Goal: Task Accomplishment & Management: Use online tool/utility

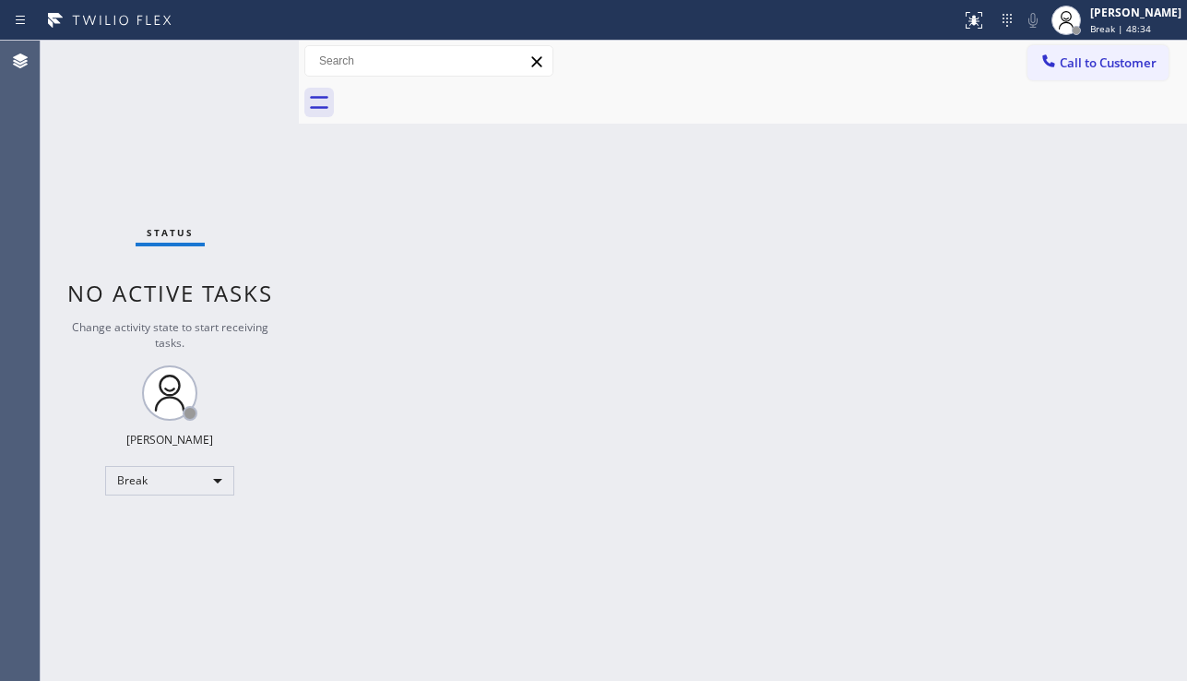
click at [435, 447] on div "Back to Dashboard Change Sender ID Customers Technicians Select a contact Outbo…" at bounding box center [743, 361] width 888 height 640
click at [210, 486] on div "Break" at bounding box center [169, 481] width 129 height 30
click at [191, 549] on li "Unavailable" at bounding box center [168, 552] width 125 height 22
click at [1090, 492] on div "Back to Dashboard Change Sender ID Customers Technicians Select a contact Outbo…" at bounding box center [743, 361] width 888 height 640
click at [597, 567] on div "Back to Dashboard Change Sender ID Customers Technicians Select a contact Outbo…" at bounding box center [743, 361] width 888 height 640
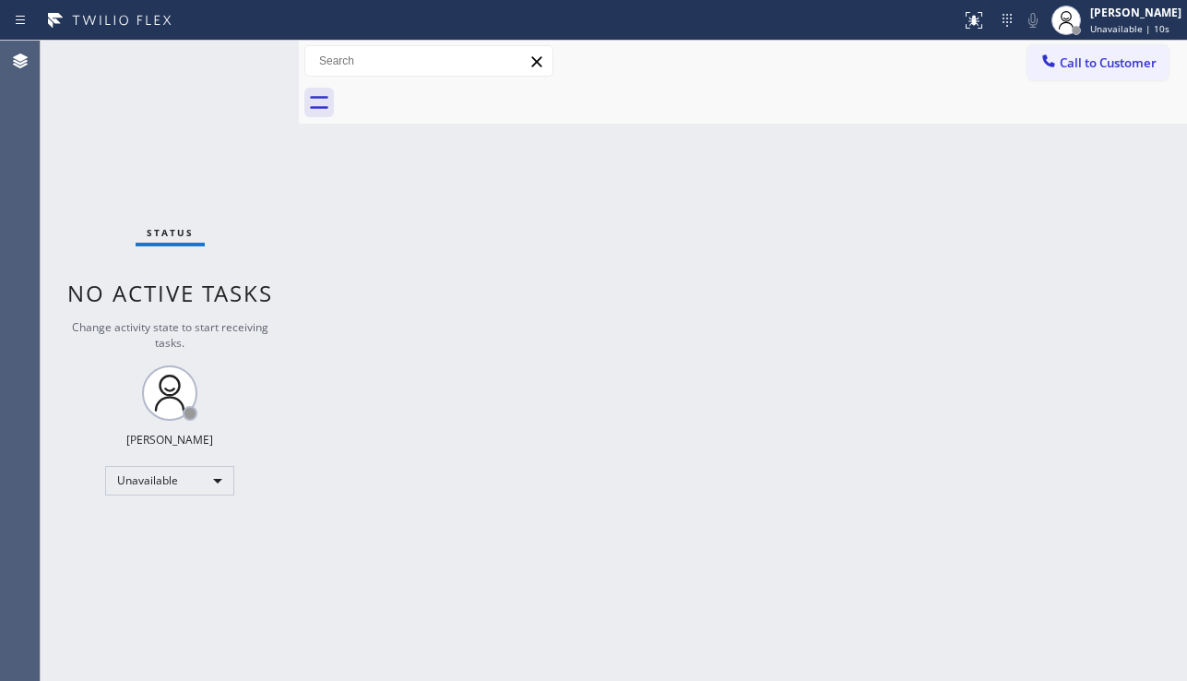
click at [658, 322] on div "Back to Dashboard Change Sender ID Customers Technicians Select a contact Outbo…" at bounding box center [743, 361] width 888 height 640
click at [1037, 535] on div "Back to Dashboard Change Sender ID Customers Technicians Select a contact Outbo…" at bounding box center [743, 361] width 888 height 640
drag, startPoint x: 1096, startPoint y: 65, endPoint x: 1061, endPoint y: 95, distance: 45.1
click at [1096, 65] on span "Call to Customer" at bounding box center [1108, 62] width 97 height 17
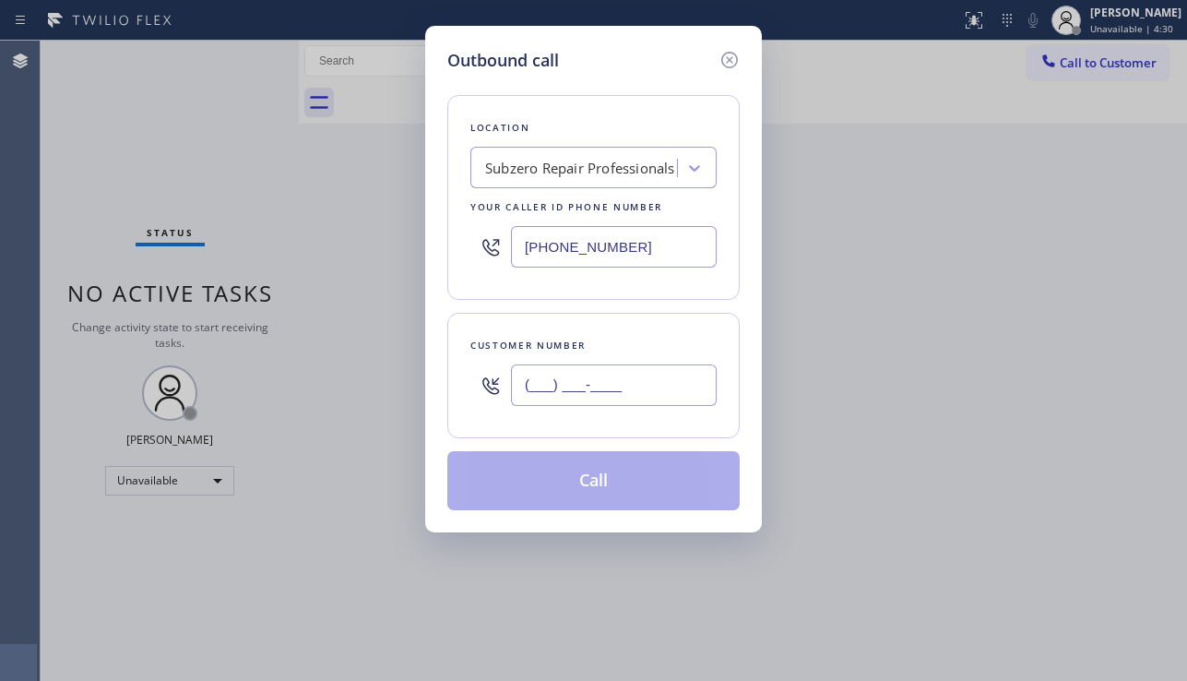
click at [603, 387] on input "(___) ___-____" at bounding box center [614, 384] width 206 height 41
paste input "906) 360-0864"
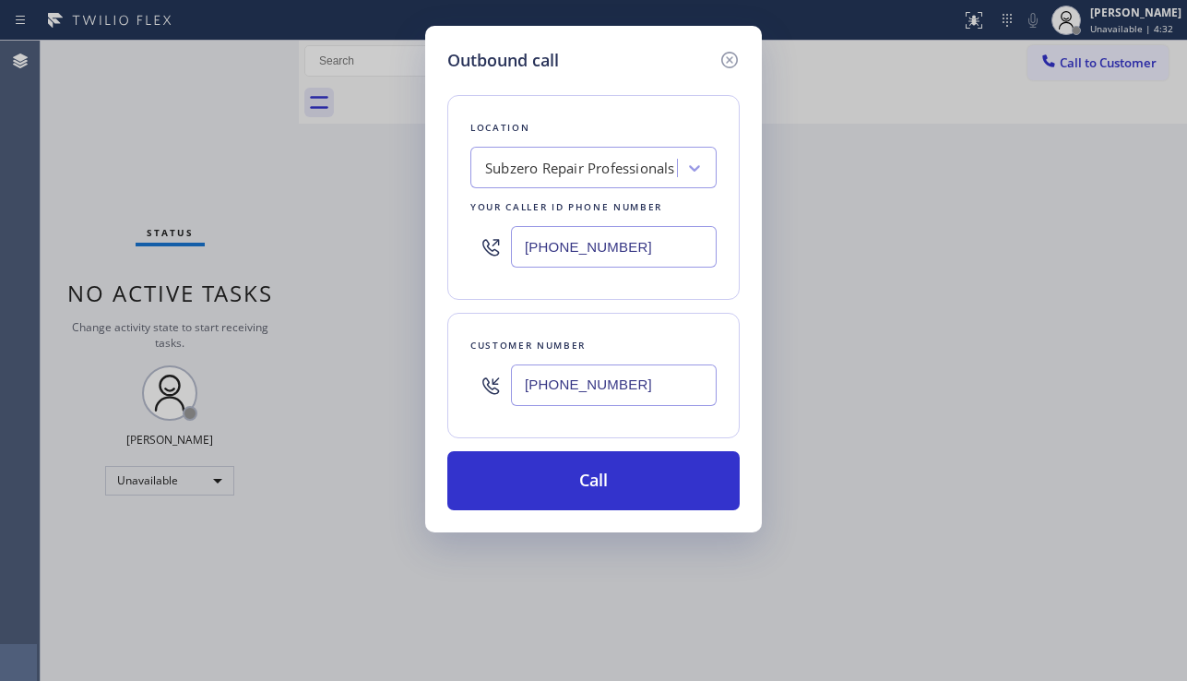
type input "(906) 360-0864"
click at [978, 444] on div "Outbound call Location Subzero Repair Professionals Your caller id phone number…" at bounding box center [593, 340] width 1187 height 681
click at [499, 170] on div "Subzero Repair Professionals" at bounding box center [580, 168] width 190 height 21
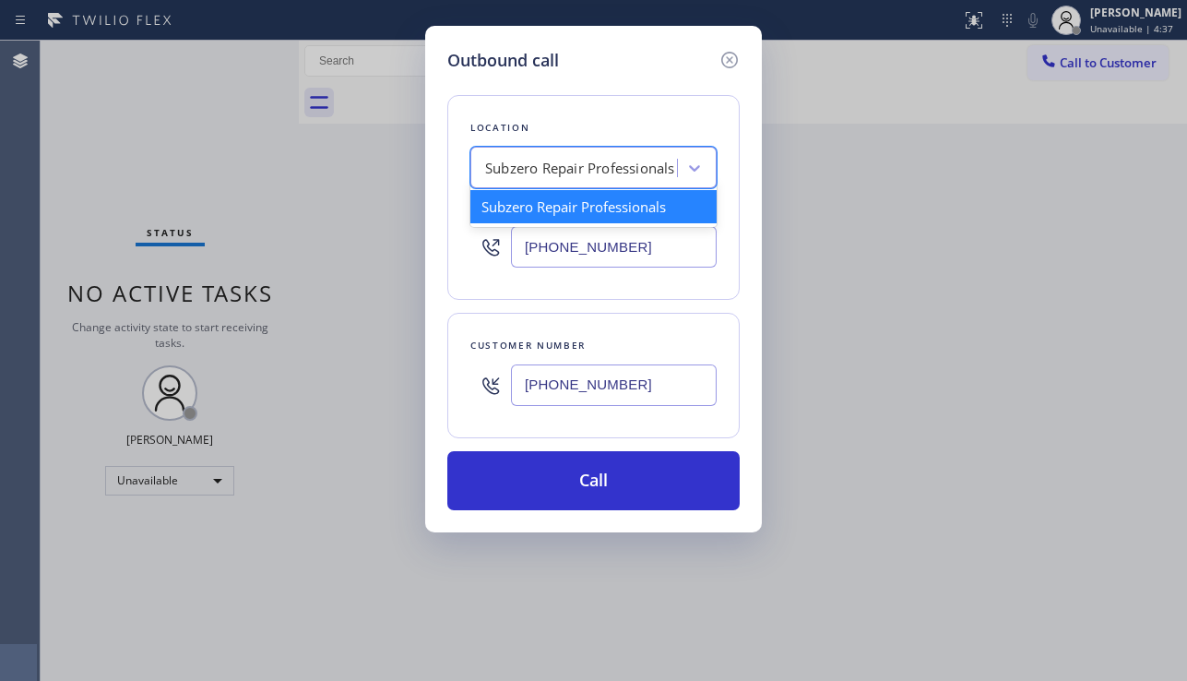
paste input "Best Wolf Appliance Repair Palm Springs"
type input "Best Wolf Appliance Repair Palm Springs"
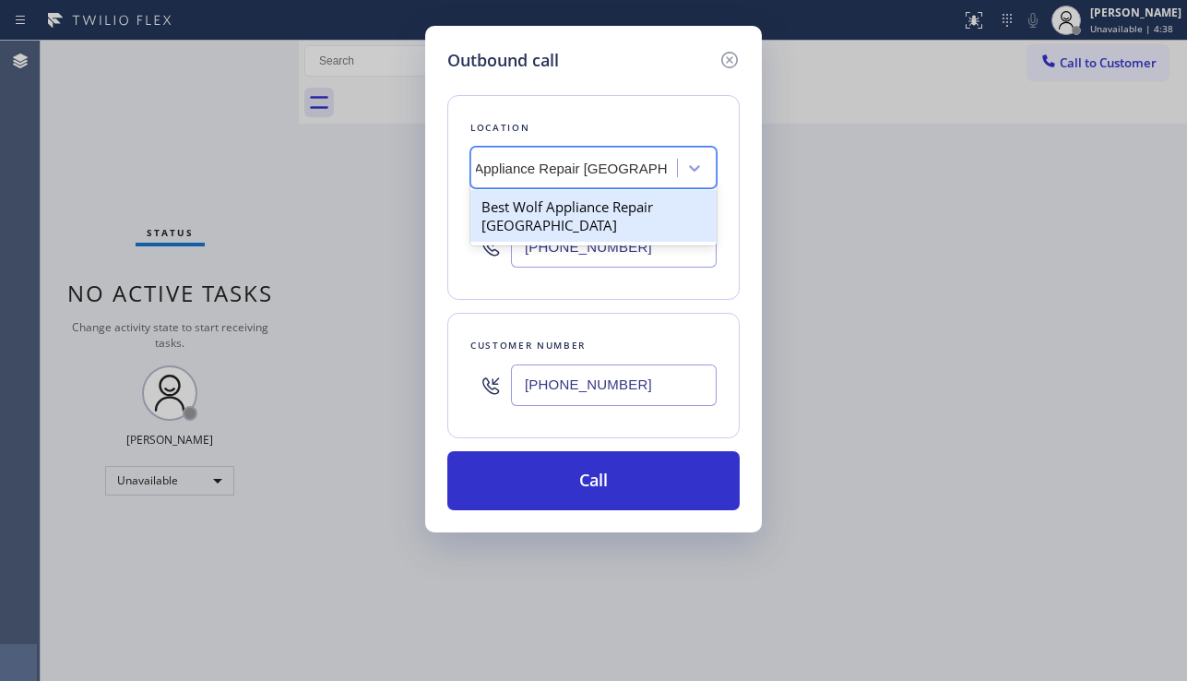
click at [527, 208] on div "Best Wolf Appliance Repair Palm Springs" at bounding box center [593, 216] width 246 height 52
type input "(213) 460-0809"
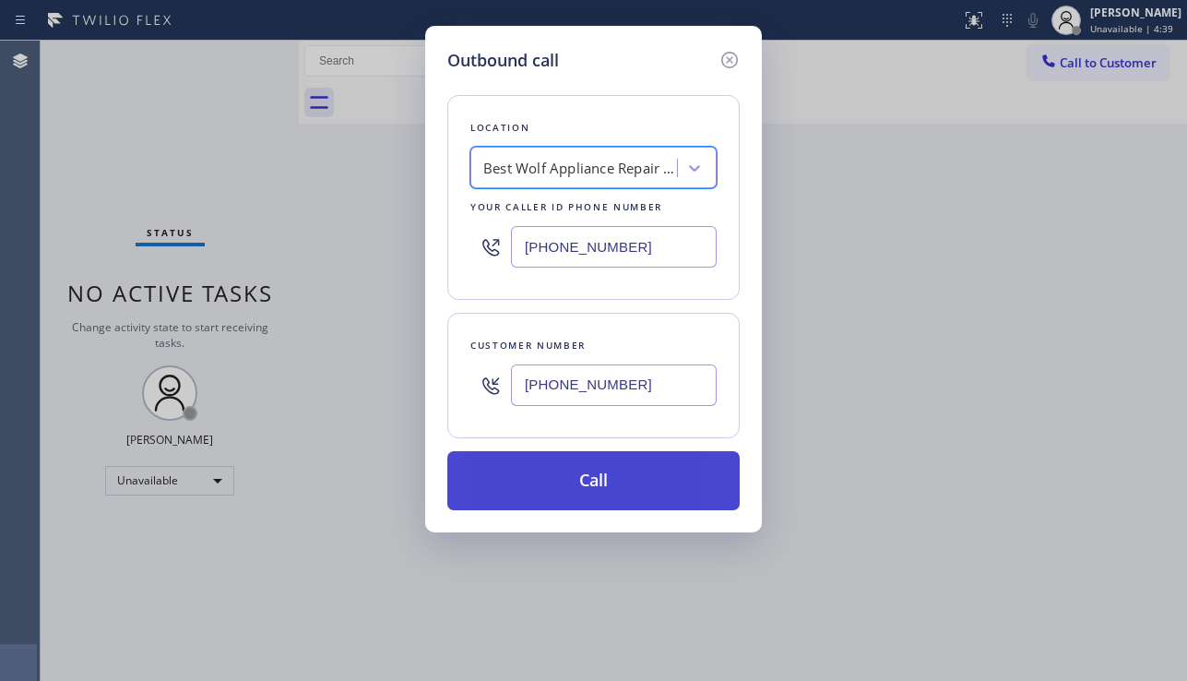
click at [572, 492] on button "Call" at bounding box center [593, 480] width 292 height 59
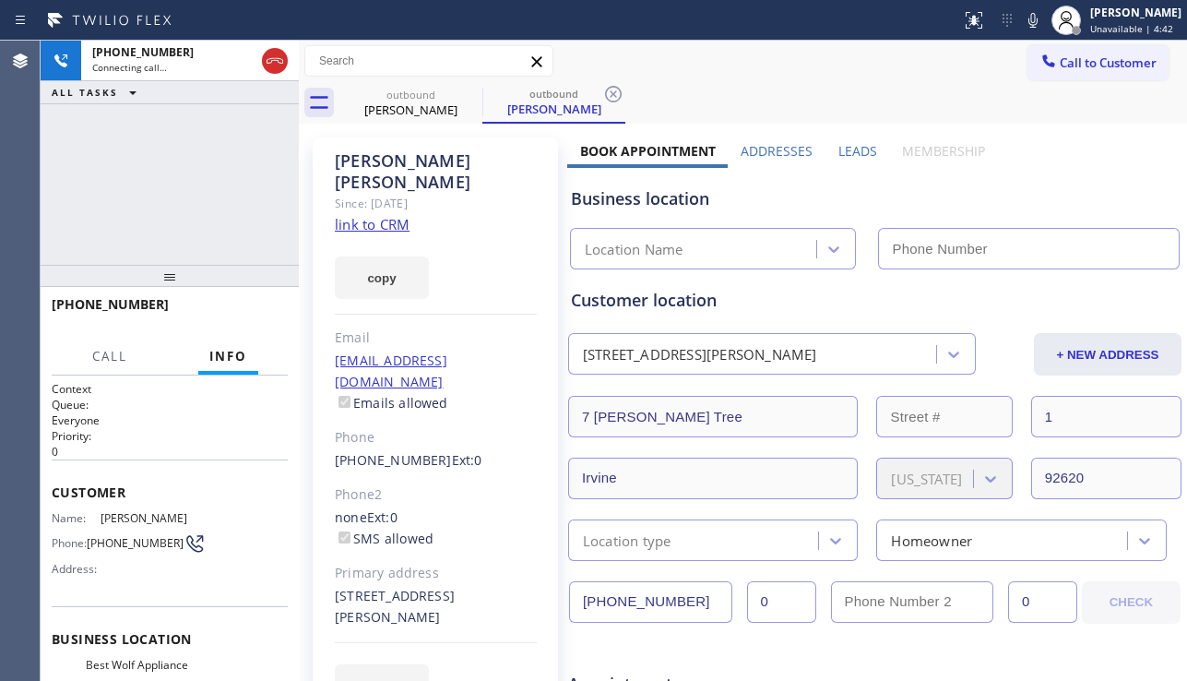
click at [862, 148] on label "Leads" at bounding box center [857, 151] width 39 height 18
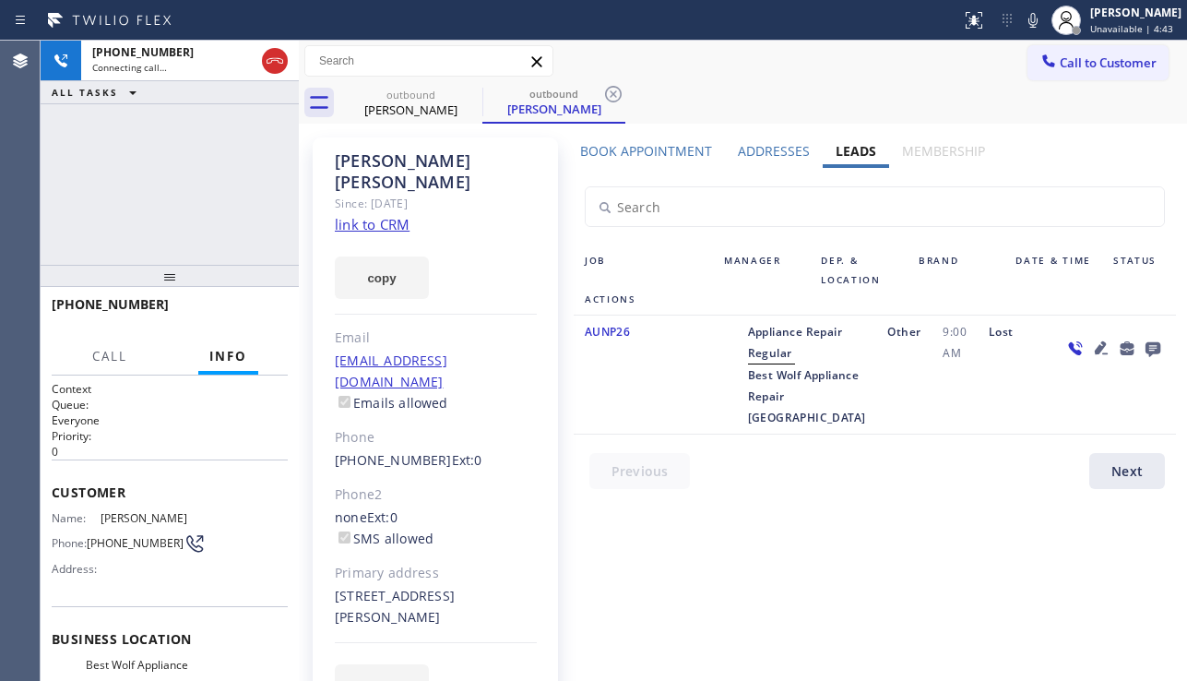
click at [1149, 348] on icon at bounding box center [1153, 348] width 22 height 23
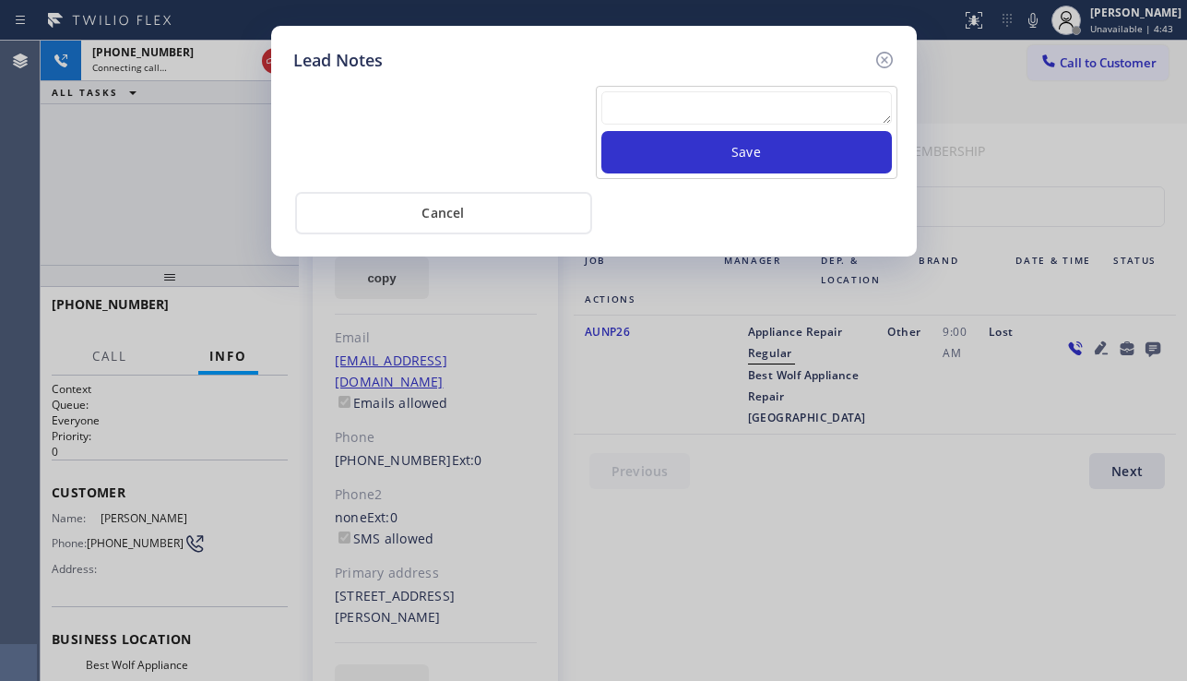
click at [722, 103] on textarea at bounding box center [746, 107] width 290 height 33
click at [650, 116] on textarea at bounding box center [746, 107] width 290 height 33
click at [652, 113] on textarea at bounding box center [746, 107] width 290 height 33
click at [888, 54] on icon at bounding box center [883, 60] width 17 height 17
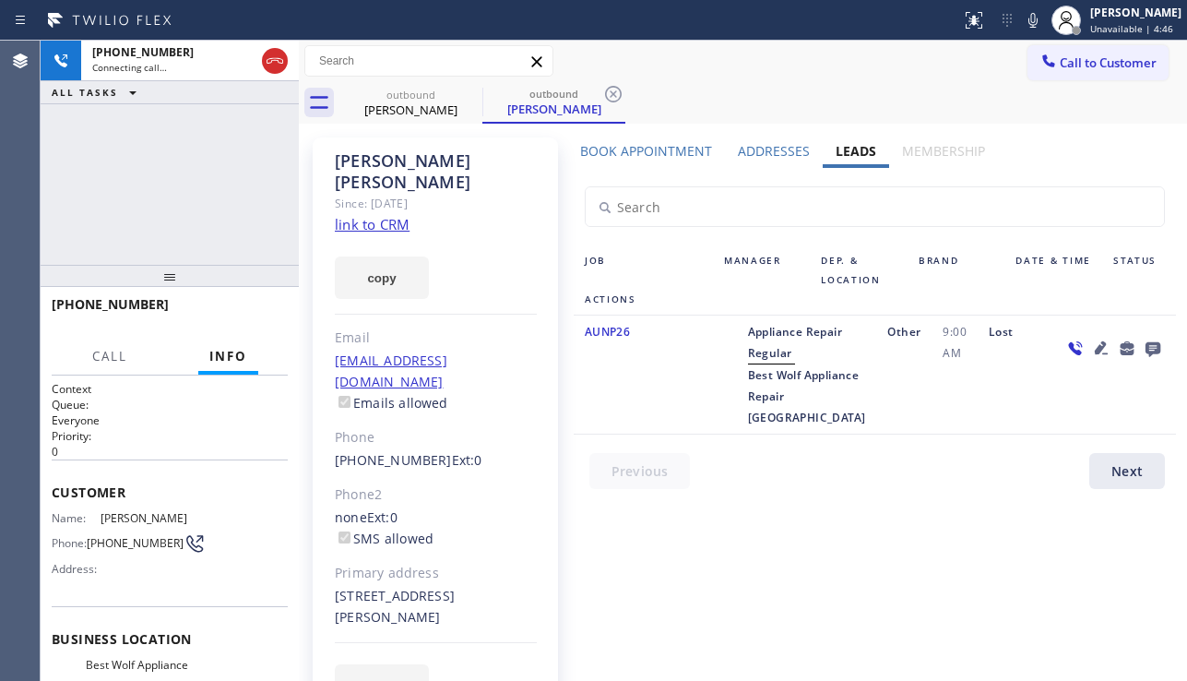
click at [1104, 351] on icon at bounding box center [1101, 348] width 22 height 22
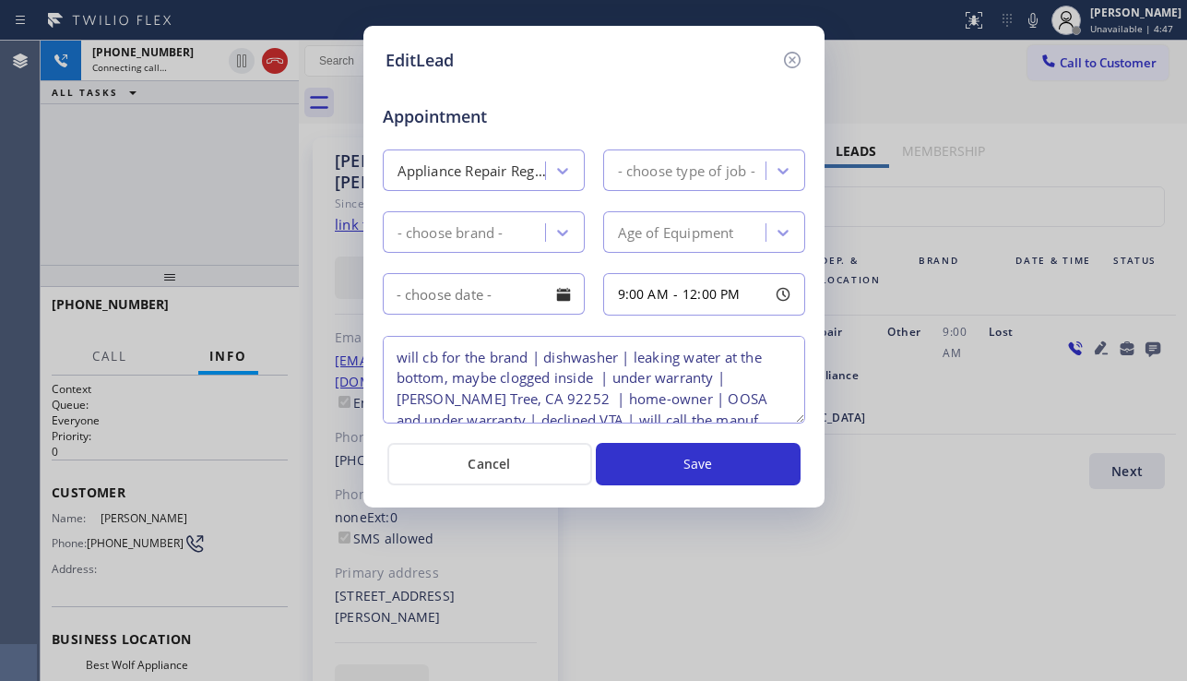
type textarea "will cb for the brand | dishwasher | leaking water at the bottom, maybe clogged…"
click at [457, 405] on textarea "will cb for the brand | dishwasher | leaking water at the bottom, maybe clogged…" at bounding box center [594, 380] width 422 height 88
click at [464, 402] on textarea "will cb for the brand | dishwasher | leaking water at the bottom, maybe clogged…" at bounding box center [594, 380] width 422 height 88
click at [474, 401] on textarea "will cb for the brand | dishwasher | leaking water at the bottom, maybe clogged…" at bounding box center [594, 380] width 422 height 88
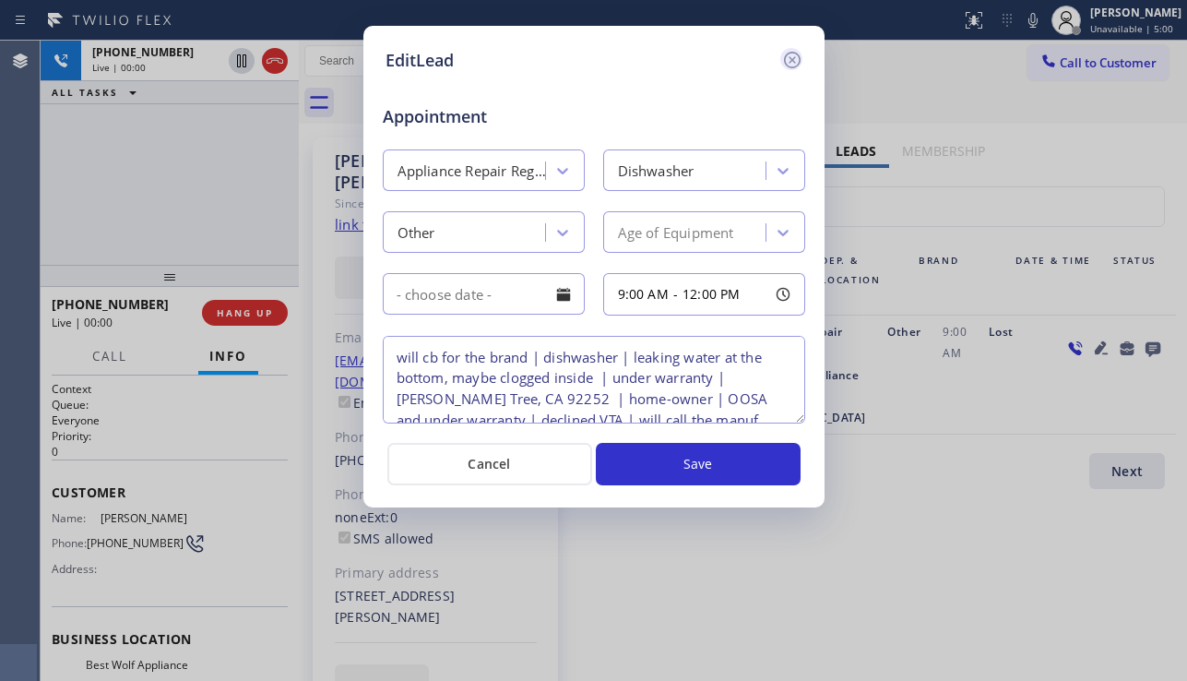
click at [782, 68] on icon at bounding box center [792, 60] width 22 height 22
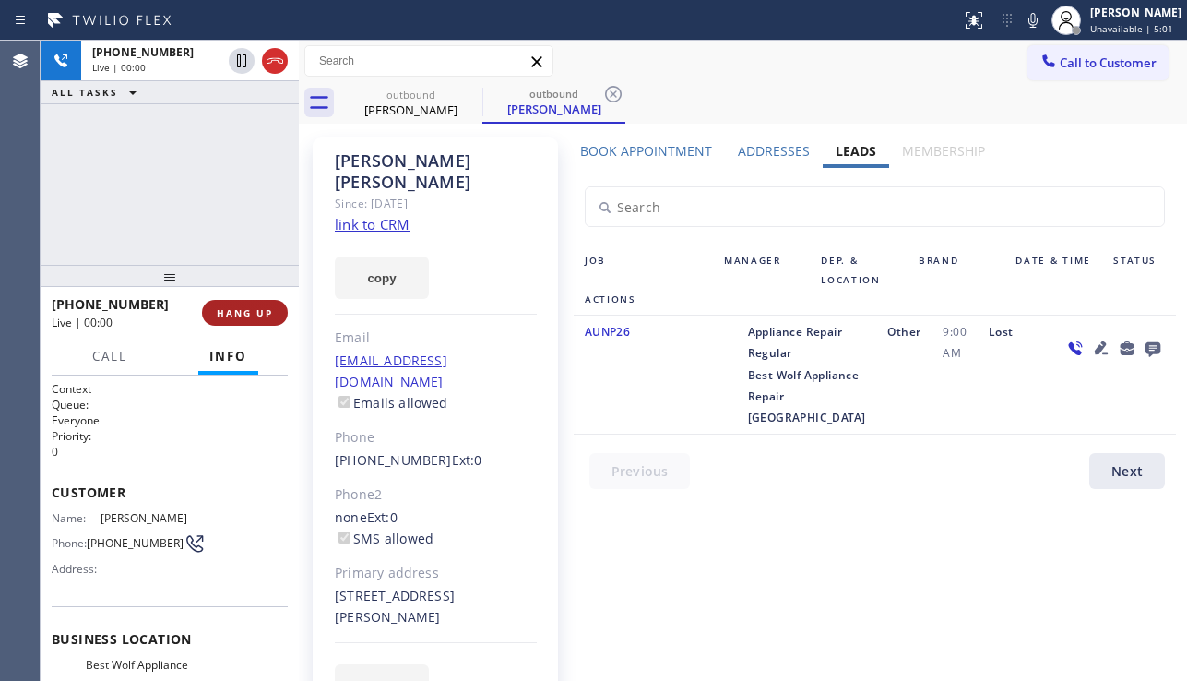
click at [264, 314] on span "HANG UP" at bounding box center [245, 312] width 56 height 13
click at [264, 312] on span "HANG UP" at bounding box center [245, 312] width 56 height 13
click at [264, 312] on span "COMPLETE" at bounding box center [241, 312] width 64 height 13
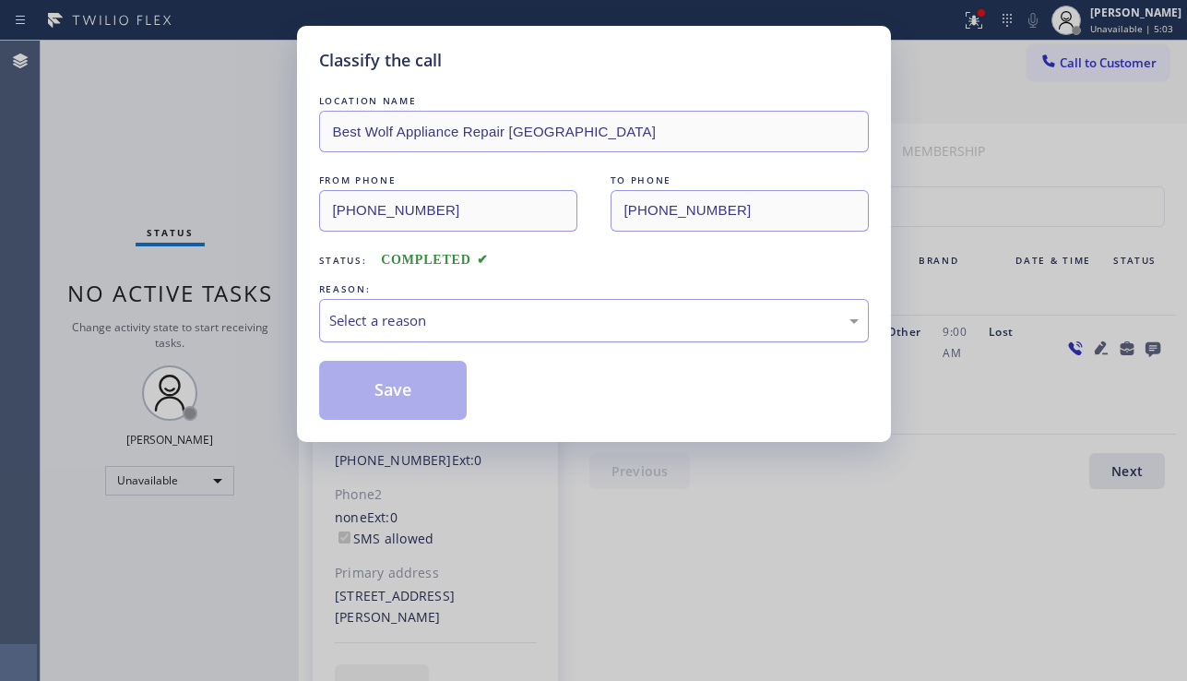
click at [464, 319] on div "Select a reason" at bounding box center [593, 320] width 529 height 21
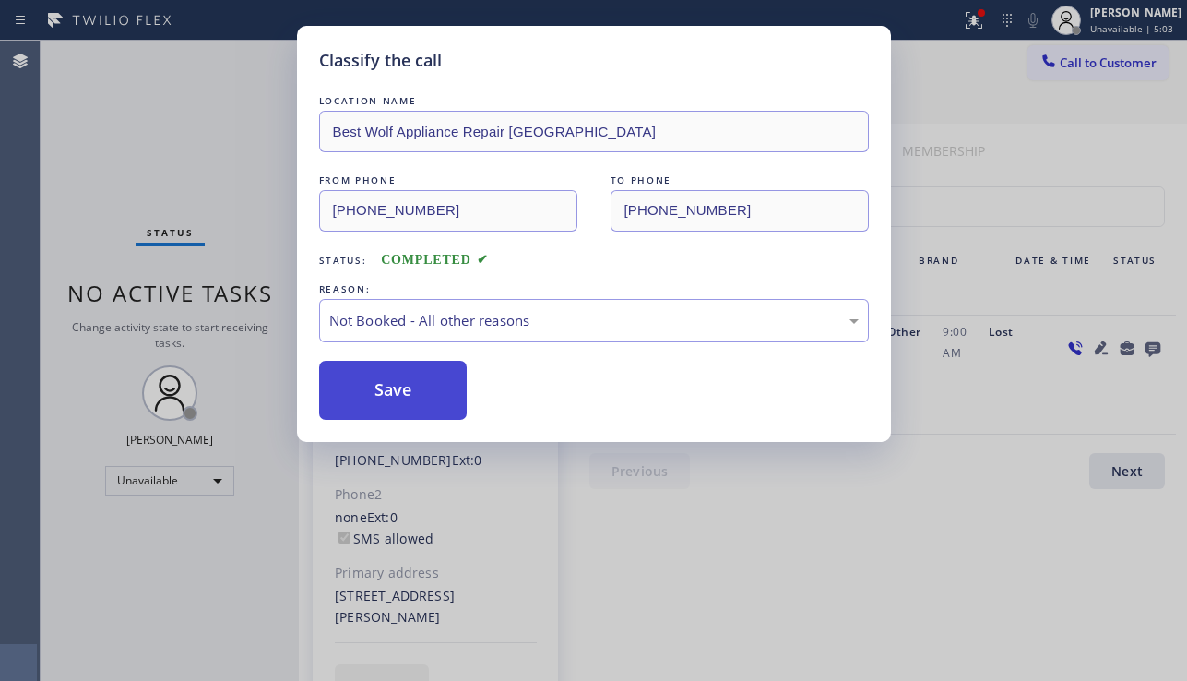
drag, startPoint x: 386, startPoint y: 395, endPoint x: 446, endPoint y: 407, distance: 61.1
click at [385, 396] on button "Save" at bounding box center [393, 390] width 148 height 59
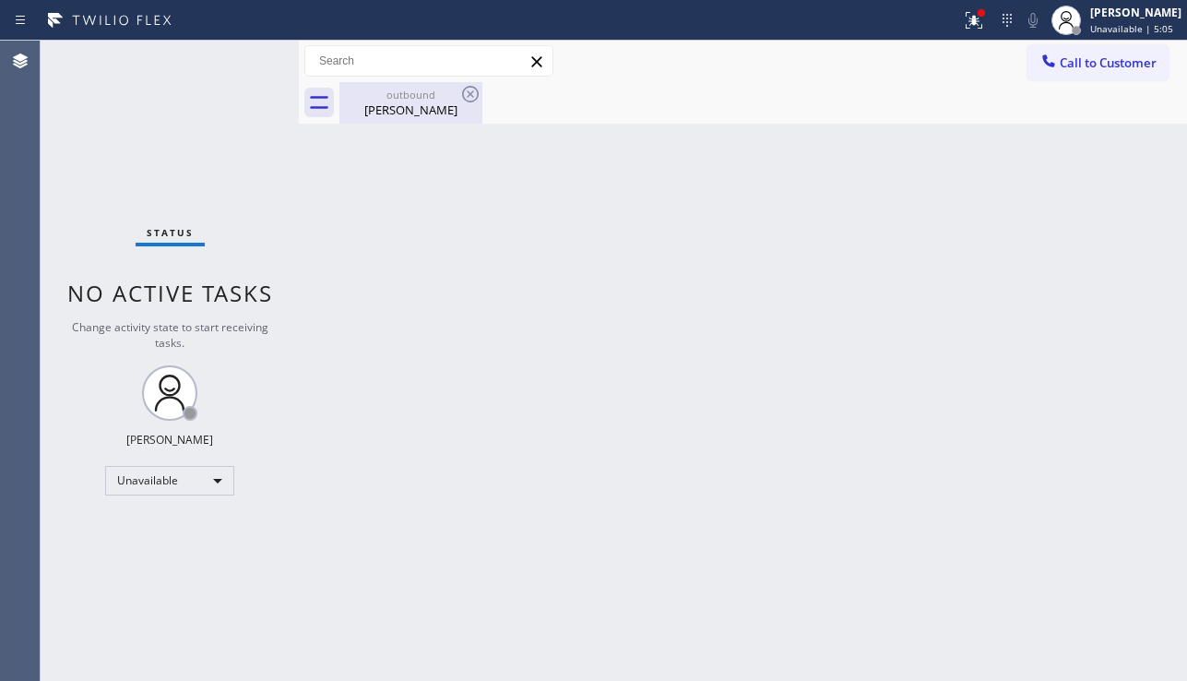
click at [470, 113] on div "Casey Felix" at bounding box center [410, 109] width 139 height 17
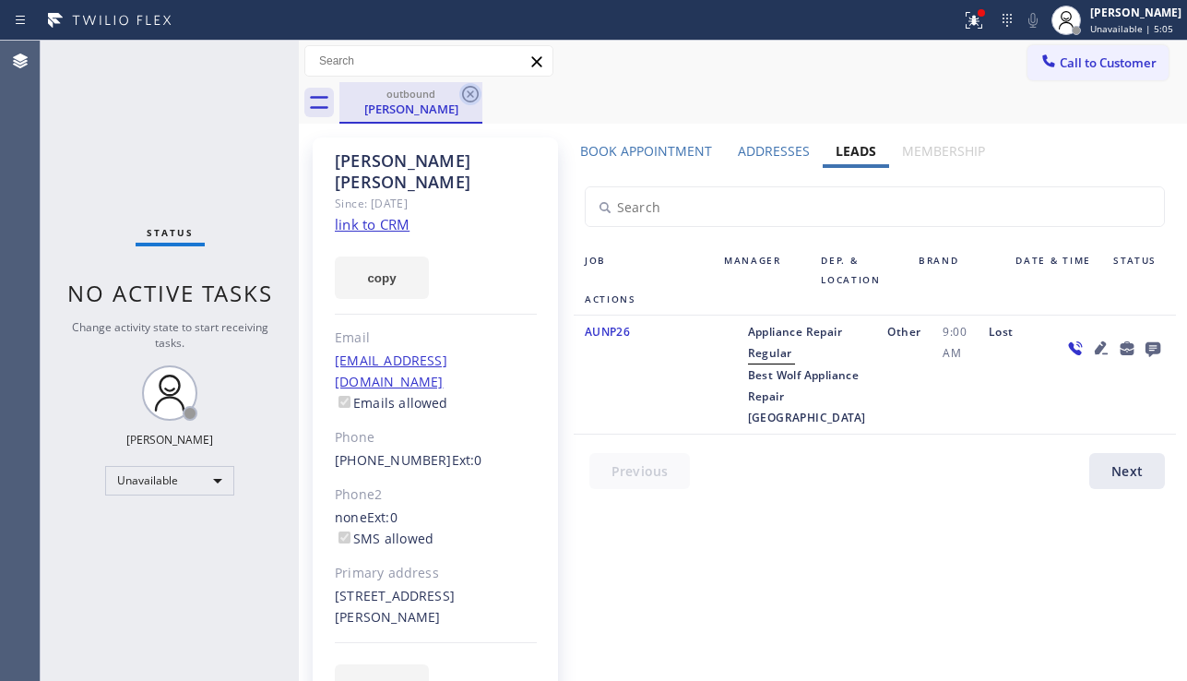
click at [473, 89] on icon at bounding box center [470, 94] width 22 height 22
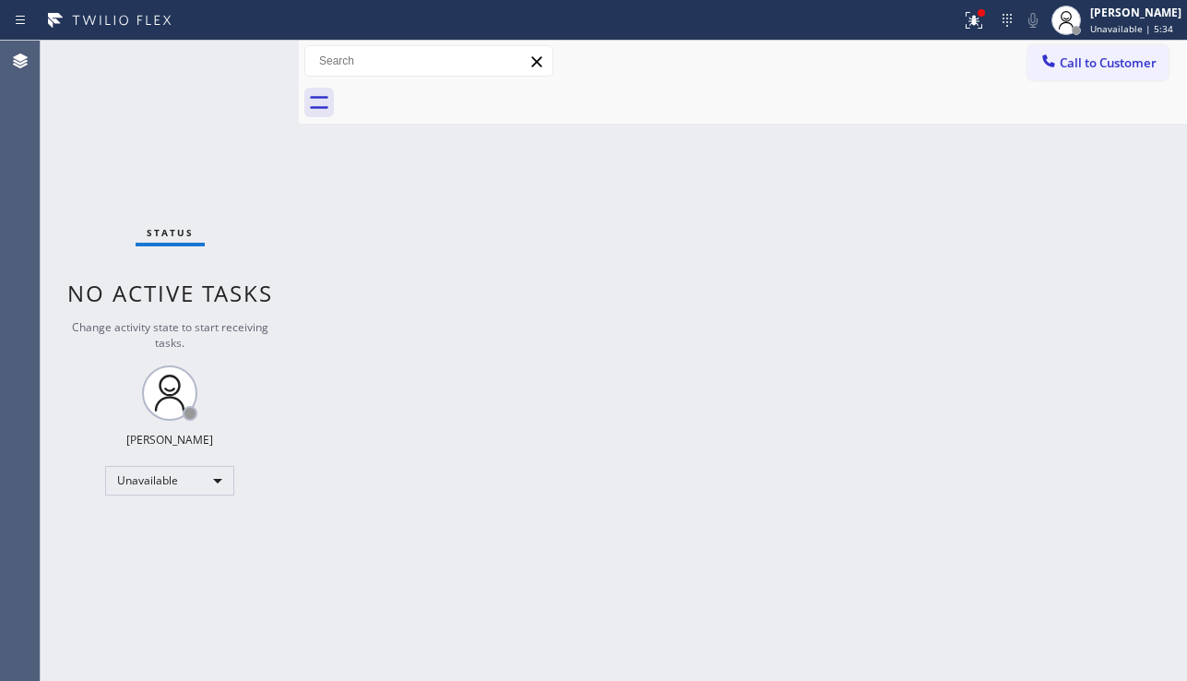
drag, startPoint x: 1137, startPoint y: 509, endPoint x: 1041, endPoint y: 516, distance: 96.2
click at [1137, 509] on div "Back to Dashboard Change Sender ID Customers Technicians Select a contact Outbo…" at bounding box center [743, 361] width 888 height 640
click at [1119, 63] on span "Call to Customer" at bounding box center [1108, 62] width 97 height 17
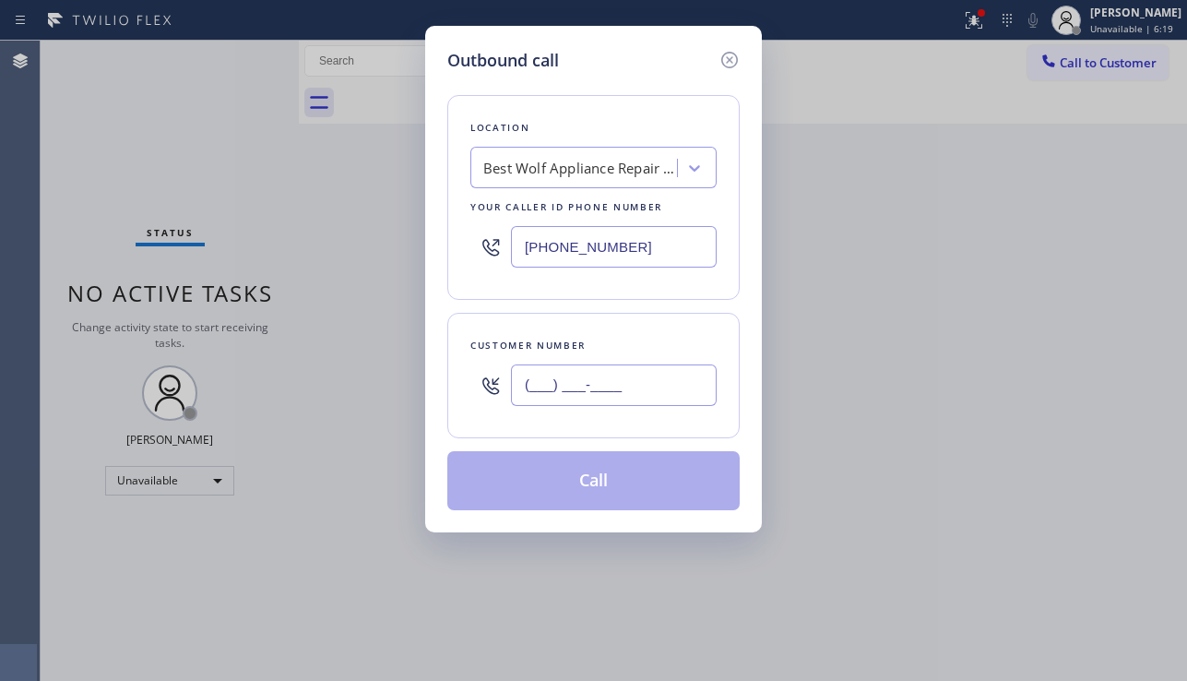
click at [647, 395] on input "(___) ___-____" at bounding box center [614, 384] width 206 height 41
paste input "303) 905-4123"
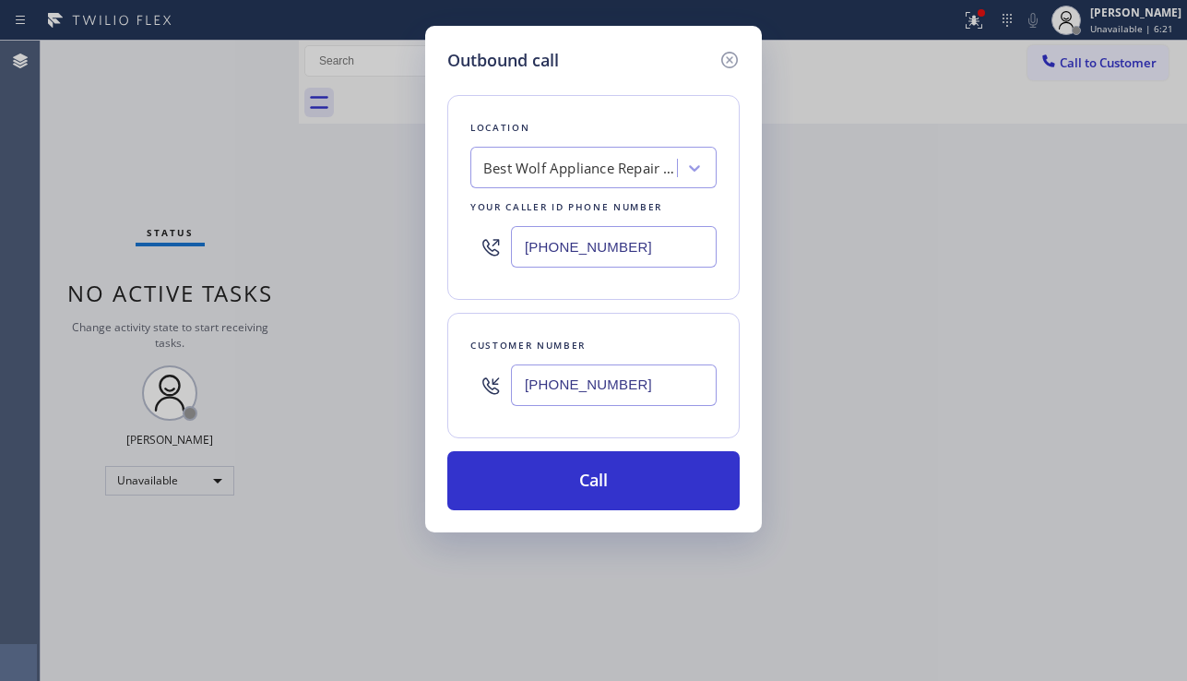
type input "(303) 905-4123"
click at [1135, 480] on div "Outbound call Location Best Wolf Appliance Repair Palm Springs Your caller id p…" at bounding box center [593, 340] width 1187 height 681
drag, startPoint x: 1032, startPoint y: 439, endPoint x: 697, endPoint y: 355, distance: 345.1
click at [1030, 439] on div "Outbound call Location Best Wolf Appliance Repair Palm Springs Your caller id p…" at bounding box center [593, 340] width 1187 height 681
click at [535, 175] on div "Best Wolf Appliance Repair Palm Springs" at bounding box center [580, 168] width 194 height 21
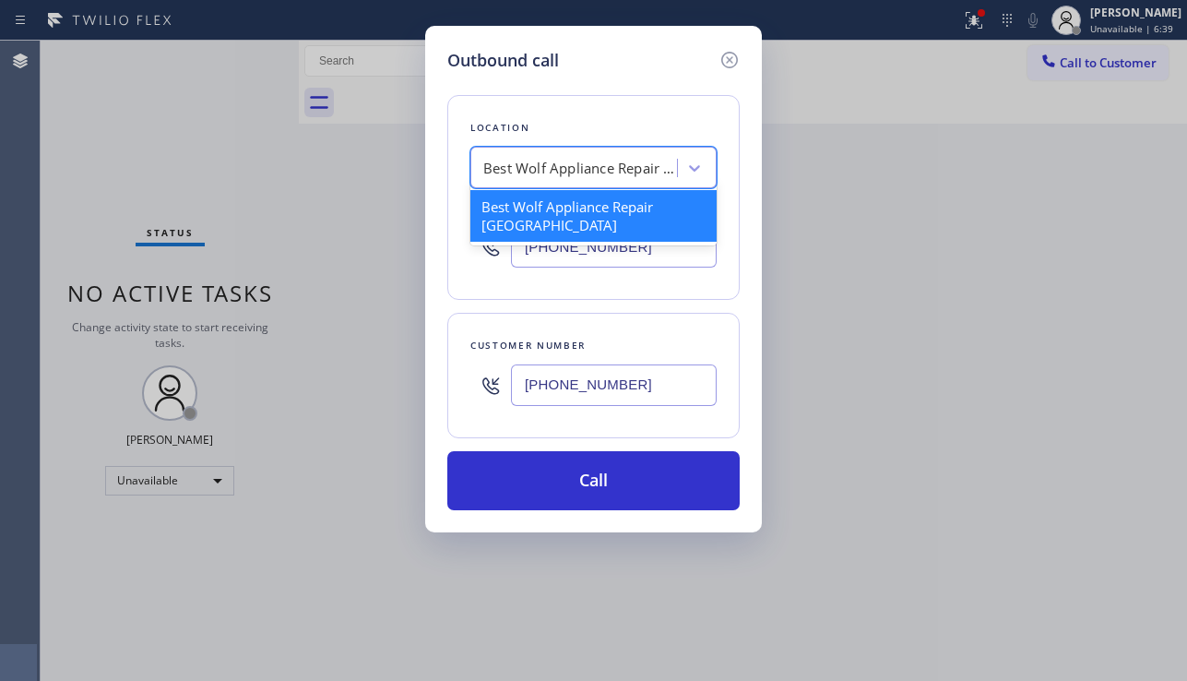
paste input "Viking Repair Service Google Ads Denver"
type input "Viking Repair Service Google Ads Denver"
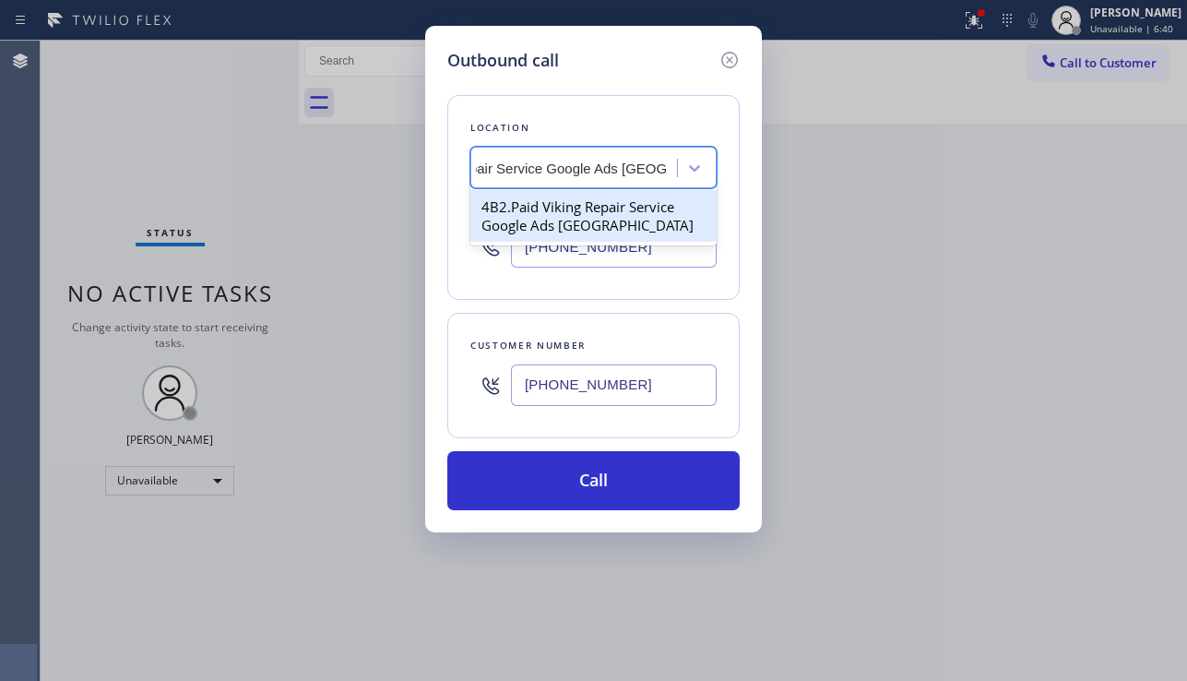
click at [599, 203] on div "4B2.Paid Viking Repair Service Google Ads Denver" at bounding box center [593, 216] width 246 height 52
type input "(720) 679-1545"
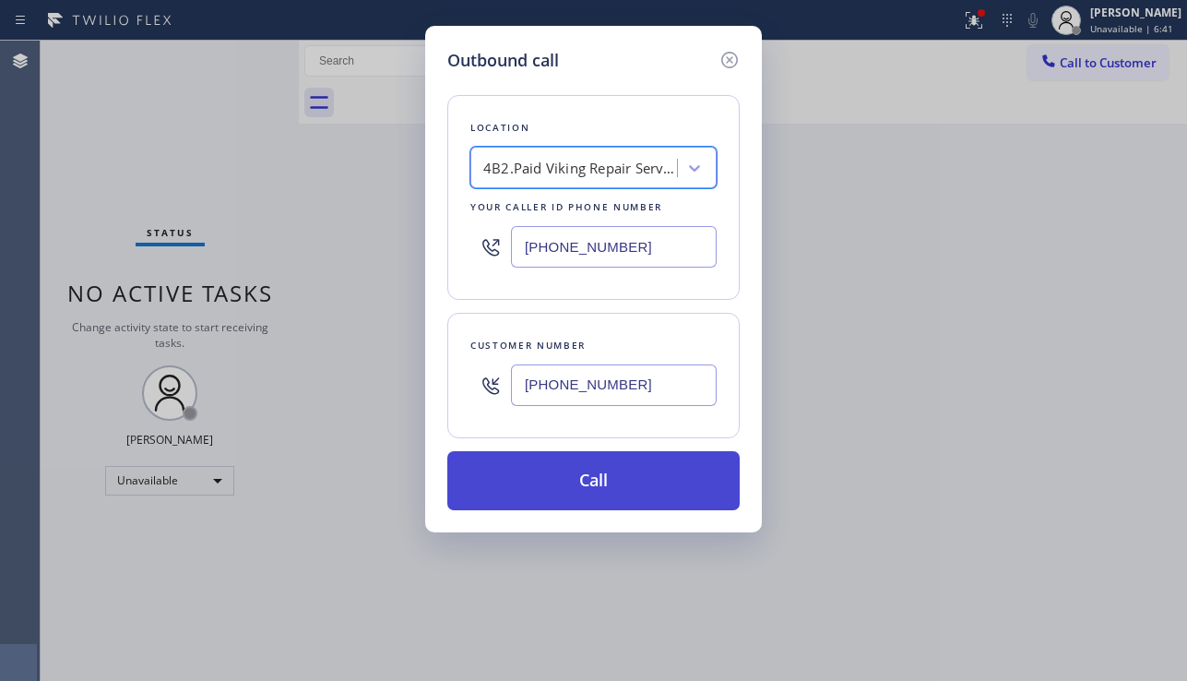
click at [576, 468] on button "Call" at bounding box center [593, 480] width 292 height 59
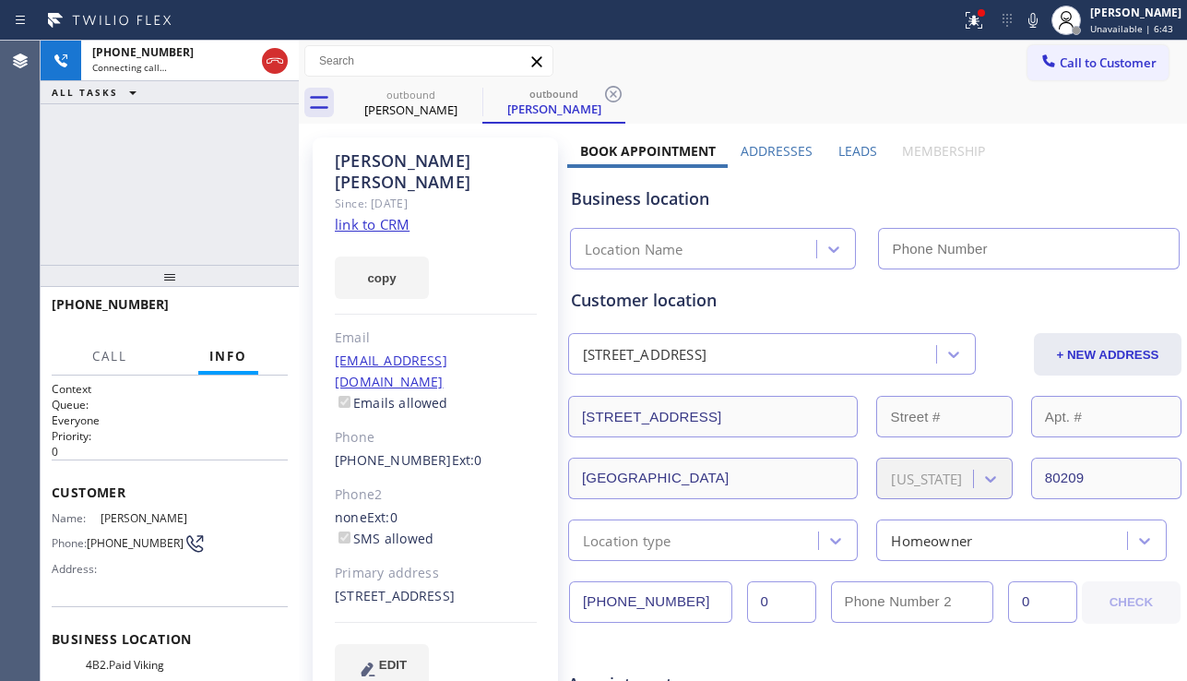
click at [851, 153] on label "Leads" at bounding box center [857, 151] width 39 height 18
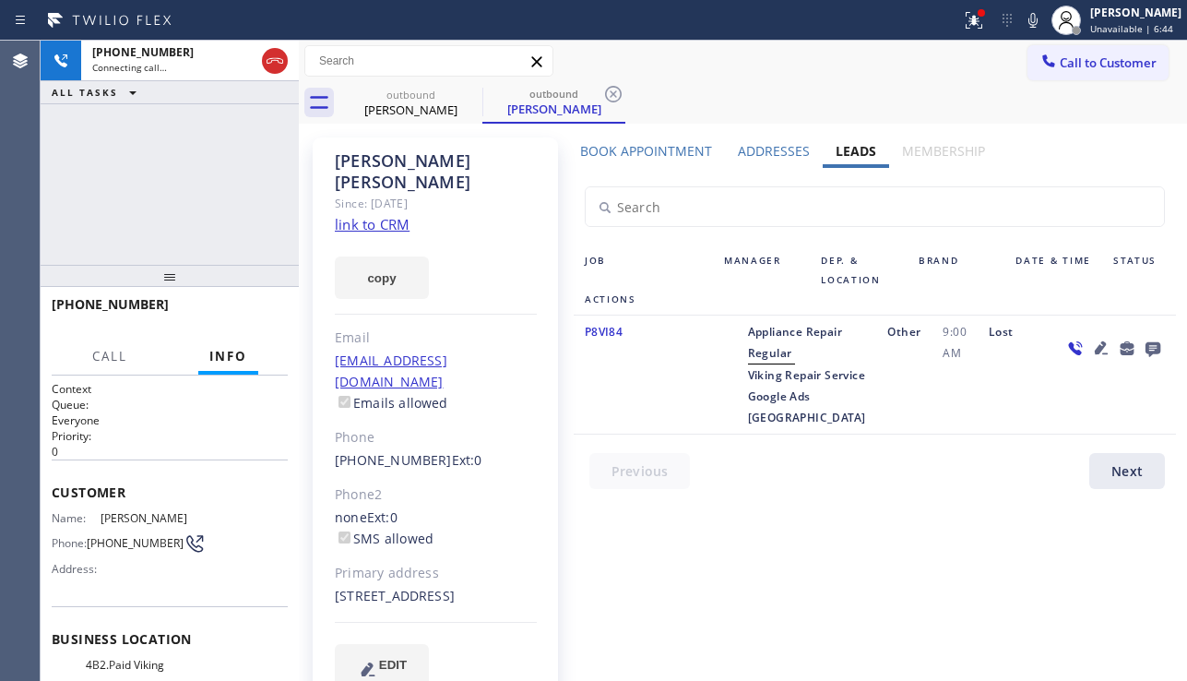
click at [1095, 350] on icon at bounding box center [1101, 347] width 13 height 13
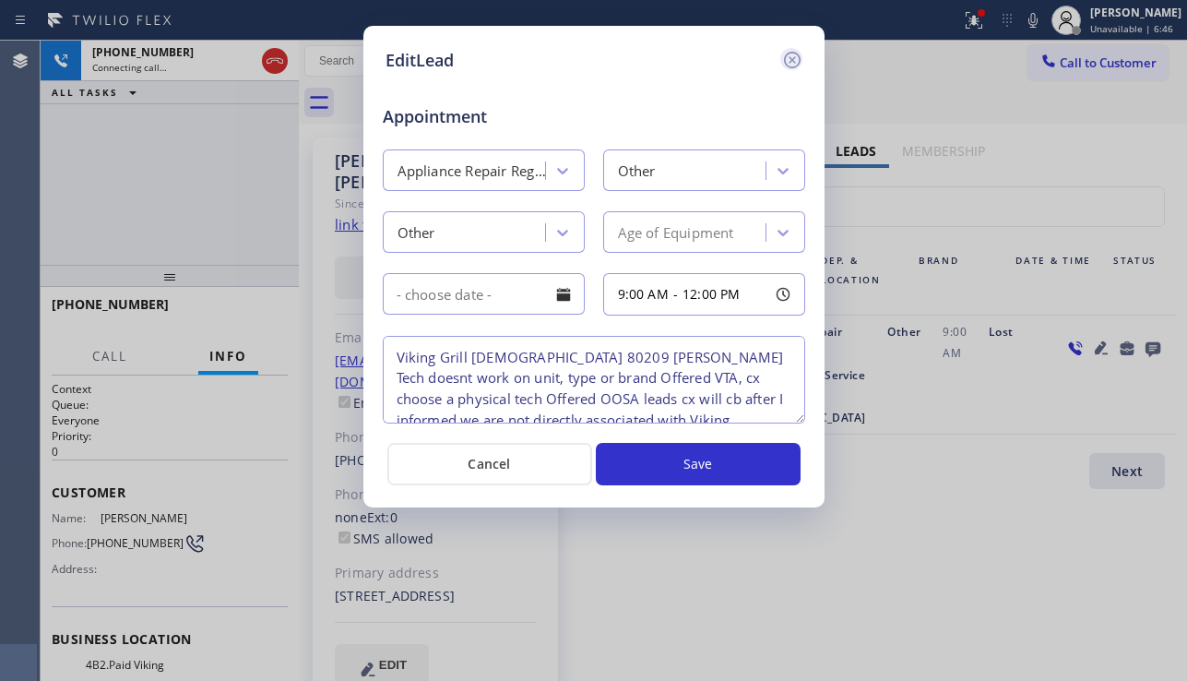
click at [793, 60] on icon at bounding box center [792, 60] width 22 height 22
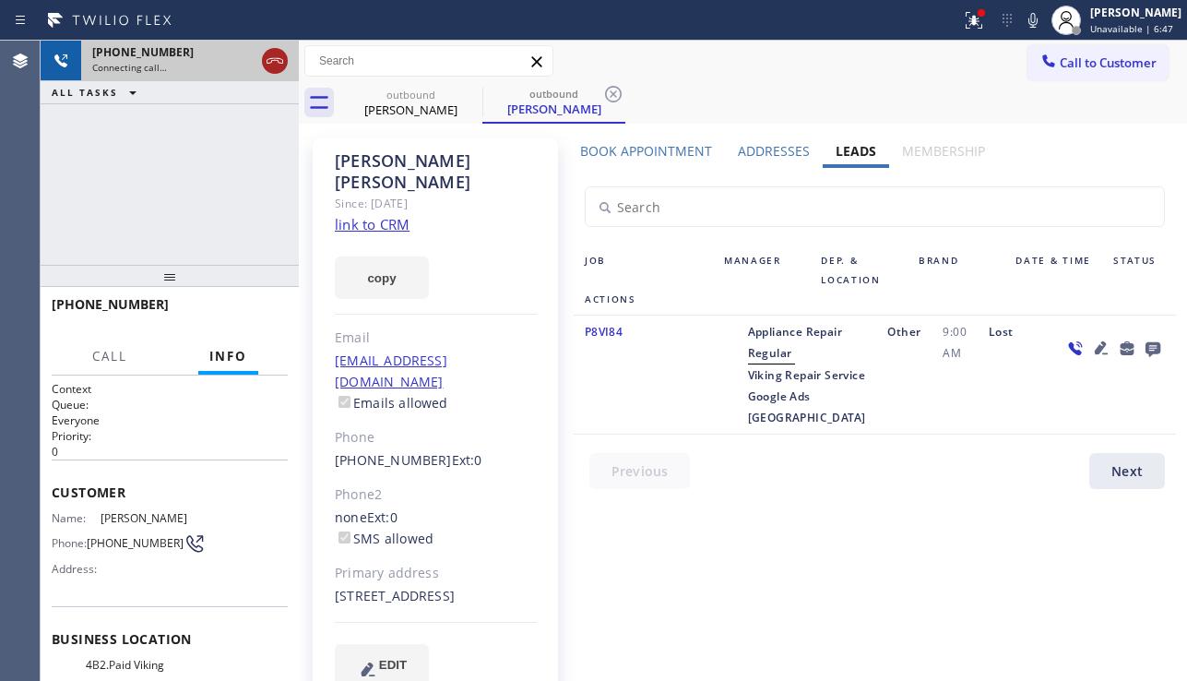
click at [282, 66] on icon at bounding box center [275, 61] width 22 height 22
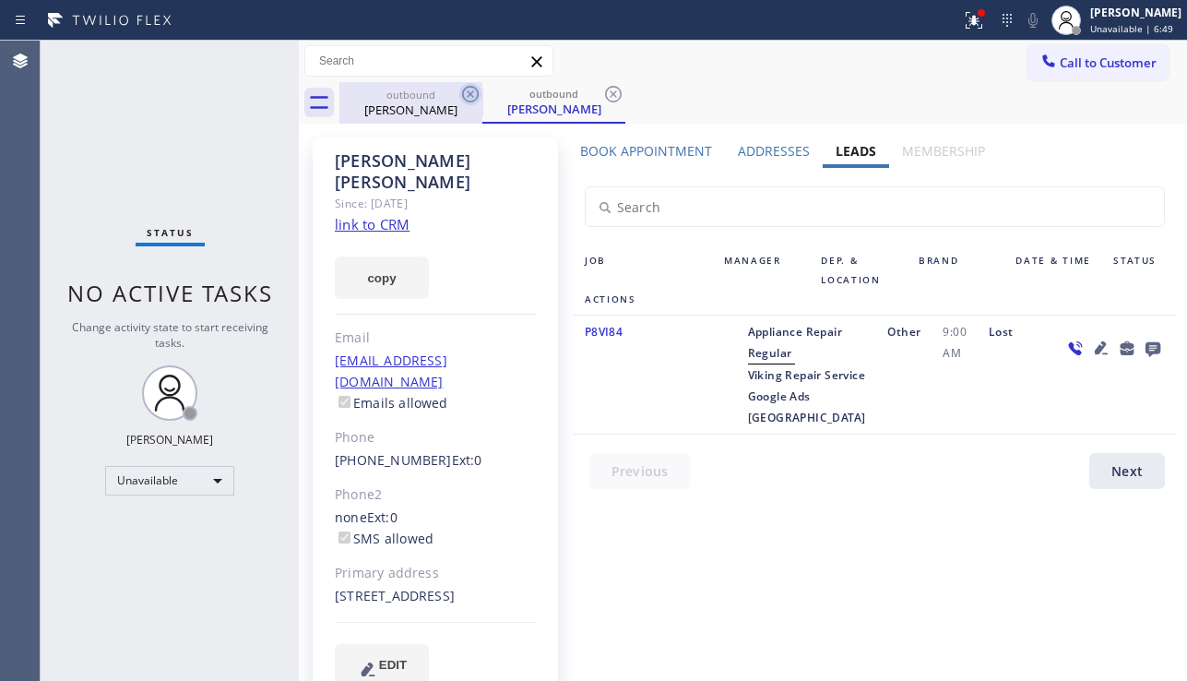
click at [469, 88] on icon at bounding box center [470, 94] width 22 height 22
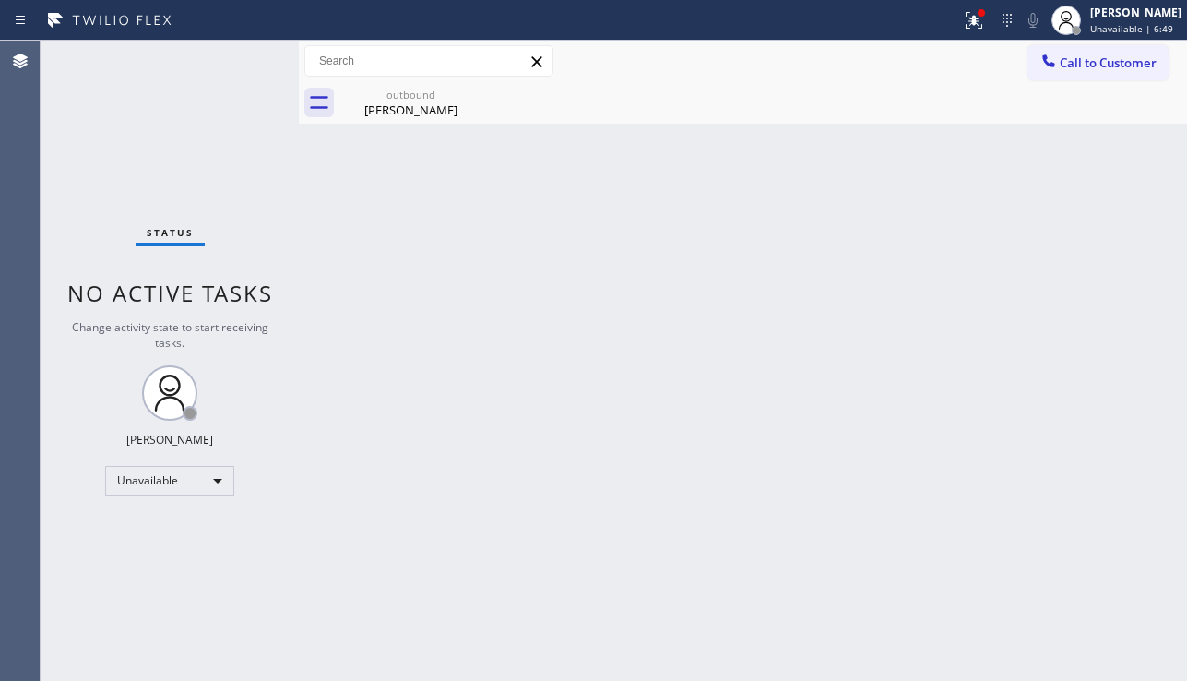
click at [0, 0] on icon at bounding box center [0, 0] width 0 height 0
click at [451, 98] on div "outbound" at bounding box center [410, 95] width 139 height 14
click at [1095, 481] on div "Back to Dashboard Change Sender ID Customers Technicians Select a contact Outbo…" at bounding box center [743, 361] width 888 height 640
drag, startPoint x: 1066, startPoint y: 65, endPoint x: 843, endPoint y: 115, distance: 228.9
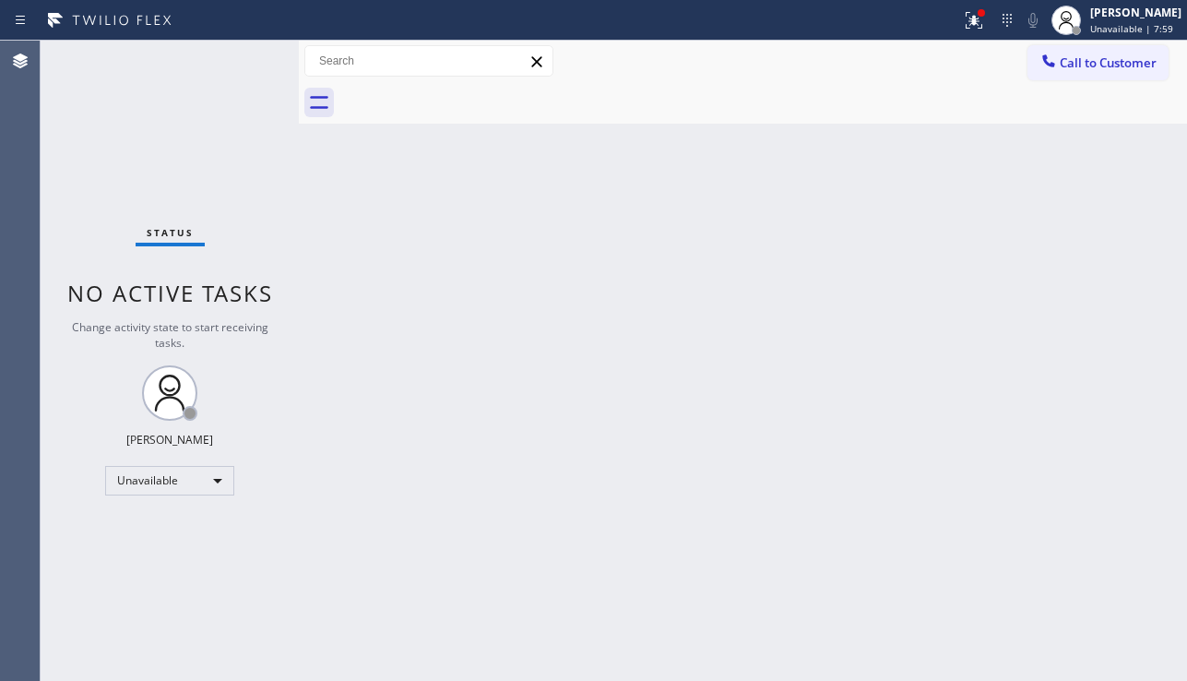
click at [1066, 65] on span "Call to Customer" at bounding box center [1108, 62] width 97 height 17
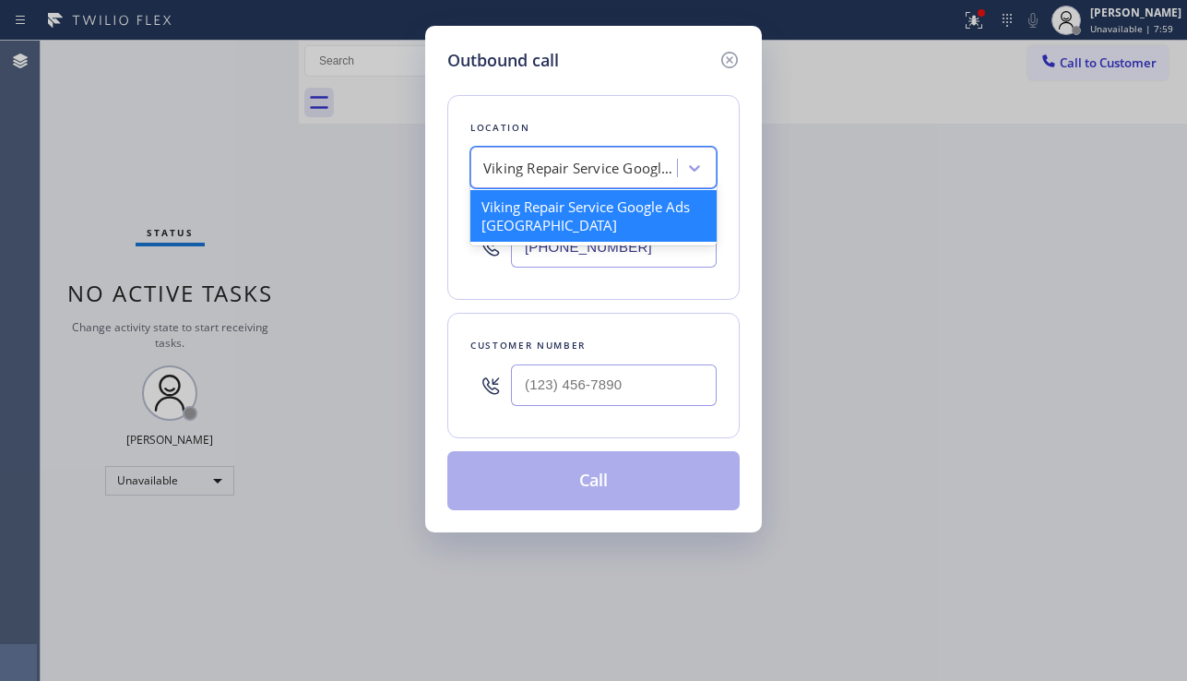
click at [540, 161] on div "Viking Repair Service Google Ads Denver" at bounding box center [580, 168] width 194 height 21
paste input "Sub Zero Appliance Repair"
type input "Sub Zero Appliance Repair"
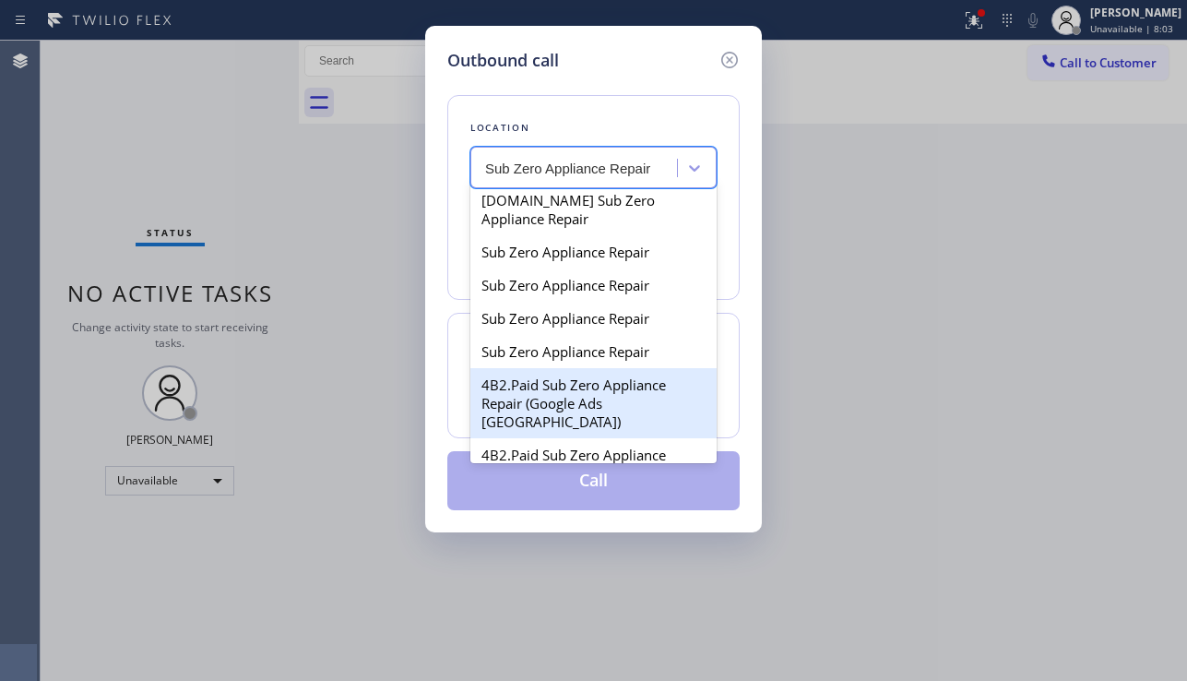
scroll to position [553, 0]
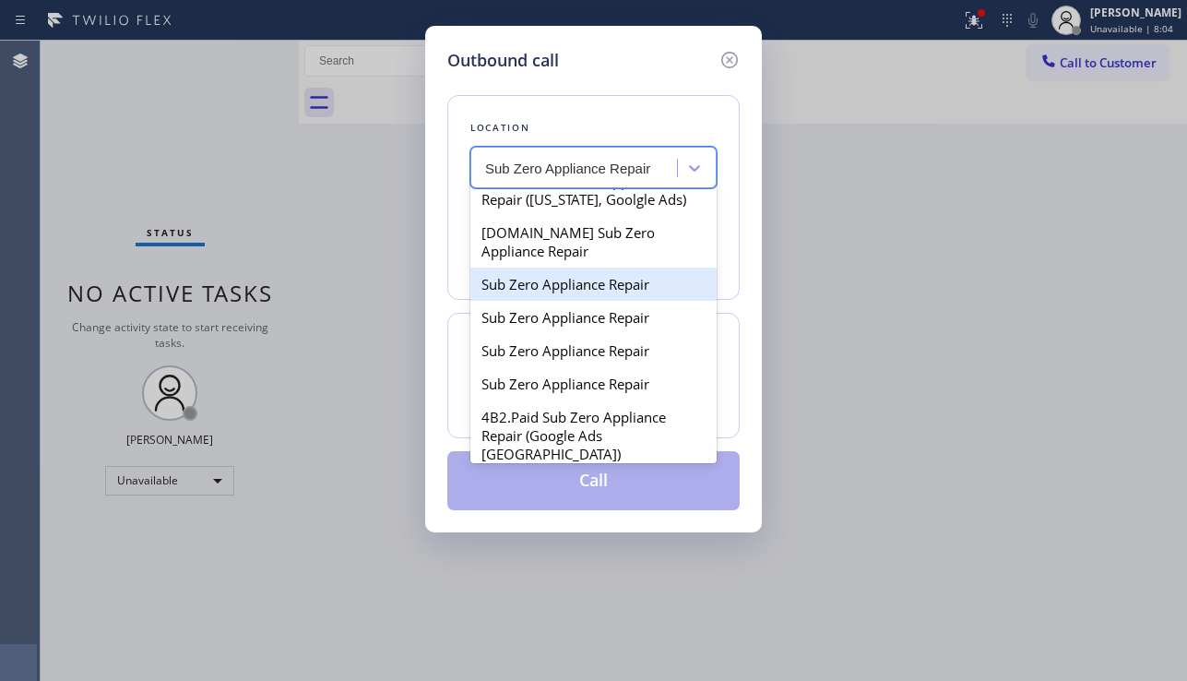
click at [565, 290] on div "Sub Zero Appliance Repair" at bounding box center [593, 283] width 246 height 33
type input "(714) 627-5469"
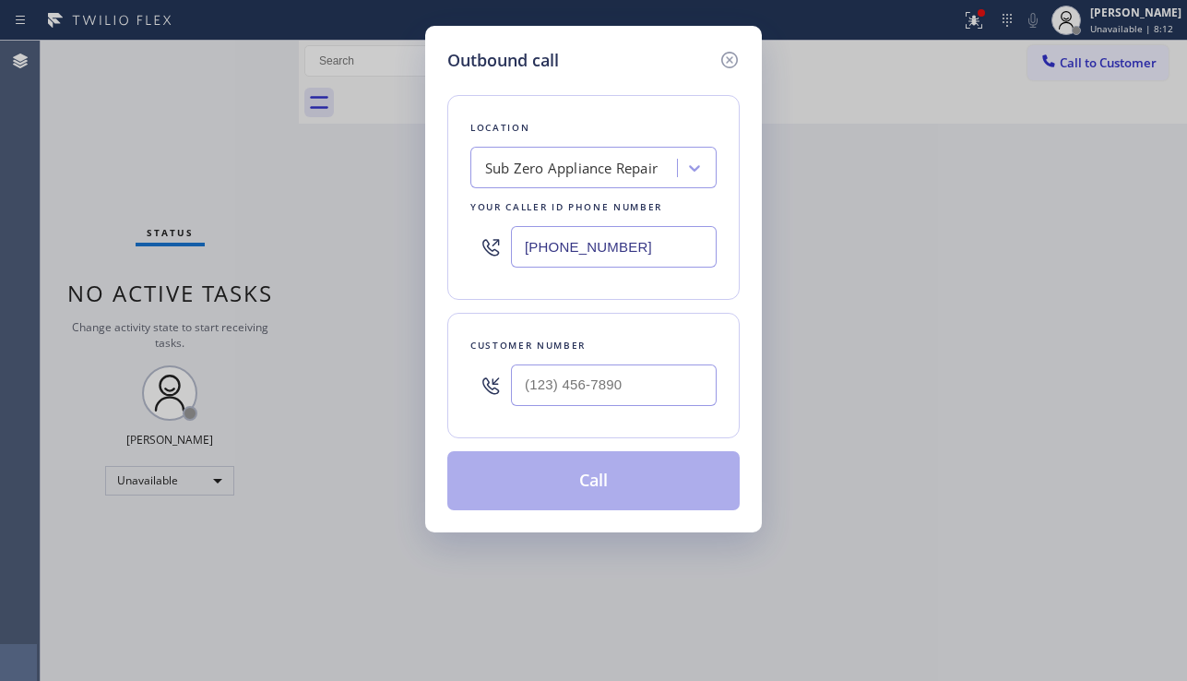
drag, startPoint x: 912, startPoint y: 412, endPoint x: 686, endPoint y: 388, distance: 227.2
click at [912, 412] on div "Outbound call Location Sub Zero Appliance Repair Your caller id phone number (7…" at bounding box center [593, 340] width 1187 height 681
click at [557, 379] on input "(___) ___-____" at bounding box center [614, 384] width 206 height 41
paste input "619) 857-3105"
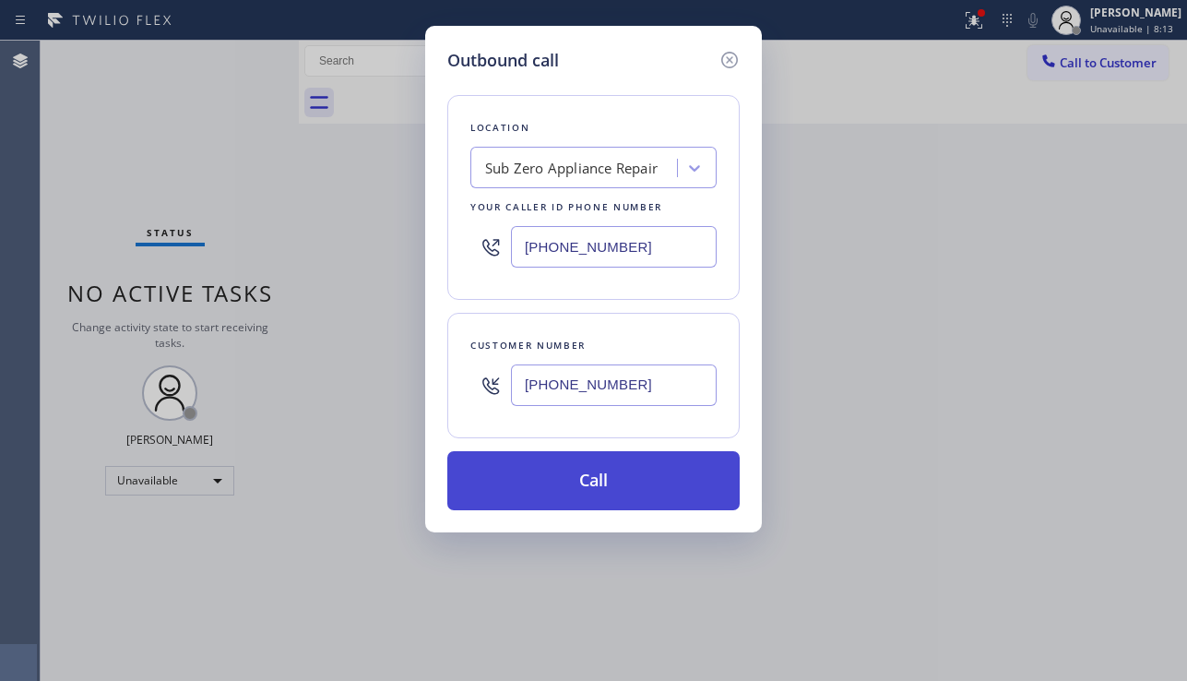
type input "(619) 857-3105"
click at [605, 485] on button "Call" at bounding box center [593, 480] width 292 height 59
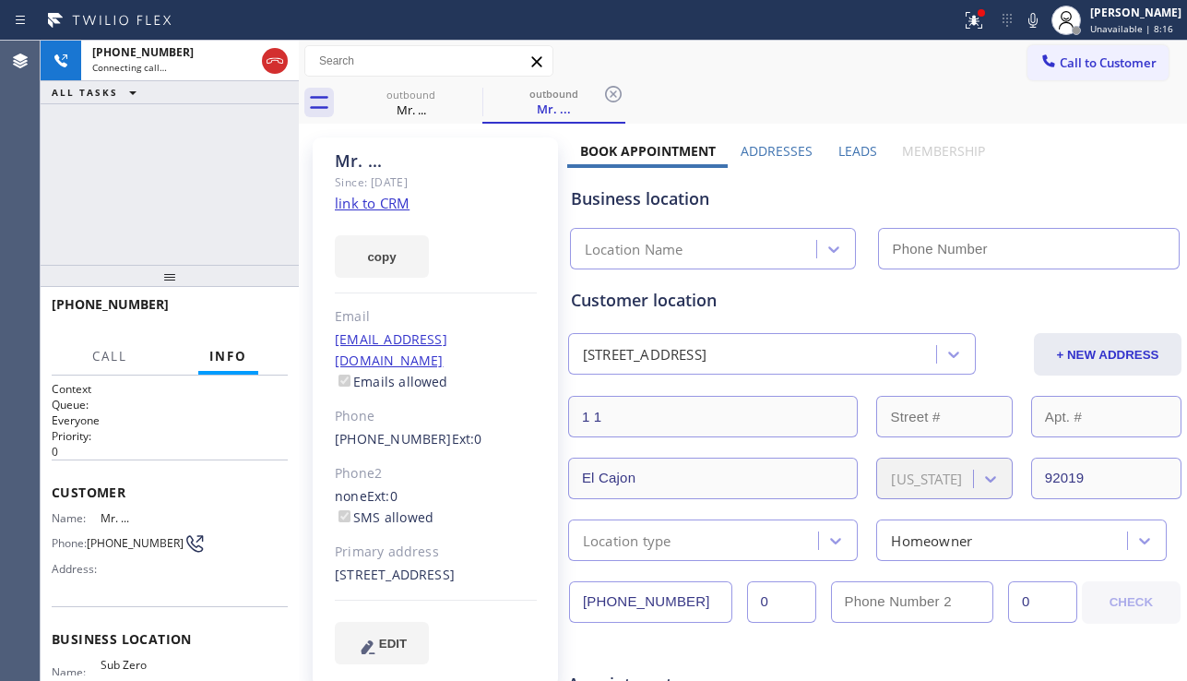
click at [838, 151] on label "Leads" at bounding box center [857, 151] width 39 height 18
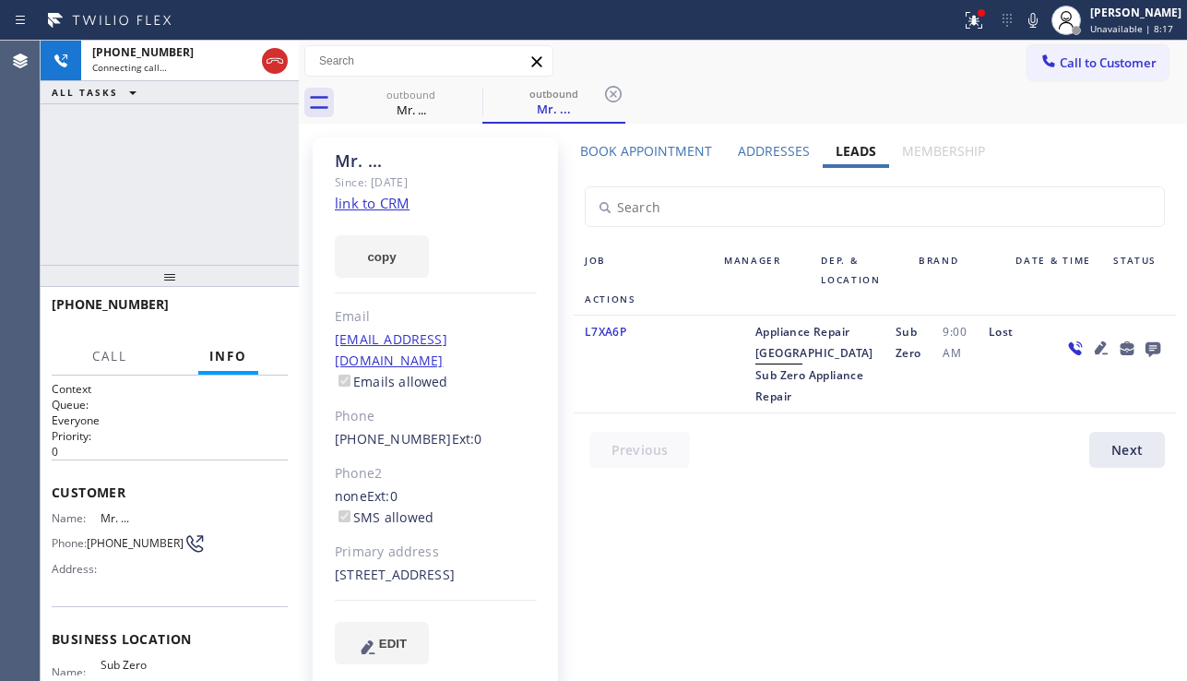
click at [1155, 349] on icon at bounding box center [1152, 349] width 15 height 15
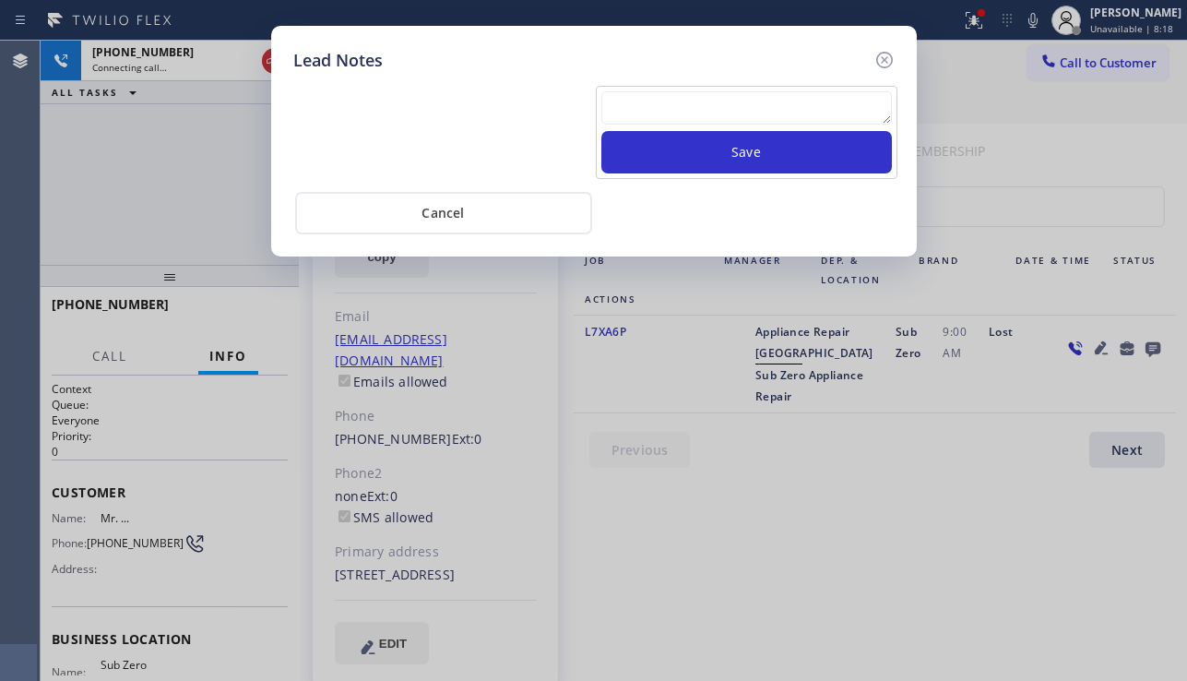
click at [810, 113] on textarea at bounding box center [746, 107] width 290 height 33
click at [876, 60] on icon at bounding box center [883, 60] width 17 height 17
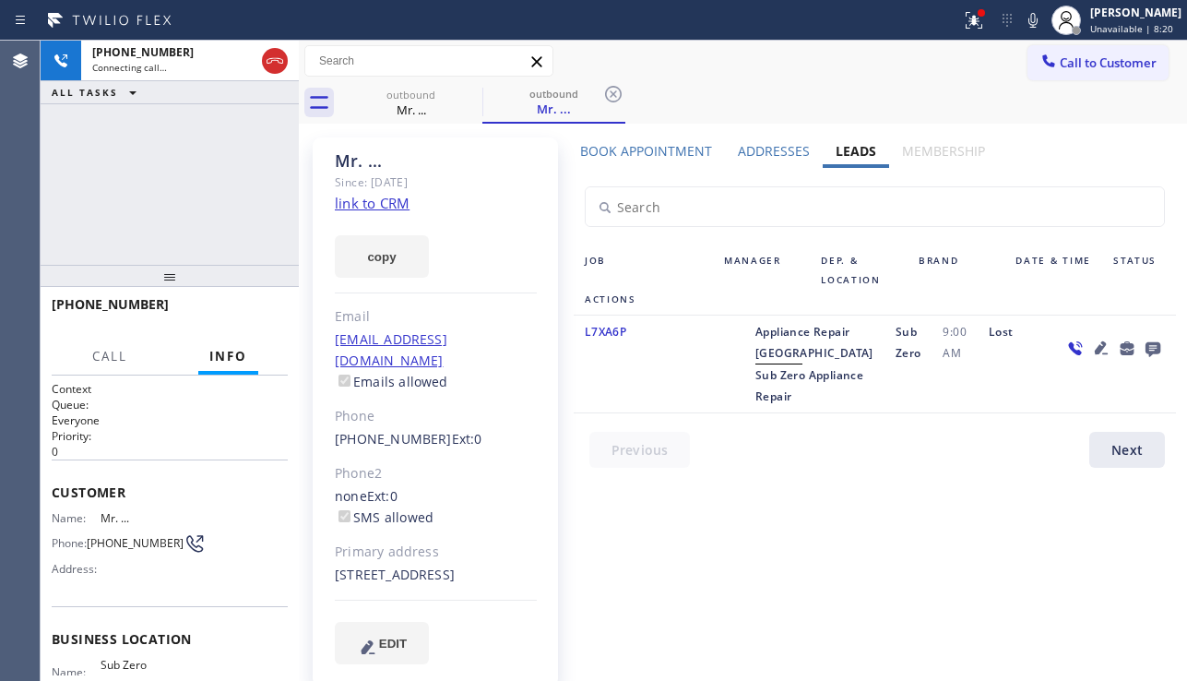
click at [1097, 347] on icon at bounding box center [1101, 348] width 22 height 22
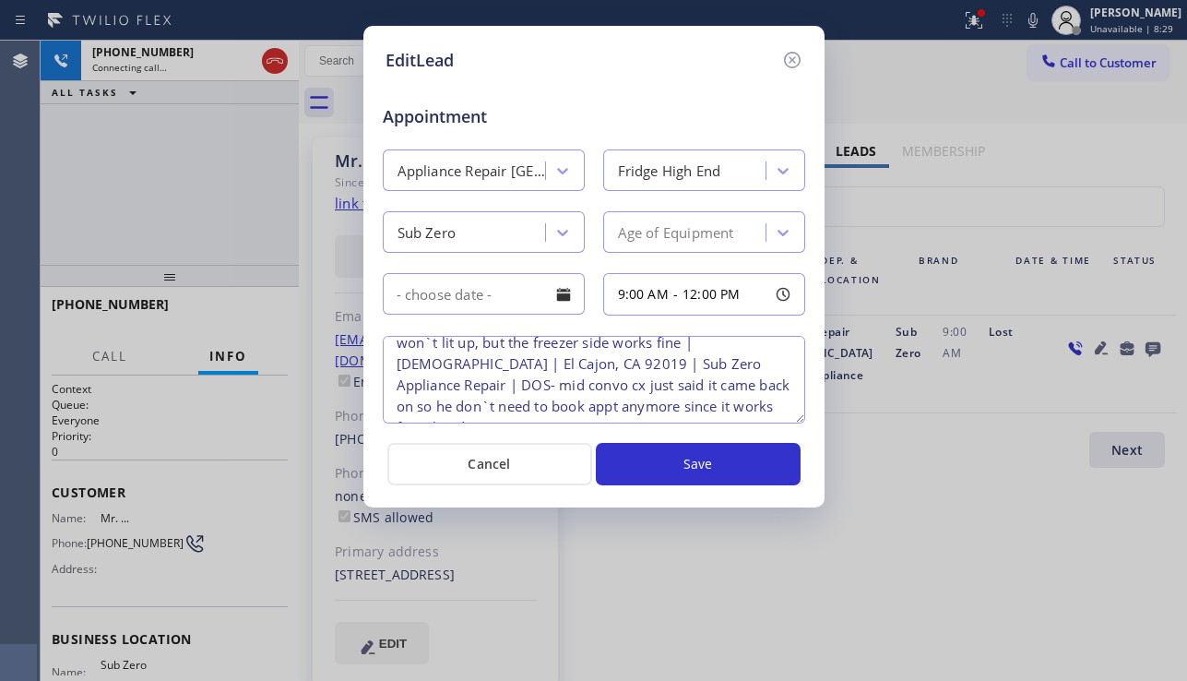
scroll to position [60, 0]
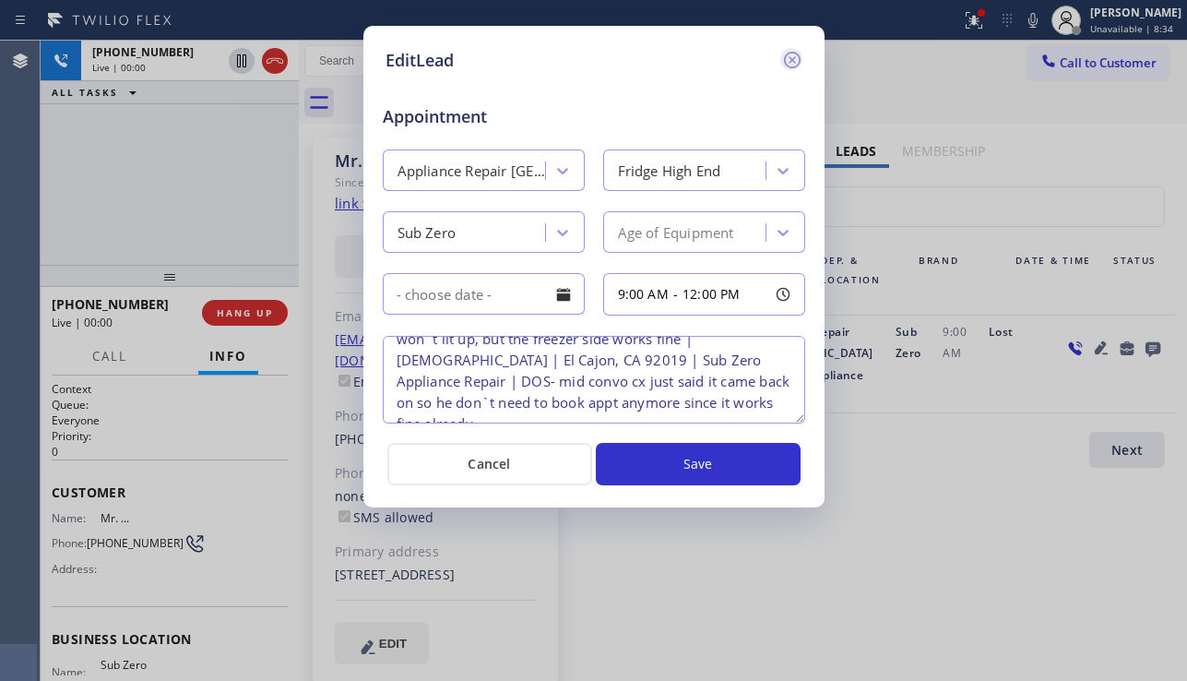
click at [793, 65] on icon at bounding box center [792, 60] width 22 height 22
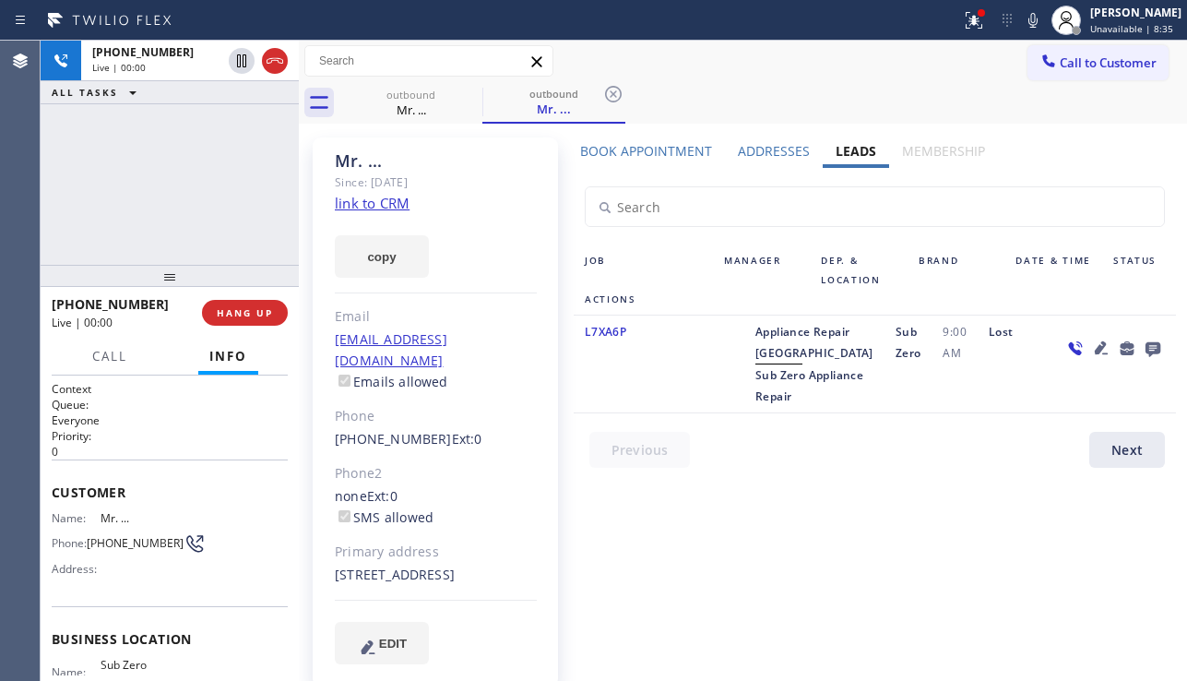
click at [1099, 350] on icon at bounding box center [1101, 347] width 13 height 13
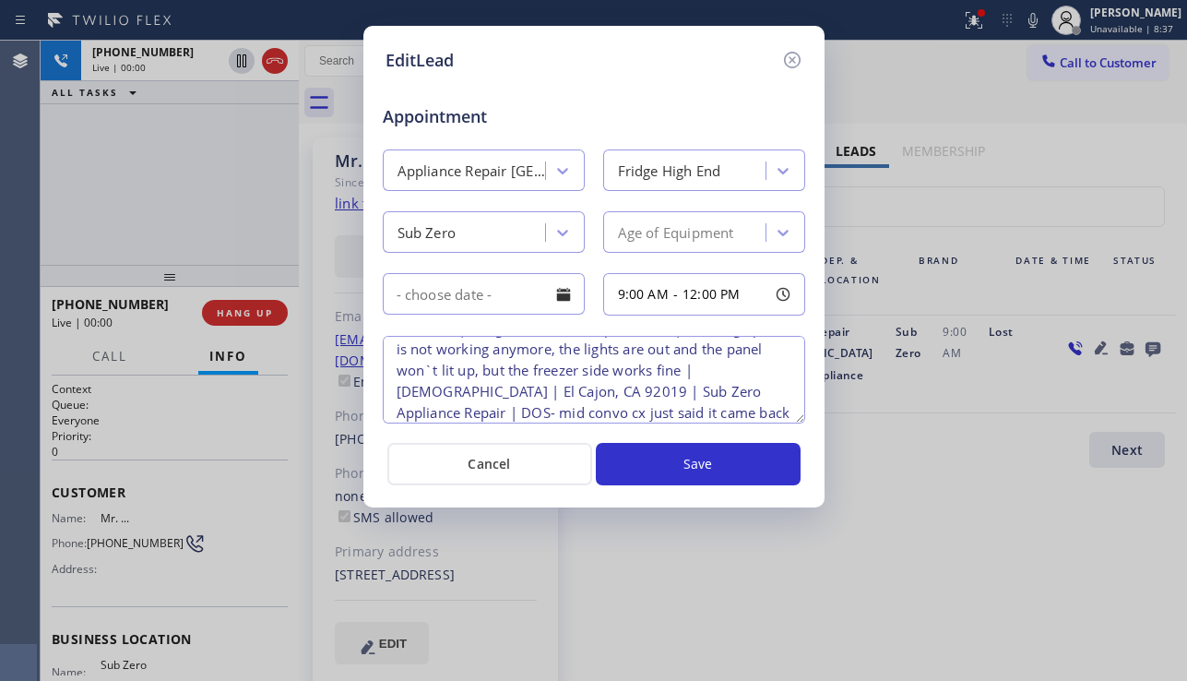
scroll to position [0, 0]
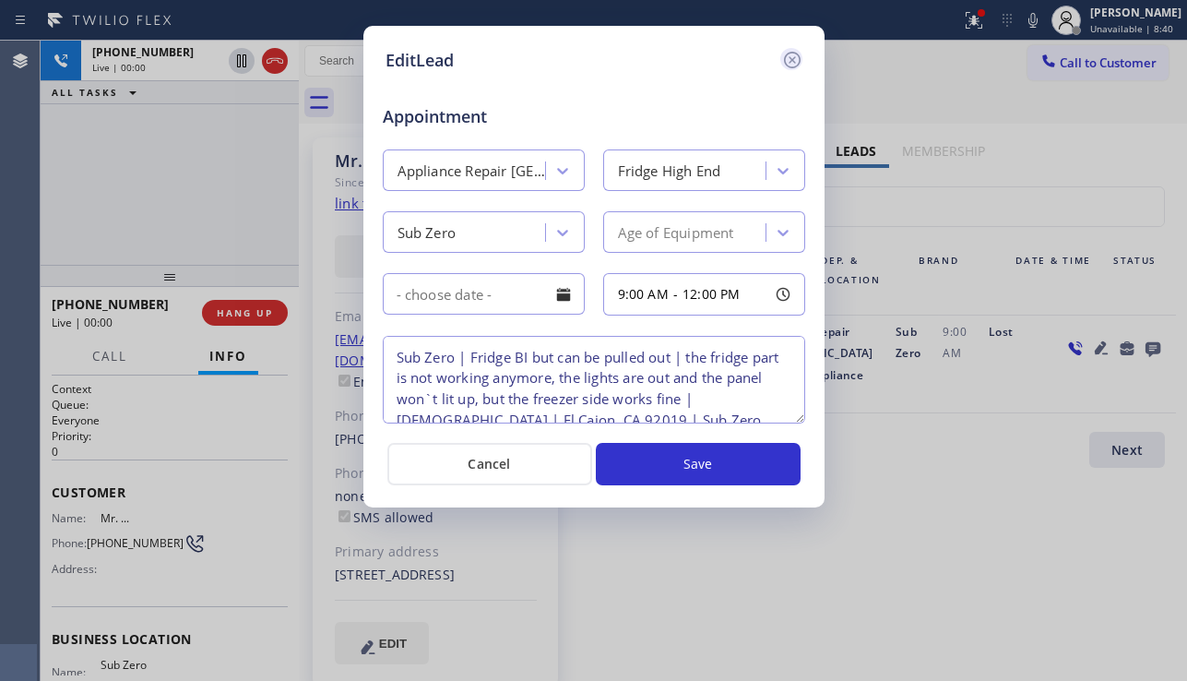
click at [787, 58] on icon at bounding box center [792, 60] width 22 height 22
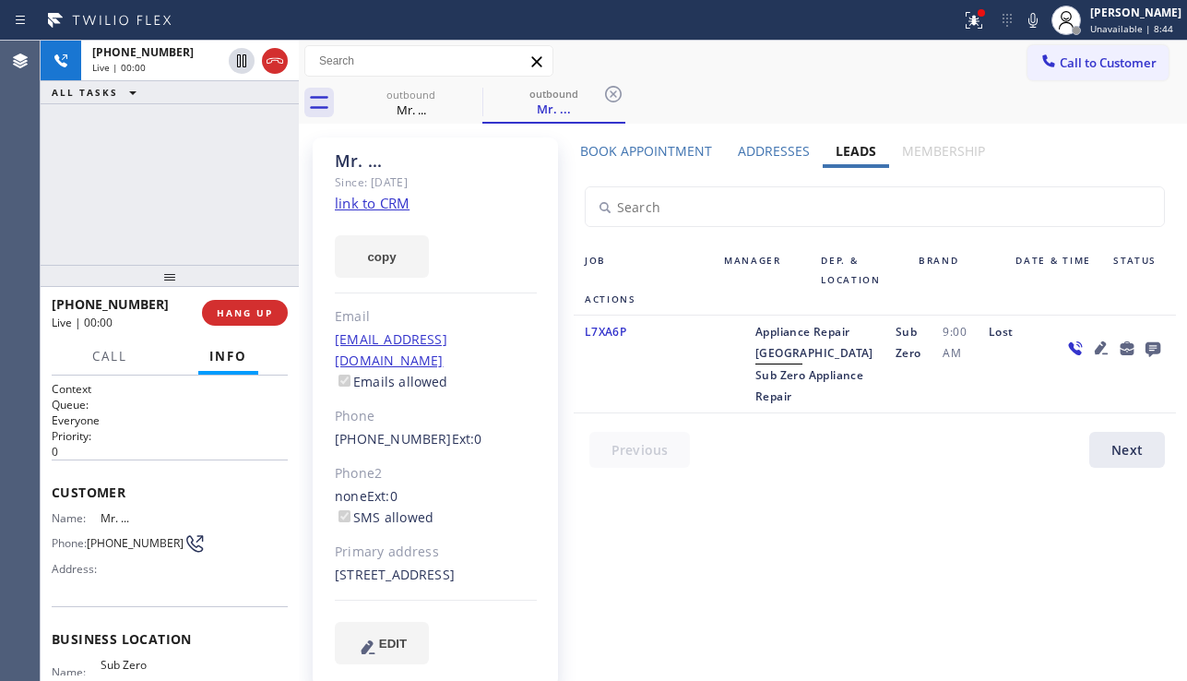
click at [1095, 349] on icon at bounding box center [1101, 348] width 22 height 22
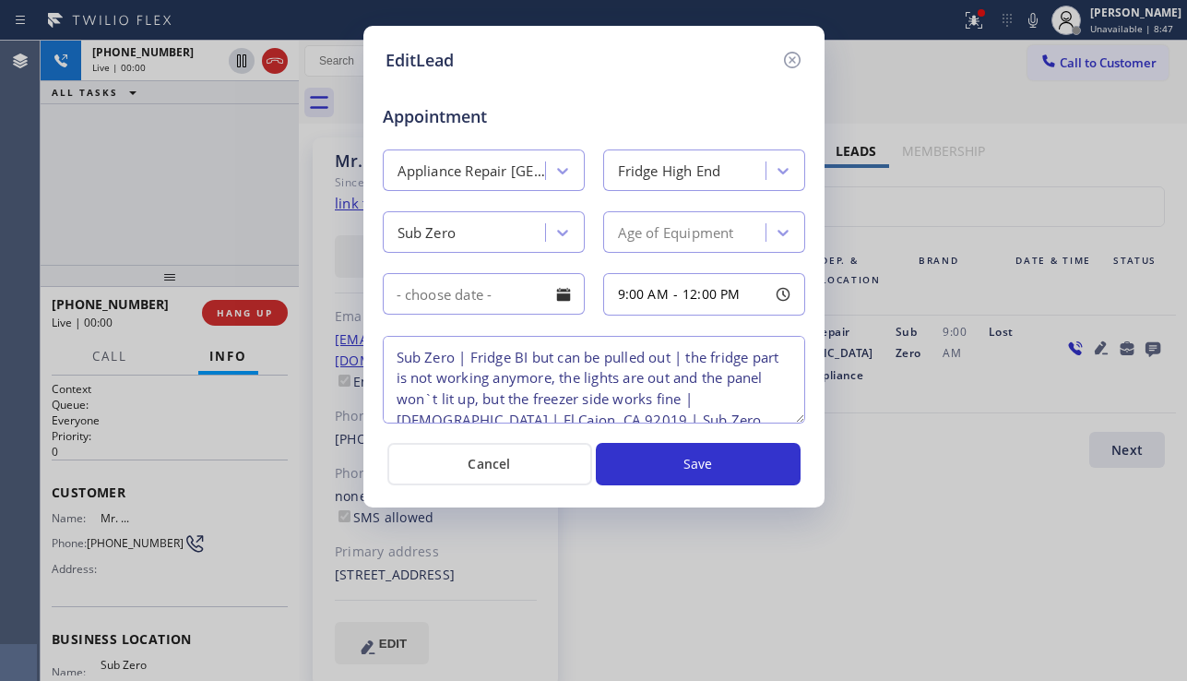
click at [792, 71] on div at bounding box center [791, 60] width 22 height 25
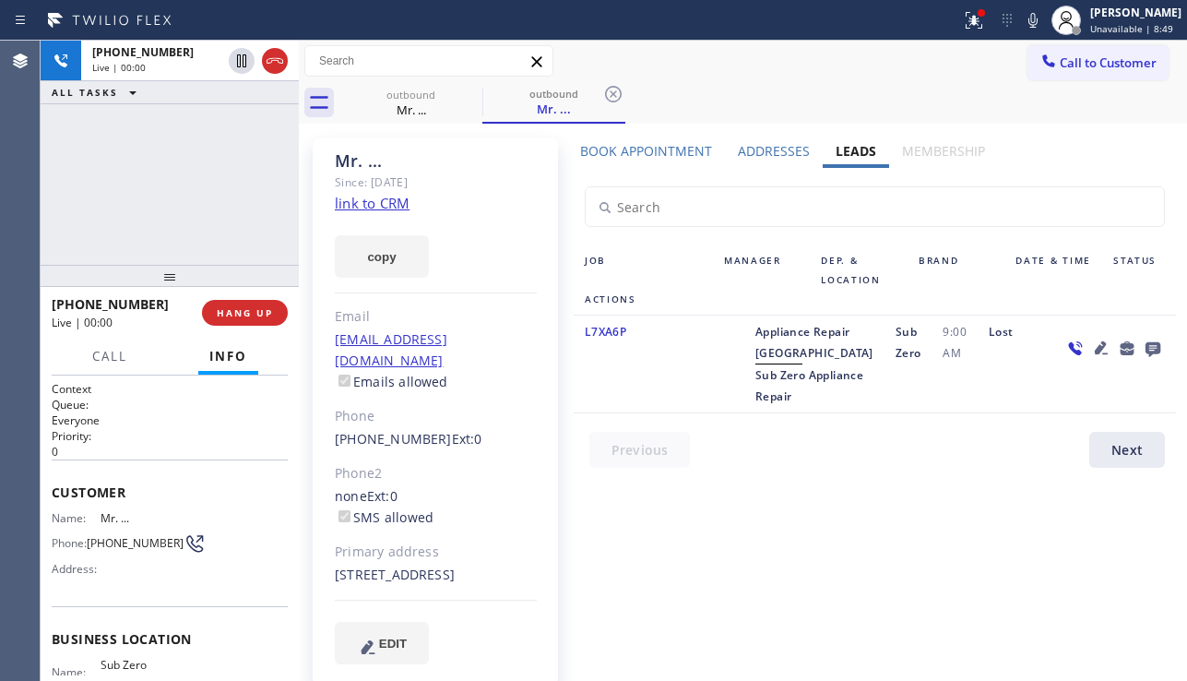
click at [1095, 349] on icon at bounding box center [1101, 348] width 22 height 22
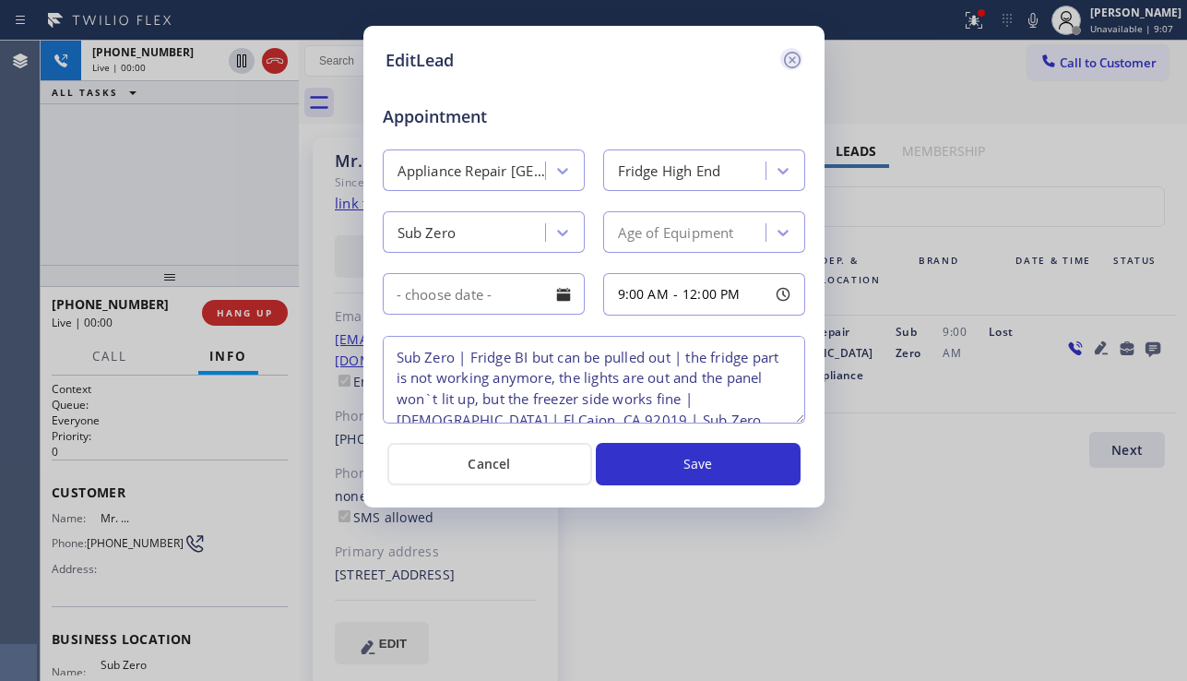
click at [795, 65] on icon at bounding box center [792, 60] width 22 height 22
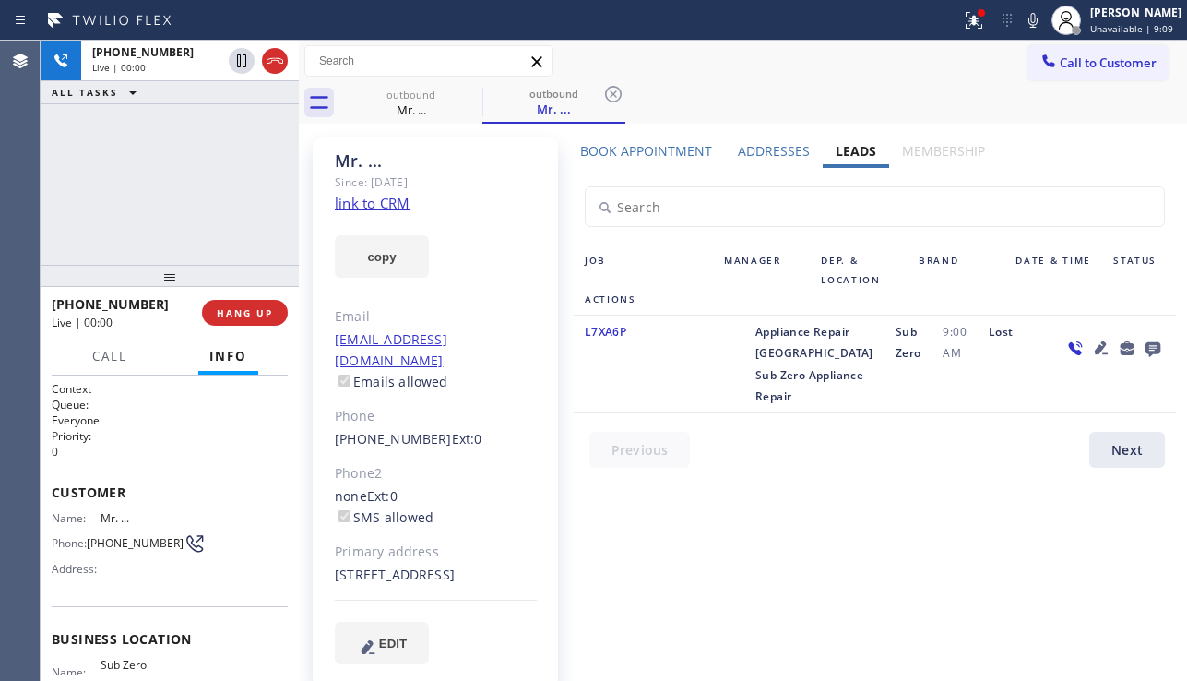
click at [1151, 350] on icon at bounding box center [1152, 349] width 15 height 15
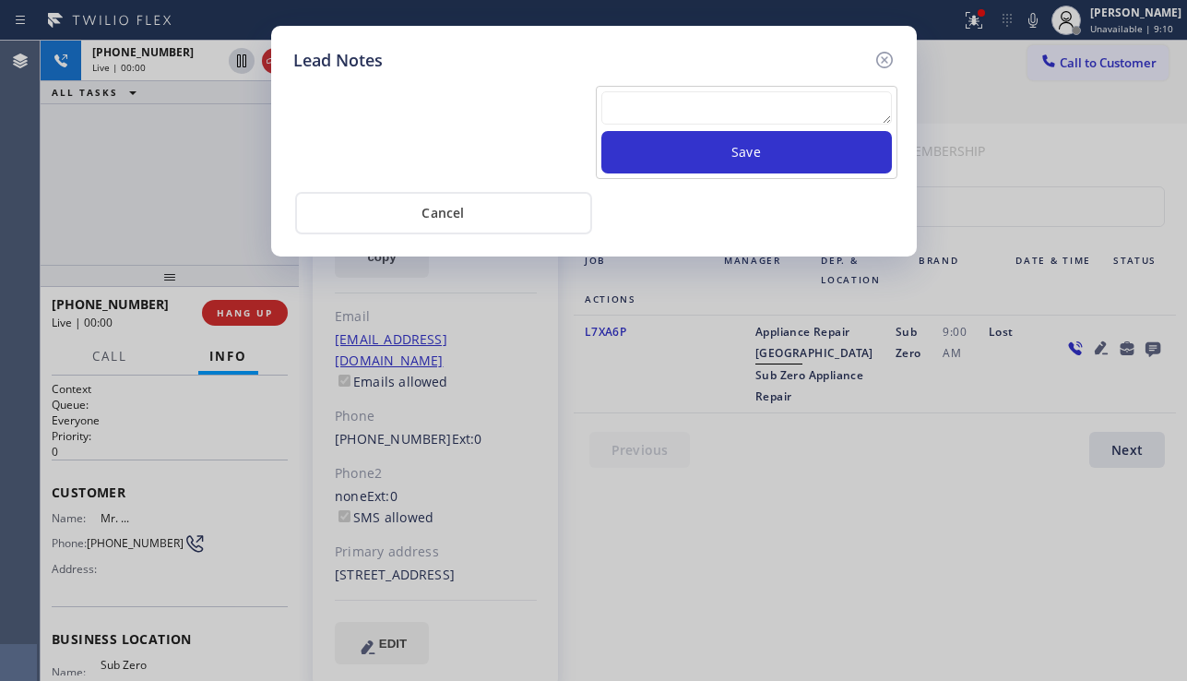
click at [645, 103] on textarea at bounding box center [746, 107] width 290 height 33
click at [884, 62] on icon at bounding box center [884, 60] width 22 height 22
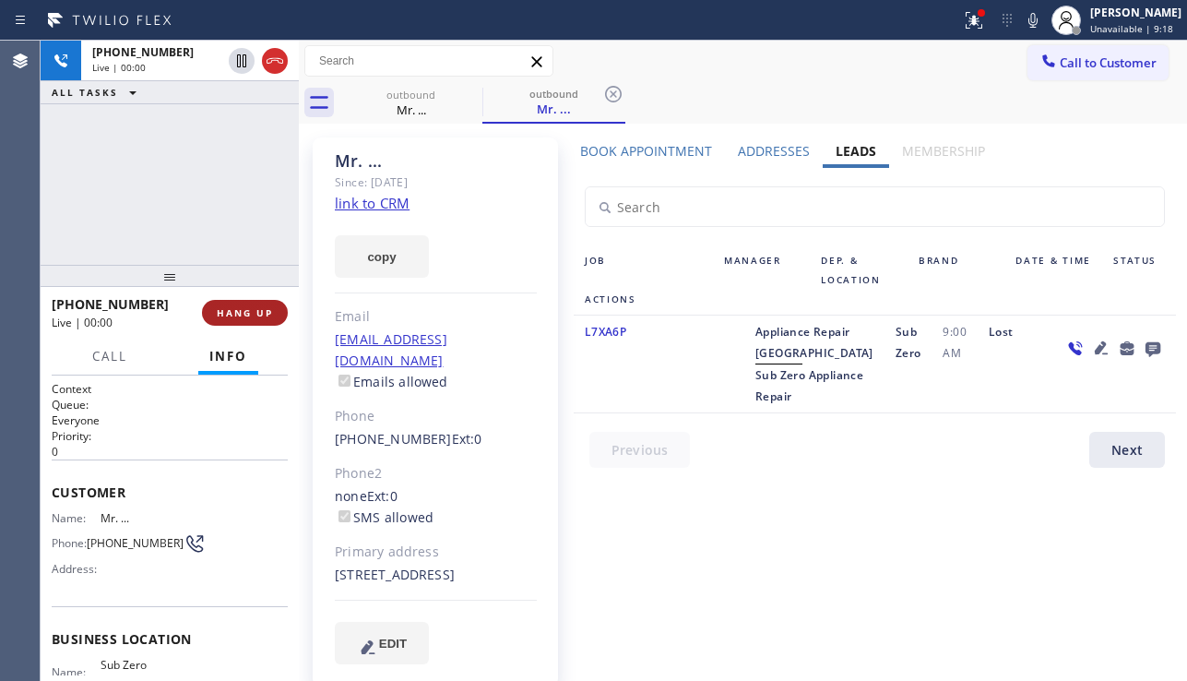
click at [221, 317] on span "HANG UP" at bounding box center [245, 312] width 56 height 13
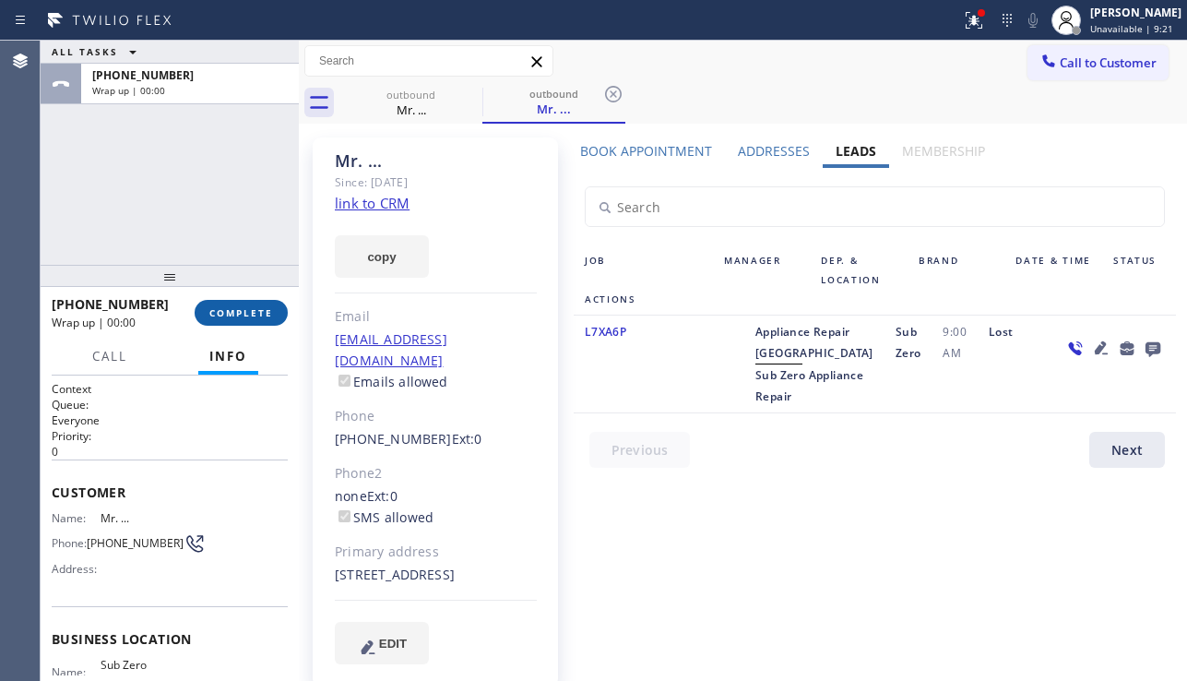
click at [221, 313] on span "COMPLETE" at bounding box center [241, 312] width 64 height 13
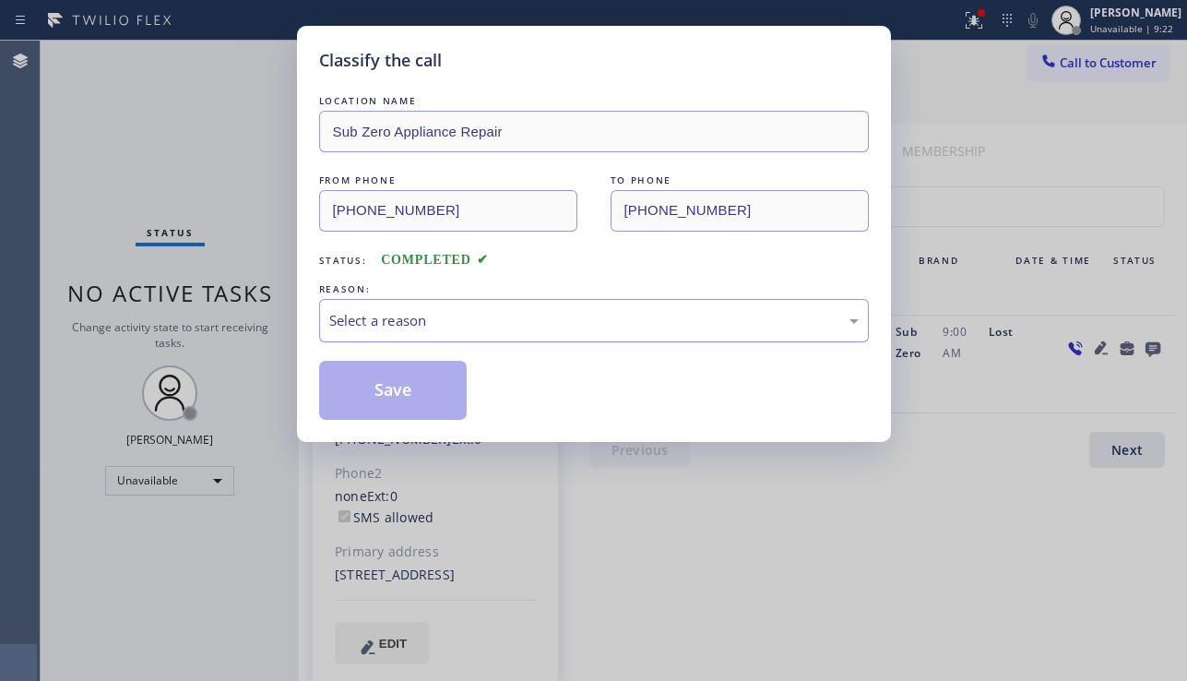
click at [442, 328] on div "Select a reason" at bounding box center [593, 320] width 529 height 21
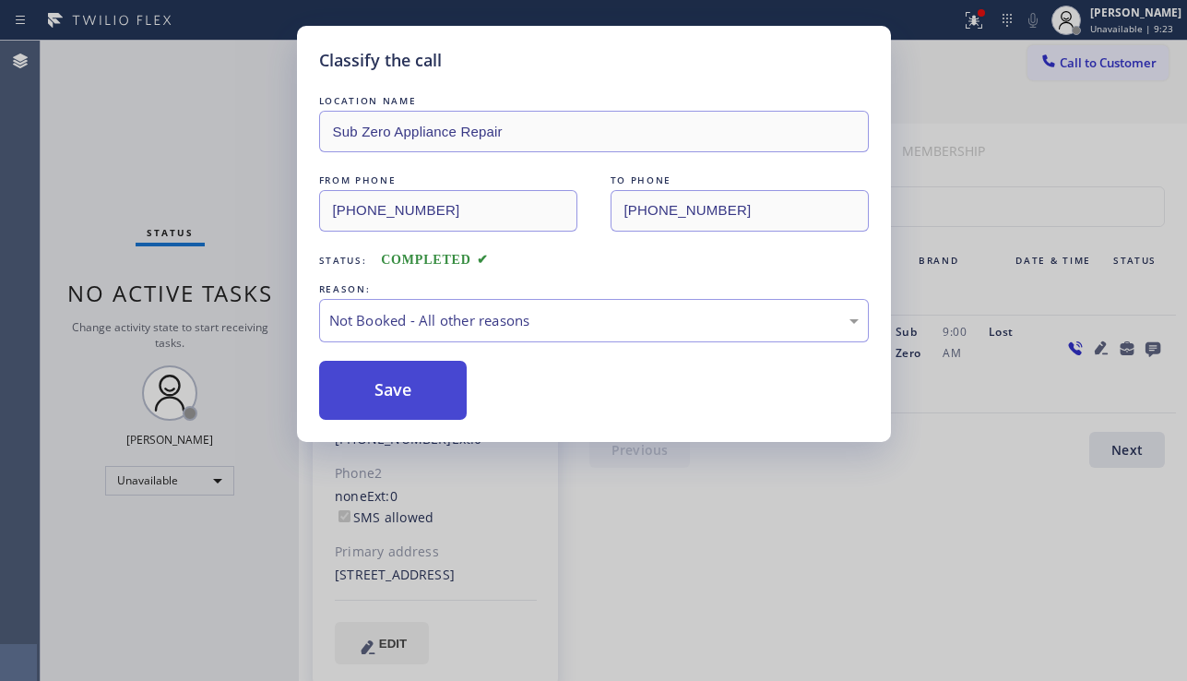
click at [383, 385] on button "Save" at bounding box center [393, 390] width 148 height 59
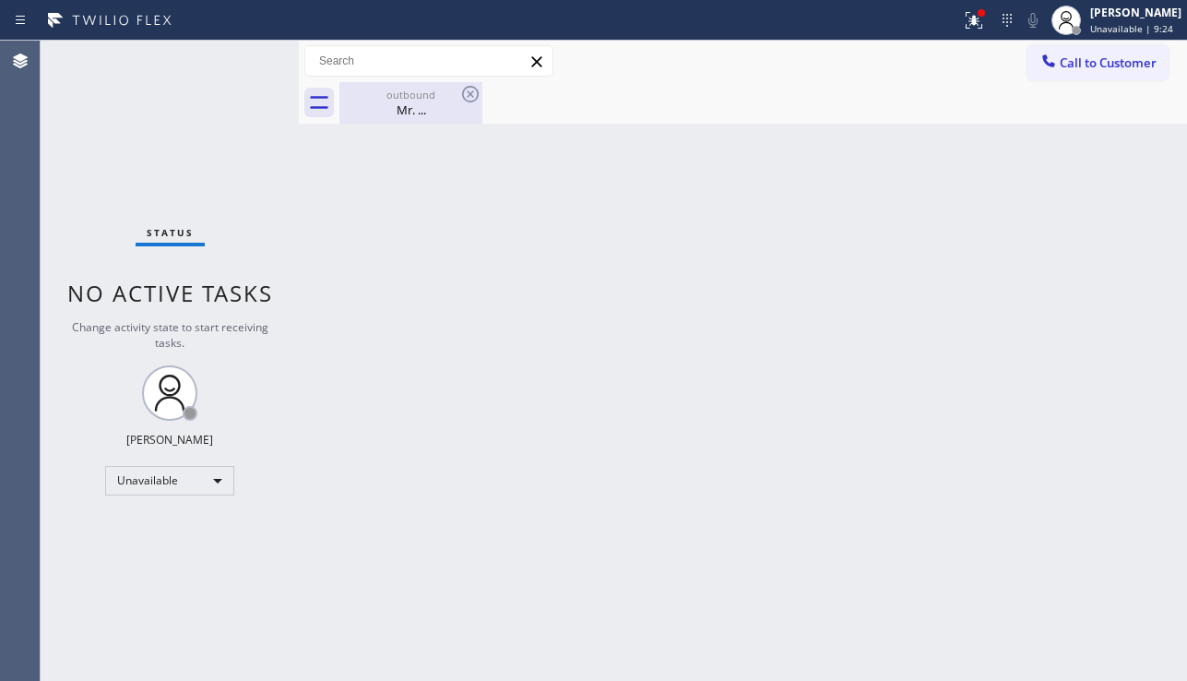
click at [417, 108] on div "Mr. ..." at bounding box center [410, 109] width 139 height 17
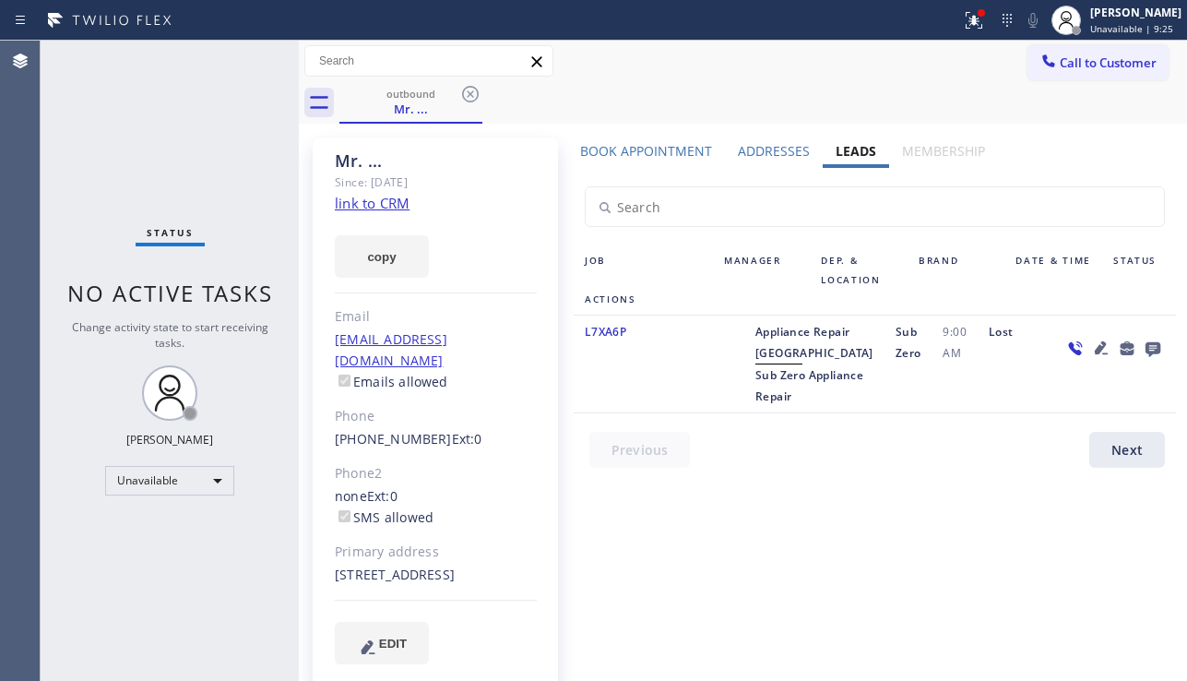
click at [1152, 345] on icon at bounding box center [1152, 349] width 15 height 15
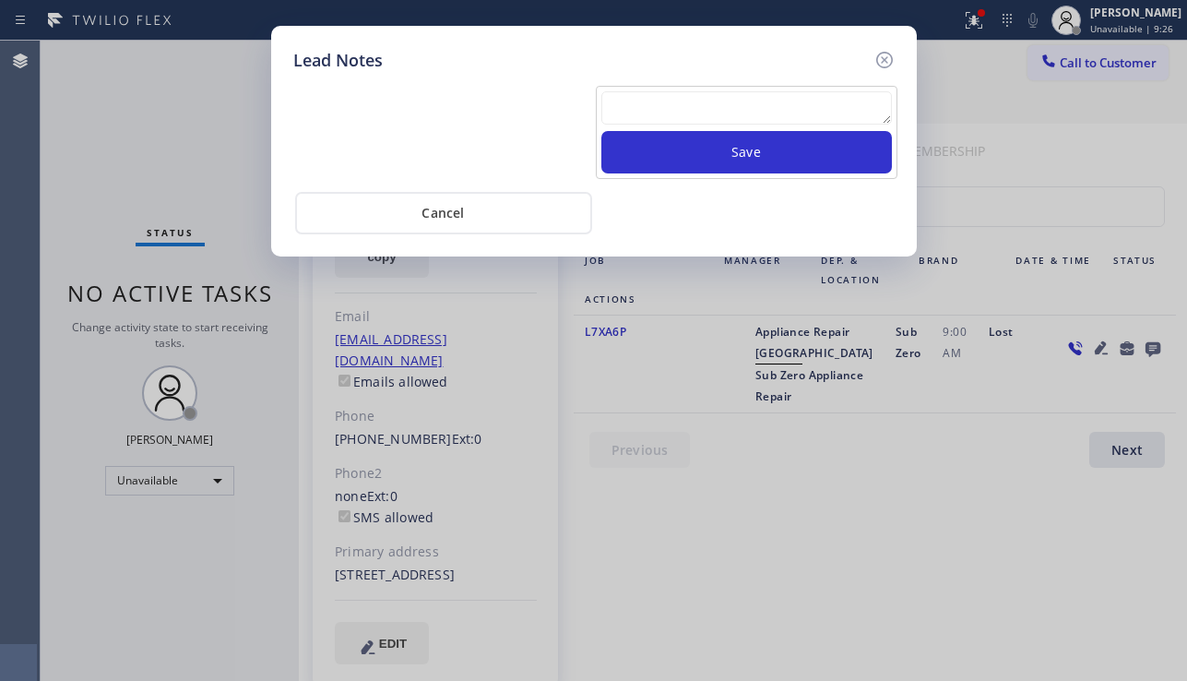
click at [702, 122] on textarea at bounding box center [746, 107] width 290 height 33
click at [694, 122] on textarea at bounding box center [746, 107] width 290 height 33
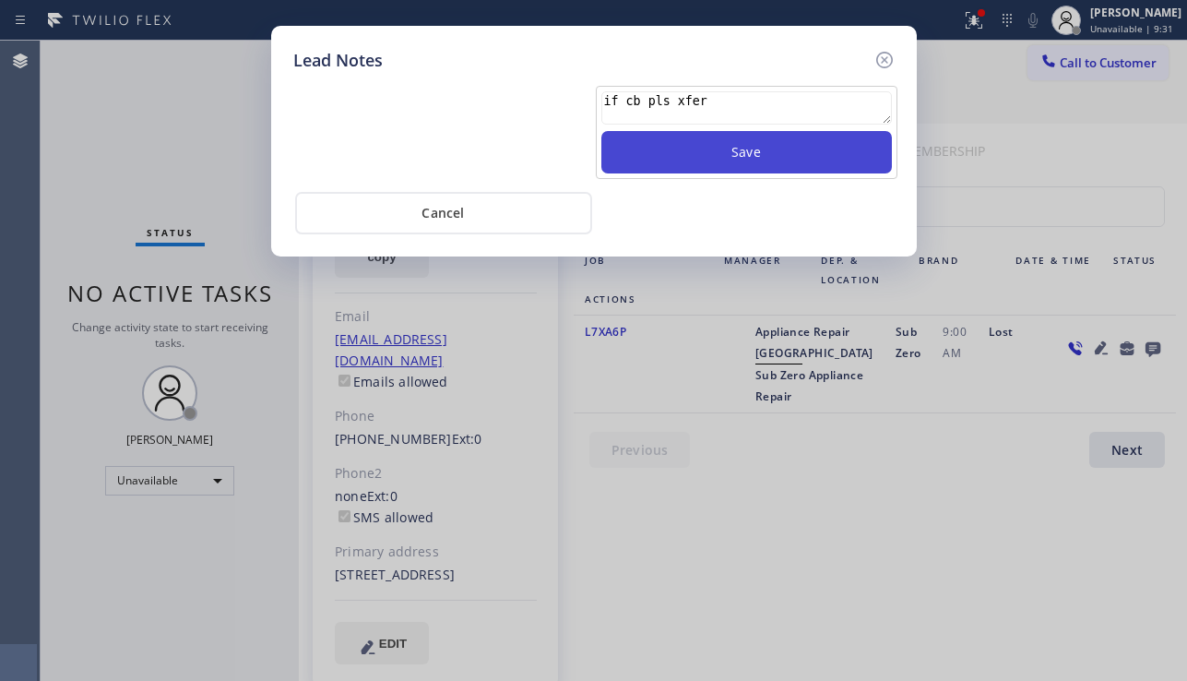
type textarea "if cb pls xfer"
click at [689, 159] on button "Save" at bounding box center [746, 152] width 290 height 42
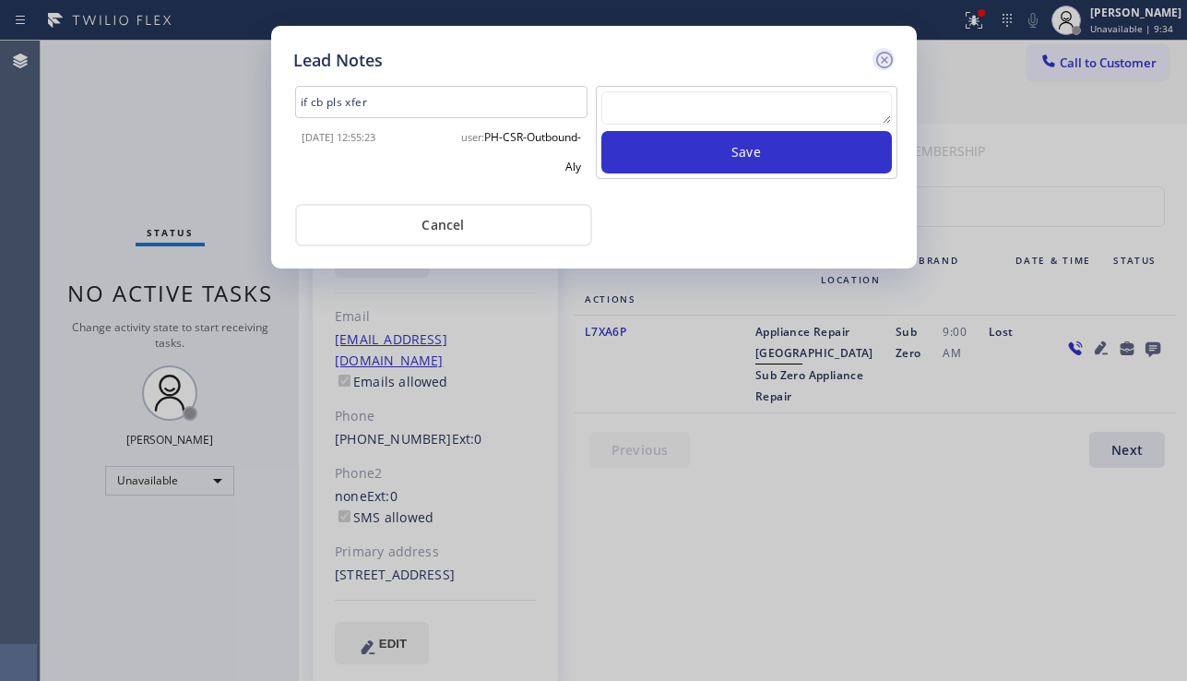
click at [875, 57] on icon at bounding box center [884, 60] width 22 height 22
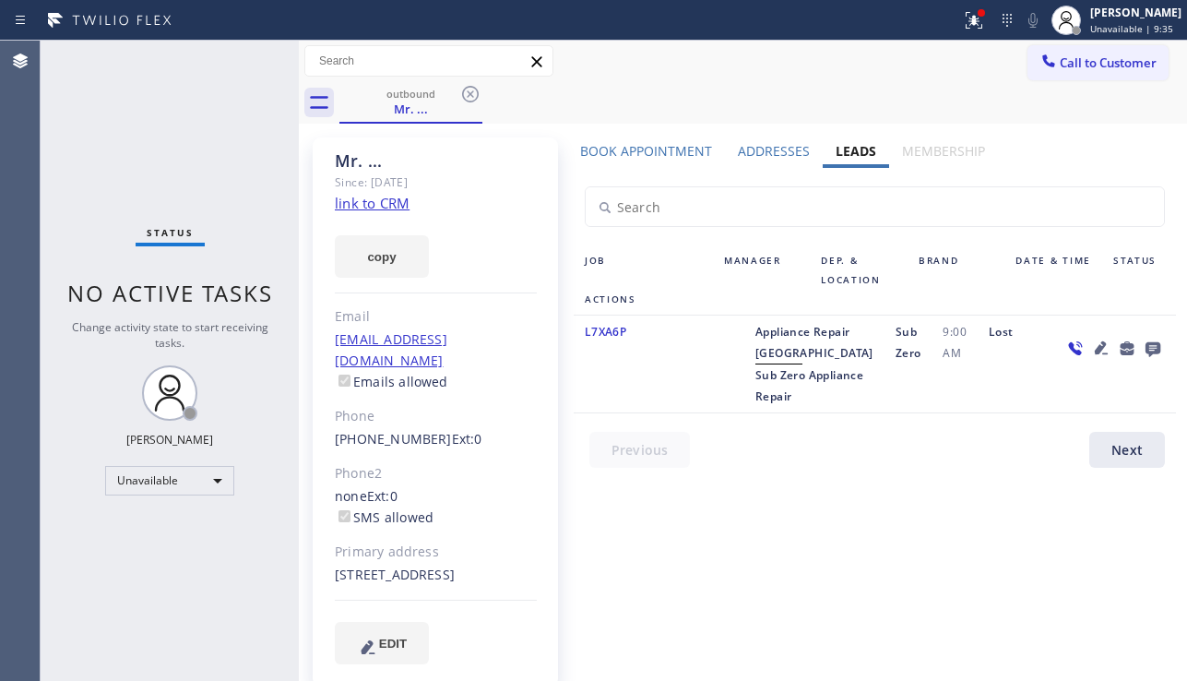
click at [466, 94] on icon at bounding box center [470, 94] width 22 height 22
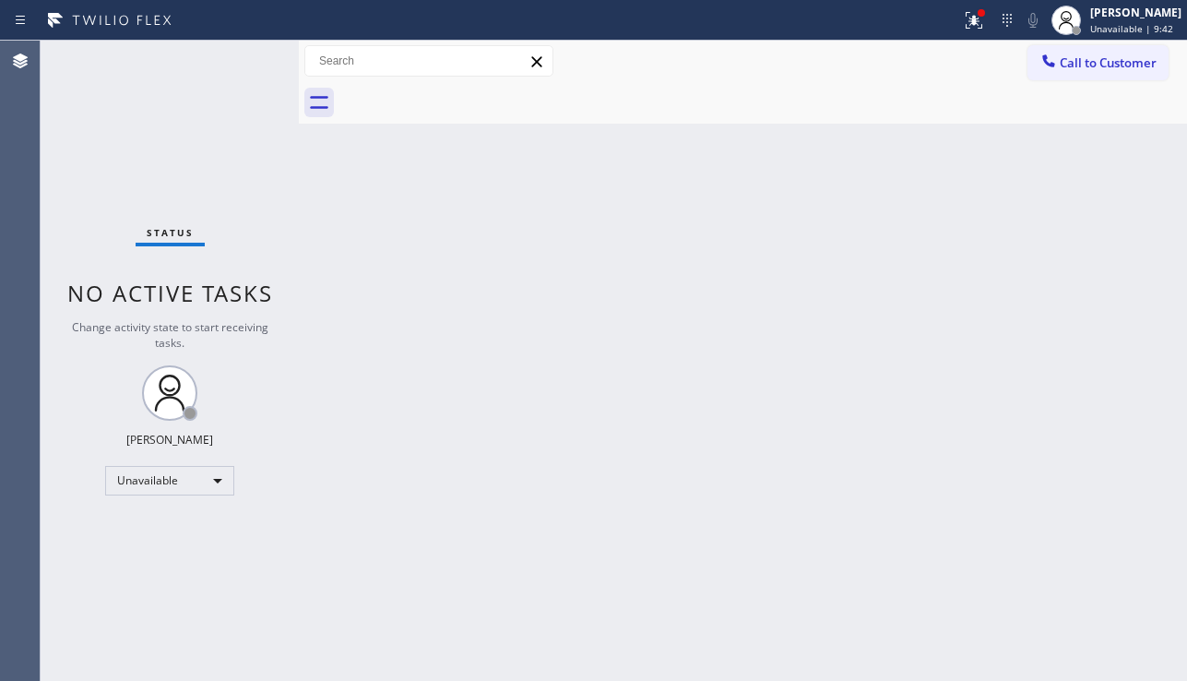
click at [1072, 462] on div "Back to Dashboard Change Sender ID Customers Technicians Select a contact Outbo…" at bounding box center [743, 361] width 888 height 640
drag, startPoint x: 1141, startPoint y: 480, endPoint x: 967, endPoint y: 486, distance: 173.5
click at [1141, 480] on div "Back to Dashboard Change Sender ID Customers Technicians Select a contact Outbo…" at bounding box center [743, 361] width 888 height 640
click at [1083, 77] on button "Call to Customer" at bounding box center [1097, 62] width 141 height 35
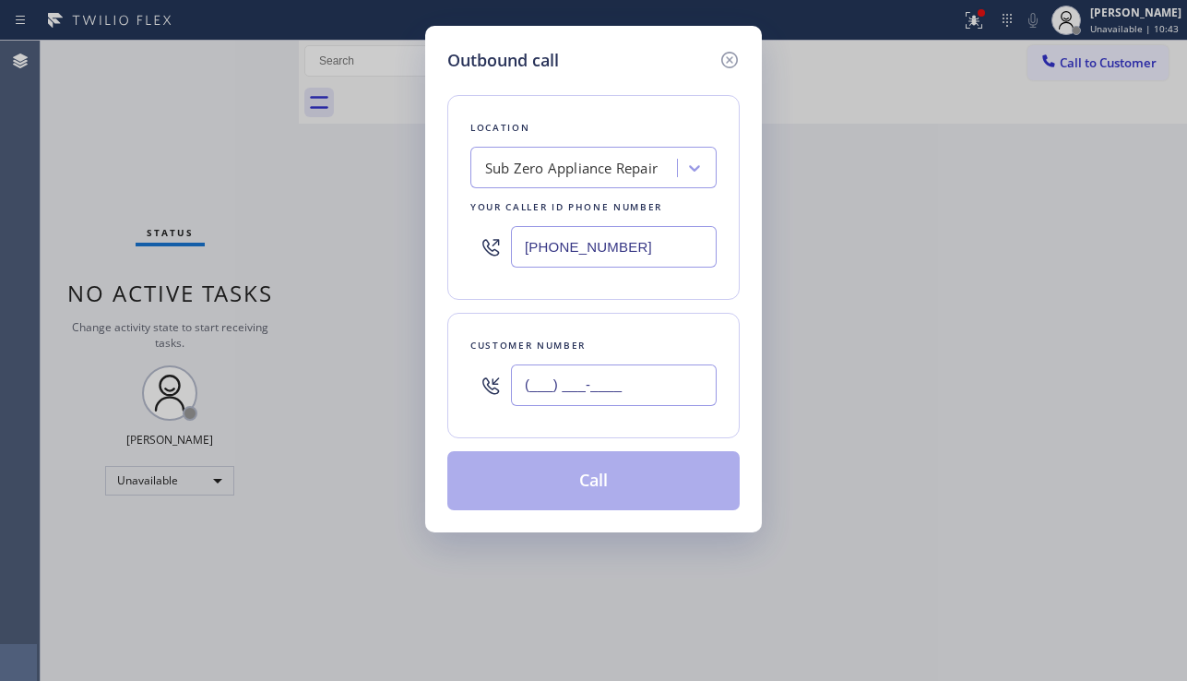
click at [616, 391] on input "(___) ___-____" at bounding box center [614, 384] width 206 height 41
paste input "718) 450-2987"
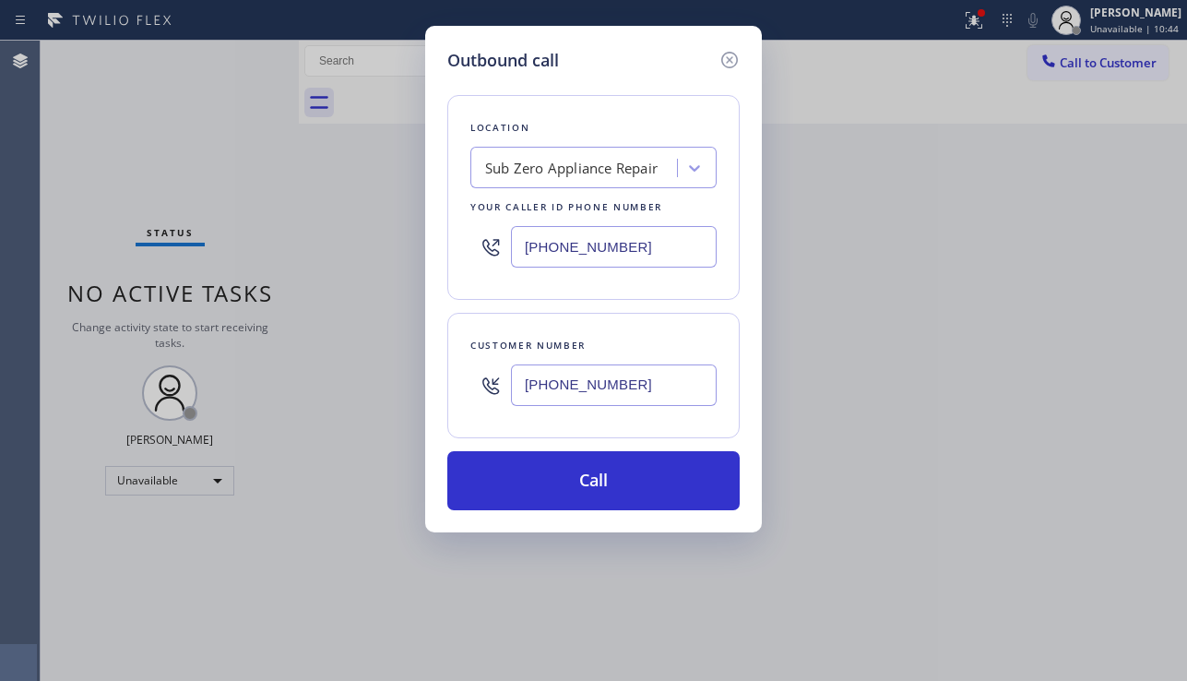
type input "(718) 450-2987"
drag, startPoint x: 955, startPoint y: 516, endPoint x: 867, endPoint y: 447, distance: 112.3
click at [955, 516] on div "Outbound call Location Sub Zero Appliance Repair Your caller id phone number (7…" at bounding box center [593, 340] width 1187 height 681
click at [587, 180] on div "Sub Zero Appliance Repair" at bounding box center [576, 168] width 201 height 32
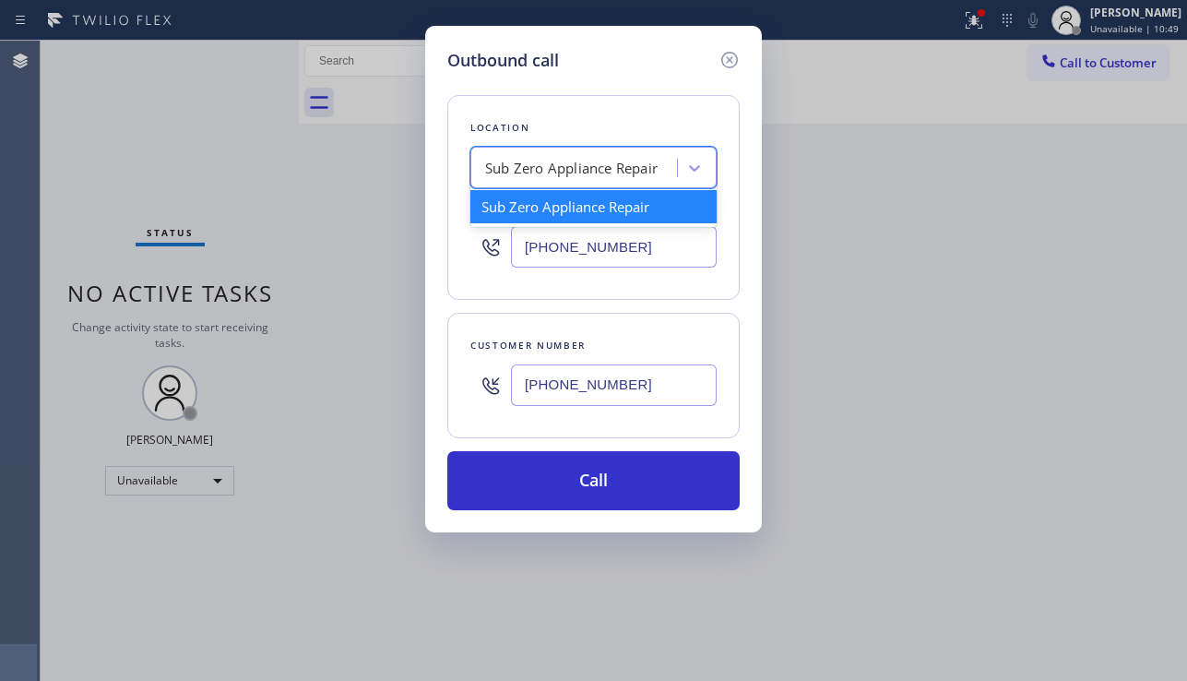
paste input "Subzero Repair Professionals"
type input "Subzero Repair Professionals"
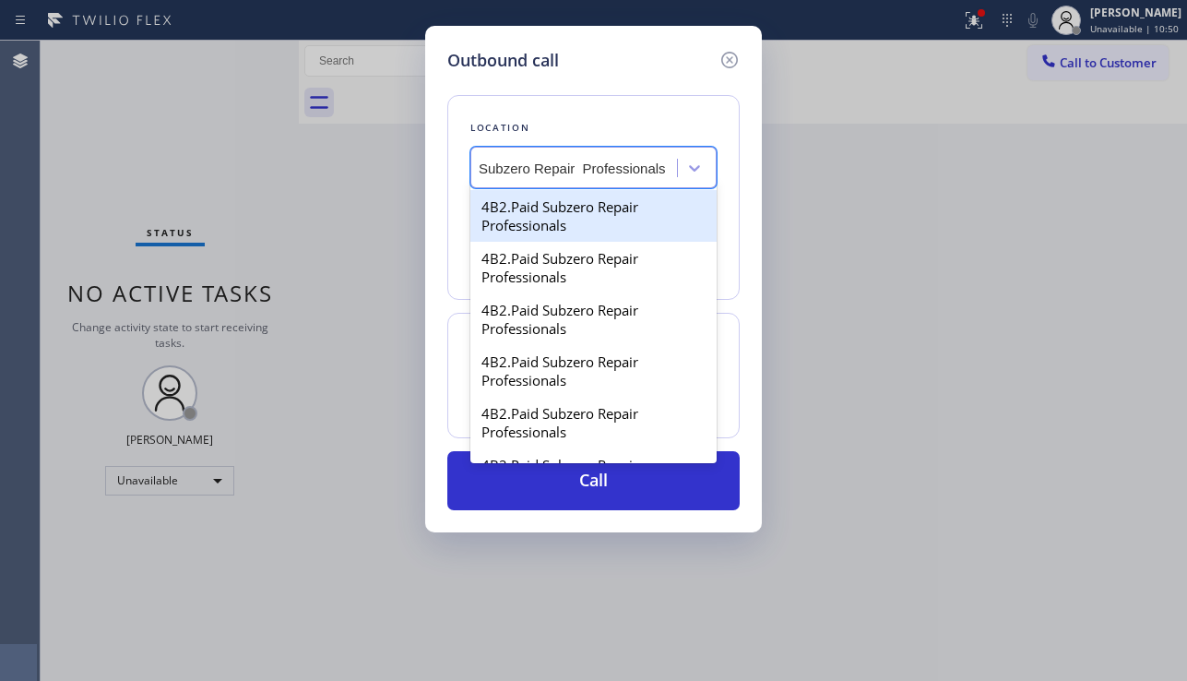
click at [579, 219] on div "4B2.Paid Subzero Repair Professionals" at bounding box center [593, 216] width 246 height 52
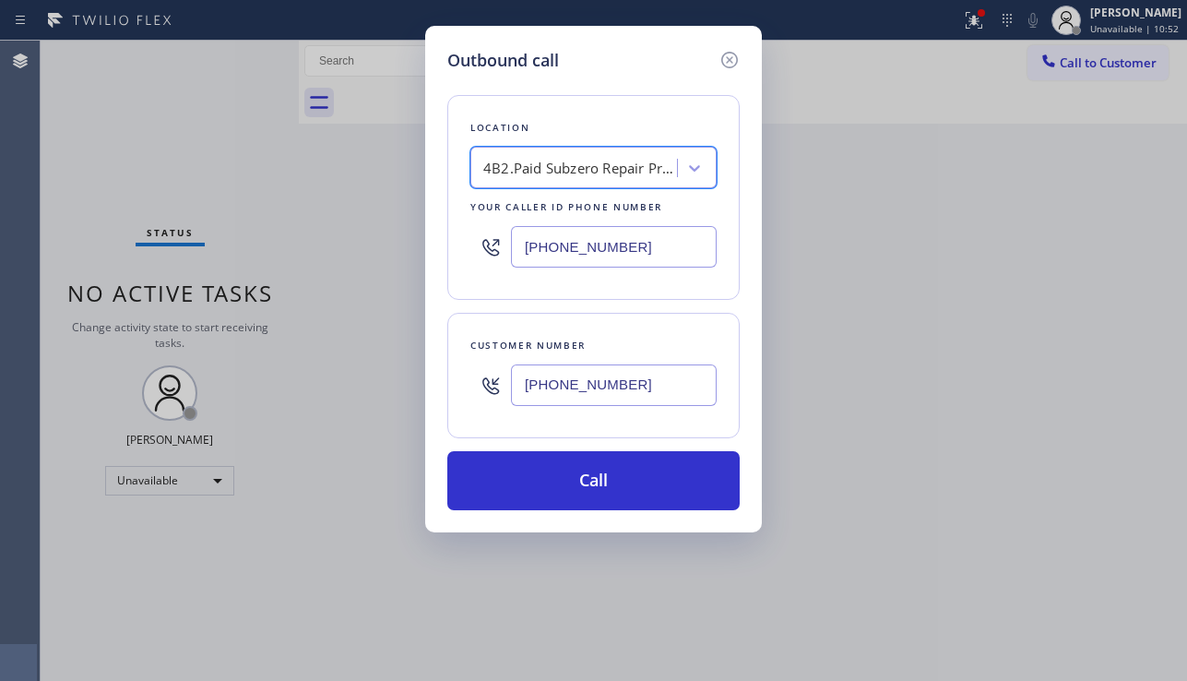
click at [605, 184] on div "4B2.Paid Subzero Repair Professionals" at bounding box center [576, 168] width 201 height 32
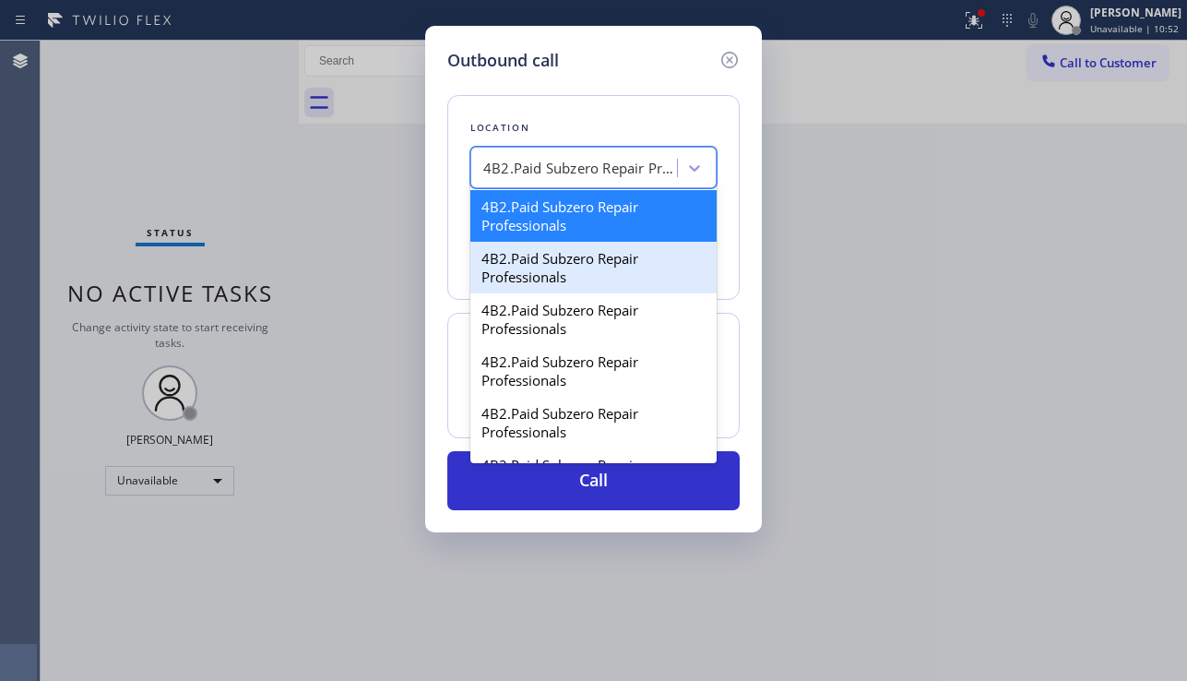
click at [575, 269] on div "4B2.Paid Subzero Repair Professionals" at bounding box center [593, 268] width 246 height 52
type input "(760) 227-2825"
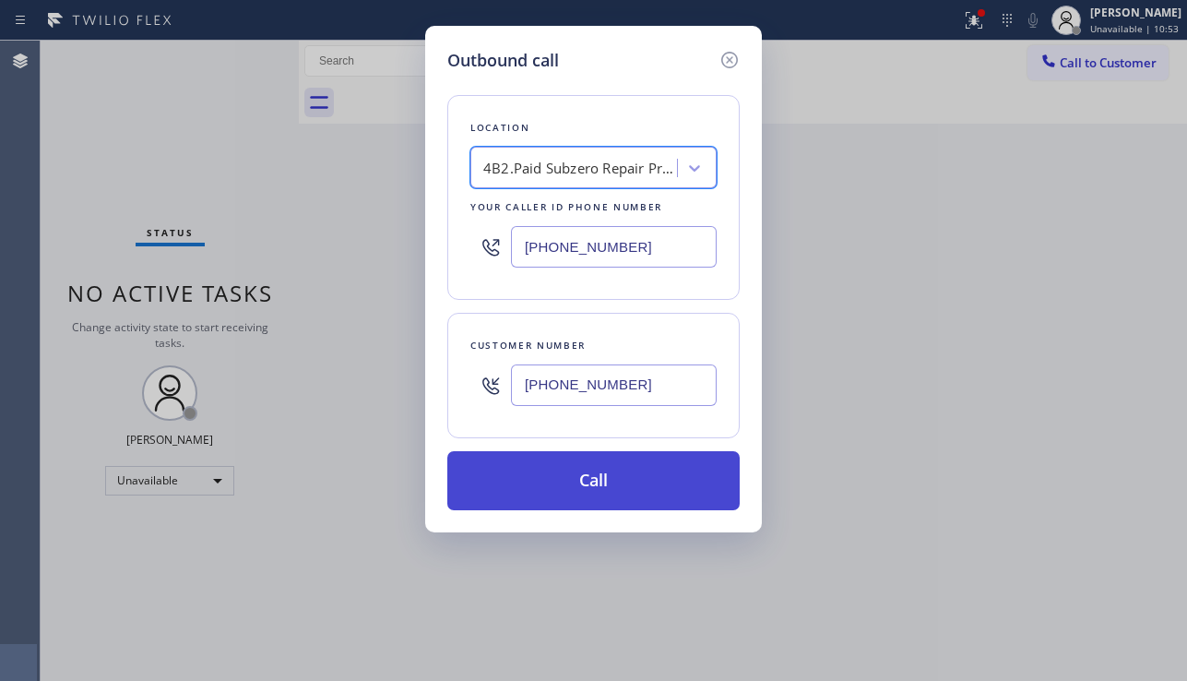
click at [557, 478] on button "Call" at bounding box center [593, 480] width 292 height 59
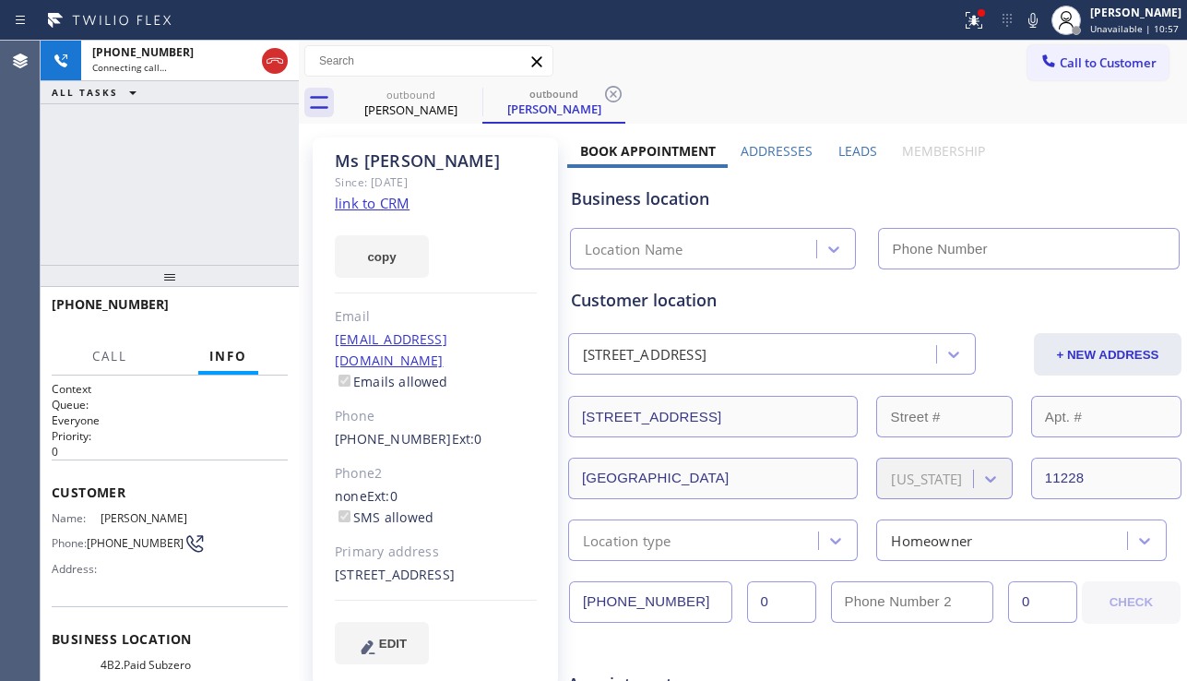
click at [855, 154] on label "Leads" at bounding box center [857, 151] width 39 height 18
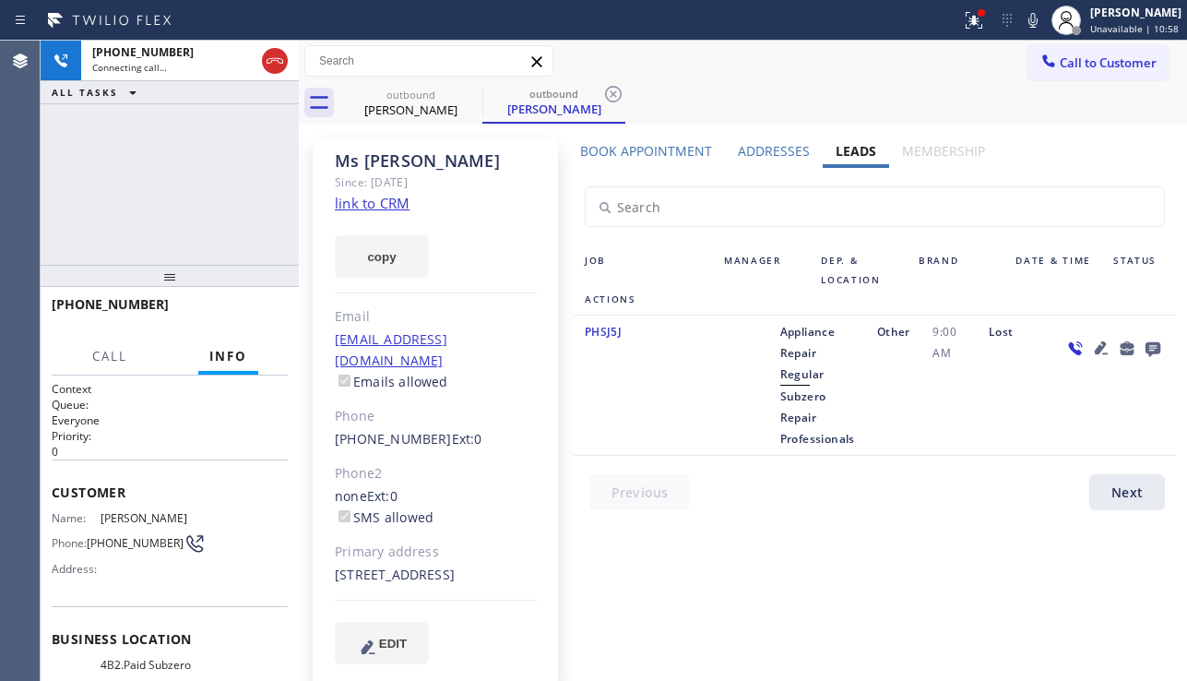
click at [1145, 347] on icon at bounding box center [1152, 349] width 15 height 15
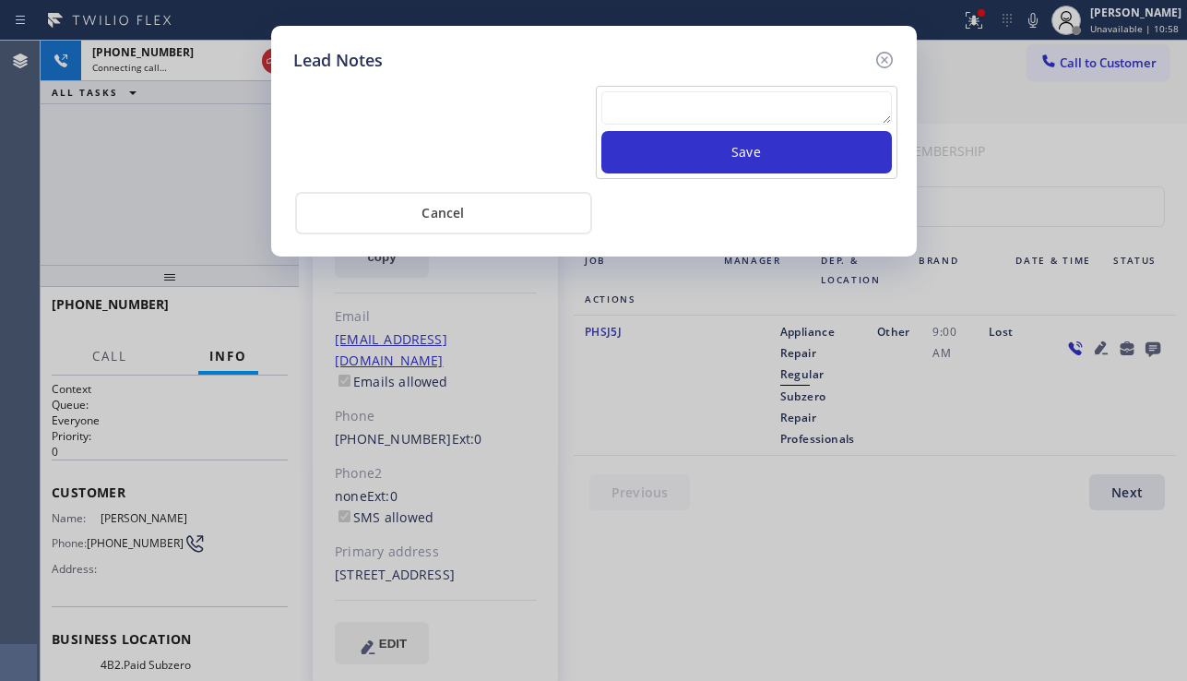
click at [661, 102] on textarea at bounding box center [746, 107] width 290 height 33
click at [602, 112] on textarea at bounding box center [746, 107] width 290 height 33
click at [605, 110] on textarea at bounding box center [746, 107] width 290 height 33
click at [621, 105] on textarea at bounding box center [746, 107] width 290 height 33
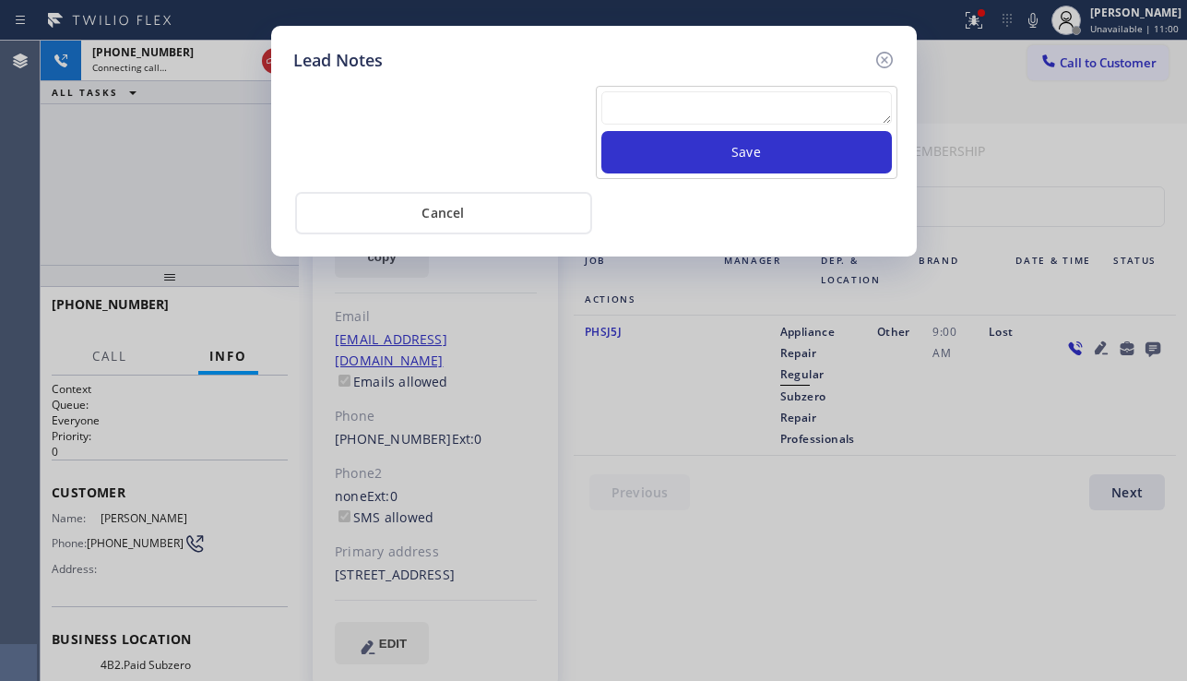
click at [621, 105] on textarea at bounding box center [746, 107] width 290 height 33
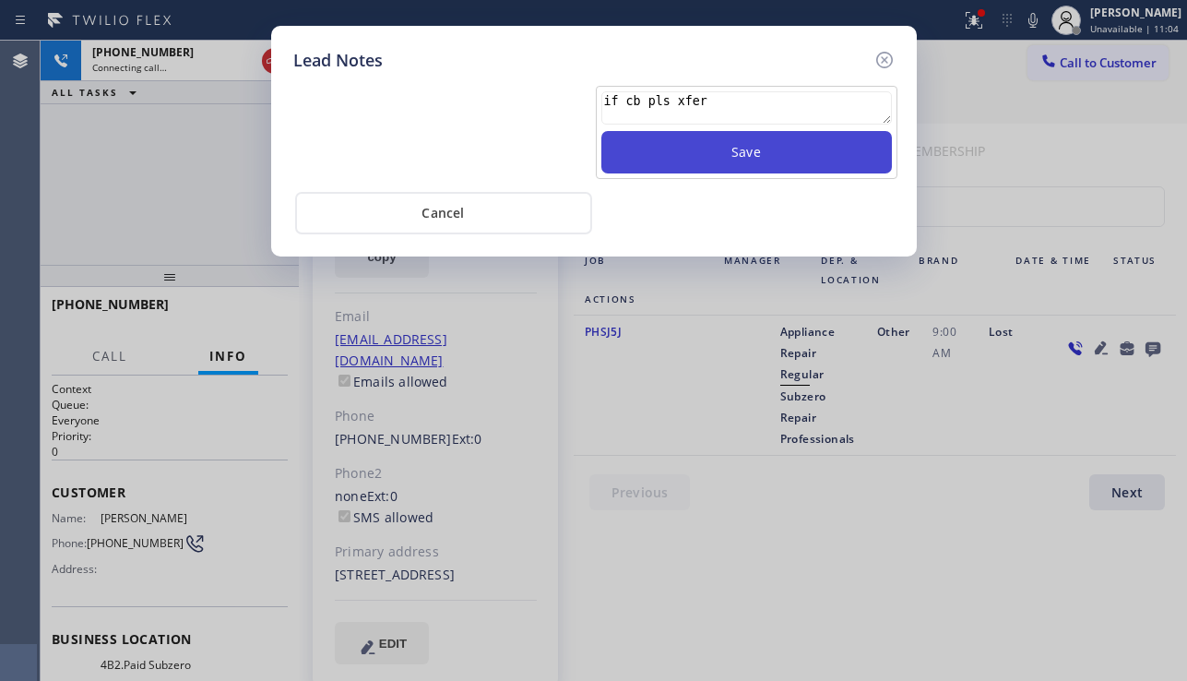
type textarea "if cb pls xfer"
click at [732, 163] on button "Save" at bounding box center [746, 152] width 290 height 42
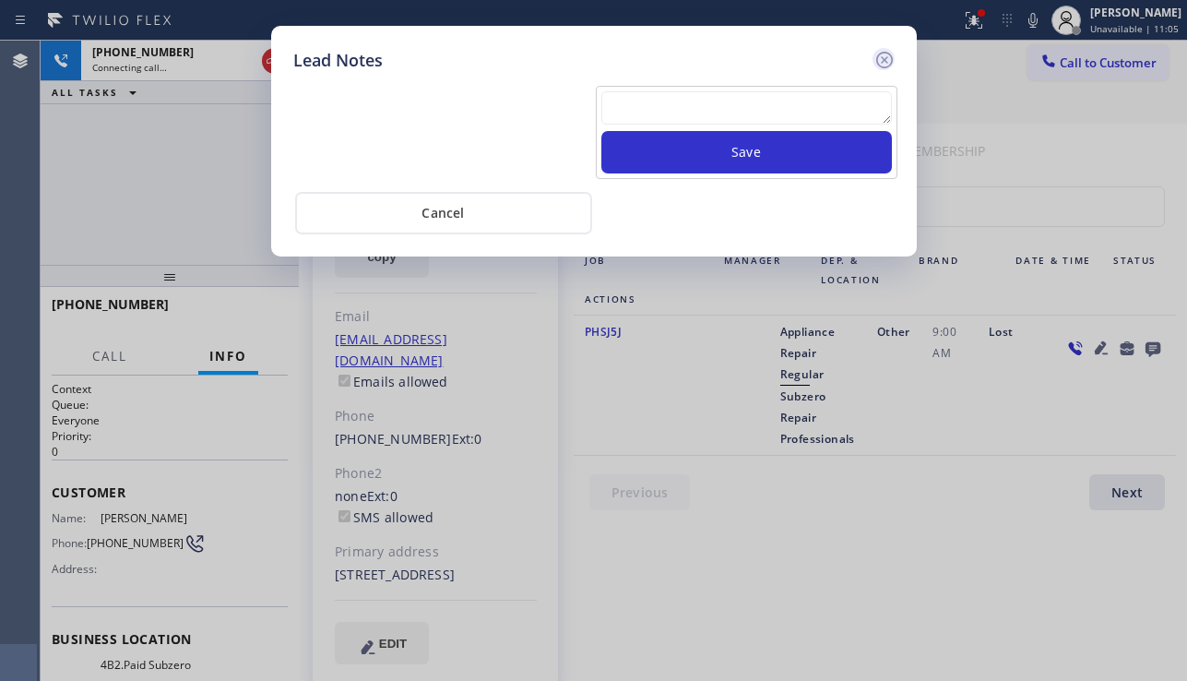
click at [886, 65] on icon at bounding box center [884, 60] width 22 height 22
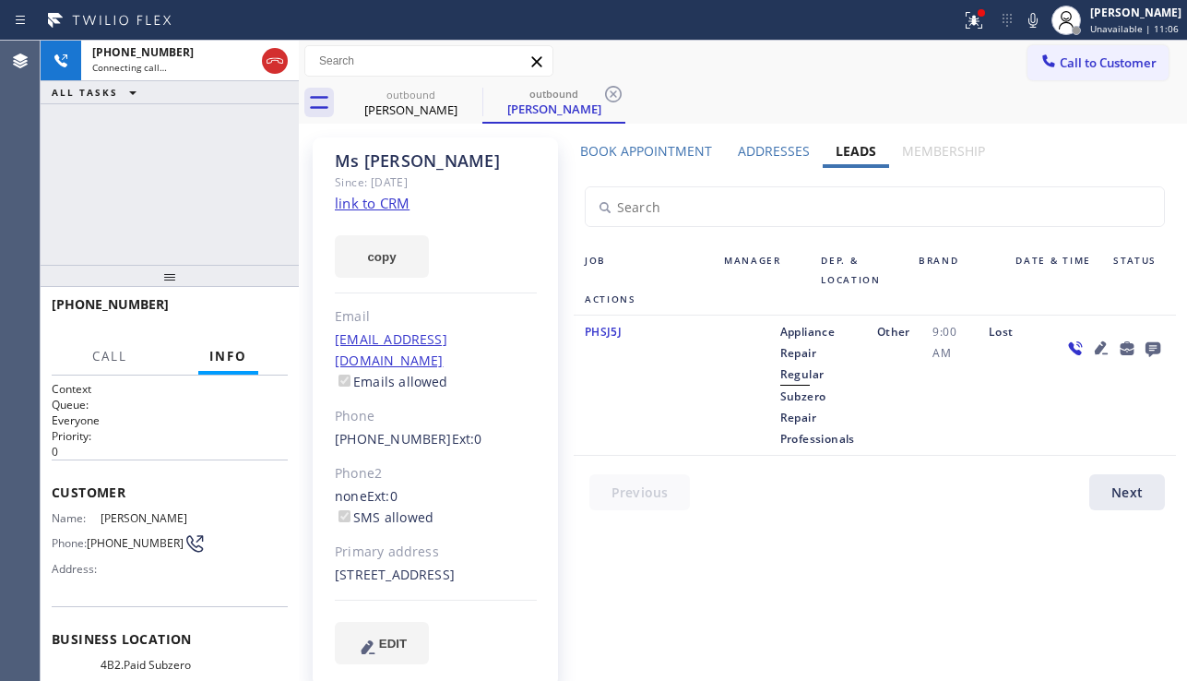
click at [1090, 341] on icon at bounding box center [1101, 348] width 22 height 22
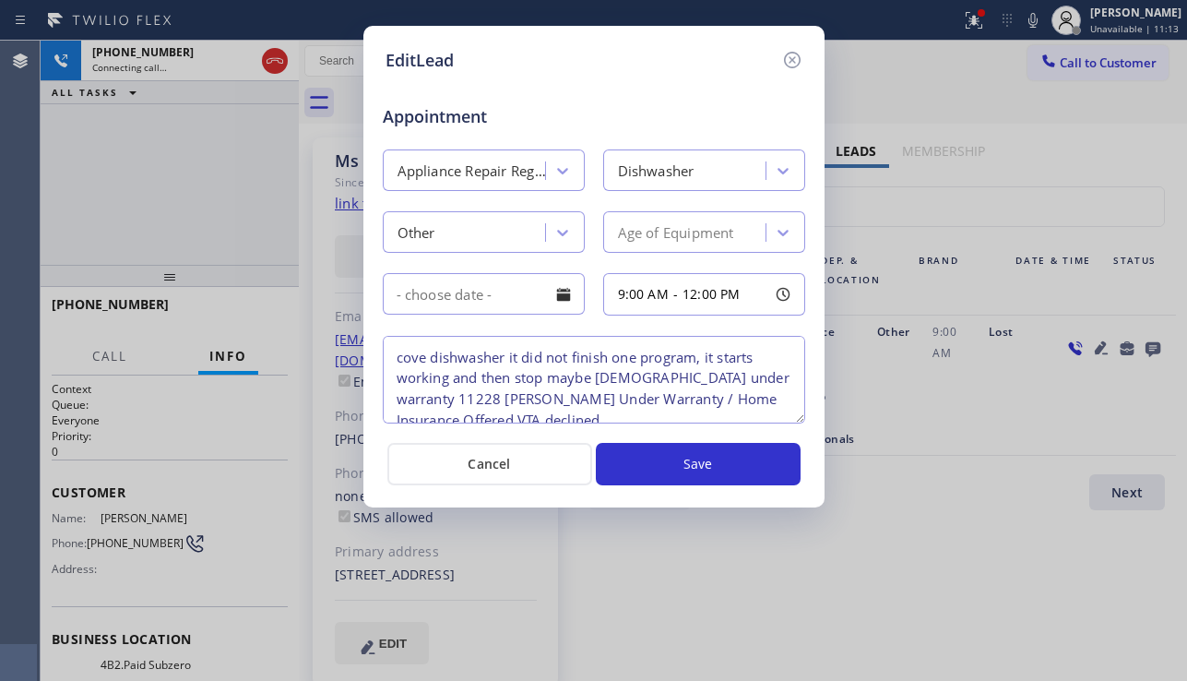
scroll to position [18, 0]
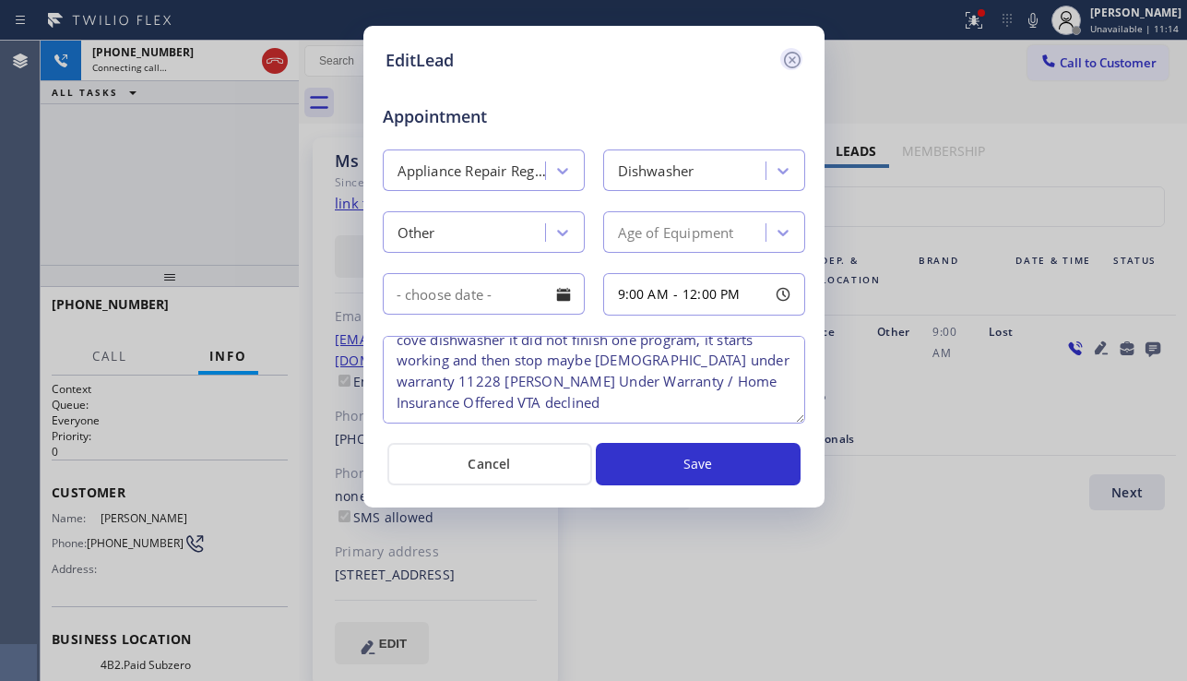
click at [797, 67] on icon at bounding box center [792, 60] width 22 height 22
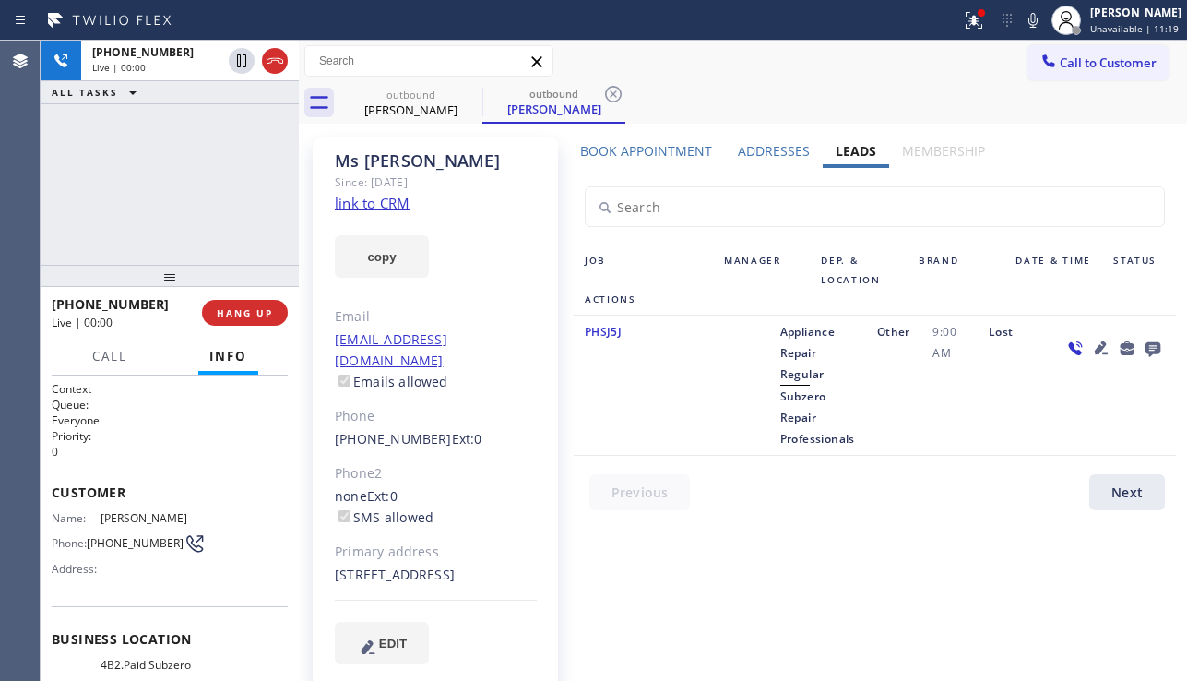
click at [1061, 407] on div at bounding box center [1113, 385] width 124 height 128
click at [251, 312] on span "HANG UP" at bounding box center [245, 312] width 56 height 13
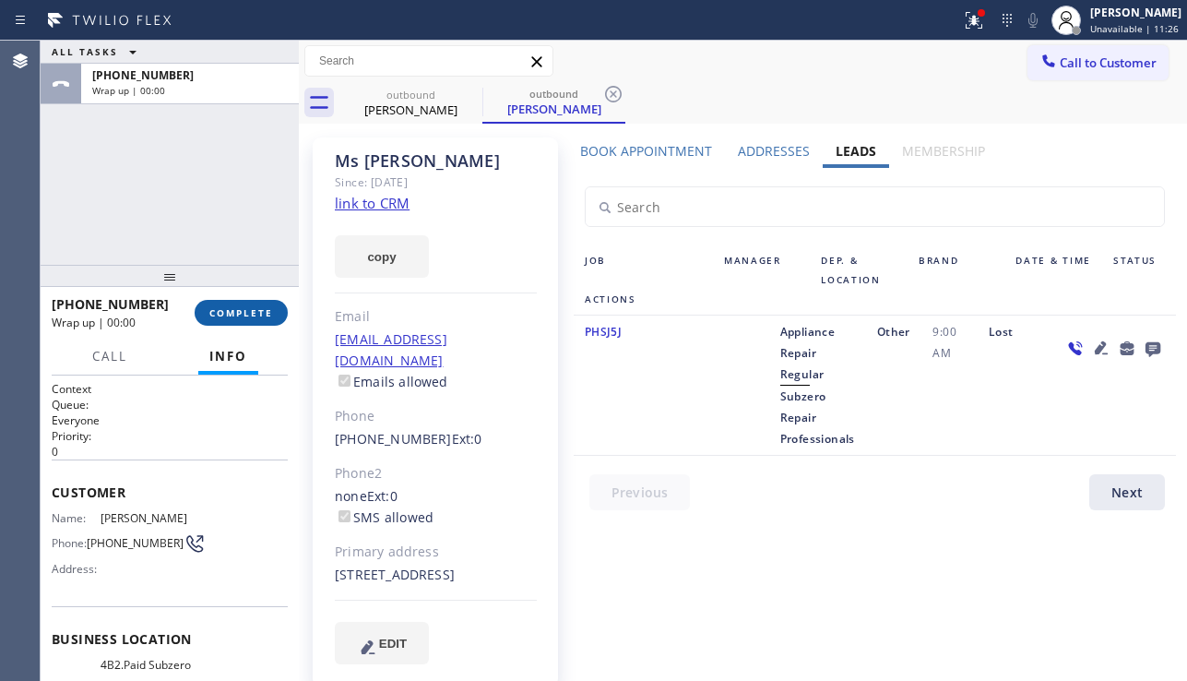
click at [251, 312] on span "COMPLETE" at bounding box center [241, 312] width 64 height 13
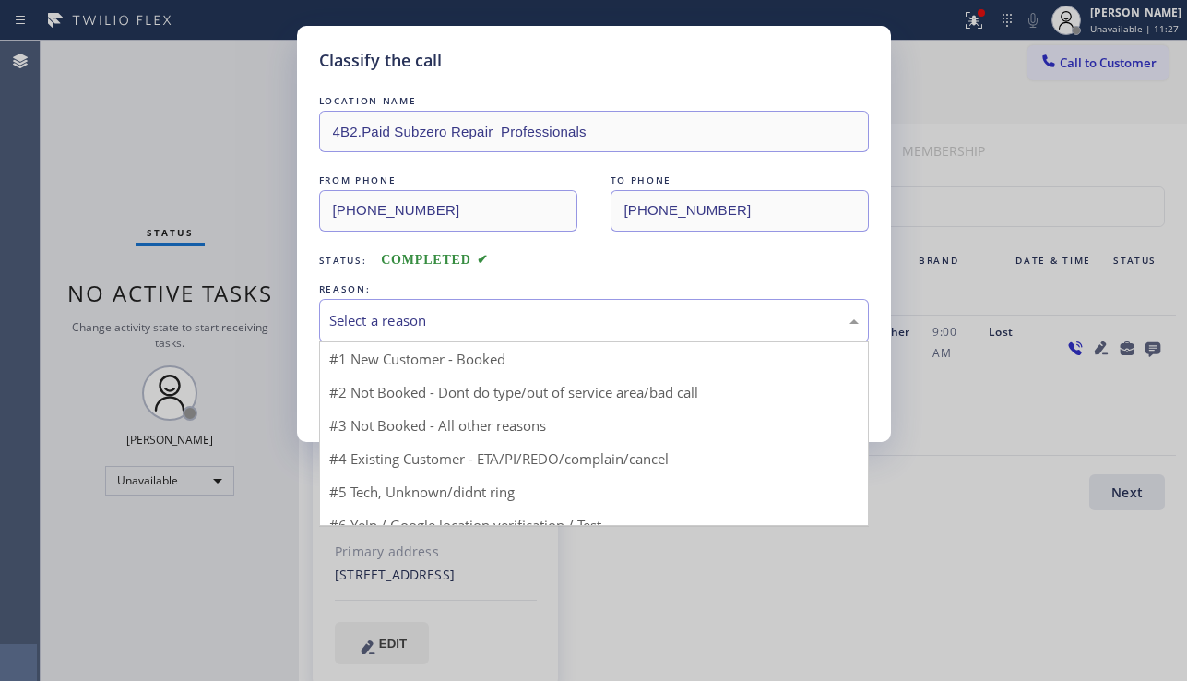
click at [478, 324] on div "Select a reason" at bounding box center [593, 320] width 529 height 21
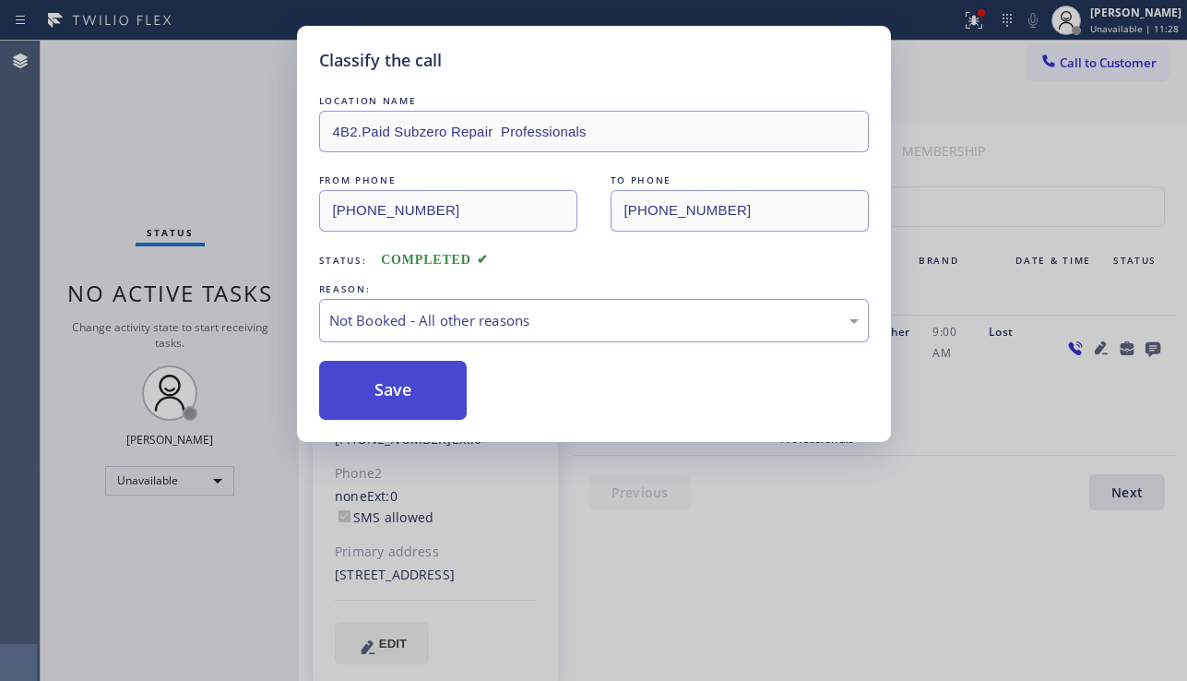
click at [390, 395] on button "Save" at bounding box center [393, 390] width 148 height 59
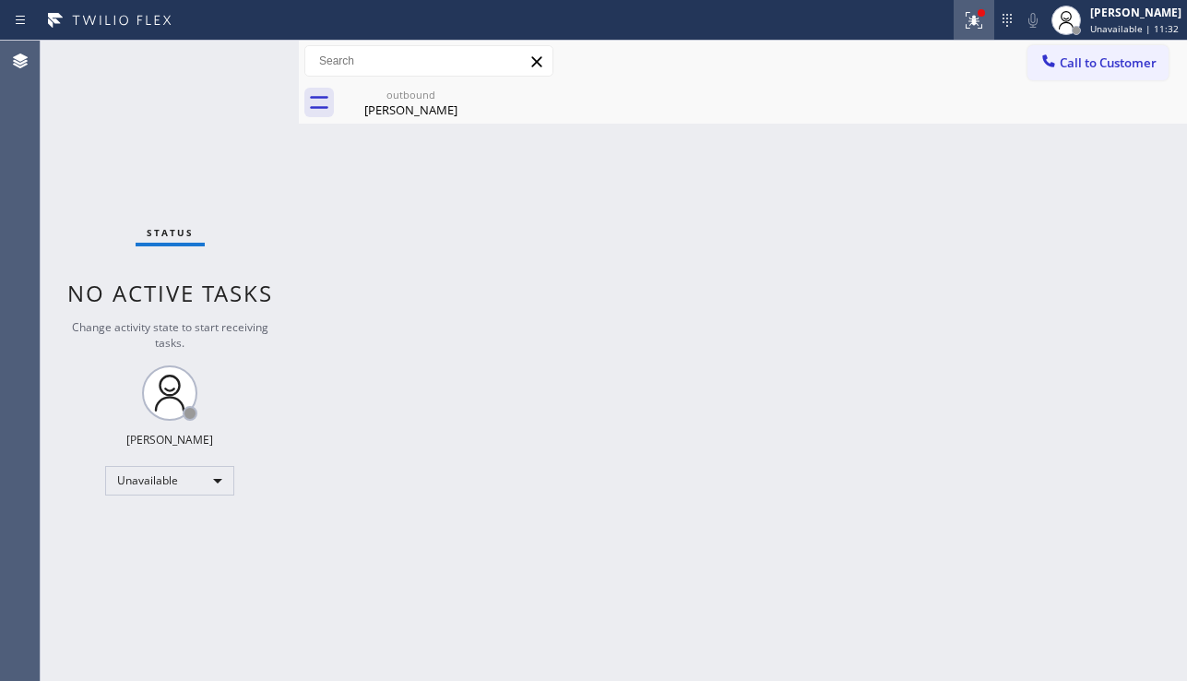
click at [968, 17] on icon at bounding box center [973, 18] width 11 height 6
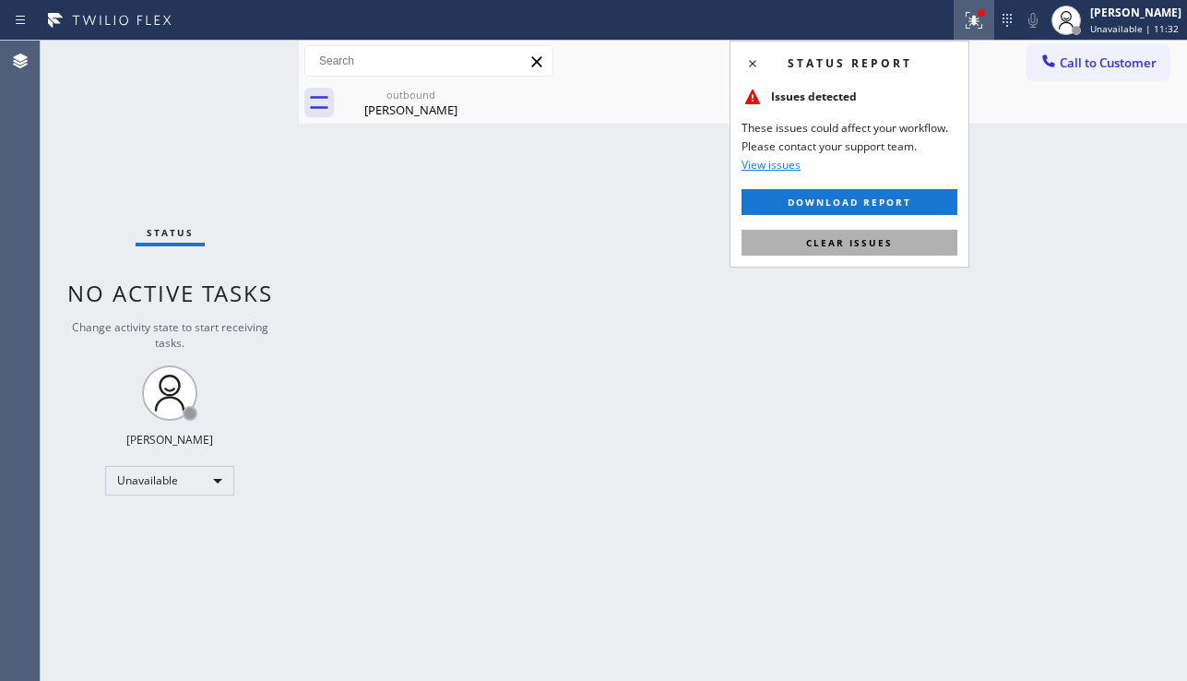
click at [878, 237] on span "Clear issues" at bounding box center [849, 242] width 87 height 13
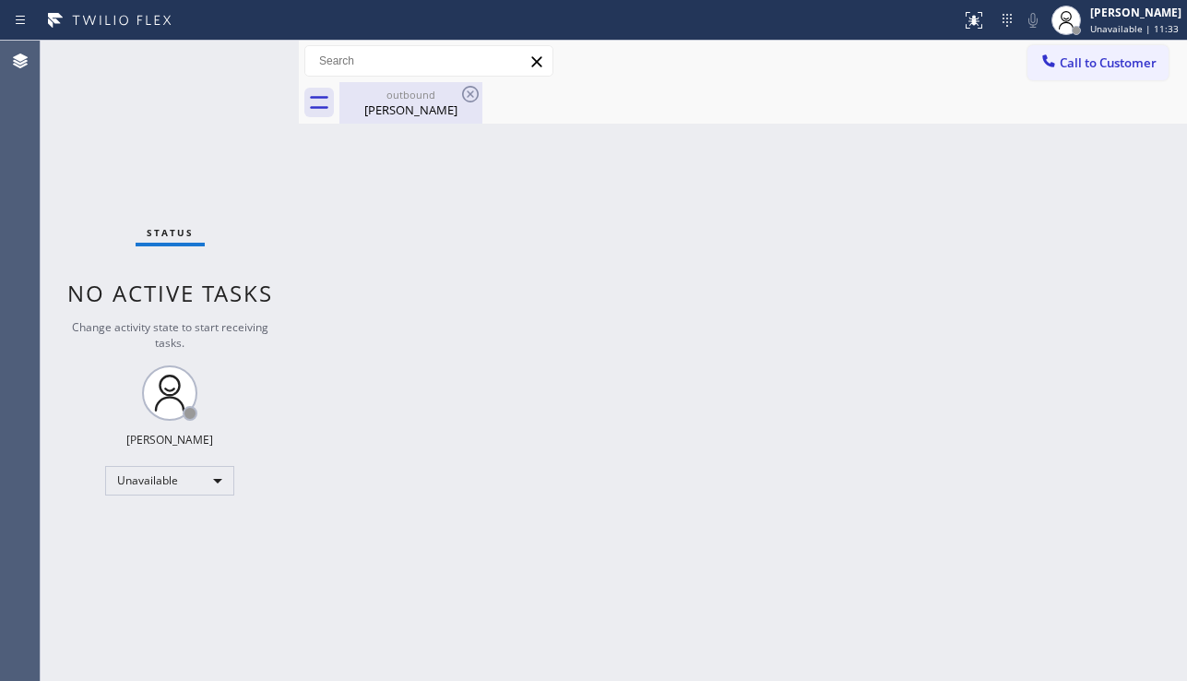
click at [436, 96] on div "outbound" at bounding box center [410, 95] width 139 height 14
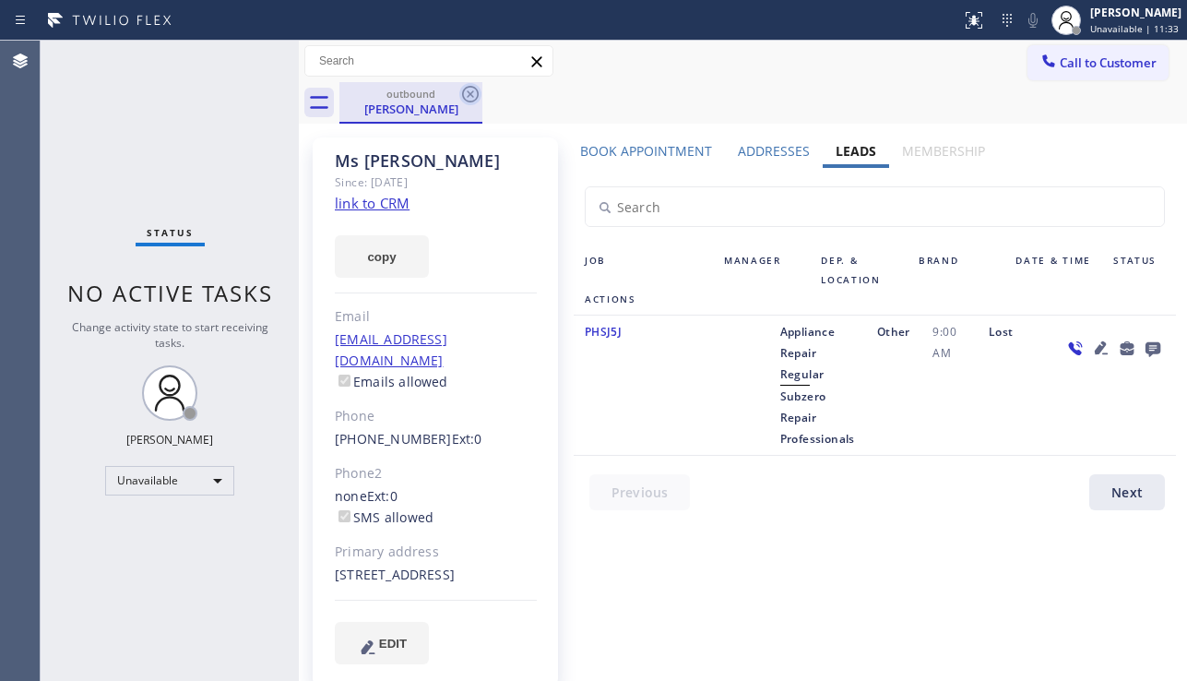
click at [479, 89] on icon at bounding box center [470, 94] width 22 height 22
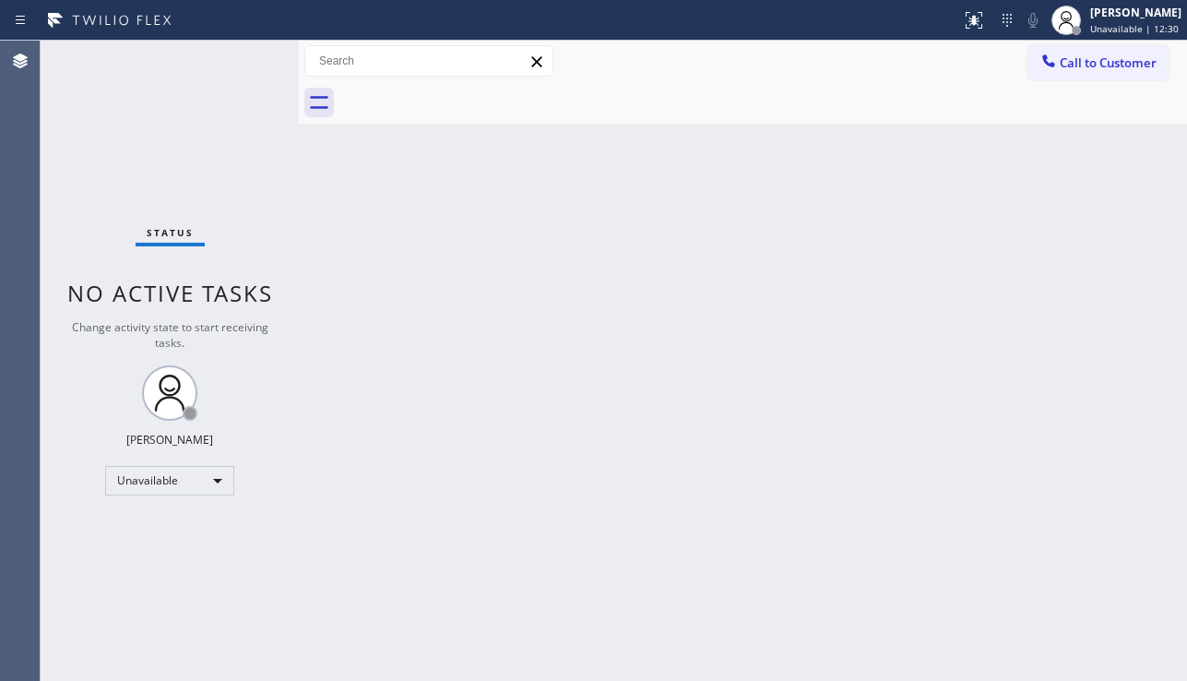
drag, startPoint x: 627, startPoint y: 667, endPoint x: 586, endPoint y: 670, distance: 41.6
click at [627, 667] on div "Back to Dashboard Change Sender ID Customers Technicians Select a contact Outbo…" at bounding box center [743, 361] width 888 height 640
click at [1089, 73] on button "Call to Customer" at bounding box center [1097, 62] width 141 height 35
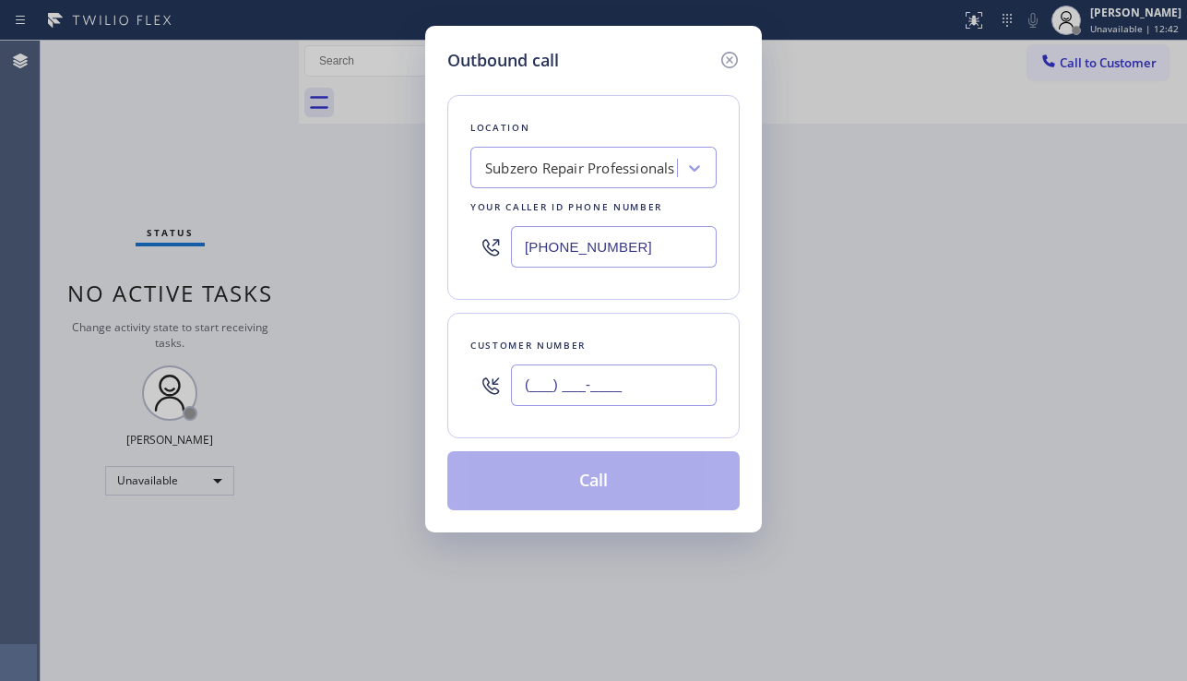
click at [551, 387] on input "(___) ___-____" at bounding box center [614, 384] width 206 height 41
paste input "480) 797-7149"
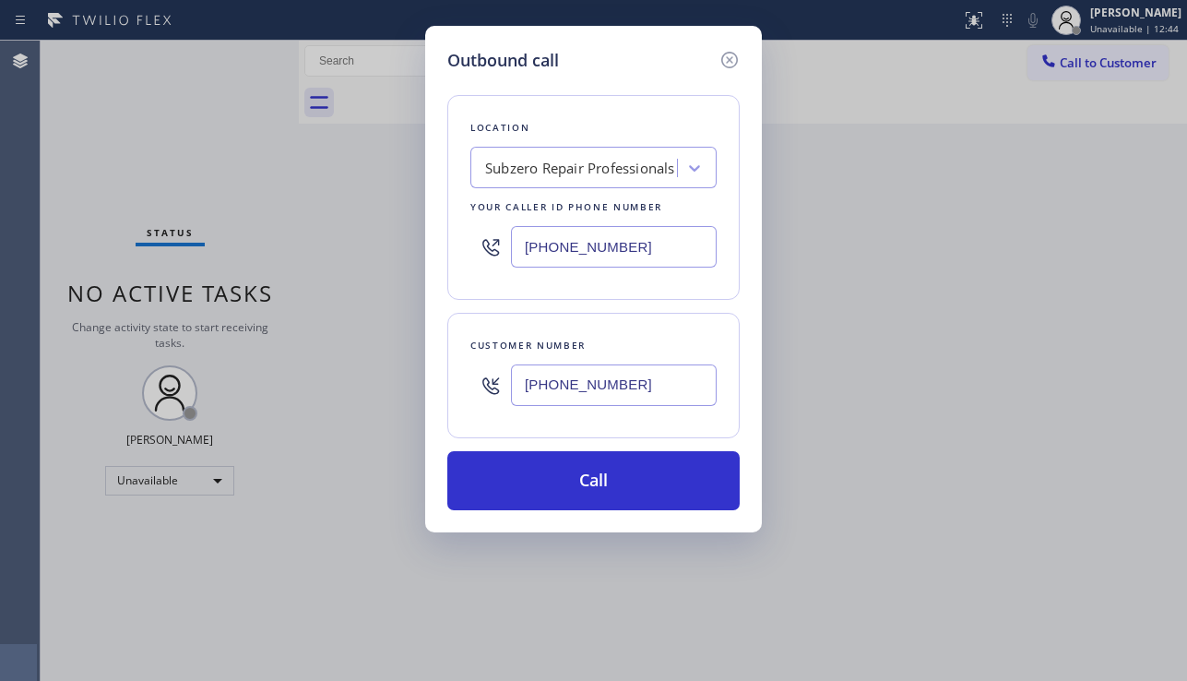
type input "(480) 797-7149"
click at [907, 463] on div "Outbound call Location Subzero Repair Professionals Your caller id phone number…" at bounding box center [593, 340] width 1187 height 681
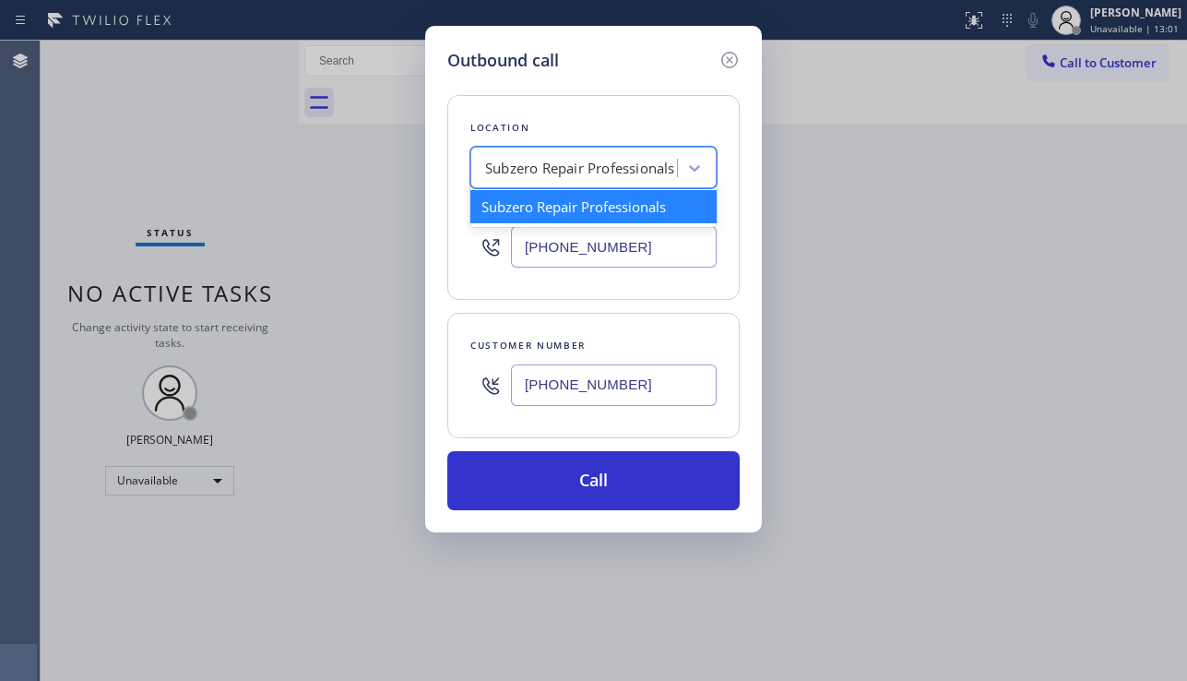
click at [568, 160] on div "Subzero Repair Professionals" at bounding box center [580, 168] width 190 height 21
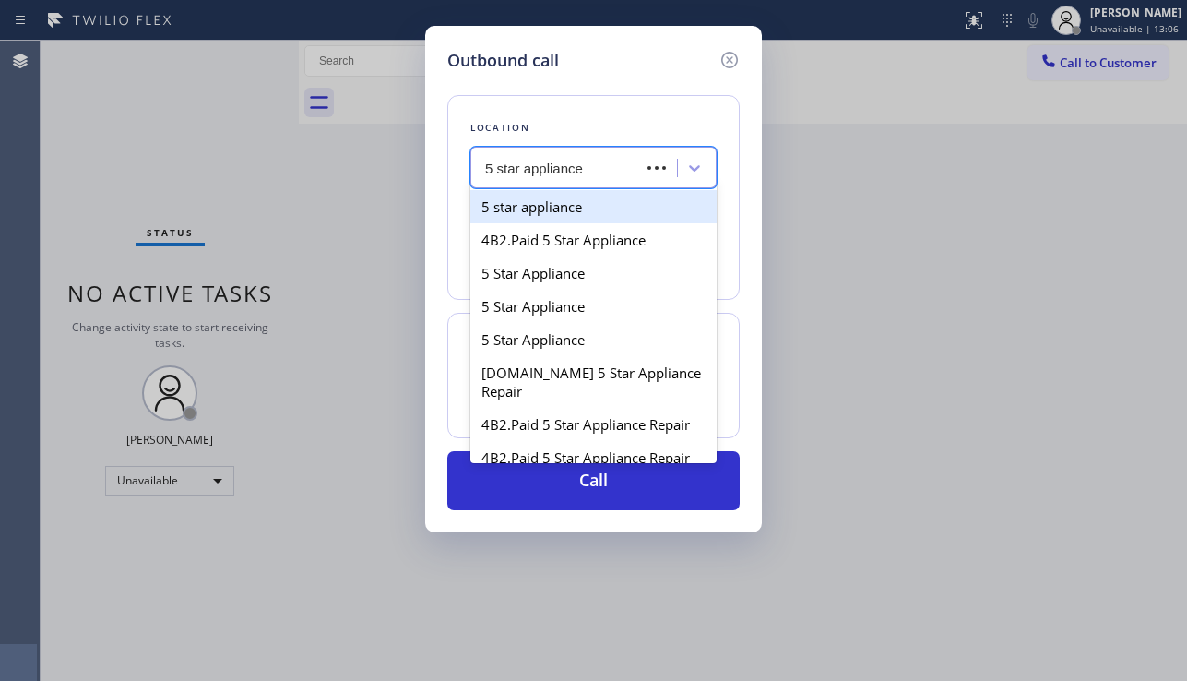
type input "5 star appliance r"
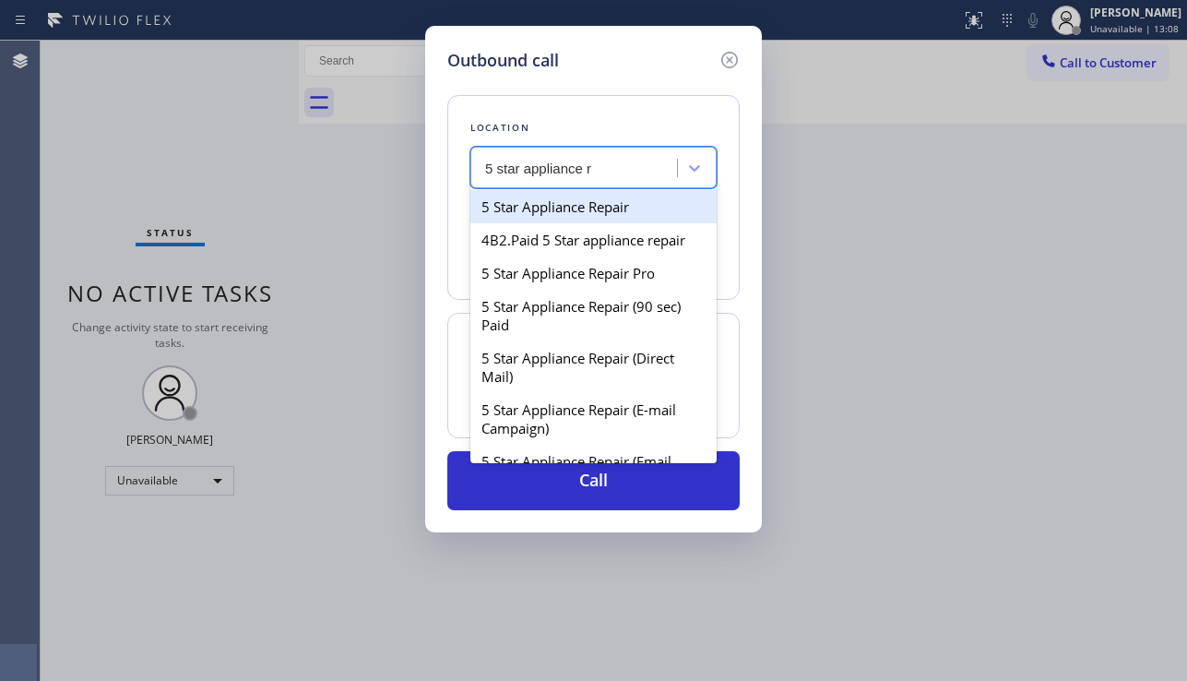
type input "[PHONE_NUMBER]"
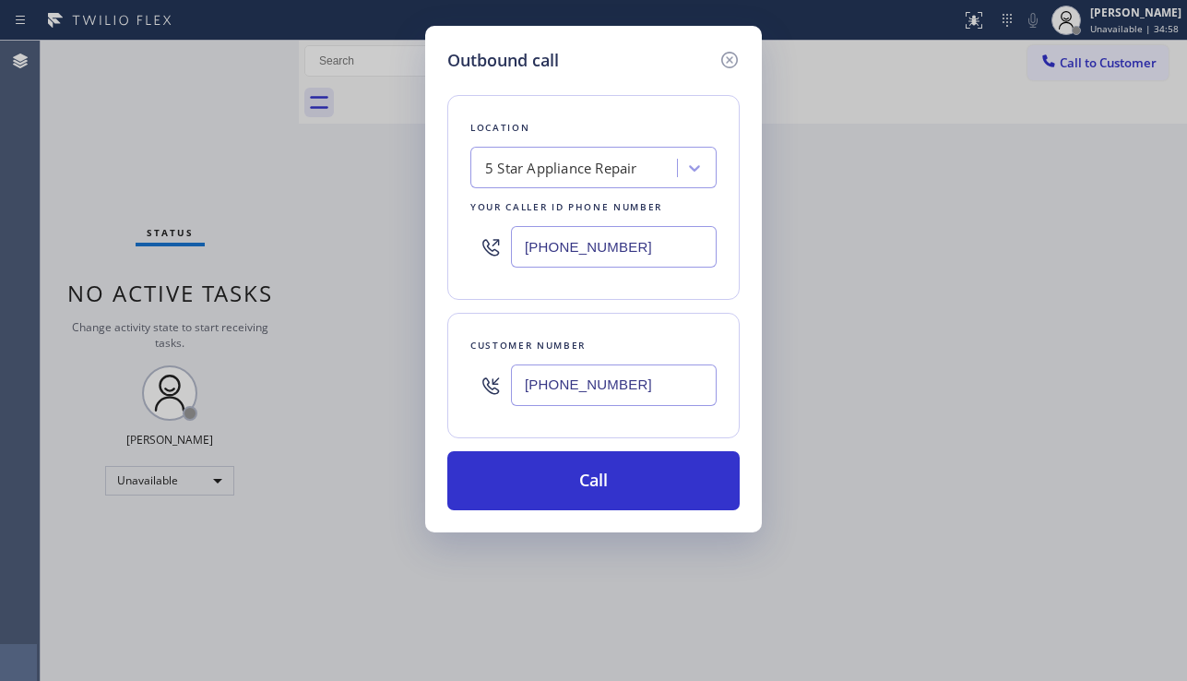
click at [1096, 490] on div "Outbound call Location 5 Star Appliance Repair Your caller id phone number (855…" at bounding box center [593, 340] width 1187 height 681
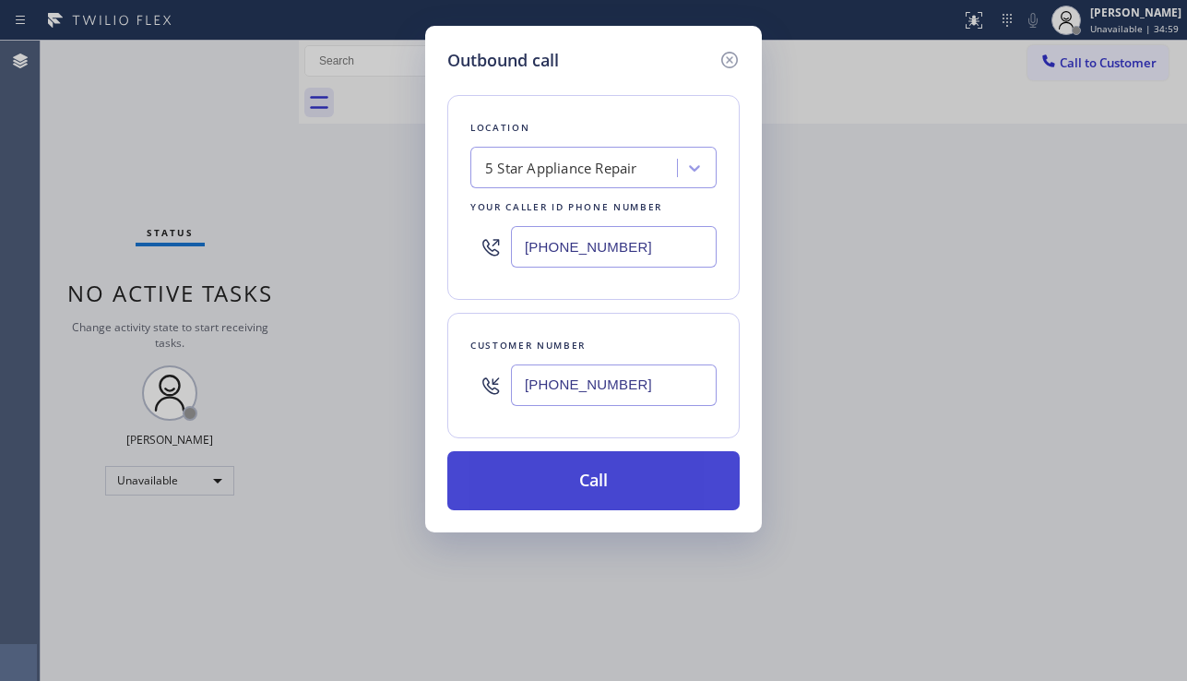
click at [582, 473] on button "Call" at bounding box center [593, 480] width 292 height 59
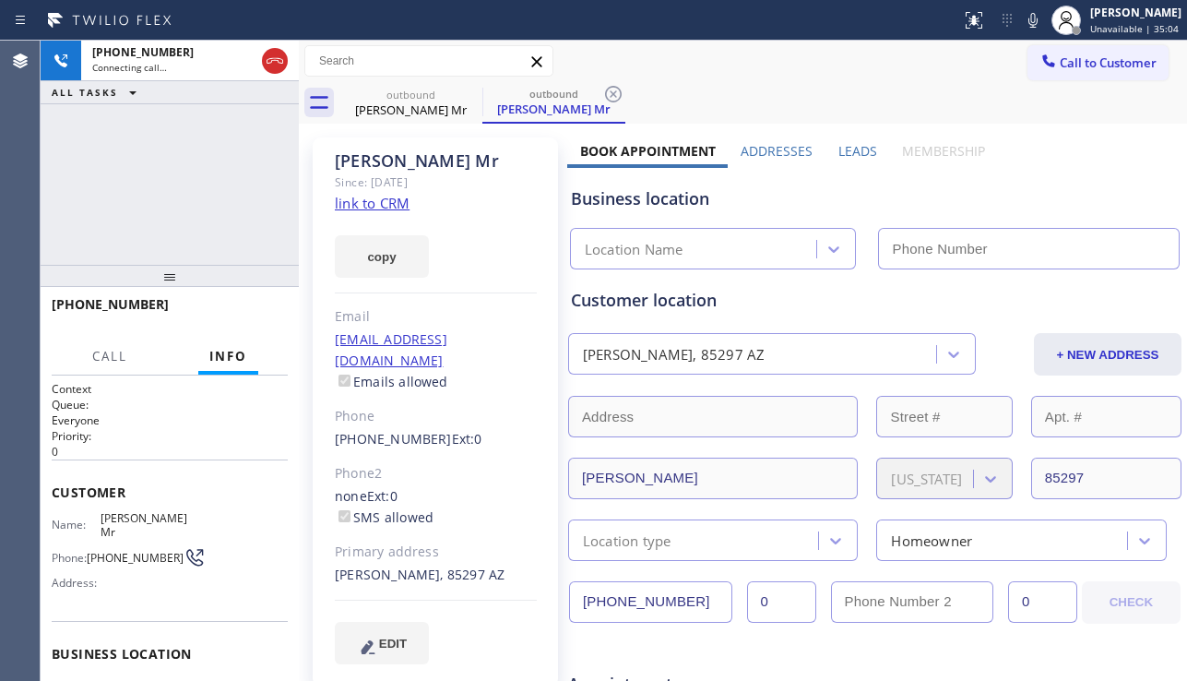
type input "[PHONE_NUMBER]"
click at [859, 144] on label "Leads" at bounding box center [857, 151] width 39 height 18
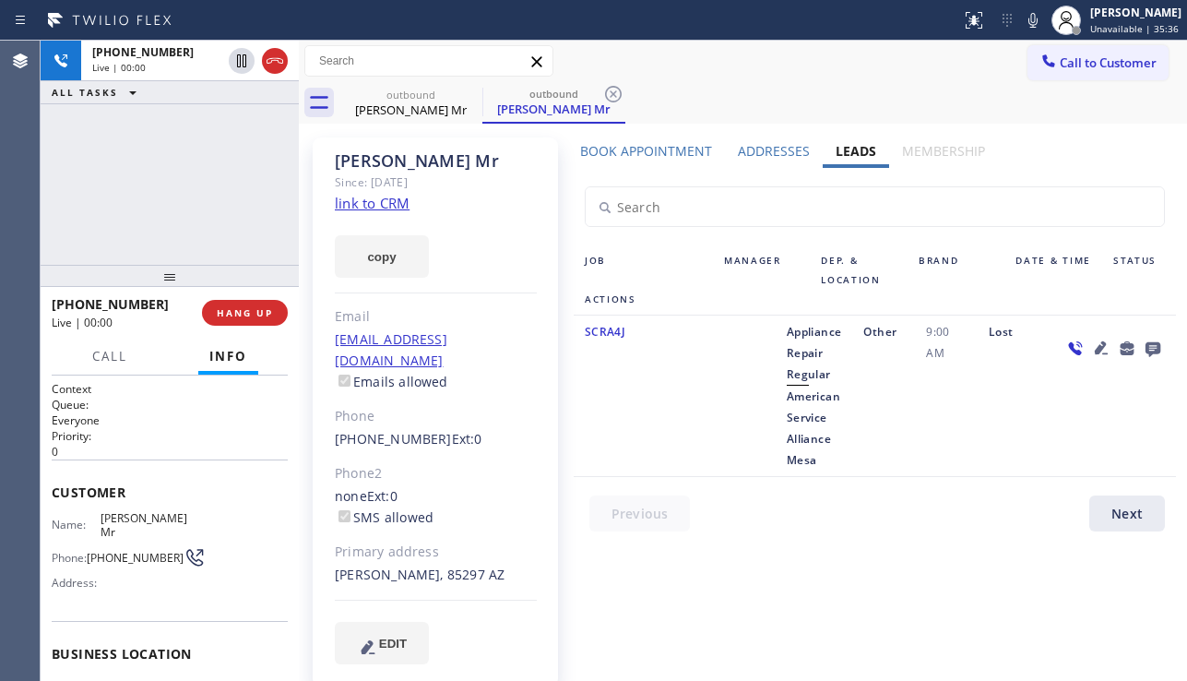
click at [1117, 406] on div at bounding box center [1113, 395] width 124 height 149
click at [252, 314] on span "HANG UP" at bounding box center [245, 312] width 56 height 13
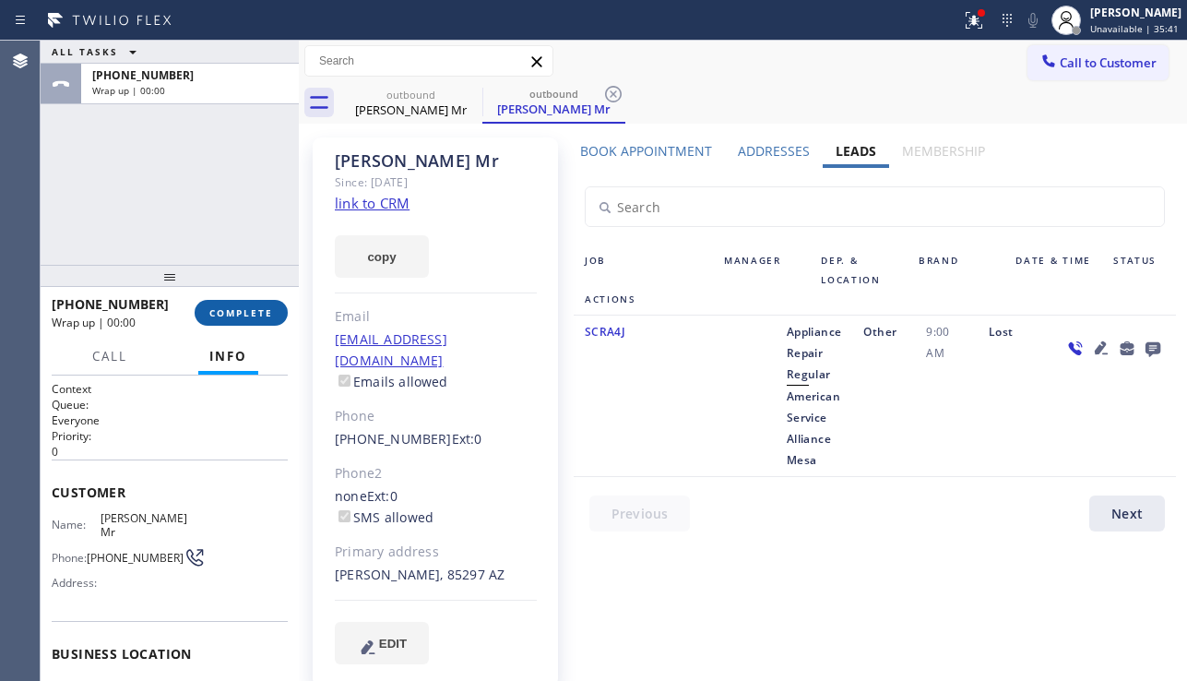
click at [256, 312] on span "COMPLETE" at bounding box center [241, 312] width 64 height 13
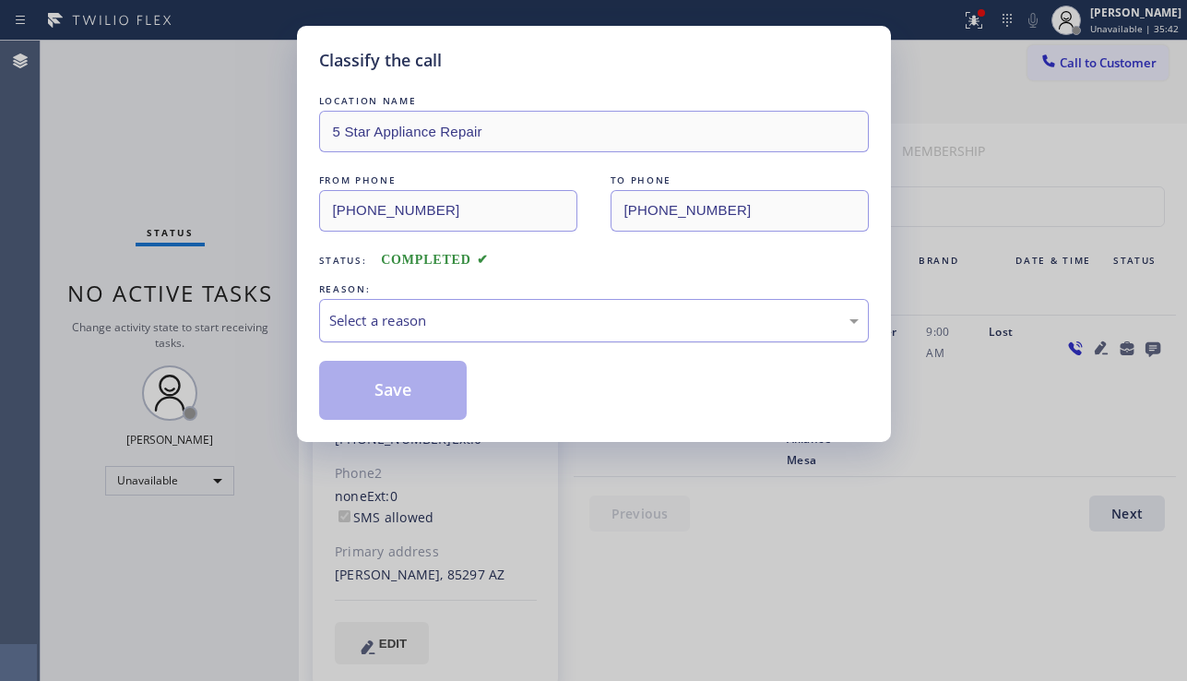
click at [492, 314] on div "Select a reason" at bounding box center [593, 320] width 529 height 21
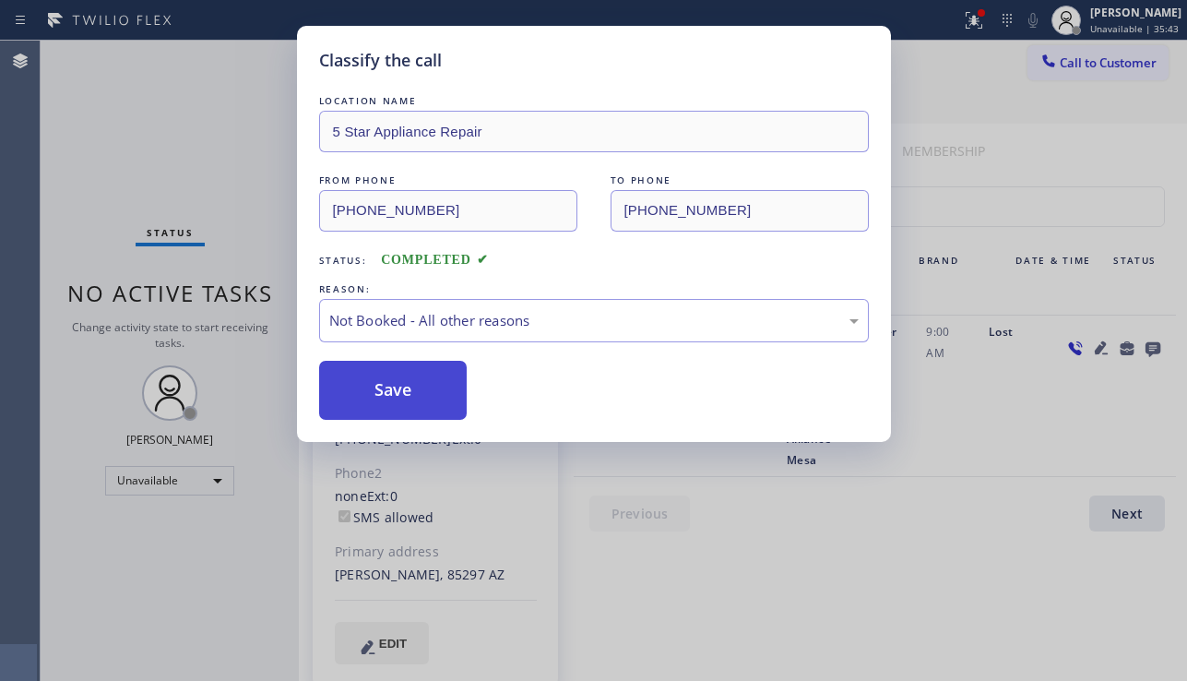
click at [373, 390] on button "Save" at bounding box center [393, 390] width 148 height 59
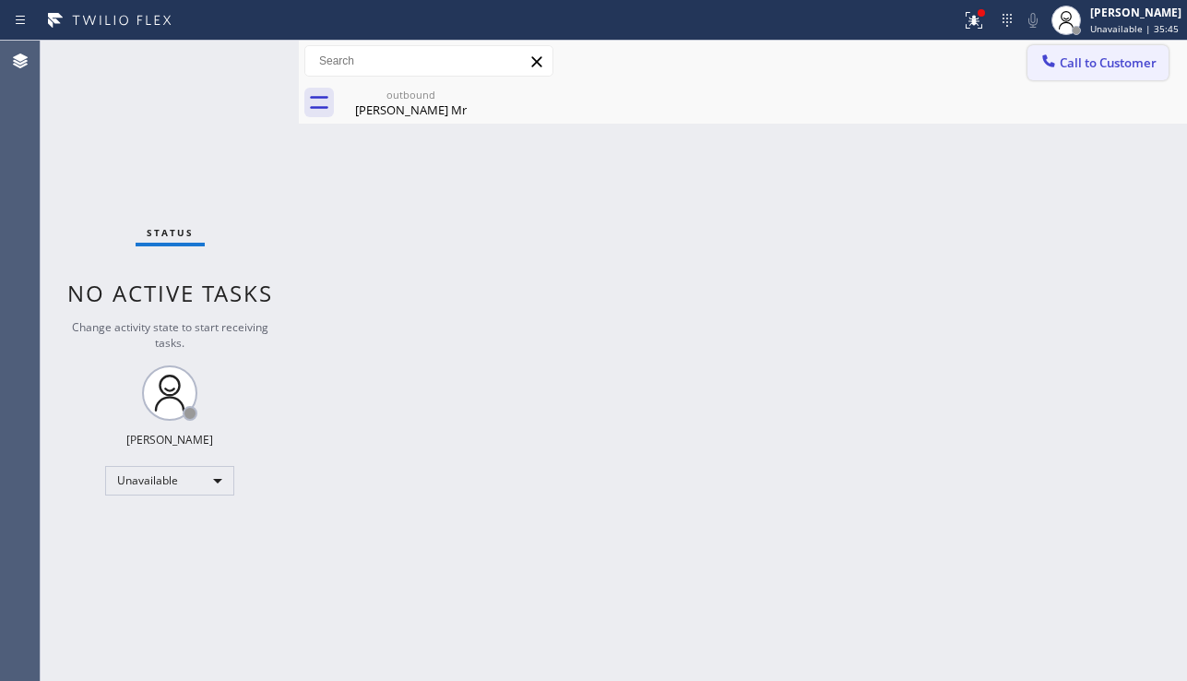
click at [1098, 73] on button "Call to Customer" at bounding box center [1097, 62] width 141 height 35
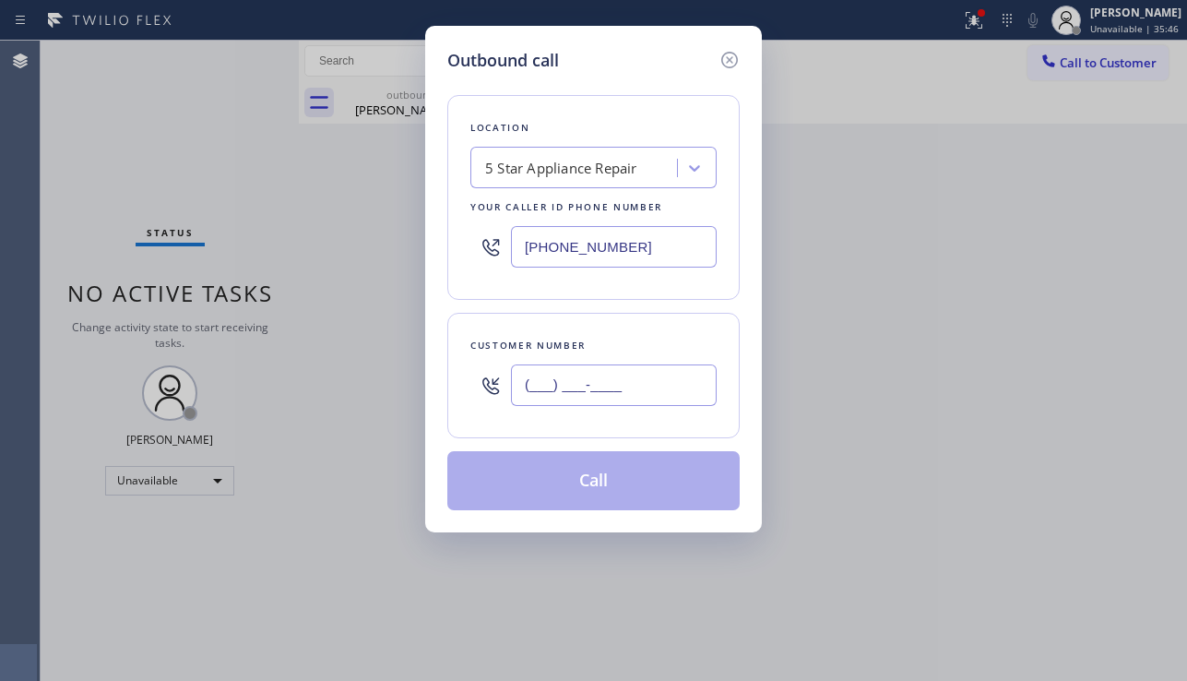
click at [535, 372] on input "(___) ___-____" at bounding box center [614, 384] width 206 height 41
paste input "213) 309-5990"
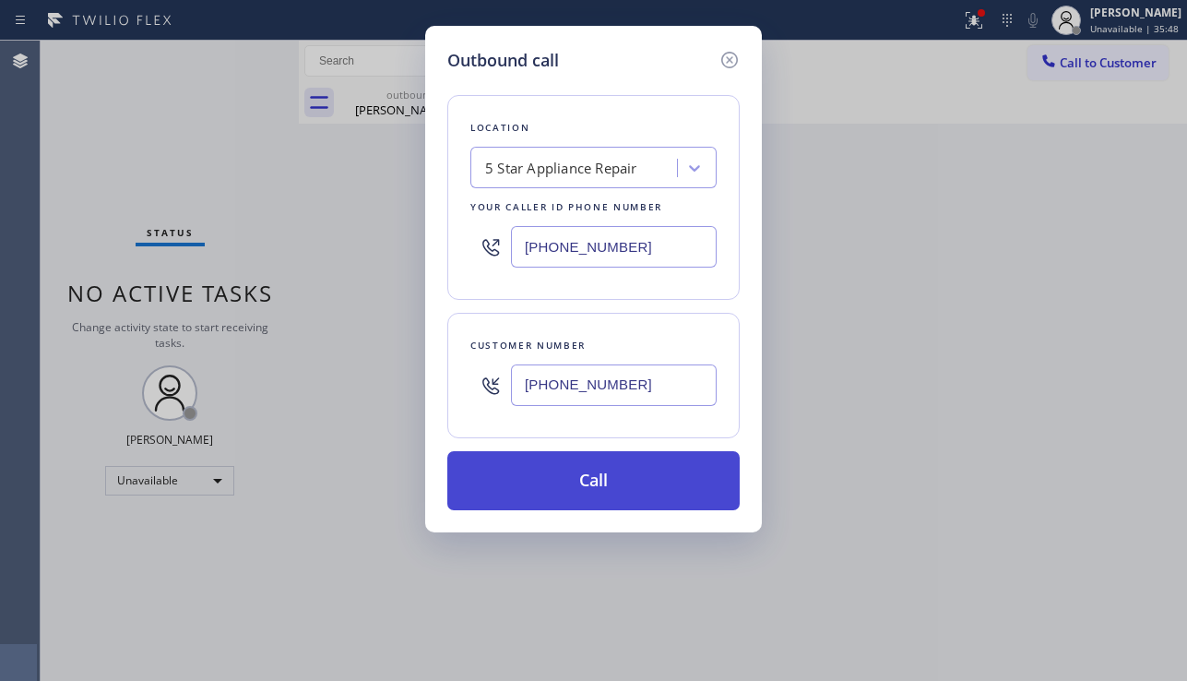
type input "(213) 309-5990"
click at [565, 467] on button "Call" at bounding box center [593, 480] width 292 height 59
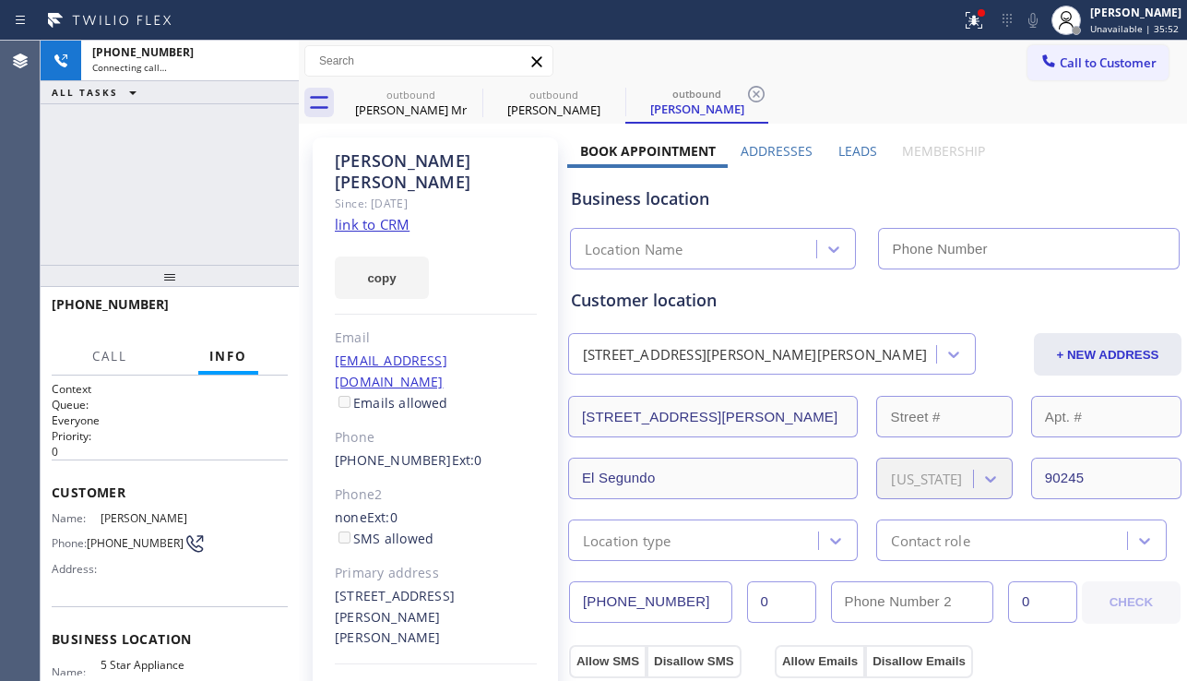
type input "[PHONE_NUMBER]"
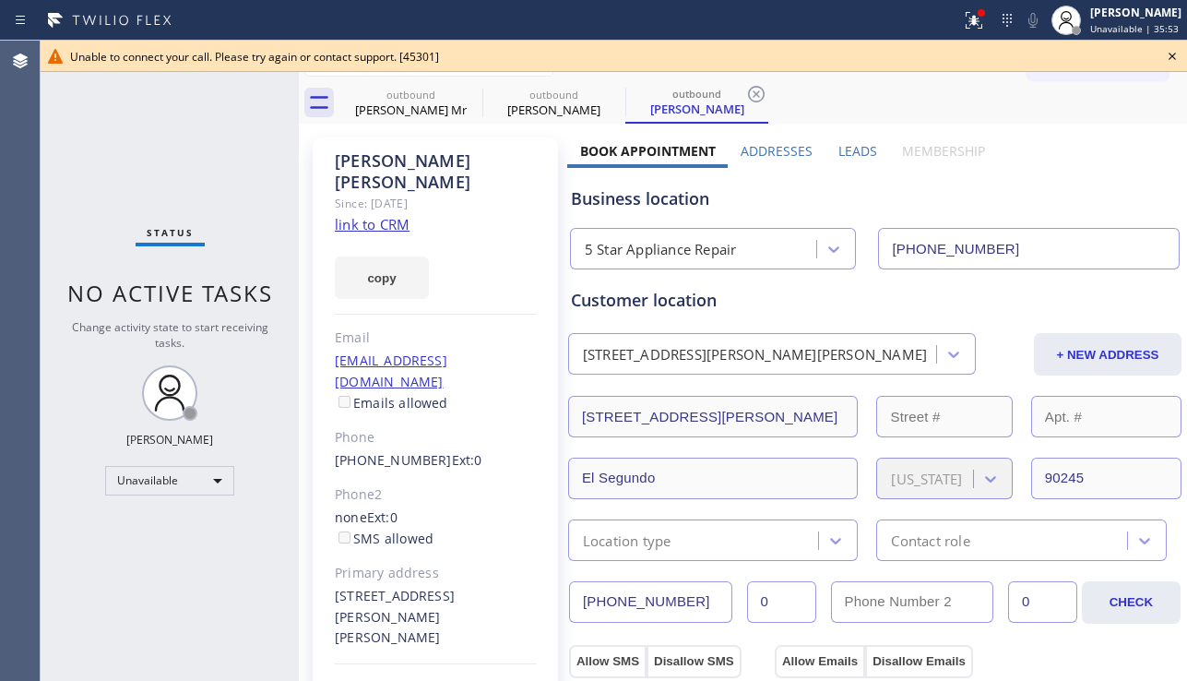
click at [1167, 46] on icon at bounding box center [1172, 56] width 22 height 22
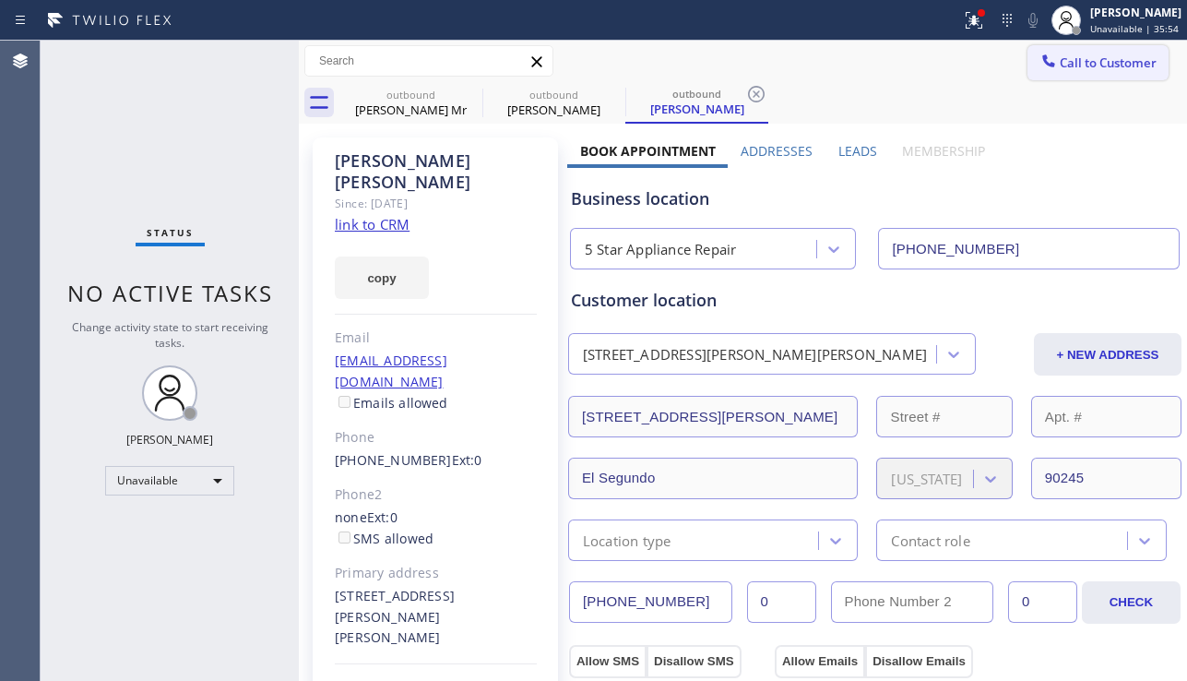
click at [1107, 59] on span "Call to Customer" at bounding box center [1108, 62] width 97 height 17
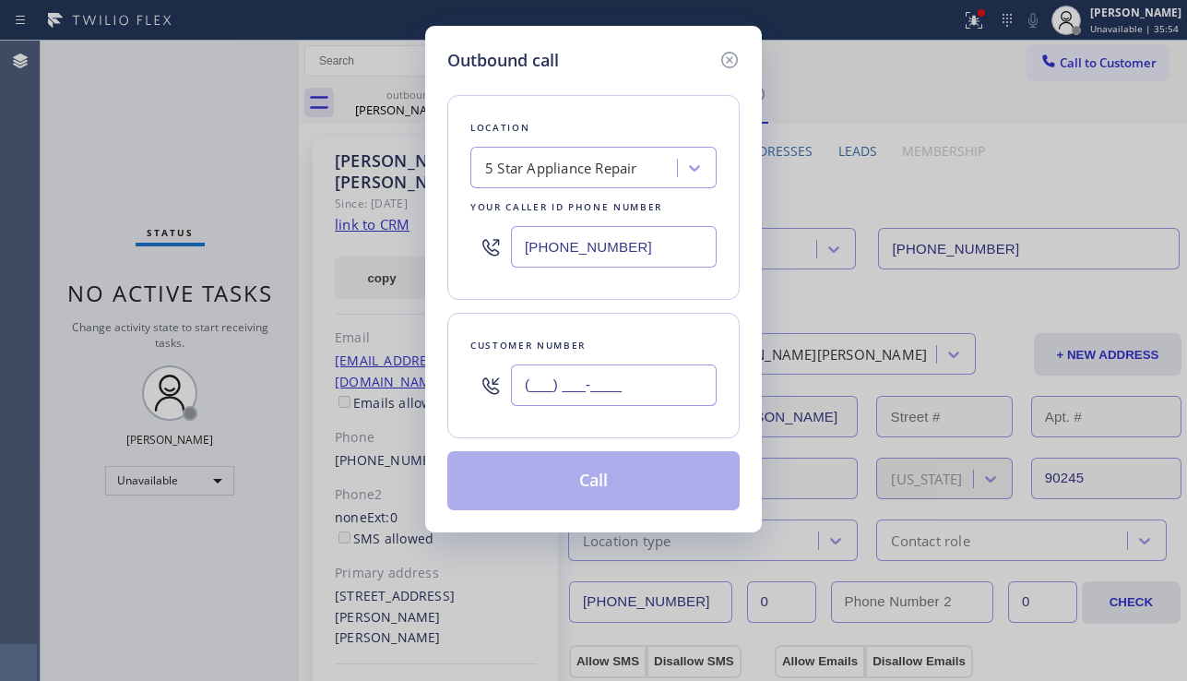
click at [569, 397] on input "(___) ___-____" at bounding box center [614, 384] width 206 height 41
paste input "323) 707-5312"
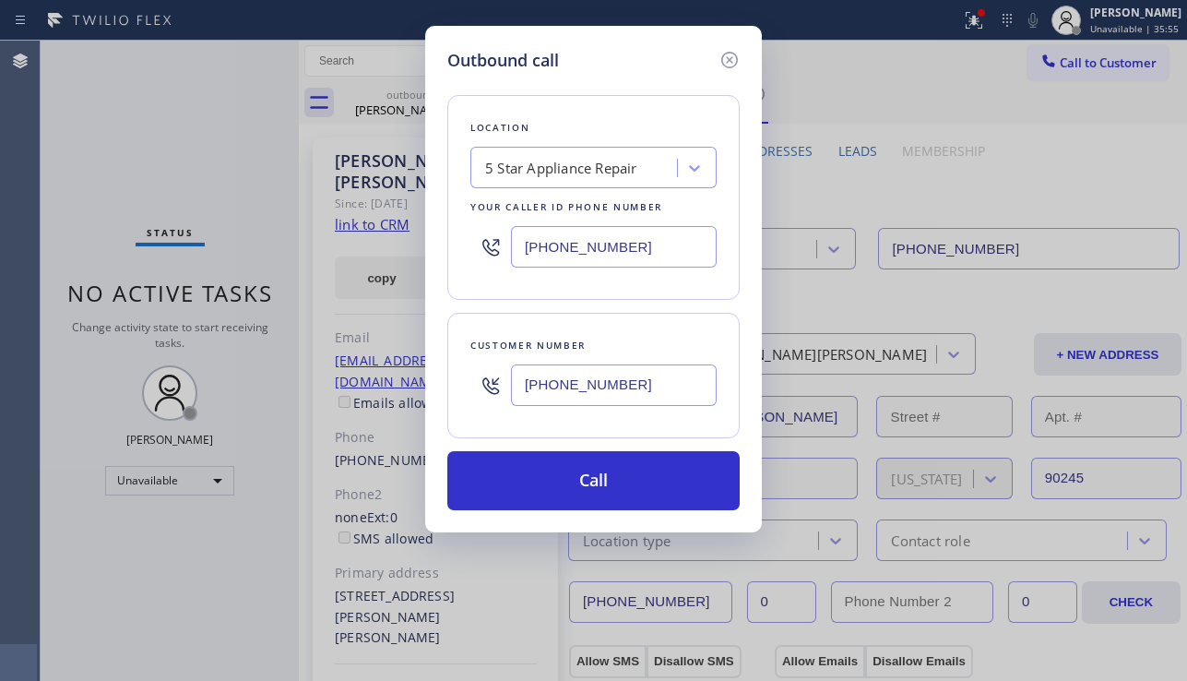
type input "(323) 707-5312"
click at [582, 477] on button "Call" at bounding box center [593, 480] width 292 height 59
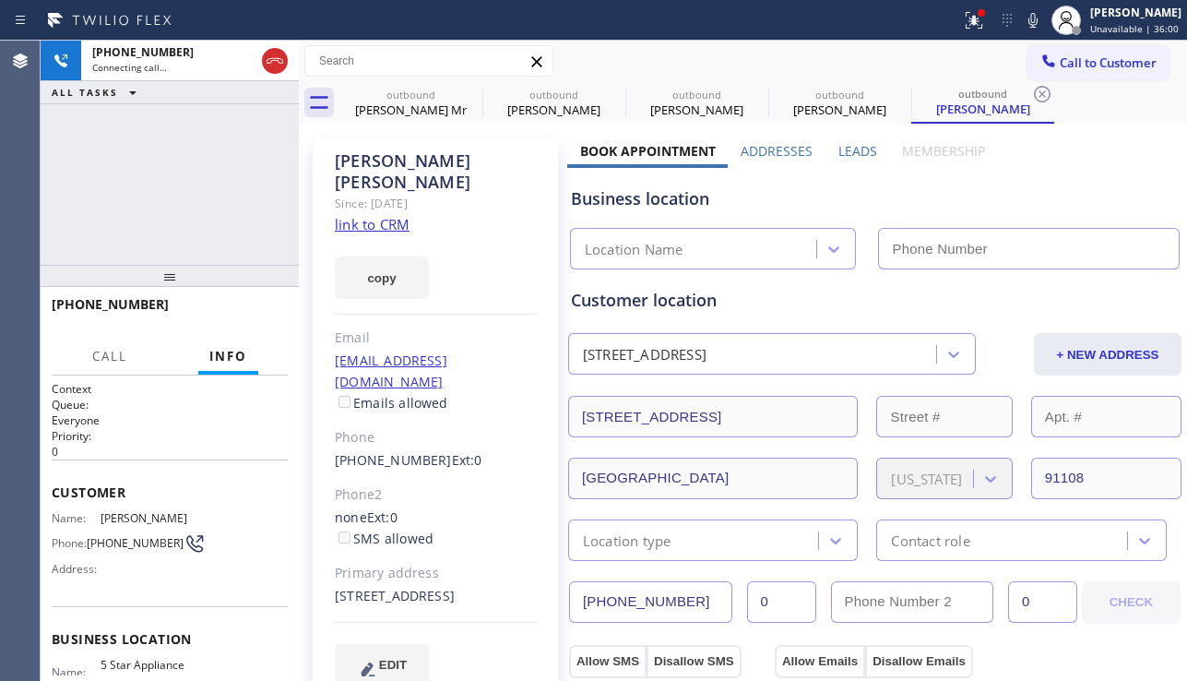
type input "[PHONE_NUMBER]"
click at [112, 233] on div "+13237075312 Connecting call… ALL TASKS ALL TASKS ACTIVE TASKS TASKS IN WRAP UP" at bounding box center [170, 153] width 258 height 224
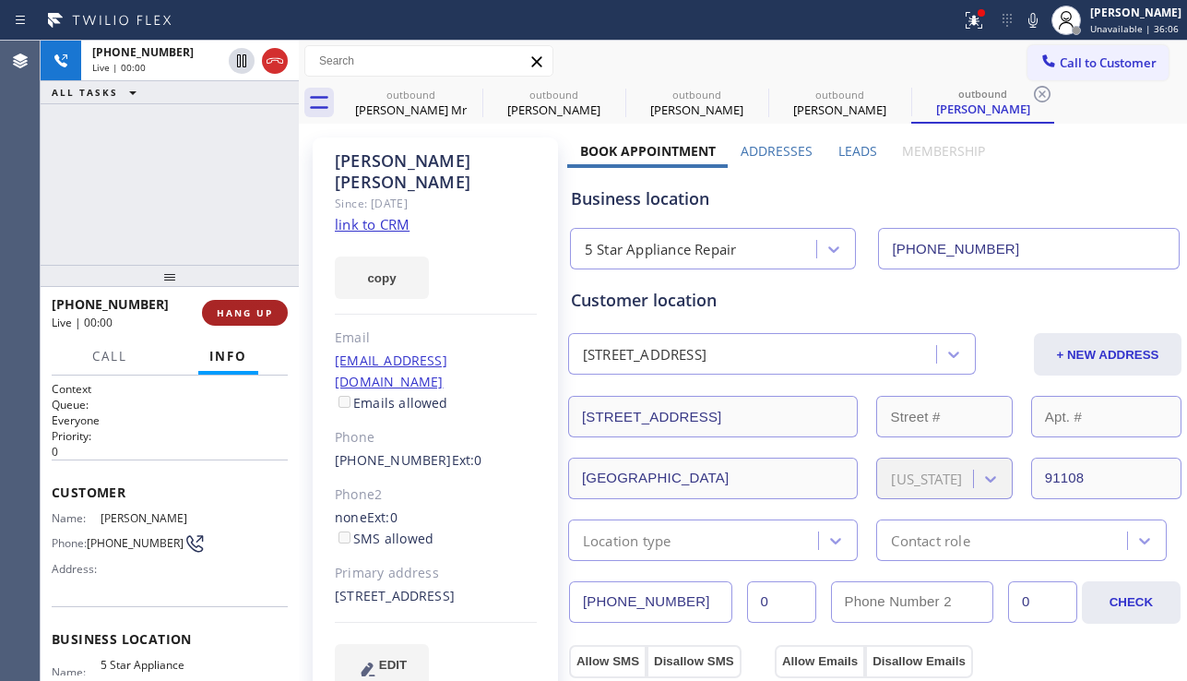
click at [228, 306] on span "HANG UP" at bounding box center [245, 312] width 56 height 13
click at [230, 306] on span "HANG UP" at bounding box center [245, 312] width 56 height 13
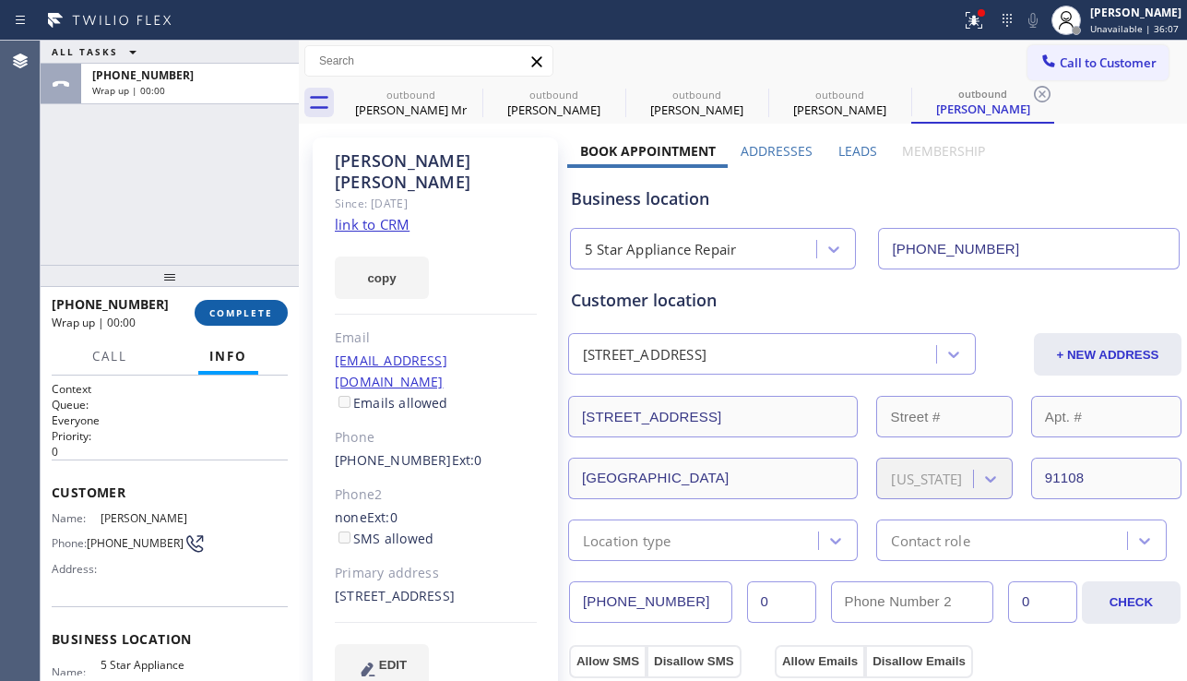
click at [230, 306] on span "COMPLETE" at bounding box center [241, 312] width 64 height 13
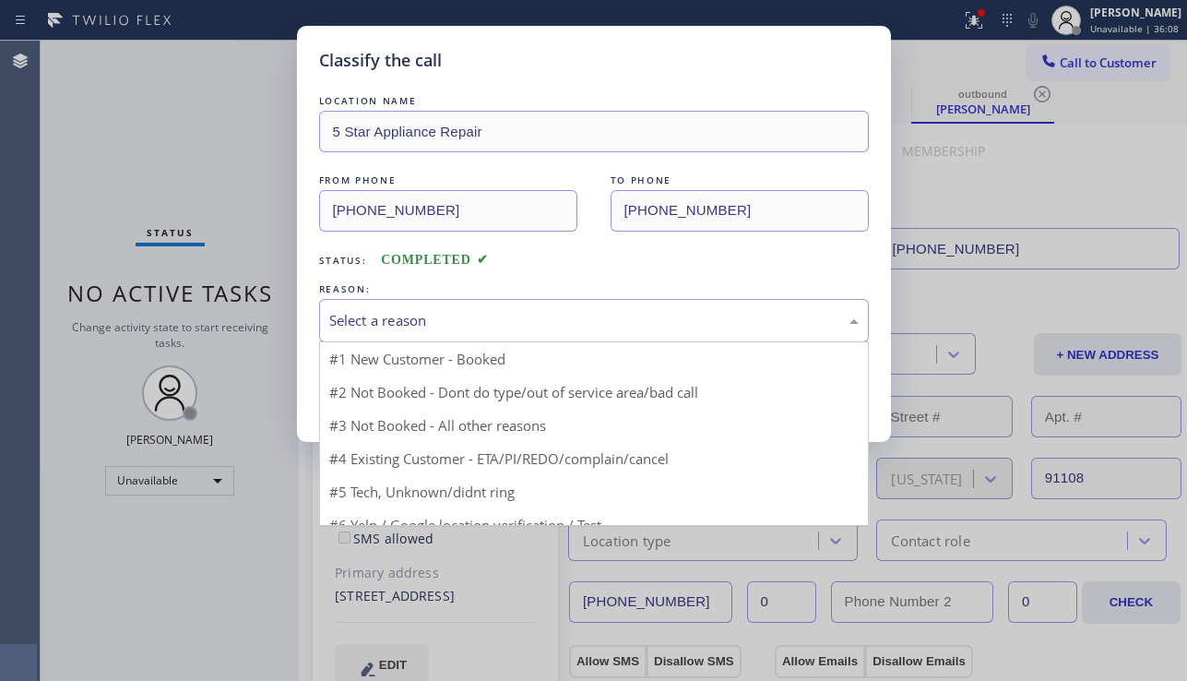
click at [441, 310] on div "Select a reason" at bounding box center [593, 320] width 529 height 21
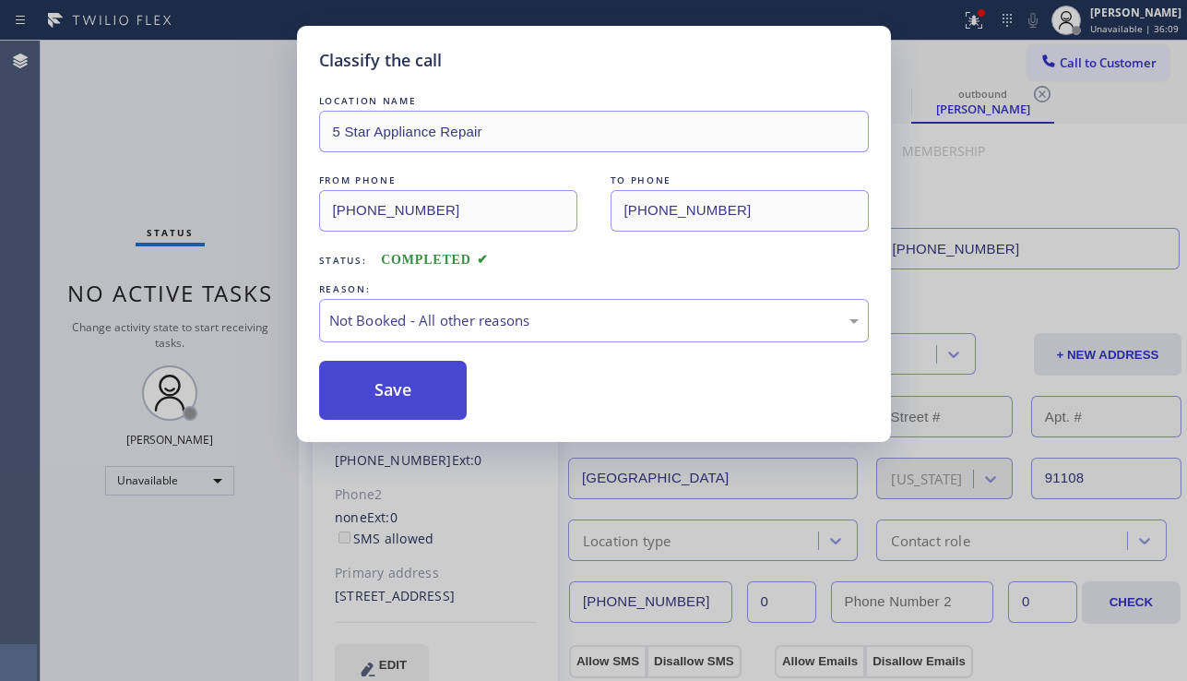
click at [378, 388] on button "Save" at bounding box center [393, 390] width 148 height 59
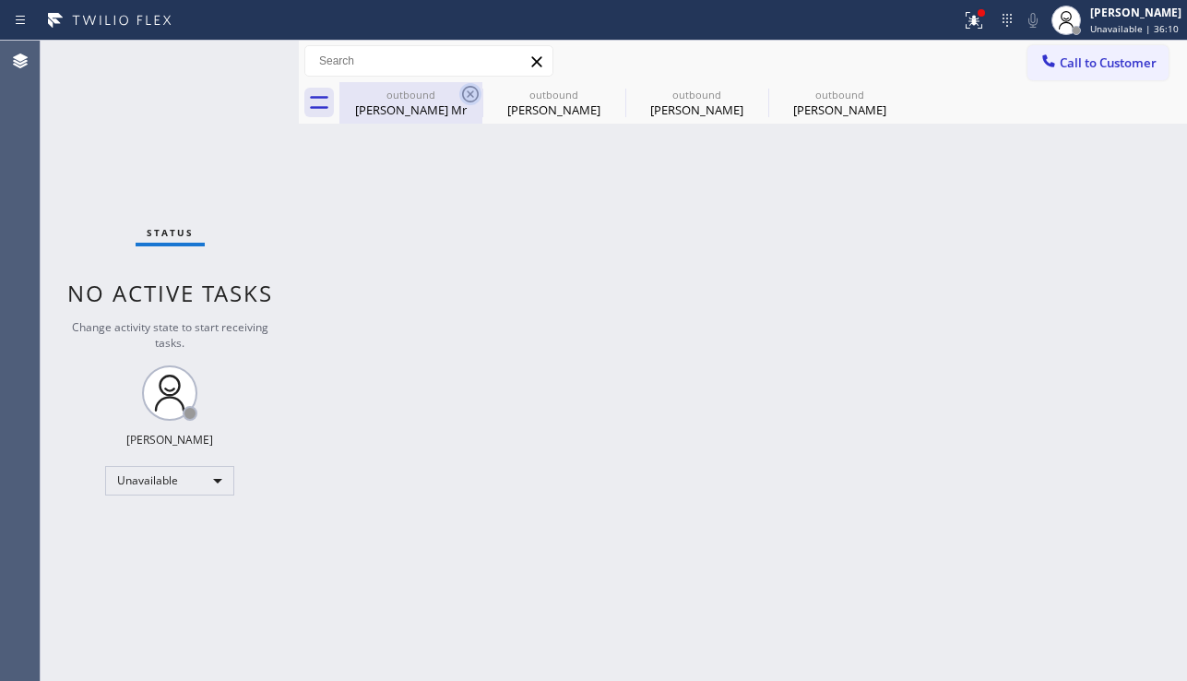
click at [468, 89] on icon at bounding box center [470, 94] width 22 height 22
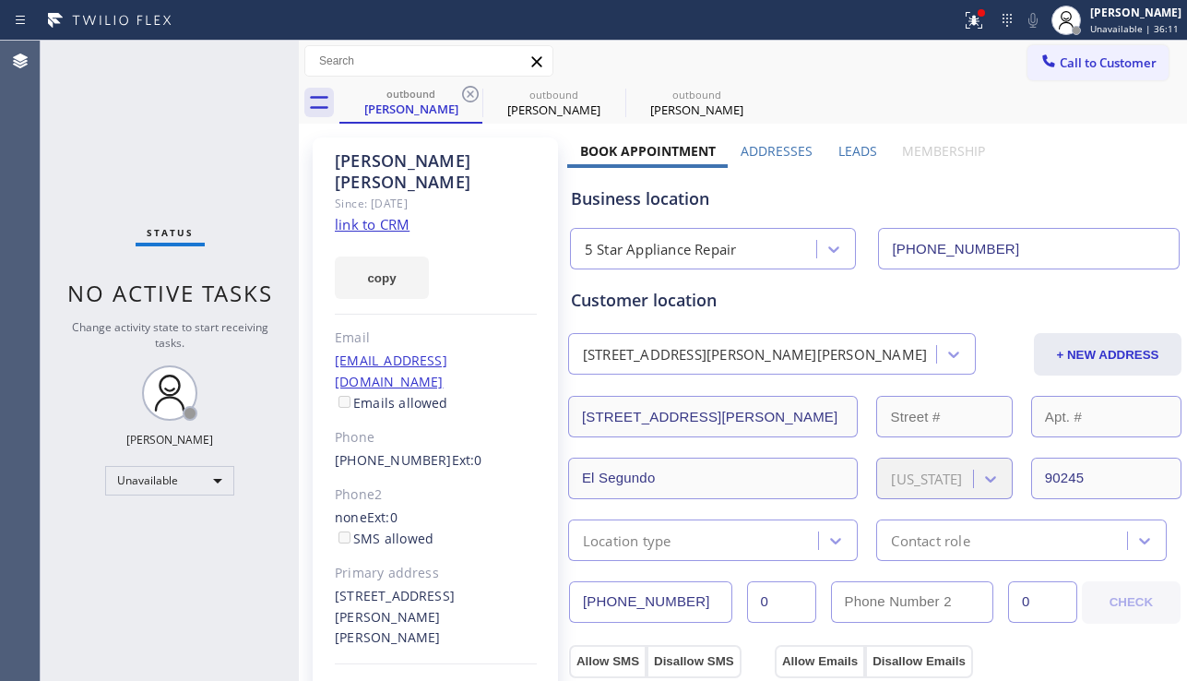
click at [468, 89] on icon at bounding box center [470, 94] width 22 height 22
click at [0, 0] on icon at bounding box center [0, 0] width 0 height 0
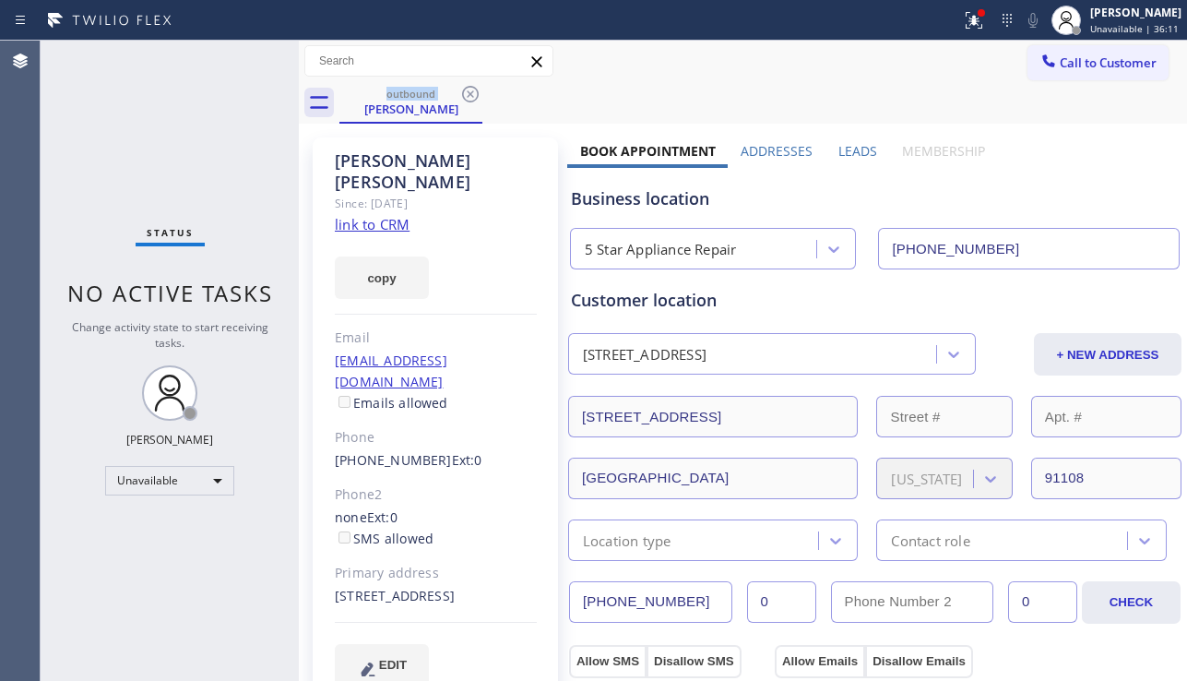
click at [468, 89] on icon at bounding box center [470, 94] width 22 height 22
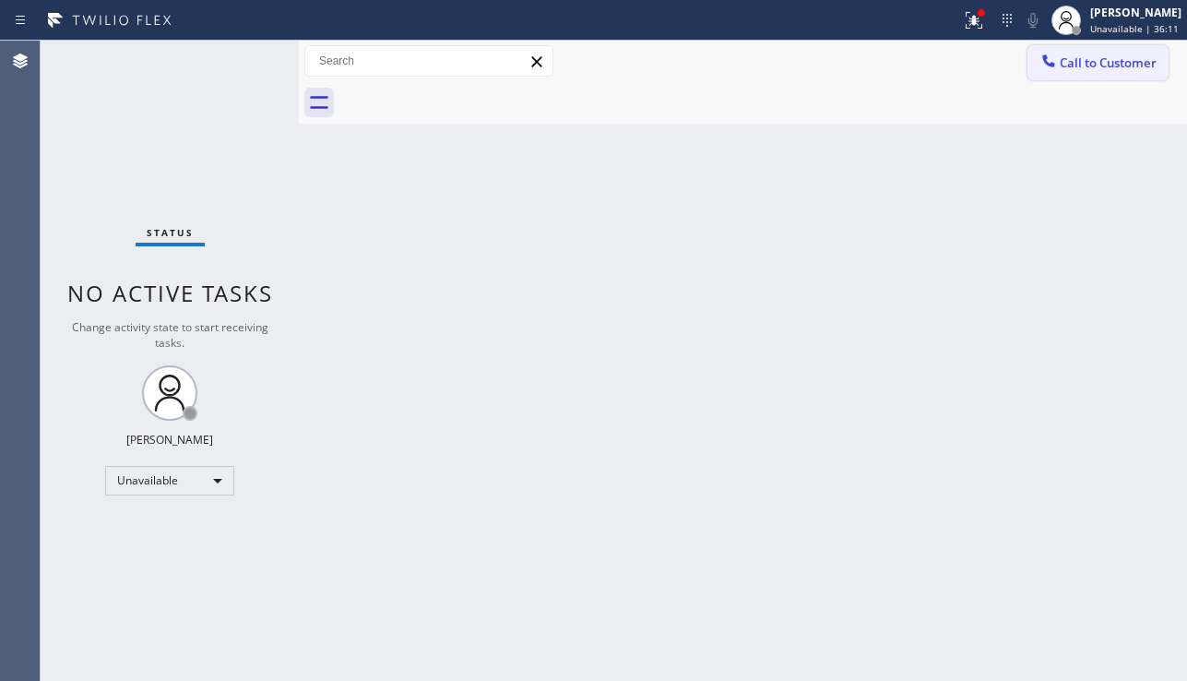
click at [1091, 74] on button "Call to Customer" at bounding box center [1097, 62] width 141 height 35
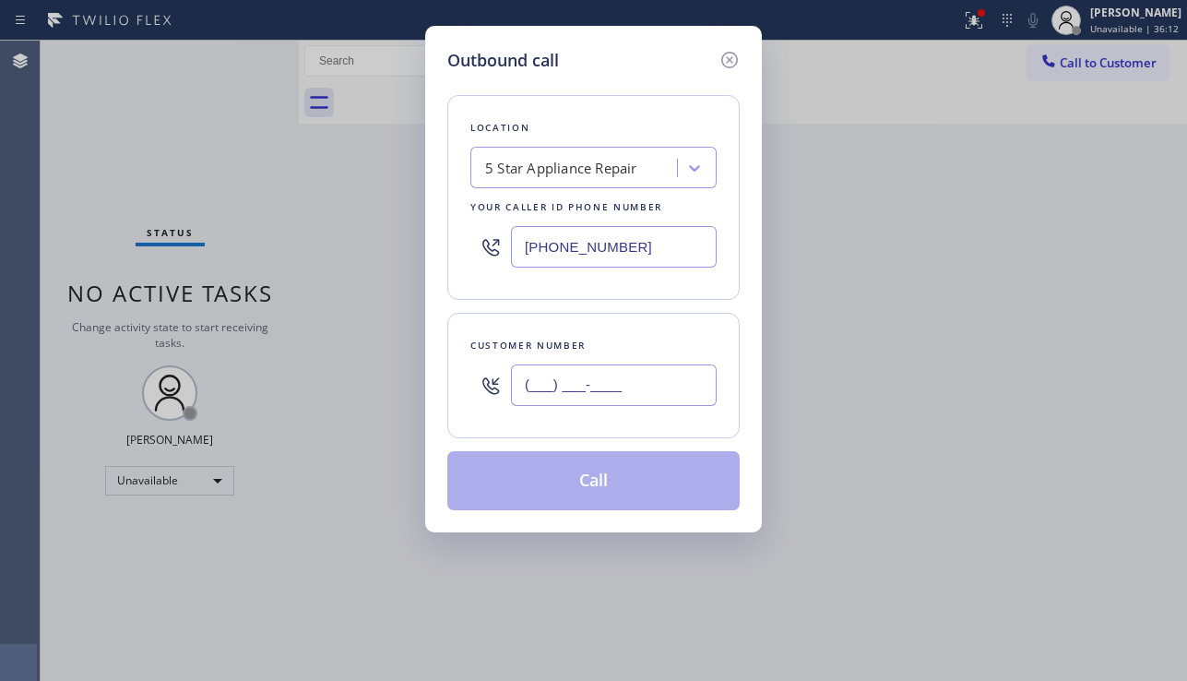
click at [595, 369] on input "(___) ___-____" at bounding box center [614, 384] width 206 height 41
paste input "319) 731-5710"
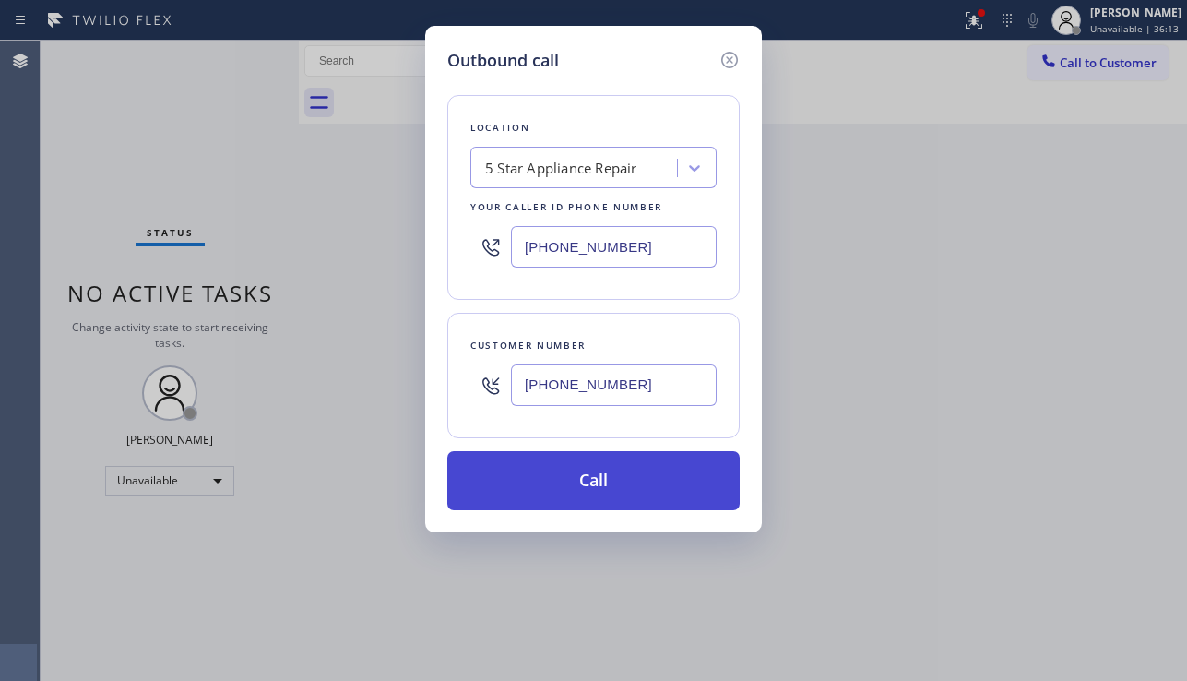
type input "(319) 731-5710"
click at [589, 476] on button "Call" at bounding box center [593, 480] width 292 height 59
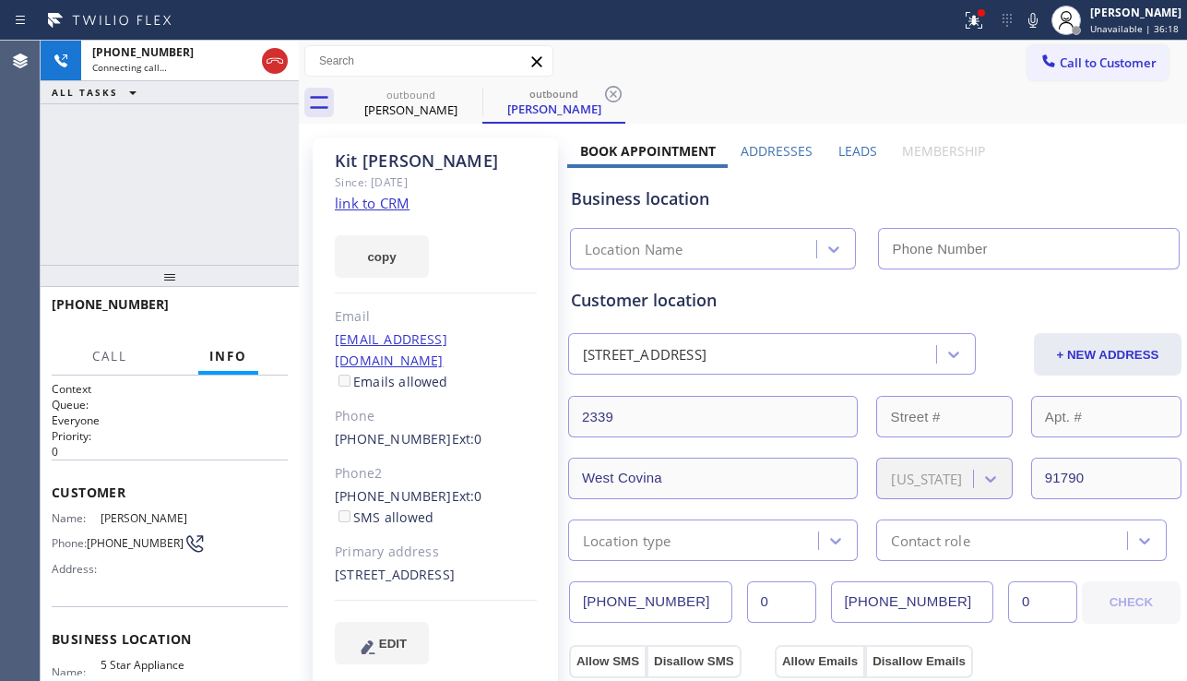
type input "[PHONE_NUMBER]"
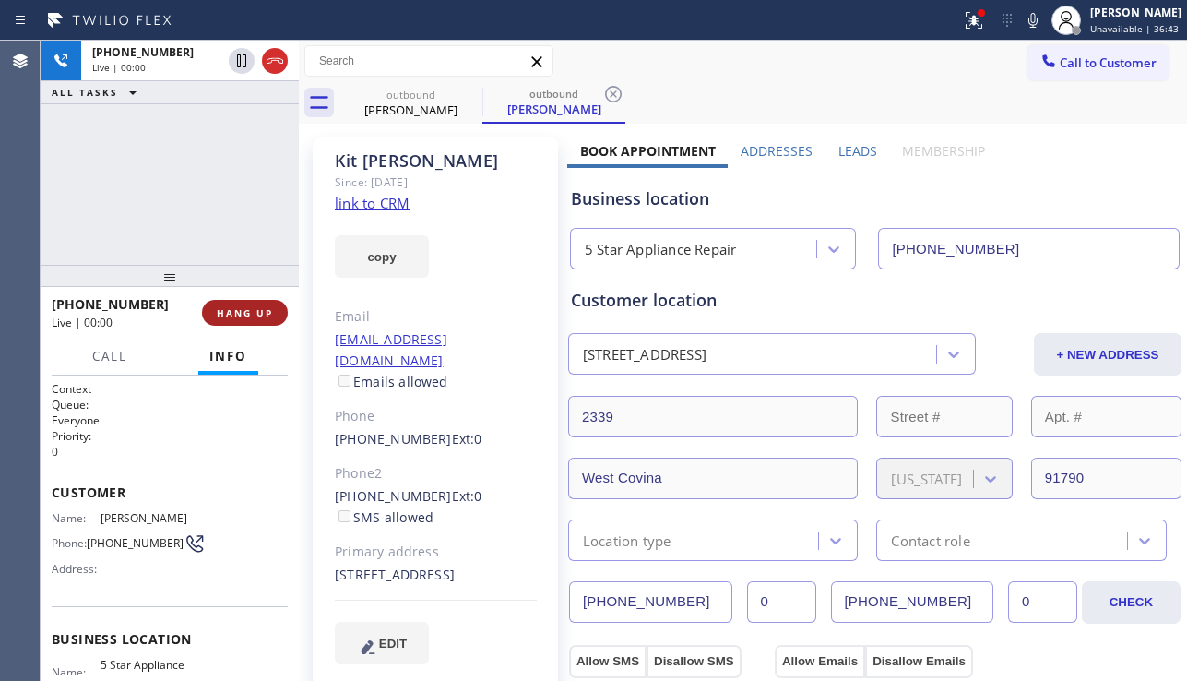
click at [262, 314] on span "HANG UP" at bounding box center [245, 312] width 56 height 13
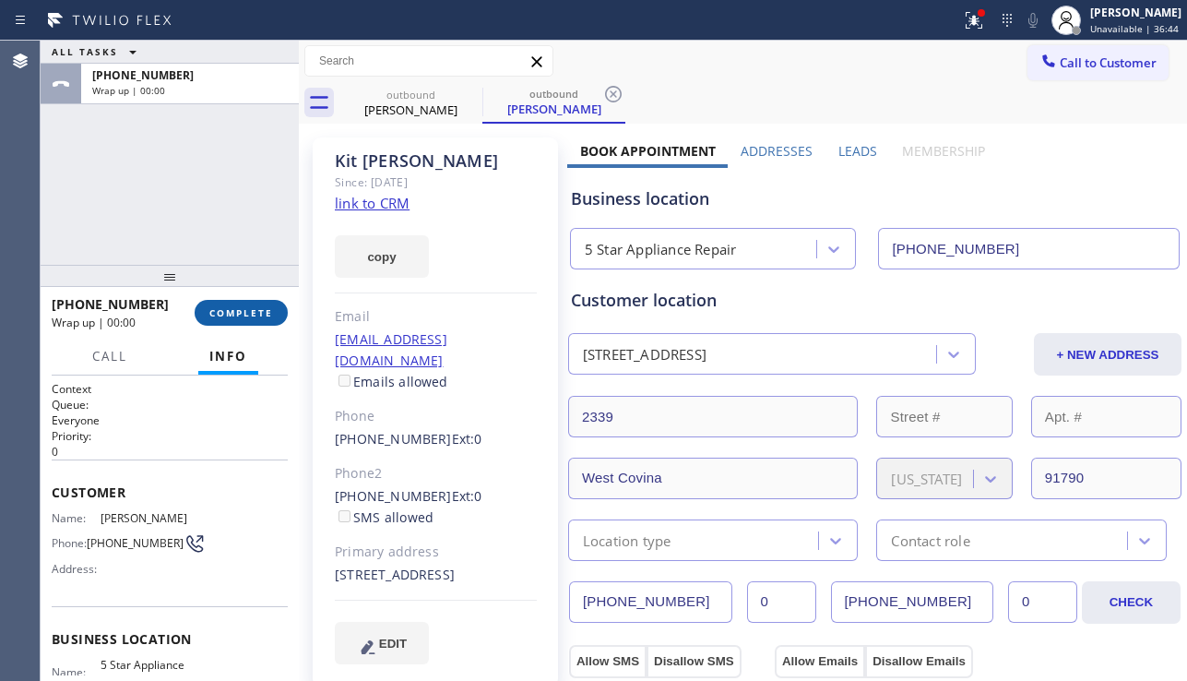
click at [271, 314] on span "COMPLETE" at bounding box center [241, 312] width 64 height 13
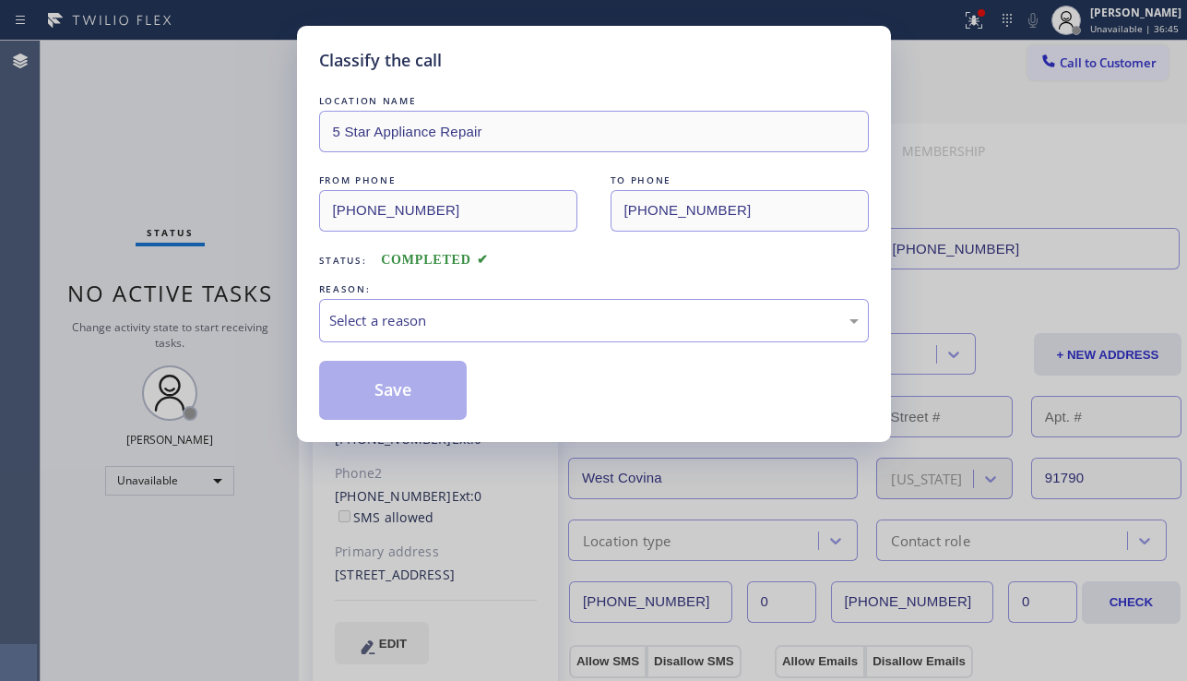
click at [444, 302] on div "Select a reason" at bounding box center [594, 320] width 550 height 43
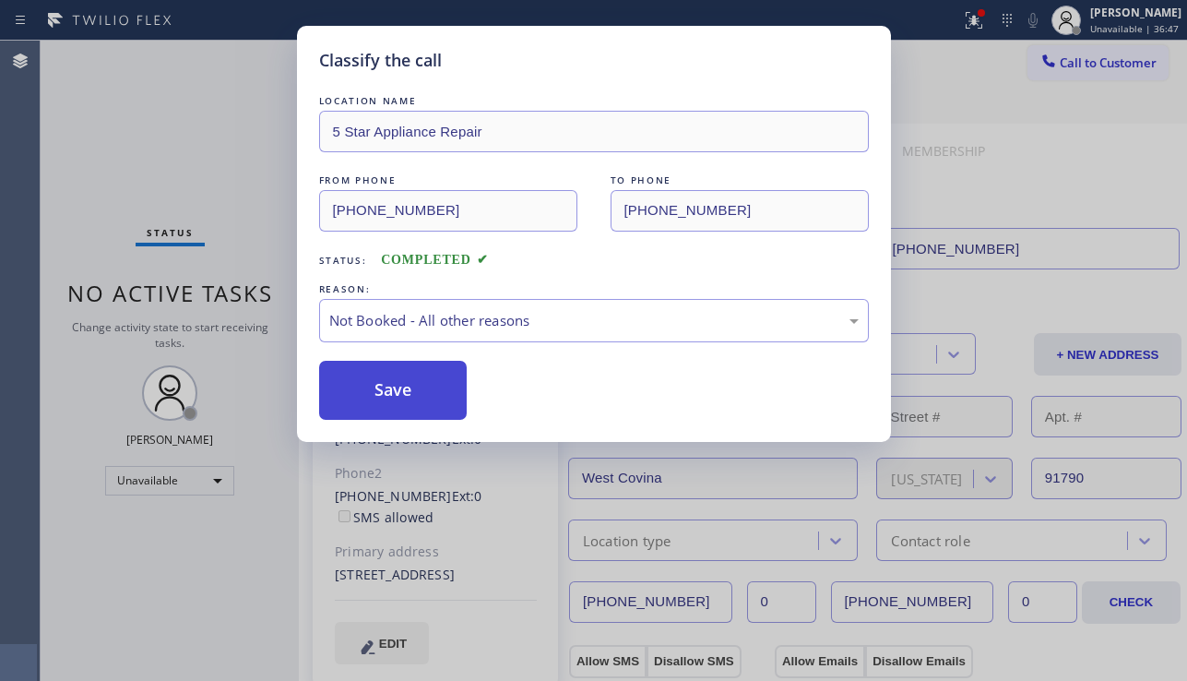
click at [402, 385] on button "Save" at bounding box center [393, 390] width 148 height 59
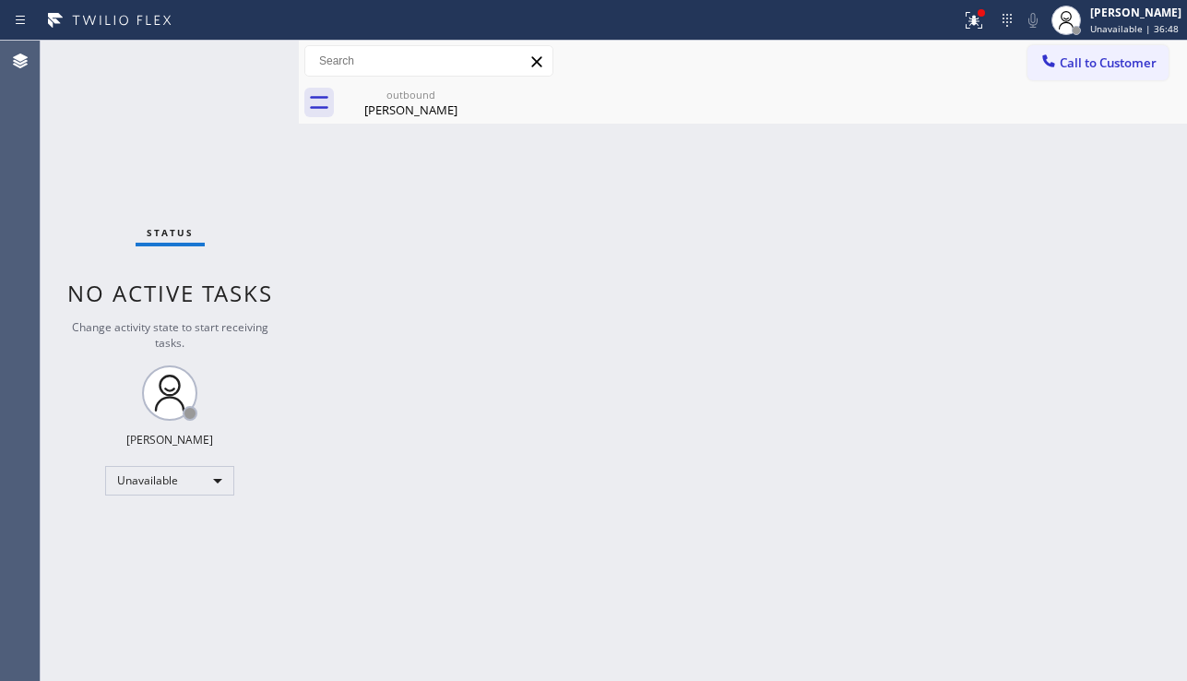
drag, startPoint x: 1060, startPoint y: 59, endPoint x: 932, endPoint y: 146, distance: 154.0
click at [1061, 59] on span "Call to Customer" at bounding box center [1108, 62] width 97 height 17
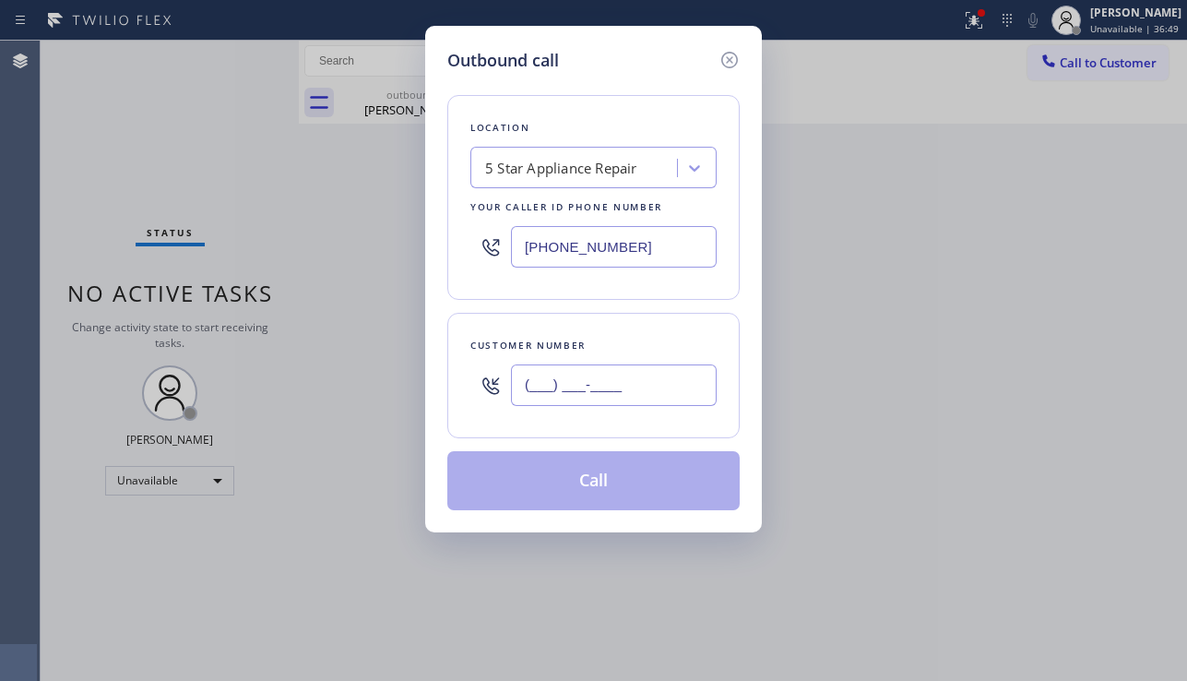
click at [609, 403] on input "(___) ___-____" at bounding box center [614, 384] width 206 height 41
paste input "310) 378-1796"
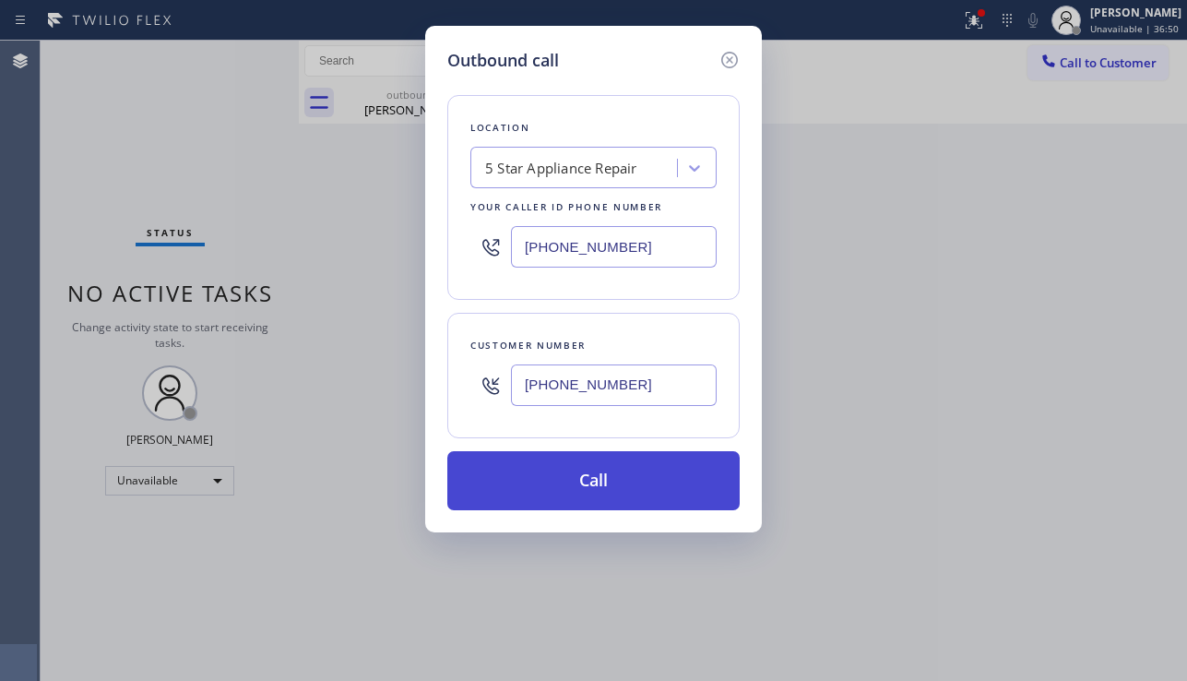
type input "(310) 378-1796"
click at [615, 491] on button "Call" at bounding box center [593, 480] width 292 height 59
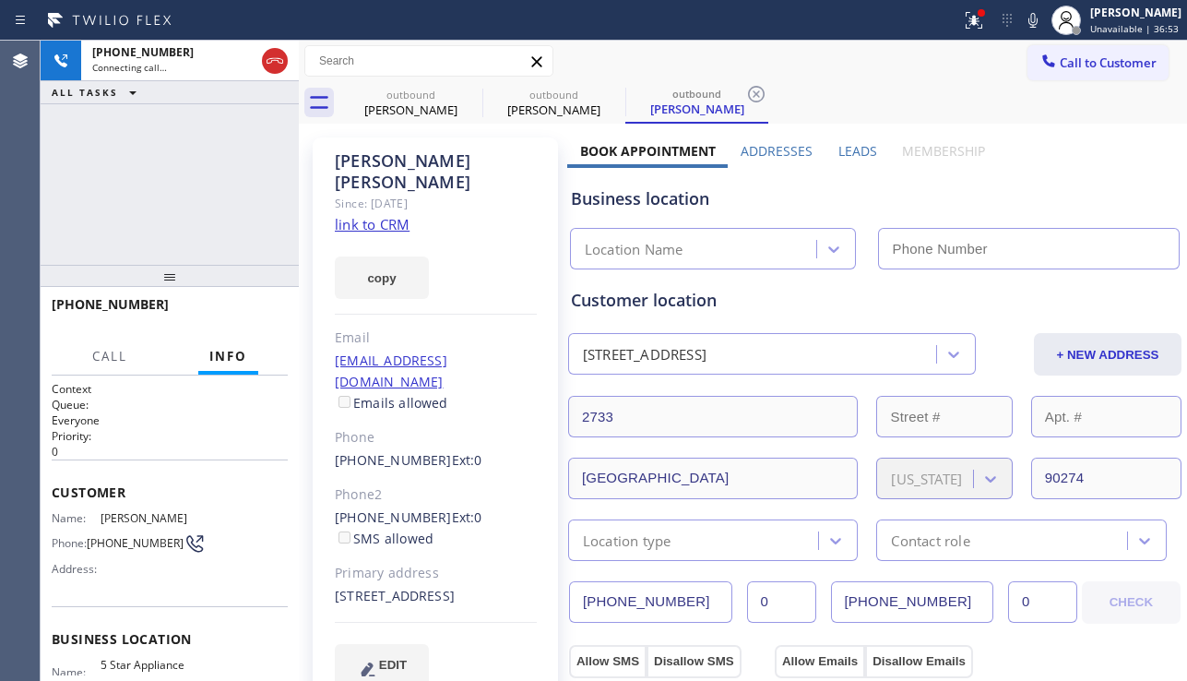
type input "[PHONE_NUMBER]"
click at [963, 30] on icon at bounding box center [974, 20] width 22 height 22
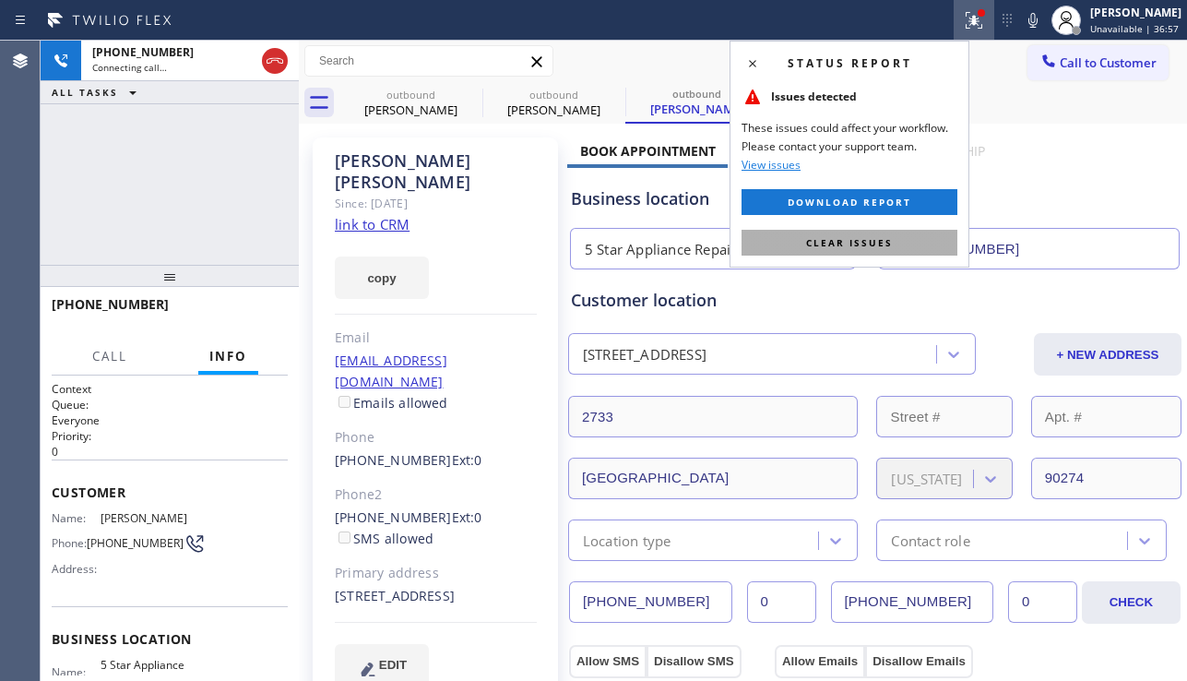
click at [863, 231] on button "Clear issues" at bounding box center [849, 243] width 216 height 26
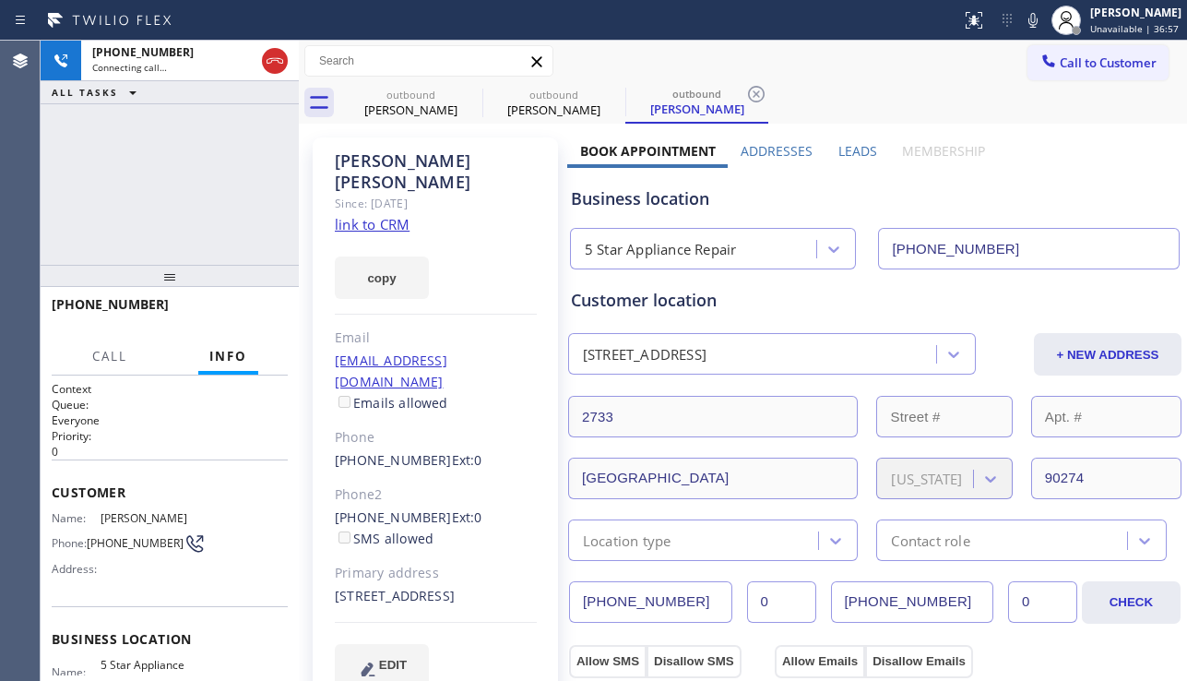
click at [857, 155] on label "Leads" at bounding box center [857, 151] width 39 height 18
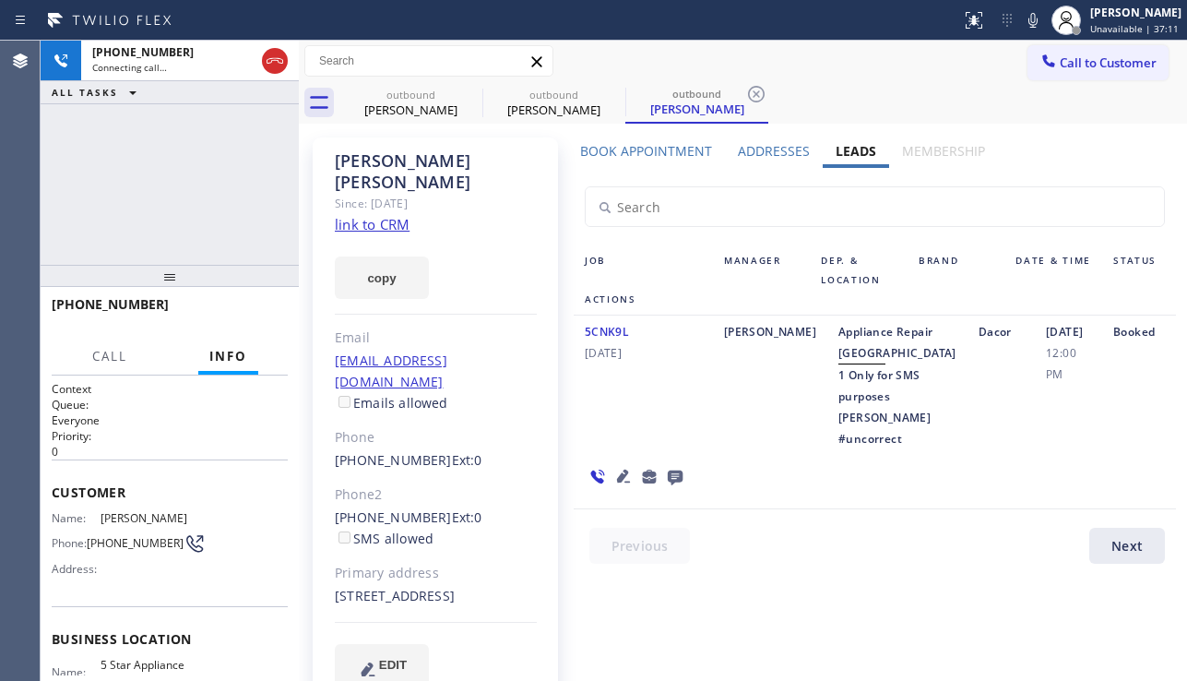
click at [1102, 433] on div "Booked" at bounding box center [1139, 385] width 74 height 128
click at [253, 314] on span "HANG UP" at bounding box center [245, 312] width 56 height 13
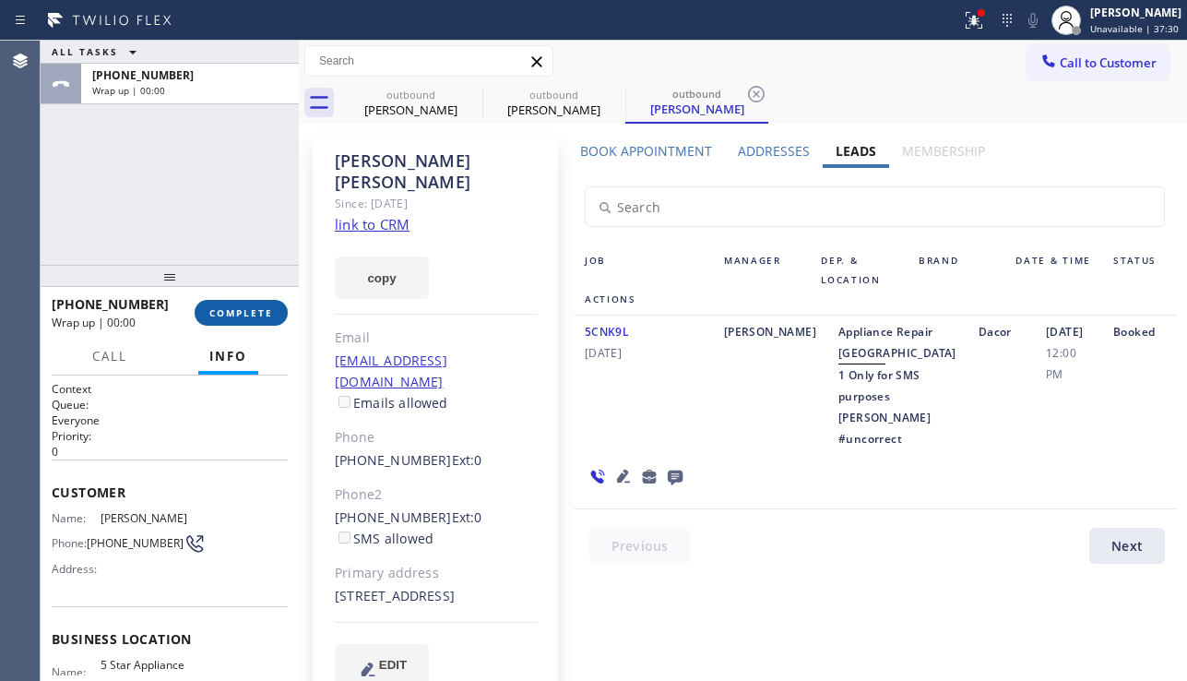
click at [273, 312] on button "COMPLETE" at bounding box center [241, 313] width 93 height 26
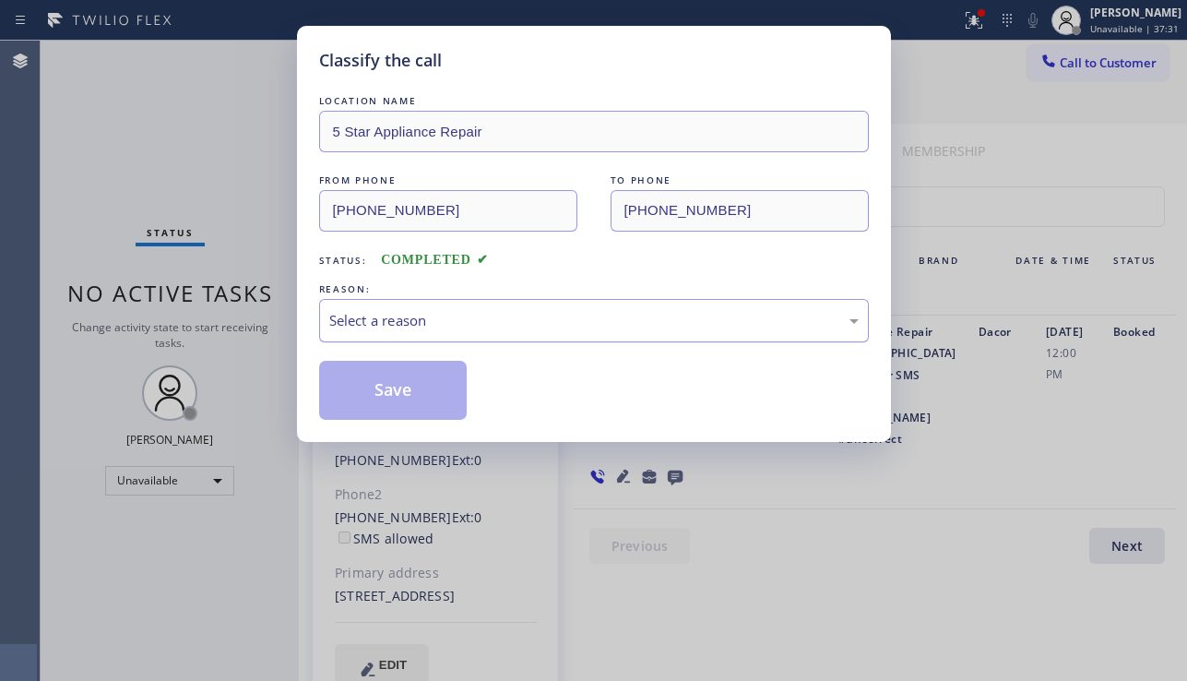
click at [480, 323] on div "Select a reason" at bounding box center [593, 320] width 529 height 21
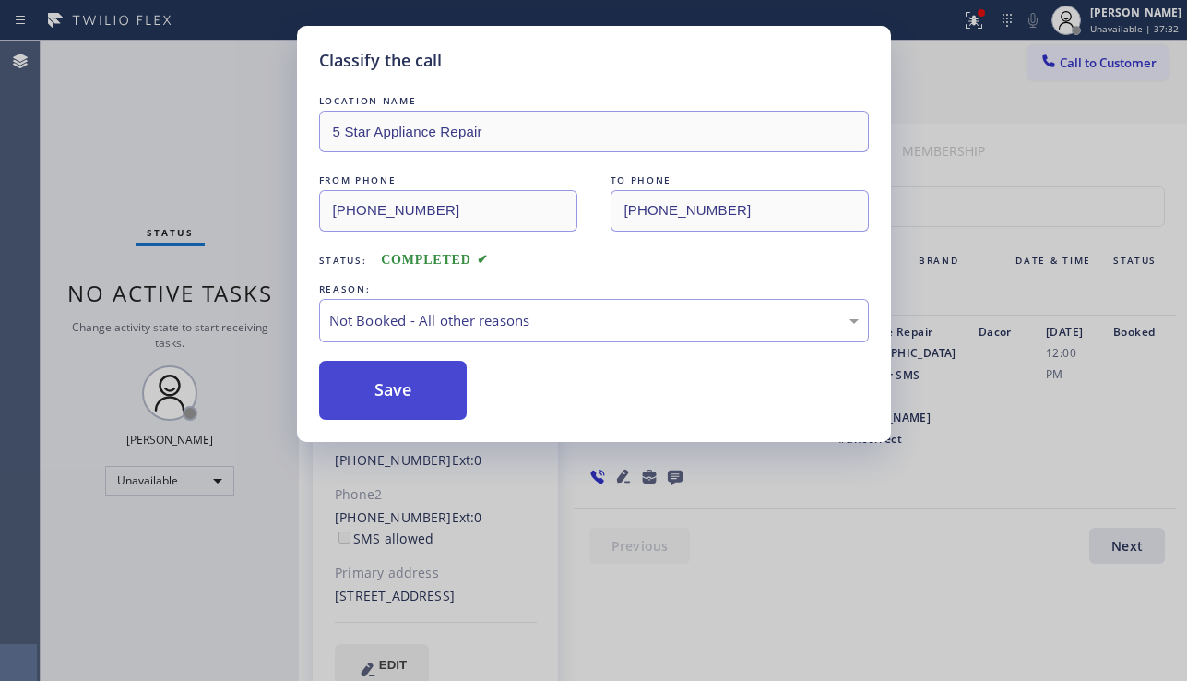
click at [391, 387] on button "Save" at bounding box center [393, 390] width 148 height 59
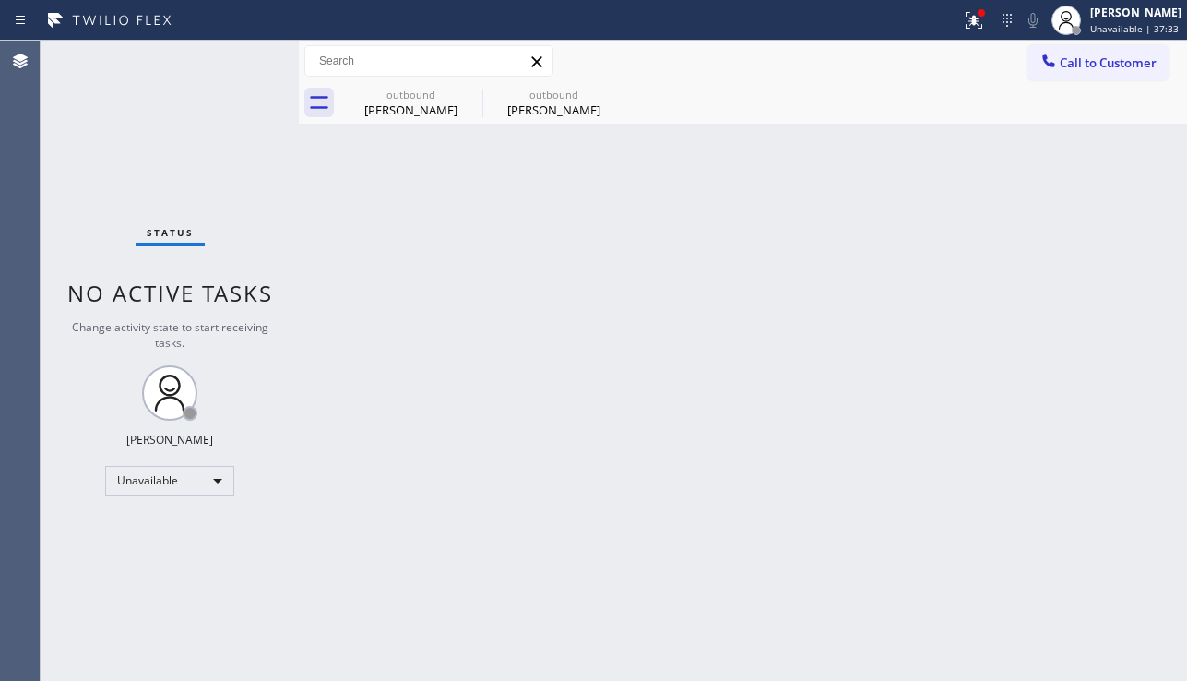
click at [1063, 69] on span "Call to Customer" at bounding box center [1108, 62] width 97 height 17
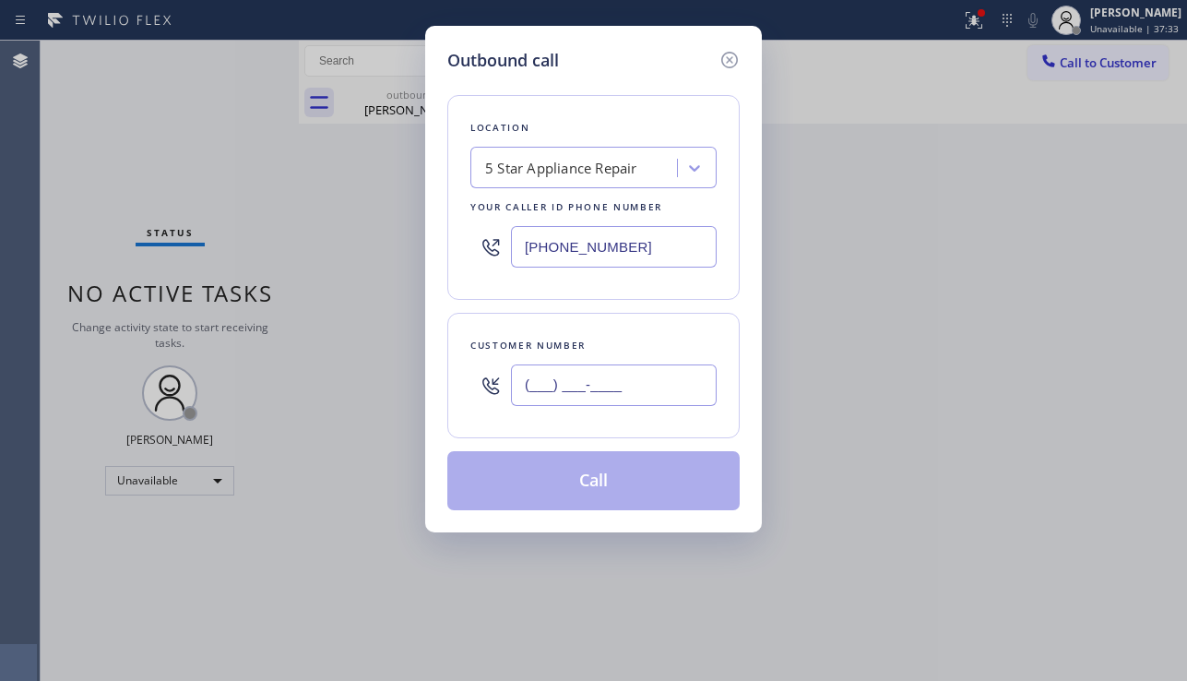
click at [575, 368] on input "(___) ___-____" at bounding box center [614, 384] width 206 height 41
paste input "562) 826-3647"
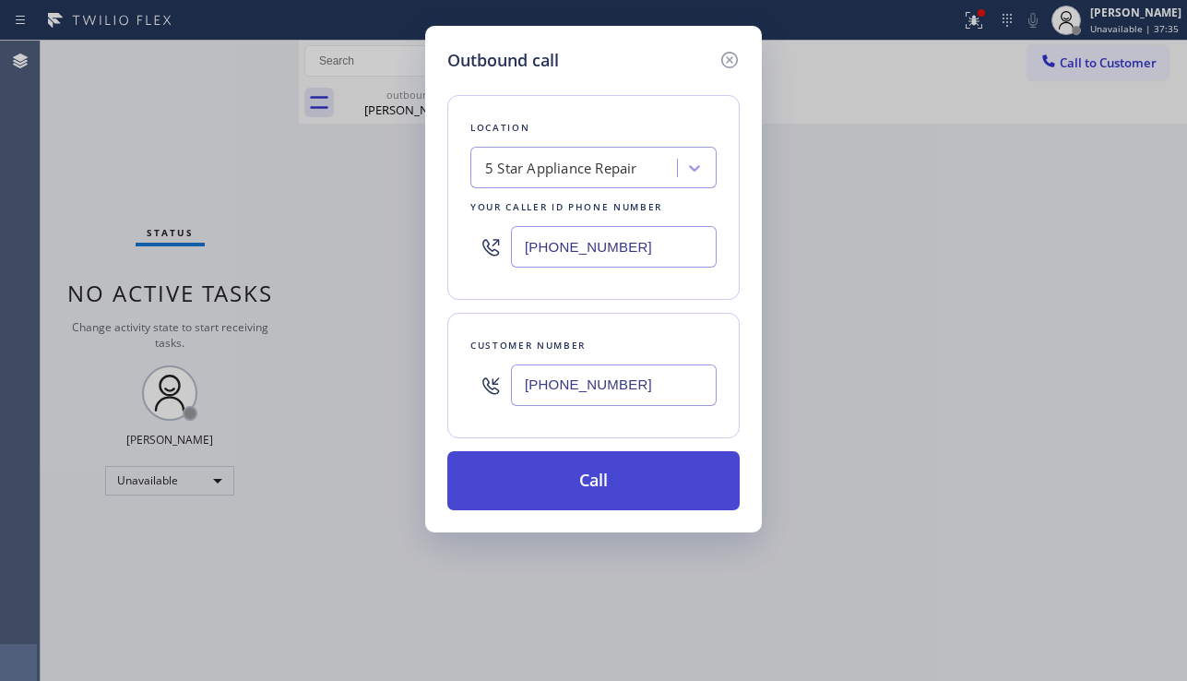
type input "(562) 826-3647"
click at [604, 493] on button "Call" at bounding box center [593, 480] width 292 height 59
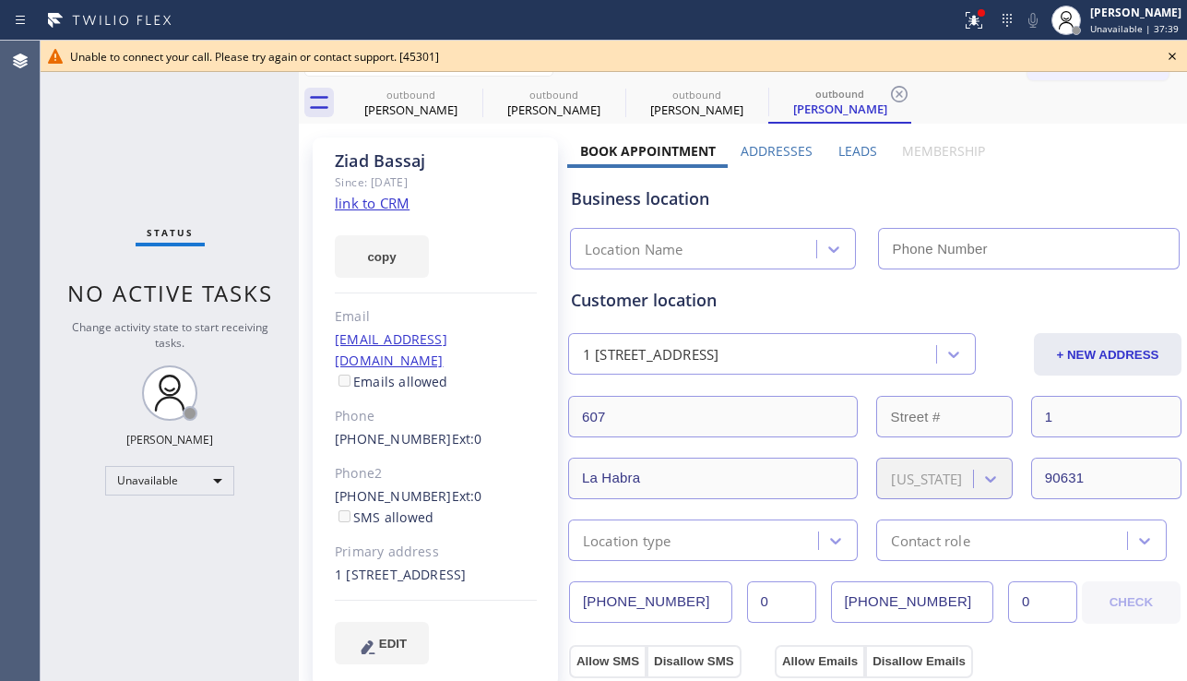
type input "[PHONE_NUMBER]"
click at [1173, 55] on icon at bounding box center [1171, 56] width 7 height 7
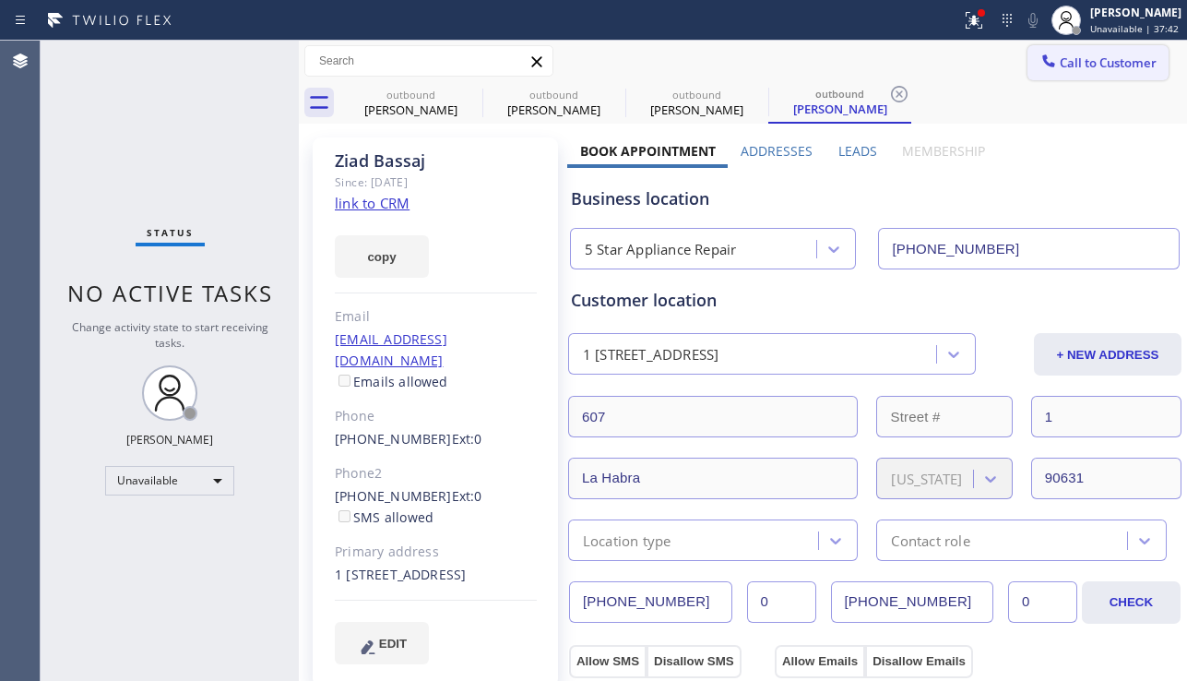
click at [1148, 60] on button "Call to Customer" at bounding box center [1097, 62] width 141 height 35
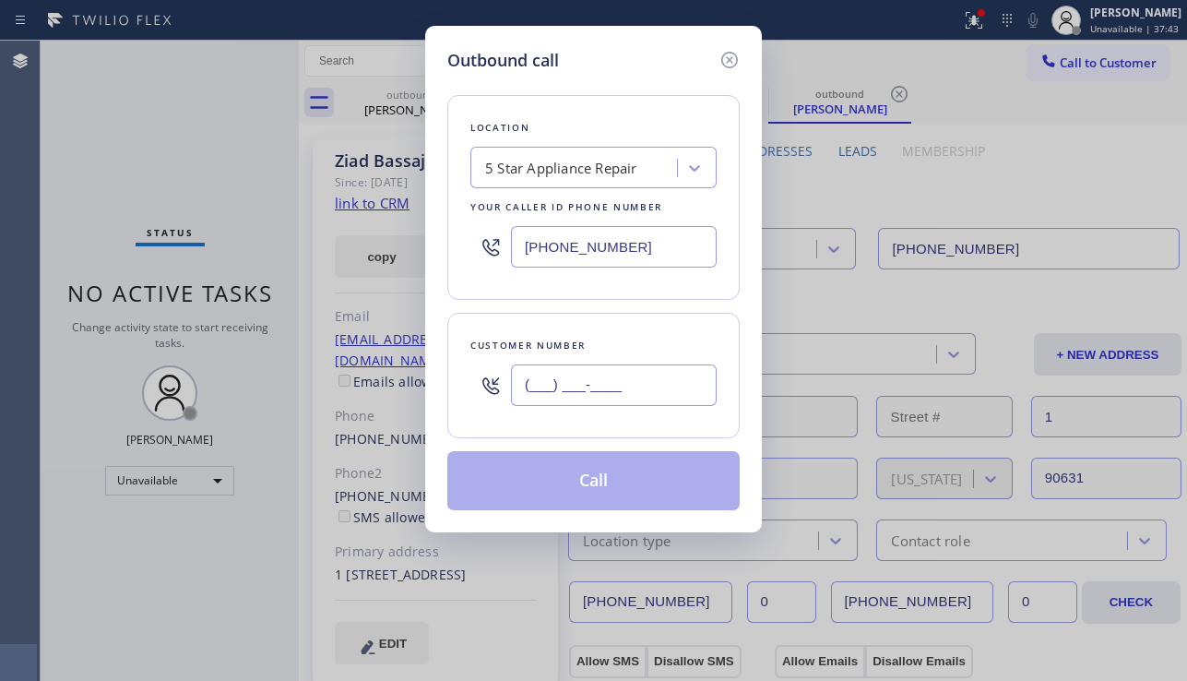
click at [535, 393] on input "(___) ___-____" at bounding box center [614, 384] width 206 height 41
paste input "818) 903-4489"
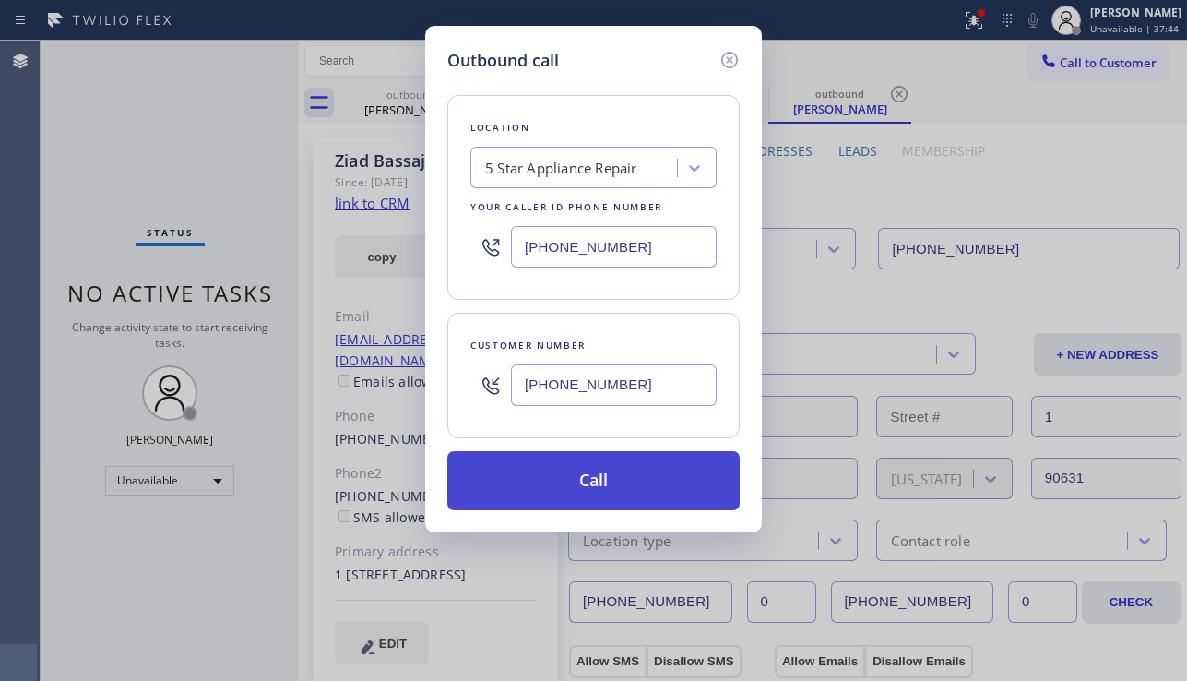
type input "(818) 903-4489"
click at [593, 481] on button "Call" at bounding box center [593, 480] width 292 height 59
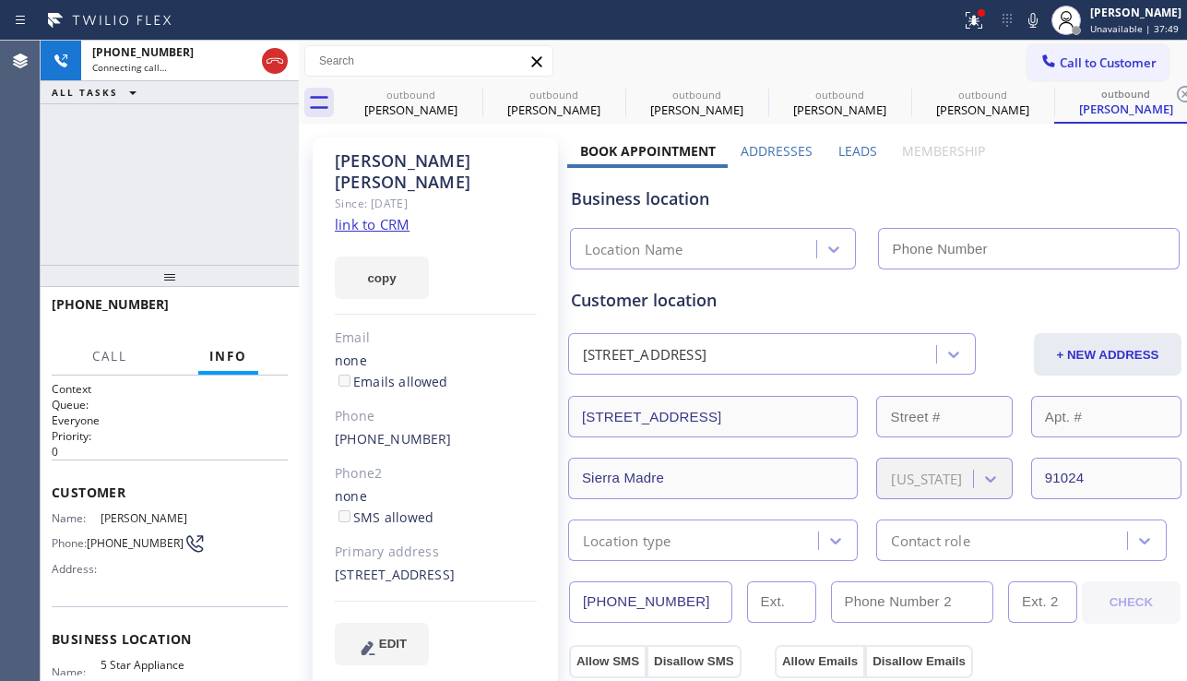
type input "[PHONE_NUMBER]"
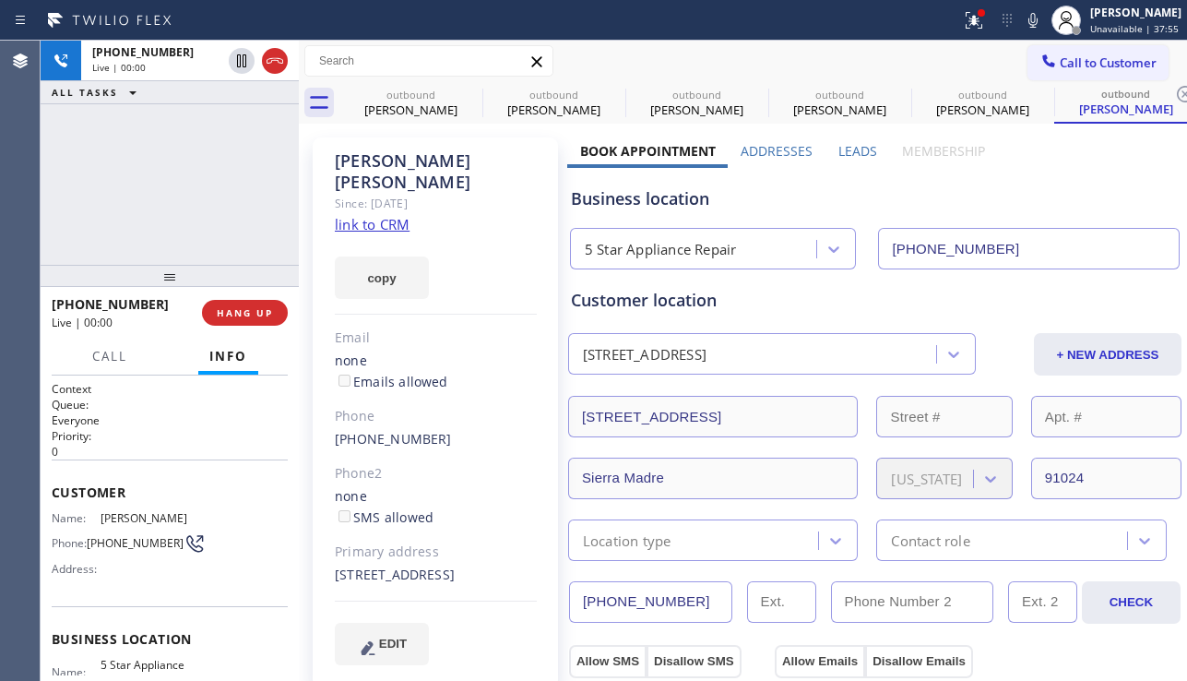
click at [113, 206] on div "+18189034489 Live | 00:00 ALL TASKS ALL TASKS ACTIVE TASKS TASKS IN WRAP UP" at bounding box center [170, 153] width 258 height 224
click at [263, 314] on span "HANG UP" at bounding box center [245, 312] width 56 height 13
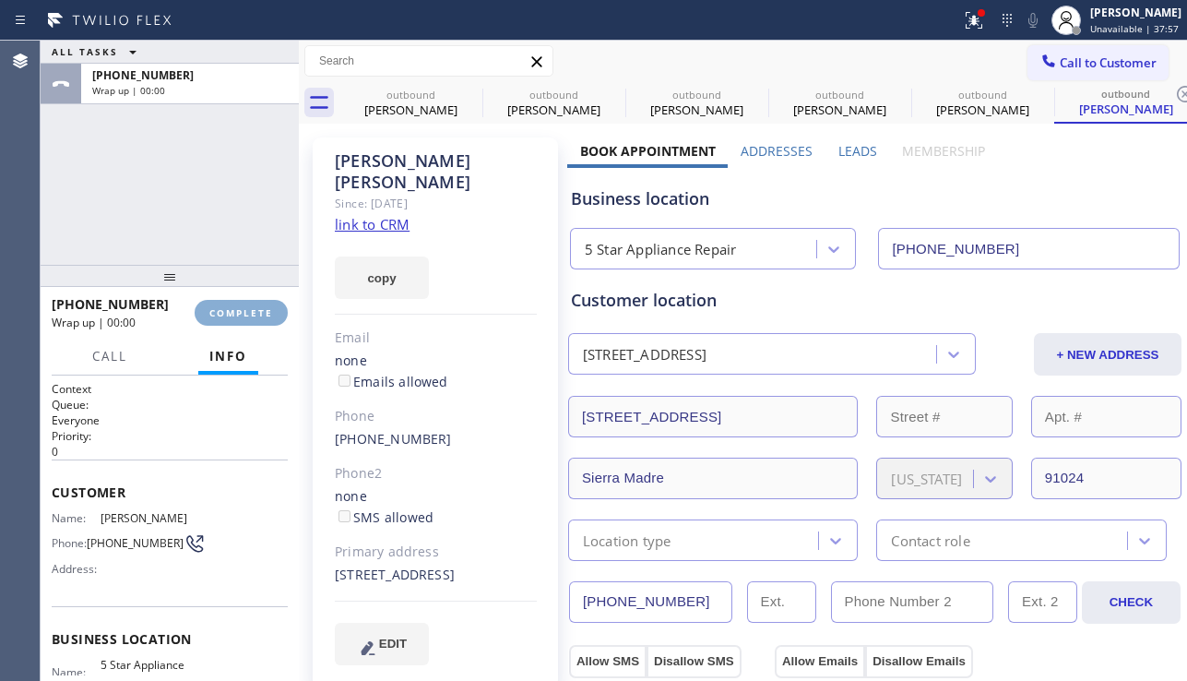
click at [263, 314] on span "COMPLETE" at bounding box center [241, 312] width 64 height 13
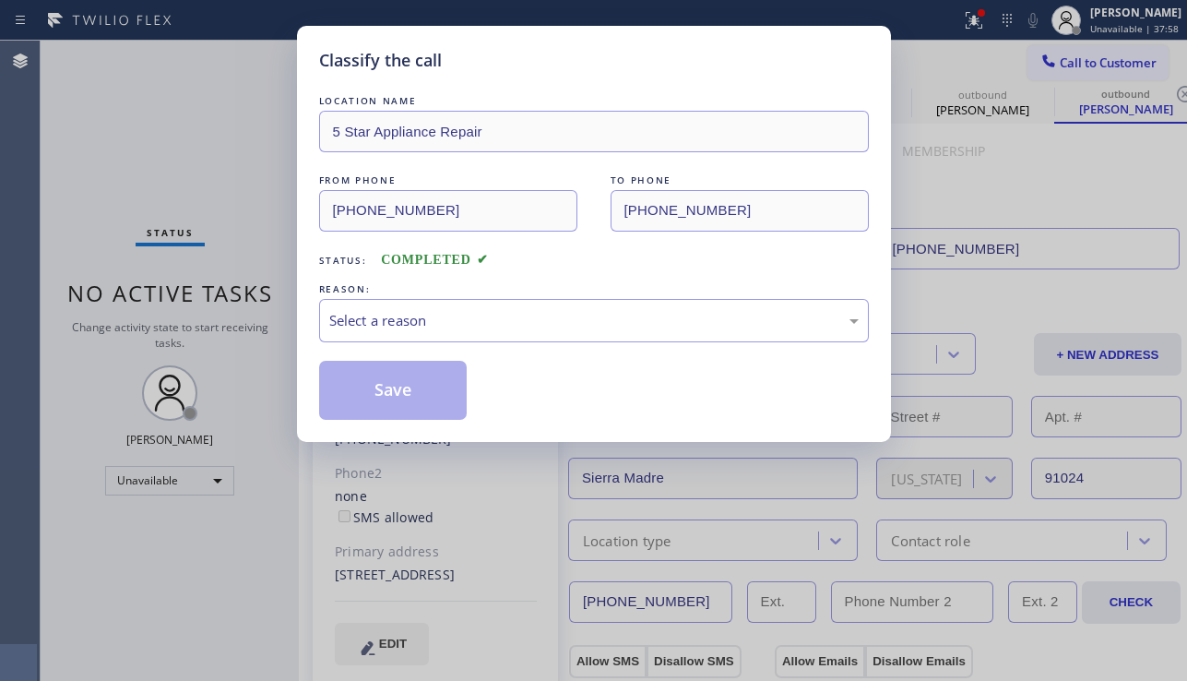
click at [465, 326] on div "Select a reason" at bounding box center [593, 320] width 529 height 21
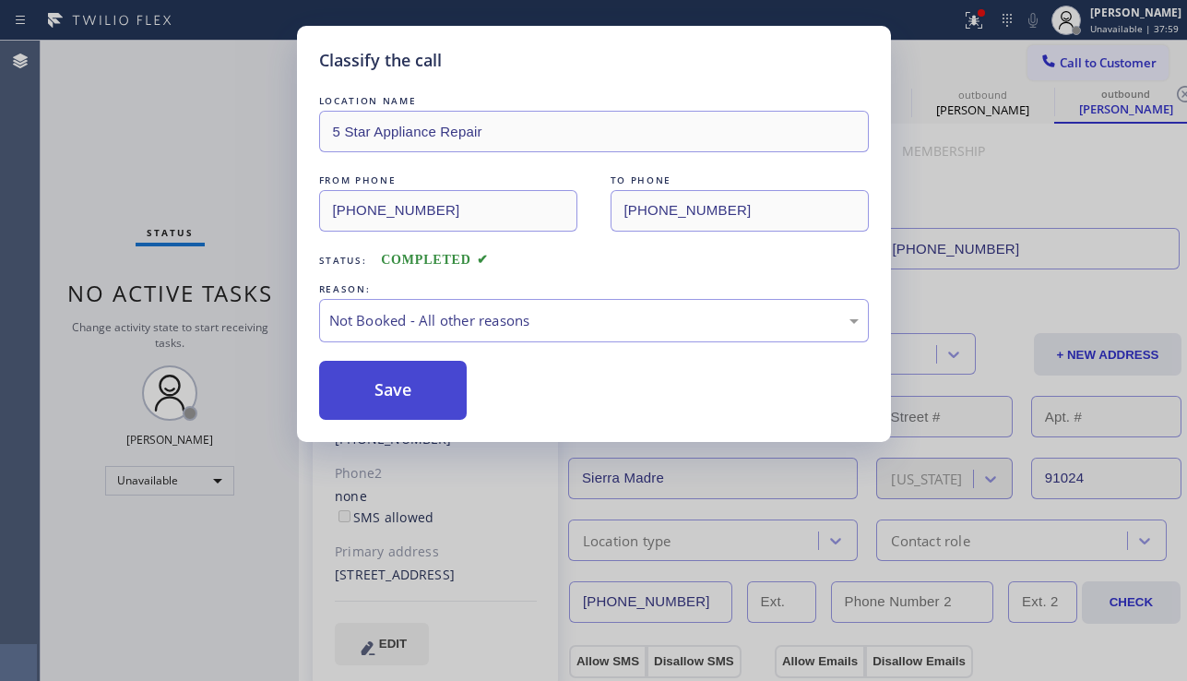
click at [406, 385] on button "Save" at bounding box center [393, 390] width 148 height 59
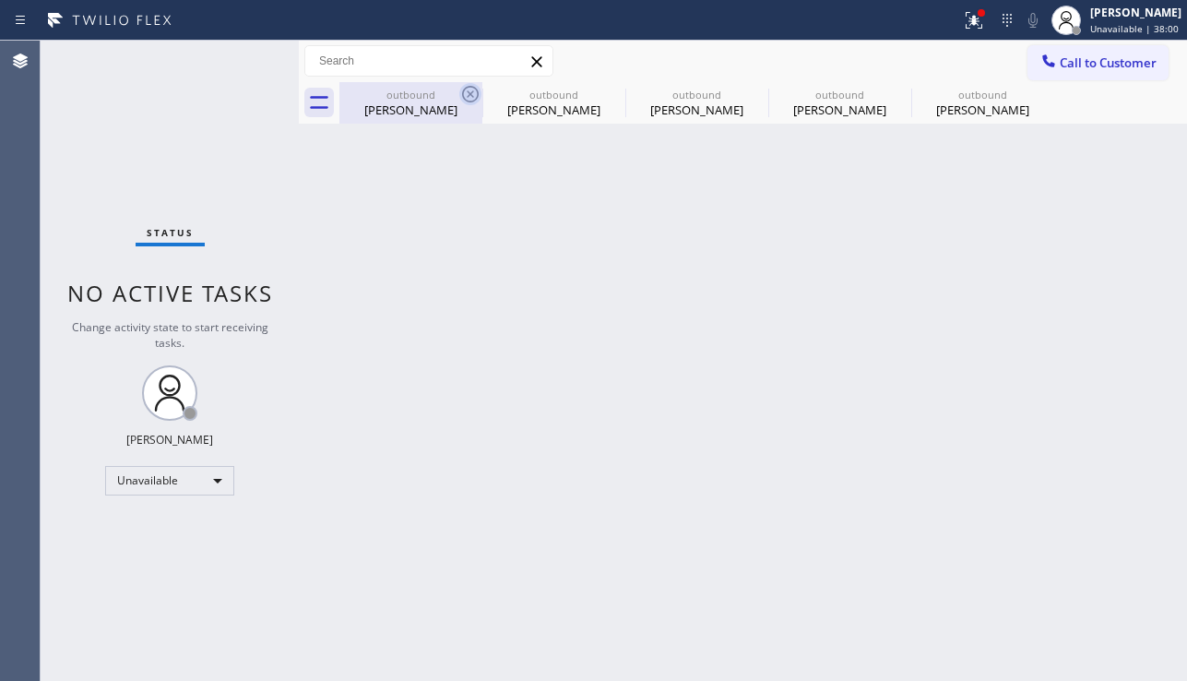
click at [475, 93] on icon at bounding box center [470, 94] width 22 height 22
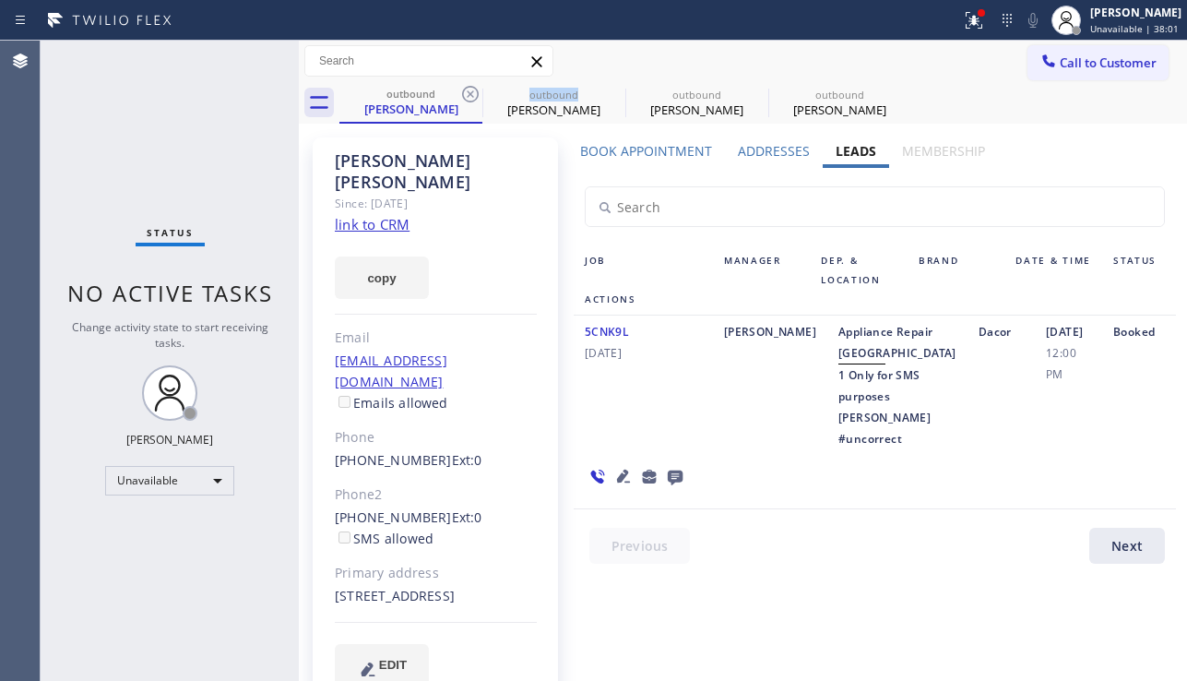
click at [475, 93] on icon at bounding box center [470, 94] width 22 height 22
click at [0, 0] on icon at bounding box center [0, 0] width 0 height 0
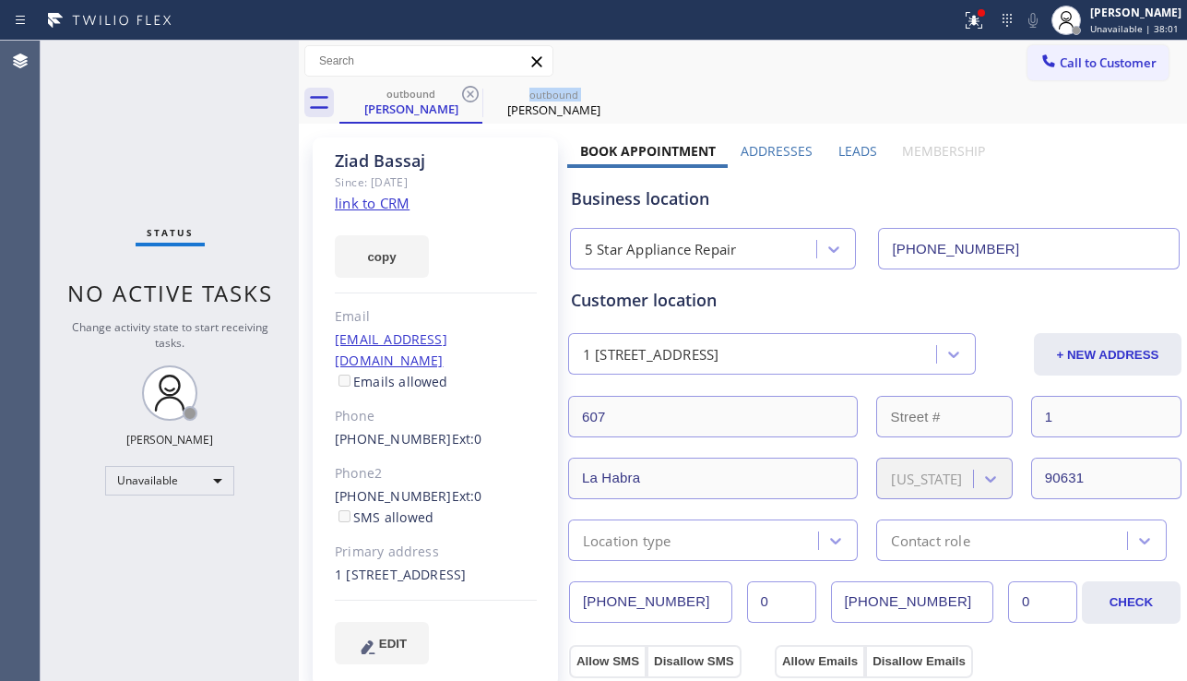
click at [475, 93] on icon at bounding box center [470, 94] width 22 height 22
click at [0, 0] on icon at bounding box center [0, 0] width 0 height 0
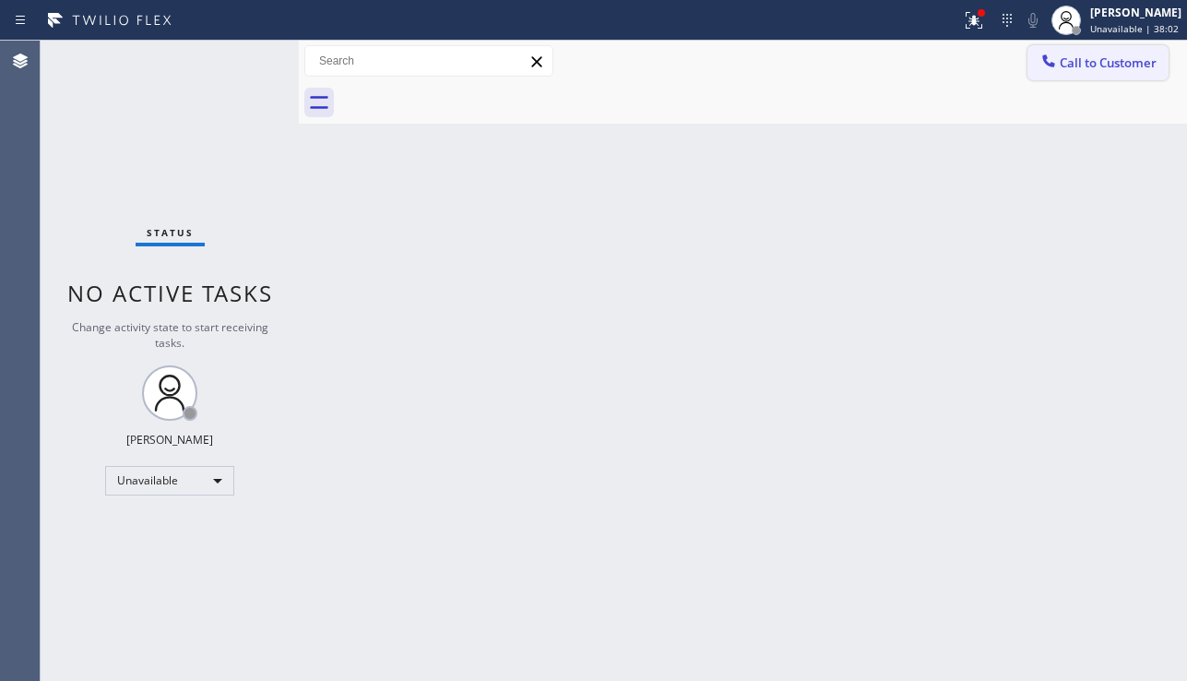
click at [1068, 72] on button "Call to Customer" at bounding box center [1097, 62] width 141 height 35
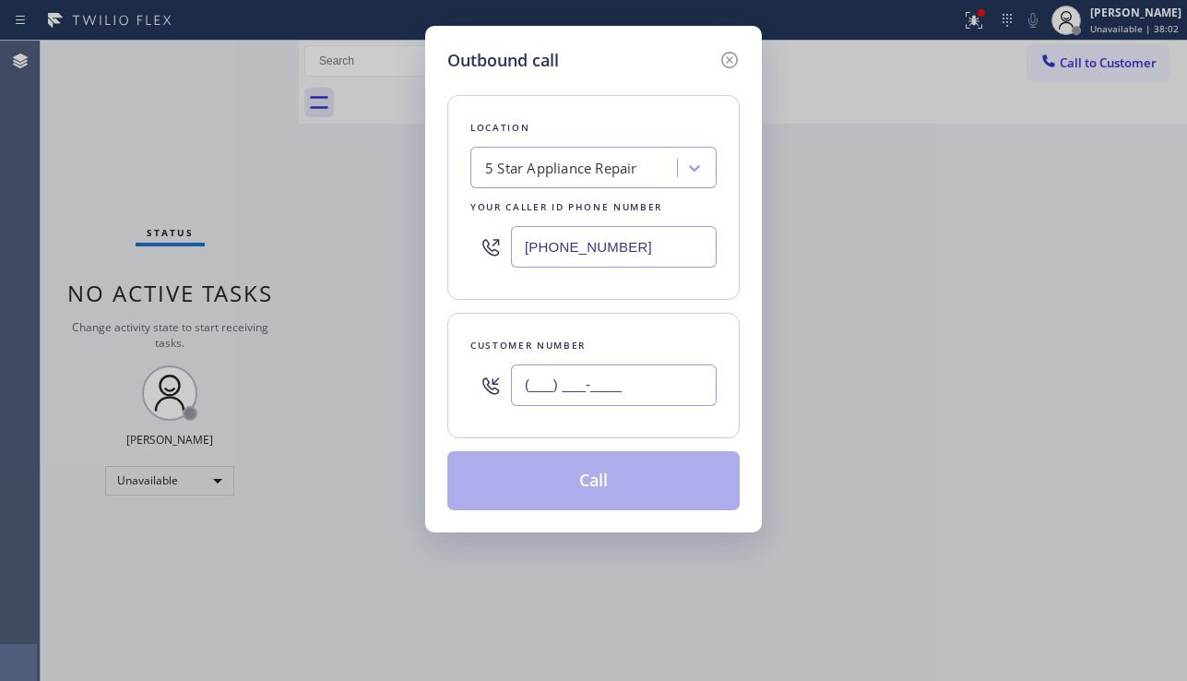
click at [581, 400] on input "(___) ___-____" at bounding box center [614, 384] width 206 height 41
paste input "562) 833-1950"
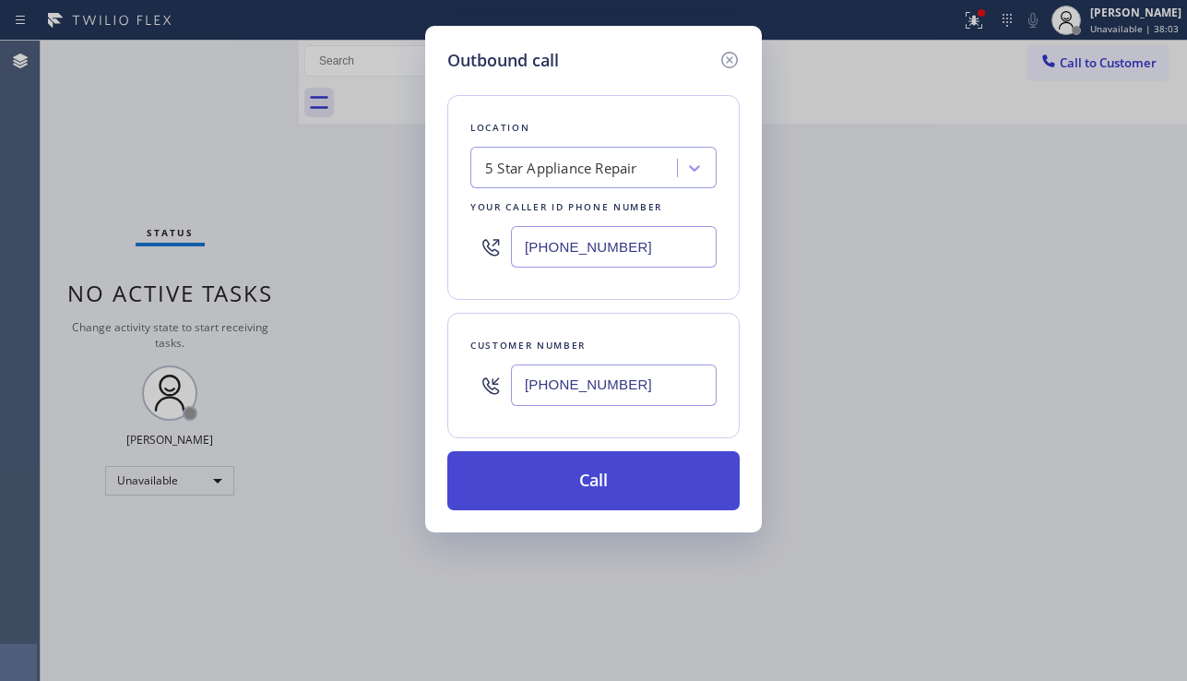
type input "(562) 833-1950"
click at [604, 470] on button "Call" at bounding box center [593, 480] width 292 height 59
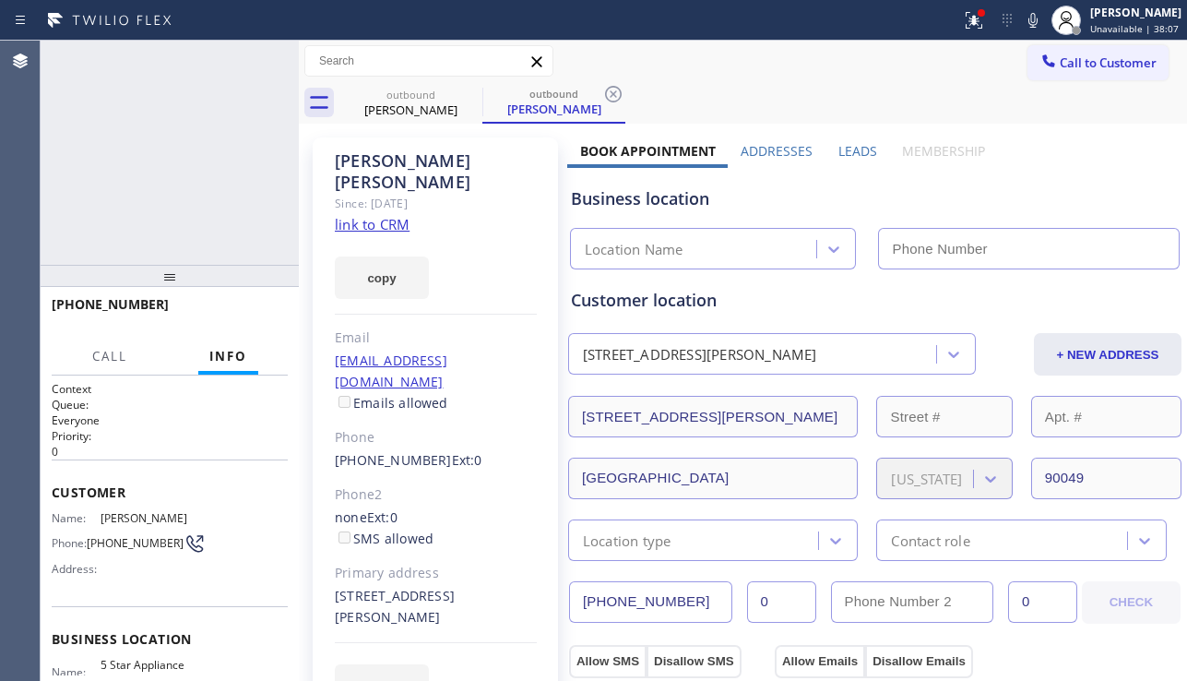
type input "[PHONE_NUMBER]"
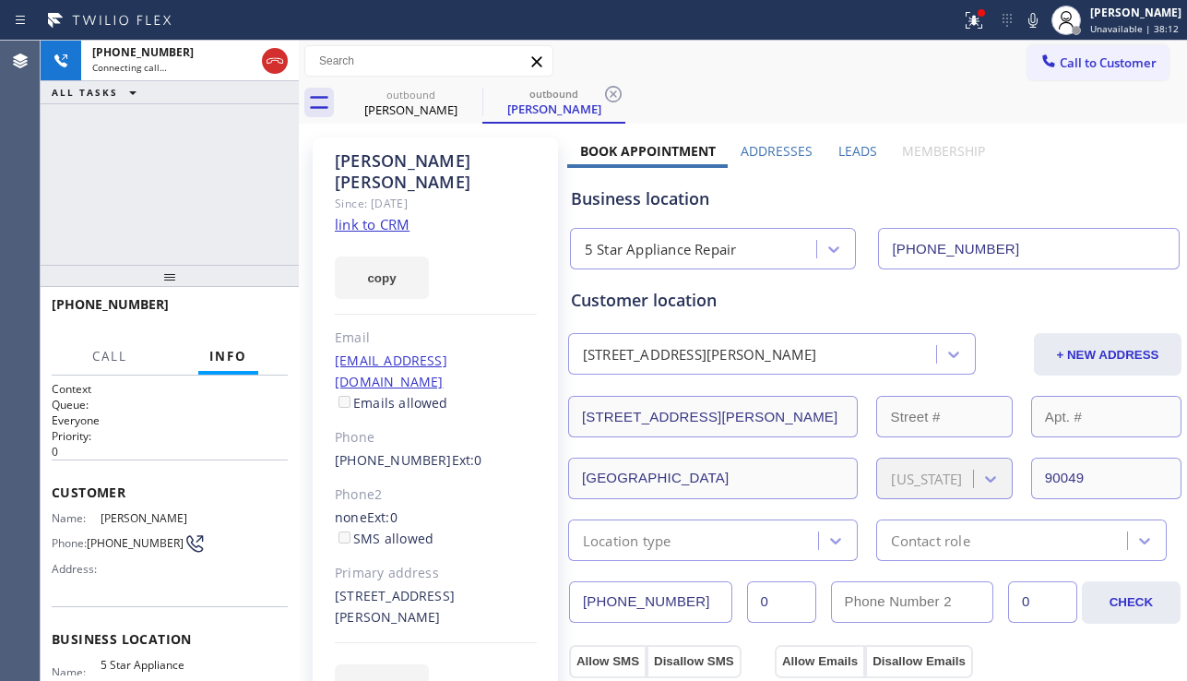
click at [106, 202] on div "+15628331950 Connecting call… ALL TASKS ALL TASKS ACTIVE TASKS TASKS IN WRAP UP" at bounding box center [170, 153] width 258 height 224
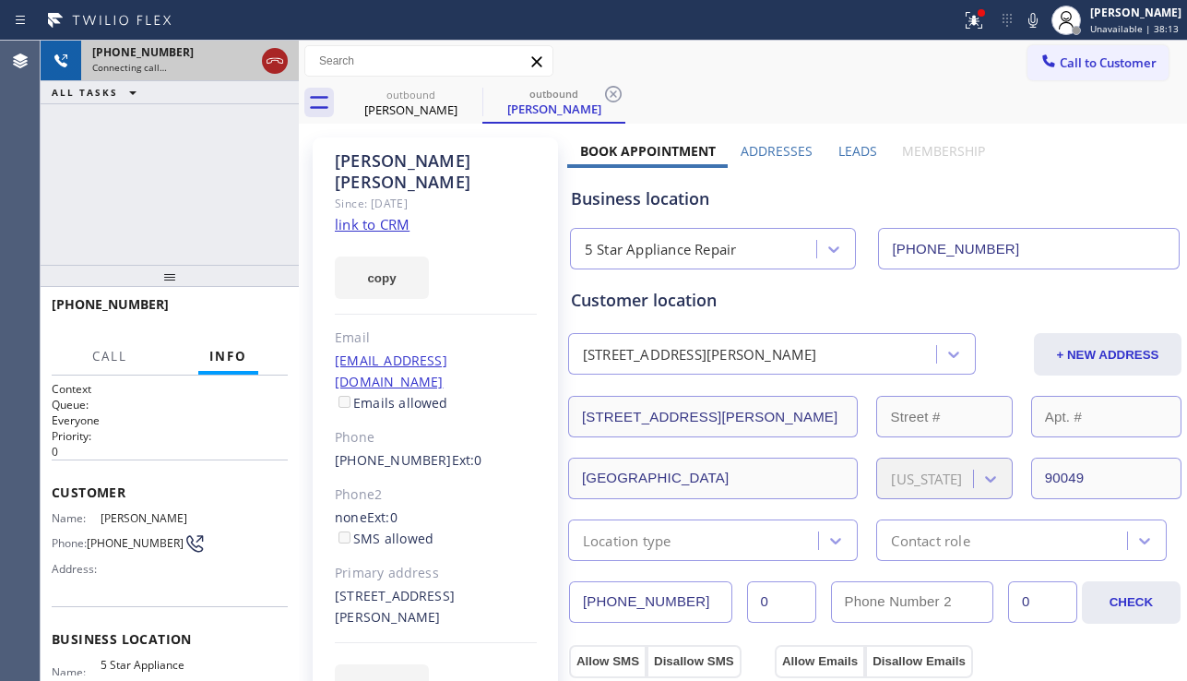
click at [275, 57] on icon at bounding box center [275, 61] width 22 height 22
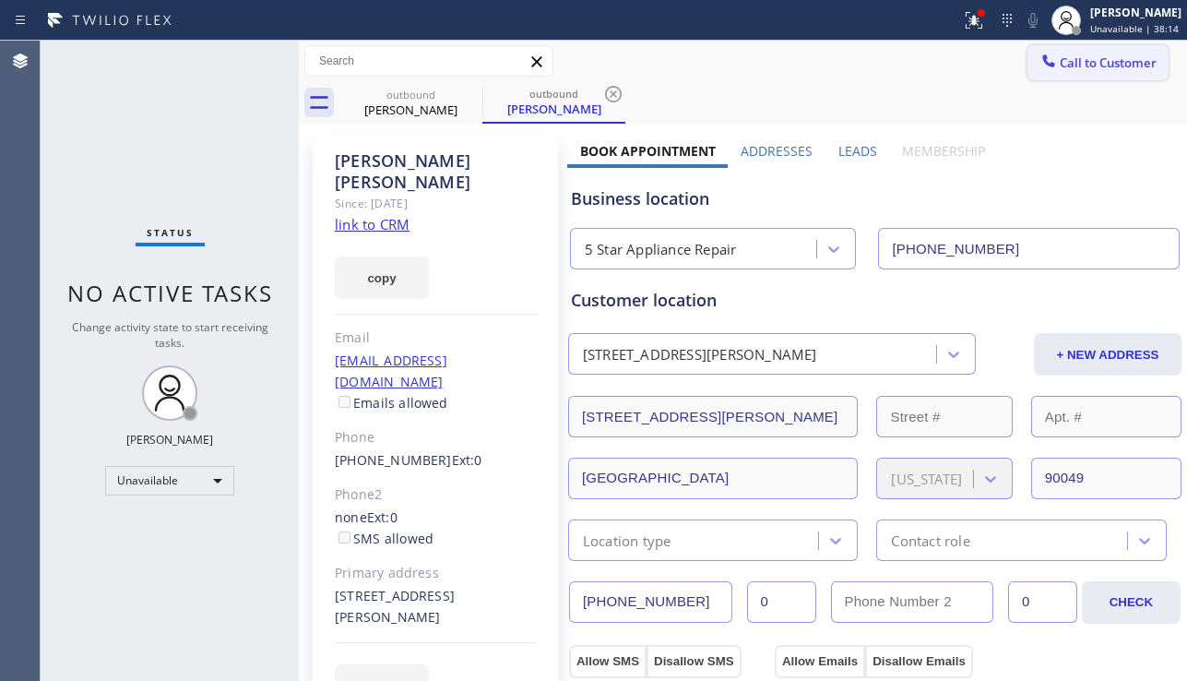
click at [1132, 56] on span "Call to Customer" at bounding box center [1108, 62] width 97 height 17
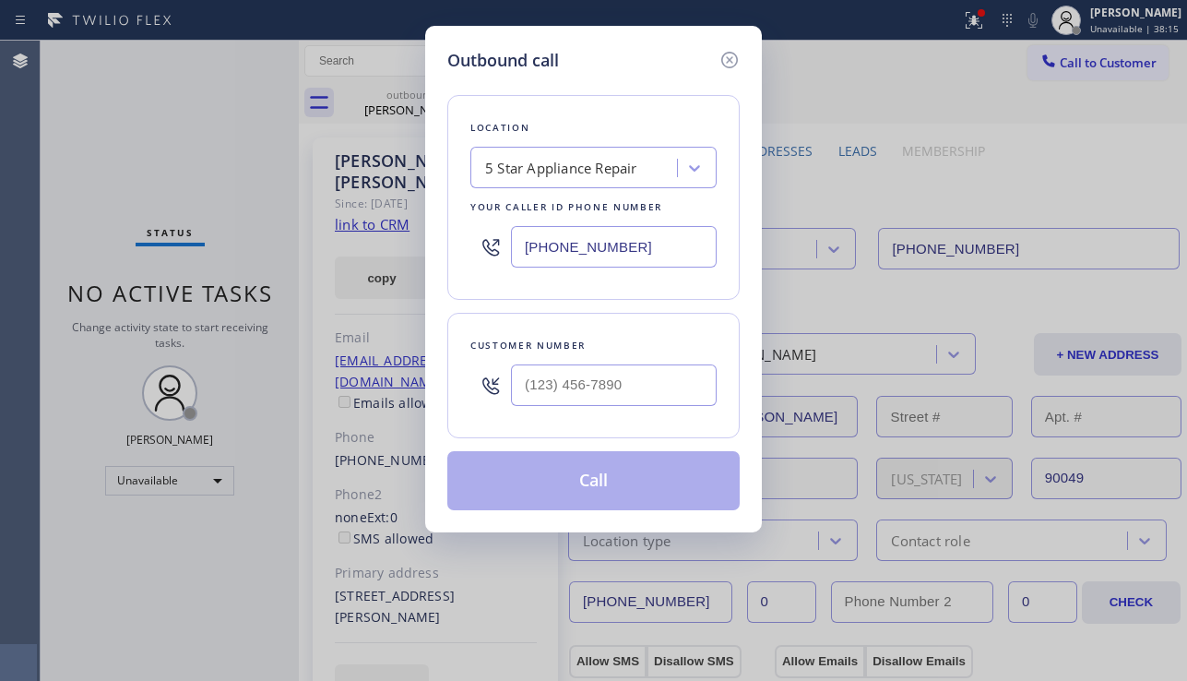
click at [564, 408] on div at bounding box center [614, 385] width 206 height 60
click at [566, 400] on input "(___) ___-____" at bounding box center [614, 384] width 206 height 41
paste input "310) 259-3331"
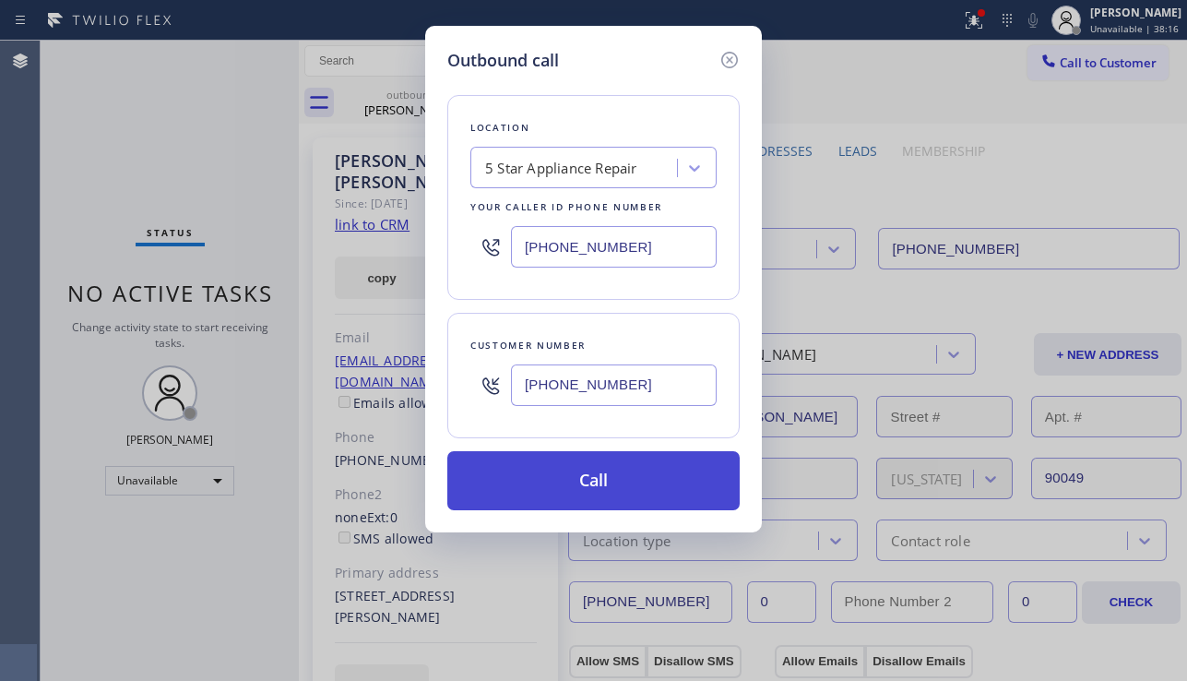
type input "(310) 259-3331"
click at [637, 491] on button "Call" at bounding box center [593, 480] width 292 height 59
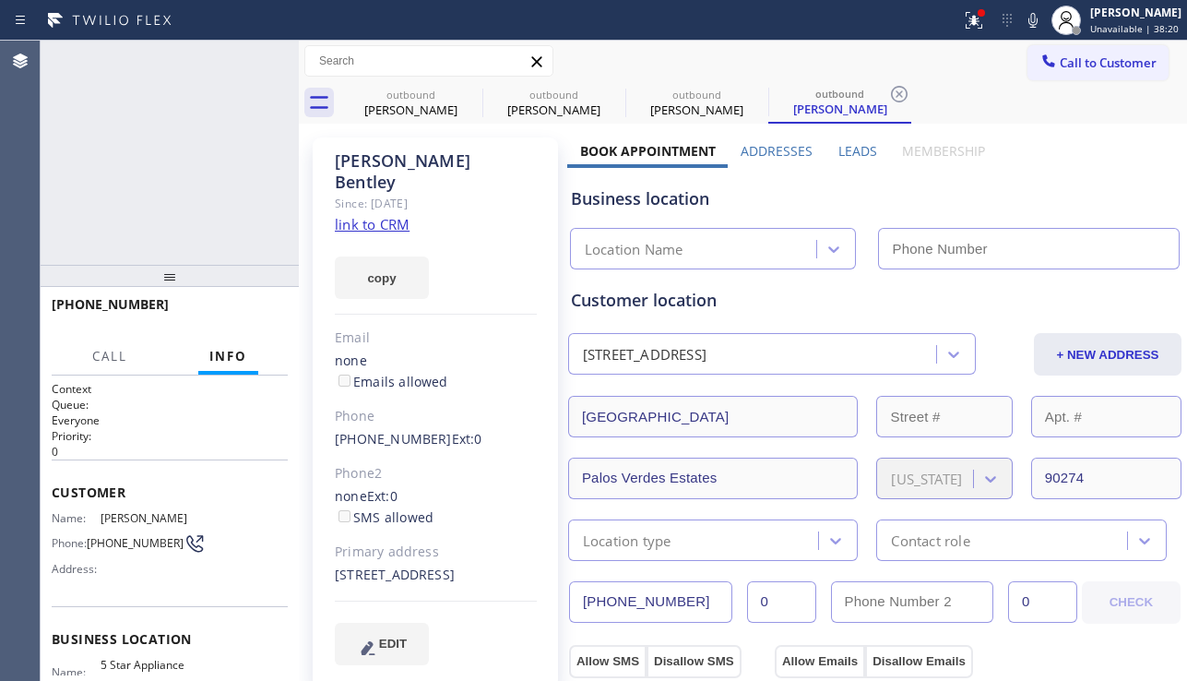
type input "[PHONE_NUMBER]"
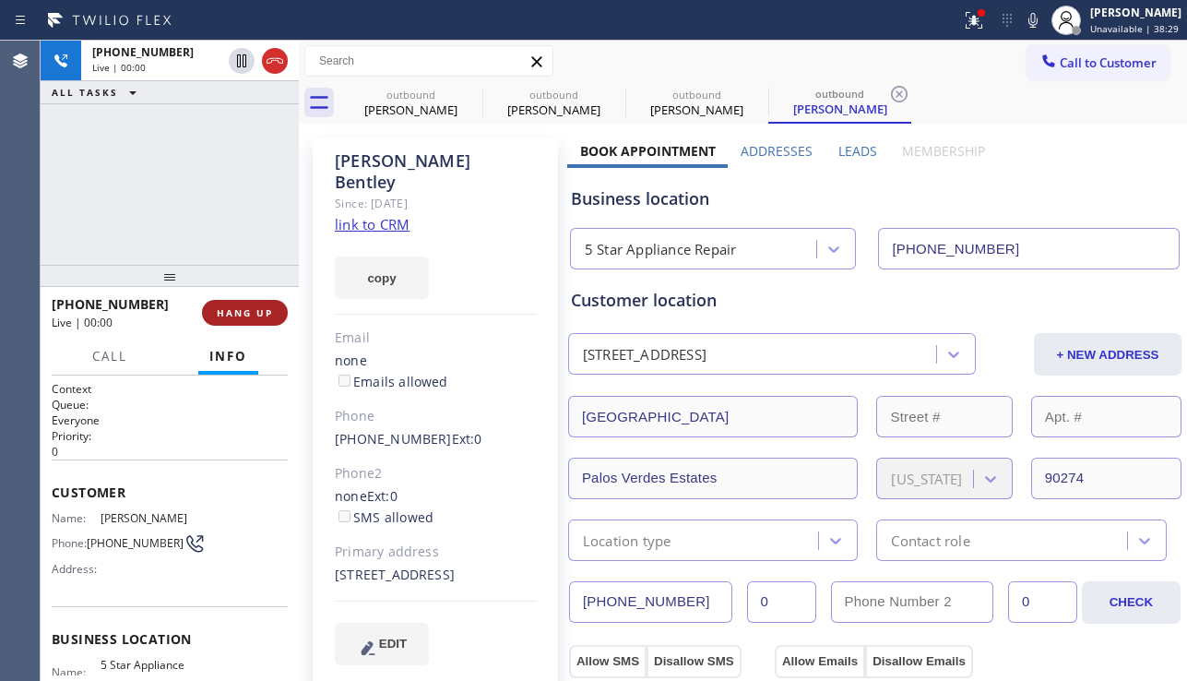
click at [252, 314] on span "HANG UP" at bounding box center [245, 312] width 56 height 13
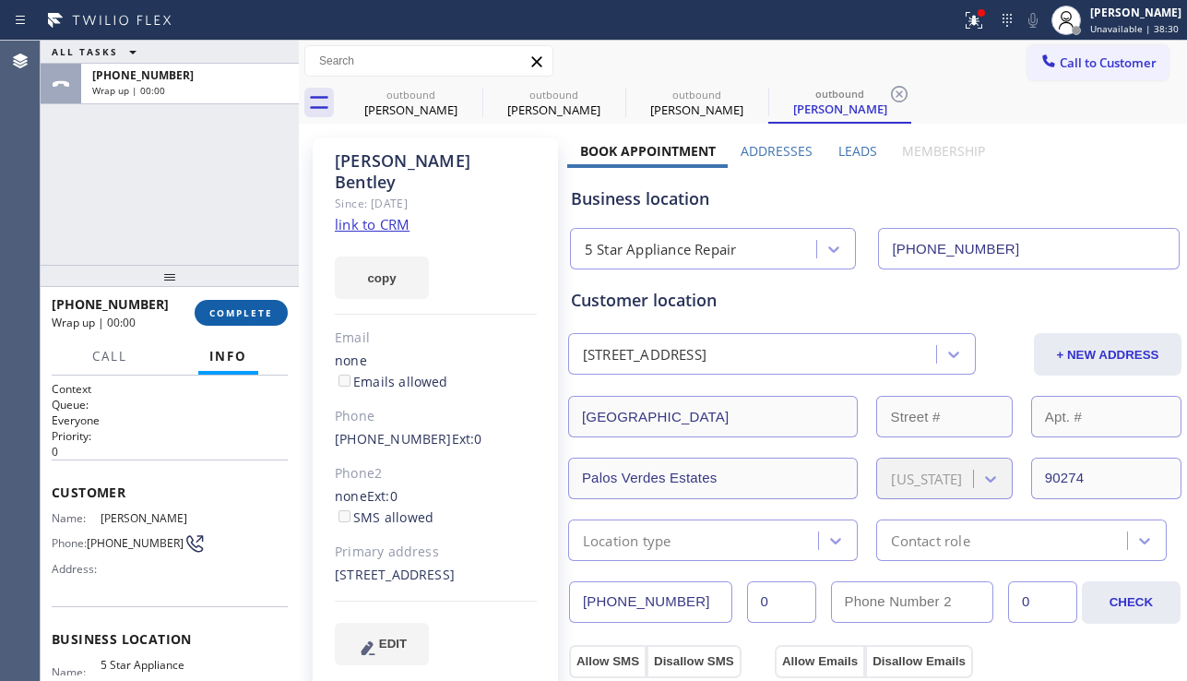
click at [252, 314] on span "COMPLETE" at bounding box center [241, 312] width 64 height 13
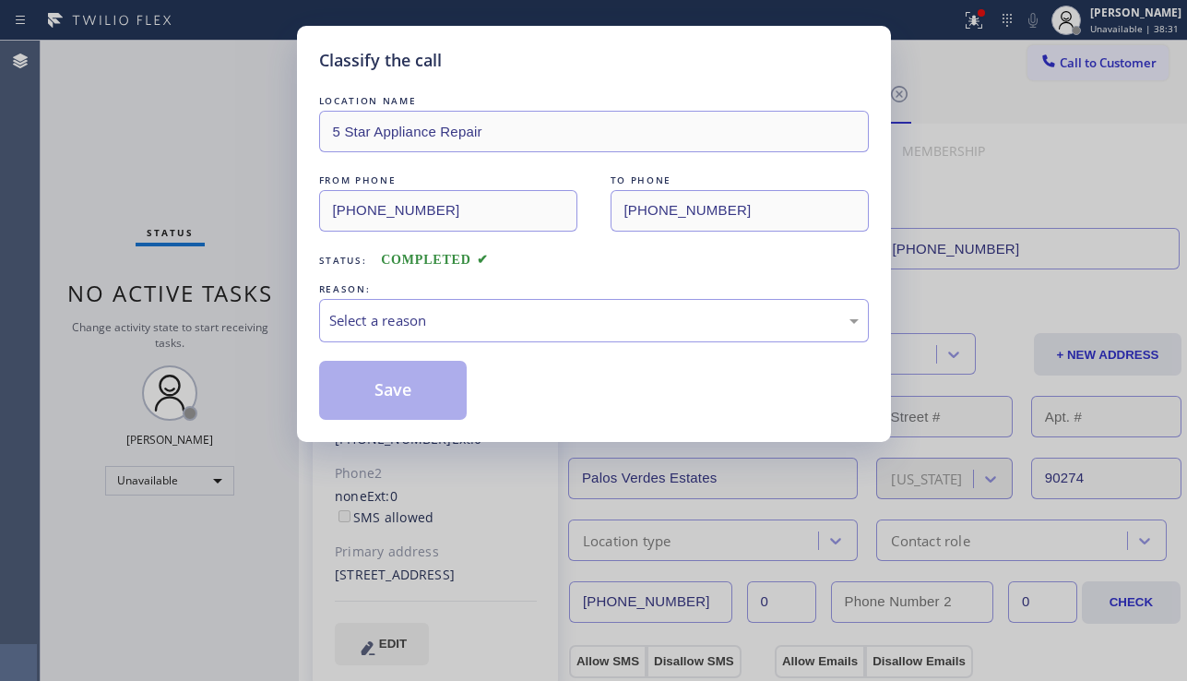
click at [520, 331] on div "Select a reason" at bounding box center [594, 320] width 550 height 43
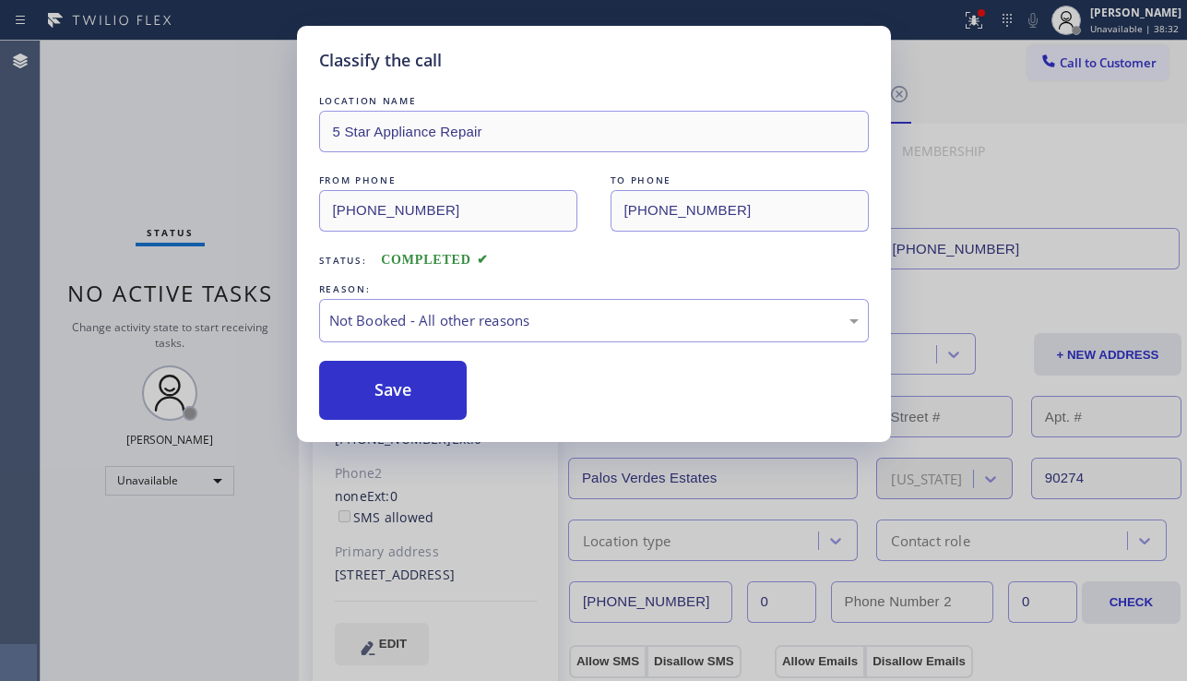
drag, startPoint x: 399, startPoint y: 388, endPoint x: 884, endPoint y: 305, distance: 492.1
click at [404, 387] on button "Save" at bounding box center [393, 390] width 148 height 59
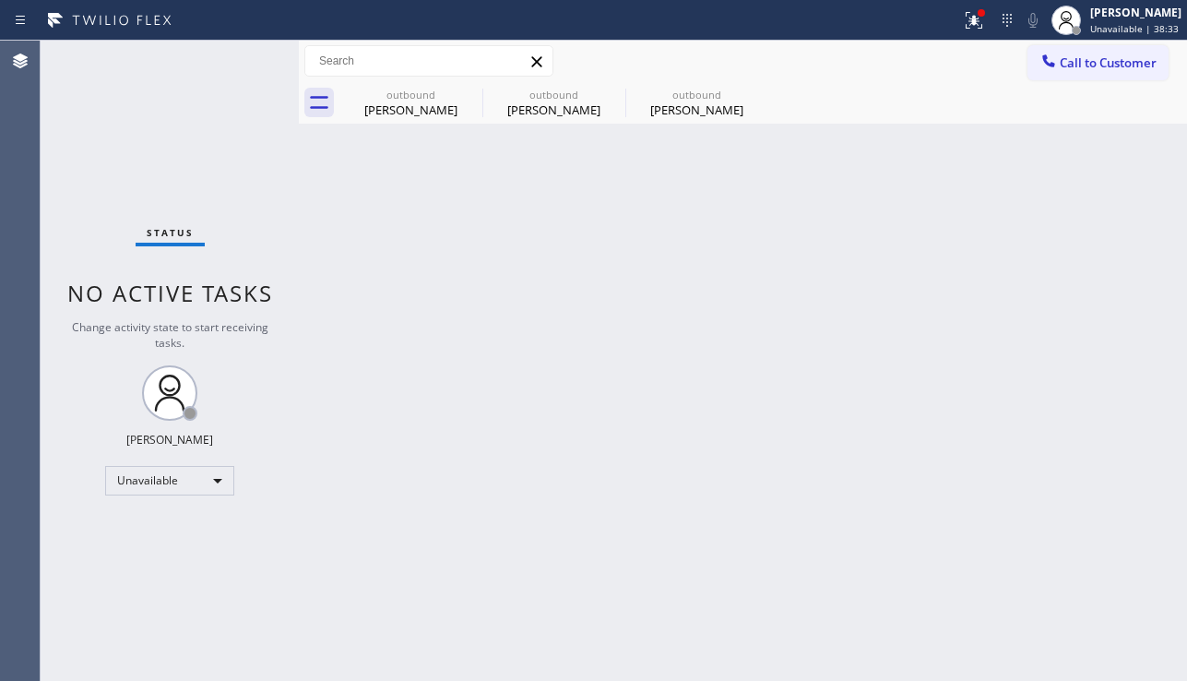
click at [1067, 57] on span "Call to Customer" at bounding box center [1108, 62] width 97 height 17
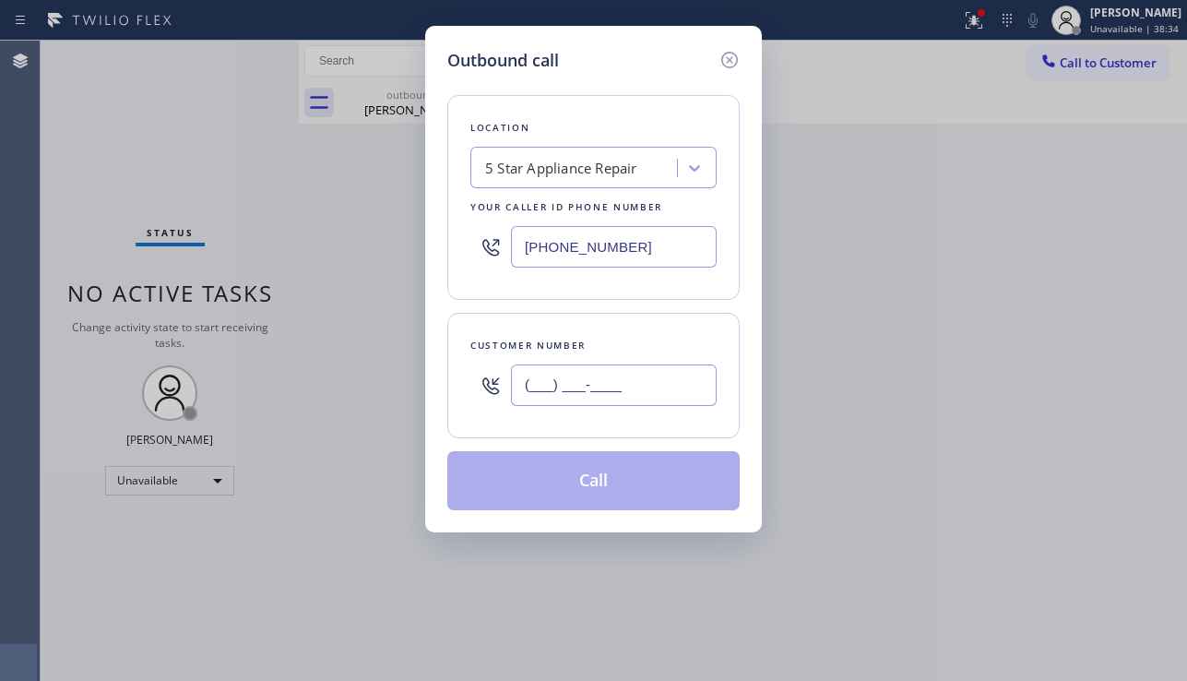
click at [564, 396] on input "(___) ___-____" at bounding box center [614, 384] width 206 height 41
paste input "310) 266-4901"
type input "(310) 266-4901"
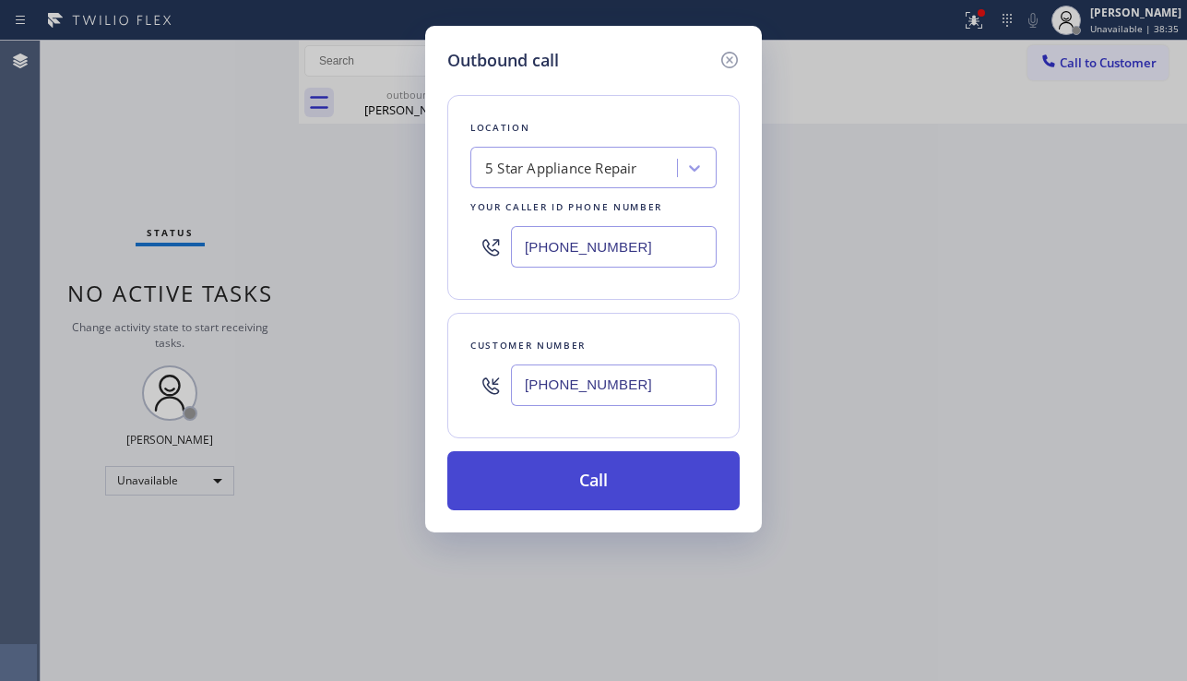
click at [628, 480] on button "Call" at bounding box center [593, 480] width 292 height 59
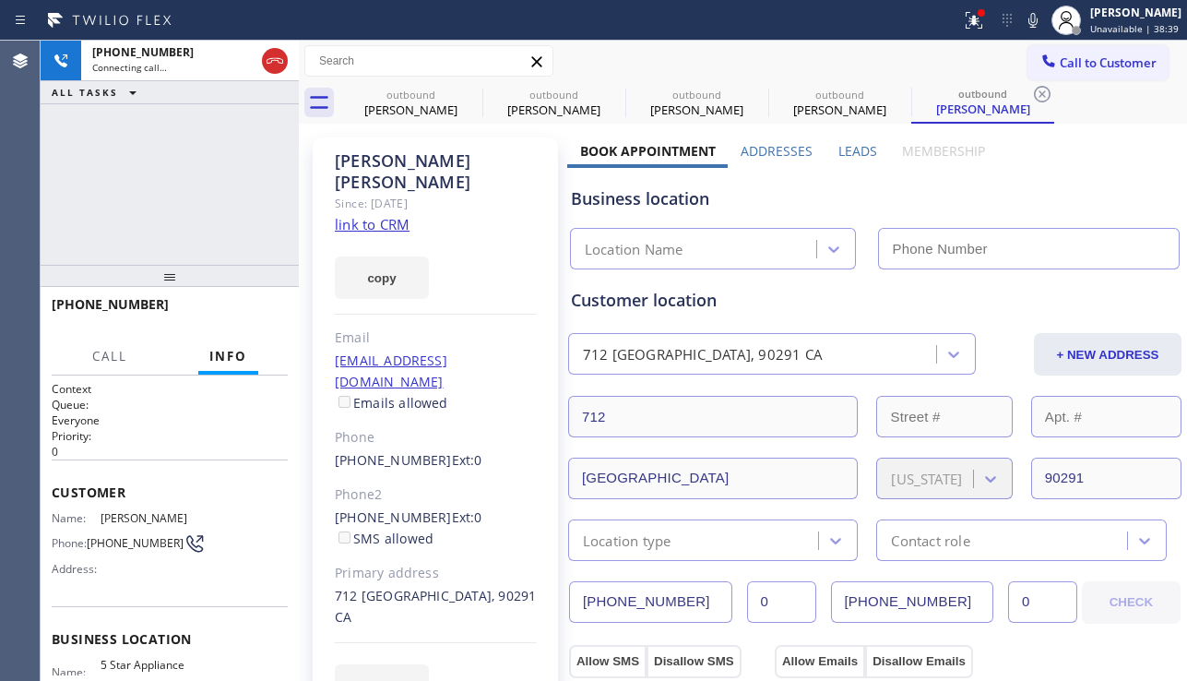
type input "[PHONE_NUMBER]"
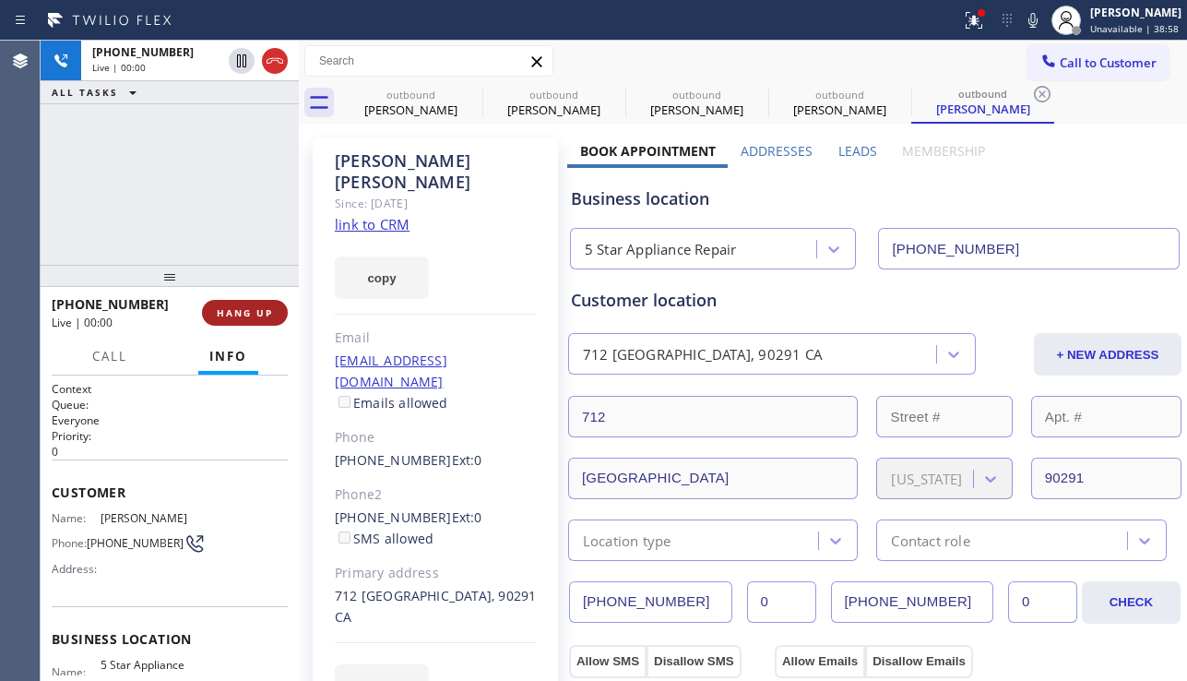
click at [261, 302] on button "HANG UP" at bounding box center [245, 313] width 86 height 26
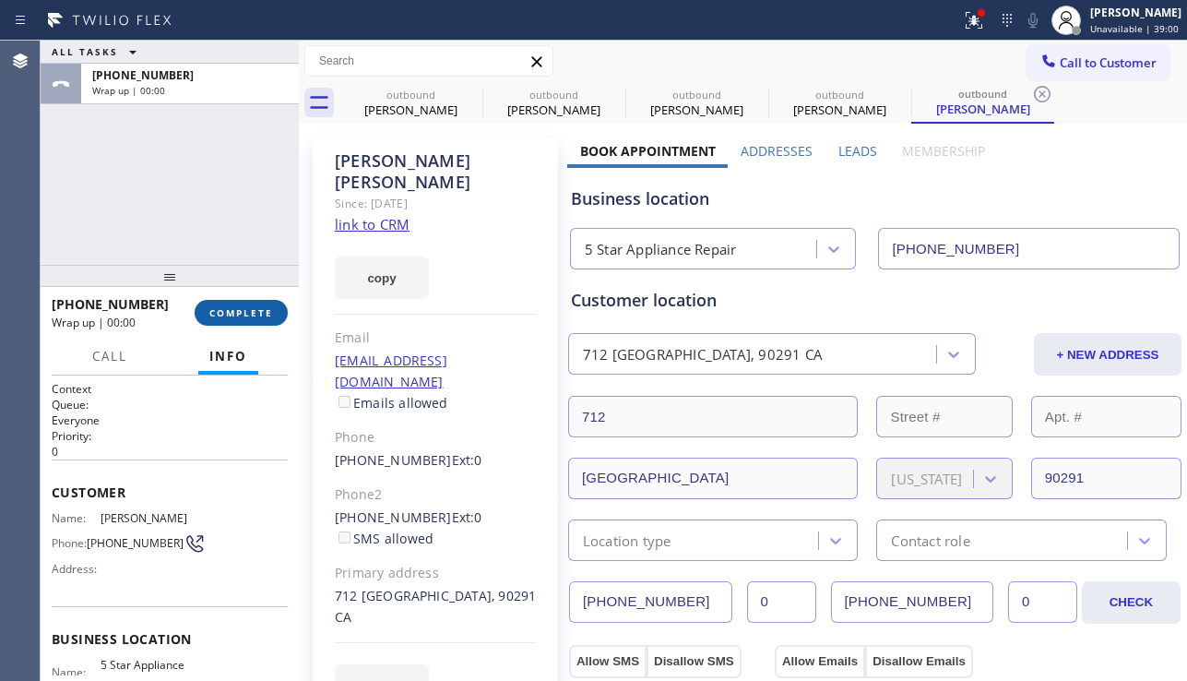
click at [261, 302] on button "COMPLETE" at bounding box center [241, 313] width 93 height 26
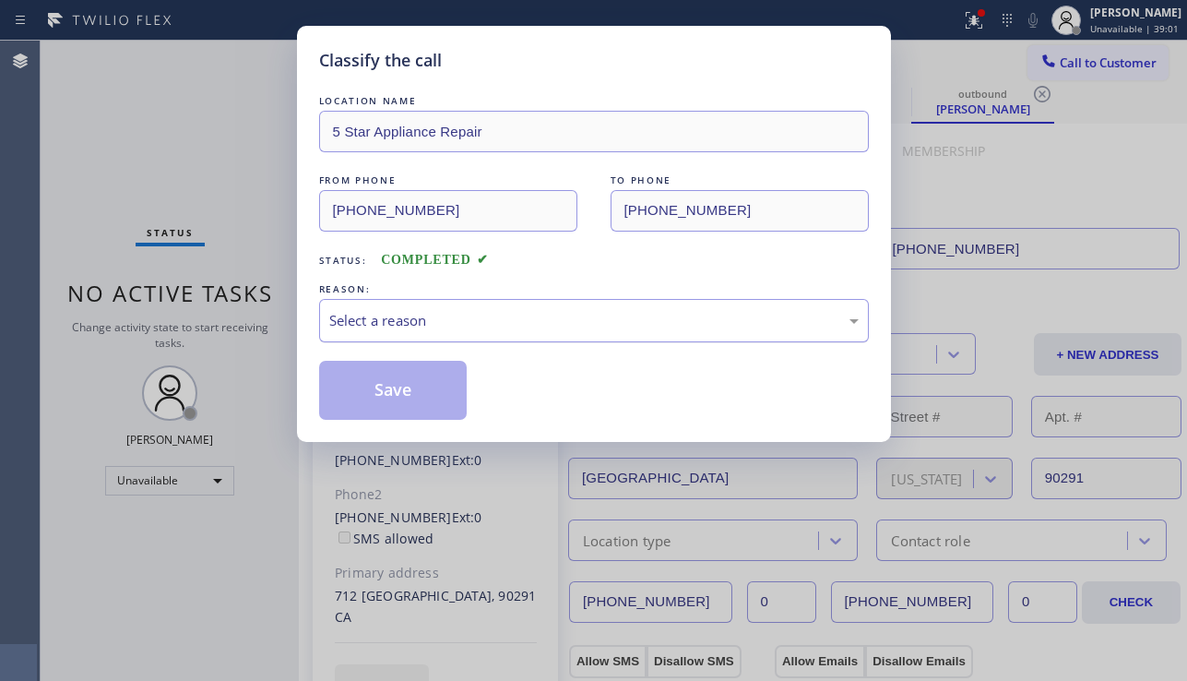
click at [477, 335] on div "Select a reason" at bounding box center [594, 320] width 550 height 43
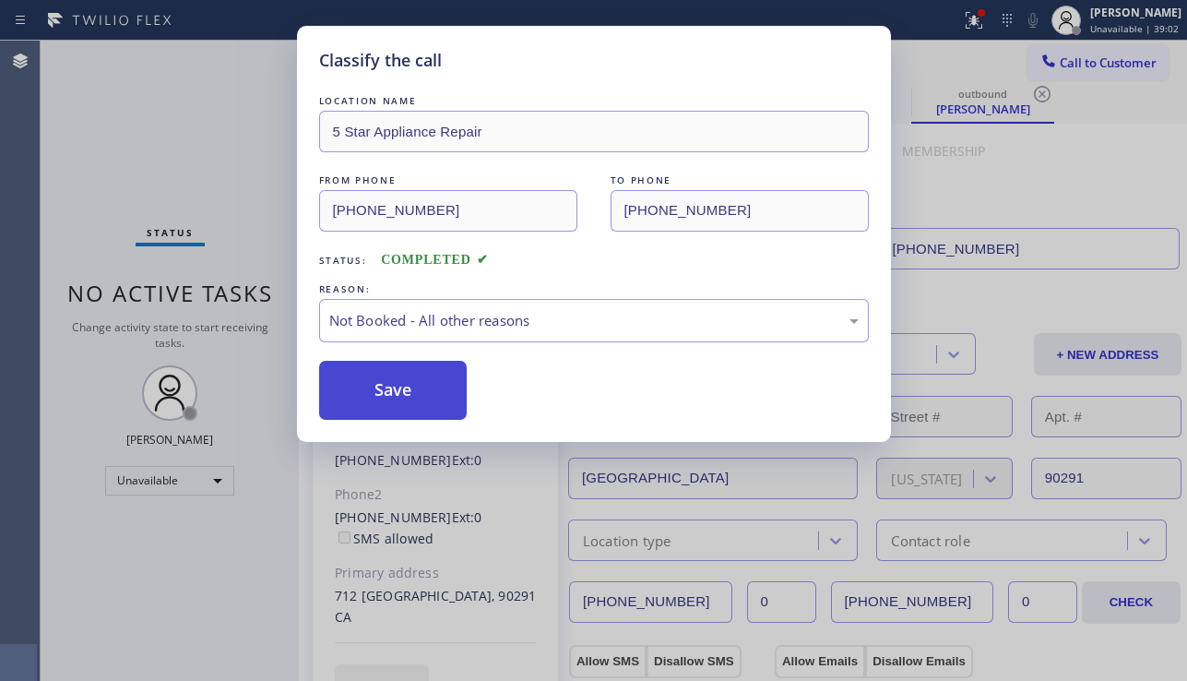
click at [411, 391] on button "Save" at bounding box center [393, 390] width 148 height 59
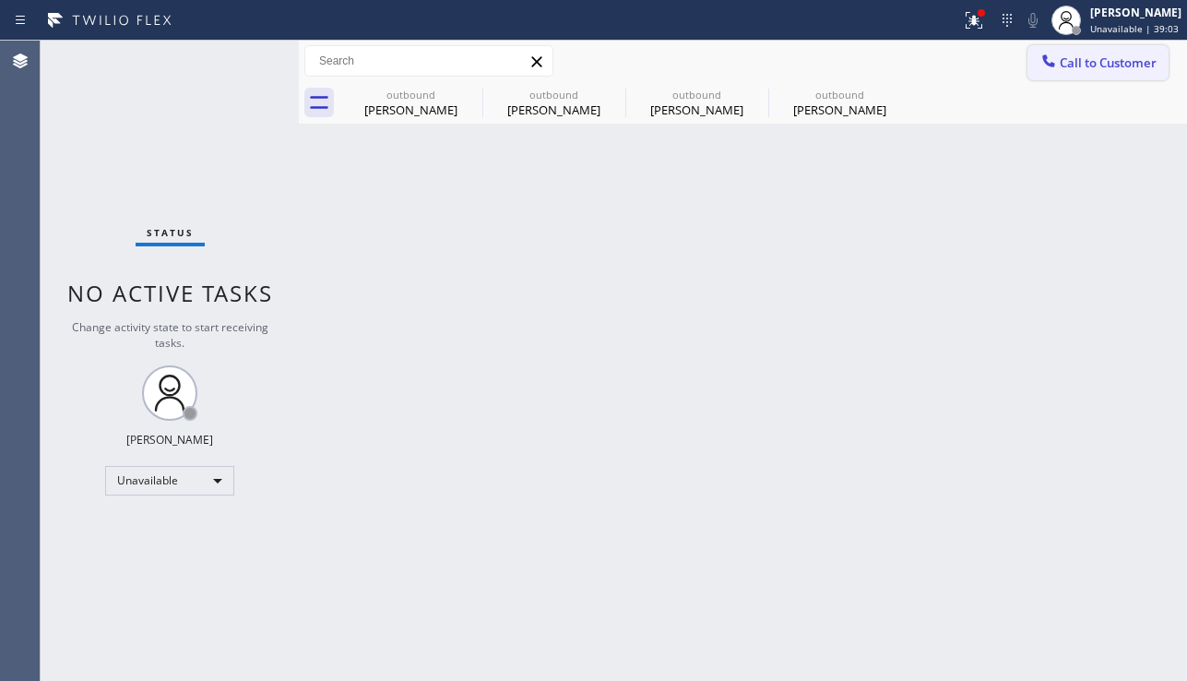
click at [1070, 71] on button "Call to Customer" at bounding box center [1097, 62] width 141 height 35
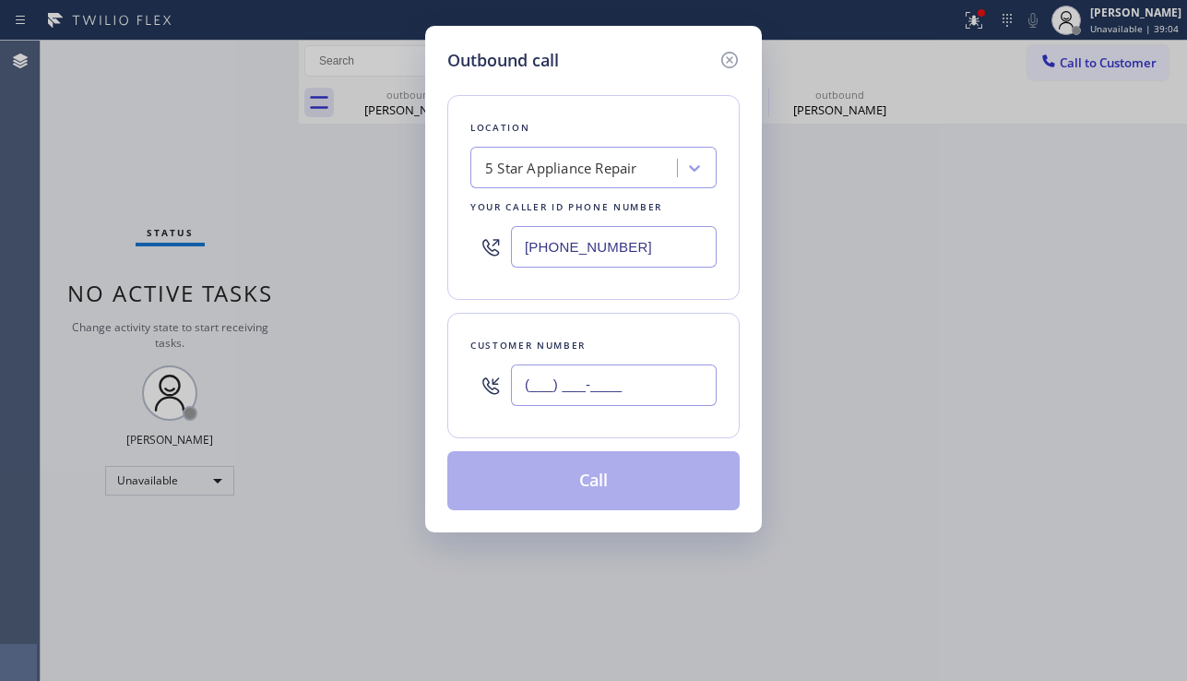
click at [635, 385] on input "(___) ___-____" at bounding box center [614, 384] width 206 height 41
paste input "949) 677-8032"
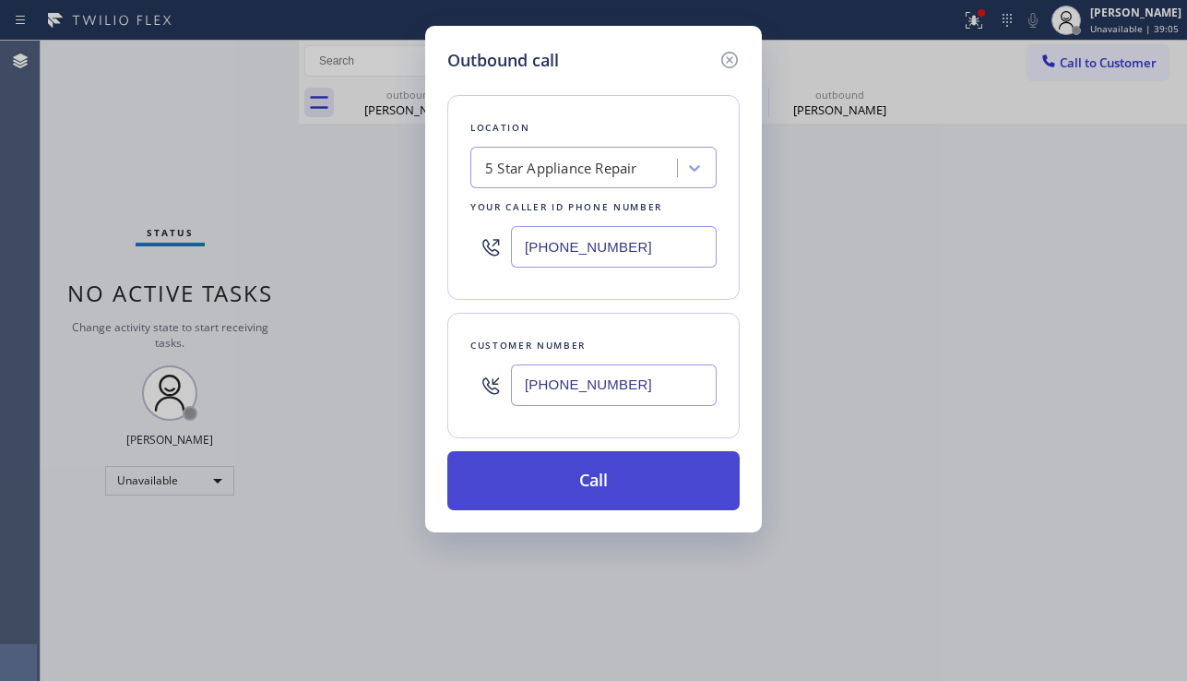
type input "(949) 677-8032"
click at [640, 469] on button "Call" at bounding box center [593, 480] width 292 height 59
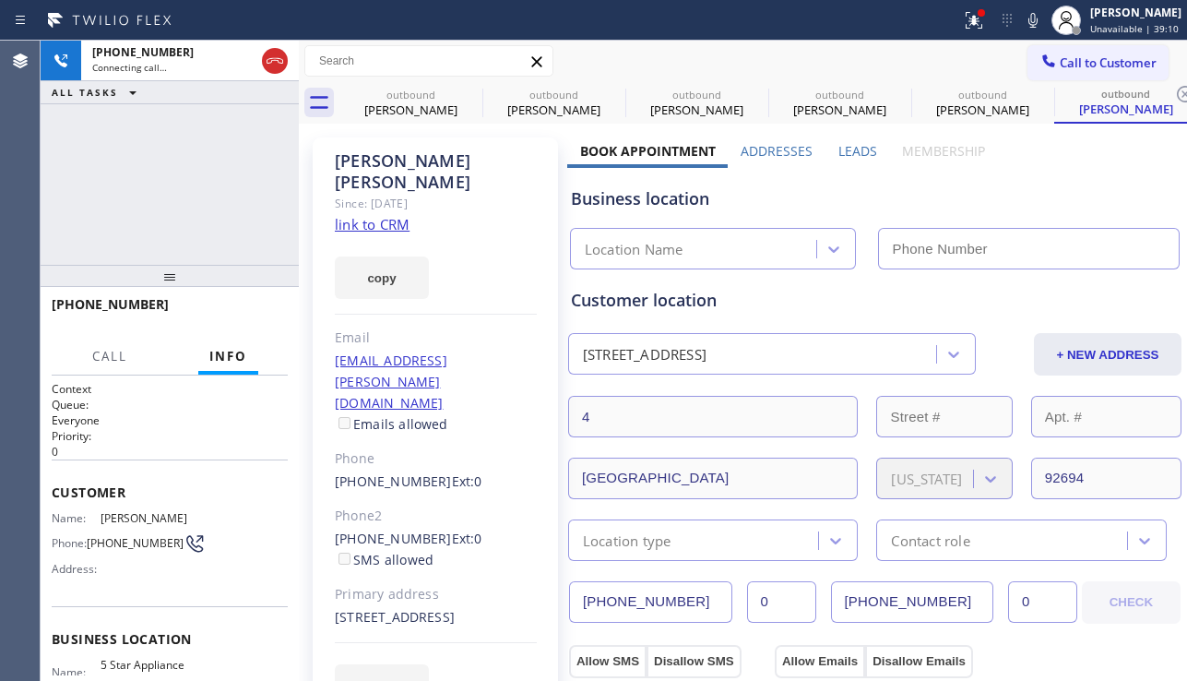
type input "[PHONE_NUMBER]"
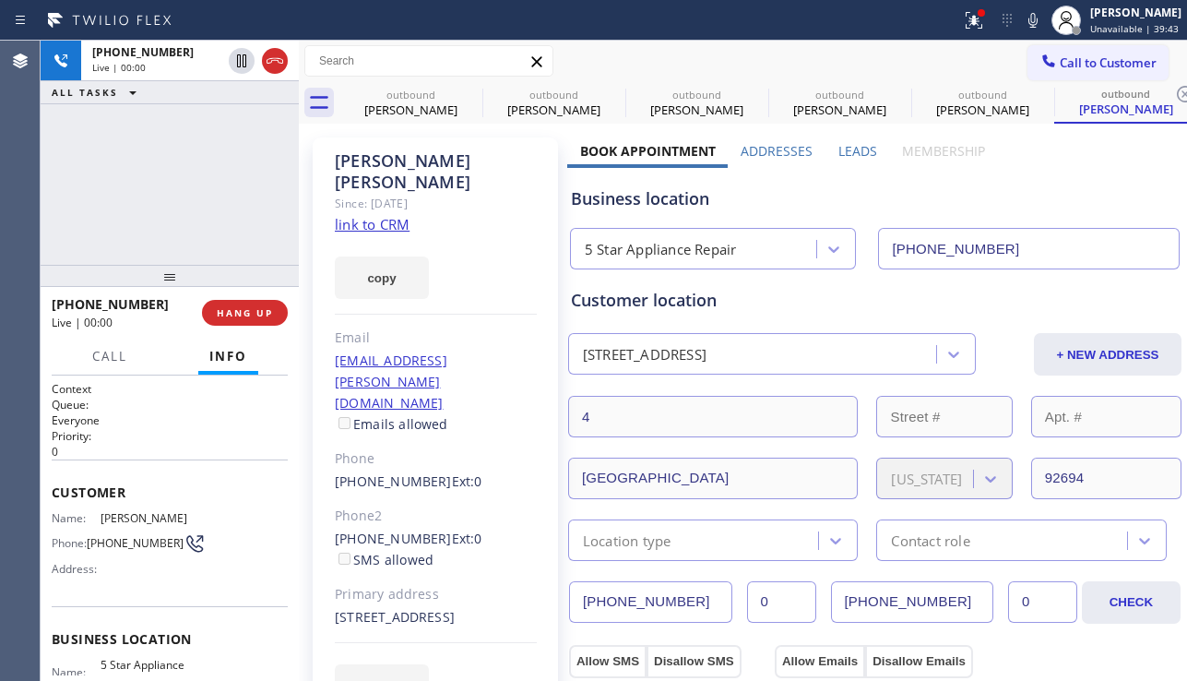
click at [838, 147] on label "Leads" at bounding box center [857, 151] width 39 height 18
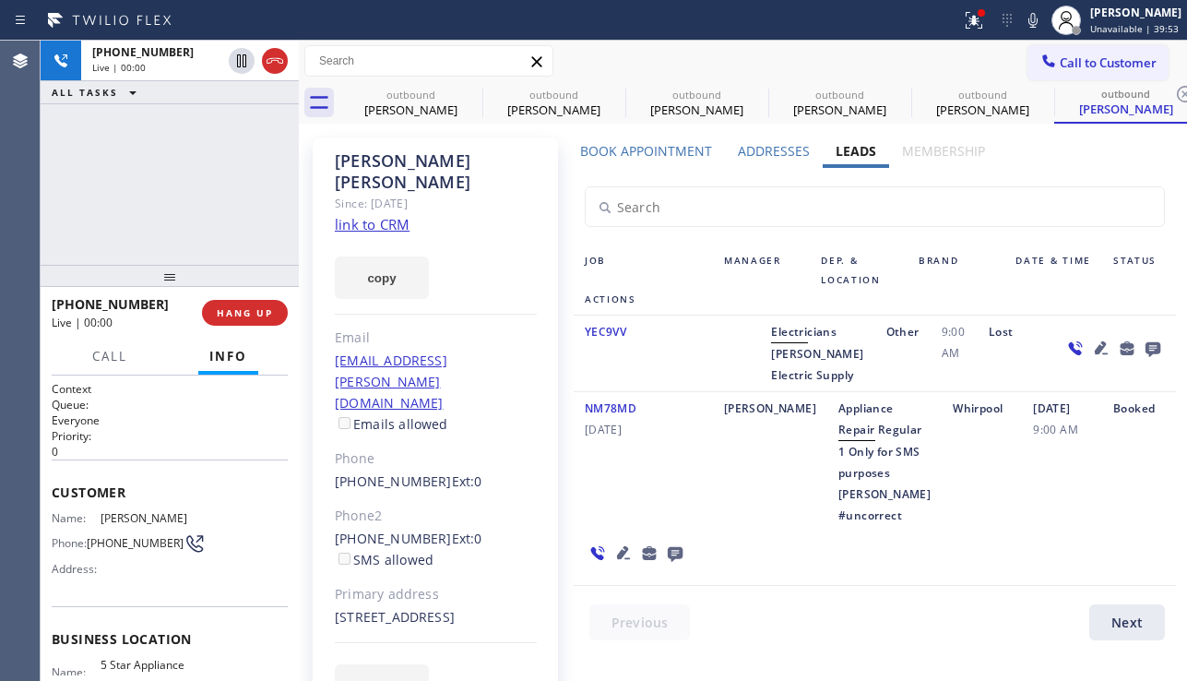
click at [617, 563] on icon at bounding box center [623, 552] width 22 height 22
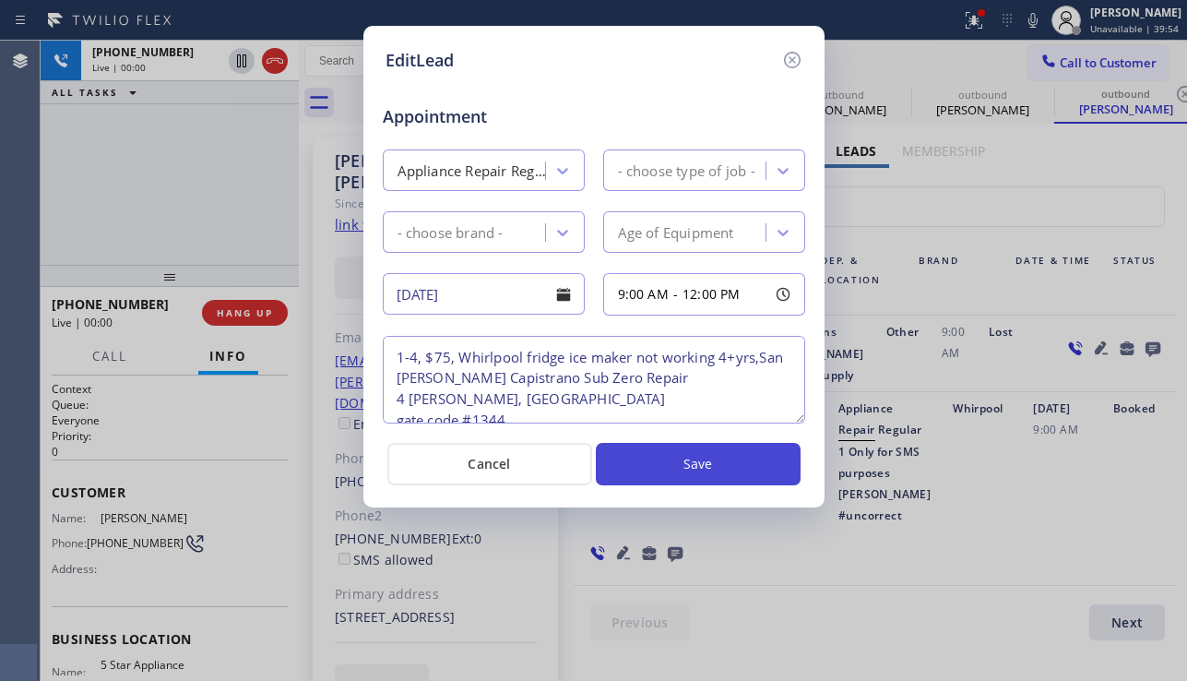
type textarea "1-4, $75, Whirlpool fridge ice maker not working 4+yrs,San Juan Capistrano Sub …"
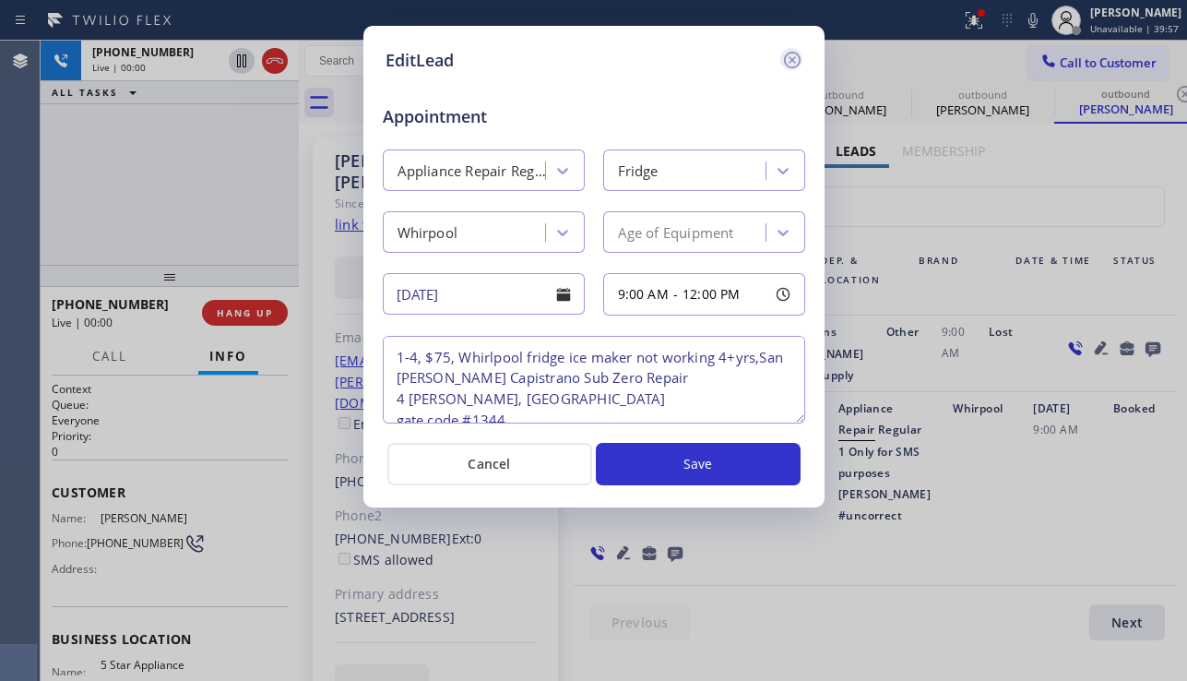
click at [793, 56] on icon at bounding box center [792, 60] width 22 height 22
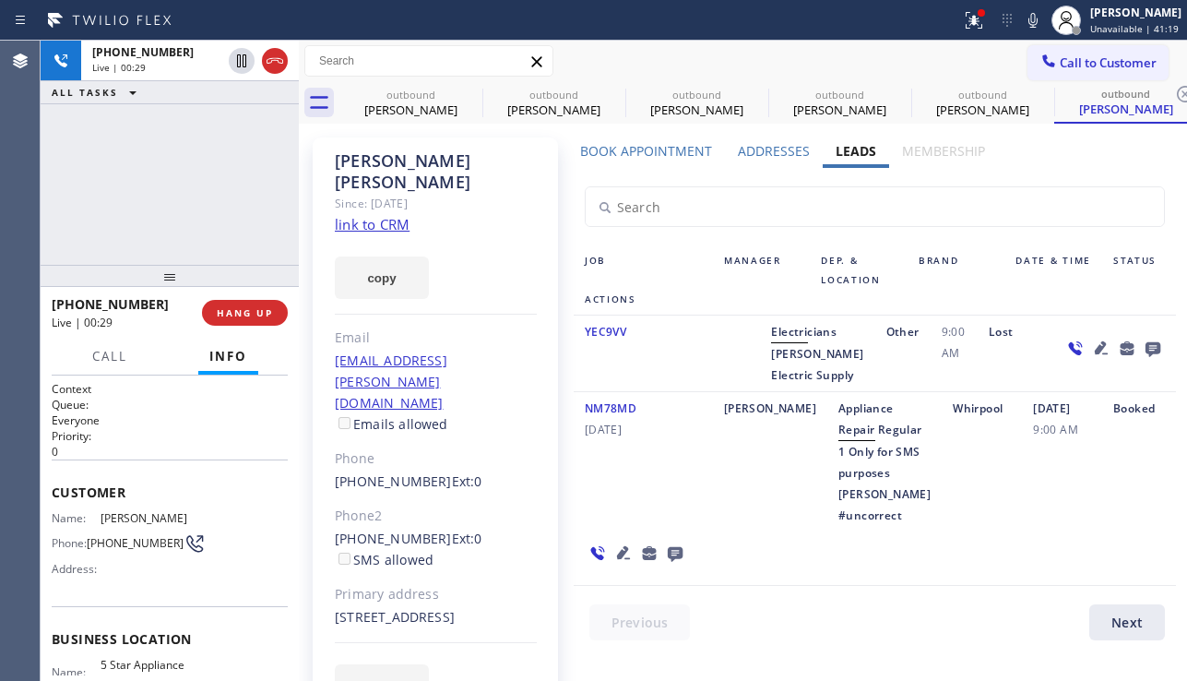
click at [671, 374] on div "YEC9VV" at bounding box center [643, 353] width 139 height 65
click at [251, 311] on span "HANG UP" at bounding box center [245, 312] width 56 height 13
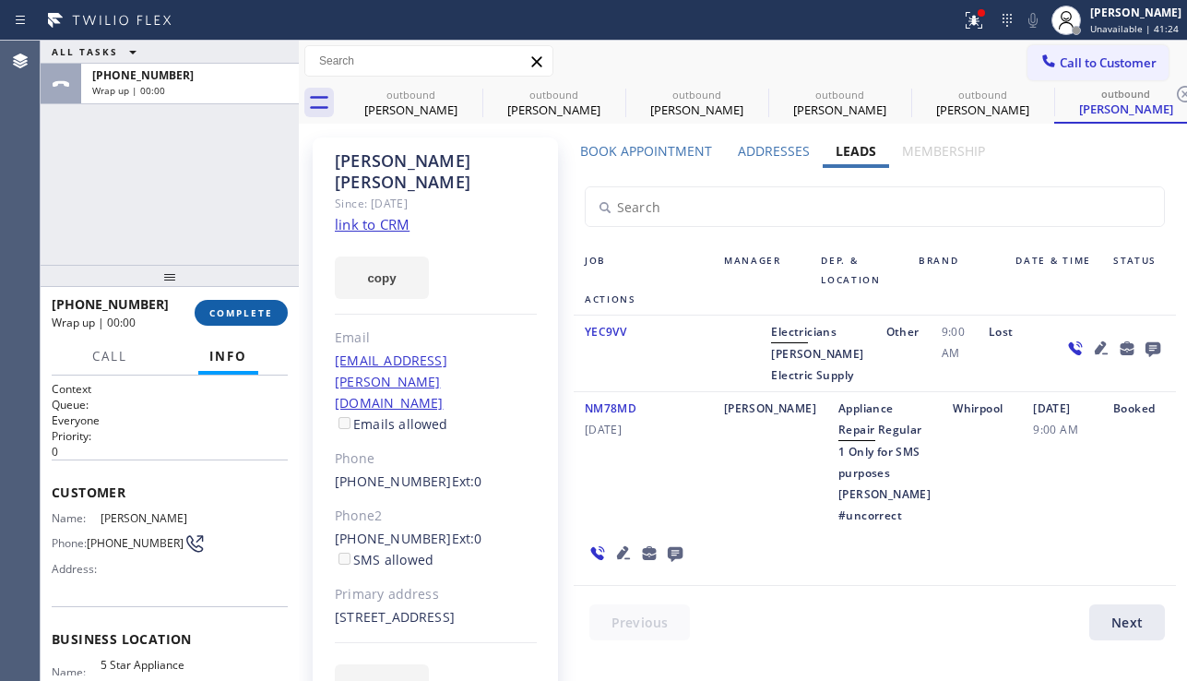
click at [255, 313] on span "COMPLETE" at bounding box center [241, 312] width 64 height 13
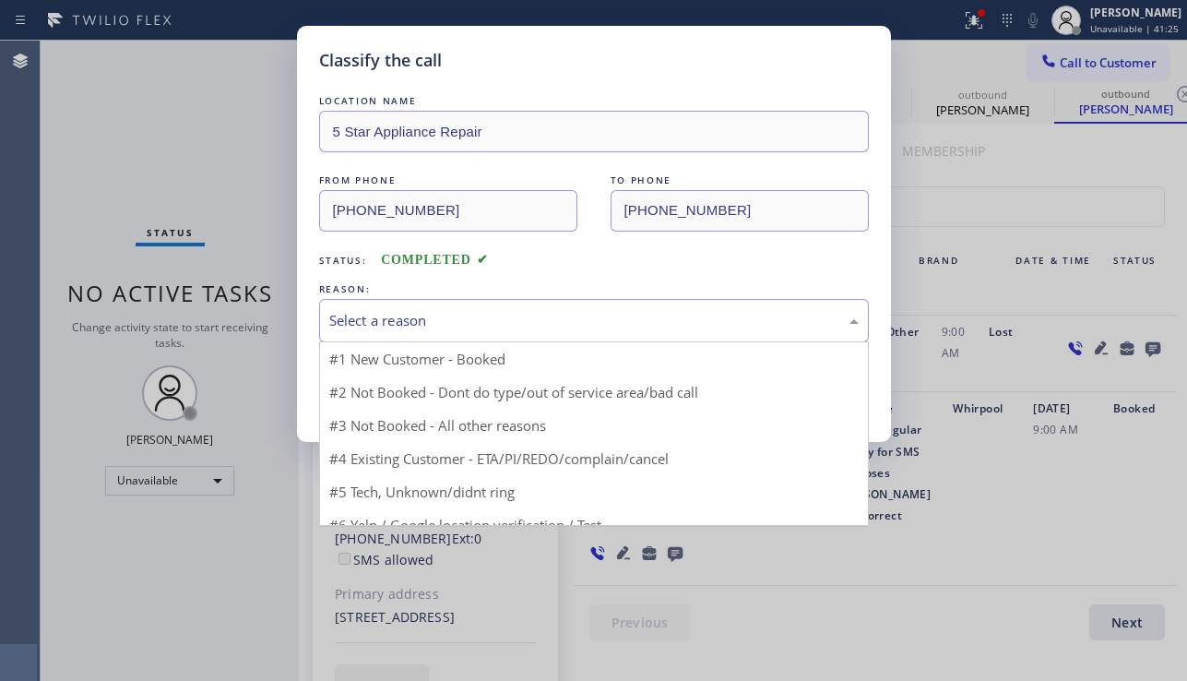
click at [443, 326] on div "Select a reason" at bounding box center [593, 320] width 529 height 21
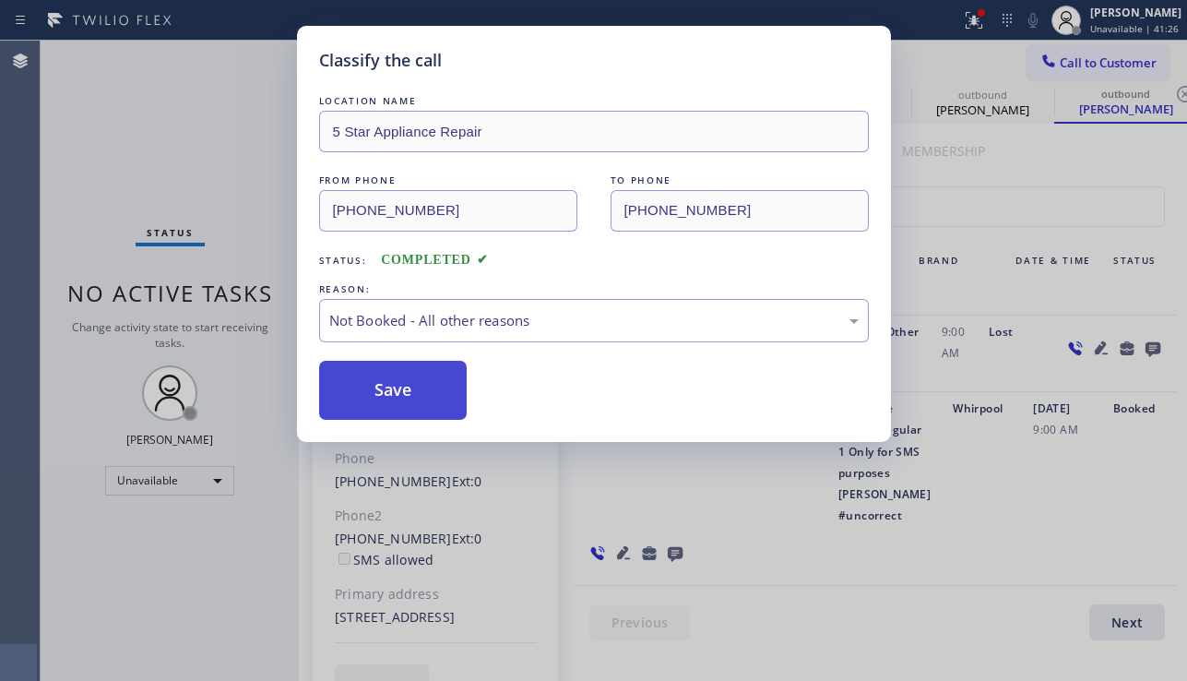
click at [391, 393] on button "Save" at bounding box center [393, 390] width 148 height 59
click at [424, 393] on button "Save" at bounding box center [393, 390] width 148 height 59
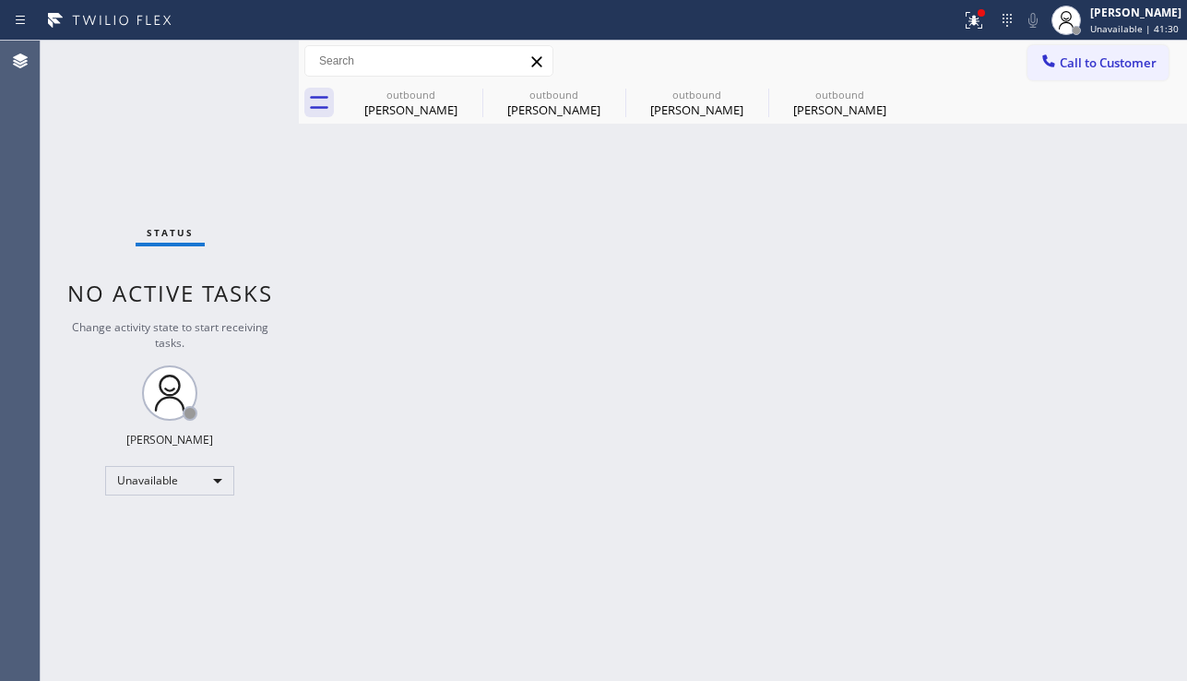
click at [421, 395] on div "Back to Dashboard Change Sender ID Customers Technicians Select a contact Outbo…" at bounding box center [743, 361] width 888 height 640
click at [474, 91] on icon at bounding box center [470, 94] width 22 height 22
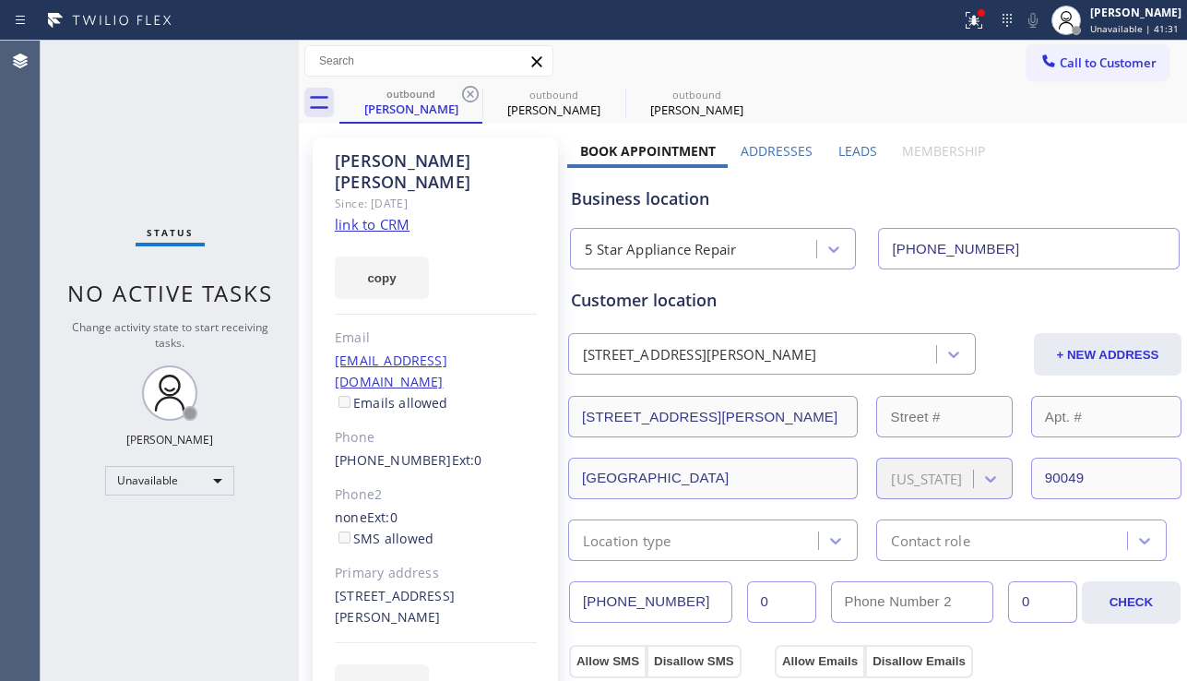
click at [474, 91] on icon at bounding box center [470, 94] width 22 height 22
click at [0, 0] on icon at bounding box center [0, 0] width 0 height 0
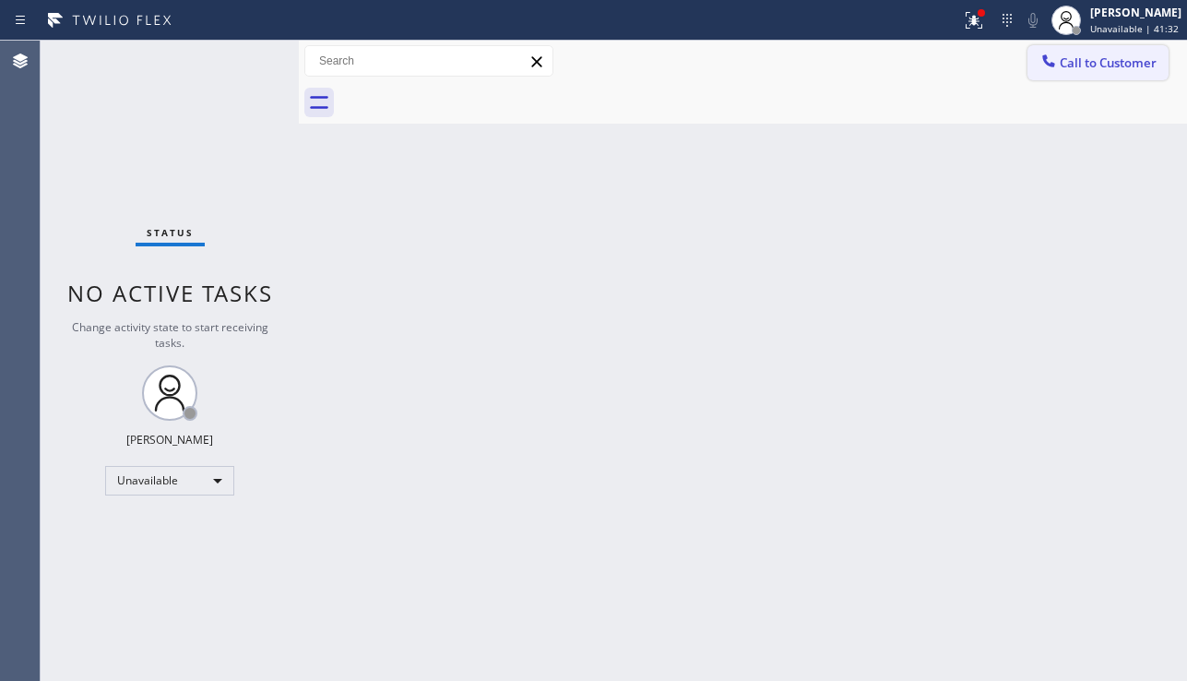
click at [1049, 77] on button "Call to Customer" at bounding box center [1097, 62] width 141 height 35
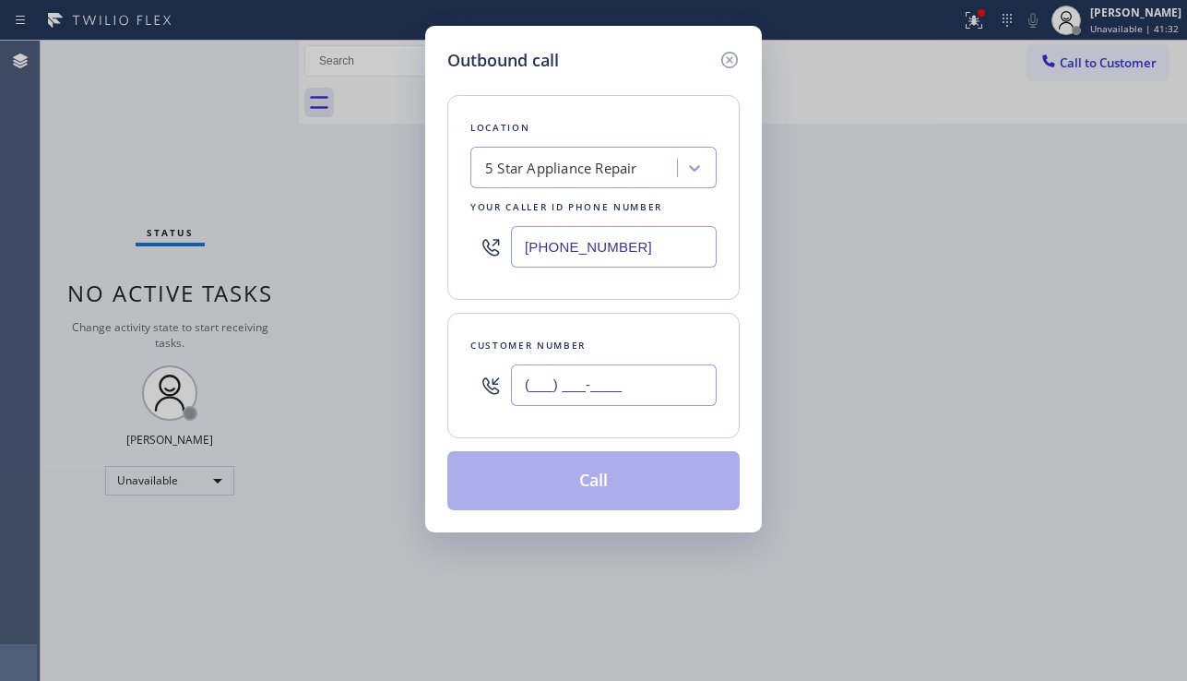
click at [568, 397] on input "(___) ___-____" at bounding box center [614, 384] width 206 height 41
paste input "310) 993-3500"
type input "(310) 993-3500"
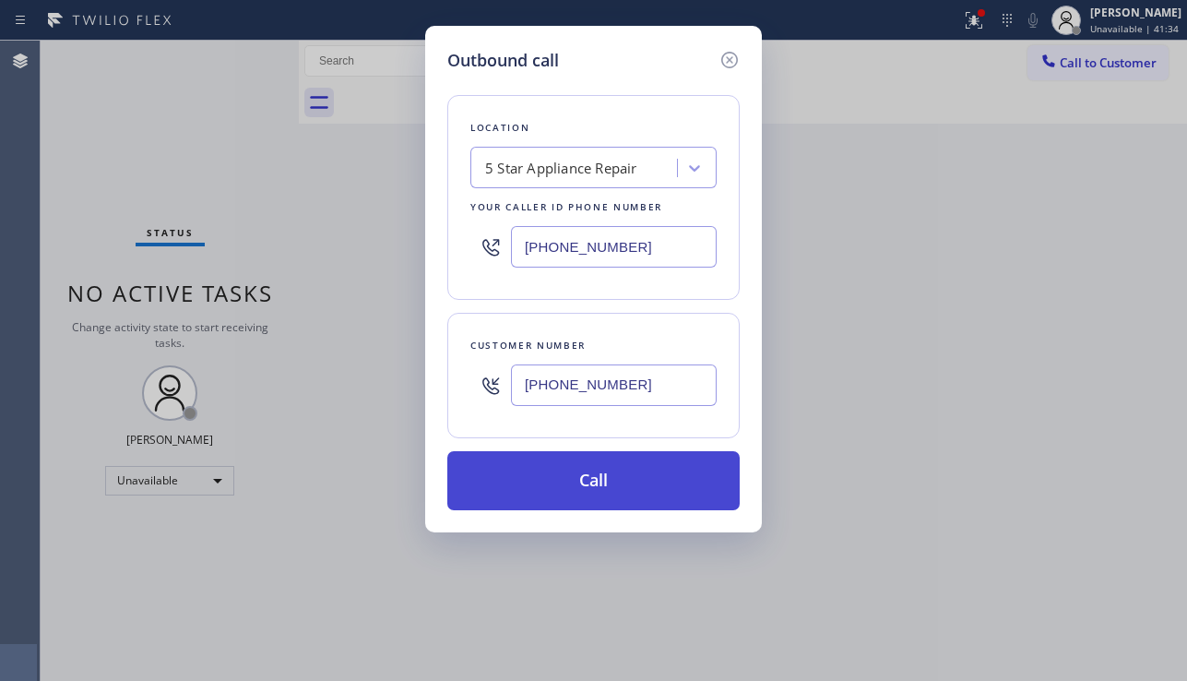
click at [620, 485] on button "Call" at bounding box center [593, 480] width 292 height 59
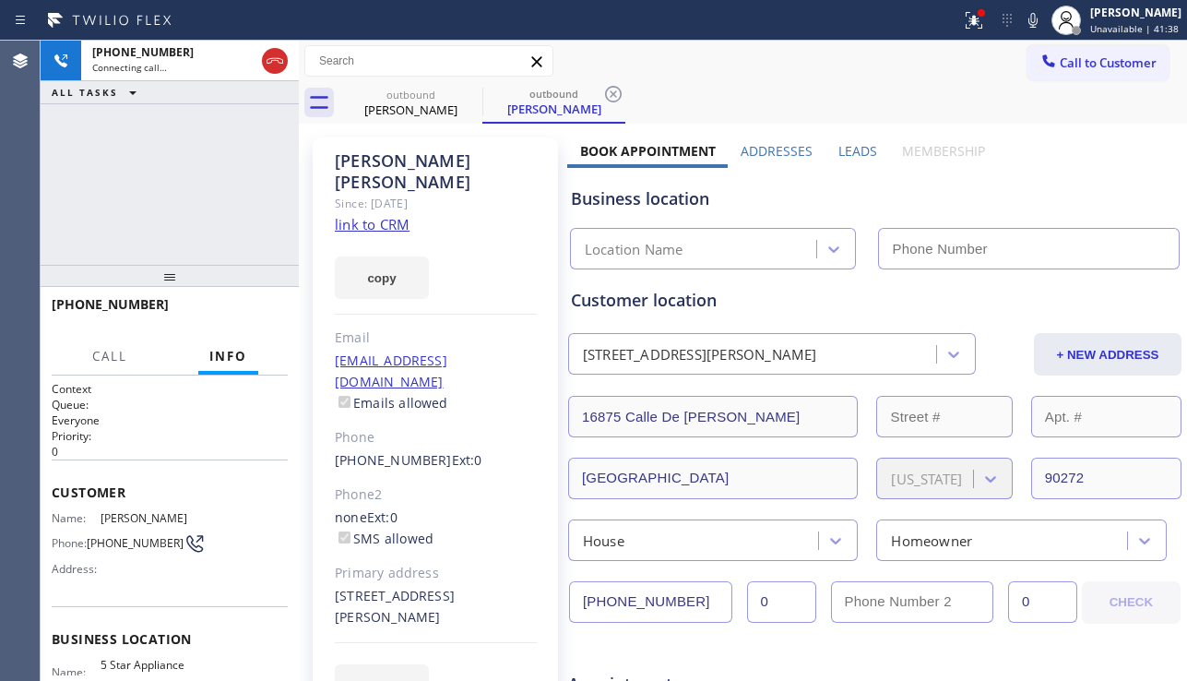
type input "[PHONE_NUMBER]"
click at [1089, 167] on div "Business location 5 Star Appliance Repair [PHONE_NUMBER]" at bounding box center [874, 214] width 615 height 109
click at [954, 15] on div at bounding box center [974, 20] width 41 height 22
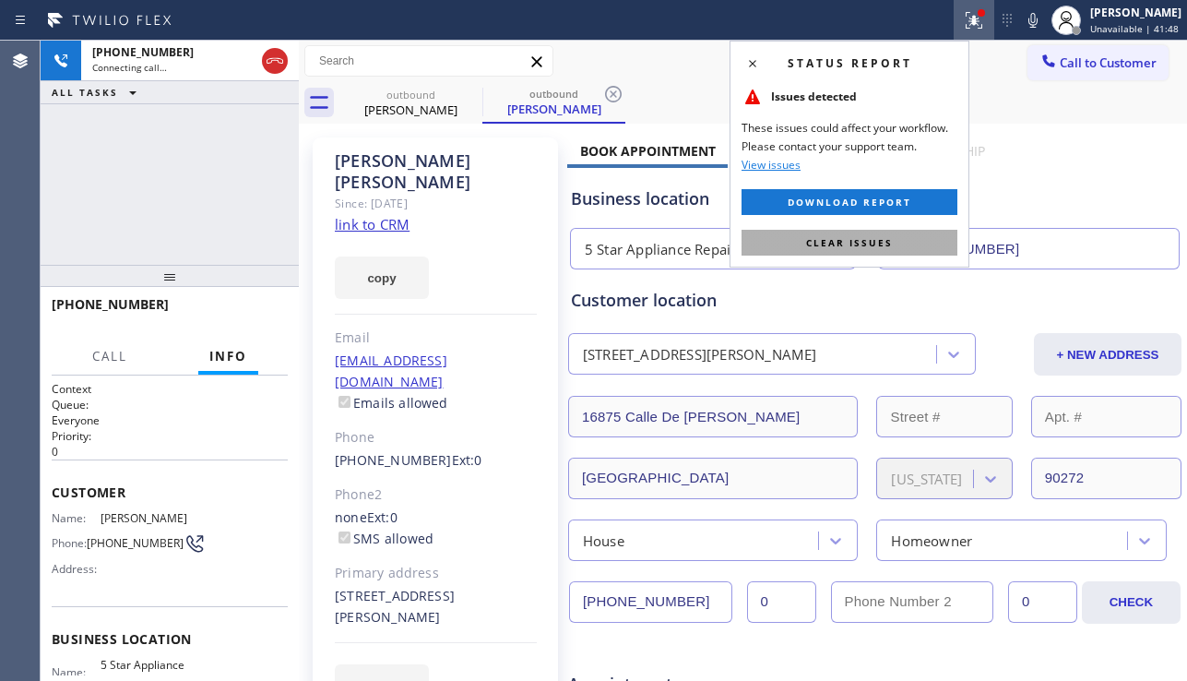
click at [822, 236] on span "Clear issues" at bounding box center [849, 242] width 87 height 13
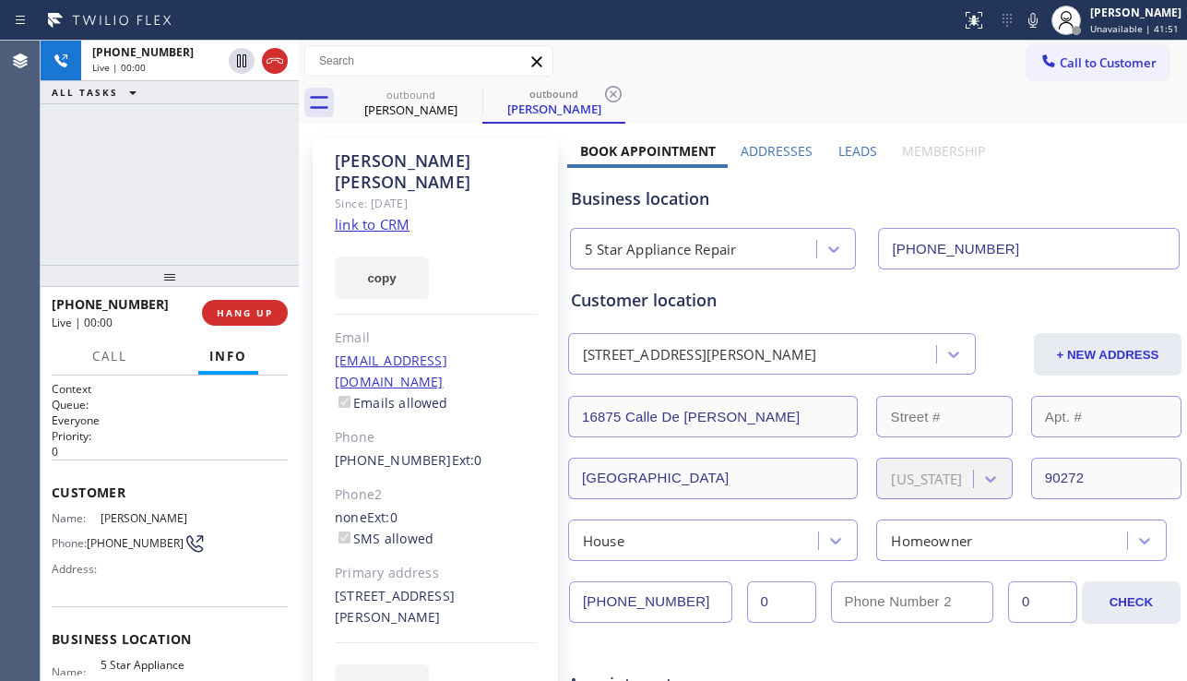
click at [842, 148] on label "Leads" at bounding box center [857, 151] width 39 height 18
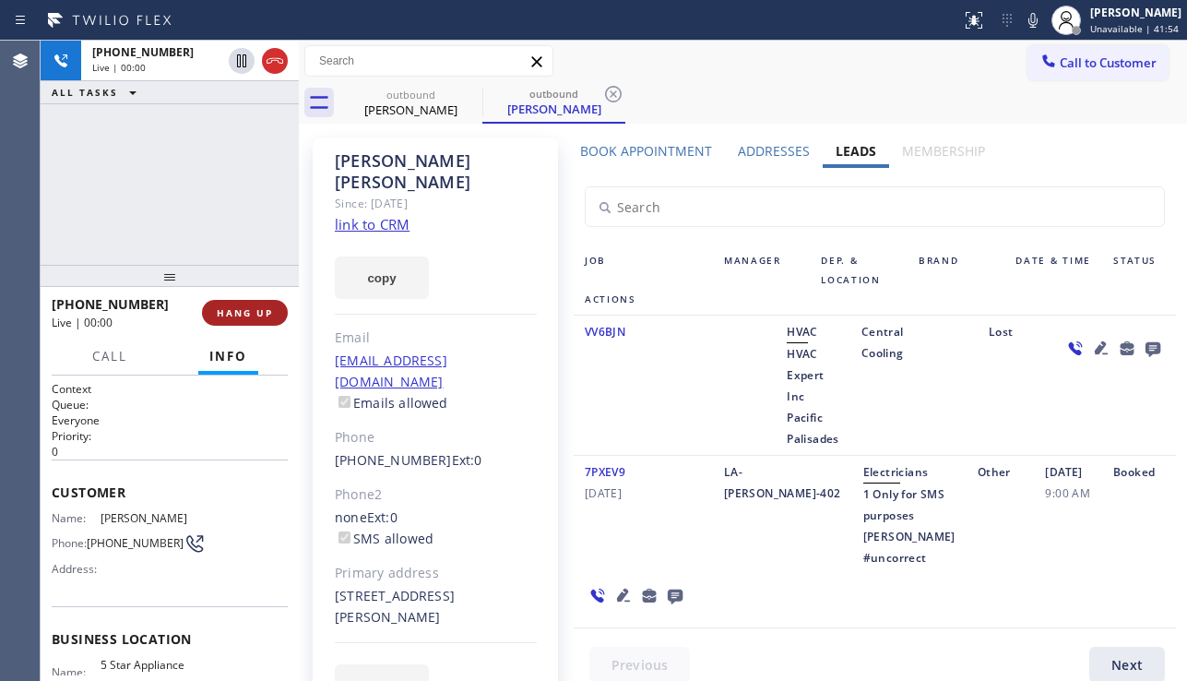
click at [244, 304] on button "HANG UP" at bounding box center [245, 313] width 86 height 26
click at [244, 303] on button "HANG UP" at bounding box center [245, 313] width 86 height 26
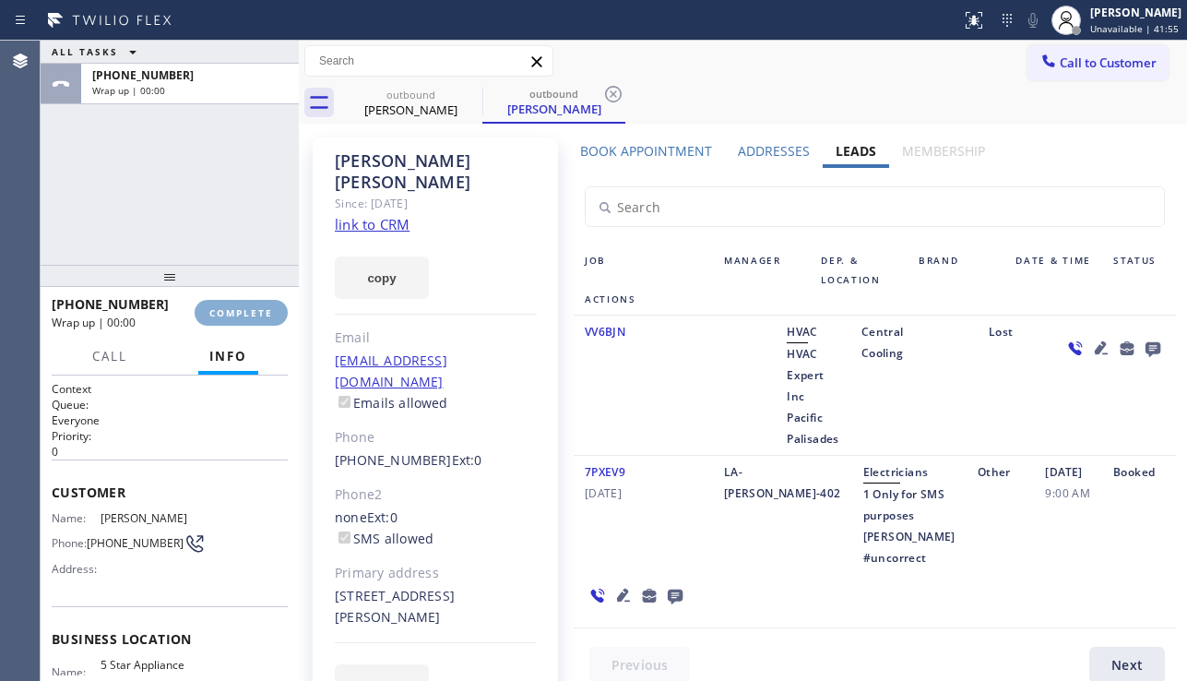
click at [244, 303] on button "COMPLETE" at bounding box center [241, 313] width 93 height 26
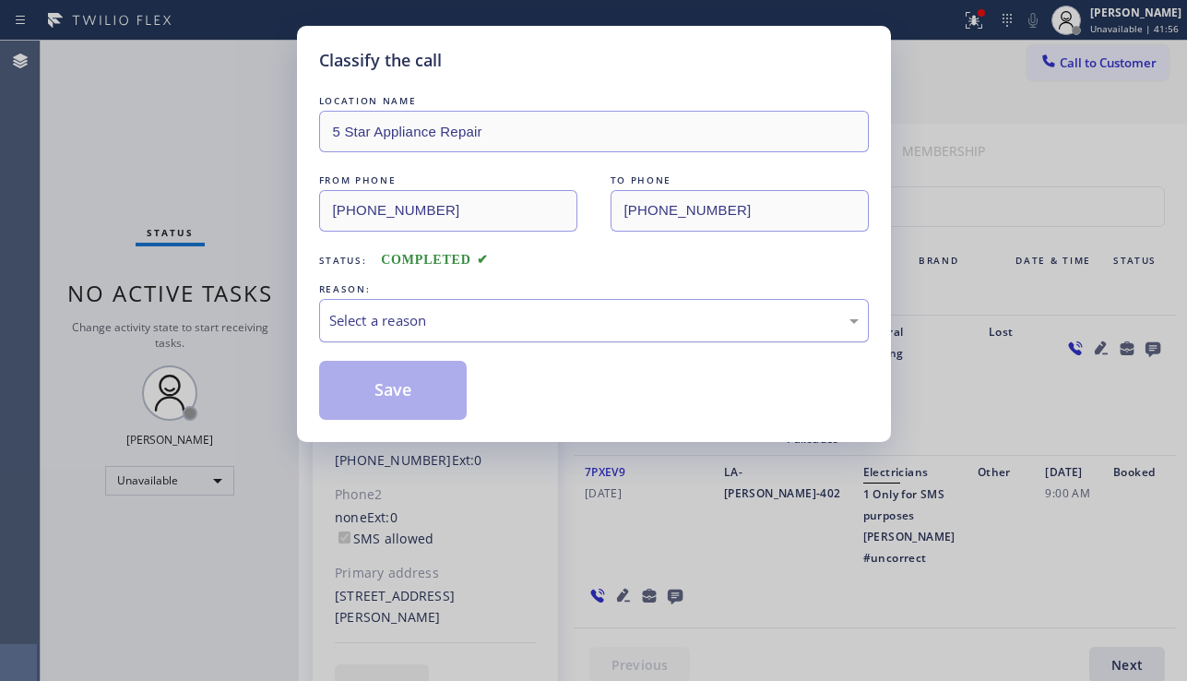
click at [466, 316] on div "Select a reason" at bounding box center [593, 320] width 529 height 21
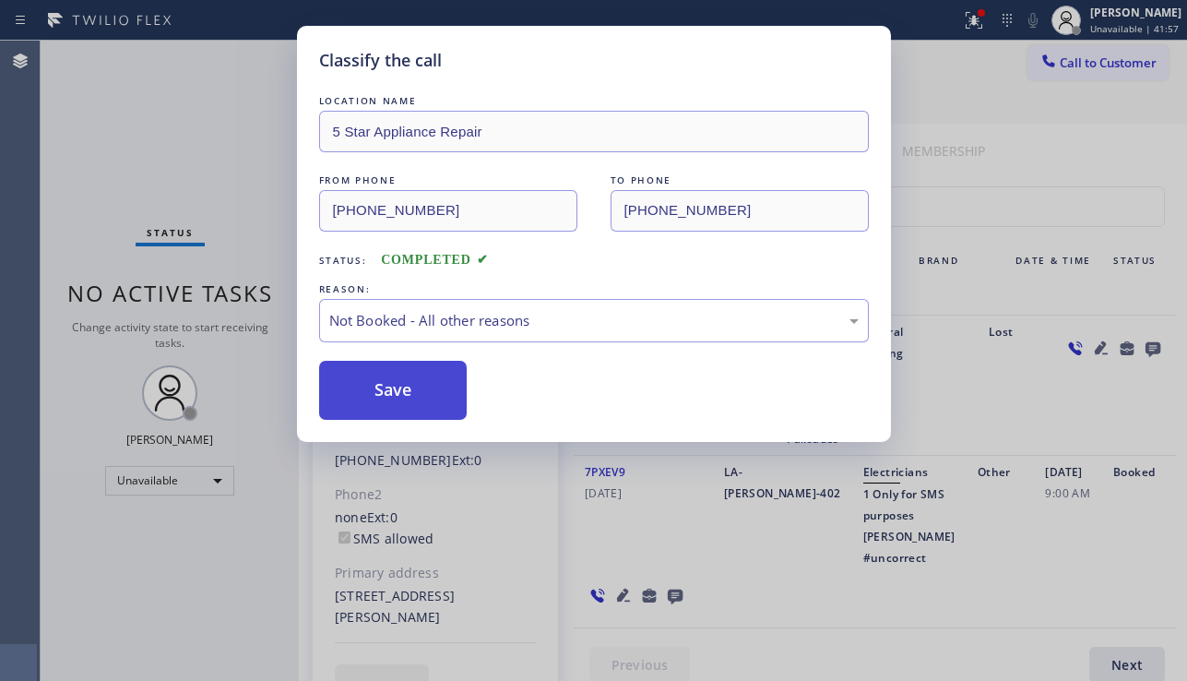
click at [405, 387] on button "Save" at bounding box center [393, 390] width 148 height 59
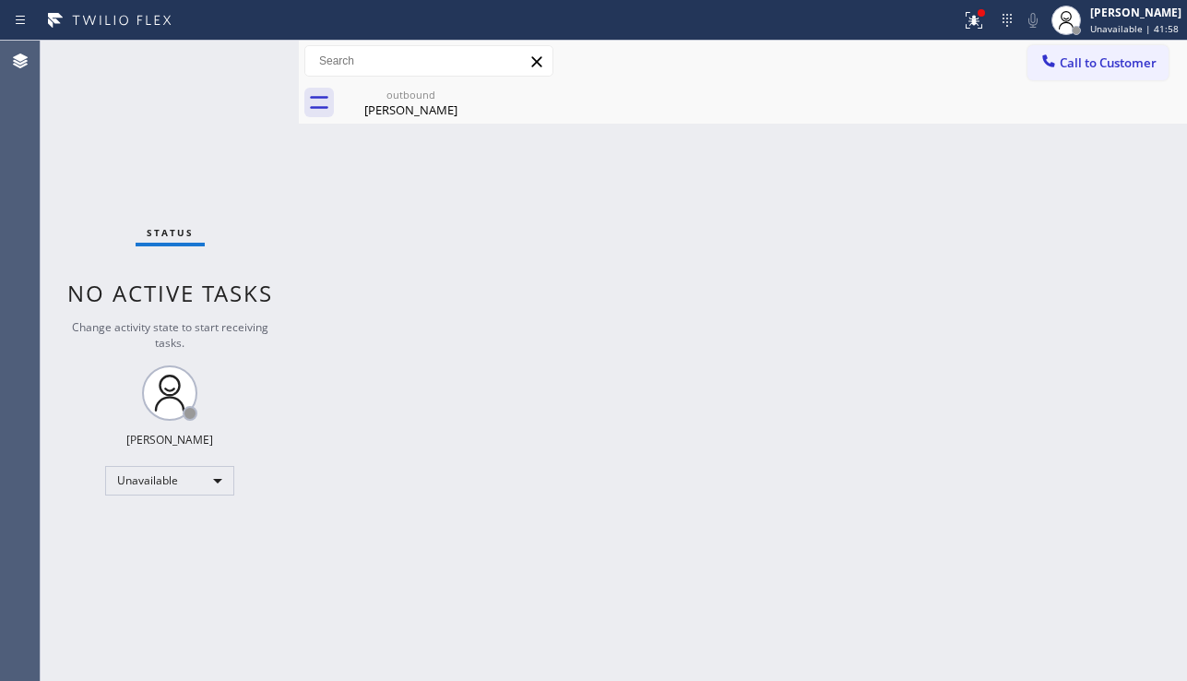
click at [1082, 65] on span "Call to Customer" at bounding box center [1108, 62] width 97 height 17
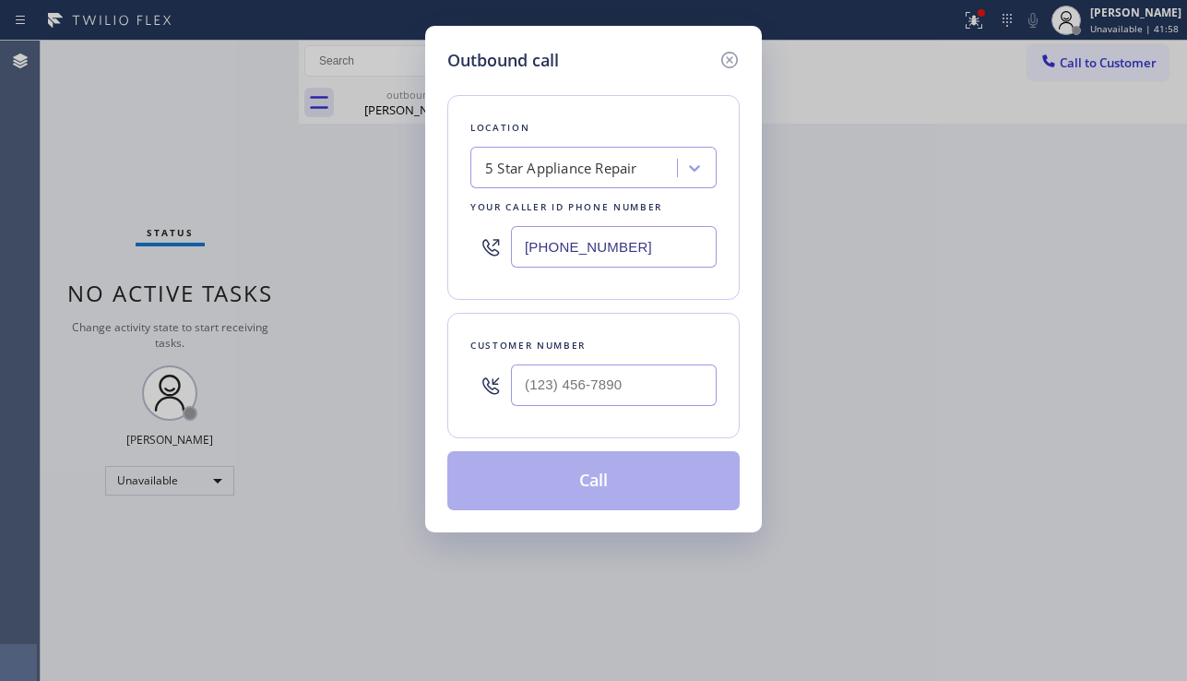
click at [509, 389] on div at bounding box center [490, 385] width 41 height 60
click at [522, 385] on input "(___) ___-____" at bounding box center [614, 384] width 206 height 41
paste input "916) 224-7799"
type input "(916) 224-7799"
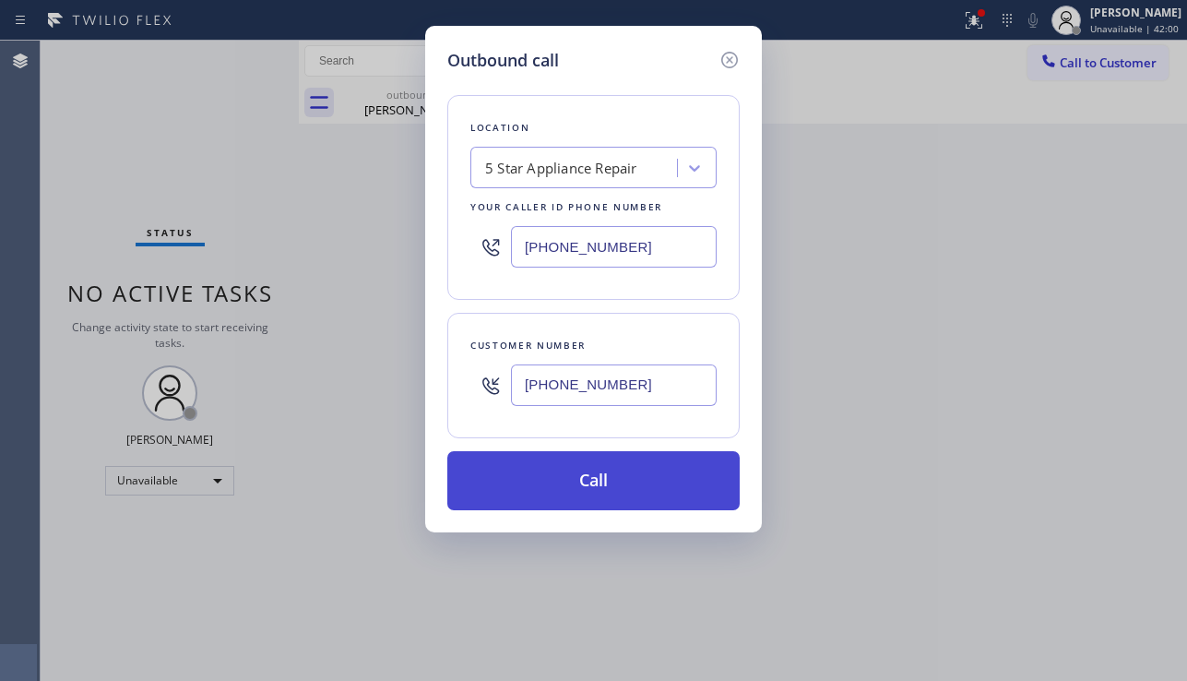
click at [584, 475] on button "Call" at bounding box center [593, 480] width 292 height 59
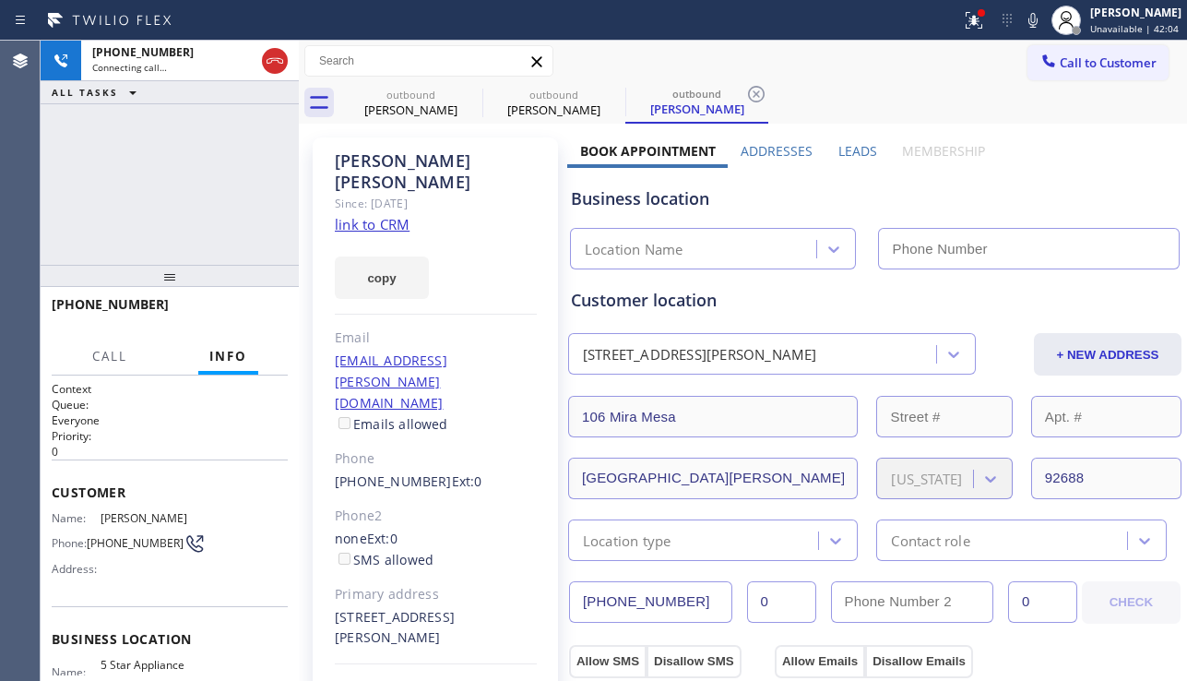
type input "[PHONE_NUMBER]"
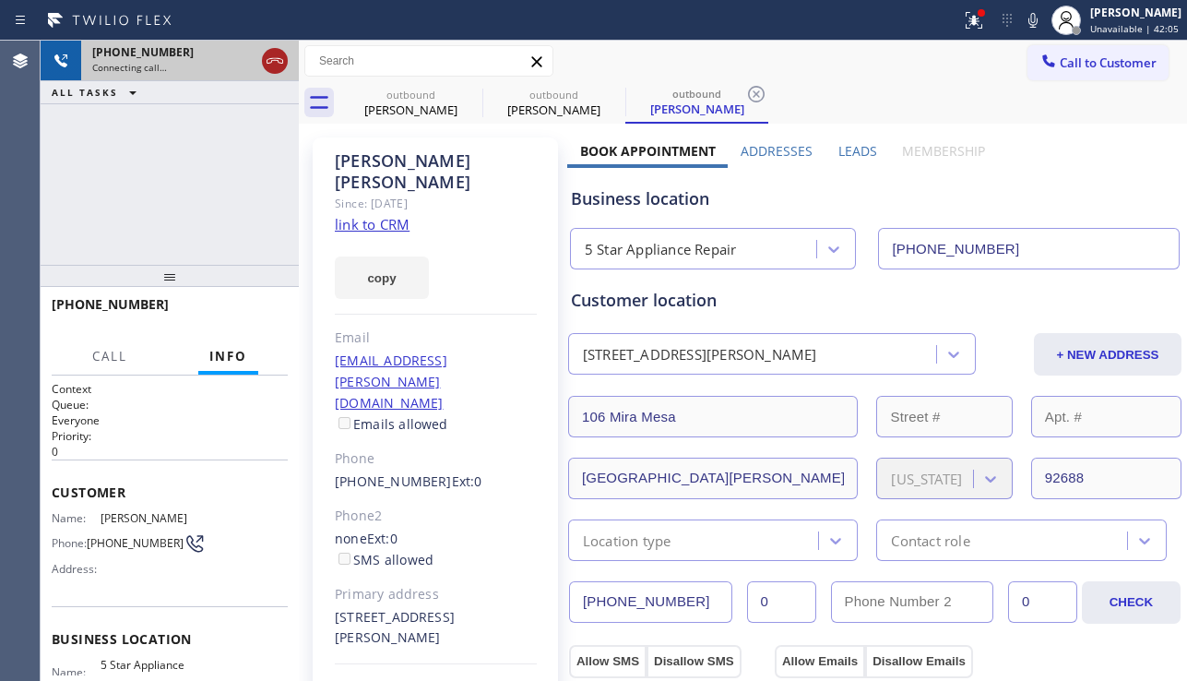
click at [268, 56] on icon at bounding box center [275, 61] width 22 height 22
click at [1073, 70] on span "Call to Customer" at bounding box center [1108, 62] width 97 height 17
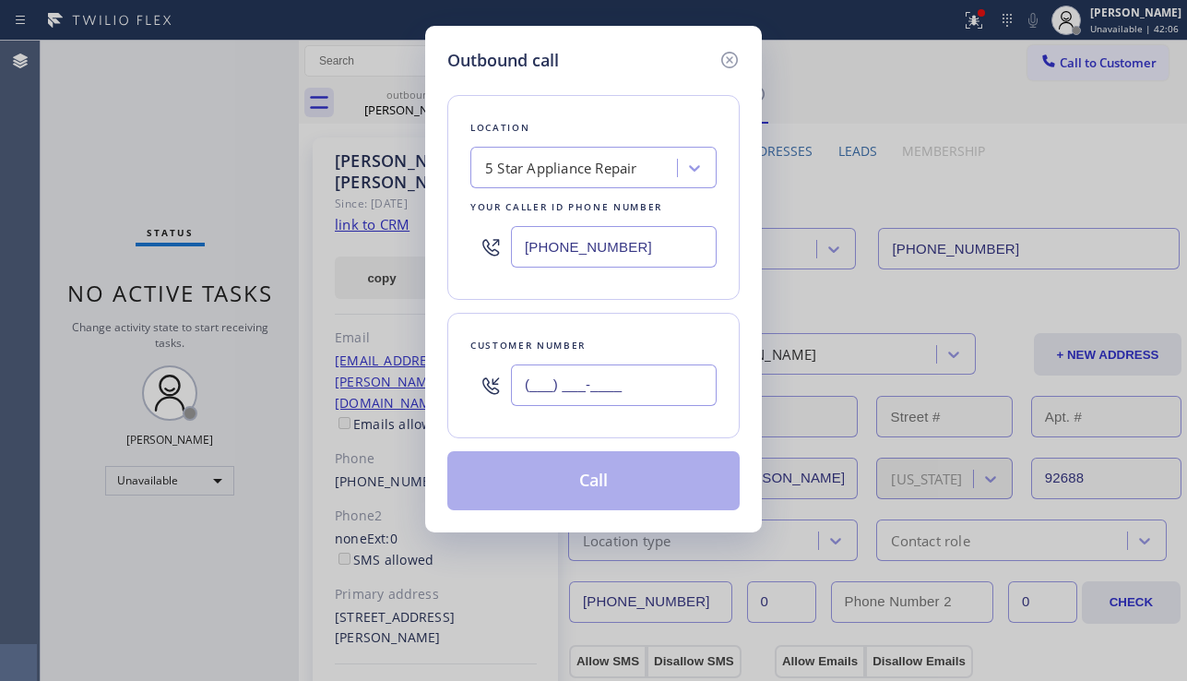
click at [553, 392] on input "(___) ___-____" at bounding box center [614, 384] width 206 height 41
paste input "909) 630-8534"
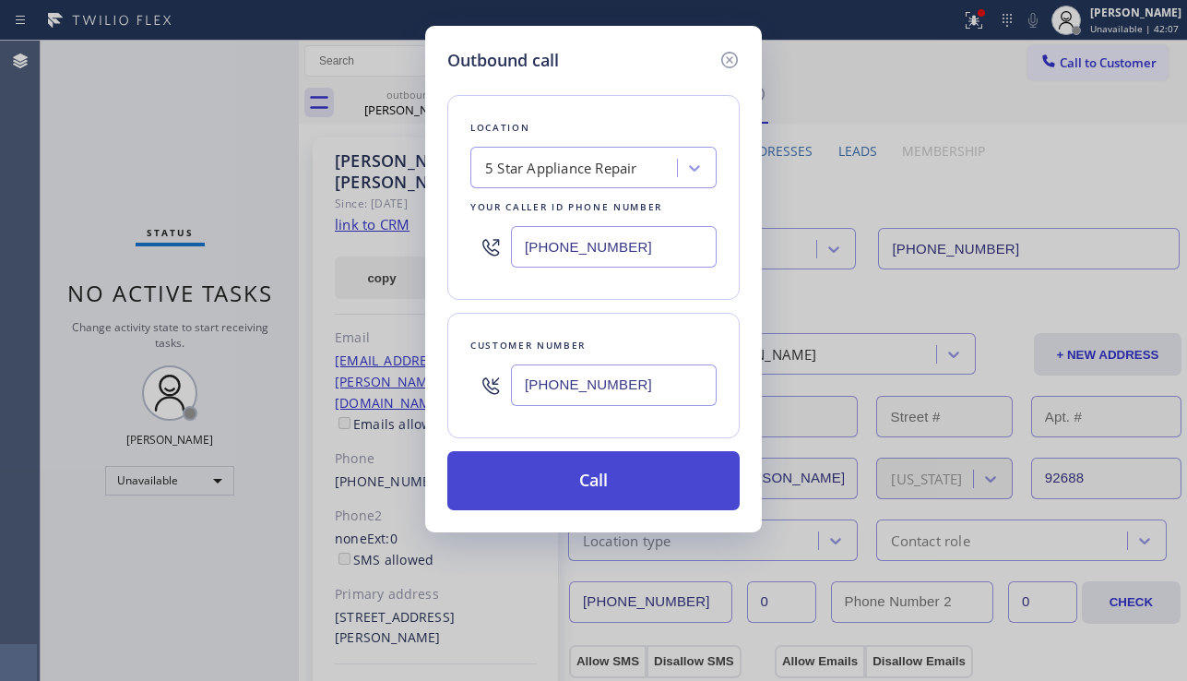
type input "(909) 630-8534"
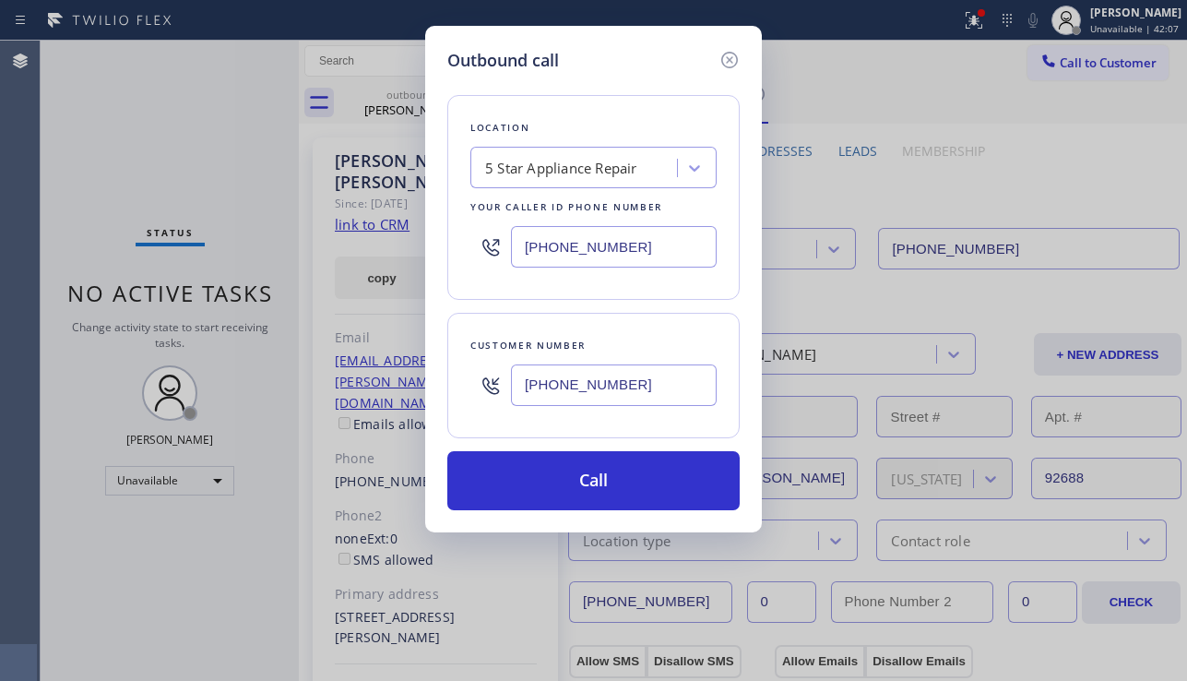
drag, startPoint x: 622, startPoint y: 471, endPoint x: 262, endPoint y: 249, distance: 422.8
click at [613, 460] on button "Call" at bounding box center [593, 480] width 292 height 59
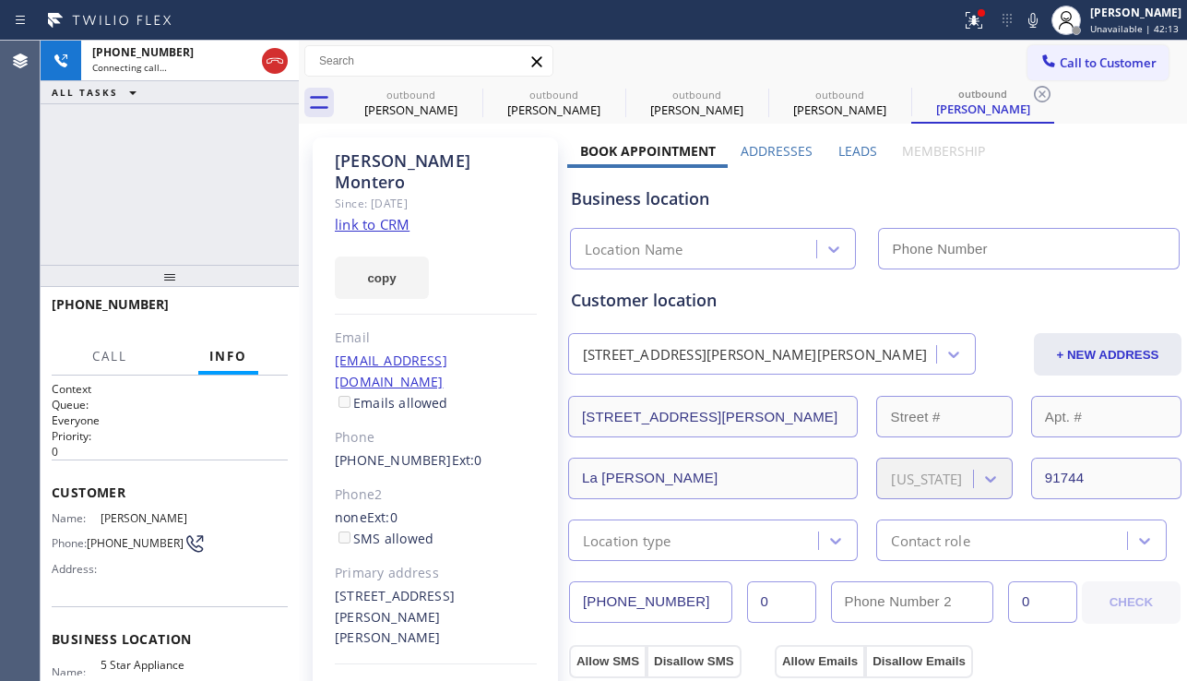
type input "[PHONE_NUMBER]"
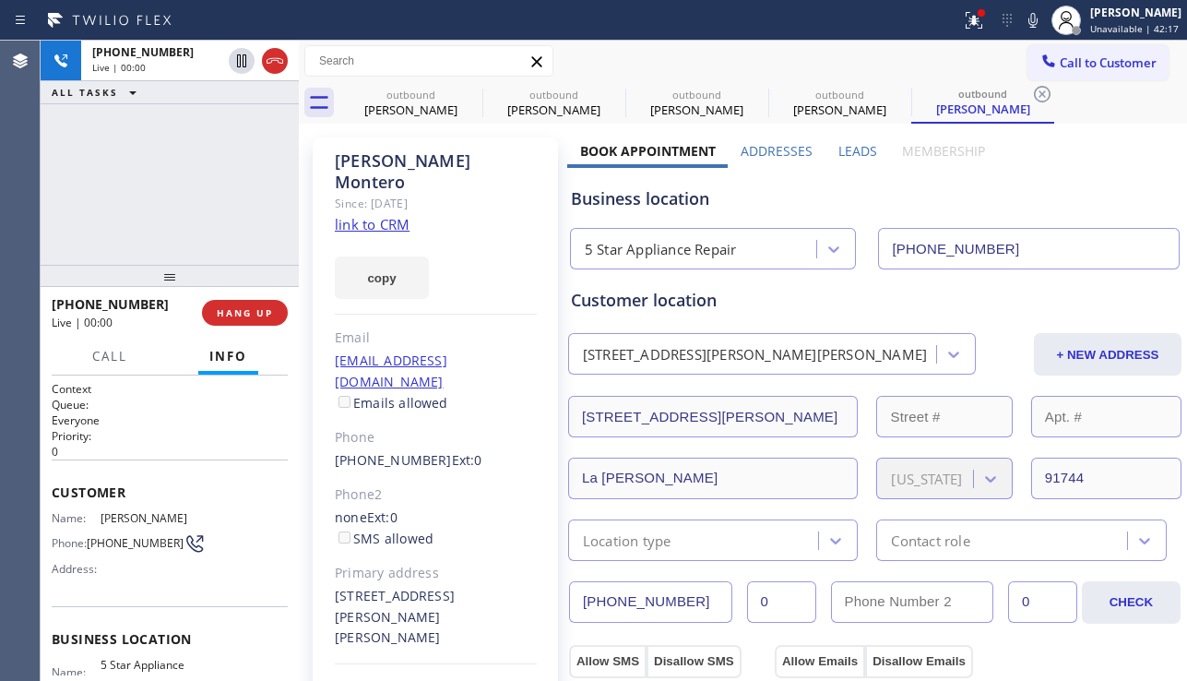
drag, startPoint x: 74, startPoint y: 220, endPoint x: 175, endPoint y: 246, distance: 104.7
click at [75, 220] on div "+19096308534 Live | 00:00 ALL TASKS ALL TASKS ACTIVE TASKS TASKS IN WRAP UP" at bounding box center [170, 153] width 258 height 224
click at [263, 309] on span "HANG UP" at bounding box center [245, 312] width 56 height 13
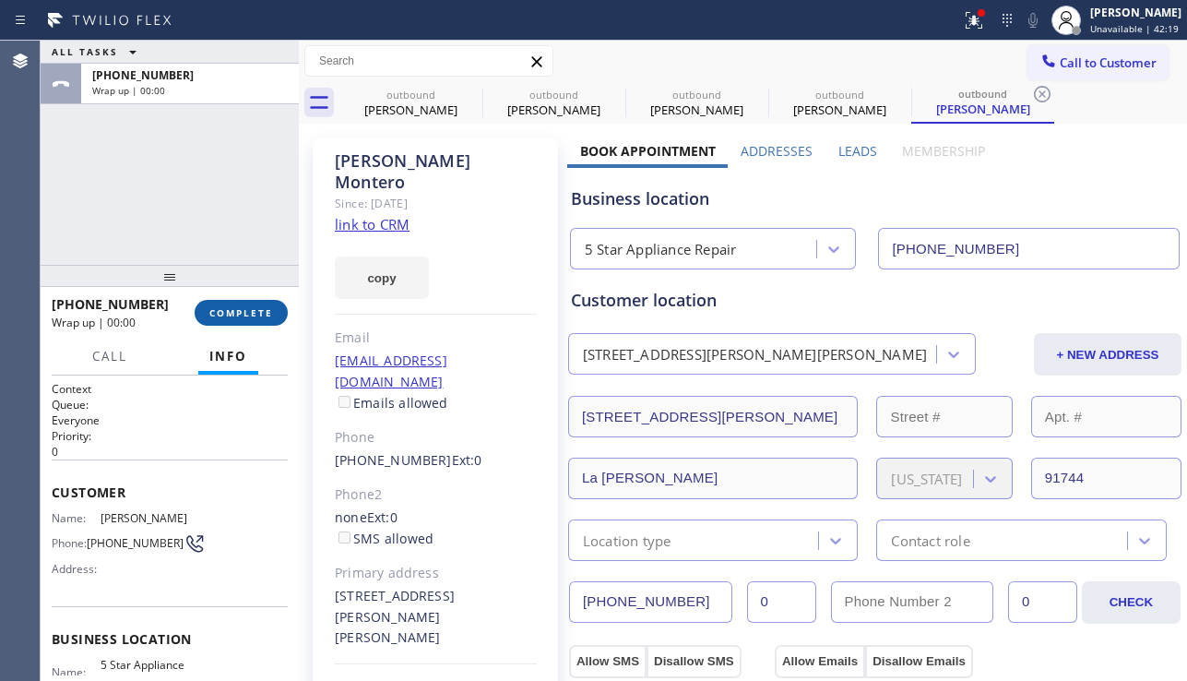
click at [216, 307] on span "COMPLETE" at bounding box center [241, 312] width 64 height 13
click at [233, 313] on span "COMPLETE" at bounding box center [241, 312] width 64 height 13
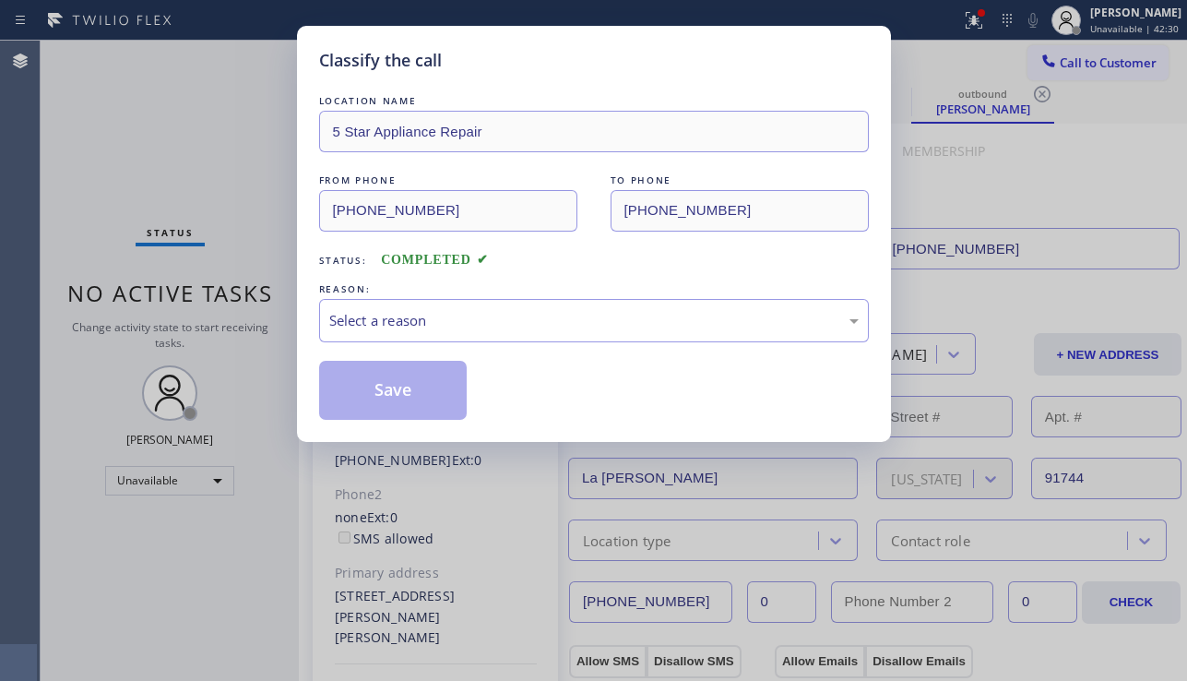
click at [517, 350] on div "LOCATION NAME 5 Star Appliance Repair FROM PHONE (855) 731-4952 TO PHONE (909) …" at bounding box center [594, 255] width 550 height 328
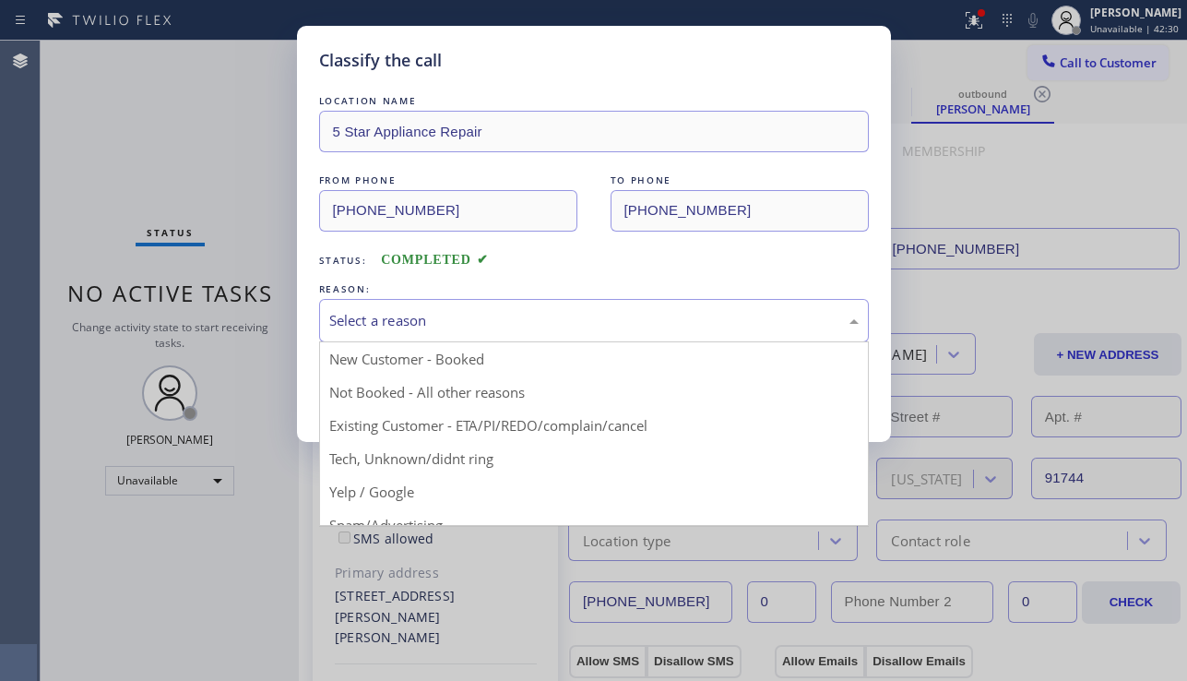
click at [509, 341] on div "Select a reason New Customer - Booked Not Booked - All other reasons Existing C…" at bounding box center [594, 320] width 550 height 43
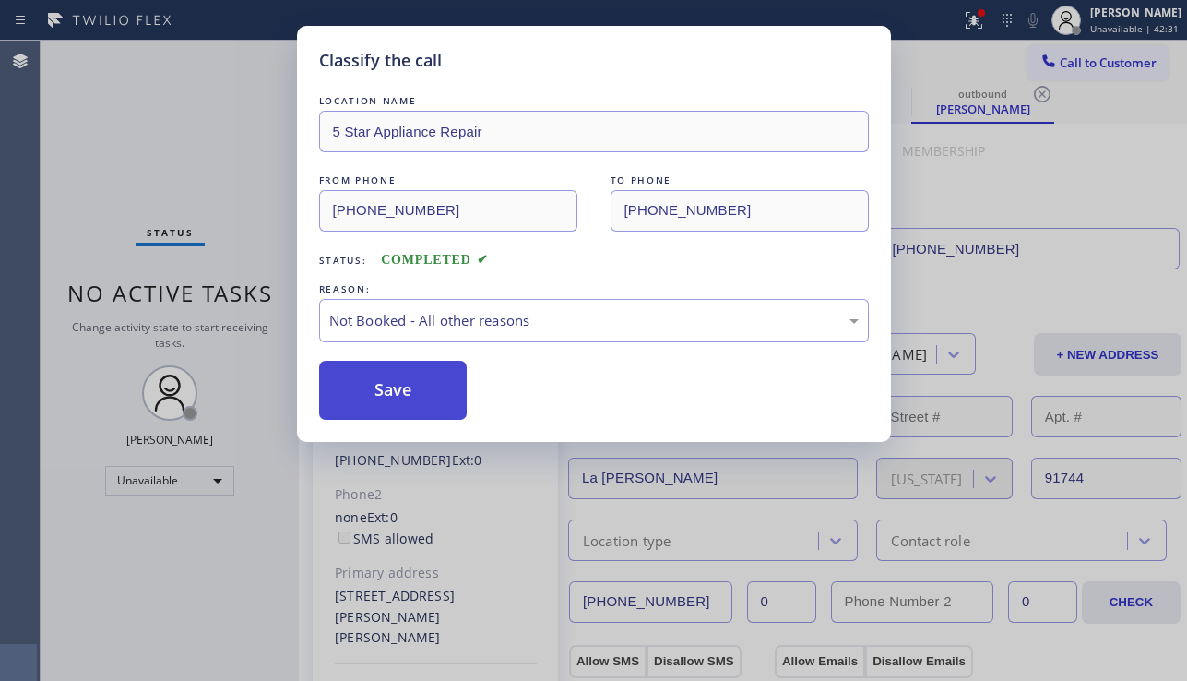
click at [375, 389] on button "Save" at bounding box center [393, 390] width 148 height 59
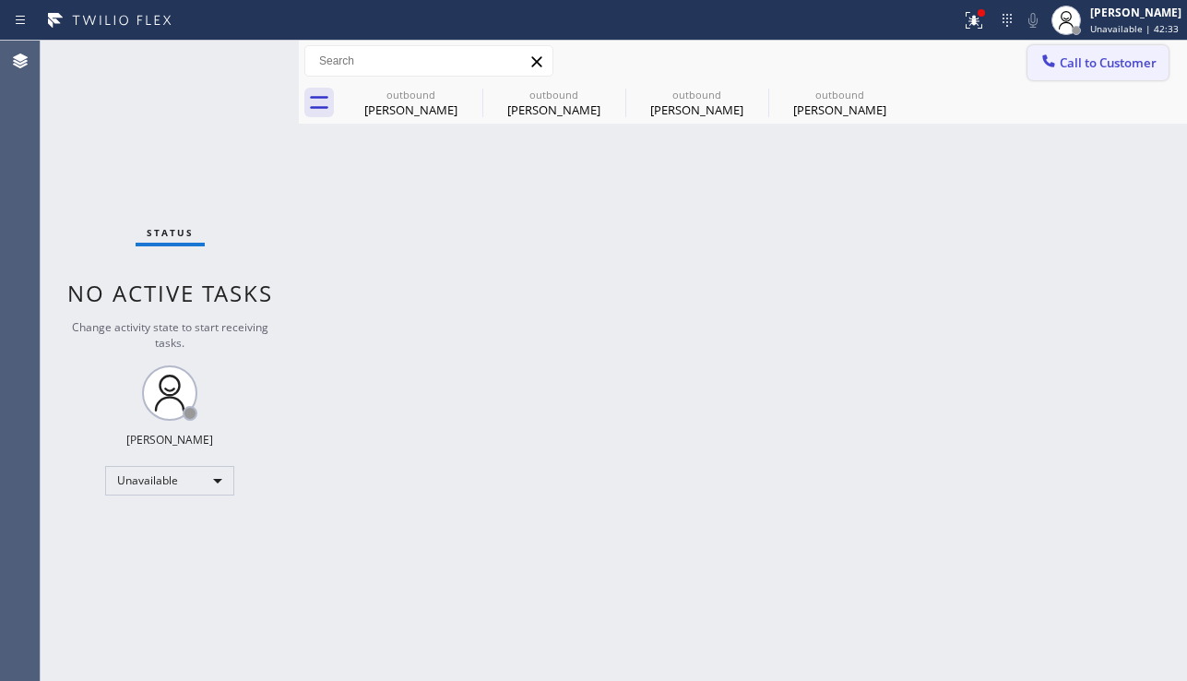
click at [1071, 55] on span "Call to Customer" at bounding box center [1108, 62] width 97 height 17
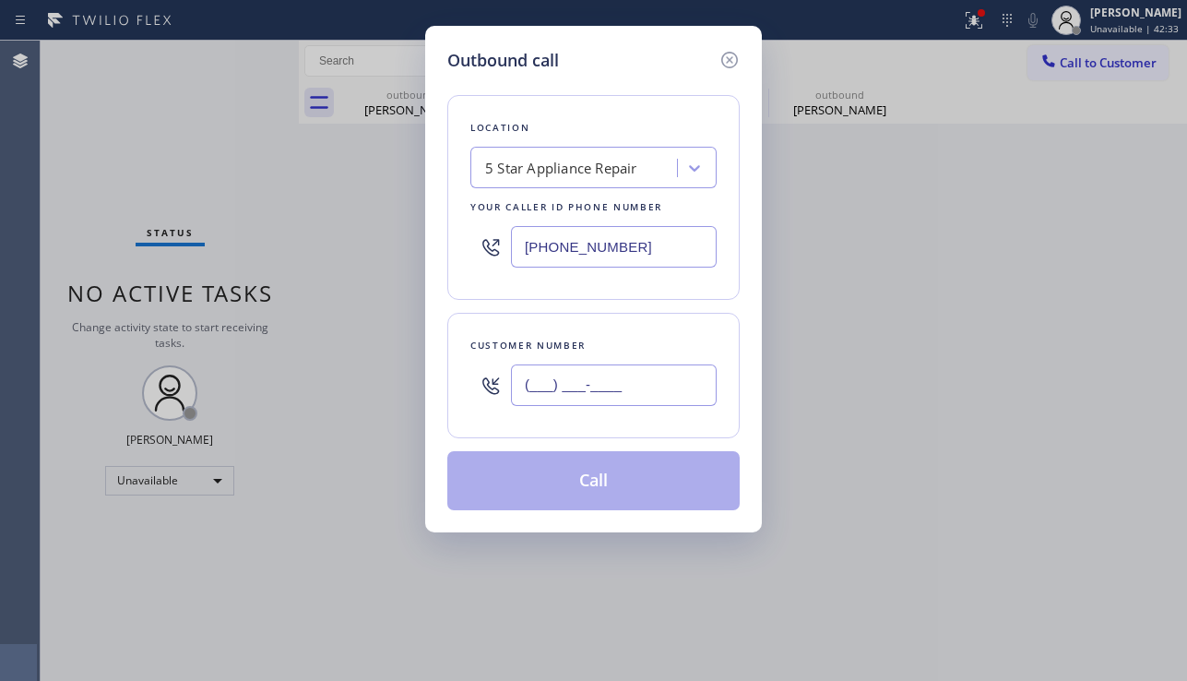
click at [643, 378] on input "(___) ___-____" at bounding box center [614, 384] width 206 height 41
paste input "562) 644-5538"
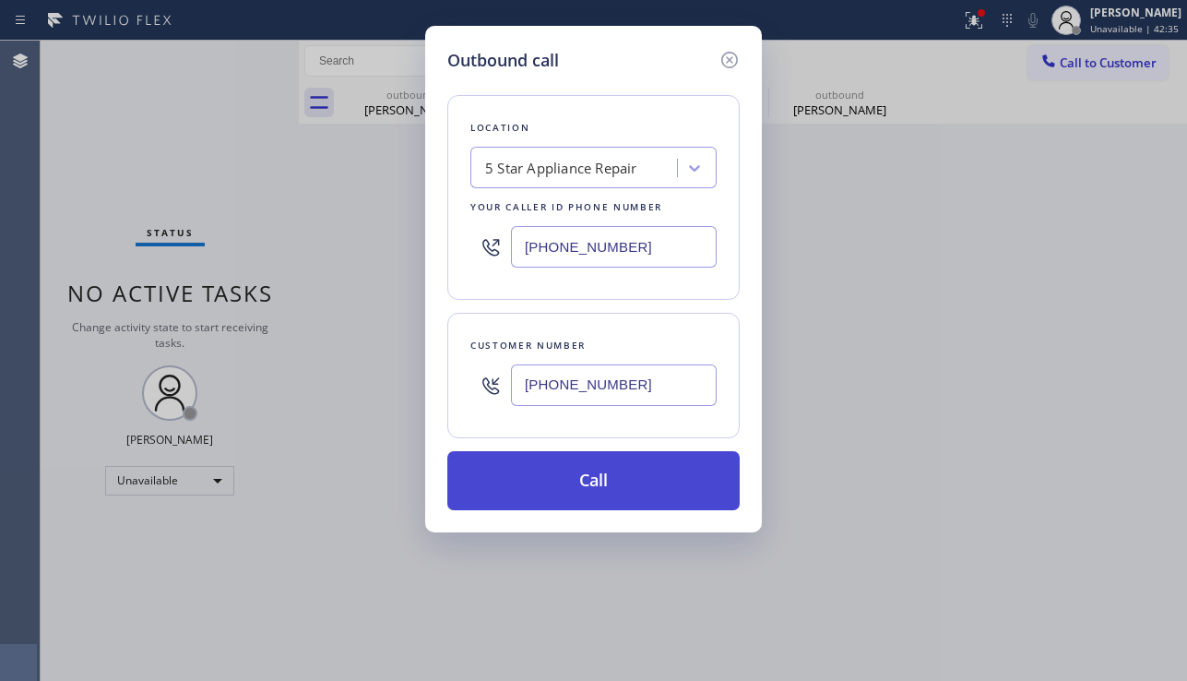
type input "(562) 644-5538"
click at [669, 468] on button "Call" at bounding box center [593, 480] width 292 height 59
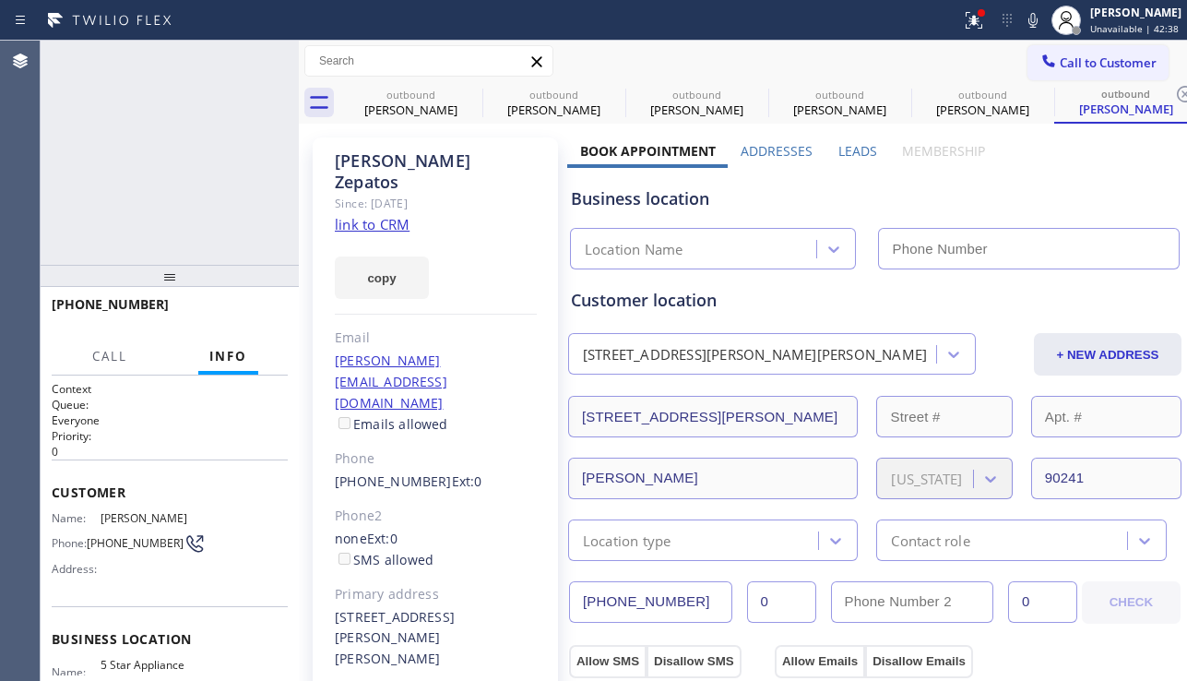
type input "[PHONE_NUMBER]"
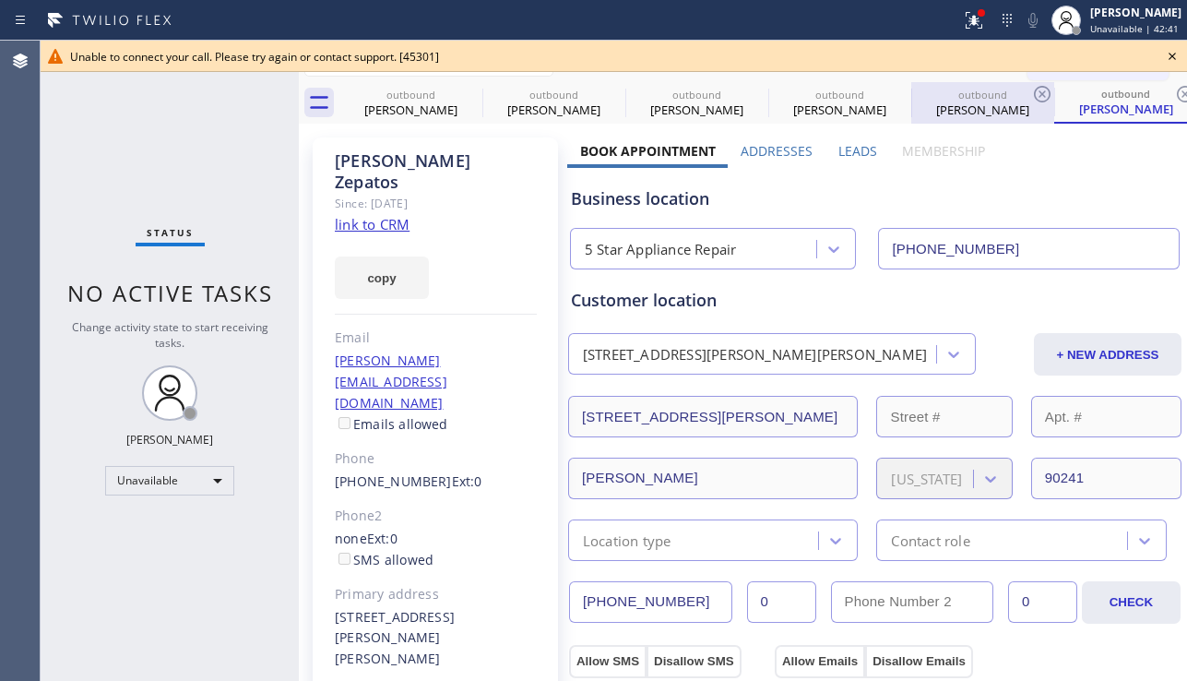
drag, startPoint x: 1168, startPoint y: 55, endPoint x: 926, endPoint y: 85, distance: 244.3
click at [1169, 55] on icon at bounding box center [1172, 56] width 22 height 22
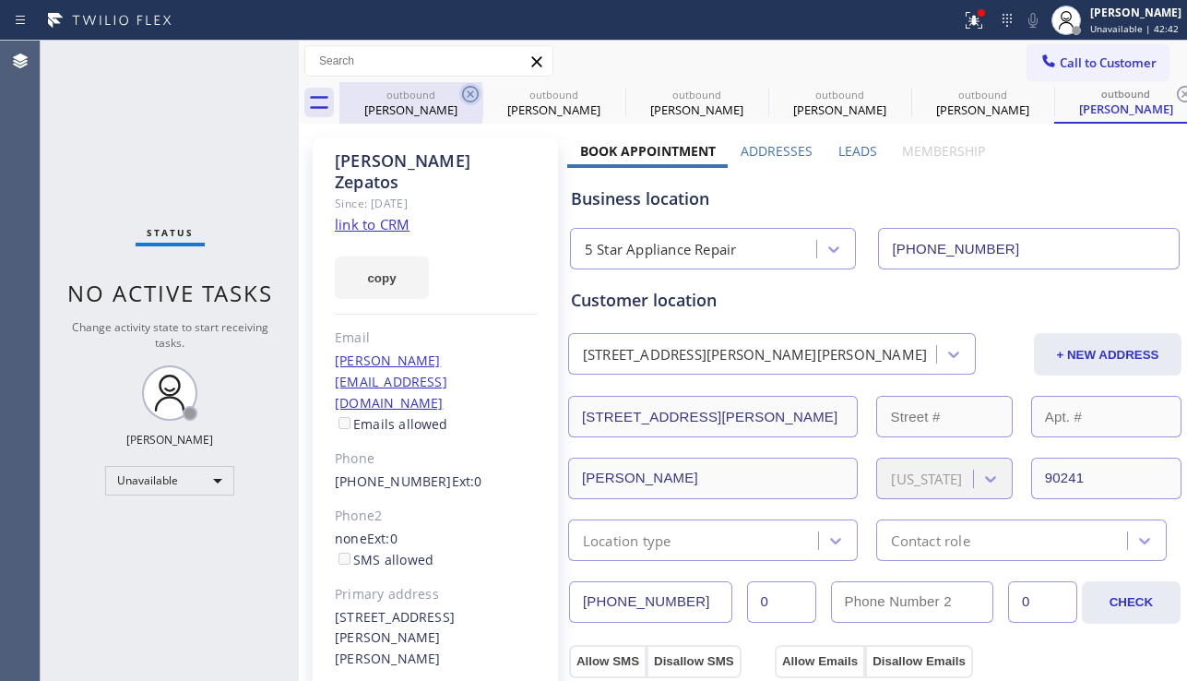
click at [474, 93] on icon at bounding box center [470, 94] width 22 height 22
click at [0, 0] on icon at bounding box center [0, 0] width 0 height 0
click at [745, 92] on icon at bounding box center [756, 94] width 22 height 22
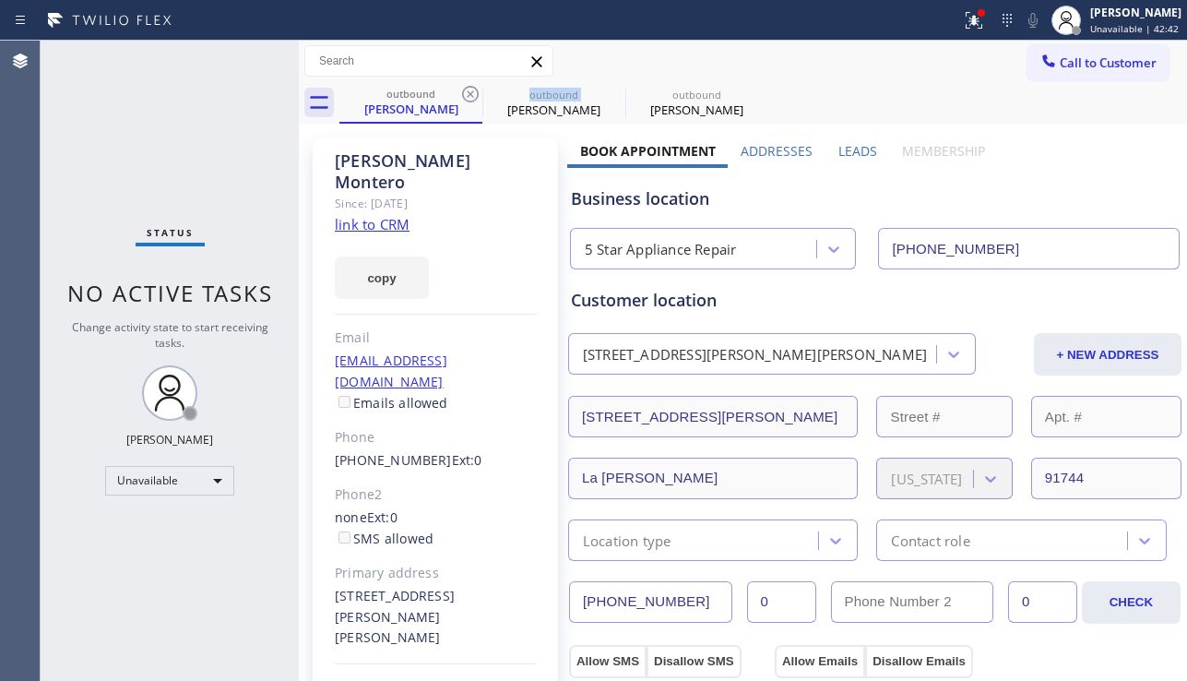
click at [474, 92] on icon at bounding box center [470, 94] width 22 height 22
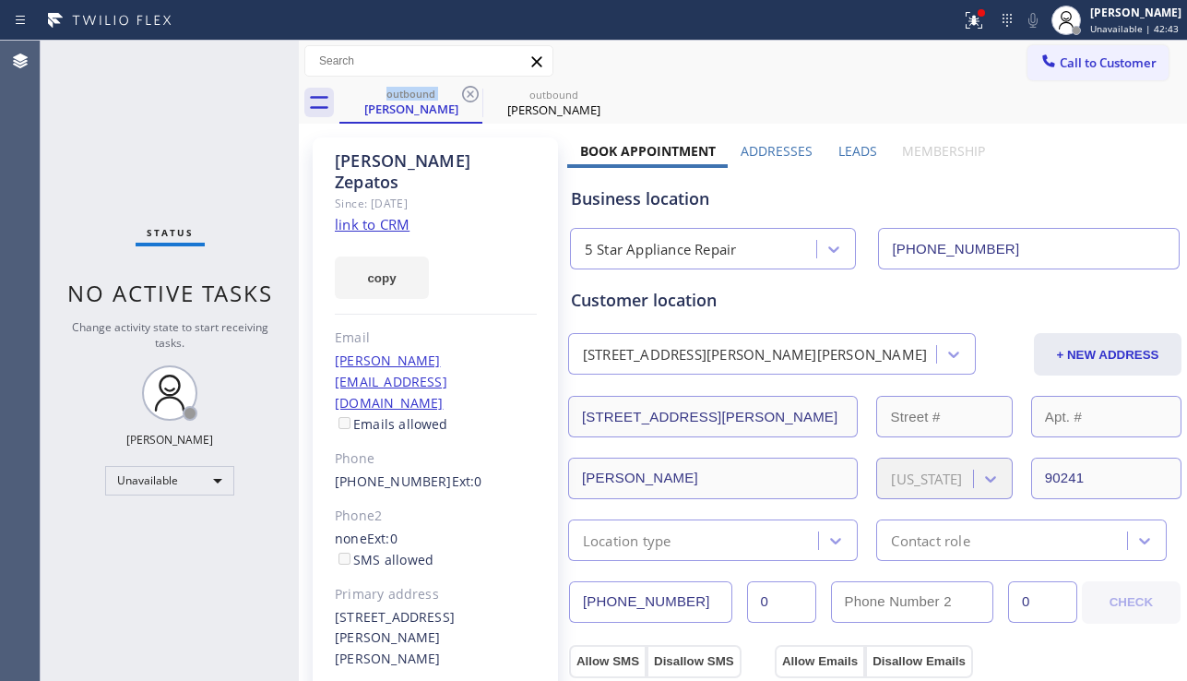
click at [474, 92] on icon at bounding box center [470, 94] width 22 height 22
click at [0, 0] on icon at bounding box center [0, 0] width 0 height 0
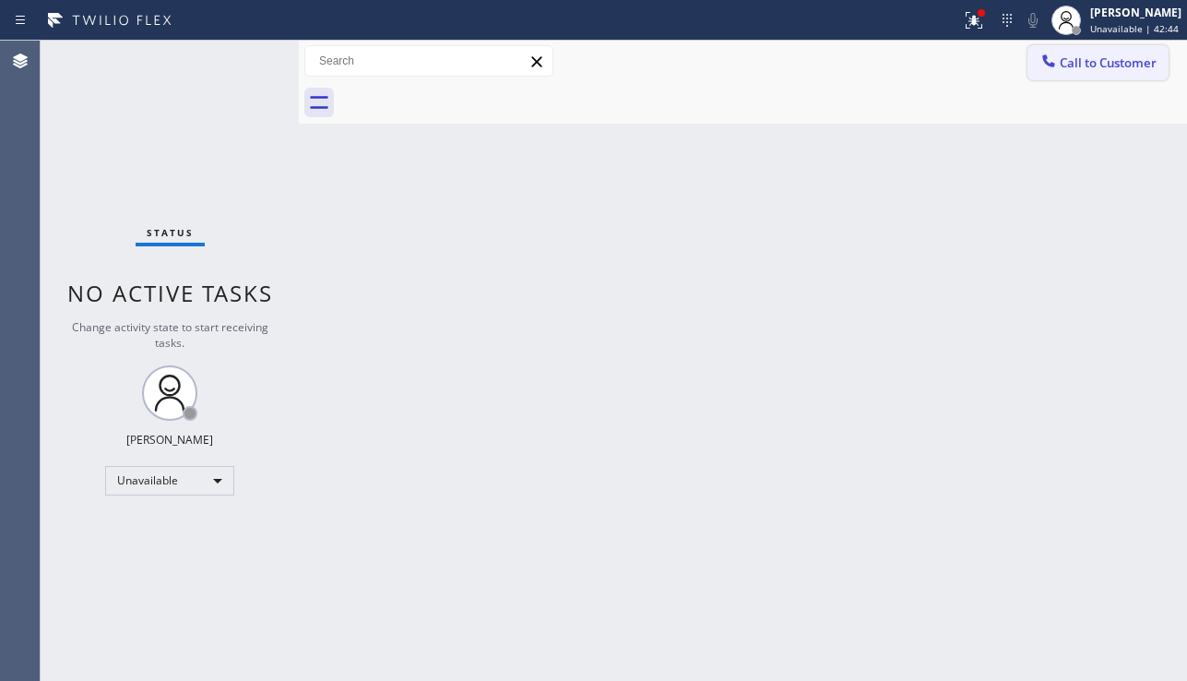
click at [1118, 51] on button "Call to Customer" at bounding box center [1097, 62] width 141 height 35
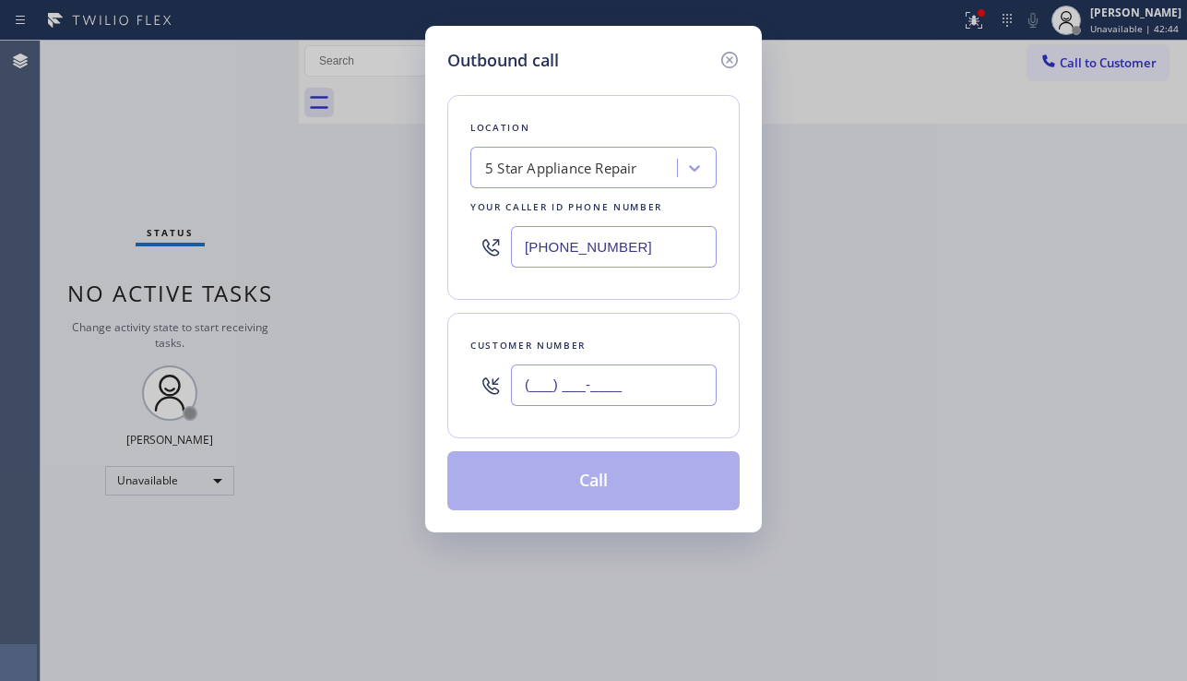
click at [625, 376] on input "(___) ___-____" at bounding box center [614, 384] width 206 height 41
paste input "949) 584-7763"
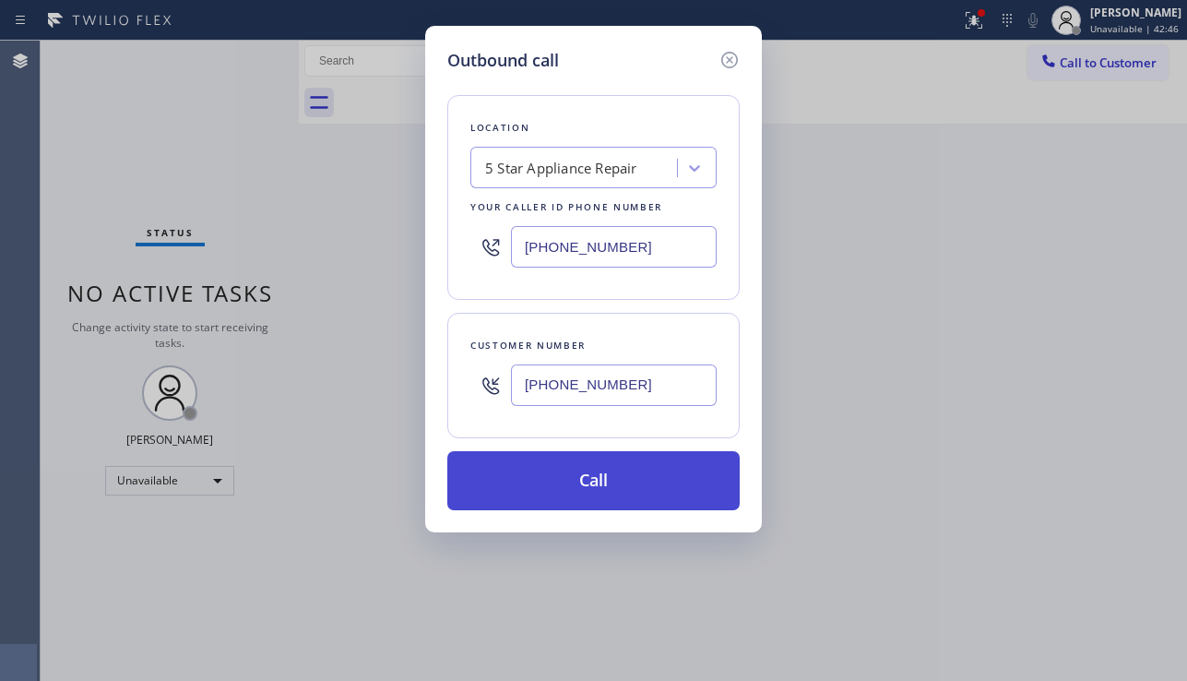
type input "(949) 584-7763"
click at [611, 476] on button "Call" at bounding box center [593, 480] width 292 height 59
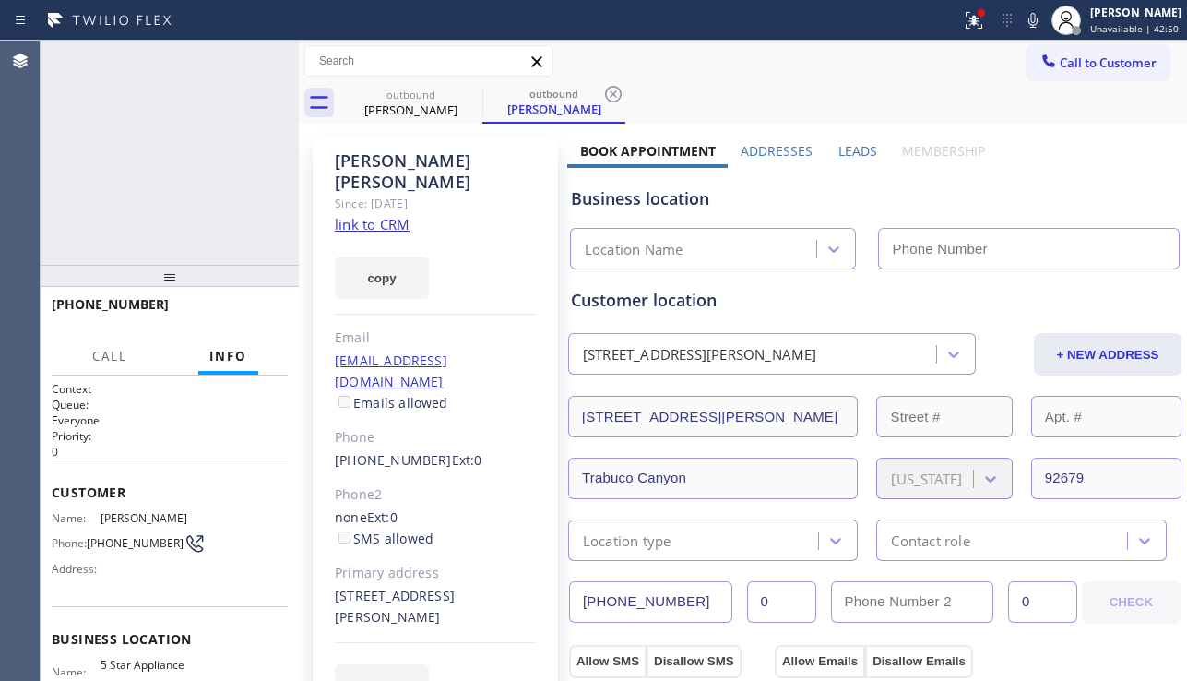
type input "[PHONE_NUMBER]"
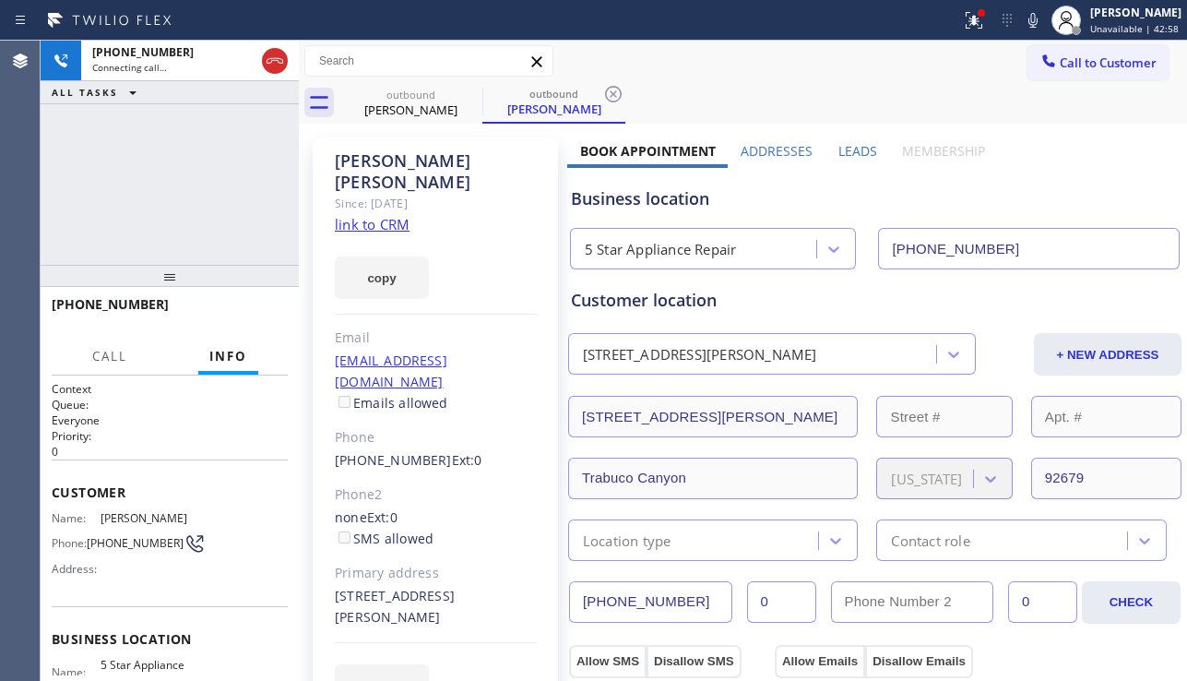
click at [132, 221] on div "+19495847763 Connecting call… ALL TASKS ALL TASKS ACTIVE TASKS TASKS IN WRAP UP" at bounding box center [170, 153] width 258 height 224
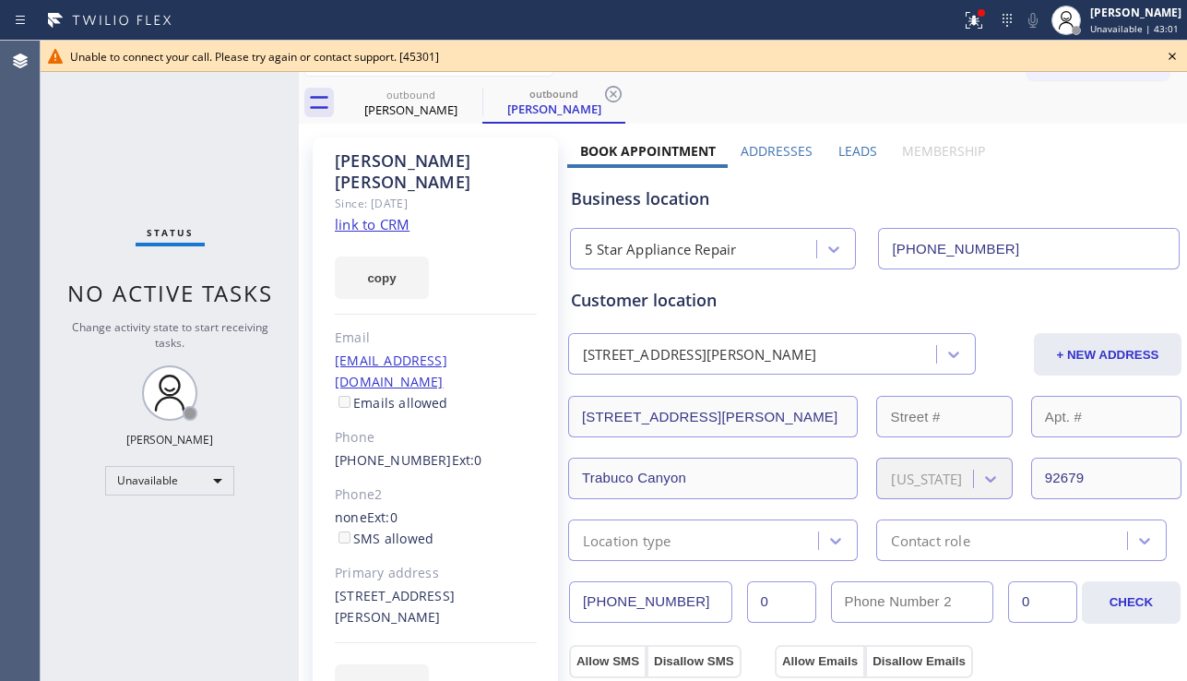
click at [1167, 58] on icon at bounding box center [1172, 56] width 22 height 22
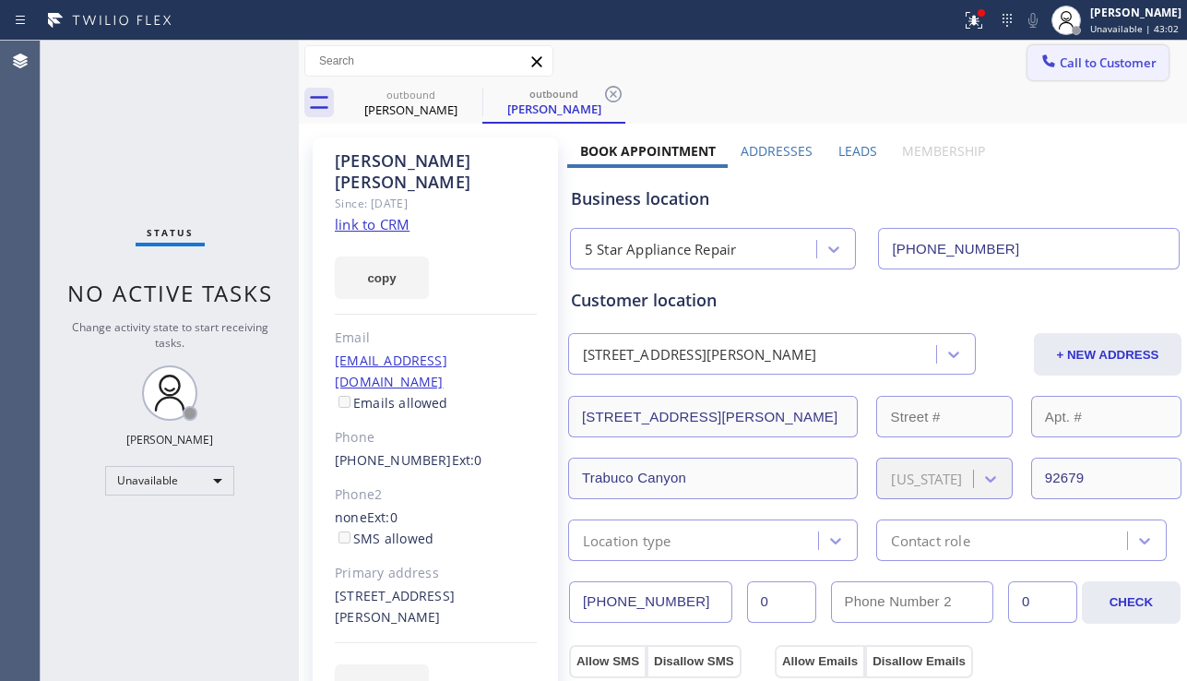
click at [1060, 63] on span "Call to Customer" at bounding box center [1108, 62] width 97 height 17
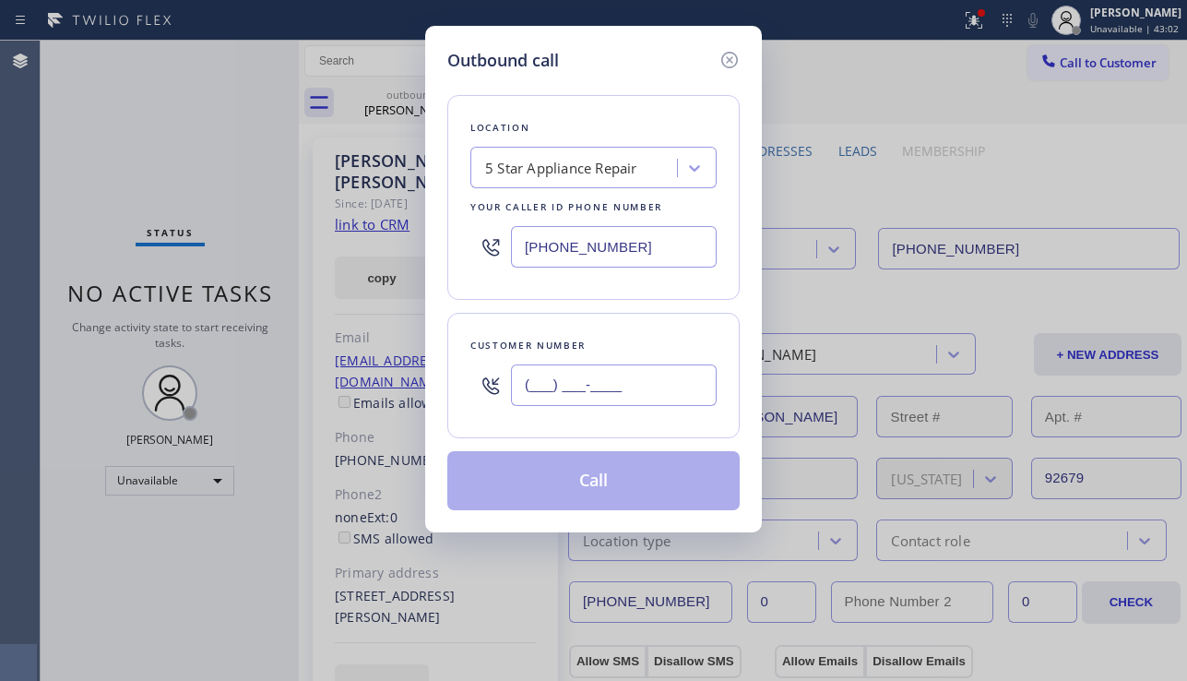
click at [562, 379] on input "(___) ___-____" at bounding box center [614, 384] width 206 height 41
paste input "949) 235-5975"
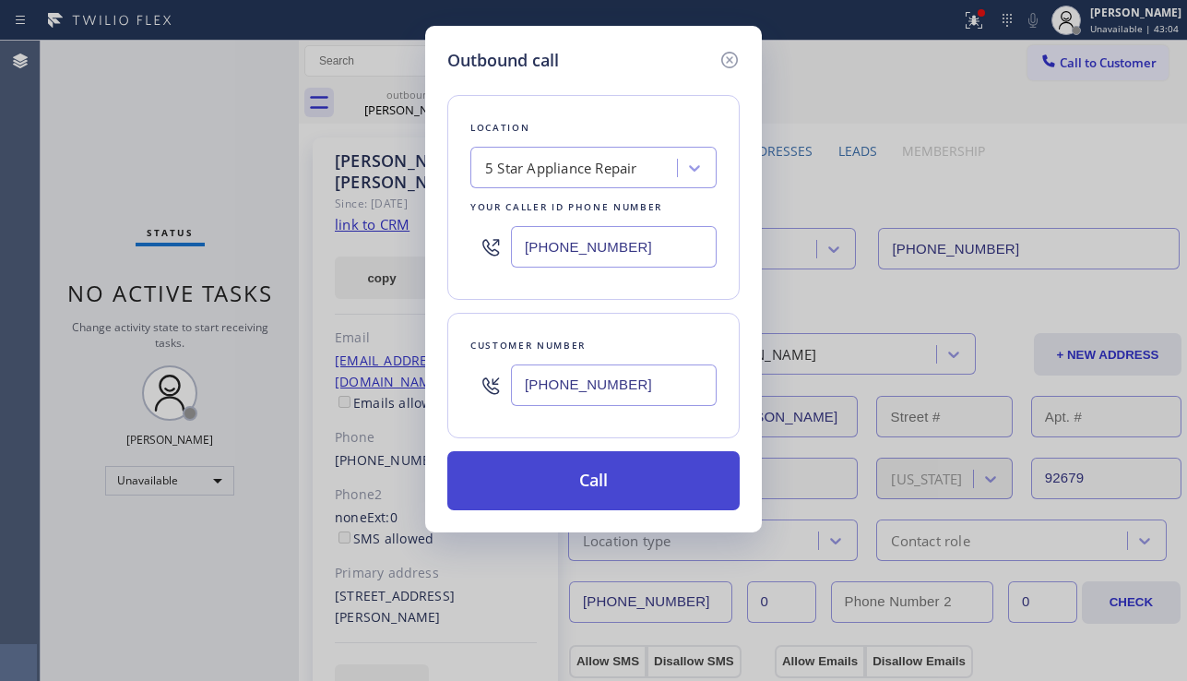
type input "(949) 235-5975"
click at [583, 471] on button "Call" at bounding box center [593, 480] width 292 height 59
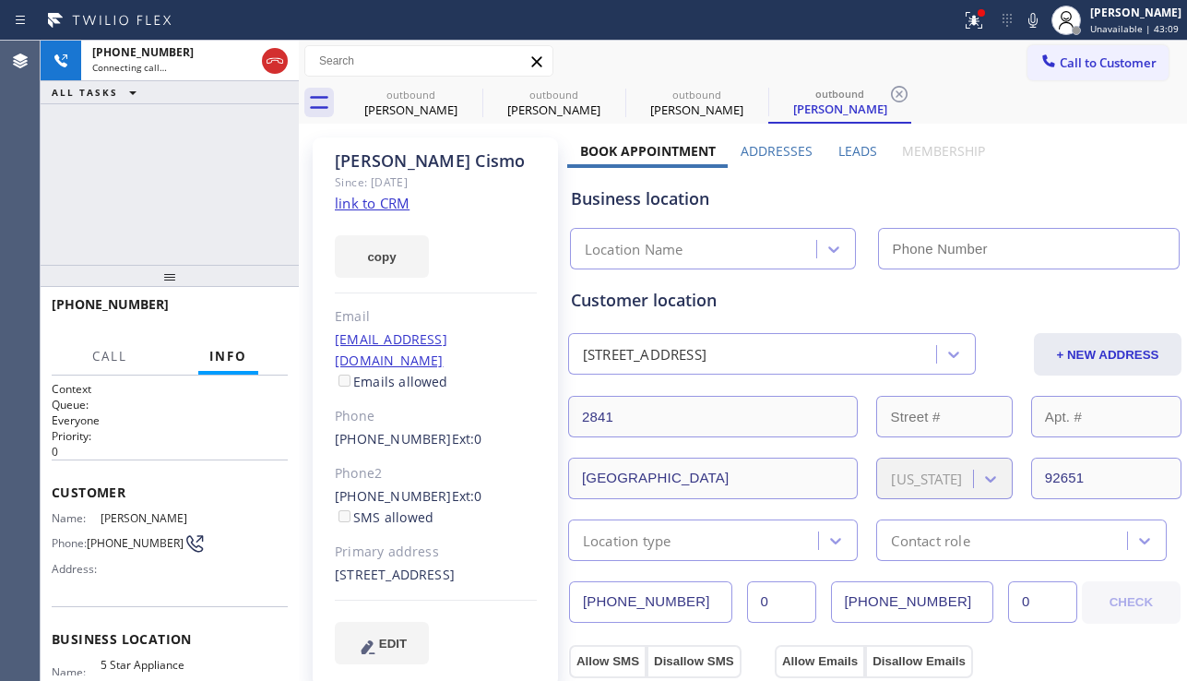
type input "[PHONE_NUMBER]"
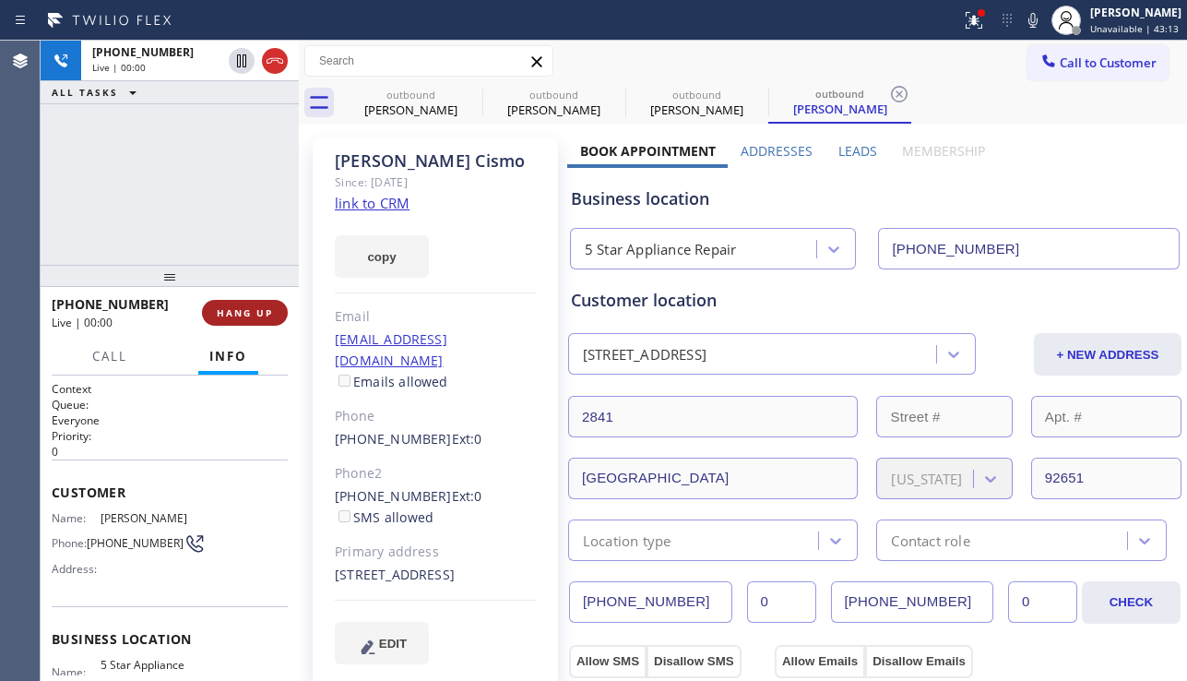
click at [242, 315] on span "HANG UP" at bounding box center [245, 312] width 56 height 13
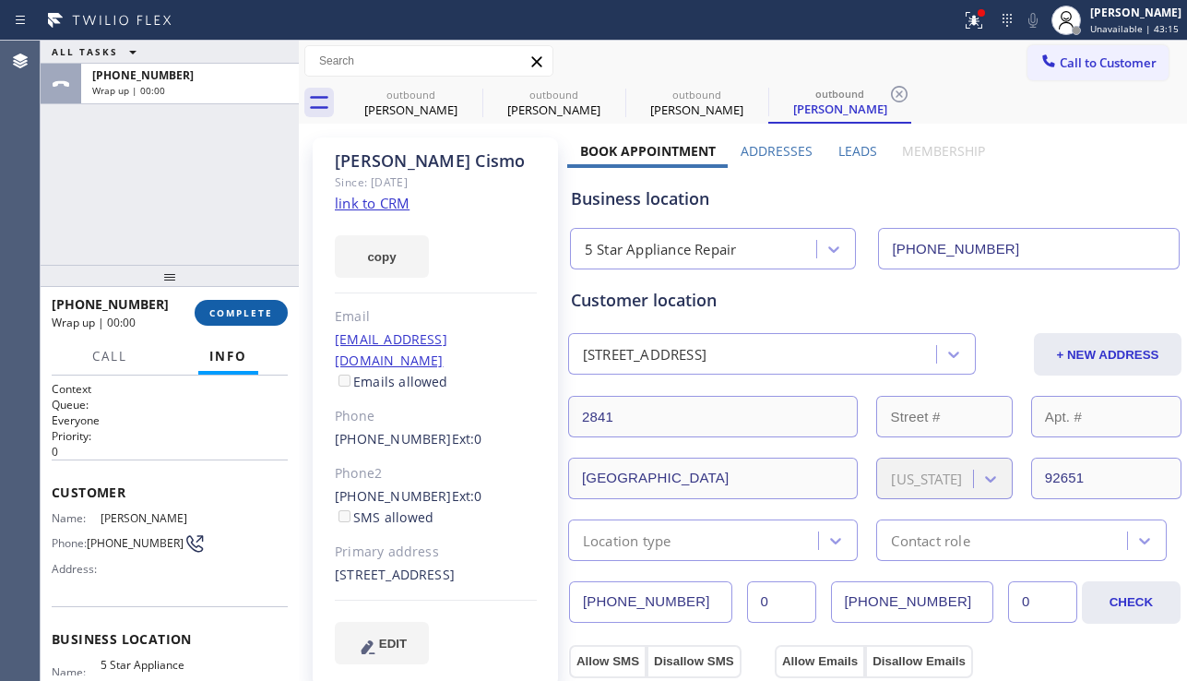
click at [244, 302] on button "COMPLETE" at bounding box center [241, 313] width 93 height 26
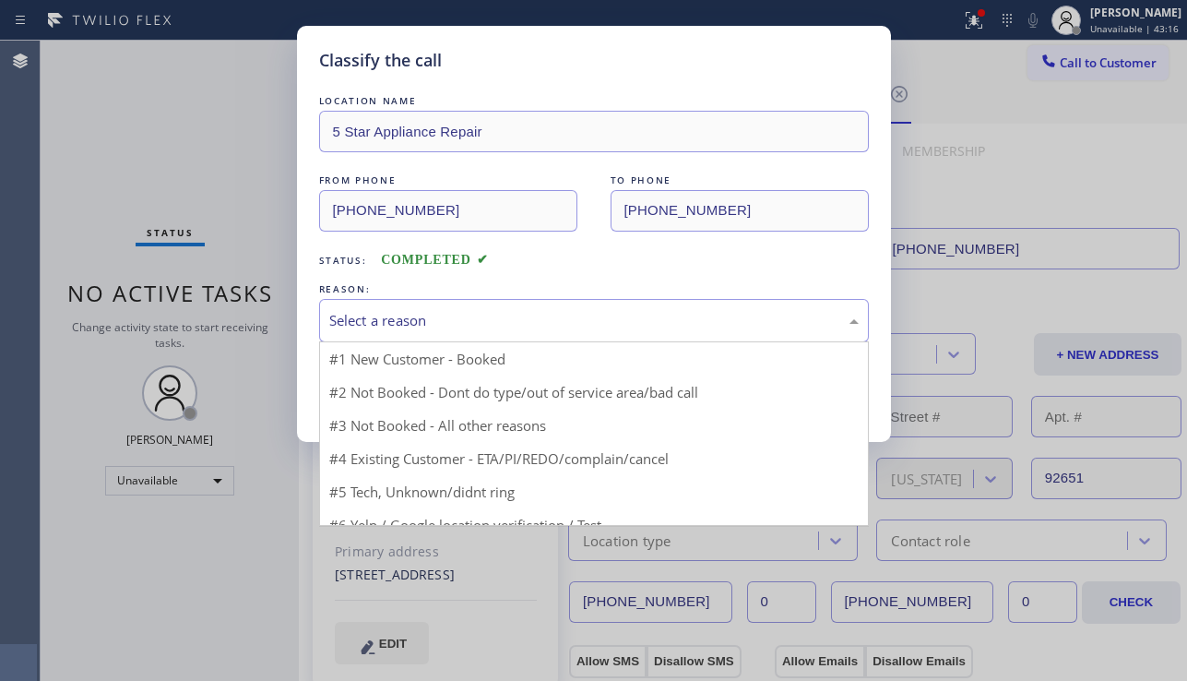
click at [420, 314] on div "Select a reason" at bounding box center [593, 320] width 529 height 21
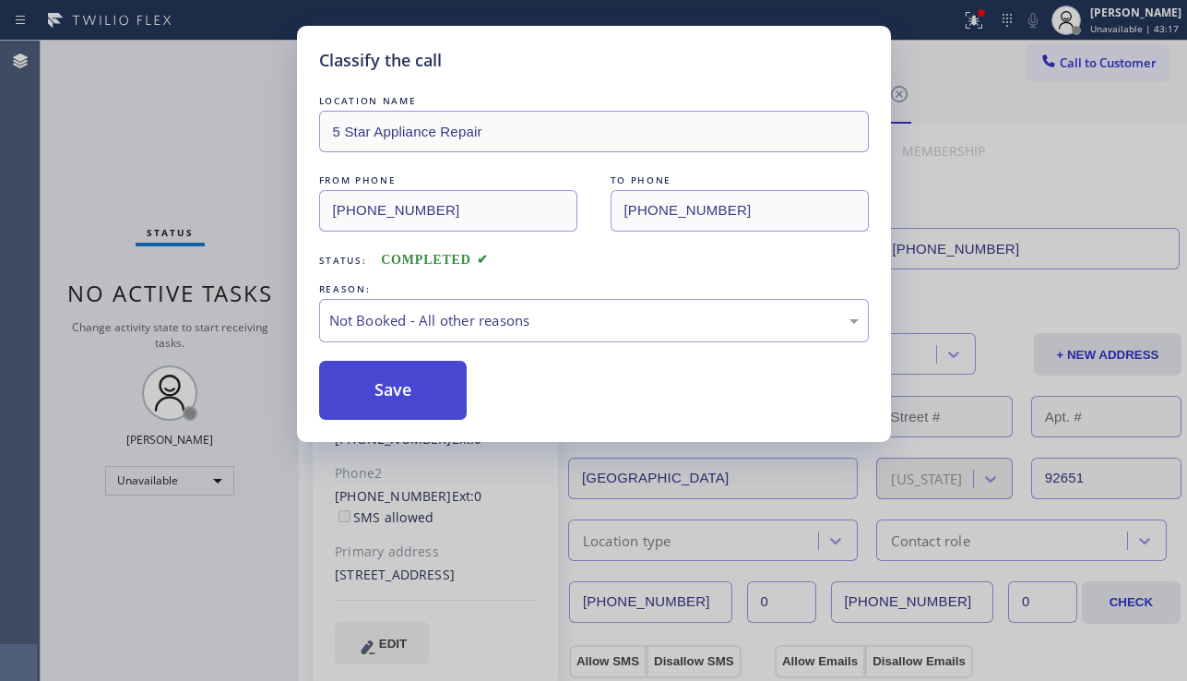
click at [373, 387] on button "Save" at bounding box center [393, 390] width 148 height 59
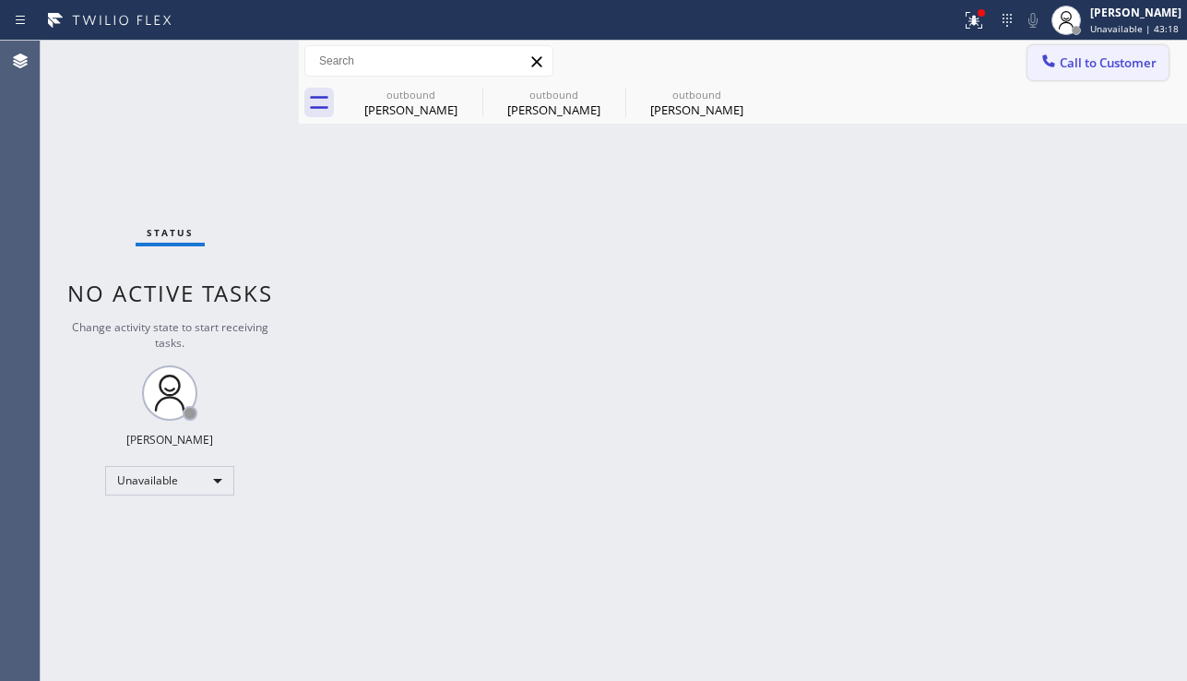
click at [1071, 65] on span "Call to Customer" at bounding box center [1108, 62] width 97 height 17
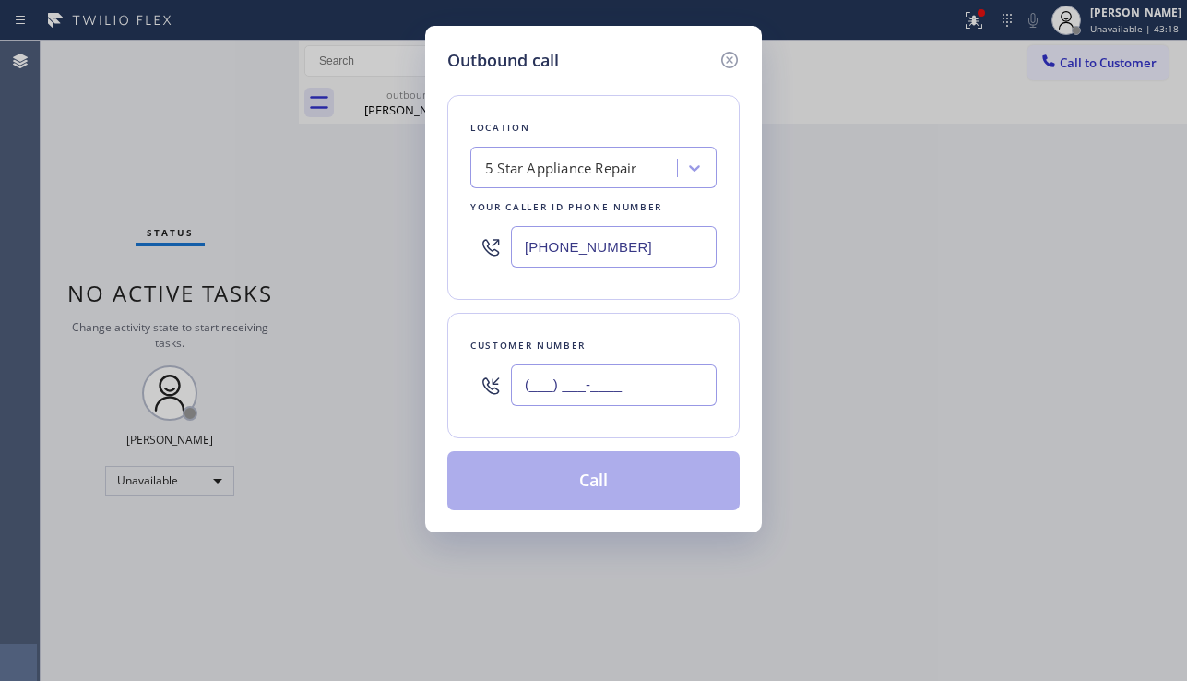
click at [562, 397] on input "(___) ___-____" at bounding box center [614, 384] width 206 height 41
paste input "909) 843-0827"
type input "(909) 843-0827"
click at [621, 475] on button "Call" at bounding box center [593, 480] width 292 height 59
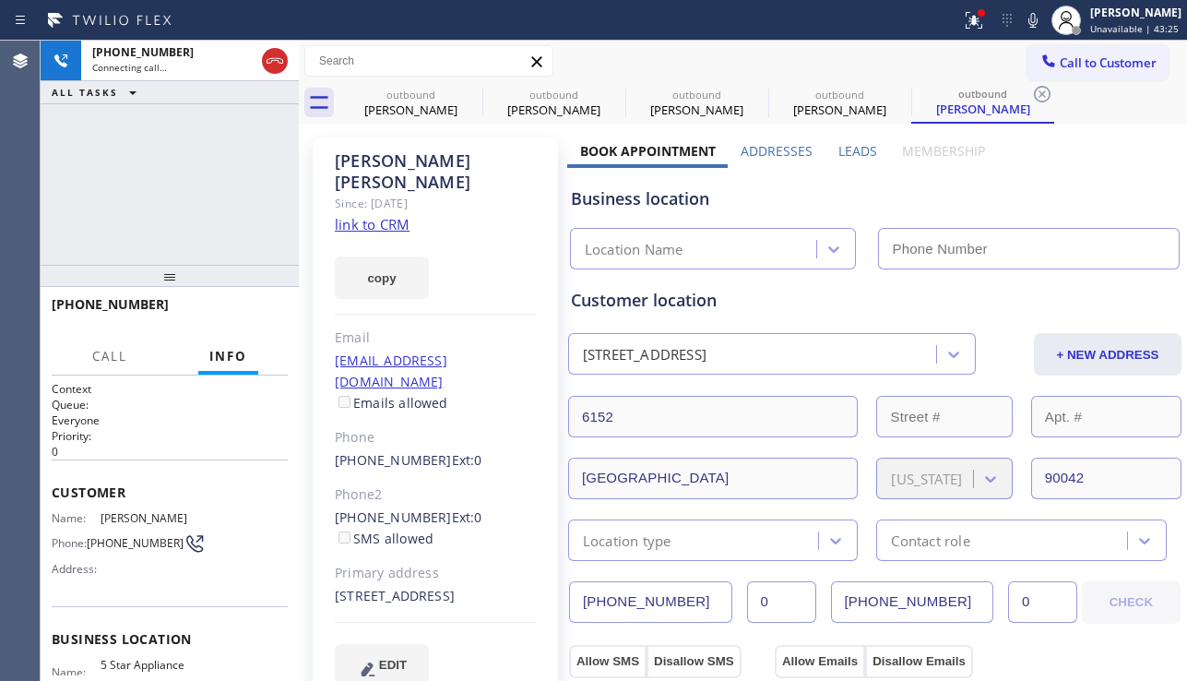
type input "[PHONE_NUMBER]"
click at [126, 226] on div "+19098430827 Connecting call… ALL TASKS ALL TASKS ACTIVE TASKS TASKS IN WRAP UP" at bounding box center [170, 153] width 258 height 224
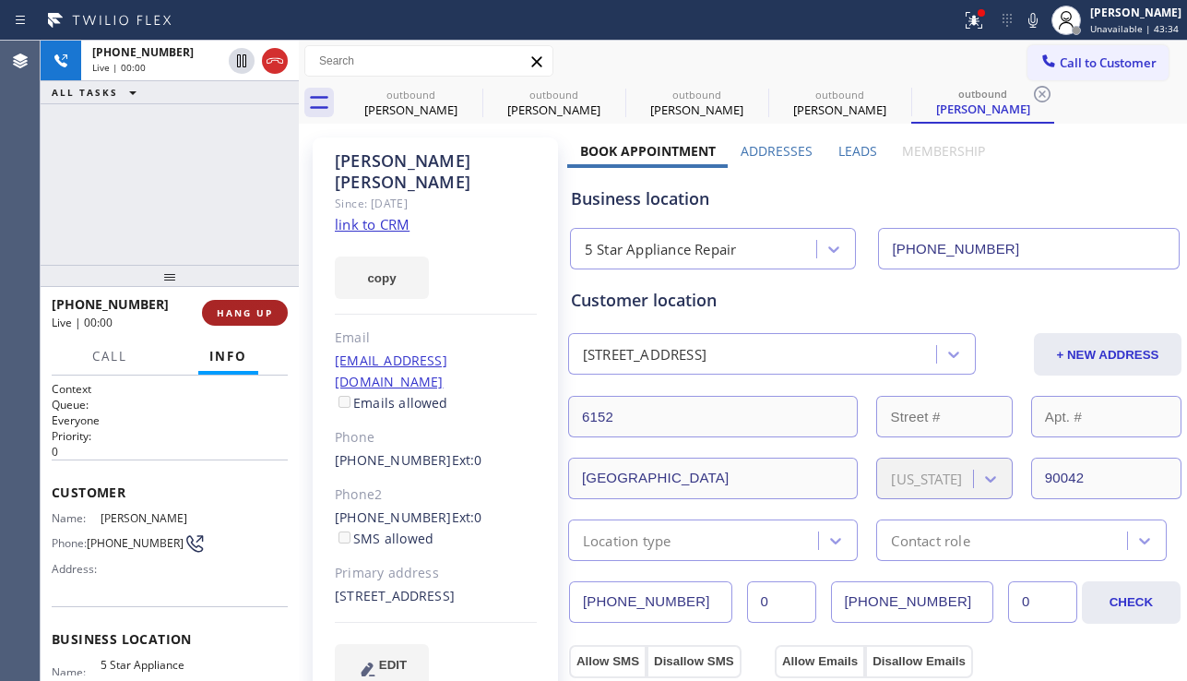
click at [260, 316] on span "HANG UP" at bounding box center [245, 312] width 56 height 13
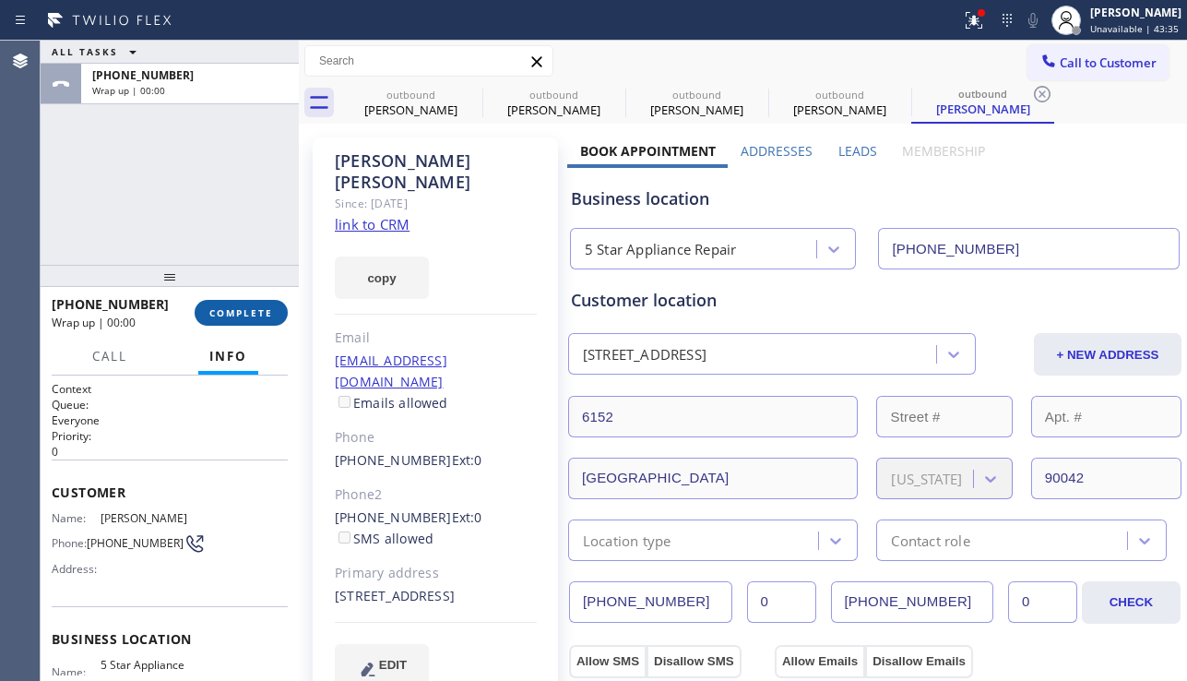
click at [260, 316] on span "COMPLETE" at bounding box center [241, 312] width 64 height 13
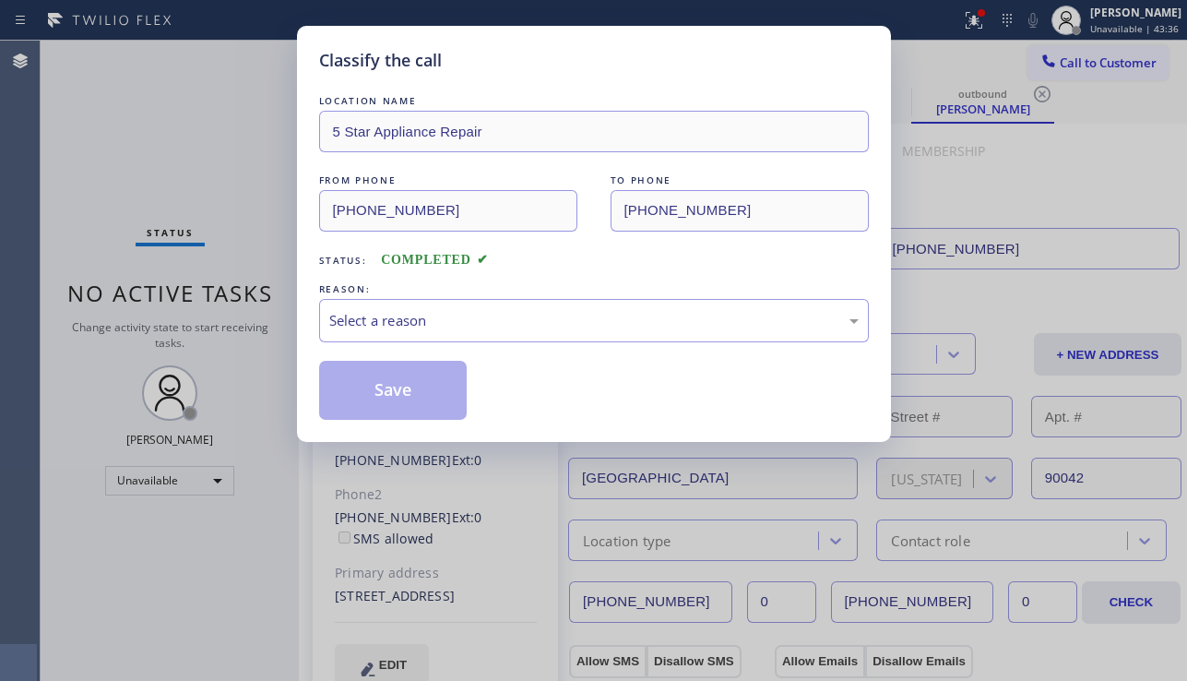
click at [509, 305] on div "Select a reason" at bounding box center [594, 320] width 550 height 43
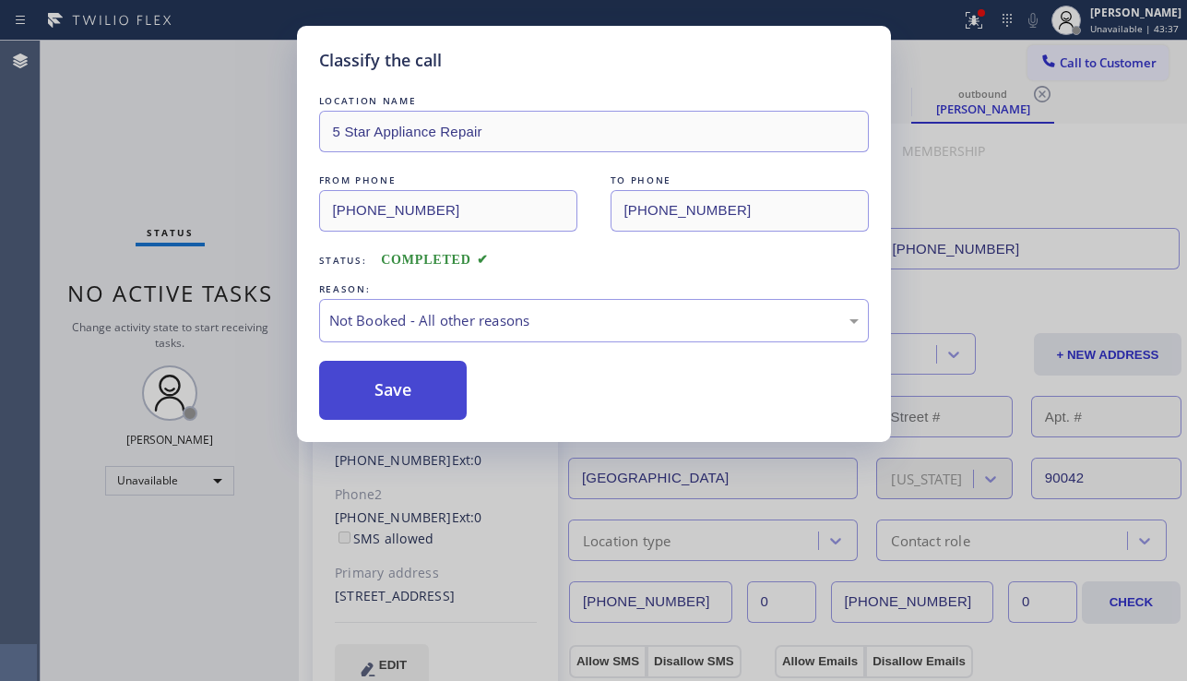
click at [409, 395] on button "Save" at bounding box center [393, 390] width 148 height 59
click at [1077, 72] on div "Classify the call LOCATION NAME HVAC Alliance Expert Three Lakes FROM PHONE (78…" at bounding box center [614, 361] width 1146 height 640
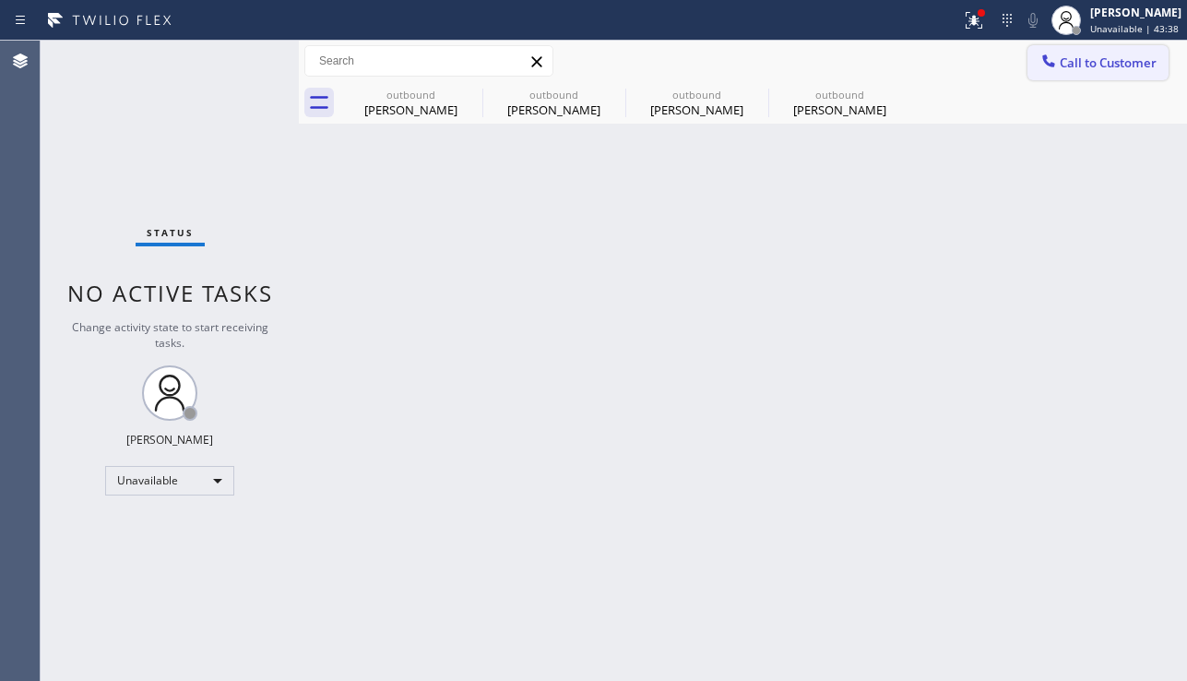
click at [1074, 71] on button "Call to Customer" at bounding box center [1097, 62] width 141 height 35
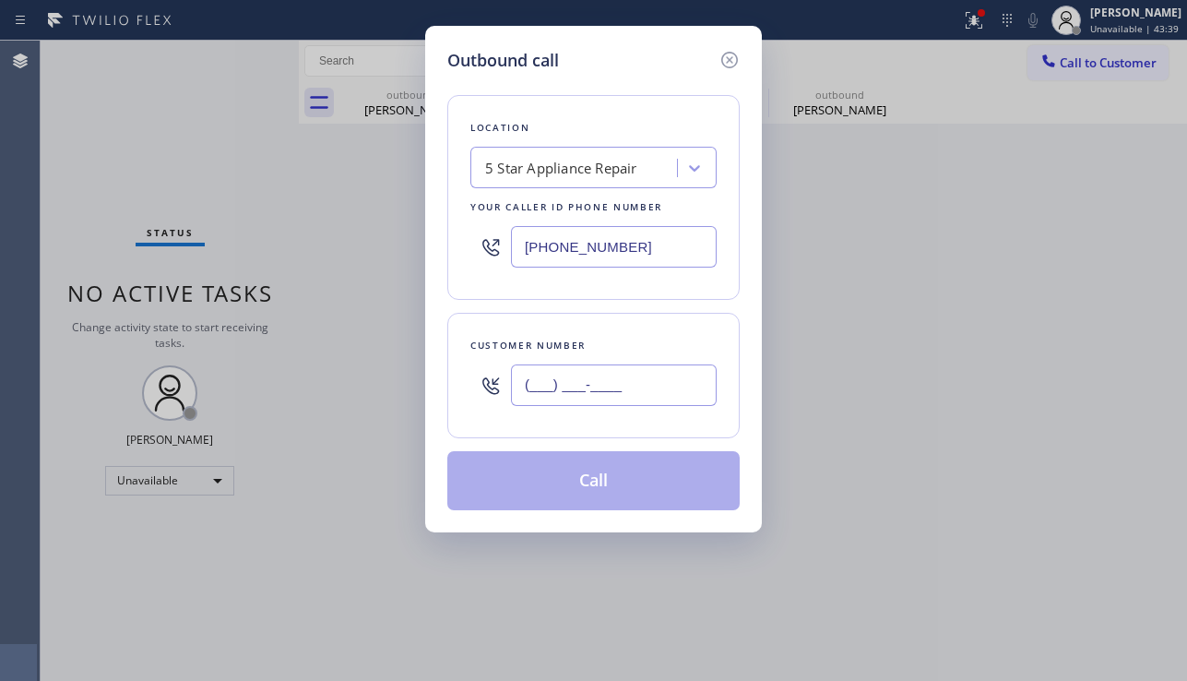
click at [535, 385] on input "(___) ___-____" at bounding box center [614, 384] width 206 height 41
paste input "626) 265-3345"
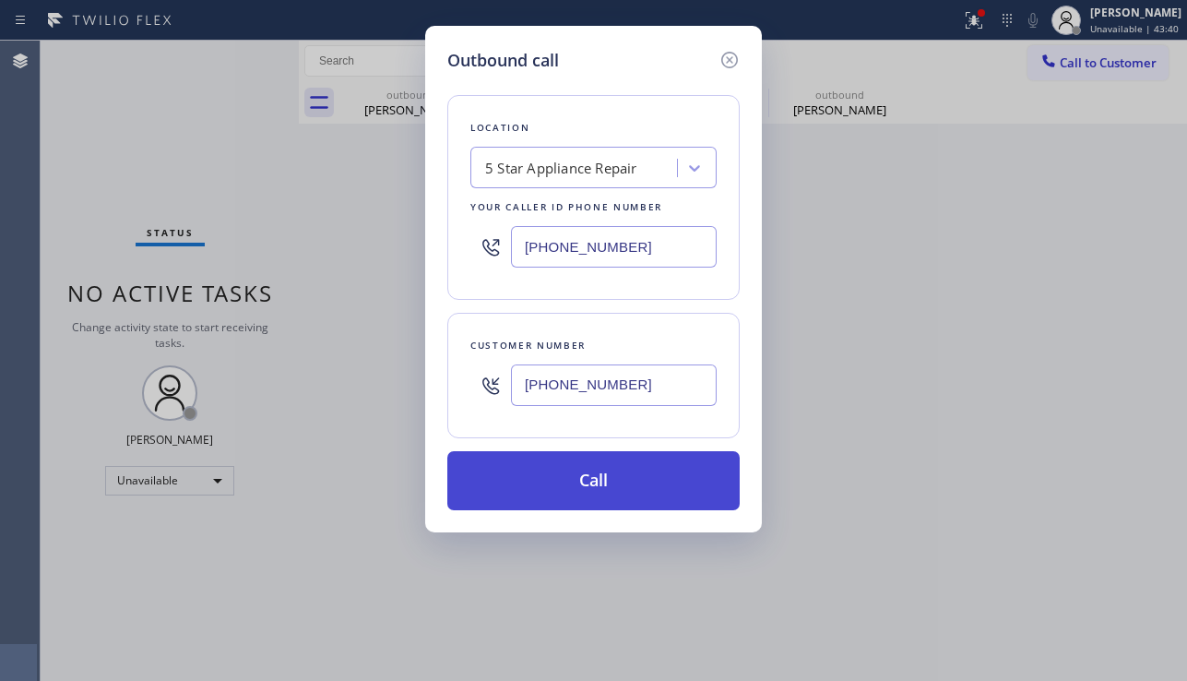
type input "(626) 265-3345"
click at [596, 465] on button "Call" at bounding box center [593, 480] width 292 height 59
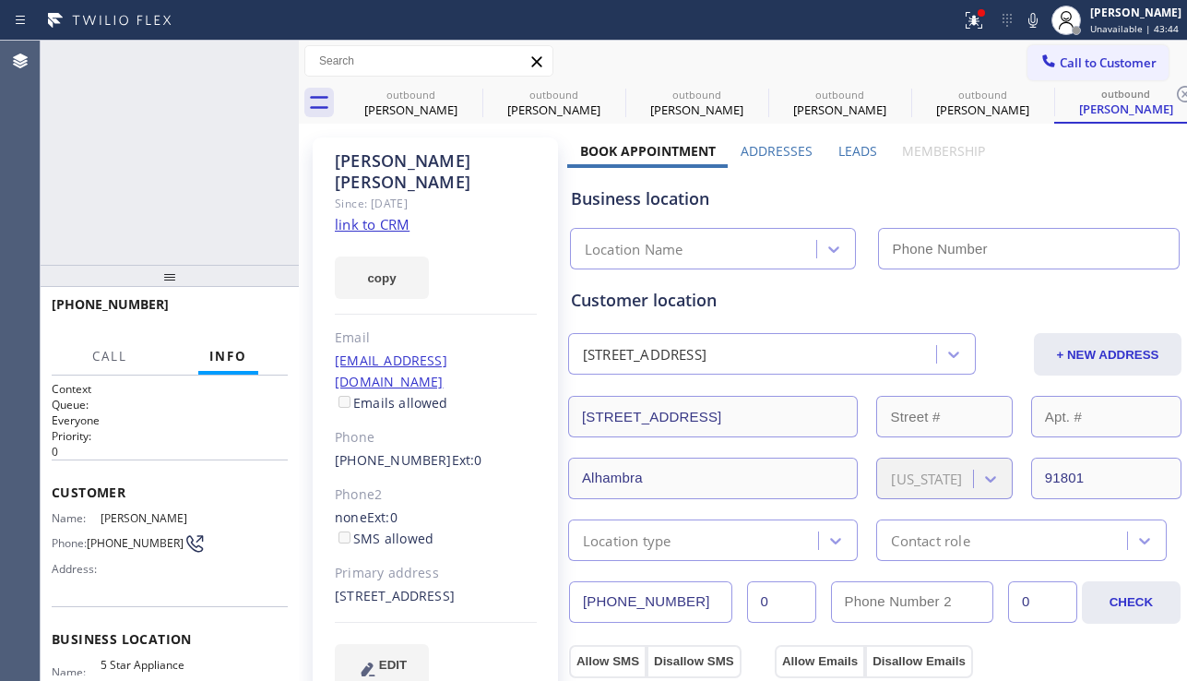
type input "[PHONE_NUMBER]"
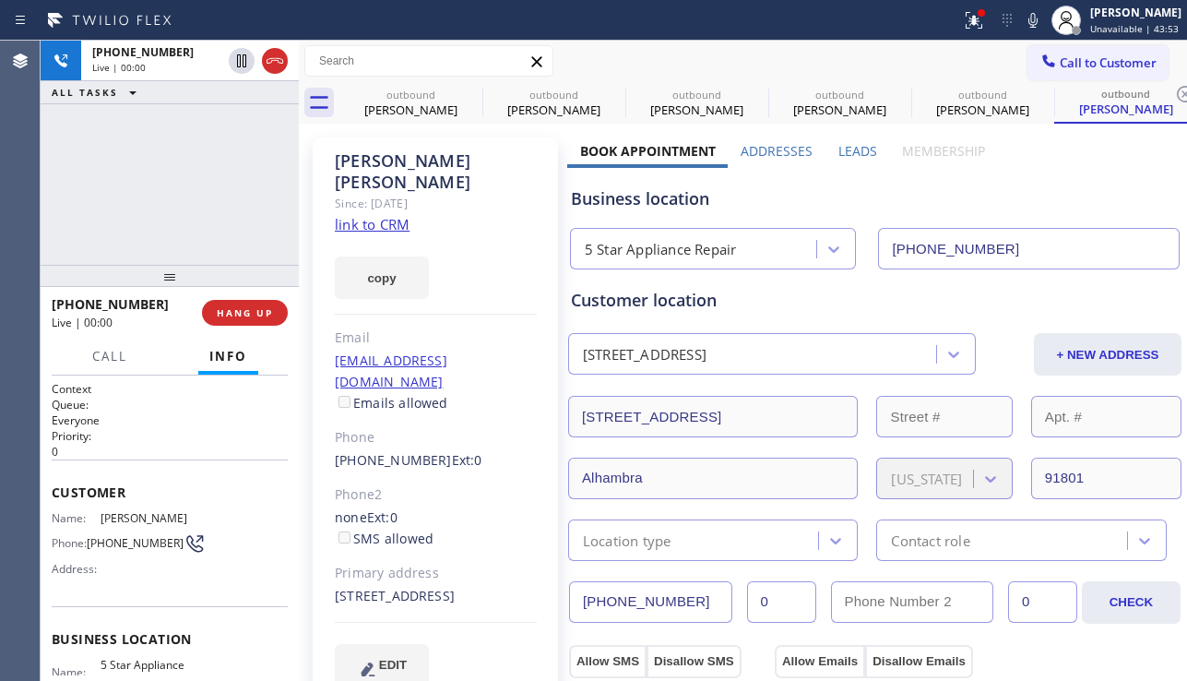
click at [493, 270] on div "copy" at bounding box center [436, 267] width 202 height 64
click at [214, 314] on button "HANG UP" at bounding box center [245, 313] width 86 height 26
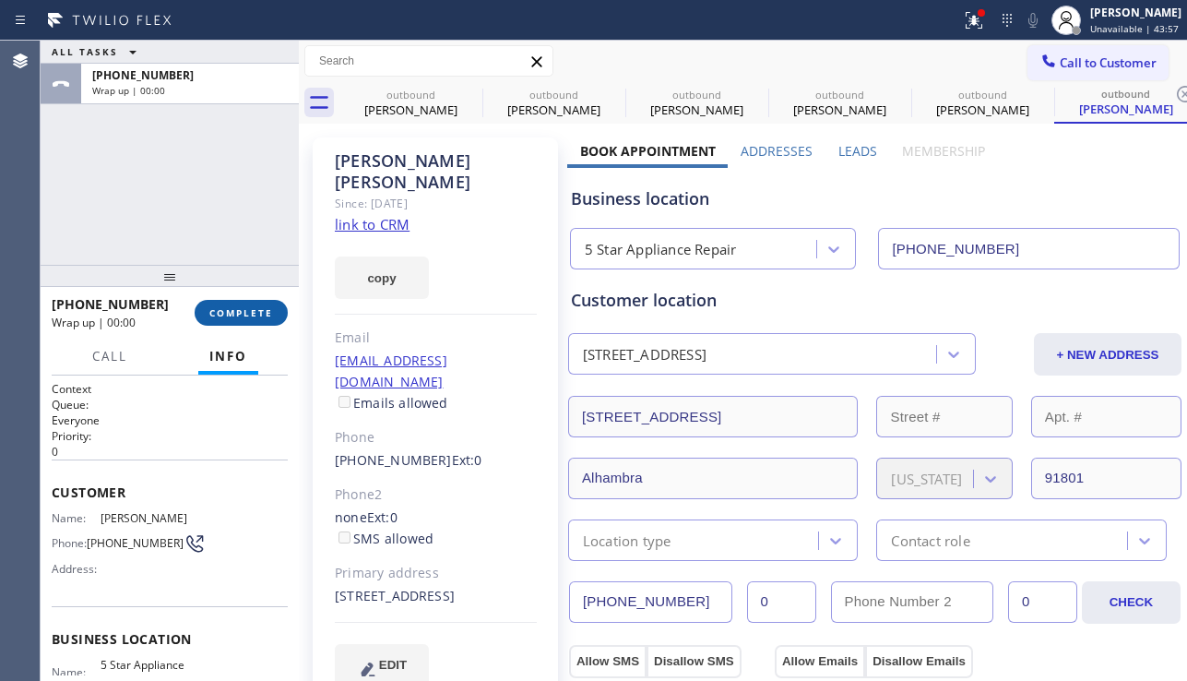
click at [214, 314] on span "COMPLETE" at bounding box center [241, 312] width 64 height 13
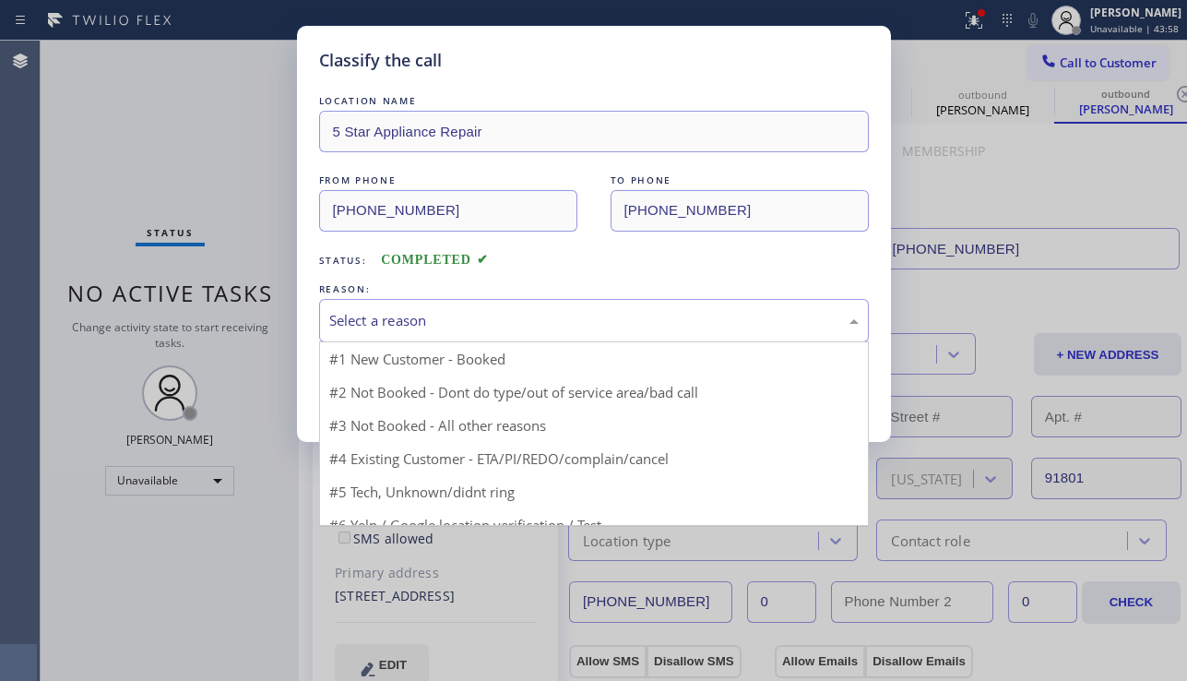
click at [423, 318] on div "Select a reason" at bounding box center [593, 320] width 529 height 21
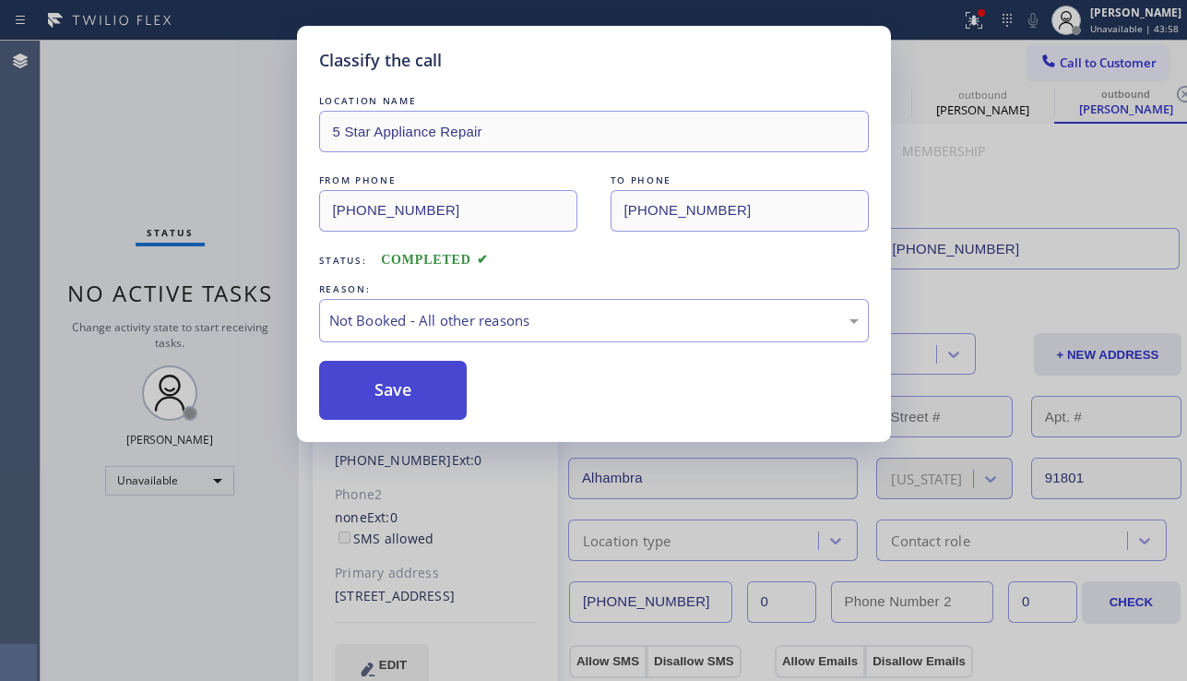
click at [394, 385] on button "Save" at bounding box center [393, 390] width 148 height 59
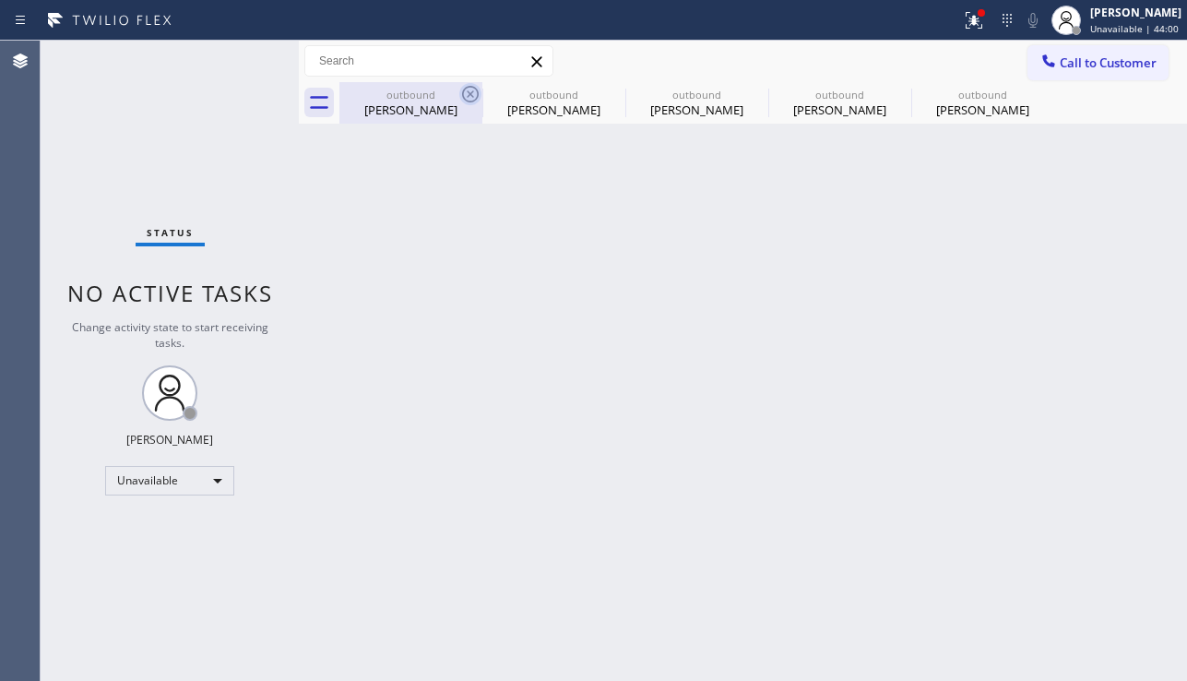
click at [464, 90] on icon at bounding box center [470, 94] width 17 height 17
click at [0, 0] on icon at bounding box center [0, 0] width 0 height 0
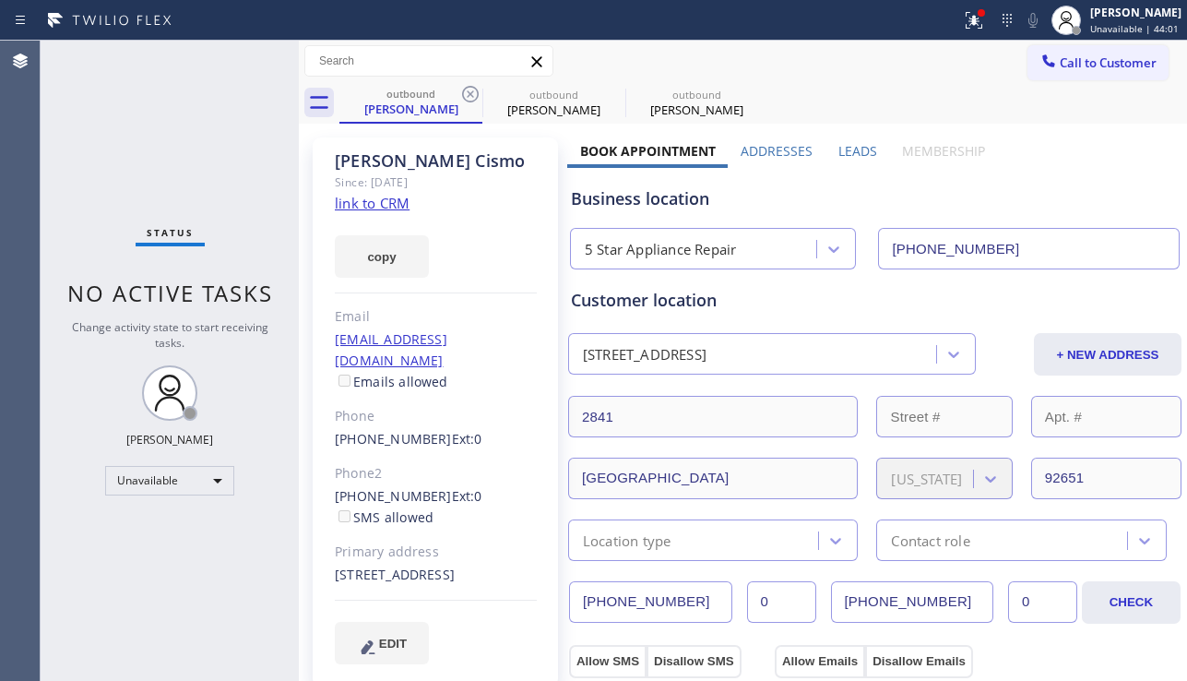
click at [464, 90] on icon at bounding box center [470, 94] width 17 height 17
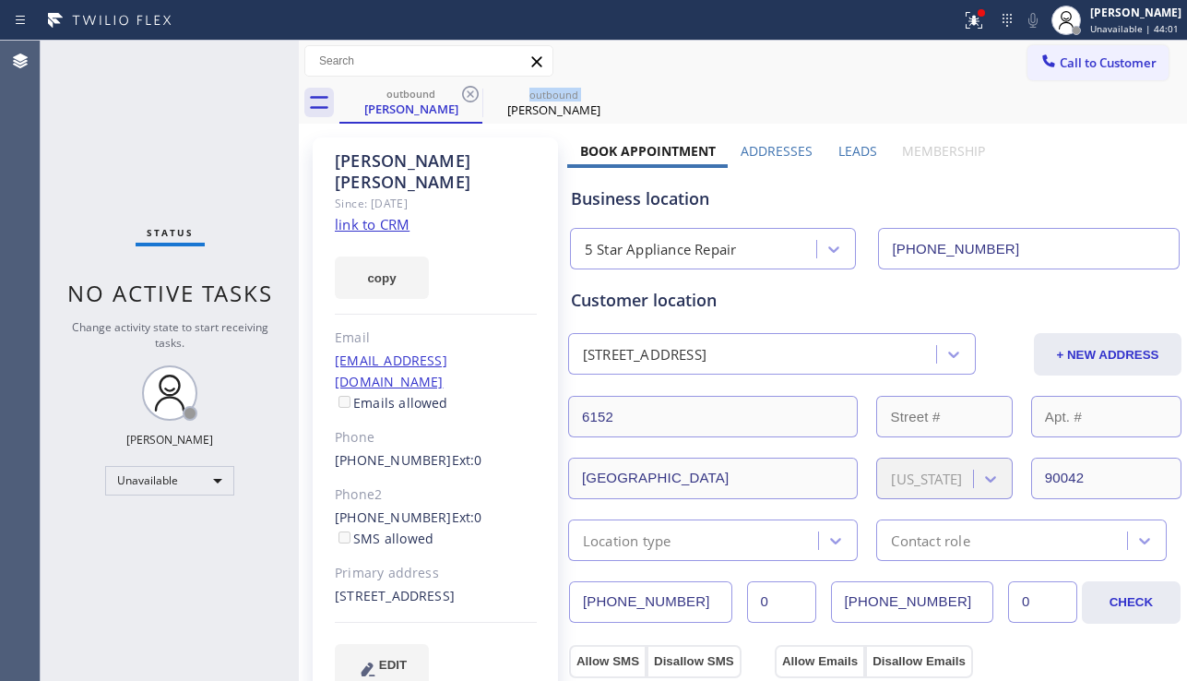
click at [464, 90] on icon at bounding box center [470, 94] width 17 height 17
click at [0, 0] on icon at bounding box center [0, 0] width 0 height 0
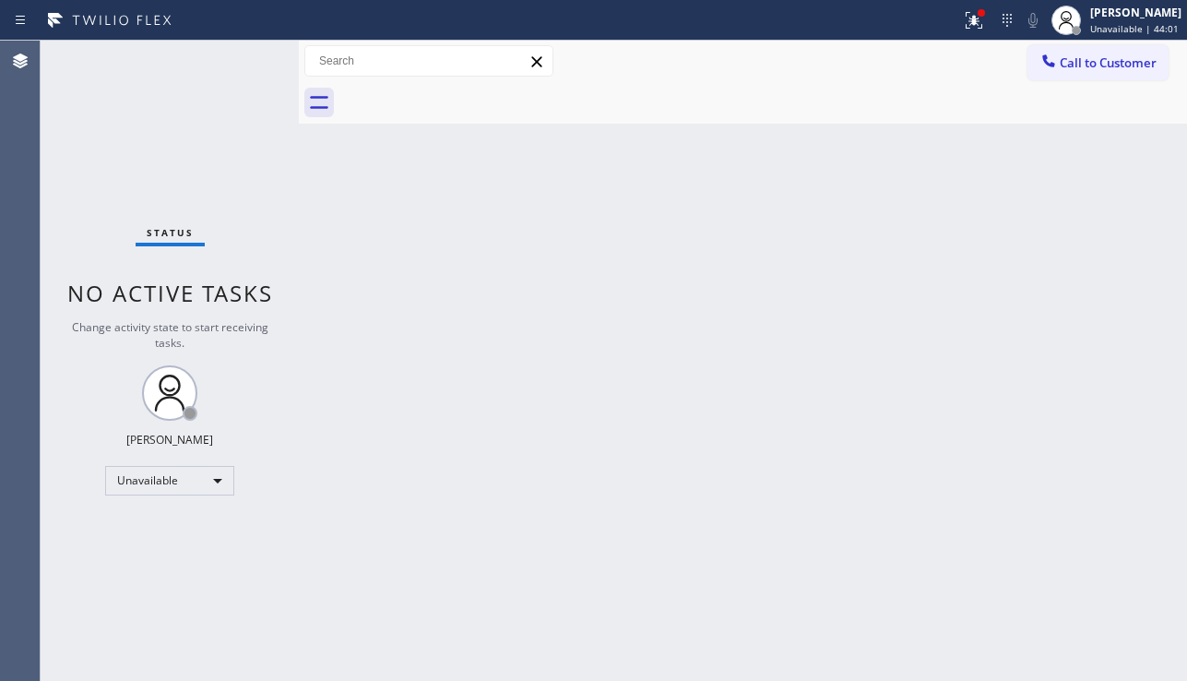
click at [464, 90] on div at bounding box center [762, 102] width 847 height 41
click at [954, 31] on button at bounding box center [974, 20] width 41 height 41
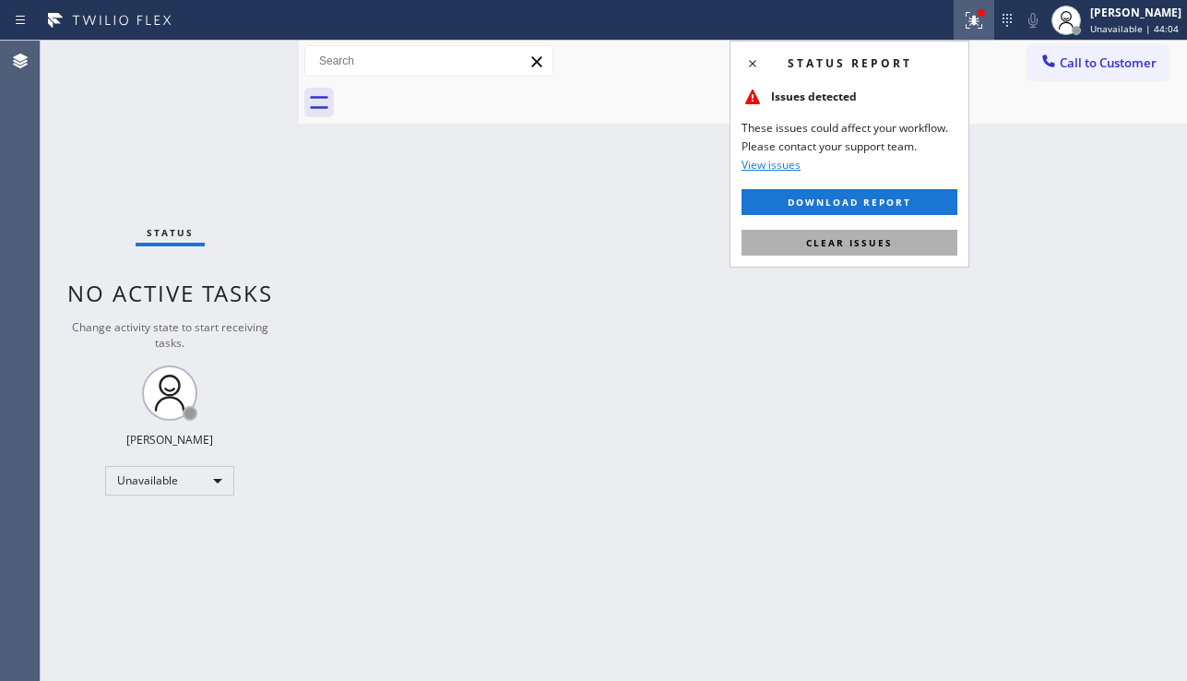
click at [848, 231] on button "Clear issues" at bounding box center [849, 243] width 216 height 26
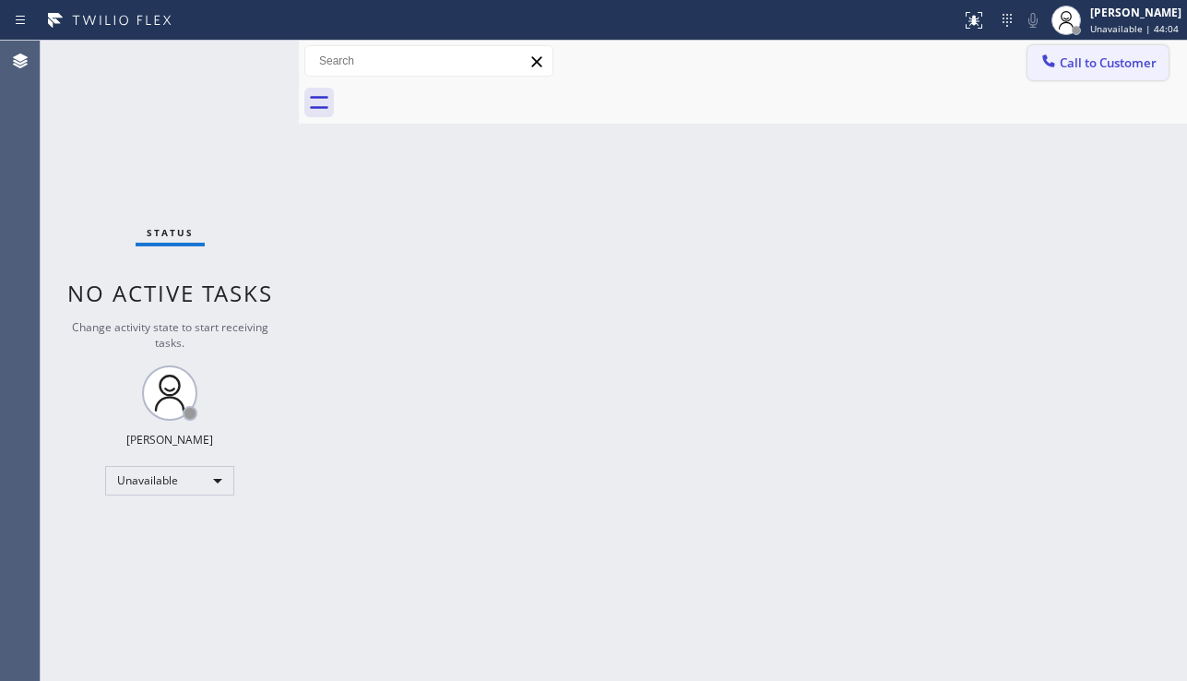
click at [1036, 69] on button "Call to Customer" at bounding box center [1097, 62] width 141 height 35
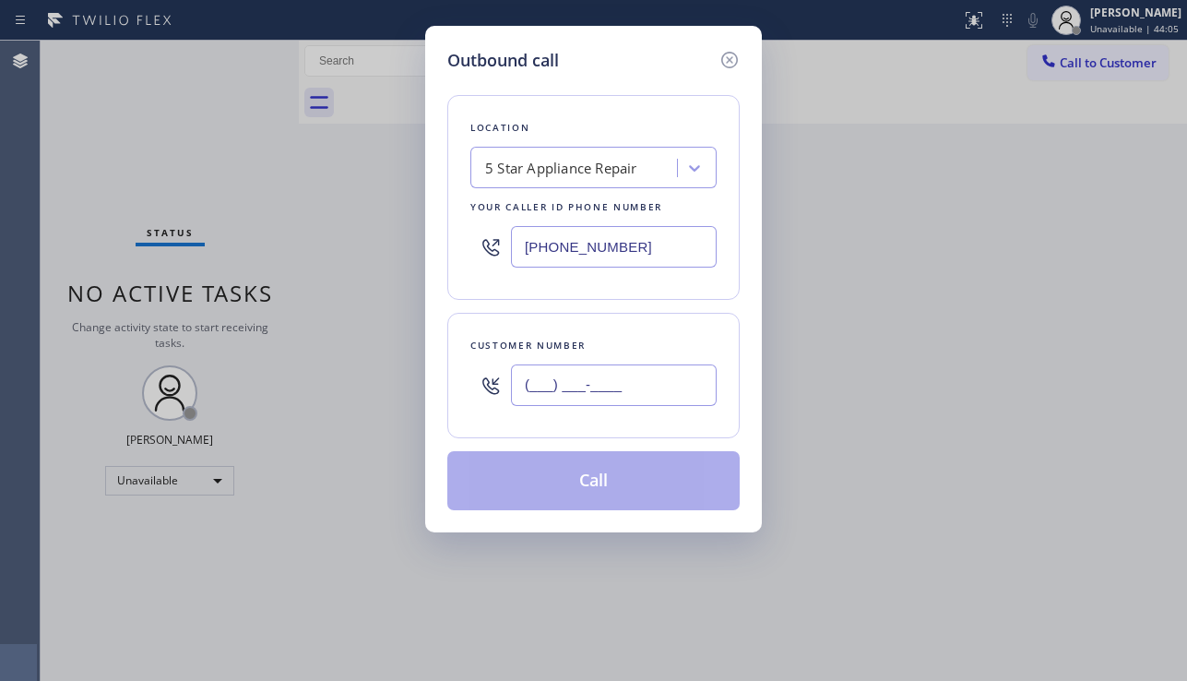
click at [614, 393] on input "(___) ___-____" at bounding box center [614, 384] width 206 height 41
paste input "714) 222-1256"
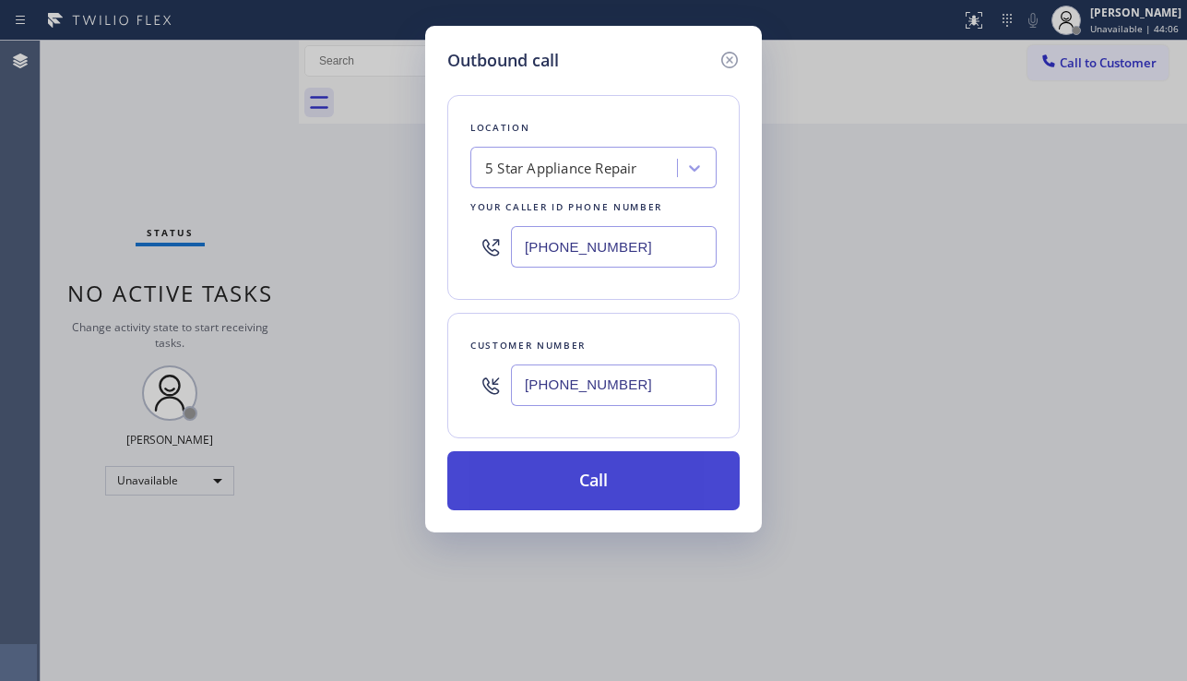
type input "(714) 222-1256"
click at [623, 483] on button "Call" at bounding box center [593, 480] width 292 height 59
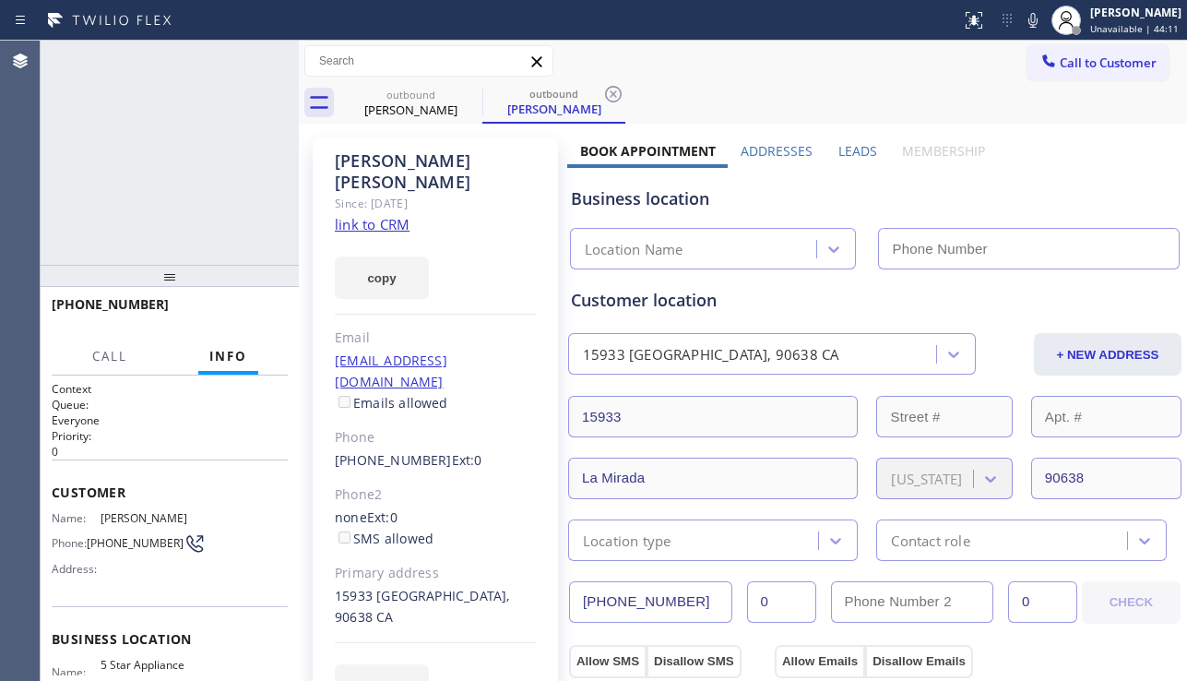
type input "[PHONE_NUMBER]"
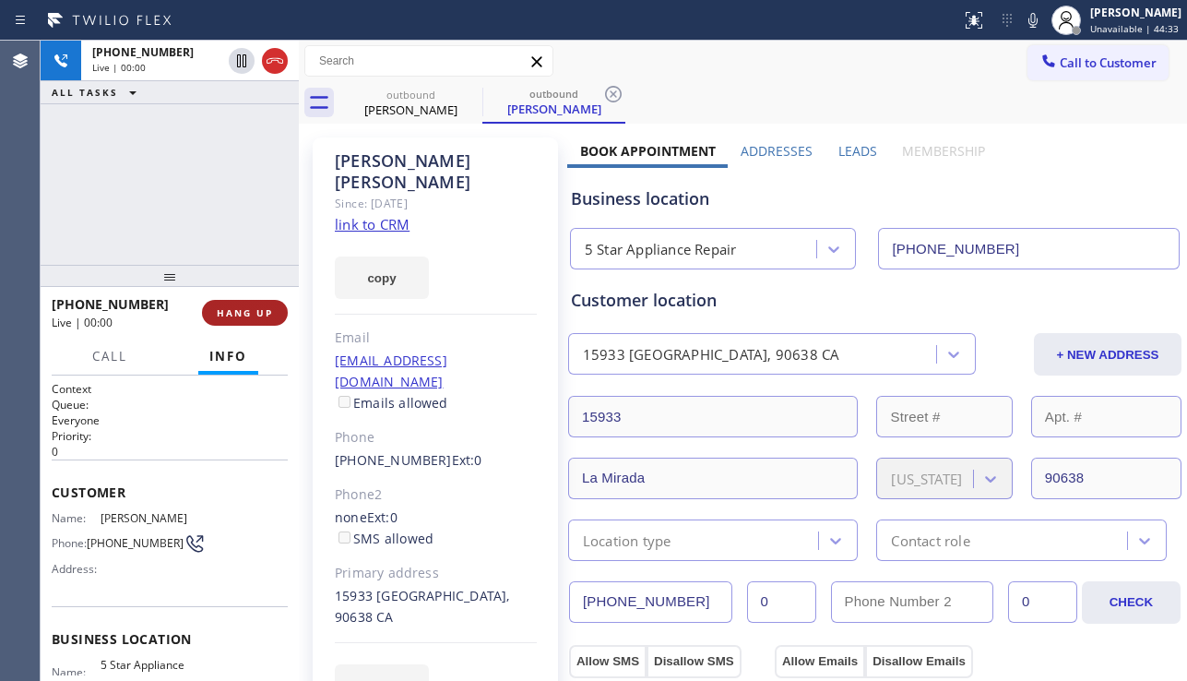
click at [252, 310] on span "HANG UP" at bounding box center [245, 312] width 56 height 13
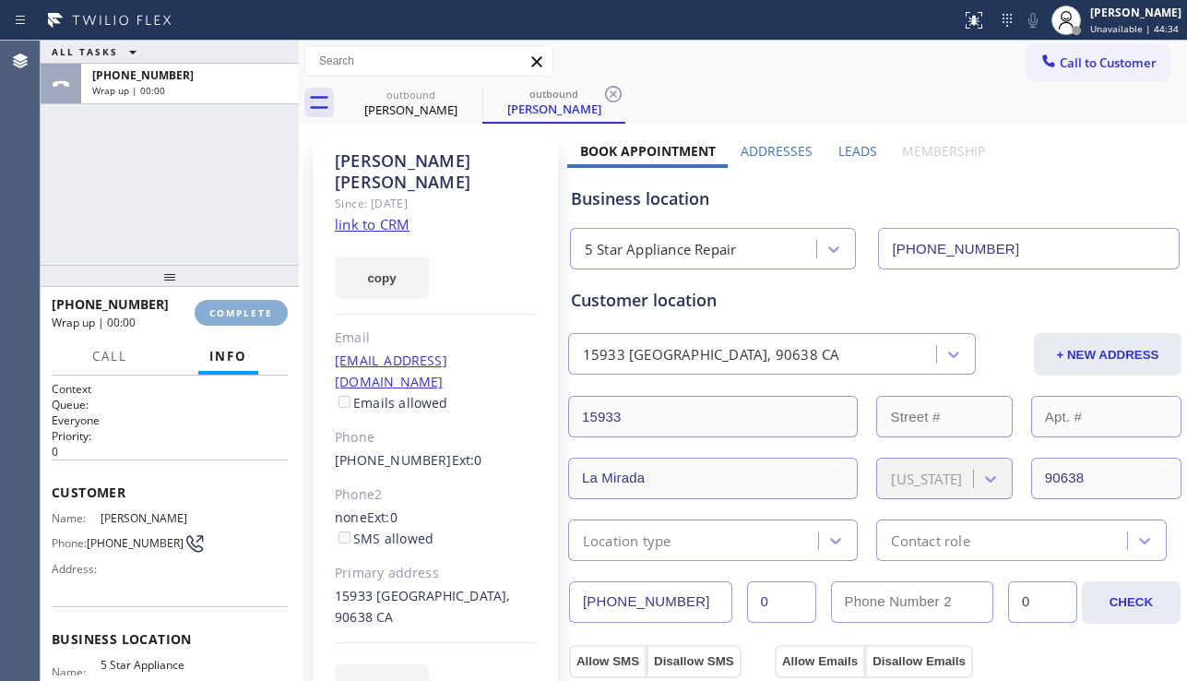
click at [252, 310] on span "COMPLETE" at bounding box center [241, 312] width 64 height 13
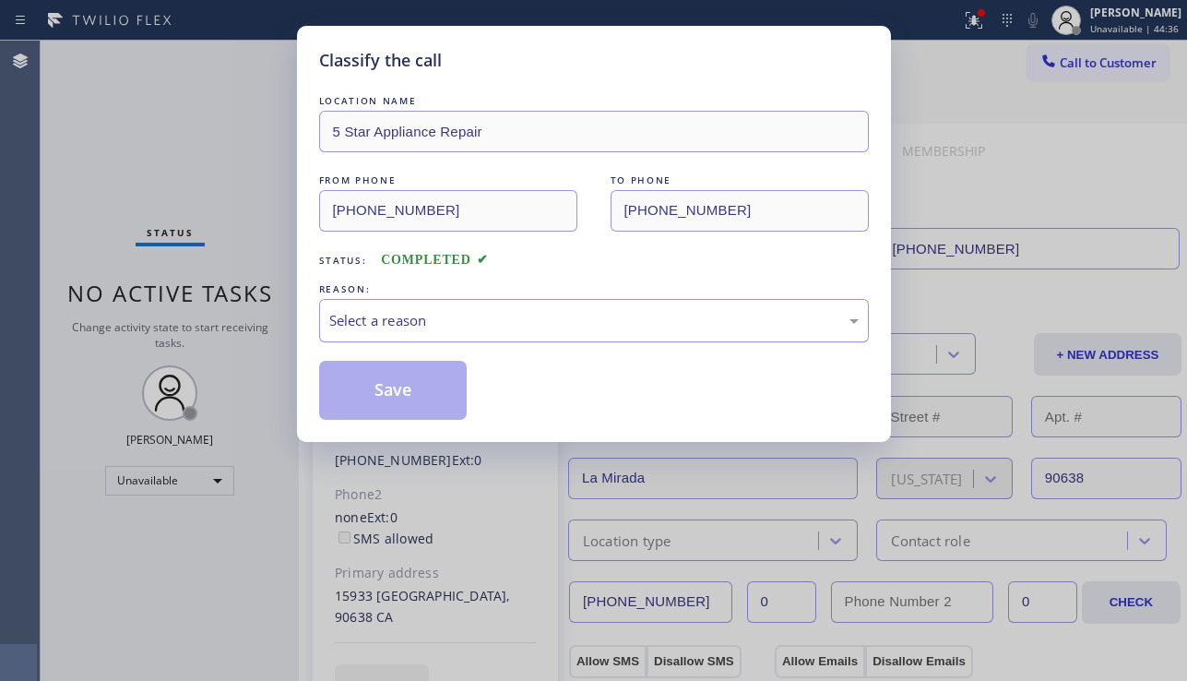
click at [460, 313] on div "Select a reason" at bounding box center [593, 320] width 529 height 21
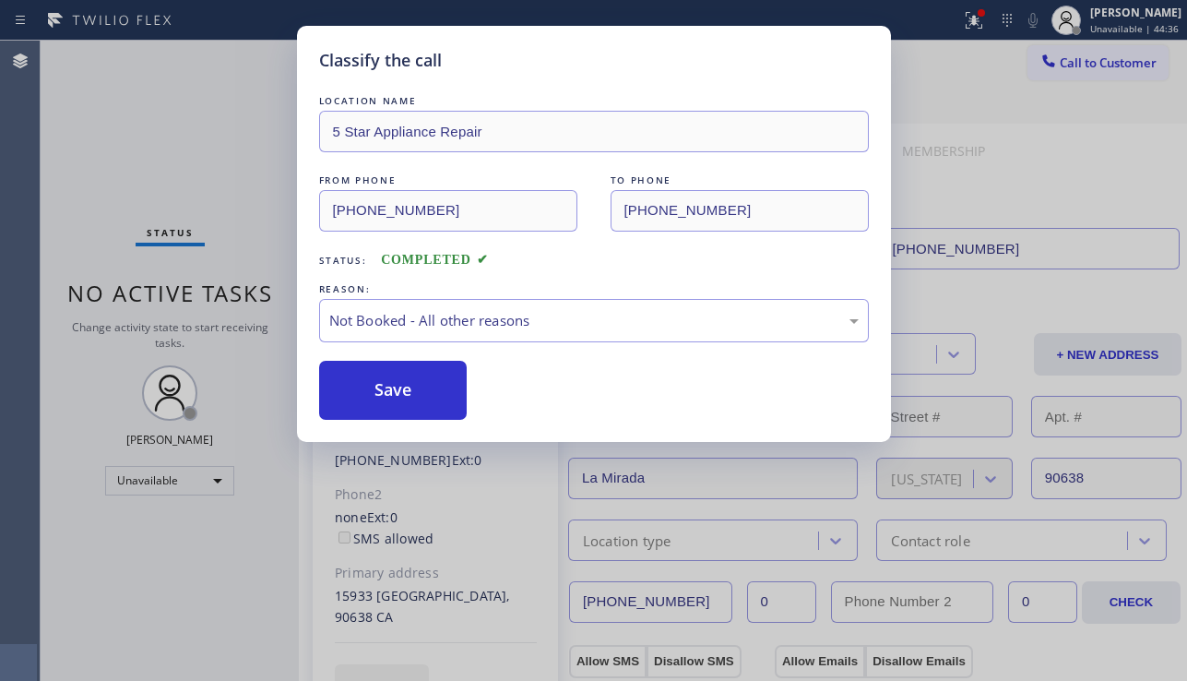
drag, startPoint x: 385, startPoint y: 394, endPoint x: 530, endPoint y: 386, distance: 145.9
click at [384, 395] on button "Save" at bounding box center [393, 390] width 148 height 59
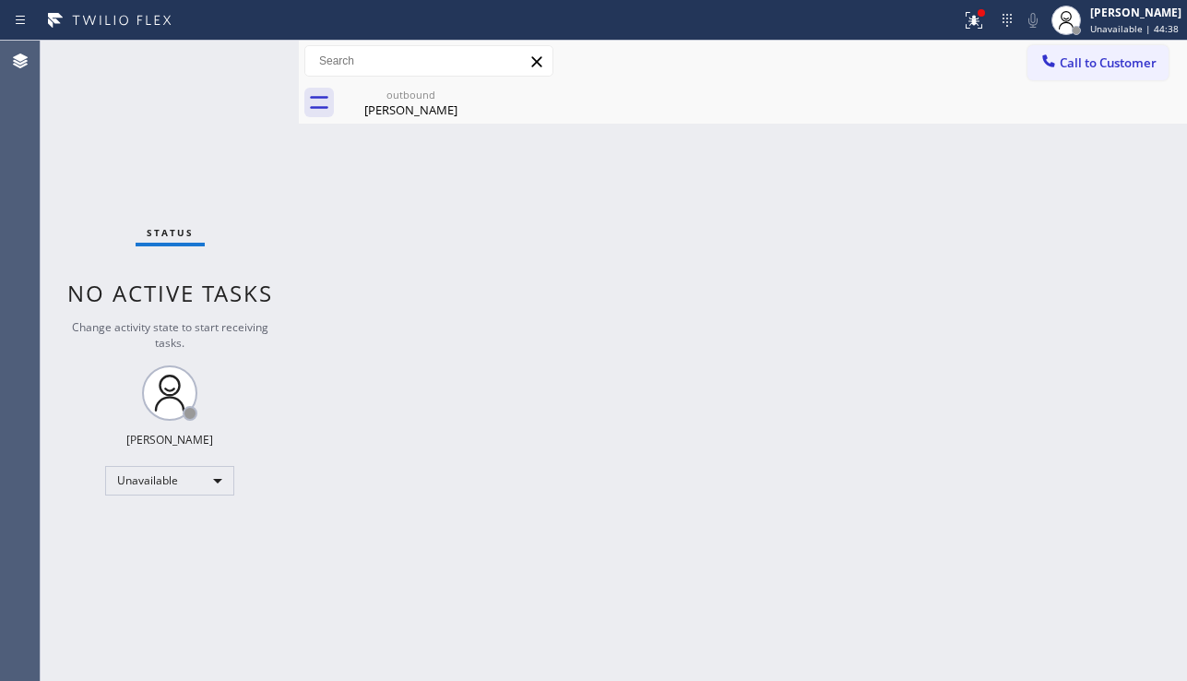
click at [1071, 60] on span "Call to Customer" at bounding box center [1108, 62] width 97 height 17
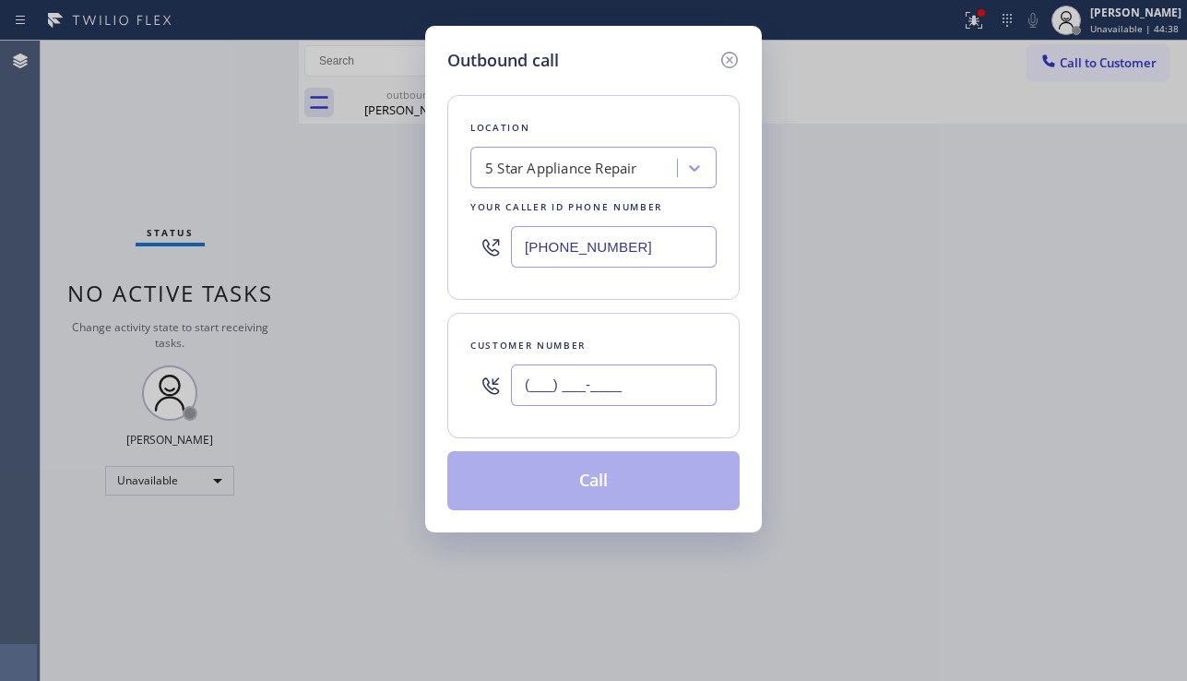
click at [629, 369] on input "(___) ___-____" at bounding box center [614, 384] width 206 height 41
paste input "916) 761-5171"
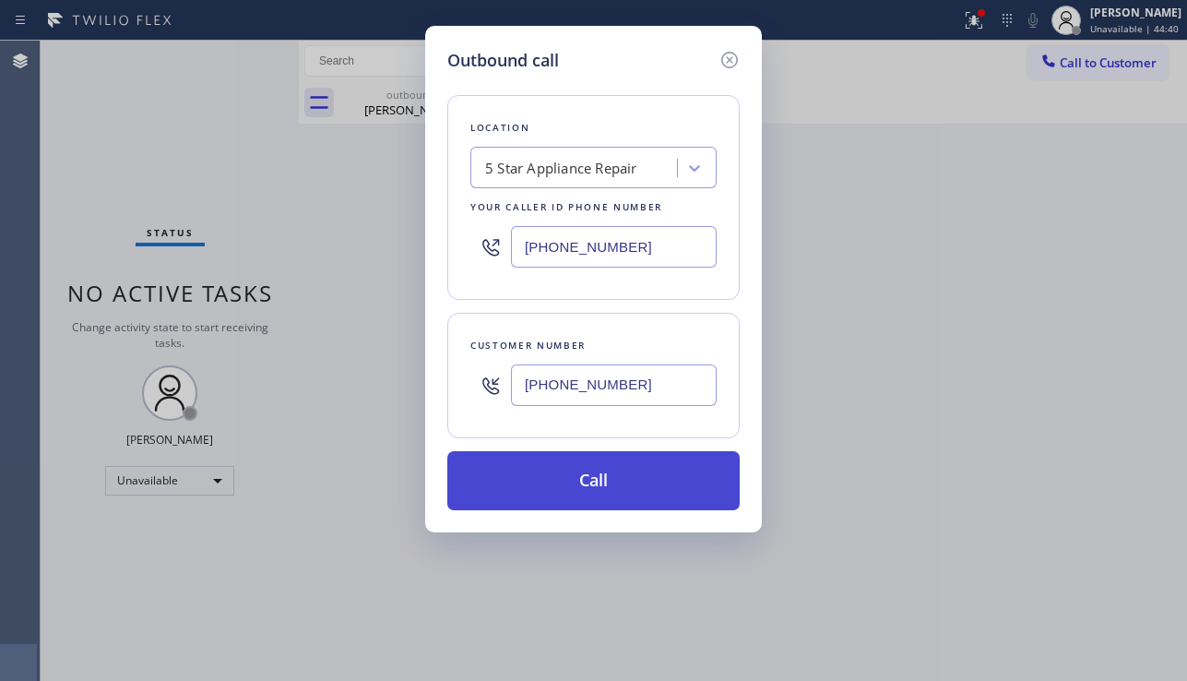
type input "(916) 761-5171"
click at [619, 486] on button "Call" at bounding box center [593, 480] width 292 height 59
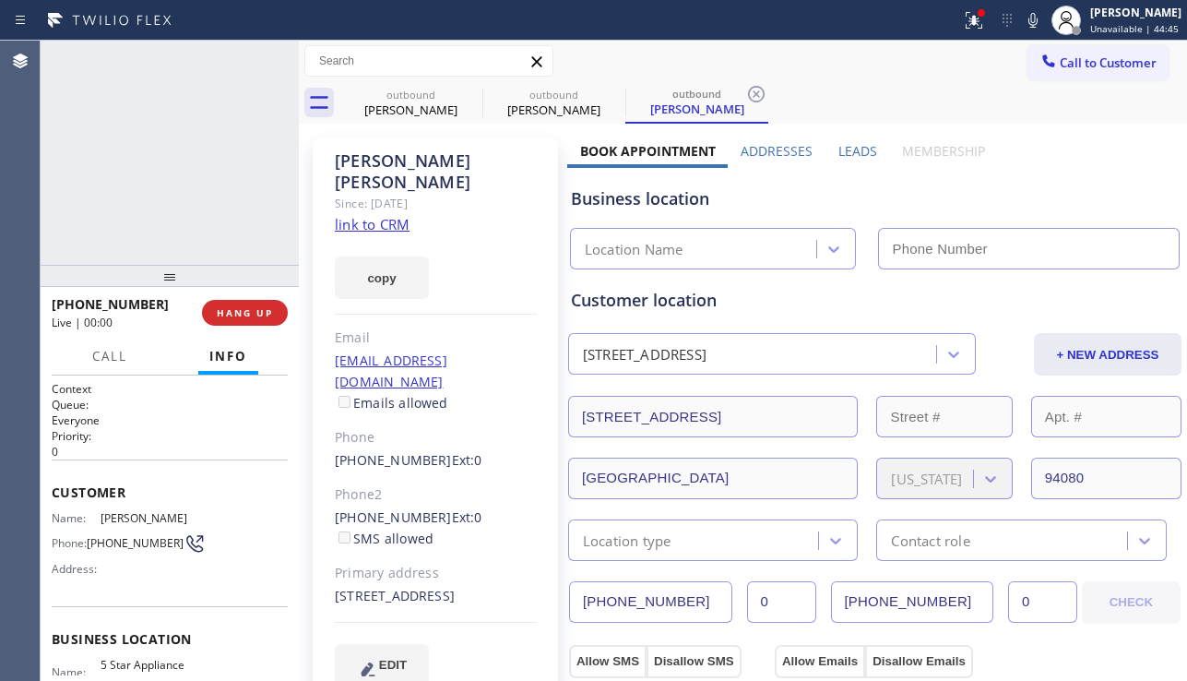
type input "[PHONE_NUMBER]"
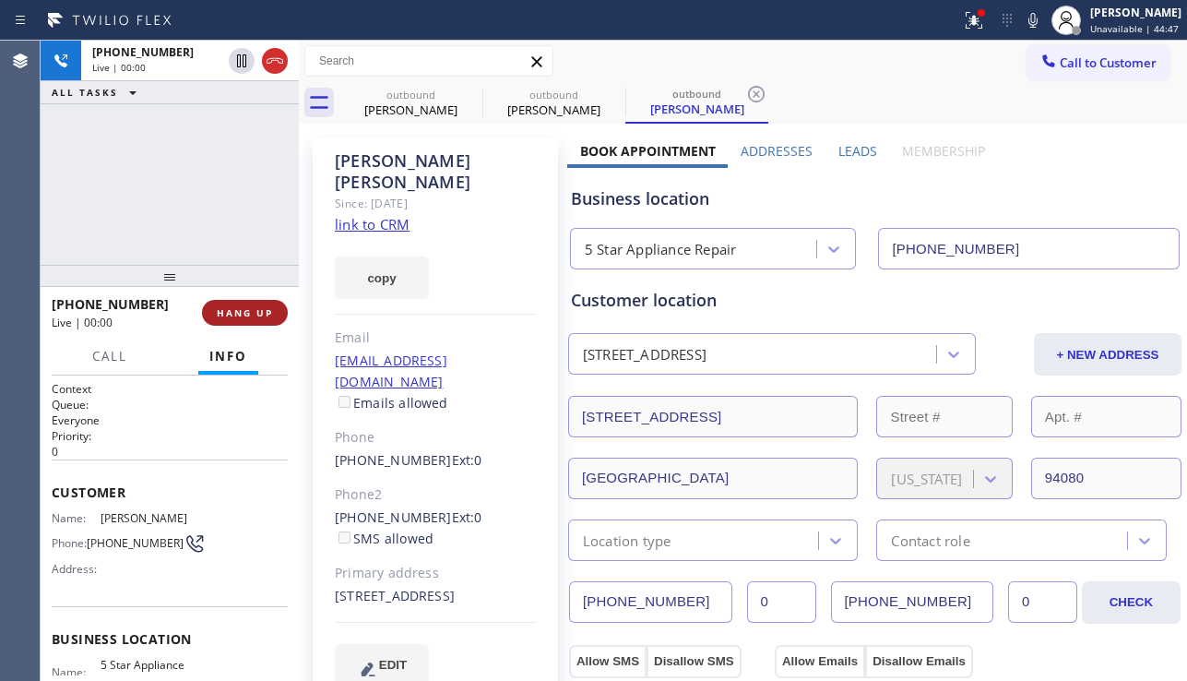
click at [264, 304] on button "HANG UP" at bounding box center [245, 313] width 86 height 26
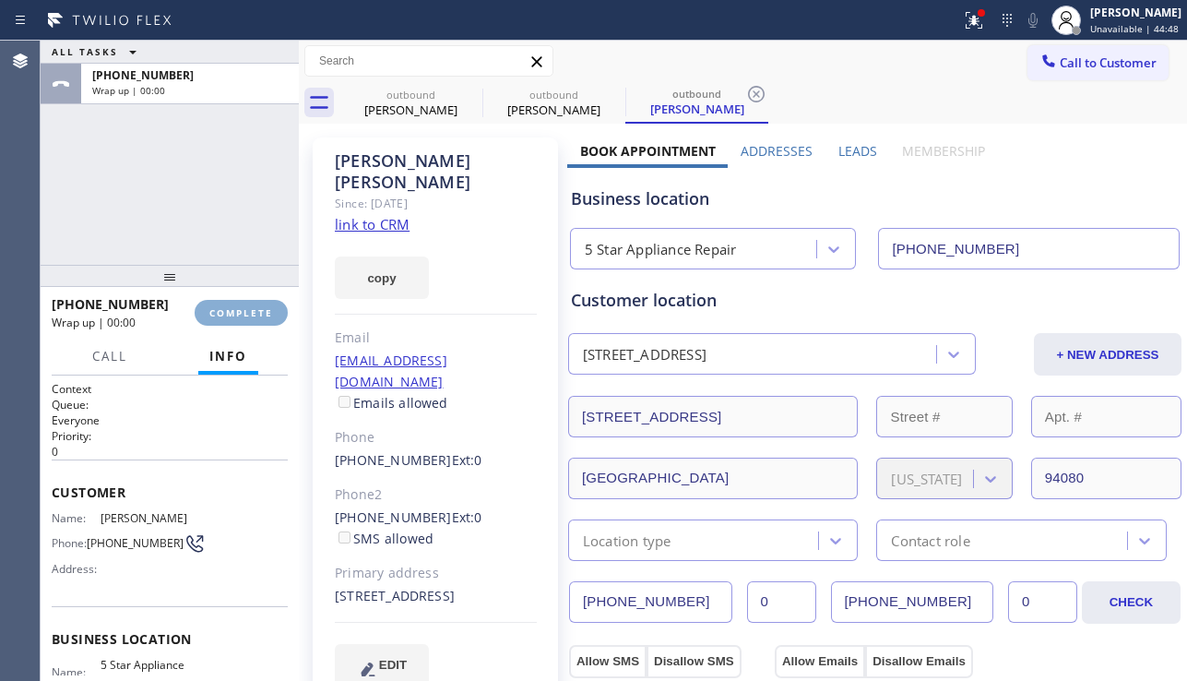
click at [264, 306] on span "COMPLETE" at bounding box center [241, 312] width 64 height 13
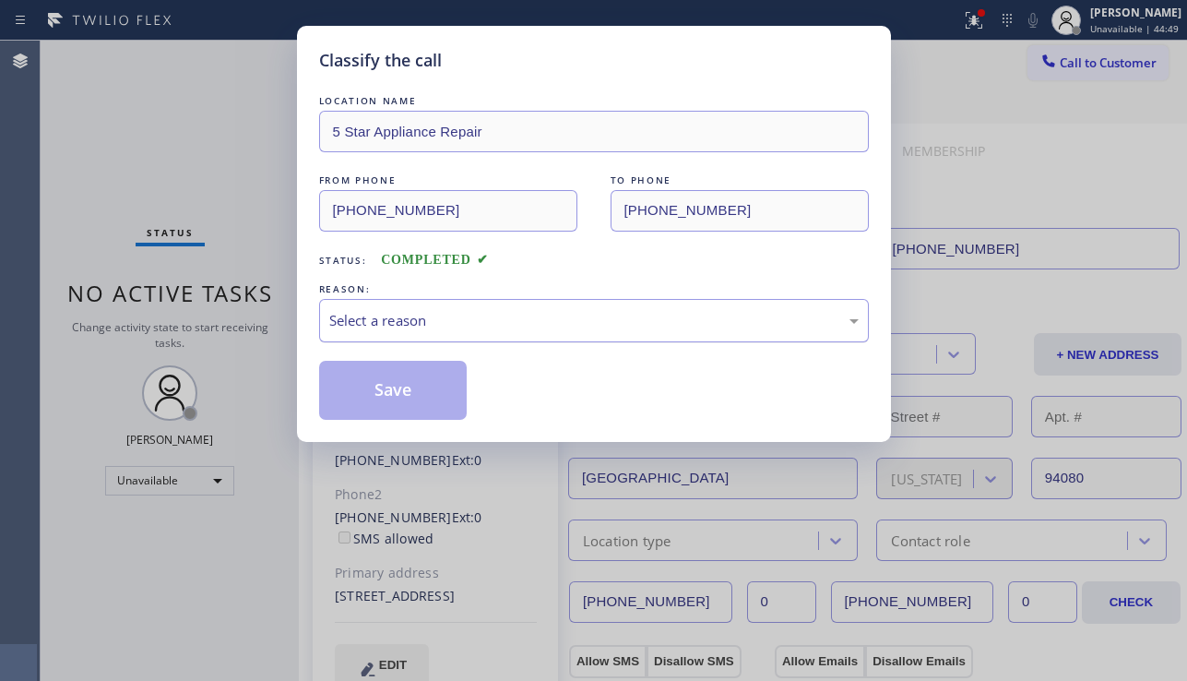
click at [472, 317] on div "Select a reason" at bounding box center [593, 320] width 529 height 21
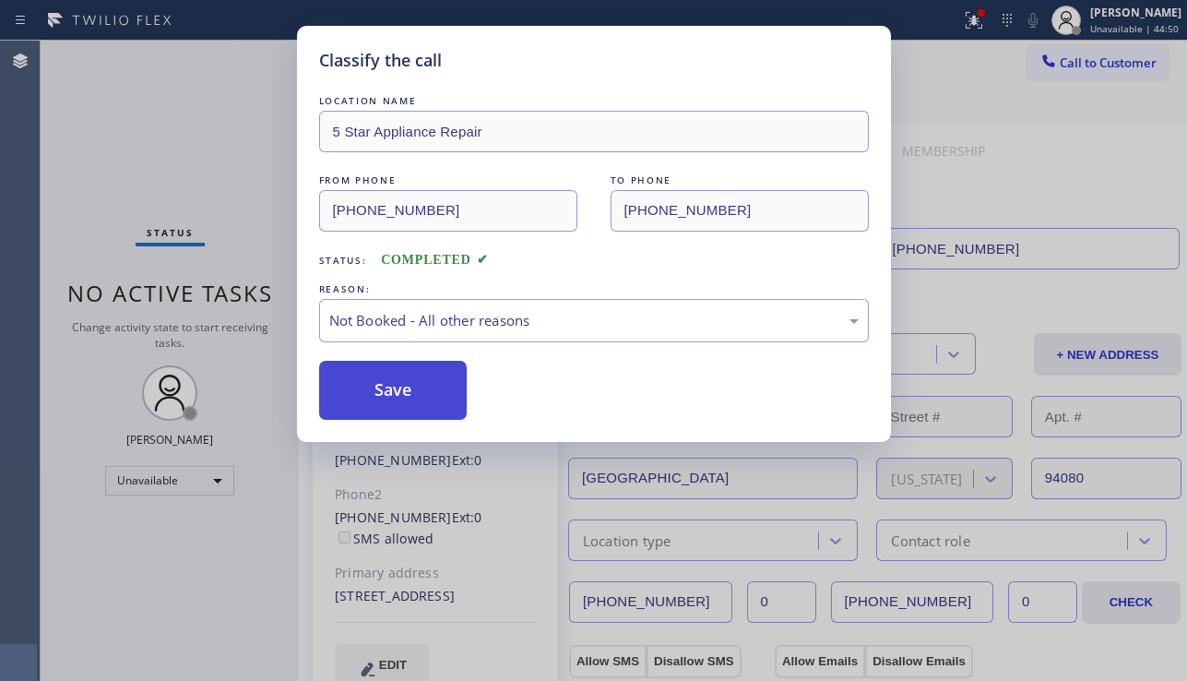
click at [389, 390] on button "Save" at bounding box center [393, 390] width 148 height 59
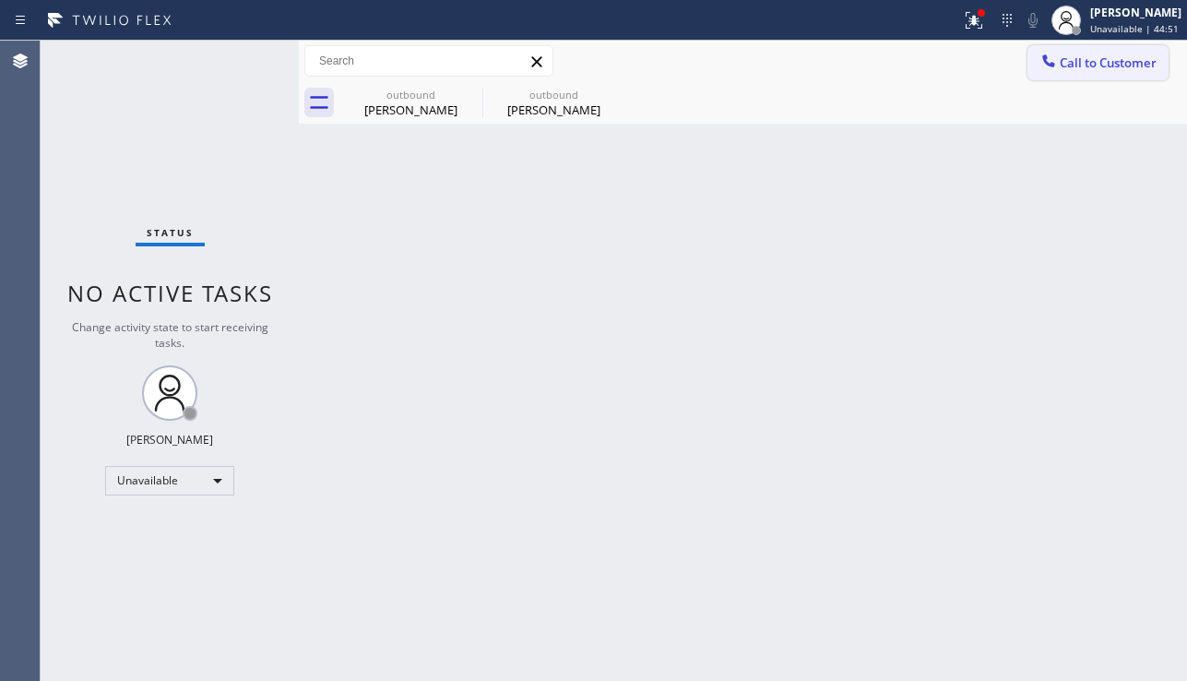
click at [1094, 65] on span "Call to Customer" at bounding box center [1108, 62] width 97 height 17
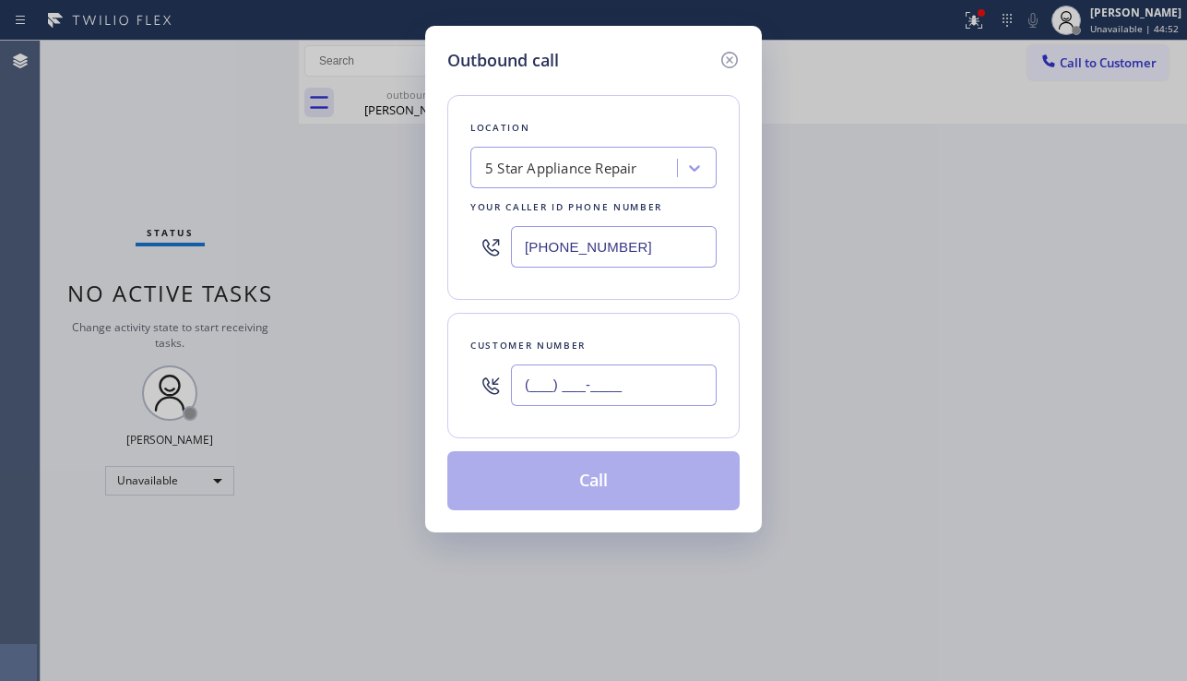
click at [556, 386] on input "(___) ___-____" at bounding box center [614, 384] width 206 height 41
paste input "626) 475-5021"
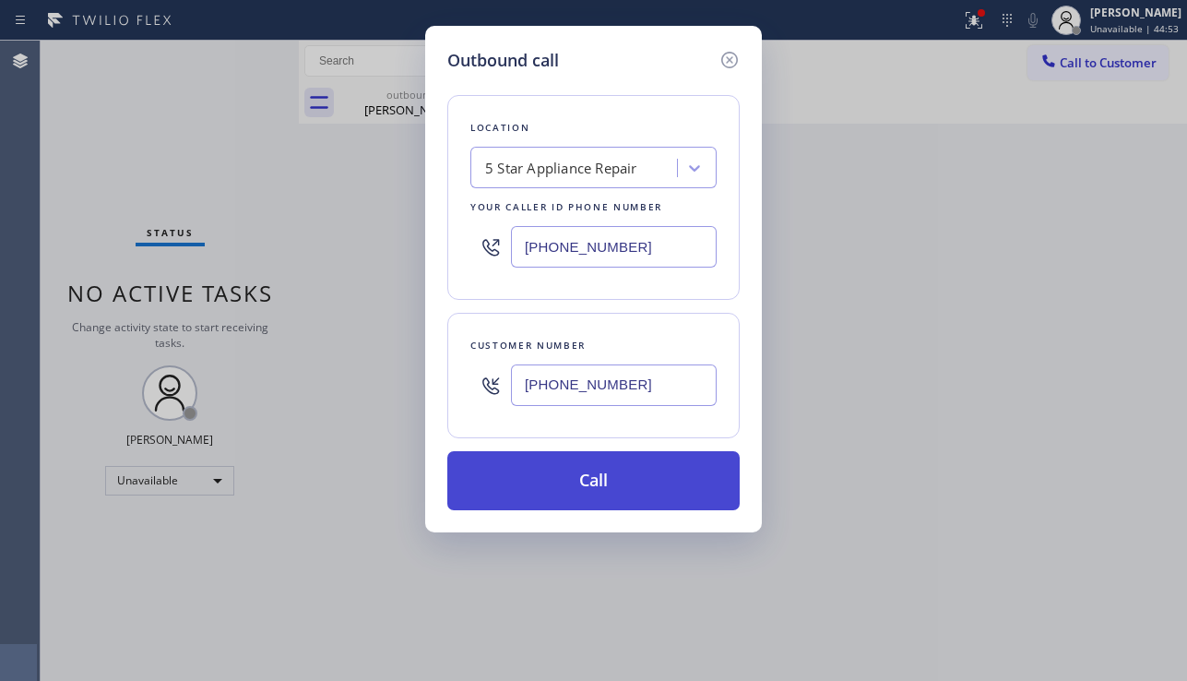
type input "(626) 475-5021"
drag, startPoint x: 603, startPoint y: 483, endPoint x: 265, endPoint y: 221, distance: 427.9
click at [604, 483] on button "Call" at bounding box center [593, 480] width 292 height 59
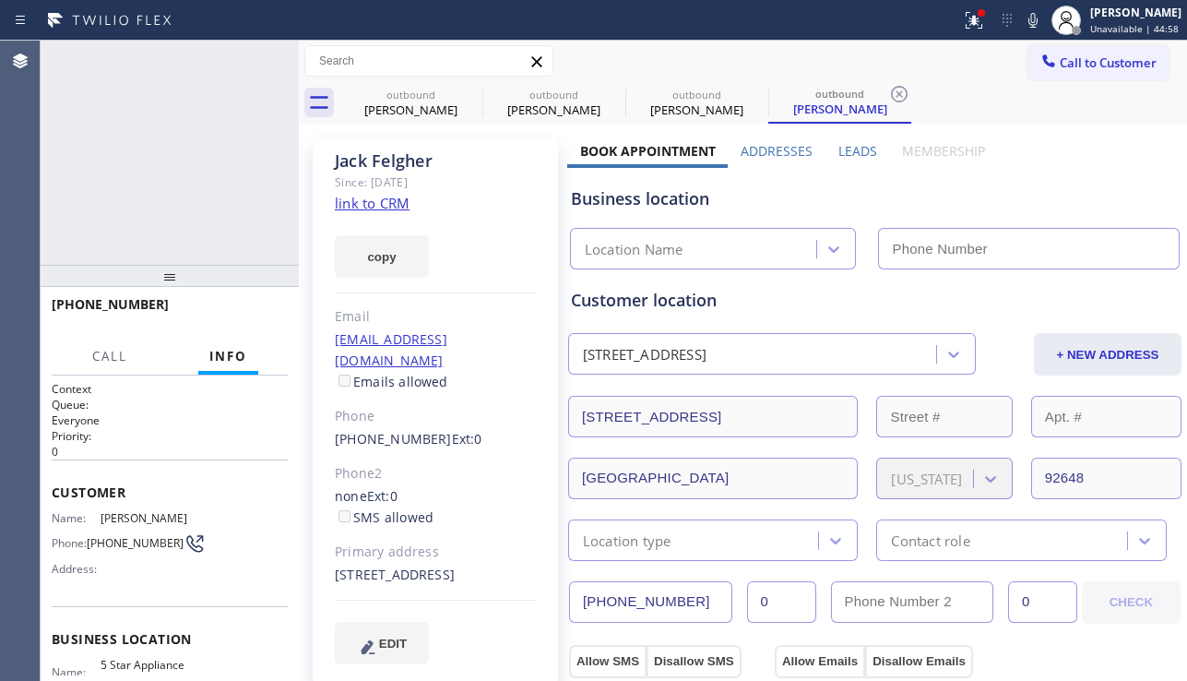
type input "[PHONE_NUMBER]"
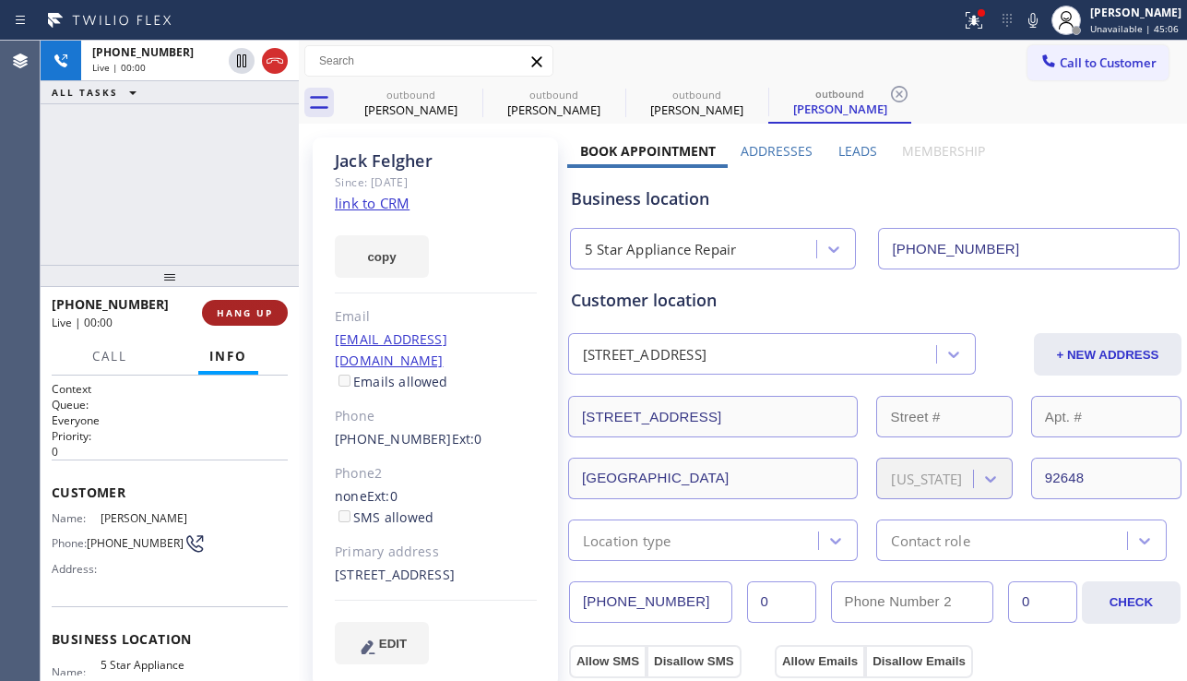
click at [255, 316] on span "HANG UP" at bounding box center [245, 312] width 56 height 13
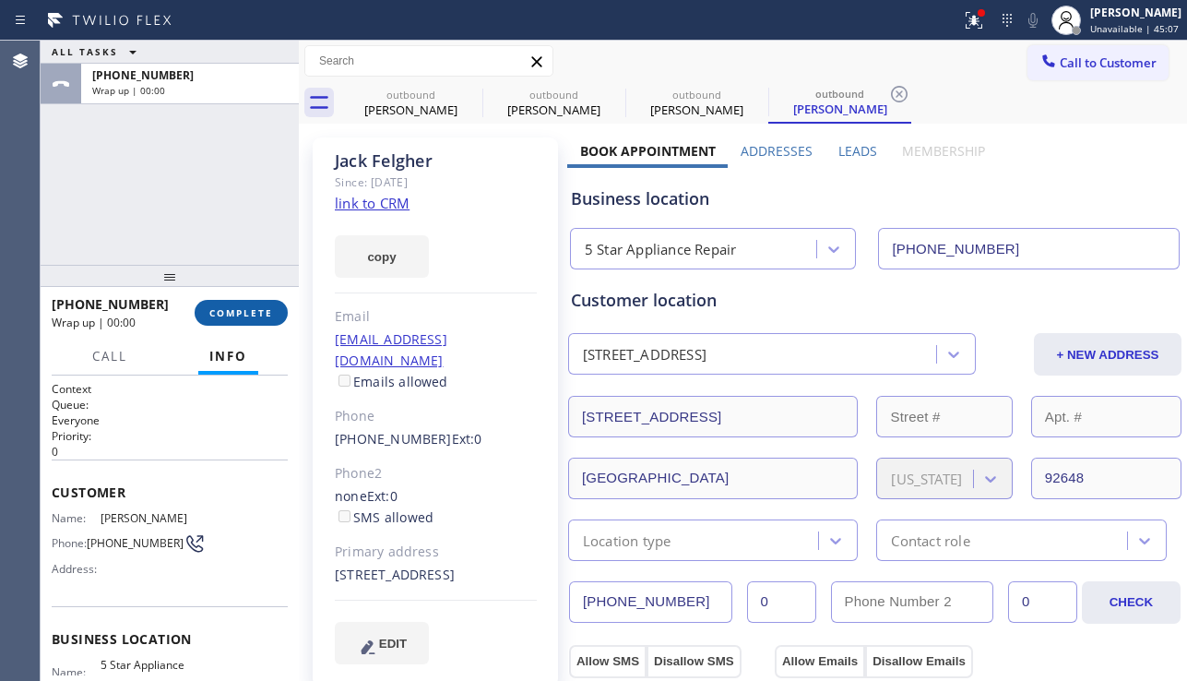
click at [255, 316] on span "COMPLETE" at bounding box center [241, 312] width 64 height 13
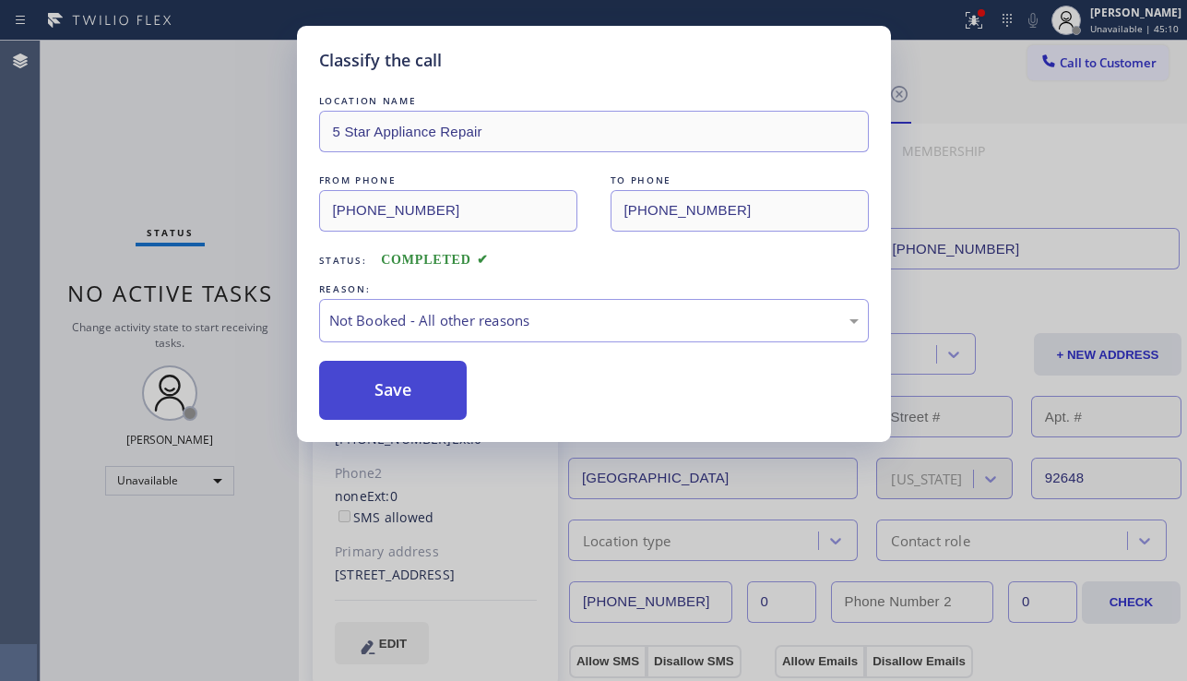
click at [403, 393] on button "Save" at bounding box center [393, 390] width 148 height 59
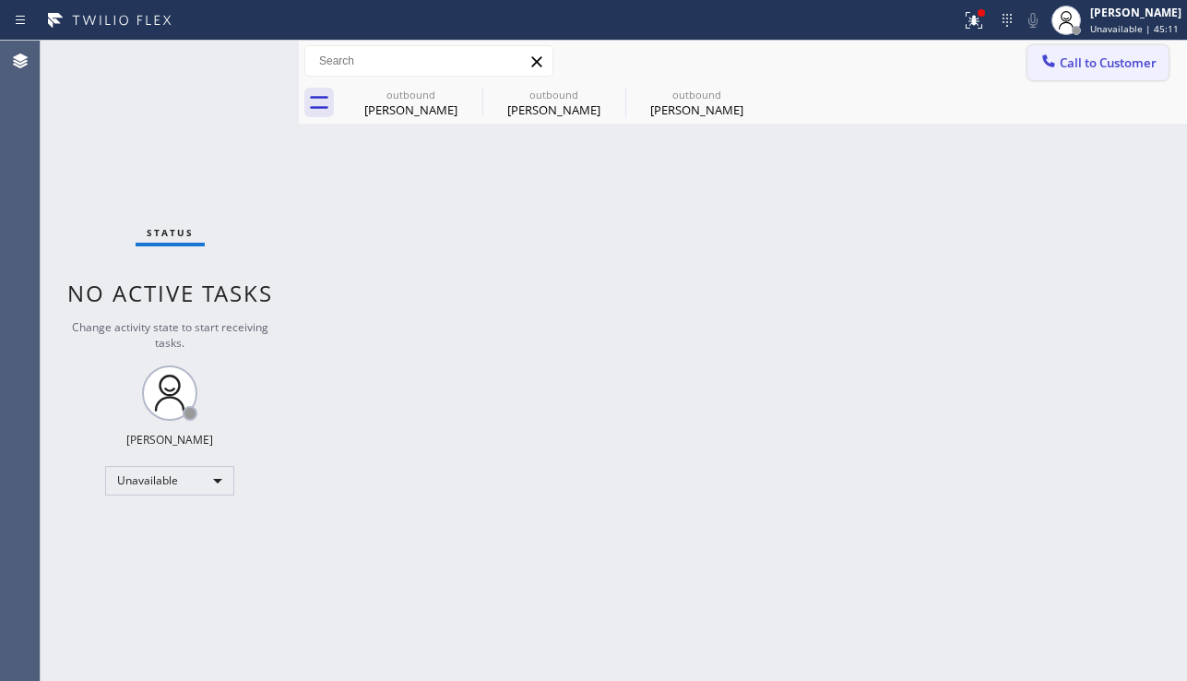
click at [1100, 65] on span "Call to Customer" at bounding box center [1108, 62] width 97 height 17
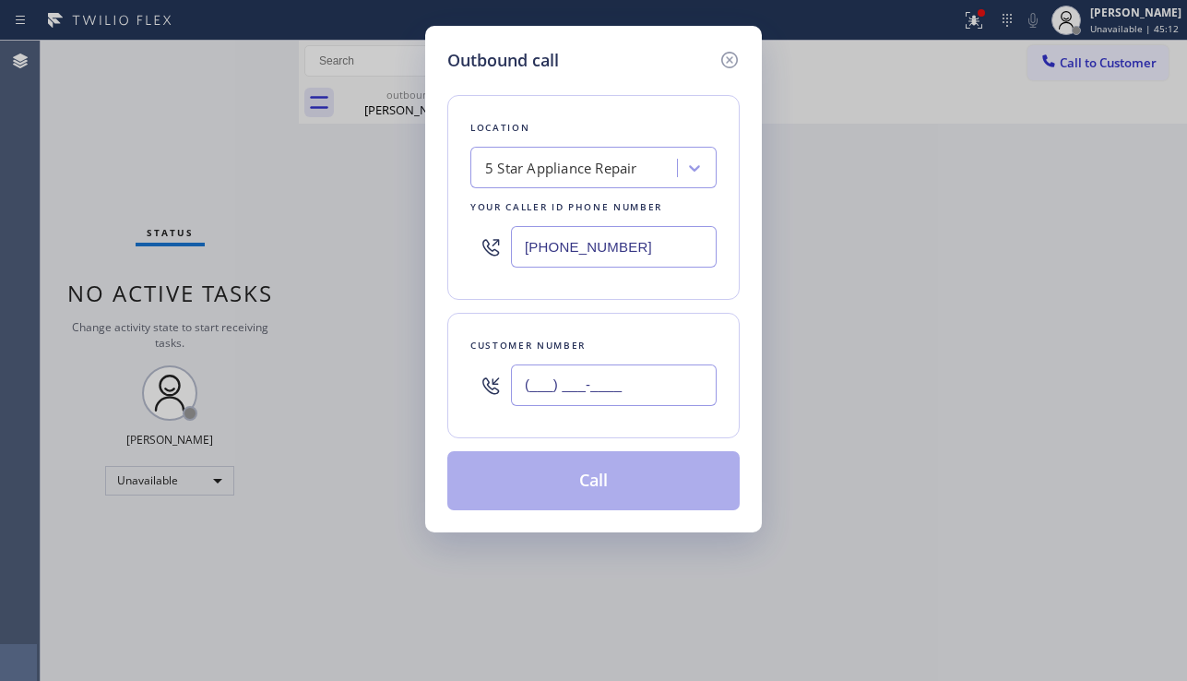
click at [541, 401] on input "(___) ___-____" at bounding box center [614, 384] width 206 height 41
paste input "562) 569-2775"
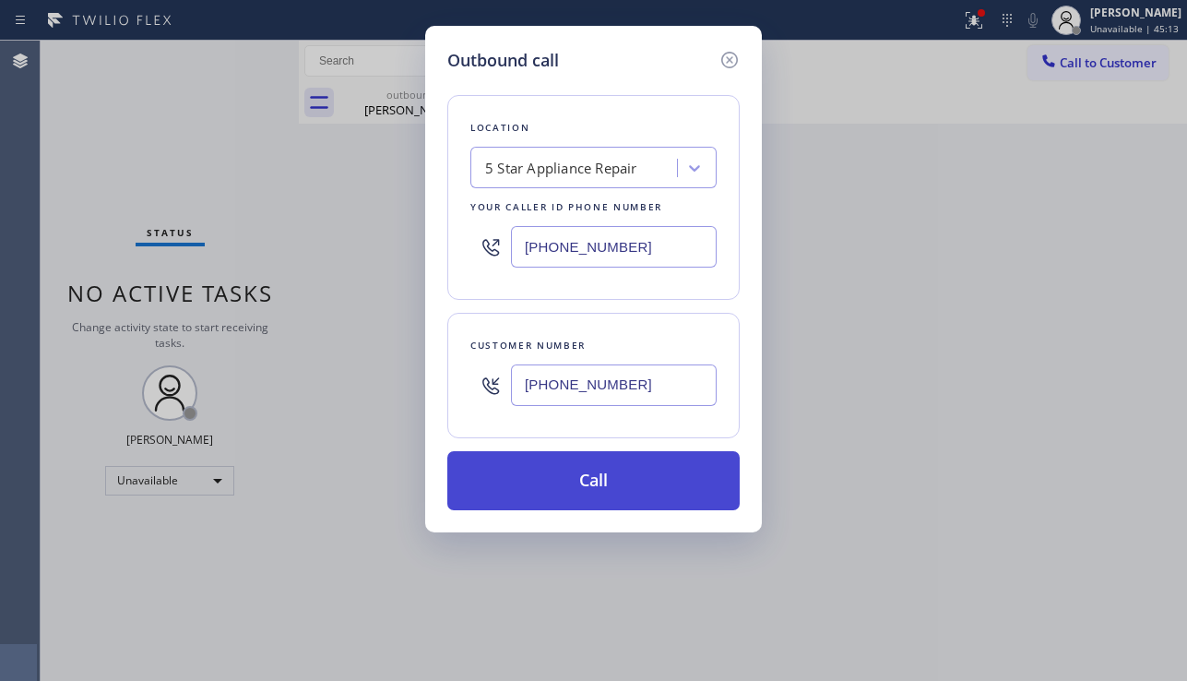
type input "(562) 569-2775"
click at [612, 480] on button "Call" at bounding box center [593, 480] width 292 height 59
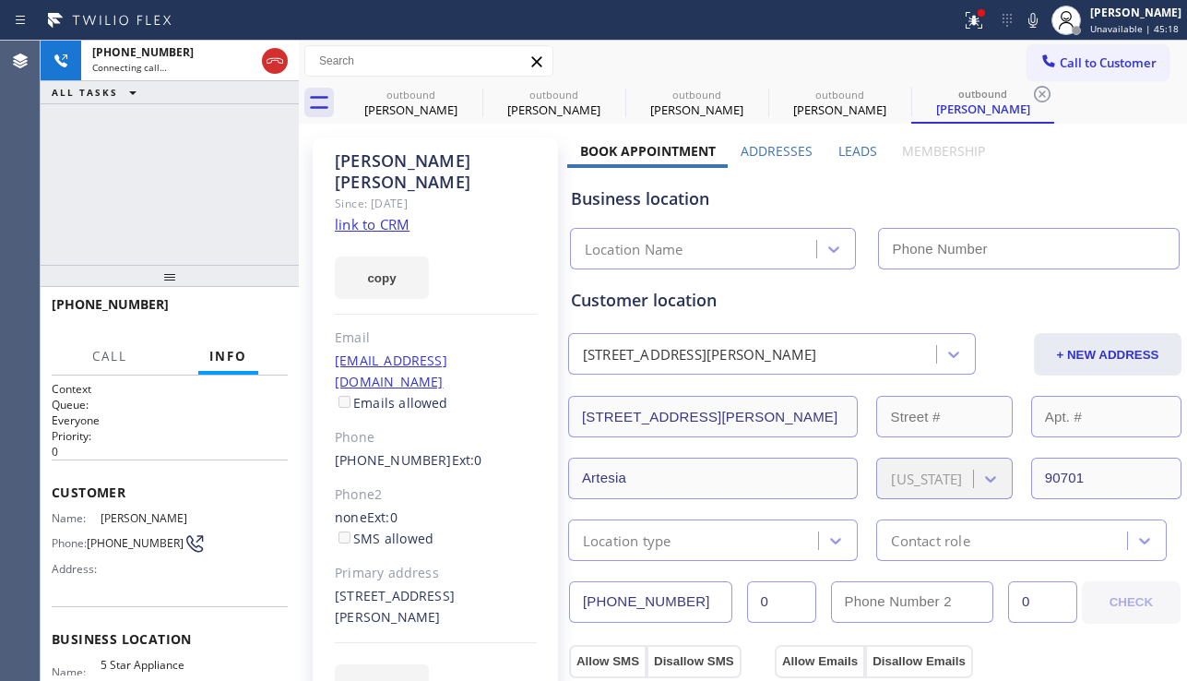
type input "[PHONE_NUMBER]"
click at [105, 210] on div "+15625692775 Connecting call… ALL TASKS ALL TASKS ACTIVE TASKS TASKS IN WRAP UP" at bounding box center [170, 153] width 258 height 224
click at [530, 507] on div "none Ext: 0 SMS allowed" at bounding box center [436, 528] width 202 height 42
click at [480, 450] on div "(562) 569-2775 Ext: 0" at bounding box center [436, 460] width 202 height 21
click at [447, 507] on div "none Ext: 0 SMS allowed" at bounding box center [436, 528] width 202 height 42
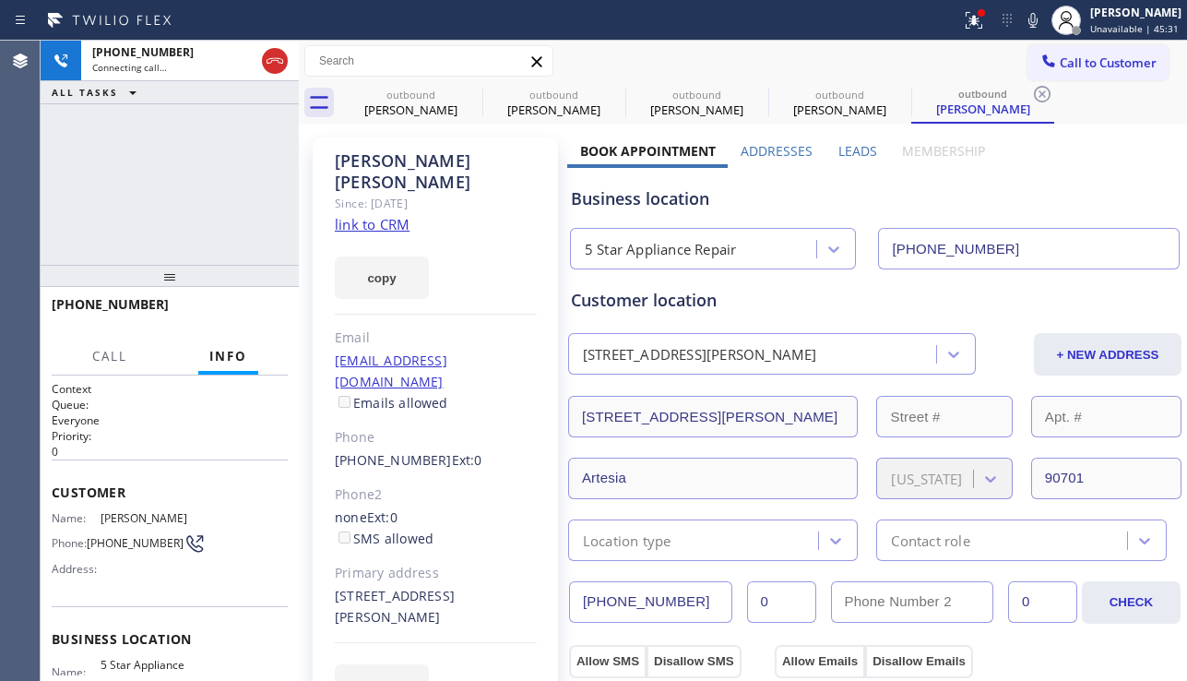
click at [453, 507] on div "none Ext: 0 SMS allowed" at bounding box center [436, 528] width 202 height 42
click at [530, 586] on div "18819 Fagan Ave Artesia, 90701 CA" at bounding box center [436, 607] width 202 height 42
click at [457, 586] on div "18819 Fagan Ave Artesia, 90701 CA" at bounding box center [436, 607] width 202 height 42
click at [527, 586] on div "18819 Fagan Ave Artesia, 90701 CA" at bounding box center [436, 607] width 202 height 42
click at [532, 586] on div "18819 Fagan Ave Artesia, 90701 CA" at bounding box center [436, 607] width 202 height 42
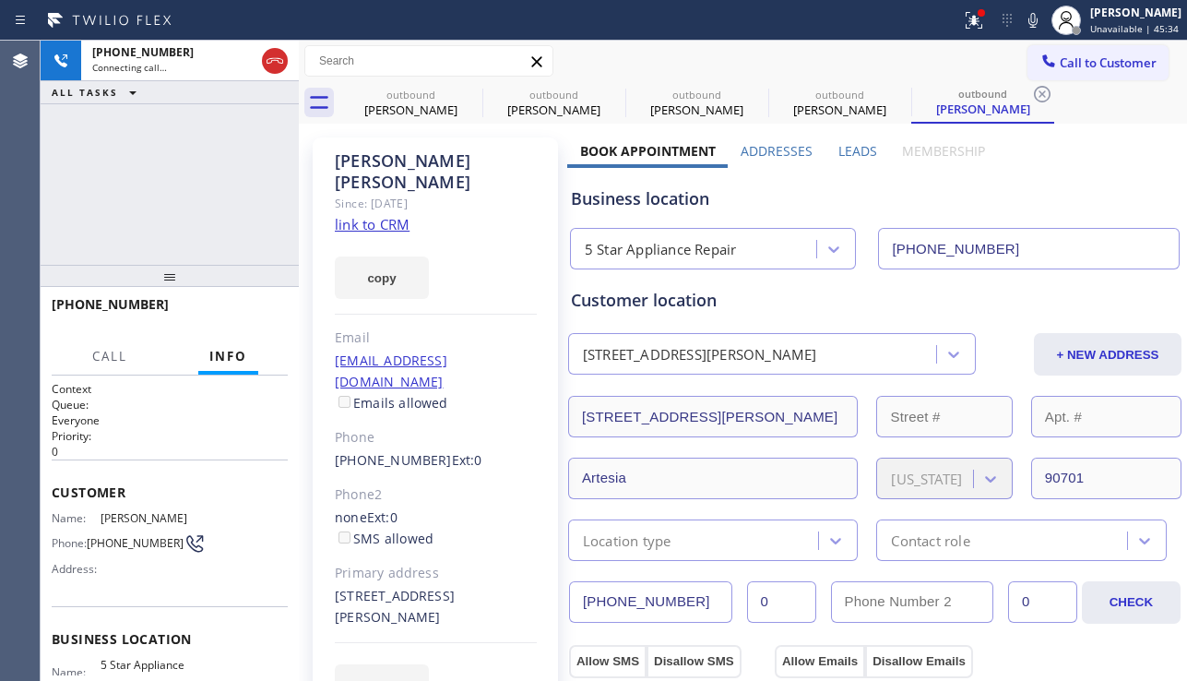
click at [463, 563] on div "Primary address" at bounding box center [436, 573] width 202 height 21
click at [449, 507] on div "none Ext: 0 SMS allowed" at bounding box center [436, 528] width 202 height 42
click at [429, 507] on div "none Ext: 0 SMS allowed" at bounding box center [436, 528] width 202 height 42
click at [478, 450] on div "(562) 569-2775 Ext: 0" at bounding box center [436, 460] width 202 height 21
click at [848, 152] on label "Leads" at bounding box center [857, 151] width 39 height 18
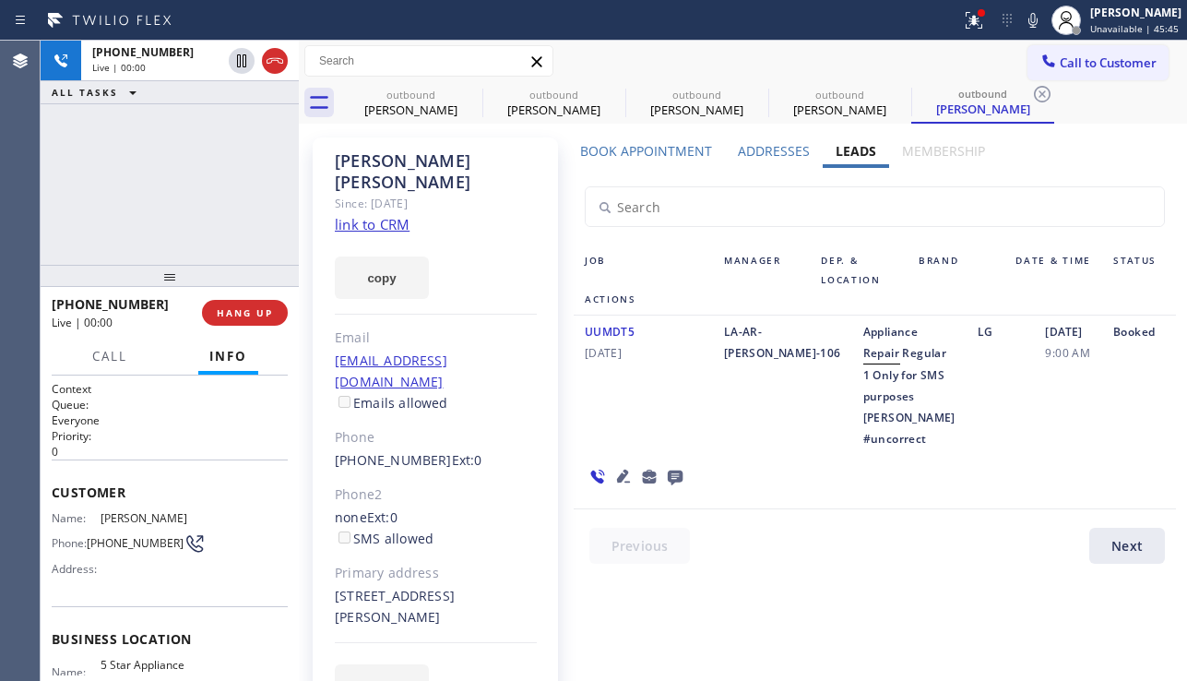
click at [619, 487] on icon at bounding box center [623, 476] width 22 height 22
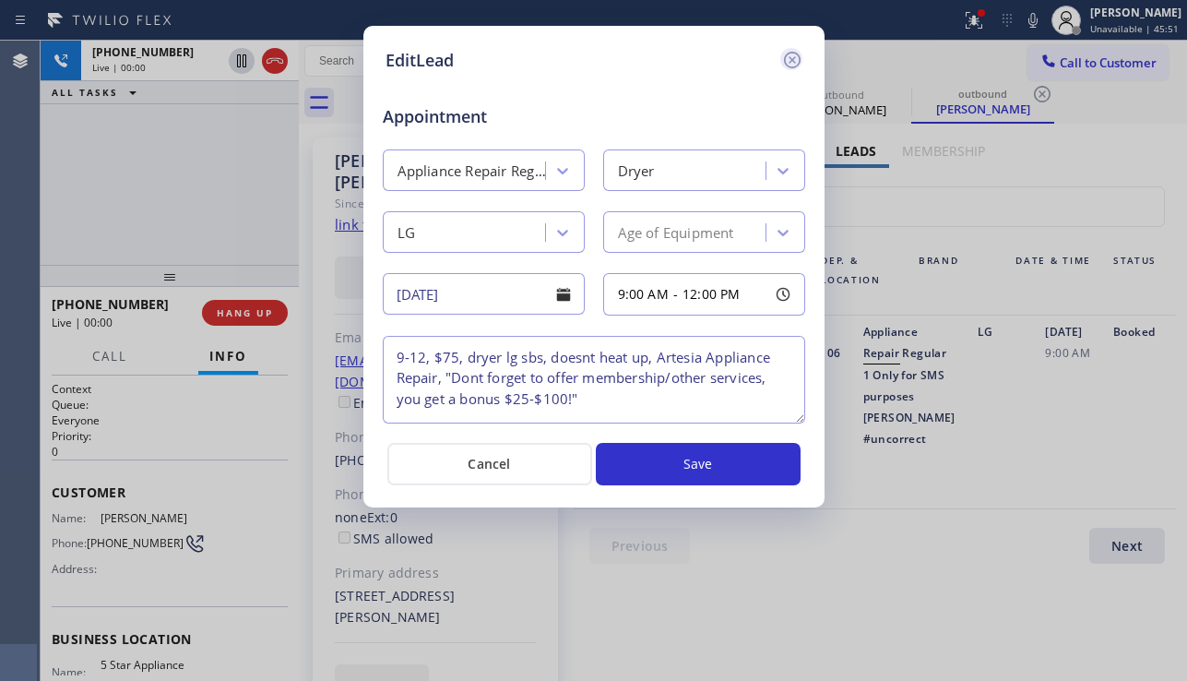
click at [796, 53] on icon at bounding box center [792, 60] width 22 height 22
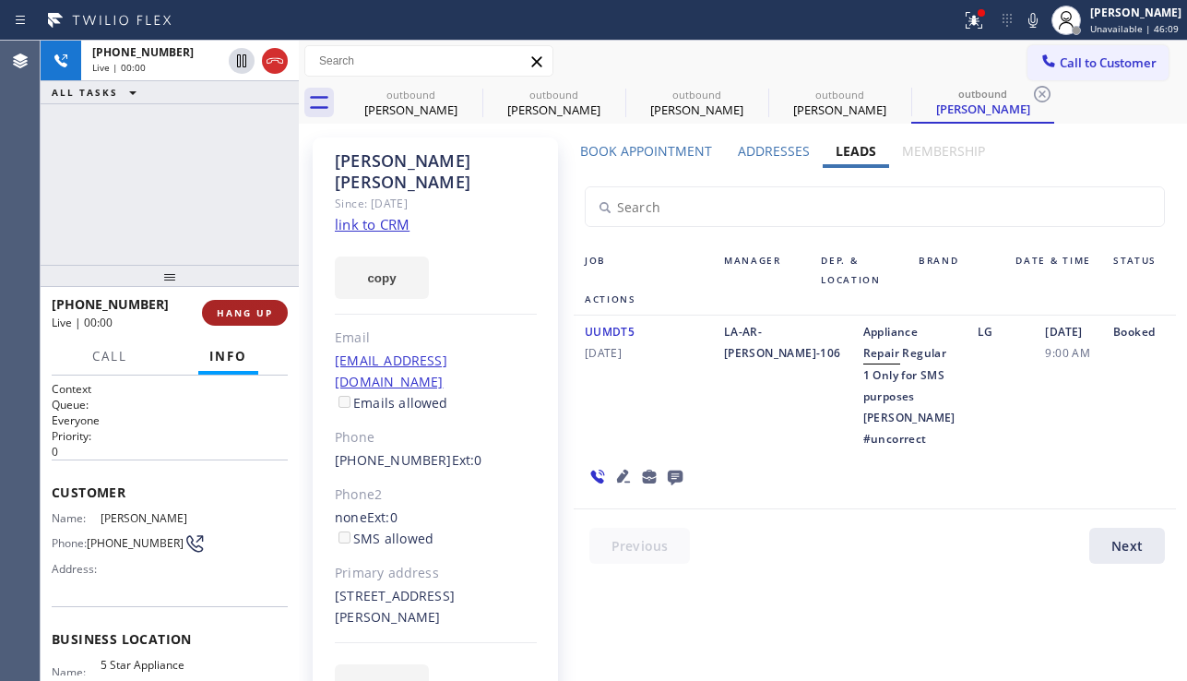
click at [236, 315] on span "HANG UP" at bounding box center [245, 312] width 56 height 13
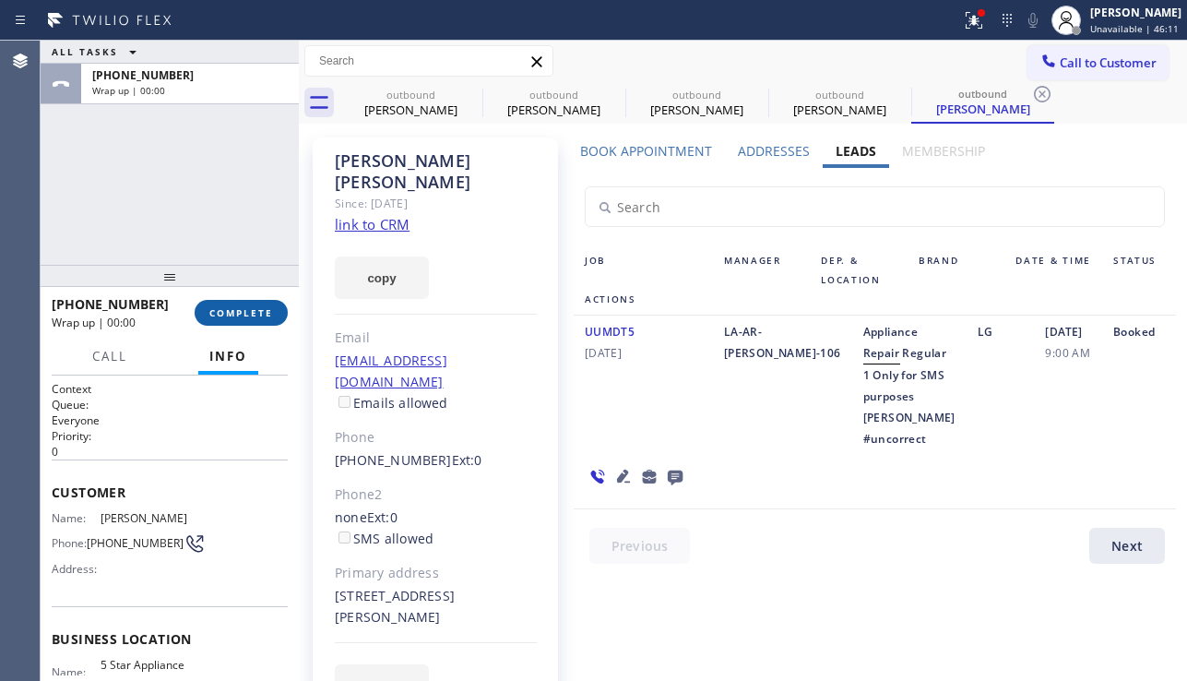
click at [250, 313] on span "COMPLETE" at bounding box center [241, 312] width 64 height 13
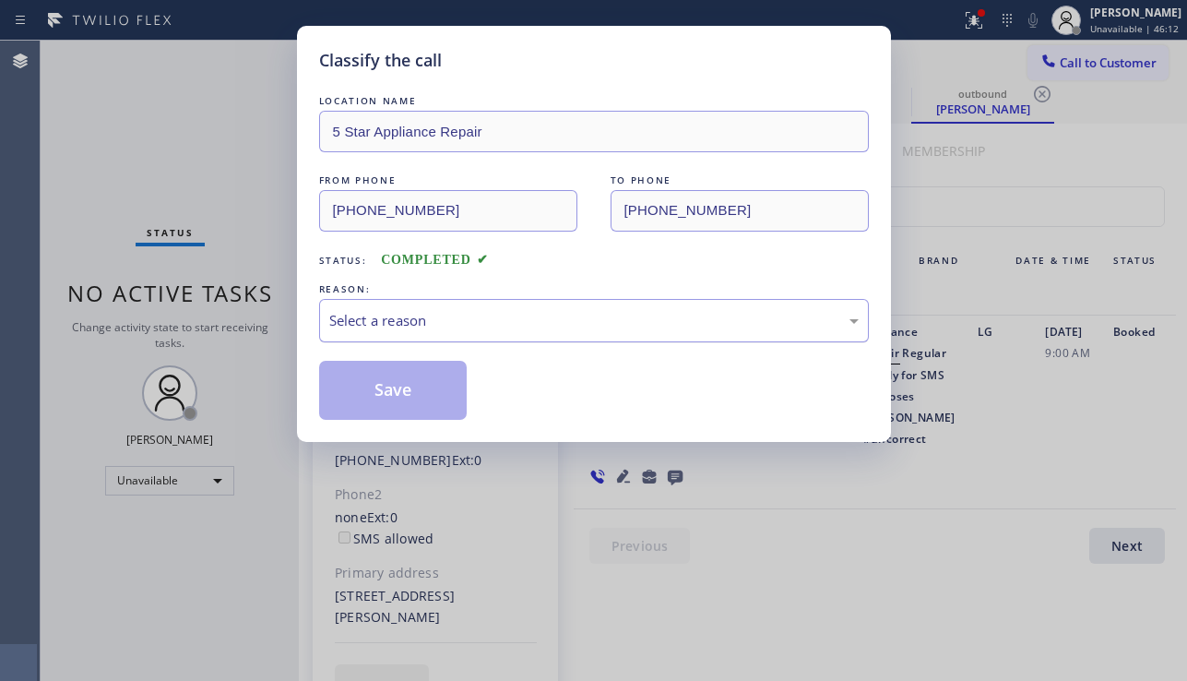
click at [511, 325] on div "Select a reason" at bounding box center [593, 320] width 529 height 21
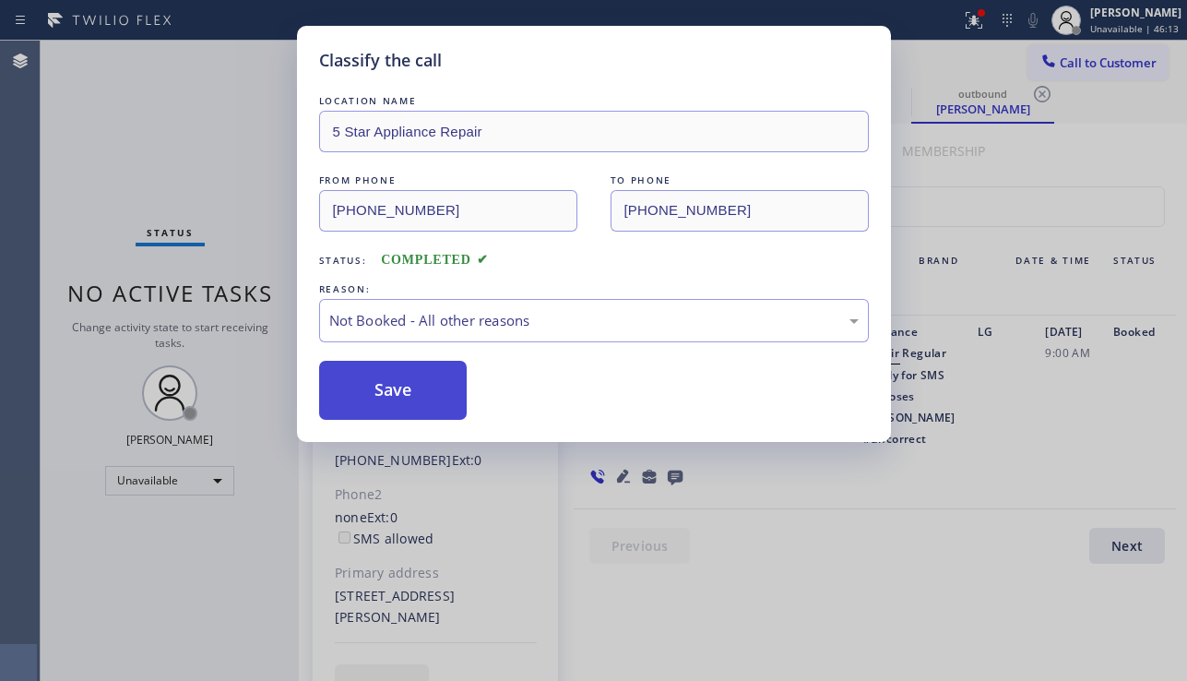
click at [397, 399] on button "Save" at bounding box center [393, 390] width 148 height 59
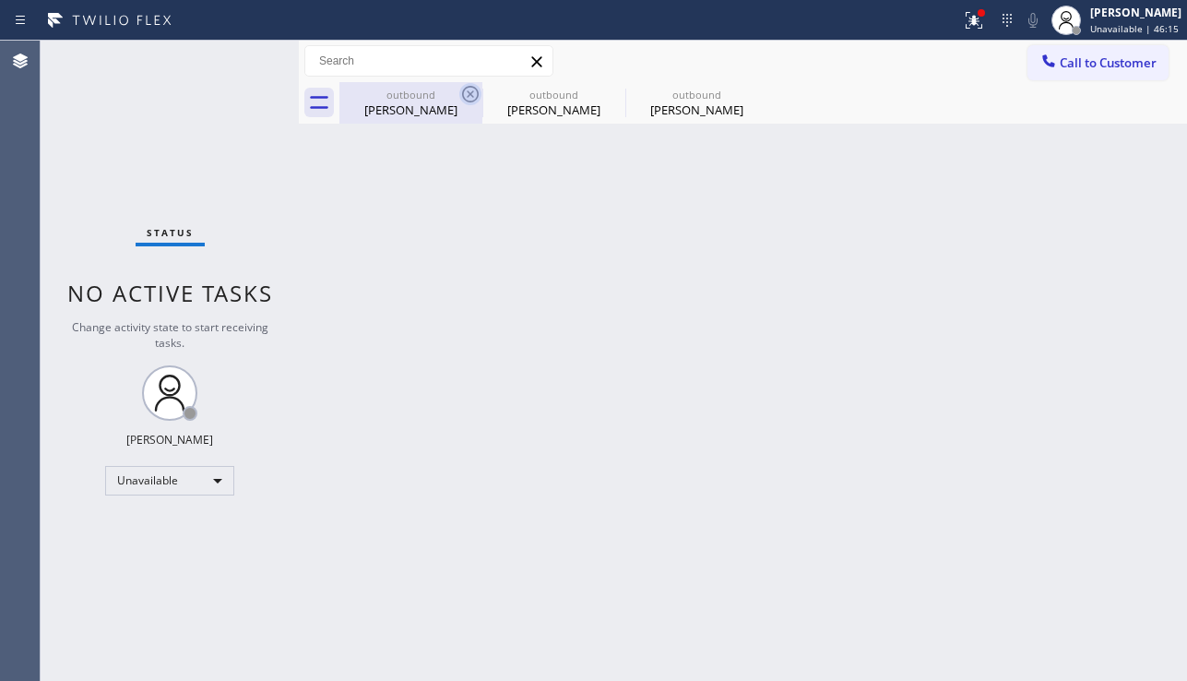
click at [473, 97] on icon at bounding box center [470, 94] width 17 height 17
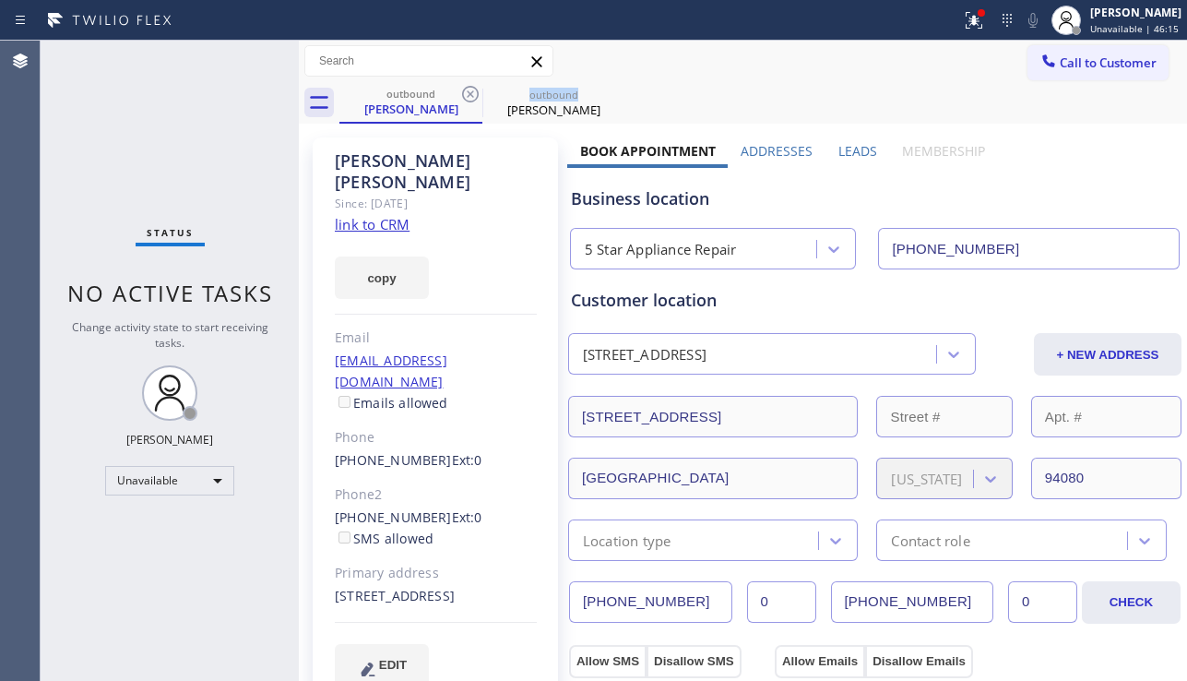
click at [473, 97] on icon at bounding box center [470, 94] width 17 height 17
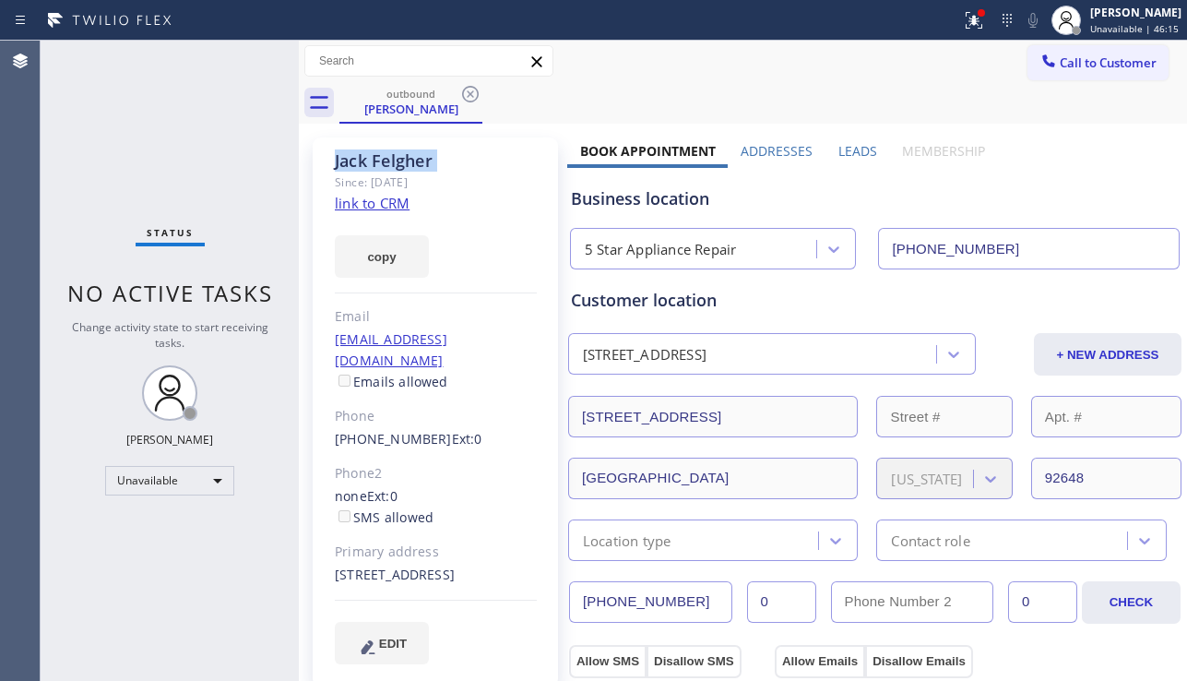
click at [473, 97] on icon at bounding box center [470, 94] width 17 height 17
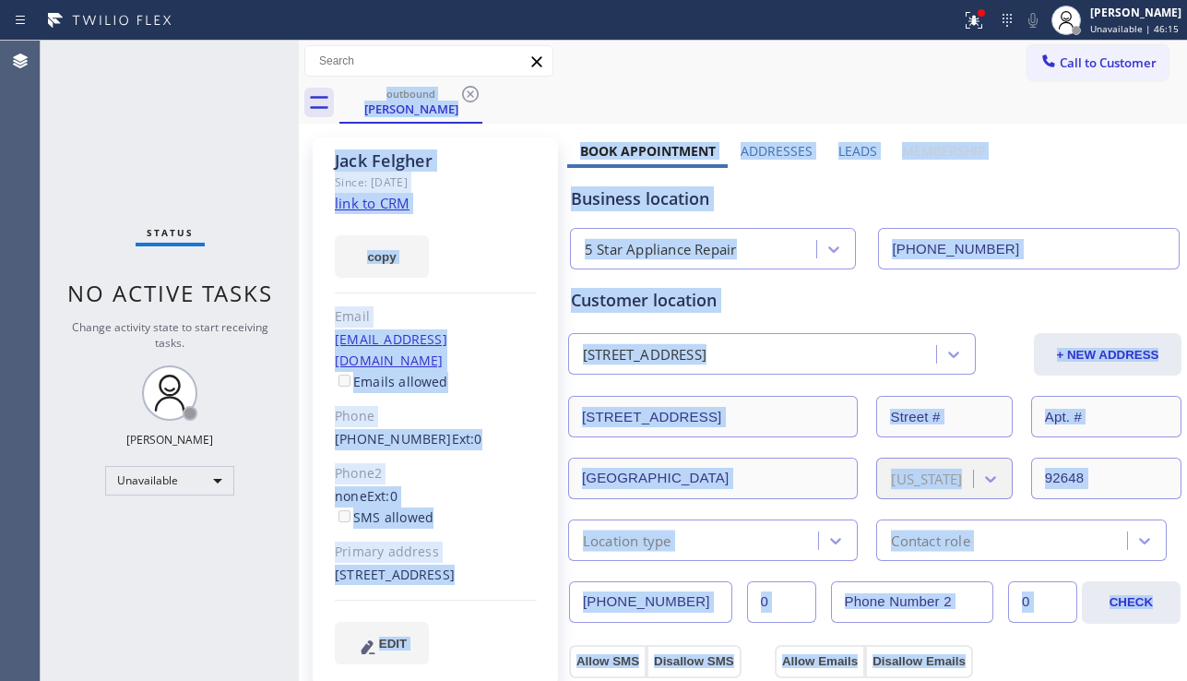
click at [473, 97] on div "outbound Jack Felgher" at bounding box center [762, 102] width 847 height 41
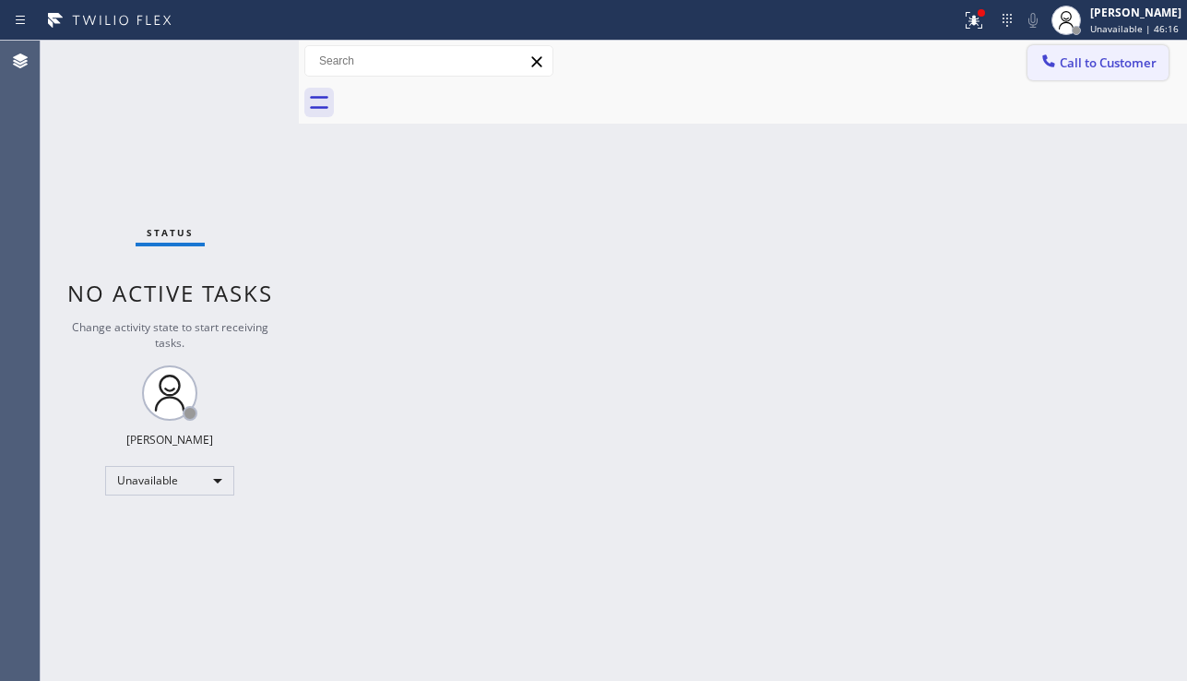
click at [1129, 65] on span "Call to Customer" at bounding box center [1108, 62] width 97 height 17
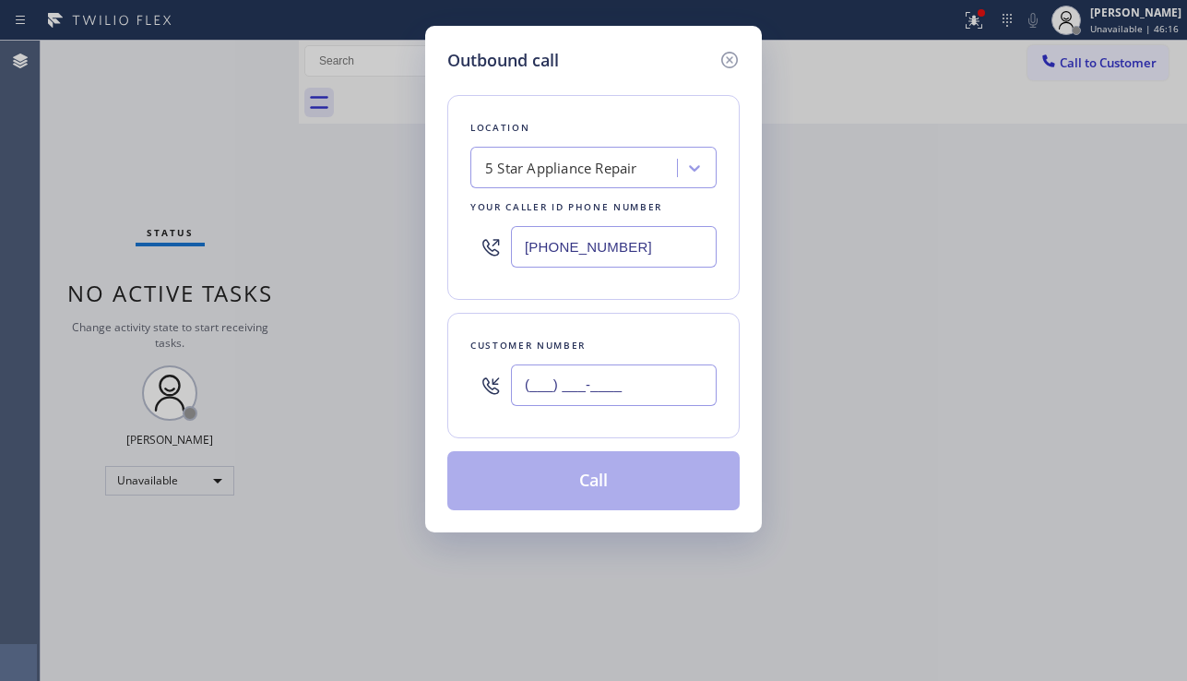
click at [587, 364] on input "(___) ___-____" at bounding box center [614, 384] width 206 height 41
paste input "310) 619-6809"
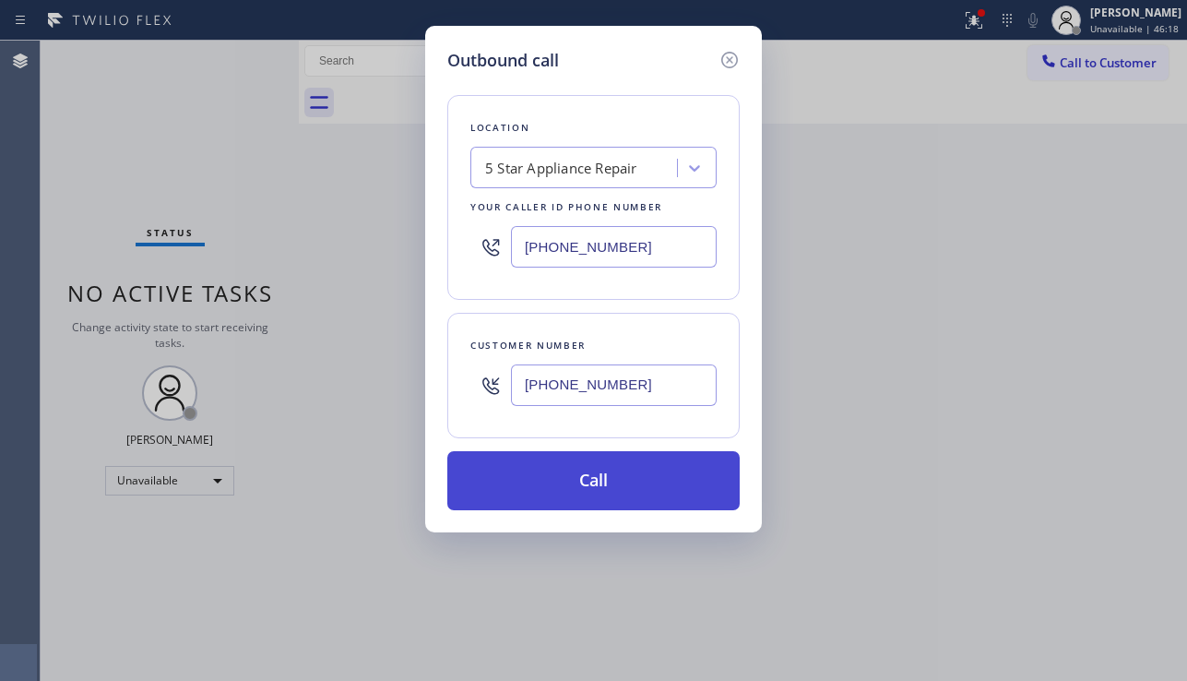
type input "(310) 619-6809"
click at [601, 488] on button "Call" at bounding box center [593, 480] width 292 height 59
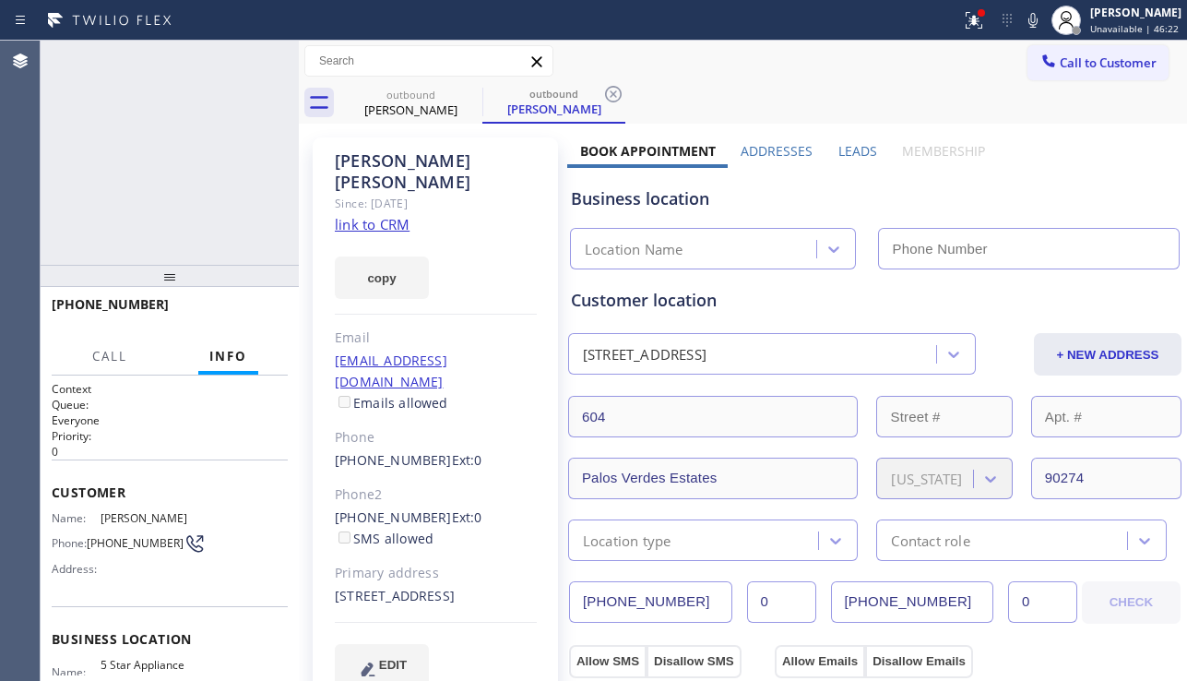
type input "[PHONE_NUMBER]"
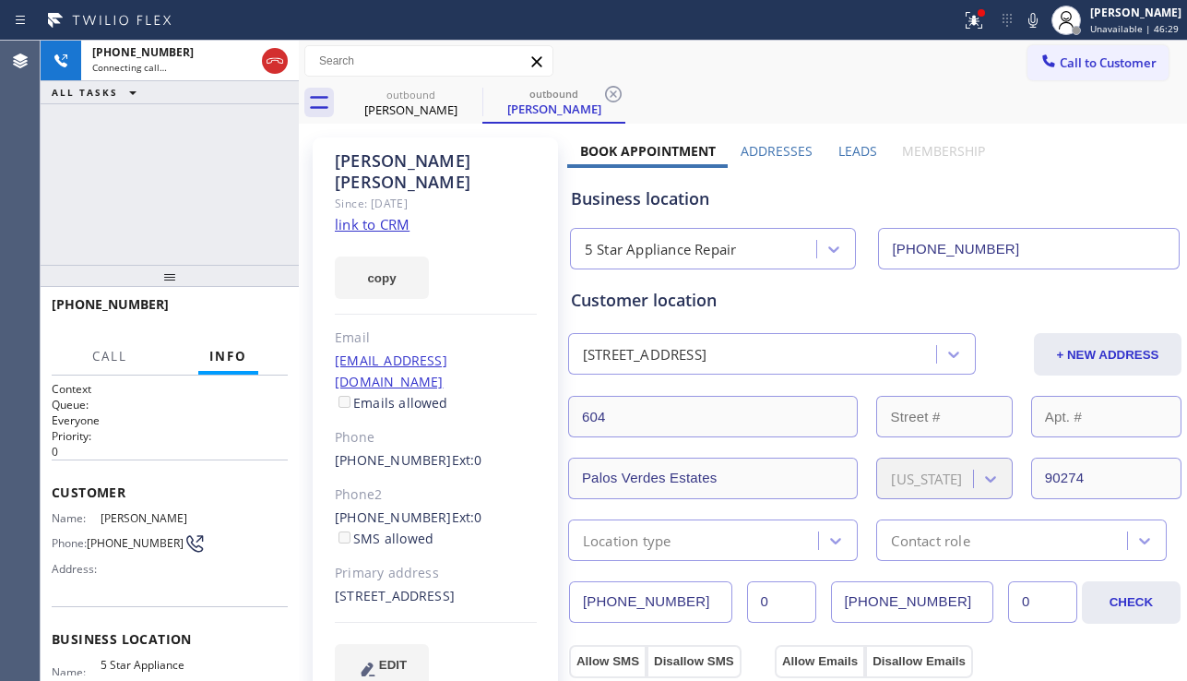
click at [88, 214] on div "+13106196809 Connecting call… ALL TASKS ALL TASKS ACTIVE TASKS TASKS IN WRAP UP" at bounding box center [170, 153] width 258 height 224
click at [842, 157] on label "Leads" at bounding box center [857, 151] width 39 height 18
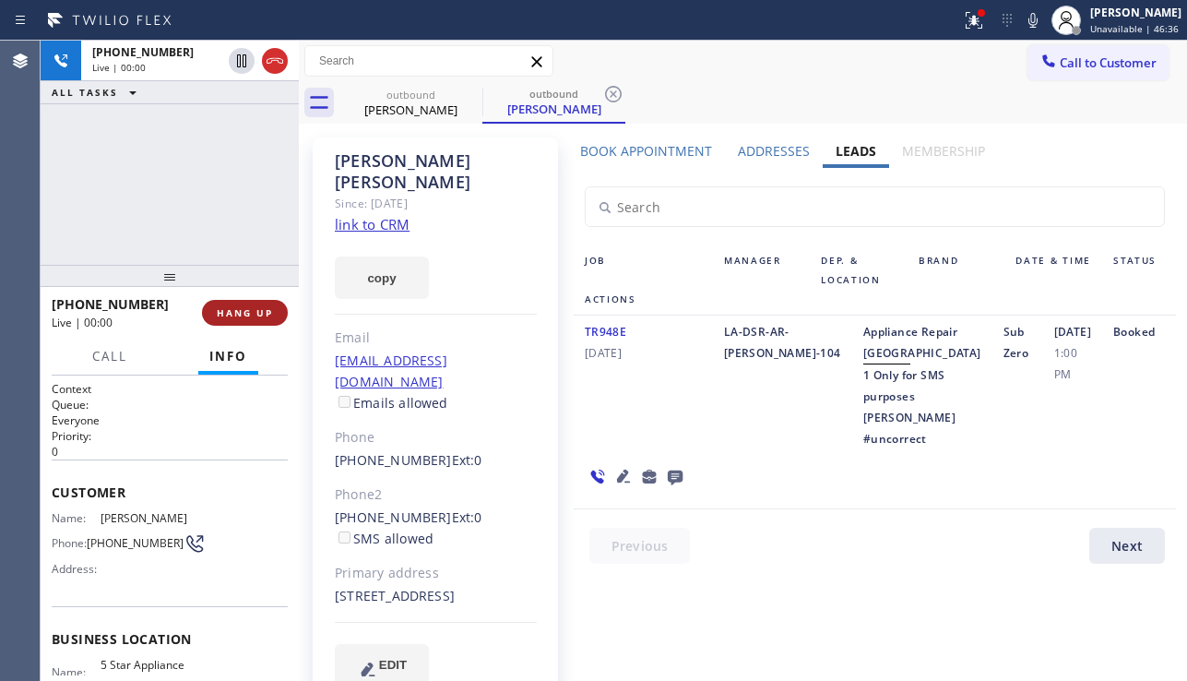
click at [236, 311] on span "HANG UP" at bounding box center [245, 312] width 56 height 13
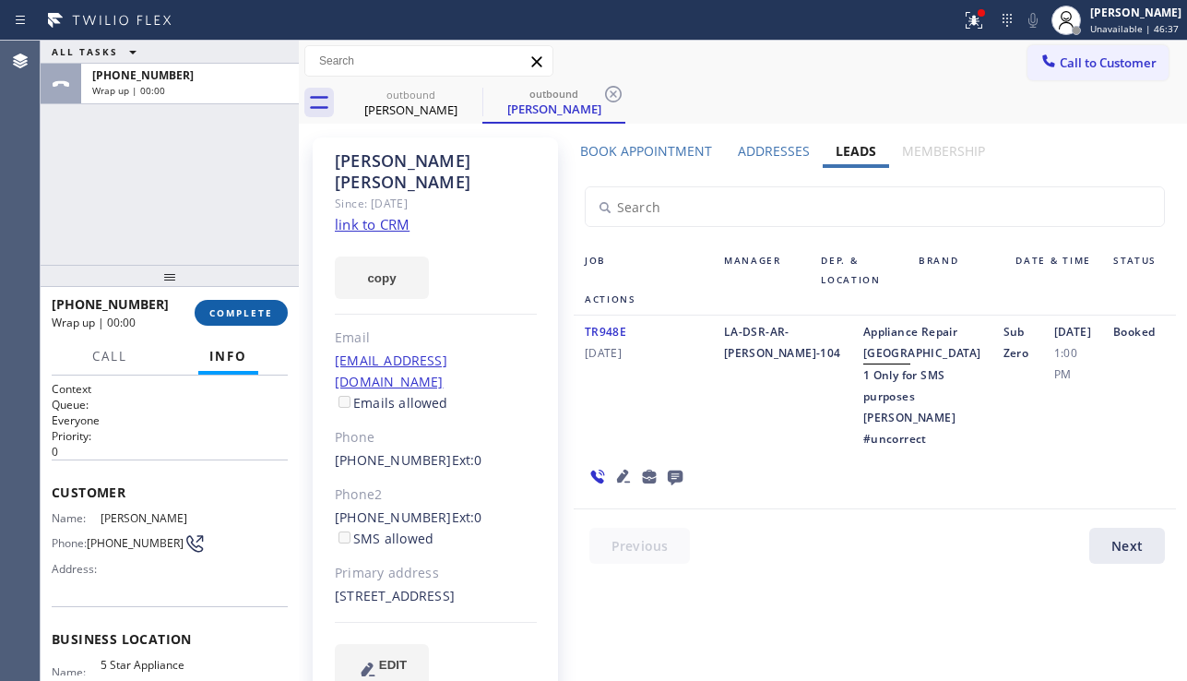
click at [236, 311] on span "COMPLETE" at bounding box center [241, 312] width 64 height 13
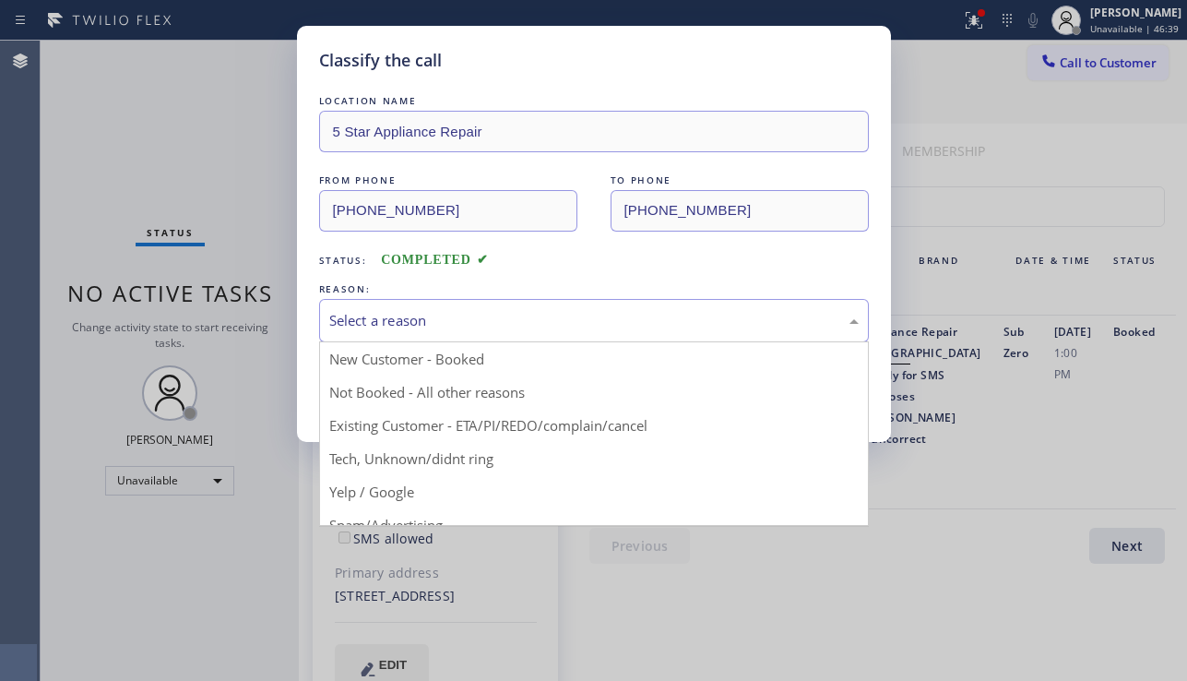
click at [547, 315] on div "Select a reason" at bounding box center [593, 320] width 529 height 21
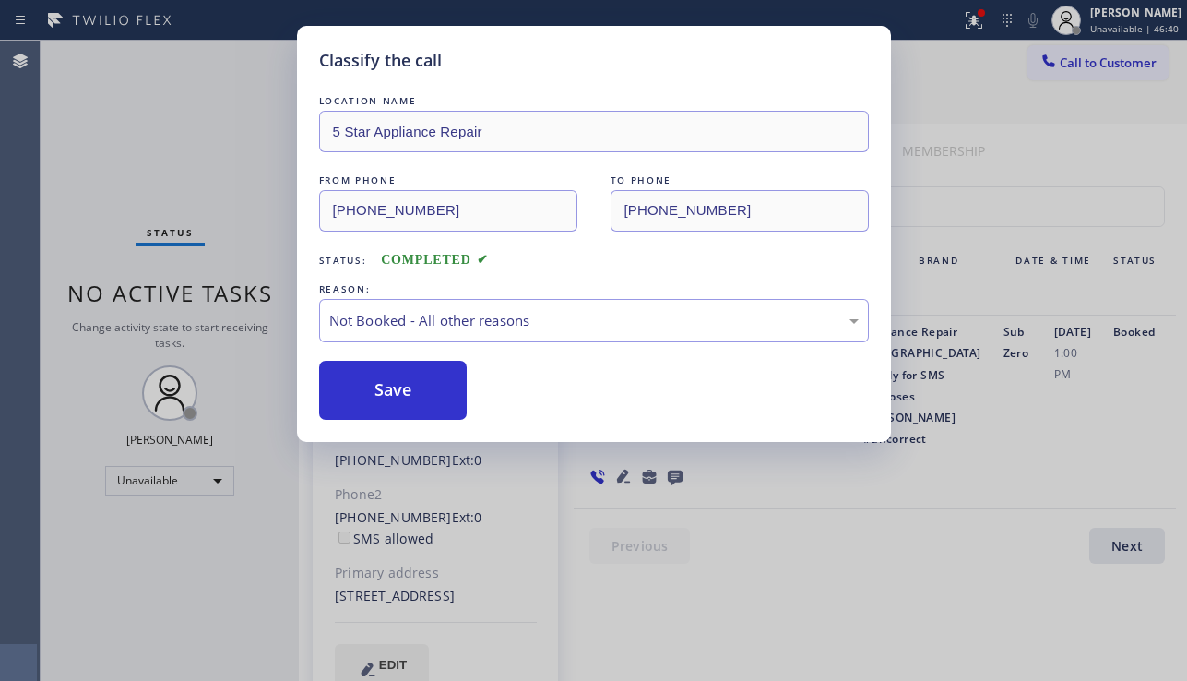
drag, startPoint x: 413, startPoint y: 398, endPoint x: 1177, endPoint y: 263, distance: 775.5
click at [418, 398] on button "Save" at bounding box center [393, 390] width 148 height 59
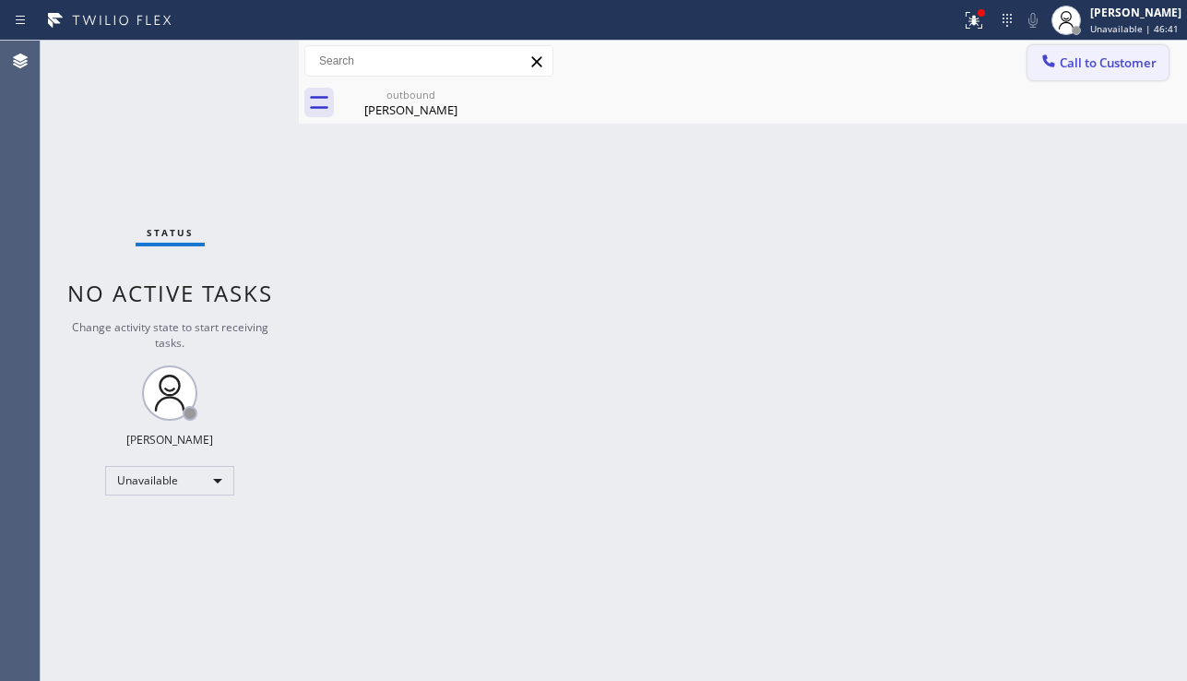
click at [1061, 64] on span "Call to Customer" at bounding box center [1108, 62] width 97 height 17
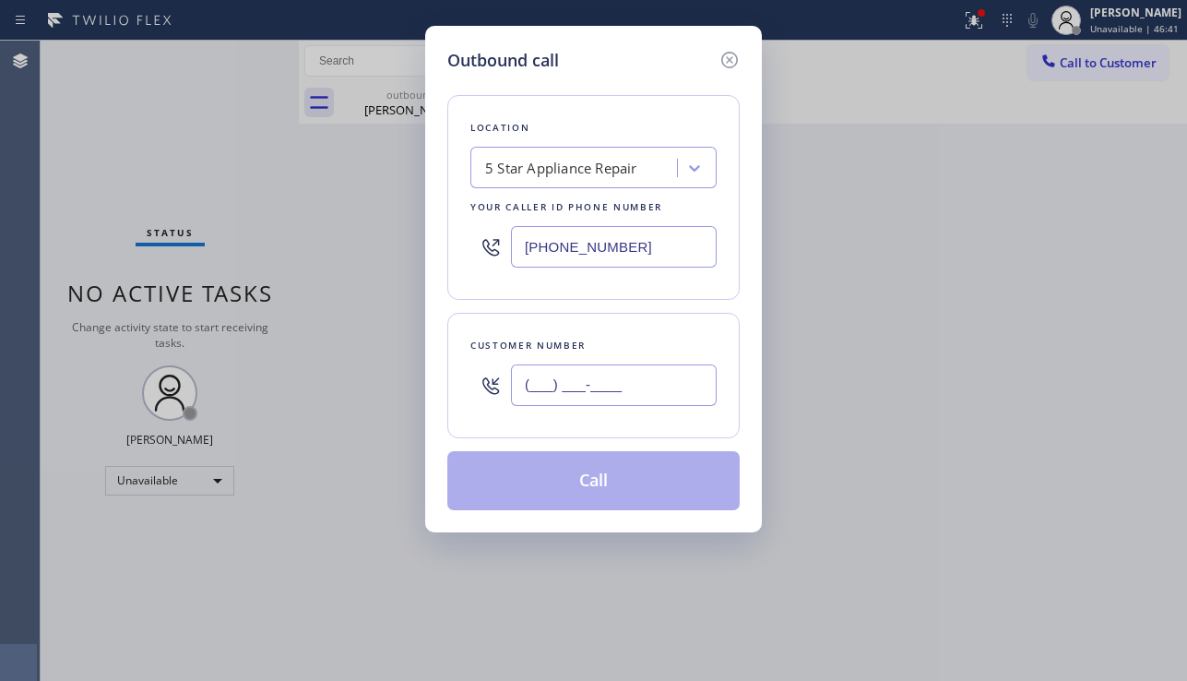
click at [575, 377] on input "(___) ___-____" at bounding box center [614, 384] width 206 height 41
paste input "562) 413-9686"
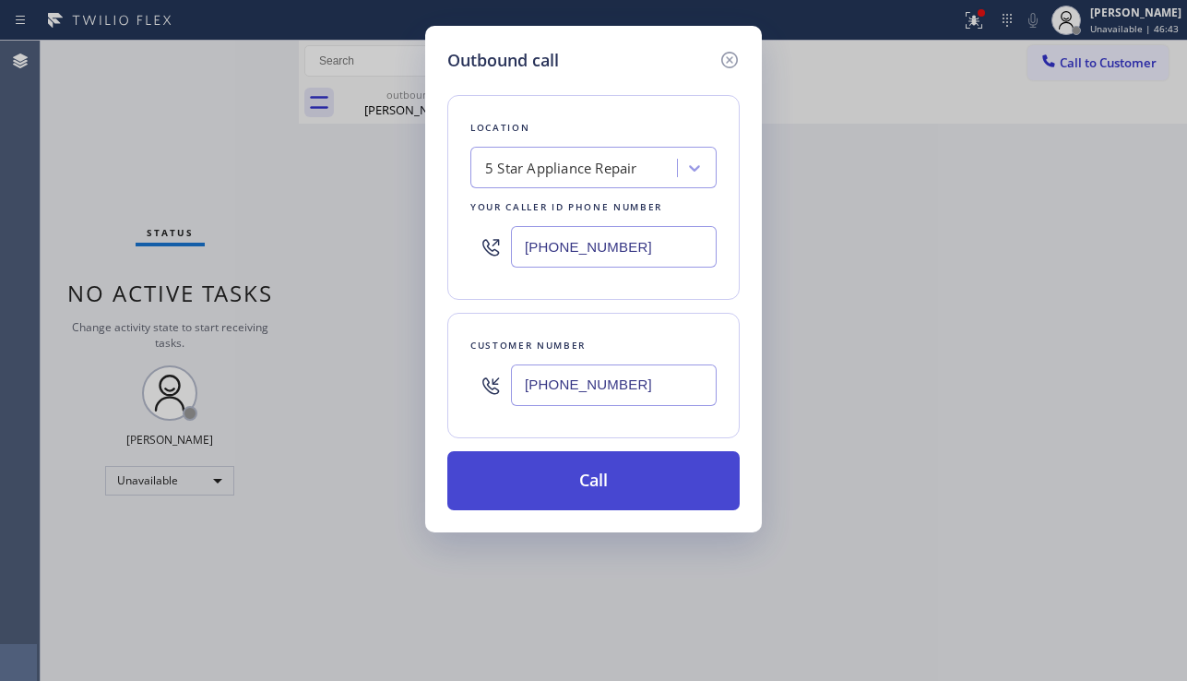
type input "(562) 413-9686"
click at [617, 490] on button "Call" at bounding box center [593, 480] width 292 height 59
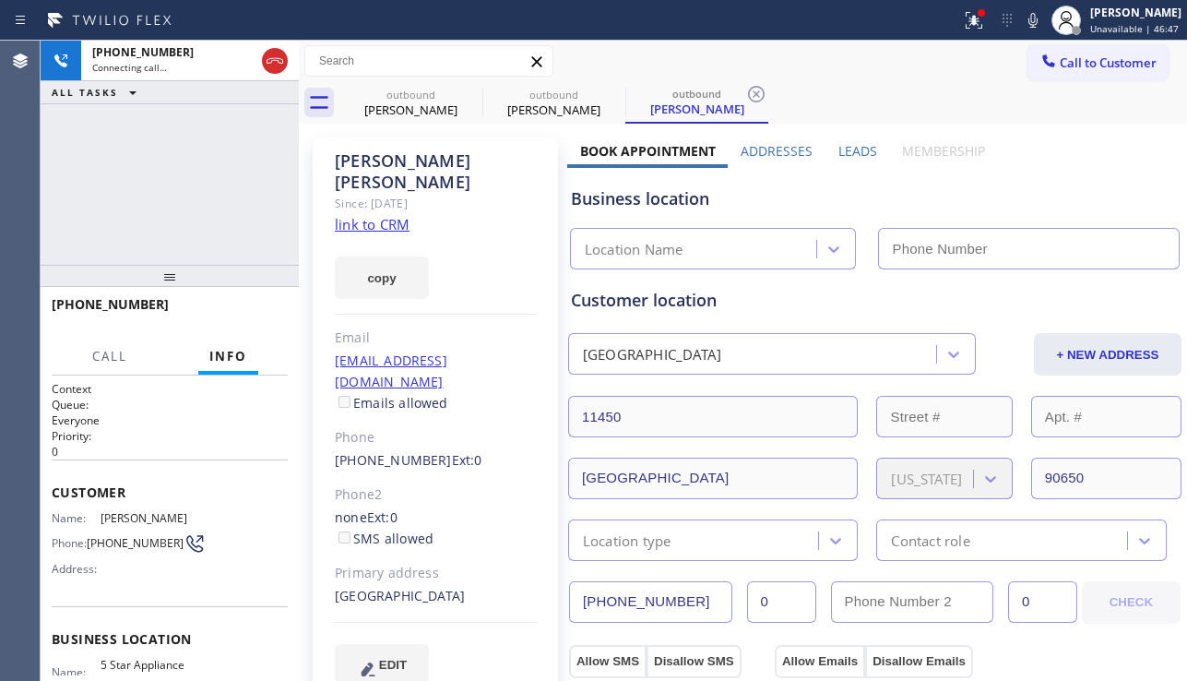
type input "[PHONE_NUMBER]"
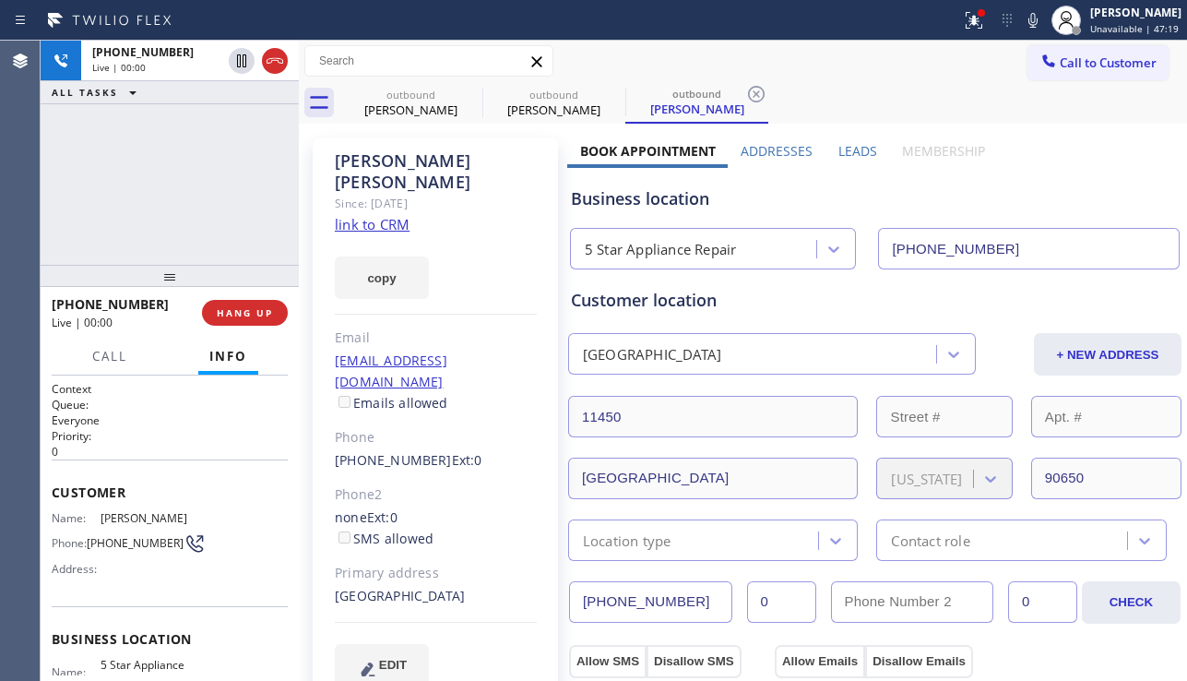
click at [260, 297] on div "+15624139686 Live | 00:00 HANG UP" at bounding box center [170, 313] width 236 height 48
click at [252, 303] on button "HANG UP" at bounding box center [245, 313] width 86 height 26
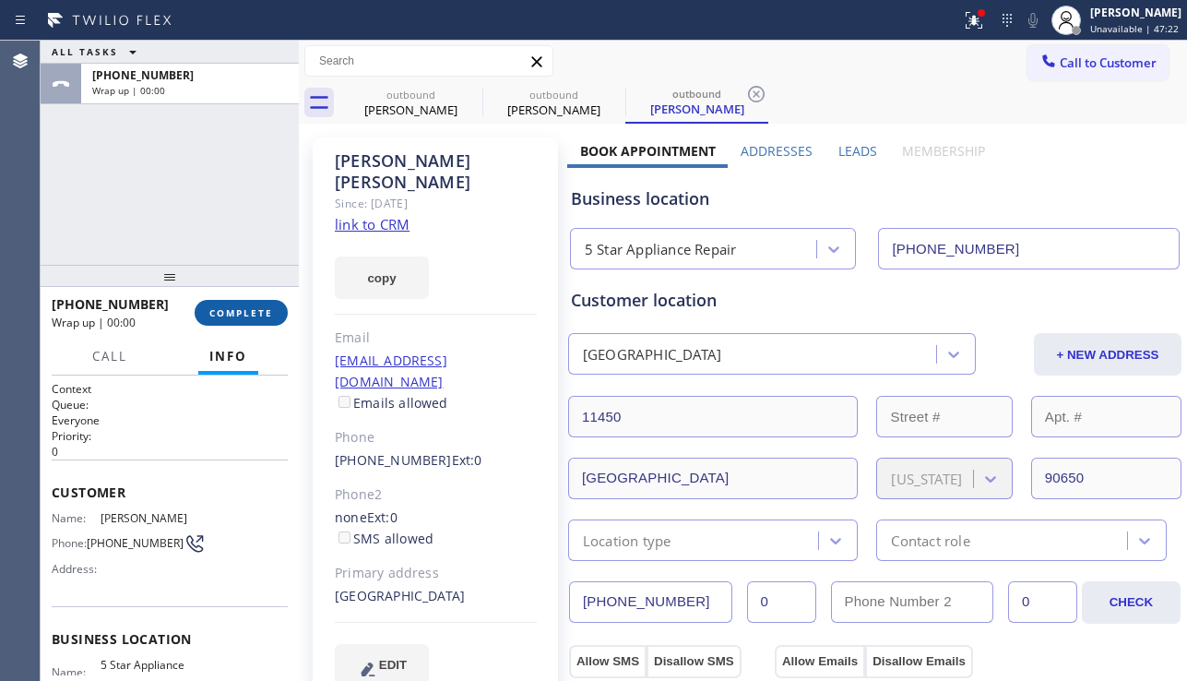
click at [257, 313] on span "COMPLETE" at bounding box center [241, 312] width 64 height 13
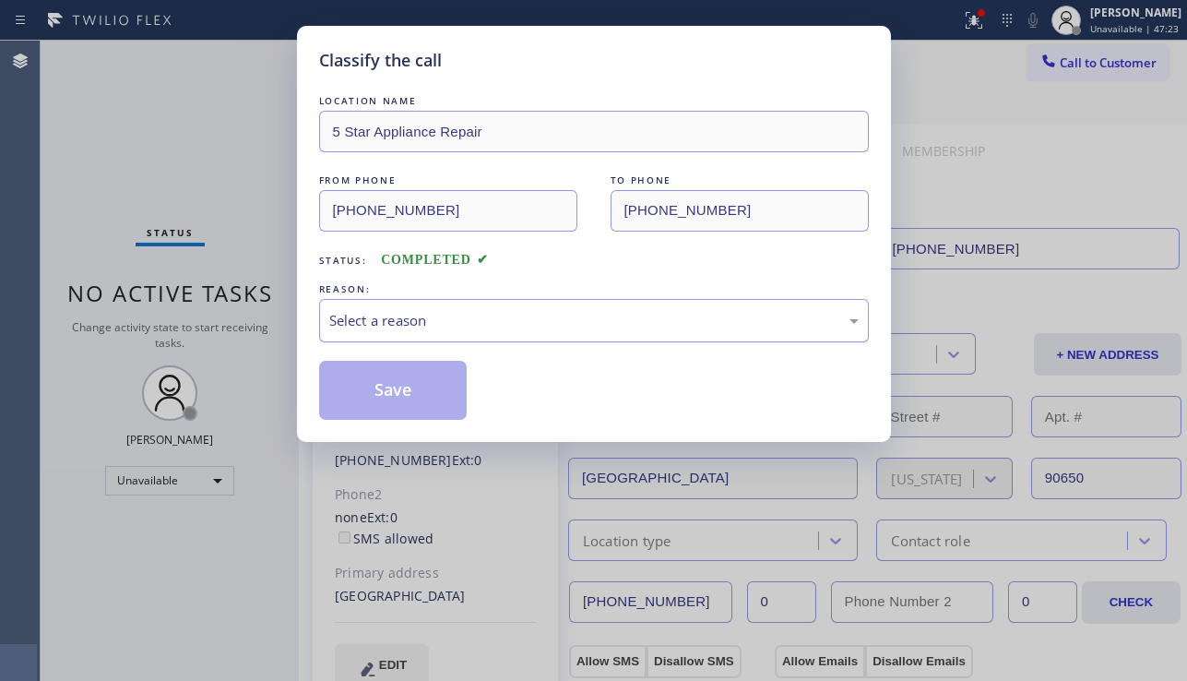
click at [482, 325] on div "Select a reason" at bounding box center [593, 320] width 529 height 21
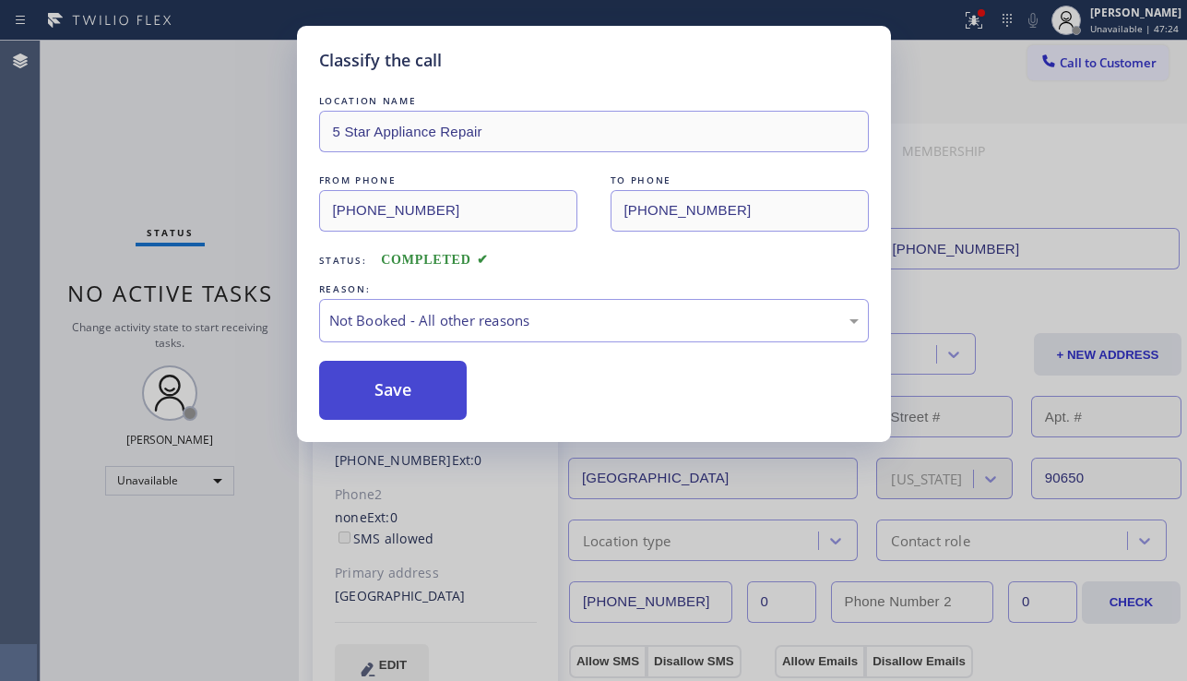
click at [368, 387] on button "Save" at bounding box center [393, 390] width 148 height 59
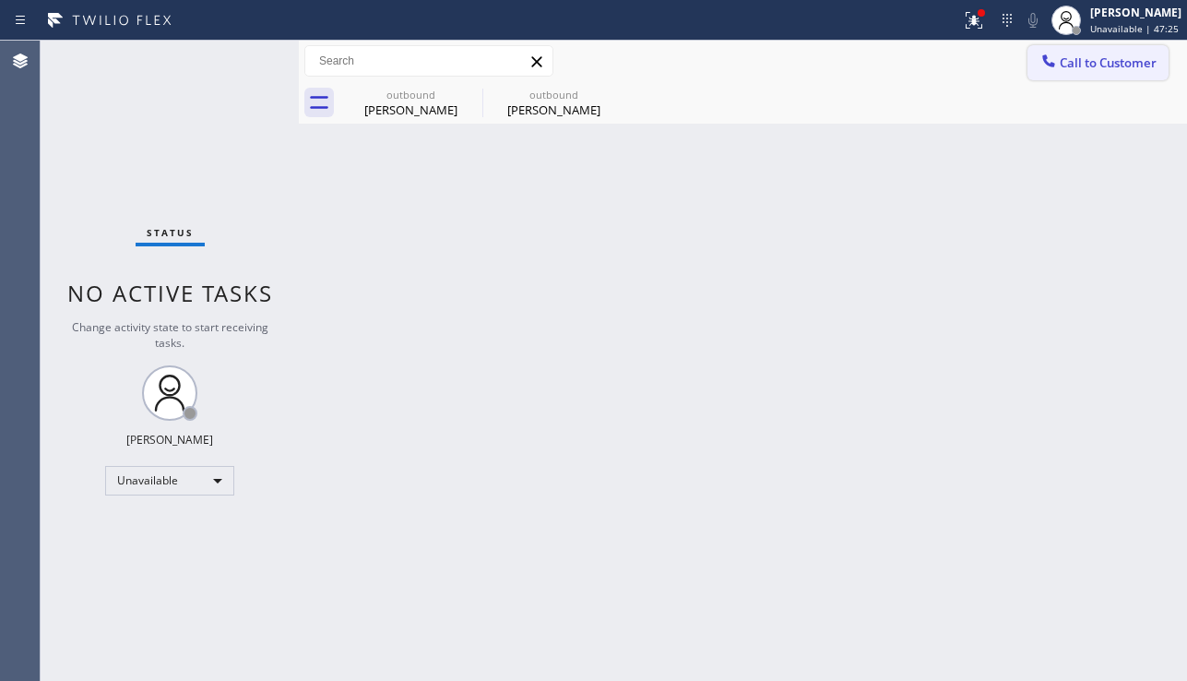
click at [1073, 70] on span "Call to Customer" at bounding box center [1108, 62] width 97 height 17
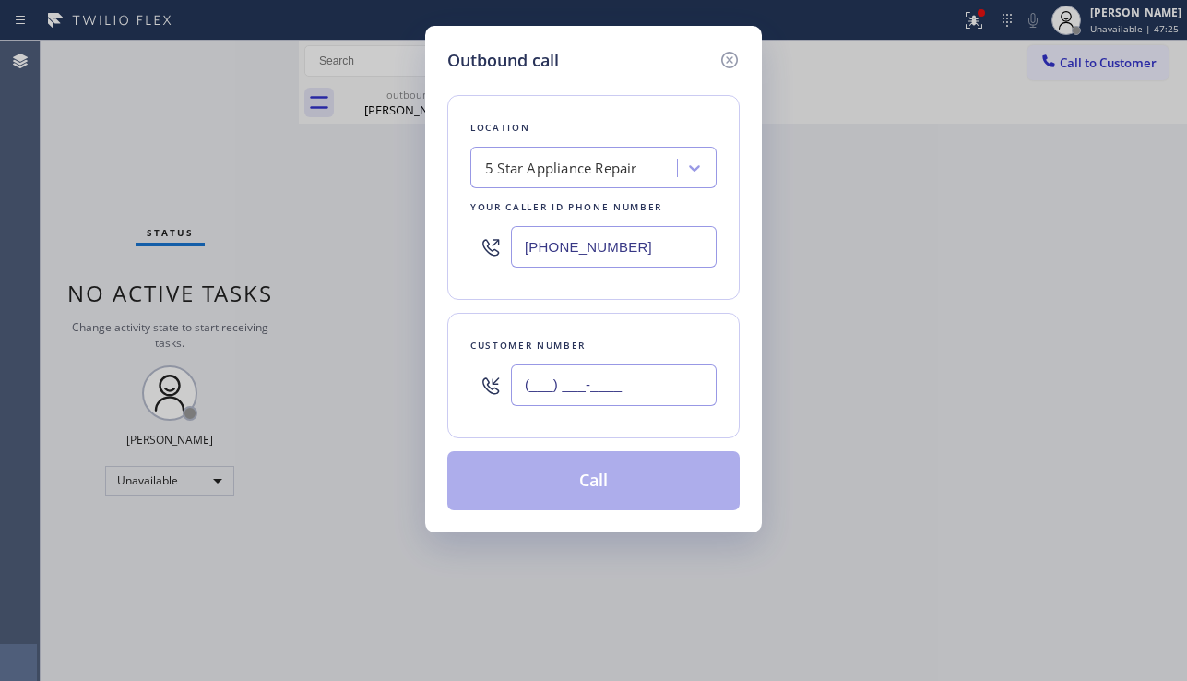
click at [573, 381] on input "(___) ___-____" at bounding box center [614, 384] width 206 height 41
paste input "310) 498-5490"
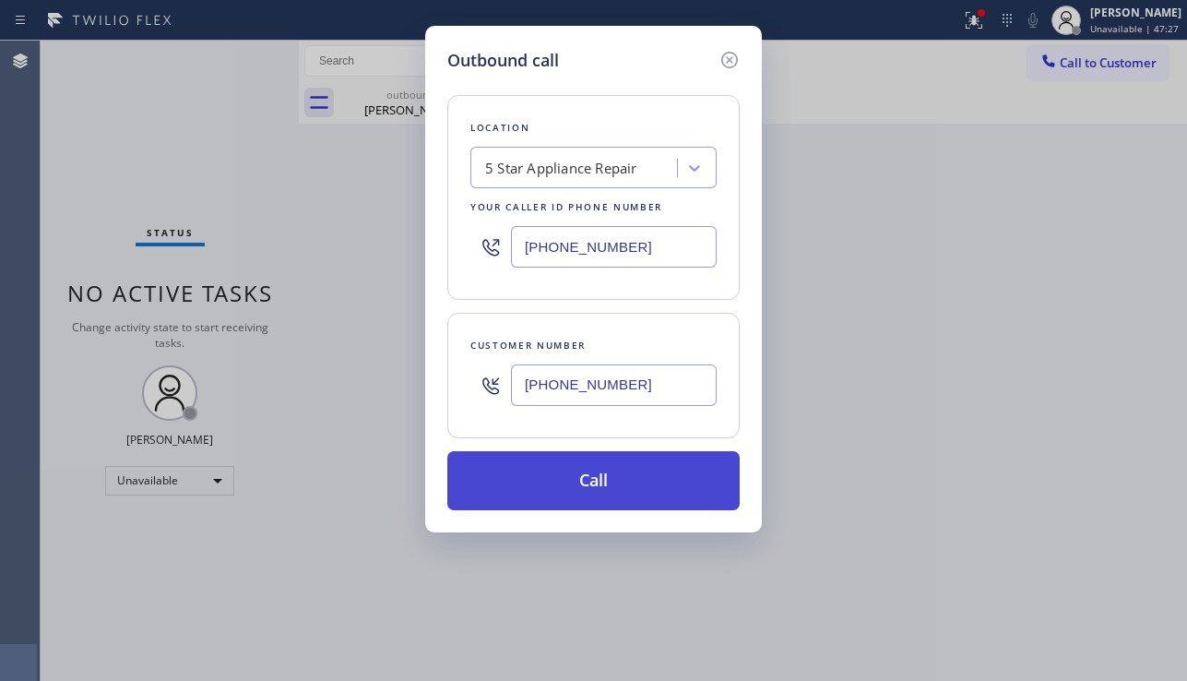
type input "(310) 498-5490"
click at [629, 493] on button "Call" at bounding box center [593, 480] width 292 height 59
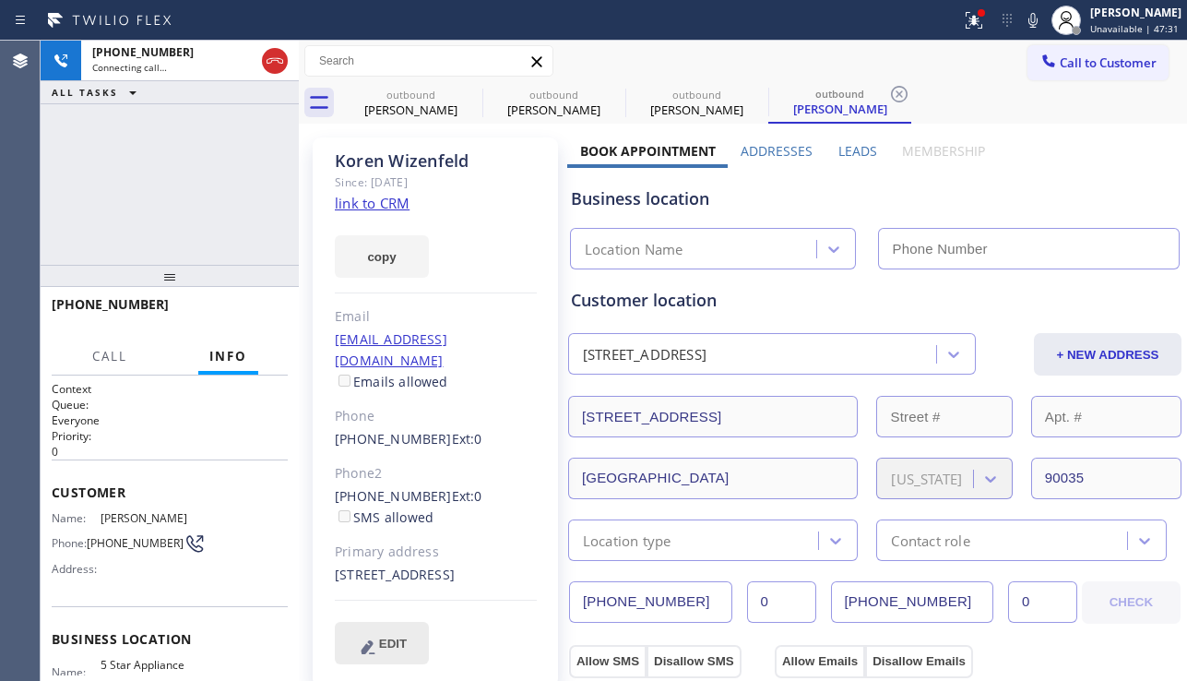
type input "[PHONE_NUMBER]"
click at [450, 664] on div "EDIT" at bounding box center [436, 643] width 202 height 42
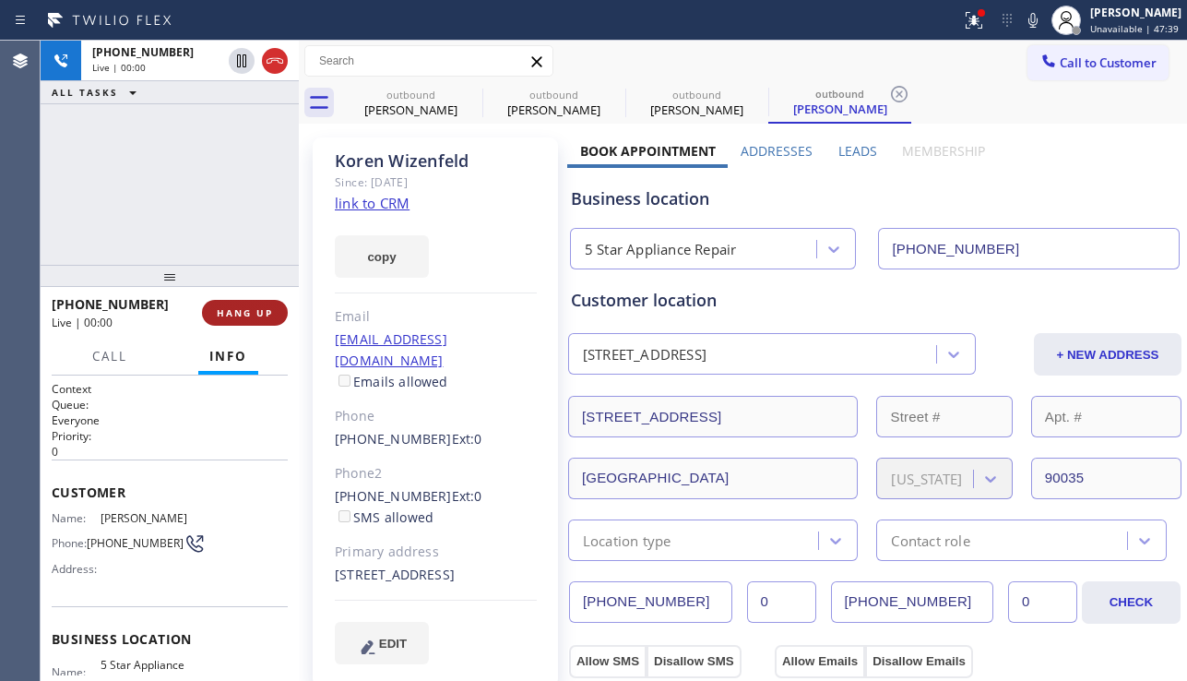
click at [222, 306] on span "HANG UP" at bounding box center [245, 312] width 56 height 13
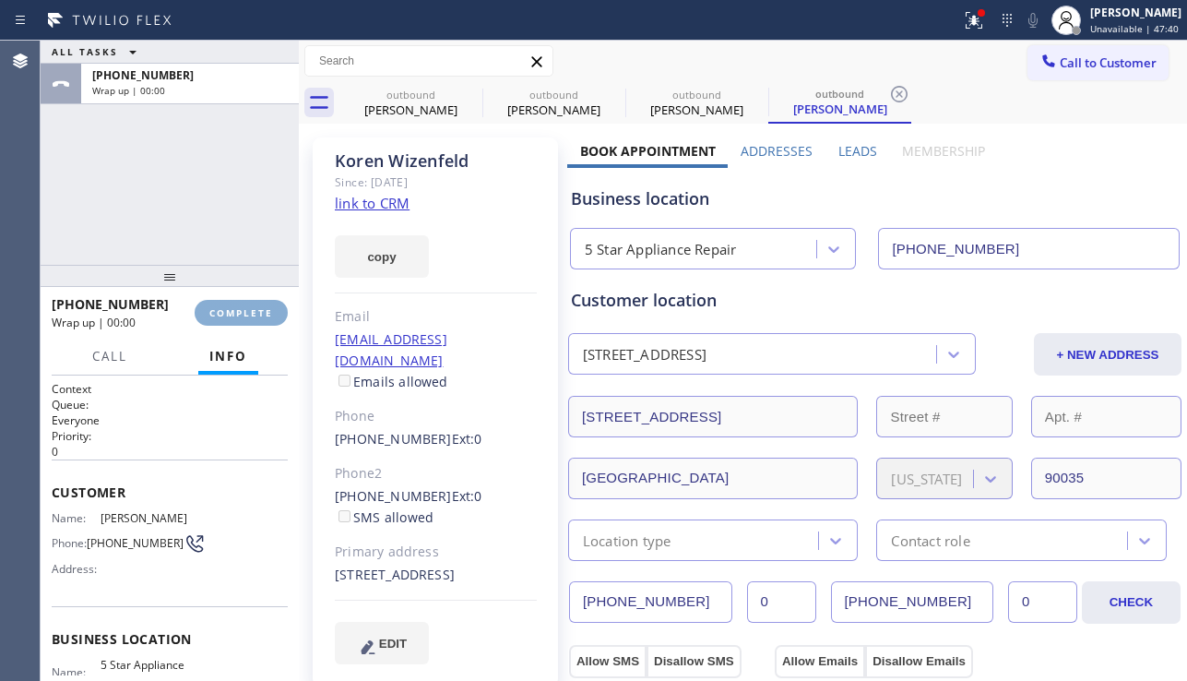
click at [222, 306] on span "COMPLETE" at bounding box center [241, 312] width 64 height 13
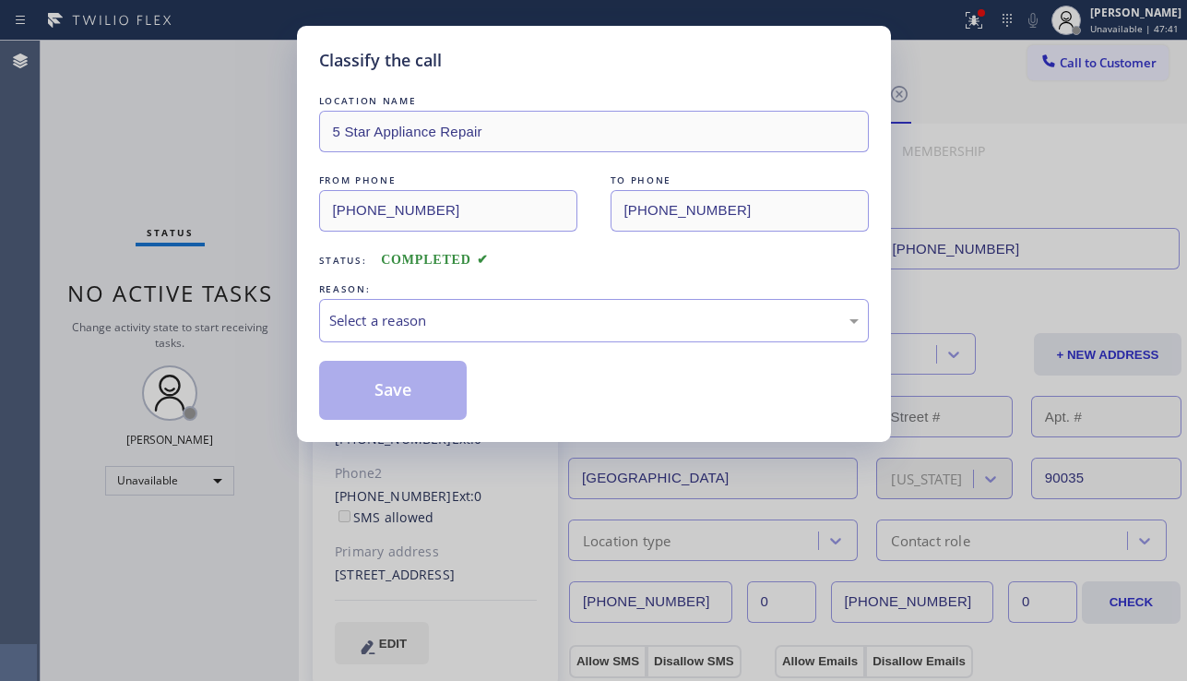
click at [516, 349] on div "LOCATION NAME 5 Star Appliance Repair FROM PHONE (855) 731-4952 TO PHONE (310) …" at bounding box center [594, 255] width 550 height 328
click at [490, 308] on div "Select a reason" at bounding box center [594, 320] width 550 height 43
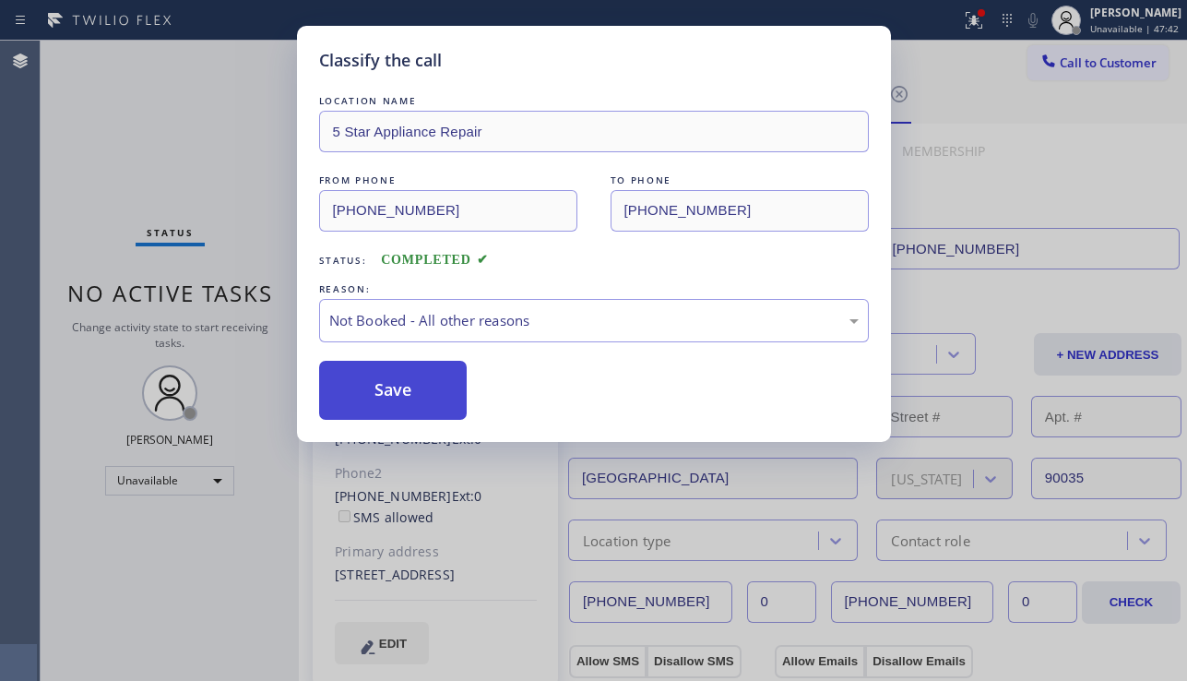
click at [412, 393] on button "Save" at bounding box center [393, 390] width 148 height 59
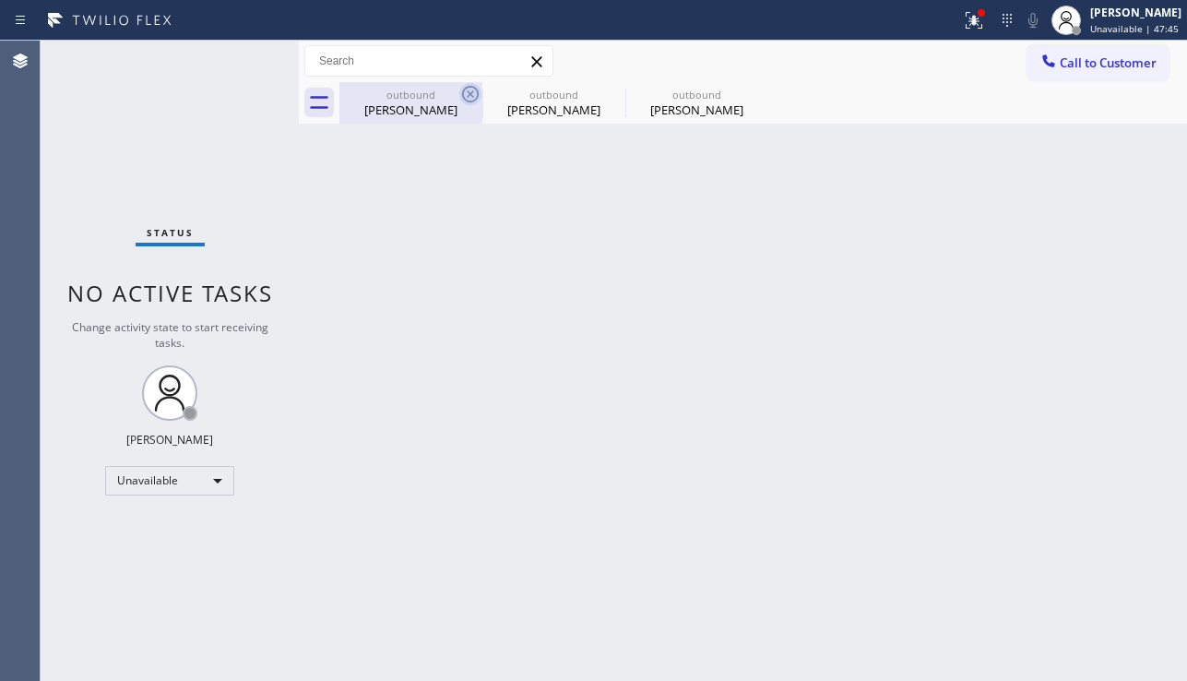
click at [474, 96] on icon at bounding box center [470, 94] width 22 height 22
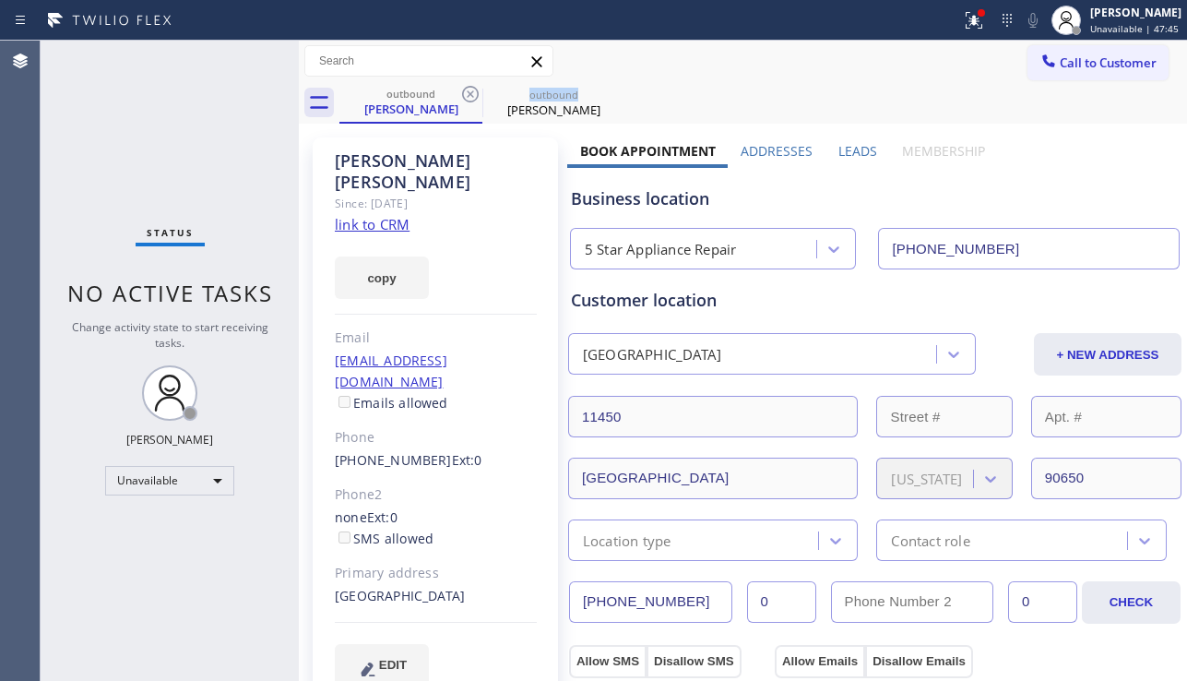
click at [474, 96] on icon at bounding box center [470, 94] width 22 height 22
click at [0, 0] on icon at bounding box center [0, 0] width 0 height 0
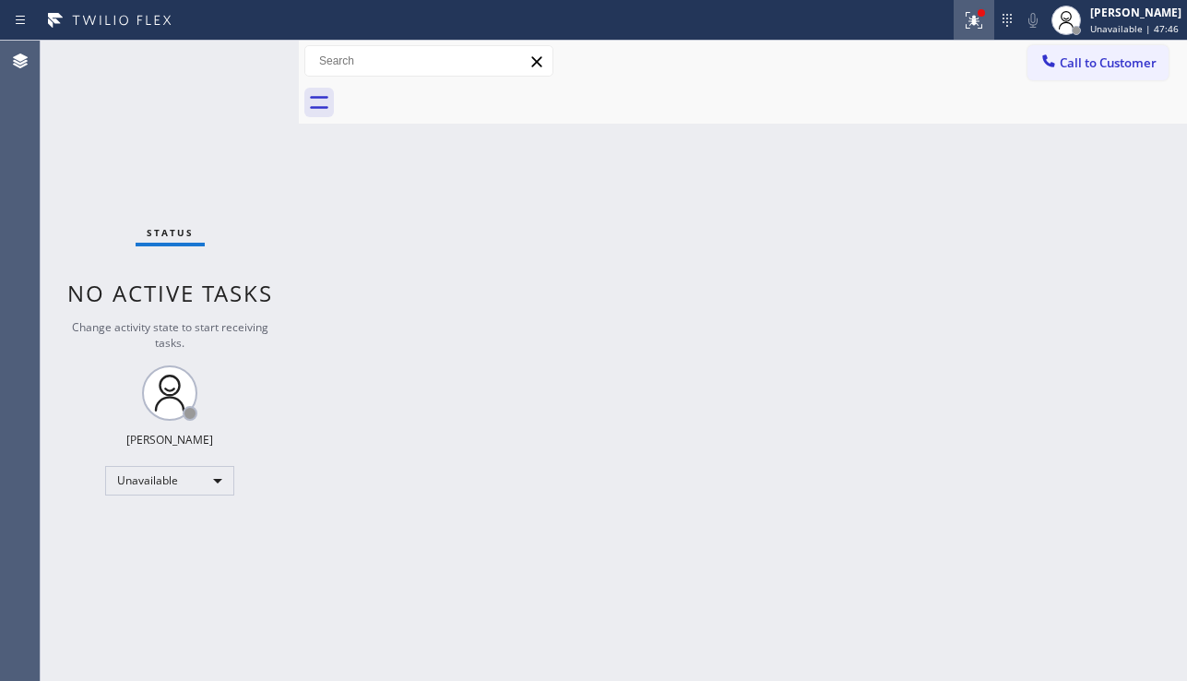
click at [963, 21] on icon at bounding box center [974, 20] width 22 height 22
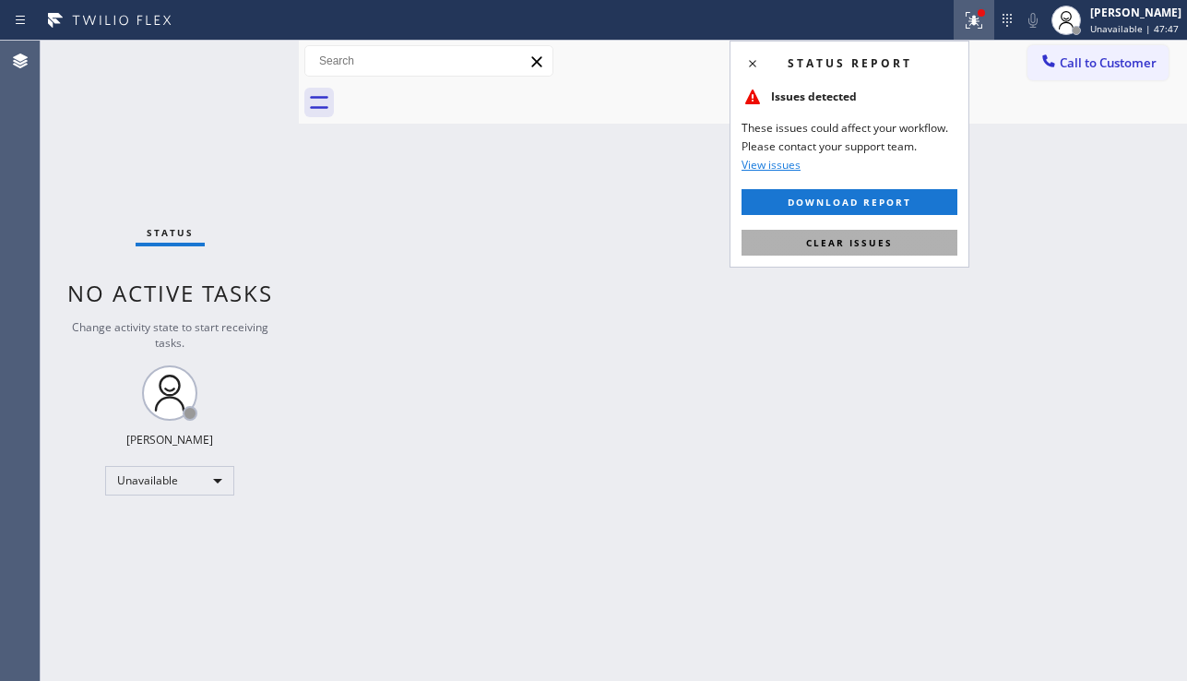
click at [790, 255] on button "Clear issues" at bounding box center [849, 243] width 216 height 26
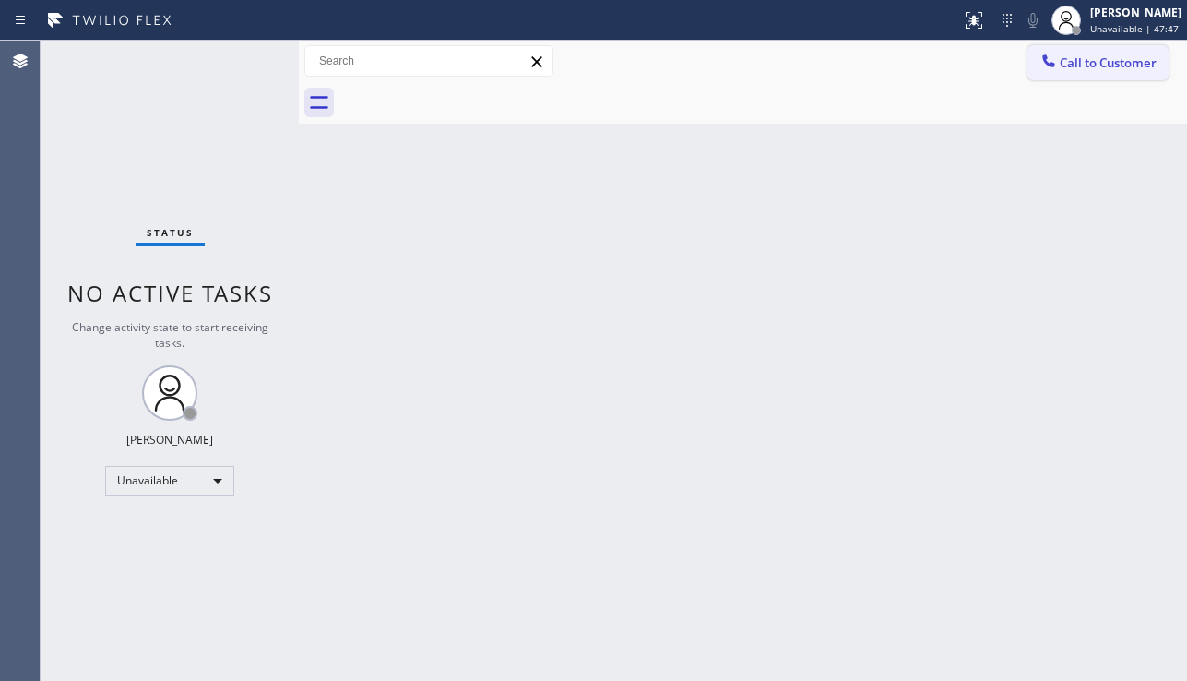
click at [1108, 77] on button "Call to Customer" at bounding box center [1097, 62] width 141 height 35
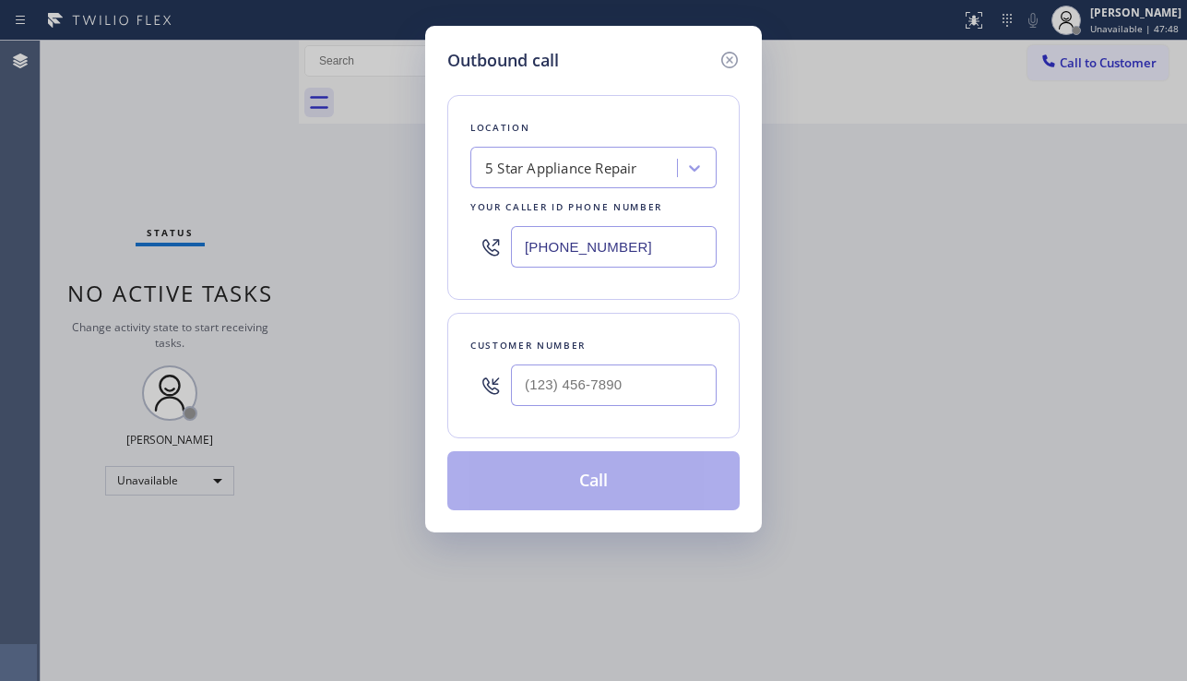
click at [617, 359] on div at bounding box center [614, 385] width 206 height 60
click at [610, 367] on input "(___) ___-____" at bounding box center [614, 384] width 206 height 41
paste input "310) 753-8210"
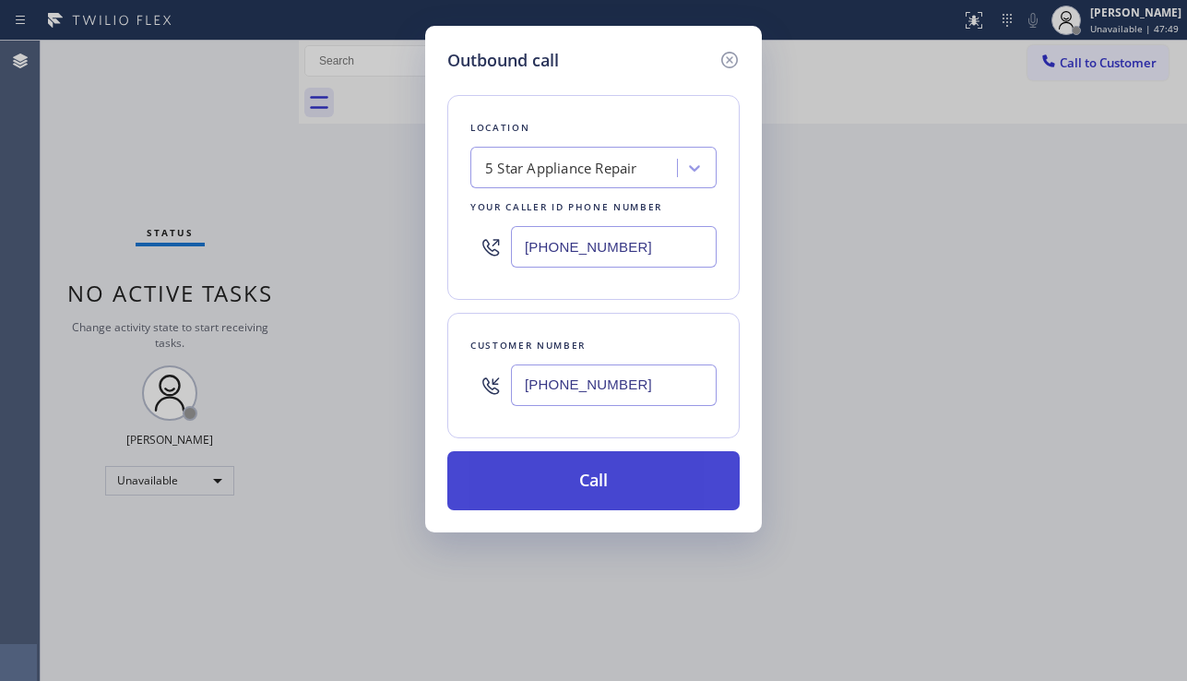
type input "(310) 753-8210"
click at [650, 472] on button "Call" at bounding box center [593, 480] width 292 height 59
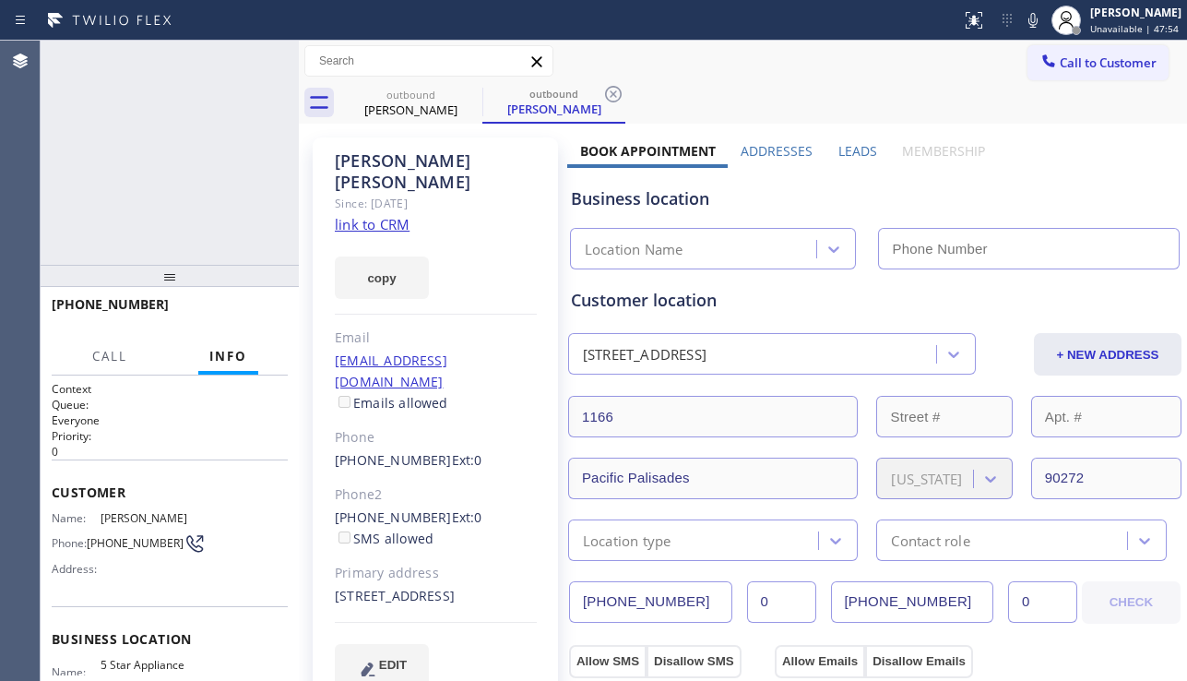
type input "[PHONE_NUMBER]"
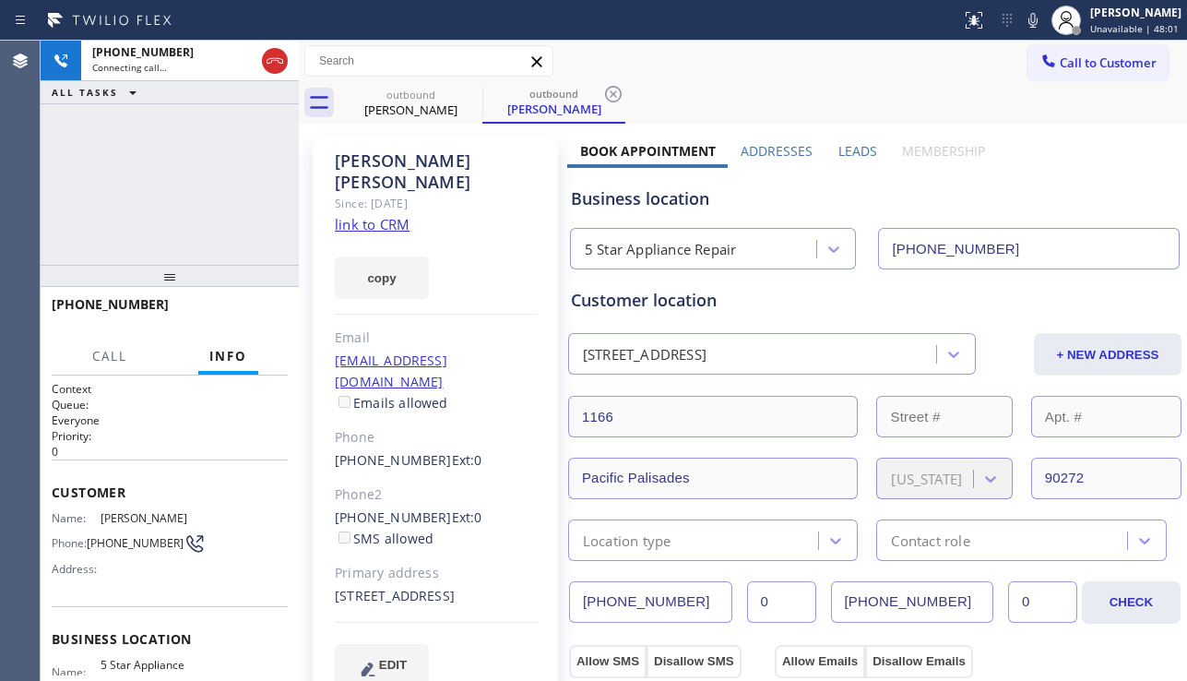
click at [101, 461] on div "Customer Name: George Singleton Phone: (310) 753-8210 Address:" at bounding box center [170, 533] width 236 height 148
click at [272, 307] on span "HANG UP" at bounding box center [245, 312] width 56 height 13
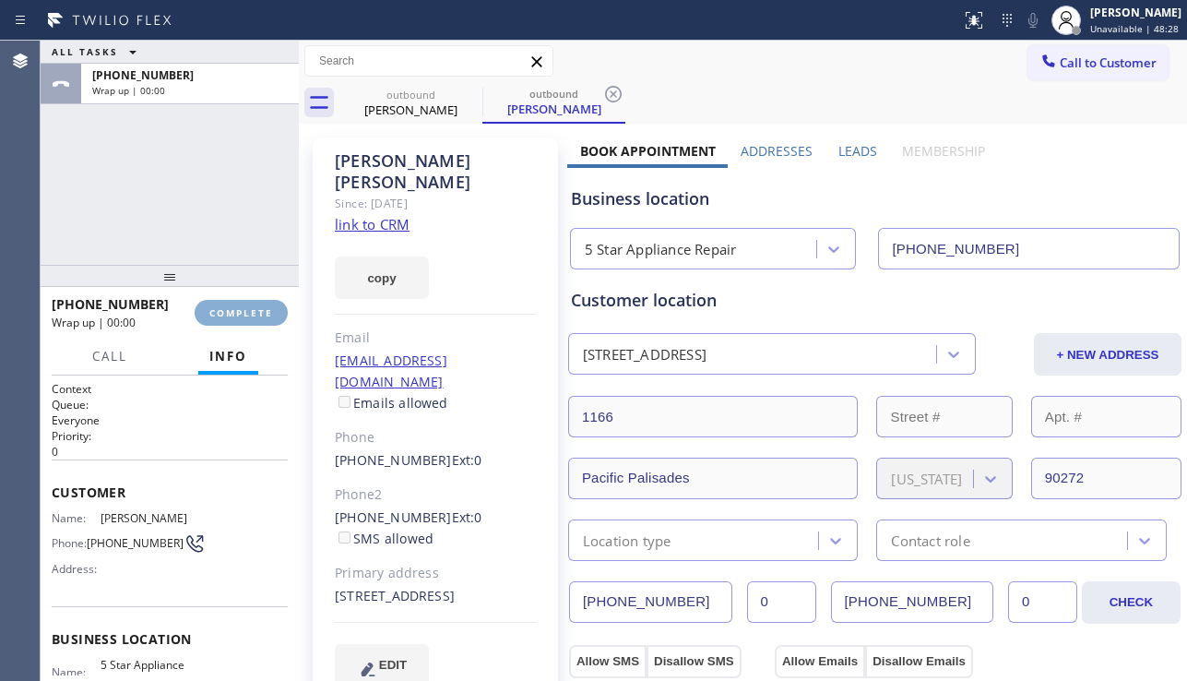
click at [271, 309] on span "COMPLETE" at bounding box center [241, 312] width 64 height 13
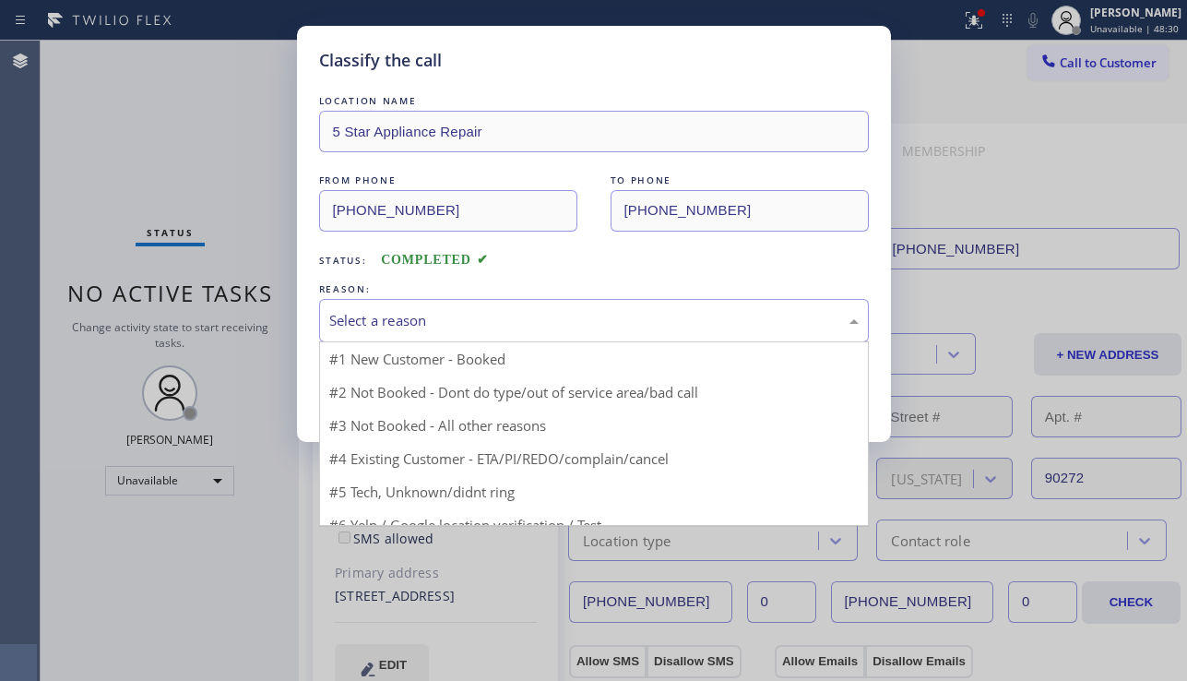
click at [462, 314] on div "Select a reason" at bounding box center [593, 320] width 529 height 21
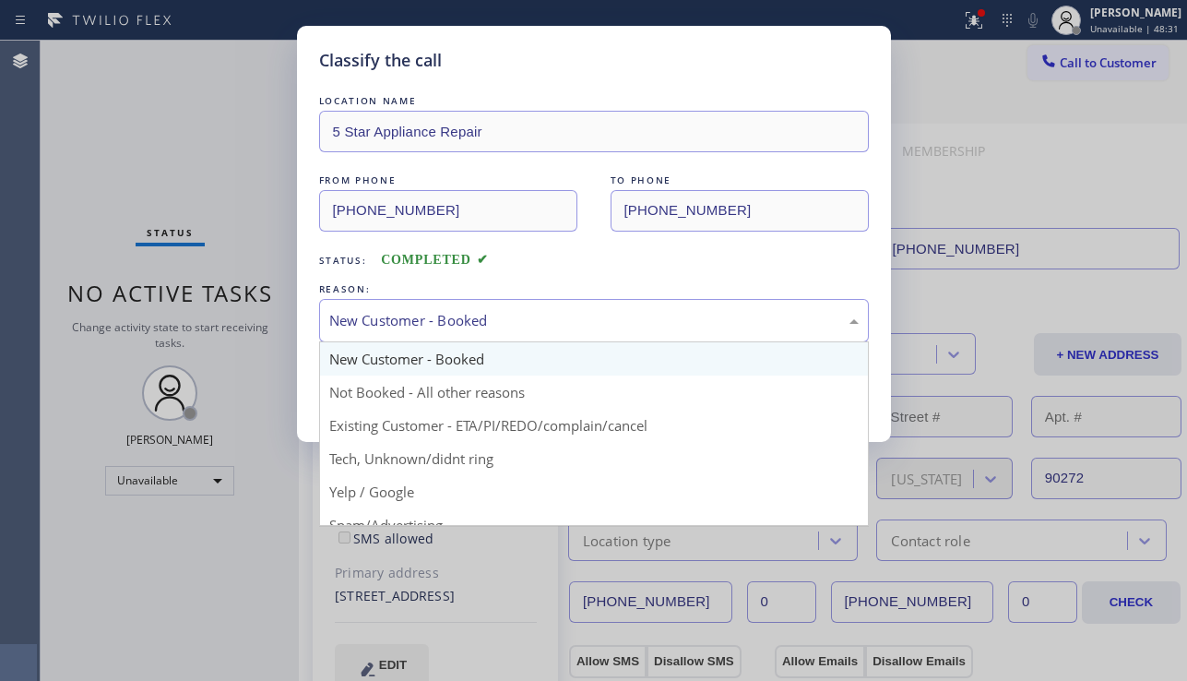
click at [477, 326] on div "New Customer - Booked" at bounding box center [593, 320] width 529 height 21
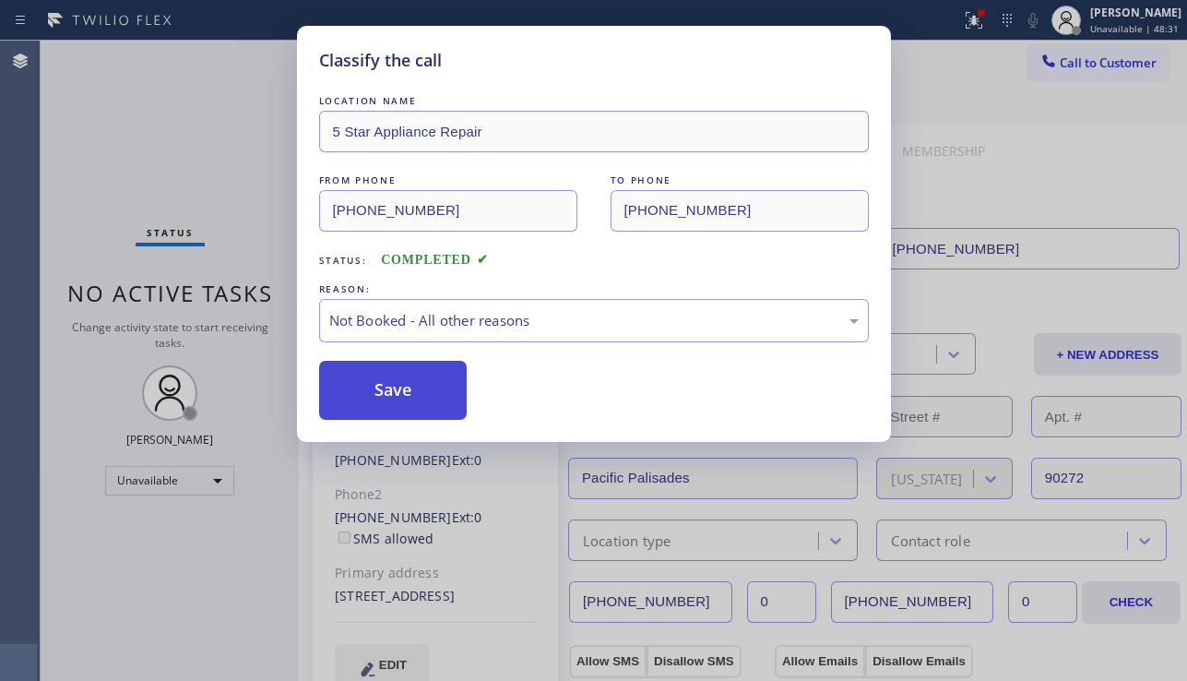
click at [373, 396] on button "Save" at bounding box center [393, 390] width 148 height 59
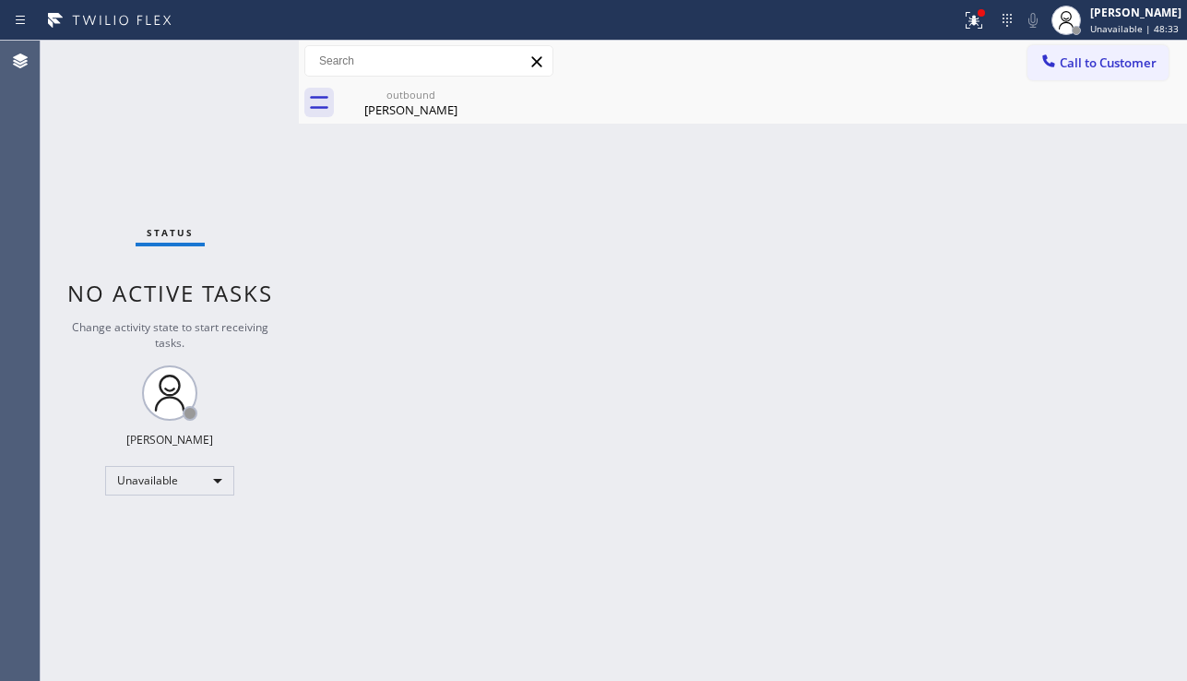
drag, startPoint x: 1070, startPoint y: 65, endPoint x: 902, endPoint y: 189, distance: 208.4
click at [1070, 66] on span "Call to Customer" at bounding box center [1108, 62] width 97 height 17
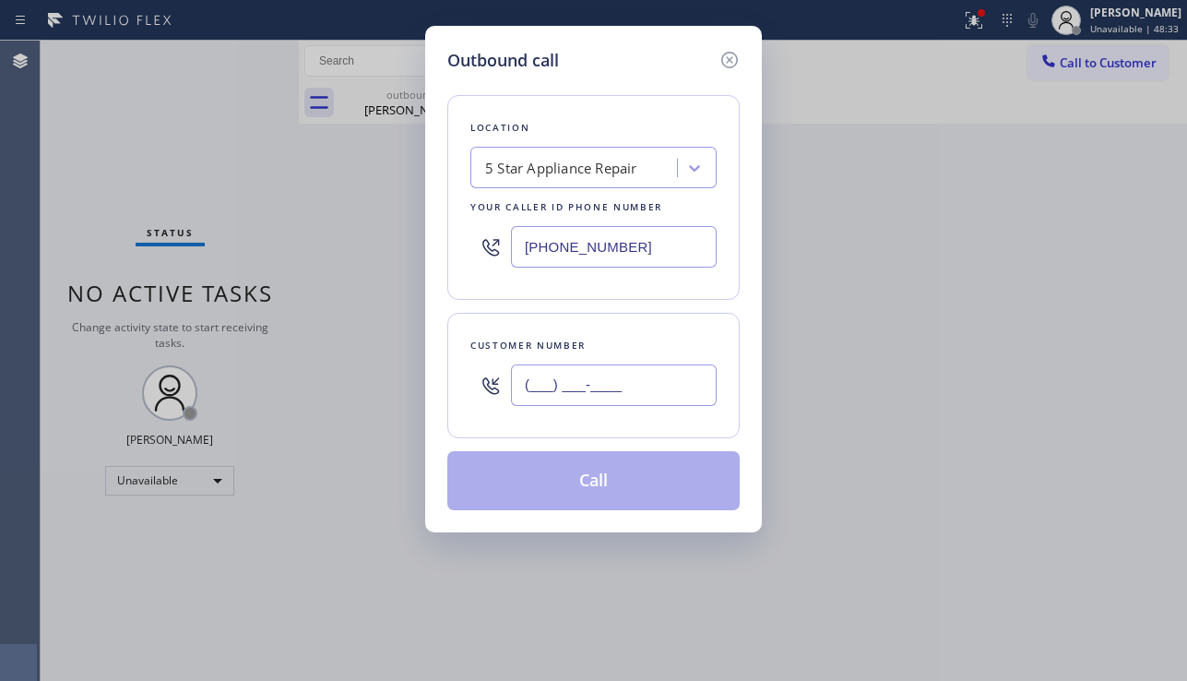
click at [576, 391] on input "(___) ___-____" at bounding box center [614, 384] width 206 height 41
paste input "626) 656-1292"
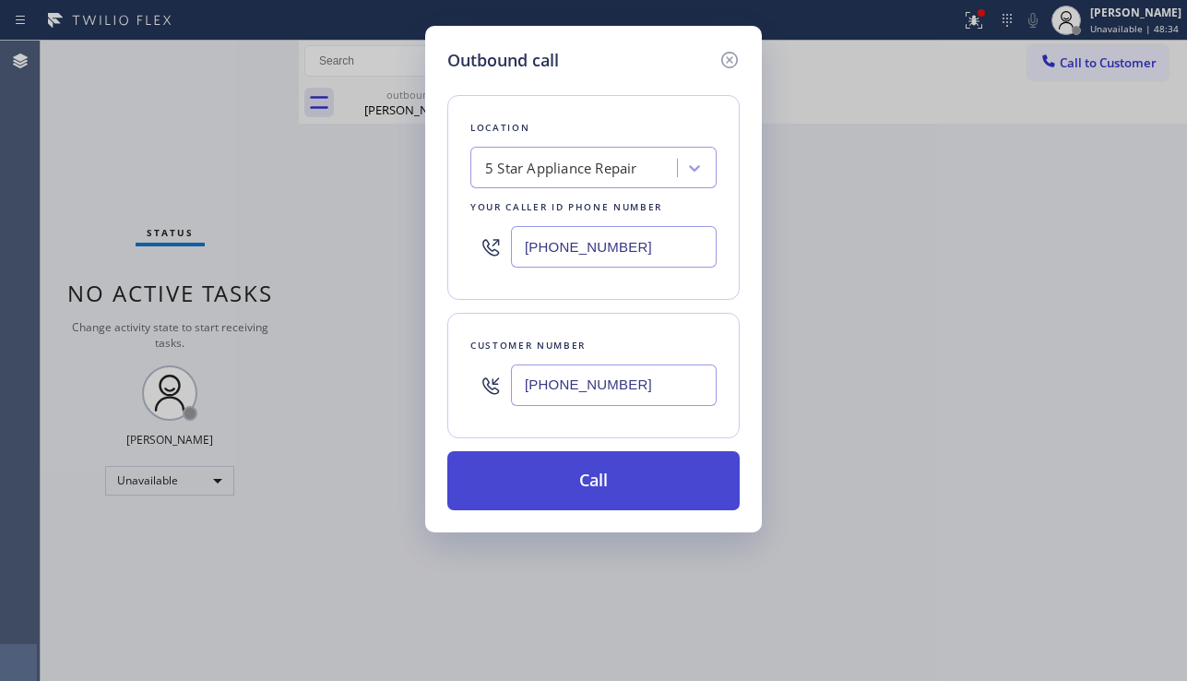
type input "(626) 656-1292"
click at [641, 468] on button "Call" at bounding box center [593, 480] width 292 height 59
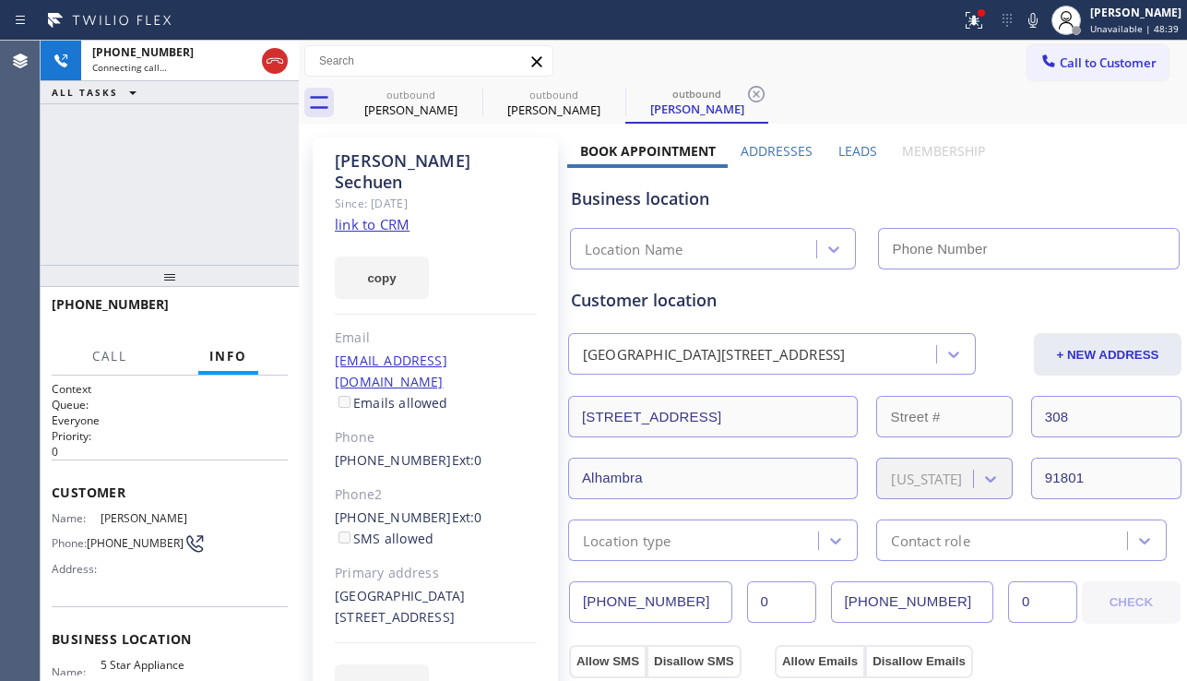
type input "[PHONE_NUMBER]"
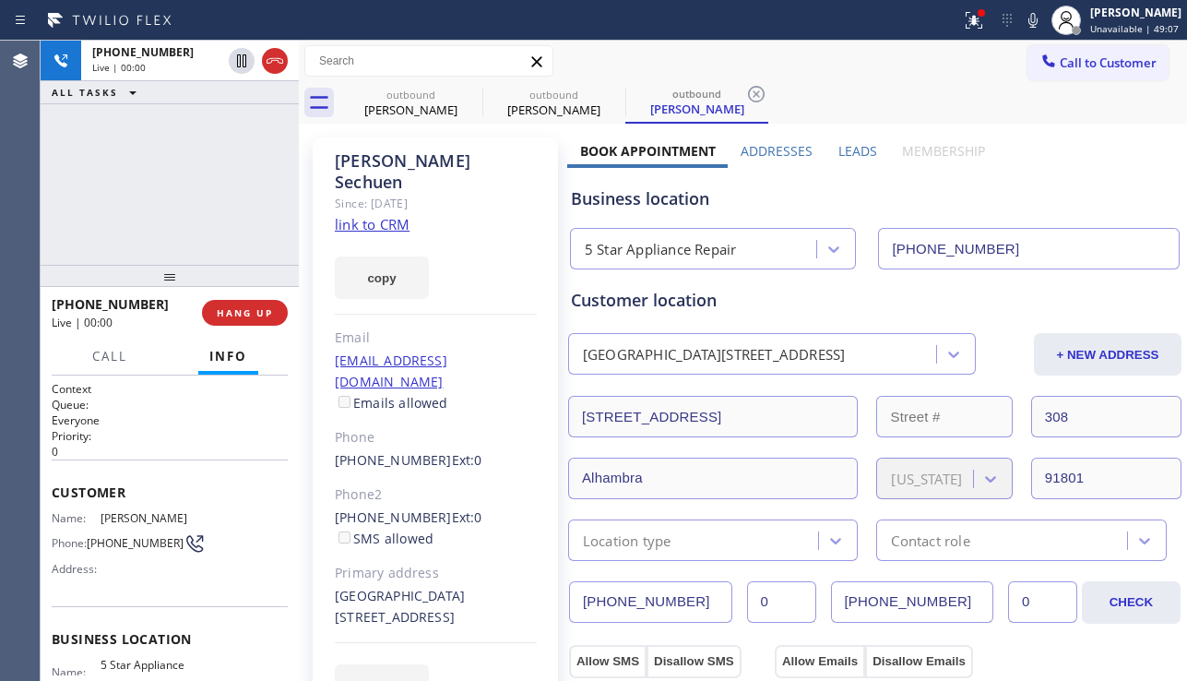
click at [1077, 190] on div "Business location" at bounding box center [875, 198] width 608 height 25
click at [226, 313] on span "HANG UP" at bounding box center [245, 312] width 56 height 13
click at [227, 313] on span "HANG UP" at bounding box center [245, 312] width 56 height 13
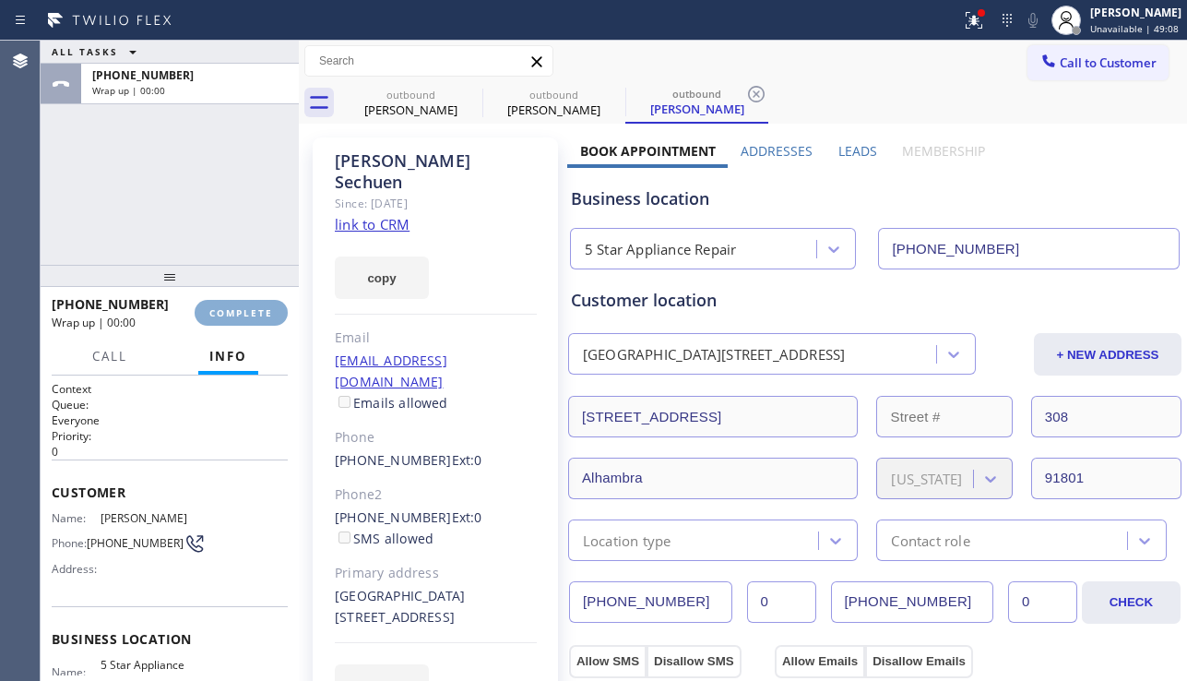
click at [227, 313] on span "COMPLETE" at bounding box center [241, 312] width 64 height 13
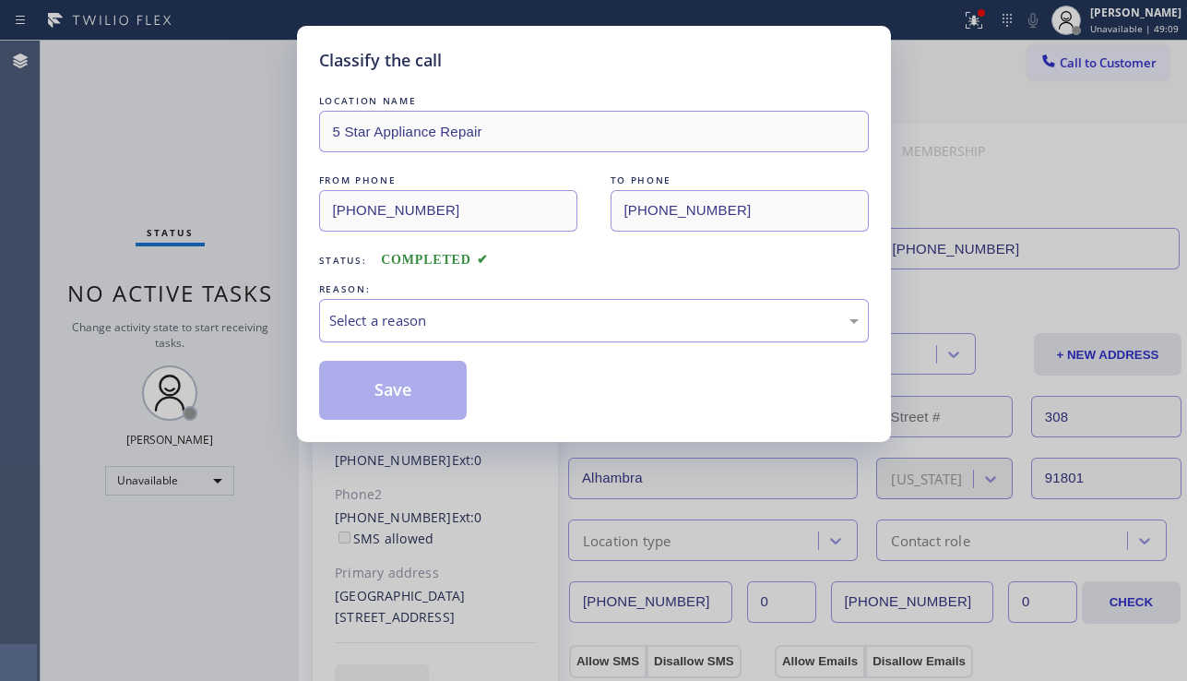
click at [496, 322] on div "Select a reason" at bounding box center [593, 320] width 529 height 21
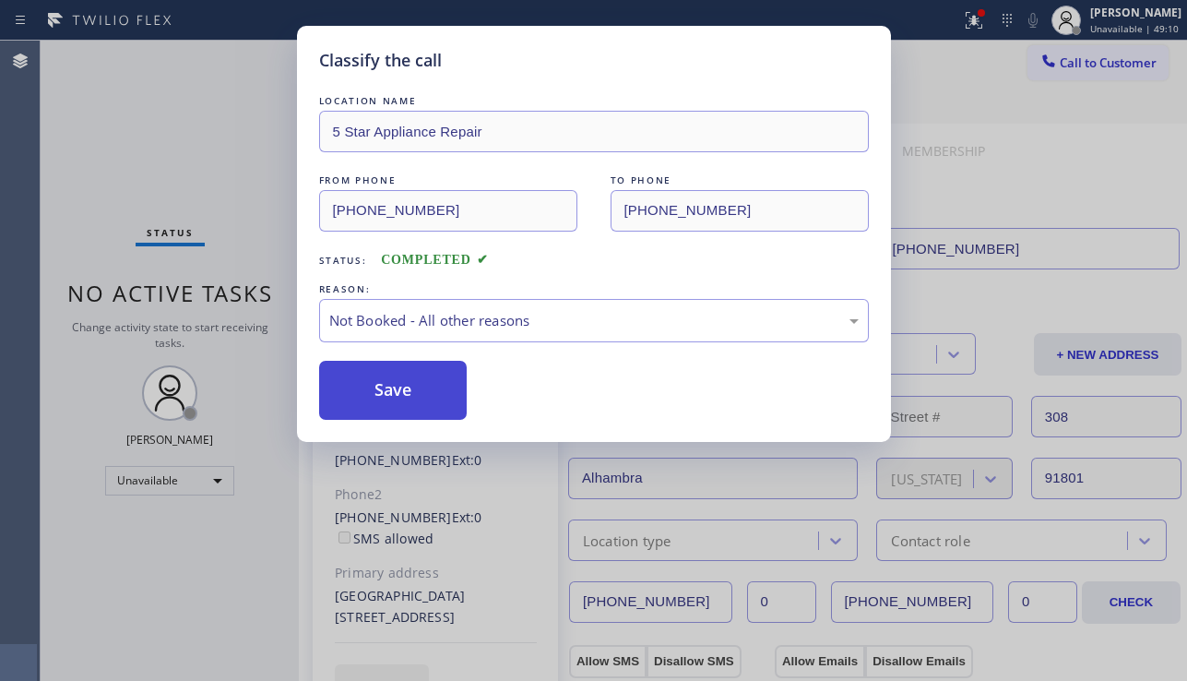
drag, startPoint x: 383, startPoint y: 395, endPoint x: 1091, endPoint y: 258, distance: 721.3
click at [384, 398] on button "Save" at bounding box center [393, 390] width 148 height 59
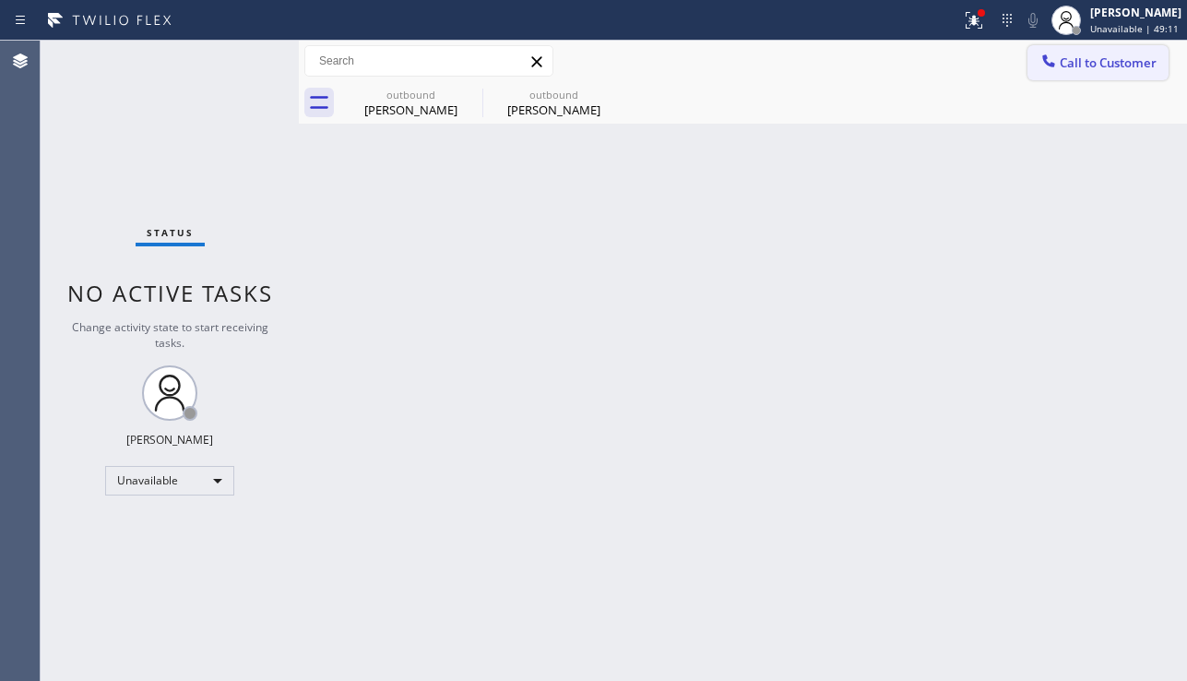
click at [1096, 66] on span "Call to Customer" at bounding box center [1108, 62] width 97 height 17
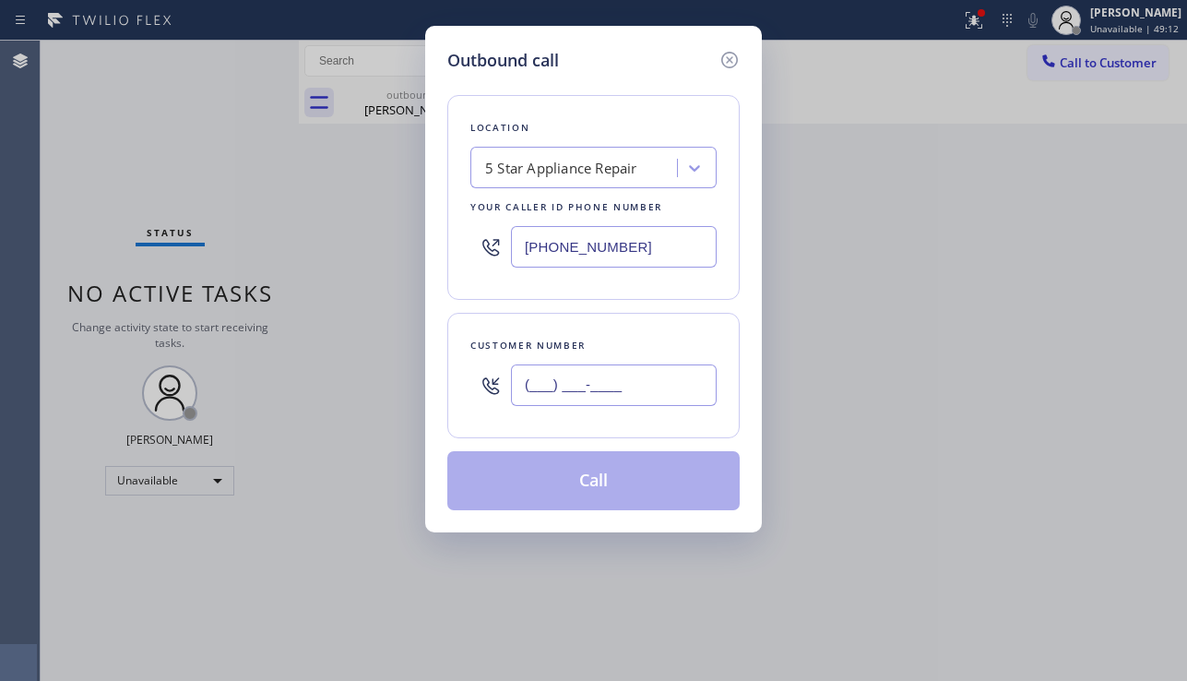
click at [566, 372] on input "(___) ___-____" at bounding box center [614, 384] width 206 height 41
paste input "626) 417-8788"
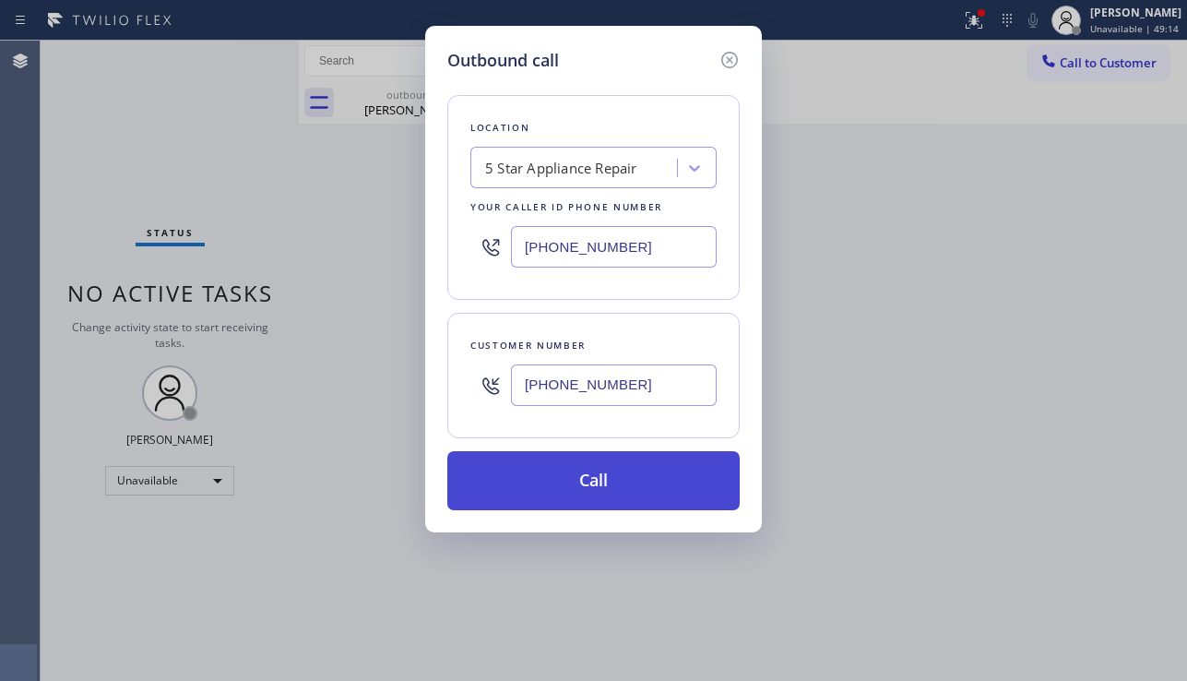
type input "(626) 417-8788"
click at [606, 493] on button "Call" at bounding box center [593, 480] width 292 height 59
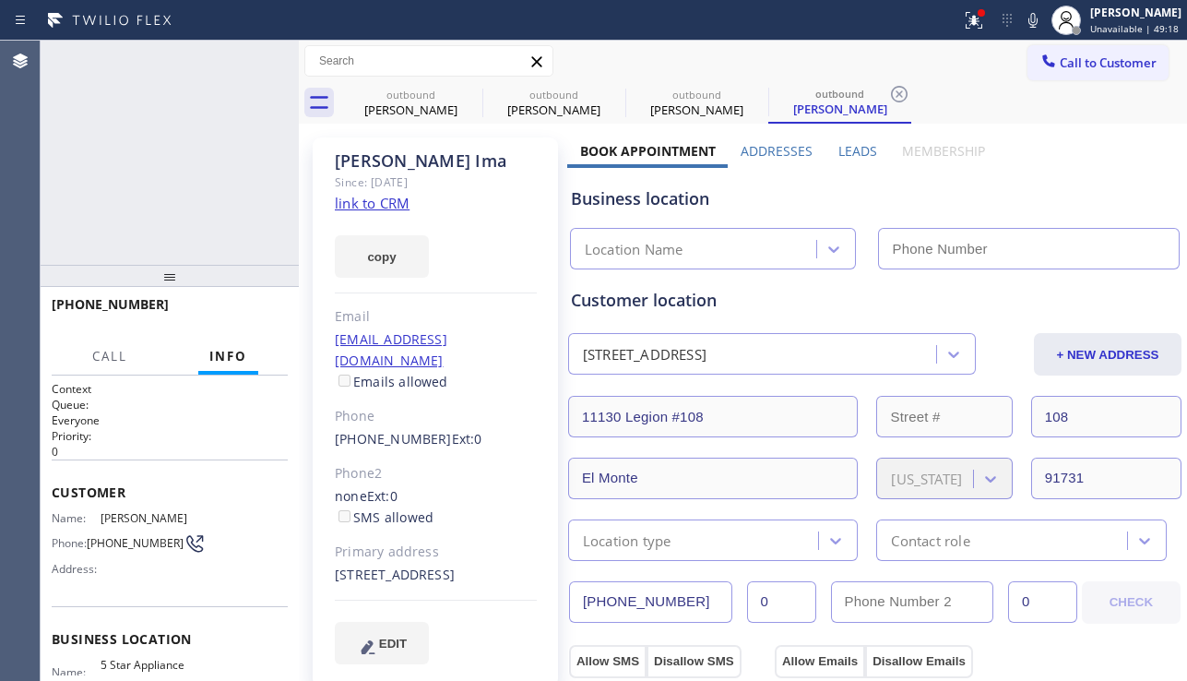
type input "[PHONE_NUMBER]"
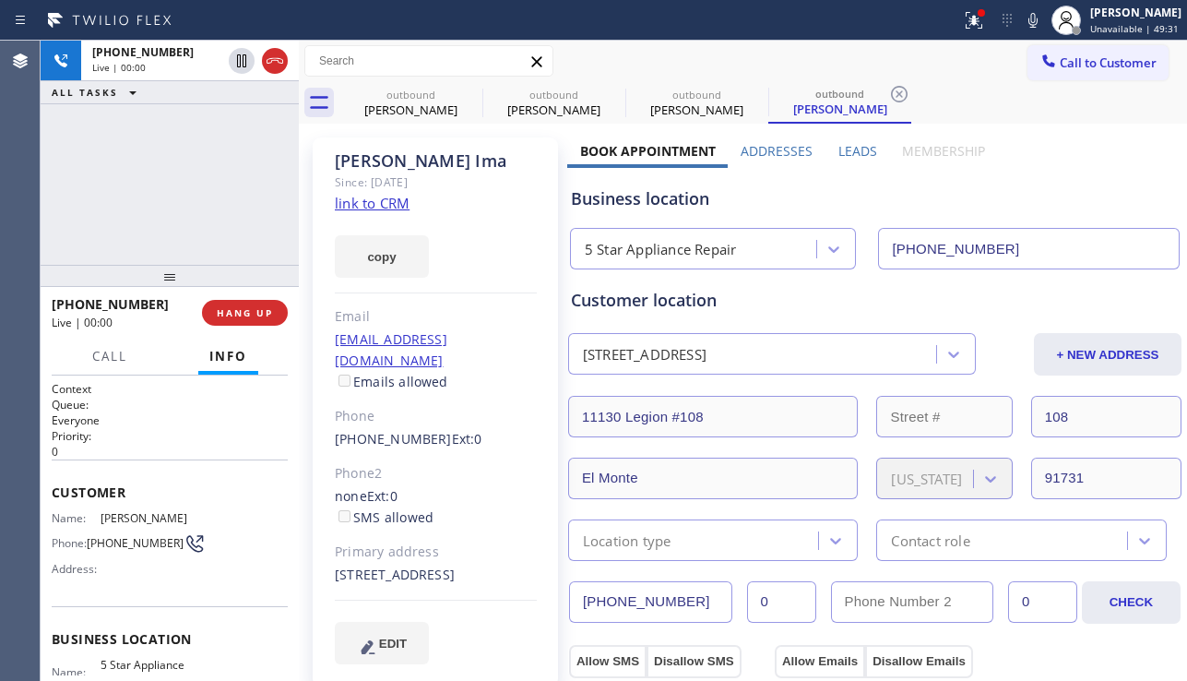
click at [844, 150] on label "Leads" at bounding box center [857, 151] width 39 height 18
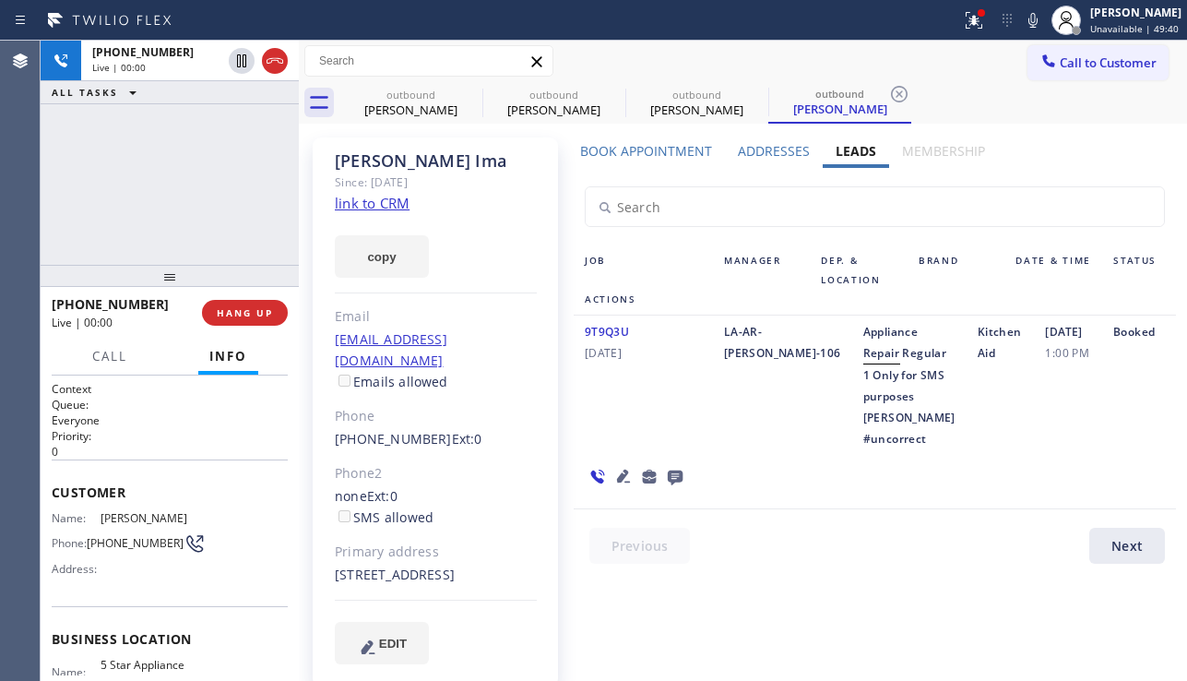
click at [617, 482] on icon at bounding box center [623, 475] width 13 height 13
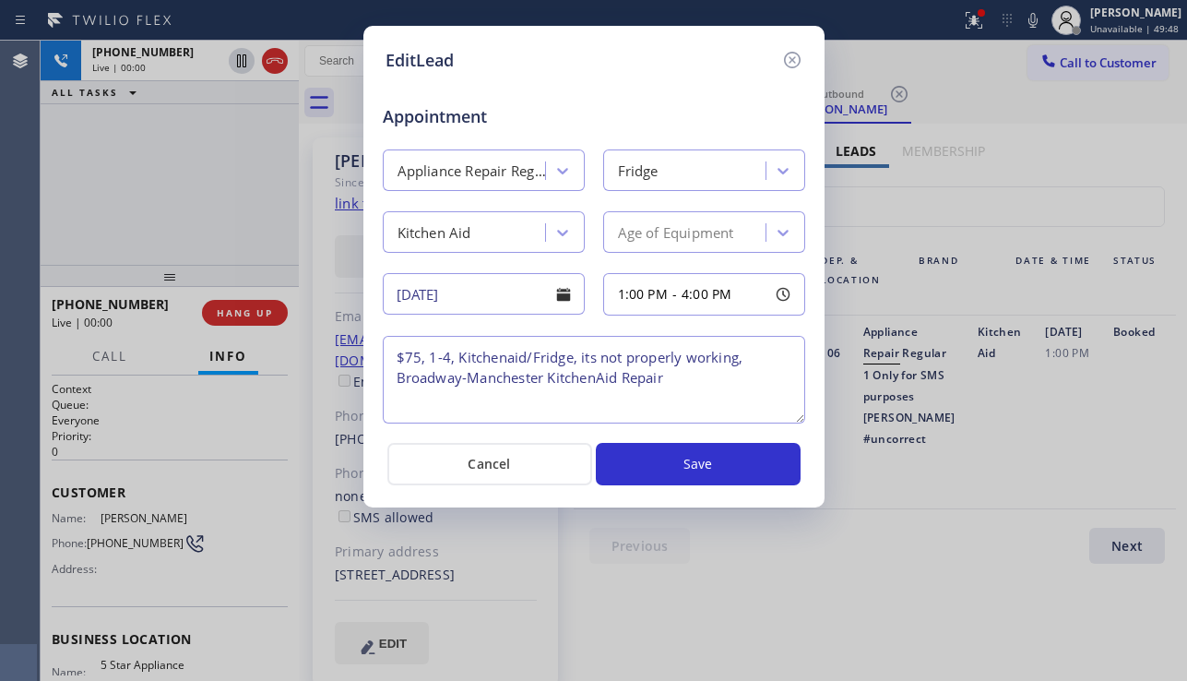
click at [679, 385] on textarea "$75, 1-4, Kitchenaid/Fridge, its not properly working, Broadway-Manchester Kitc…" at bounding box center [594, 380] width 422 height 88
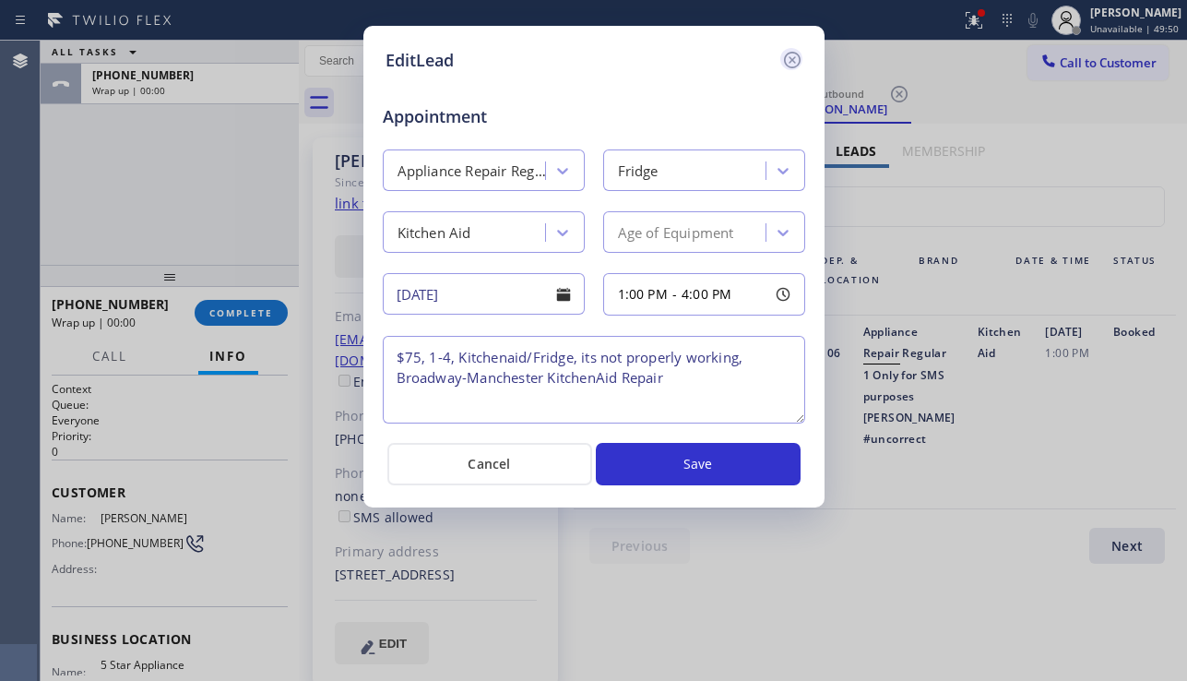
click at [798, 62] on icon at bounding box center [792, 60] width 22 height 22
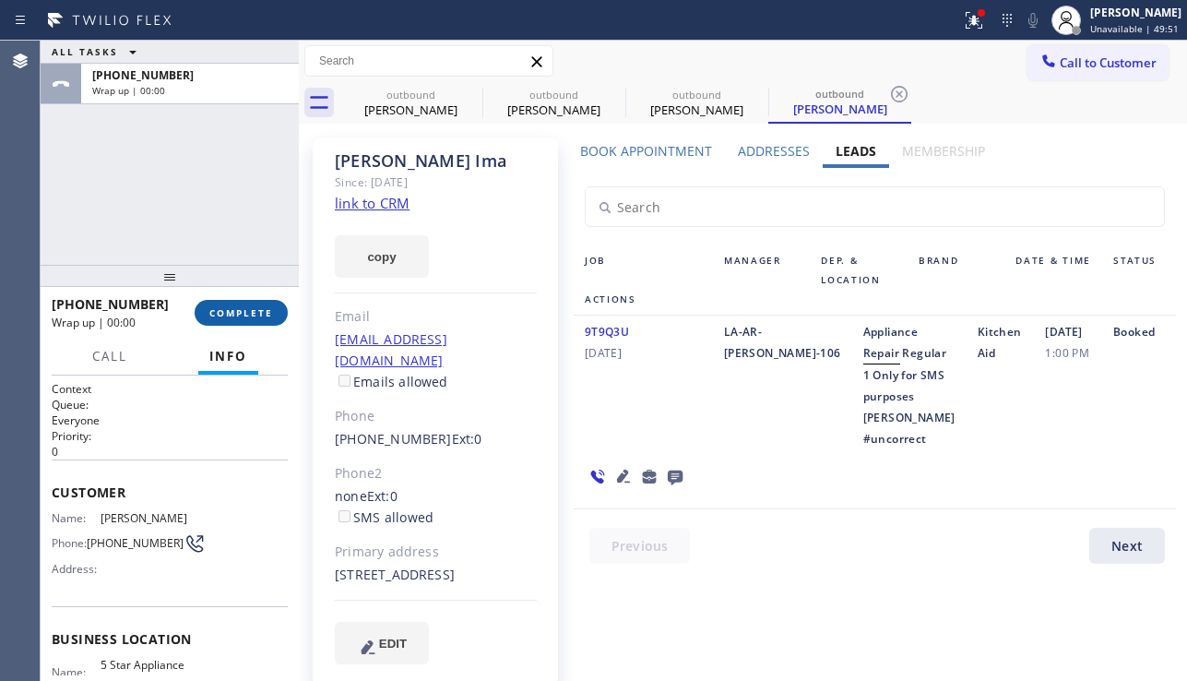
click at [242, 308] on span "COMPLETE" at bounding box center [241, 312] width 64 height 13
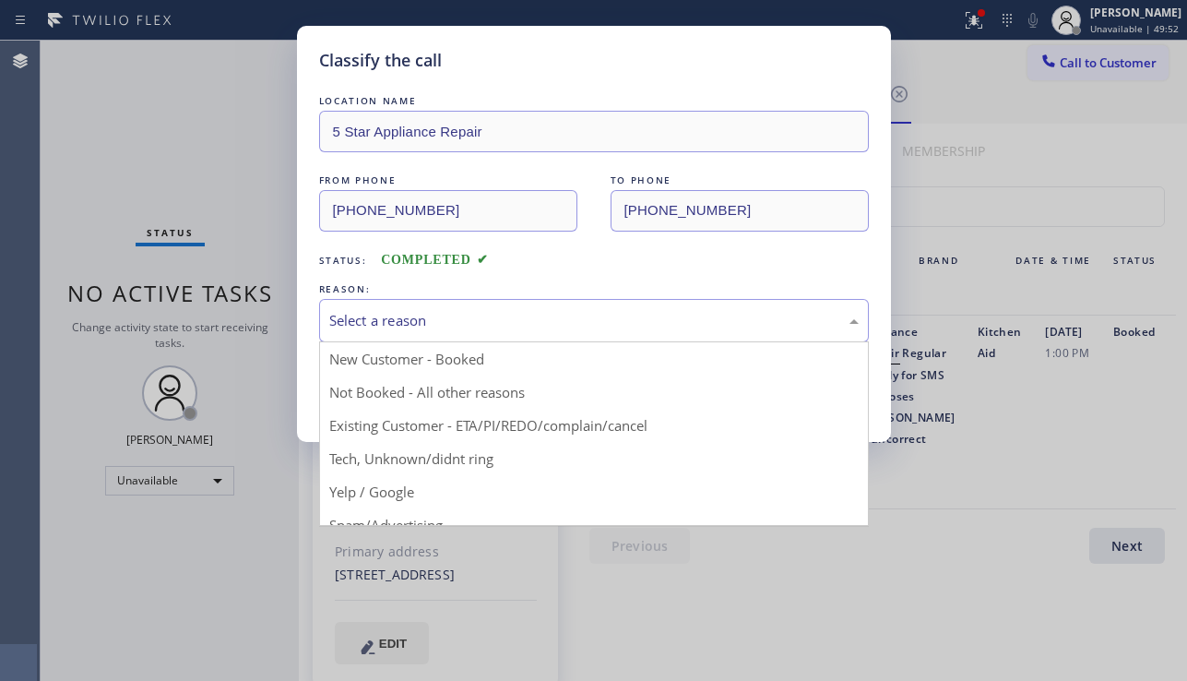
click at [564, 321] on div "Select a reason" at bounding box center [593, 320] width 529 height 21
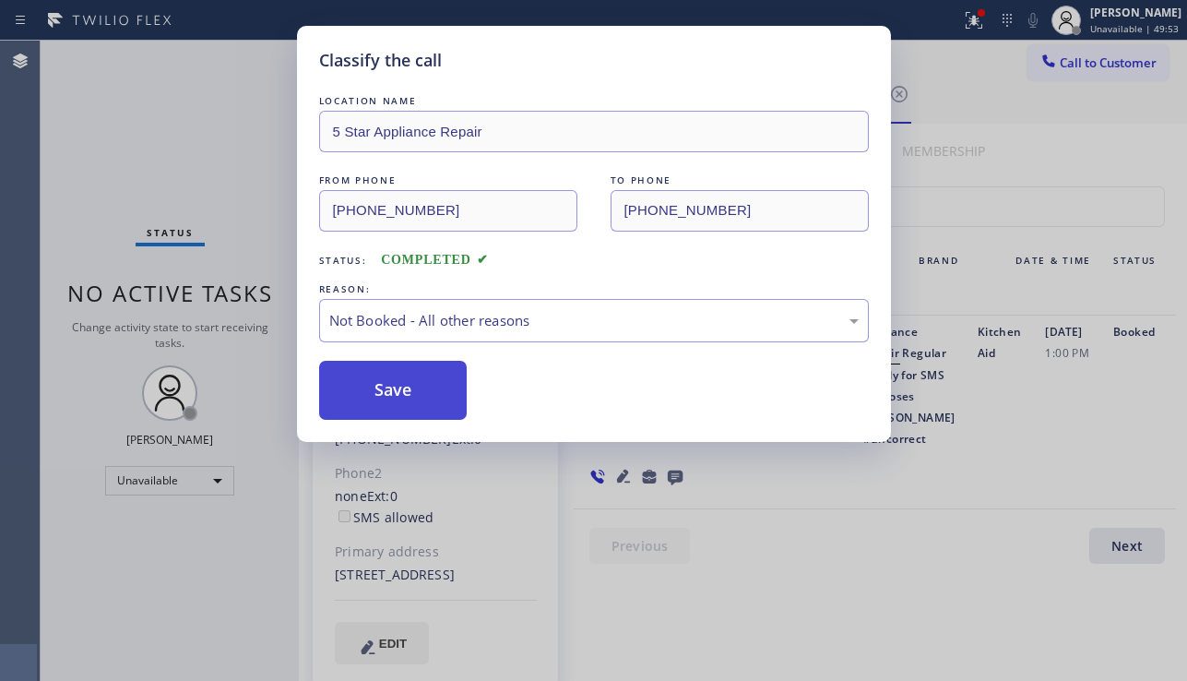
click at [389, 395] on button "Save" at bounding box center [393, 390] width 148 height 59
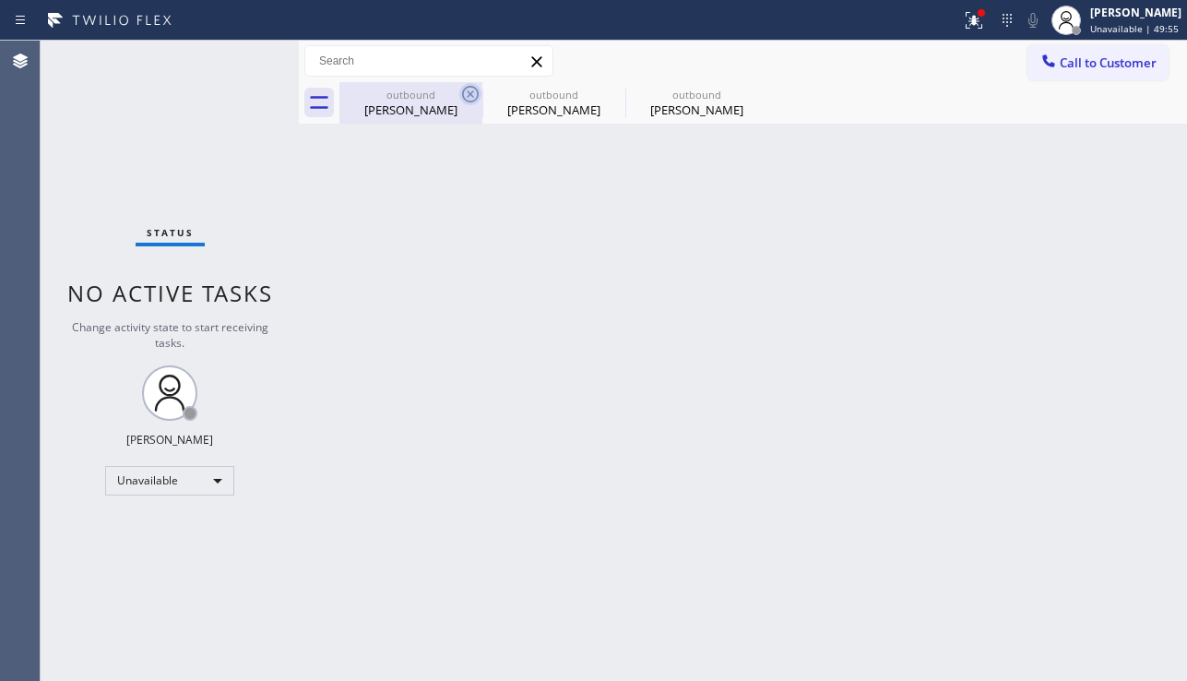
click at [467, 90] on icon at bounding box center [470, 94] width 22 height 22
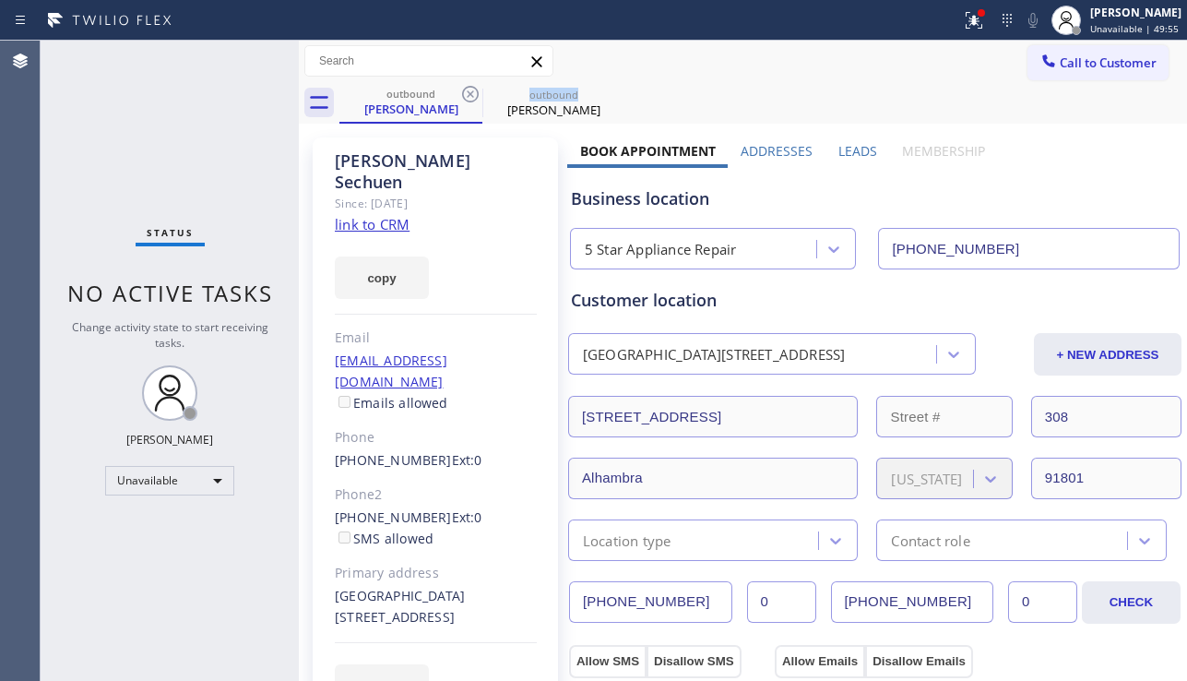
click at [467, 90] on icon at bounding box center [470, 94] width 22 height 22
click at [0, 0] on icon at bounding box center [0, 0] width 0 height 0
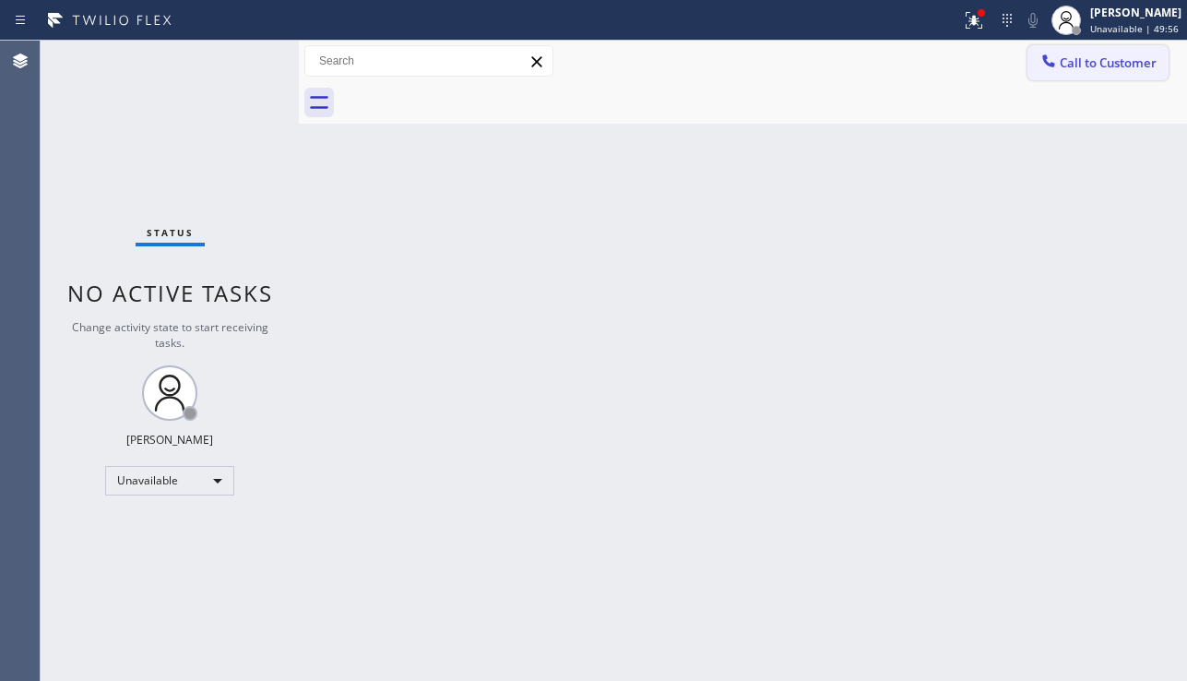
click at [1106, 76] on button "Call to Customer" at bounding box center [1097, 62] width 141 height 35
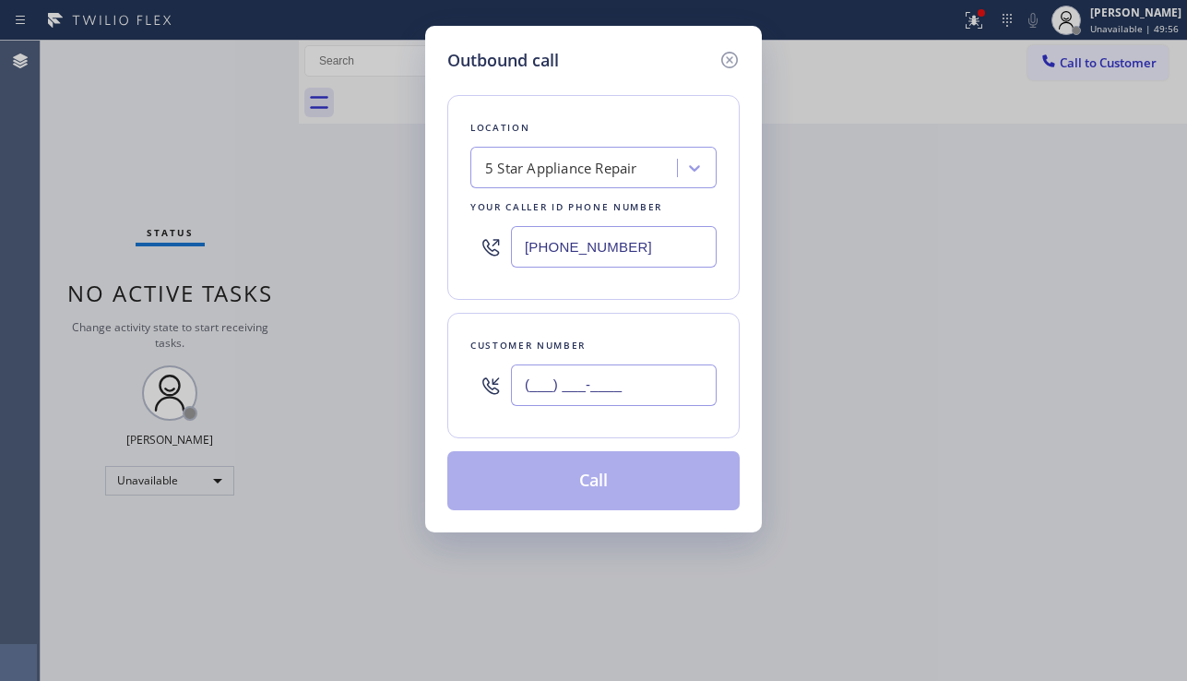
click at [587, 382] on input "(___) ___-____" at bounding box center [614, 384] width 206 height 41
paste input "562) 292-2629"
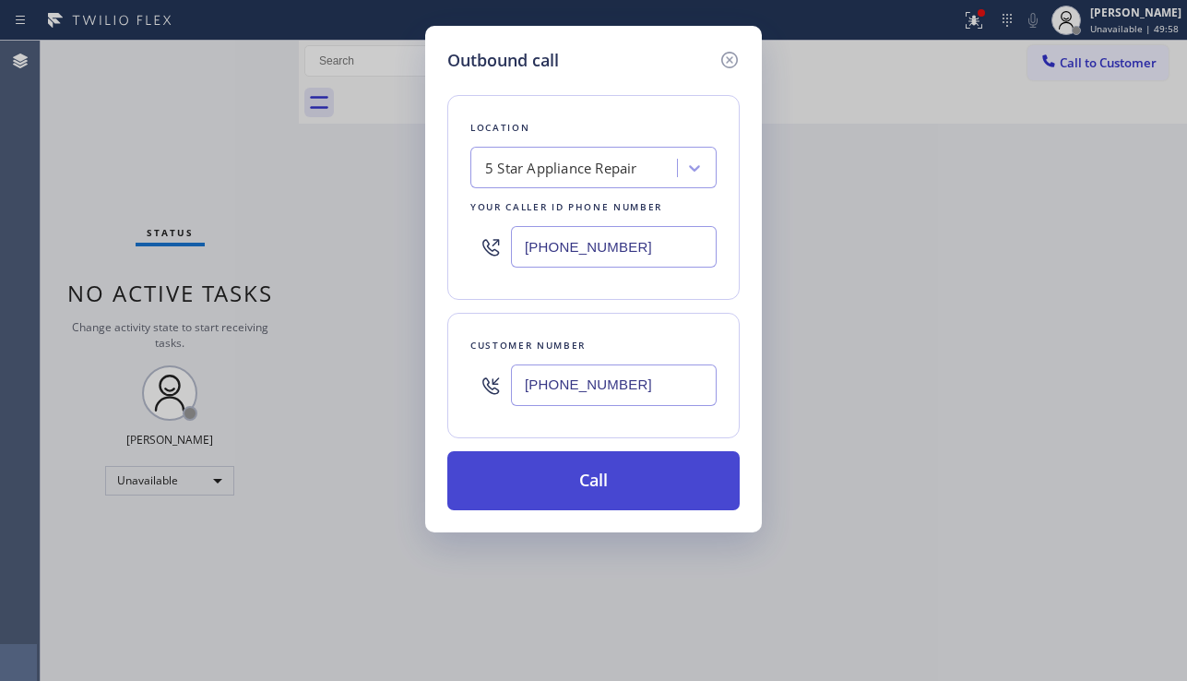
type input "(562) 292-2629"
click at [597, 490] on button "Call" at bounding box center [593, 480] width 292 height 59
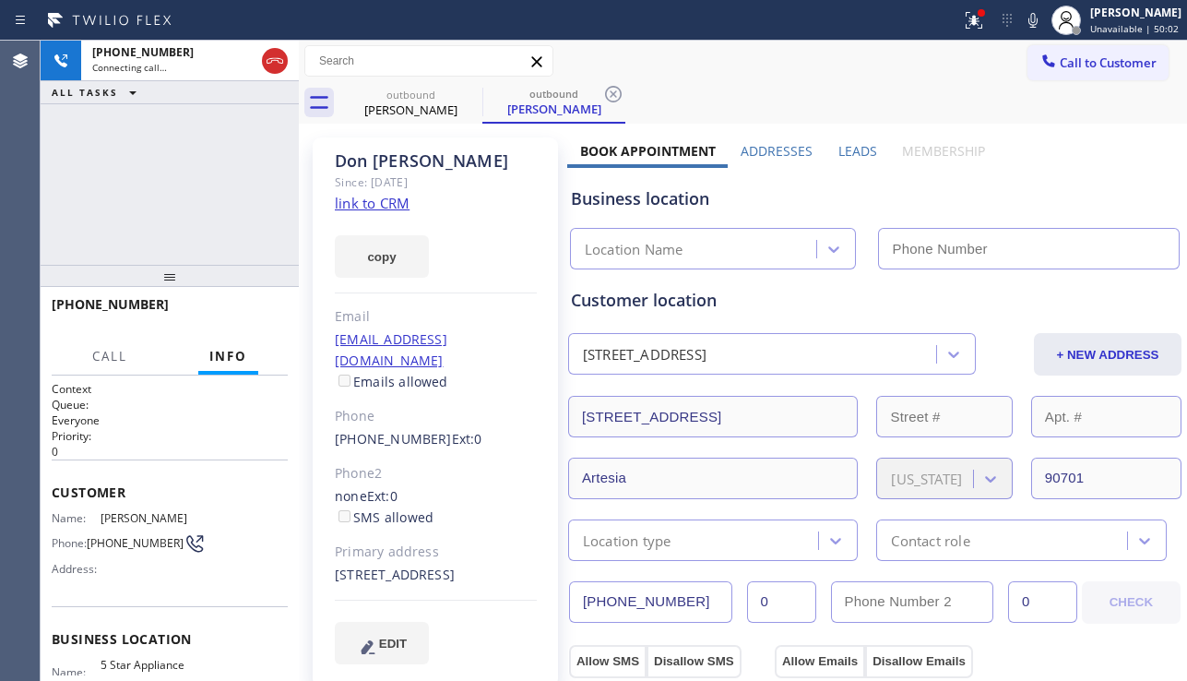
type input "[PHONE_NUMBER]"
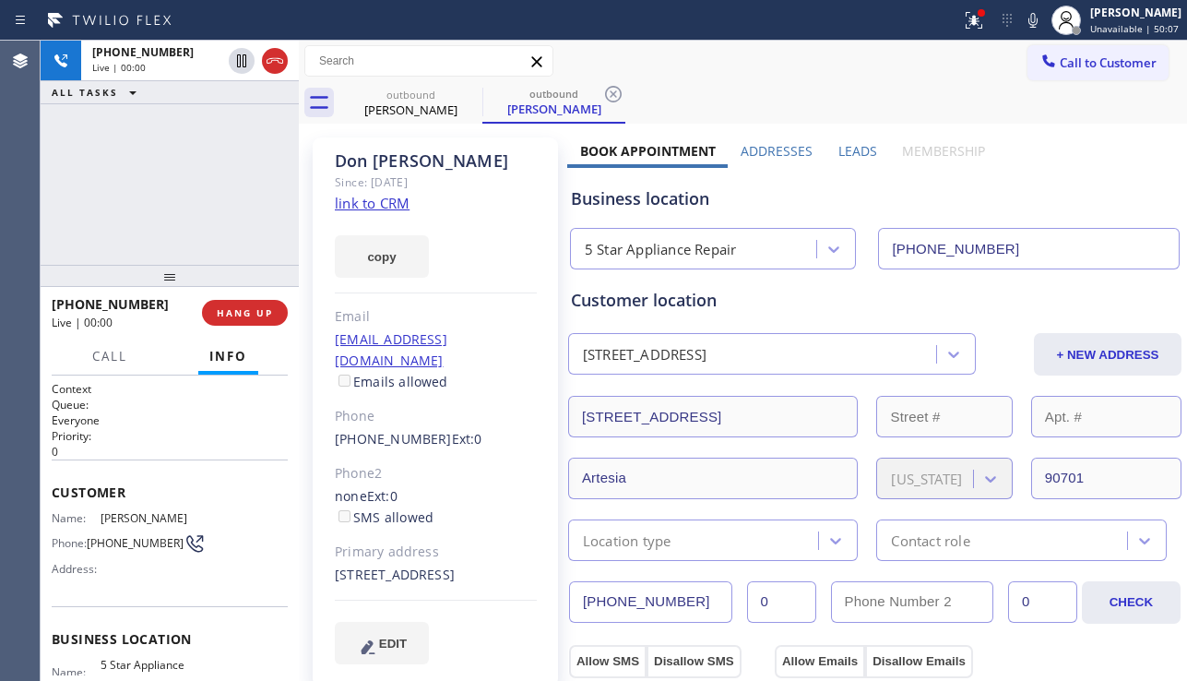
drag, startPoint x: 85, startPoint y: 226, endPoint x: 96, endPoint y: 225, distance: 11.1
click at [85, 226] on div "+15622922629 Live | 00:00 ALL TASKS ALL TASKS ACTIVE TASKS TASKS IN WRAP UP" at bounding box center [170, 153] width 258 height 224
click at [264, 320] on button "HANG UP" at bounding box center [245, 313] width 86 height 26
click at [264, 318] on span "HANG UP" at bounding box center [245, 312] width 56 height 13
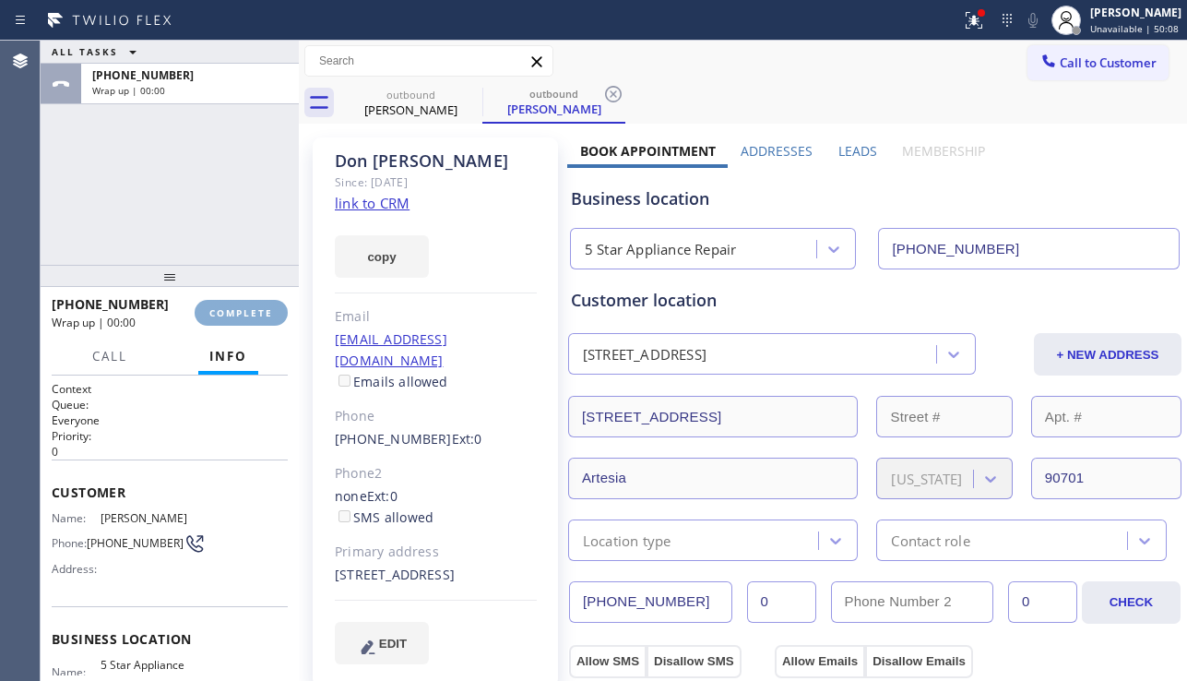
click at [264, 317] on span "COMPLETE" at bounding box center [241, 312] width 64 height 13
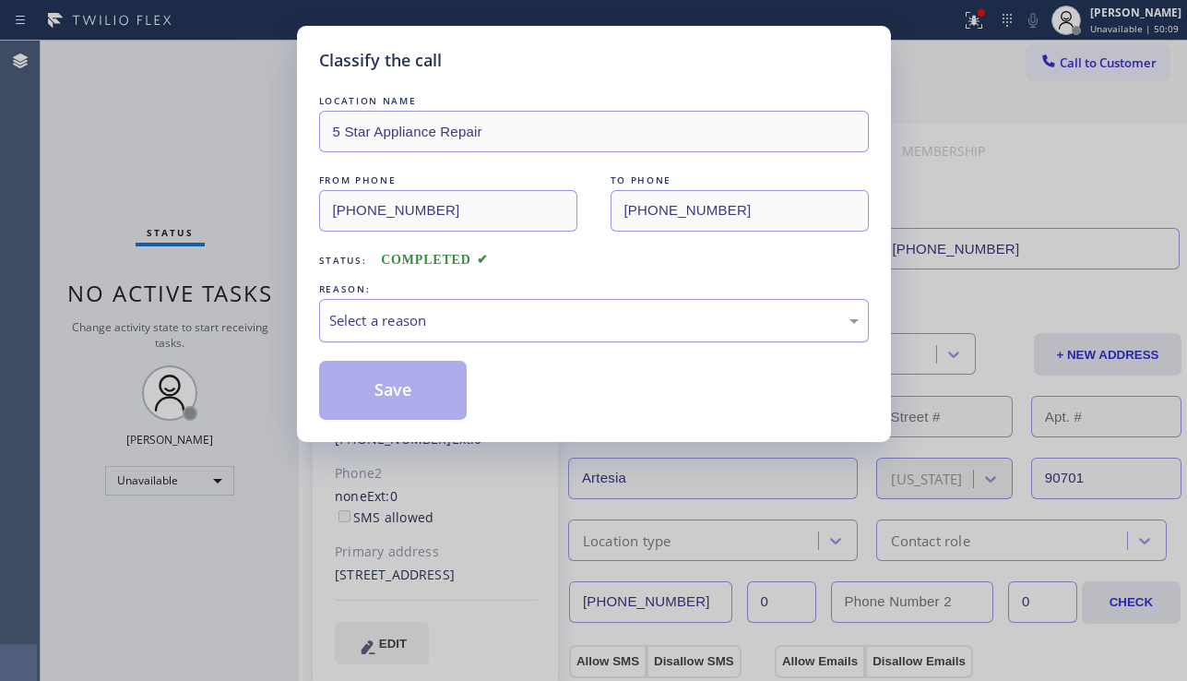
click at [555, 327] on div "Select a reason" at bounding box center [593, 320] width 529 height 21
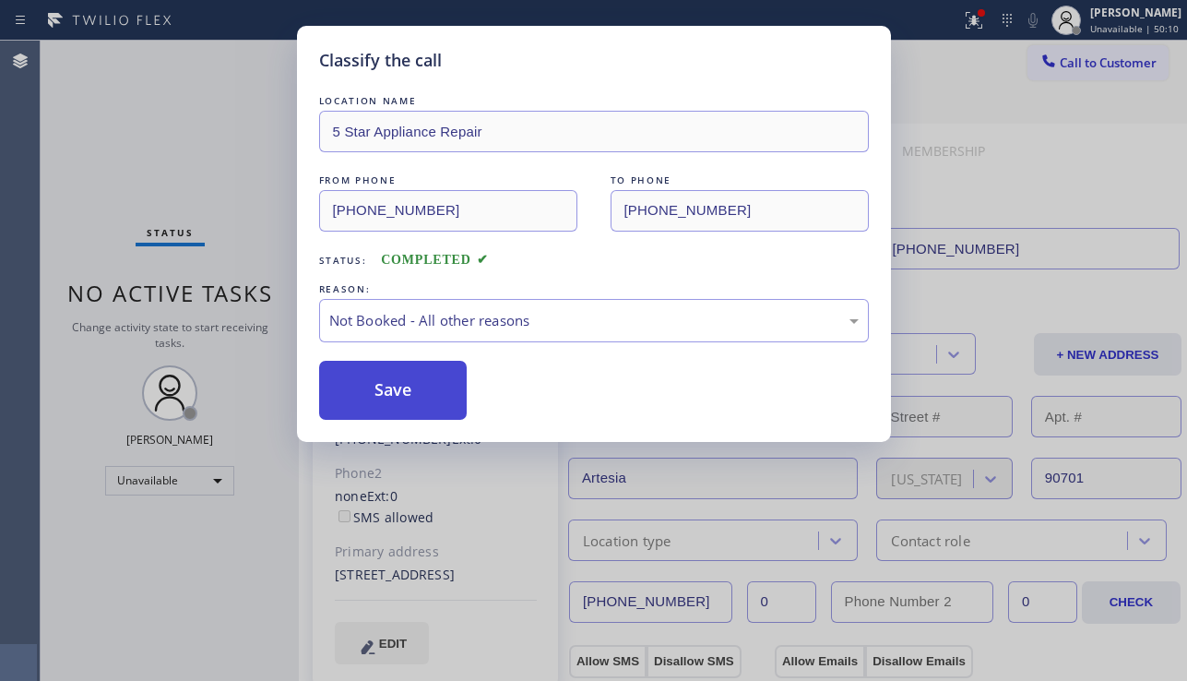
click at [389, 397] on button "Save" at bounding box center [393, 390] width 148 height 59
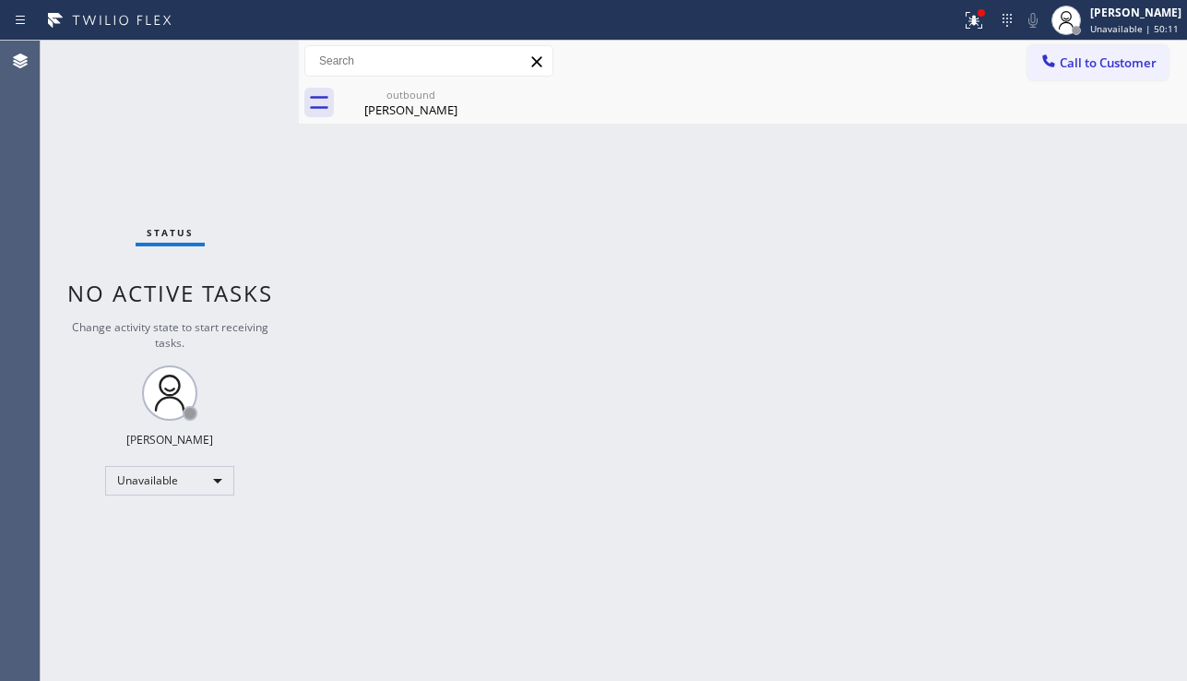
click at [1061, 61] on span "Call to Customer" at bounding box center [1108, 62] width 97 height 17
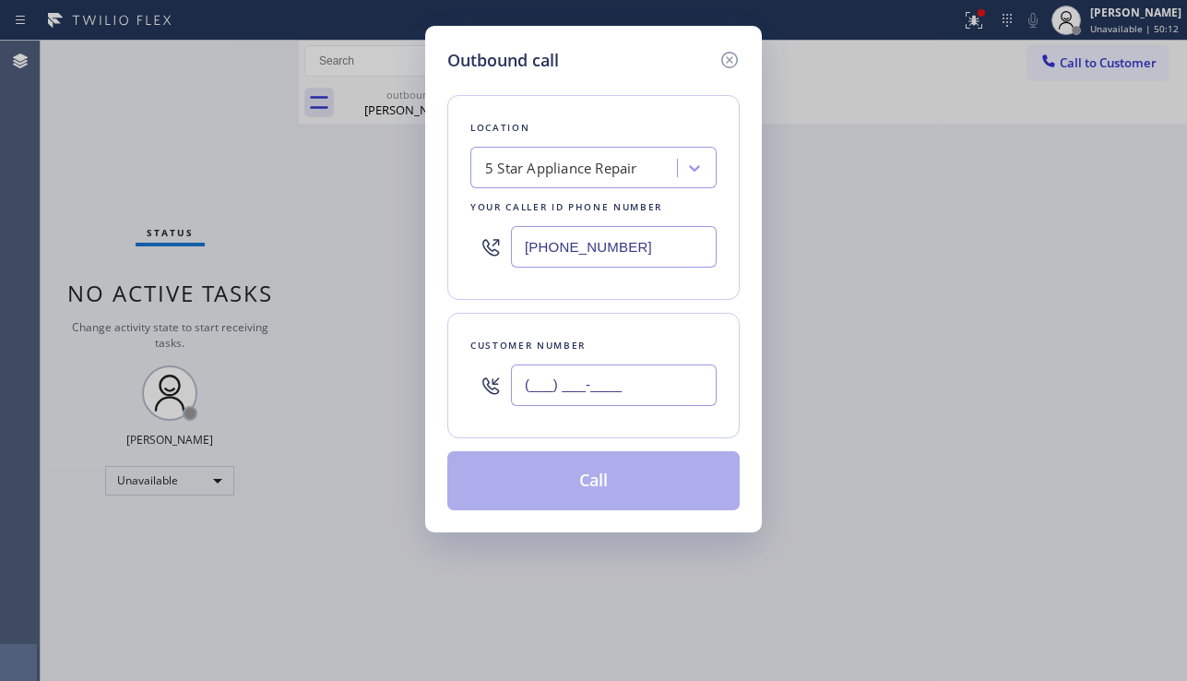
click at [541, 397] on input "(___) ___-____" at bounding box center [614, 384] width 206 height 41
paste input "949) 482-9002"
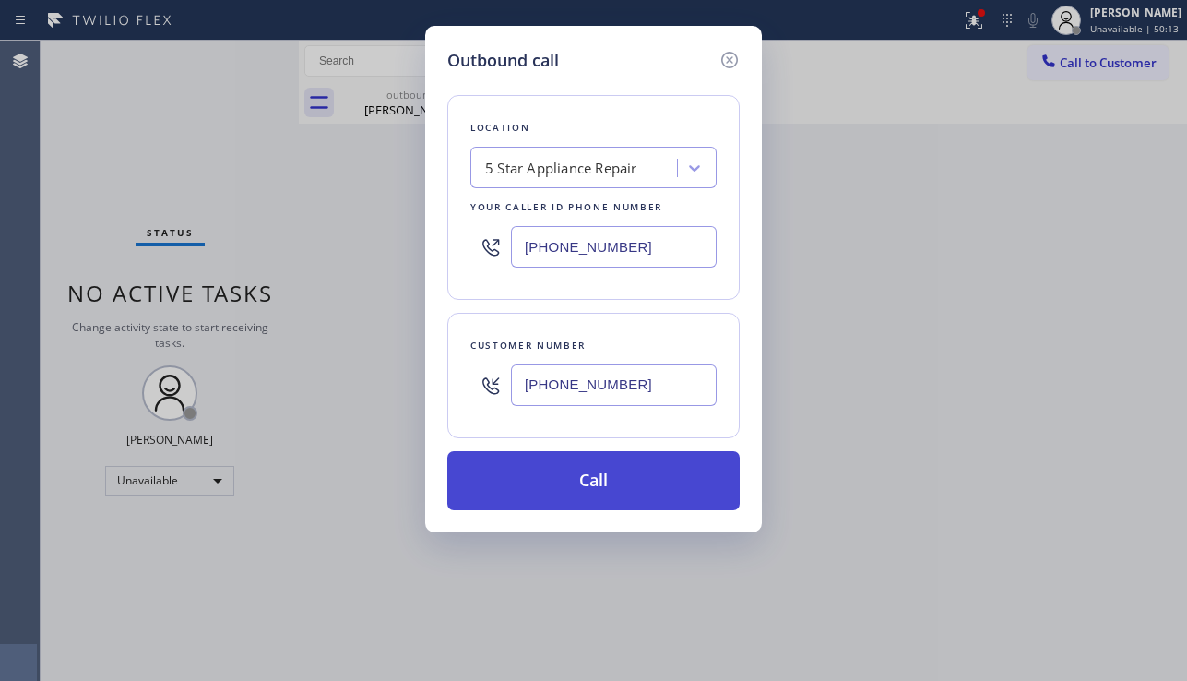
type input "(949) 482-9002"
click at [645, 487] on button "Call" at bounding box center [593, 480] width 292 height 59
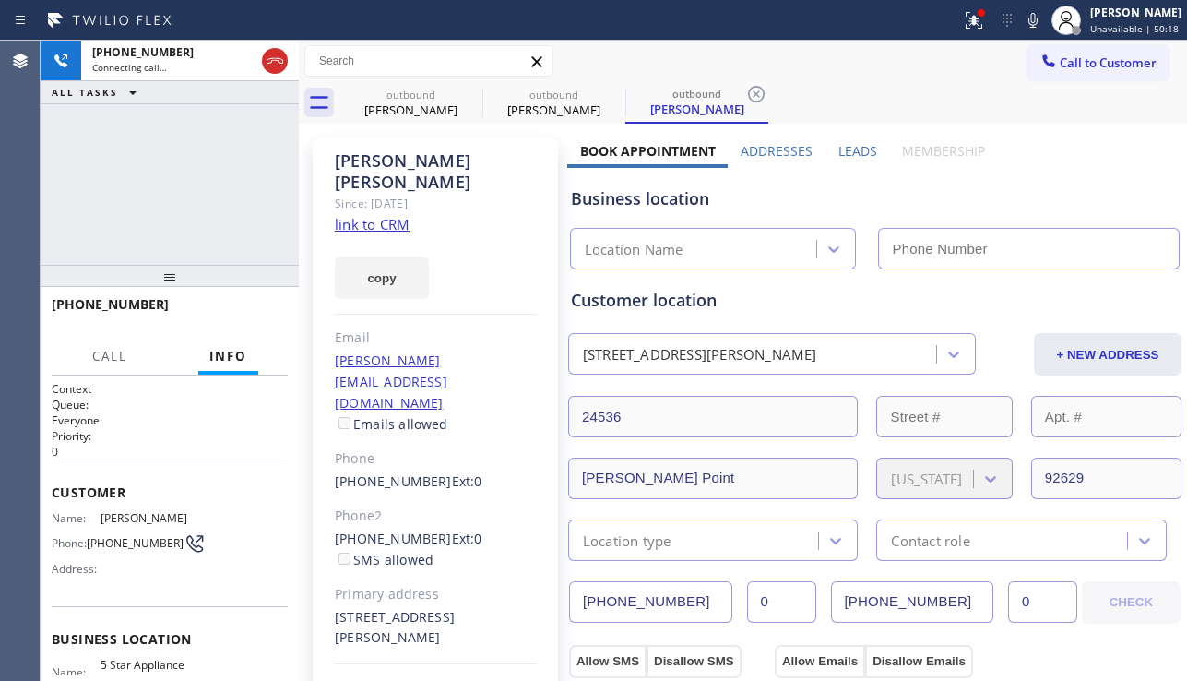
type input "[PHONE_NUMBER]"
click at [515, 327] on div "Email" at bounding box center [436, 337] width 202 height 21
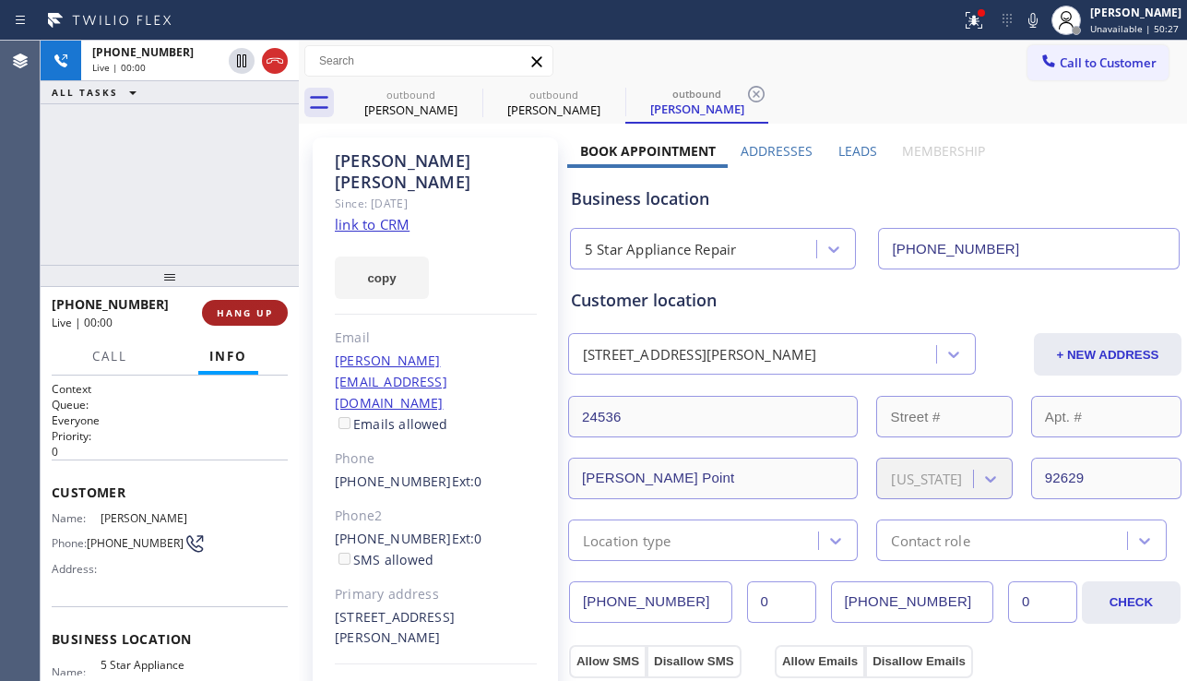
click at [253, 315] on span "HANG UP" at bounding box center [245, 312] width 56 height 13
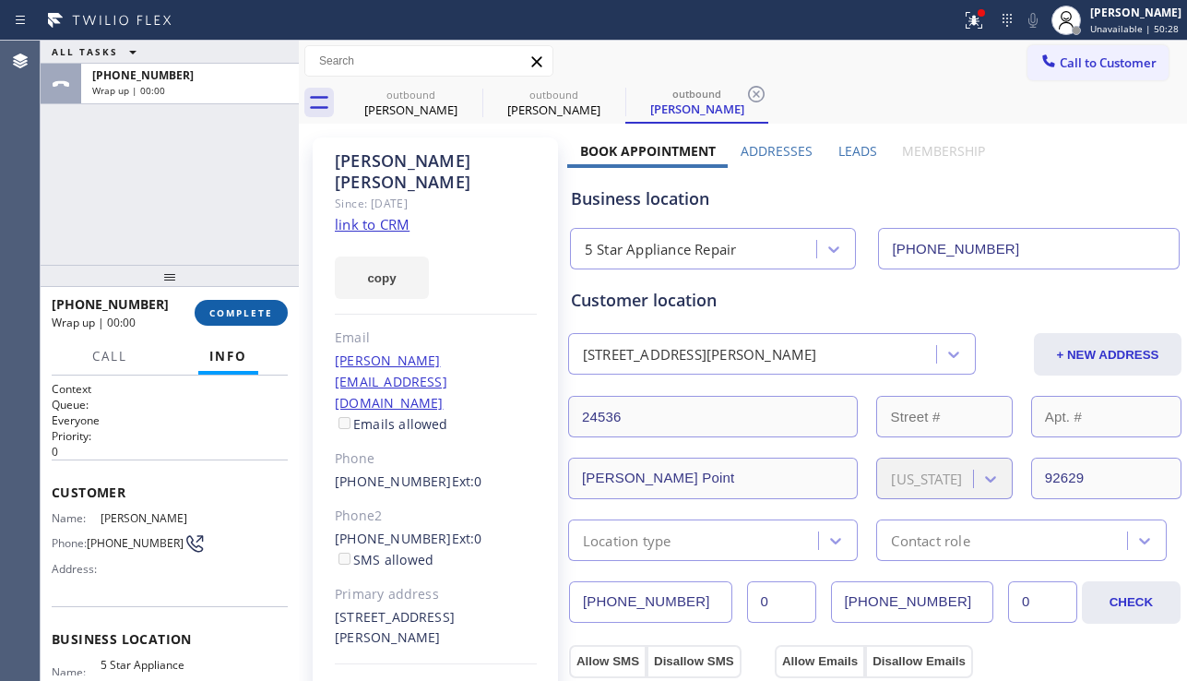
click at [248, 310] on span "COMPLETE" at bounding box center [241, 312] width 64 height 13
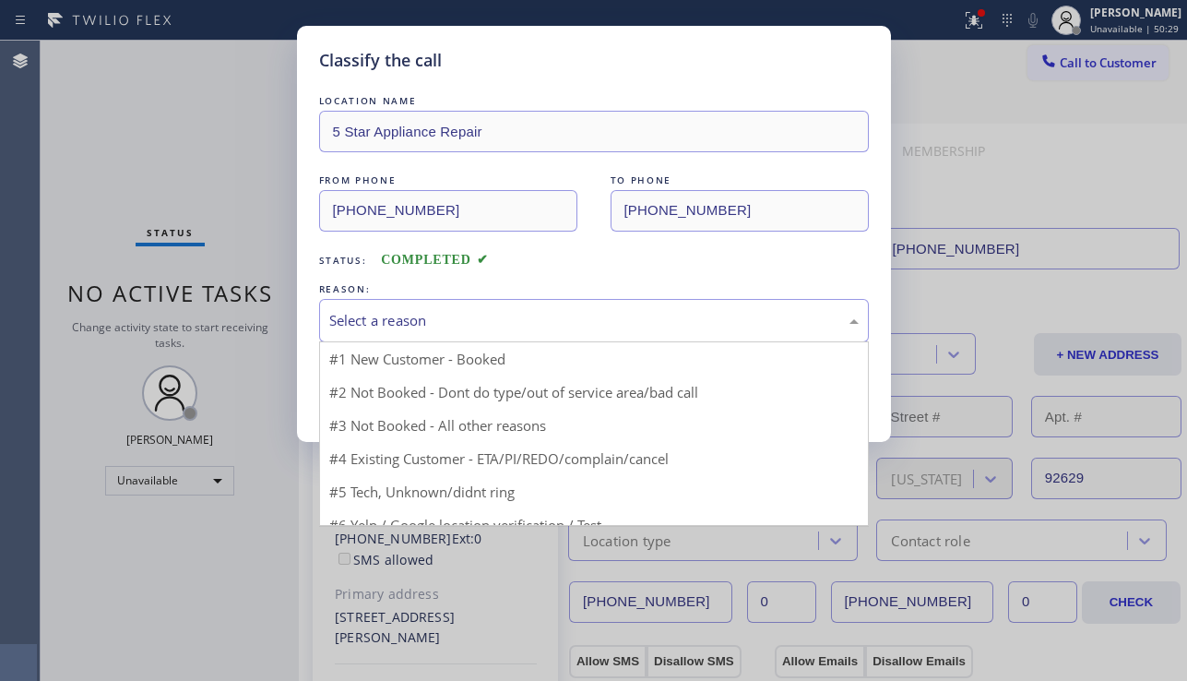
click at [493, 312] on div "Select a reason" at bounding box center [593, 320] width 529 height 21
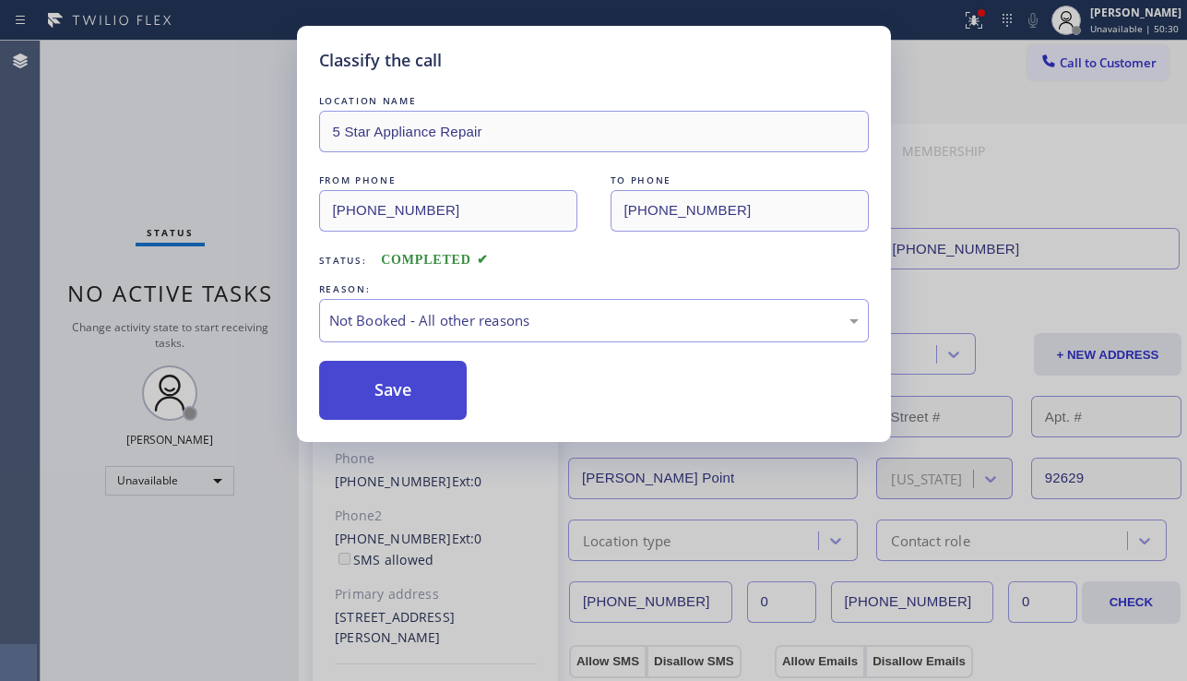
click at [405, 394] on button "Save" at bounding box center [393, 390] width 148 height 59
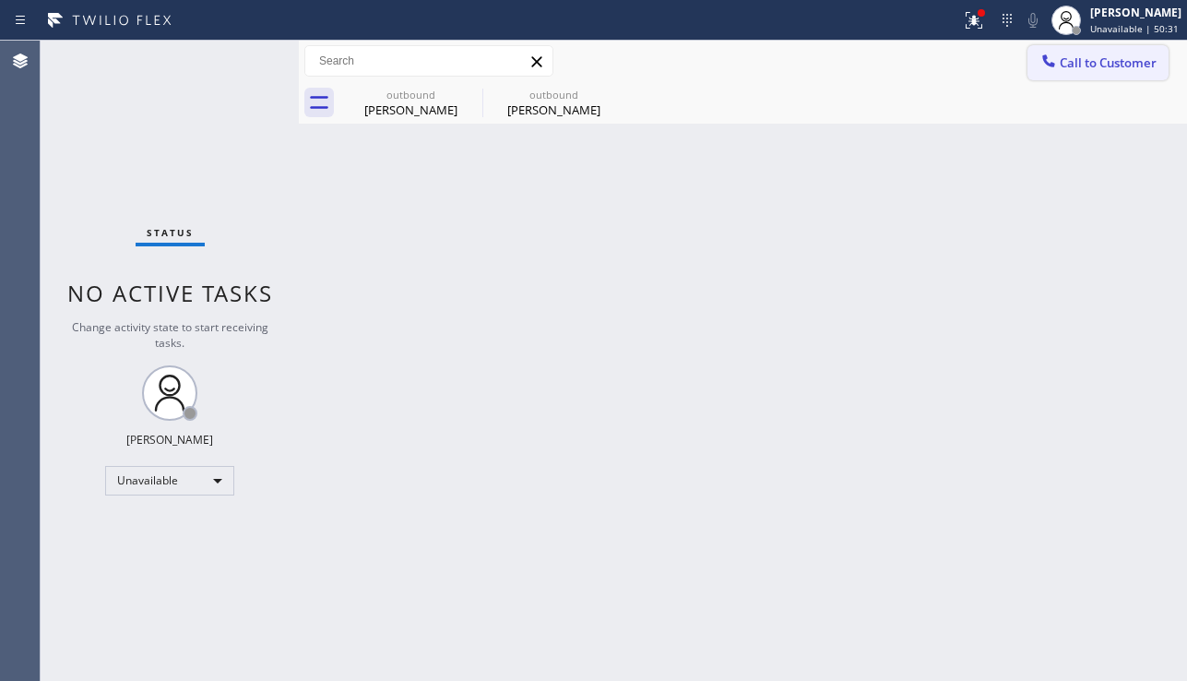
click at [1096, 72] on button "Call to Customer" at bounding box center [1097, 62] width 141 height 35
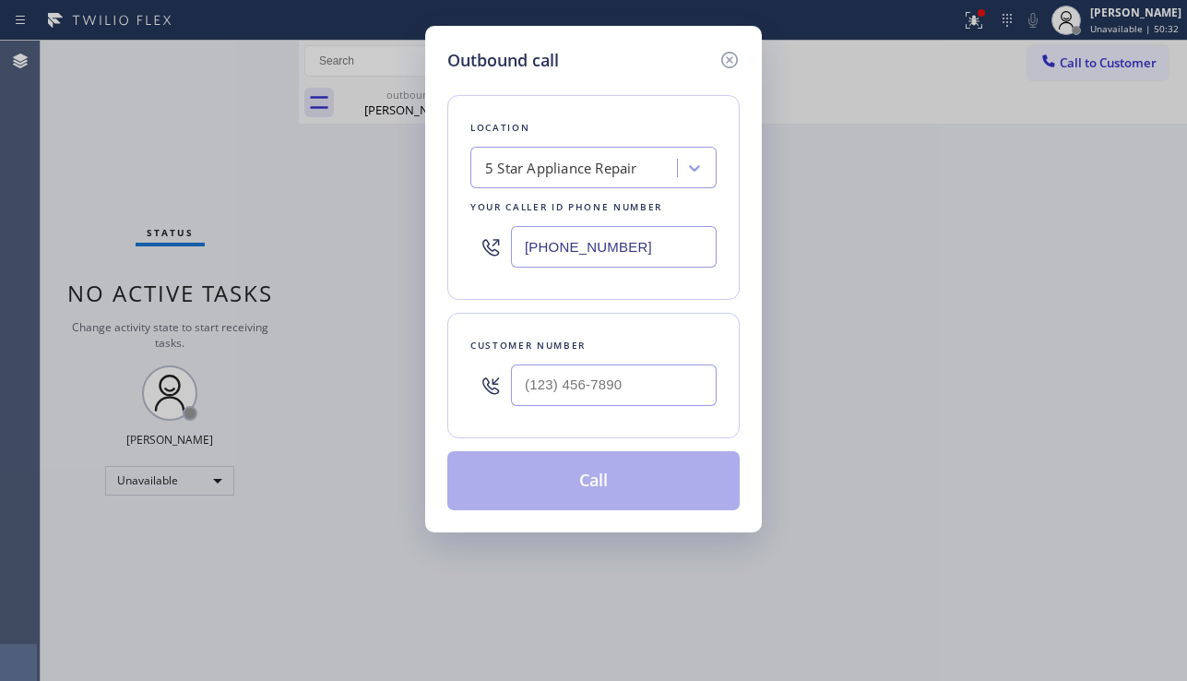
click at [614, 362] on div at bounding box center [614, 385] width 206 height 60
click at [599, 384] on input "(___) ___-____" at bounding box center [614, 384] width 206 height 41
paste input "626) 227-4231"
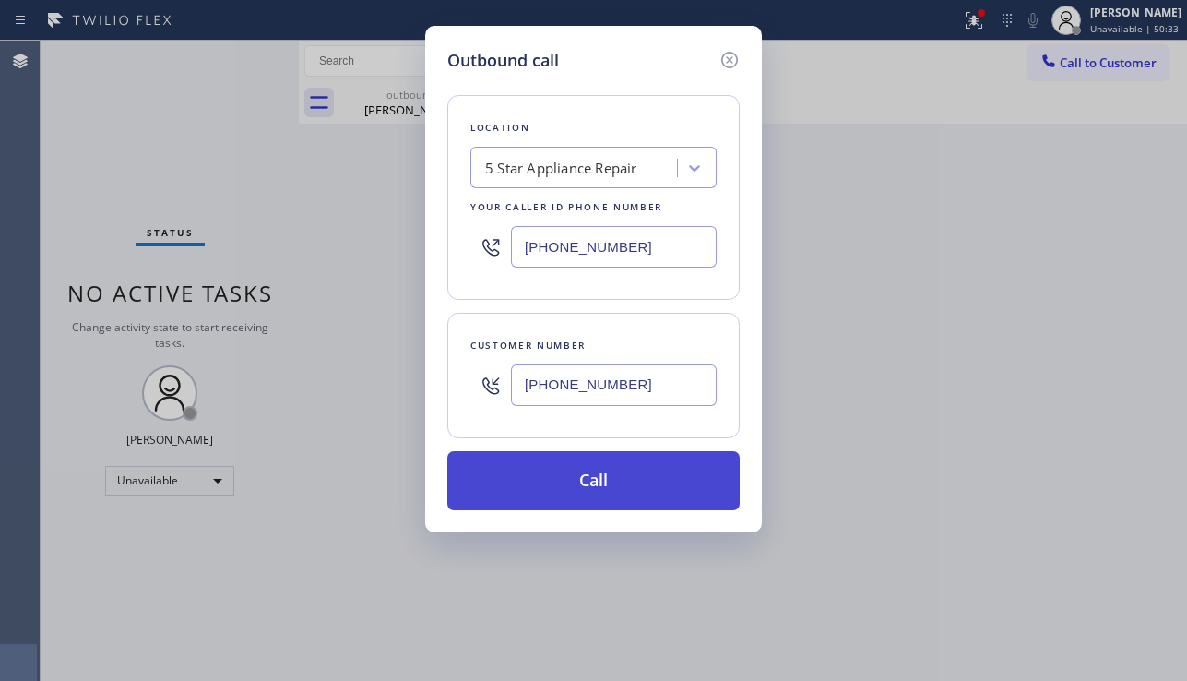
type input "(626) 227-4231"
click at [616, 475] on button "Call" at bounding box center [593, 480] width 292 height 59
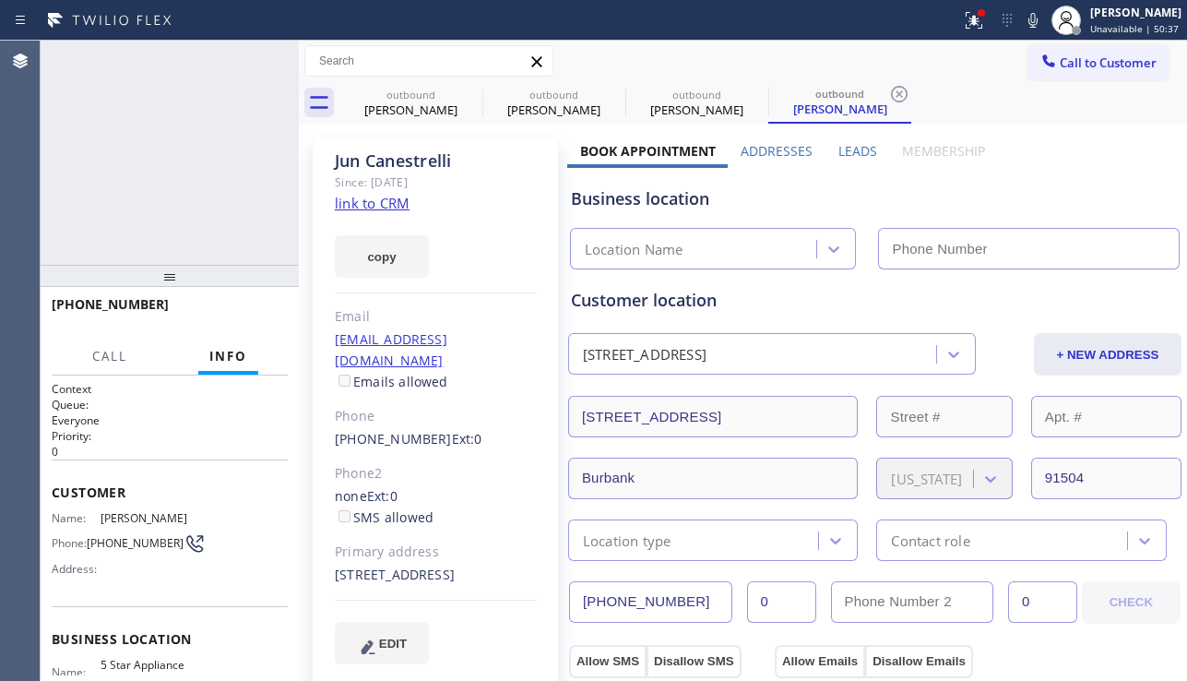
type input "[PHONE_NUMBER]"
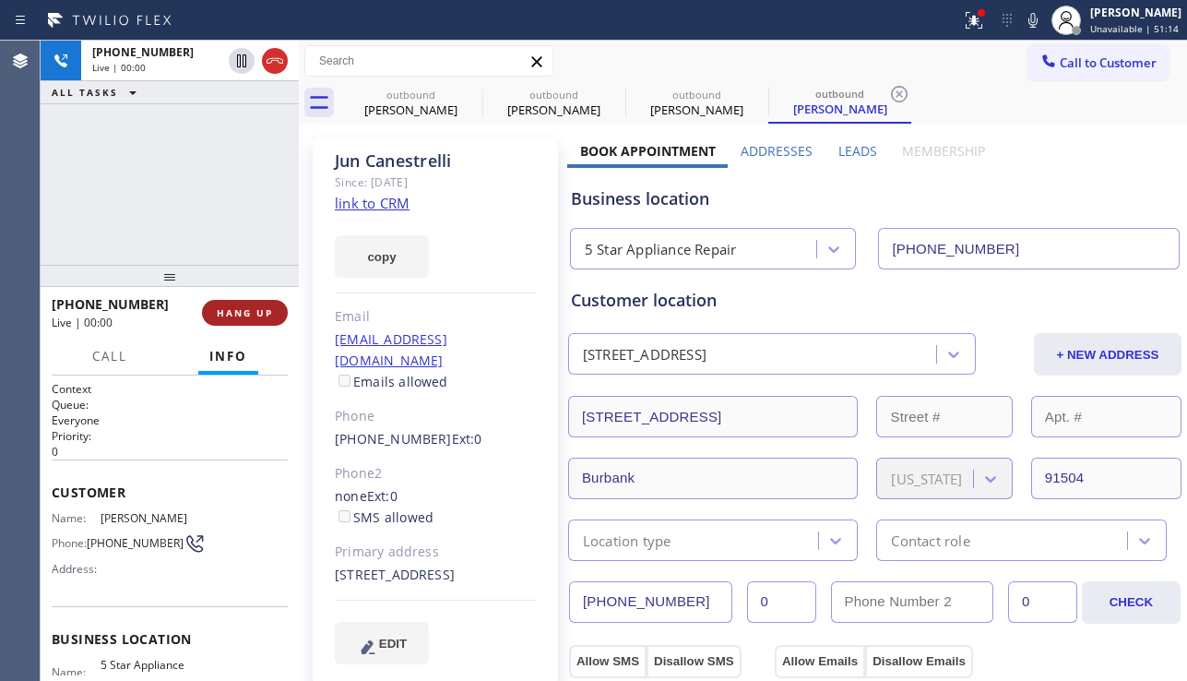
click at [223, 311] on span "HANG UP" at bounding box center [245, 312] width 56 height 13
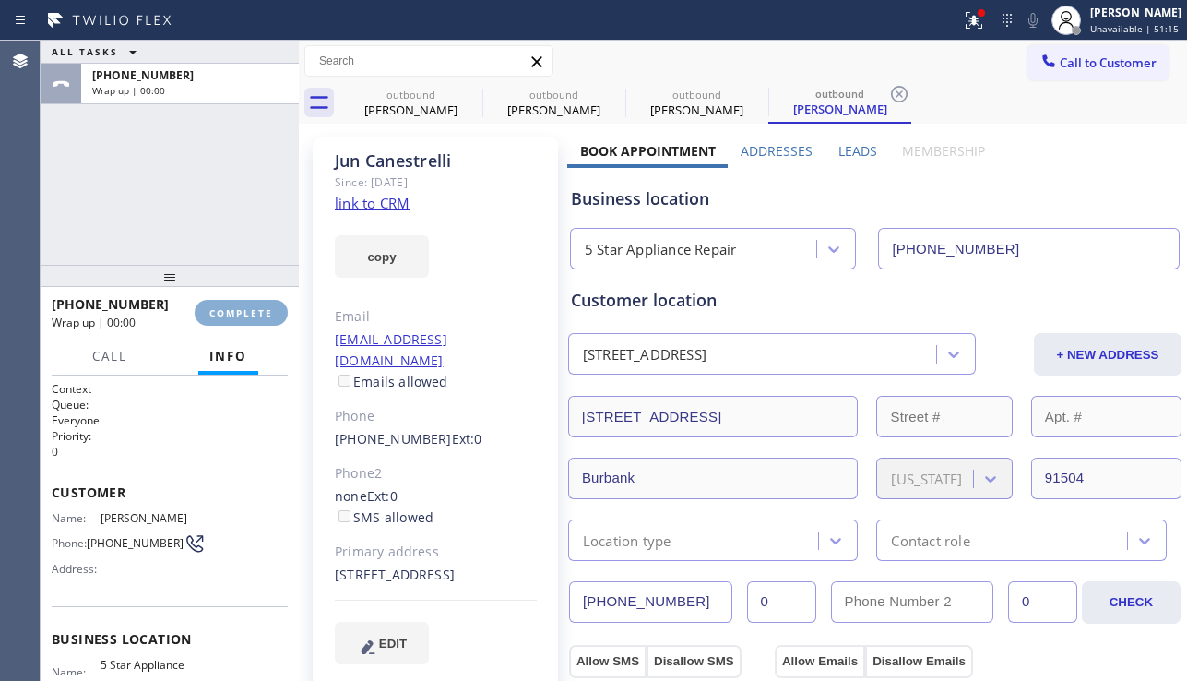
click at [223, 311] on span "COMPLETE" at bounding box center [241, 312] width 64 height 13
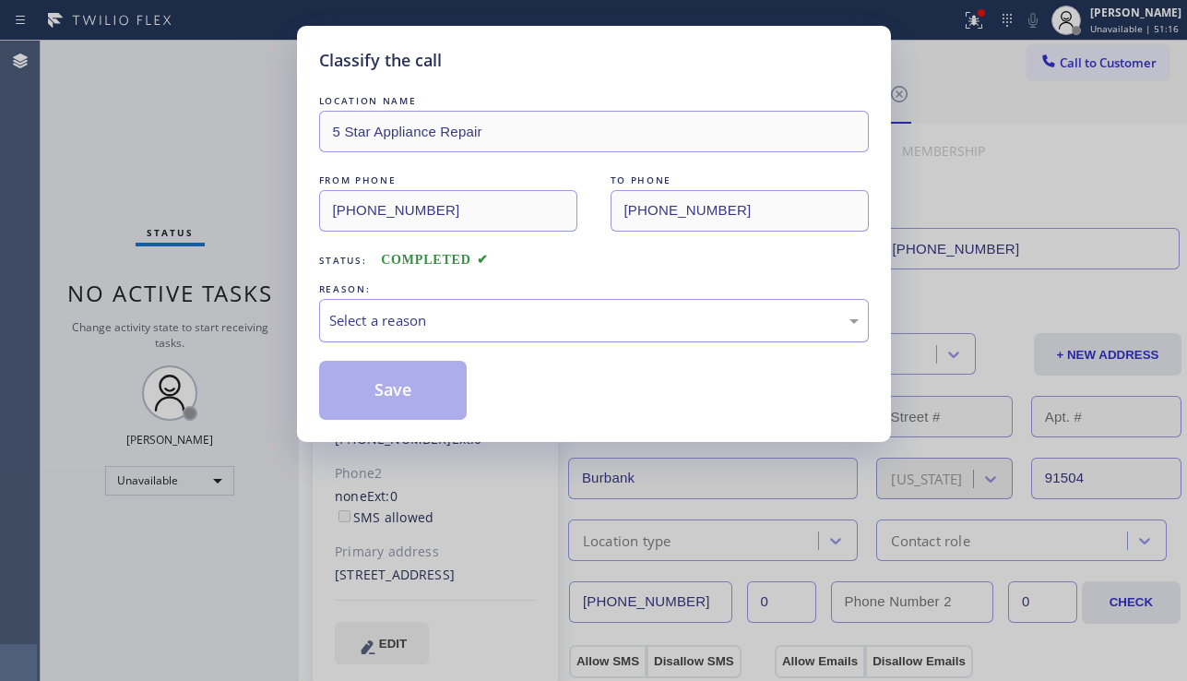
click at [454, 325] on div "Select a reason" at bounding box center [593, 320] width 529 height 21
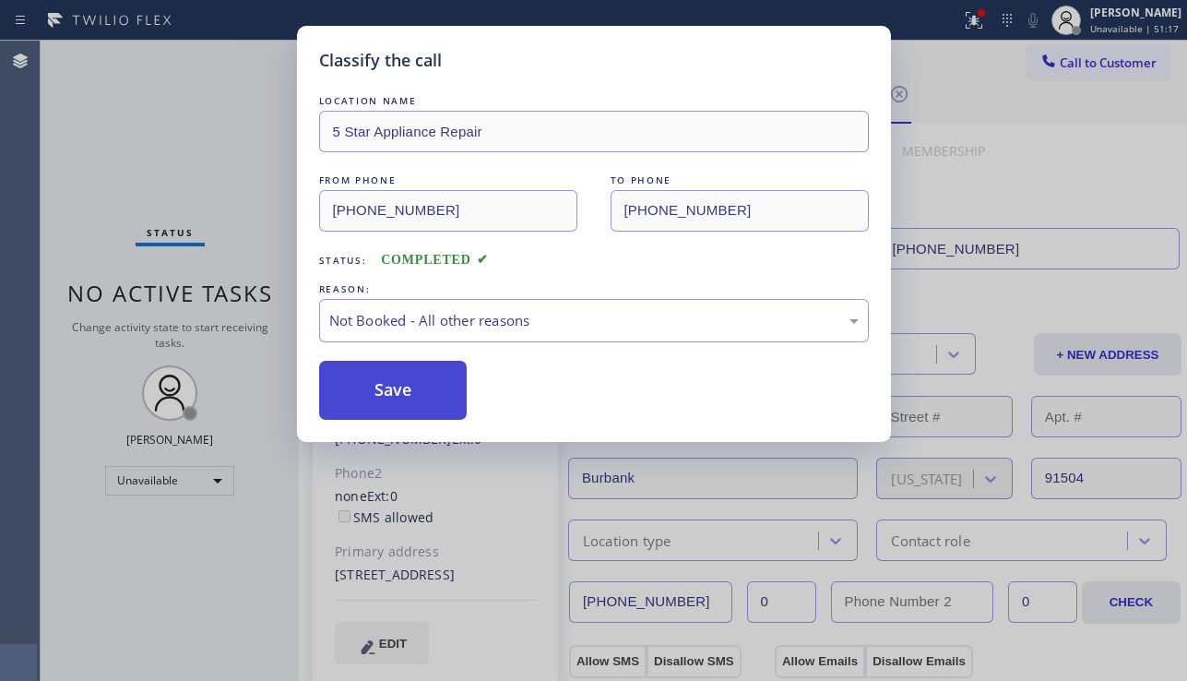
click at [413, 398] on button "Save" at bounding box center [393, 390] width 148 height 59
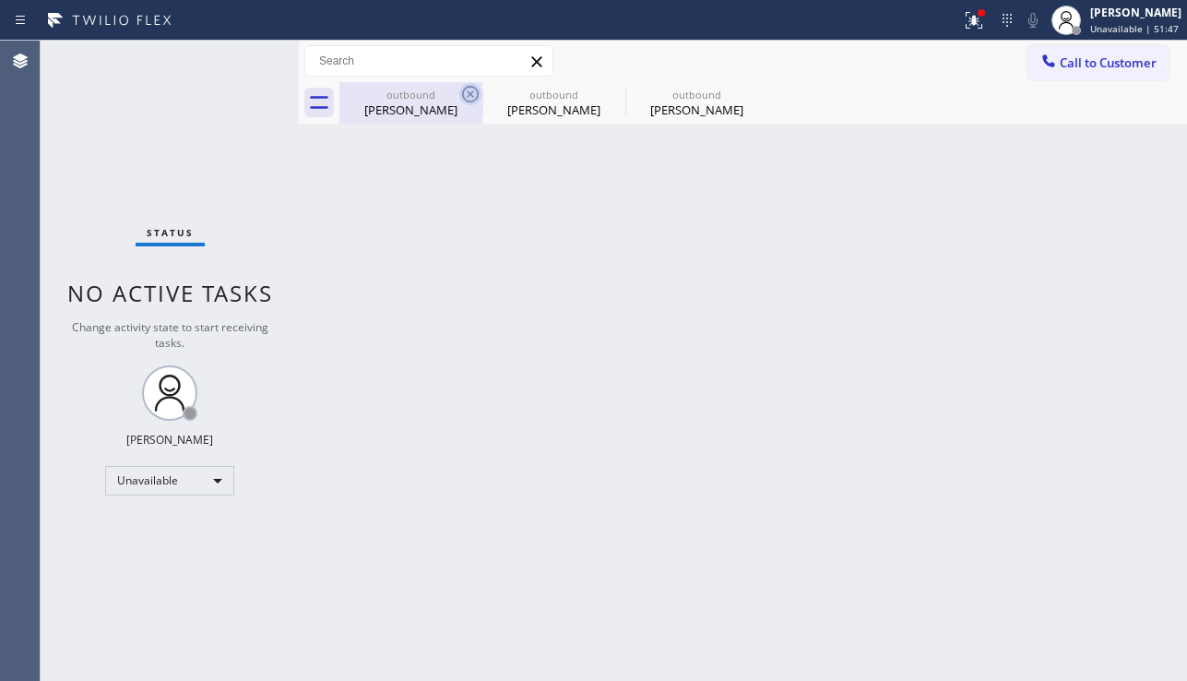
click at [468, 83] on icon at bounding box center [470, 94] width 22 height 22
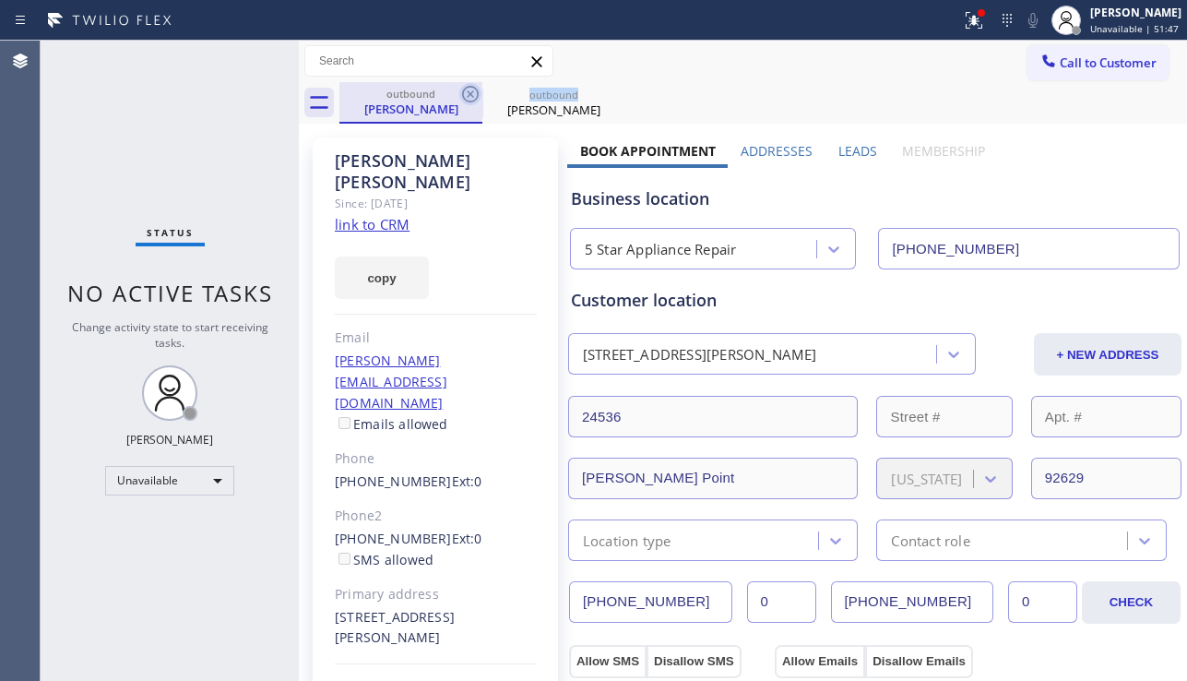
click at [468, 84] on icon at bounding box center [470, 94] width 22 height 22
click at [602, 87] on icon at bounding box center [613, 94] width 22 height 22
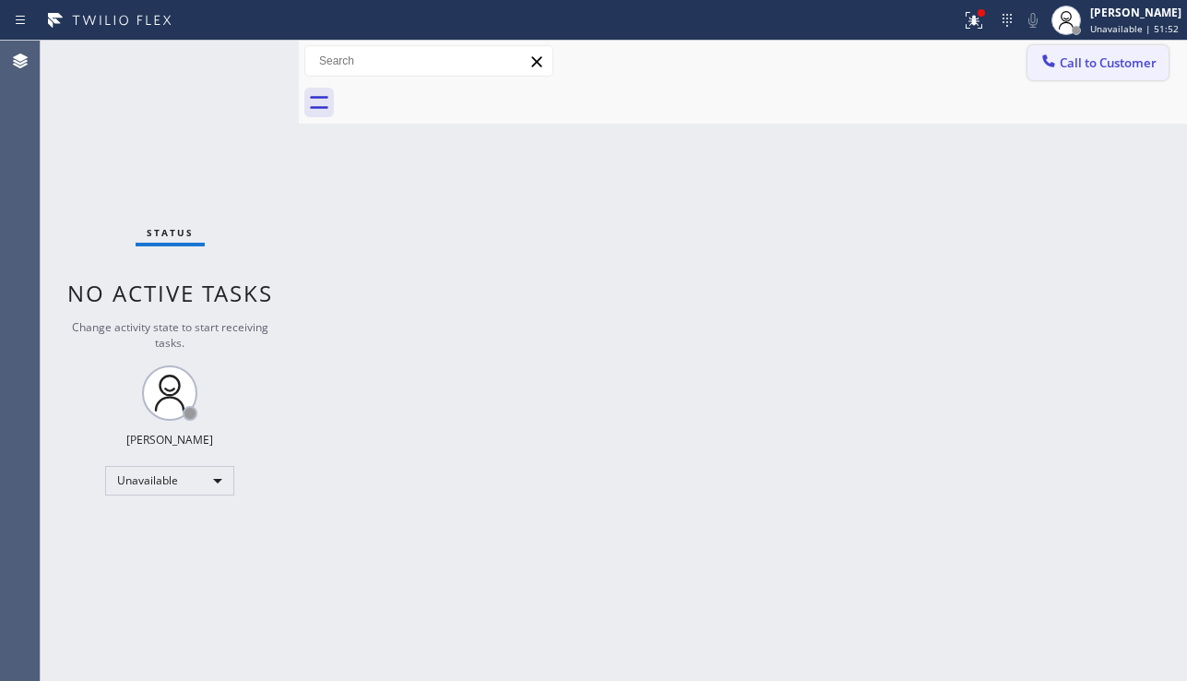
click at [1132, 77] on button "Call to Customer" at bounding box center [1097, 62] width 141 height 35
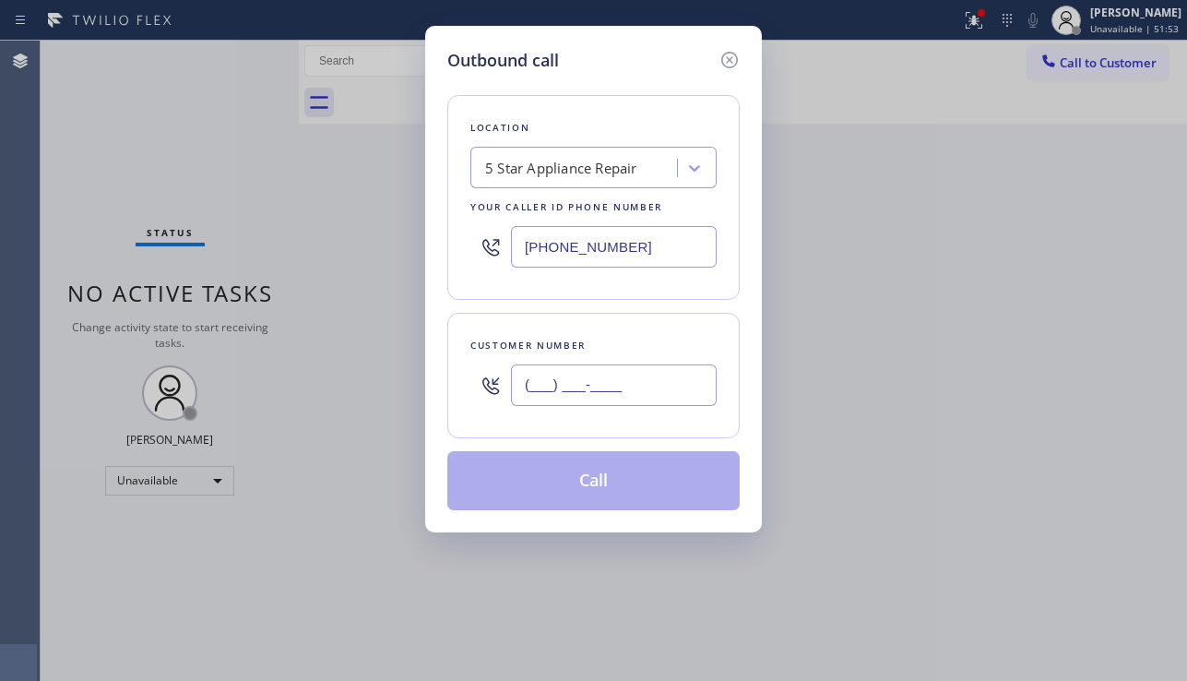
click at [610, 382] on input "(___) ___-____" at bounding box center [614, 384] width 206 height 41
paste input "510) 635-7267"
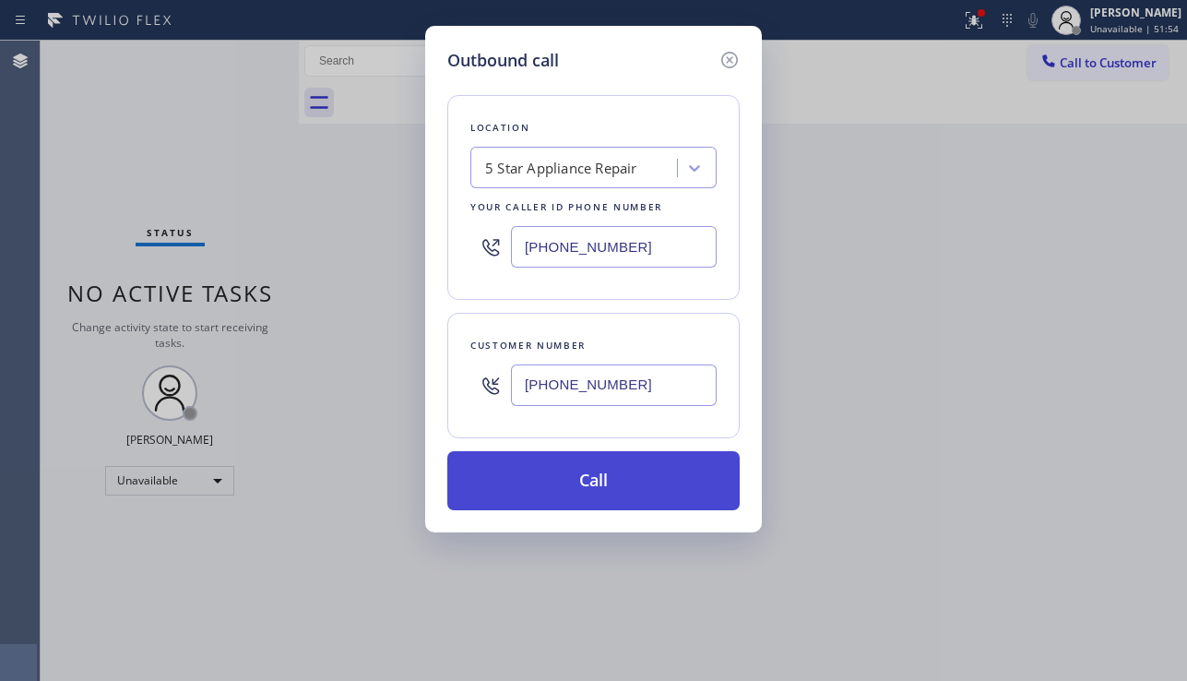
type input "(510) 635-7267"
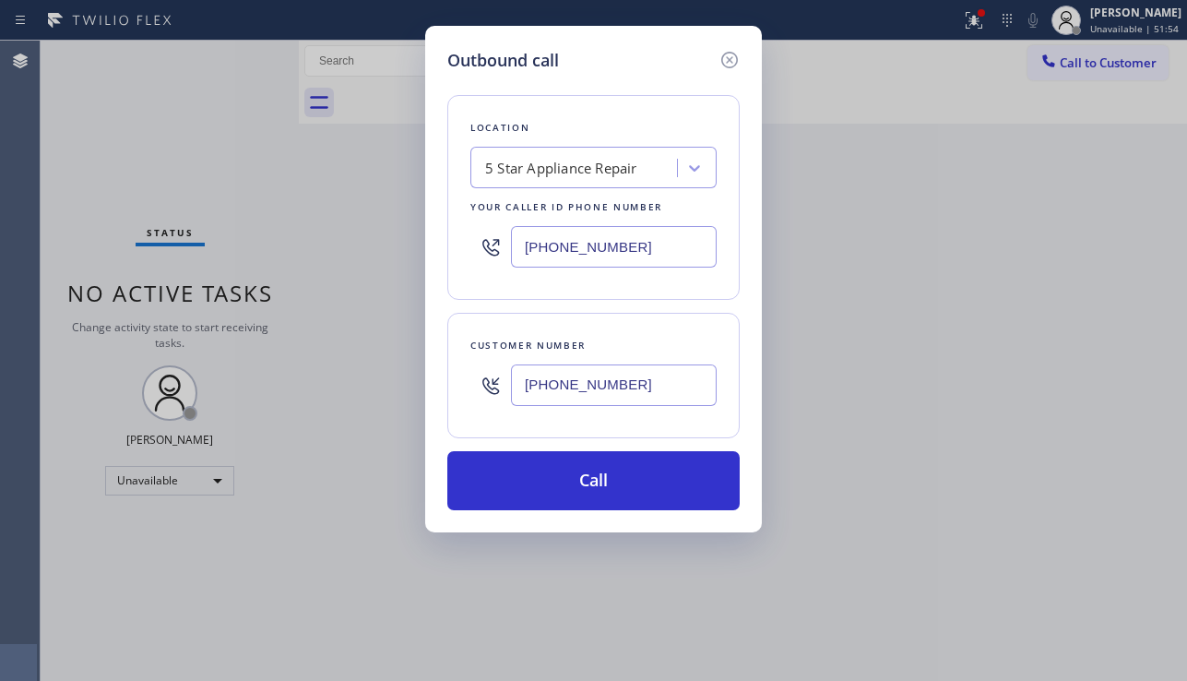
drag, startPoint x: 634, startPoint y: 476, endPoint x: 269, endPoint y: 261, distance: 423.7
click at [634, 477] on button "Call" at bounding box center [593, 480] width 292 height 59
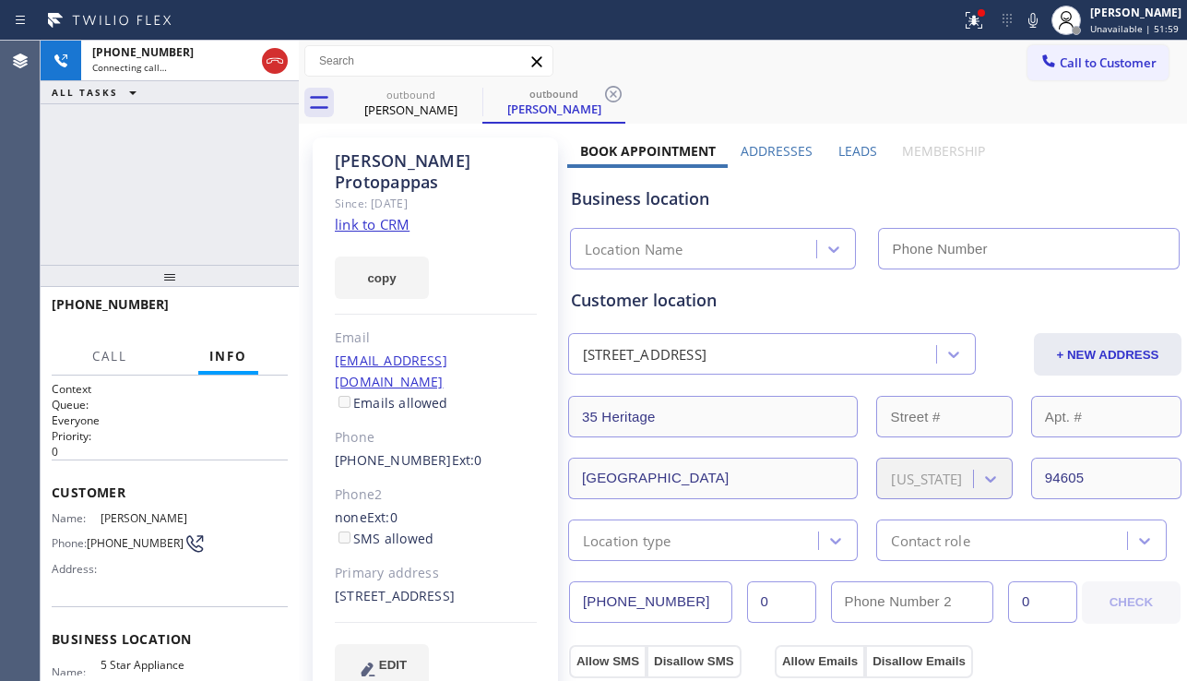
type input "[PHONE_NUMBER]"
click at [857, 149] on label "Leads" at bounding box center [857, 151] width 39 height 18
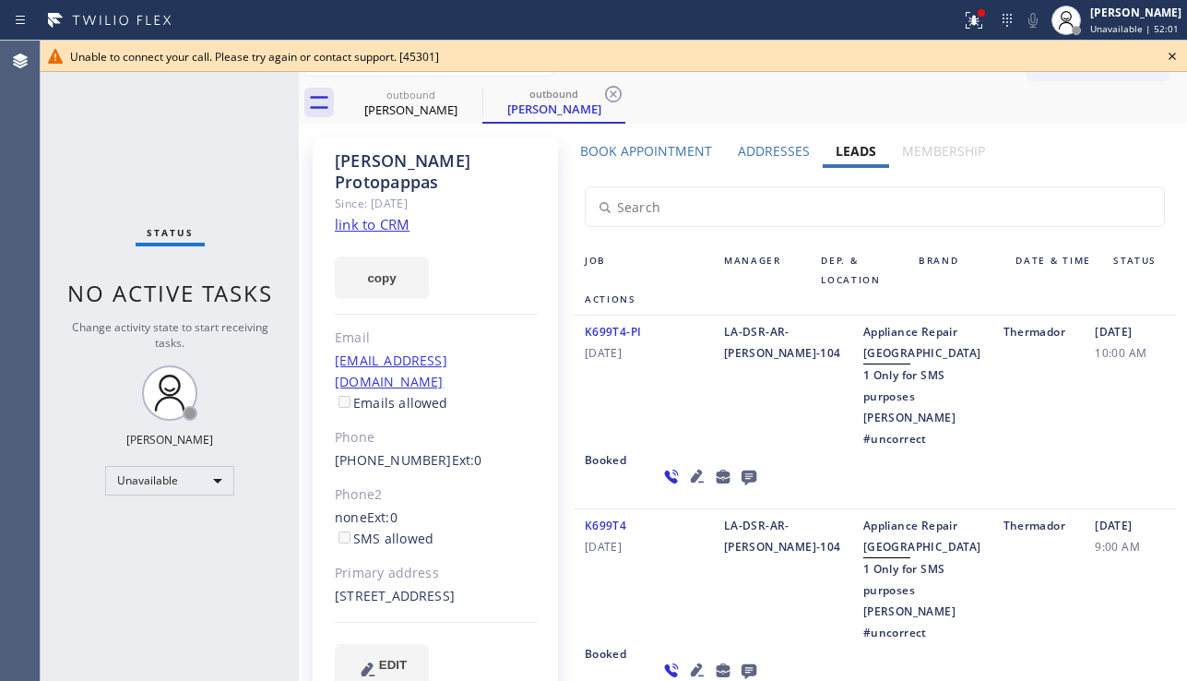
click at [1170, 54] on icon at bounding box center [1171, 56] width 7 height 7
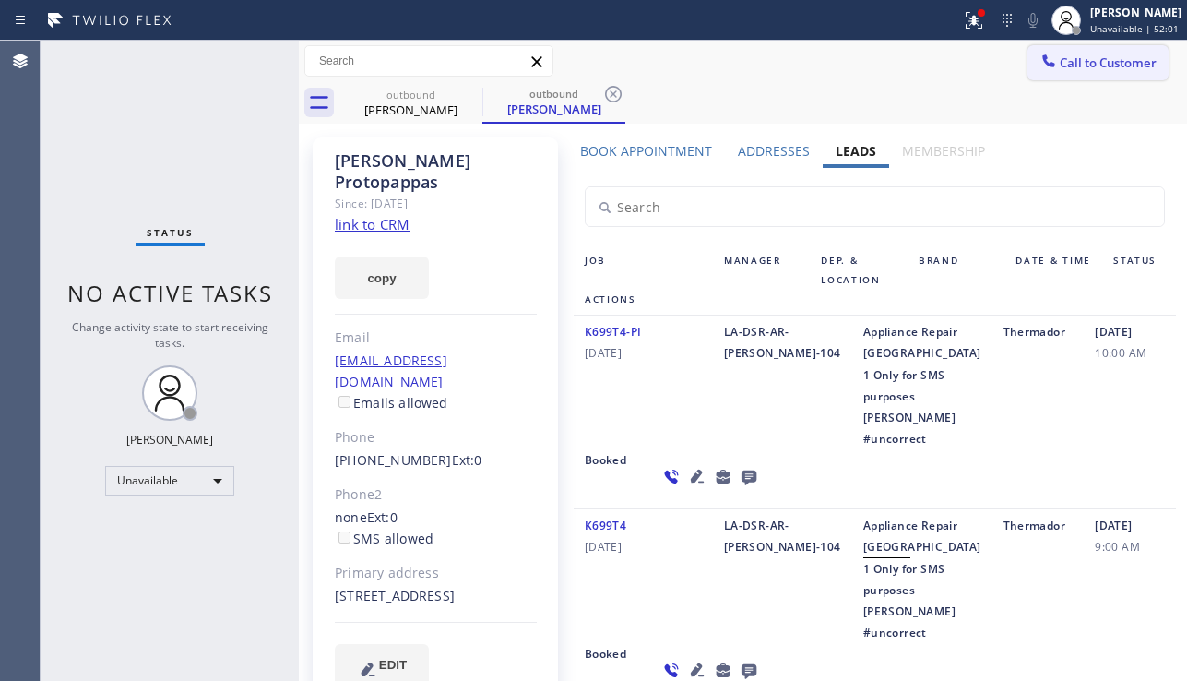
click at [1135, 63] on span "Call to Customer" at bounding box center [1108, 62] width 97 height 17
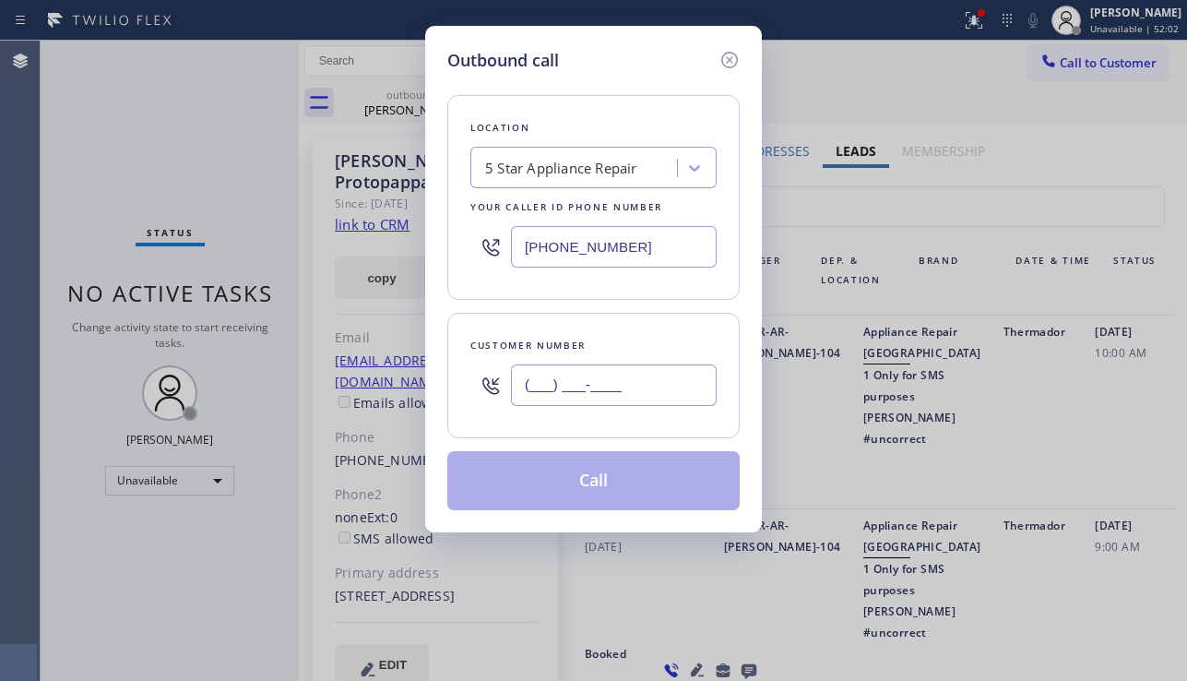
click at [586, 403] on input "(___) ___-____" at bounding box center [614, 384] width 206 height 41
paste input "917) 584-6105"
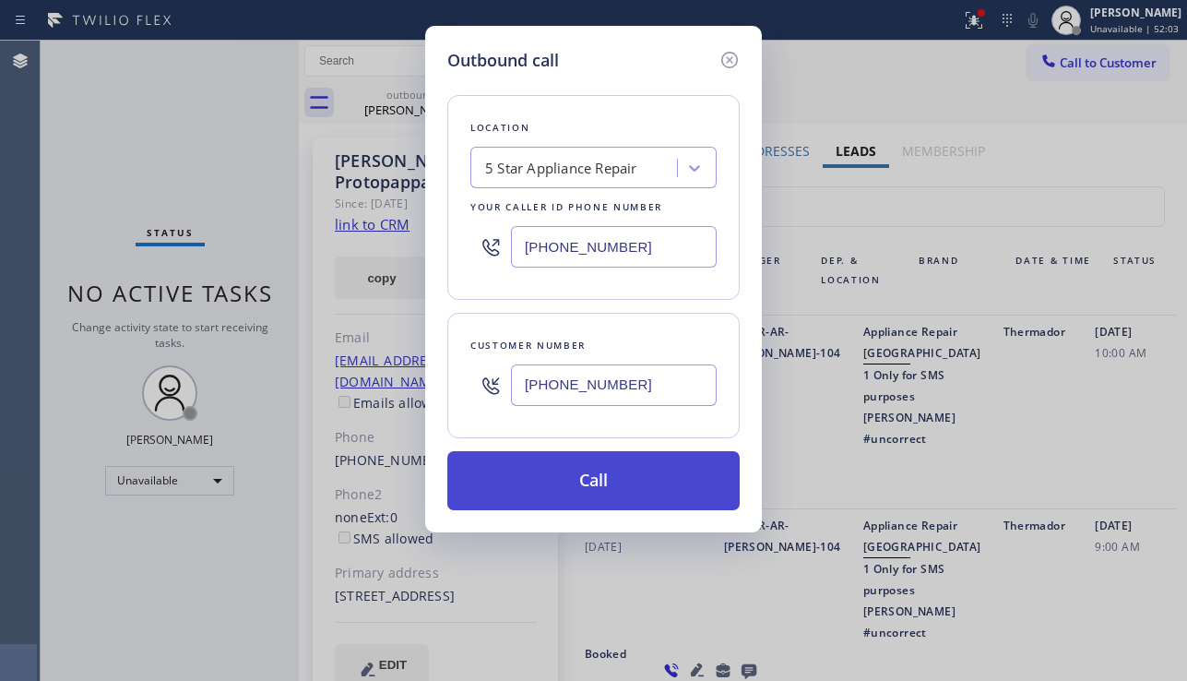
type input "(917) 584-6105"
click at [617, 486] on button "Call" at bounding box center [593, 480] width 292 height 59
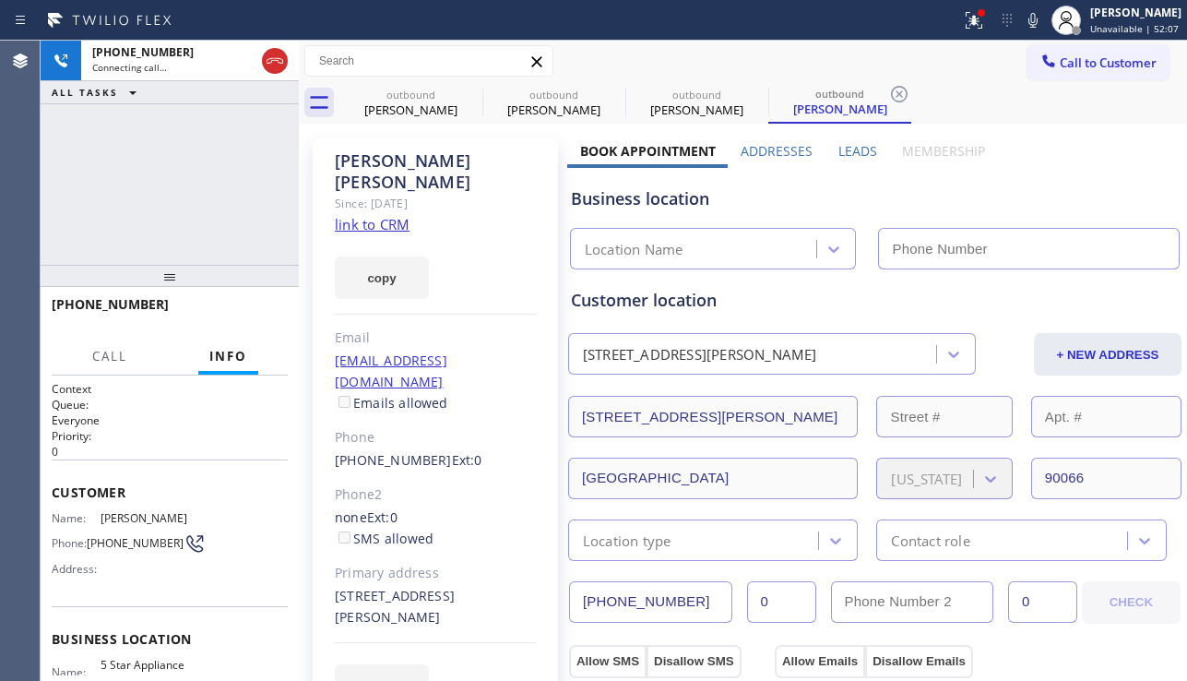
type input "[PHONE_NUMBER]"
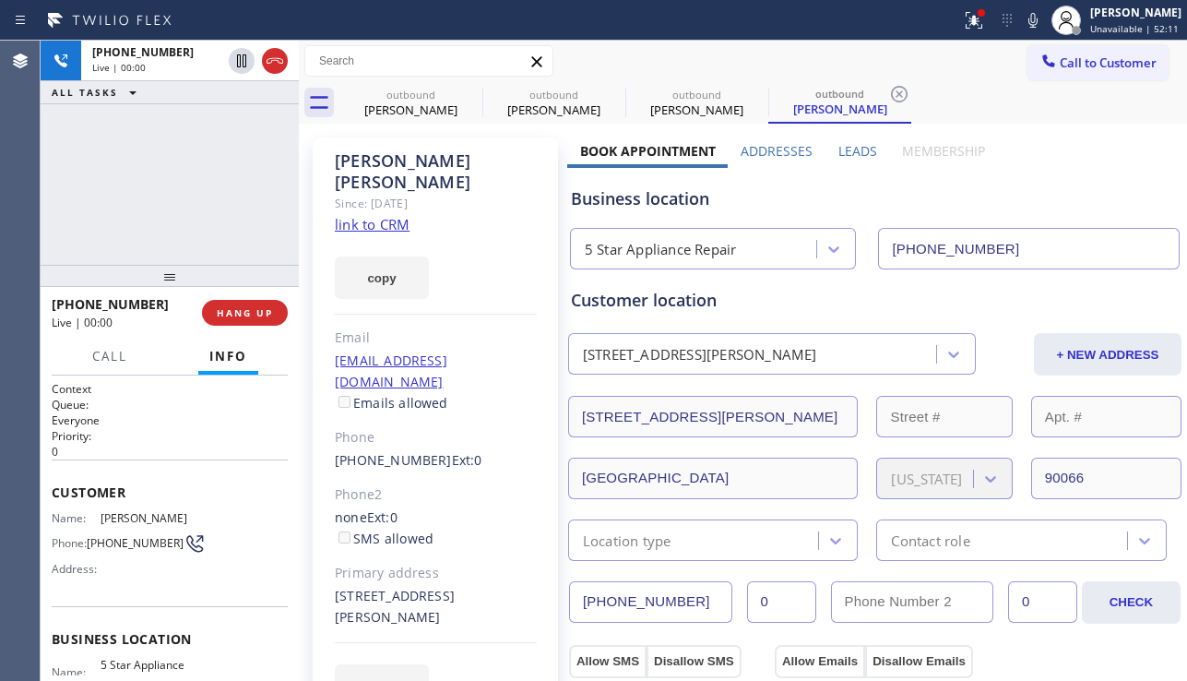
click at [133, 192] on div "+19175846105 Live | 00:00 ALL TASKS ALL TASKS ACTIVE TASKS TASKS IN WRAP UP" at bounding box center [170, 153] width 258 height 224
click at [841, 148] on label "Leads" at bounding box center [857, 151] width 39 height 18
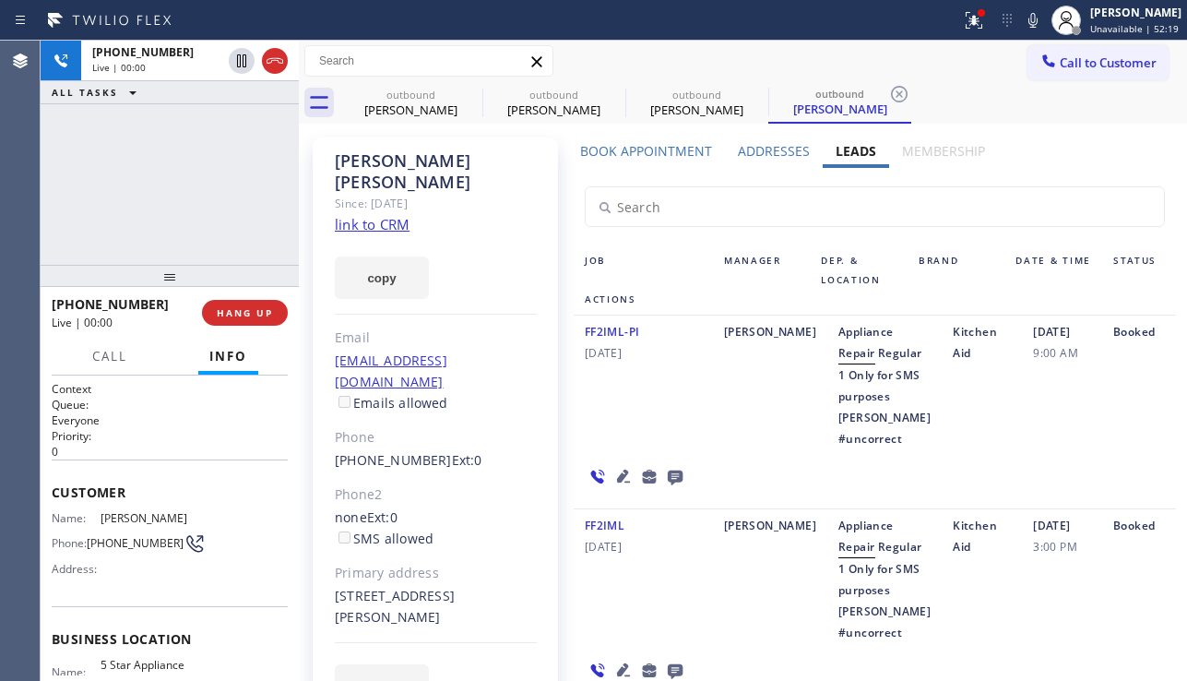
click at [614, 487] on icon at bounding box center [623, 476] width 22 height 22
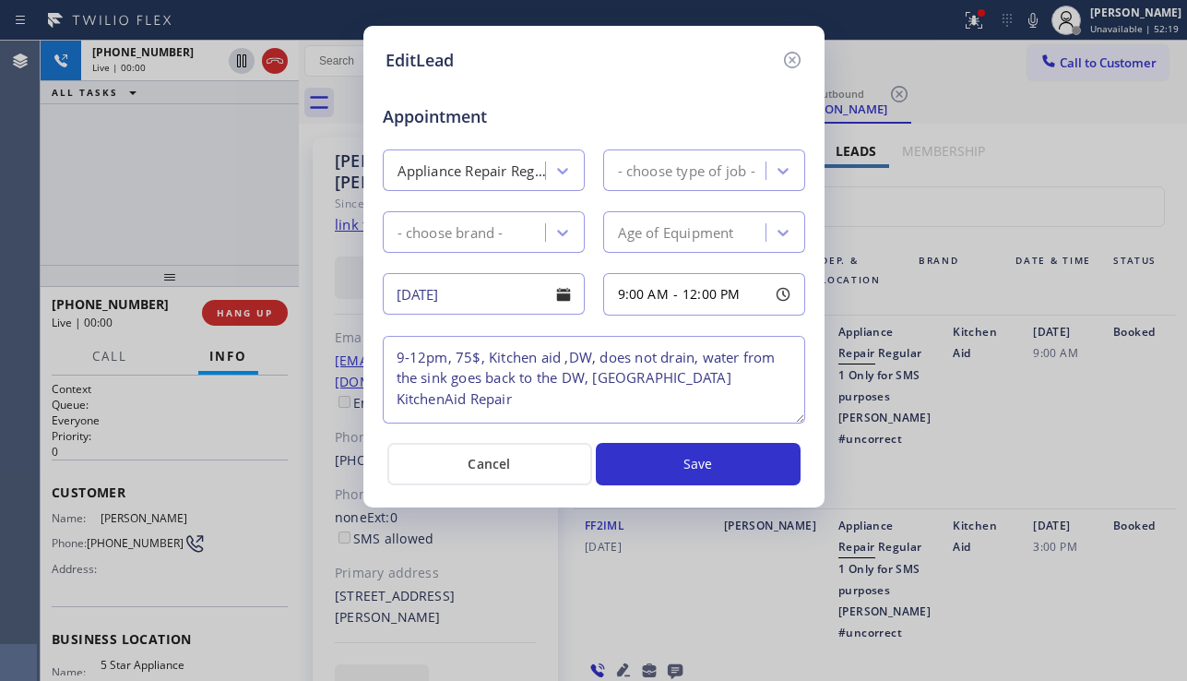
type textarea "9-12pm, 75$, Kitchen aid ,DW, does not drain, water from the sink goes back to …"
click at [794, 62] on icon at bounding box center [791, 60] width 17 height 17
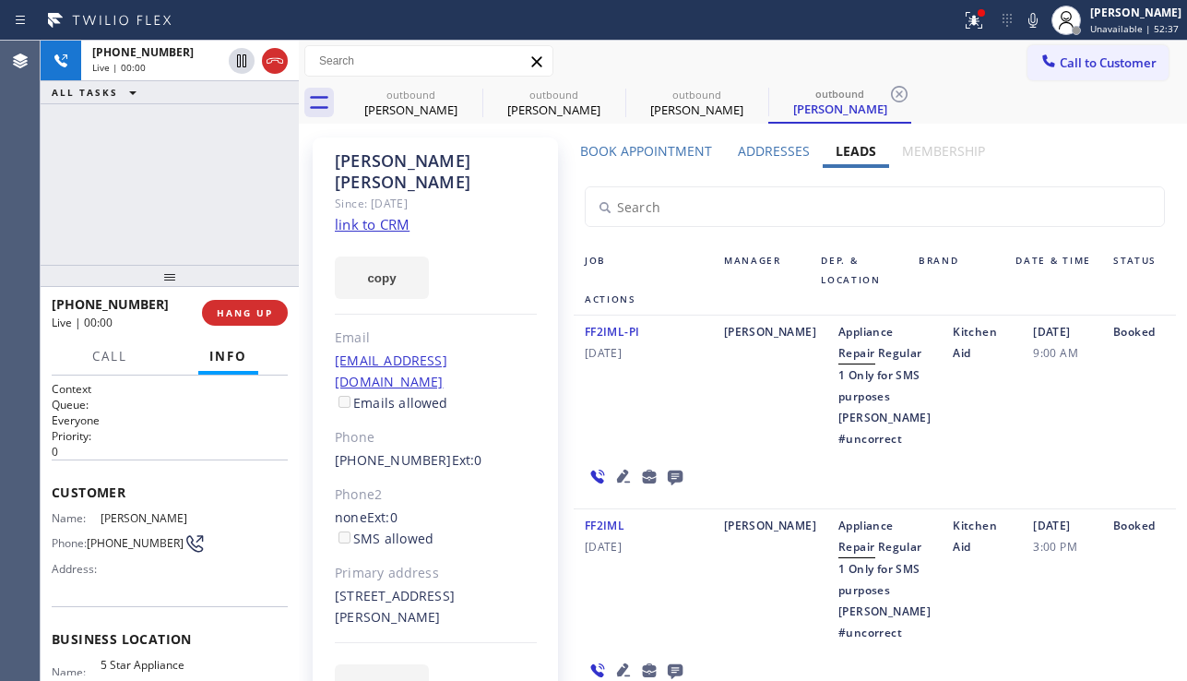
click at [614, 487] on icon at bounding box center [623, 476] width 22 height 22
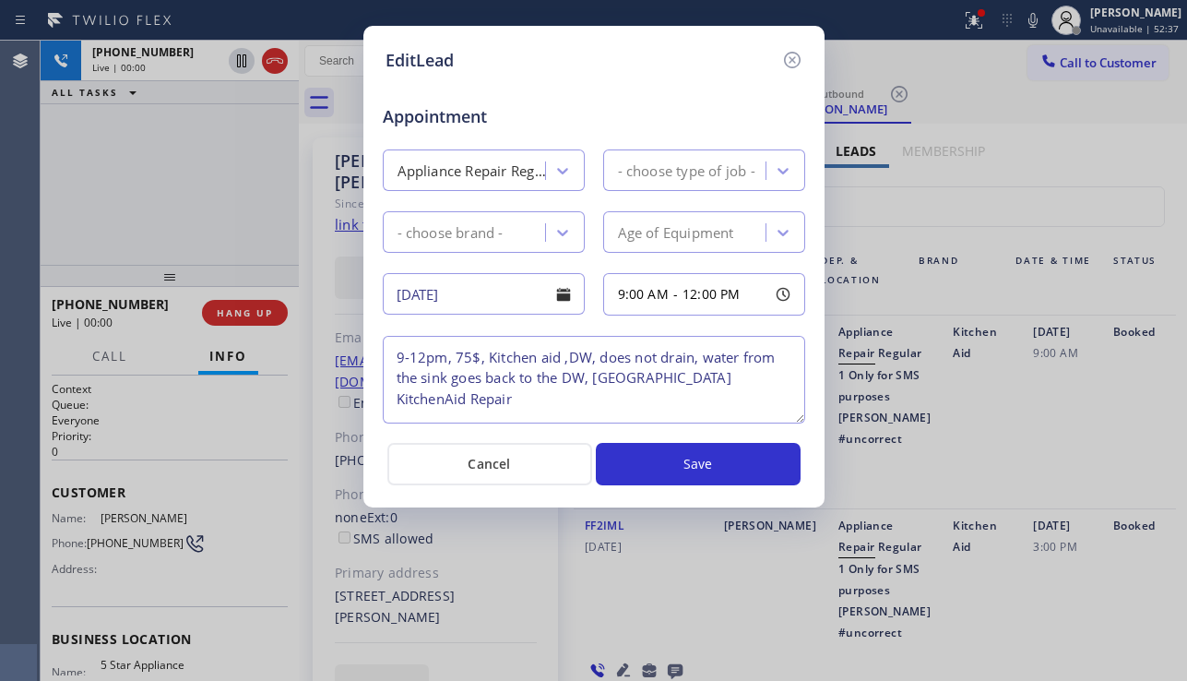
type textarea "9-12pm, 75$, Kitchen aid ,DW, does not drain, water from the sink goes back to …"
click at [792, 64] on icon at bounding box center [792, 60] width 22 height 22
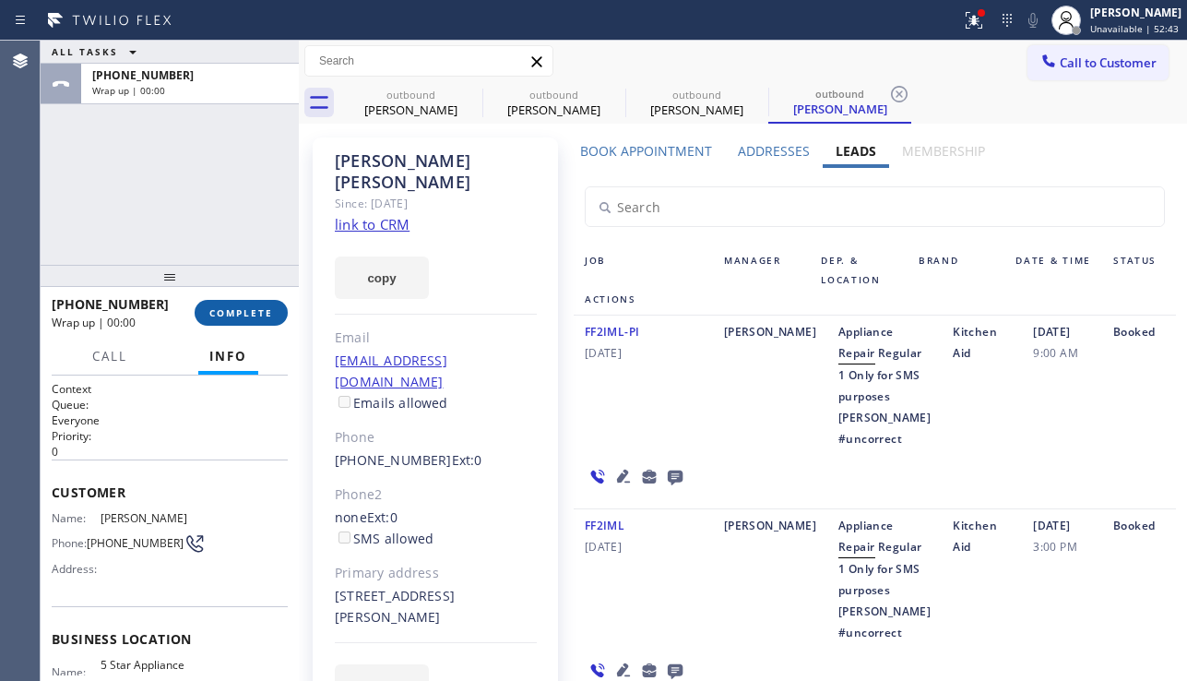
click at [263, 319] on button "COMPLETE" at bounding box center [241, 313] width 93 height 26
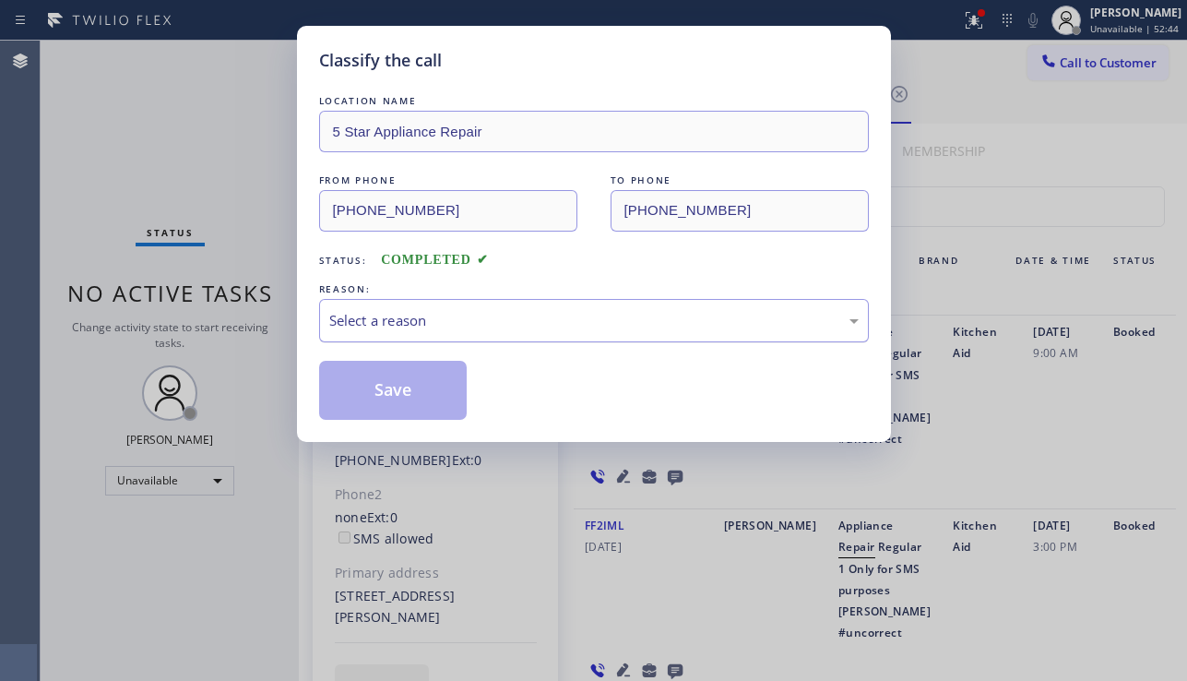
click at [495, 318] on div "Select a reason" at bounding box center [593, 320] width 529 height 21
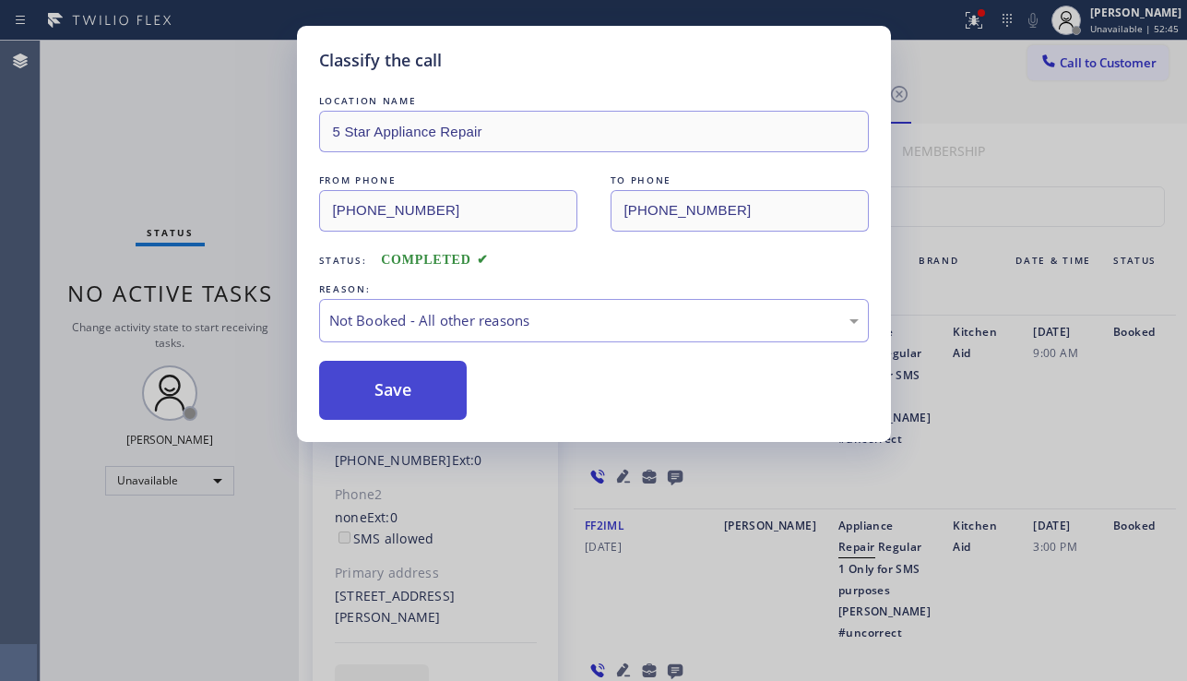
click at [382, 398] on button "Save" at bounding box center [393, 390] width 148 height 59
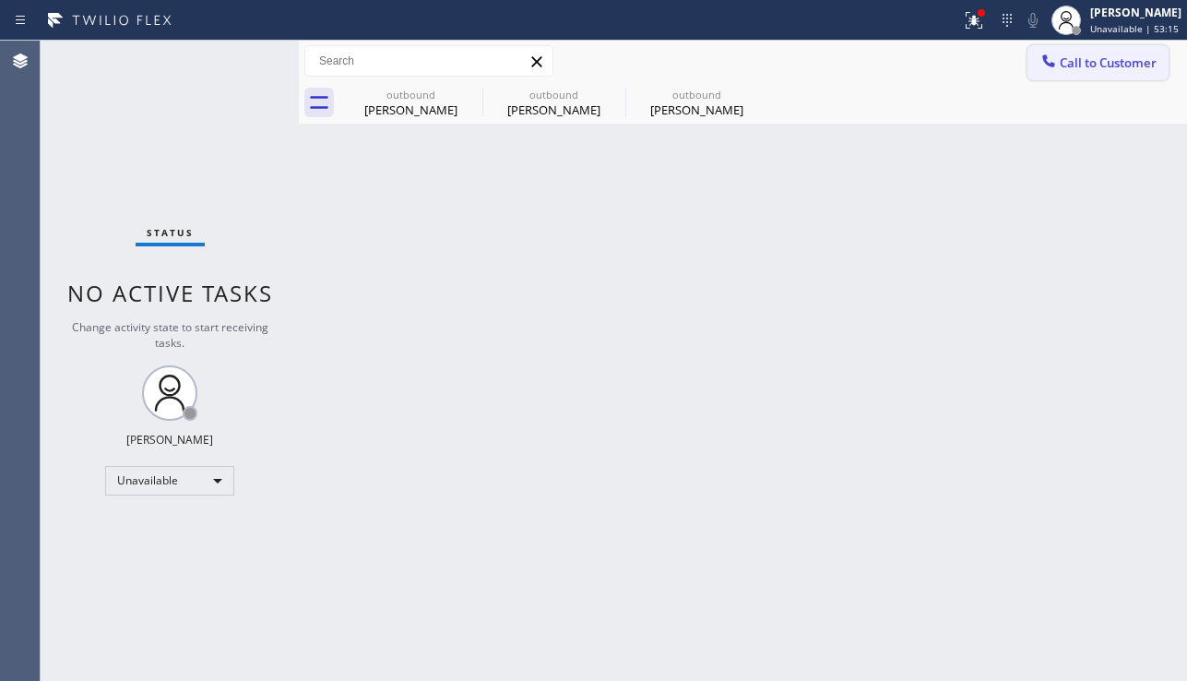
click at [1044, 55] on icon at bounding box center [1048, 60] width 12 height 12
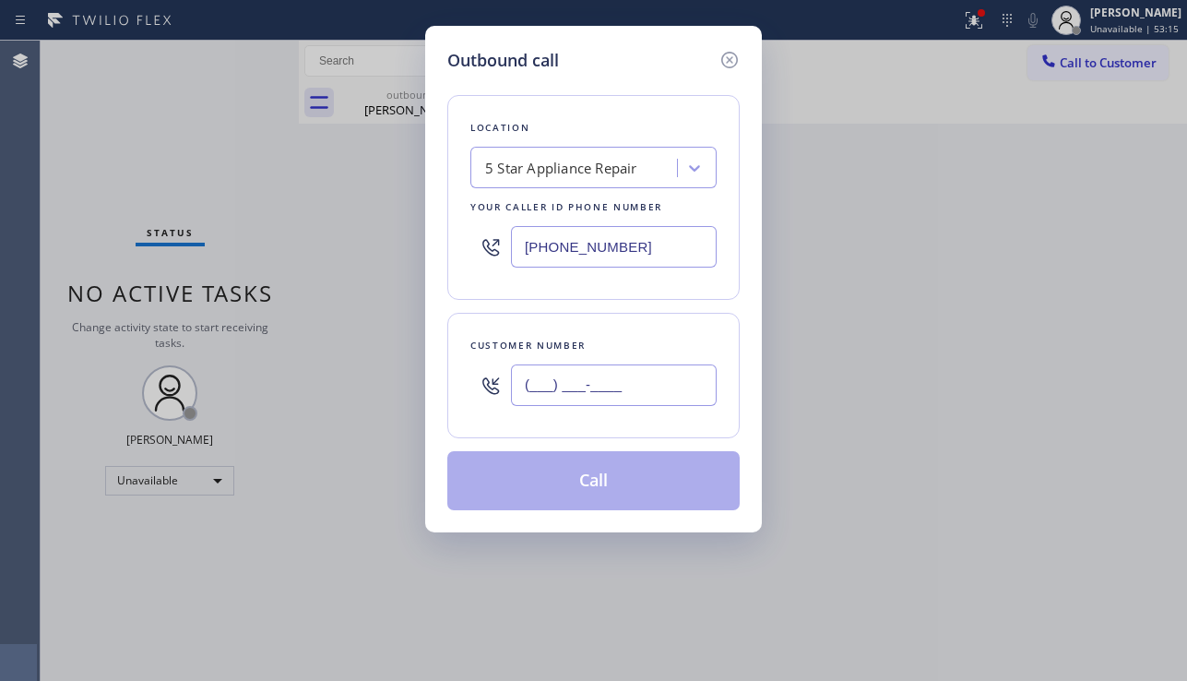
click at [575, 383] on input "(___) ___-____" at bounding box center [614, 384] width 206 height 41
paste input "310) 560-0704"
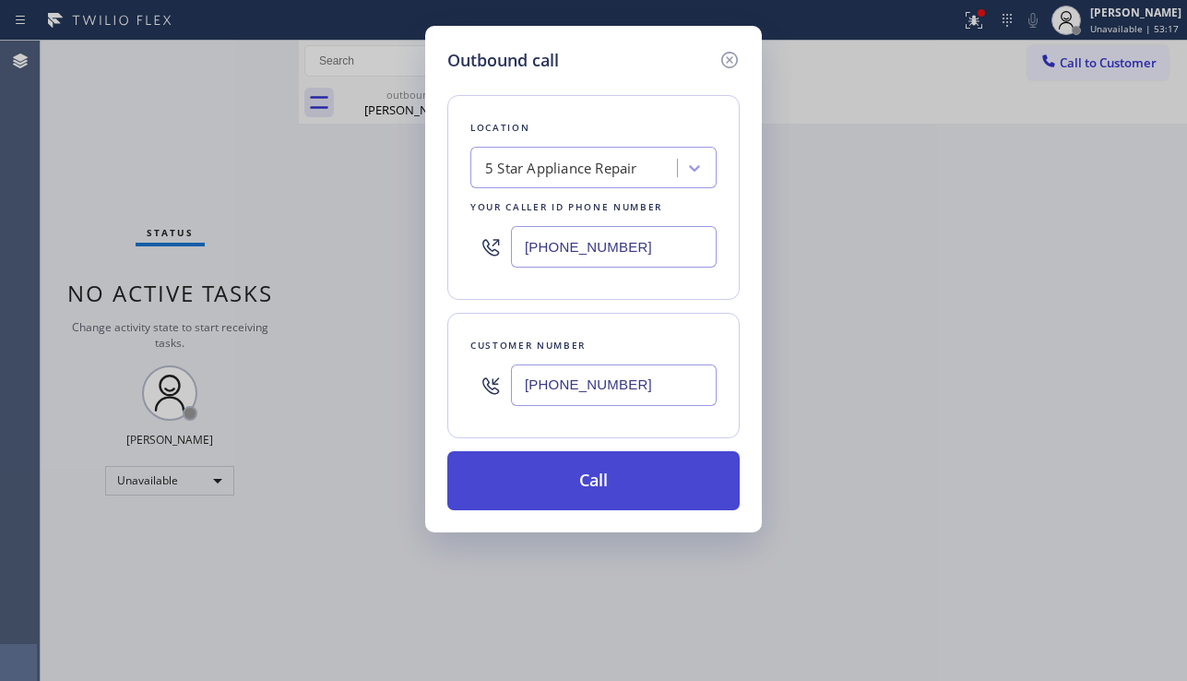
type input "(310) 560-0704"
click at [627, 480] on button "Call" at bounding box center [593, 480] width 292 height 59
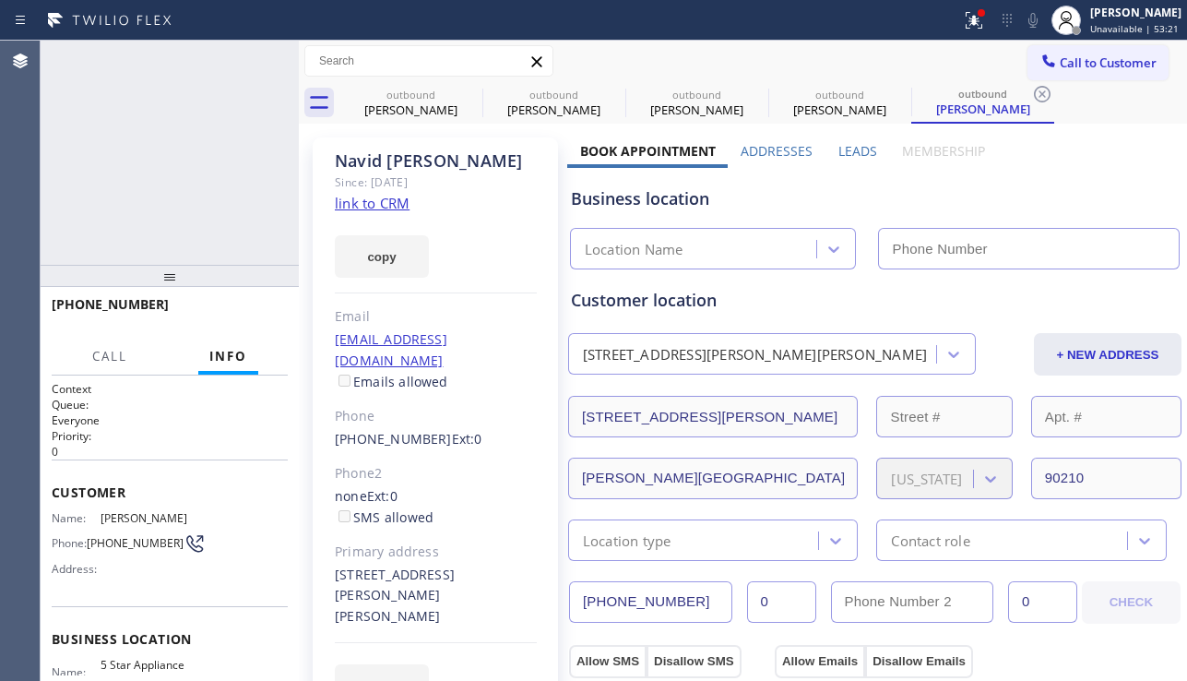
type input "[PHONE_NUMBER]"
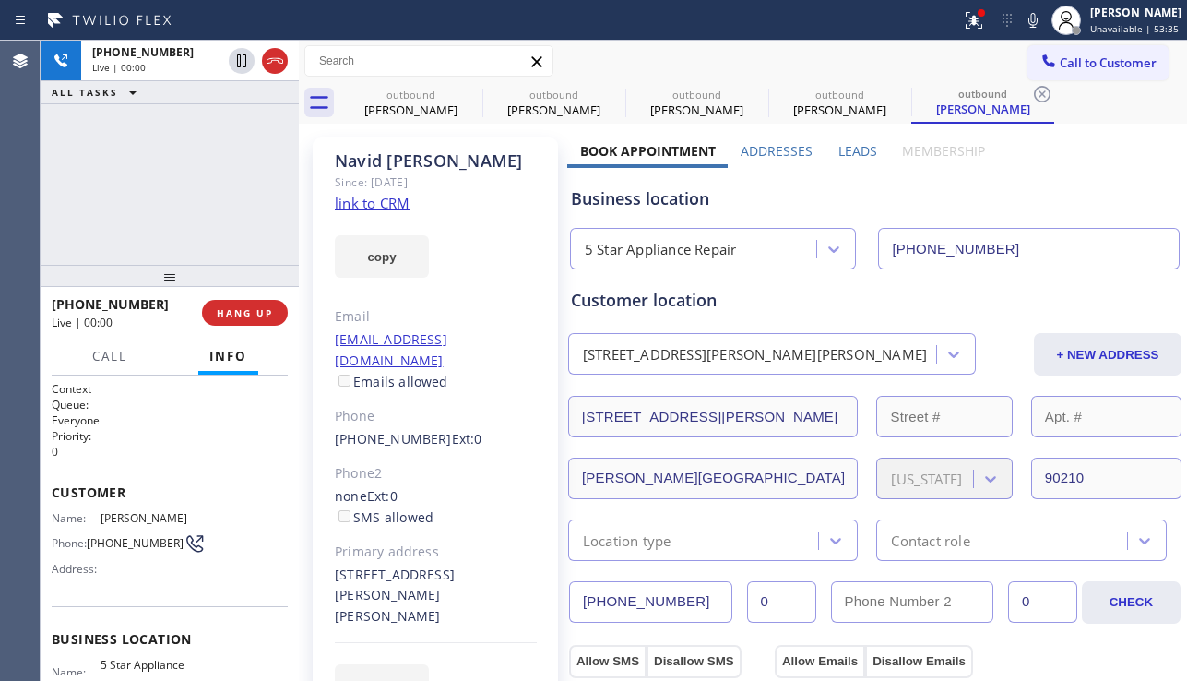
click at [1114, 190] on div "Business location" at bounding box center [875, 198] width 608 height 25
click at [249, 315] on span "HANG UP" at bounding box center [245, 312] width 56 height 13
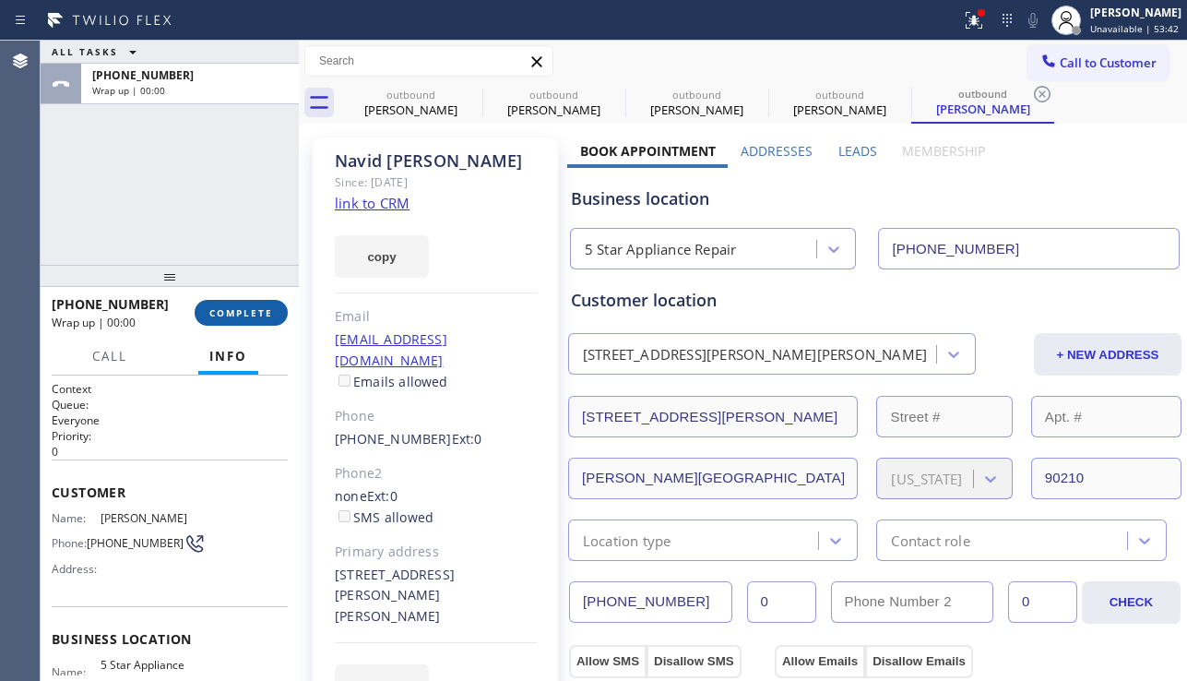
click at [249, 315] on span "COMPLETE" at bounding box center [241, 312] width 64 height 13
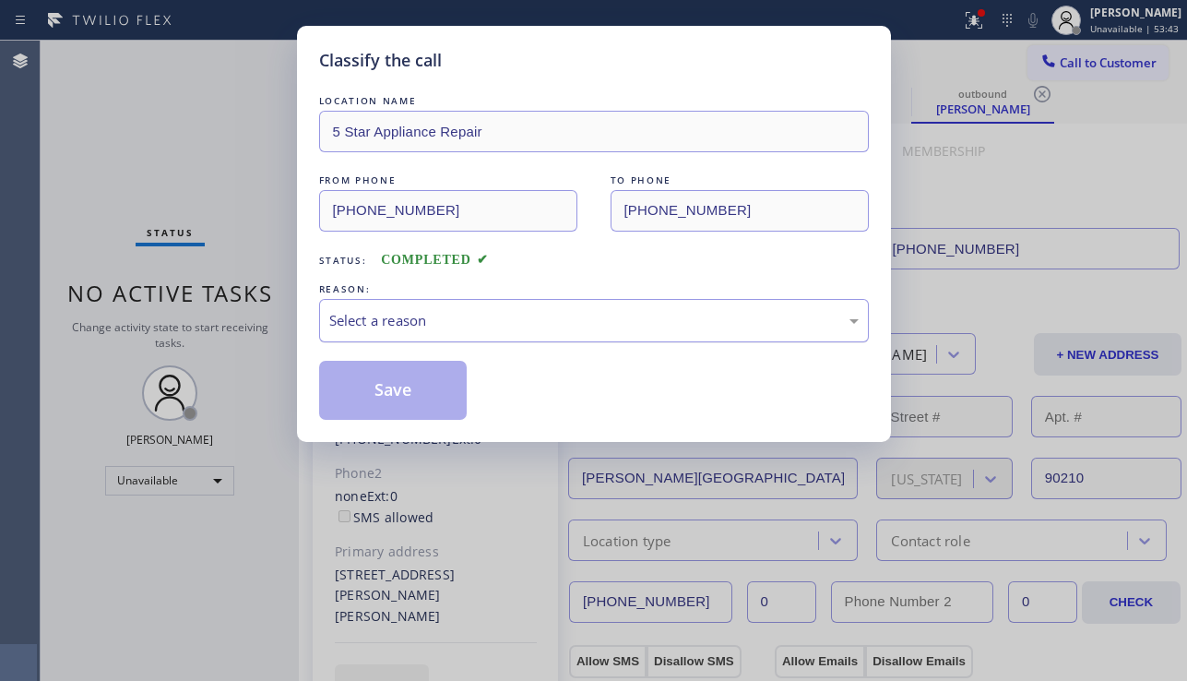
click at [532, 322] on div "Select a reason" at bounding box center [593, 320] width 529 height 21
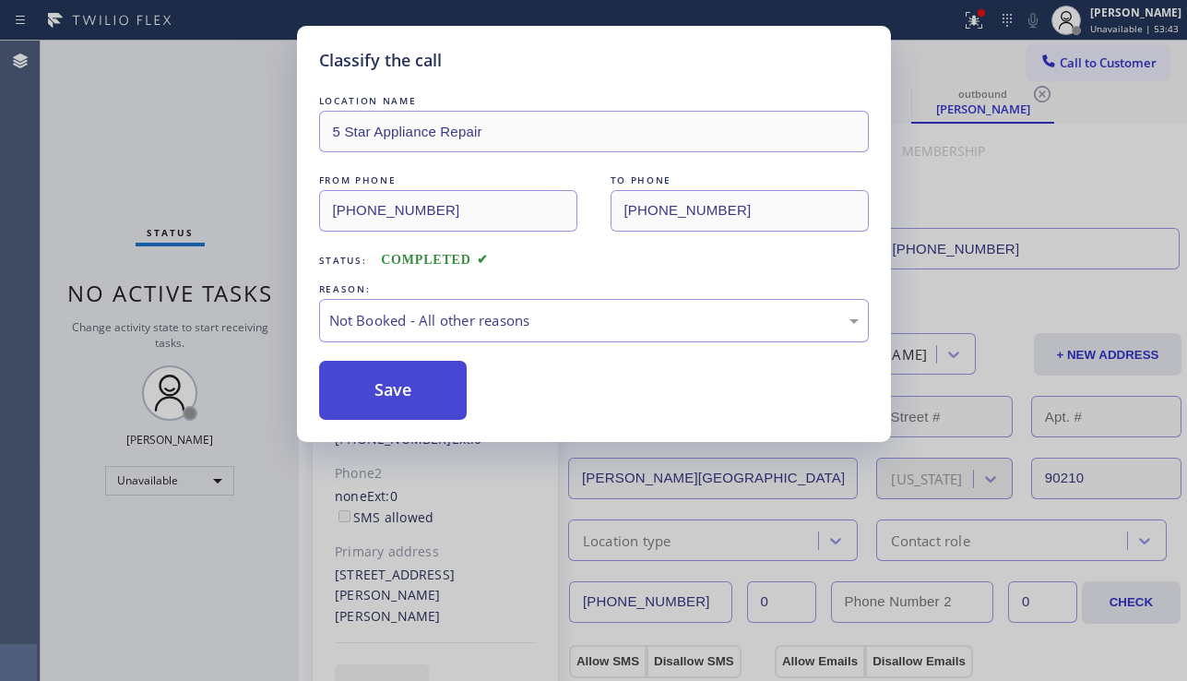
click at [367, 397] on button "Save" at bounding box center [393, 390] width 148 height 59
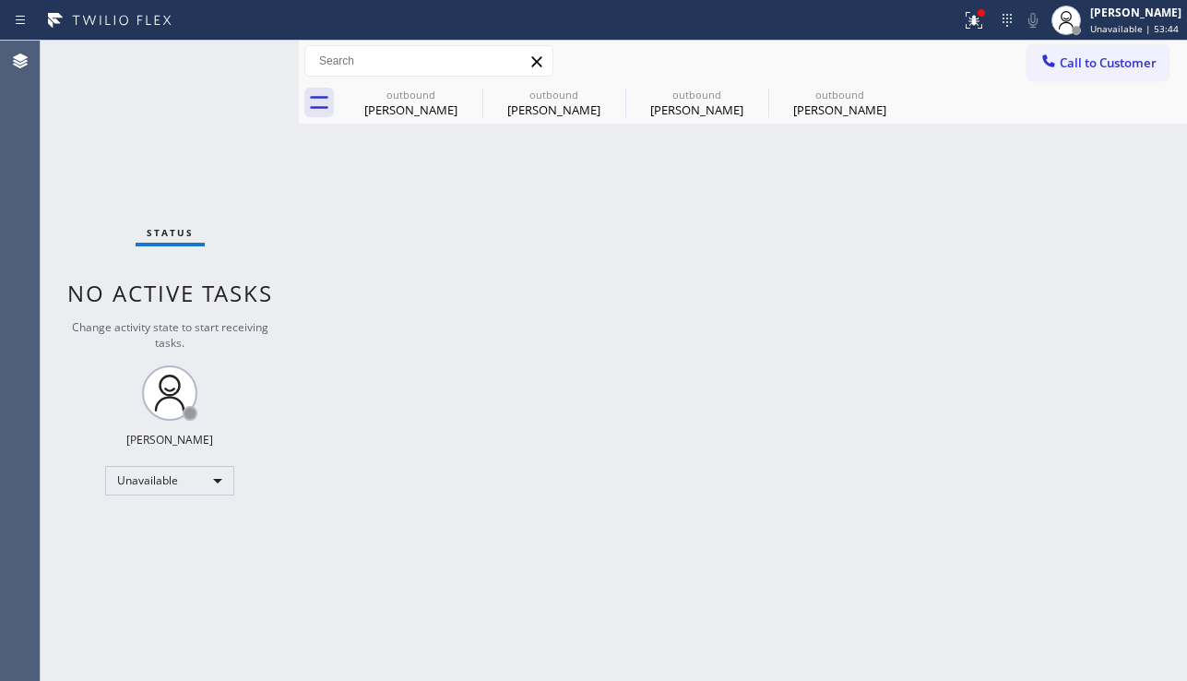
click at [1043, 62] on icon at bounding box center [1048, 61] width 18 height 18
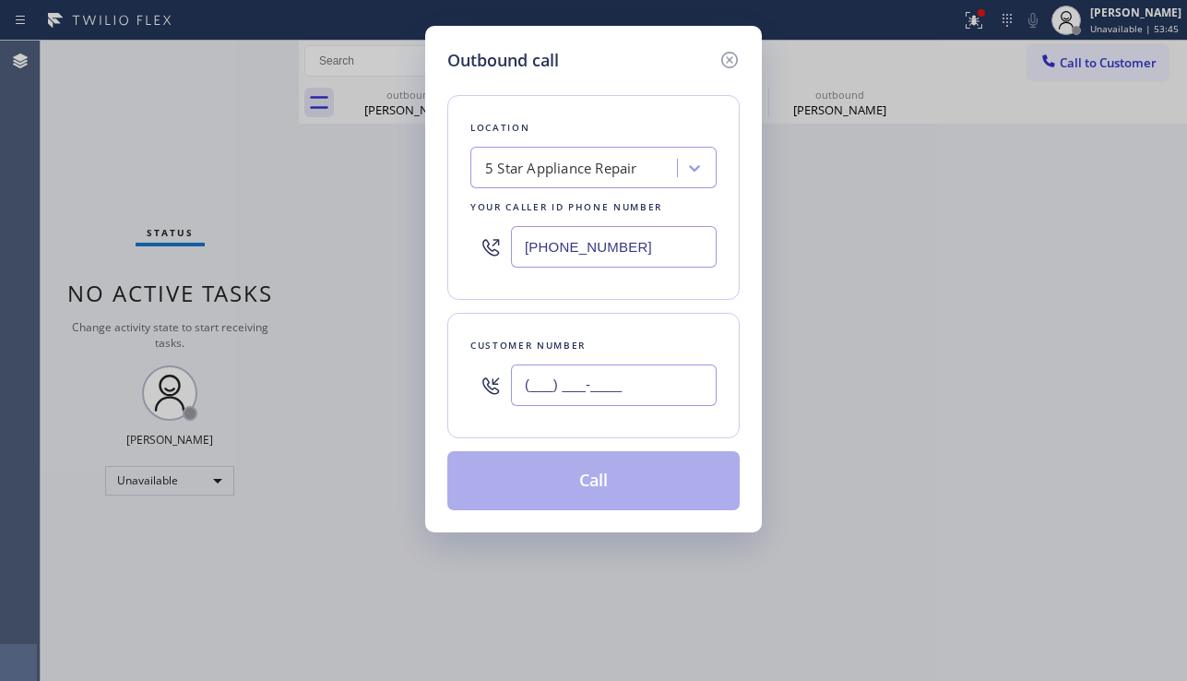
click at [576, 391] on input "(___) ___-____" at bounding box center [614, 384] width 206 height 41
paste input "310) 804-6996"
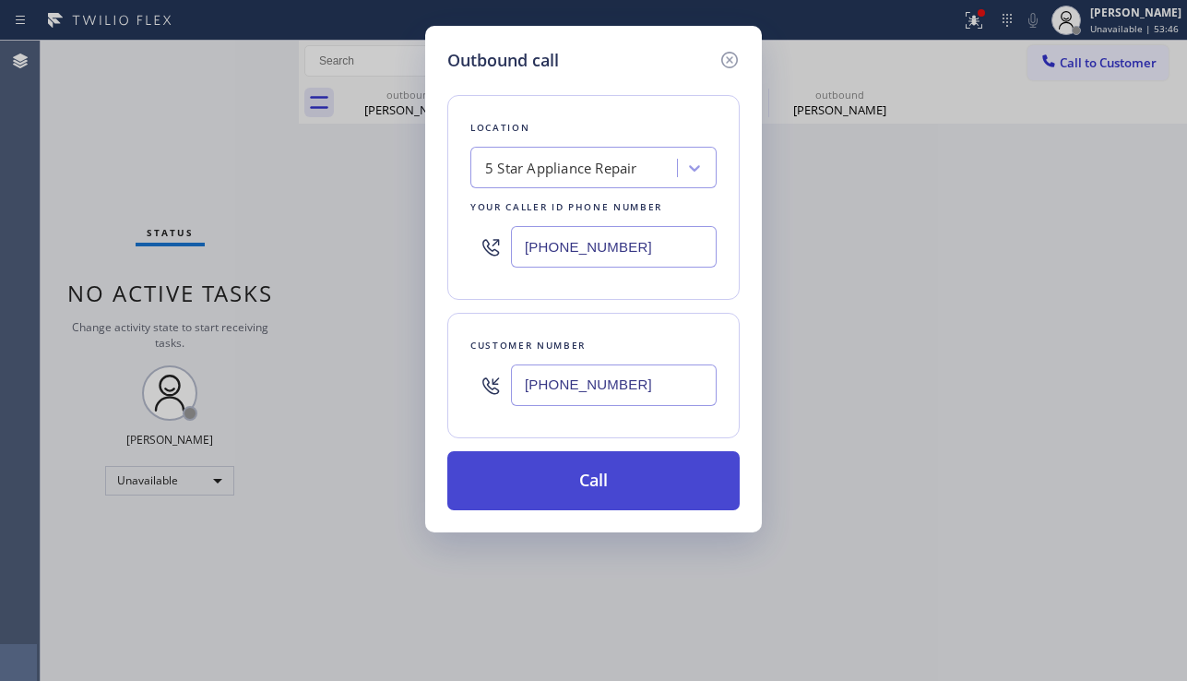
type input "(310) 804-6996"
click at [633, 492] on button "Call" at bounding box center [593, 480] width 292 height 59
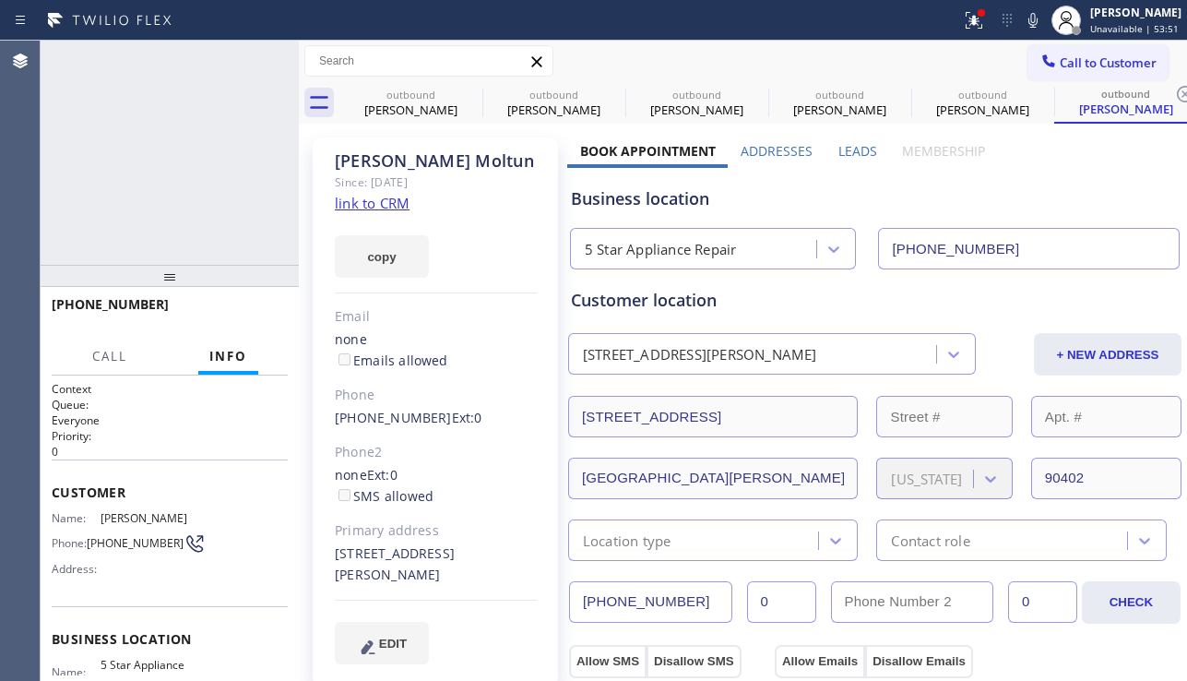
type input "[PHONE_NUMBER]"
click at [117, 245] on div "+13108046996 Connecting call… ALL TASKS ALL TASKS ACTIVE TASKS TASKS IN WRAP UP" at bounding box center [170, 153] width 258 height 224
click at [487, 326] on div "Email" at bounding box center [436, 316] width 202 height 21
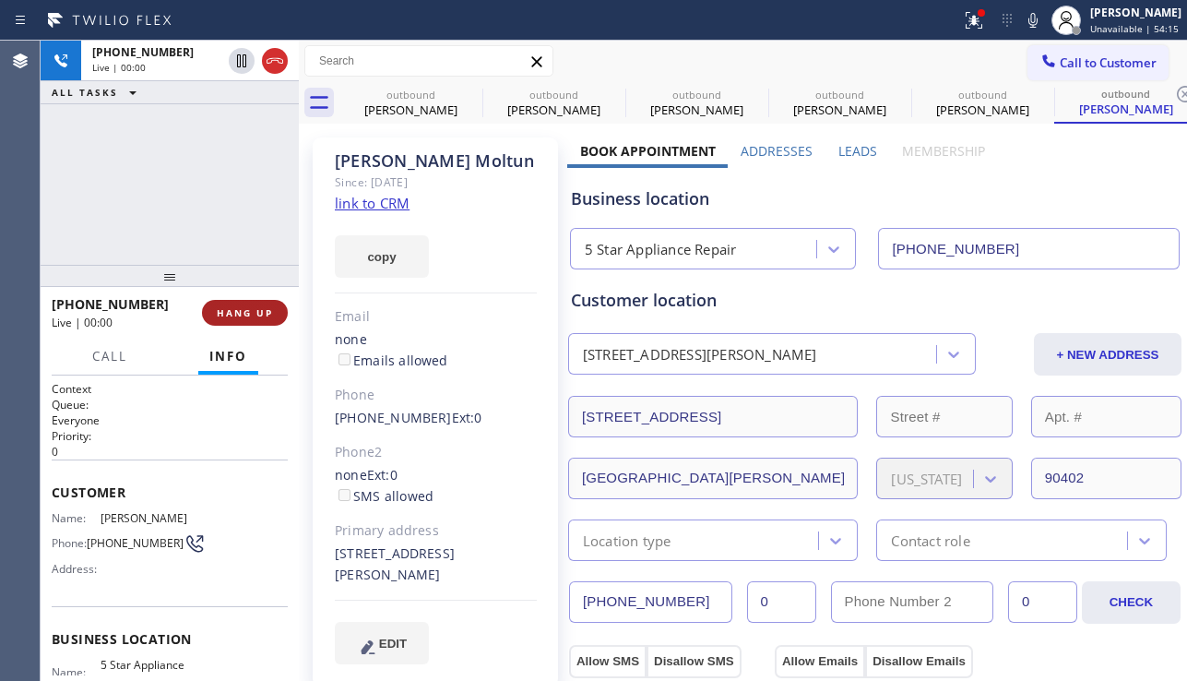
click at [236, 315] on span "HANG UP" at bounding box center [245, 312] width 56 height 13
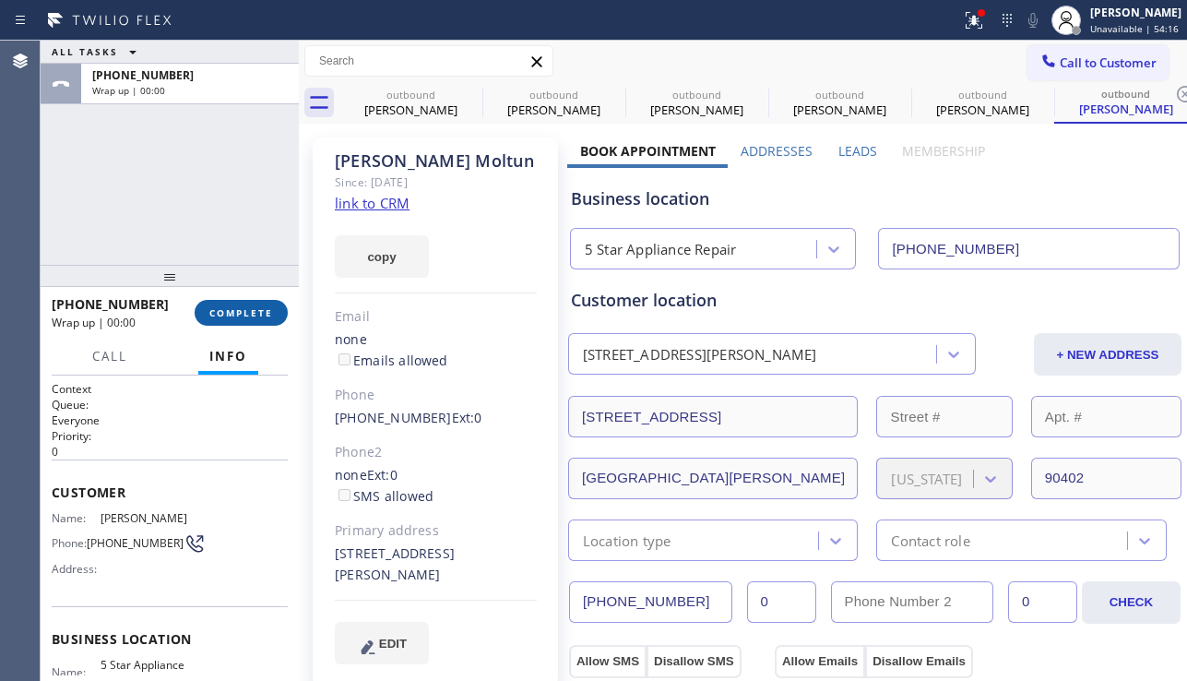
click at [236, 315] on span "COMPLETE" at bounding box center [241, 312] width 64 height 13
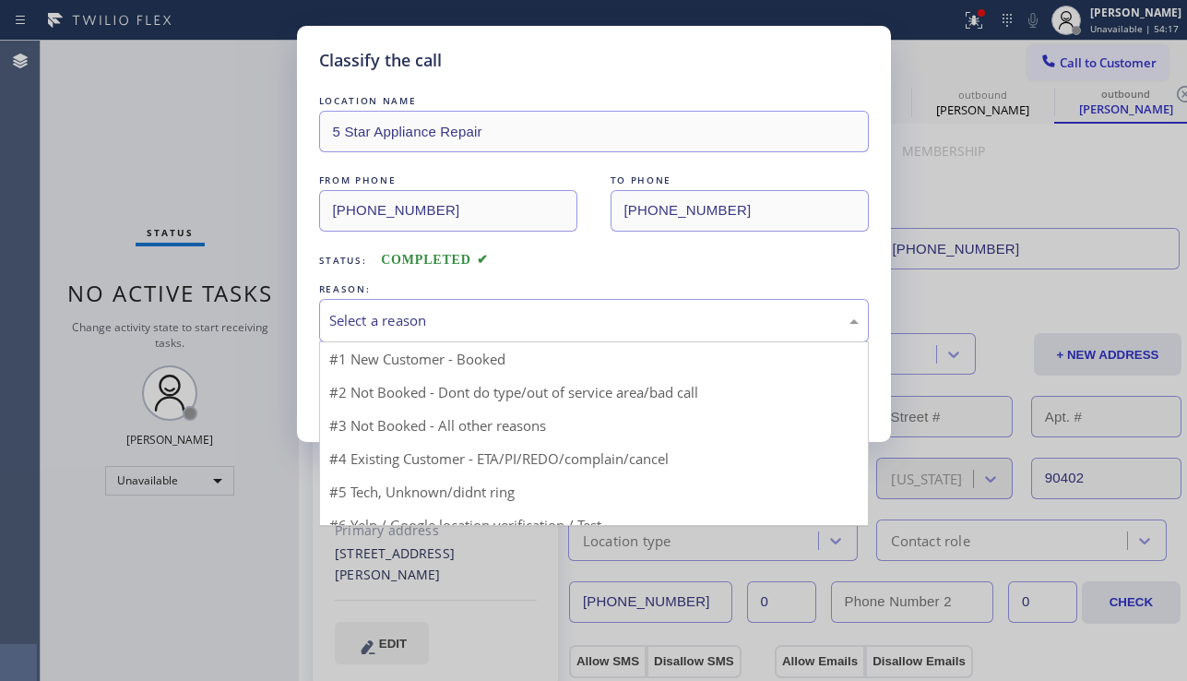
click at [437, 321] on div "Select a reason" at bounding box center [593, 320] width 529 height 21
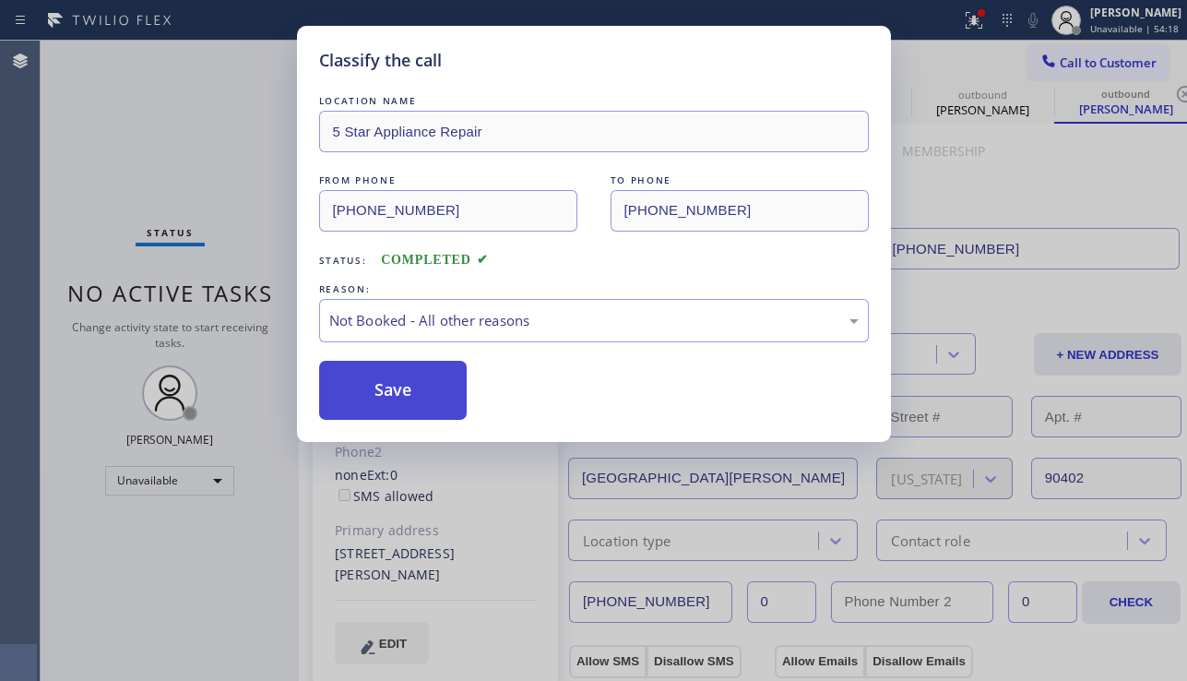
drag, startPoint x: 393, startPoint y: 384, endPoint x: 450, endPoint y: 377, distance: 57.5
click at [393, 383] on button "Save" at bounding box center [393, 390] width 148 height 59
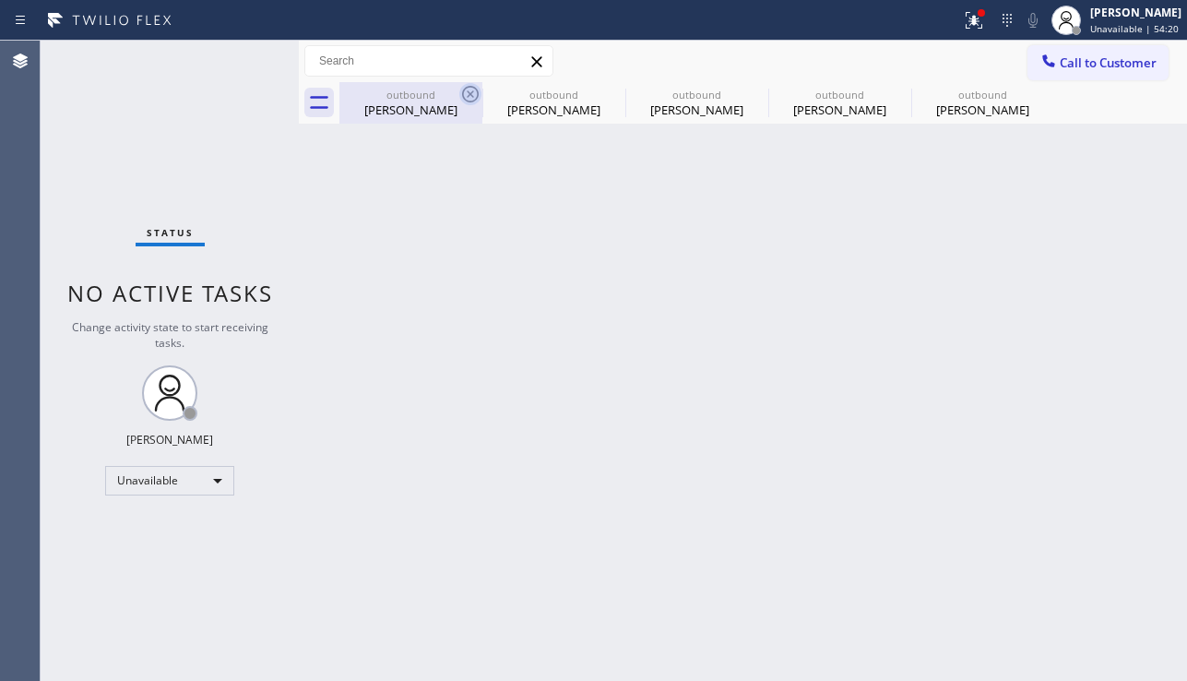
click at [465, 100] on icon at bounding box center [470, 94] width 17 height 17
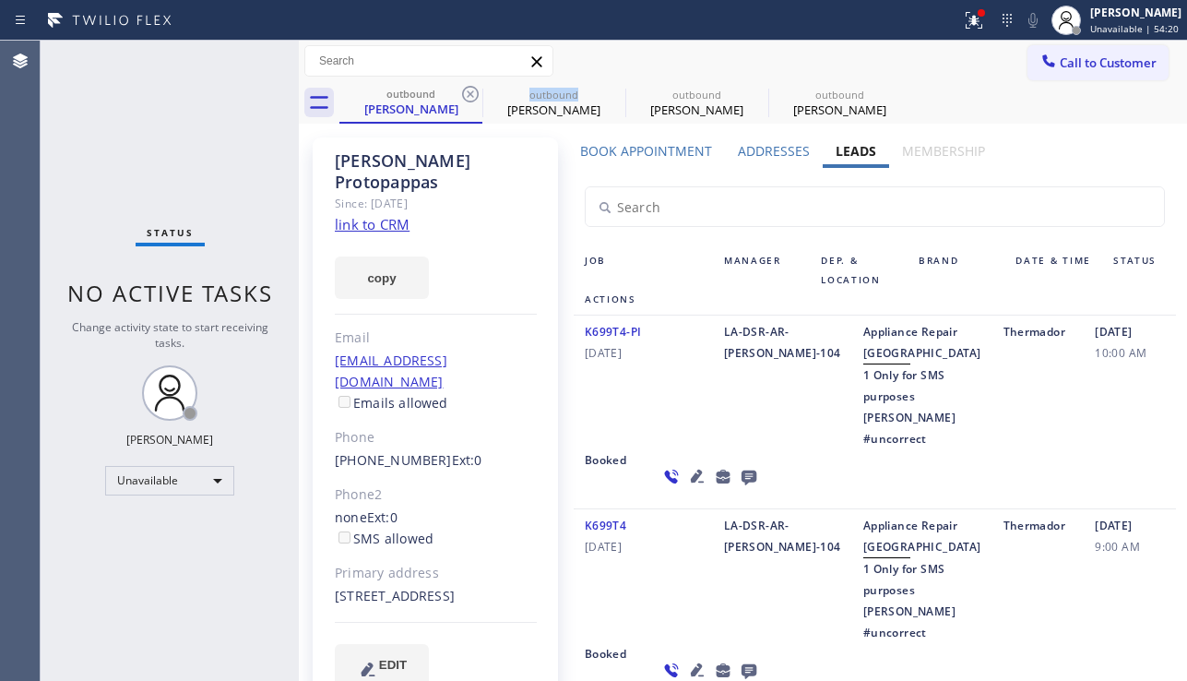
click at [465, 100] on icon at bounding box center [470, 94] width 17 height 17
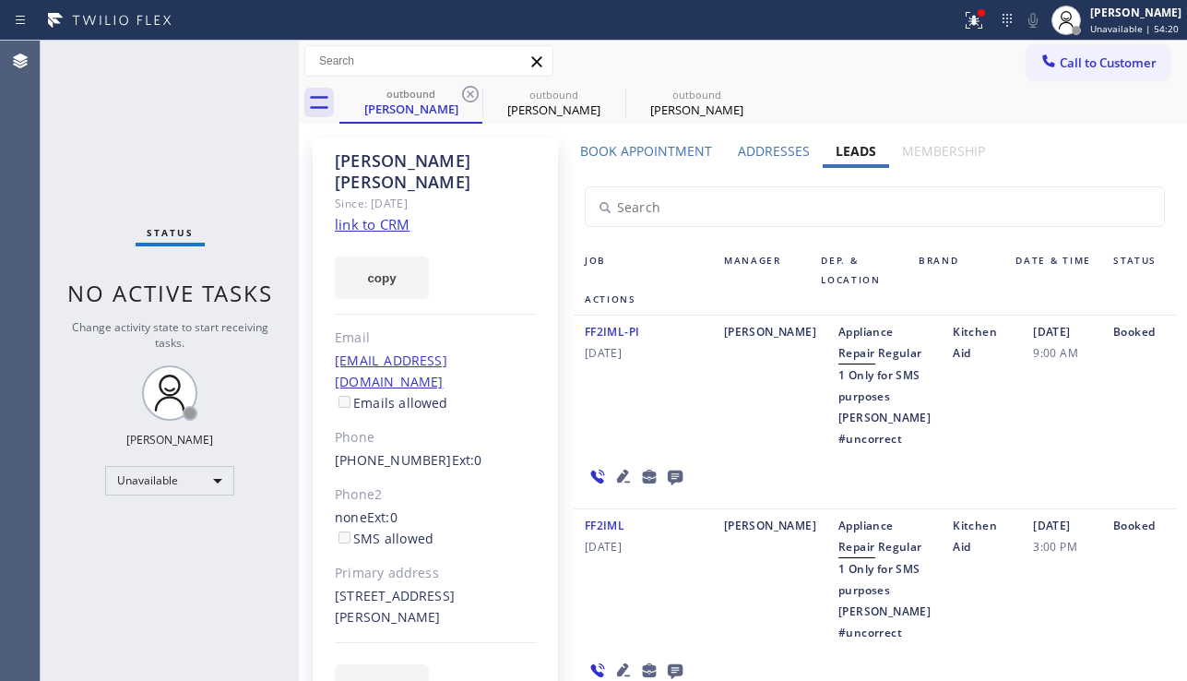
click at [465, 100] on icon at bounding box center [470, 94] width 17 height 17
click at [0, 0] on icon at bounding box center [0, 0] width 0 height 0
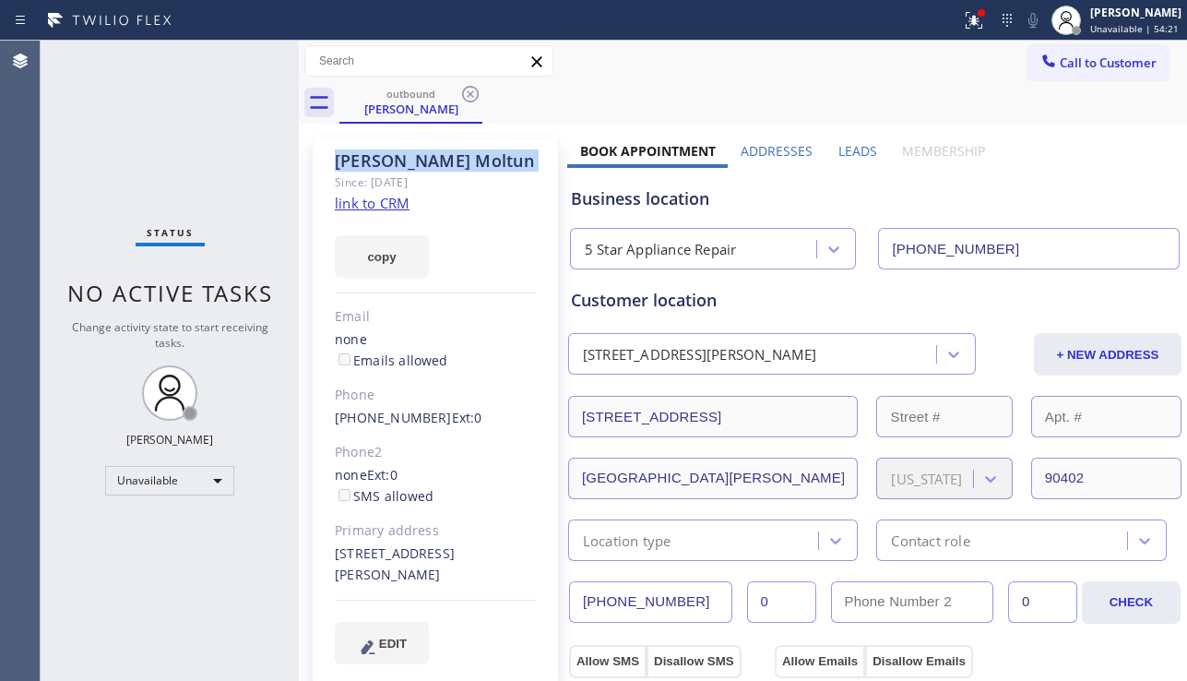
click at [465, 100] on icon at bounding box center [470, 94] width 17 height 17
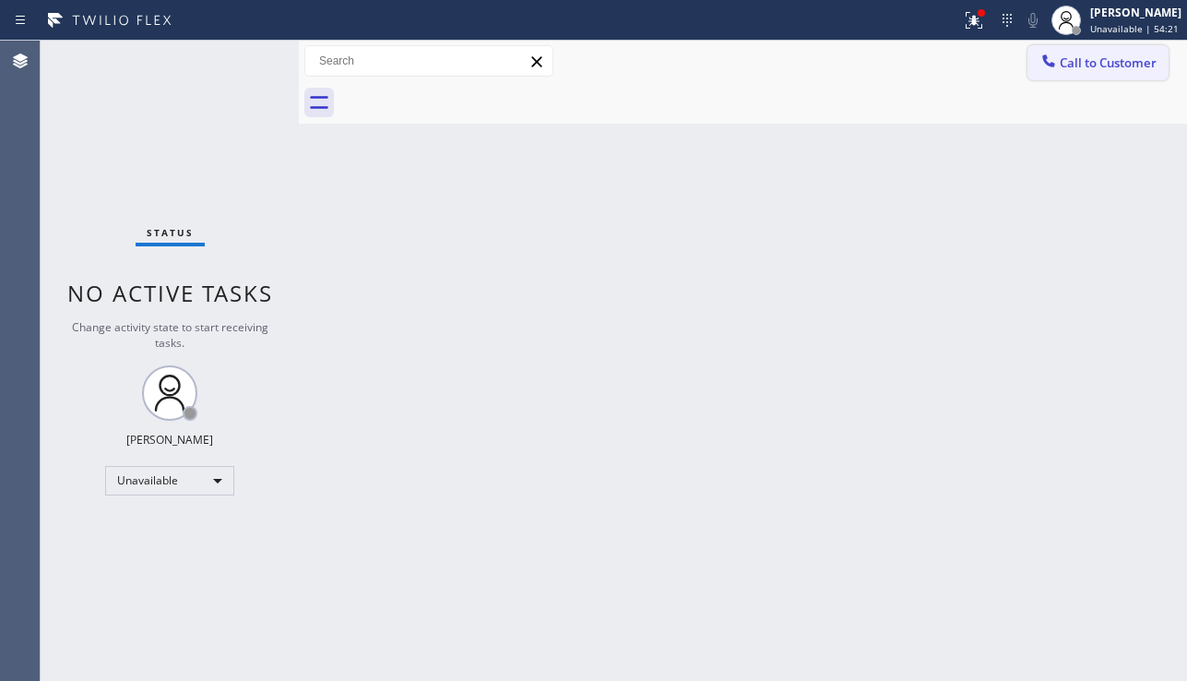
click at [1073, 64] on span "Call to Customer" at bounding box center [1108, 62] width 97 height 17
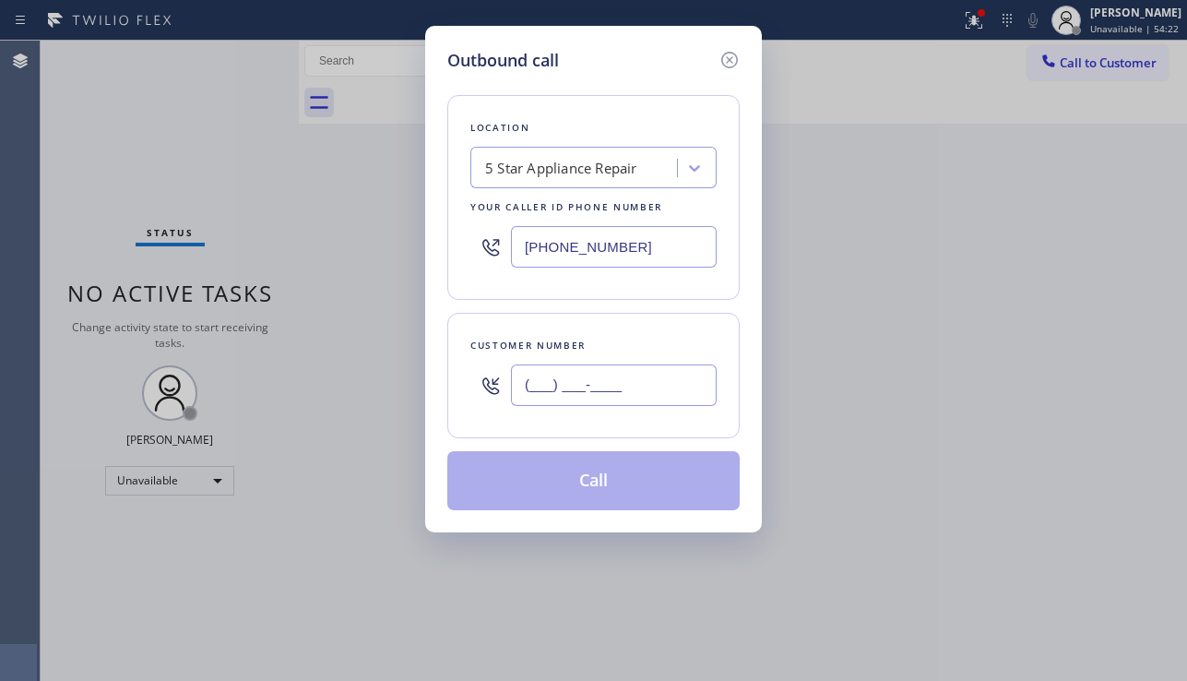
click at [589, 388] on input "(___) ___-____" at bounding box center [614, 384] width 206 height 41
paste input "310) 459-2303"
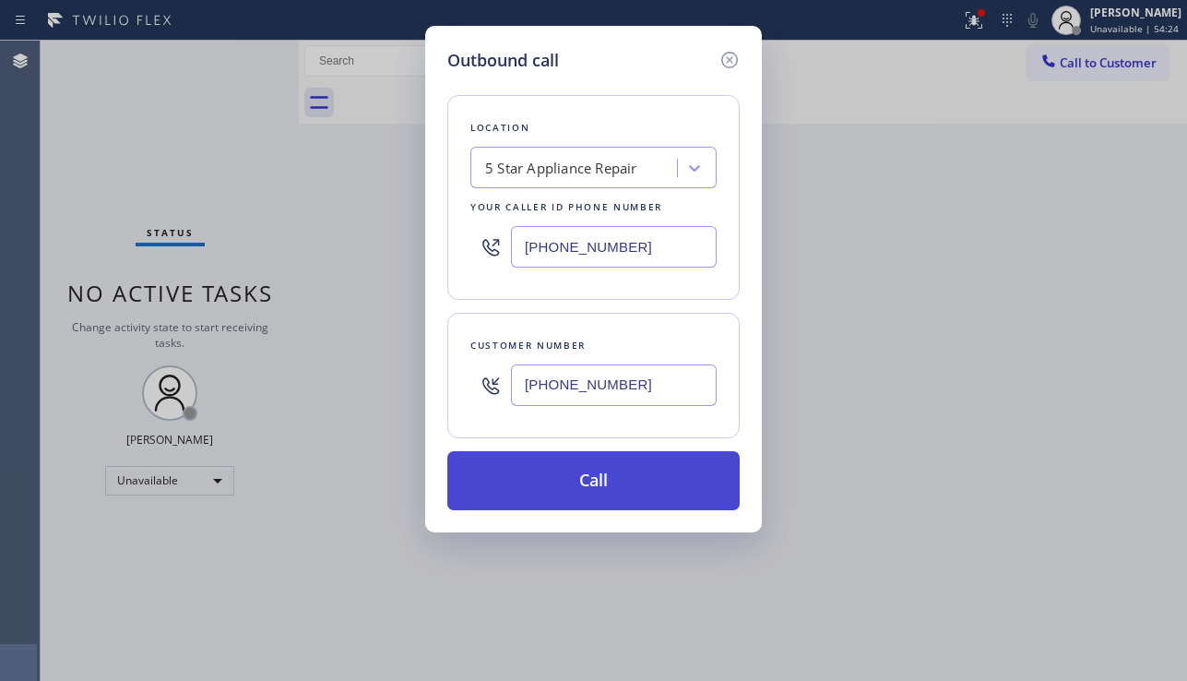
type input "(310) 459-2303"
click at [608, 491] on button "Call" at bounding box center [593, 480] width 292 height 59
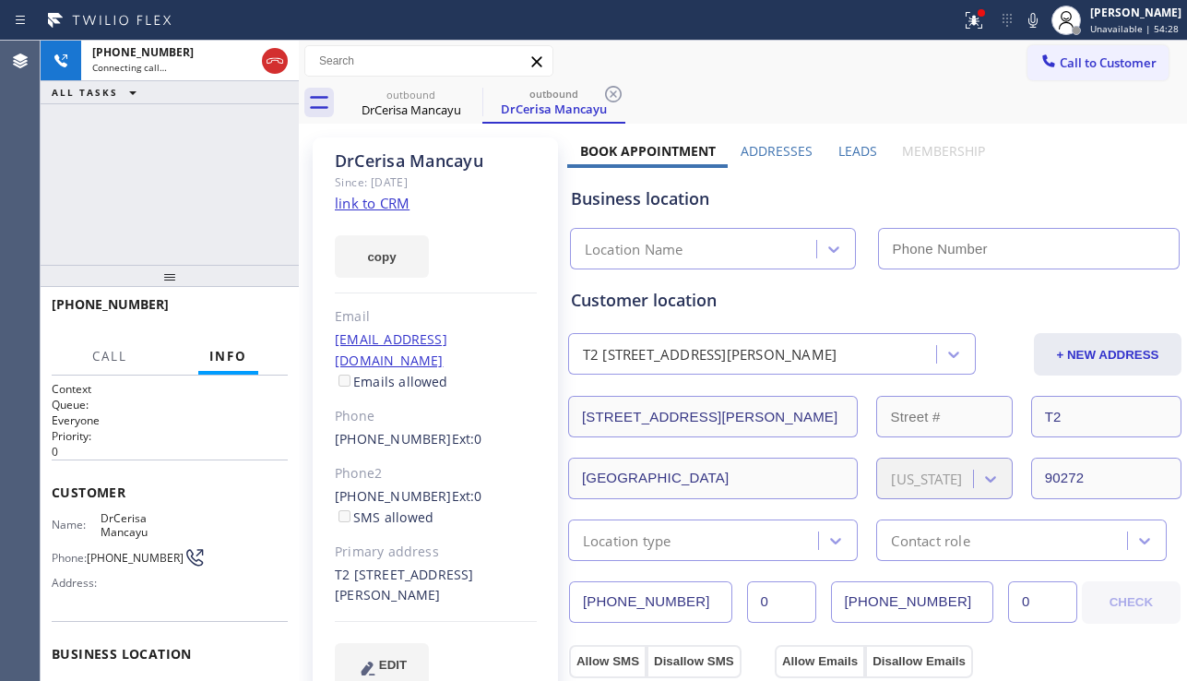
type input "[PHONE_NUMBER]"
click at [1082, 199] on div "Business location" at bounding box center [875, 198] width 608 height 25
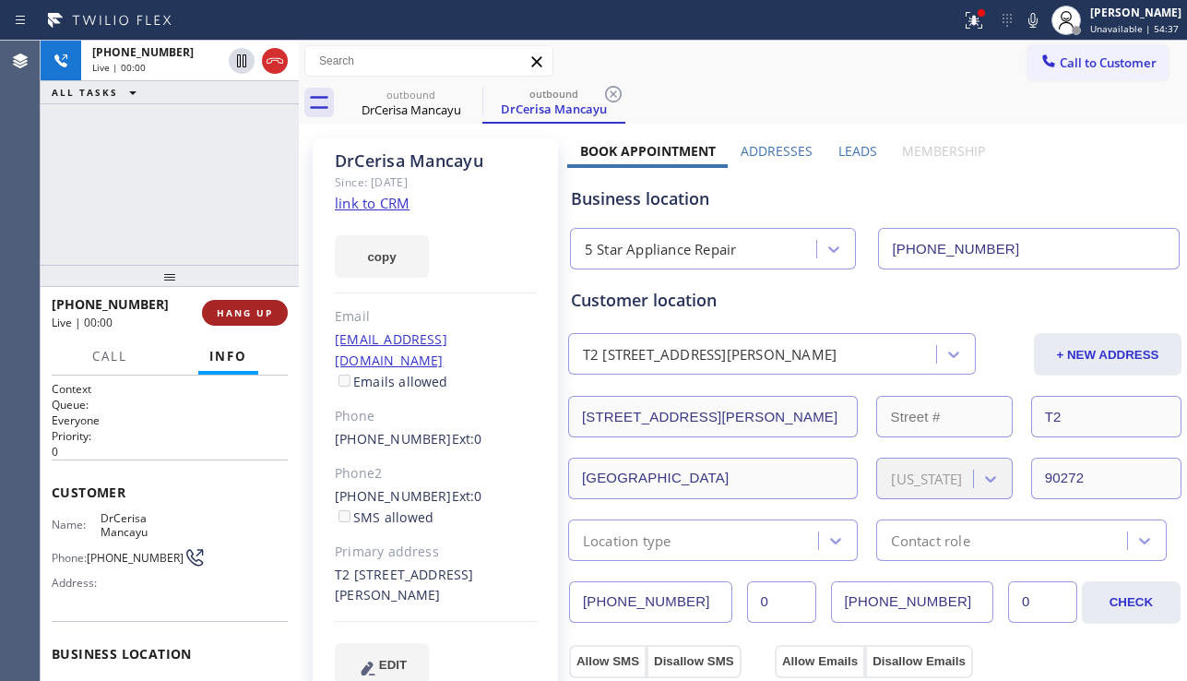
click at [229, 311] on span "HANG UP" at bounding box center [245, 312] width 56 height 13
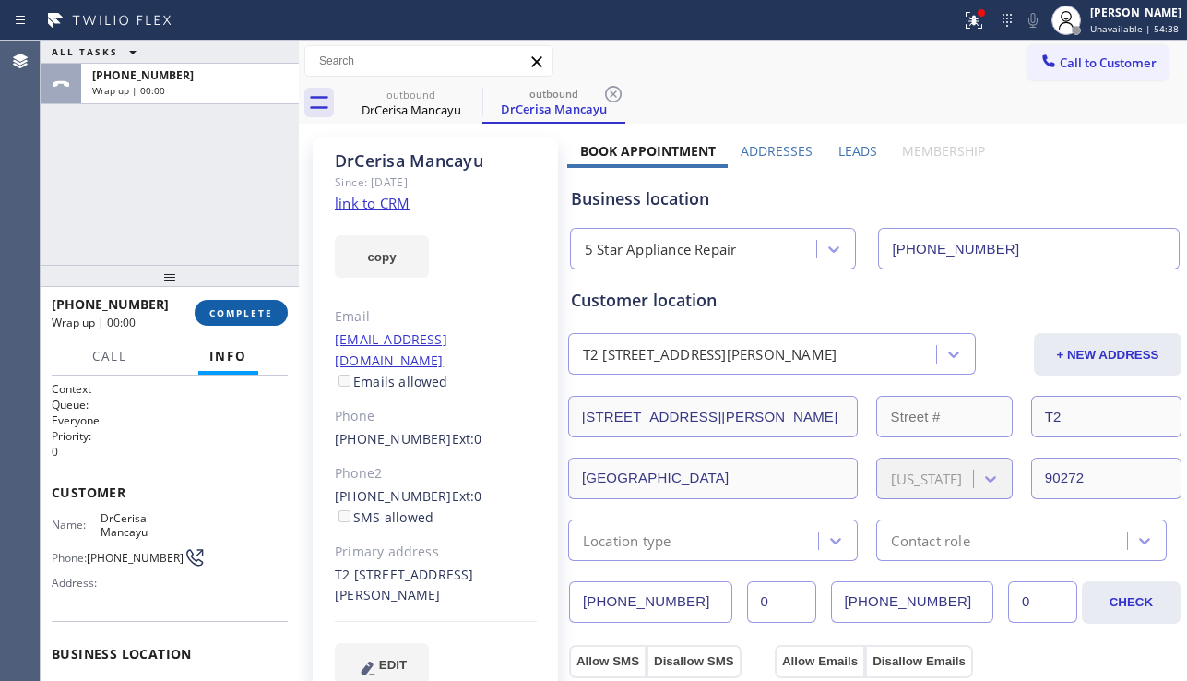
click at [229, 311] on span "COMPLETE" at bounding box center [241, 312] width 64 height 13
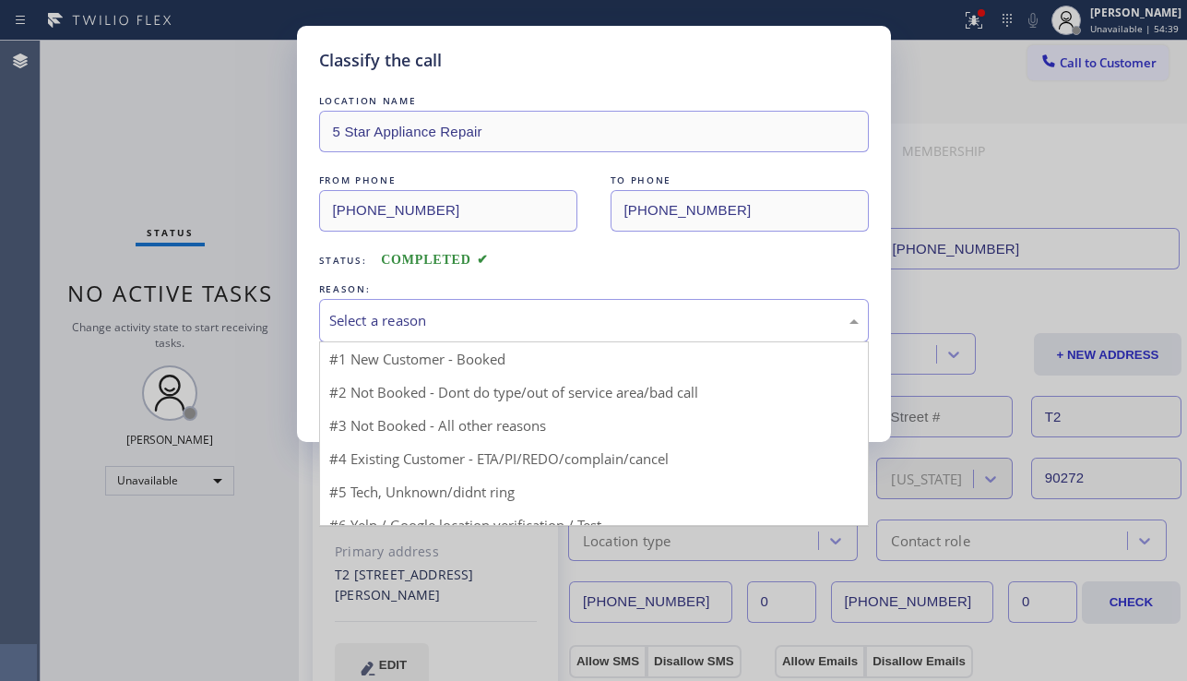
click at [532, 305] on div "Select a reason" at bounding box center [594, 320] width 550 height 43
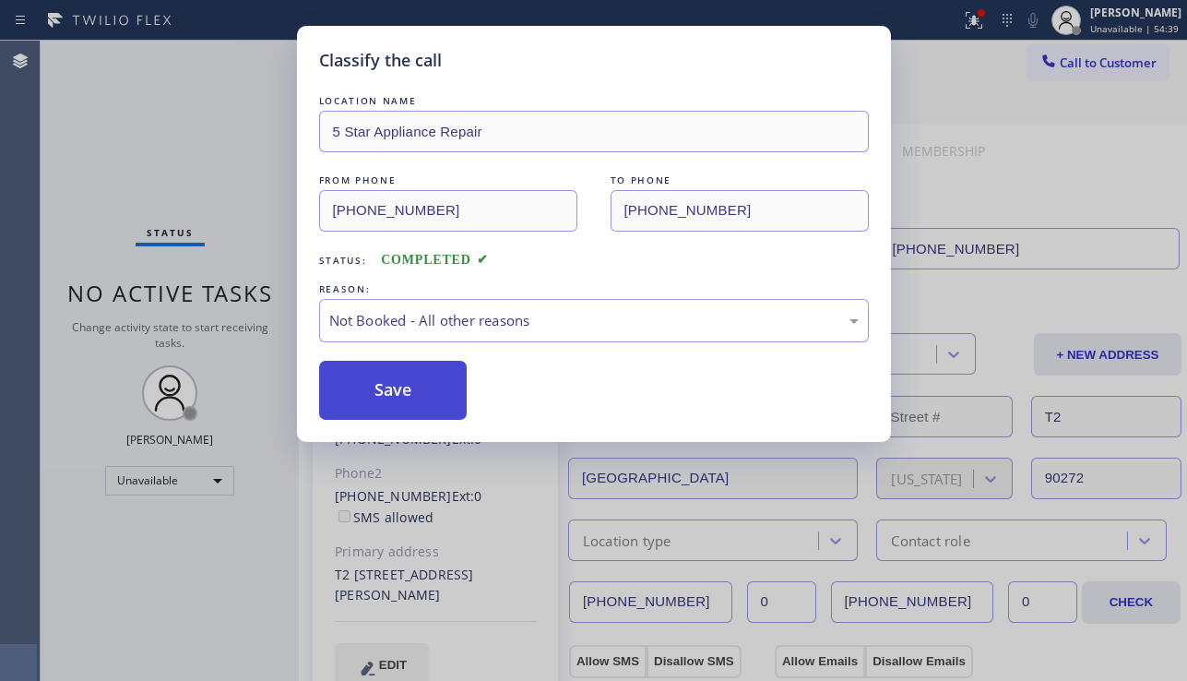
click at [399, 401] on button "Save" at bounding box center [393, 390] width 148 height 59
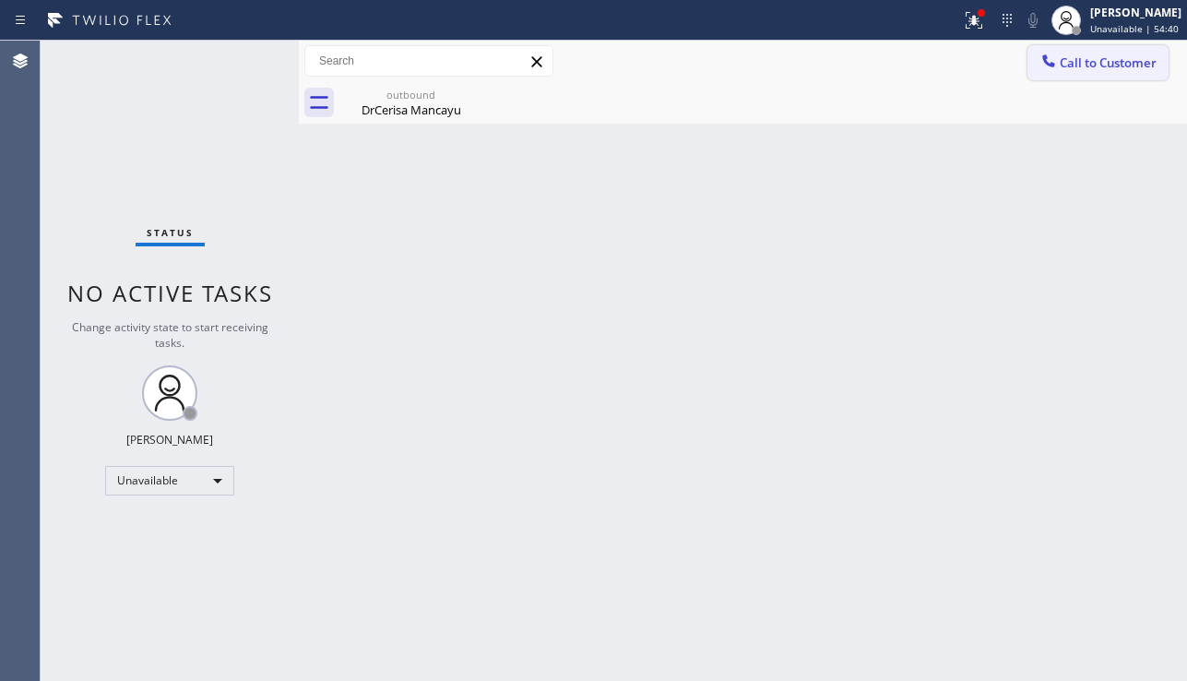
click at [1083, 64] on span "Call to Customer" at bounding box center [1108, 62] width 97 height 17
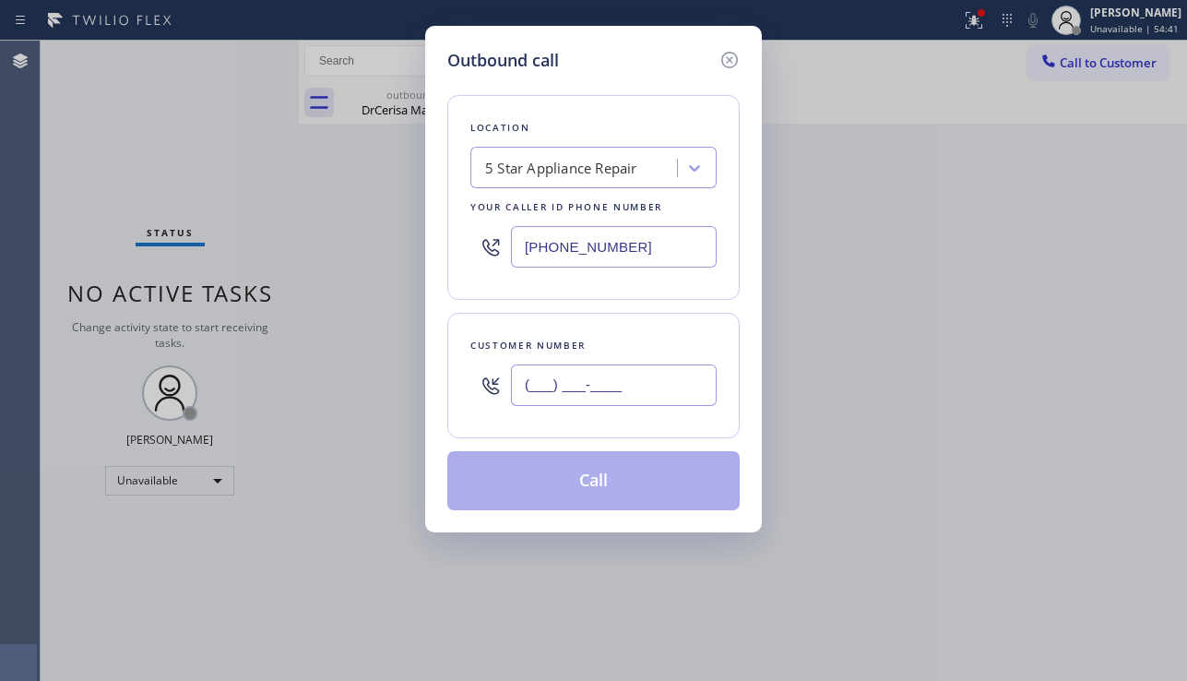
click at [569, 399] on input "(___) ___-____" at bounding box center [614, 384] width 206 height 41
paste input "310) 877-6004"
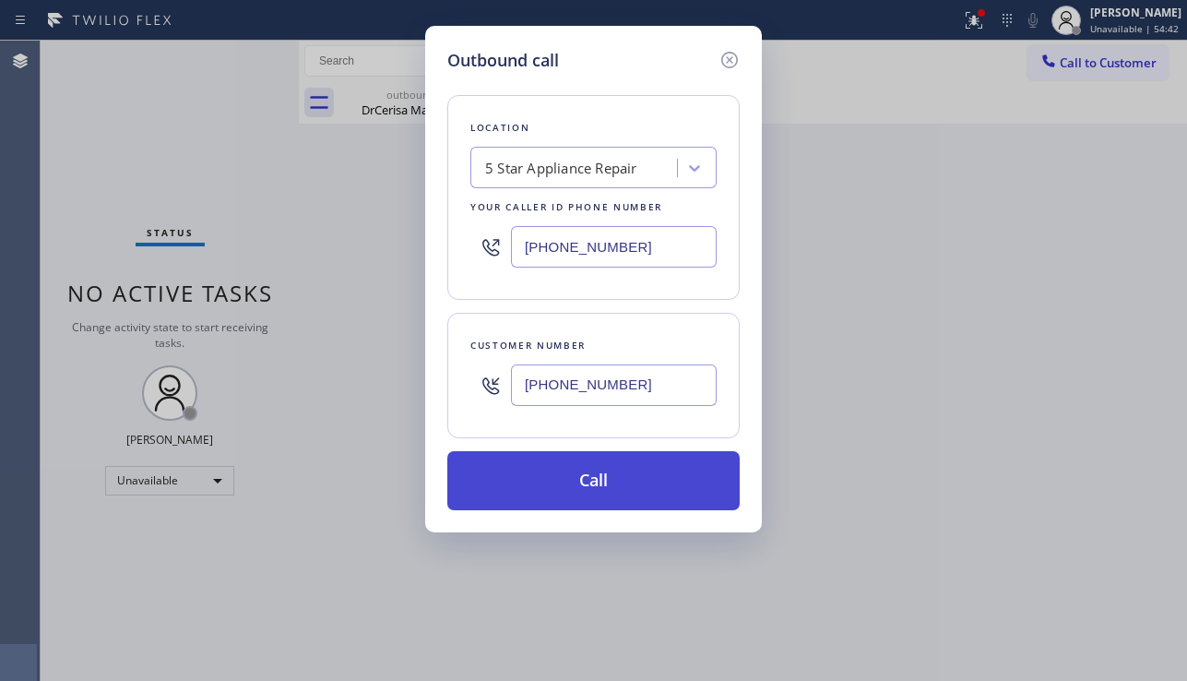
type input "(310) 877-6004"
click at [610, 487] on button "Call" at bounding box center [593, 480] width 292 height 59
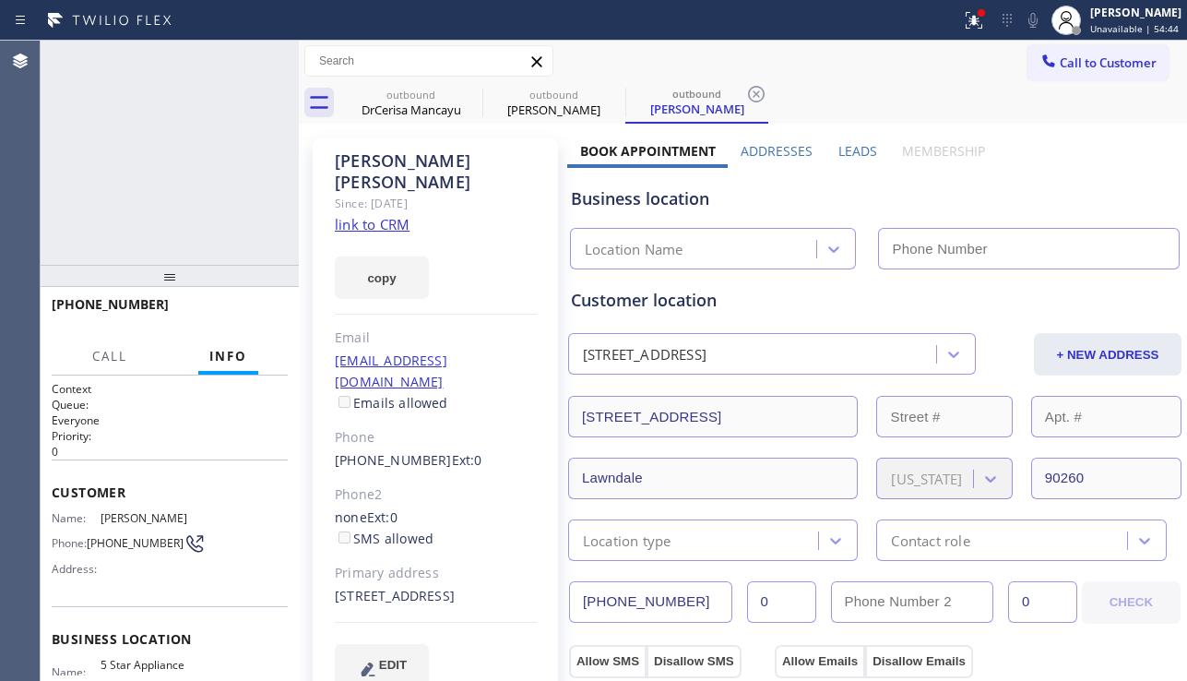
type input "[PHONE_NUMBER]"
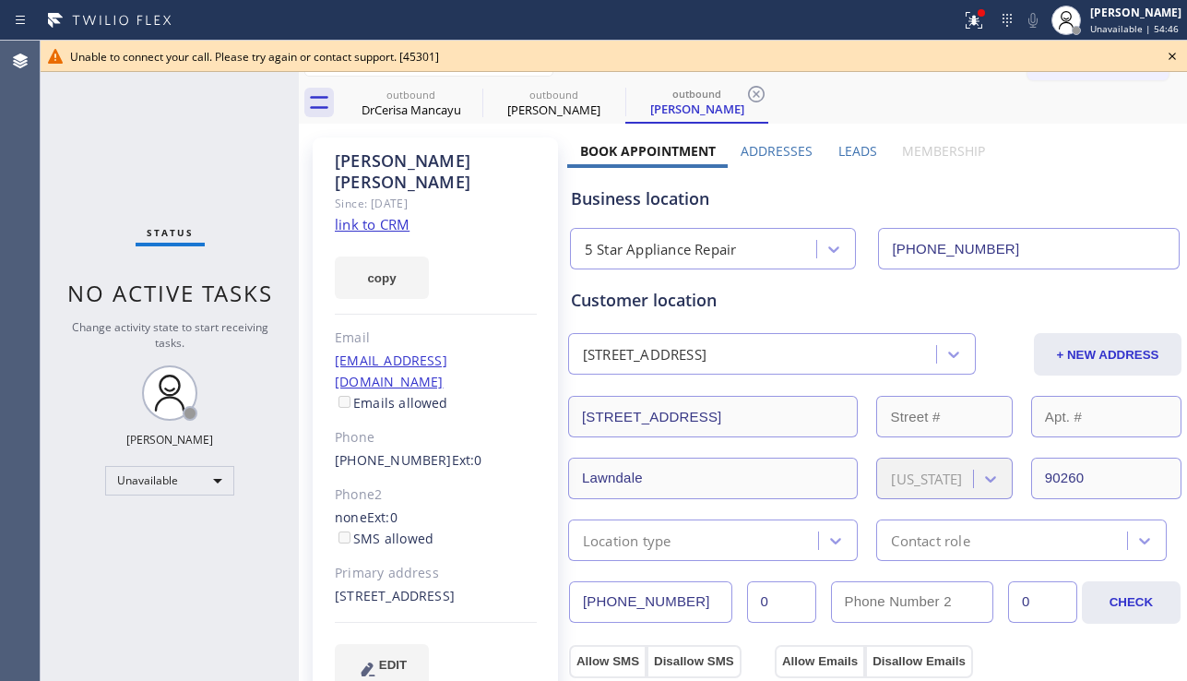
type input "[PHONE_NUMBER]"
click at [1167, 50] on icon at bounding box center [1172, 56] width 22 height 22
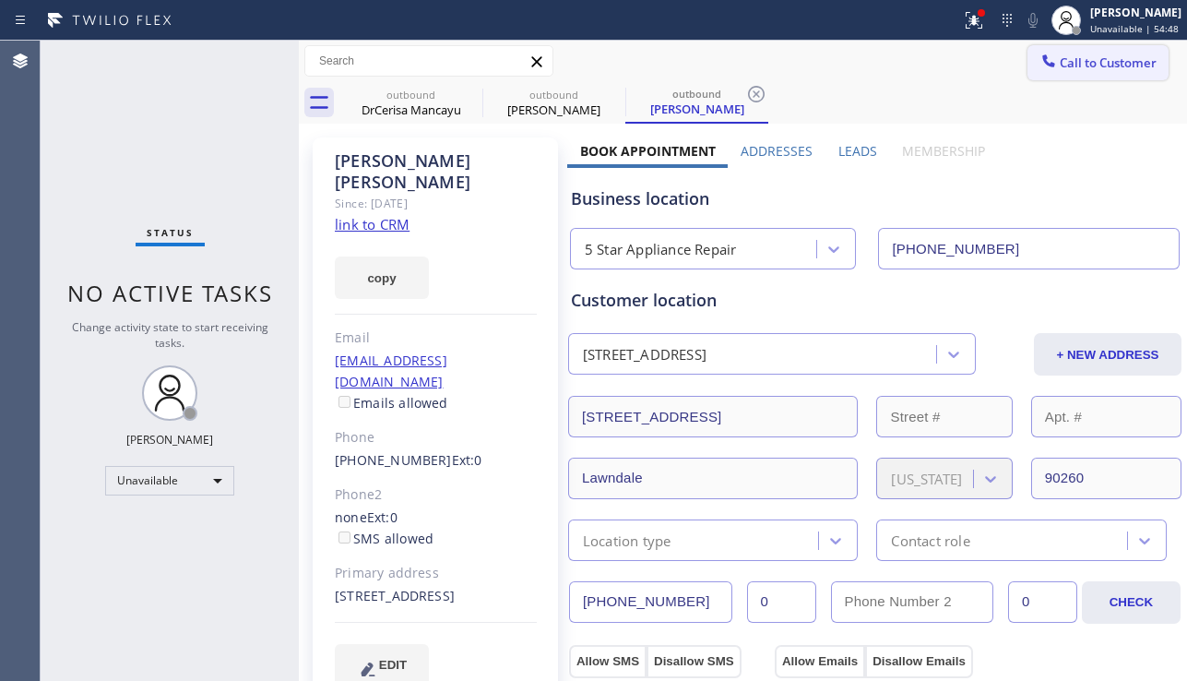
click at [1082, 70] on span "Call to Customer" at bounding box center [1108, 62] width 97 height 17
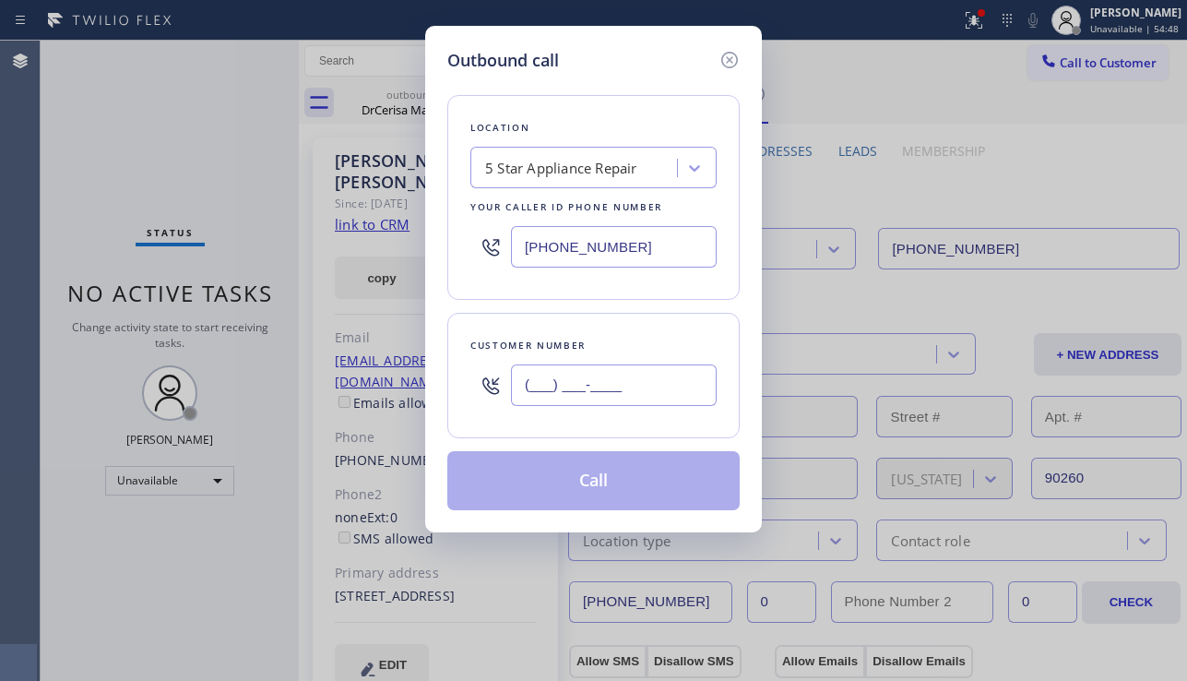
click at [613, 373] on input "(___) ___-____" at bounding box center [614, 384] width 206 height 41
paste input "925) 200-5535"
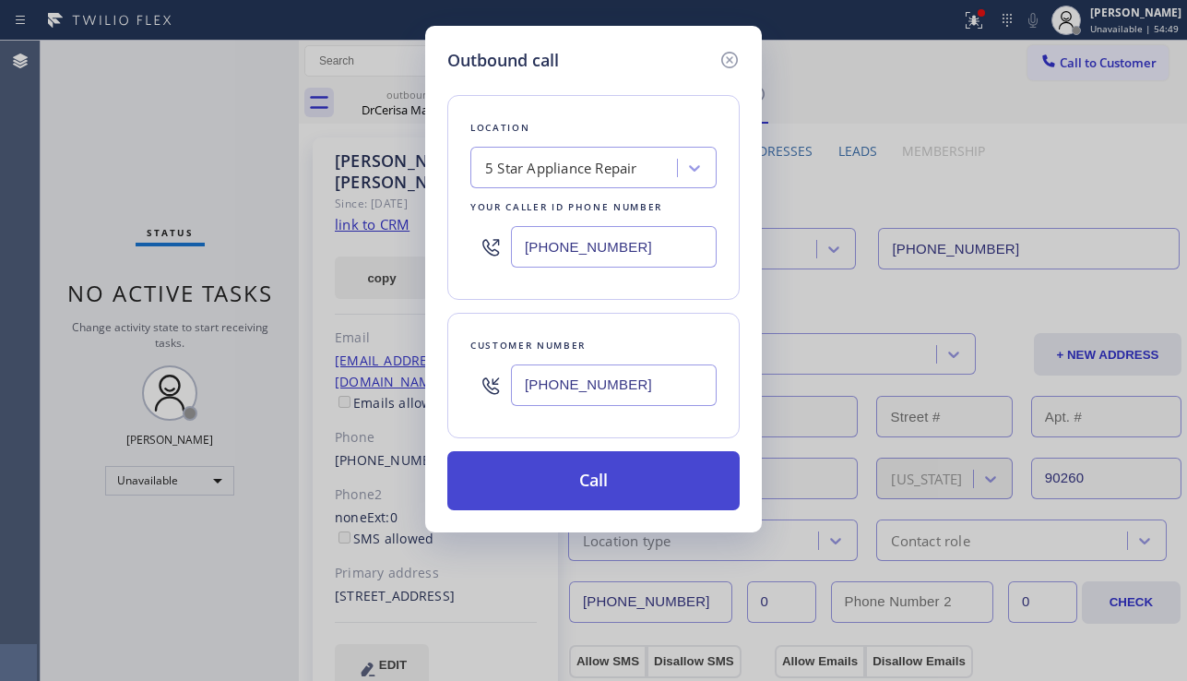
type input "(925) 200-5535"
click at [628, 480] on button "Call" at bounding box center [593, 480] width 292 height 59
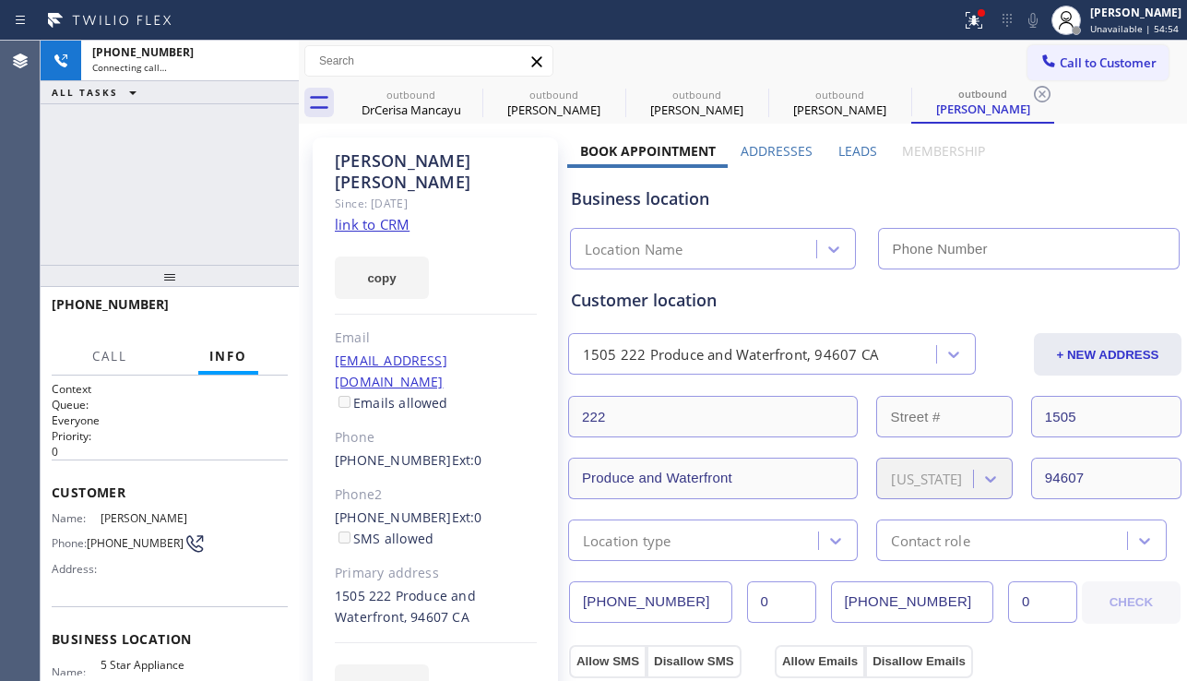
type input "[PHONE_NUMBER]"
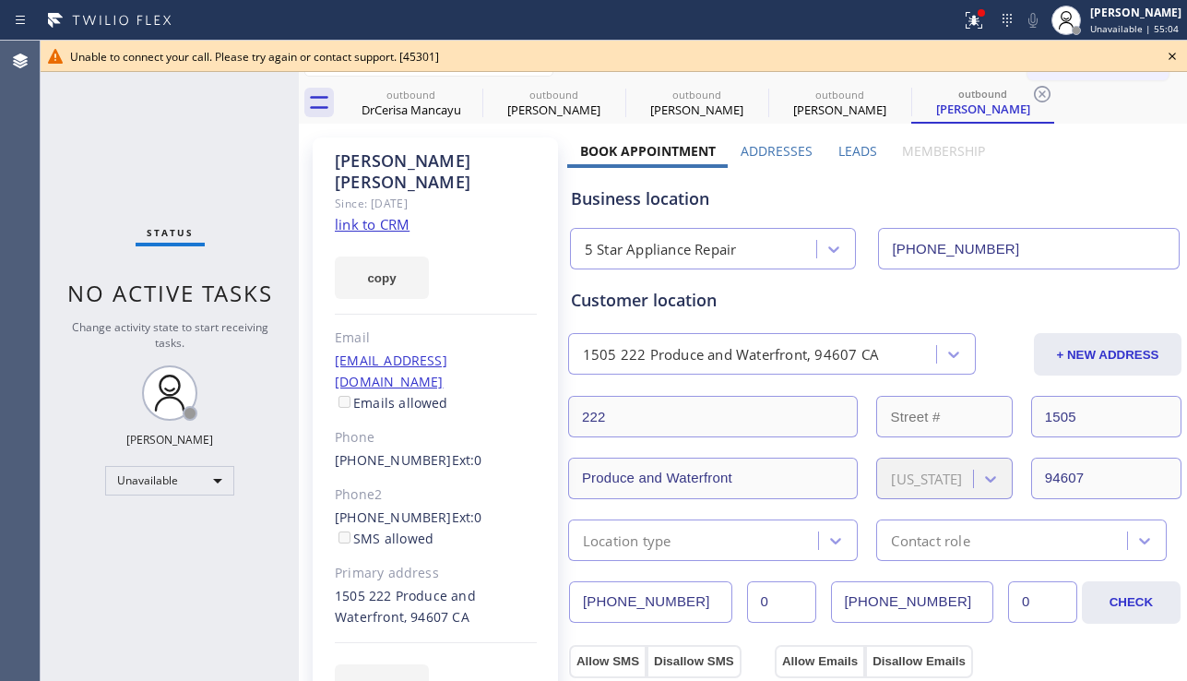
click at [1171, 50] on icon at bounding box center [1172, 56] width 22 height 22
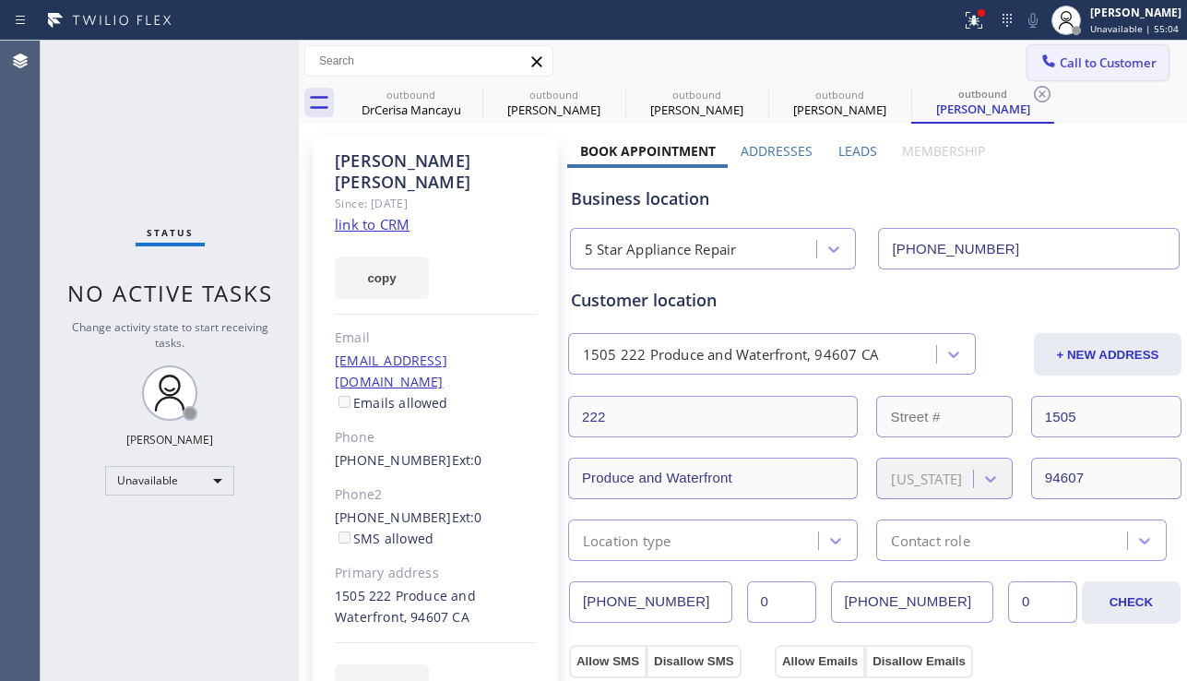
click at [1107, 58] on span "Call to Customer" at bounding box center [1108, 62] width 97 height 17
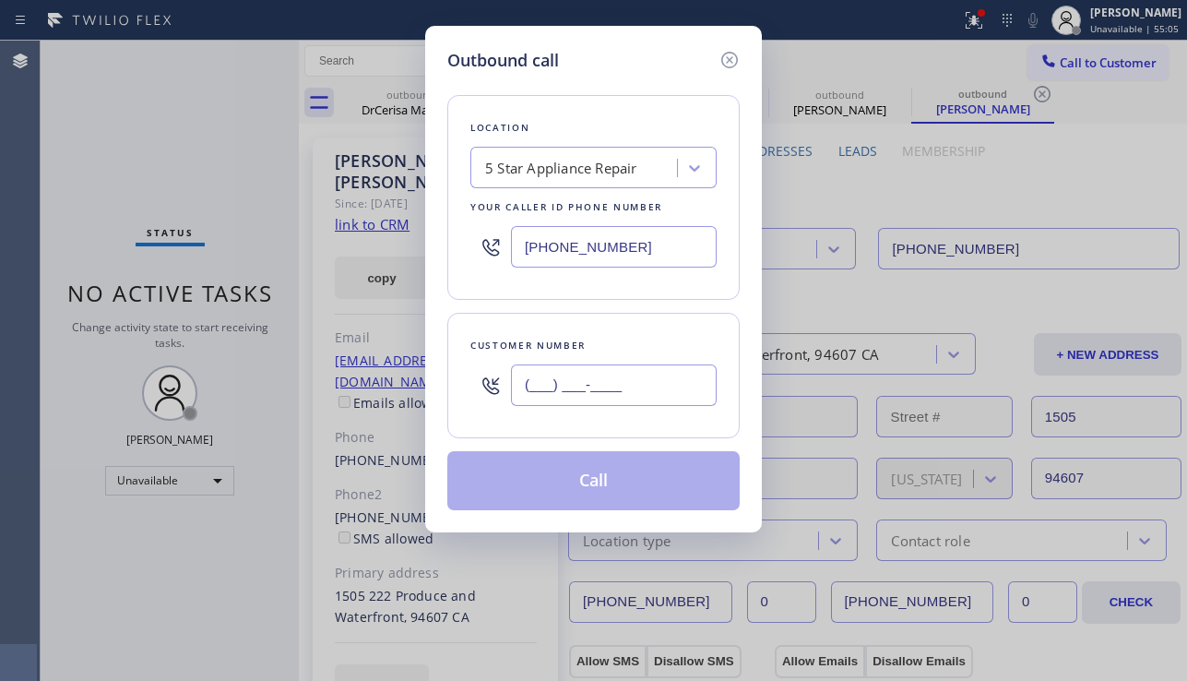
click at [529, 394] on input "(___) ___-____" at bounding box center [614, 384] width 206 height 41
paste input "310) 476-2579"
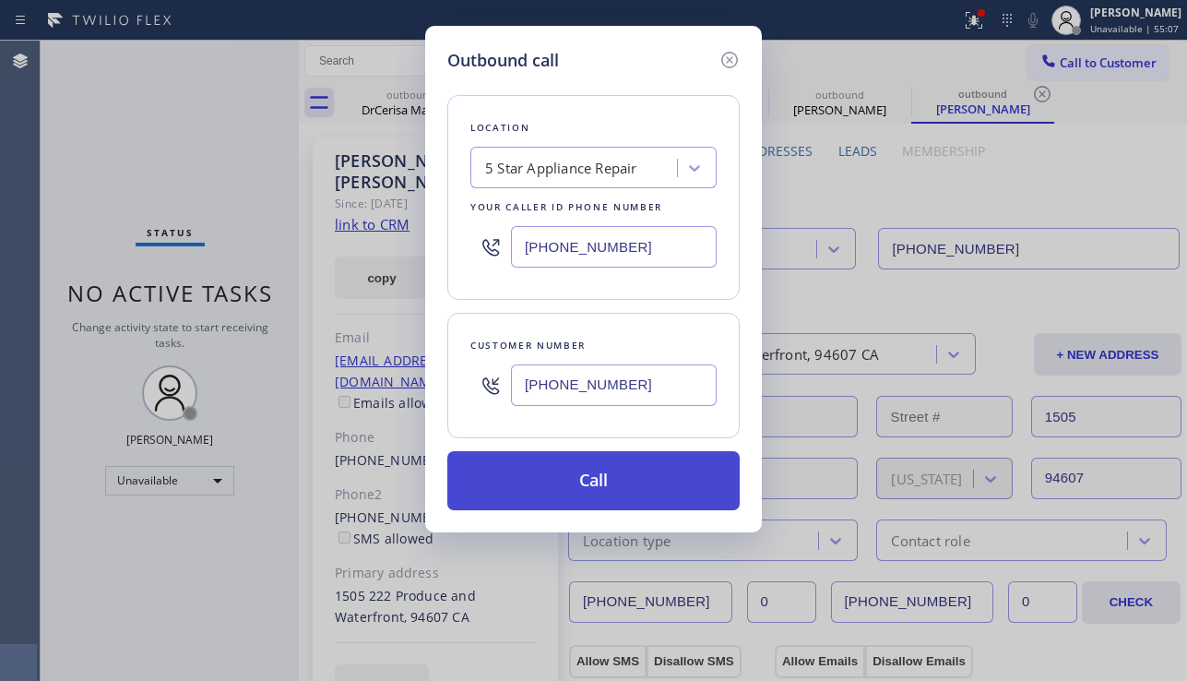
type input "(310) 476-2579"
click at [600, 480] on button "Call" at bounding box center [593, 480] width 292 height 59
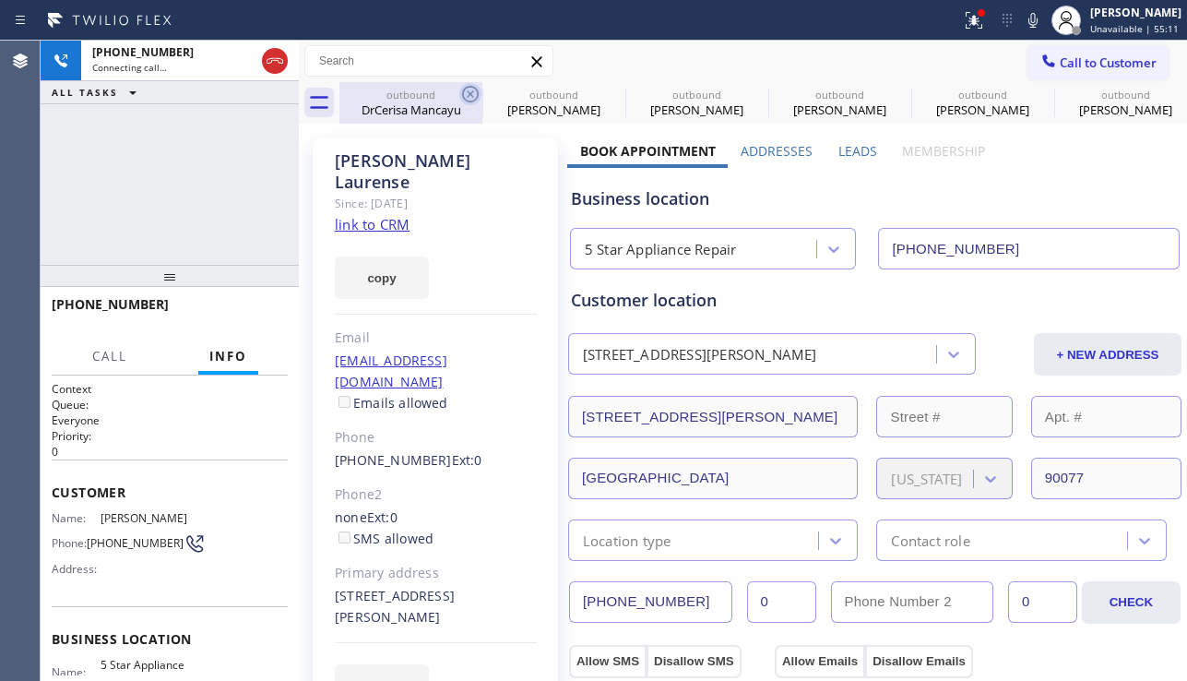
type input "[PHONE_NUMBER]"
click at [472, 99] on icon at bounding box center [470, 94] width 22 height 22
click at [0, 0] on icon at bounding box center [0, 0] width 0 height 0
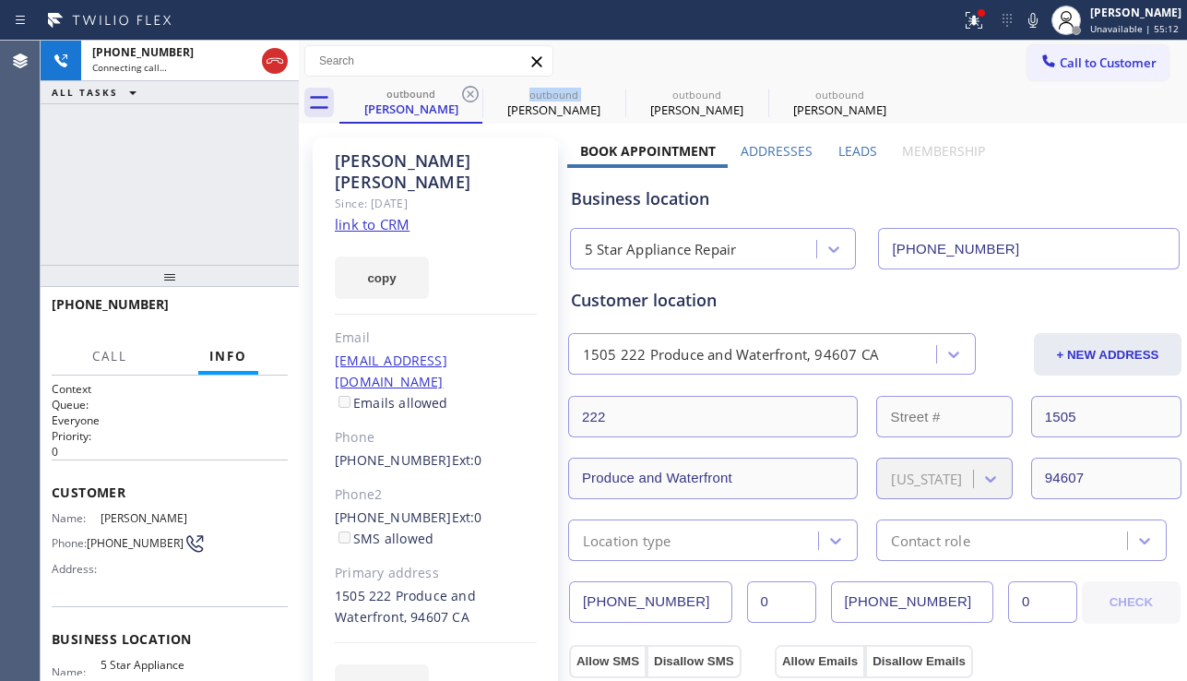
click at [472, 99] on icon at bounding box center [470, 94] width 22 height 22
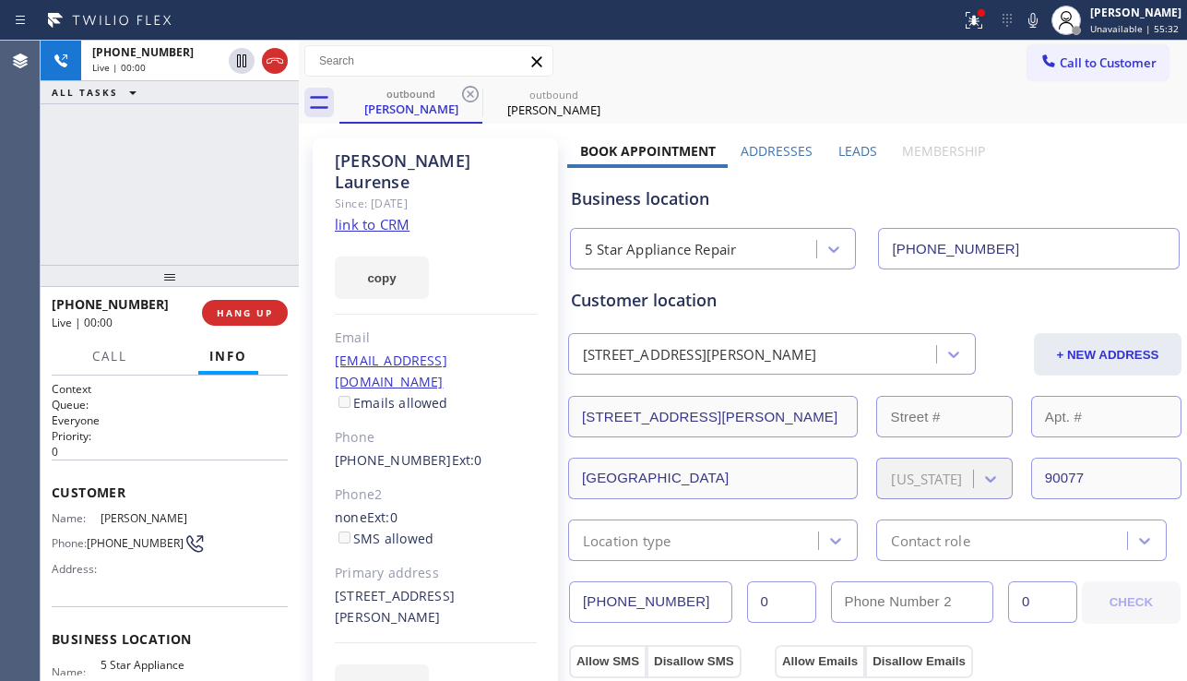
click at [846, 153] on label "Leads" at bounding box center [857, 151] width 39 height 18
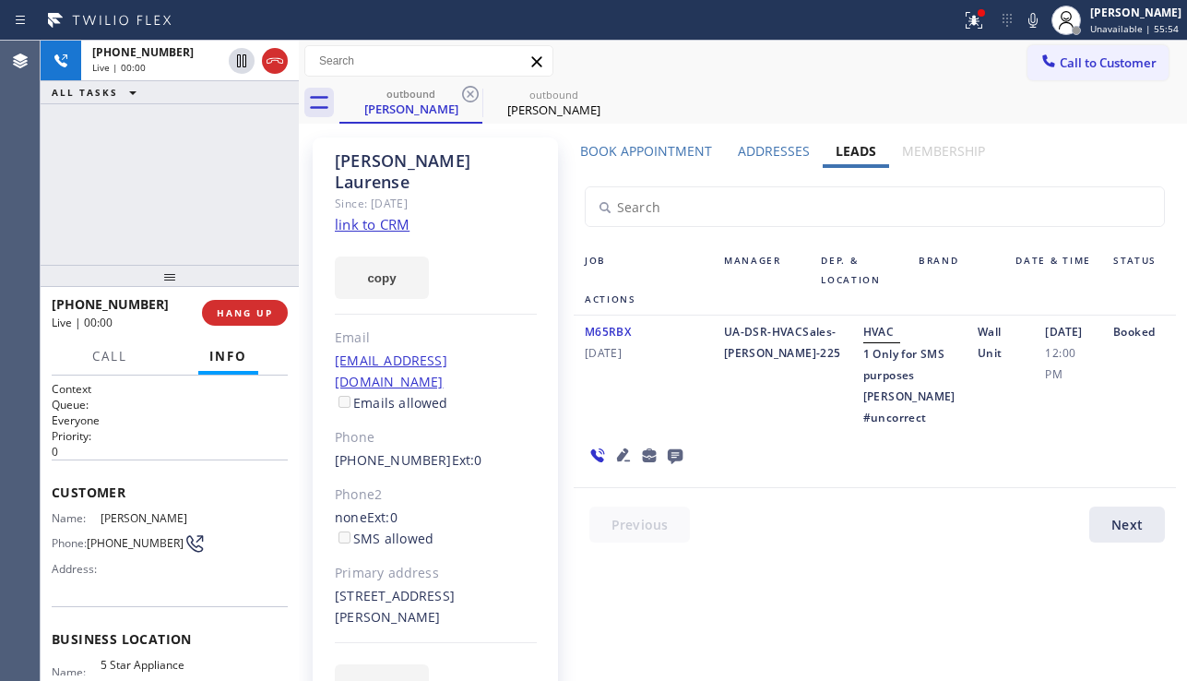
click at [622, 461] on icon at bounding box center [623, 454] width 13 height 13
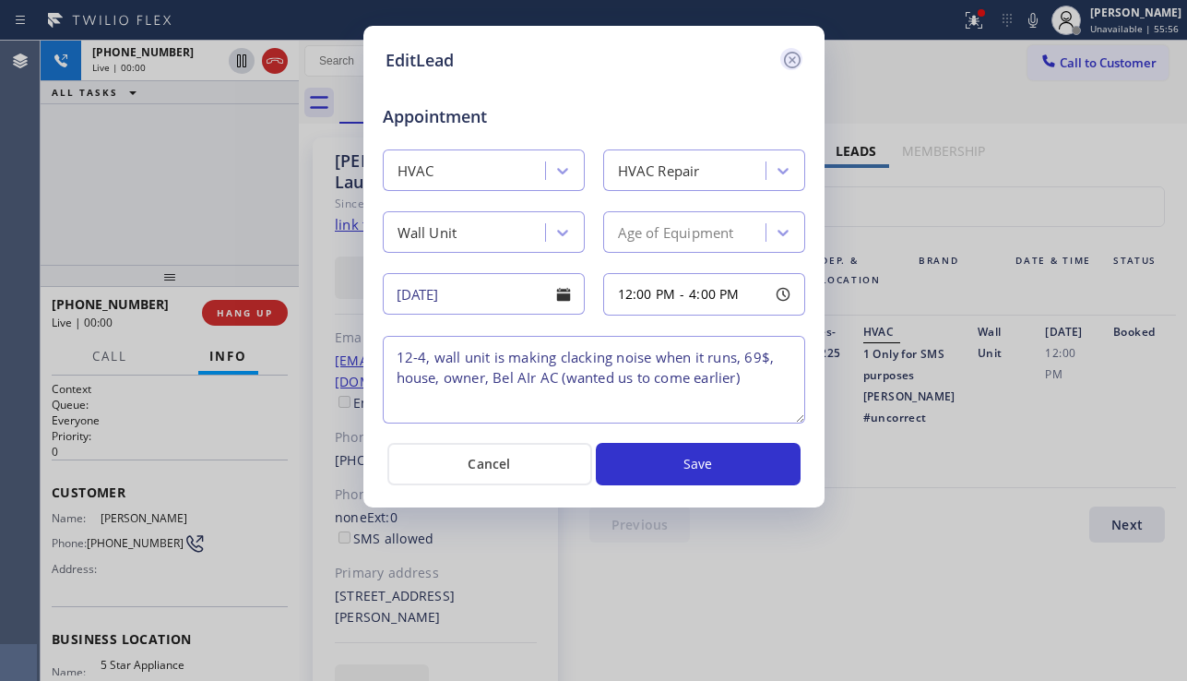
click at [784, 62] on icon at bounding box center [791, 60] width 17 height 17
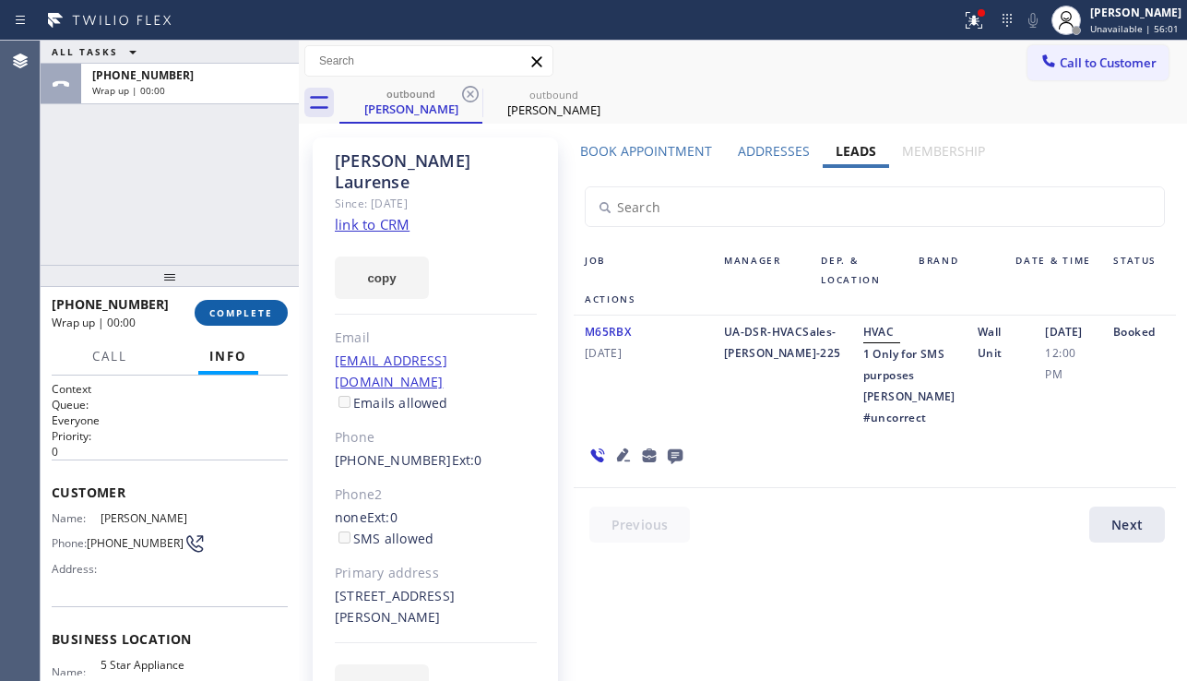
click at [245, 314] on span "COMPLETE" at bounding box center [241, 312] width 64 height 13
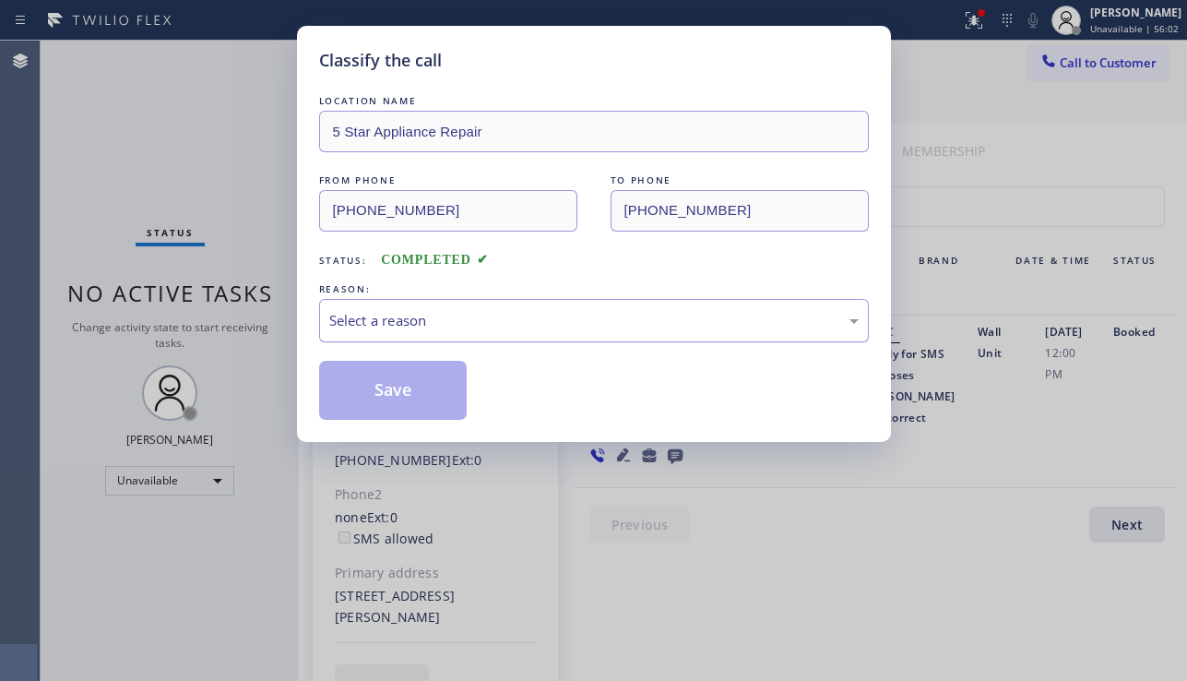
click at [519, 313] on div "Select a reason" at bounding box center [593, 320] width 529 height 21
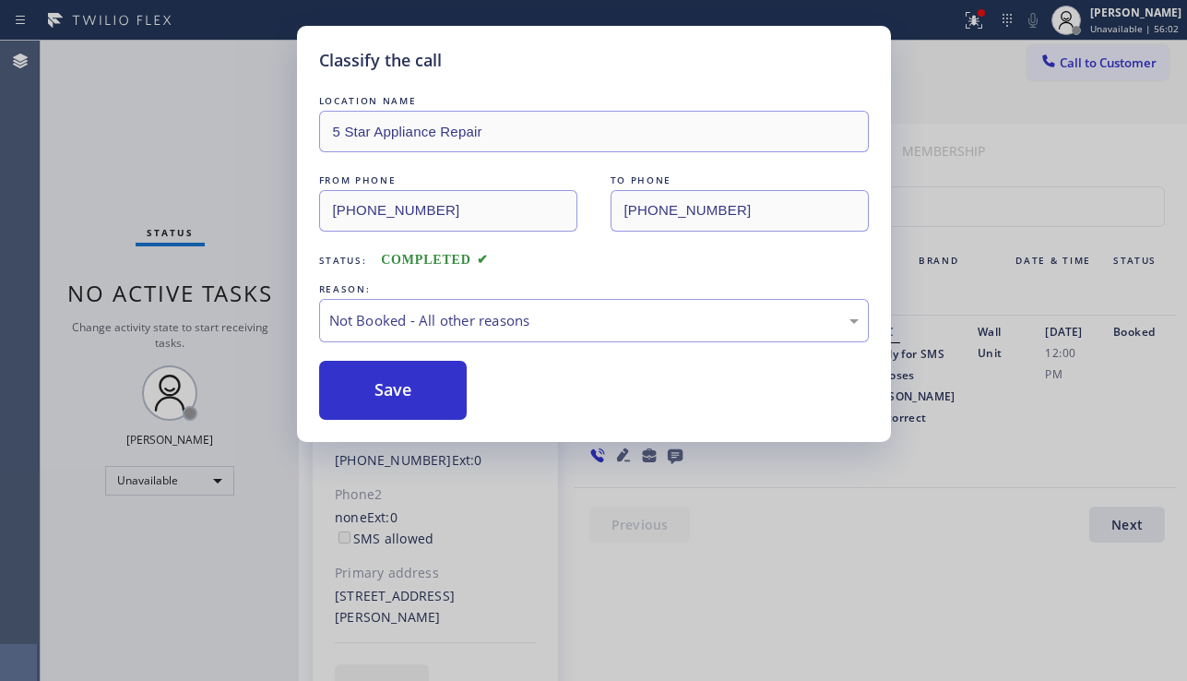
click at [423, 387] on button "Save" at bounding box center [393, 390] width 148 height 59
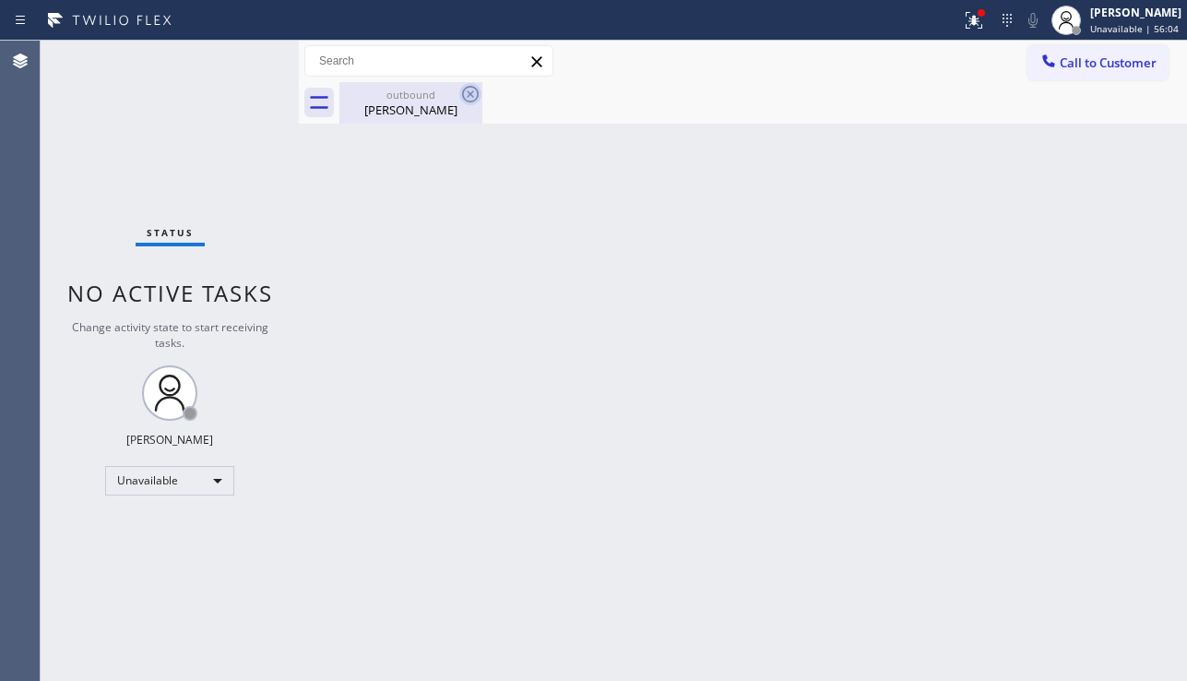
click at [473, 96] on icon at bounding box center [470, 94] width 17 height 17
click at [460, 100] on icon at bounding box center [470, 94] width 22 height 22
click at [409, 93] on div "outbound" at bounding box center [410, 95] width 139 height 14
click at [1098, 57] on span "Call to Customer" at bounding box center [1108, 62] width 97 height 17
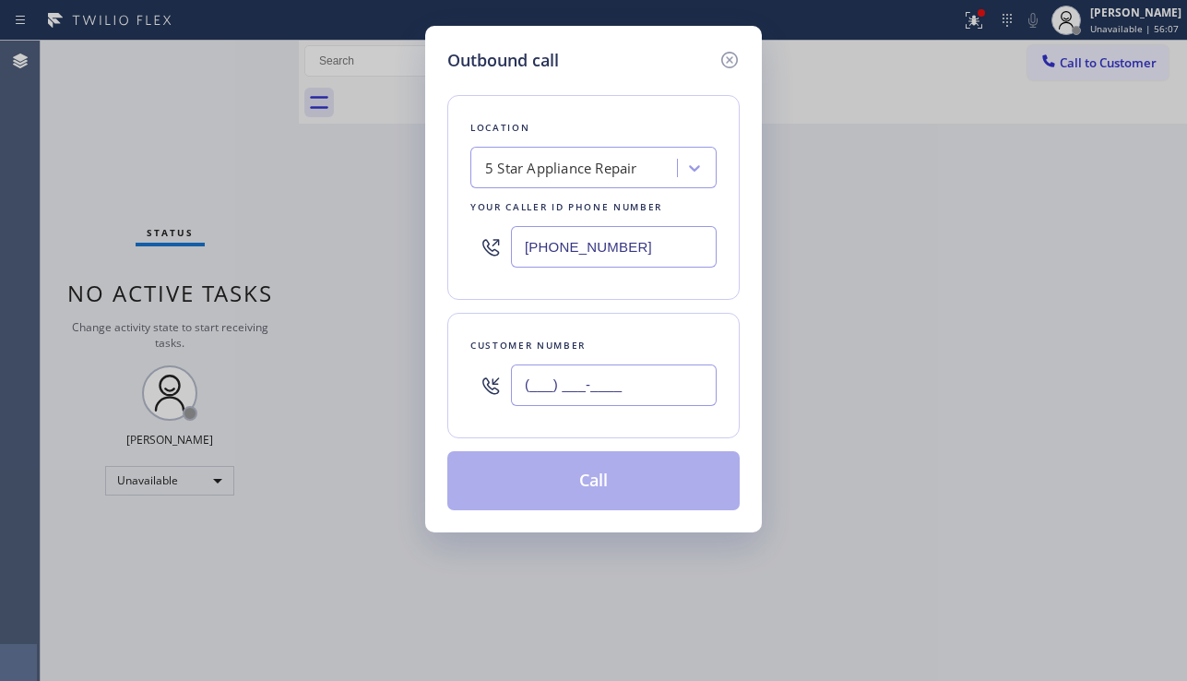
click at [619, 390] on input "(___) ___-____" at bounding box center [614, 384] width 206 height 41
paste input "651) 925-9437"
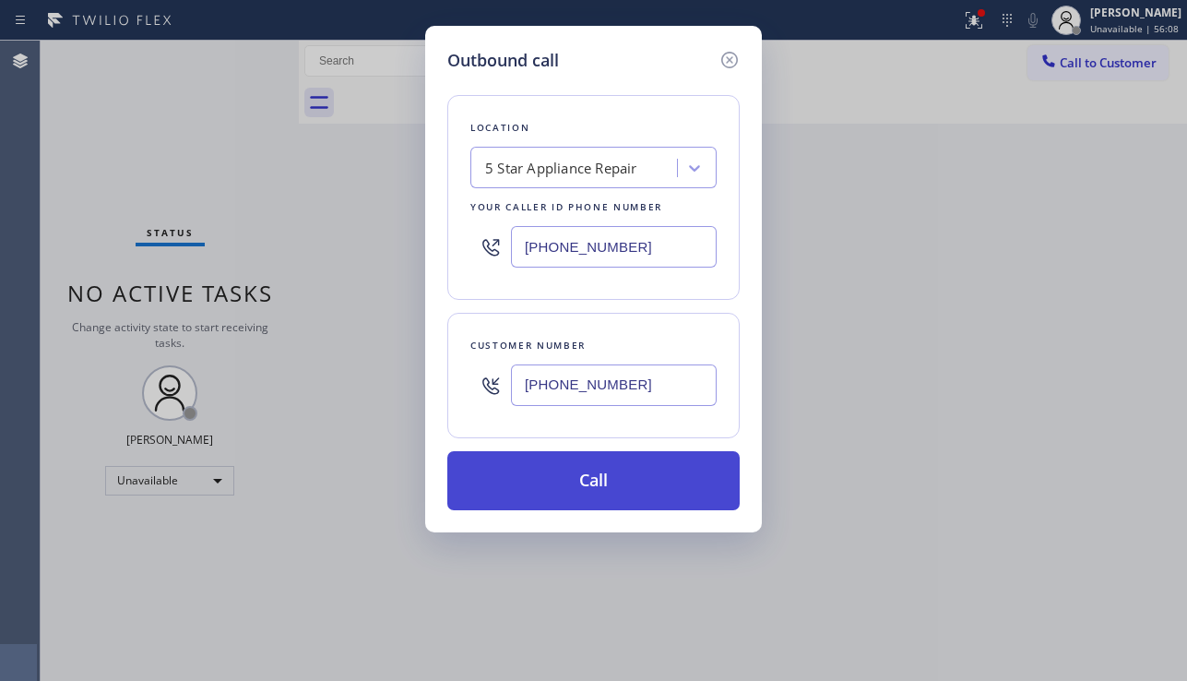
type input "(651) 925-9437"
click at [614, 487] on button "Call" at bounding box center [593, 480] width 292 height 59
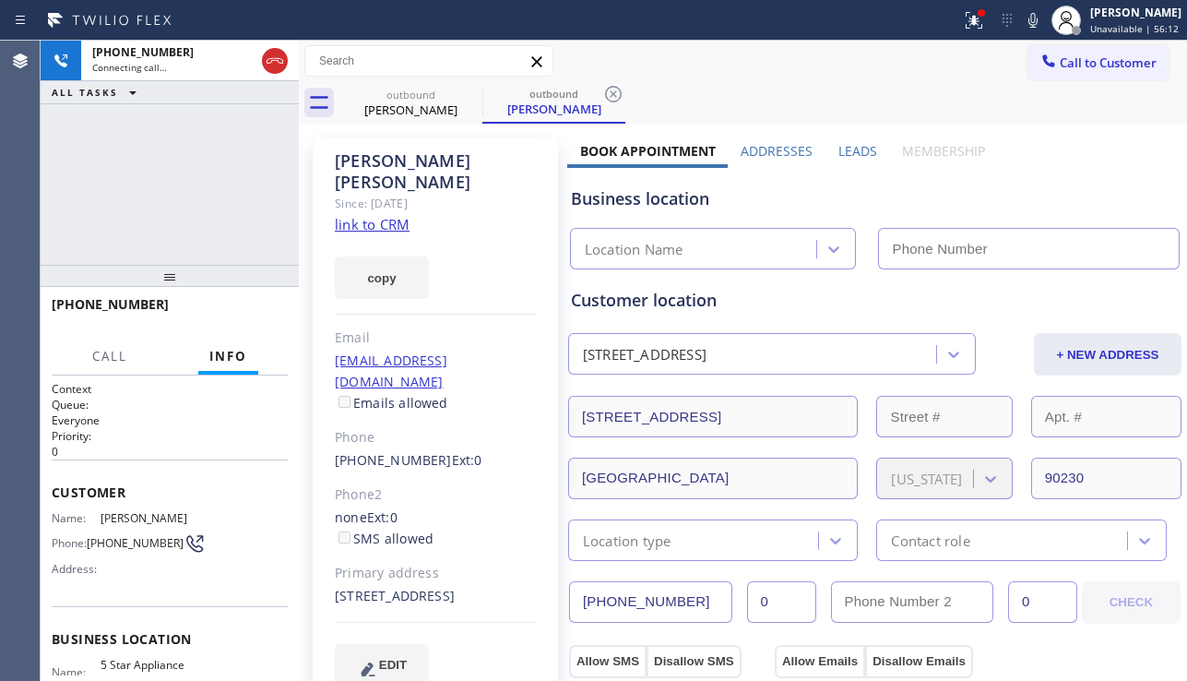
type input "[PHONE_NUMBER]"
click at [843, 155] on label "Leads" at bounding box center [857, 151] width 39 height 18
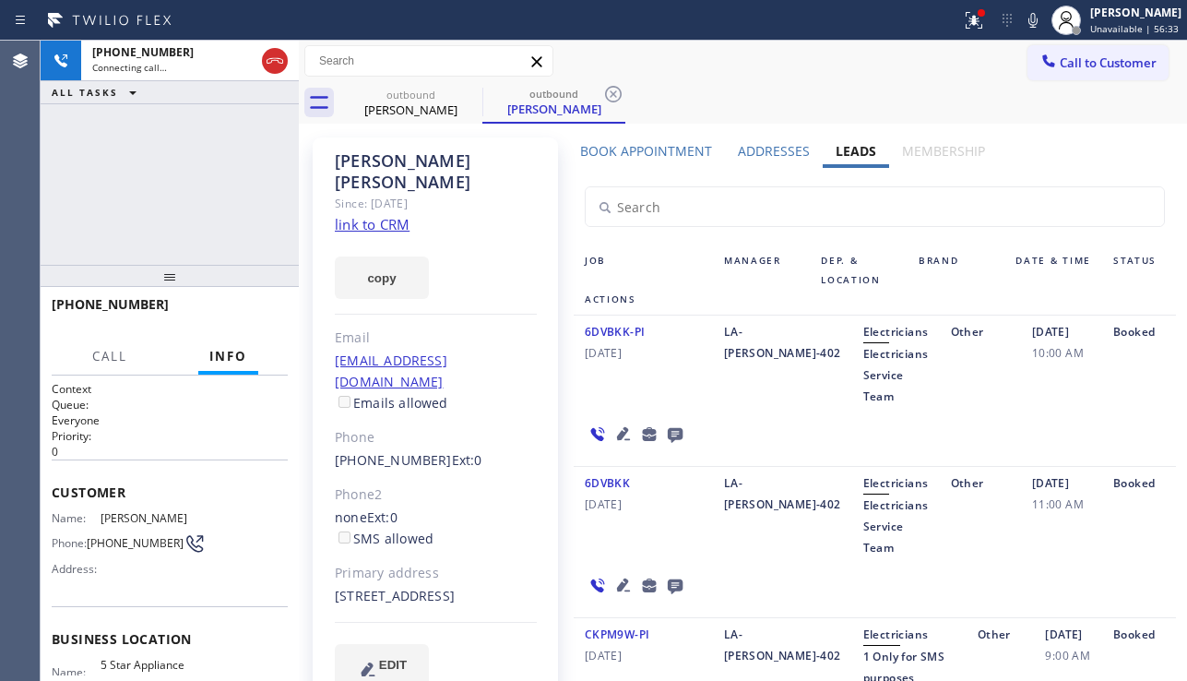
click at [614, 431] on icon at bounding box center [623, 433] width 22 height 22
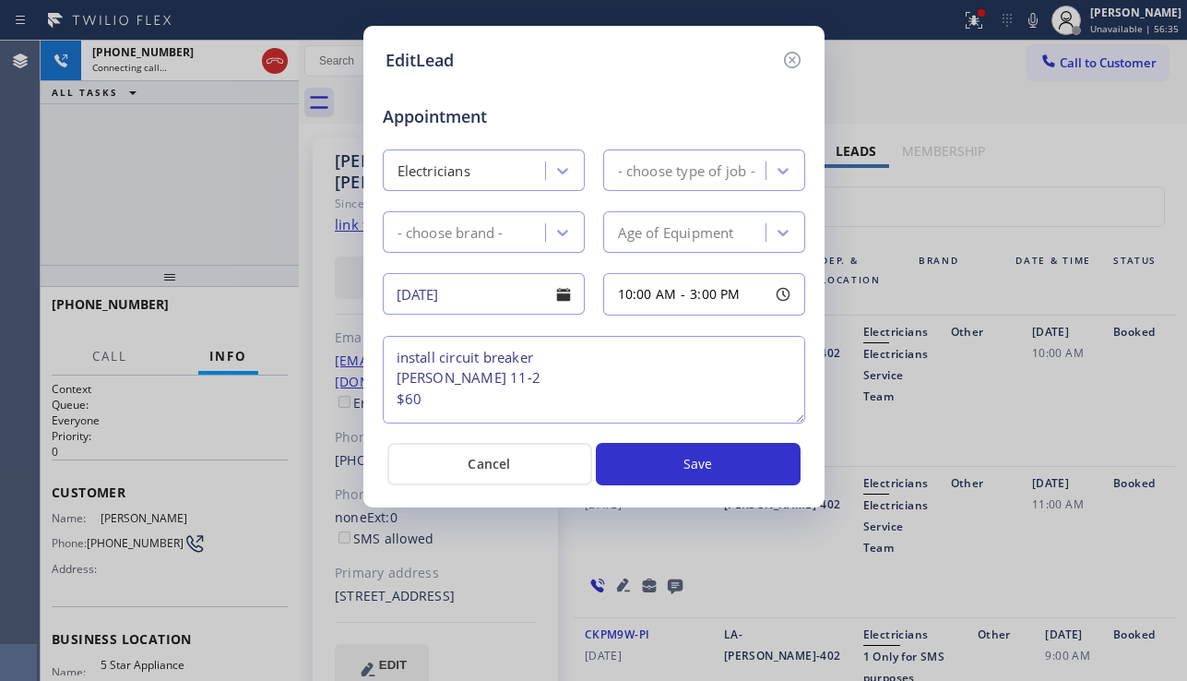
type textarea "install circuit breaker tom 11-2 $60 Note: Please call him 30 mins ahead of tim…"
click at [791, 65] on icon at bounding box center [792, 60] width 22 height 22
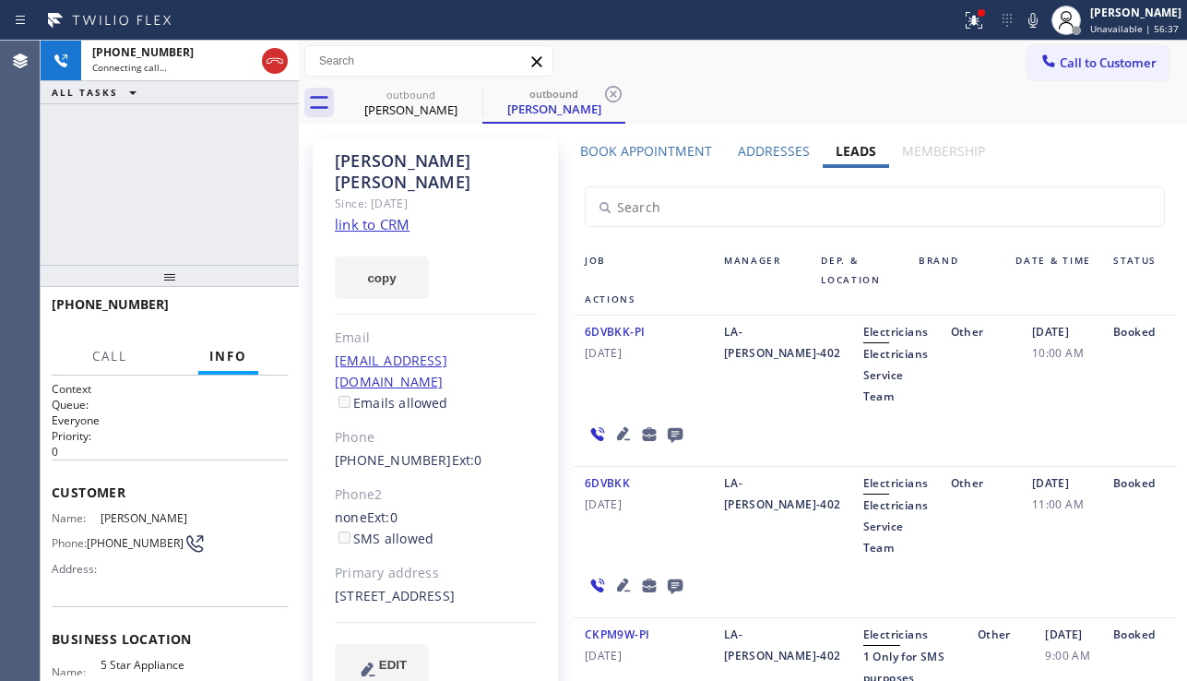
click at [621, 577] on icon at bounding box center [623, 585] width 22 height 22
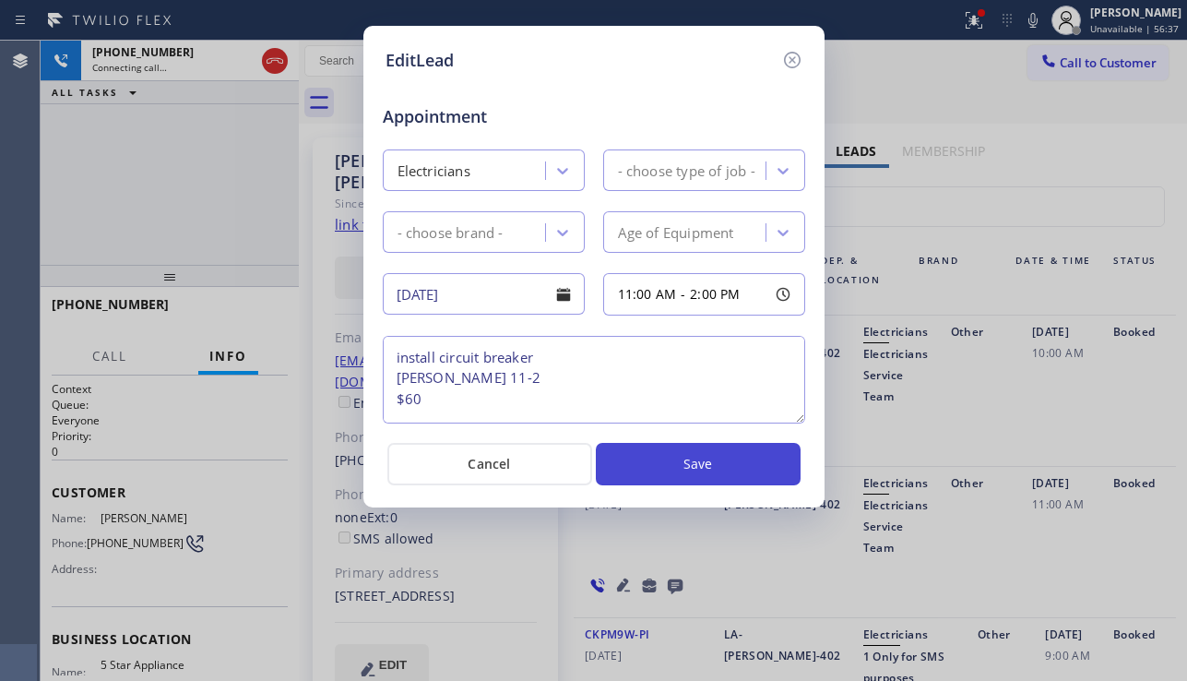
type textarea "install circuit breaker tom 11-2 $60 Note: Please call him 30 mins ahead of tim…"
click at [791, 55] on icon at bounding box center [792, 60] width 22 height 22
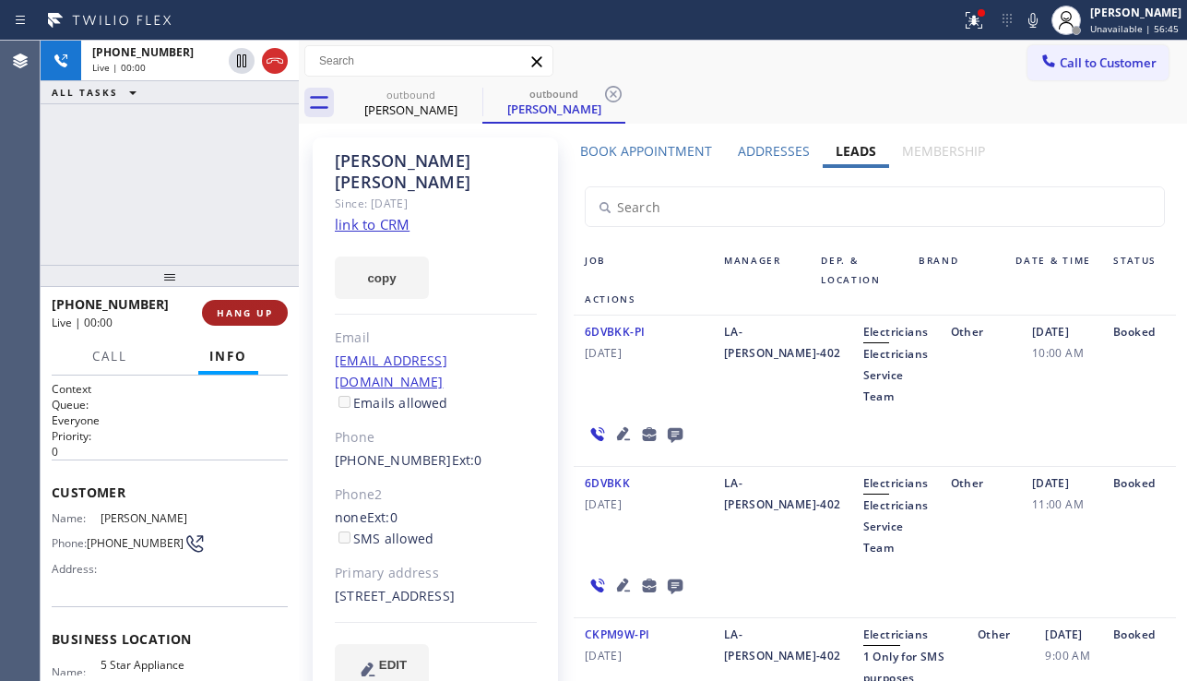
click at [239, 316] on span "HANG UP" at bounding box center [245, 312] width 56 height 13
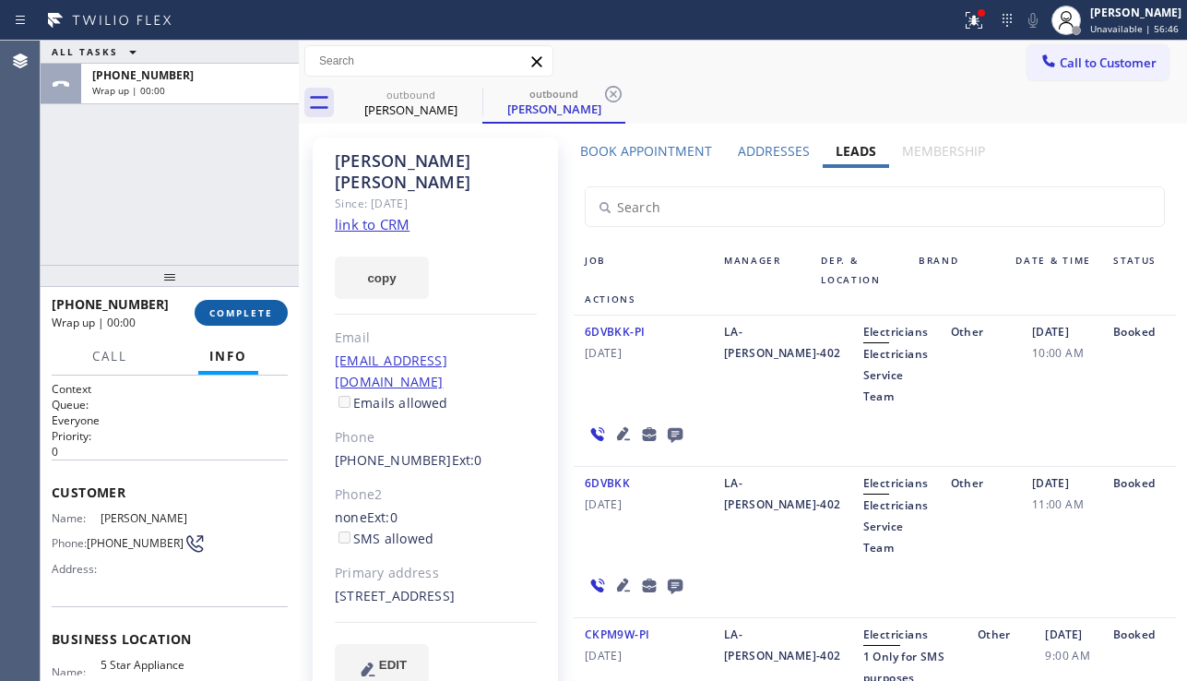
click at [239, 316] on span "COMPLETE" at bounding box center [241, 312] width 64 height 13
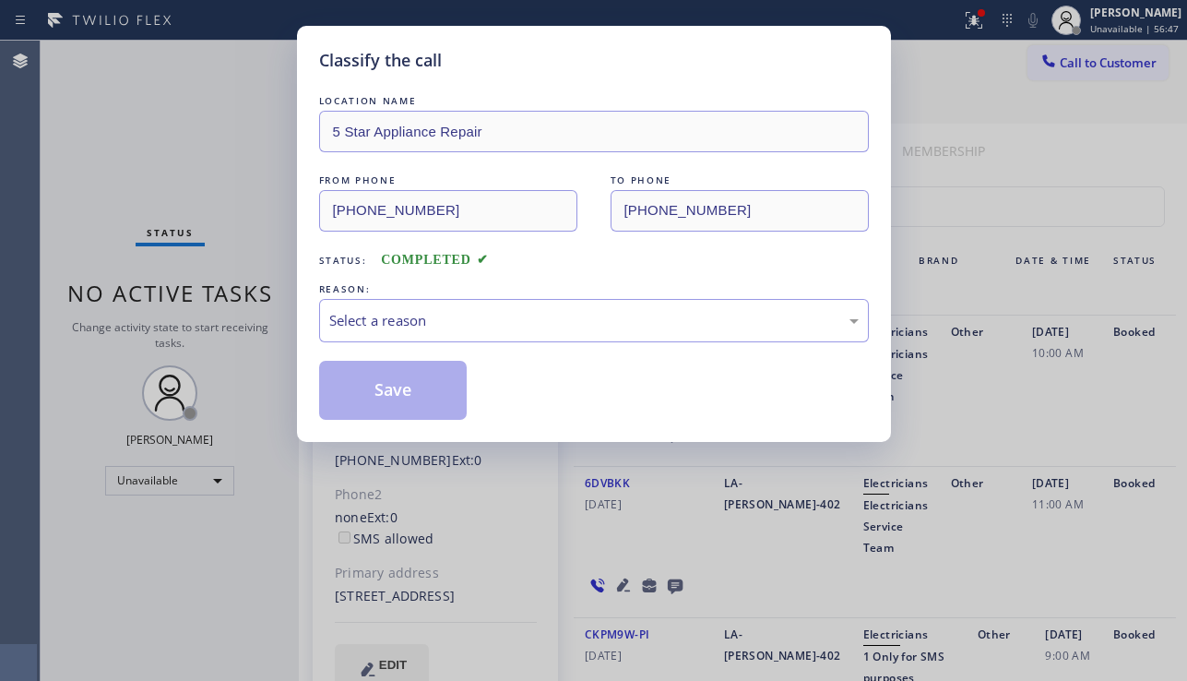
click at [554, 299] on div "Select a reason" at bounding box center [594, 320] width 550 height 43
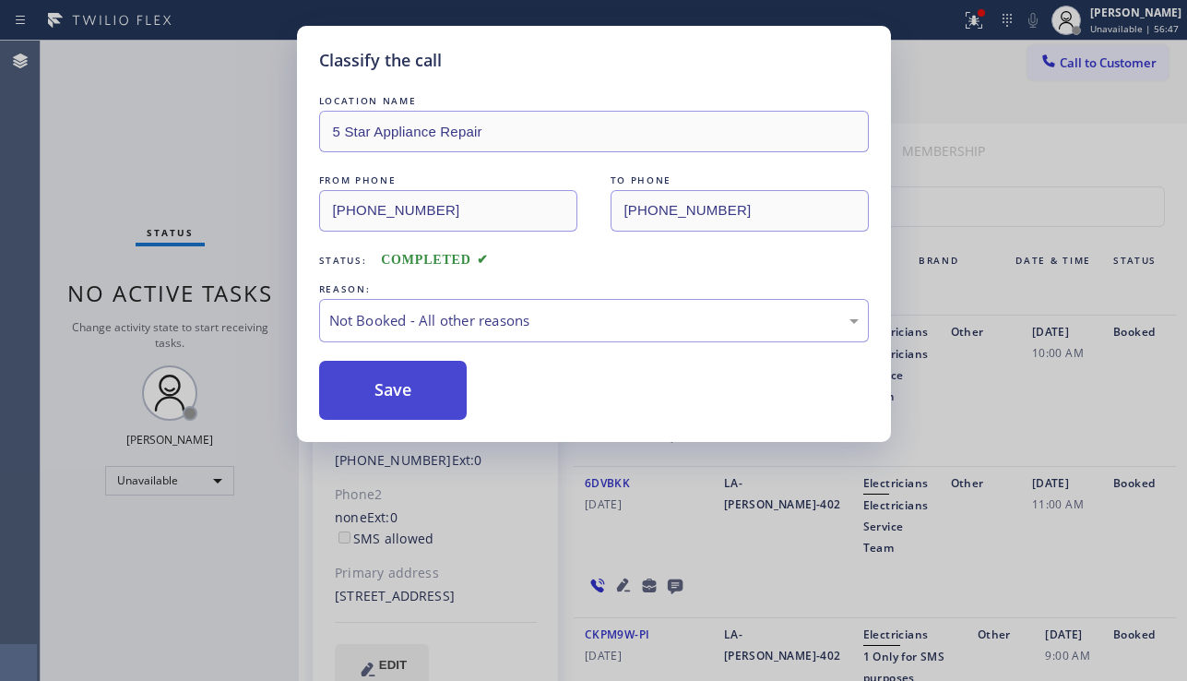
click at [398, 391] on button "Save" at bounding box center [393, 390] width 148 height 59
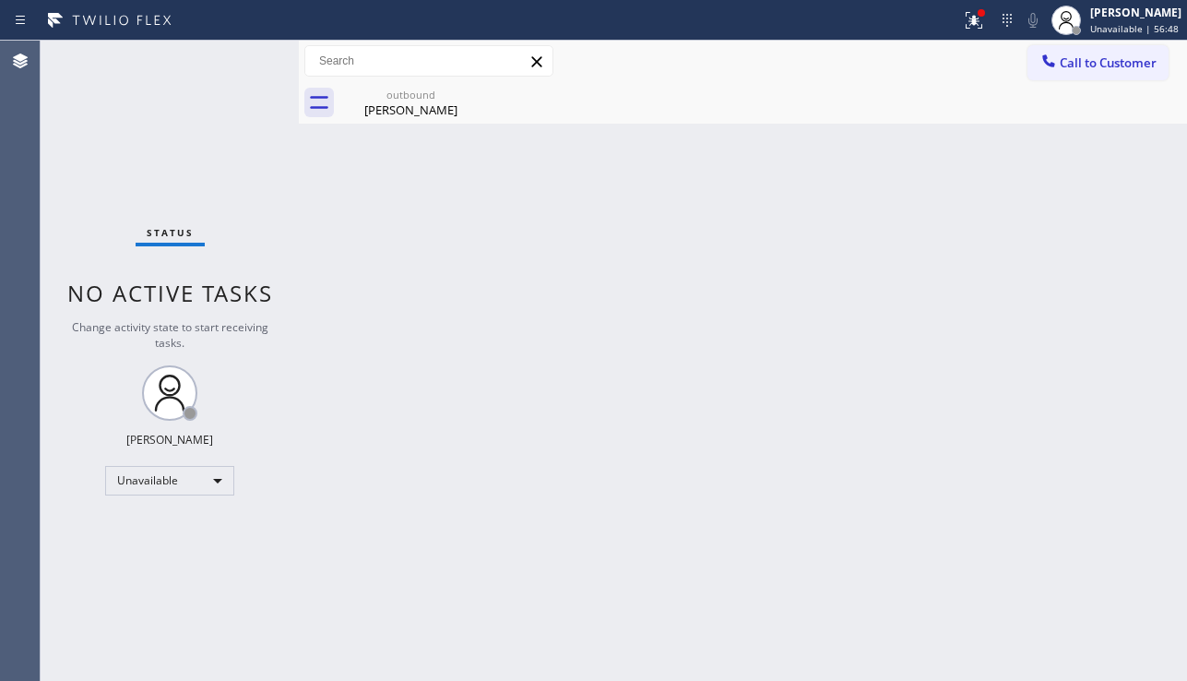
click at [1077, 76] on button "Call to Customer" at bounding box center [1097, 62] width 141 height 35
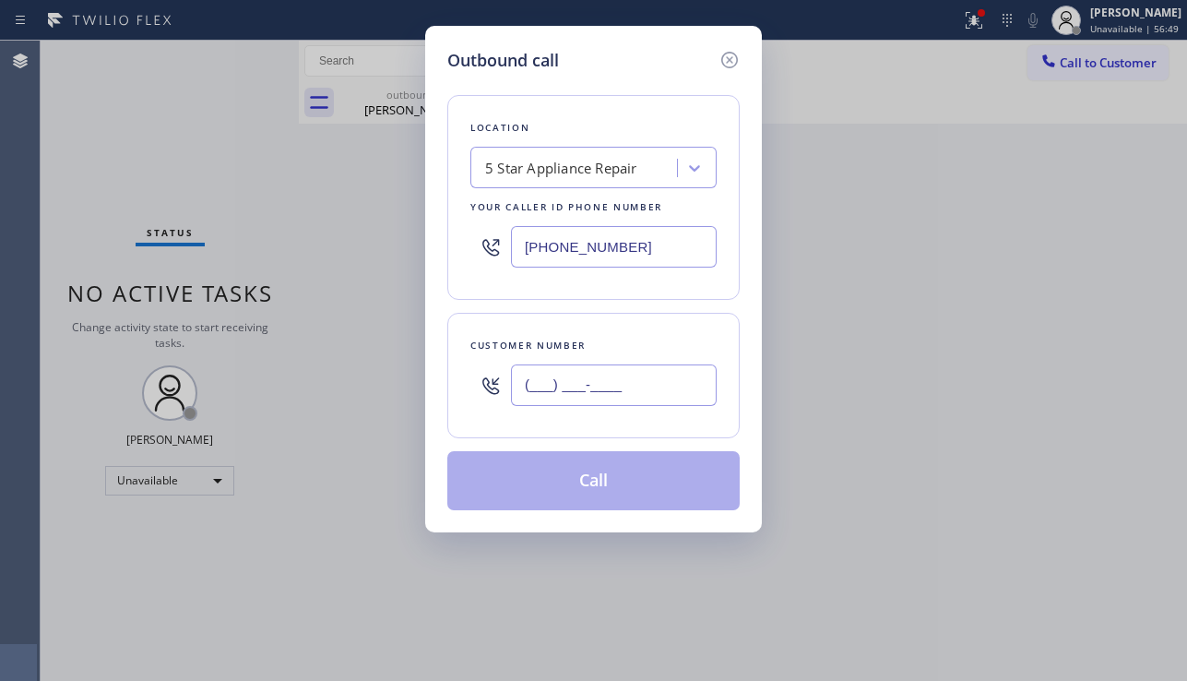
click at [563, 385] on input "(___) ___-____" at bounding box center [614, 384] width 206 height 41
paste input "805) 501-9006"
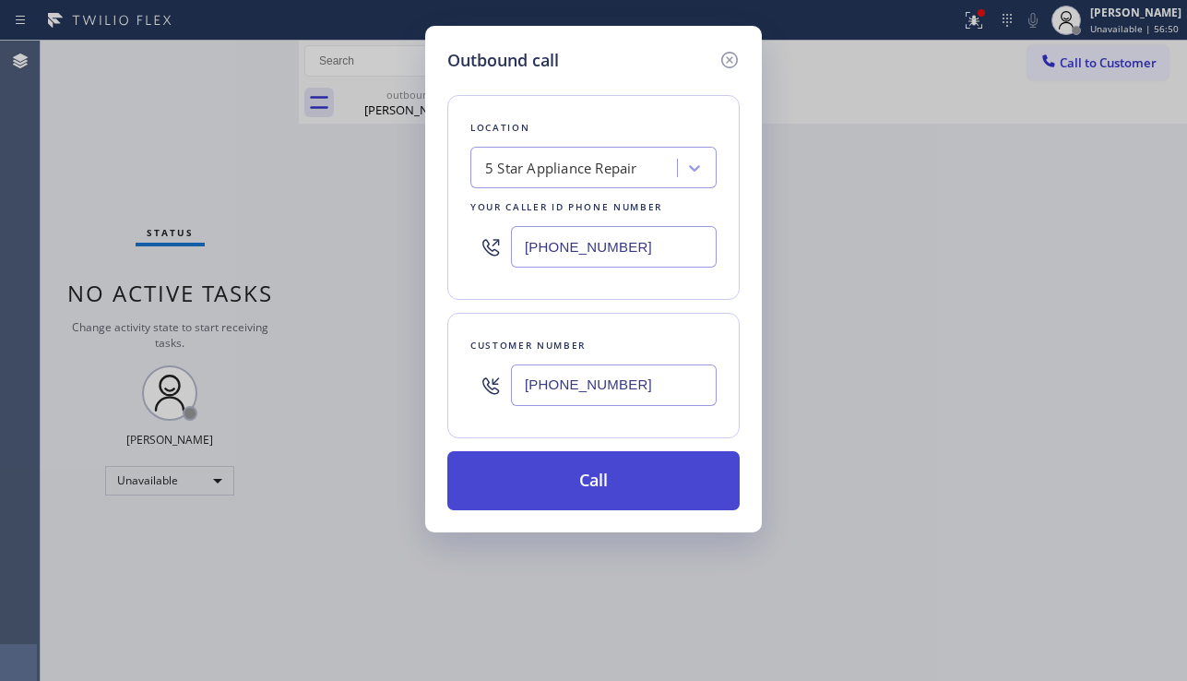
type input "(805) 501-9006"
click at [638, 479] on button "Call" at bounding box center [593, 480] width 292 height 59
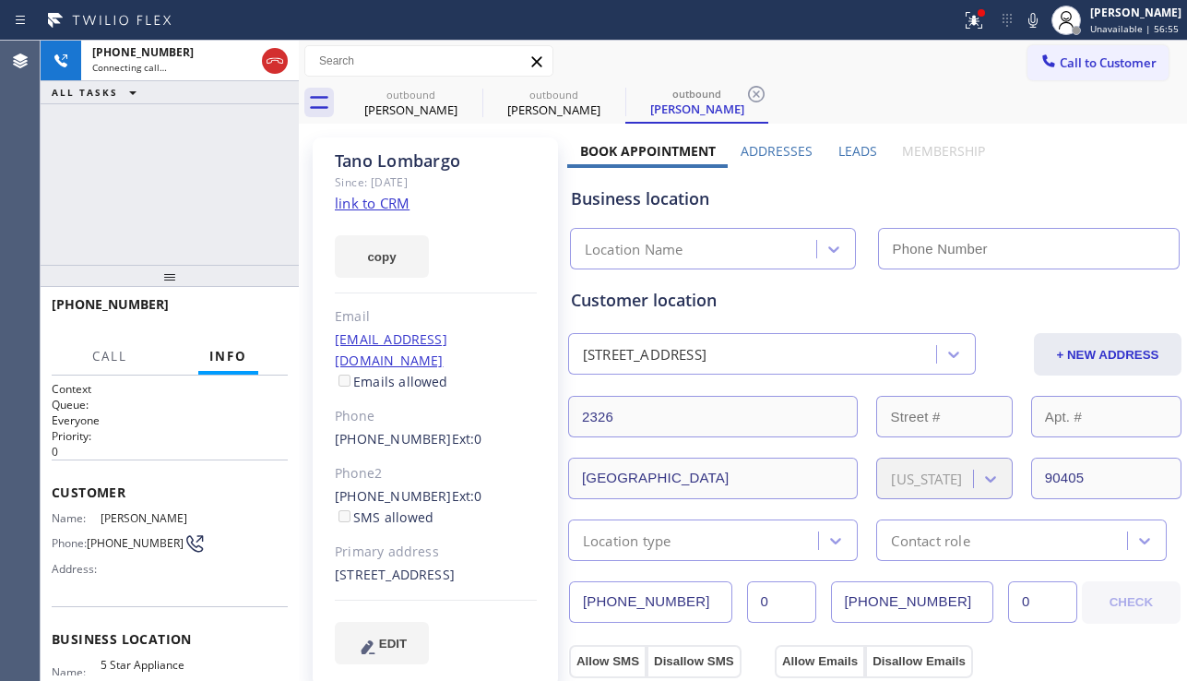
type input "[PHONE_NUMBER]"
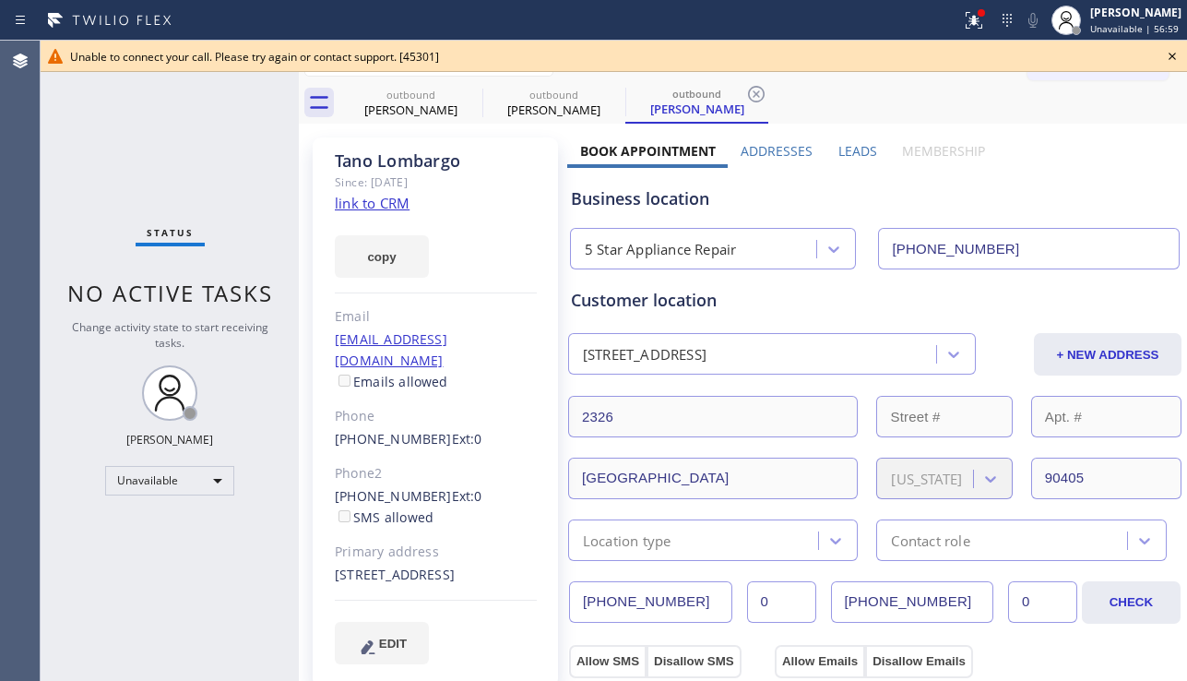
click at [1167, 53] on icon at bounding box center [1172, 56] width 22 height 22
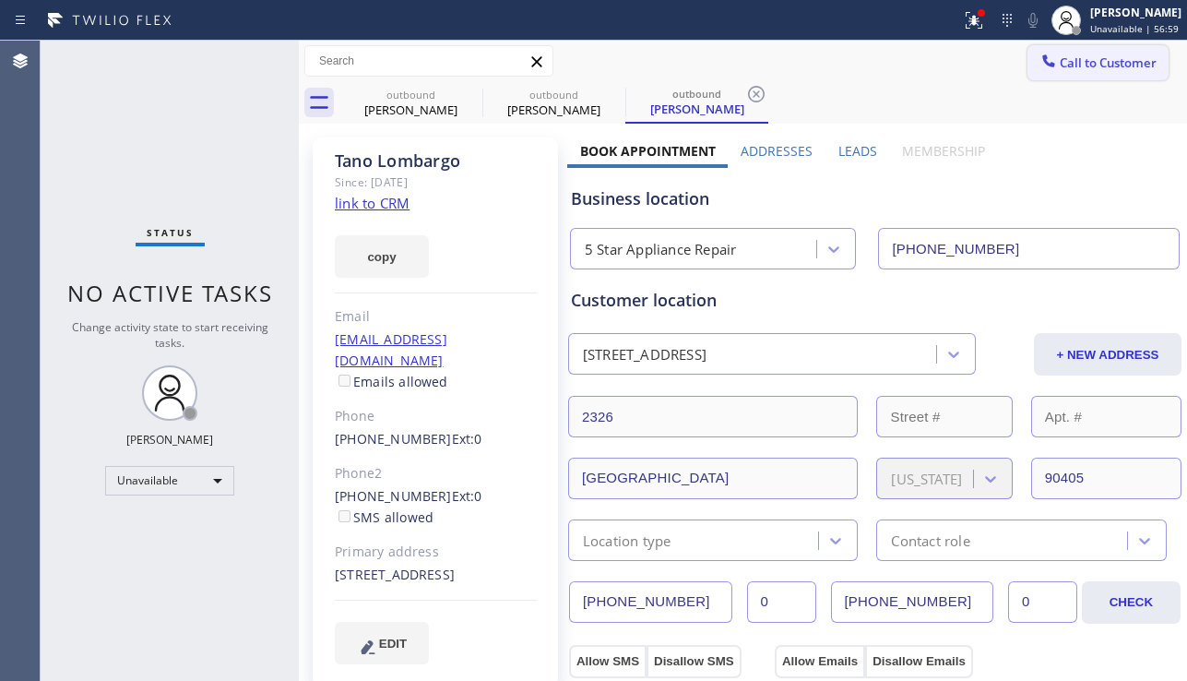
click at [1060, 68] on span "Call to Customer" at bounding box center [1108, 62] width 97 height 17
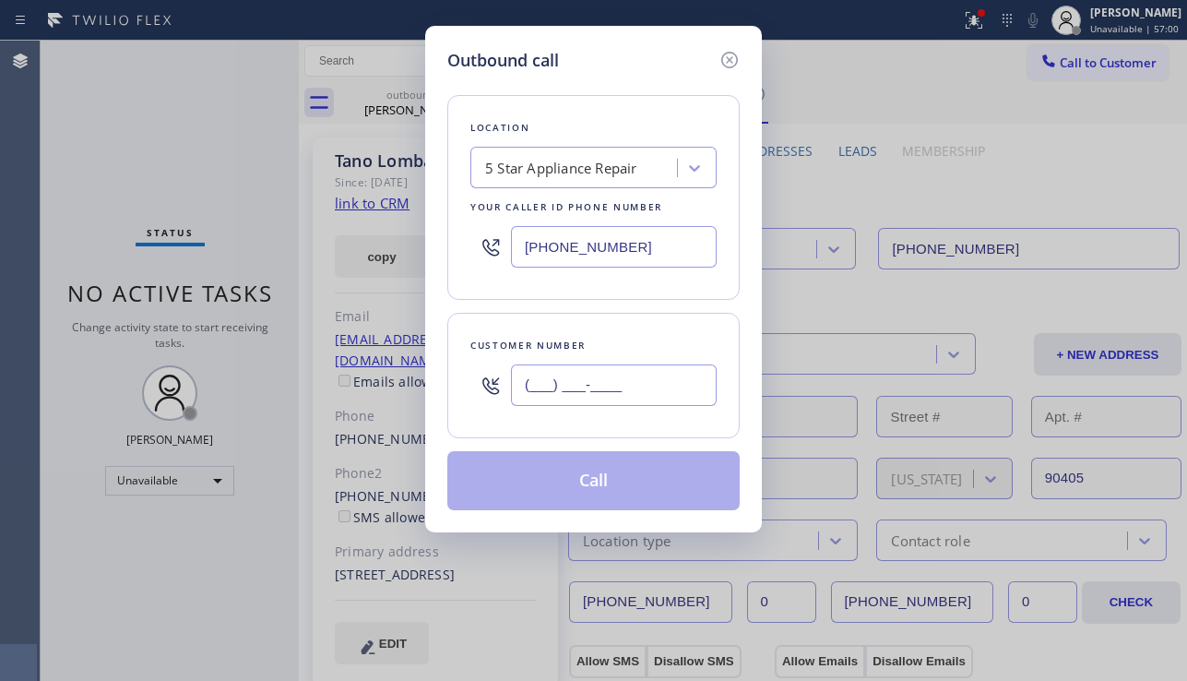
click at [594, 381] on input "(___) ___-____" at bounding box center [614, 384] width 206 height 41
paste input "949) 715-5222"
type input "(949) 715-5222"
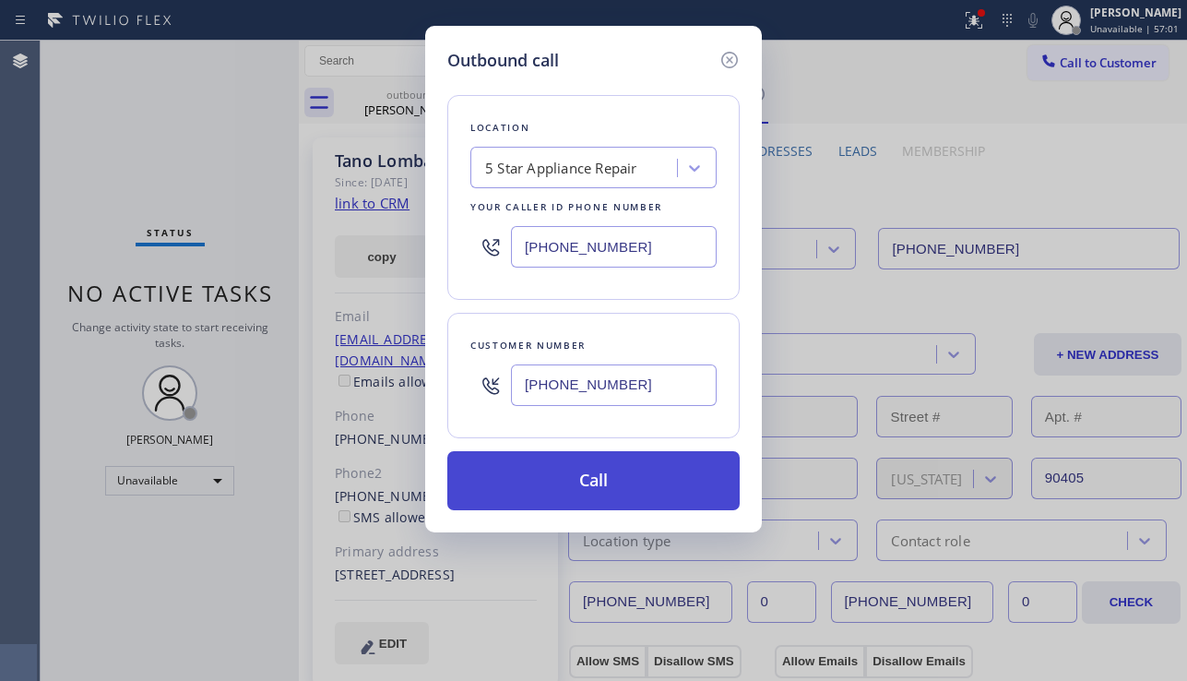
click at [595, 487] on button "Call" at bounding box center [593, 480] width 292 height 59
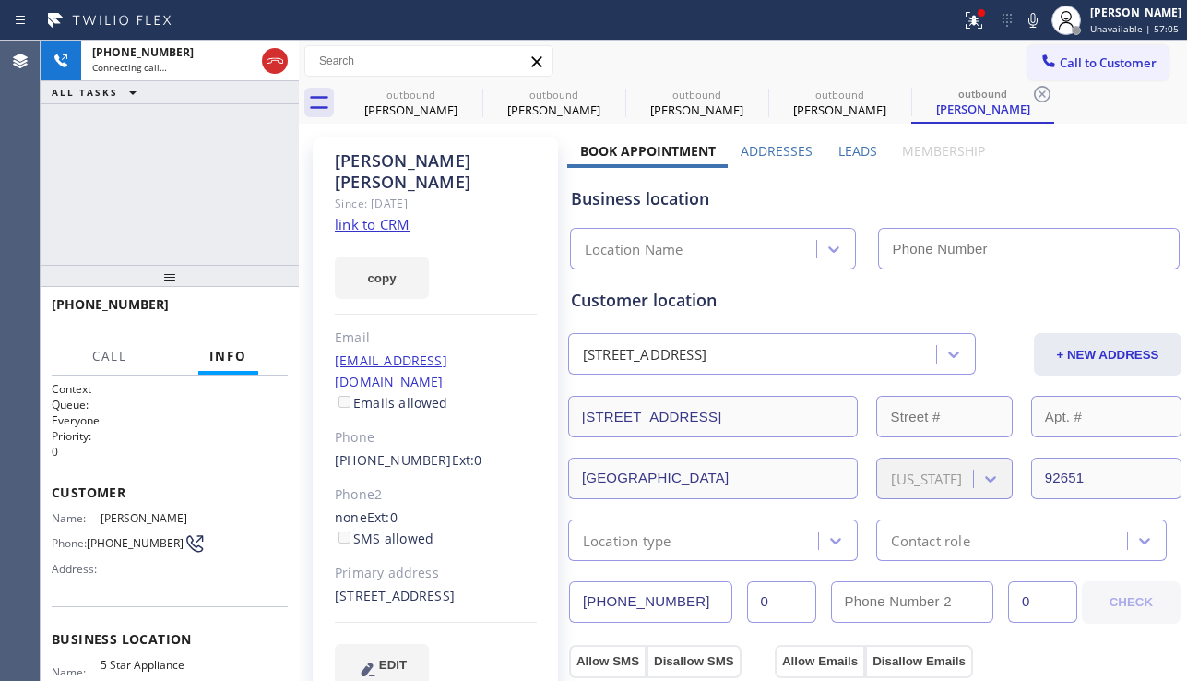
type input "[PHONE_NUMBER]"
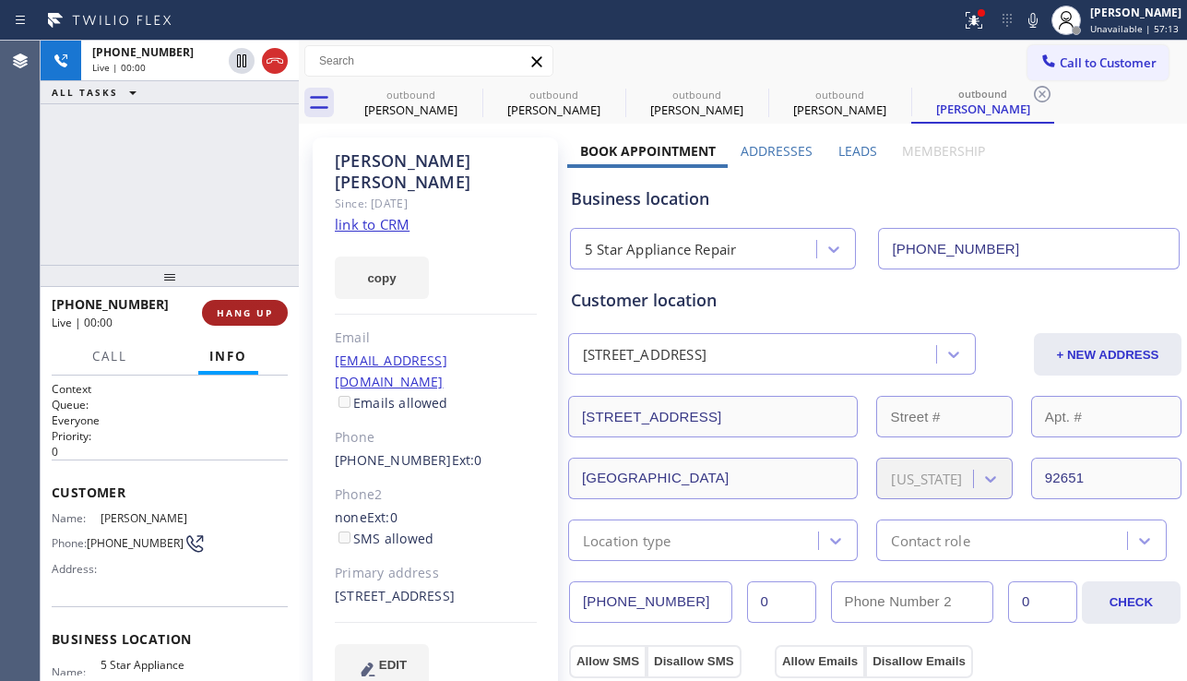
click at [254, 314] on span "HANG UP" at bounding box center [245, 312] width 56 height 13
click at [254, 314] on span "COMPLETE" at bounding box center [241, 312] width 64 height 13
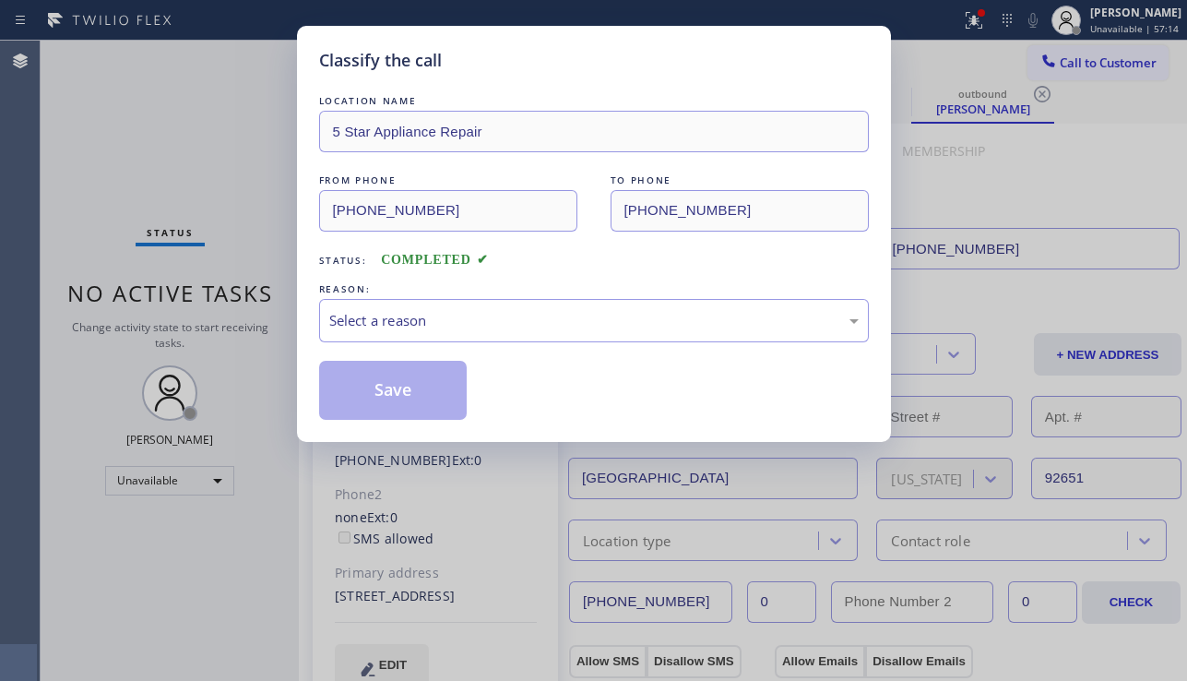
click at [542, 308] on div "Select a reason" at bounding box center [594, 320] width 550 height 43
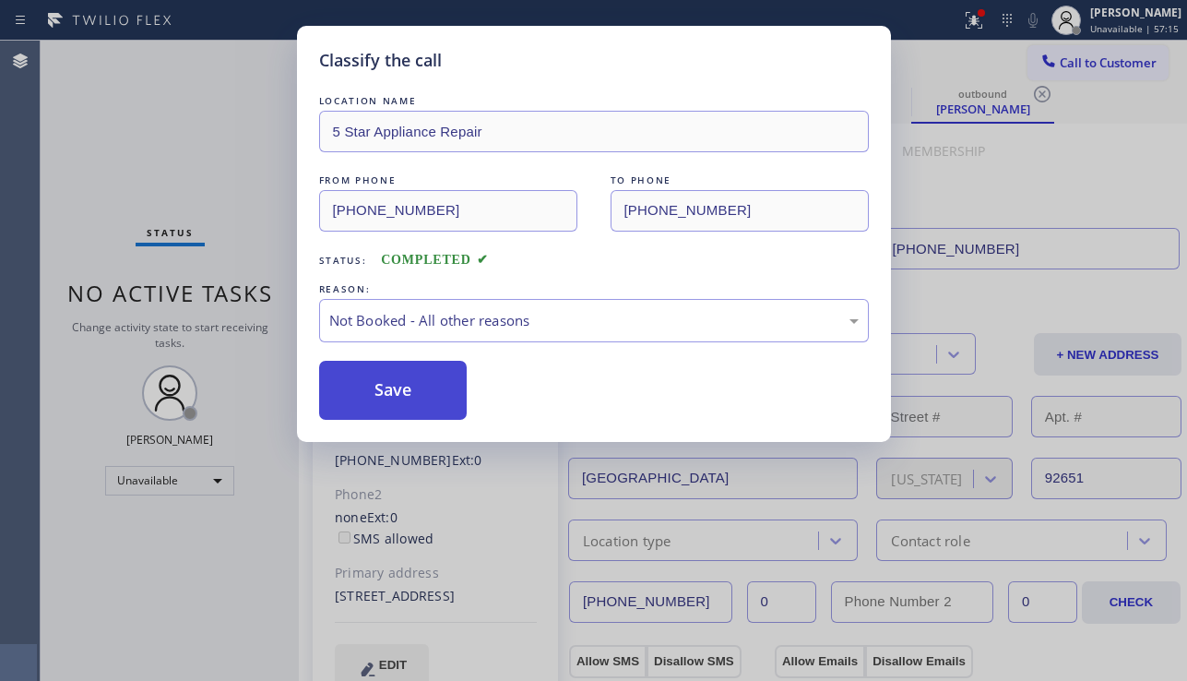
click at [420, 391] on button "Save" at bounding box center [393, 390] width 148 height 59
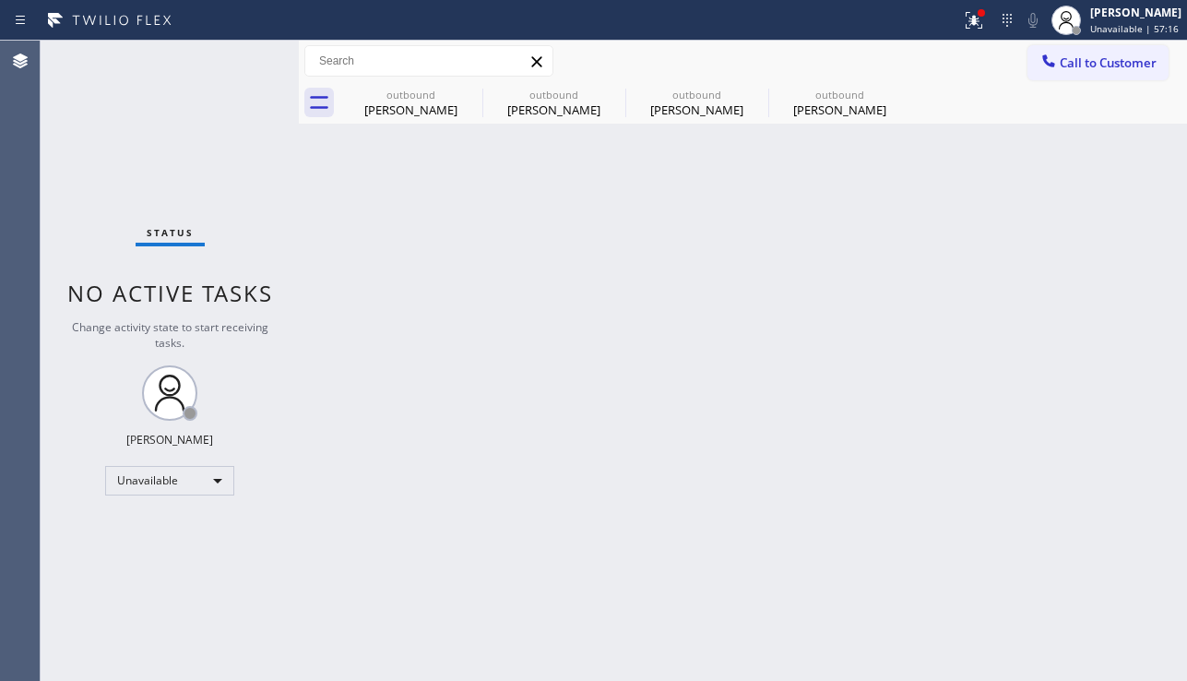
click at [1059, 61] on div at bounding box center [1048, 63] width 22 height 22
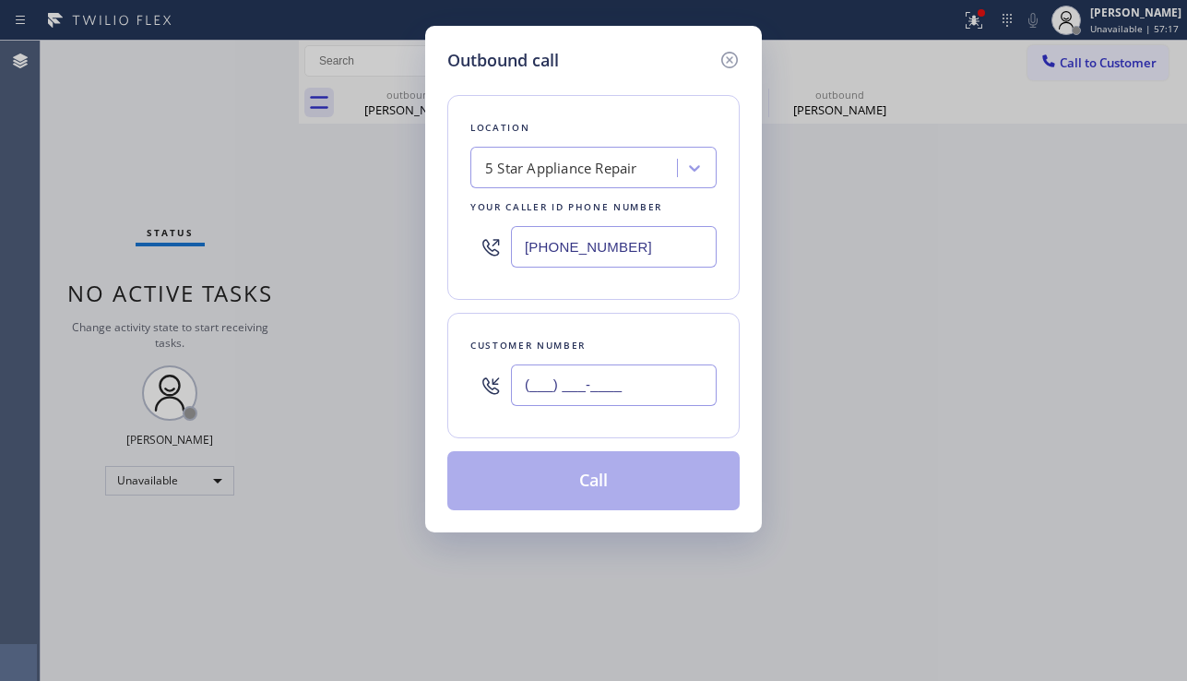
click at [641, 379] on input "(___) ___-____" at bounding box center [614, 384] width 206 height 41
paste input "626) 407-8144"
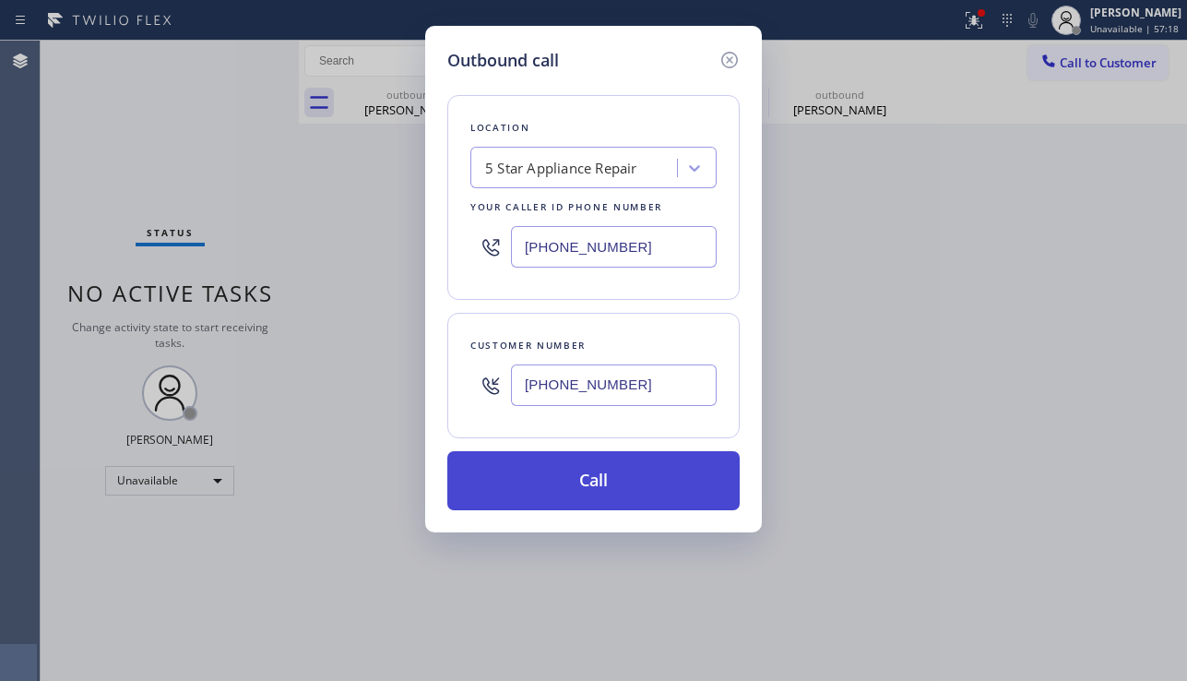
type input "(626) 407-8144"
click at [643, 495] on button "Call" at bounding box center [593, 480] width 292 height 59
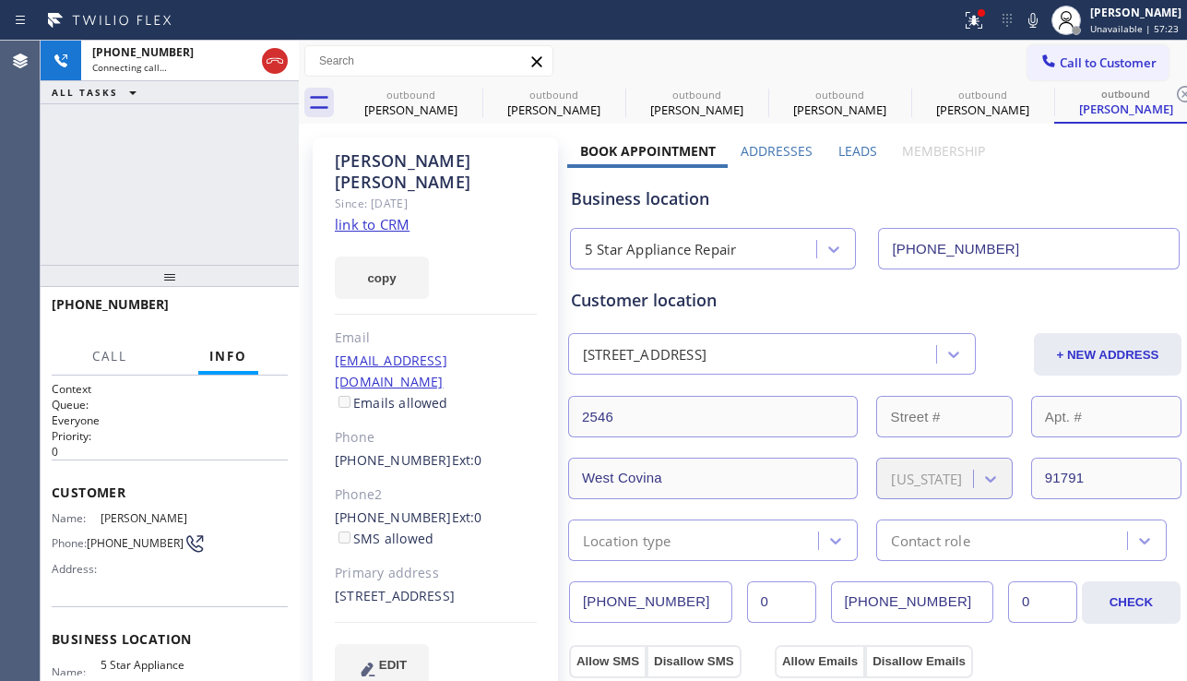
type input "[PHONE_NUMBER]"
click at [841, 151] on label "Leads" at bounding box center [857, 151] width 39 height 18
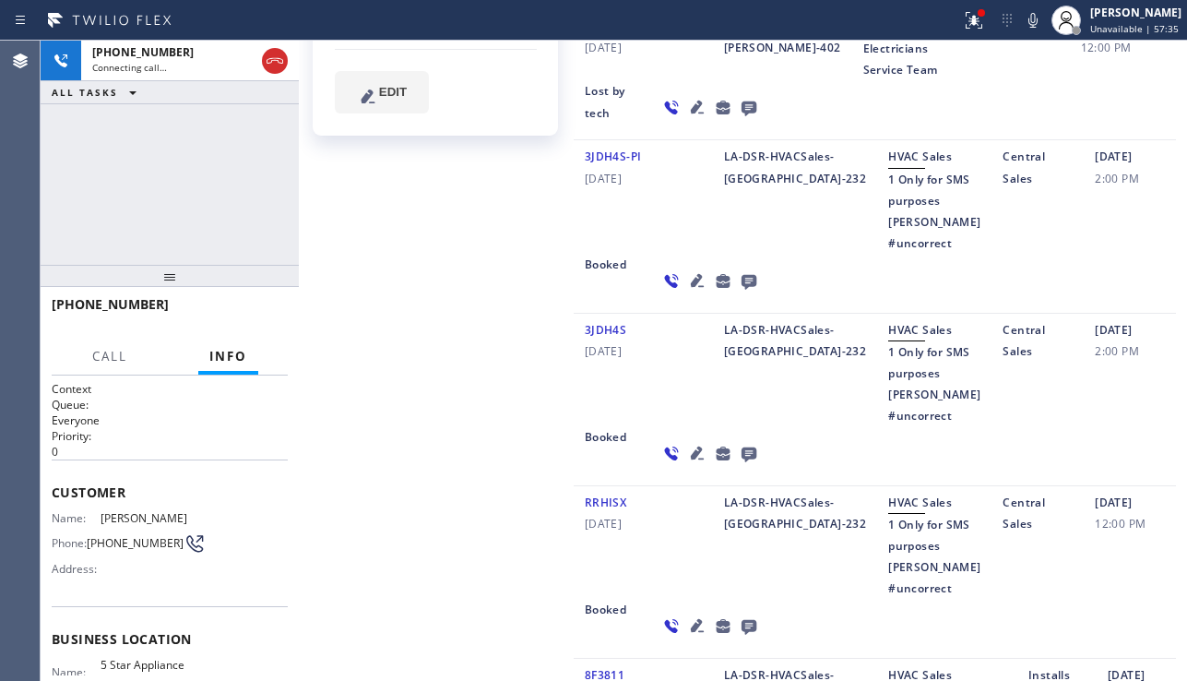
scroll to position [461, 0]
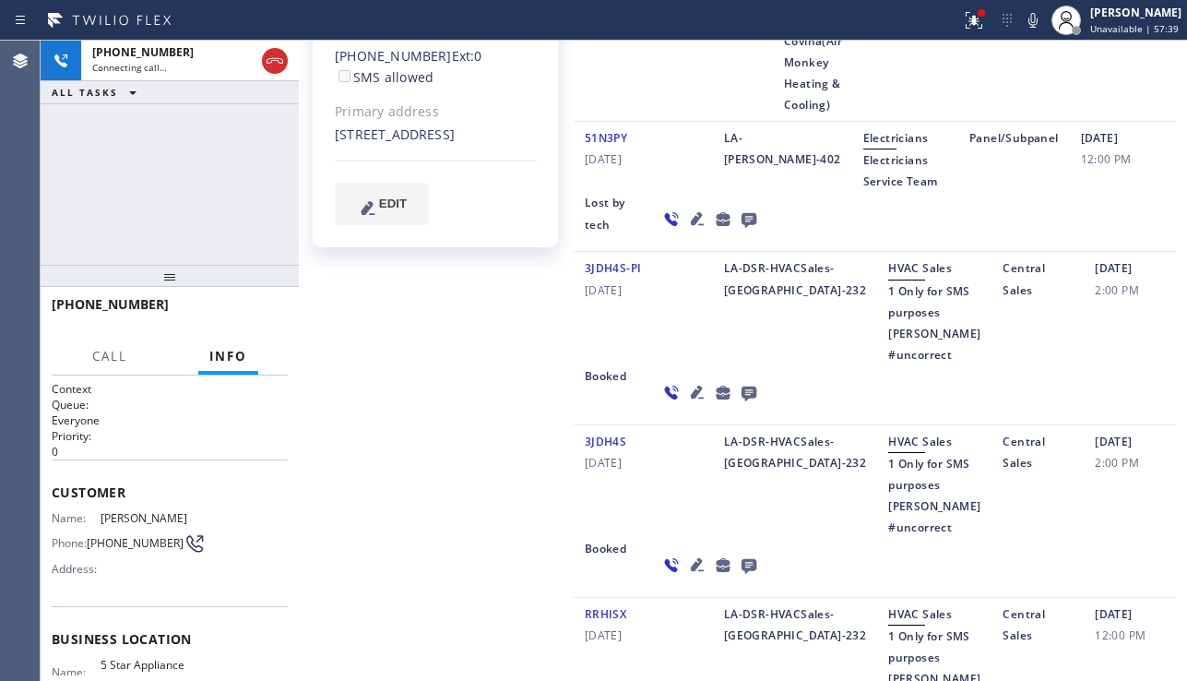
click at [686, 403] on icon at bounding box center [697, 392] width 22 height 22
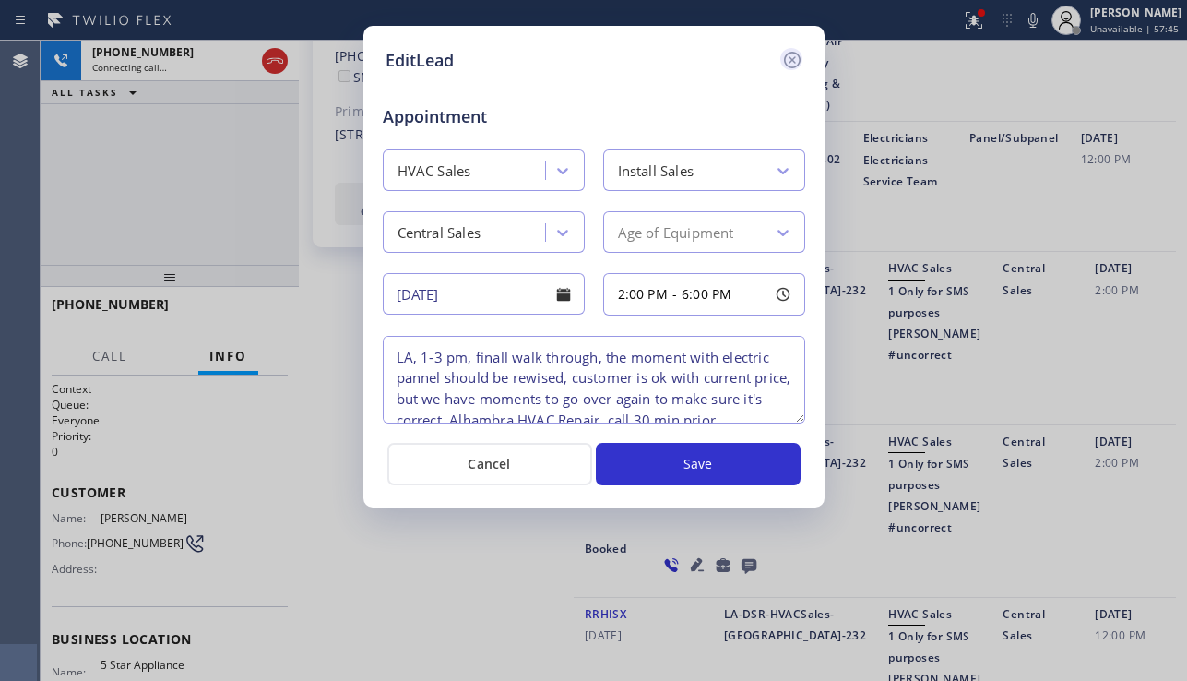
click at [790, 64] on icon at bounding box center [792, 60] width 22 height 22
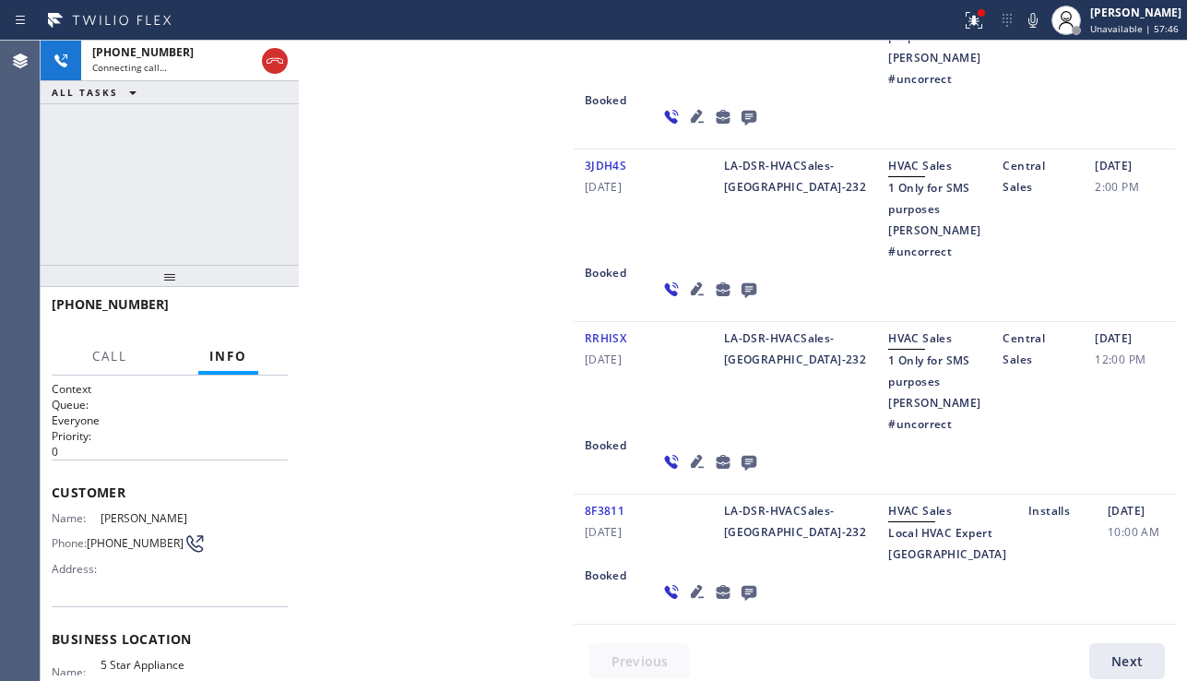
scroll to position [738, 0]
click at [253, 312] on span "HANG UP" at bounding box center [245, 312] width 56 height 13
click at [256, 308] on span "HANG UP" at bounding box center [245, 312] width 56 height 13
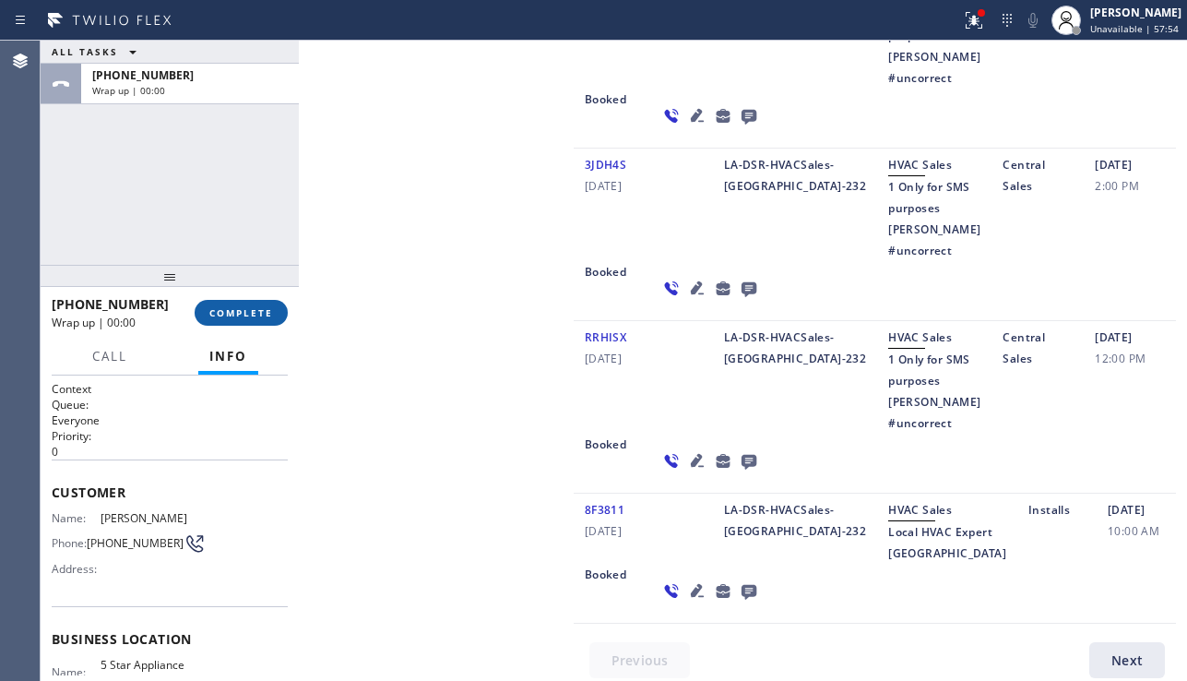
click at [269, 315] on span "COMPLETE" at bounding box center [241, 312] width 64 height 13
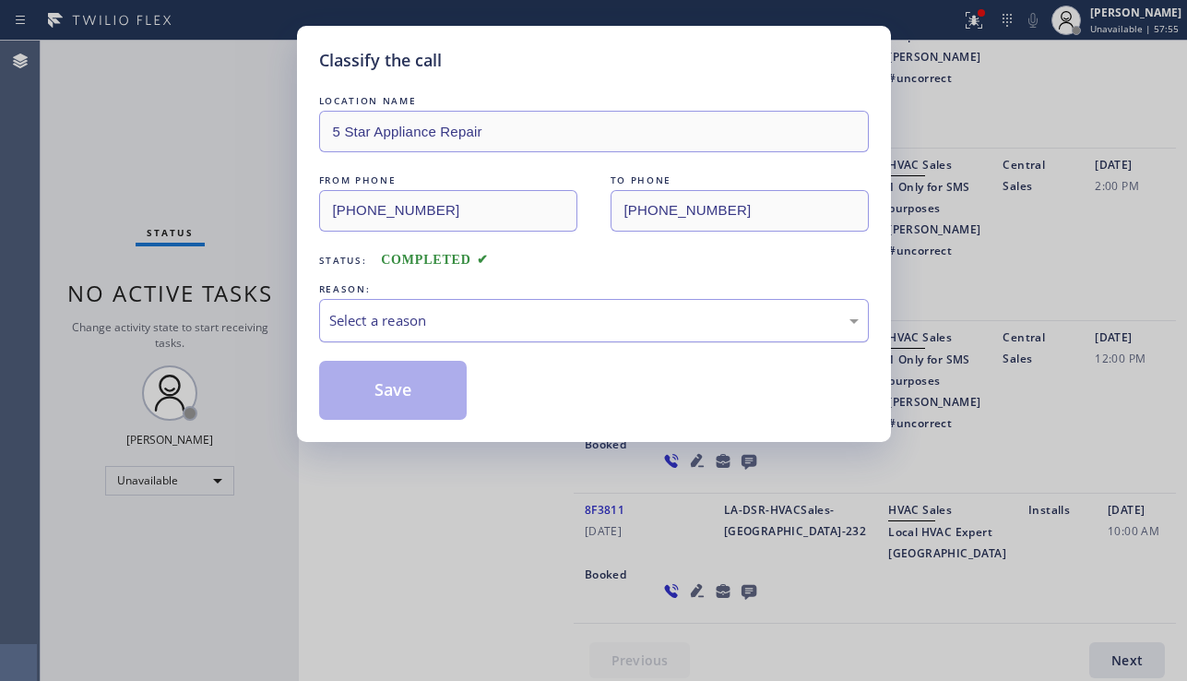
click at [474, 321] on div "Select a reason" at bounding box center [593, 320] width 529 height 21
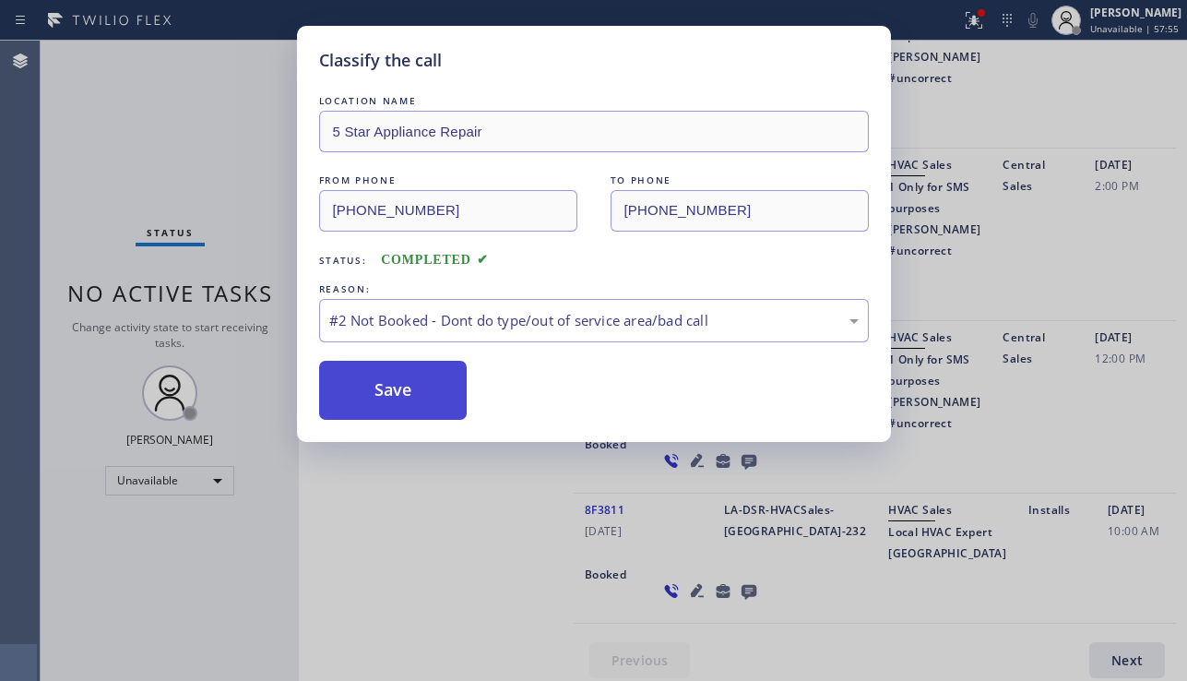
click at [378, 391] on button "Save" at bounding box center [393, 390] width 148 height 59
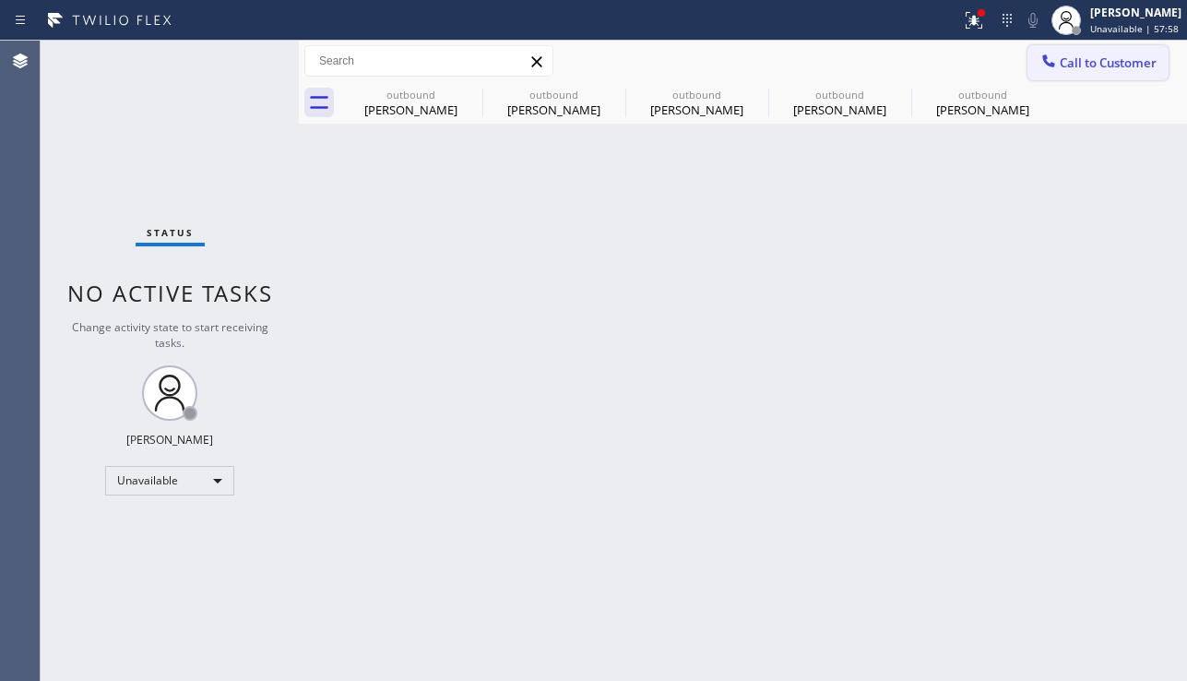
click at [1066, 74] on button "Call to Customer" at bounding box center [1097, 62] width 141 height 35
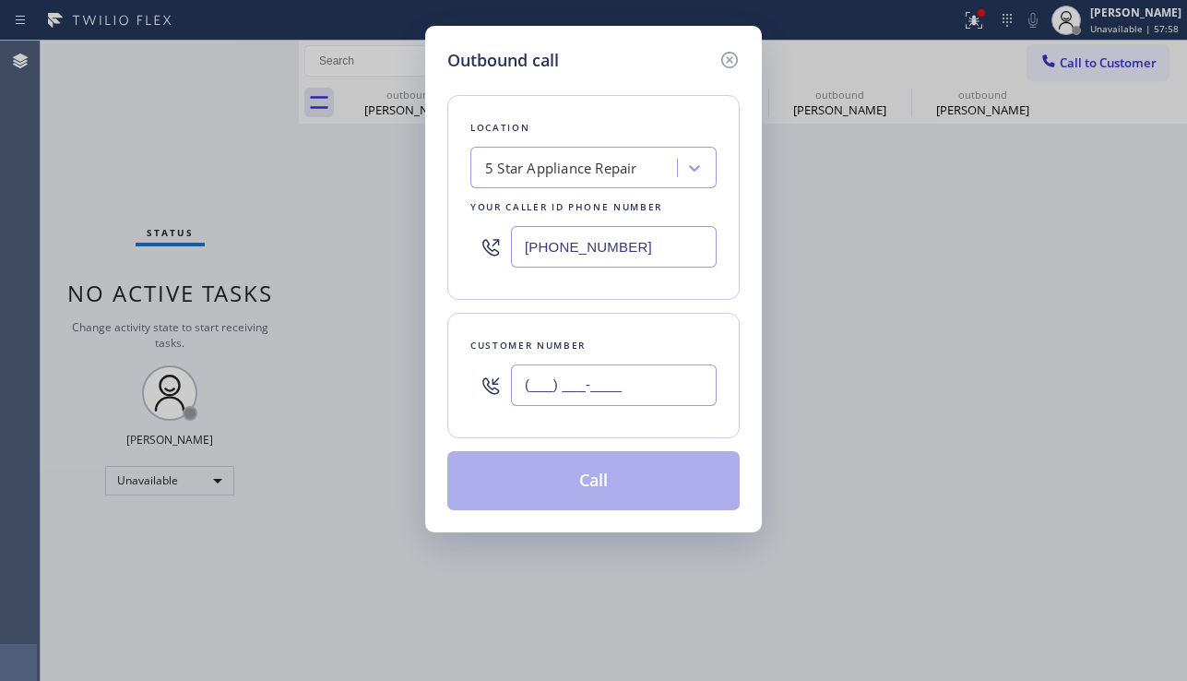
click at [623, 366] on input "(___) ___-____" at bounding box center [614, 384] width 206 height 41
paste input "213) 381-8532"
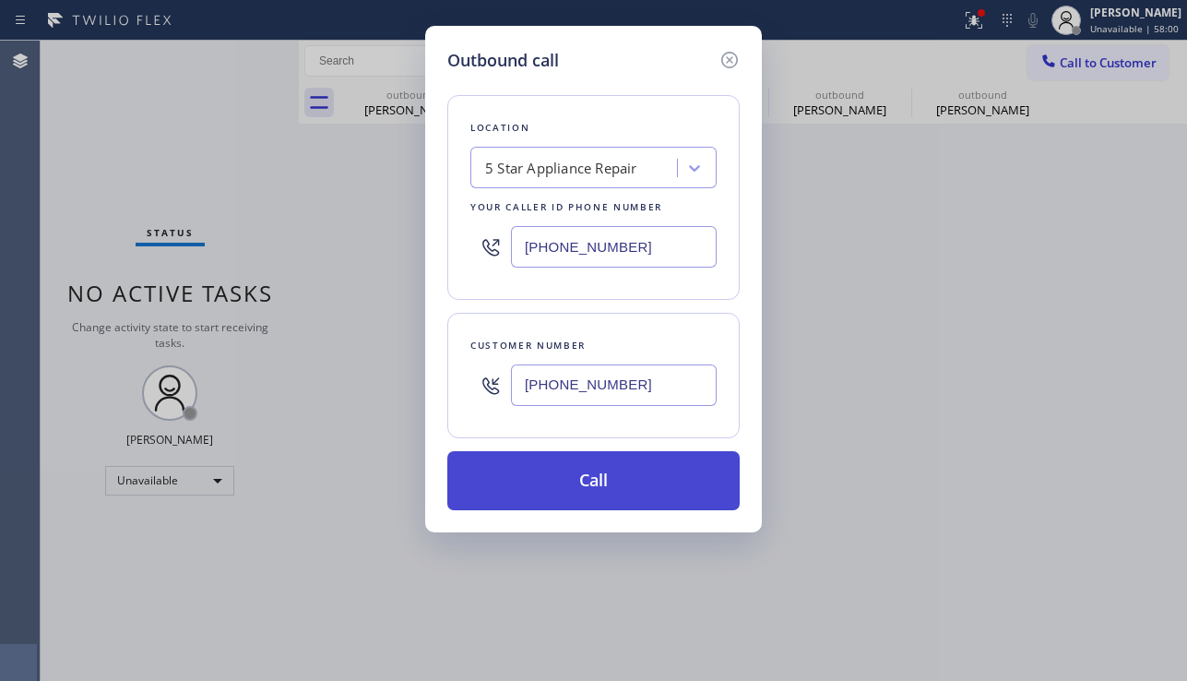
type input "(213) 381-8532"
click at [631, 492] on button "Call" at bounding box center [593, 480] width 292 height 59
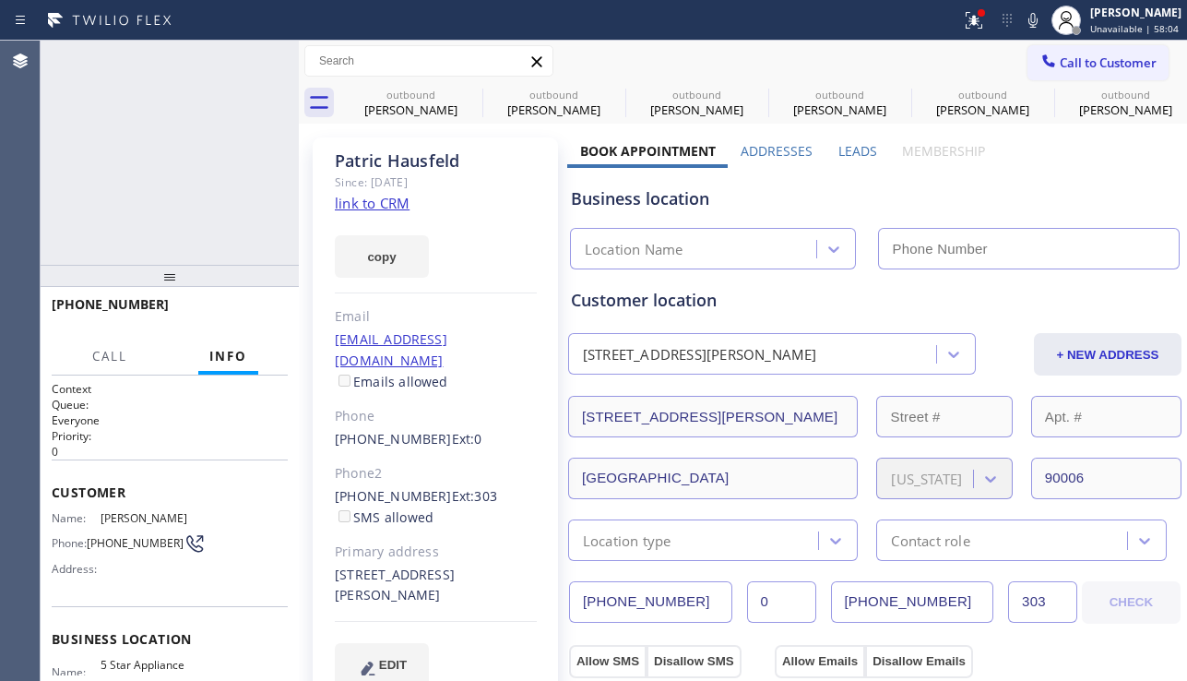
type input "[PHONE_NUMBER]"
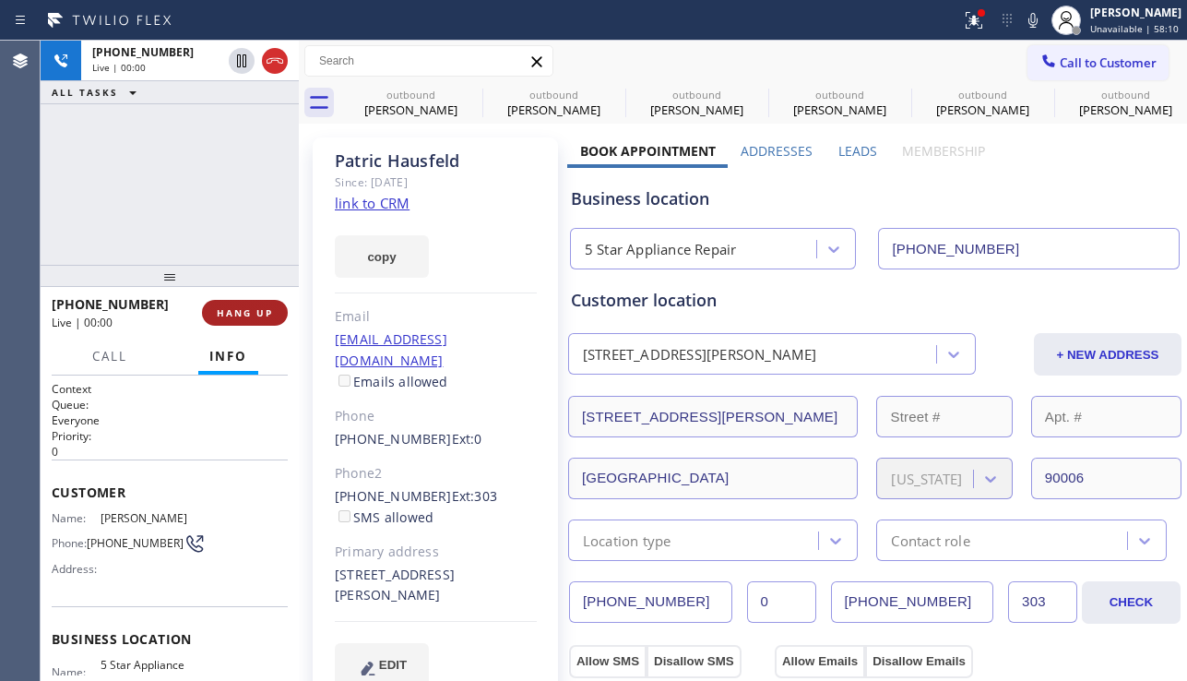
click at [241, 314] on span "HANG UP" at bounding box center [245, 312] width 56 height 13
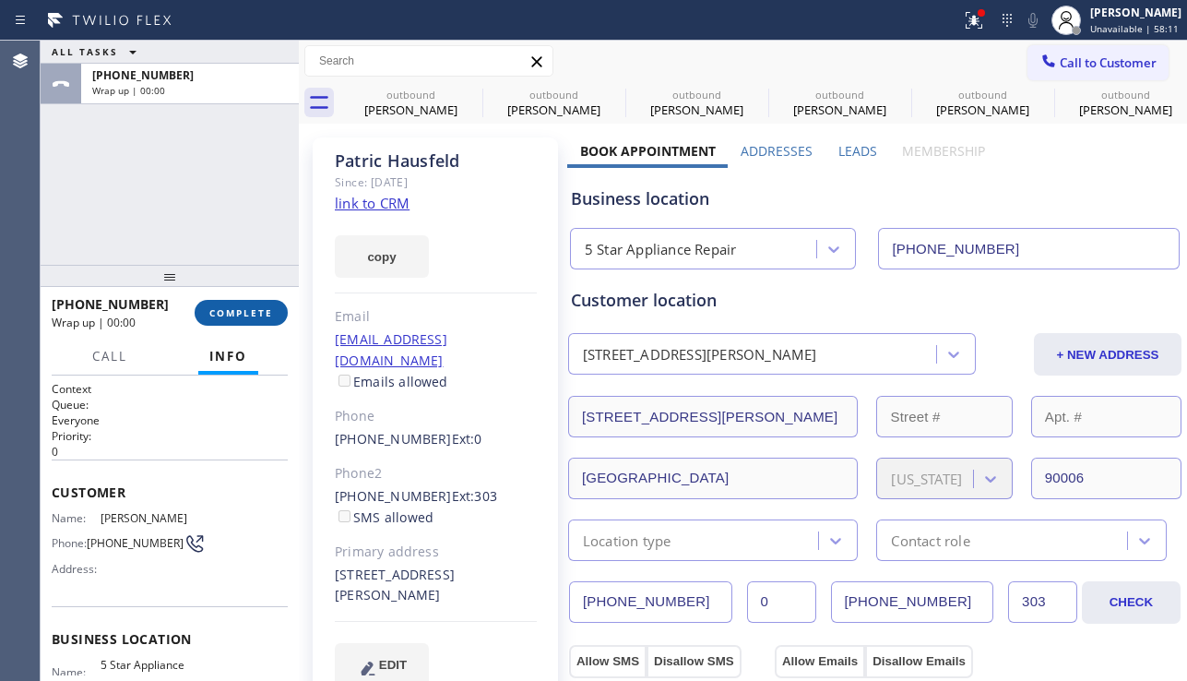
click at [241, 314] on span "COMPLETE" at bounding box center [241, 312] width 64 height 13
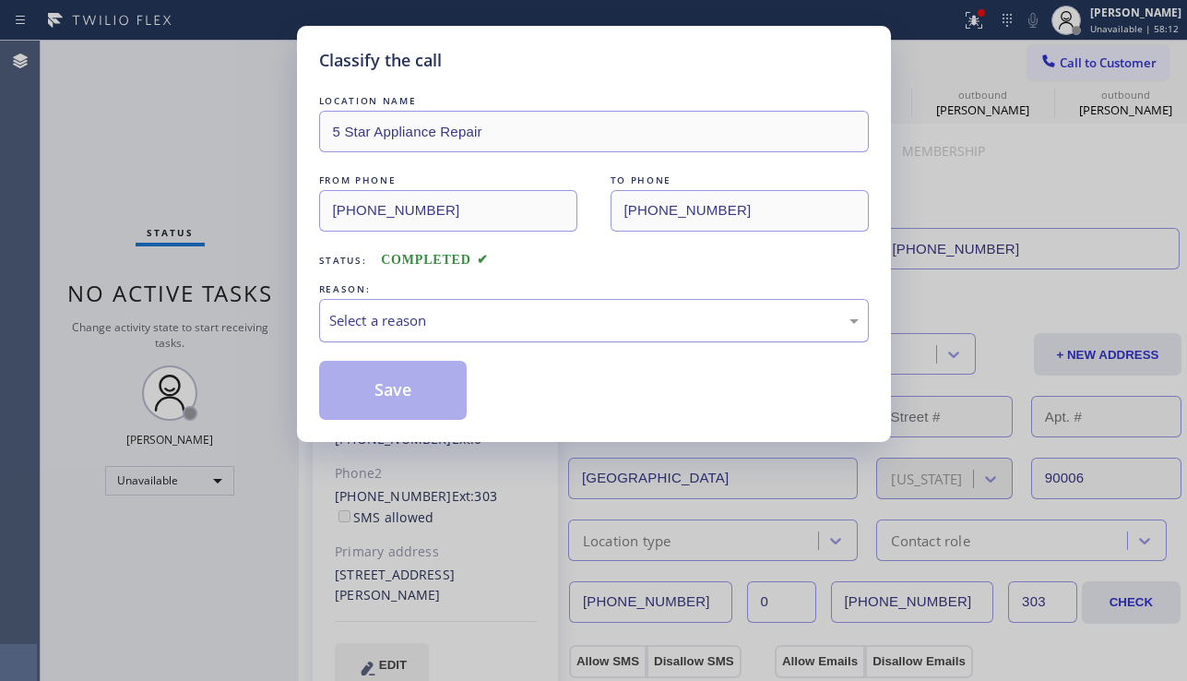
drag, startPoint x: 433, startPoint y: 312, endPoint x: 433, endPoint y: 332, distance: 20.3
click at [433, 313] on div "Select a reason" at bounding box center [593, 320] width 529 height 21
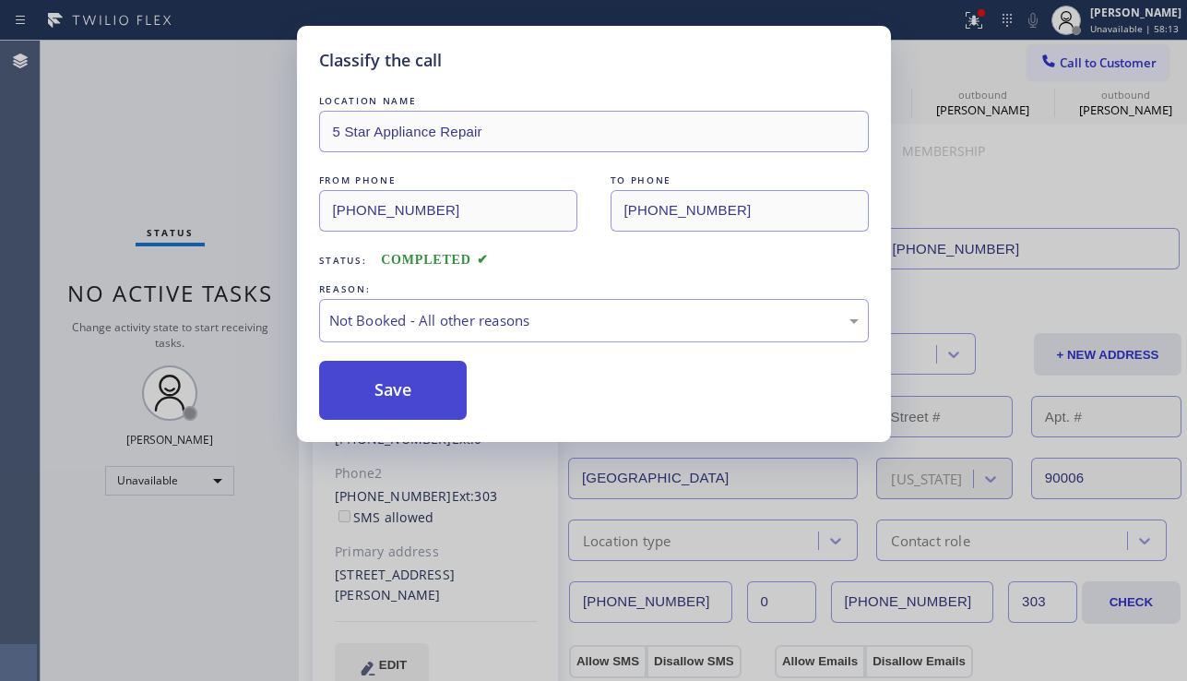
click at [394, 390] on button "Save" at bounding box center [393, 390] width 148 height 59
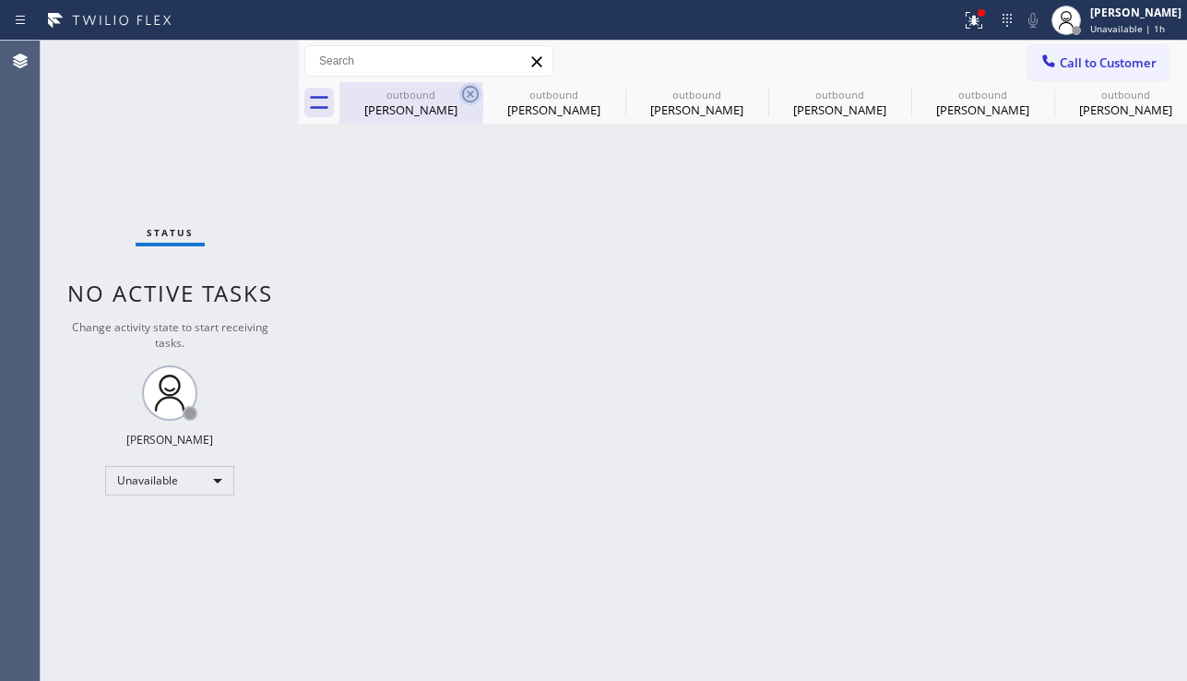
click at [473, 90] on icon at bounding box center [470, 94] width 22 height 22
click at [0, 0] on icon at bounding box center [0, 0] width 0 height 0
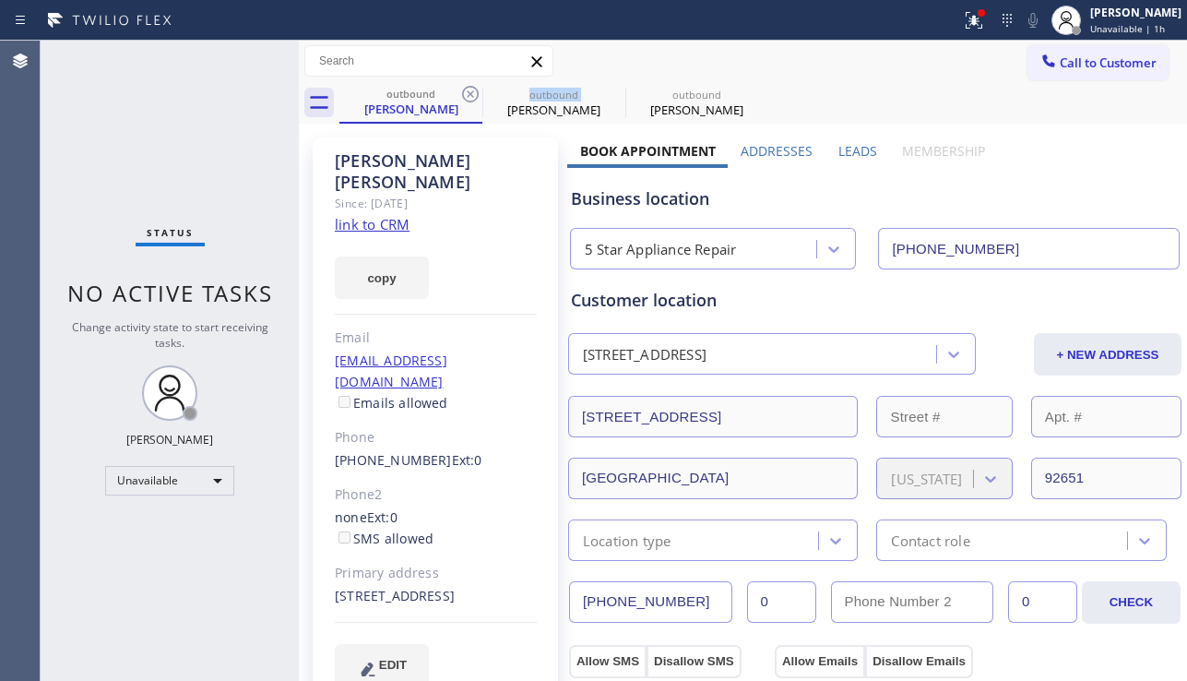
click at [473, 90] on icon at bounding box center [470, 94] width 22 height 22
click at [0, 0] on icon at bounding box center [0, 0] width 0 height 0
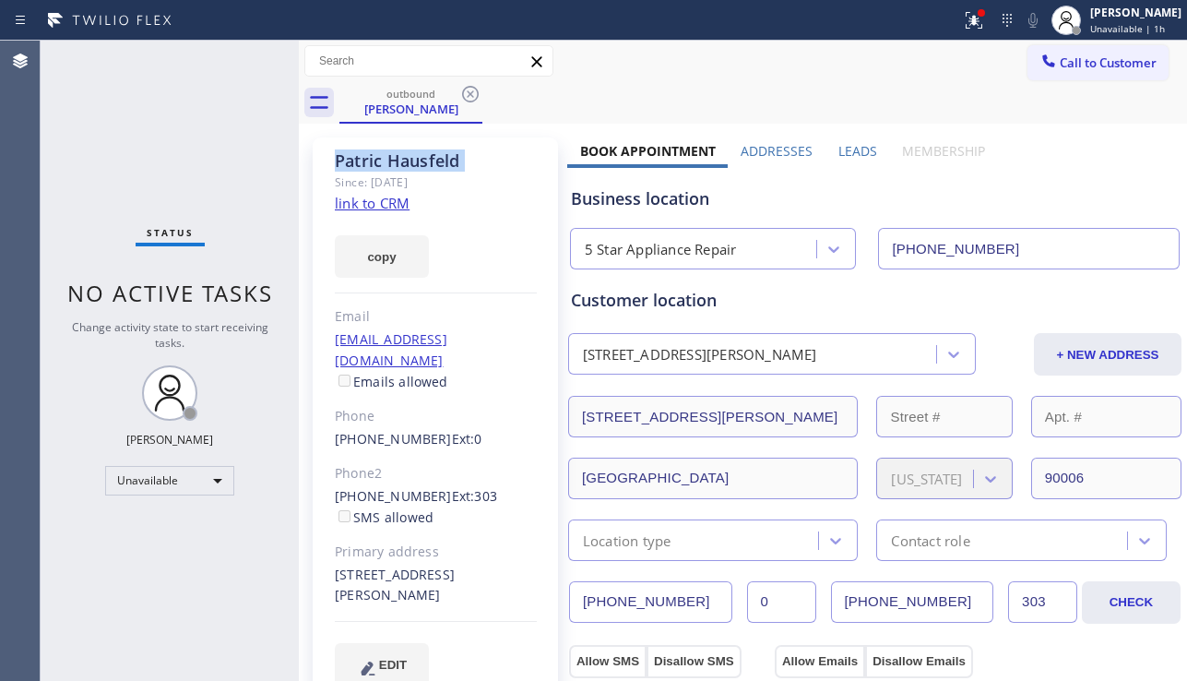
click at [473, 90] on icon at bounding box center [470, 94] width 22 height 22
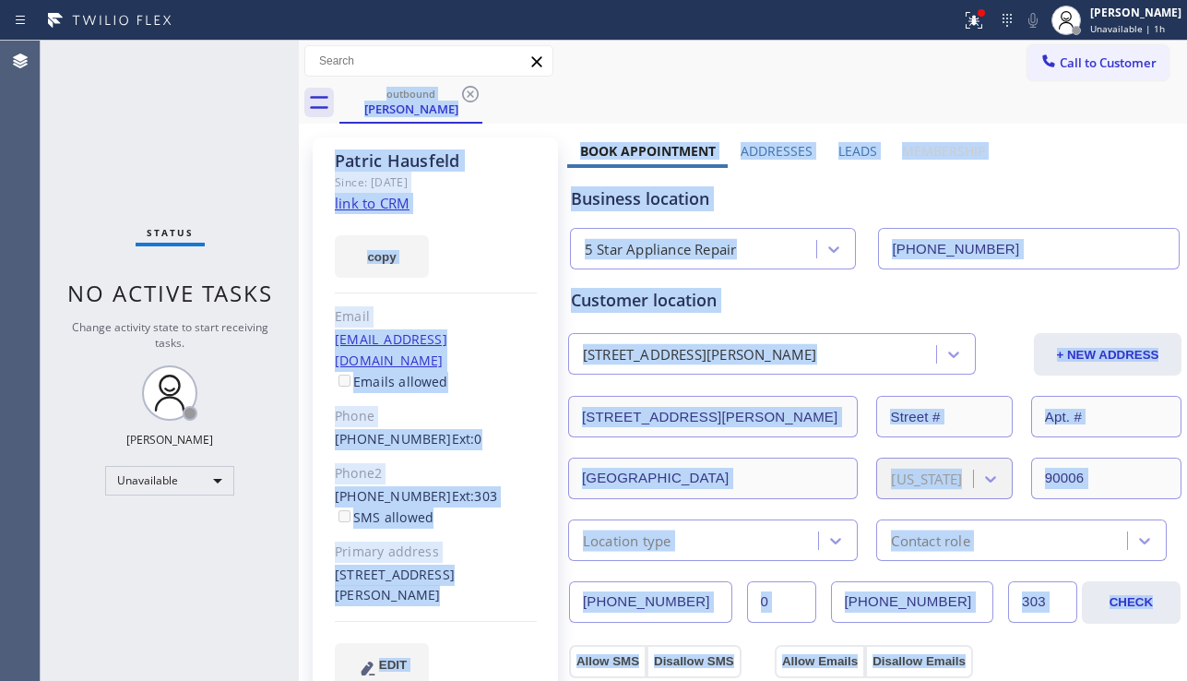
click at [473, 90] on div "outbound Patric Hausfeld" at bounding box center [762, 102] width 847 height 41
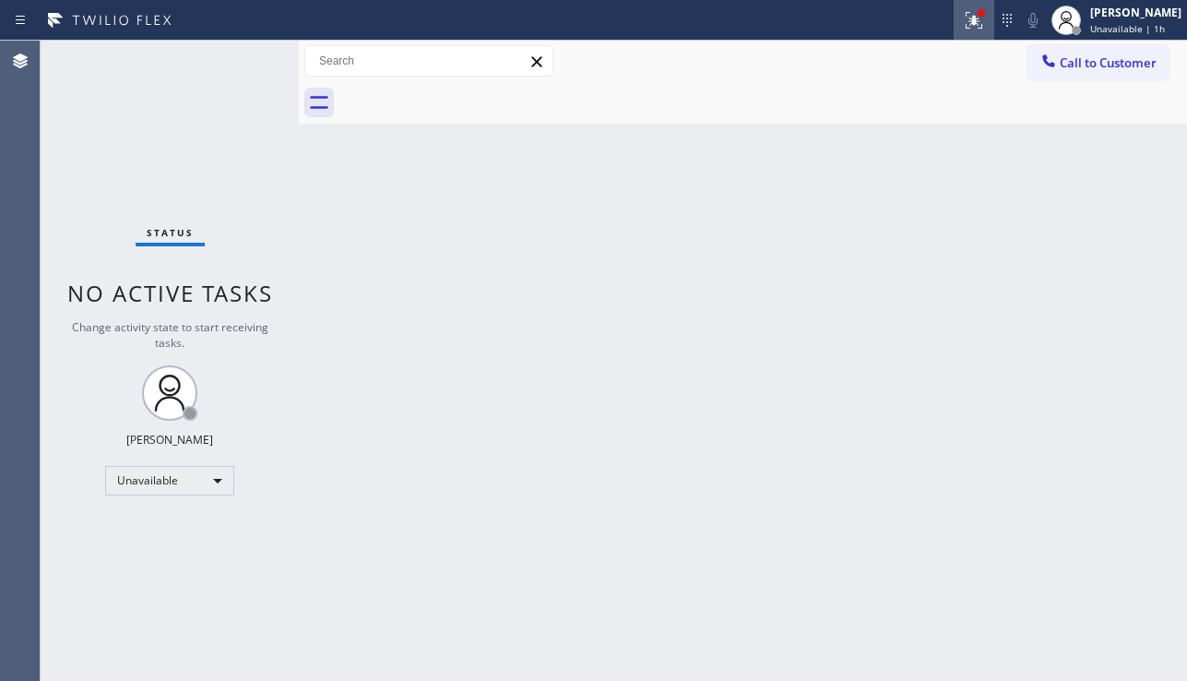
click at [964, 36] on button at bounding box center [974, 20] width 41 height 41
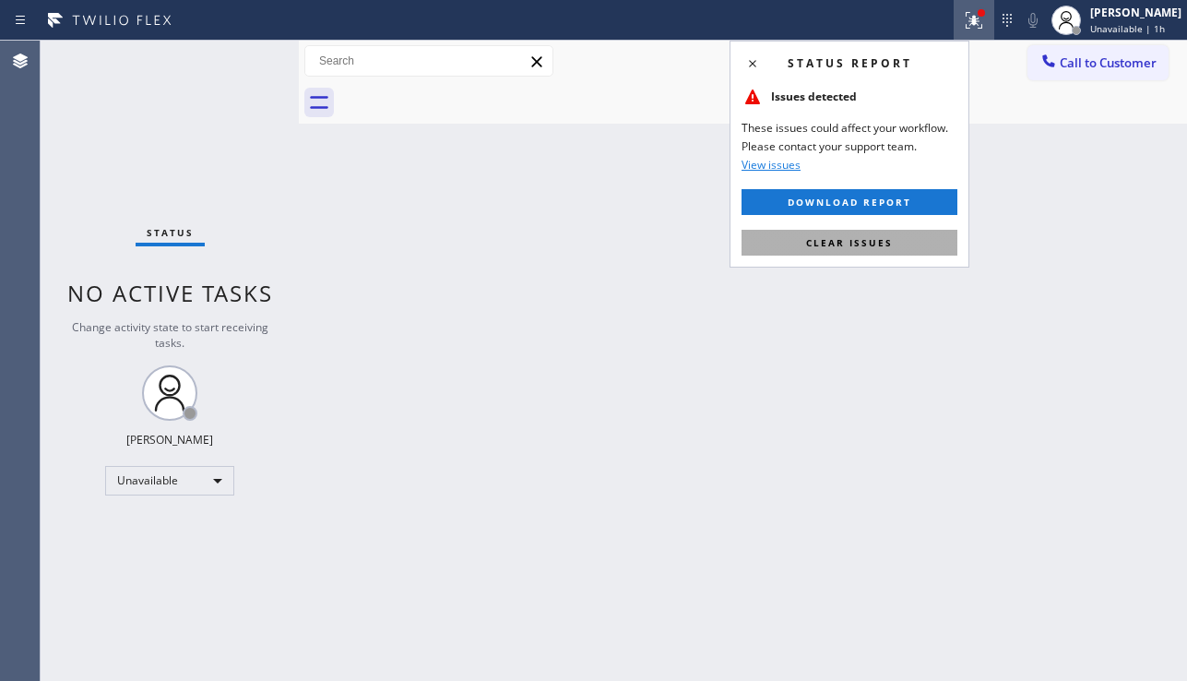
click at [863, 246] on span "Clear issues" at bounding box center [849, 242] width 87 height 13
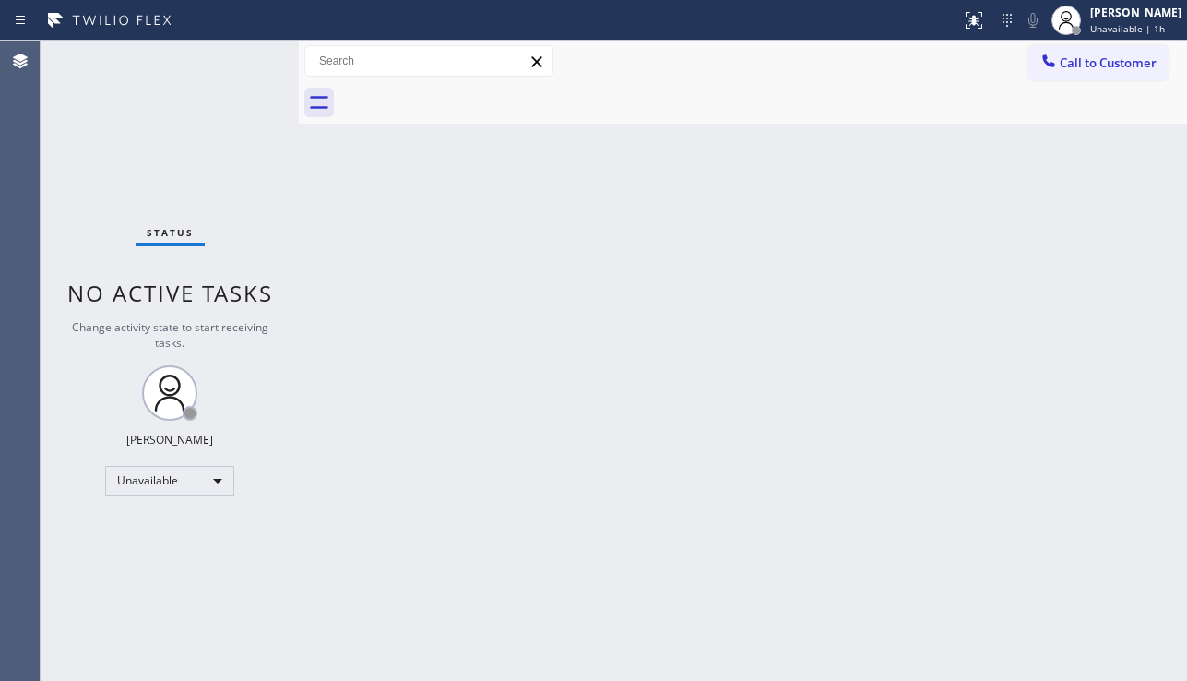
drag, startPoint x: 462, startPoint y: 261, endPoint x: 472, endPoint y: 508, distance: 247.4
click at [462, 263] on div "Back to Dashboard Change Sender ID Customers Technicians Select a contact Outbo…" at bounding box center [743, 361] width 888 height 640
click at [777, 410] on div "Back to Dashboard Change Sender ID Customers Technicians Select a contact Outbo…" at bounding box center [743, 361] width 888 height 640
click at [1061, 496] on div "Back to Dashboard Change Sender ID Customers Technicians Select a contact Outbo…" at bounding box center [743, 361] width 888 height 640
click at [516, 437] on div "Back to Dashboard Change Sender ID Customers Technicians Select a contact Outbo…" at bounding box center [743, 361] width 888 height 640
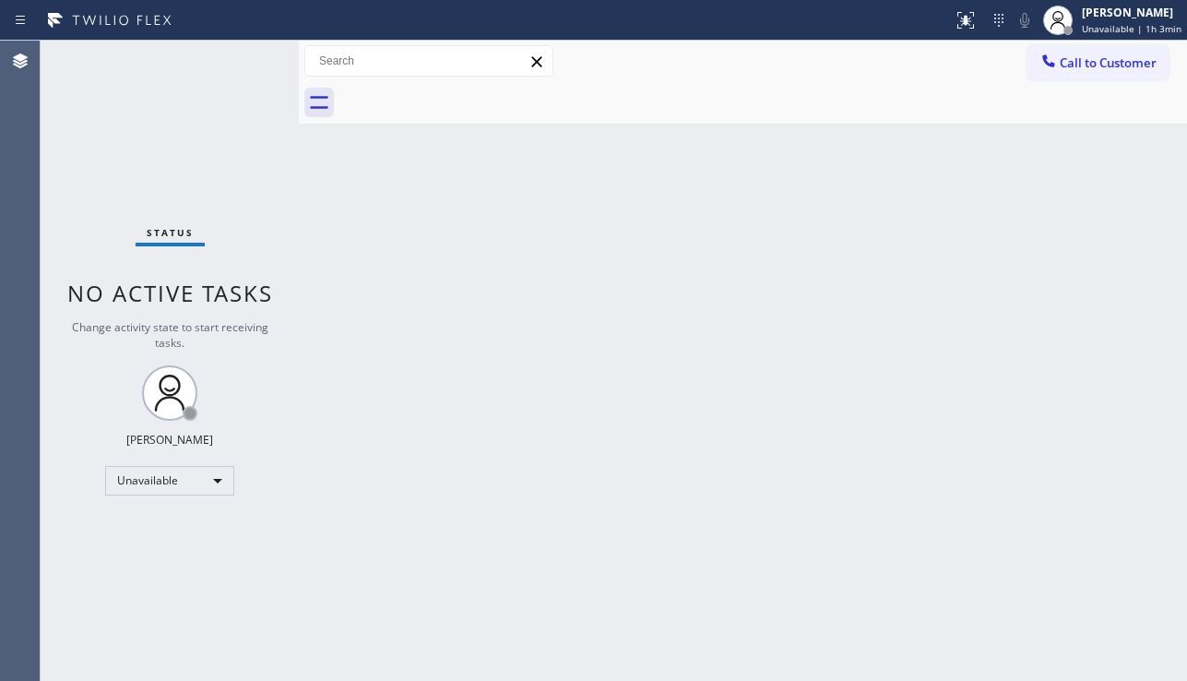
click at [681, 320] on div "Back to Dashboard Change Sender ID Customers Technicians Select a contact Outbo…" at bounding box center [743, 361] width 888 height 640
click at [454, 308] on div "Back to Dashboard Change Sender ID Customers Technicians Select a contact Outbo…" at bounding box center [743, 361] width 888 height 640
click at [719, 314] on div "Back to Dashboard Change Sender ID Customers Technicians Select a contact Outbo…" at bounding box center [743, 361] width 888 height 640
click at [1075, 66] on span "Call to Customer" at bounding box center [1108, 62] width 97 height 17
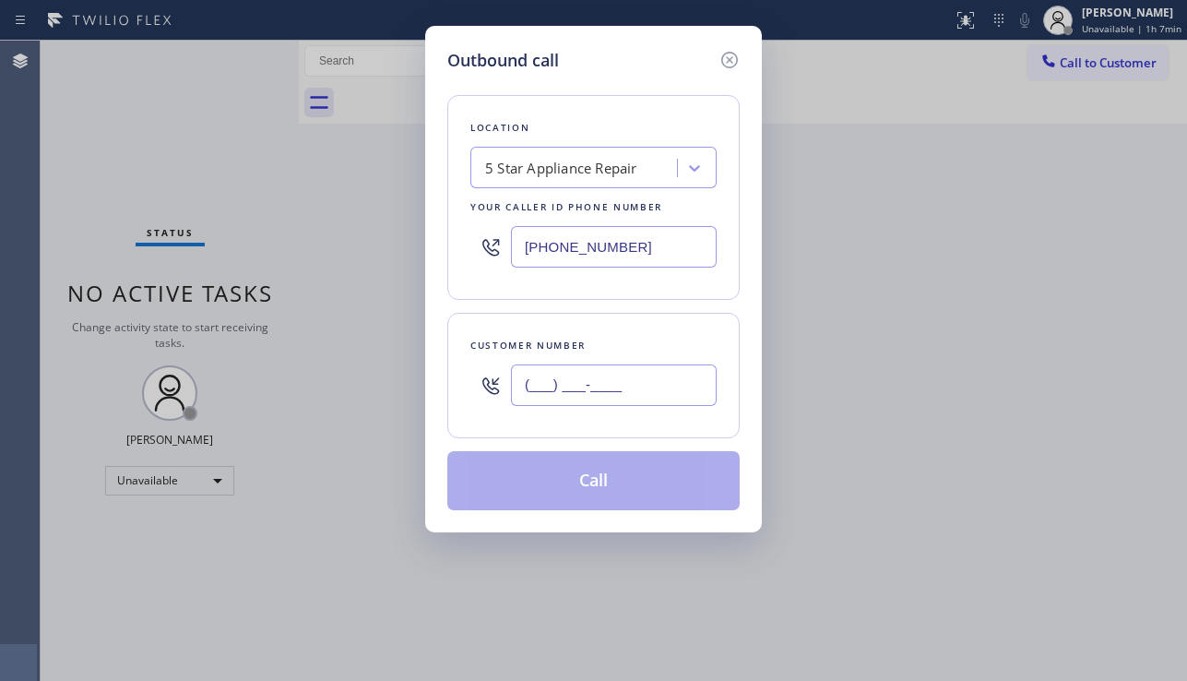
click at [551, 384] on input "(___) ___-____" at bounding box center [614, 384] width 206 height 41
paste input "360) 477-4790"
type input "(360) 477-4790"
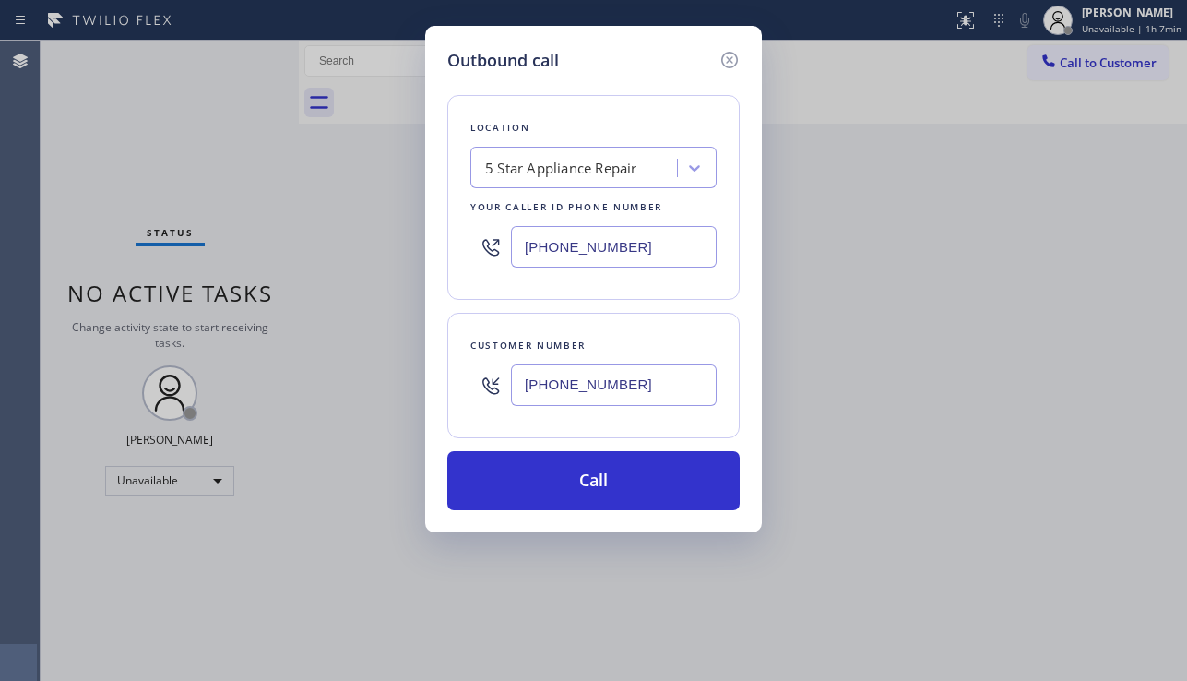
drag, startPoint x: 602, startPoint y: 246, endPoint x: 485, endPoint y: 251, distance: 117.2
click at [485, 251] on div "[PHONE_NUMBER]" at bounding box center [593, 247] width 246 height 60
paste input "206) 565-0601"
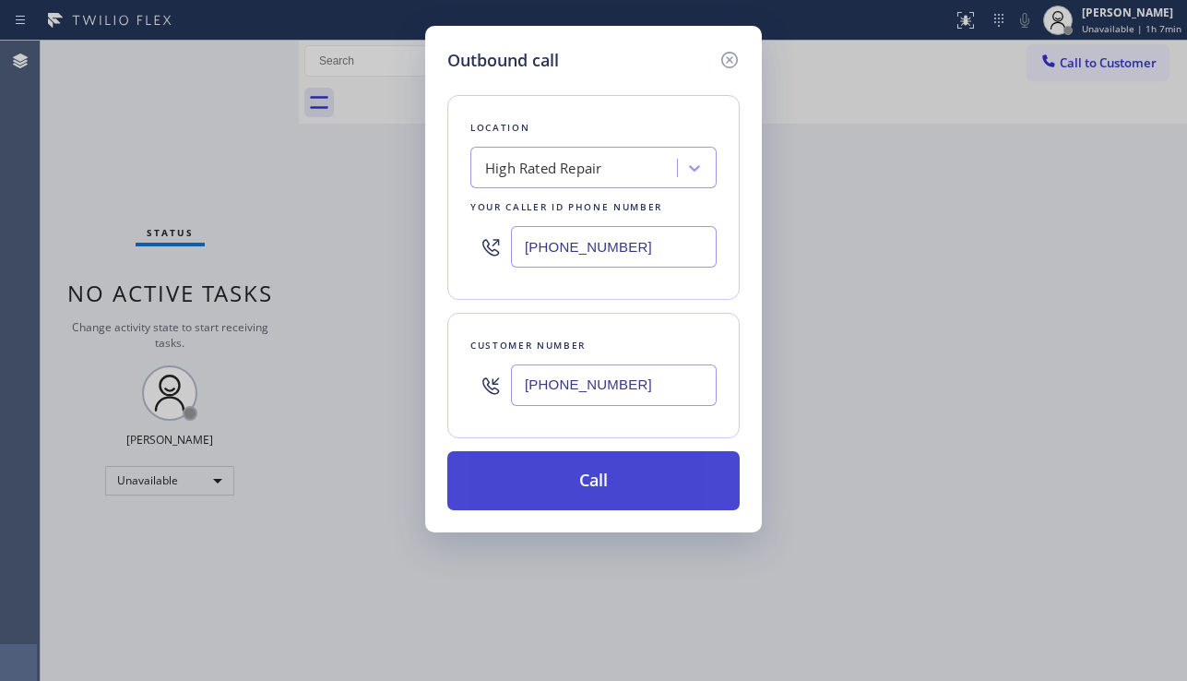
type input "(206) 565-0601"
click at [580, 469] on button "Call" at bounding box center [593, 480] width 292 height 59
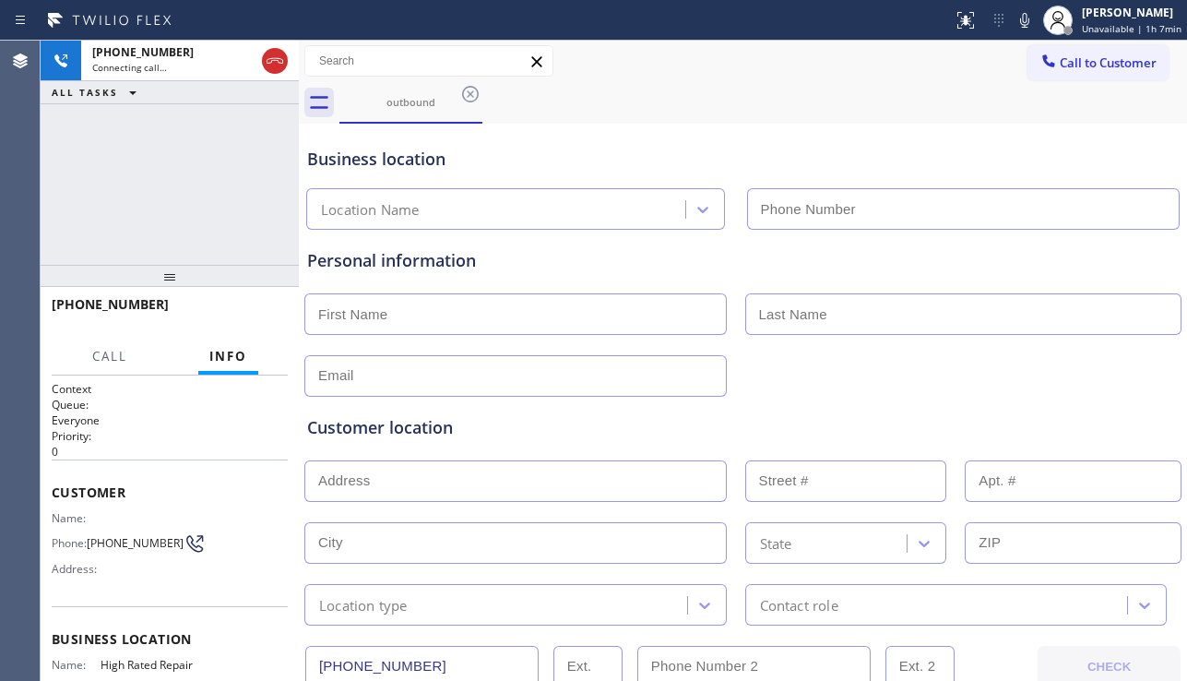
type input "(206) 565-0601"
click at [447, 434] on div "Customer location" at bounding box center [742, 427] width 871 height 25
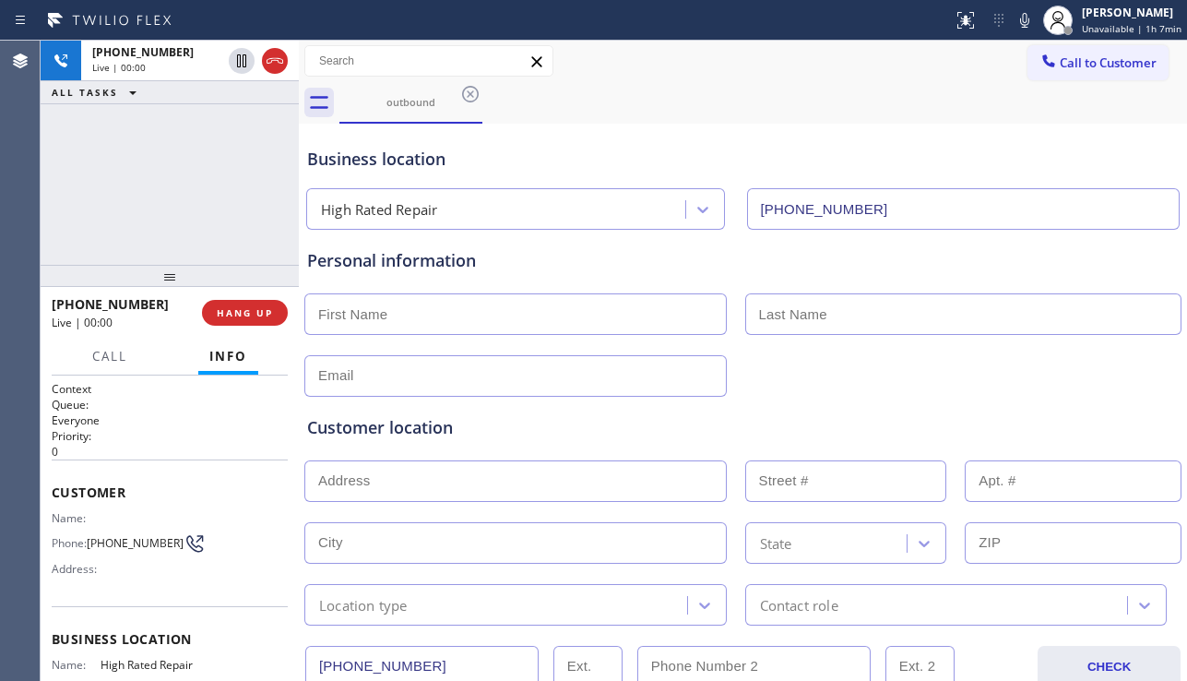
click at [1096, 413] on div "Customer location >> ADD NEW ADDRESS << + NEW ADDRESS State Location type Conta…" at bounding box center [742, 511] width 879 height 229
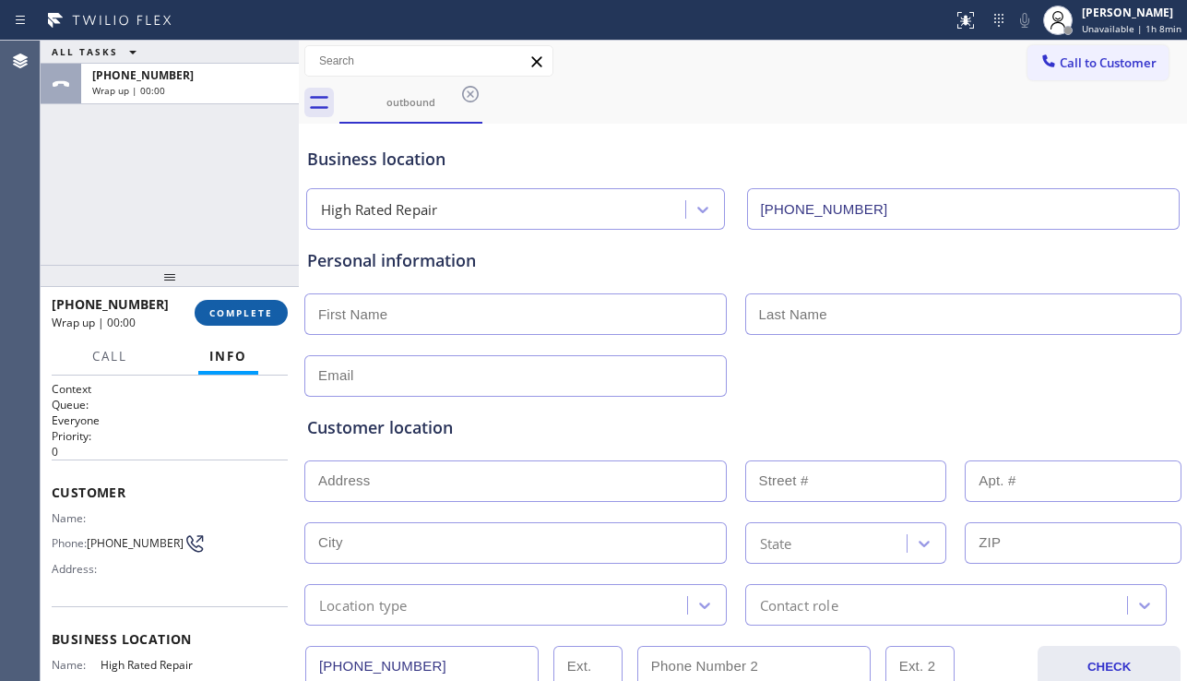
click at [277, 301] on button "COMPLETE" at bounding box center [241, 313] width 93 height 26
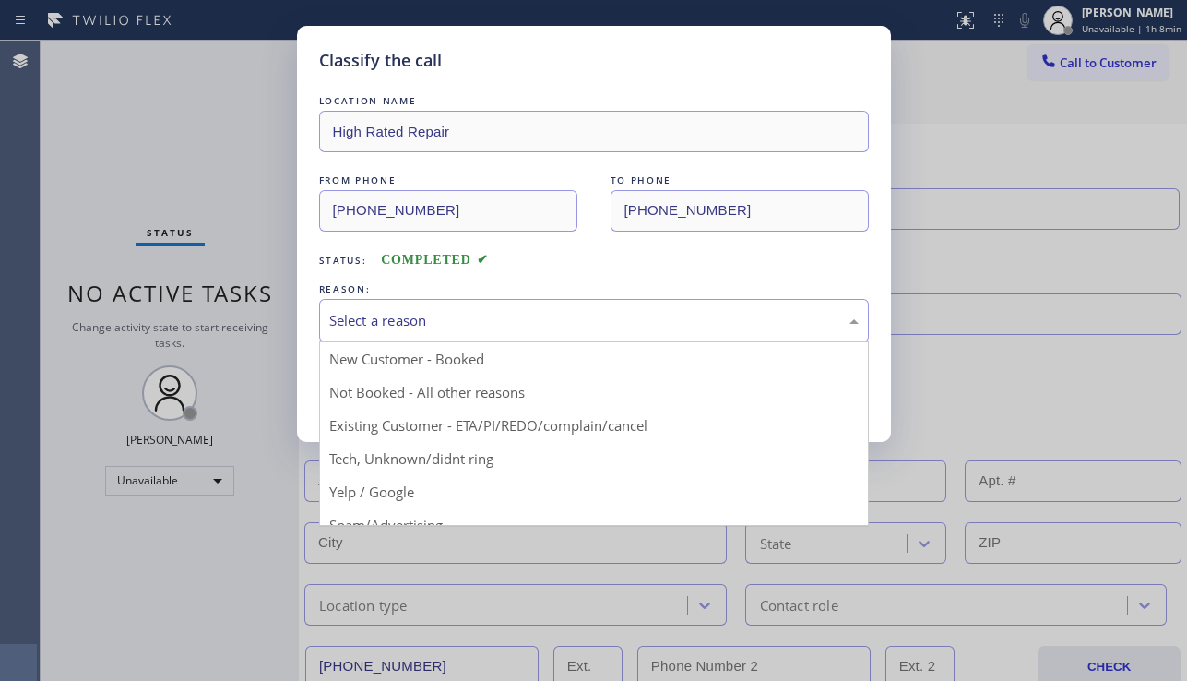
click at [493, 328] on div "Select a reason" at bounding box center [593, 320] width 529 height 21
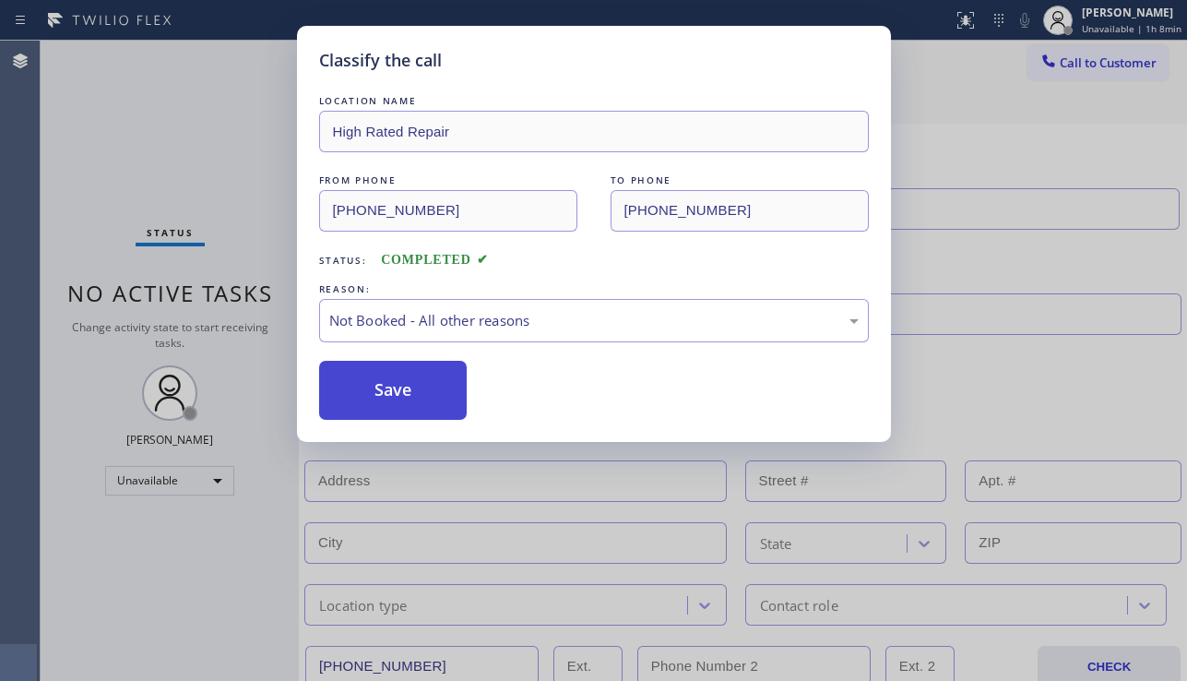
click at [411, 399] on button "Save" at bounding box center [393, 390] width 148 height 59
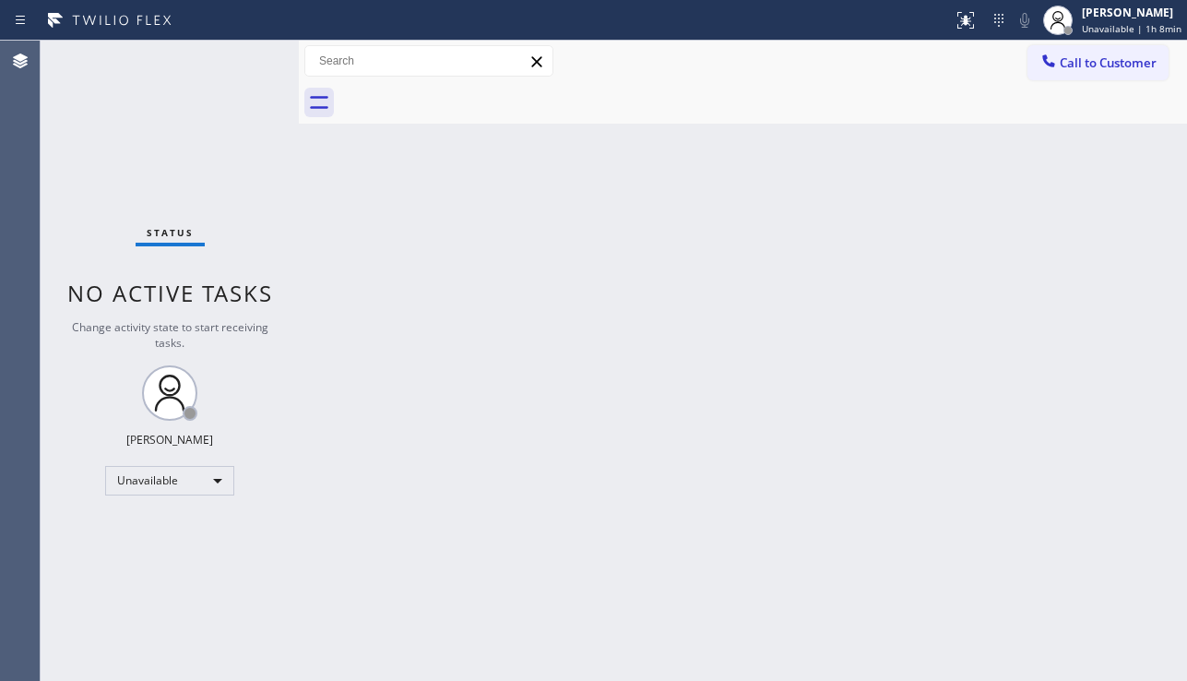
drag, startPoint x: 357, startPoint y: 131, endPoint x: 494, endPoint y: 331, distance: 242.7
click at [361, 133] on div "Back to Dashboard Change Sender ID Customers Technicians Select a contact Outbo…" at bounding box center [743, 361] width 888 height 640
click at [118, 560] on div "Status No active tasks Change activity state to start receiving tasks. Alynna M…" at bounding box center [170, 361] width 258 height 640
click at [1075, 391] on div "Back to Dashboard Change Sender ID Customers Technicians Select a contact Outbo…" at bounding box center [743, 361] width 888 height 640
click at [1071, 65] on span "Call to Customer" at bounding box center [1108, 62] width 97 height 17
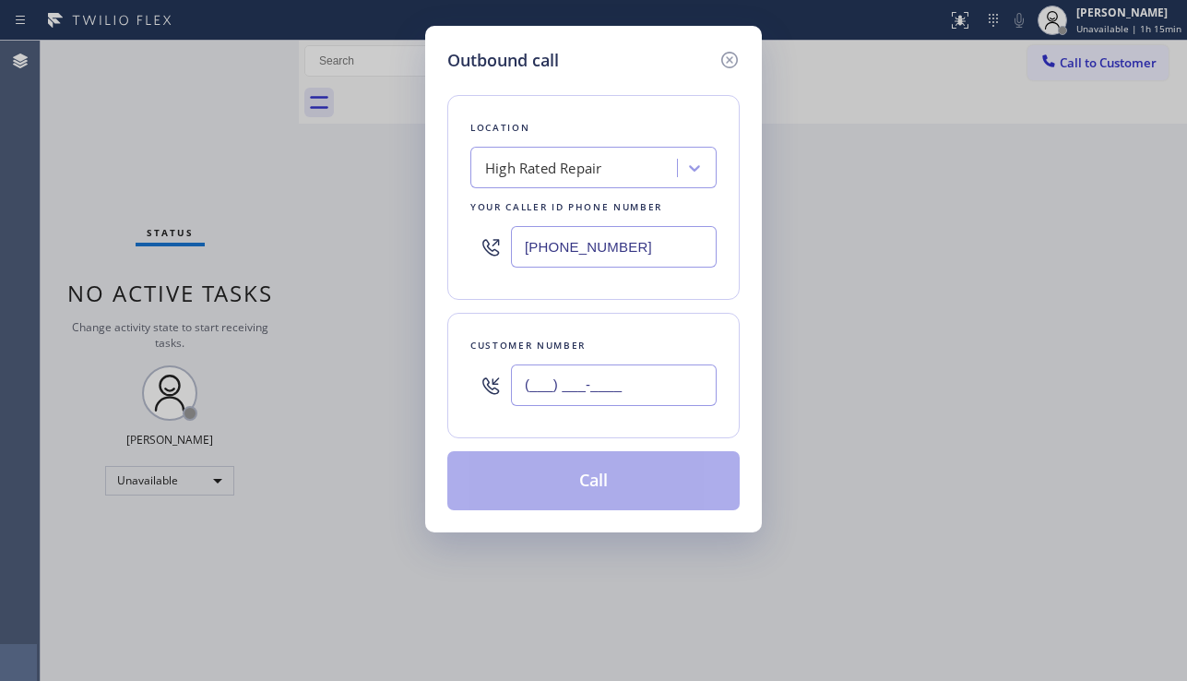
click at [578, 383] on input "(___) ___-____" at bounding box center [614, 384] width 206 height 41
paste input "908) 296-3251"
type input "(908) 296-3251"
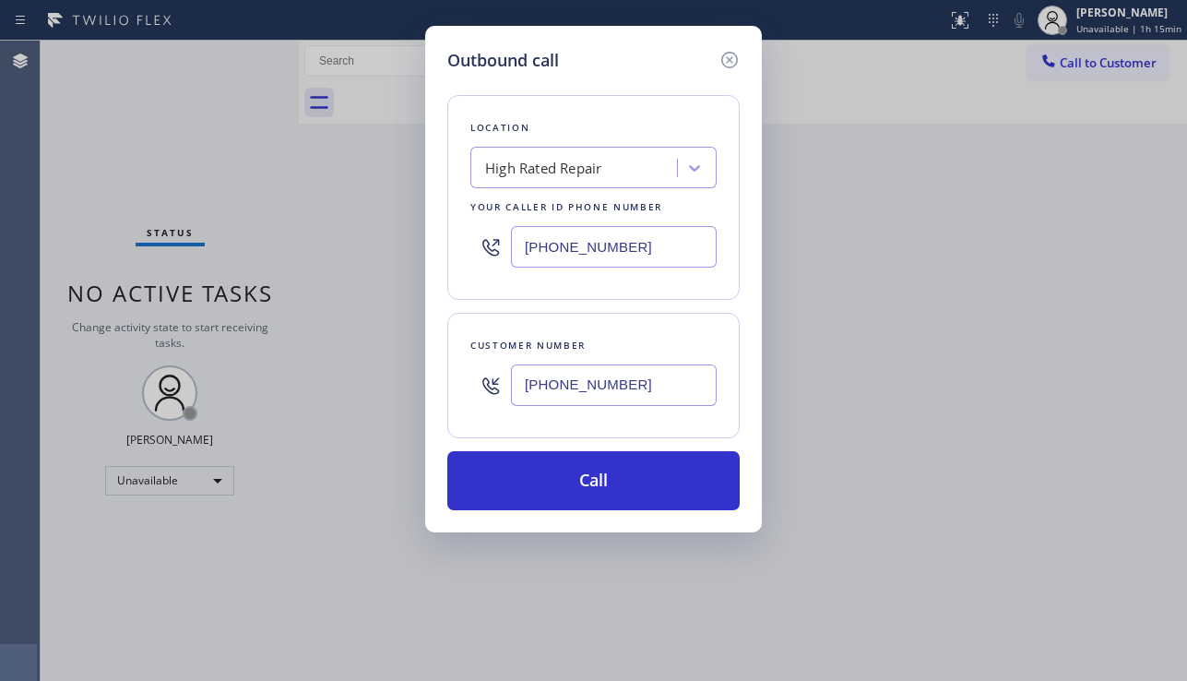
drag, startPoint x: 680, startPoint y: 244, endPoint x: 475, endPoint y: 269, distance: 206.2
click at [475, 269] on div "(206) 565-0601" at bounding box center [593, 247] width 246 height 60
paste input "908) 201-8274"
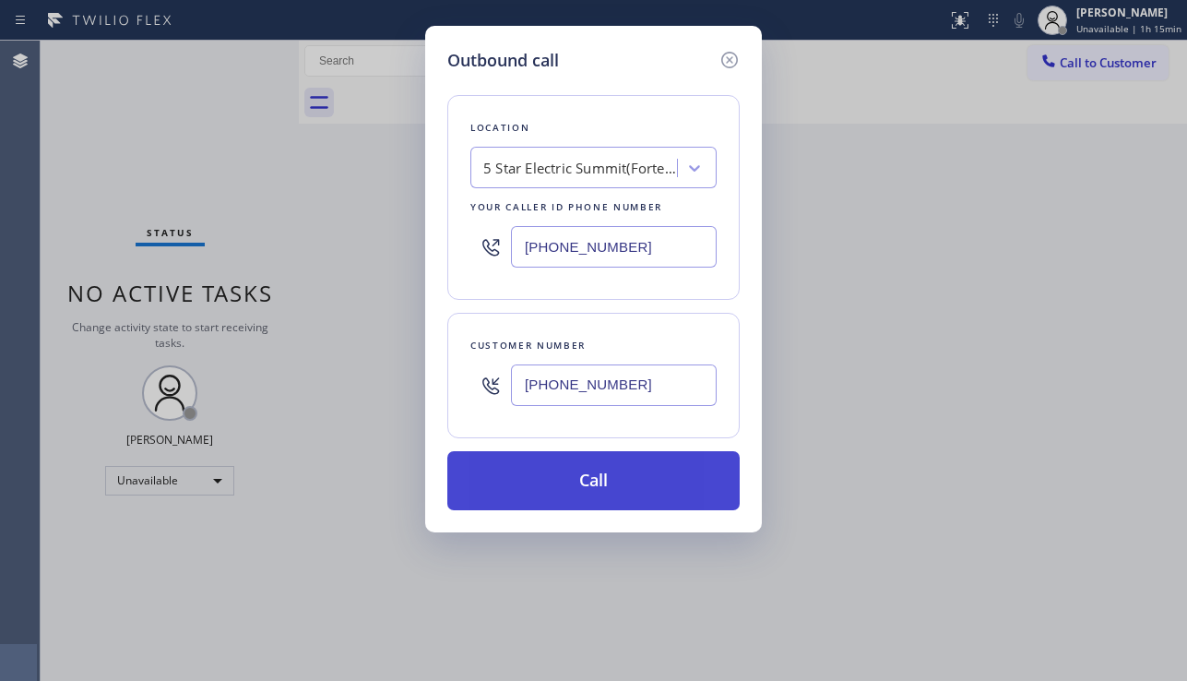
type input "(908) 201-8274"
click at [586, 479] on button "Call" at bounding box center [593, 480] width 292 height 59
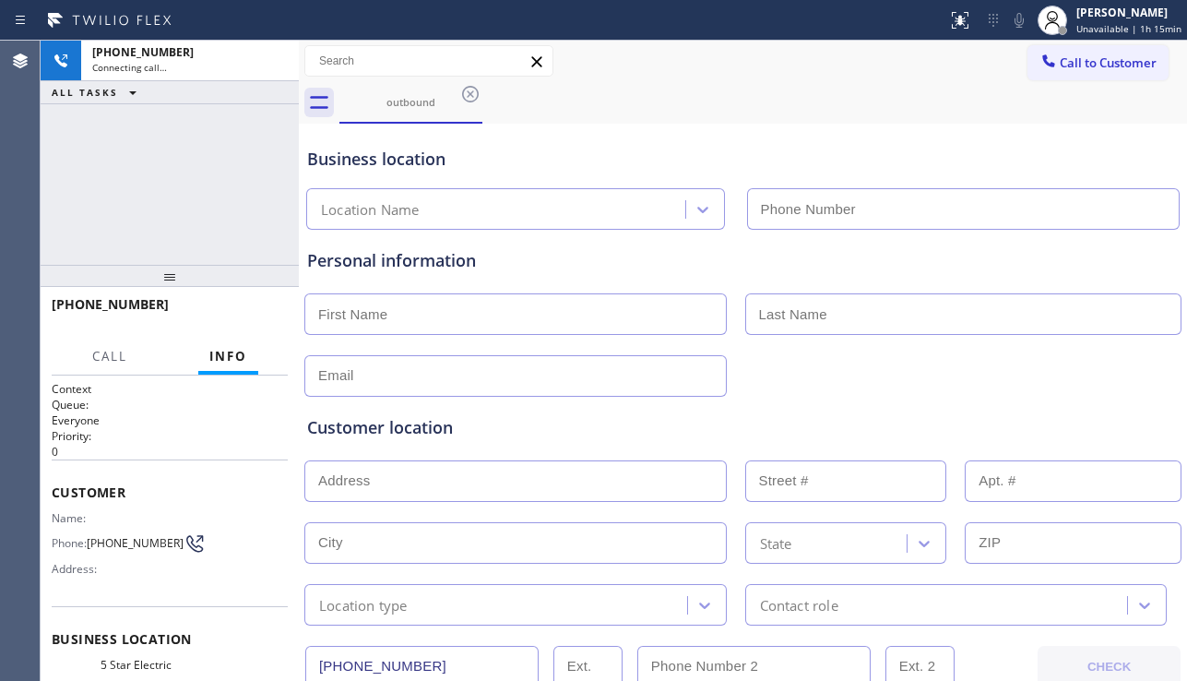
type input "(908) 201-8274"
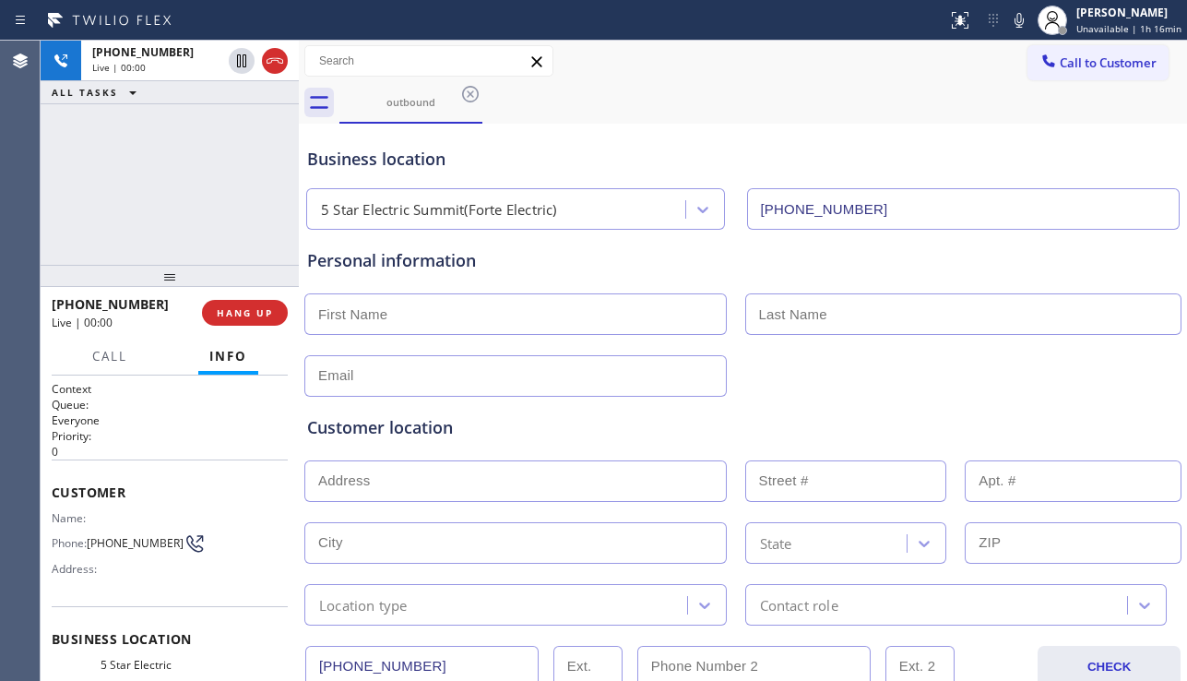
click at [1110, 354] on div at bounding box center [742, 373] width 881 height 45
click at [237, 304] on button "HANG UP" at bounding box center [245, 313] width 86 height 26
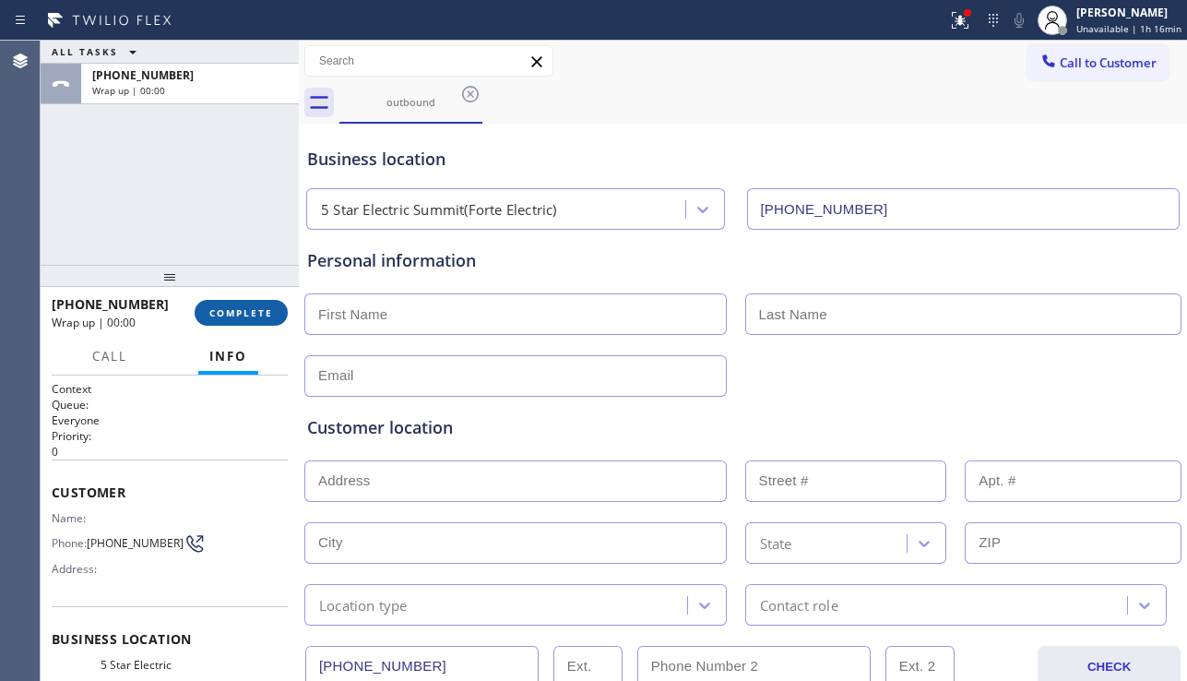
click at [237, 304] on button "COMPLETE" at bounding box center [241, 313] width 93 height 26
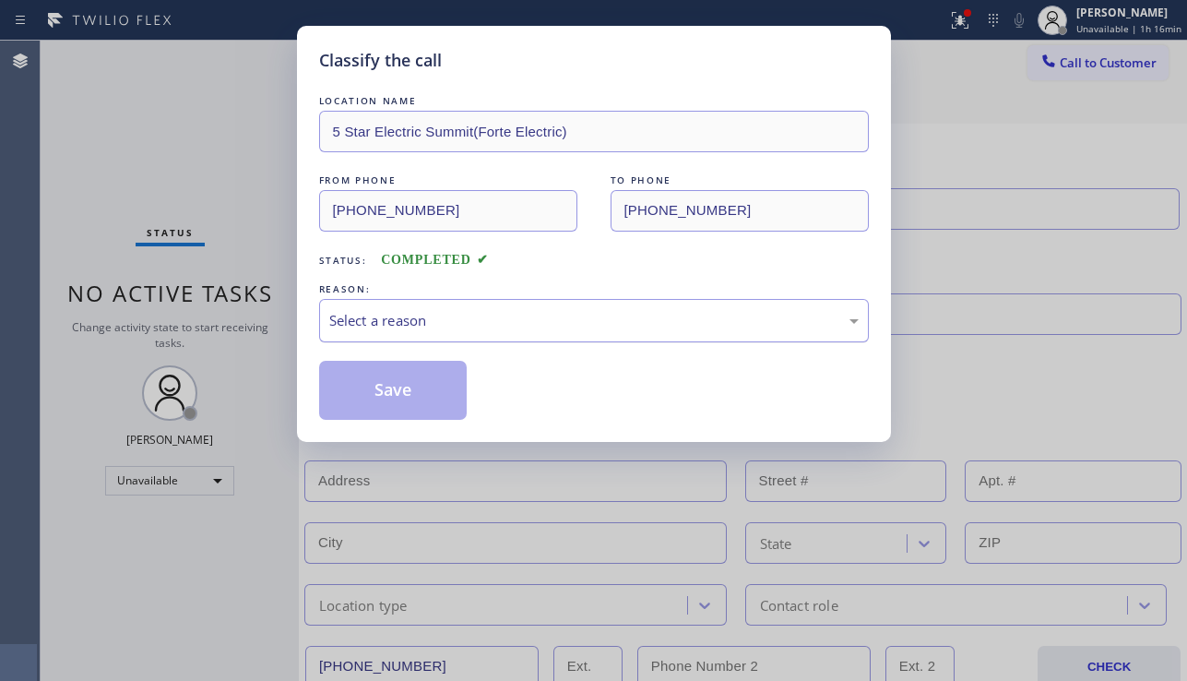
click at [453, 321] on div "Select a reason" at bounding box center [593, 320] width 529 height 21
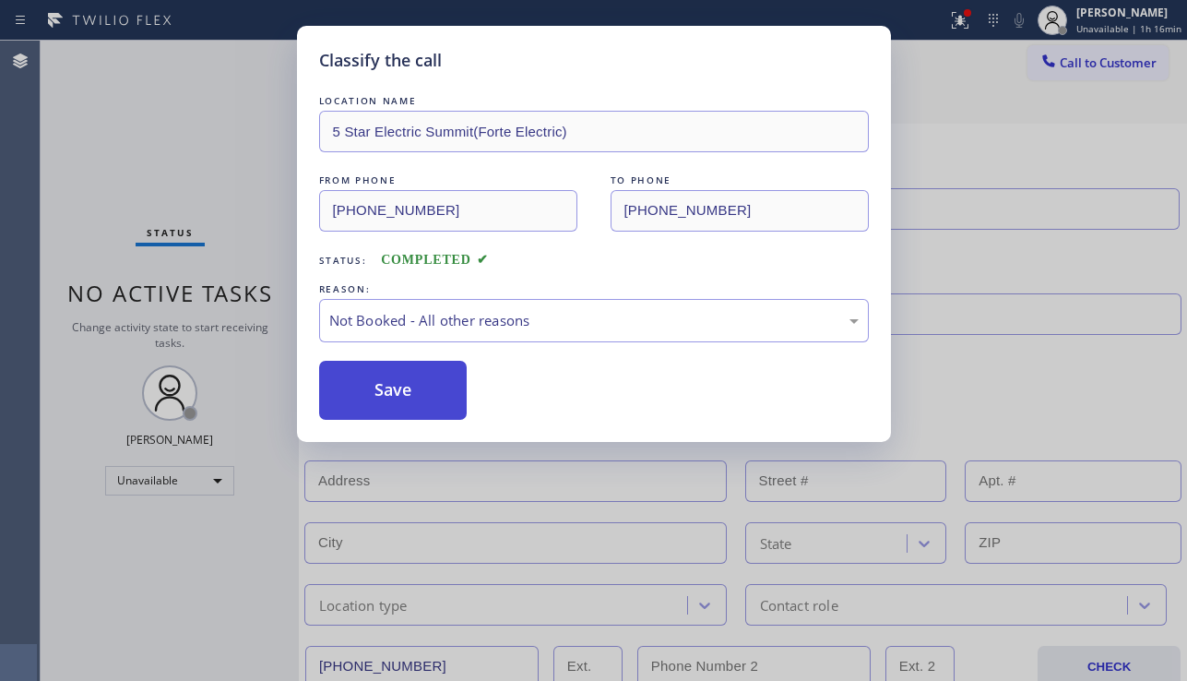
click at [398, 391] on button "Save" at bounding box center [393, 390] width 148 height 59
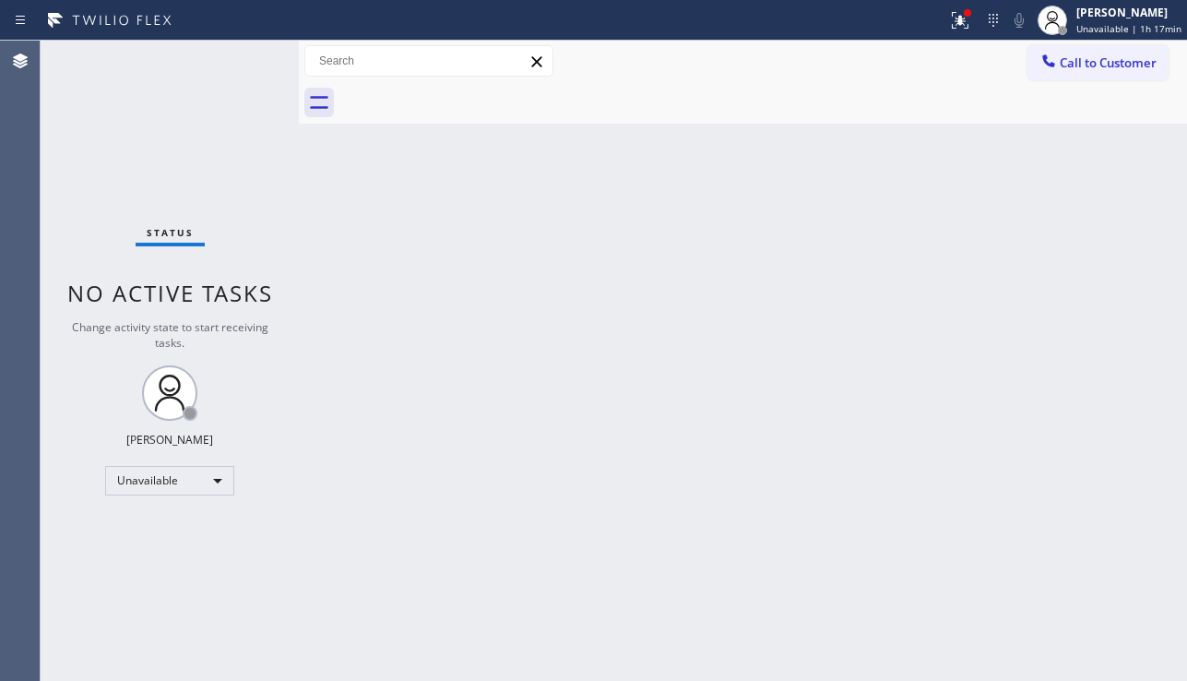
drag, startPoint x: 1118, startPoint y: 59, endPoint x: 892, endPoint y: 200, distance: 266.4
click at [1118, 59] on span "Call to Customer" at bounding box center [1108, 62] width 97 height 17
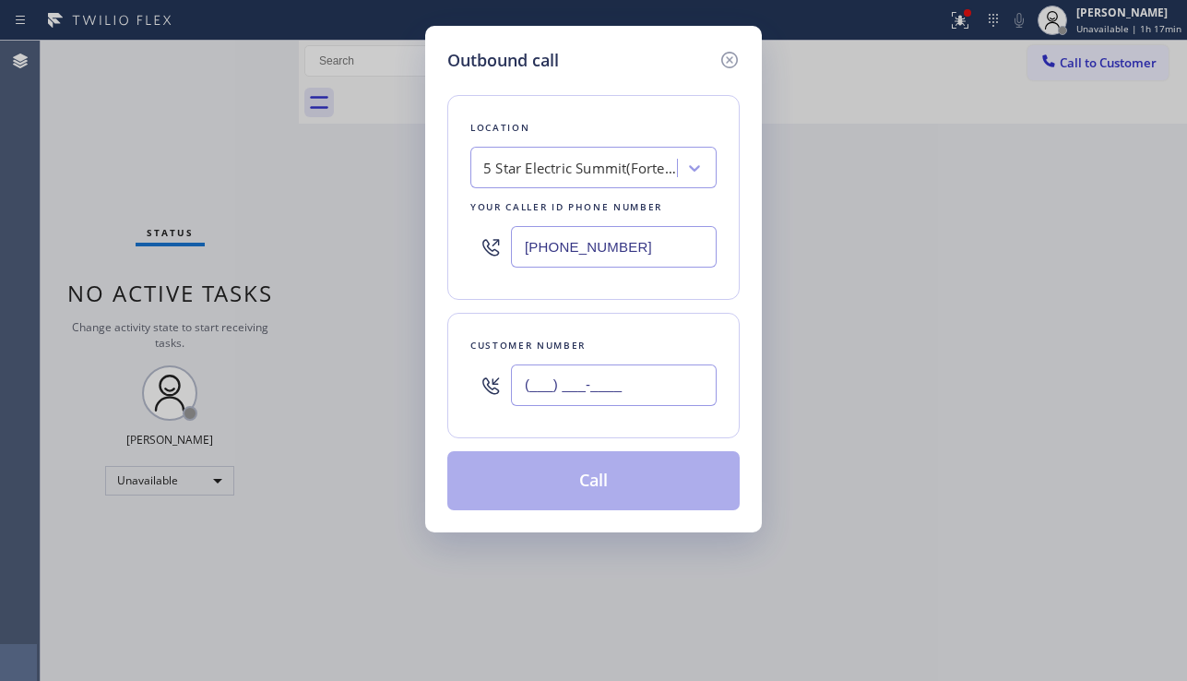
click at [610, 389] on input "(___) ___-____" at bounding box center [614, 384] width 206 height 41
paste input "786) 807-7204"
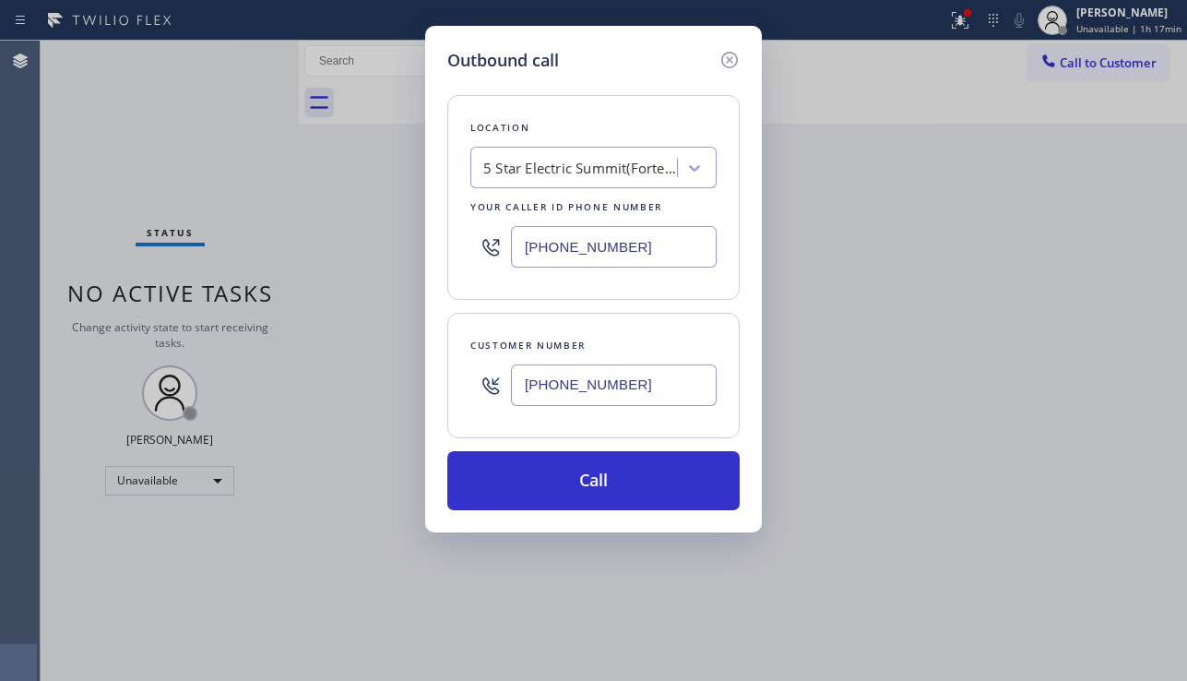
type input "(786) 807-7204"
drag, startPoint x: 639, startPoint y: 242, endPoint x: 472, endPoint y: 260, distance: 167.9
click at [472, 260] on div "(908) 201-8274" at bounding box center [593, 247] width 246 height 60
paste input "786) 465-5241"
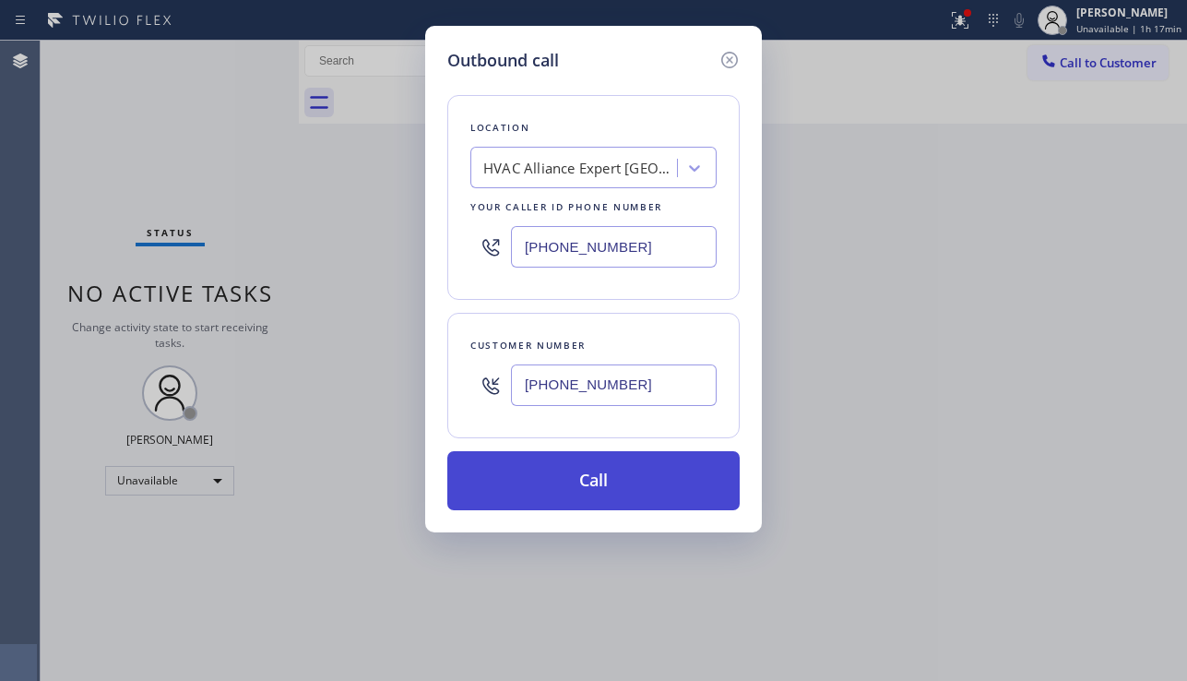
type input "(786) 465-5241"
click at [567, 478] on button "Call" at bounding box center [593, 480] width 292 height 59
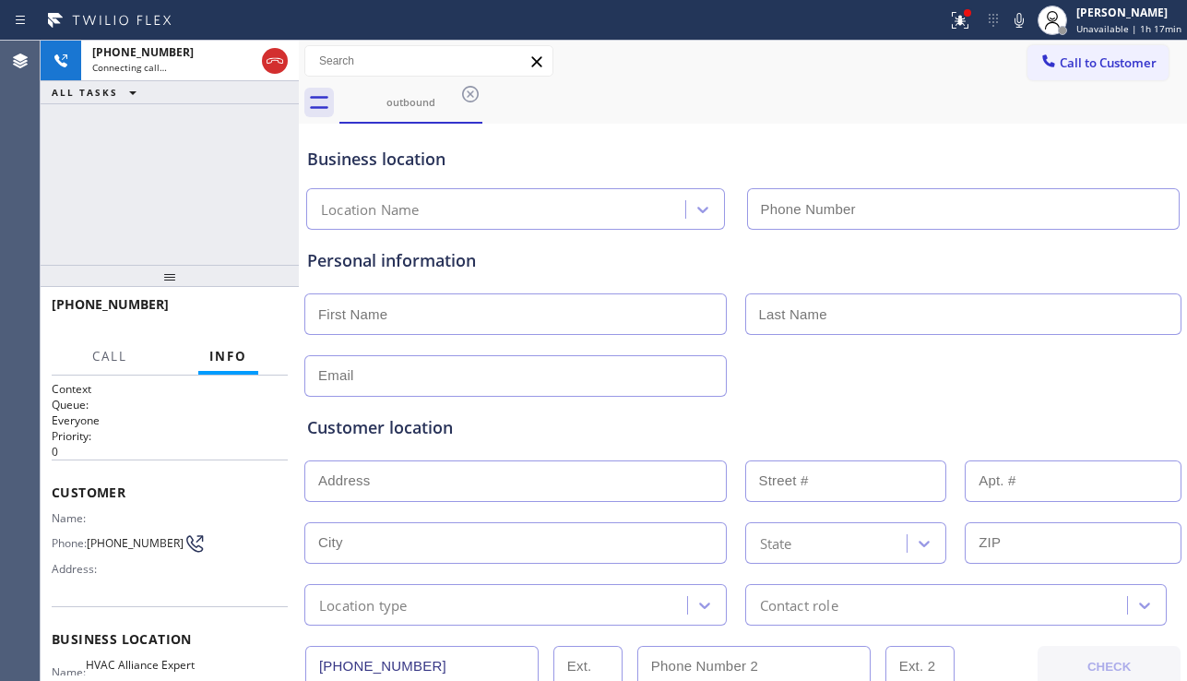
type input "(786) 465-5241"
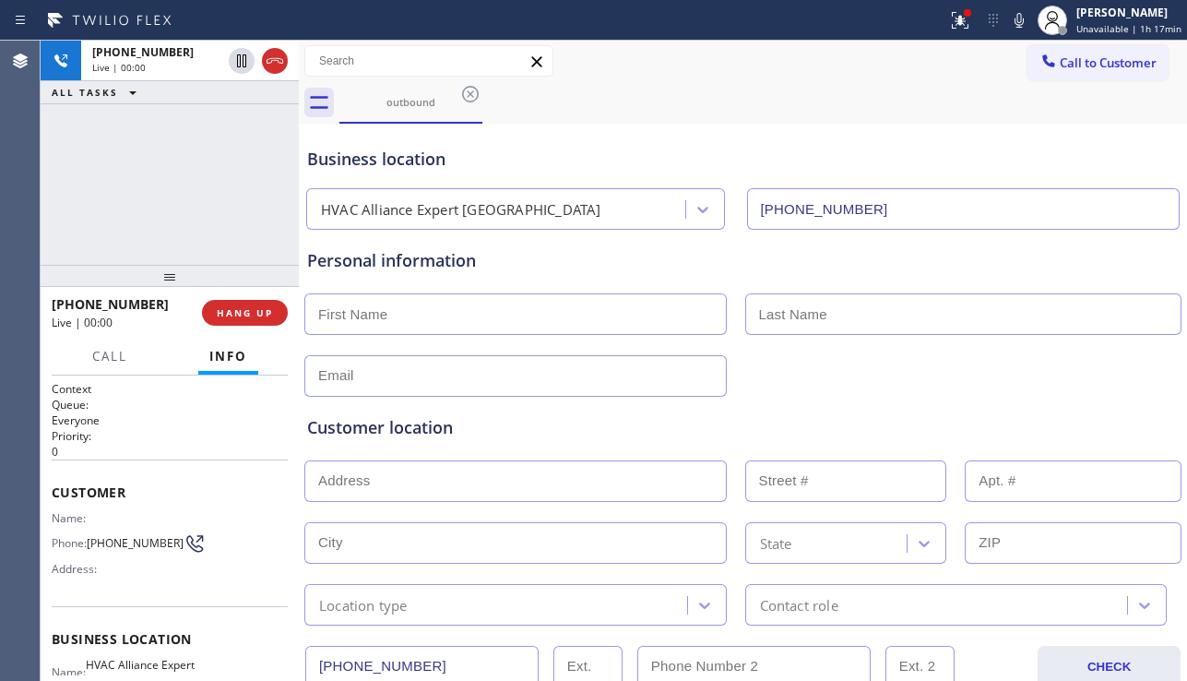
click at [1108, 420] on div "Customer location" at bounding box center [742, 427] width 871 height 25
click at [256, 320] on button "HANG UP" at bounding box center [245, 313] width 86 height 26
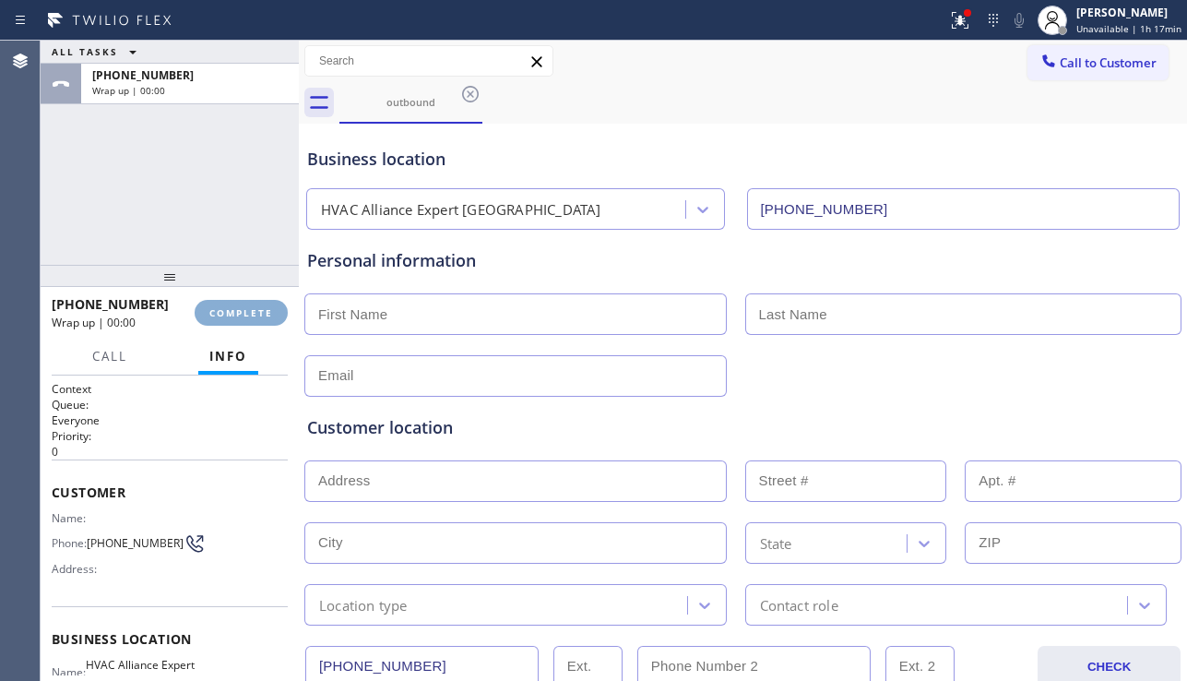
click at [256, 320] on button "COMPLETE" at bounding box center [241, 313] width 93 height 26
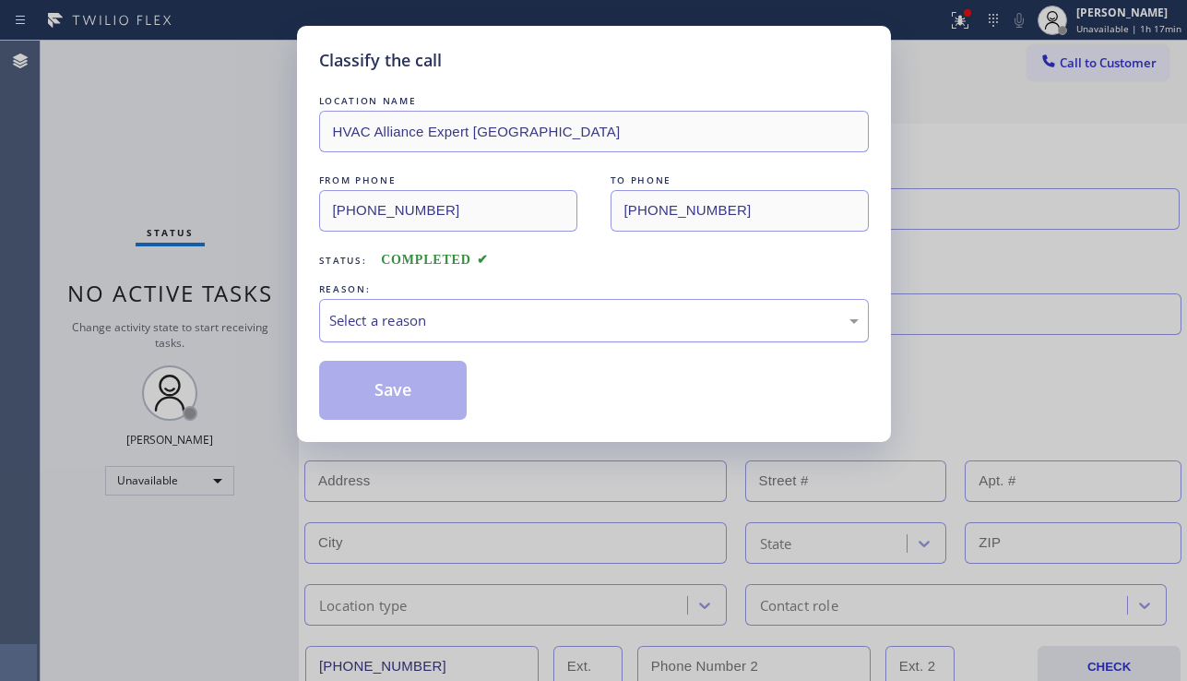
click at [514, 323] on div "Select a reason" at bounding box center [593, 320] width 529 height 21
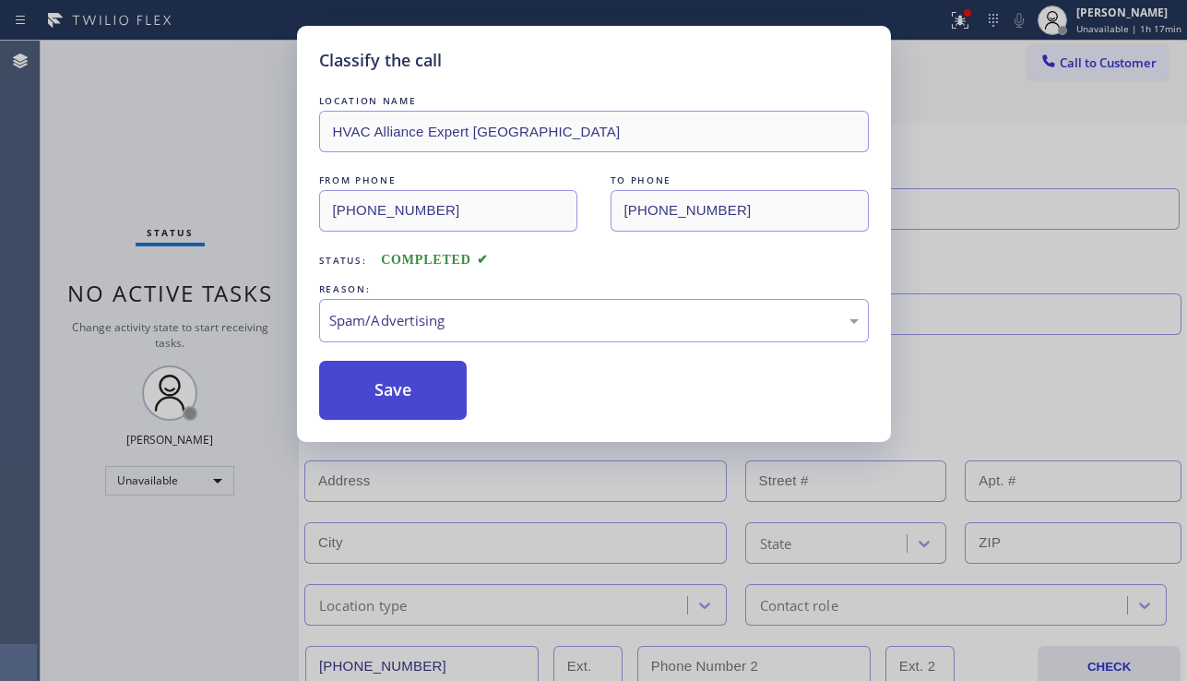
click at [412, 409] on button "Save" at bounding box center [393, 390] width 148 height 59
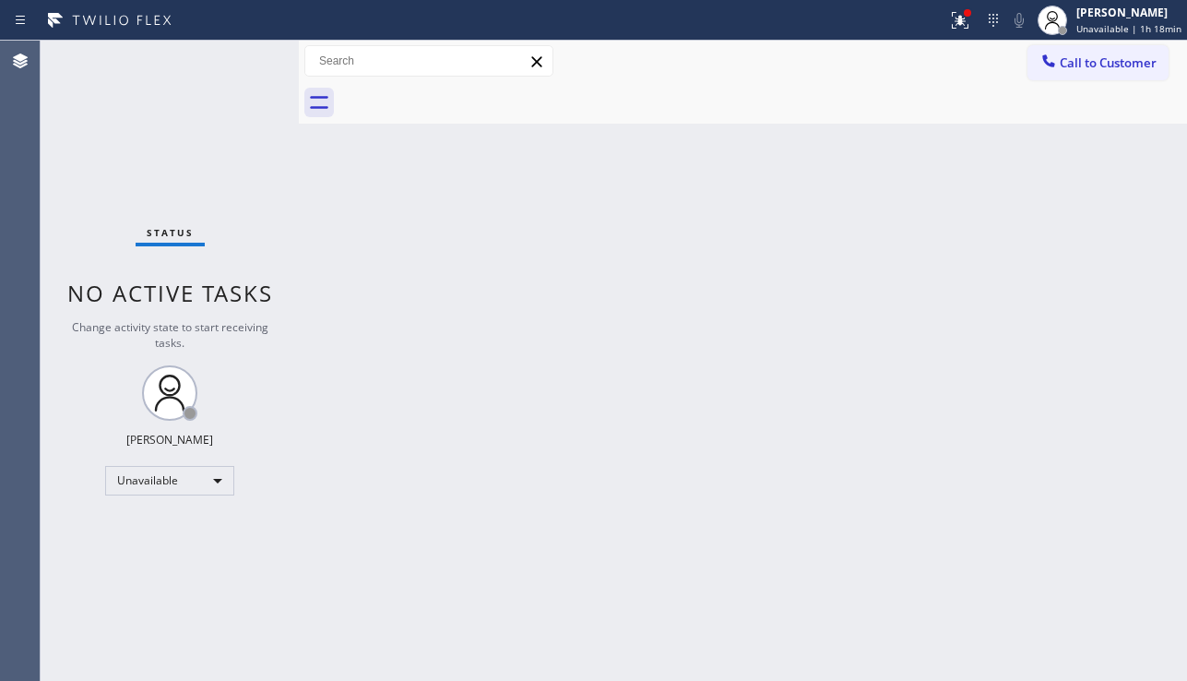
click at [504, 502] on div "Back to Dashboard Change Sender ID Customers Technicians Select a contact Outbo…" at bounding box center [743, 361] width 888 height 640
click at [1097, 53] on button "Call to Customer" at bounding box center [1097, 62] width 141 height 35
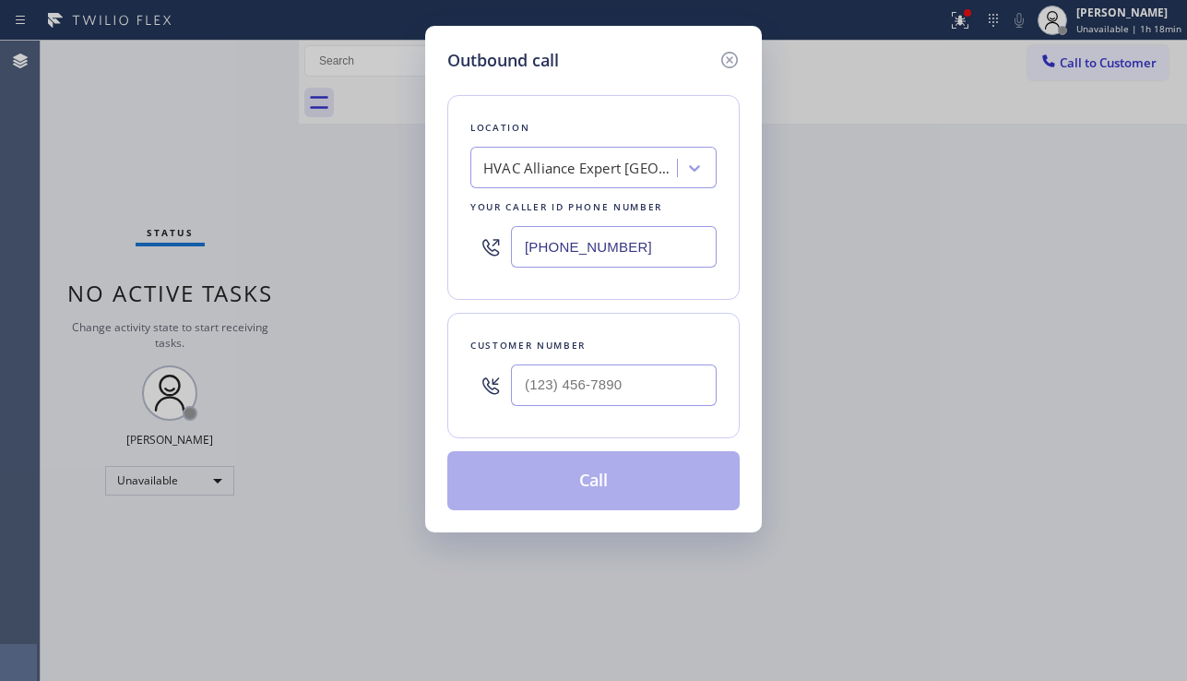
click at [575, 406] on div at bounding box center [614, 385] width 206 height 60
click at [590, 391] on input "(___) ___-____" at bounding box center [614, 384] width 206 height 41
paste input "631) 987-8670"
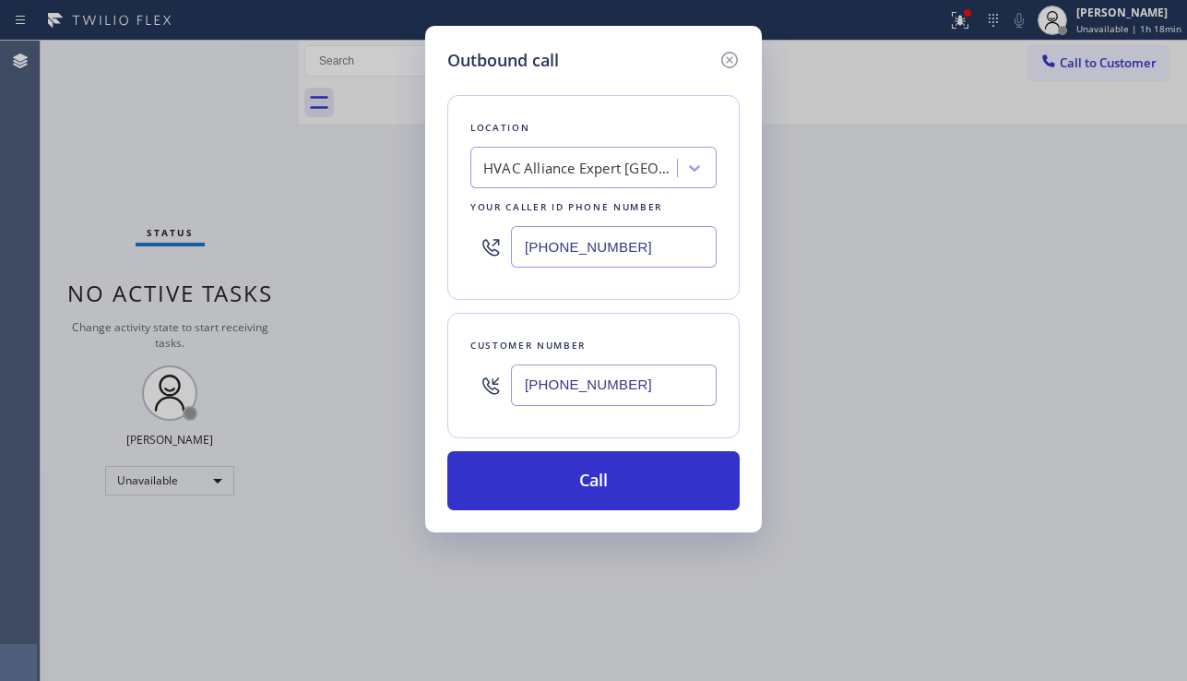
type input "(631) 987-8670"
drag, startPoint x: 1143, startPoint y: 420, endPoint x: 804, endPoint y: 340, distance: 347.6
click at [1143, 420] on div "Outbound call Location HVAC Alliance Expert Three Lakes Your caller id phone nu…" at bounding box center [593, 340] width 1187 height 681
click at [539, 155] on div "HVAC Alliance Expert Three Lakes" at bounding box center [576, 168] width 201 height 32
type input "viking repair pro arca"
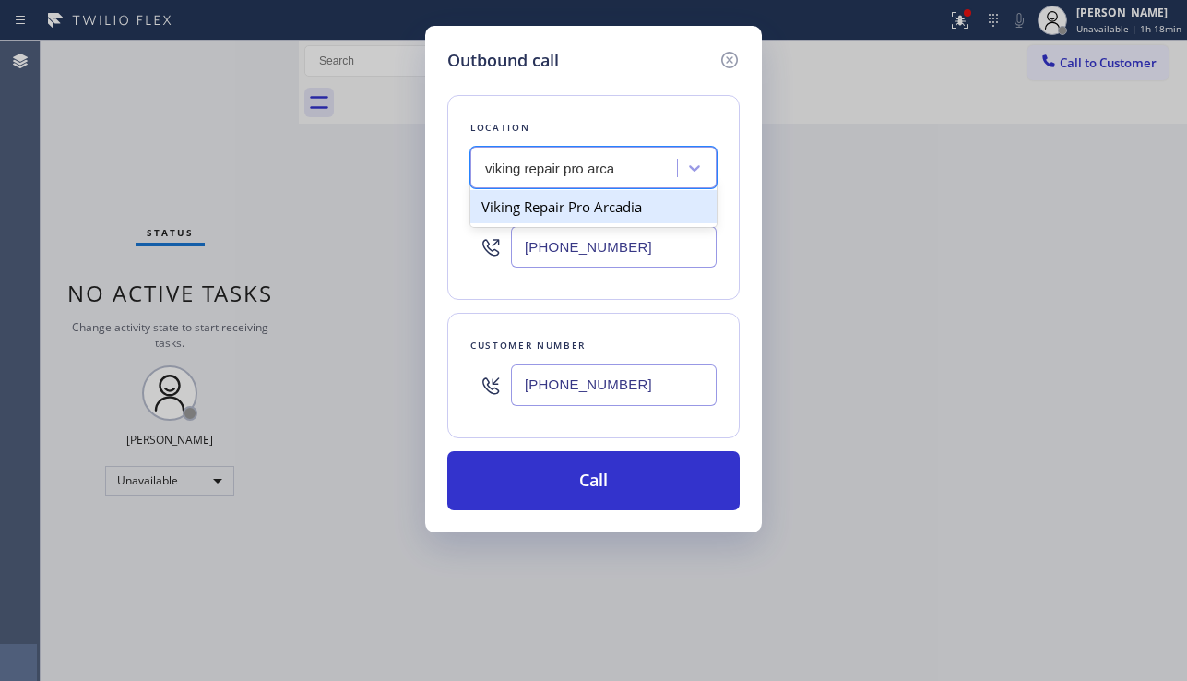
click at [552, 213] on div "Viking Repair Pro Arcadia" at bounding box center [593, 206] width 246 height 33
type input "(626) 602-9922"
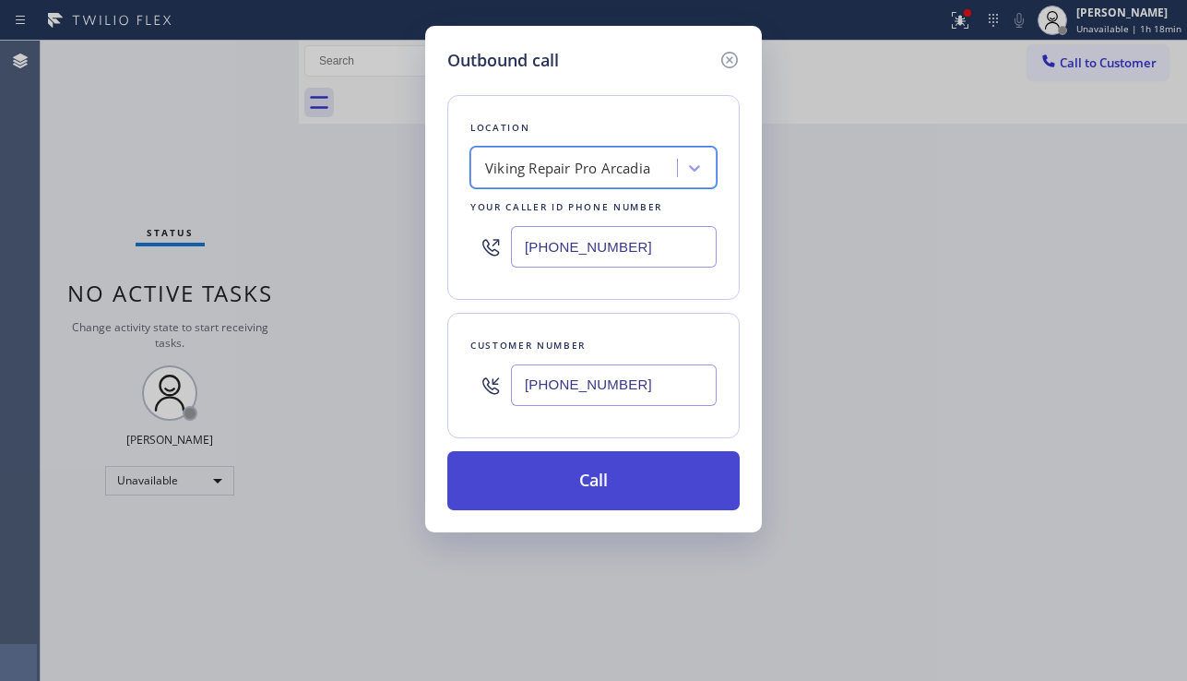
click at [572, 477] on button "Call" at bounding box center [593, 480] width 292 height 59
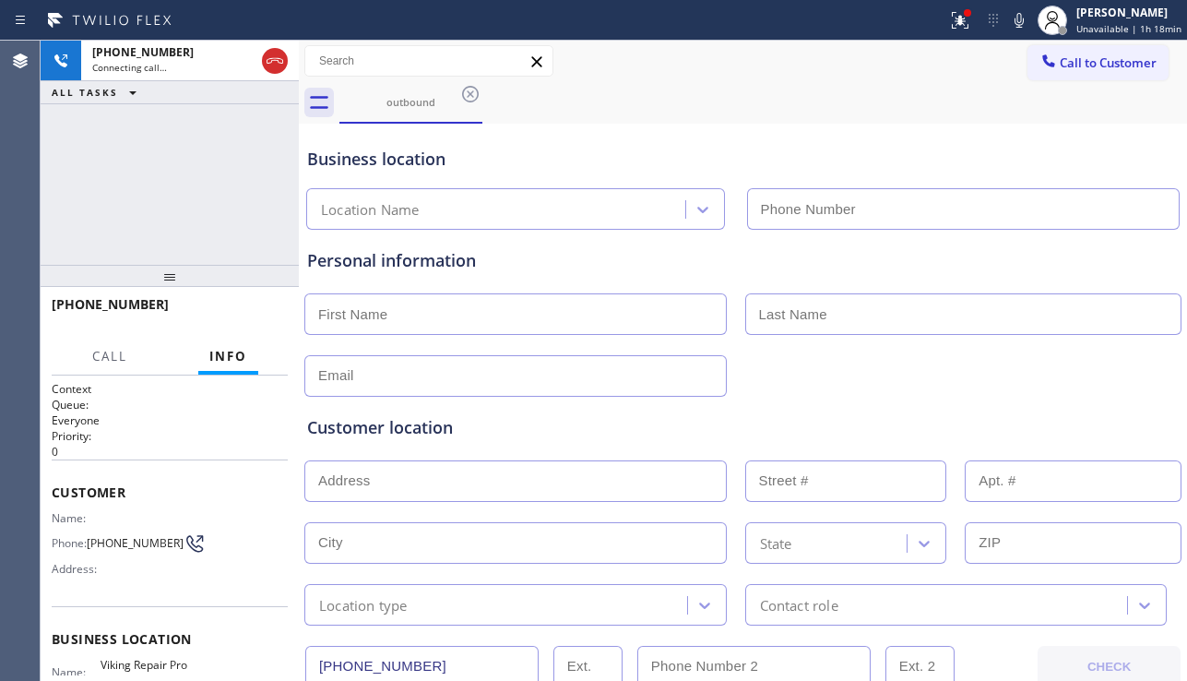
type input "(626) 602-9922"
click at [1119, 385] on div at bounding box center [742, 373] width 881 height 45
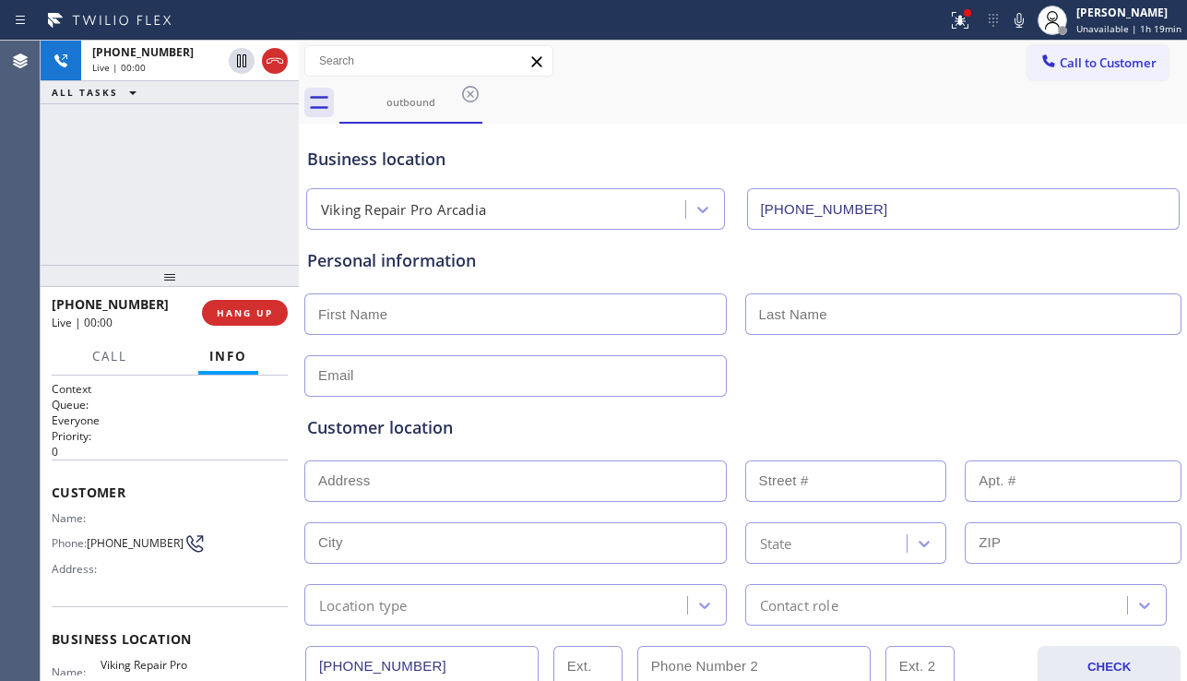
drag, startPoint x: 1097, startPoint y: 419, endPoint x: 1072, endPoint y: 421, distance: 25.9
click at [1097, 419] on div "Customer location" at bounding box center [742, 427] width 871 height 25
click at [1085, 397] on div "Customer location >> ADD NEW ADDRESS << + NEW ADDRESS State Location type Conta…" at bounding box center [742, 511] width 879 height 229
click at [1125, 397] on div "Customer location >> ADD NEW ADDRESS << + NEW ADDRESS State Location type Conta…" at bounding box center [742, 511] width 879 height 229
click at [436, 432] on div "Customer location" at bounding box center [742, 427] width 871 height 25
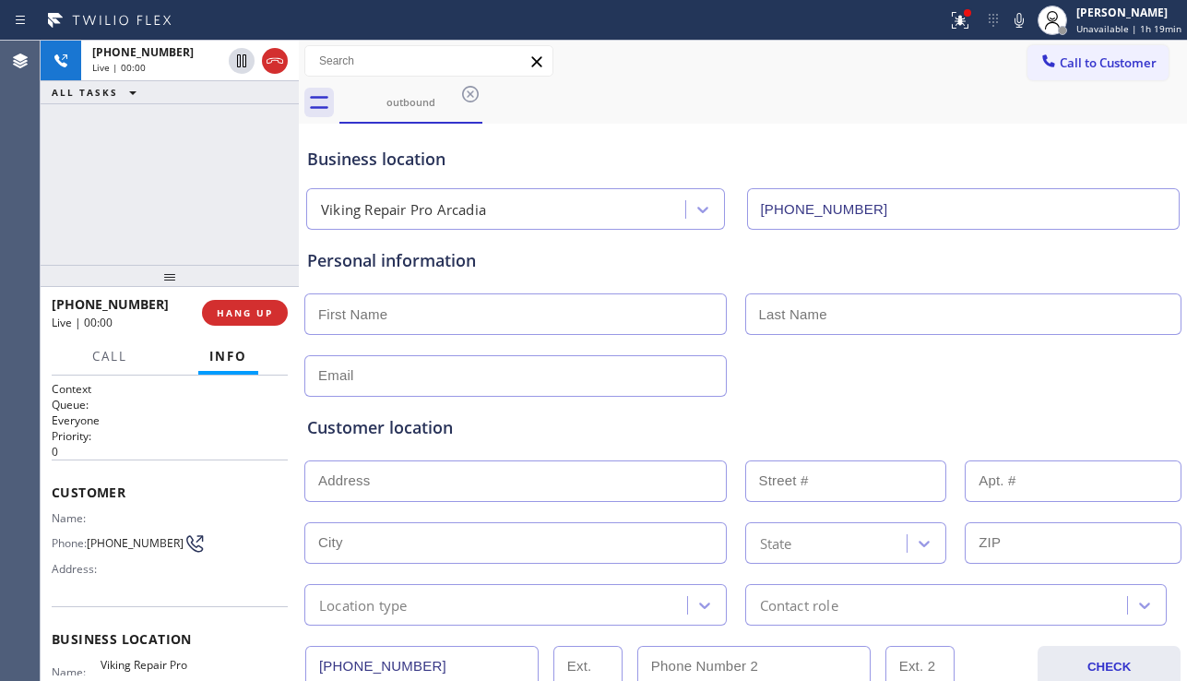
click at [447, 429] on div "Customer location" at bounding box center [742, 427] width 871 height 25
click at [256, 315] on span "HANG UP" at bounding box center [245, 312] width 56 height 13
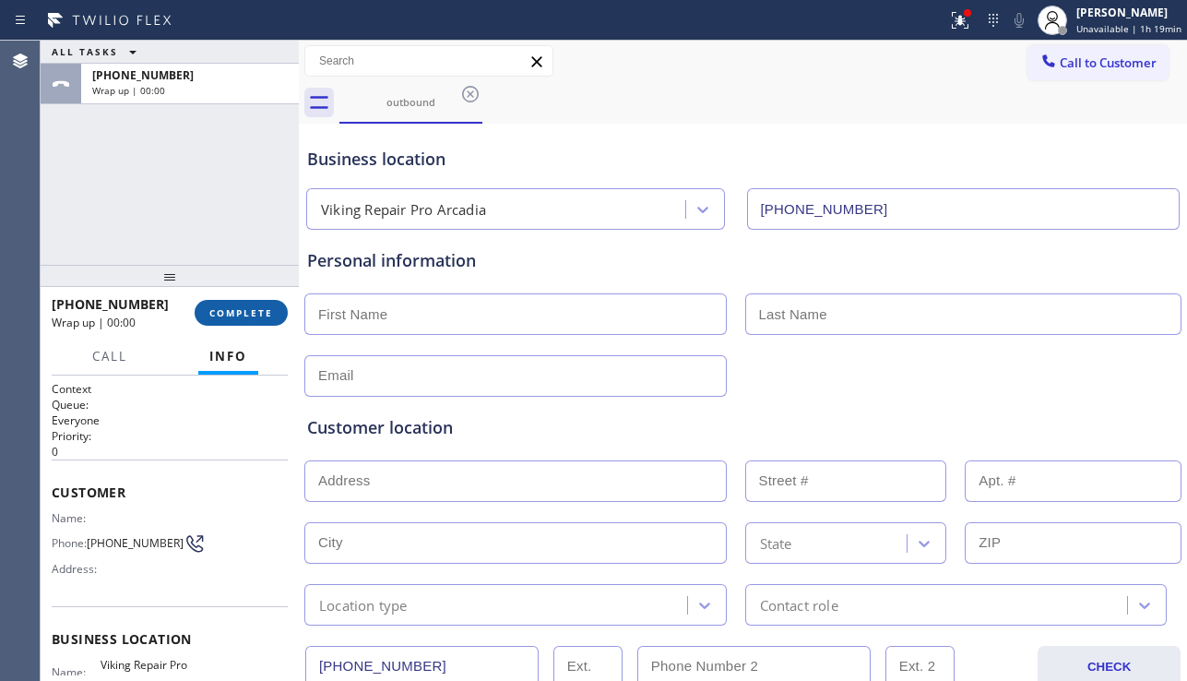
click at [251, 314] on span "COMPLETE" at bounding box center [241, 312] width 64 height 13
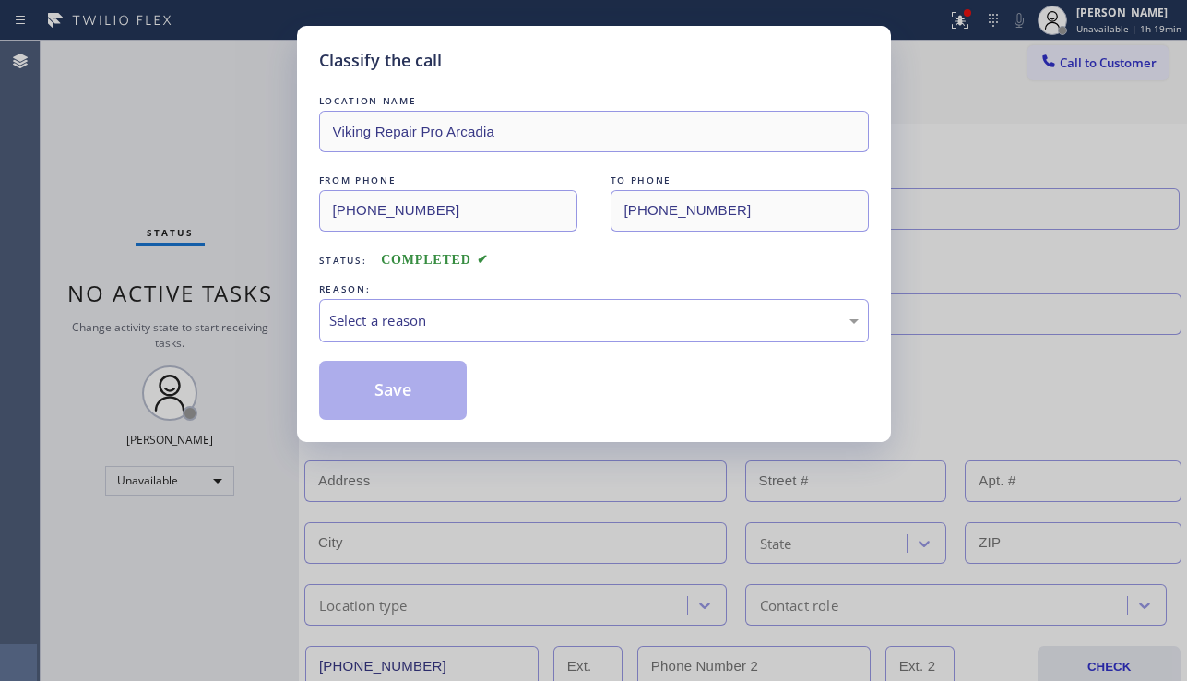
click at [285, 217] on div "Classify the call LOCATION NAME Viking Repair Pro Arcadia FROM PHONE (626) 602-…" at bounding box center [593, 340] width 1187 height 681
click at [295, 128] on div "Classify the call LOCATION NAME Viking Repair Pro Arcadia FROM PHONE (626) 602-…" at bounding box center [593, 340] width 1187 height 681
click at [460, 318] on div "Select a reason" at bounding box center [593, 320] width 529 height 21
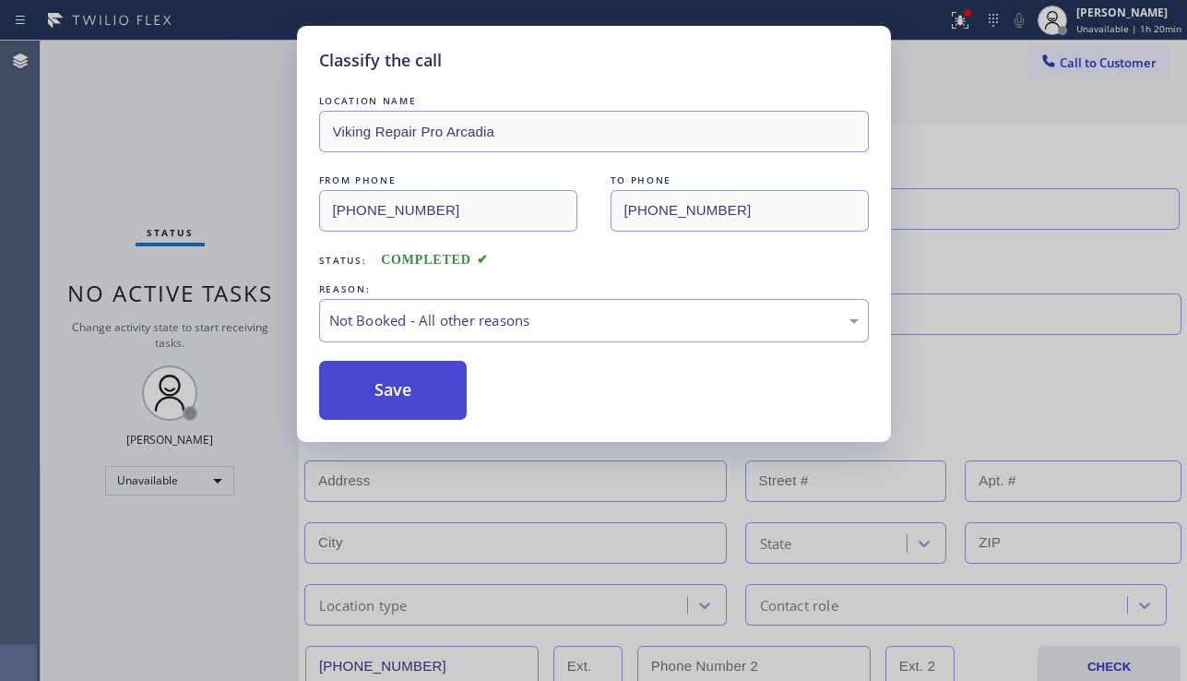
click at [398, 386] on button "Save" at bounding box center [393, 390] width 148 height 59
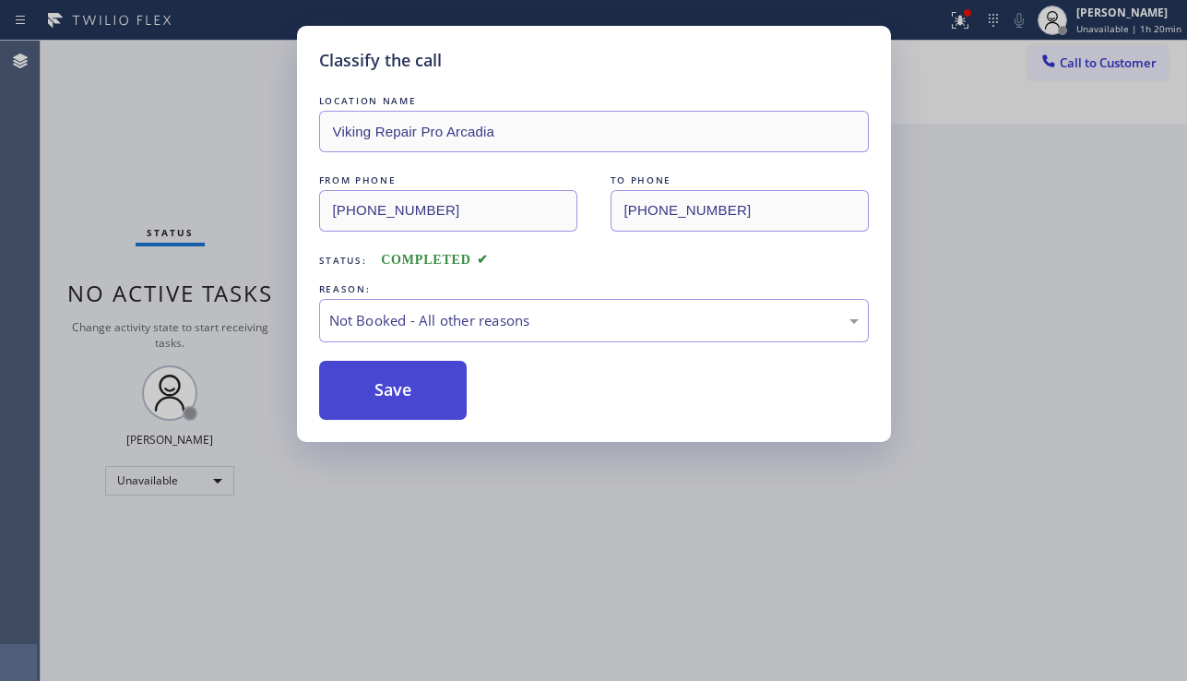
click at [398, 386] on button "Save" at bounding box center [393, 390] width 148 height 59
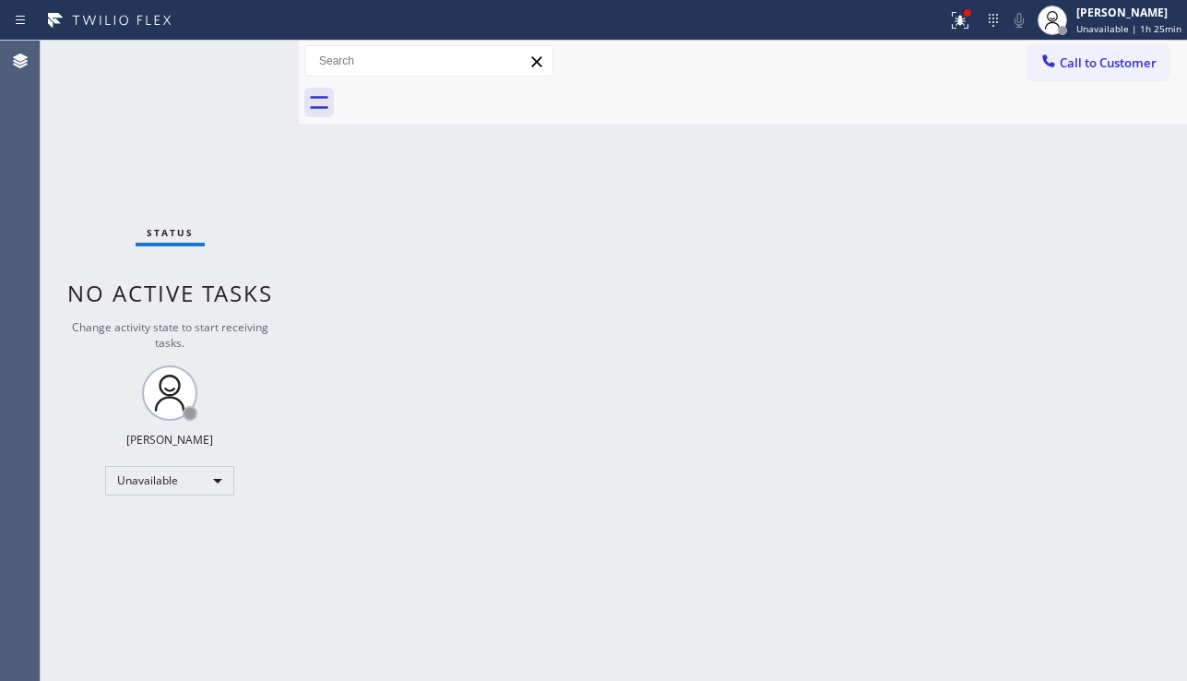
click at [1059, 351] on div "Back to Dashboard Change Sender ID Customers Technicians Select a contact Outbo…" at bounding box center [743, 361] width 888 height 640
click at [612, 338] on div "Back to Dashboard Change Sender ID Customers Technicians Select a contact Outbo…" at bounding box center [743, 361] width 888 height 640
click at [1080, 494] on div "Back to Dashboard Change Sender ID Customers Technicians Select a contact Outbo…" at bounding box center [743, 361] width 888 height 640
click at [498, 337] on div "Back to Dashboard Change Sender ID Customers Technicians Select a contact Outbo…" at bounding box center [743, 361] width 888 height 640
click at [1058, 56] on div at bounding box center [1048, 63] width 22 height 22
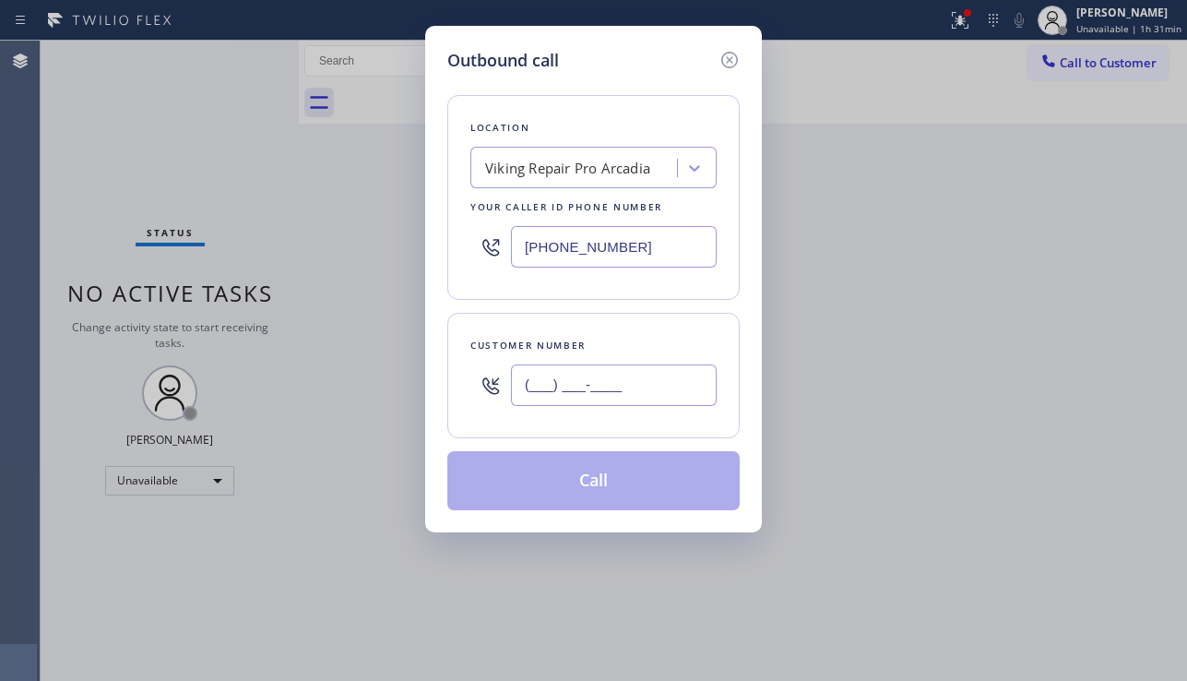
click at [573, 391] on input "(___) ___-____" at bounding box center [614, 384] width 206 height 41
paste input "161) 935-2082"
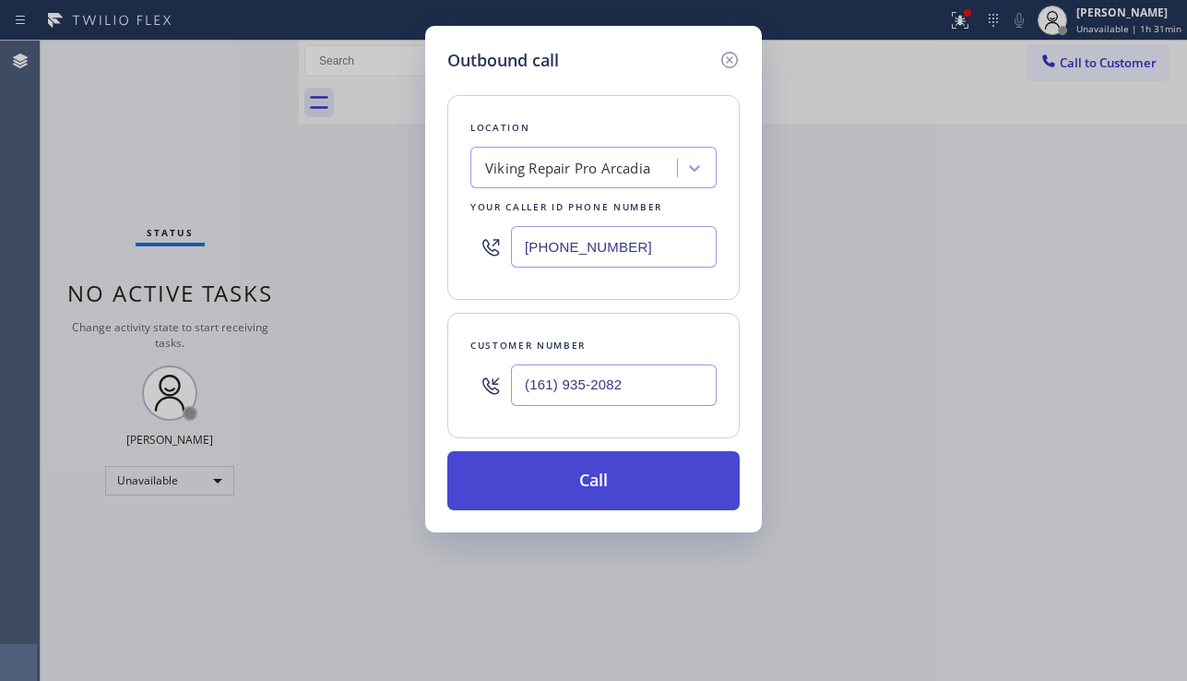
type input "(161) 935-2082"
click at [618, 485] on button "Call" at bounding box center [593, 480] width 292 height 59
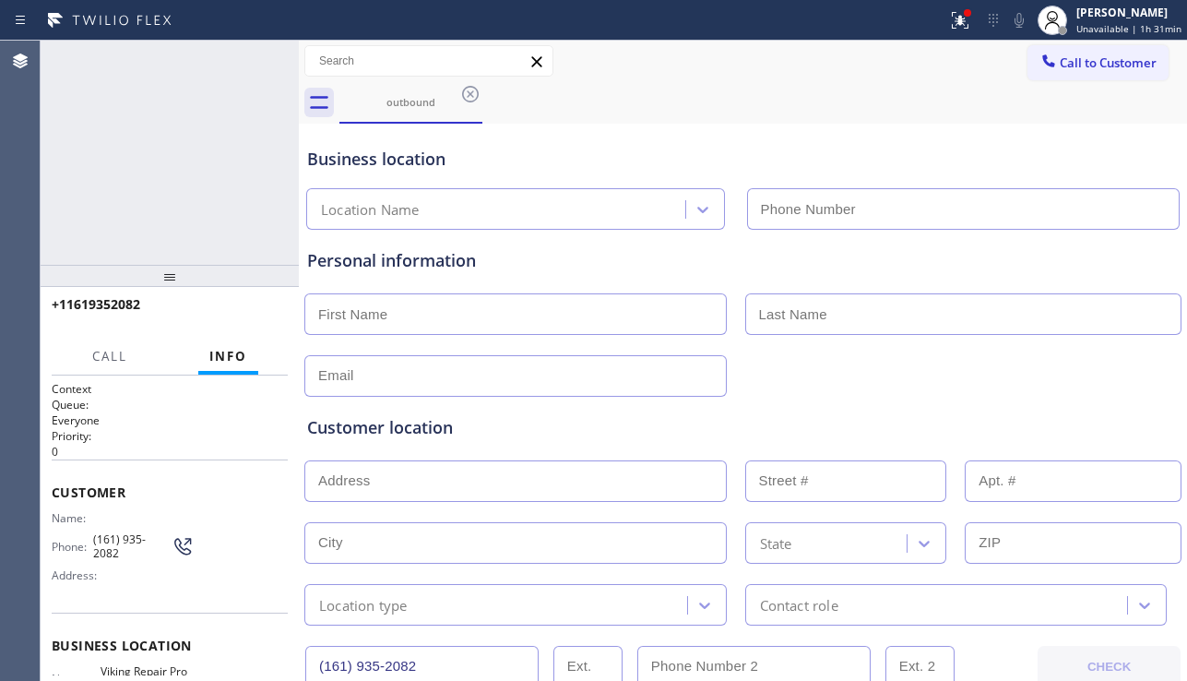
type input "(626) 602-9922"
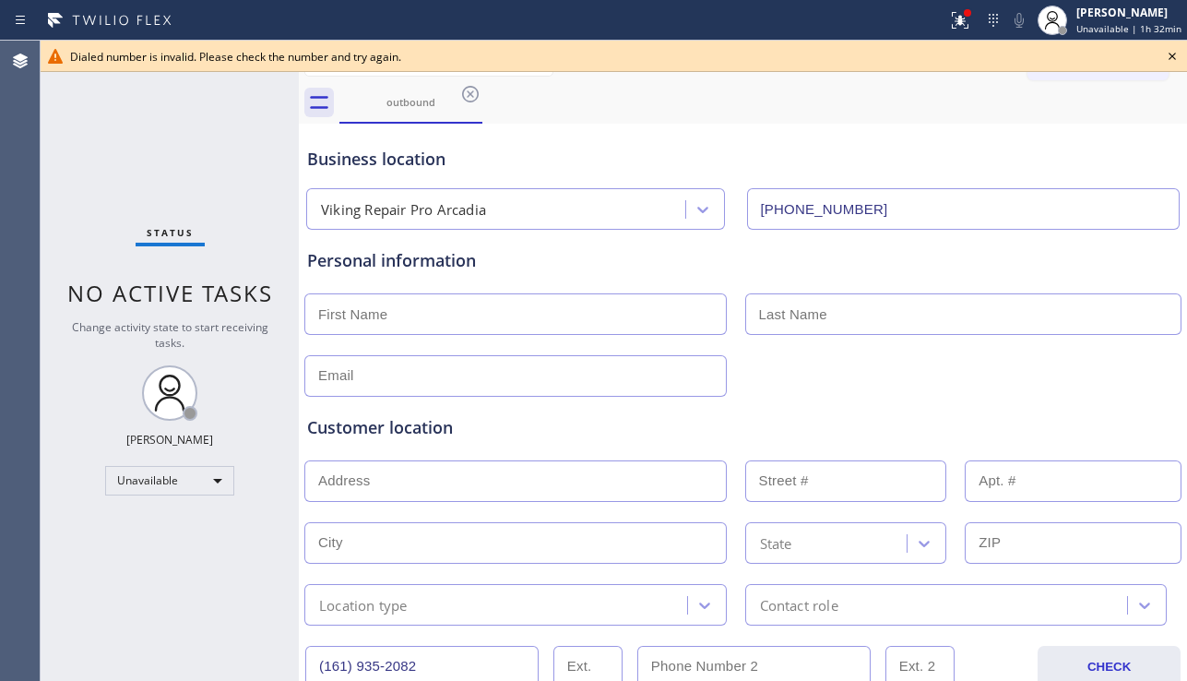
click at [1167, 47] on icon at bounding box center [1172, 56] width 22 height 22
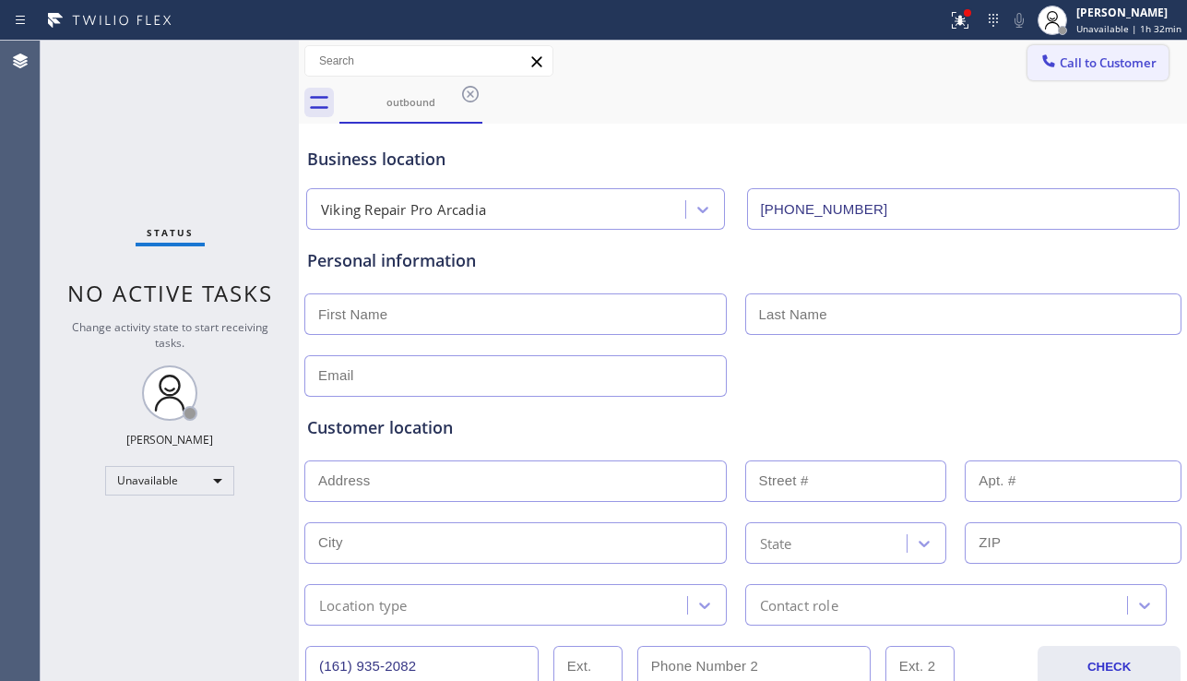
click at [1091, 64] on span "Call to Customer" at bounding box center [1108, 62] width 97 height 17
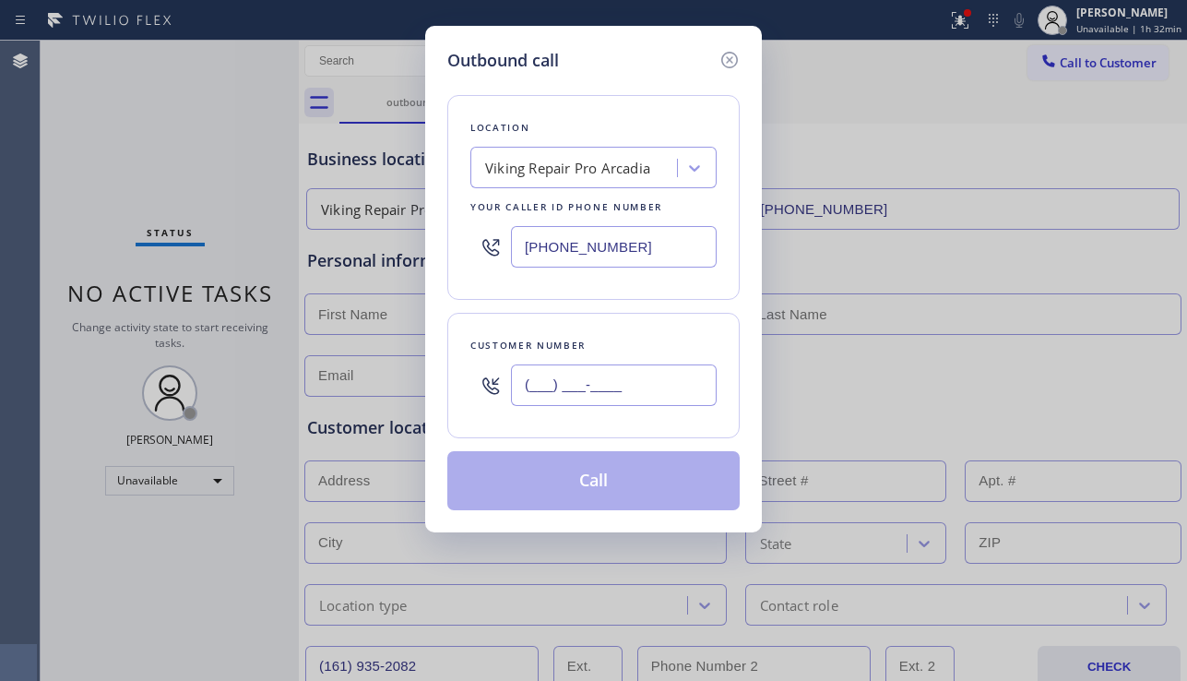
click at [571, 391] on input "(___) ___-____" at bounding box center [614, 384] width 206 height 41
paste input "516) 855-9339"
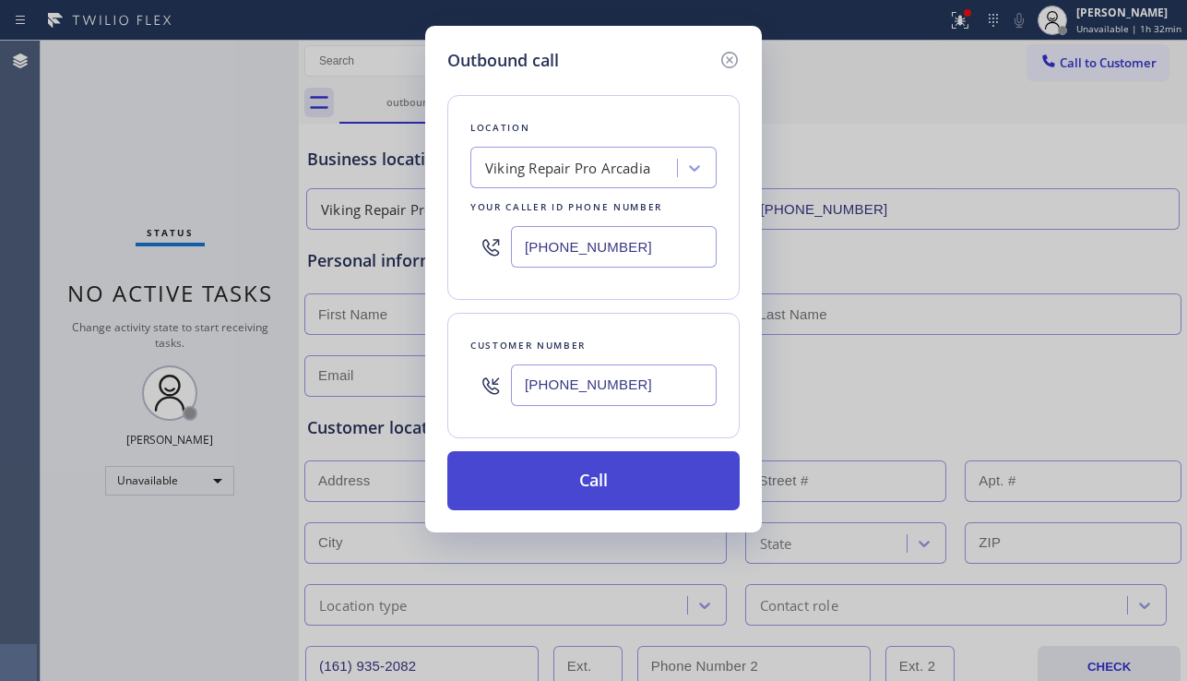
type input "[PHONE_NUMBER]"
click at [578, 476] on button "Call" at bounding box center [593, 480] width 292 height 59
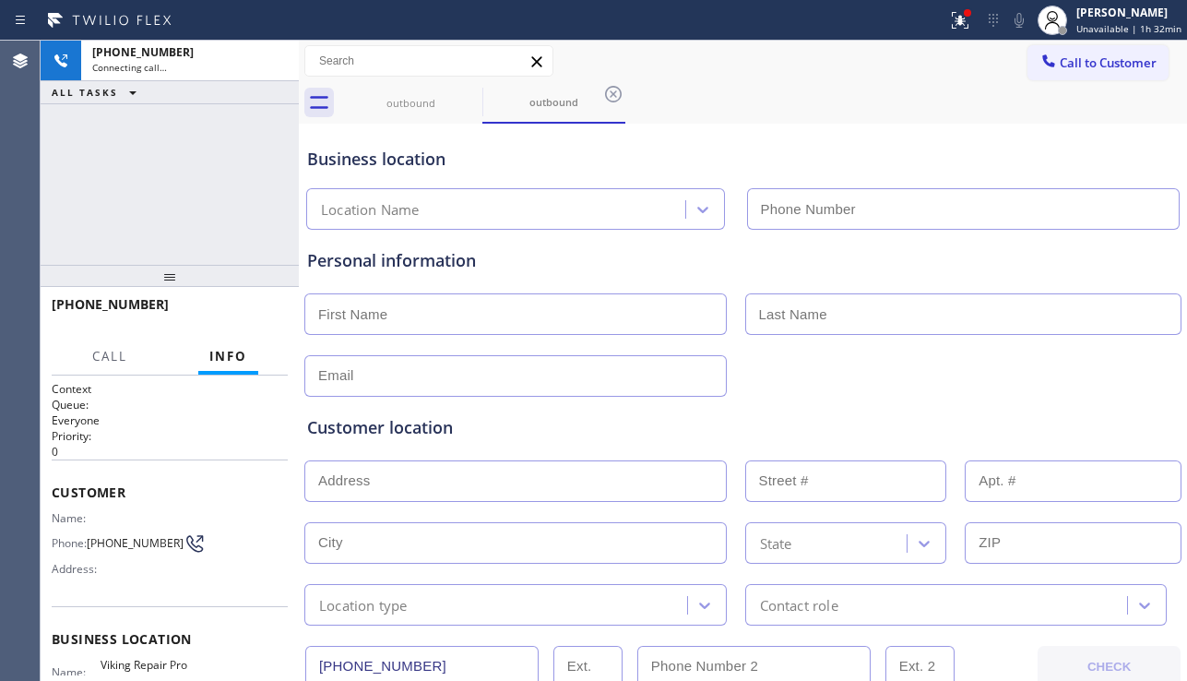
type input "(626) 602-9922"
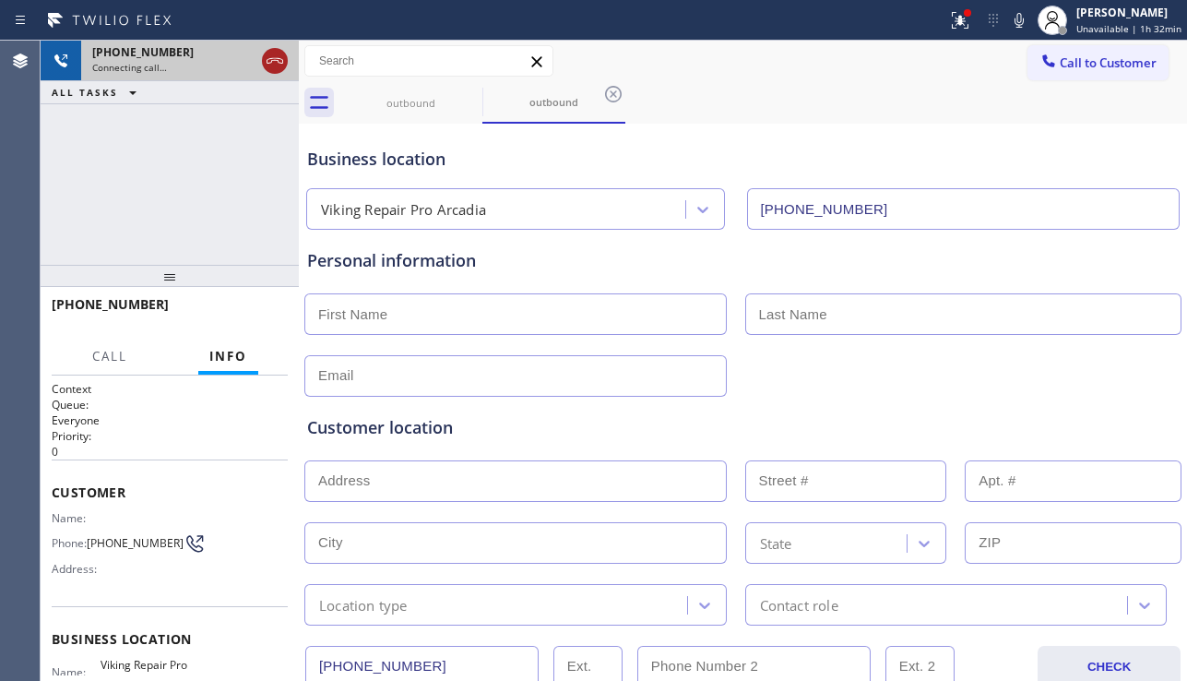
click at [280, 65] on icon at bounding box center [275, 61] width 22 height 22
click at [281, 64] on div "Connecting call…" at bounding box center [190, 67] width 196 height 13
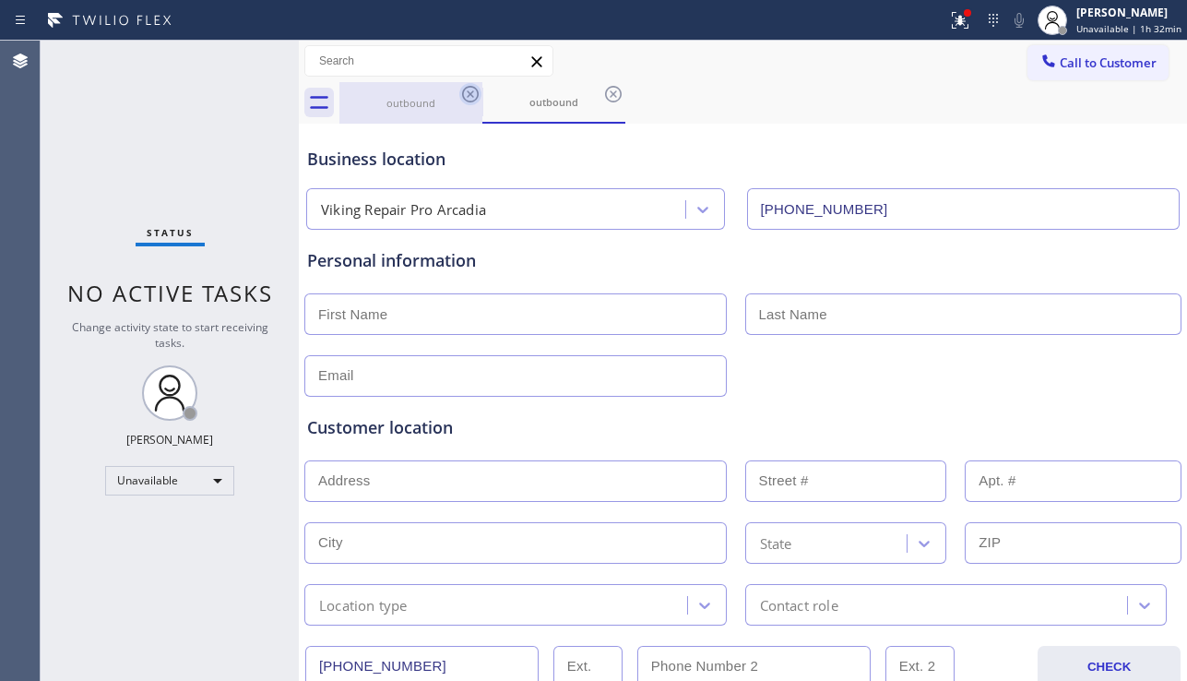
click at [467, 92] on icon at bounding box center [470, 94] width 22 height 22
click at [602, 92] on icon at bounding box center [613, 94] width 22 height 22
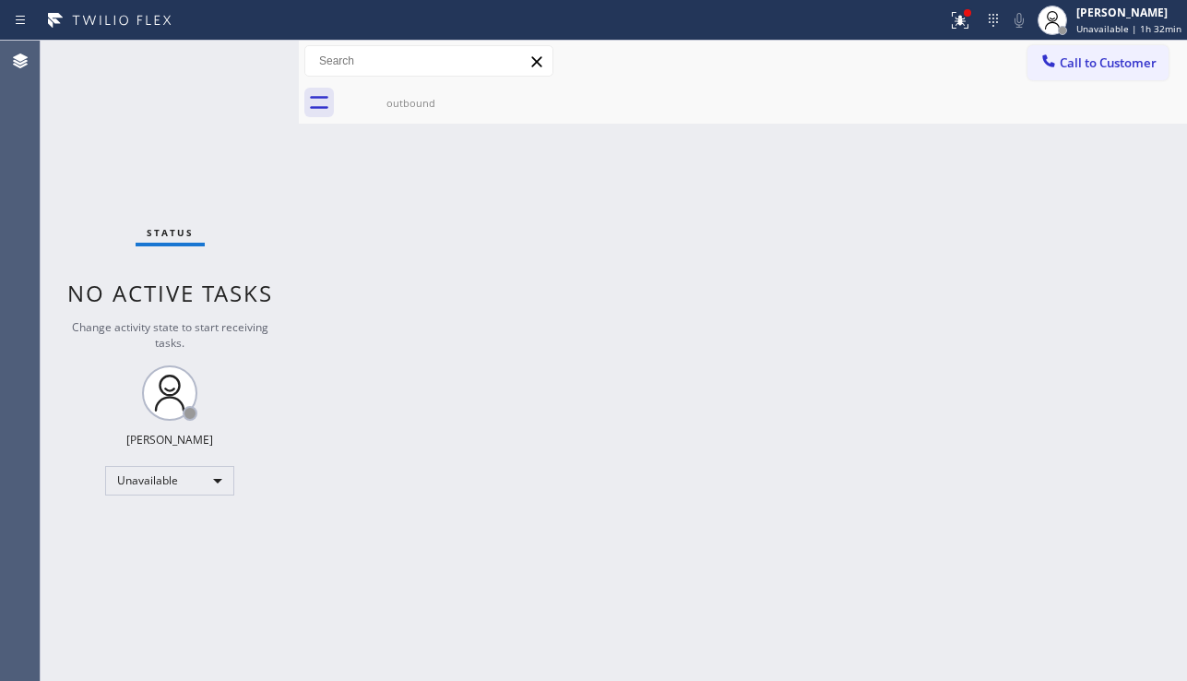
click at [0, 0] on icon at bounding box center [0, 0] width 0 height 0
click at [1048, 67] on icon at bounding box center [1048, 61] width 18 height 18
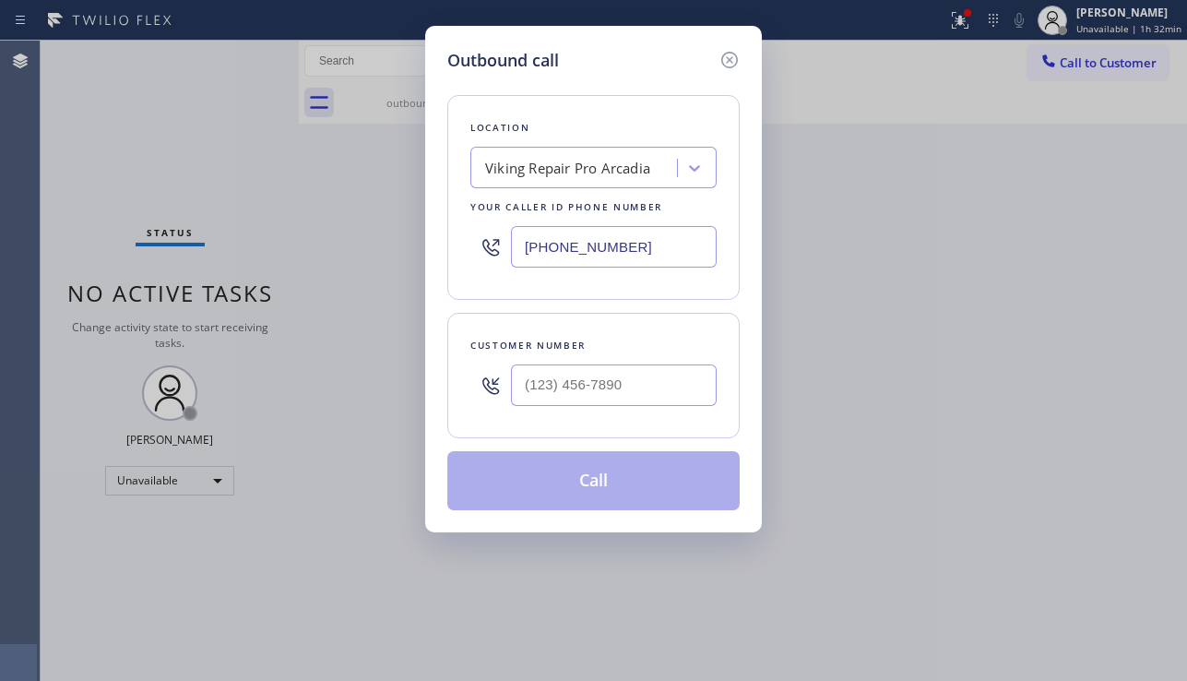
click at [571, 178] on div "Viking Repair Pro Arcadia" at bounding box center [567, 168] width 165 height 21
type input "5 star appliance repair"
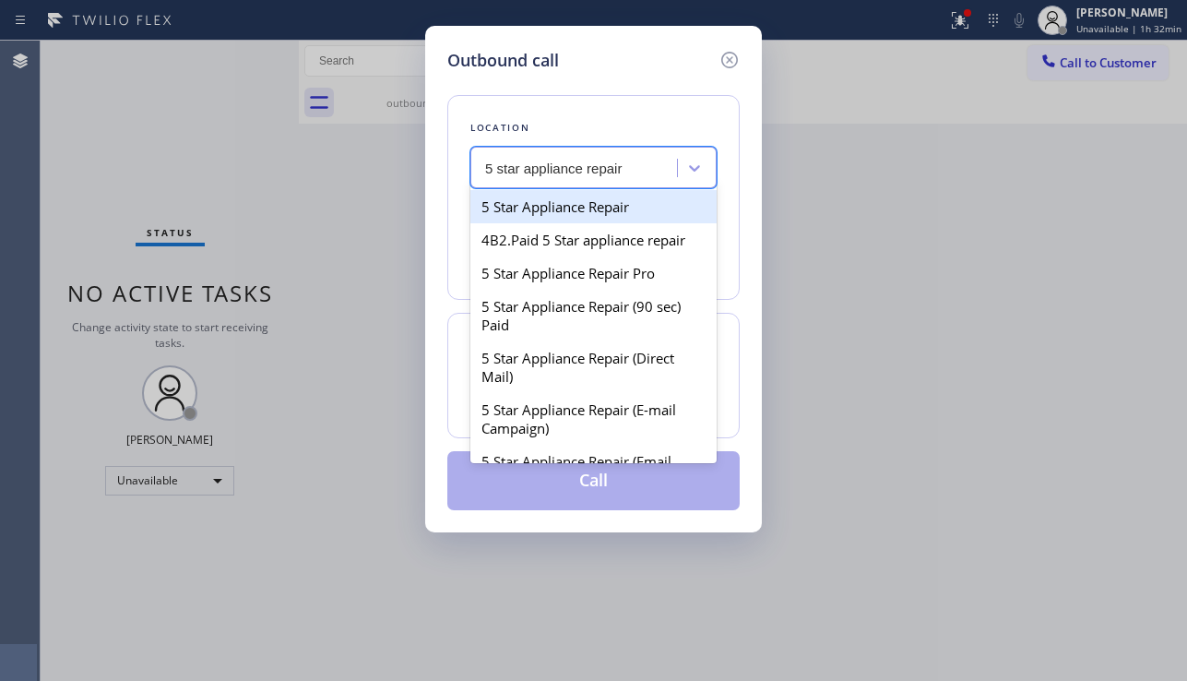
click at [583, 209] on div "5 Star Appliance Repair" at bounding box center [593, 206] width 246 height 33
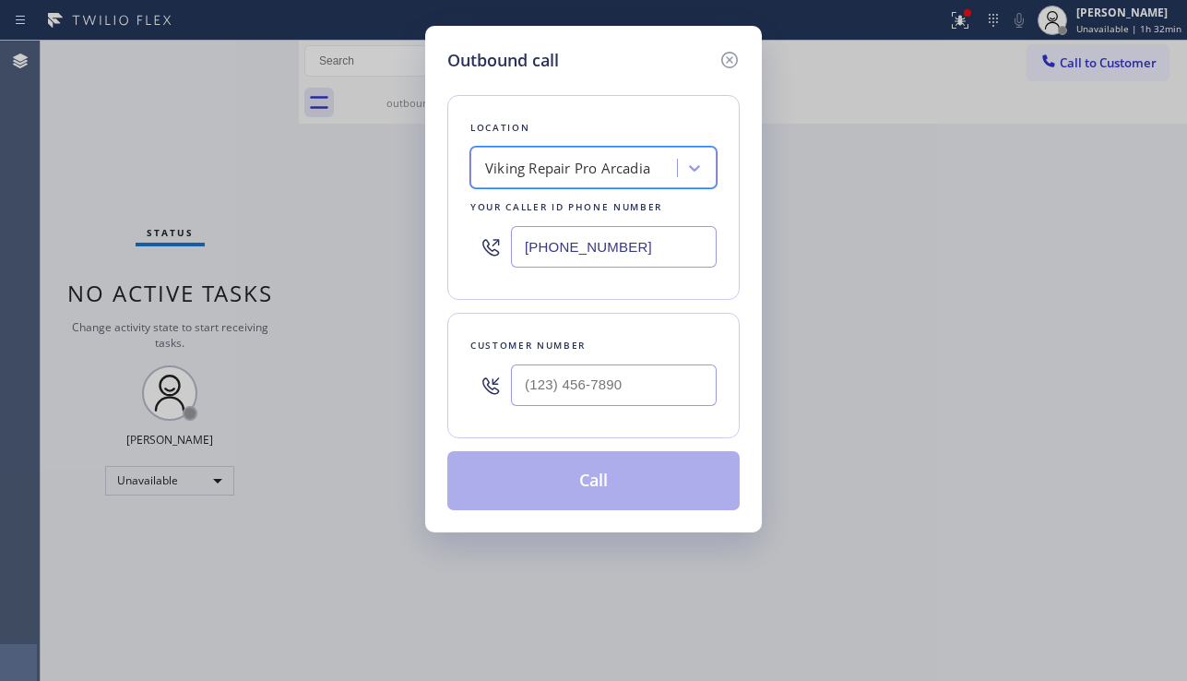
type input "(___) ___-____"
click at [588, 372] on input "(___) ___-____" at bounding box center [614, 384] width 206 height 41
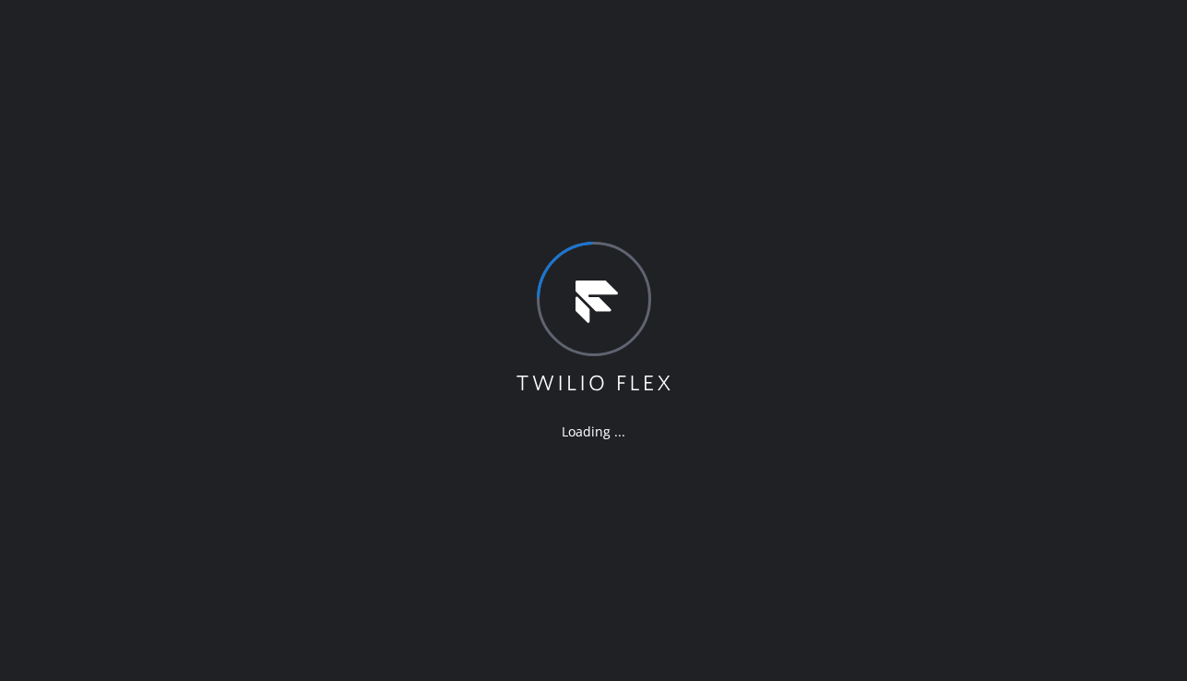
click at [442, 494] on div "Loading ..." at bounding box center [593, 340] width 1187 height 681
click at [434, 597] on div "Loading ..." at bounding box center [593, 340] width 1187 height 681
click at [982, 446] on div "Loading ..." at bounding box center [593, 340] width 1187 height 681
click at [1096, 432] on div "Loading ..." at bounding box center [593, 340] width 1187 height 681
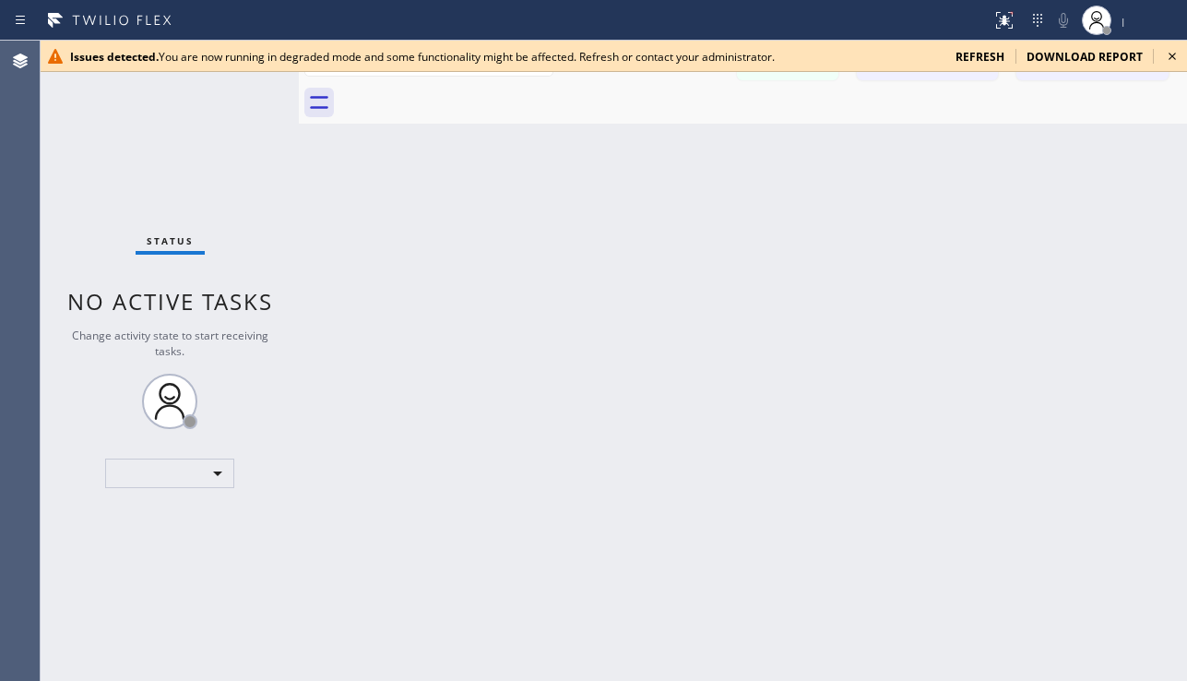
click at [977, 57] on span "refresh" at bounding box center [979, 57] width 49 height 16
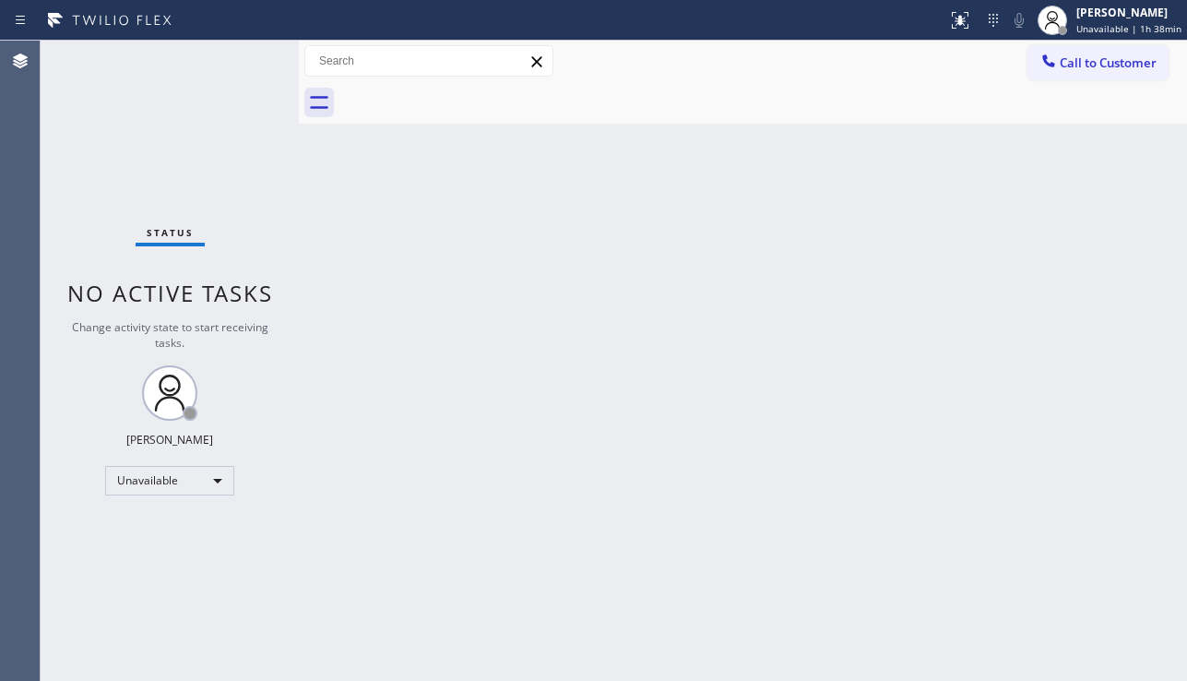
click at [1184, 361] on div "Back to Dashboard Change Sender ID Customers Technicians Select a contact Outbo…" at bounding box center [743, 361] width 888 height 640
click at [1083, 72] on button "Call to Customer" at bounding box center [1097, 62] width 141 height 35
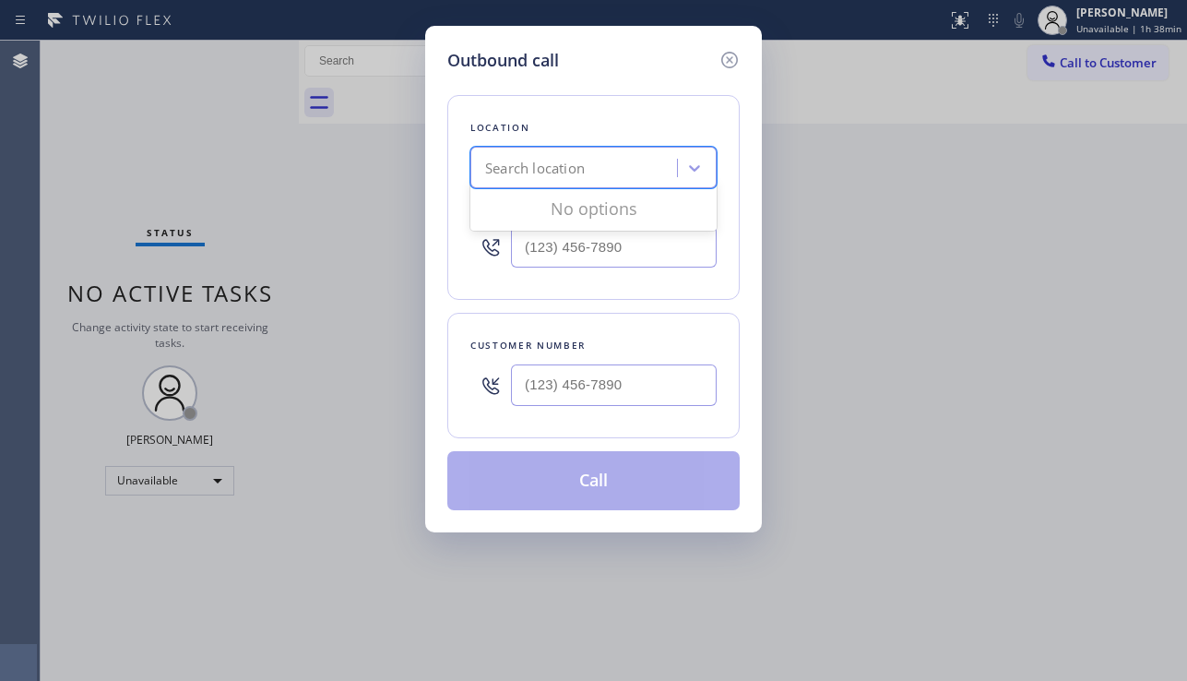
click at [521, 168] on div "Search location" at bounding box center [535, 168] width 100 height 21
type input "5 star appliance re"
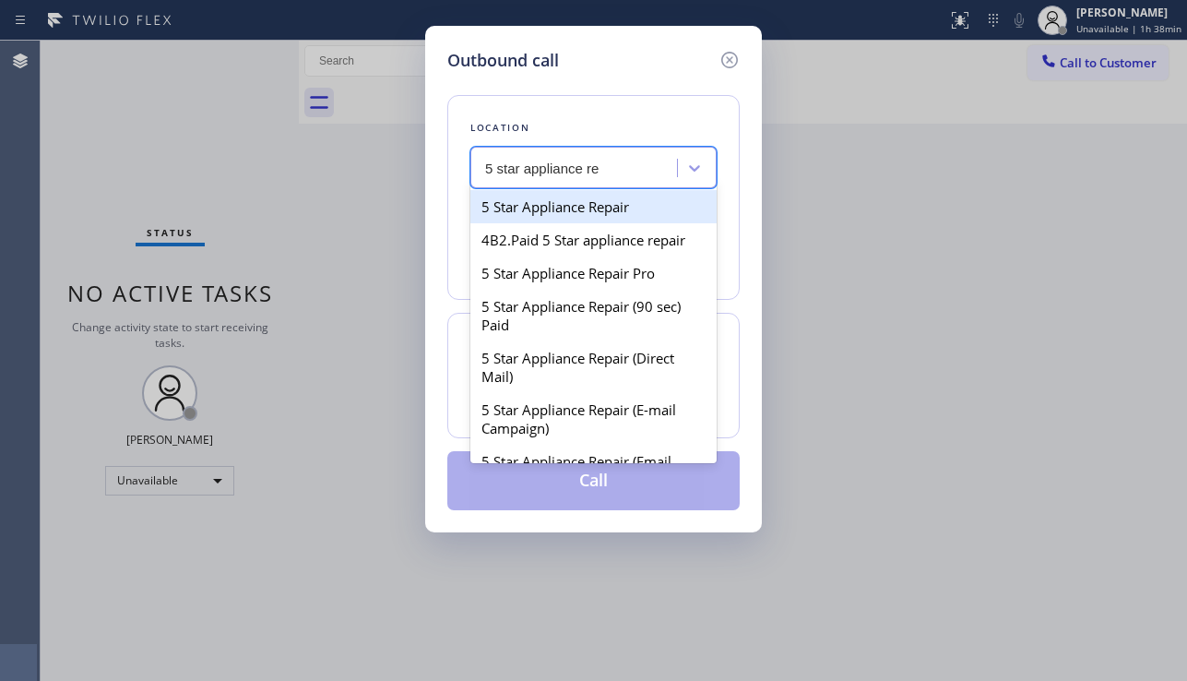
click at [647, 220] on div "5 Star Appliance Repair" at bounding box center [593, 206] width 246 height 33
type input "[PHONE_NUMBER]"
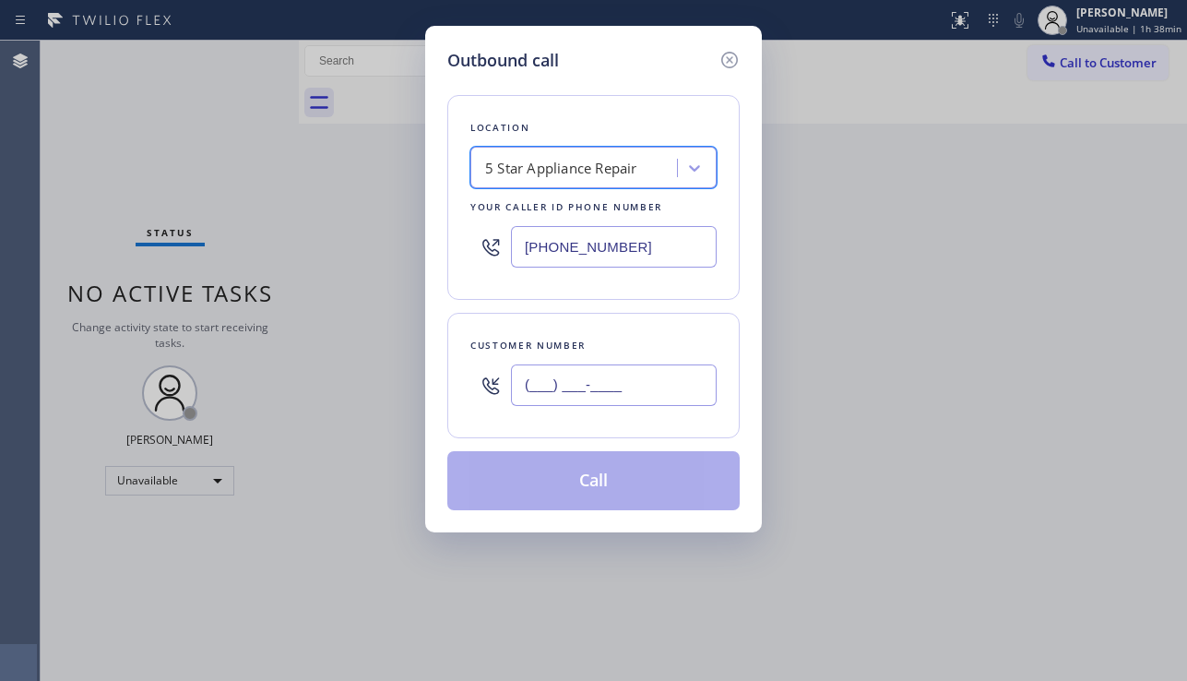
click at [587, 393] on input "(___) ___-____" at bounding box center [614, 384] width 206 height 41
paste input "425) 893-9156"
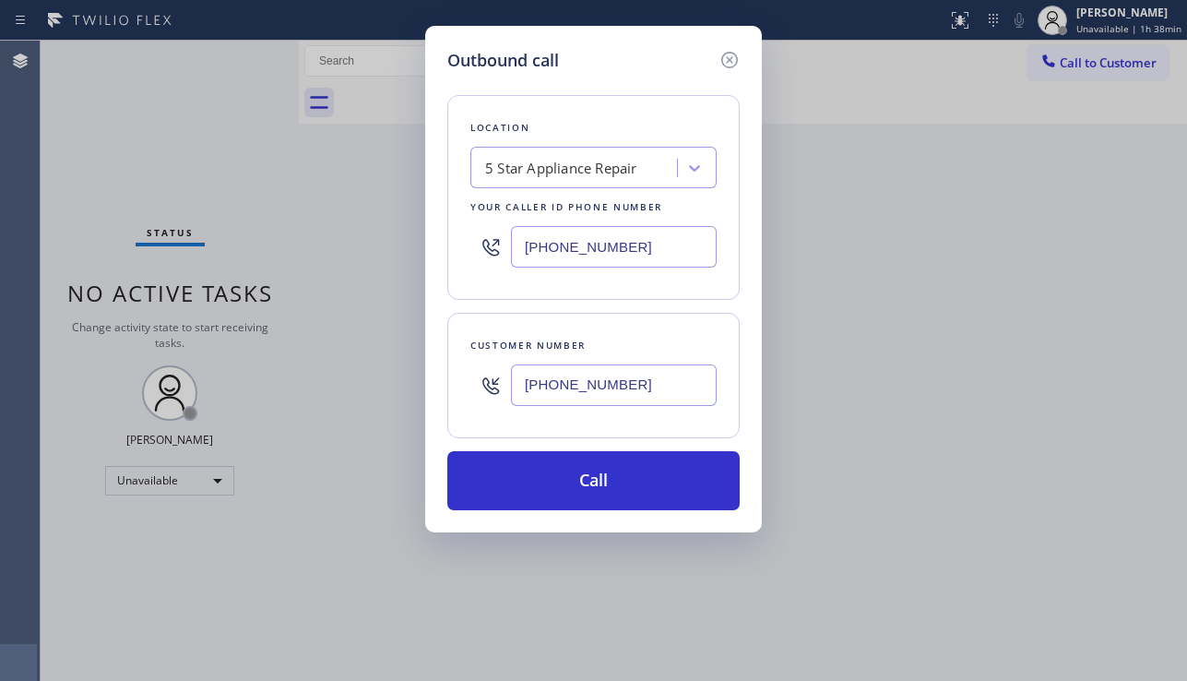
type input "[PHONE_NUMBER]"
click at [885, 576] on div "Outbound call Location 5 Star Appliance Repair Your caller id phone number [PHO…" at bounding box center [593, 340] width 1187 height 681
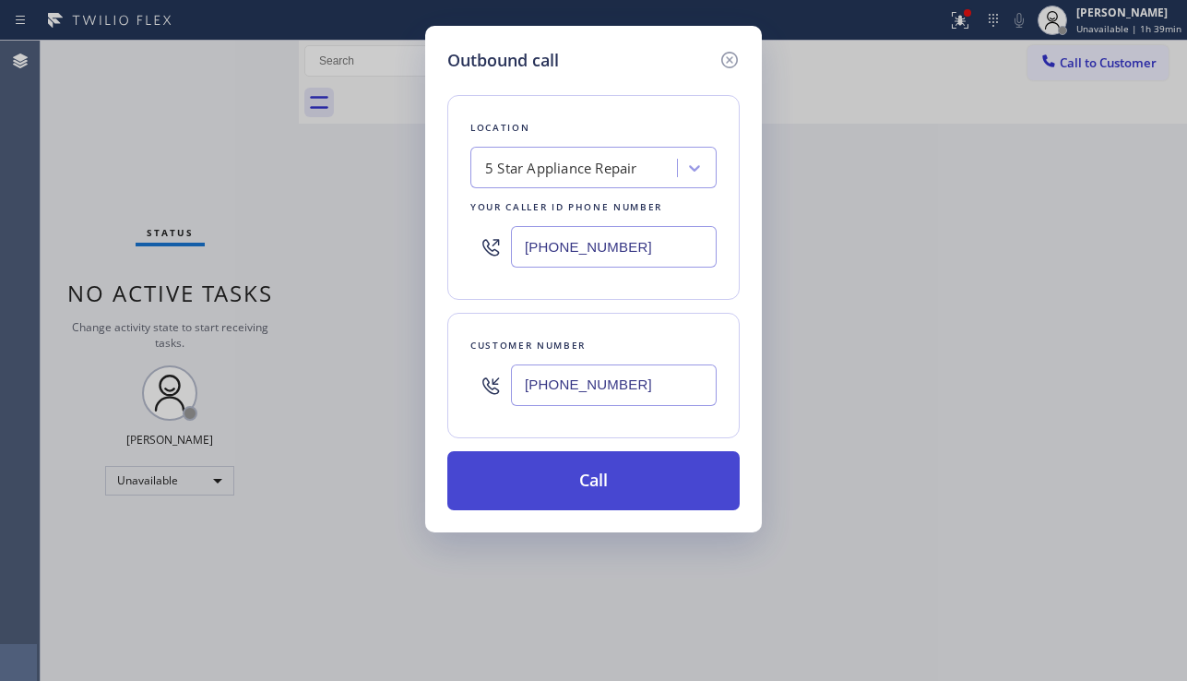
drag, startPoint x: 655, startPoint y: 492, endPoint x: 629, endPoint y: 492, distance: 25.8
click at [652, 492] on button "Call" at bounding box center [593, 480] width 292 height 59
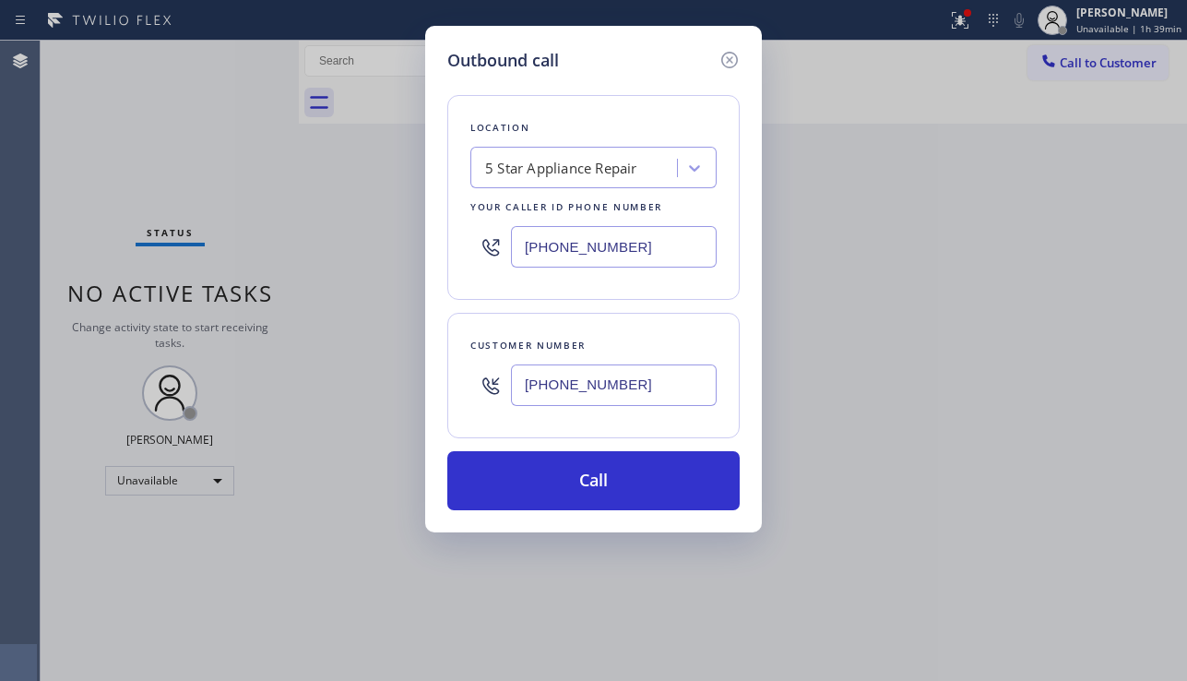
click at [596, 482] on button "Call" at bounding box center [593, 480] width 292 height 59
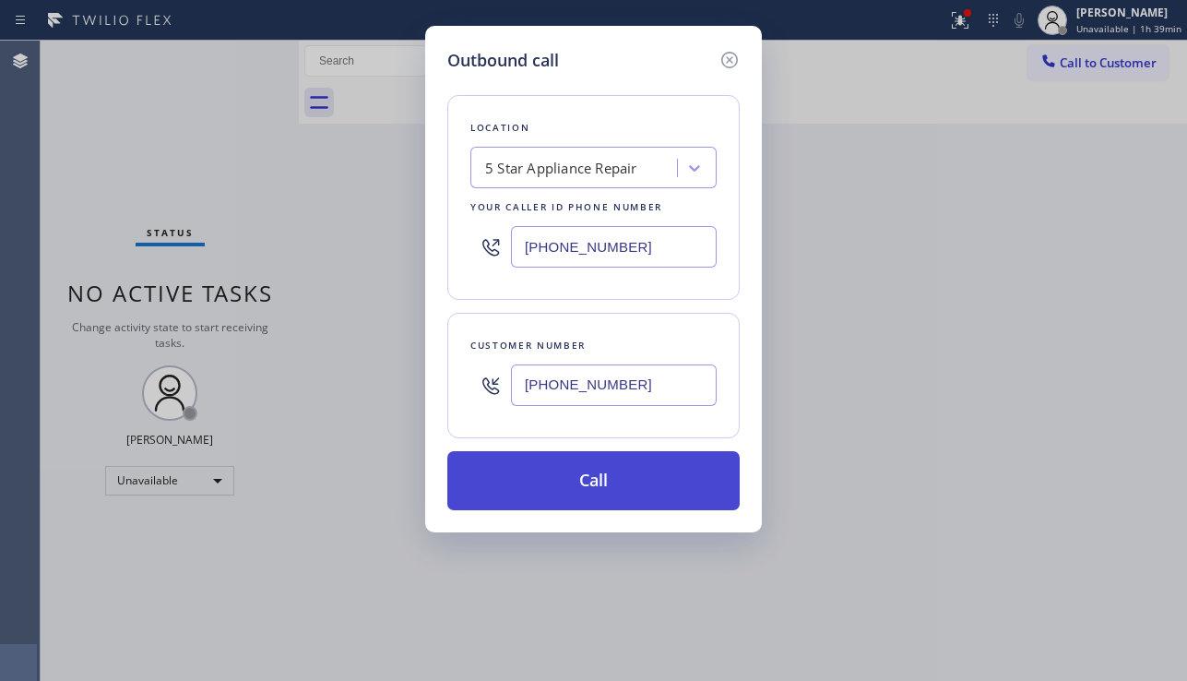
click at [584, 482] on button "Call" at bounding box center [593, 480] width 292 height 59
click at [555, 471] on button "Call" at bounding box center [593, 480] width 292 height 59
click at [582, 493] on button "Call" at bounding box center [593, 480] width 292 height 59
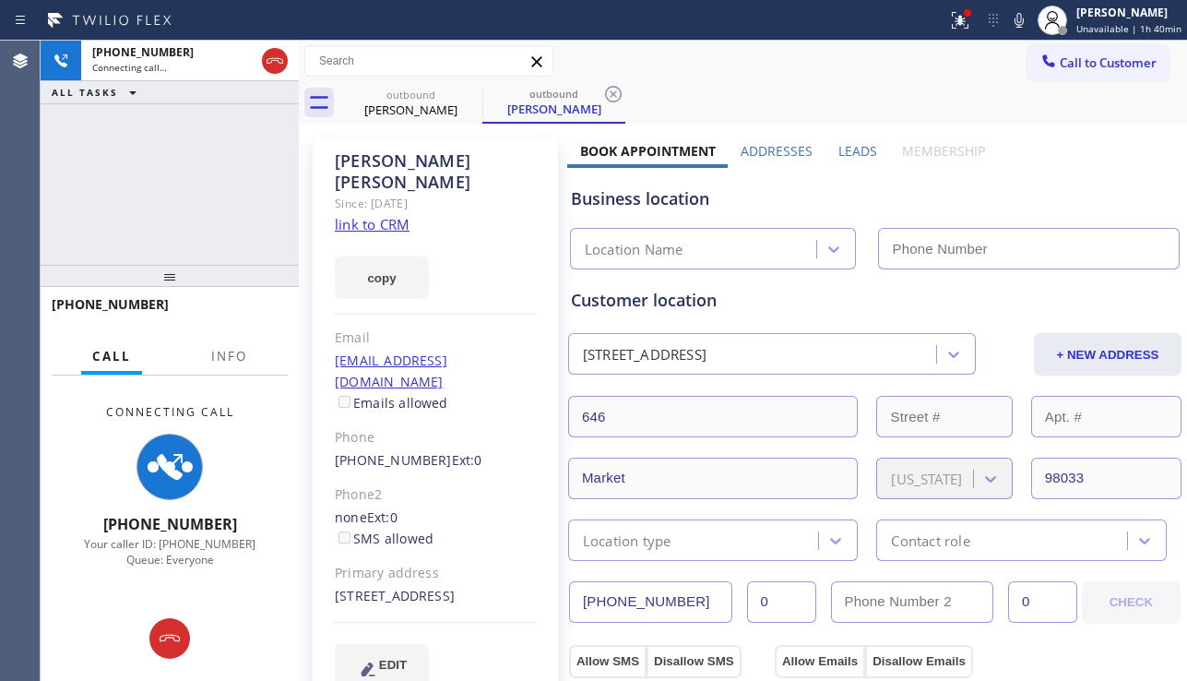
type input "[PHONE_NUMBER]"
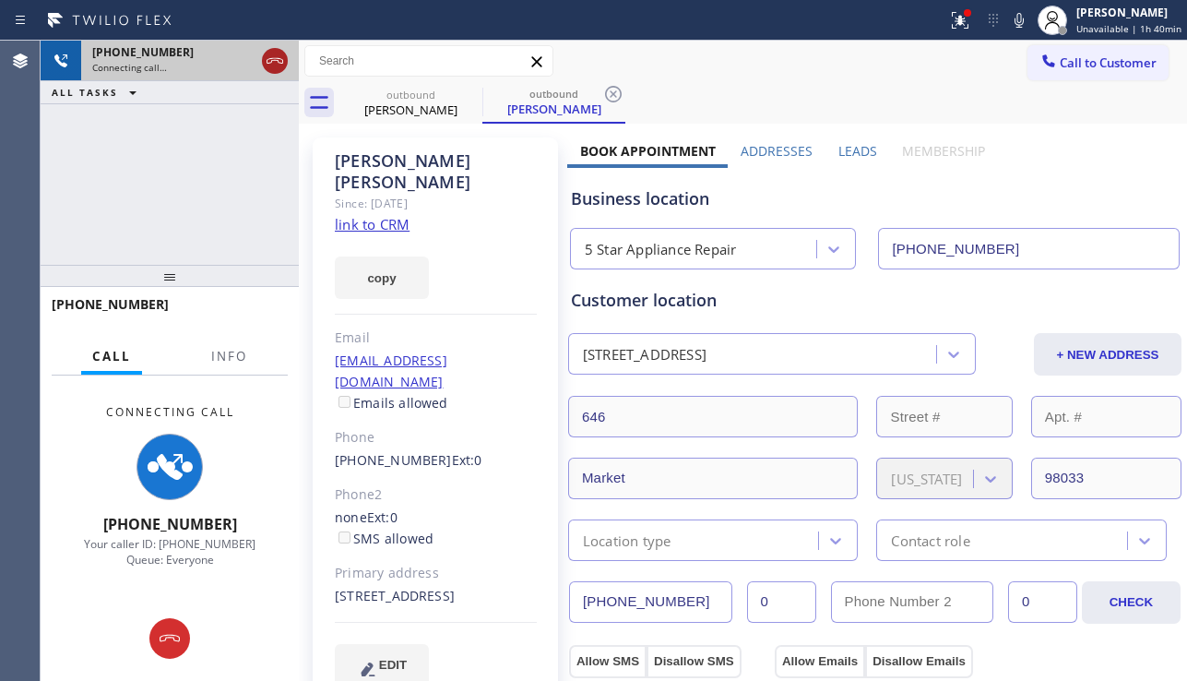
click at [279, 59] on icon at bounding box center [275, 61] width 22 height 22
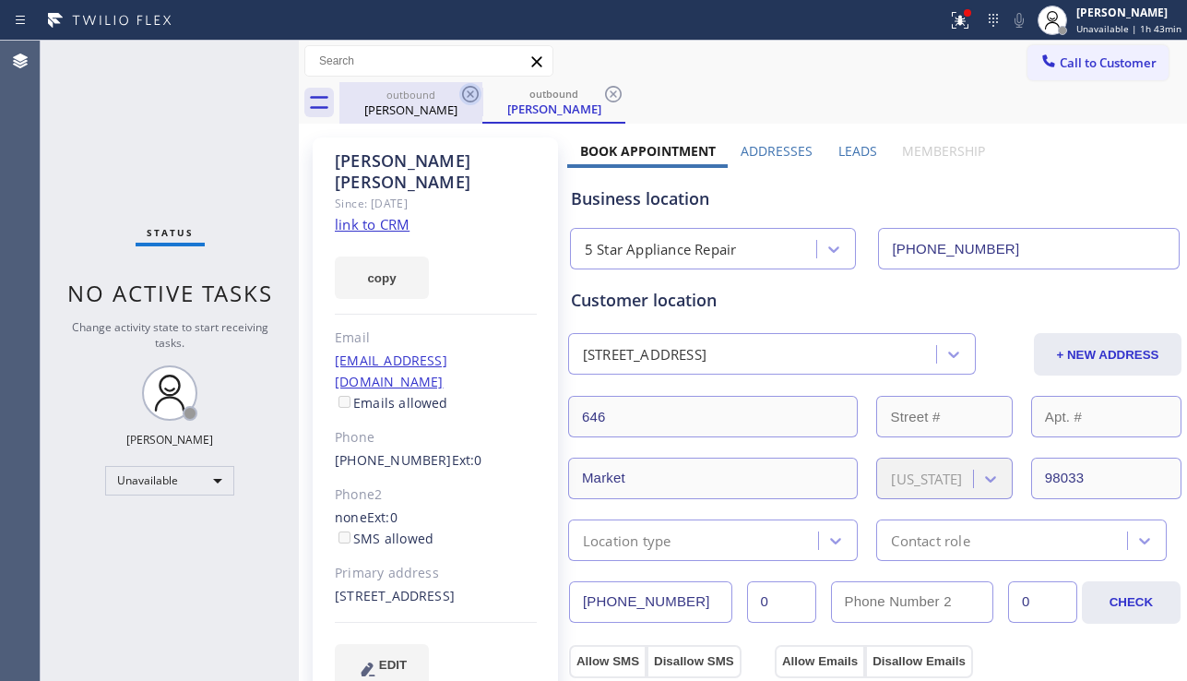
click at [461, 97] on icon at bounding box center [470, 94] width 22 height 22
click at [602, 97] on icon at bounding box center [613, 94] width 22 height 22
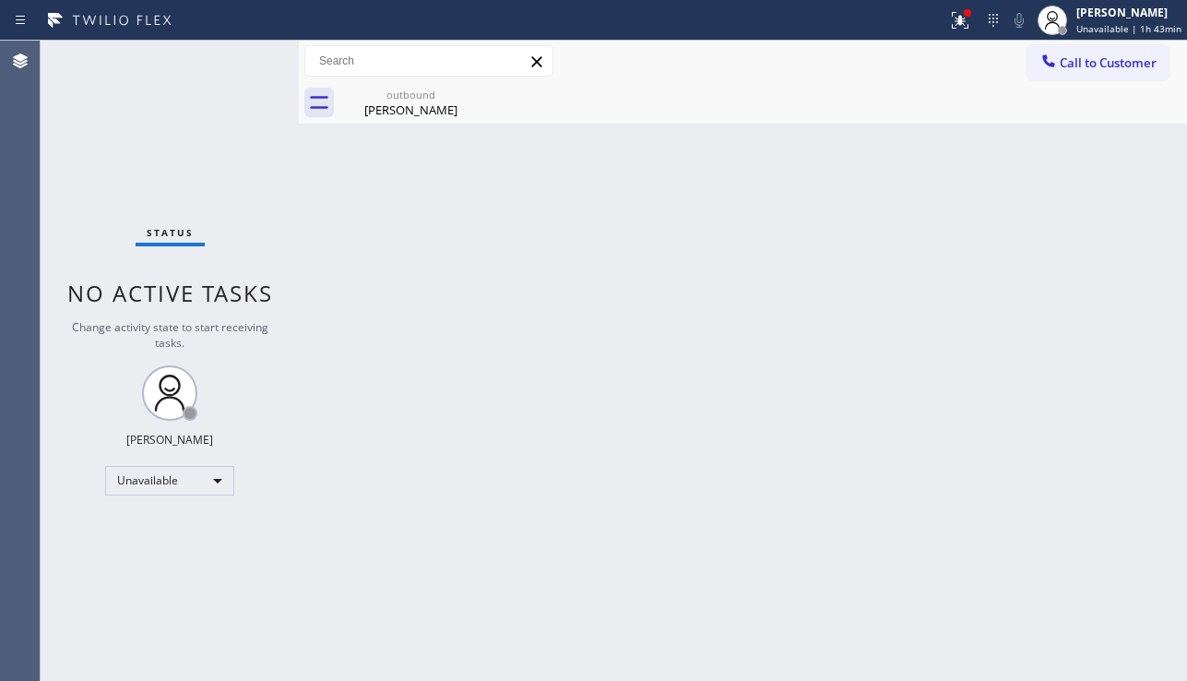
click at [0, 0] on icon at bounding box center [0, 0] width 0 height 0
click at [476, 93] on icon at bounding box center [470, 94] width 22 height 22
click at [452, 110] on div "[PERSON_NAME]" at bounding box center [410, 109] width 139 height 17
click at [452, 110] on div "outbound [PERSON_NAME]" at bounding box center [762, 102] width 847 height 41
click at [1062, 59] on span "Call to Customer" at bounding box center [1108, 62] width 97 height 17
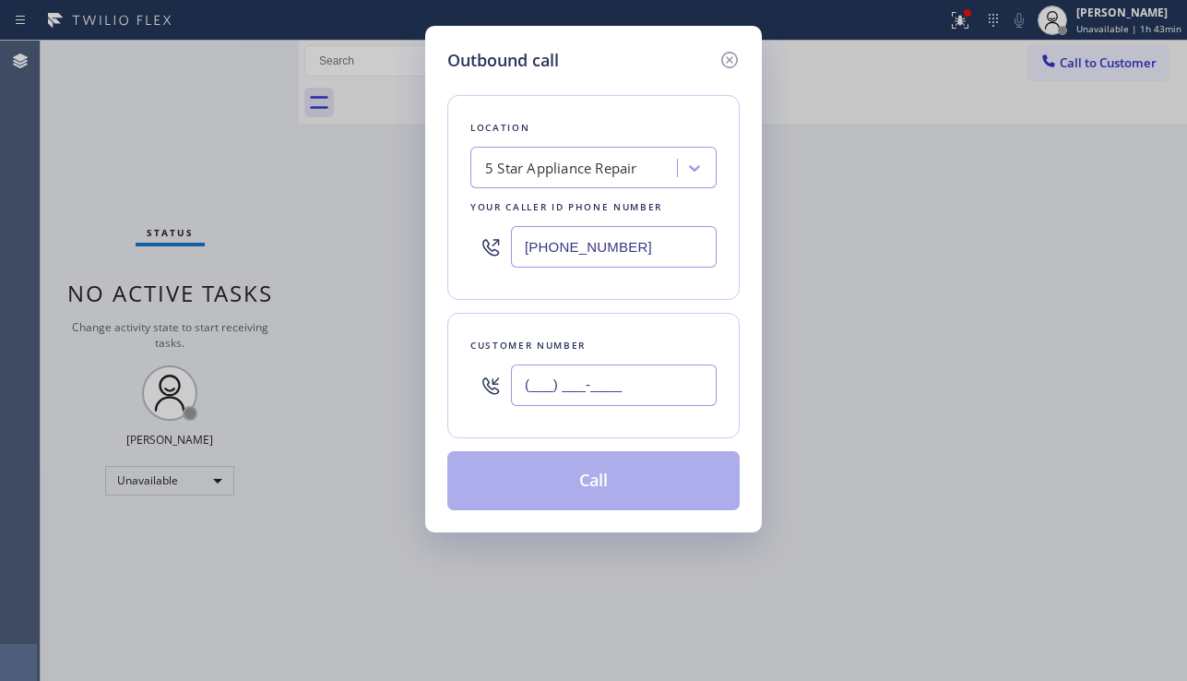
click at [620, 391] on input "(___) ___-____" at bounding box center [614, 384] width 206 height 41
paste input "202) 455-8888"
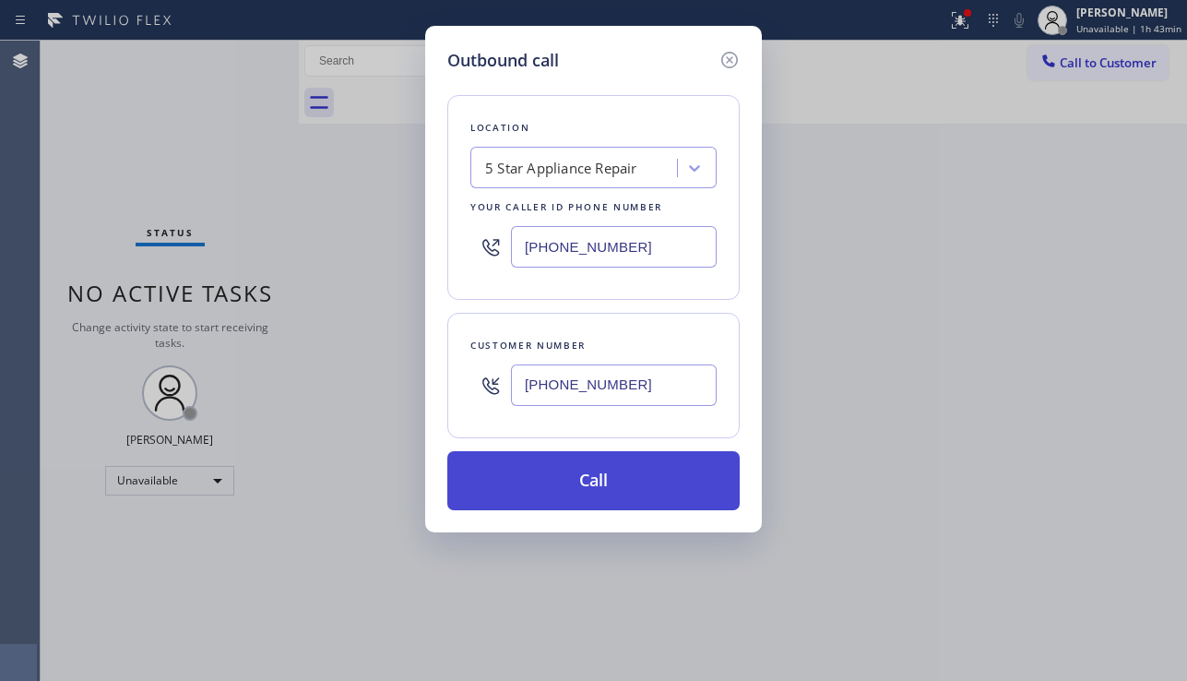
type input "[PHONE_NUMBER]"
click at [575, 474] on button "Call" at bounding box center [593, 480] width 292 height 59
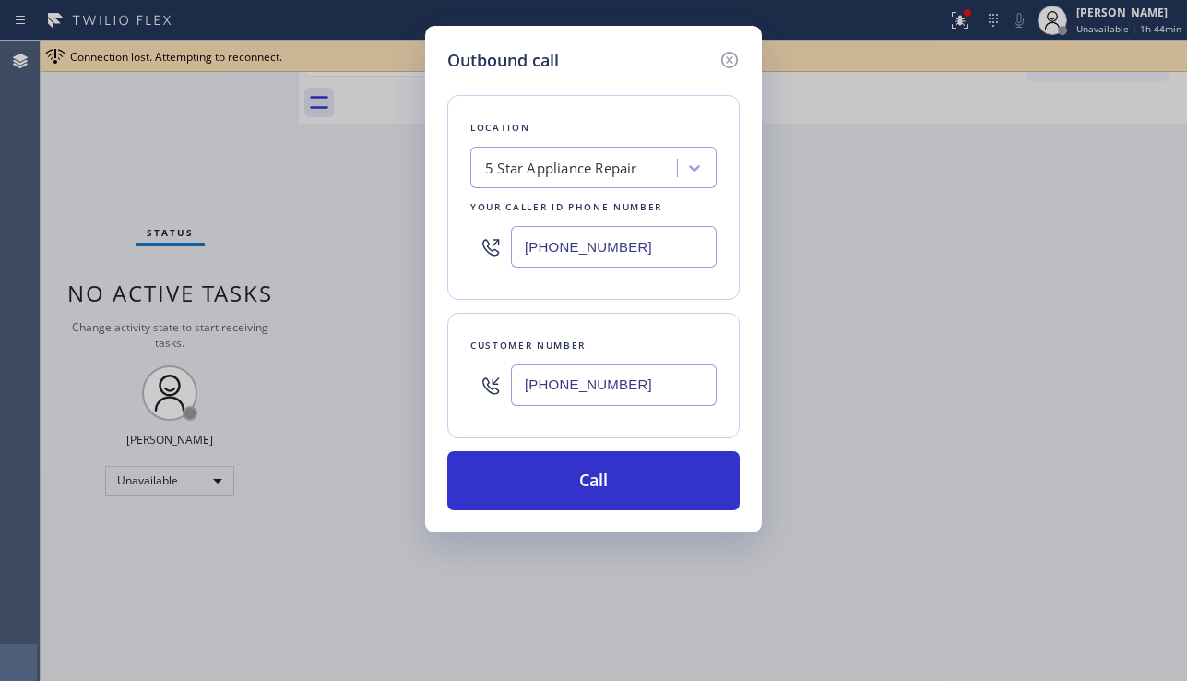
click at [607, 512] on div "Outbound call Location 5 Star Appliance Repair Your caller id phone number [PHO…" at bounding box center [593, 279] width 337 height 506
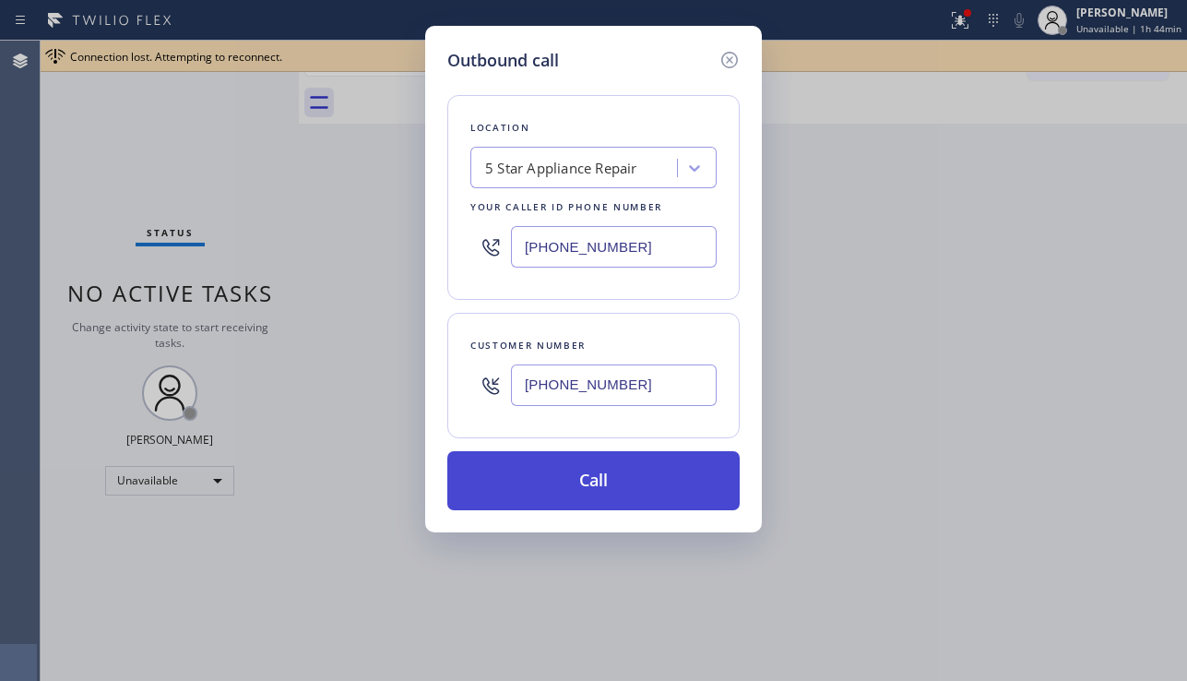
click at [606, 501] on button "Call" at bounding box center [593, 480] width 292 height 59
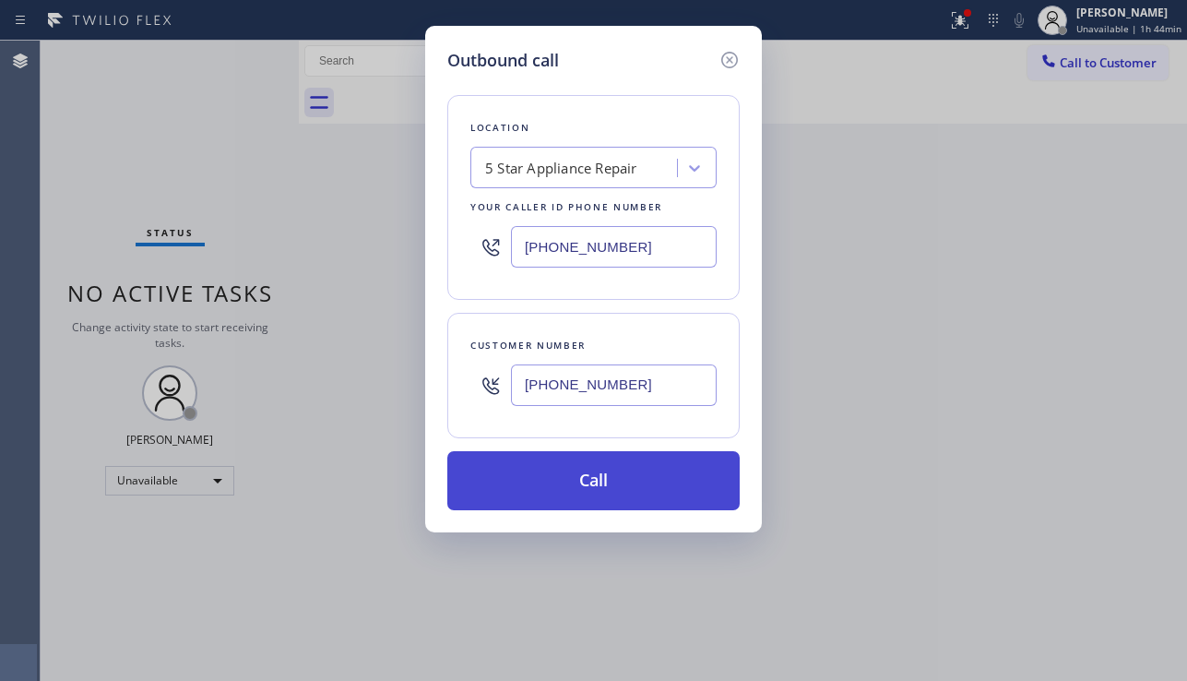
click at [649, 491] on button "Call" at bounding box center [593, 480] width 292 height 59
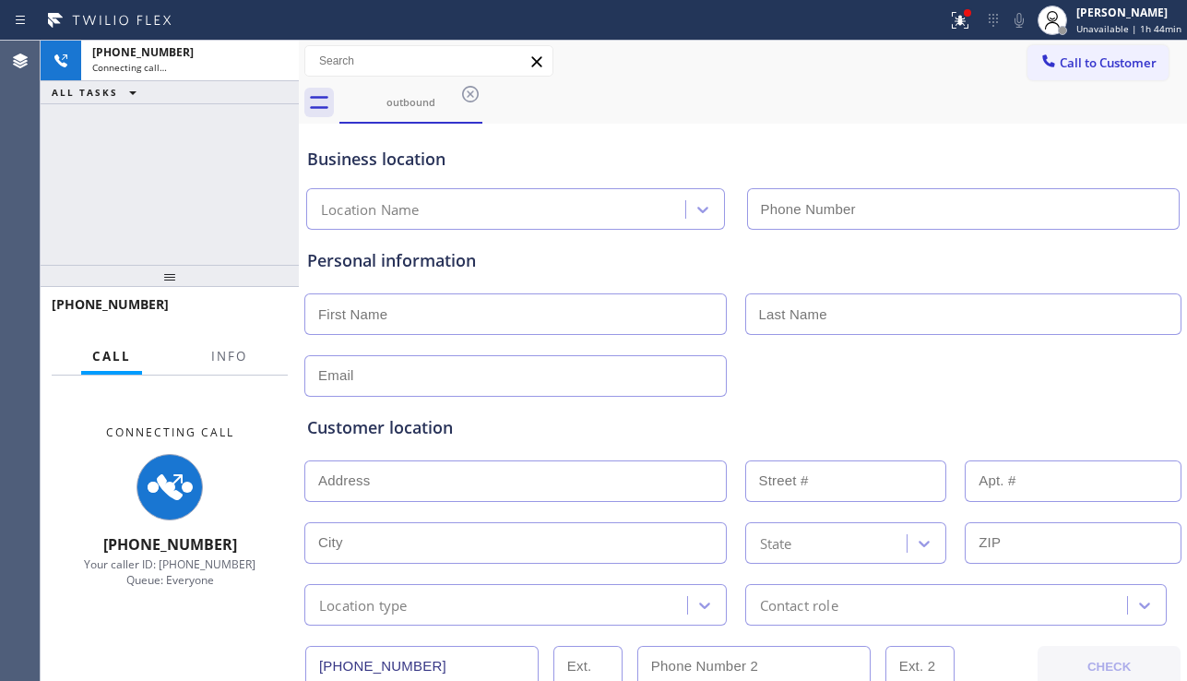
type input "[PHONE_NUMBER]"
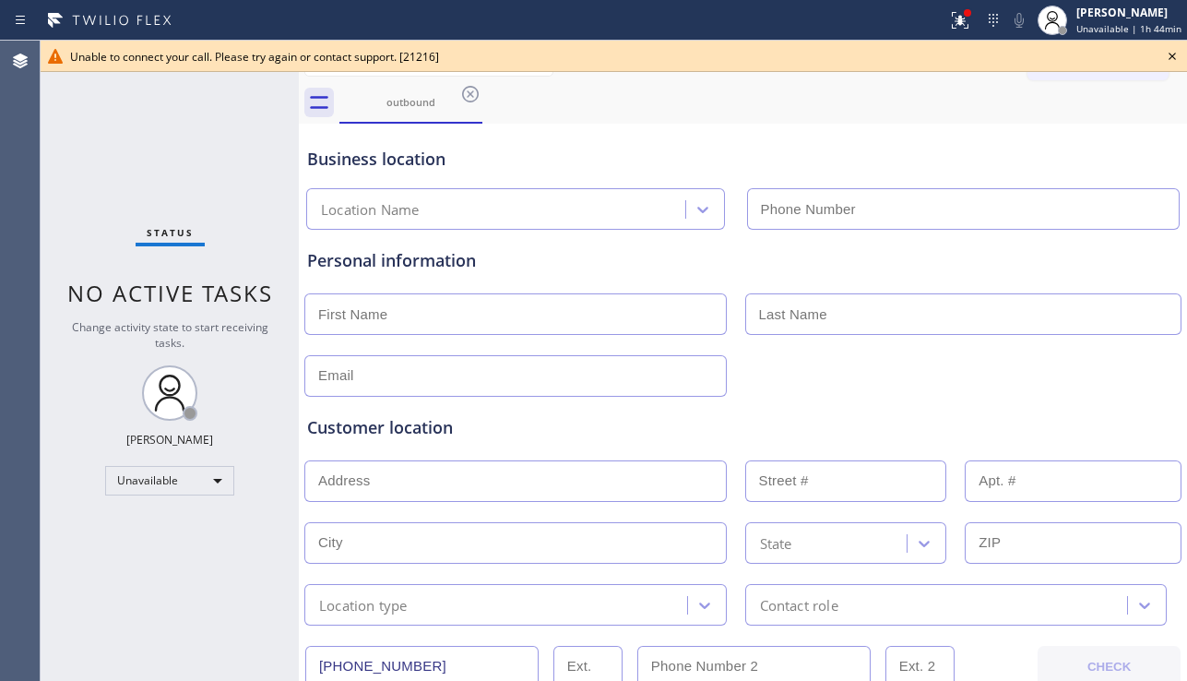
type input "[PHONE_NUMBER]"
click at [1167, 48] on icon at bounding box center [1172, 56] width 22 height 22
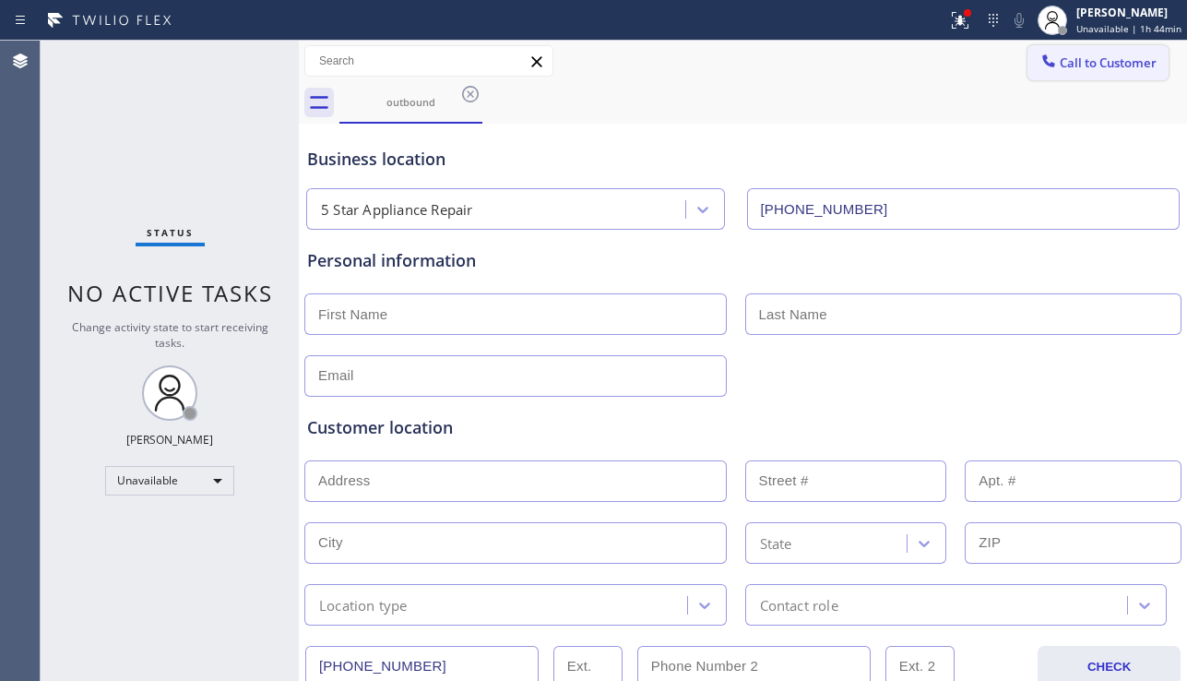
click at [1084, 62] on span "Call to Customer" at bounding box center [1108, 62] width 97 height 17
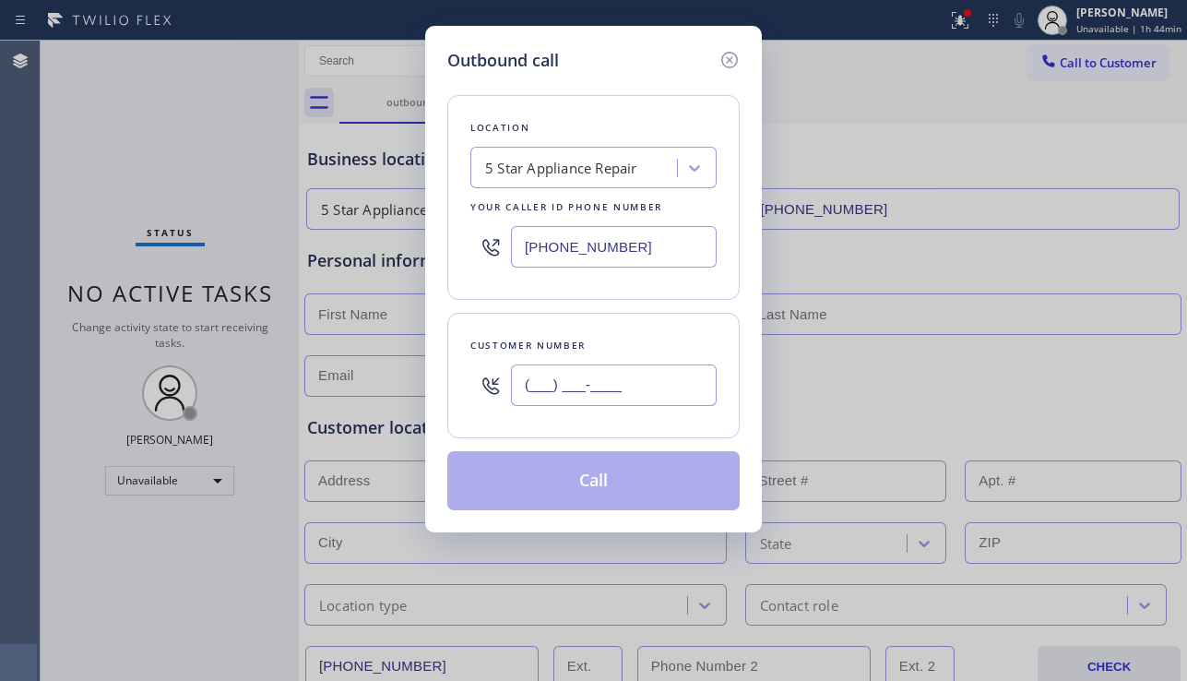
click at [587, 390] on input "(___) ___-____" at bounding box center [614, 384] width 206 height 41
paste input "805) 507-2520"
type input "[PHONE_NUMBER]"
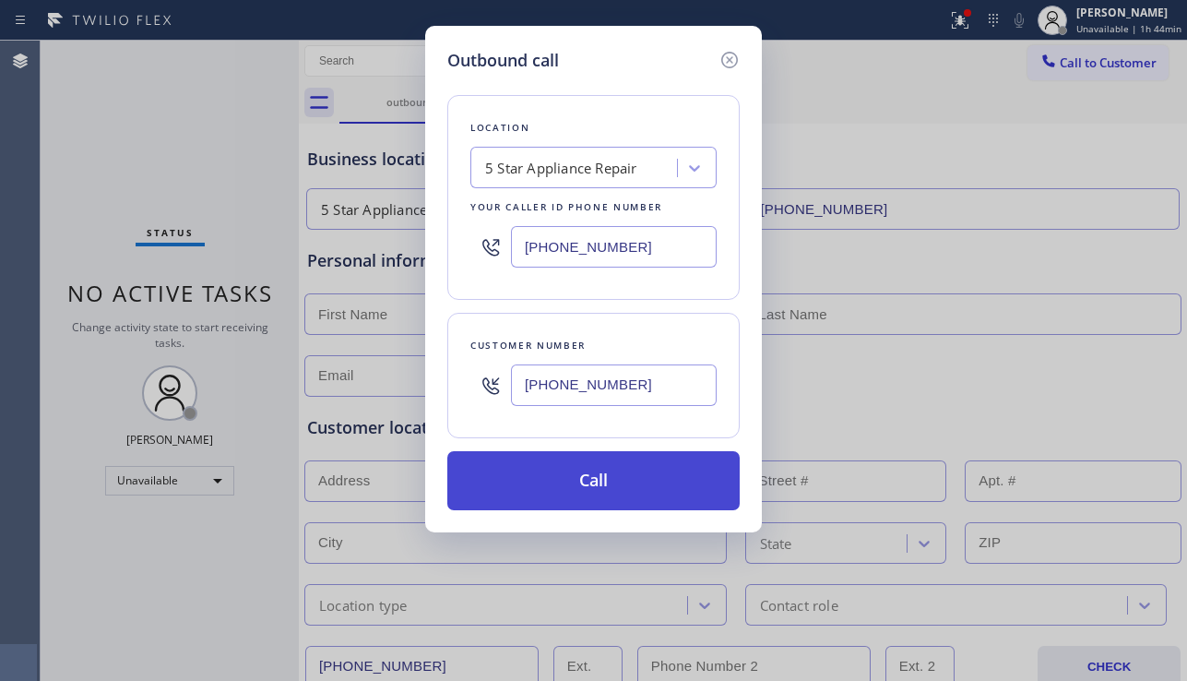
drag, startPoint x: 589, startPoint y: 486, endPoint x: 279, endPoint y: 172, distance: 440.8
click at [588, 486] on button "Call" at bounding box center [593, 480] width 292 height 59
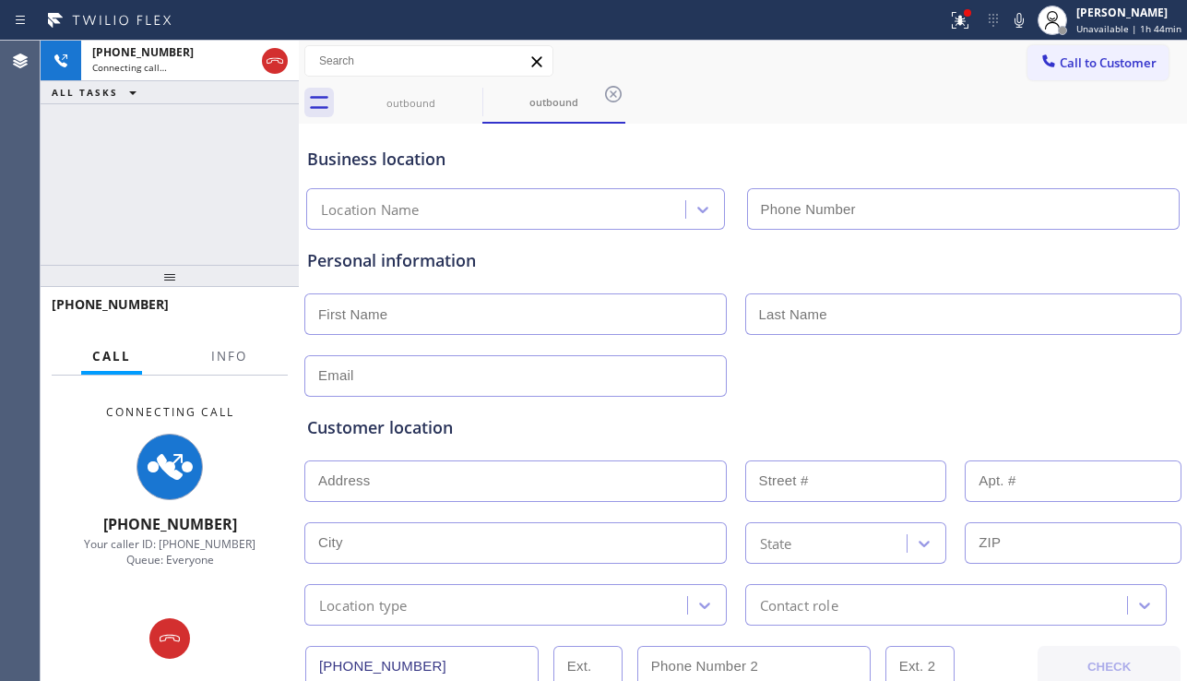
type input "[PHONE_NUMBER]"
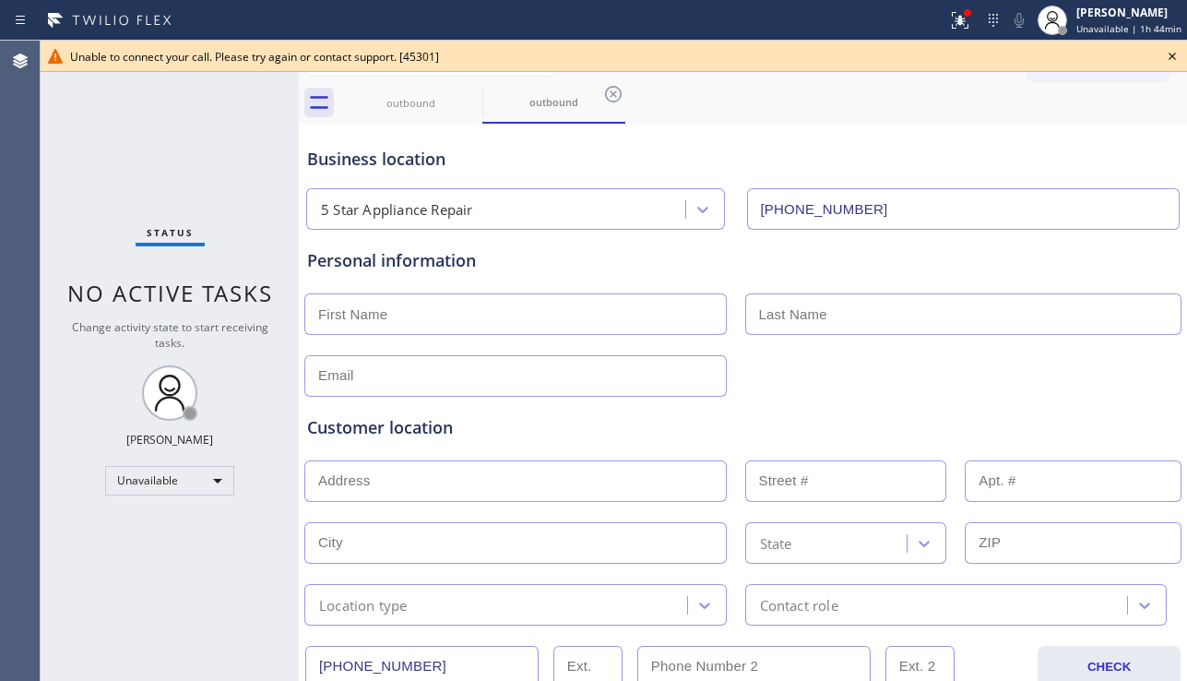
click at [1170, 49] on icon at bounding box center [1172, 56] width 22 height 22
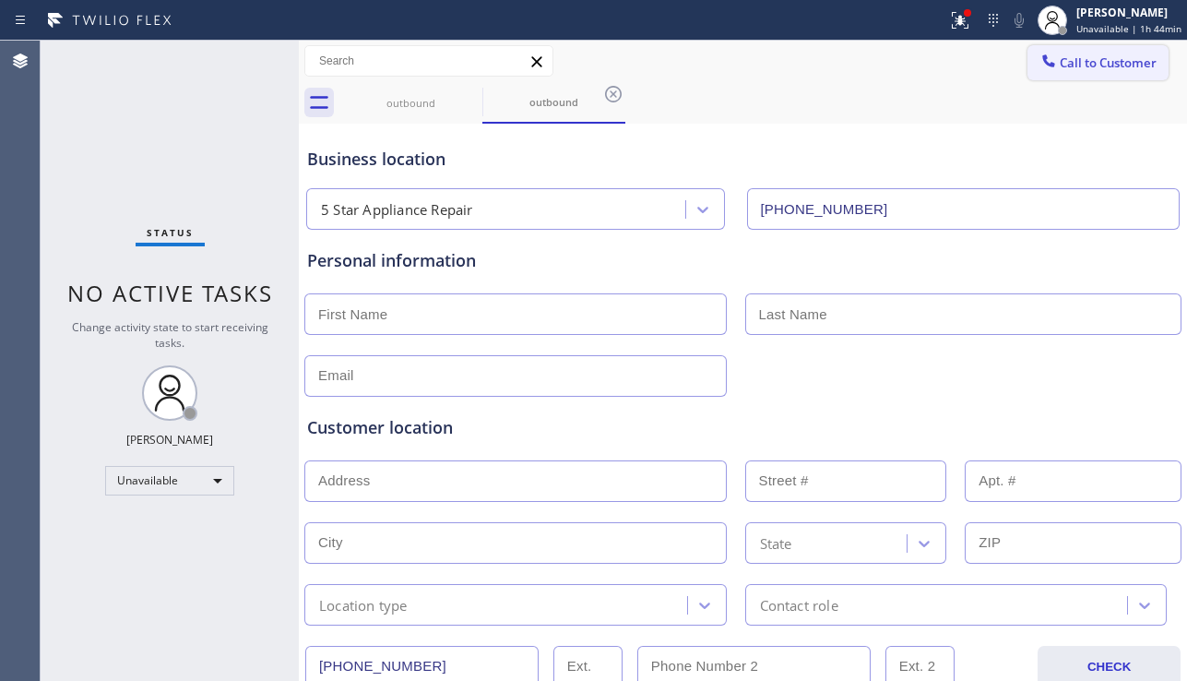
click at [1100, 60] on span "Call to Customer" at bounding box center [1108, 62] width 97 height 17
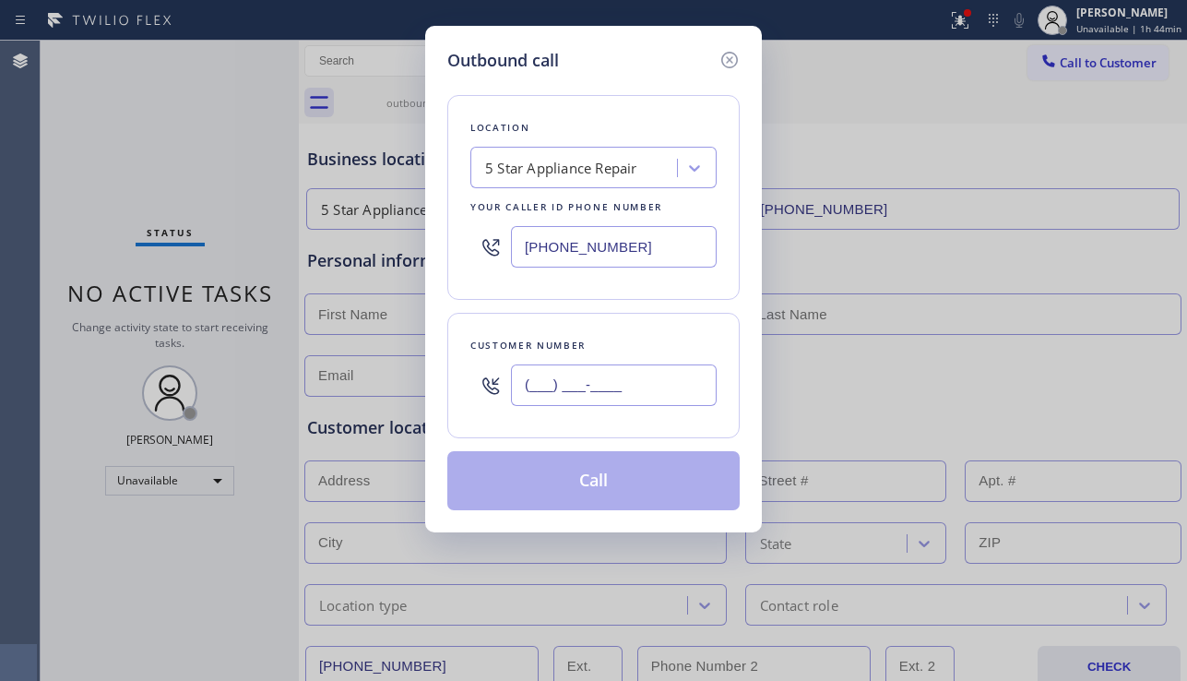
click at [581, 373] on input "(___) ___-____" at bounding box center [614, 384] width 206 height 41
paste input "917) 933-3543"
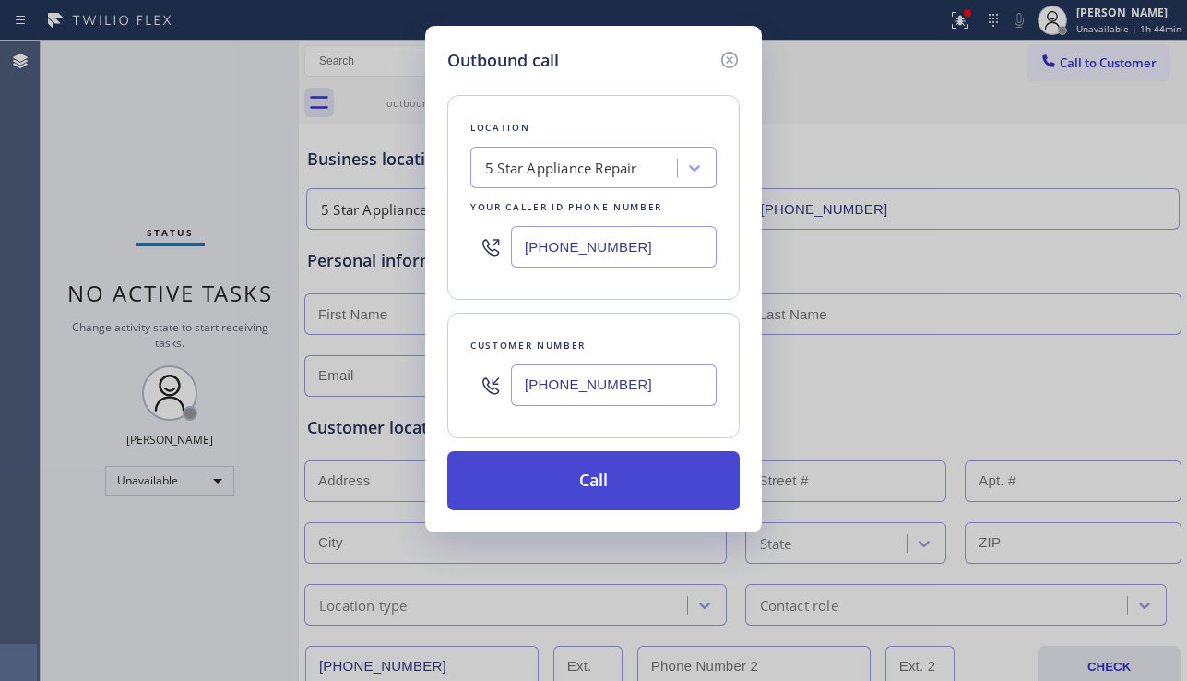
type input "[PHONE_NUMBER]"
drag, startPoint x: 579, startPoint y: 482, endPoint x: 572, endPoint y: 469, distance: 14.9
click at [578, 482] on button "Call" at bounding box center [593, 480] width 292 height 59
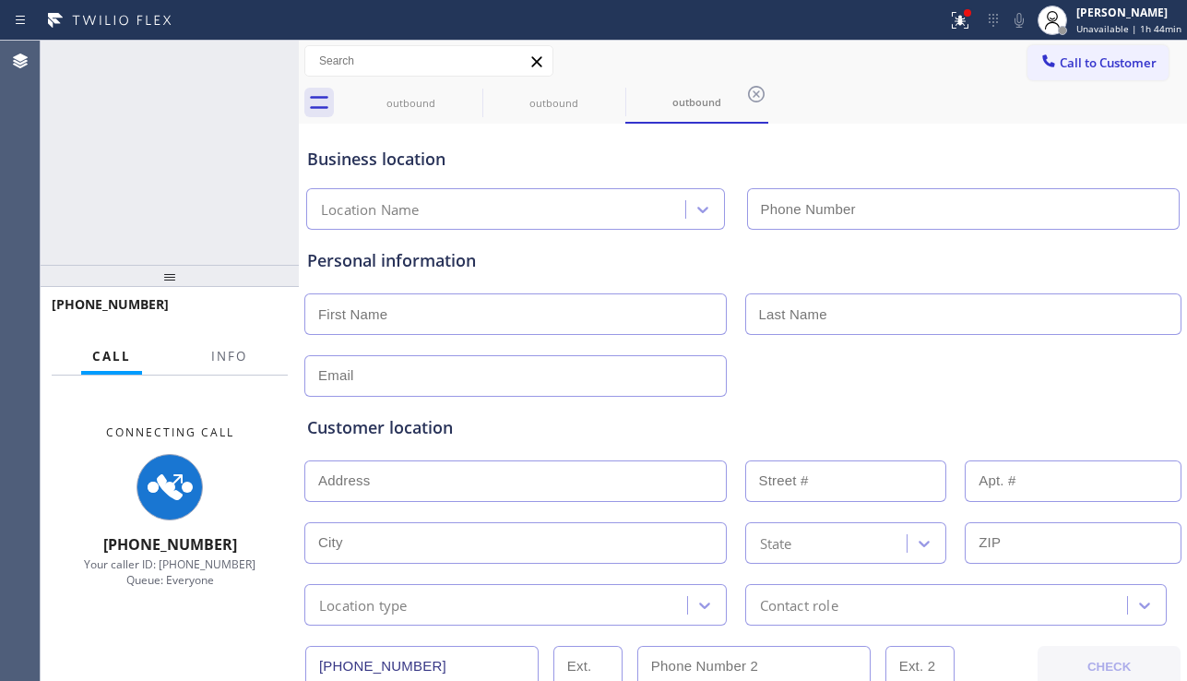
type input "[PHONE_NUMBER]"
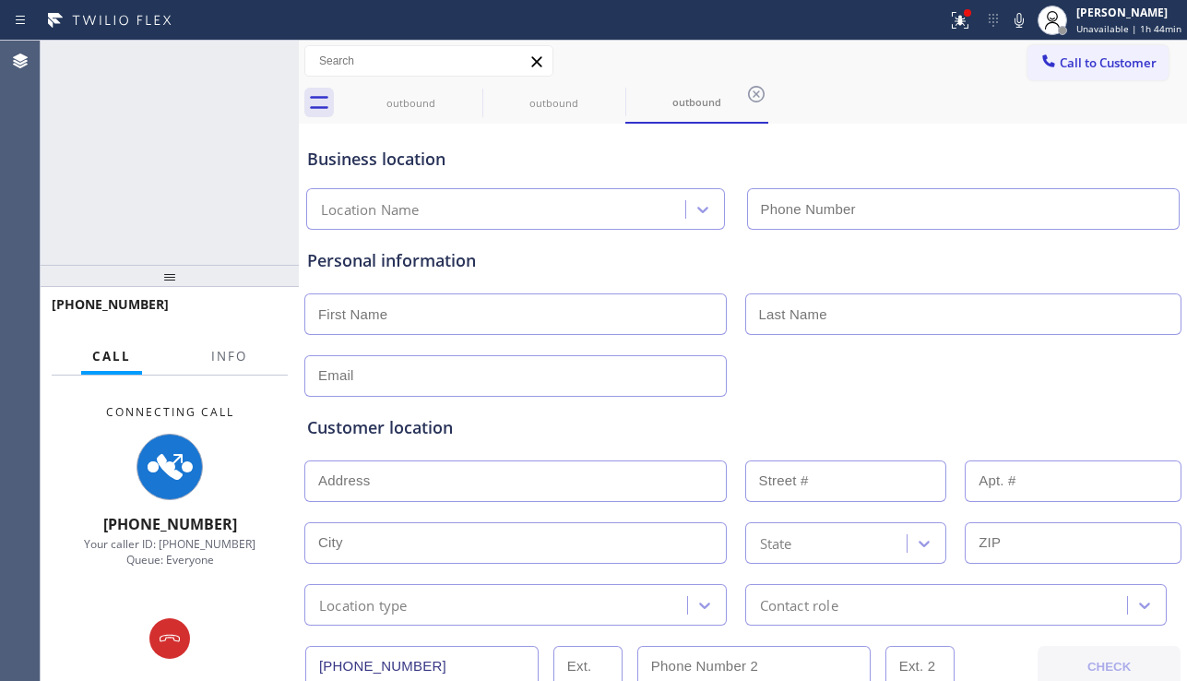
type input "[PHONE_NUMBER]"
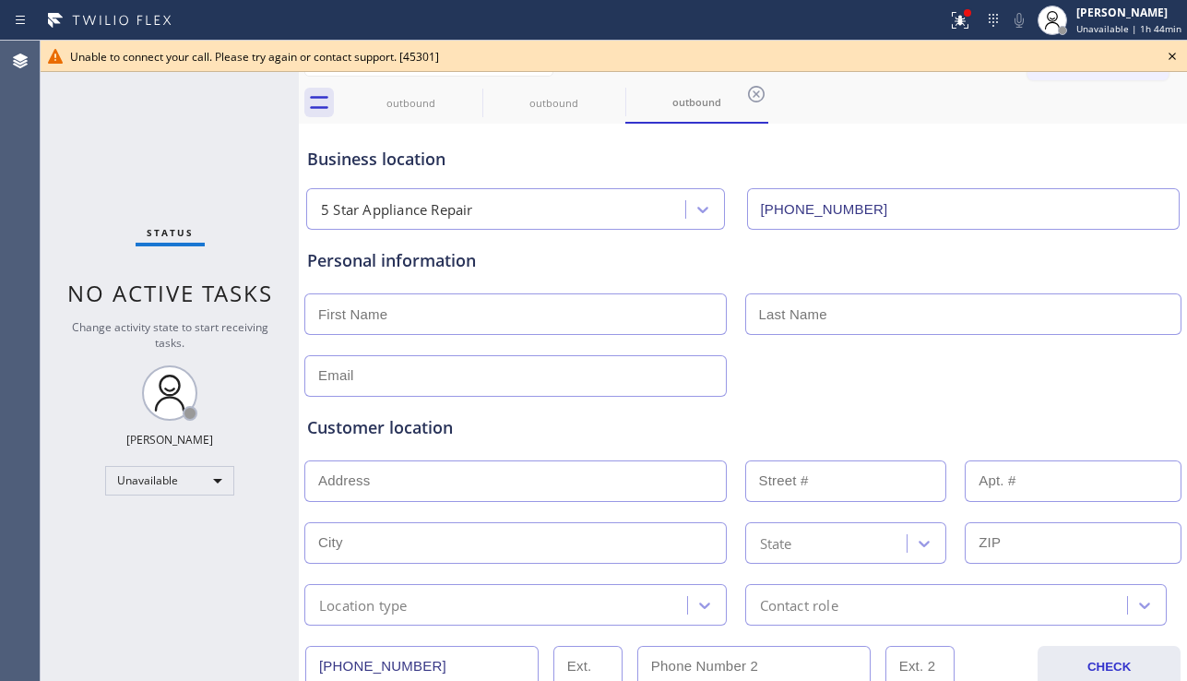
click at [1164, 50] on icon at bounding box center [1172, 56] width 22 height 22
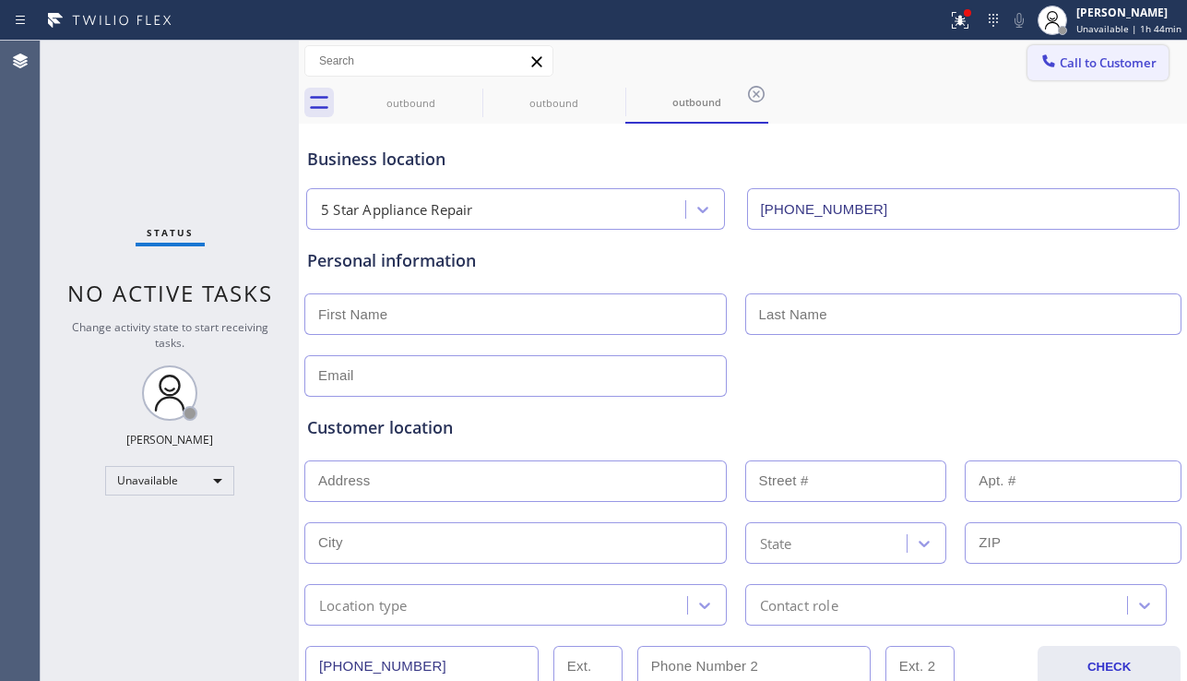
click at [1130, 58] on span "Call to Customer" at bounding box center [1108, 62] width 97 height 17
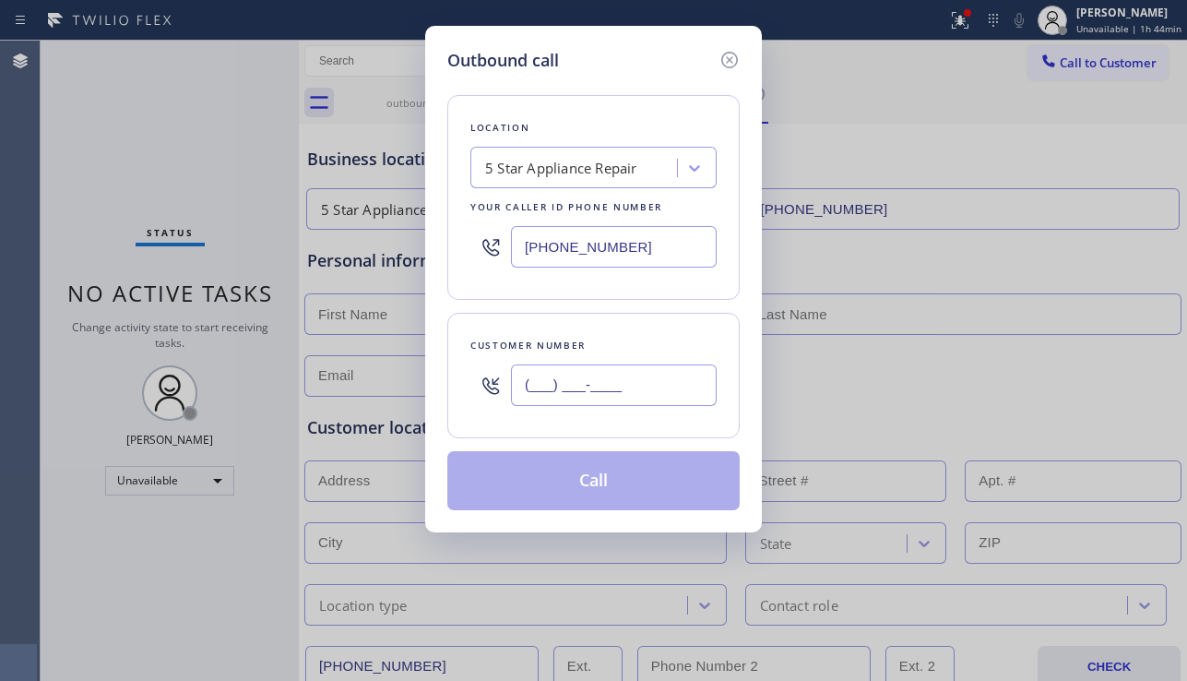
click at [576, 378] on input "(___) ___-____" at bounding box center [614, 384] width 206 height 41
paste input "323) 230-7614"
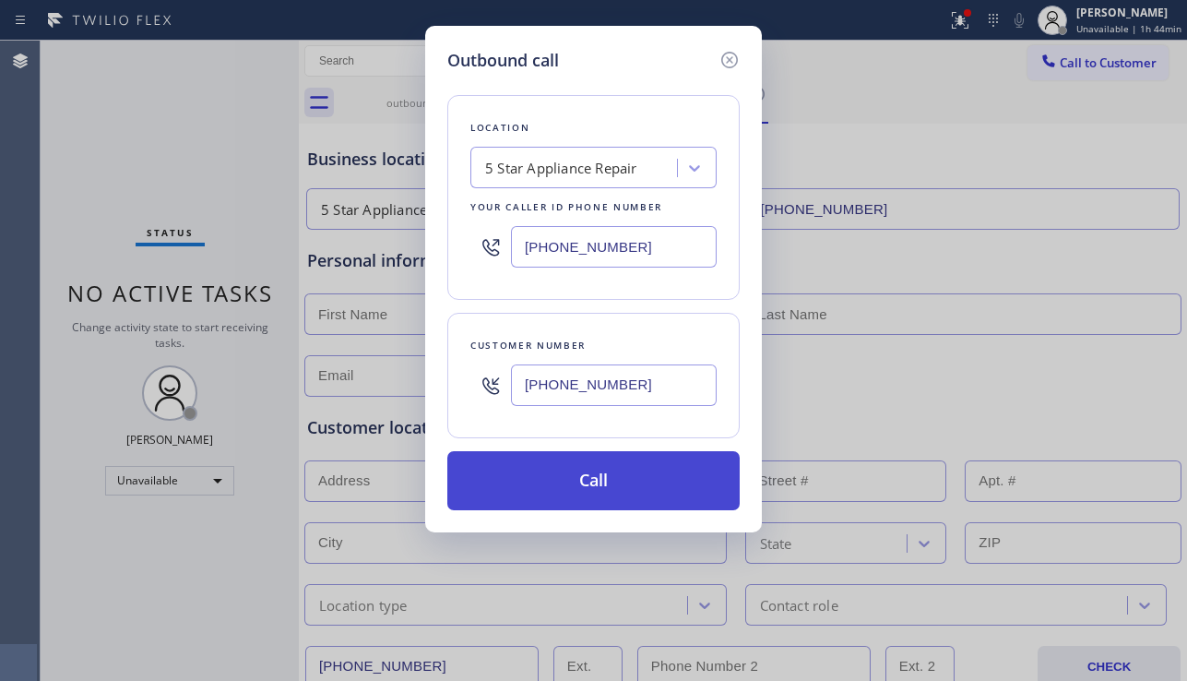
type input "[PHONE_NUMBER]"
click at [614, 469] on button "Call" at bounding box center [593, 480] width 292 height 59
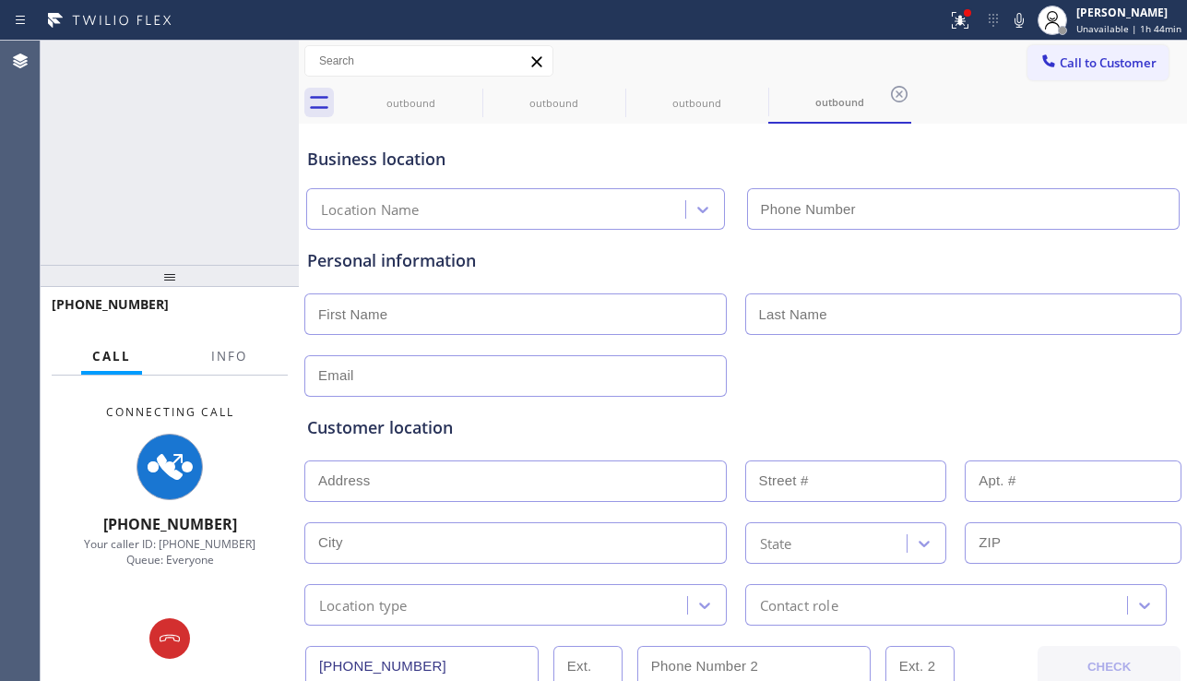
type input "[PHONE_NUMBER]"
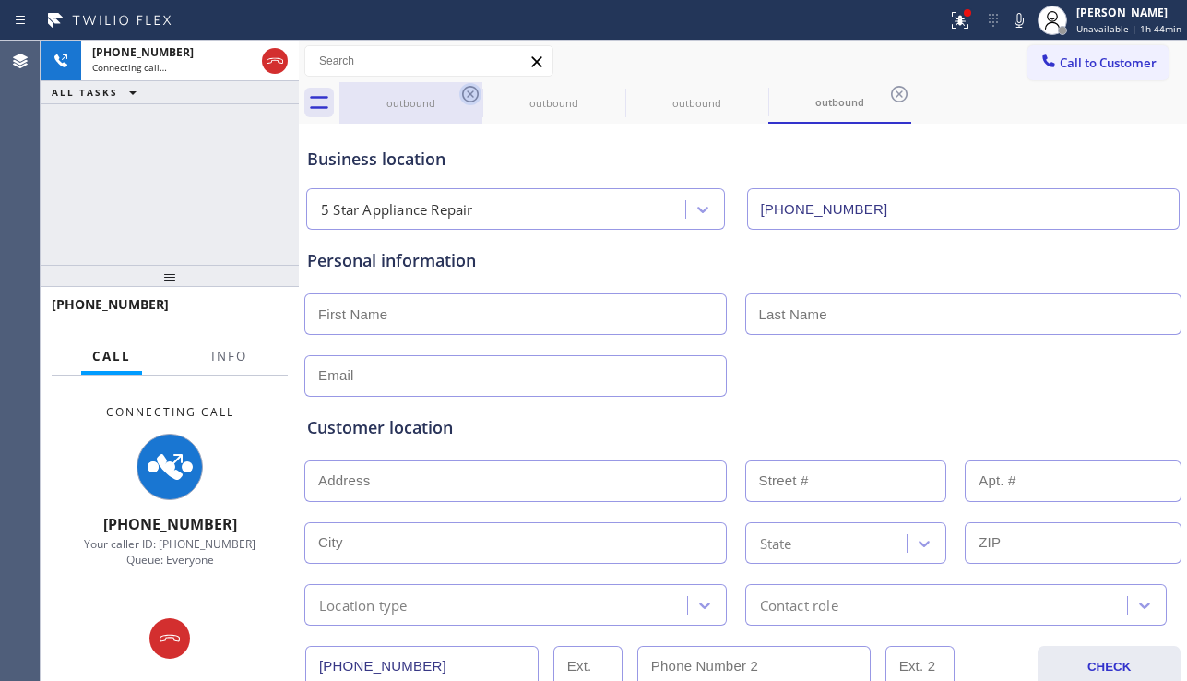
click at [466, 97] on icon at bounding box center [470, 94] width 22 height 22
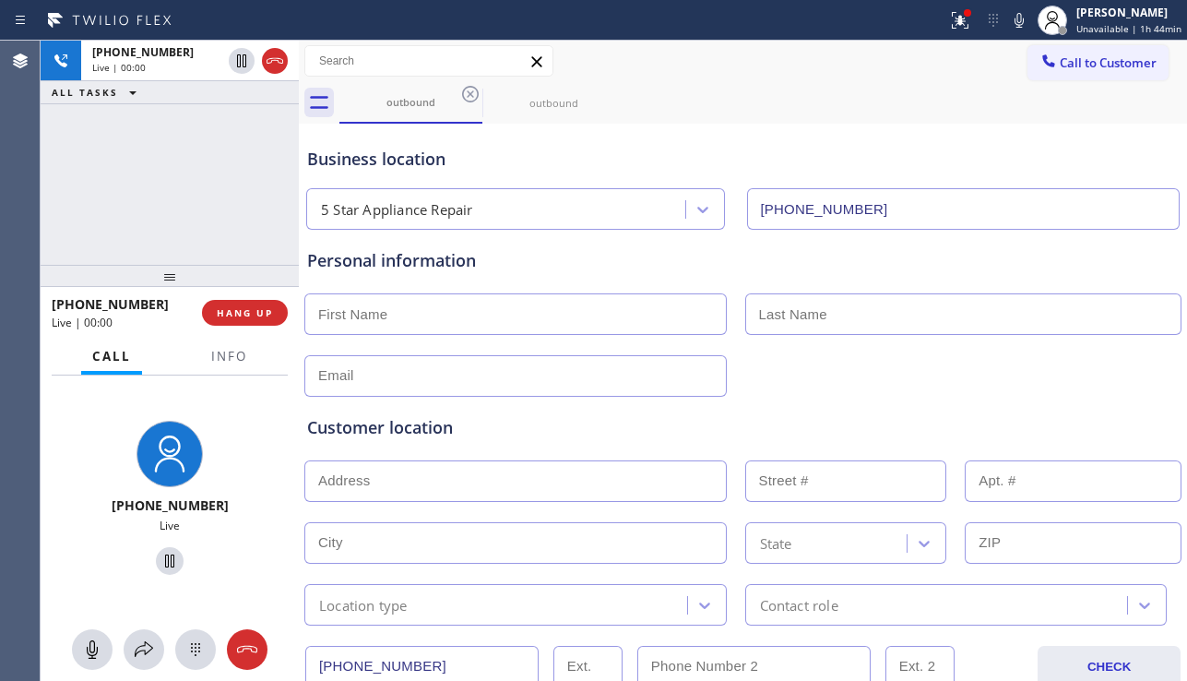
drag, startPoint x: 1095, startPoint y: 409, endPoint x: 939, endPoint y: 378, distance: 159.0
click at [1095, 409] on div "Customer location >> ADD NEW ADDRESS << + NEW ADDRESS State Location type Conta…" at bounding box center [742, 511] width 879 height 229
click at [263, 307] on span "HANG UP" at bounding box center [245, 312] width 56 height 13
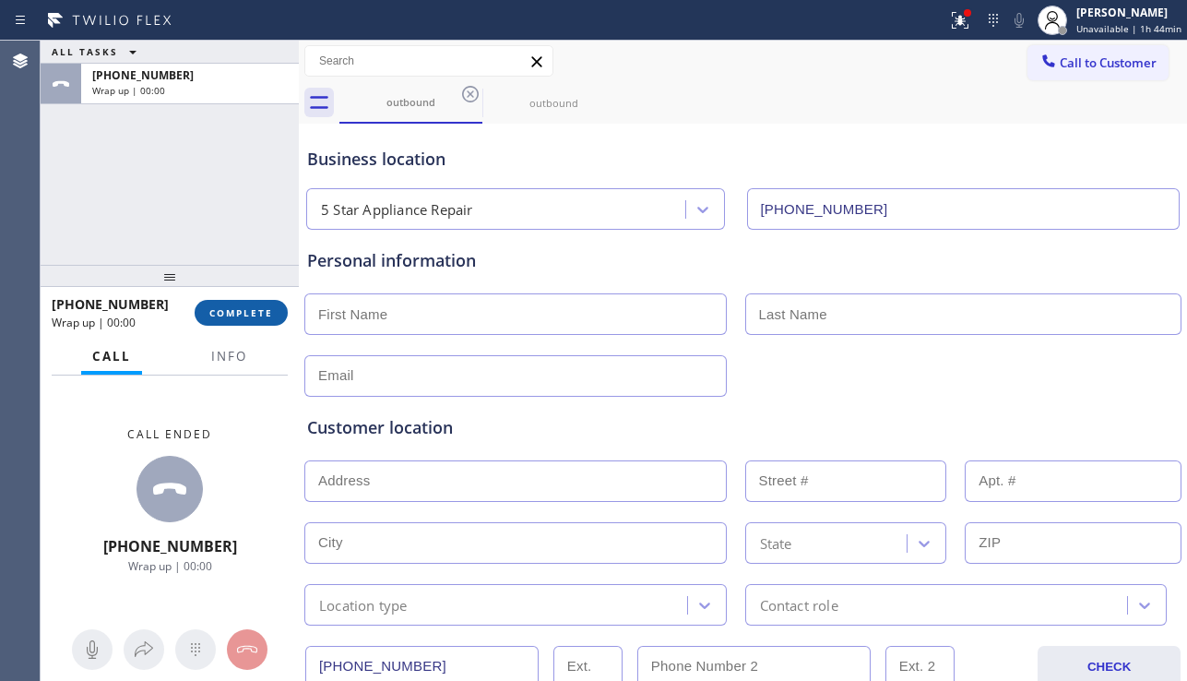
click at [263, 307] on span "COMPLETE" at bounding box center [241, 312] width 64 height 13
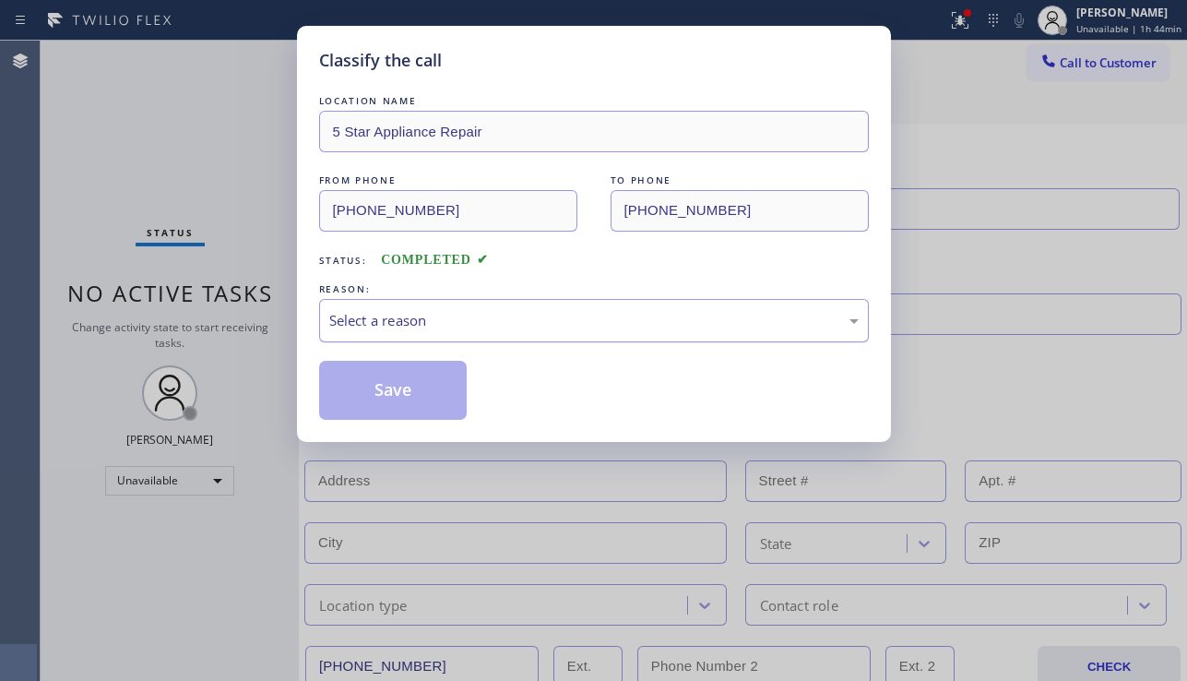
click at [426, 317] on div "Select a reason" at bounding box center [593, 320] width 529 height 21
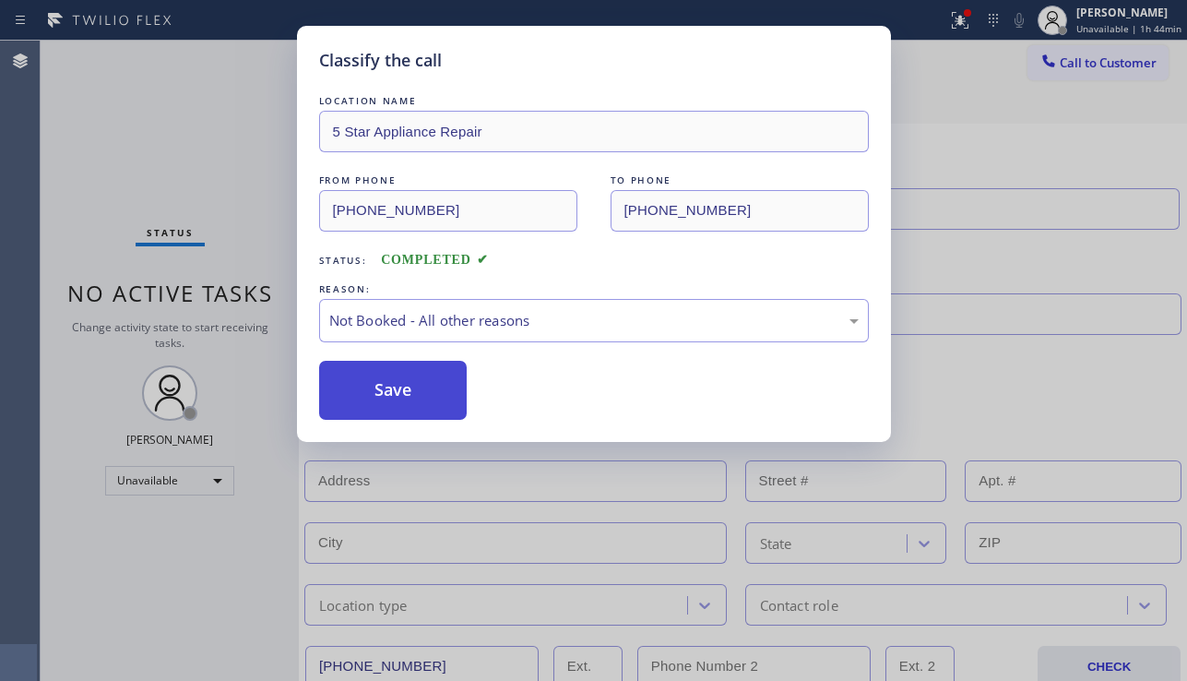
click at [377, 392] on button "Save" at bounding box center [393, 390] width 148 height 59
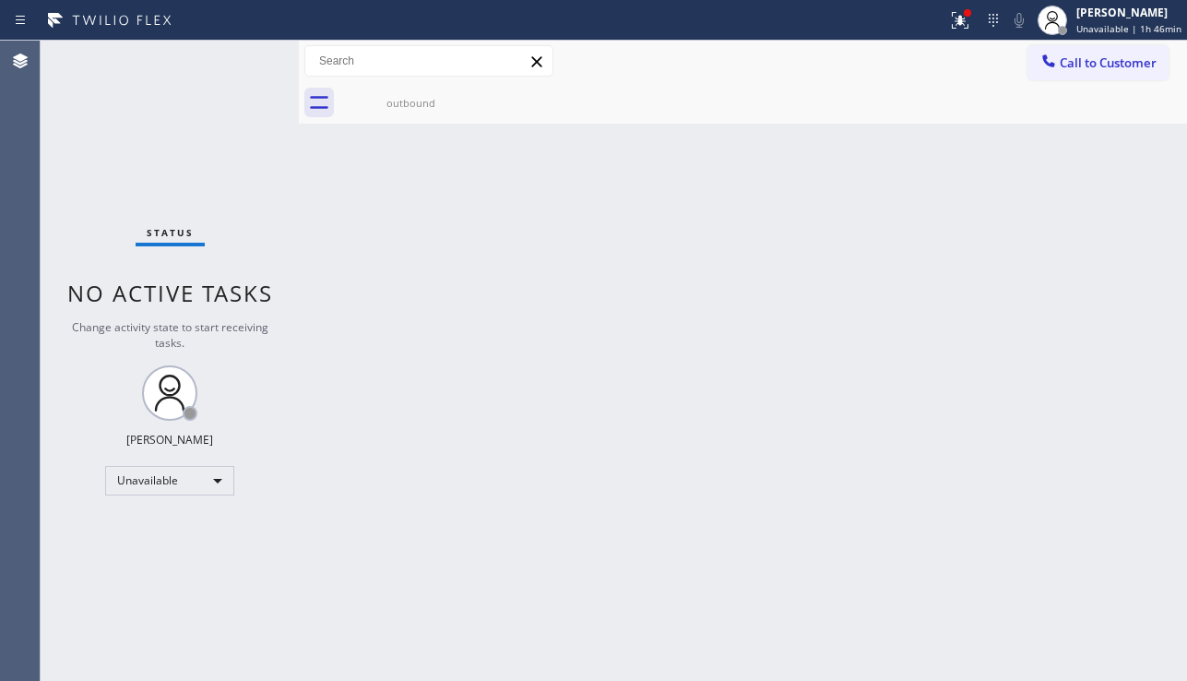
click at [1115, 427] on div "Back to Dashboard Change Sender ID Customers Technicians Select a contact Outbo…" at bounding box center [743, 361] width 888 height 640
click at [940, 27] on div at bounding box center [960, 20] width 41 height 22
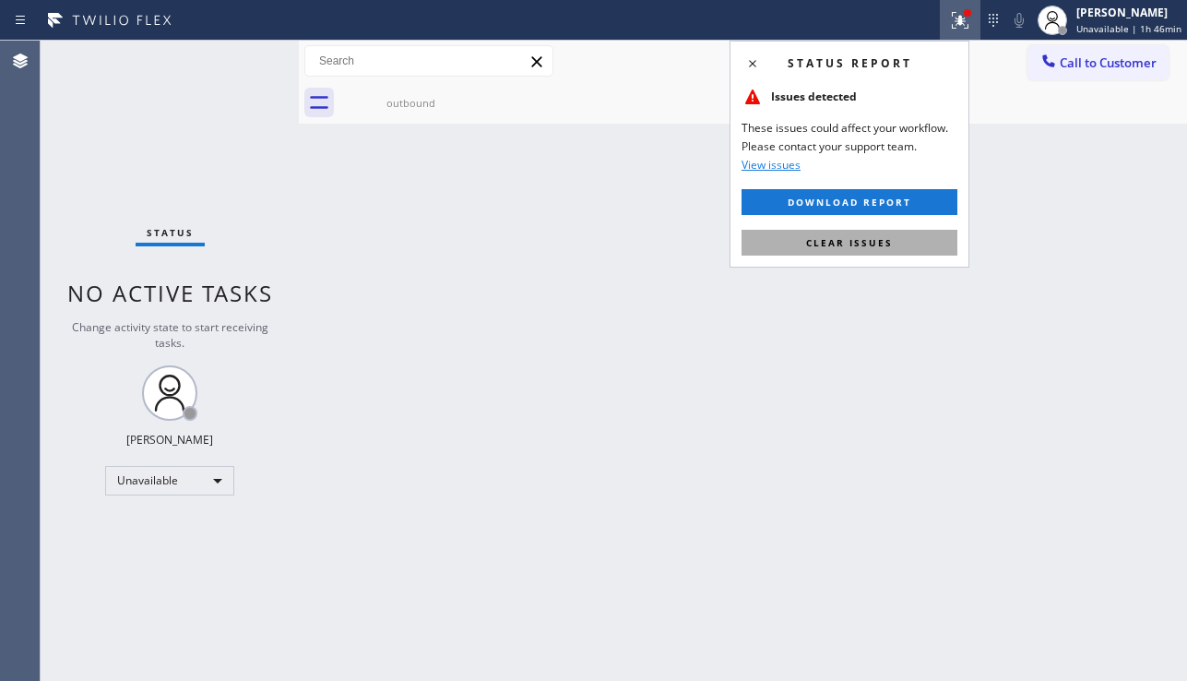
click at [864, 231] on button "Clear issues" at bounding box center [849, 243] width 216 height 26
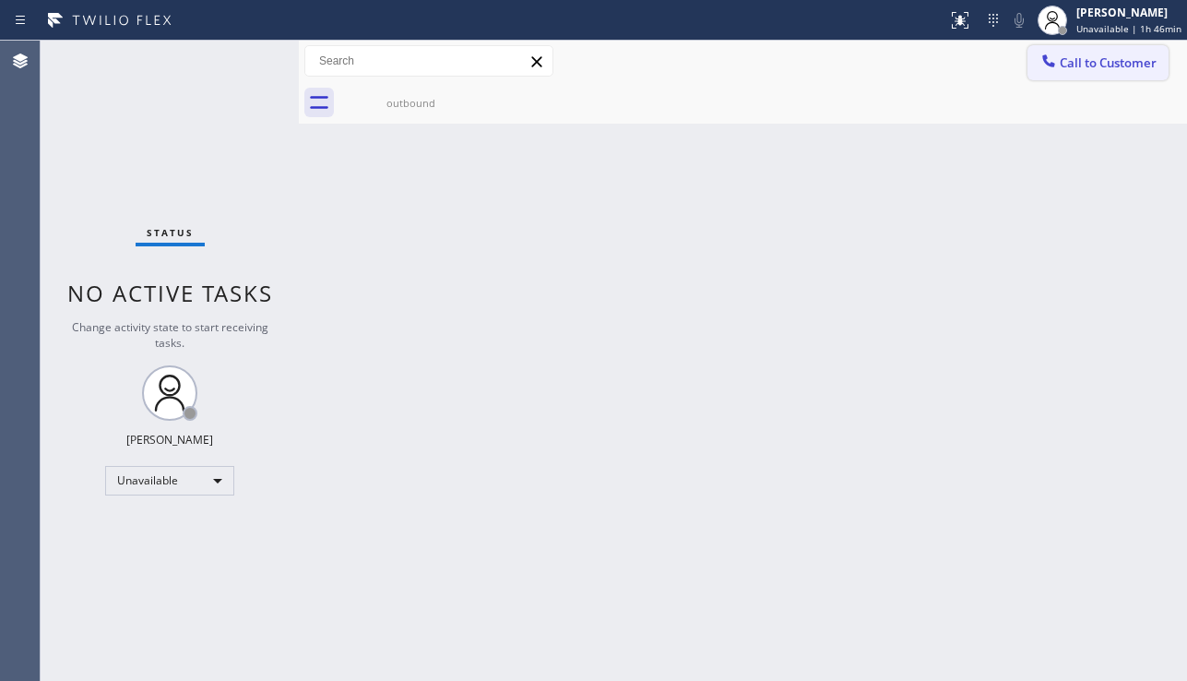
click at [1076, 75] on button "Call to Customer" at bounding box center [1097, 62] width 141 height 35
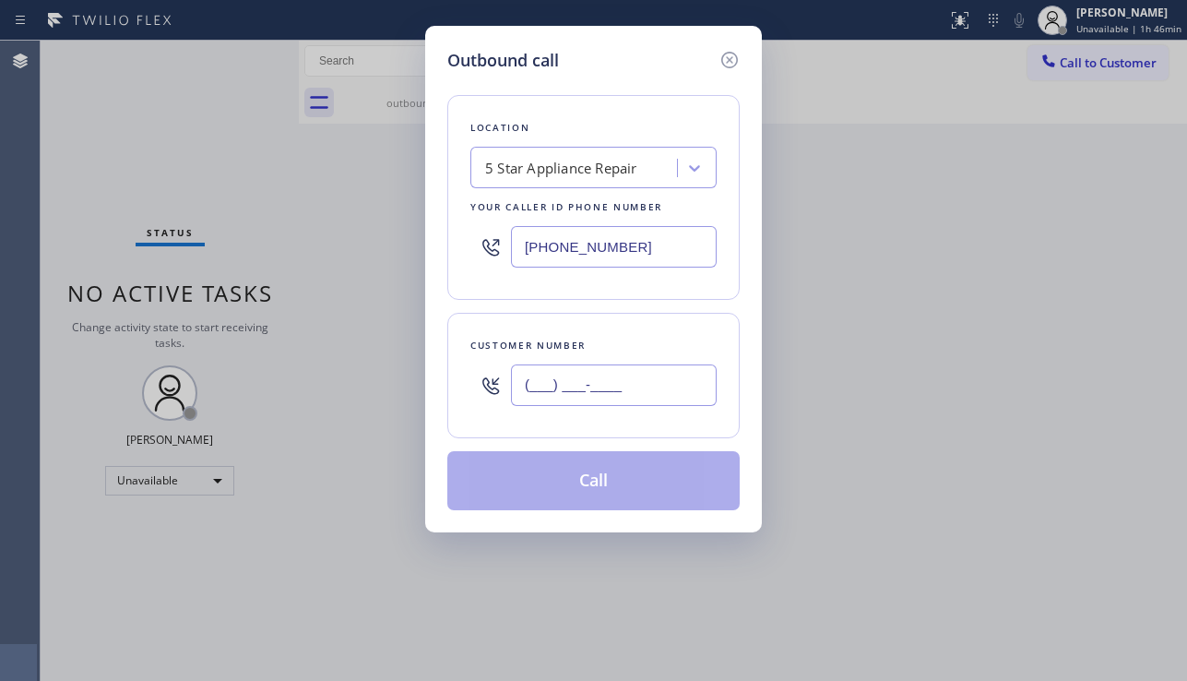
click at [579, 369] on input "(___) ___-____" at bounding box center [614, 384] width 206 height 41
paste input "626) 898-6849"
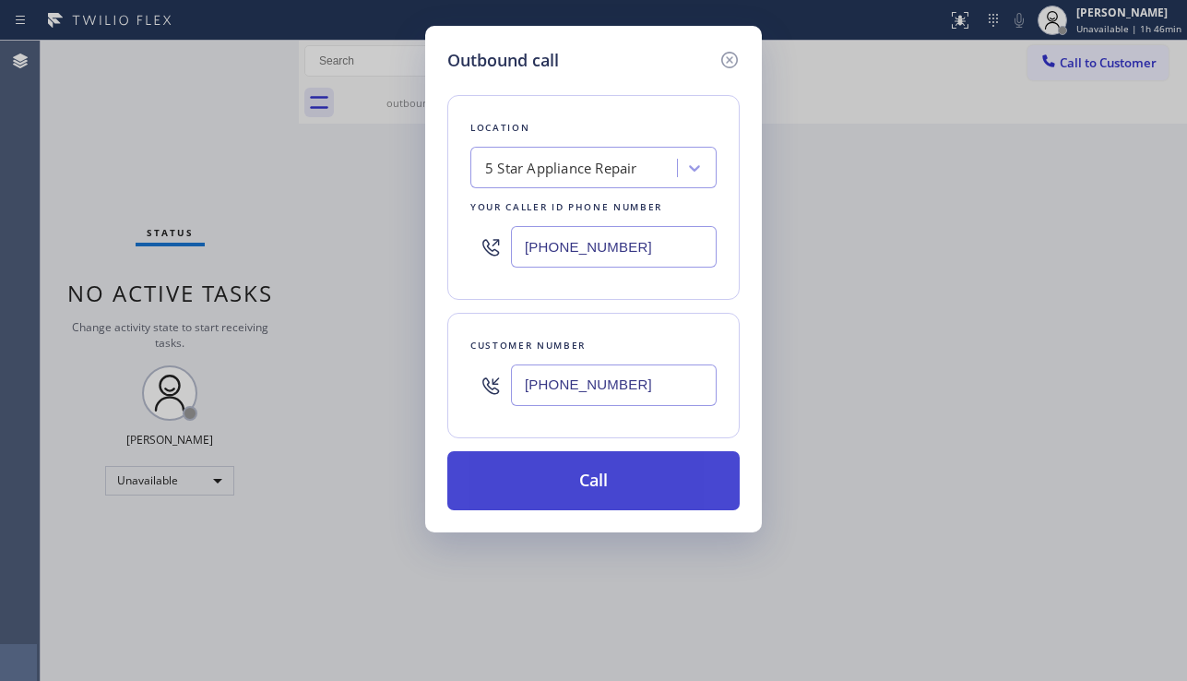
type input "[PHONE_NUMBER]"
click at [599, 480] on button "Call" at bounding box center [593, 480] width 292 height 59
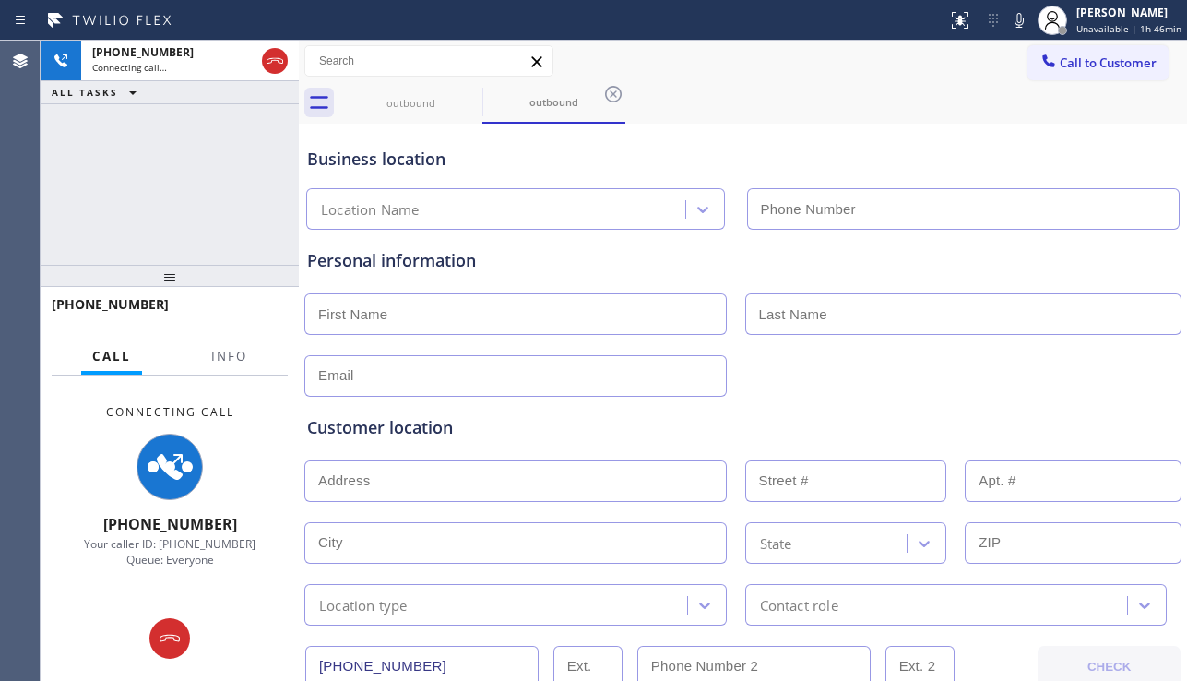
type input "[PHONE_NUMBER]"
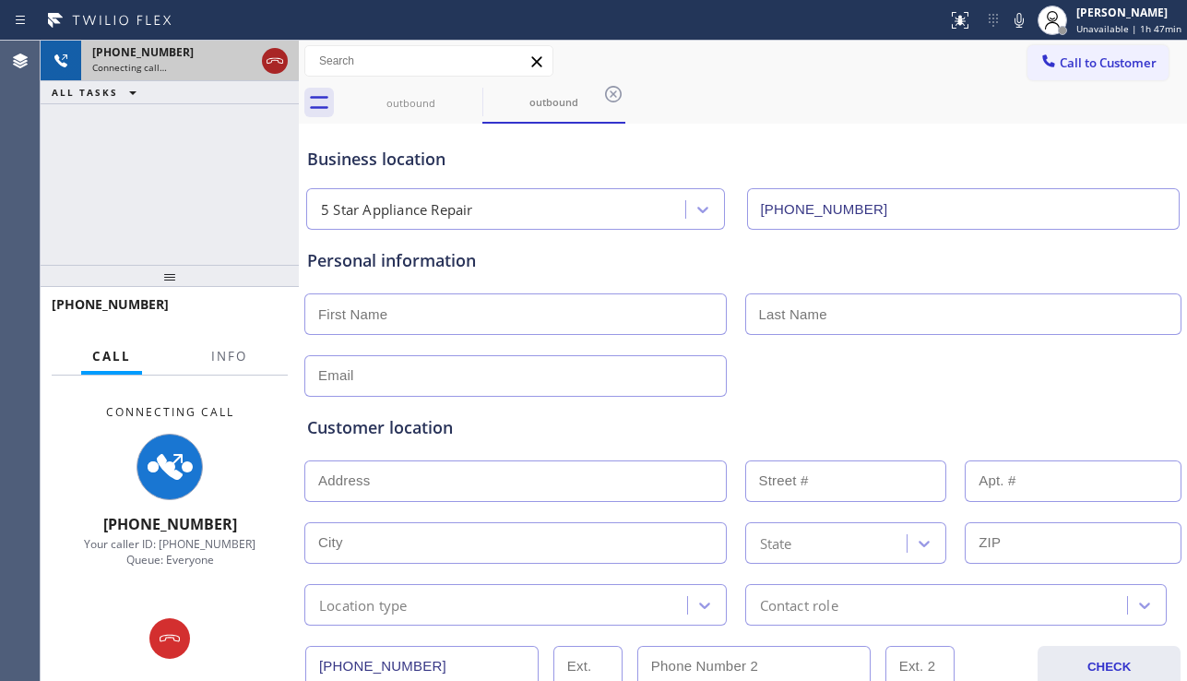
click at [266, 67] on icon at bounding box center [275, 61] width 22 height 22
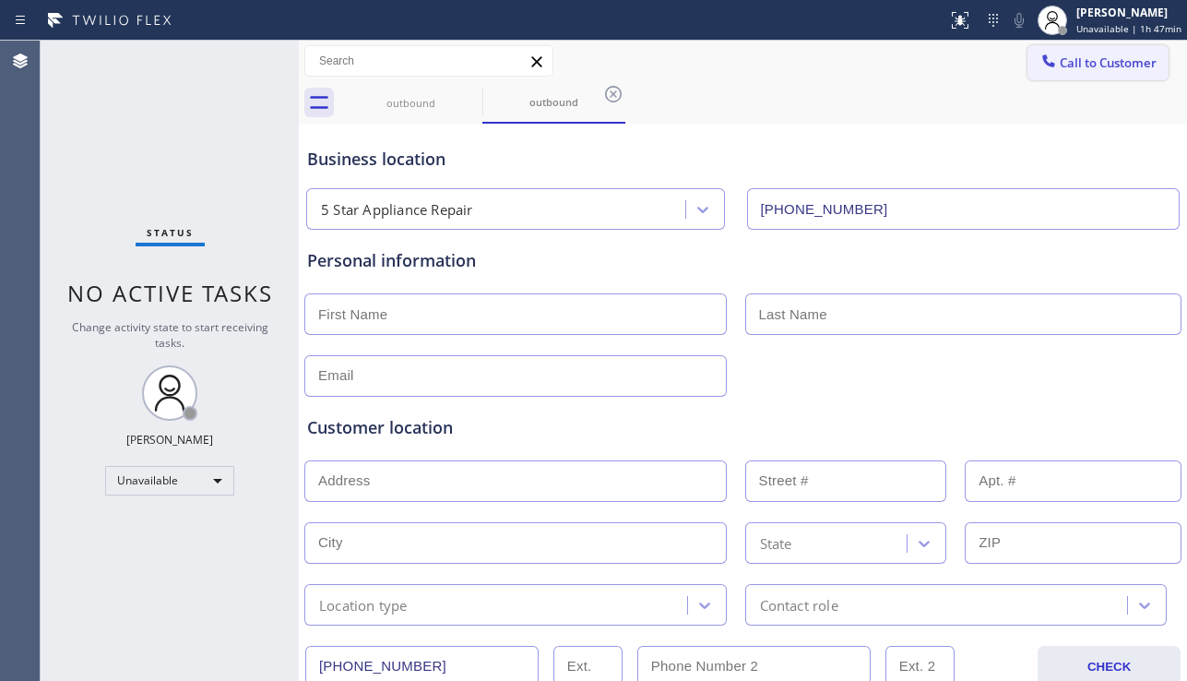
click at [1060, 69] on span "Call to Customer" at bounding box center [1108, 62] width 97 height 17
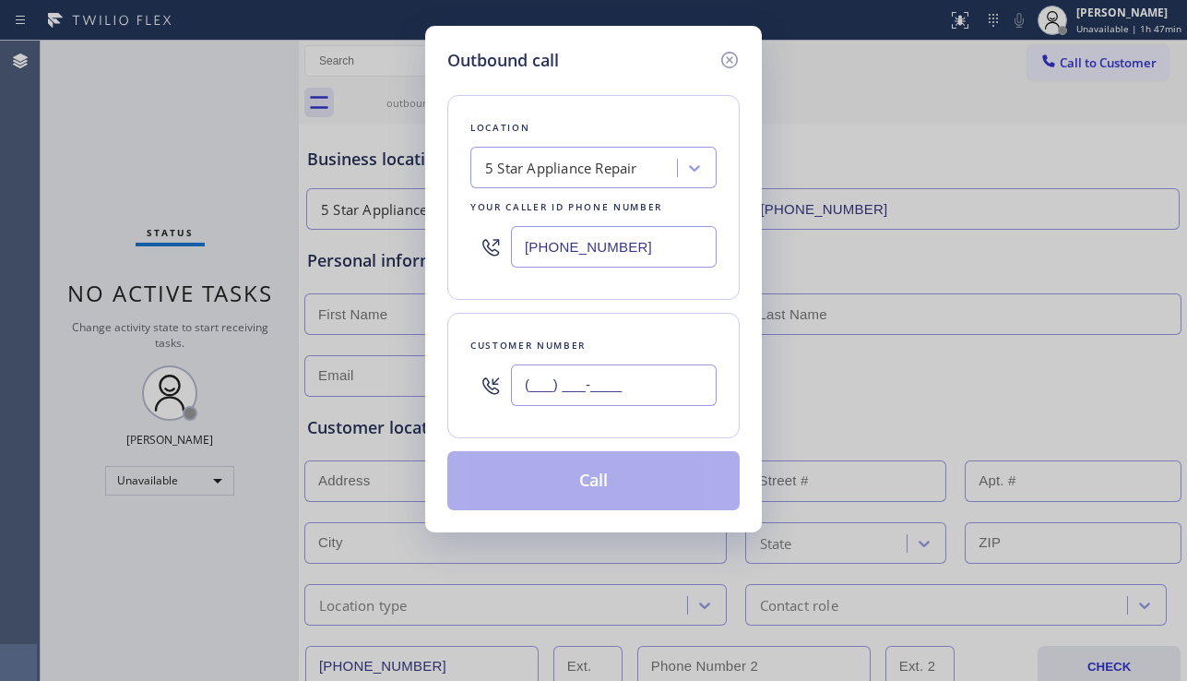
click at [532, 396] on input "(___) ___-____" at bounding box center [614, 384] width 206 height 41
paste input "747) 344-7023"
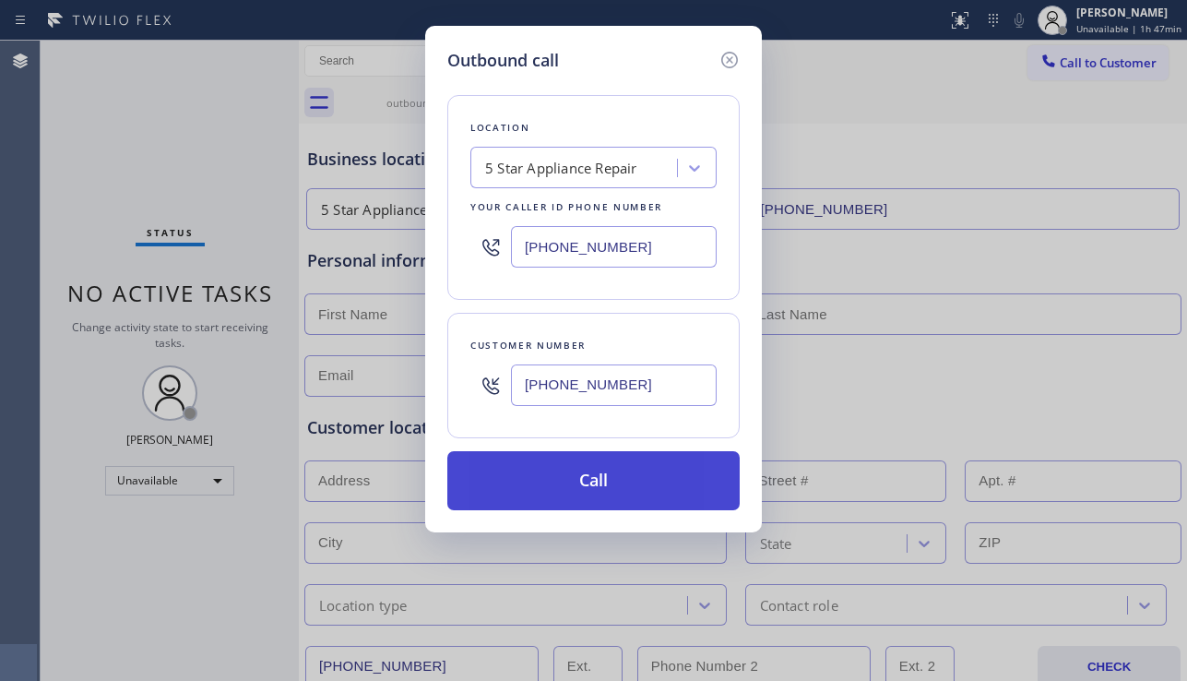
type input "[PHONE_NUMBER]"
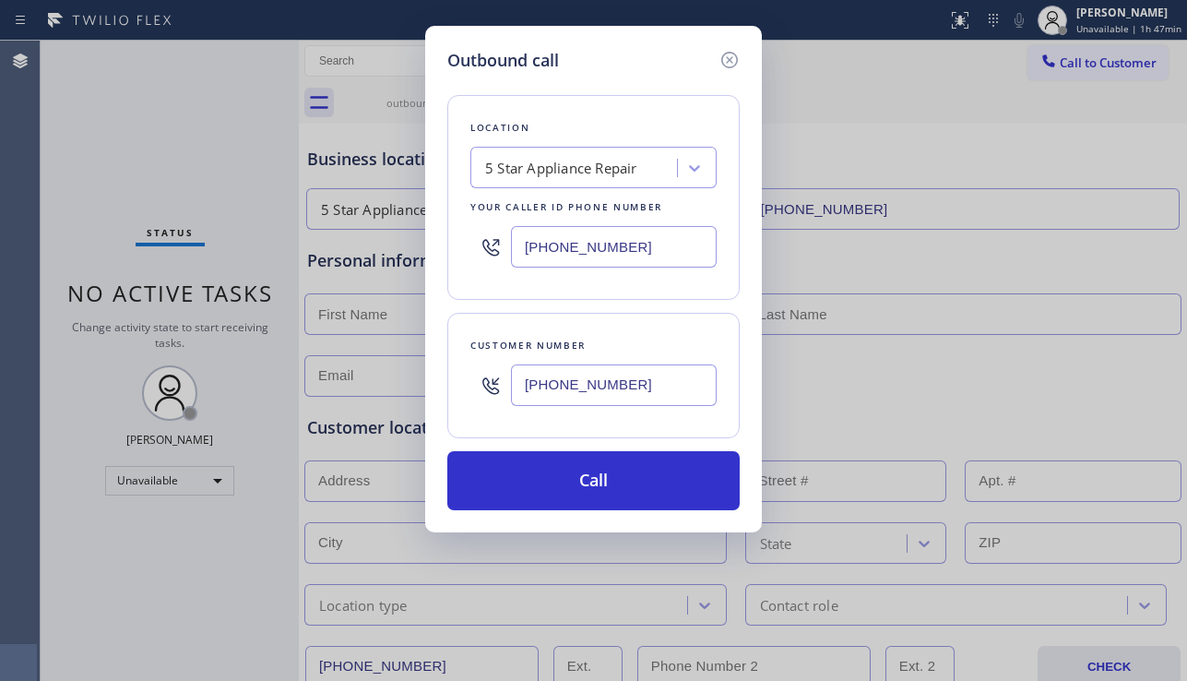
drag, startPoint x: 593, startPoint y: 497, endPoint x: 647, endPoint y: 518, distance: 58.4
click at [593, 496] on button "Call" at bounding box center [593, 480] width 292 height 59
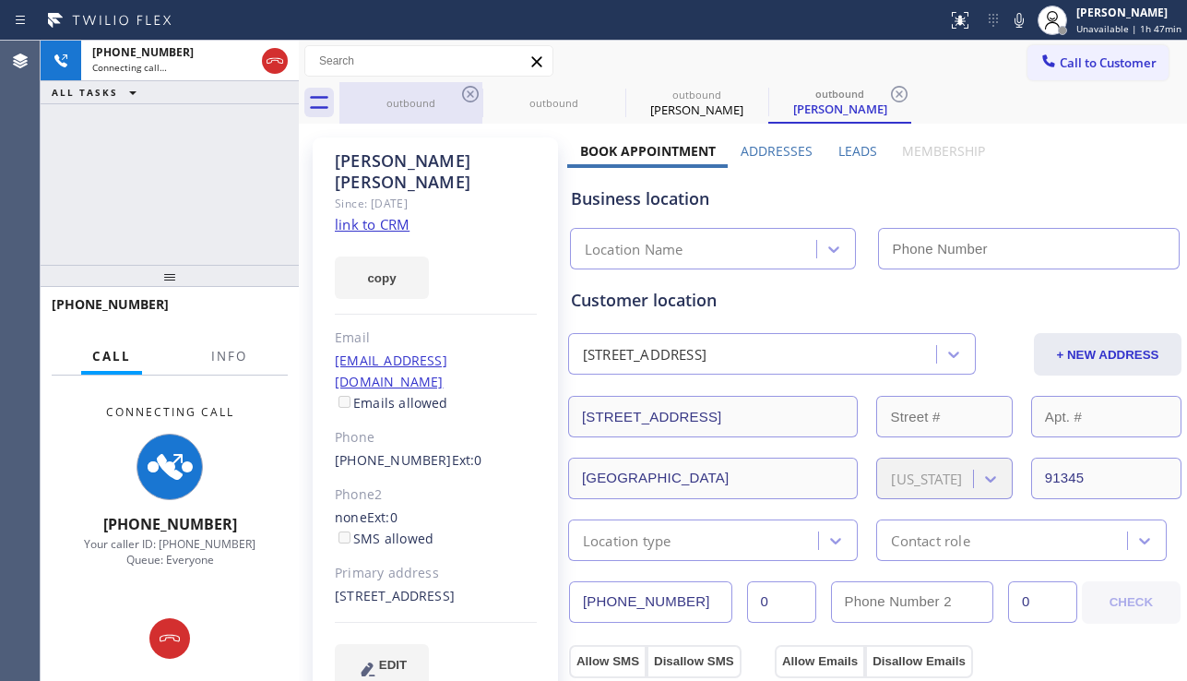
type input "[PHONE_NUMBER]"
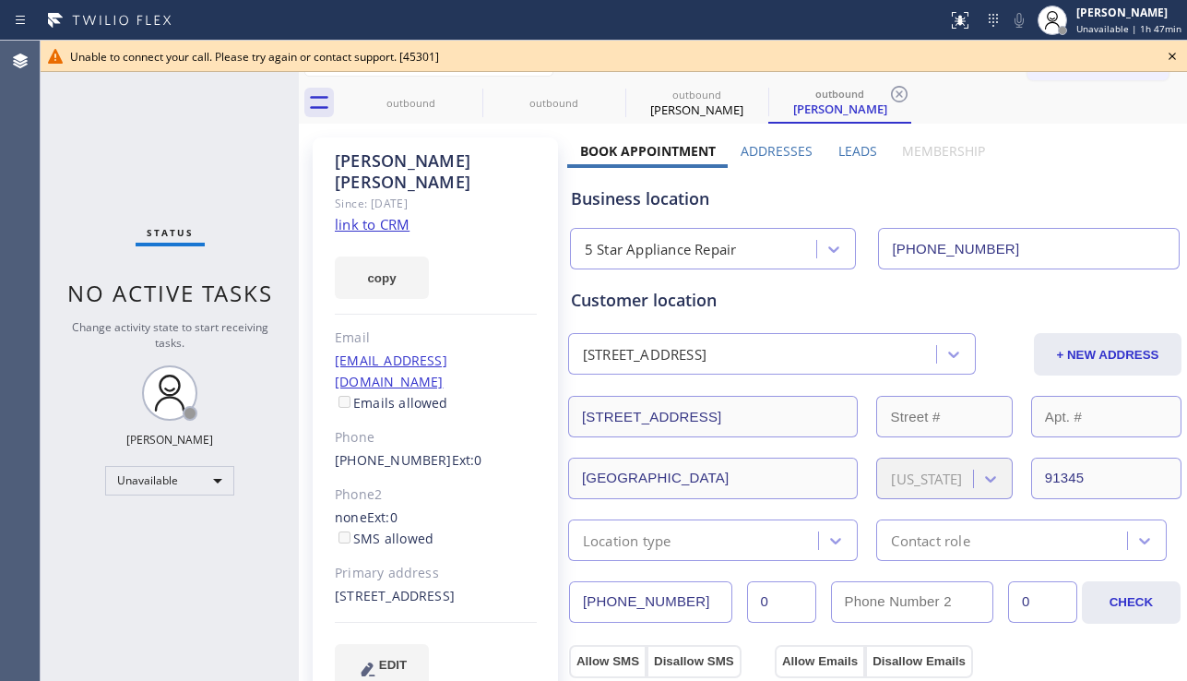
click at [1179, 53] on icon at bounding box center [1172, 56] width 22 height 22
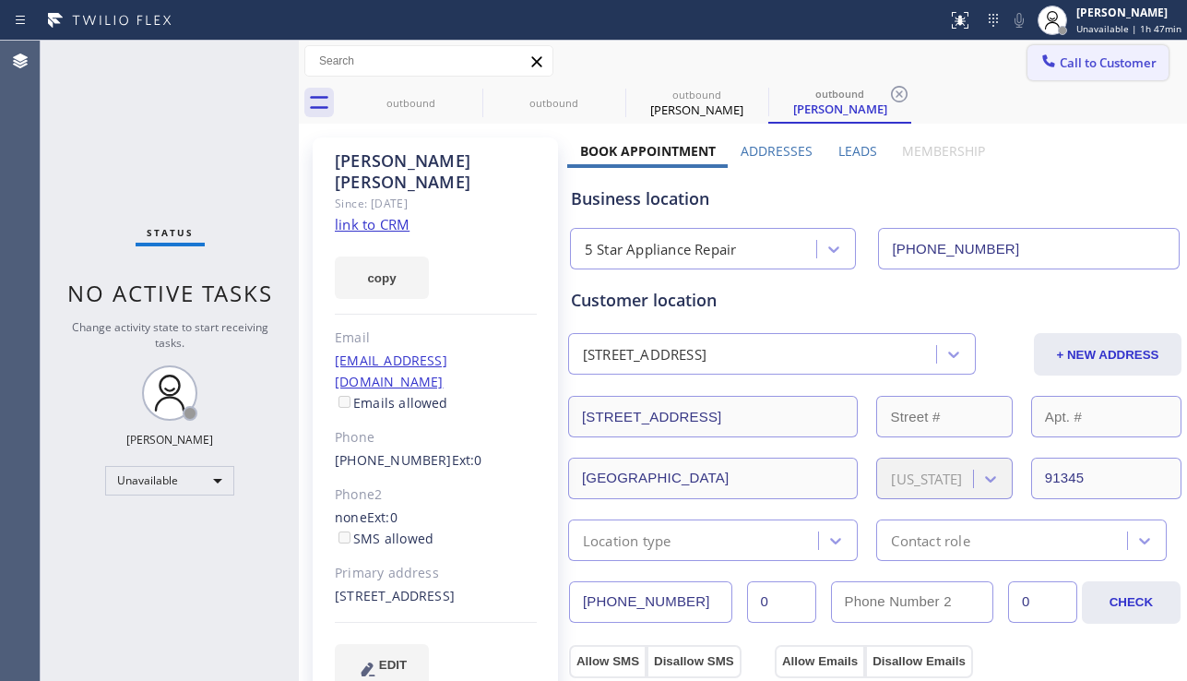
click at [1108, 65] on span "Call to Customer" at bounding box center [1108, 62] width 97 height 17
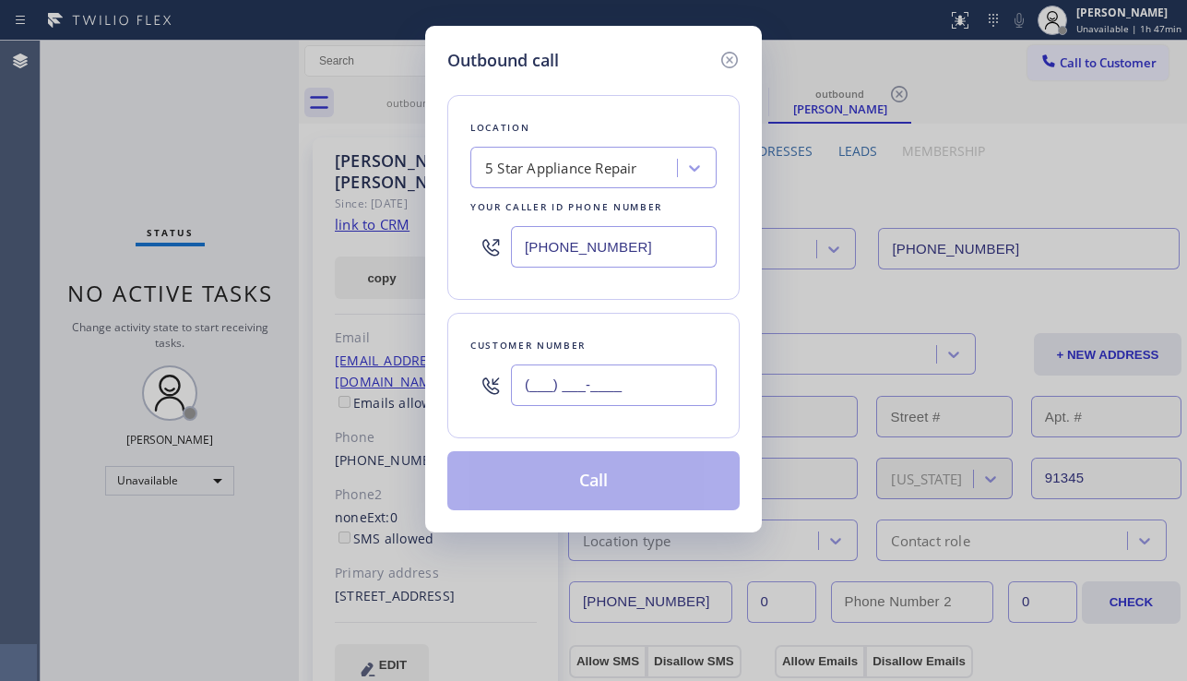
click at [575, 391] on input "(___) ___-____" at bounding box center [614, 384] width 206 height 41
paste input "650) 309-1007"
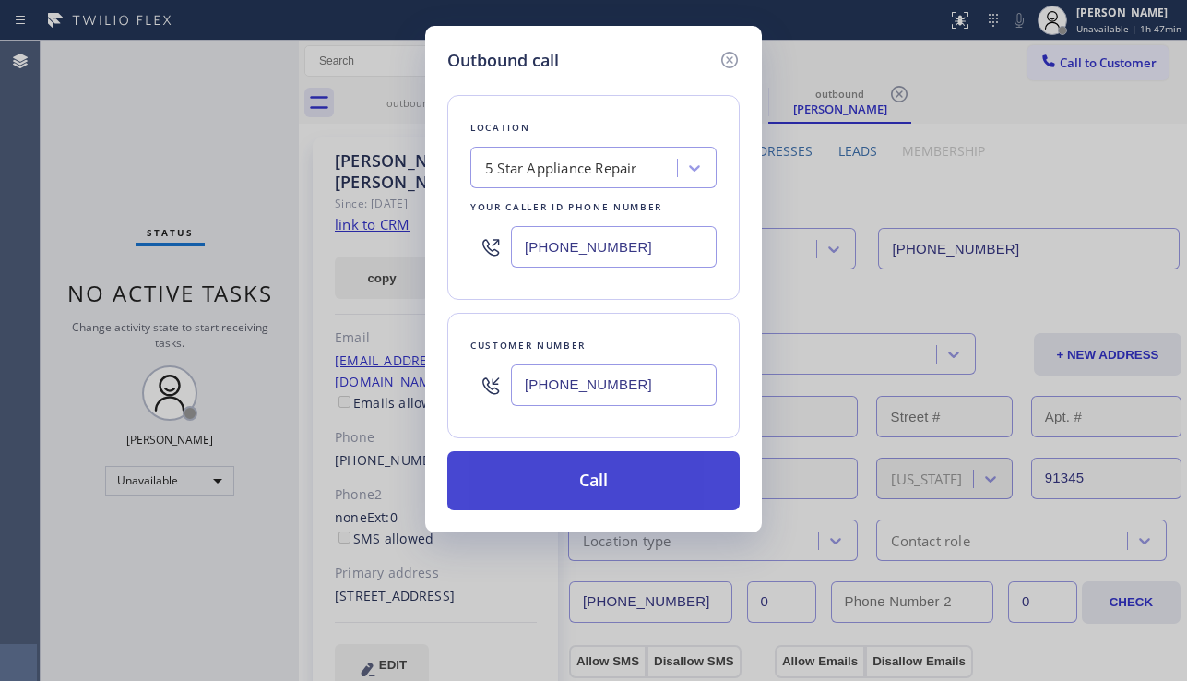
type input "[PHONE_NUMBER]"
click at [587, 484] on button "Call" at bounding box center [593, 480] width 292 height 59
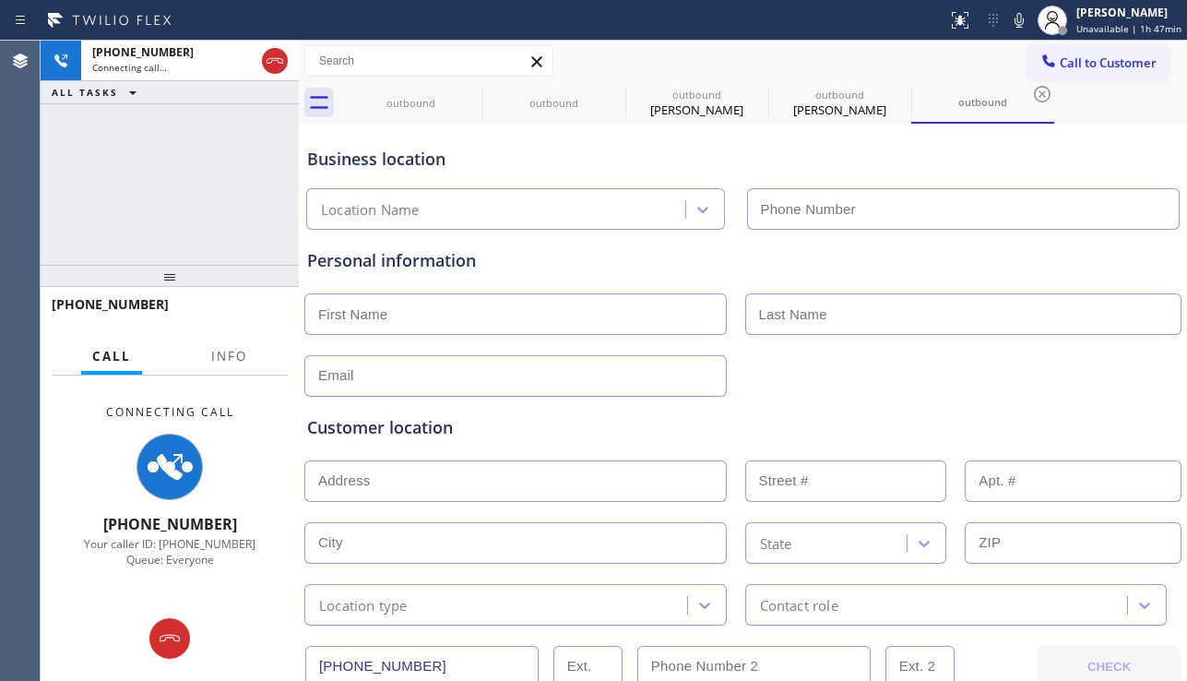
type input "[PHONE_NUMBER]"
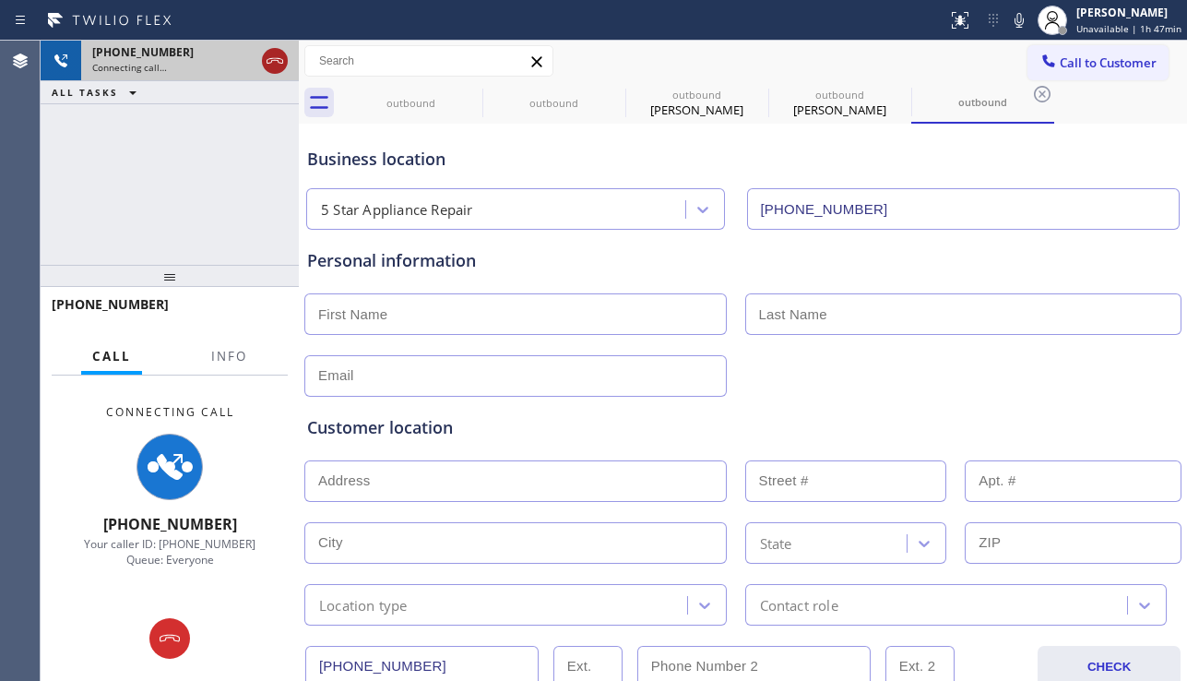
click at [268, 62] on icon at bounding box center [275, 61] width 22 height 22
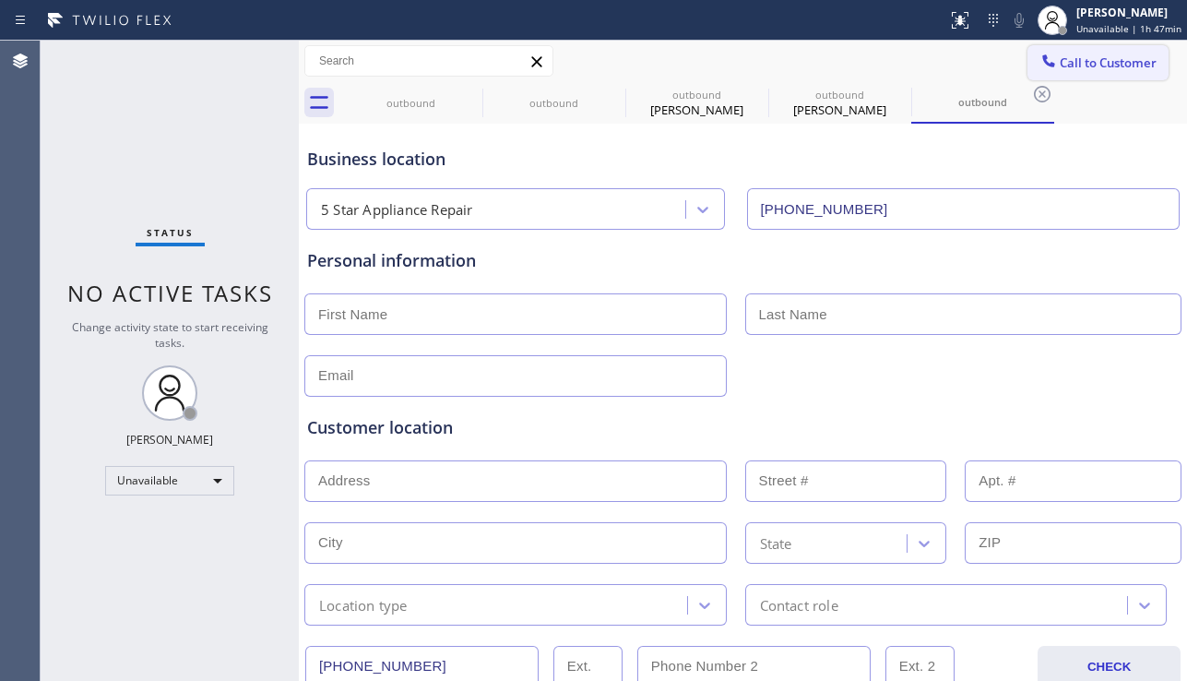
click at [1076, 73] on button "Call to Customer" at bounding box center [1097, 62] width 141 height 35
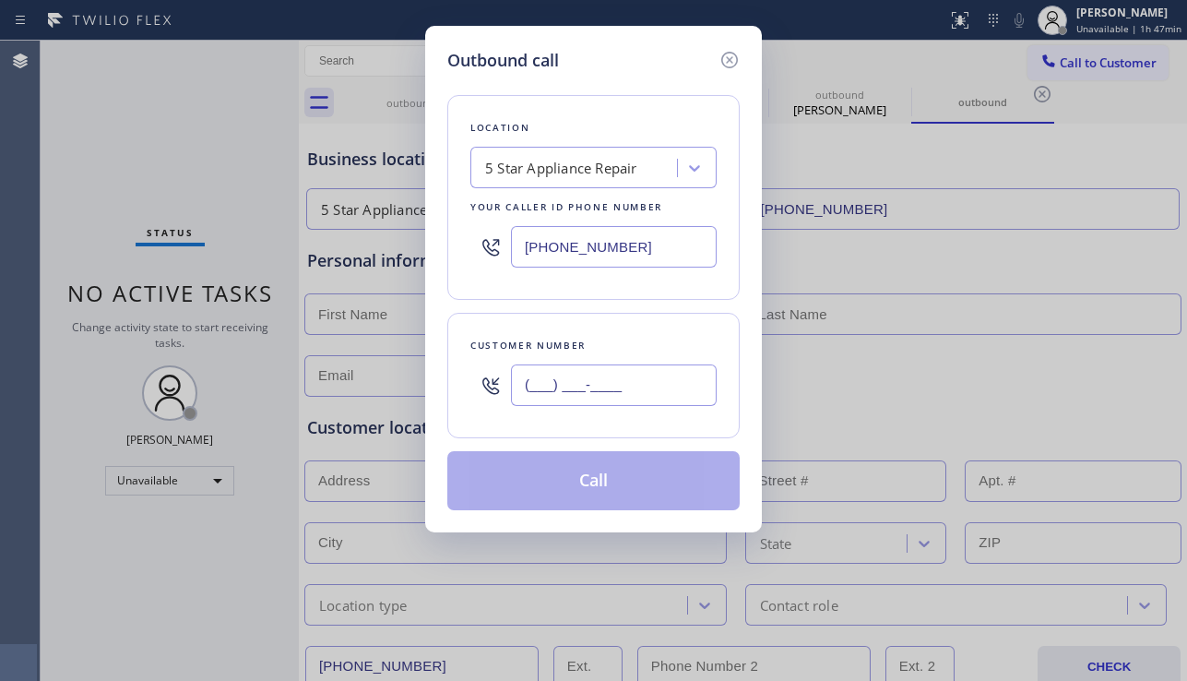
click at [567, 376] on input "(___) ___-____" at bounding box center [614, 384] width 206 height 41
paste input "714) 790-1048"
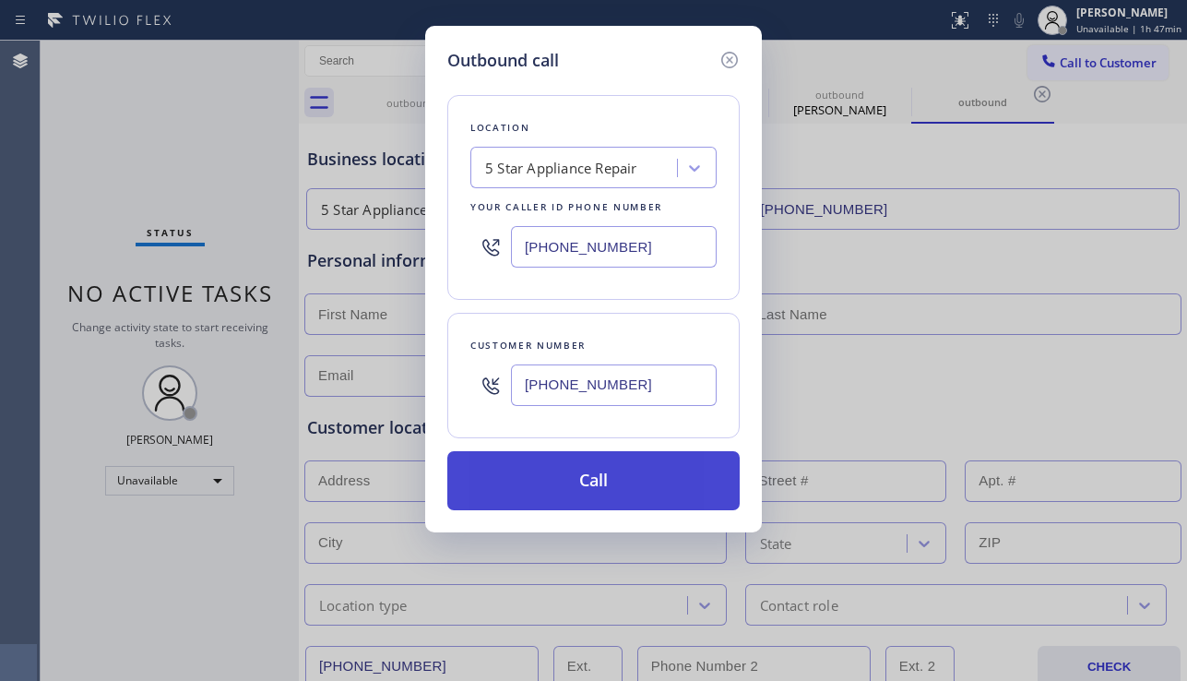
type input "[PHONE_NUMBER]"
click at [592, 470] on button "Call" at bounding box center [593, 480] width 292 height 59
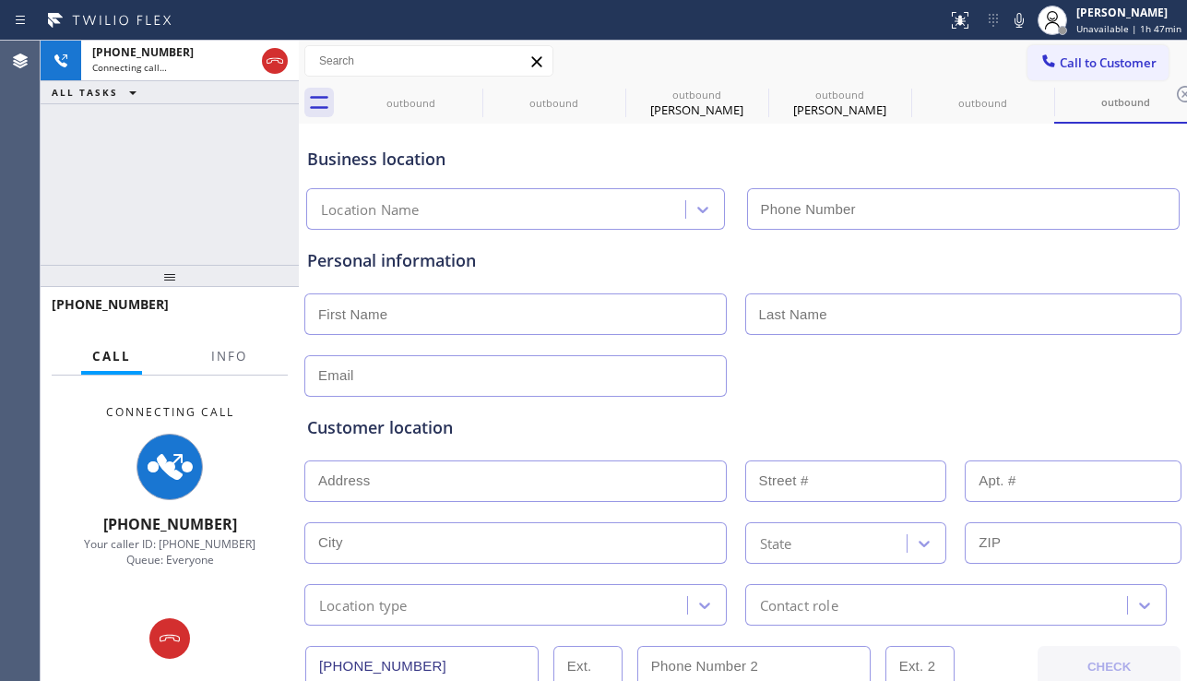
type input "[PHONE_NUMBER]"
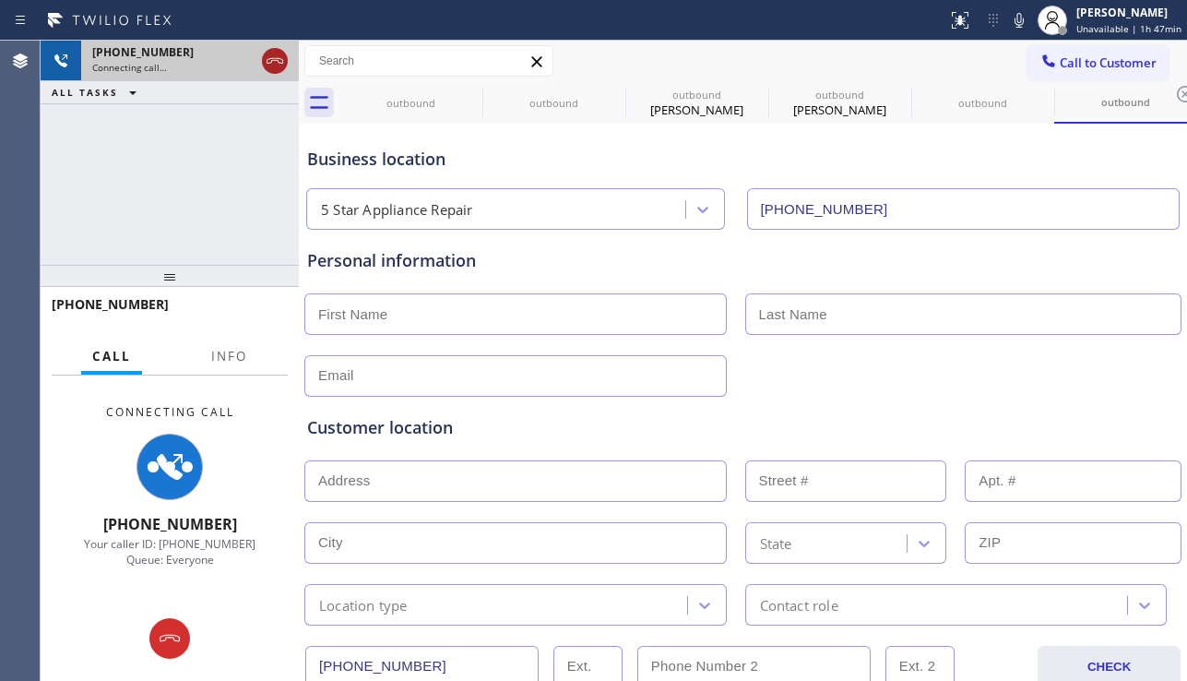
click at [273, 54] on icon at bounding box center [275, 61] width 22 height 22
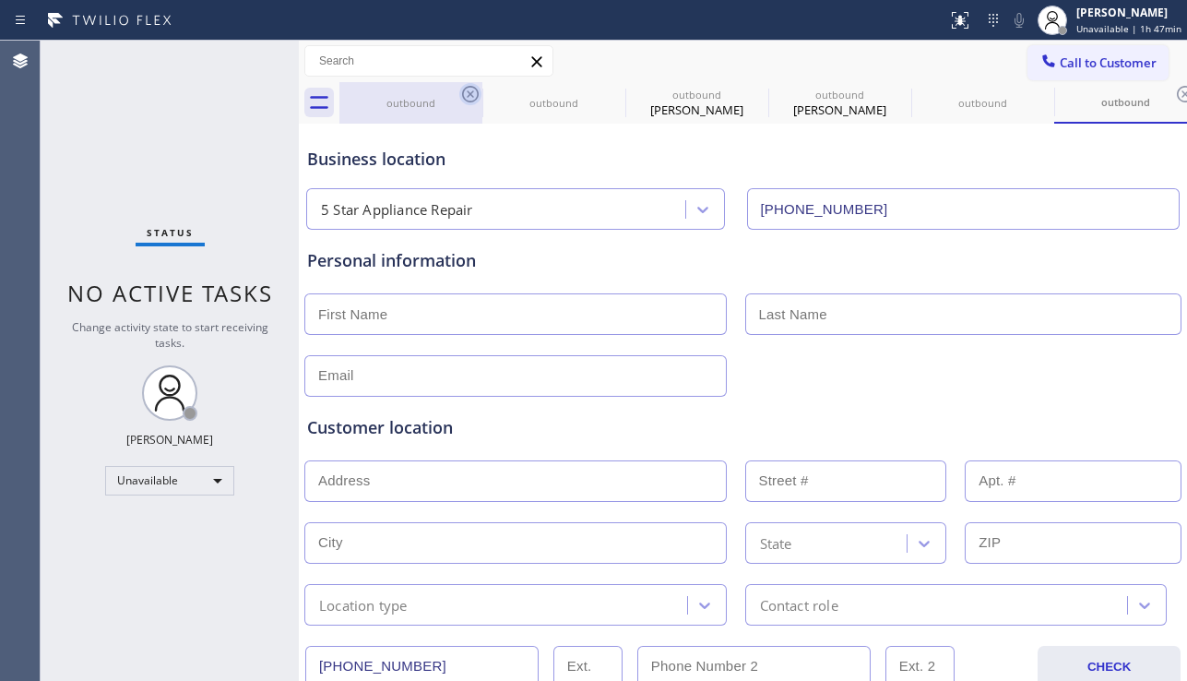
click at [465, 89] on icon at bounding box center [470, 94] width 17 height 17
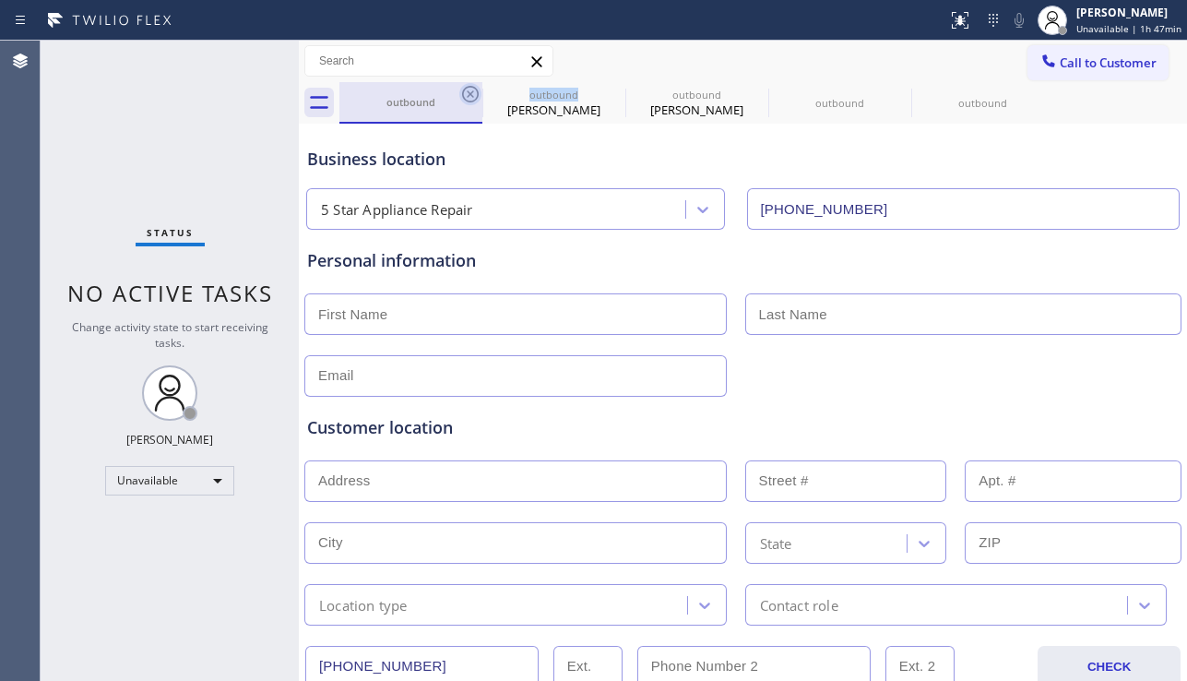
click at [465, 89] on icon at bounding box center [470, 94] width 17 height 17
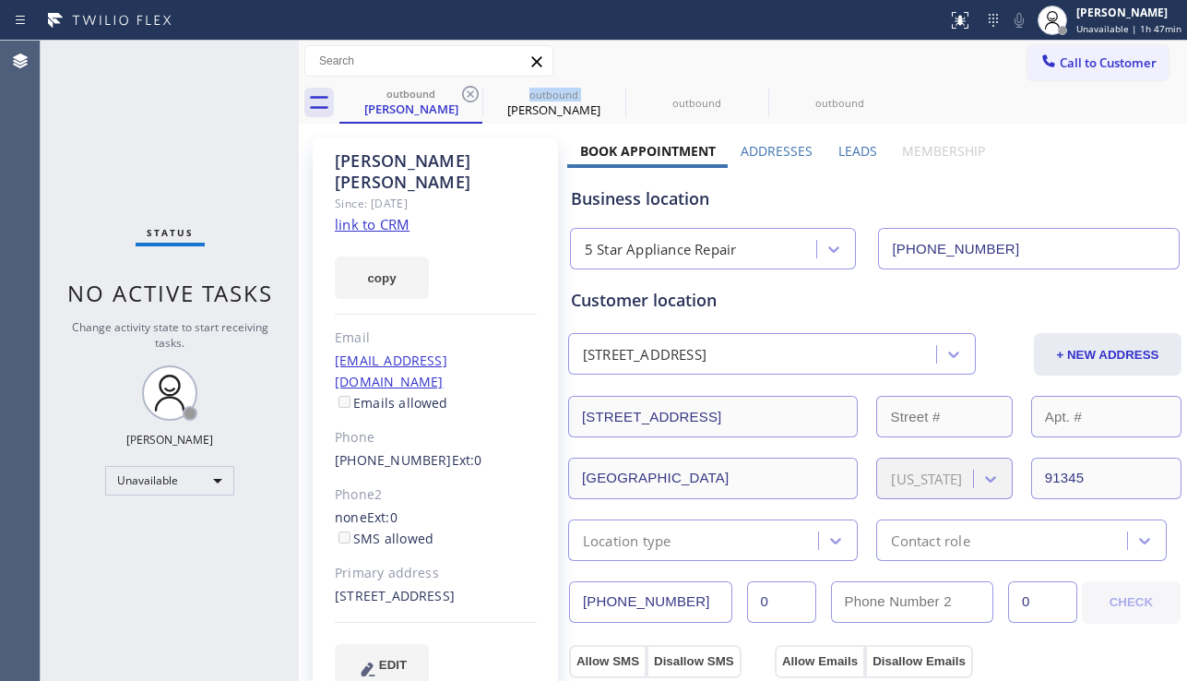
click at [465, 89] on icon at bounding box center [470, 94] width 17 height 17
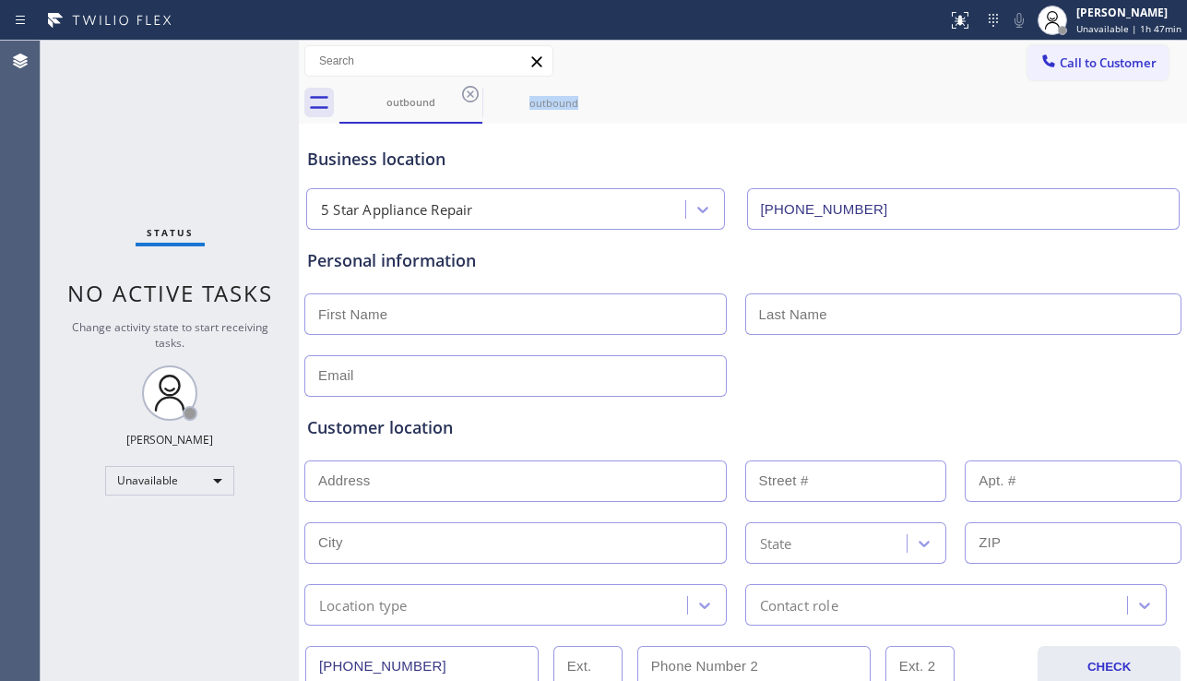
click at [465, 89] on icon at bounding box center [470, 94] width 17 height 17
click at [0, 0] on icon at bounding box center [0, 0] width 0 height 0
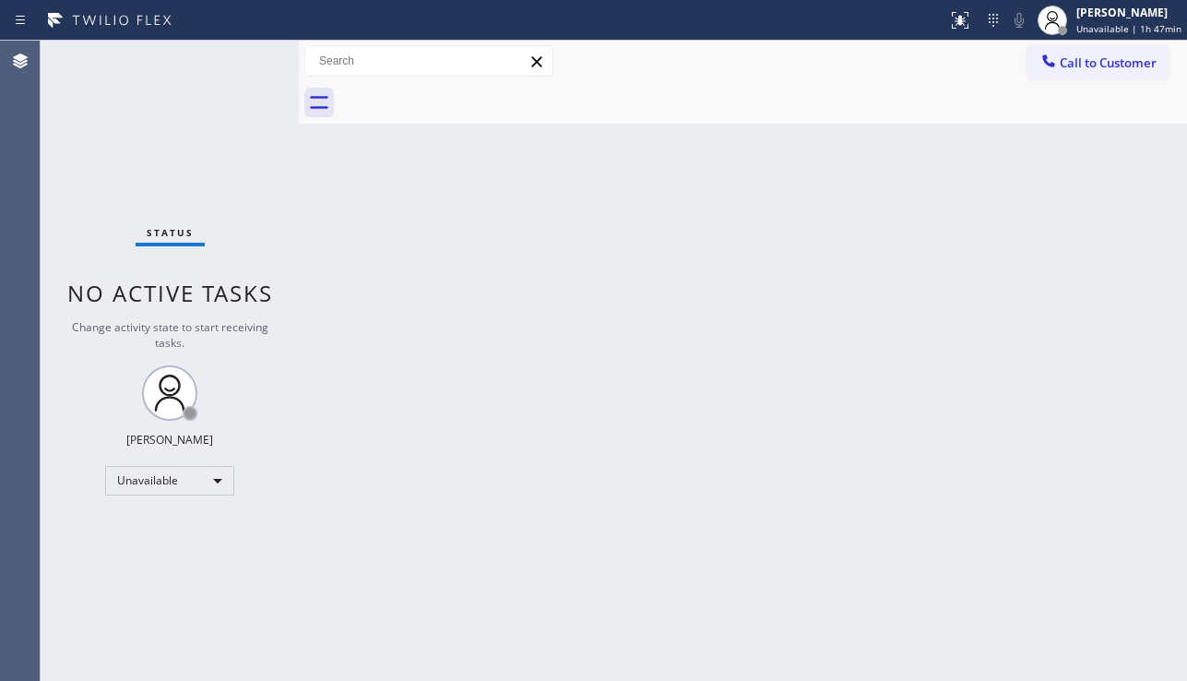
click at [465, 89] on div at bounding box center [762, 102] width 847 height 41
click at [1094, 72] on button "Call to Customer" at bounding box center [1097, 62] width 141 height 35
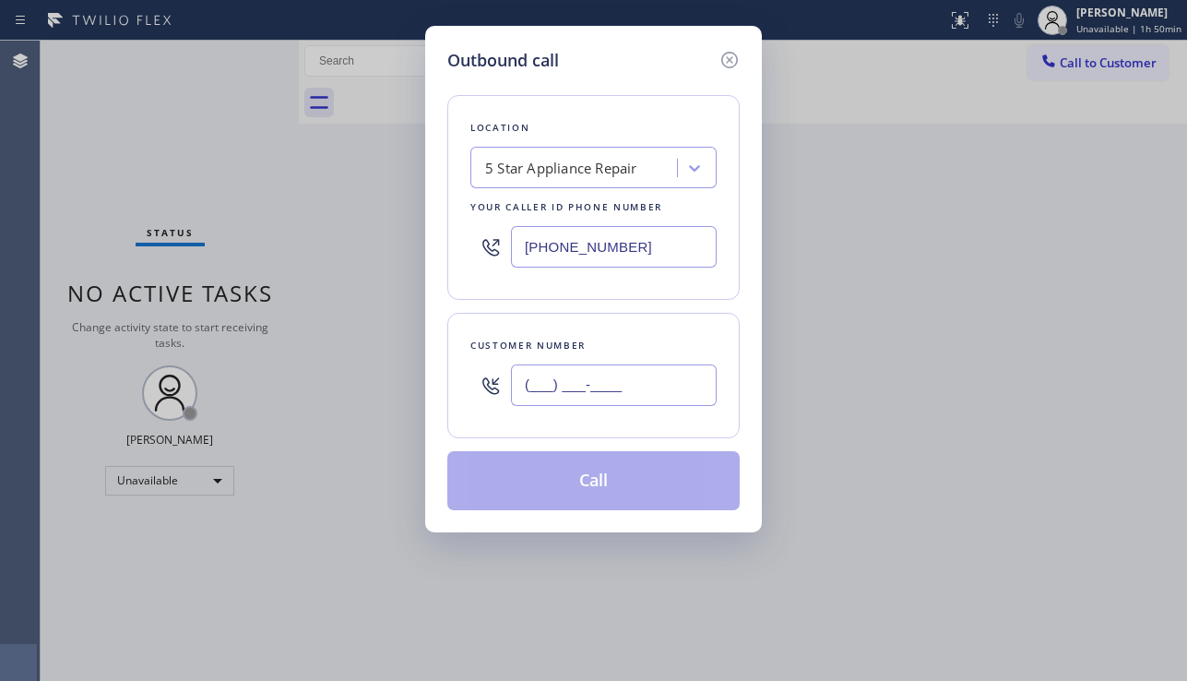
click at [550, 385] on input "(___) ___-____" at bounding box center [614, 384] width 206 height 41
paste input "619) 352-0827"
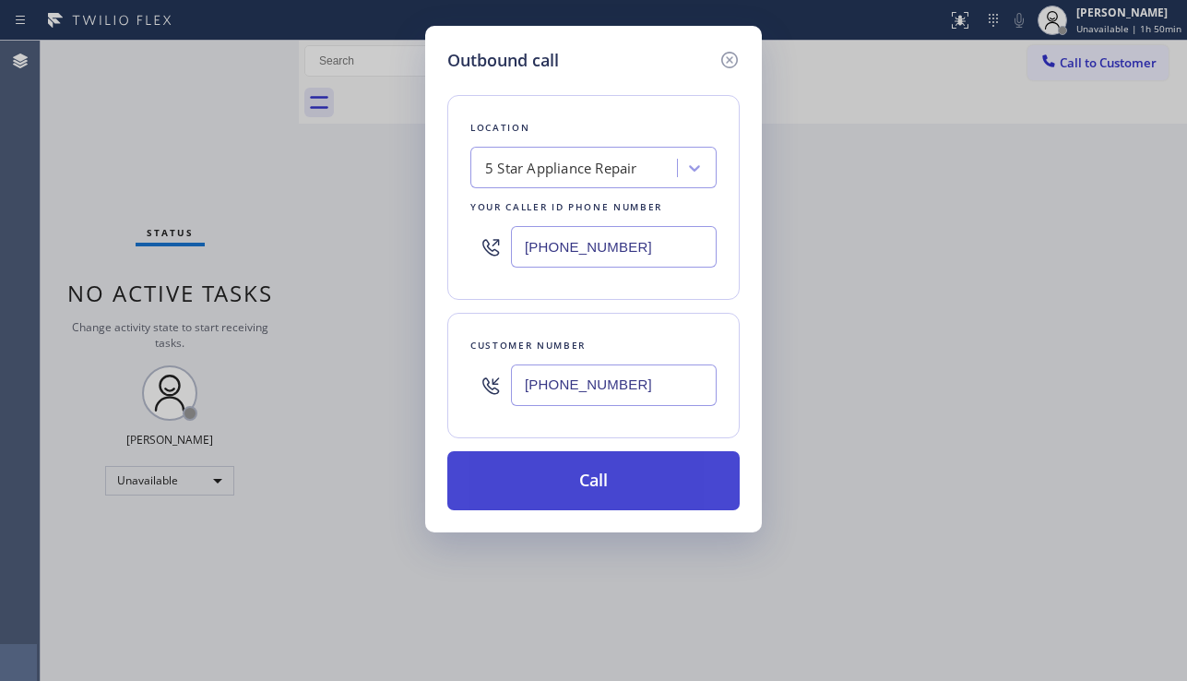
type input "[PHONE_NUMBER]"
click at [613, 488] on button "Call" at bounding box center [593, 480] width 292 height 59
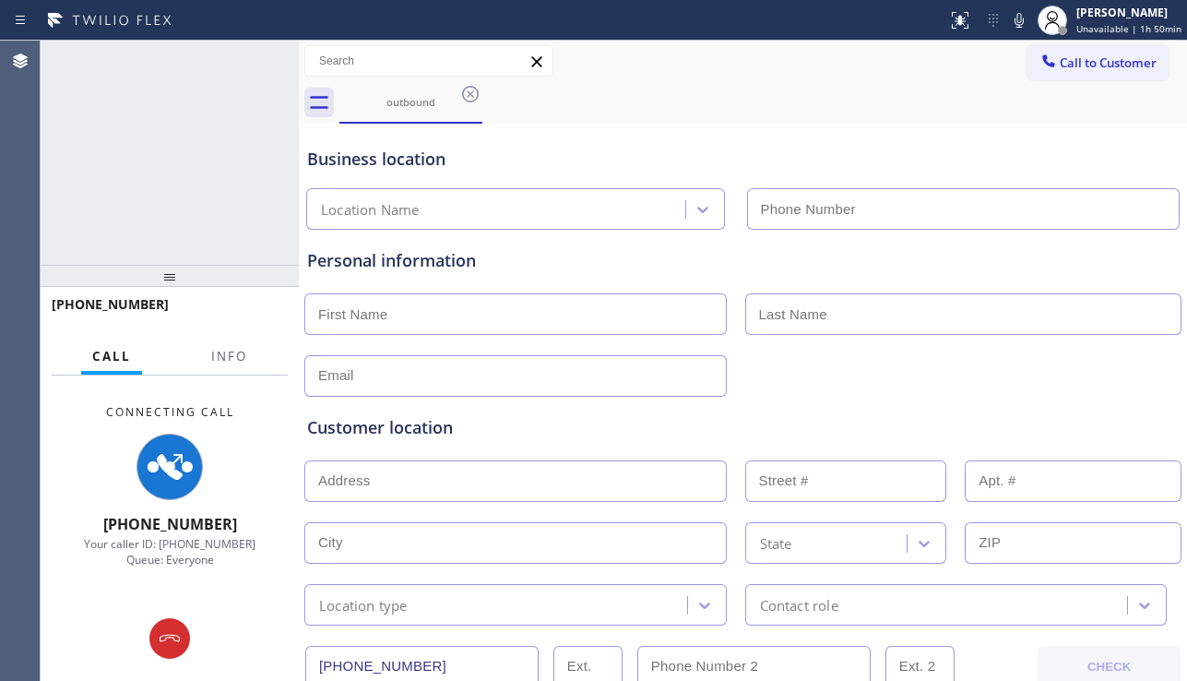
type input "[PHONE_NUMBER]"
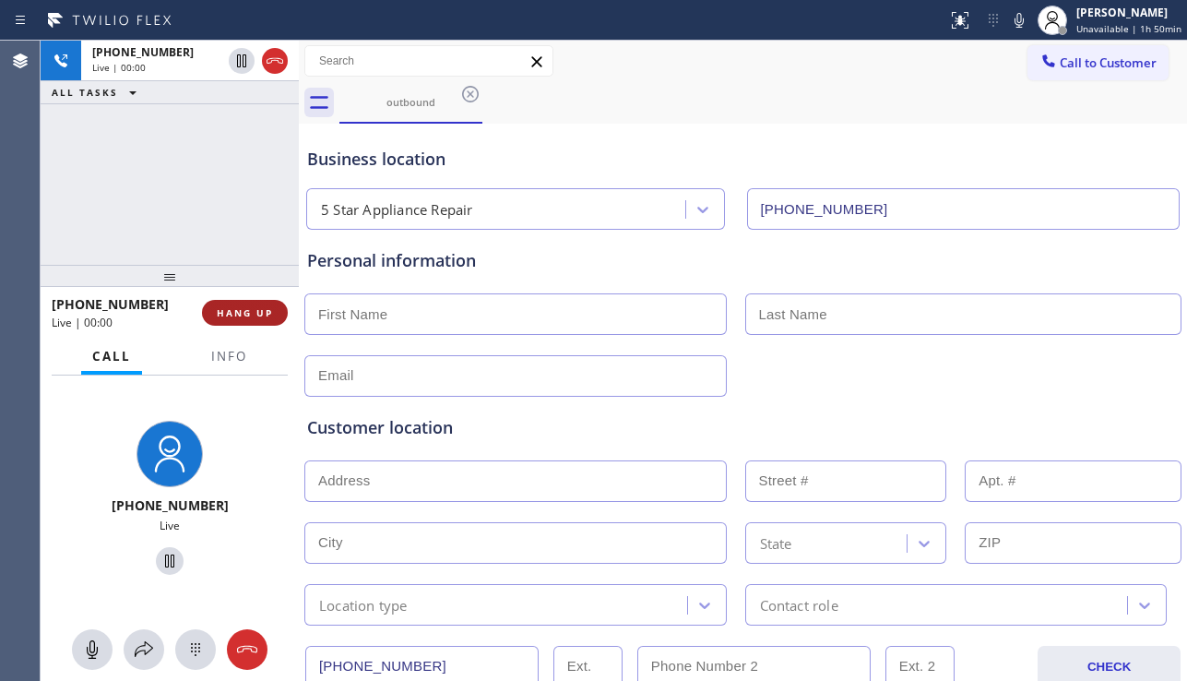
click at [244, 311] on span "HANG UP" at bounding box center [245, 312] width 56 height 13
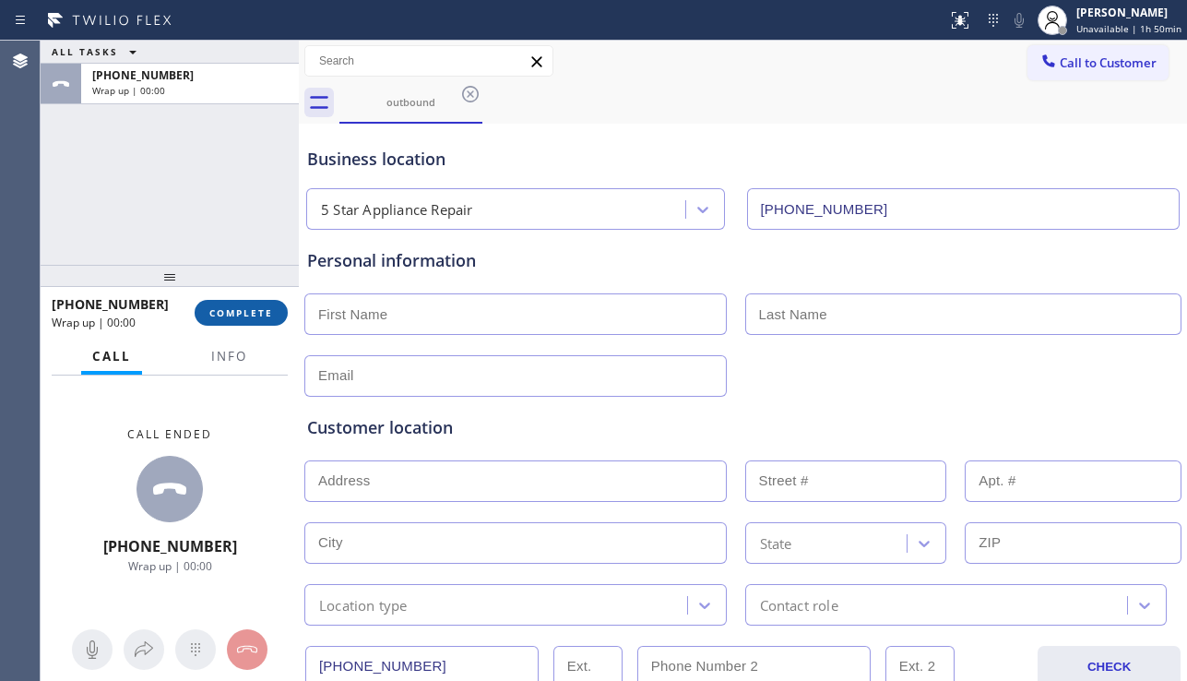
click at [252, 314] on span "COMPLETE" at bounding box center [241, 312] width 64 height 13
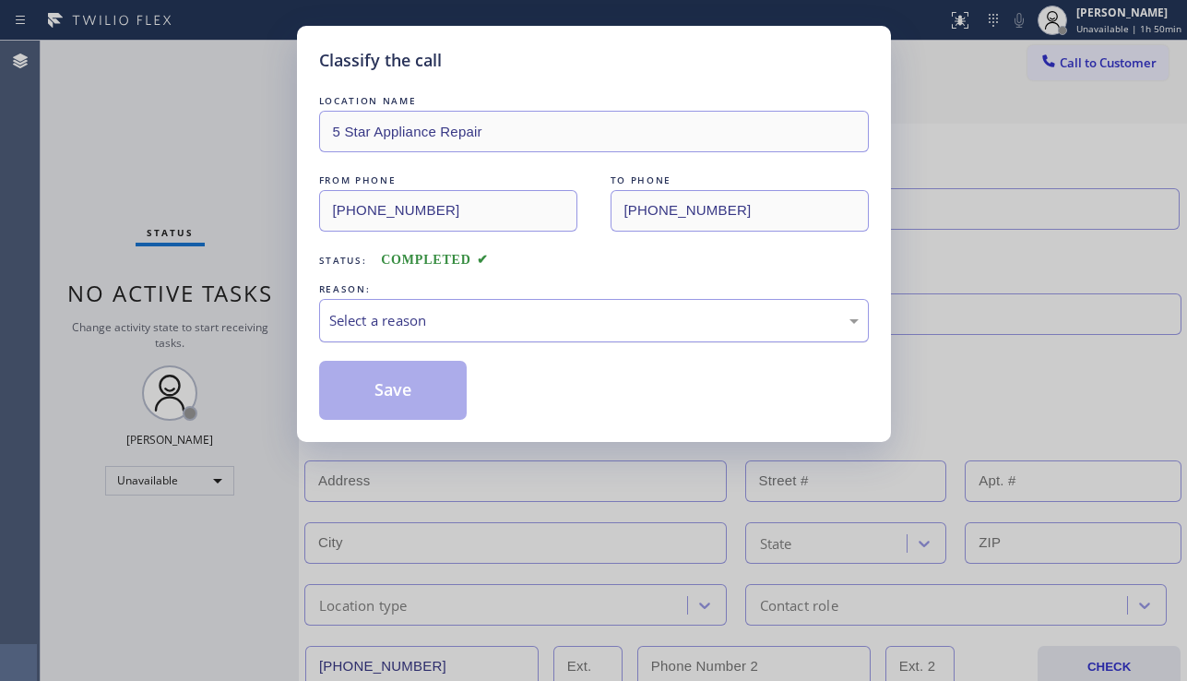
click at [497, 314] on div "Select a reason" at bounding box center [593, 320] width 529 height 21
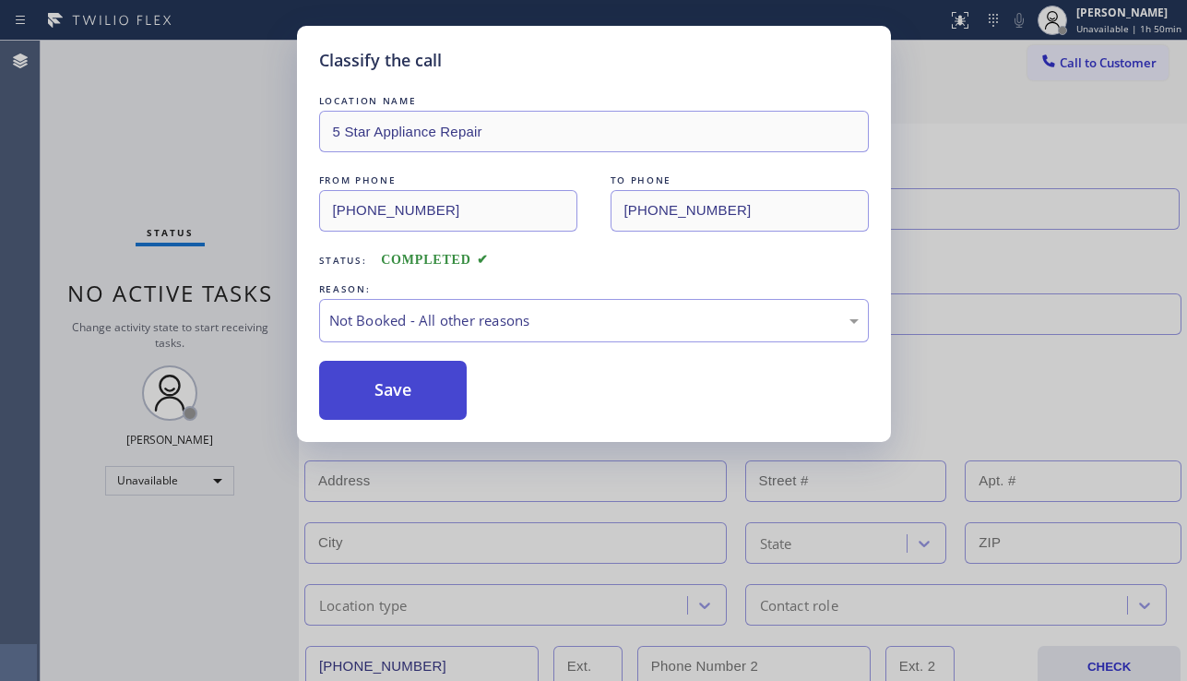
click at [412, 382] on button "Save" at bounding box center [393, 390] width 148 height 59
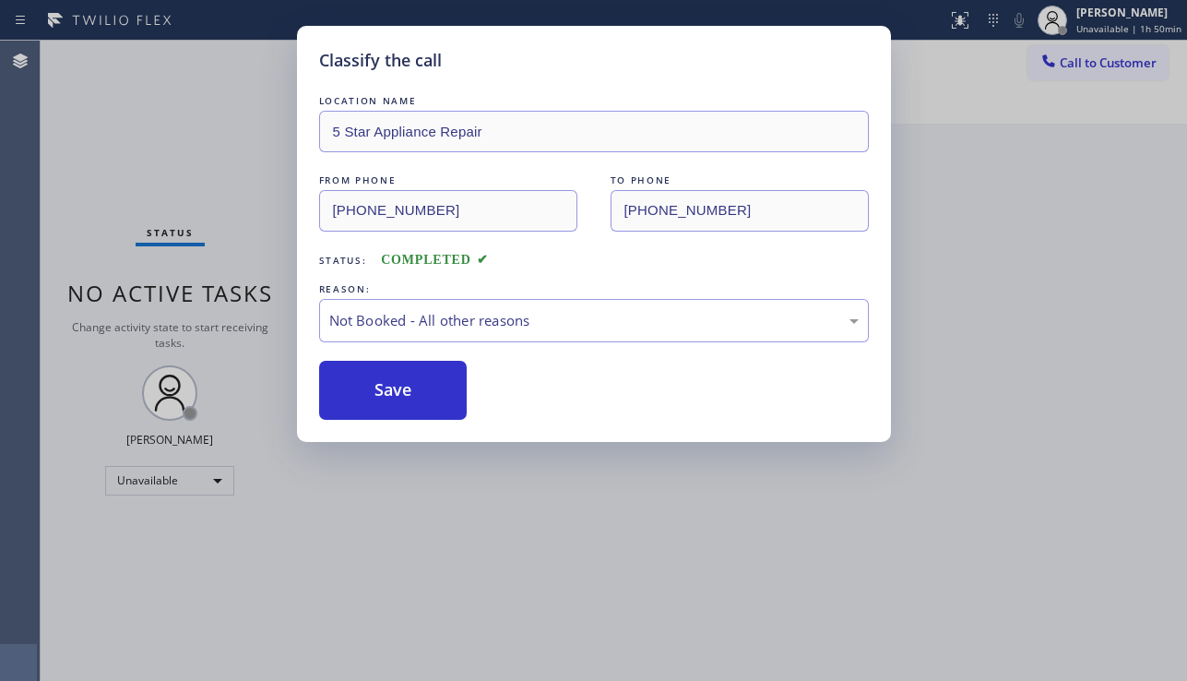
click at [1100, 67] on span "Call to Customer" at bounding box center [1108, 62] width 97 height 17
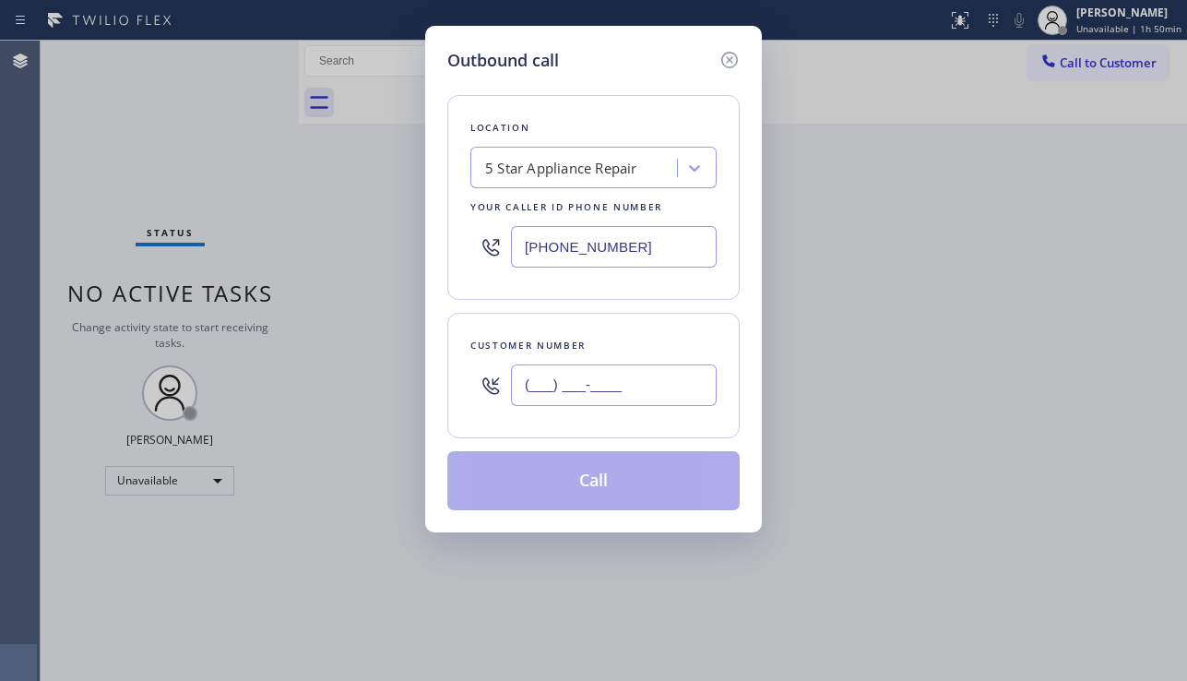
click at [591, 397] on input "(___) ___-____" at bounding box center [614, 384] width 206 height 41
paste input "516) 855-9339"
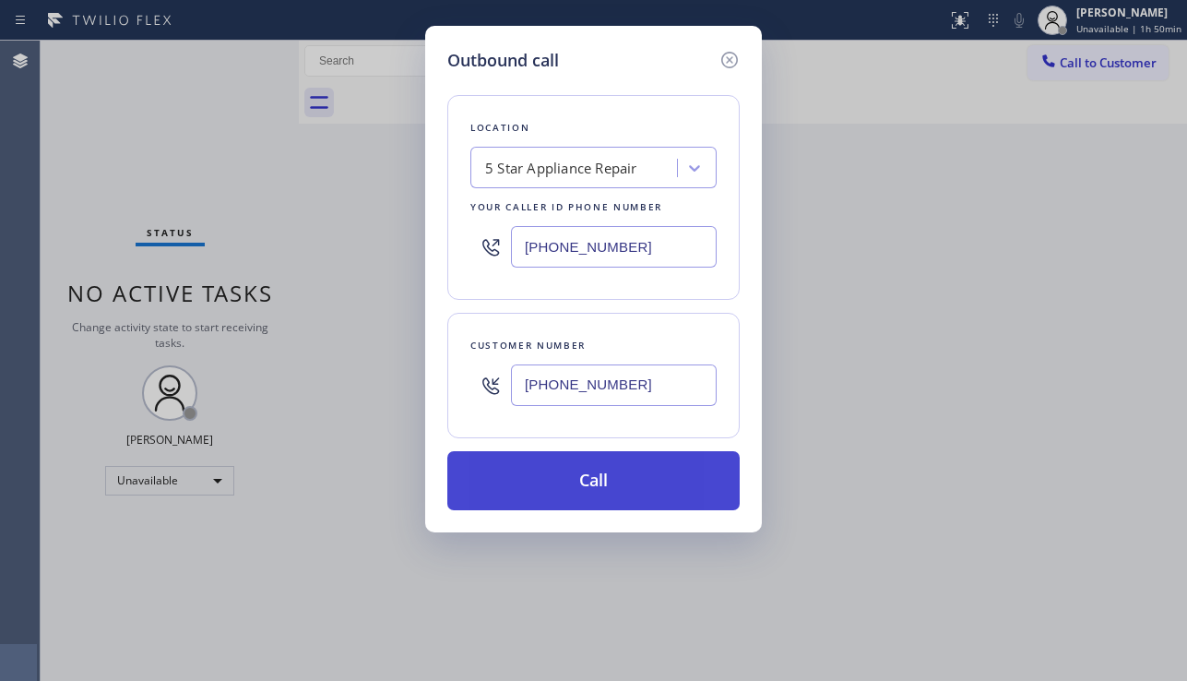
type input "[PHONE_NUMBER]"
click at [604, 472] on button "Call" at bounding box center [593, 480] width 292 height 59
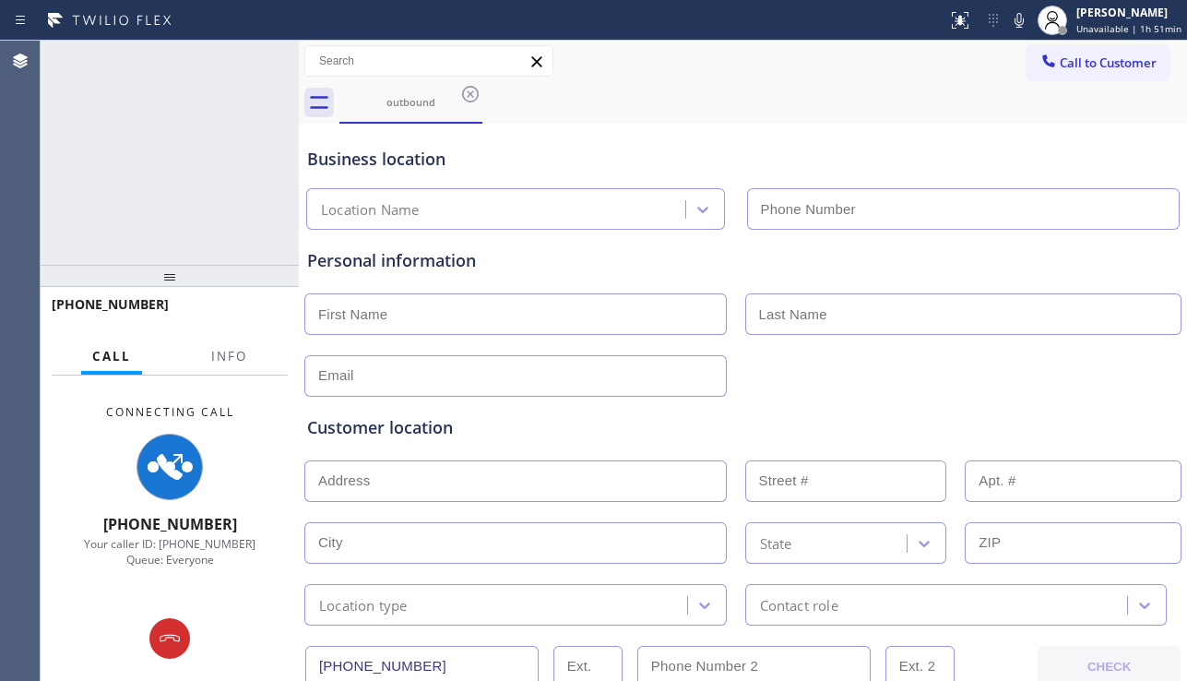
type input "[PHONE_NUMBER]"
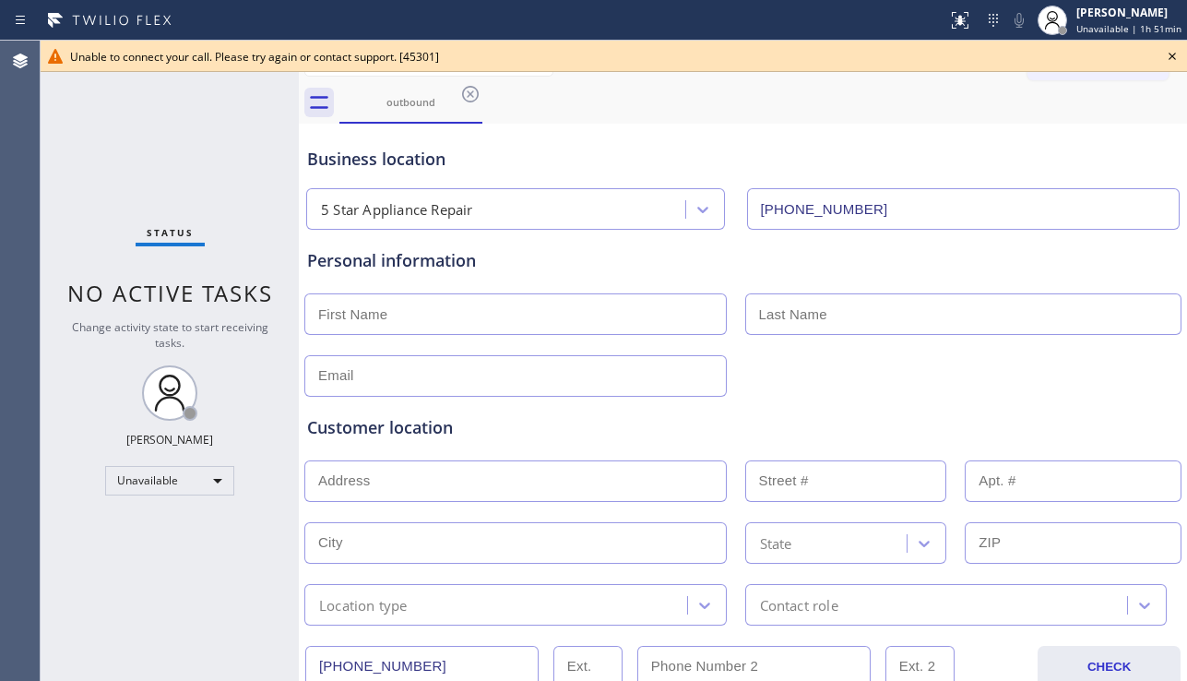
click at [1171, 51] on icon at bounding box center [1172, 56] width 22 height 22
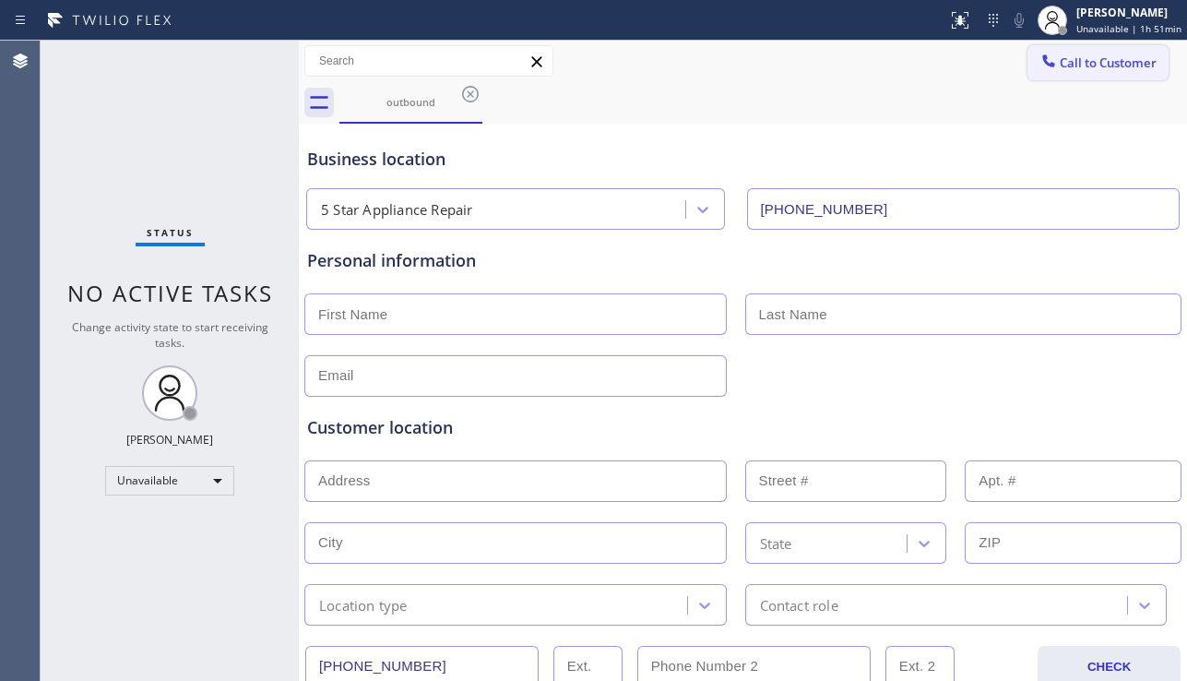
click at [1123, 56] on span "Call to Customer" at bounding box center [1108, 62] width 97 height 17
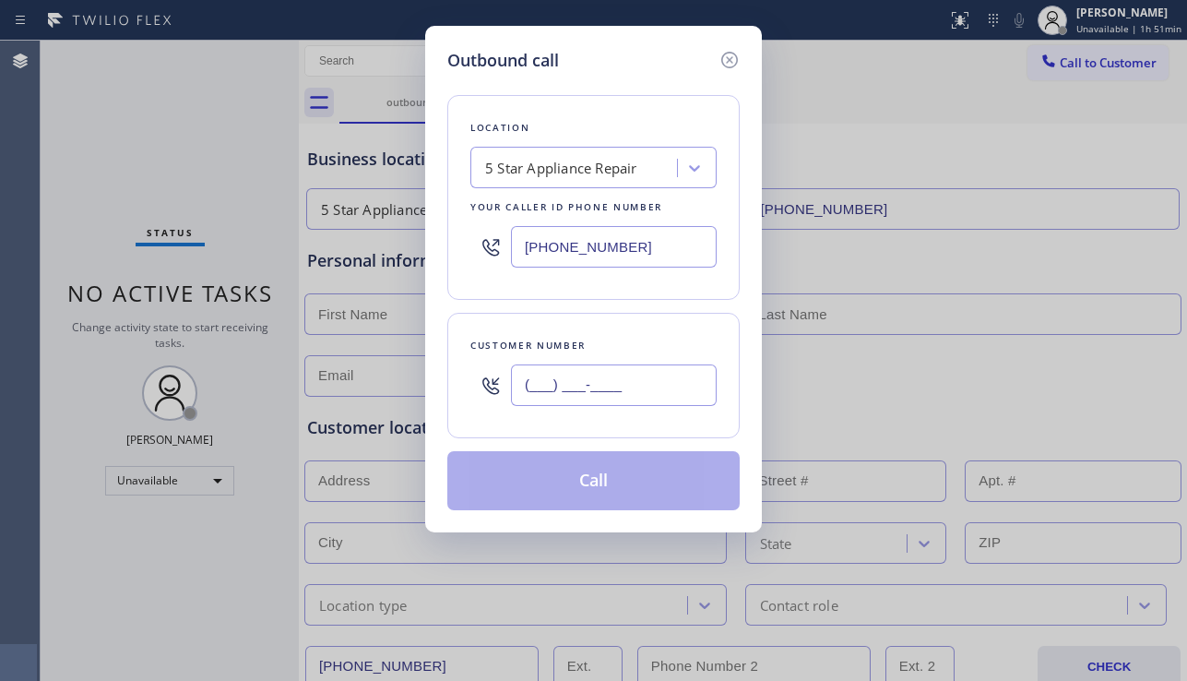
click at [583, 392] on input "(___) ___-____" at bounding box center [614, 384] width 206 height 41
paste input "516) 855-9339"
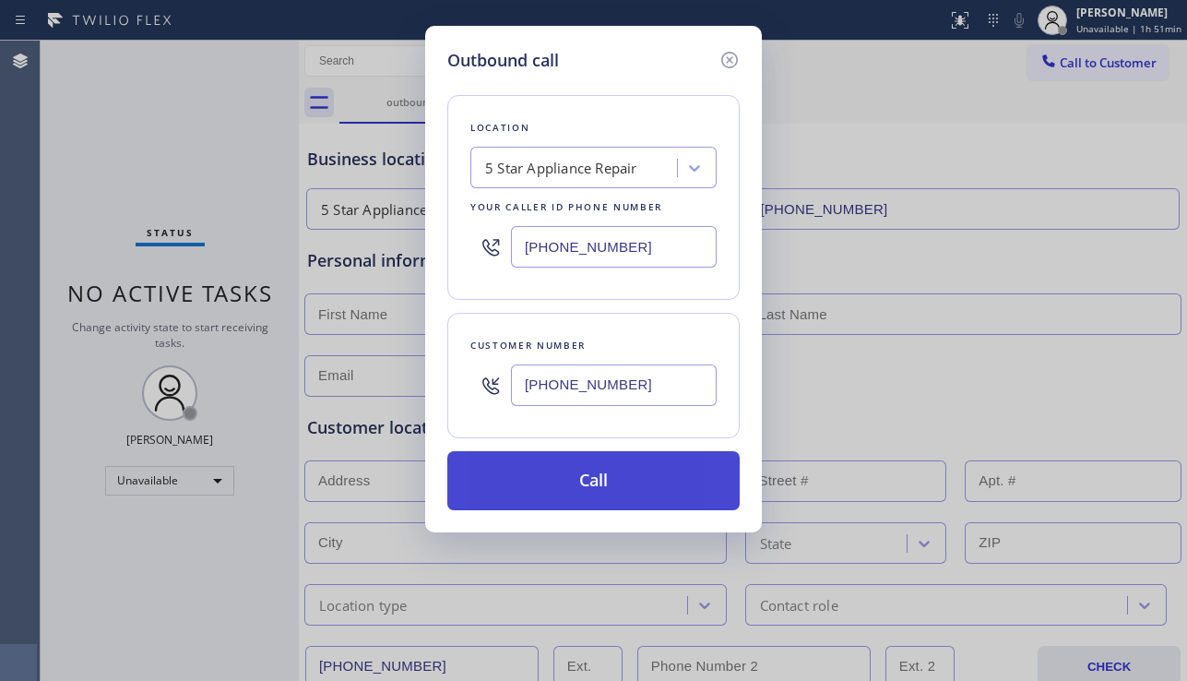
type input "[PHONE_NUMBER]"
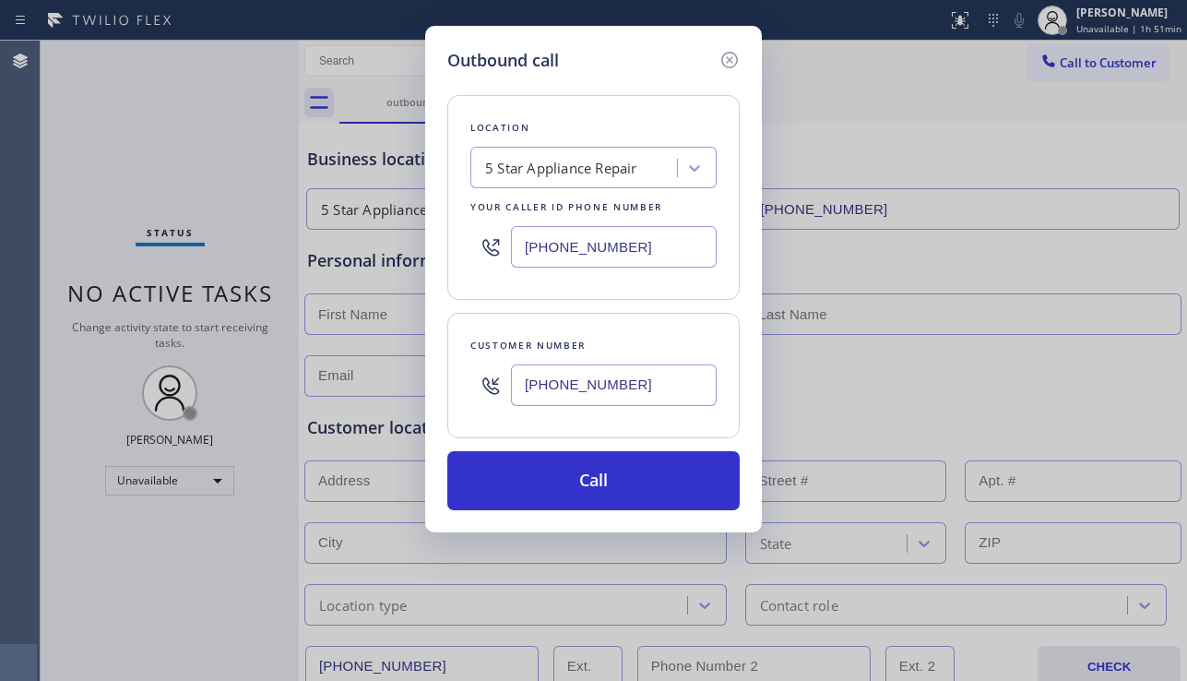
click at [559, 512] on div "Outbound call Location 5 Star Appliance Repair Your caller id phone number [PHO…" at bounding box center [593, 279] width 337 height 506
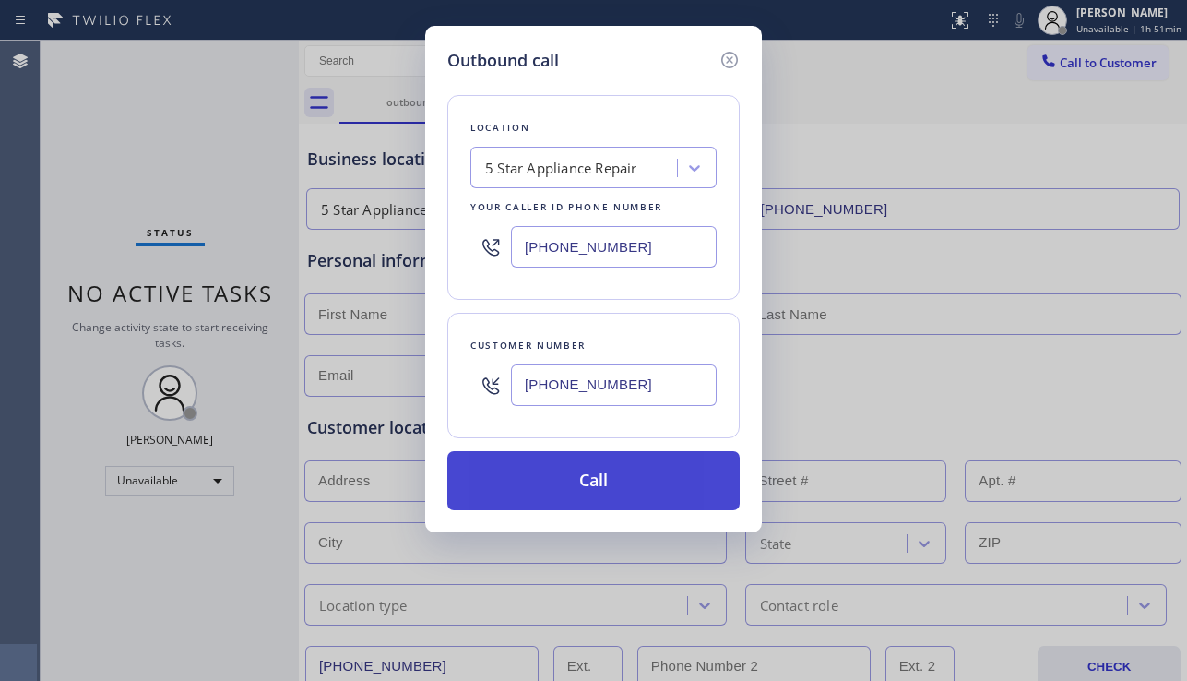
click at [580, 493] on button "Call" at bounding box center [593, 480] width 292 height 59
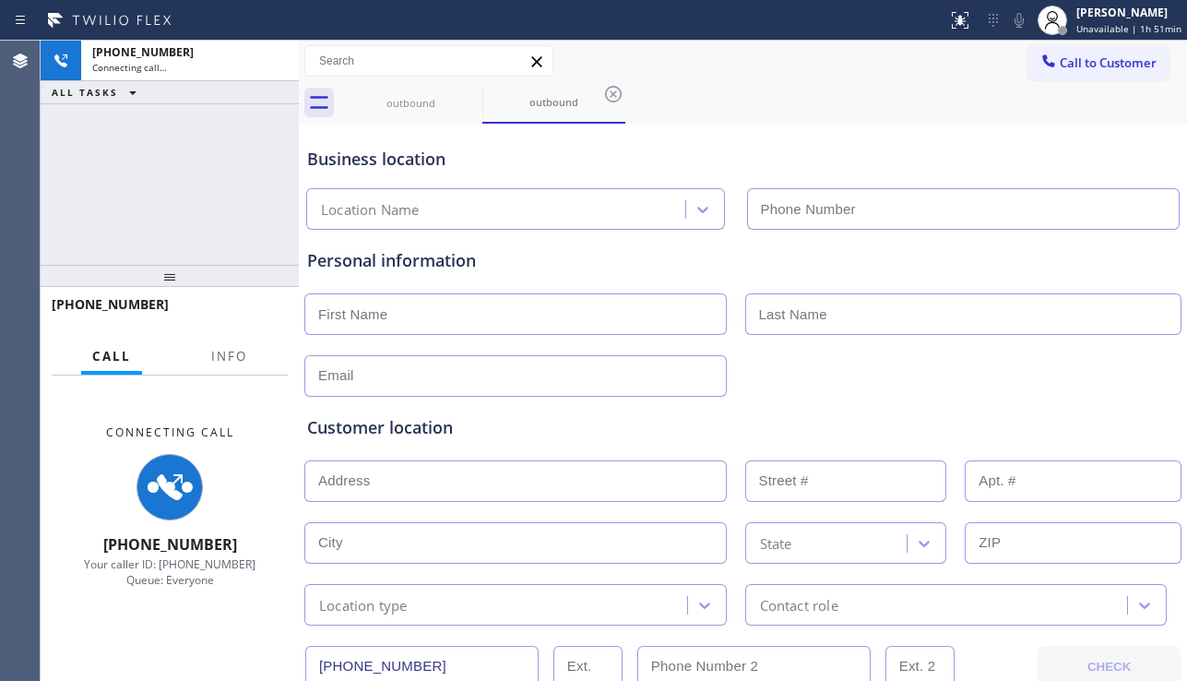
type input "[PHONE_NUMBER]"
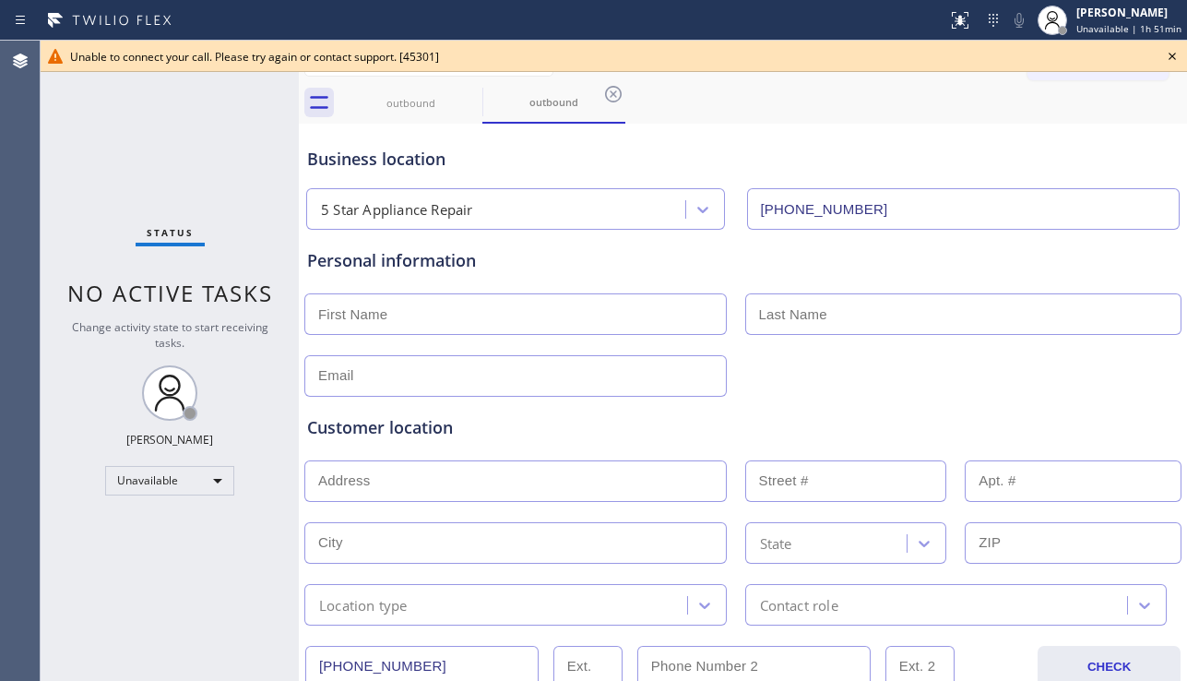
click at [1171, 58] on icon at bounding box center [1172, 56] width 22 height 22
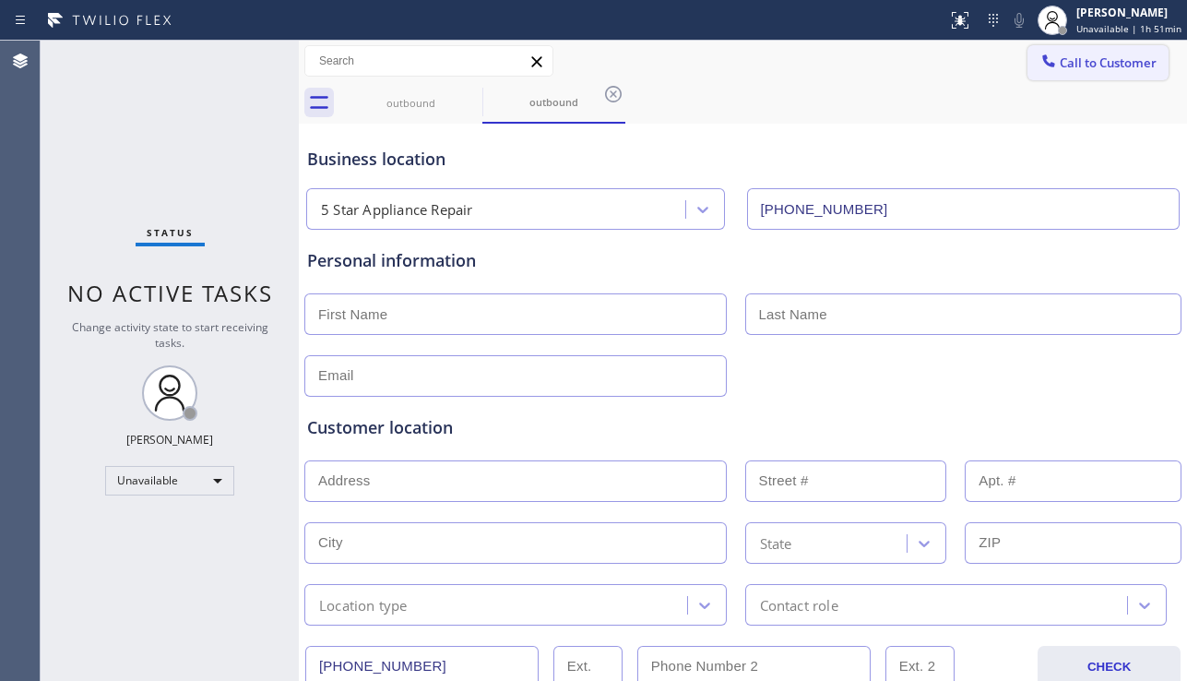
click at [1111, 68] on span "Call to Customer" at bounding box center [1108, 62] width 97 height 17
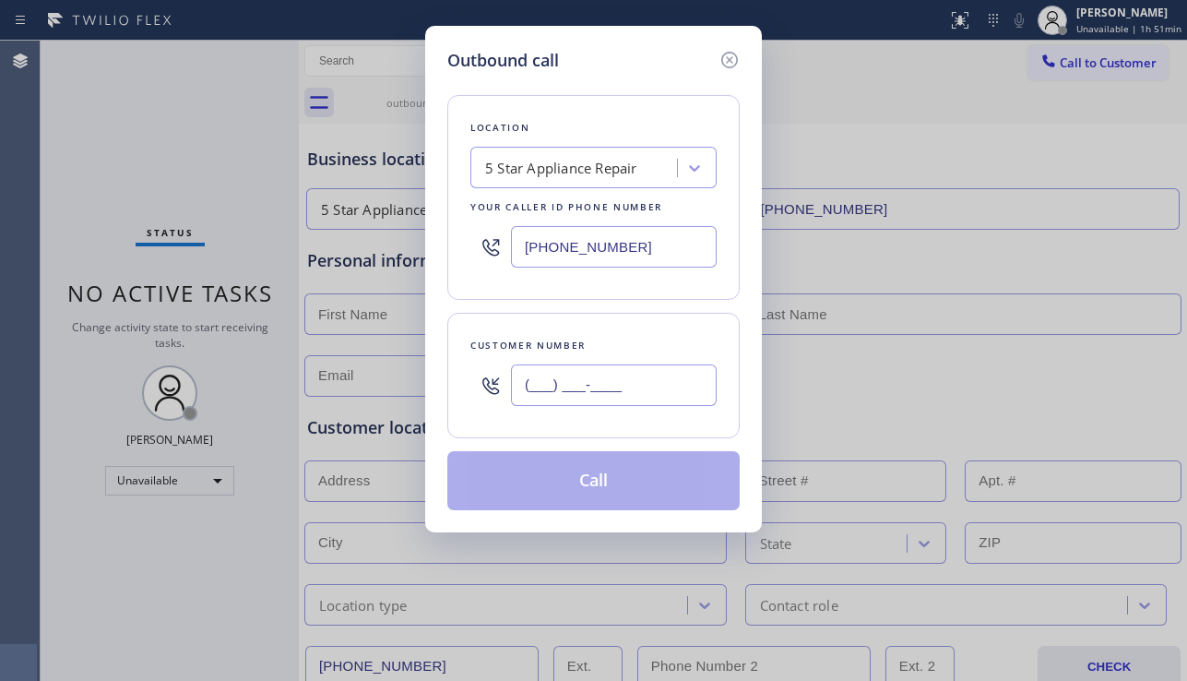
click at [606, 372] on input "(___) ___-____" at bounding box center [614, 384] width 206 height 41
paste input "669) 323-3346"
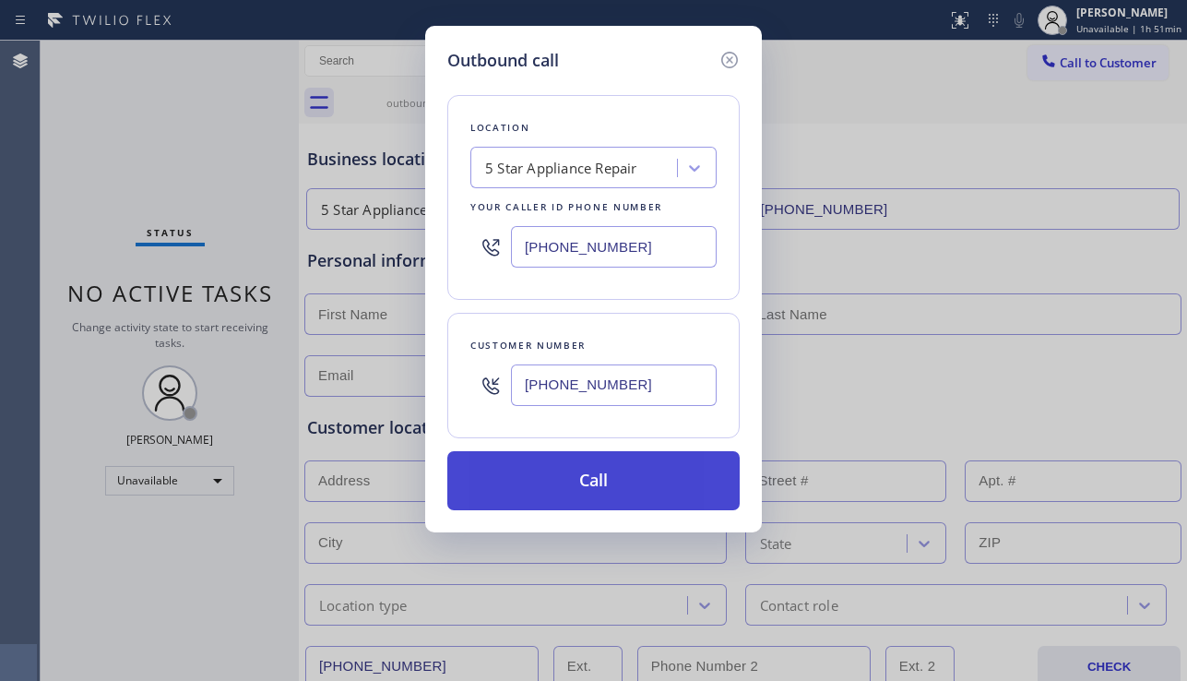
type input "[PHONE_NUMBER]"
click at [598, 491] on button "Call" at bounding box center [593, 480] width 292 height 59
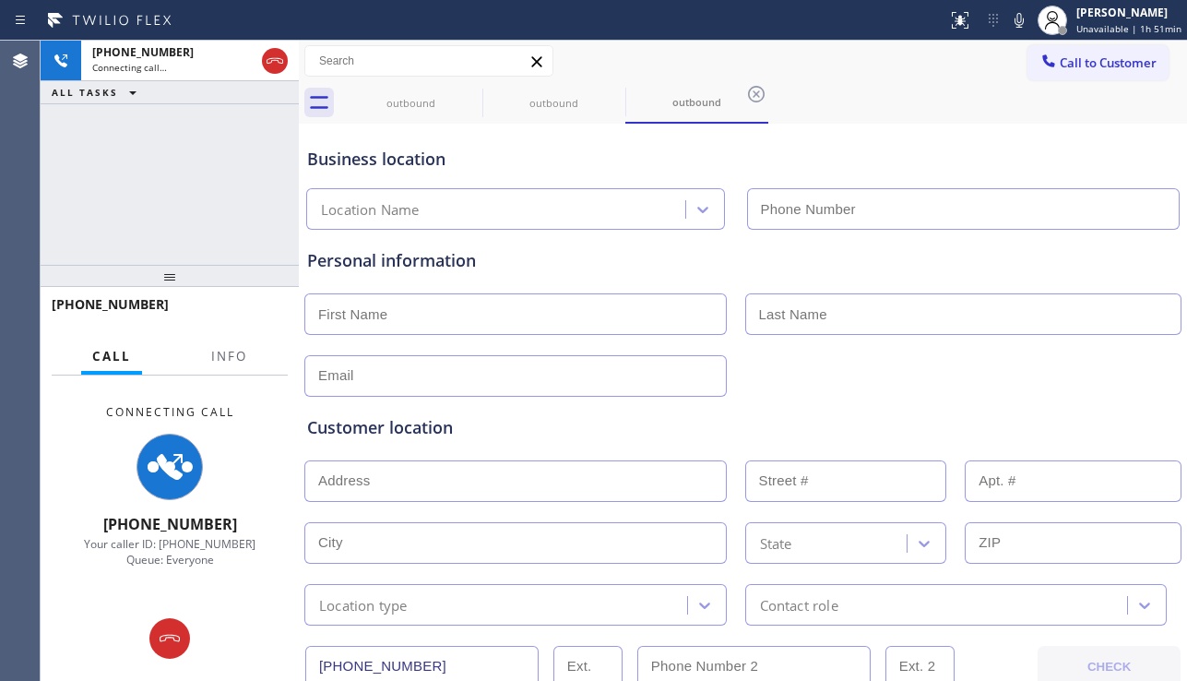
type input "[PHONE_NUMBER]"
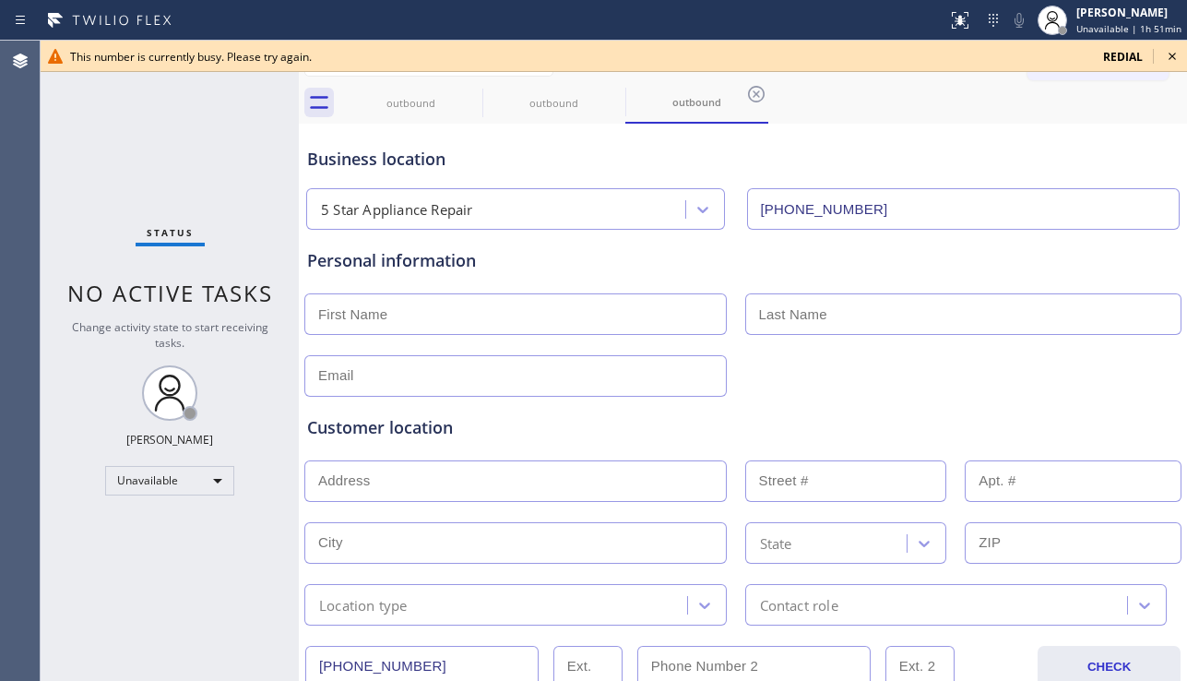
click at [1175, 59] on icon at bounding box center [1171, 56] width 7 height 7
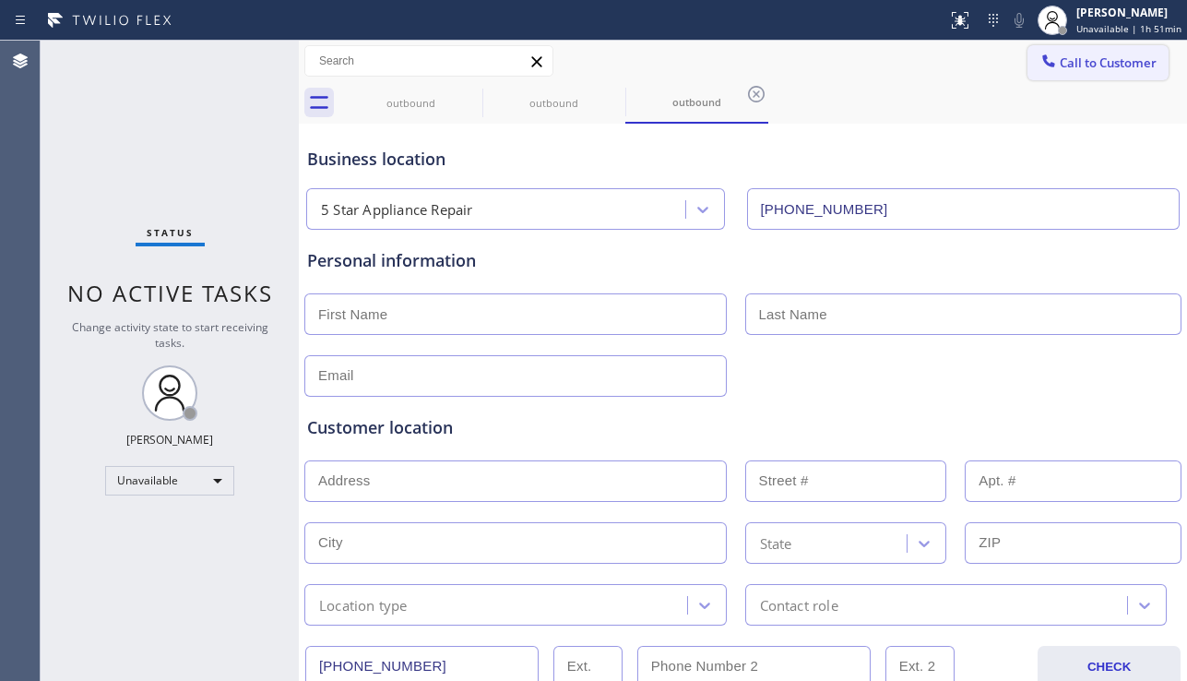
click at [1119, 70] on span "Call to Customer" at bounding box center [1108, 62] width 97 height 17
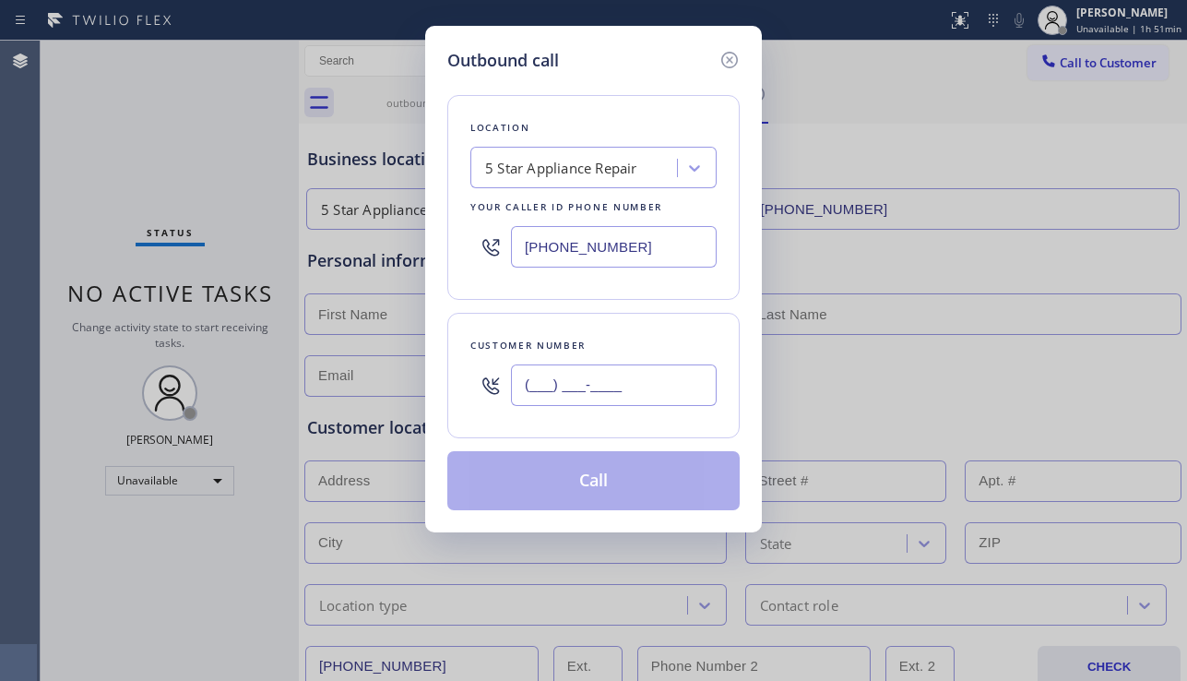
click at [609, 389] on input "(___) ___-____" at bounding box center [614, 384] width 206 height 41
paste input "623) 295-2921"
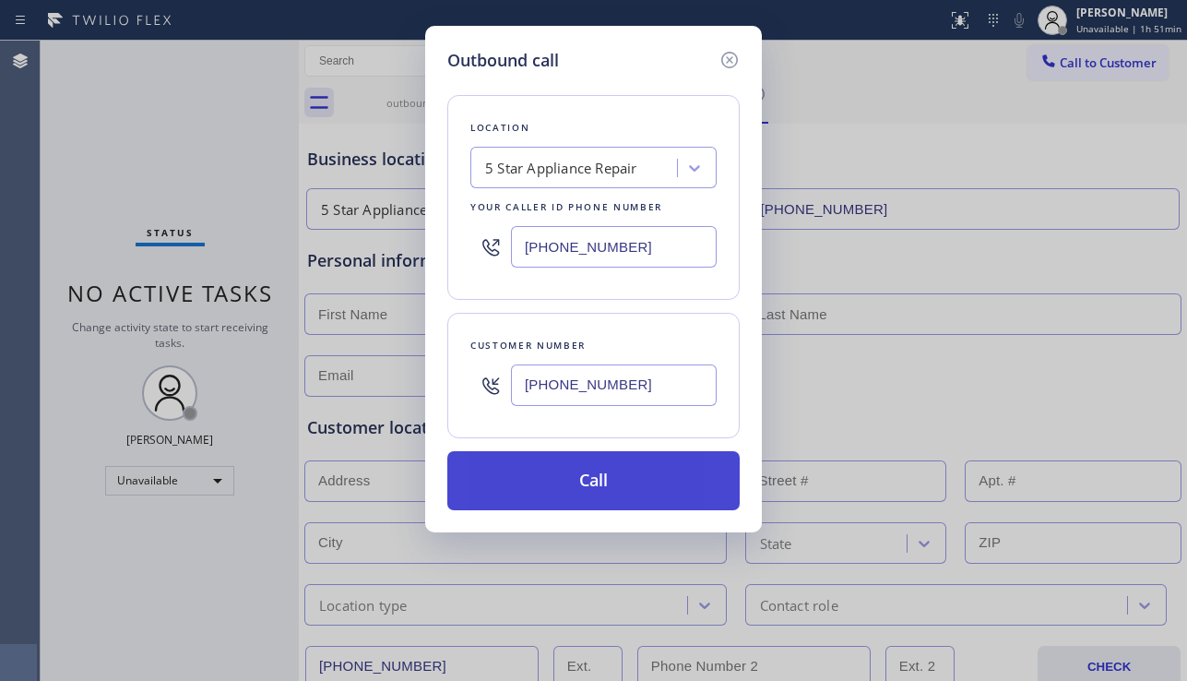
type input "[PHONE_NUMBER]"
click at [586, 475] on button "Call" at bounding box center [593, 480] width 292 height 59
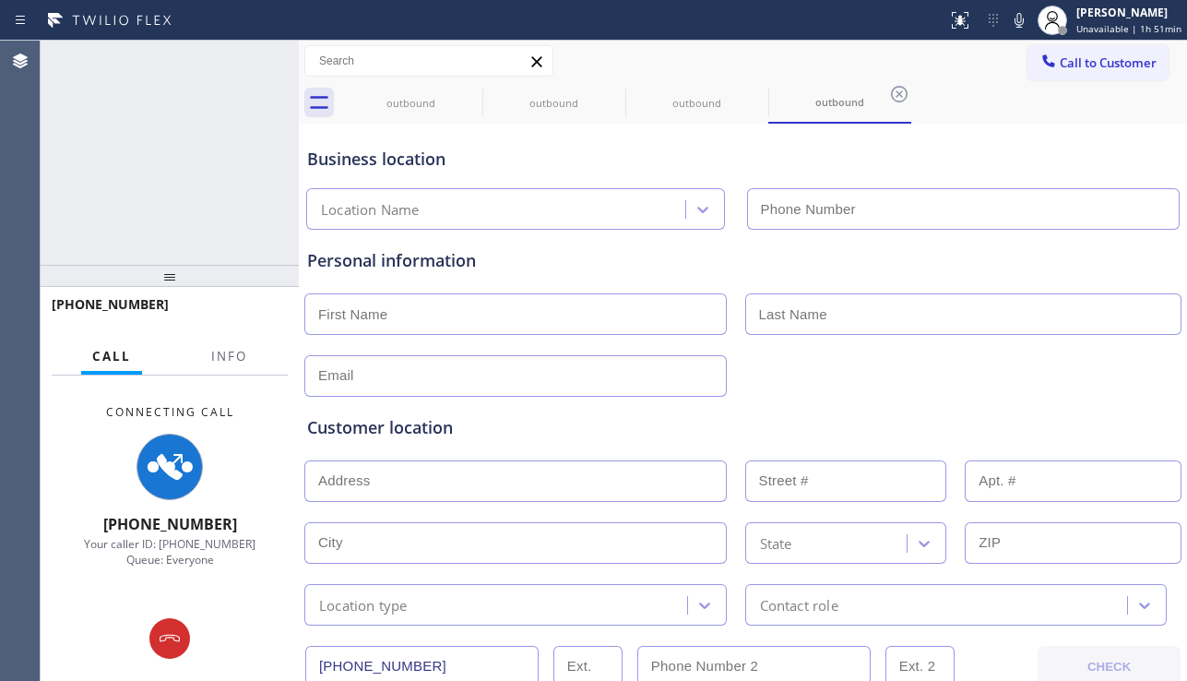
type input "[PHONE_NUMBER]"
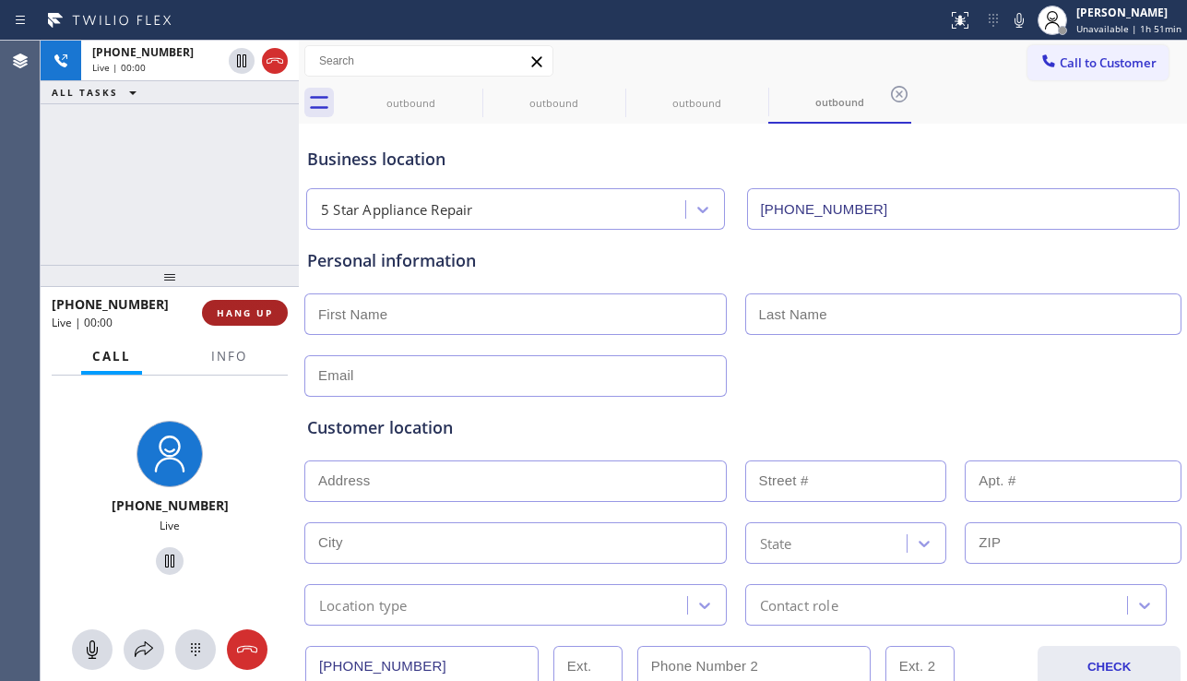
click at [252, 316] on span "HANG UP" at bounding box center [245, 312] width 56 height 13
click at [253, 314] on span "HANG UP" at bounding box center [245, 312] width 56 height 13
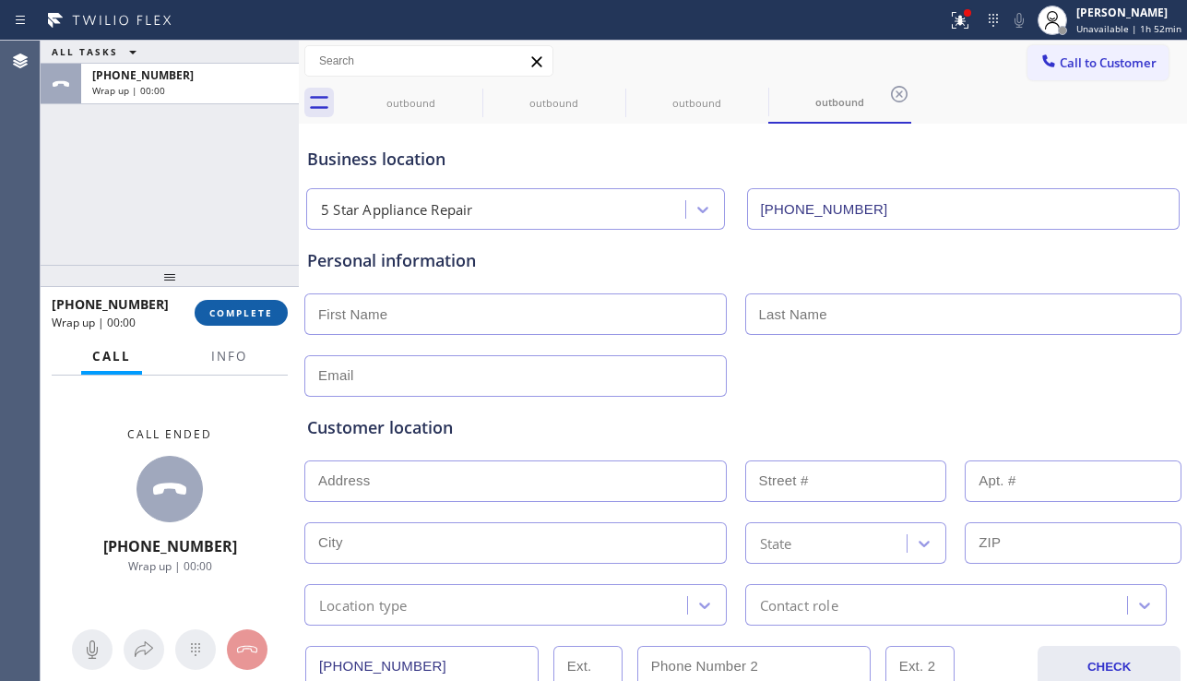
click at [277, 315] on button "COMPLETE" at bounding box center [241, 313] width 93 height 26
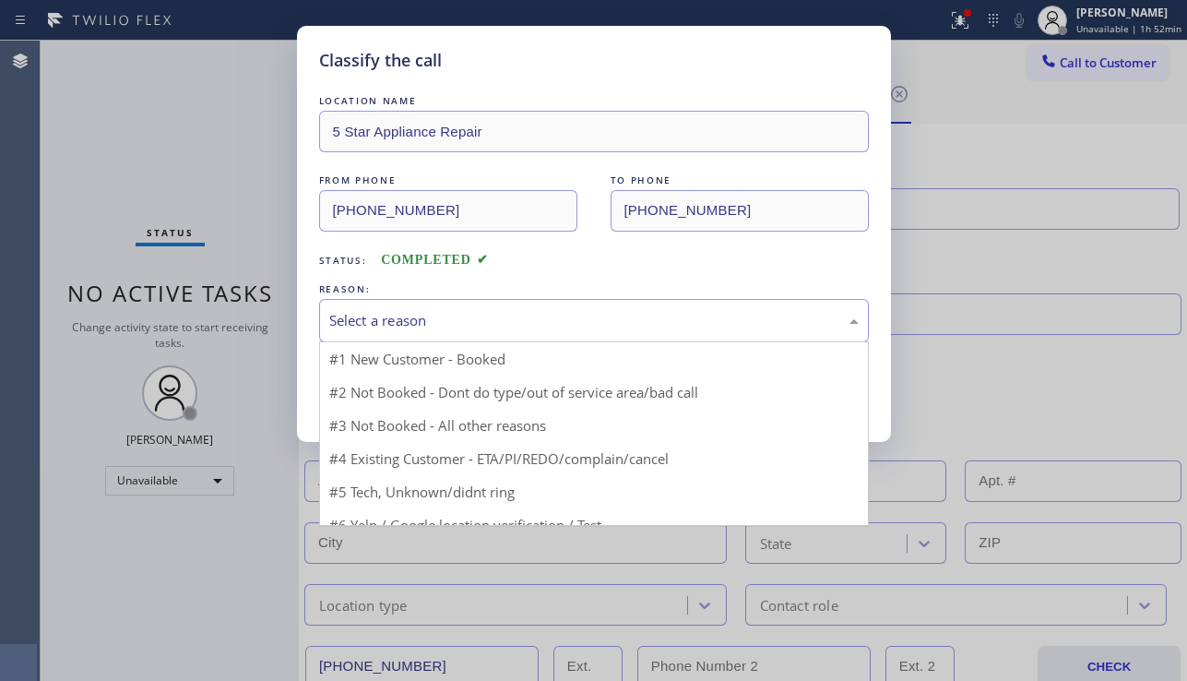
click at [539, 317] on div "Select a reason" at bounding box center [593, 320] width 529 height 21
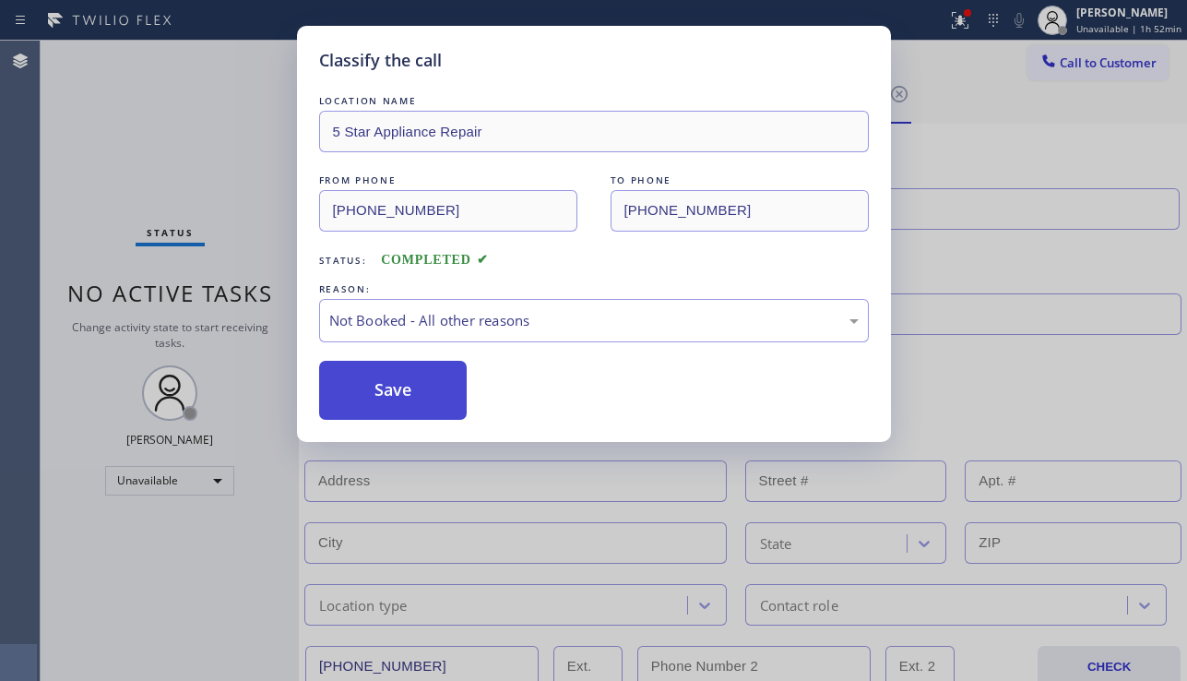
drag, startPoint x: 427, startPoint y: 382, endPoint x: 413, endPoint y: 385, distance: 14.1
click at [395, 388] on button "Save" at bounding box center [393, 390] width 148 height 59
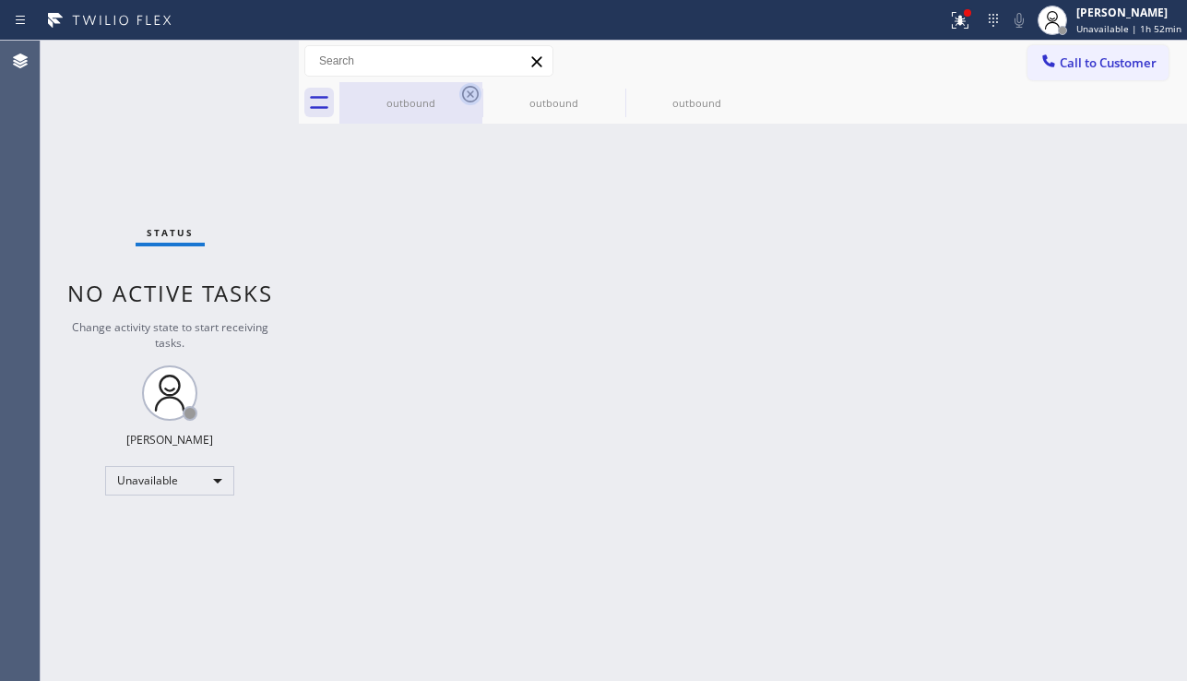
click at [467, 96] on icon at bounding box center [470, 94] width 22 height 22
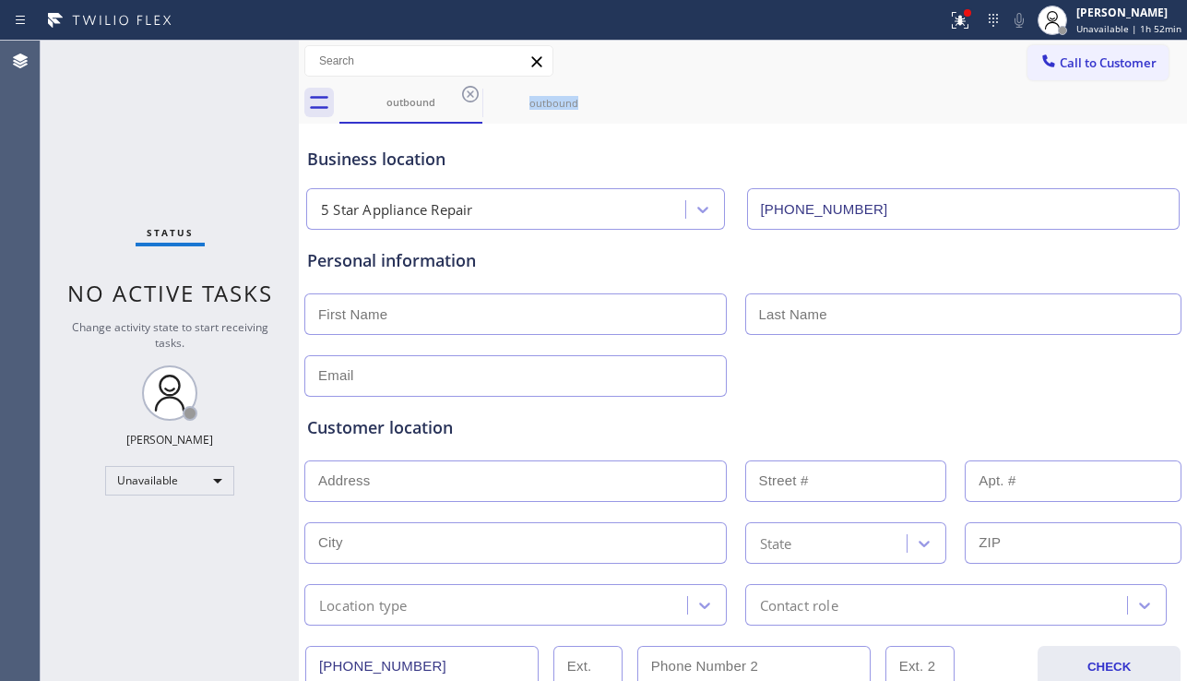
click at [467, 96] on icon at bounding box center [470, 94] width 22 height 22
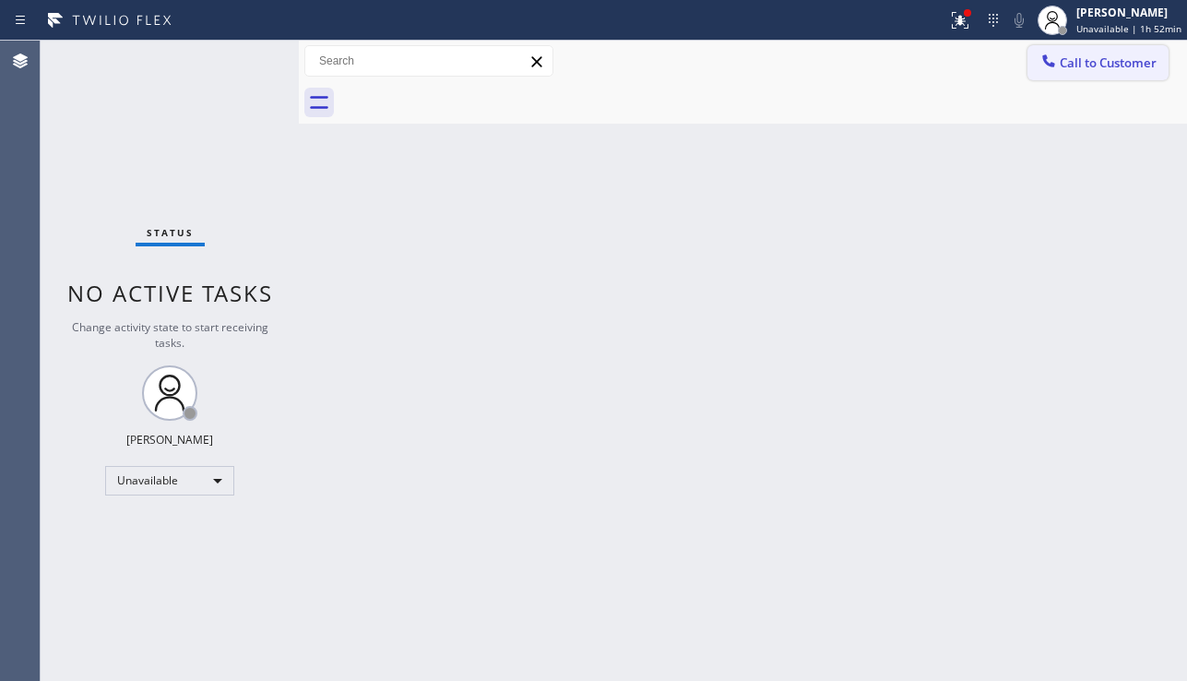
click at [1073, 60] on span "Call to Customer" at bounding box center [1108, 62] width 97 height 17
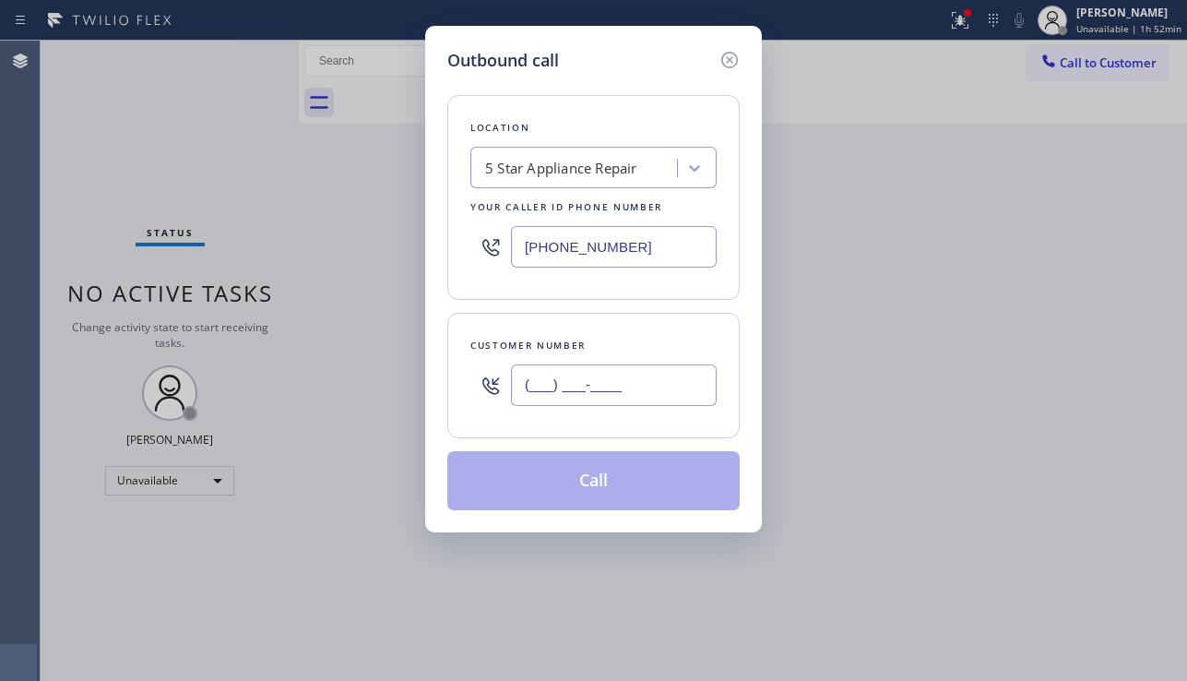
click at [598, 389] on input "(___) ___-____" at bounding box center [614, 384] width 206 height 41
paste input "669) 323-3346"
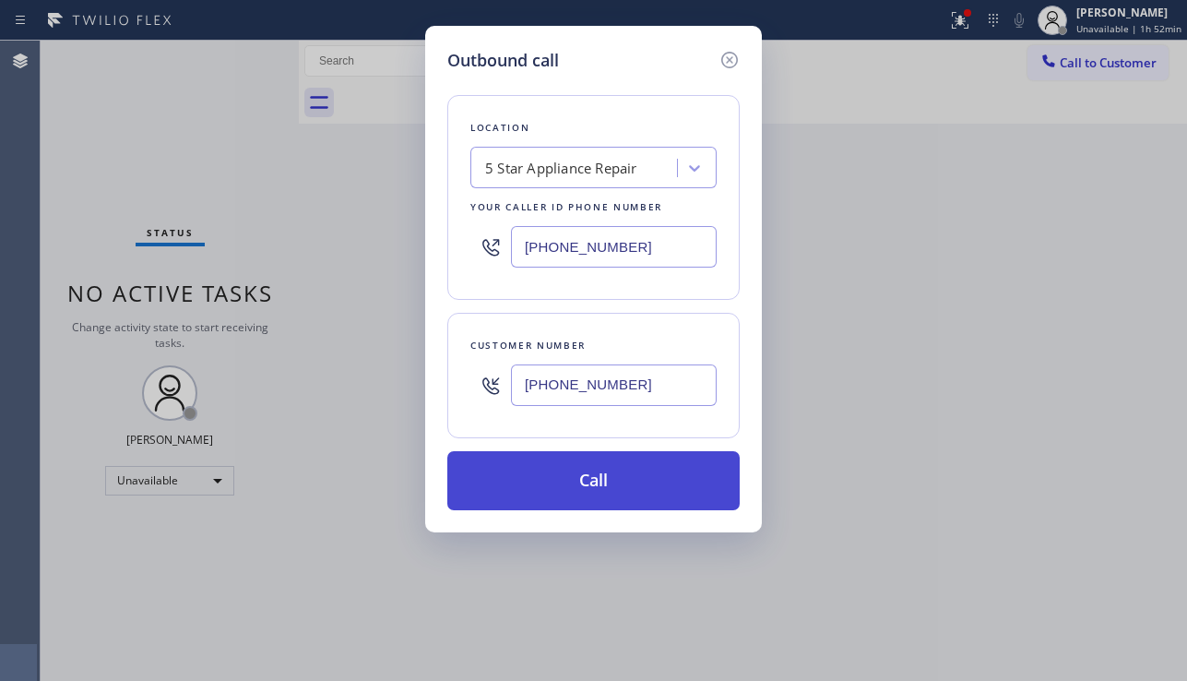
type input "[PHONE_NUMBER]"
click at [619, 481] on button "Call" at bounding box center [593, 480] width 292 height 59
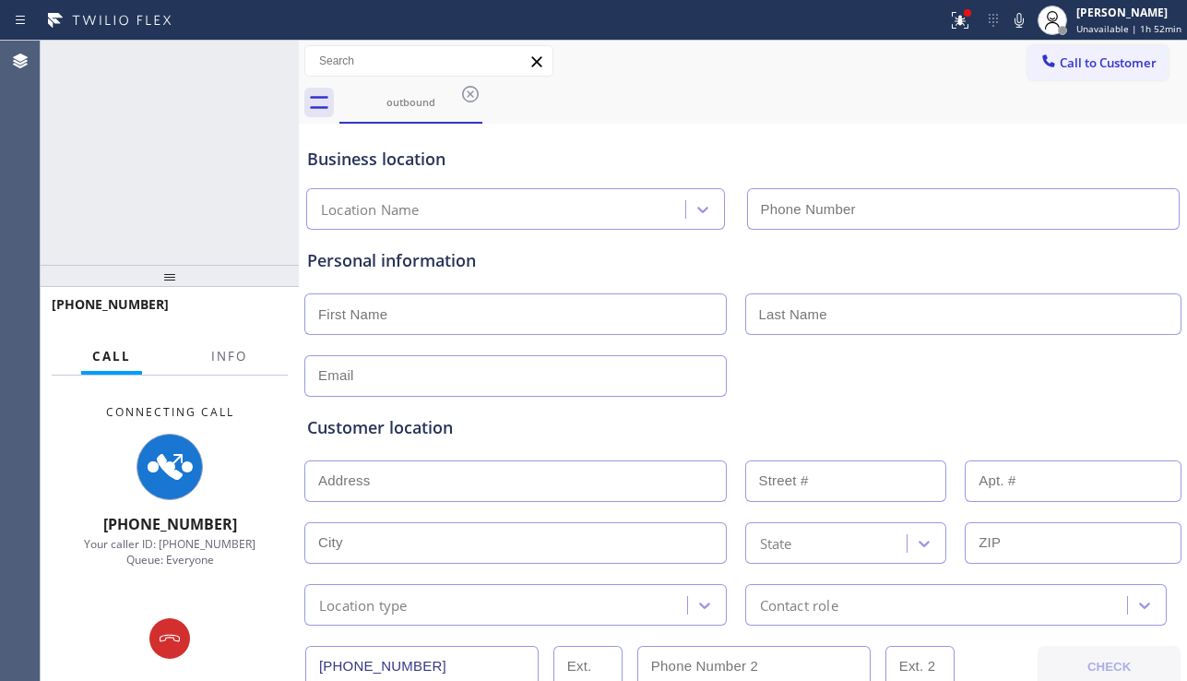
type input "[PHONE_NUMBER]"
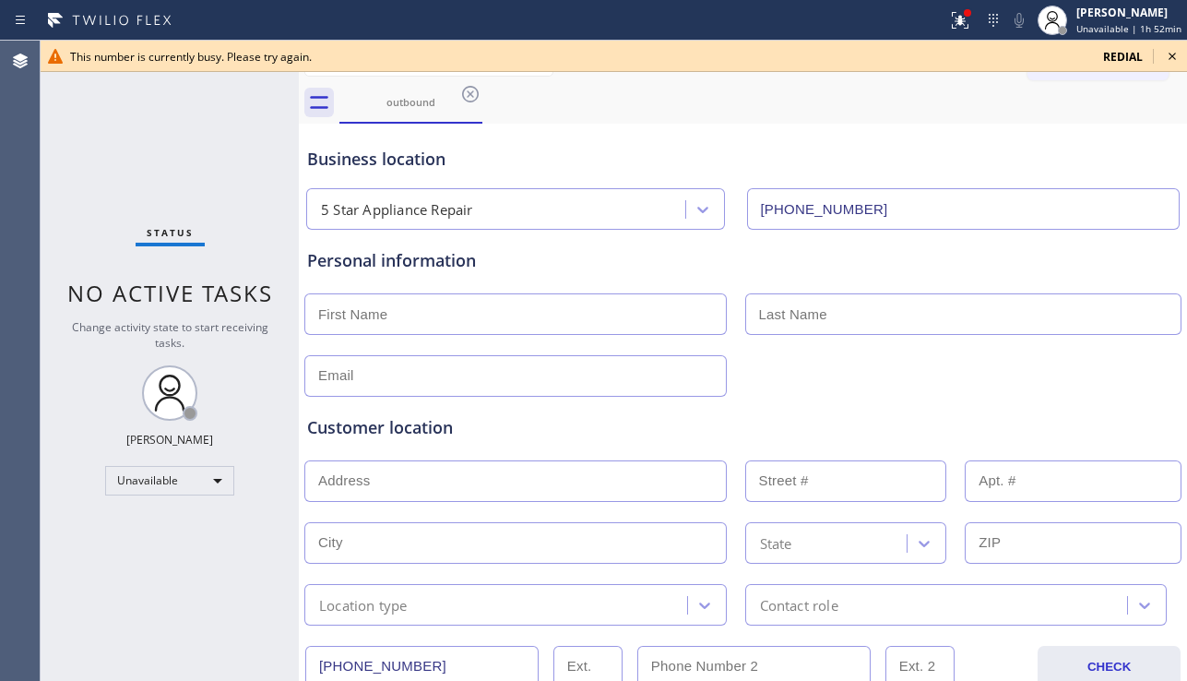
click at [1171, 51] on icon at bounding box center [1172, 56] width 22 height 22
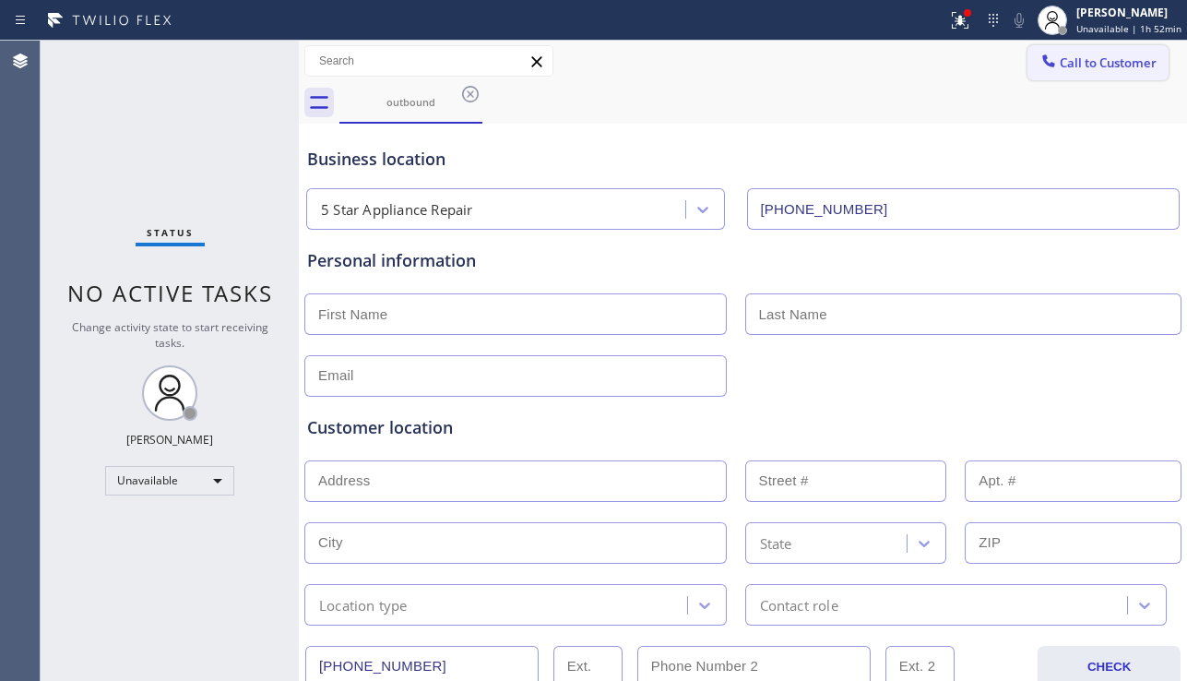
click at [1148, 62] on button "Call to Customer" at bounding box center [1097, 62] width 141 height 35
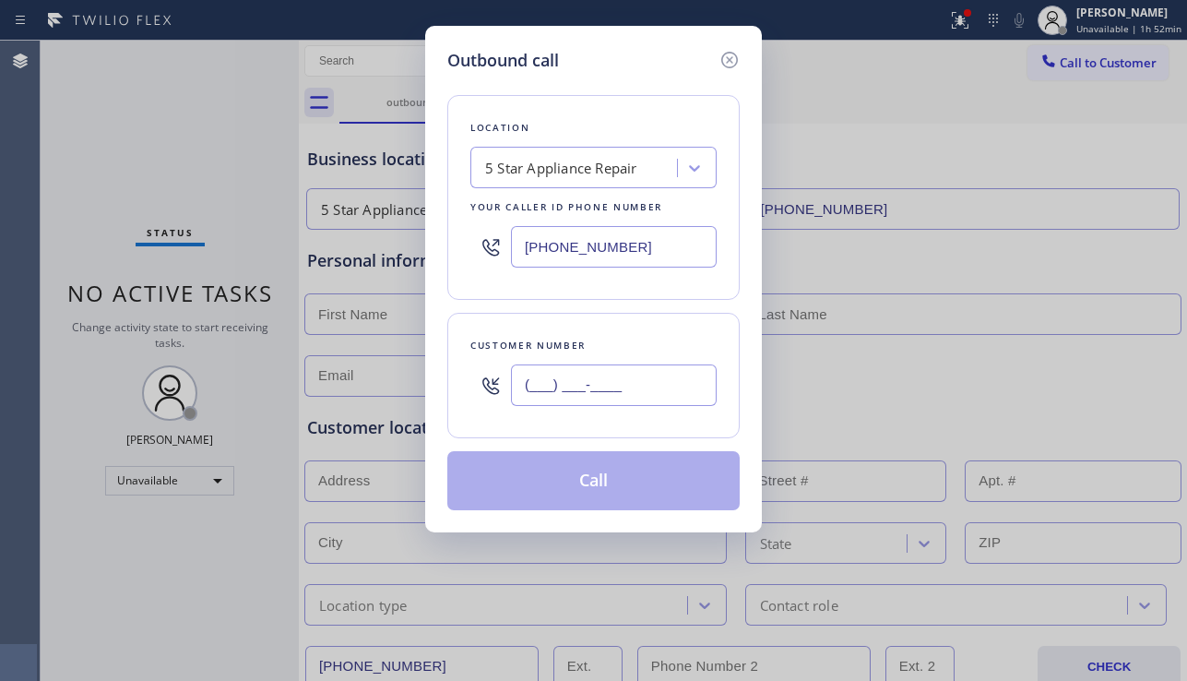
click at [575, 390] on input "(___) ___-____" at bounding box center [614, 384] width 206 height 41
paste input "760) 998-1454"
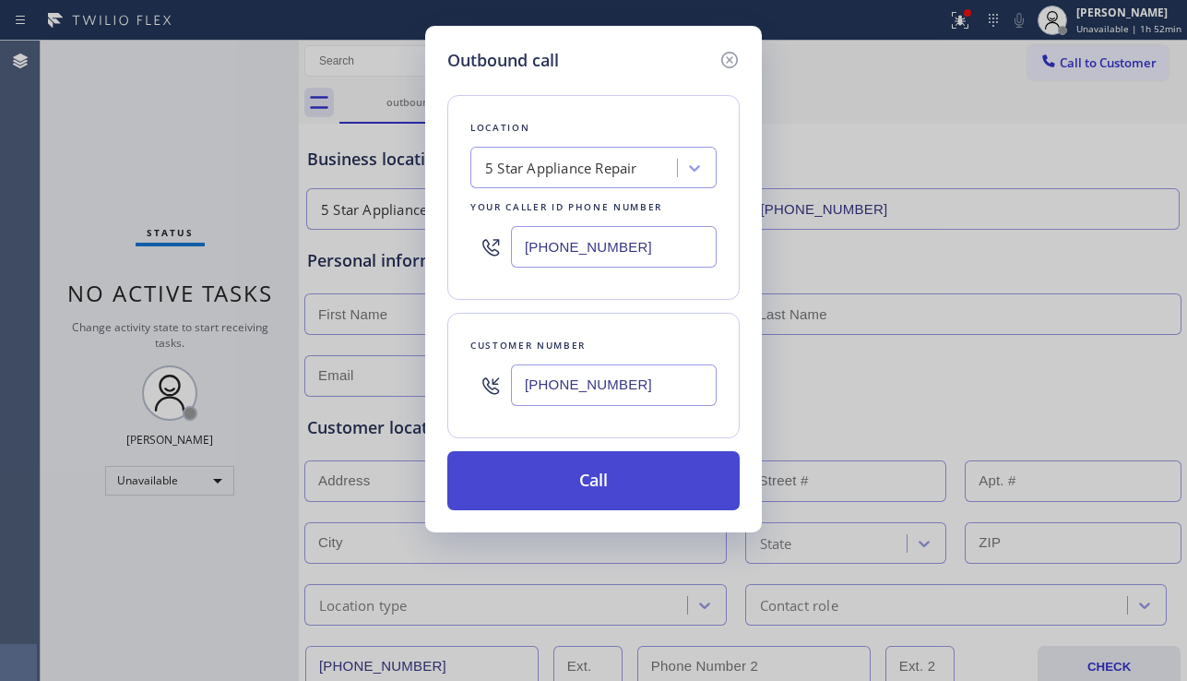
type input "[PHONE_NUMBER]"
click at [598, 478] on button "Call" at bounding box center [593, 480] width 292 height 59
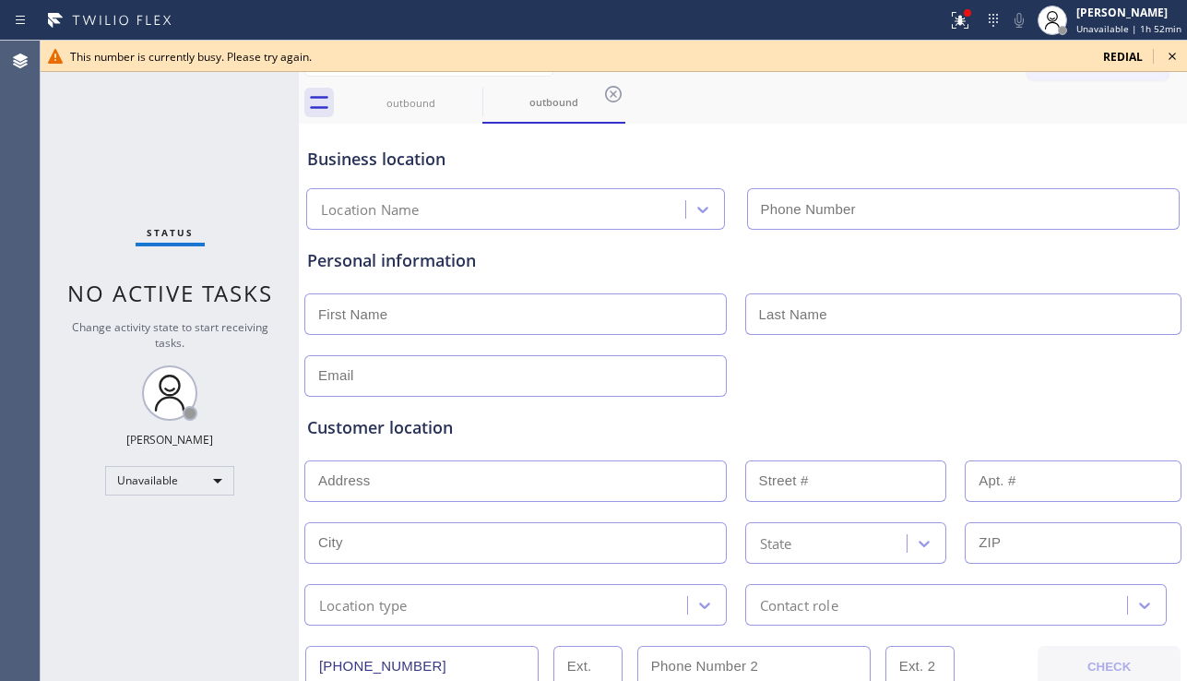
type input "[PHONE_NUMBER]"
drag, startPoint x: 1136, startPoint y: 392, endPoint x: 1135, endPoint y: 351, distance: 40.6
click at [1137, 390] on div "Customer location >> ADD NEW ADDRESS << + NEW ADDRESS State Location type Conta…" at bounding box center [742, 507] width 879 height 236
click at [1171, 58] on icon at bounding box center [1172, 56] width 22 height 22
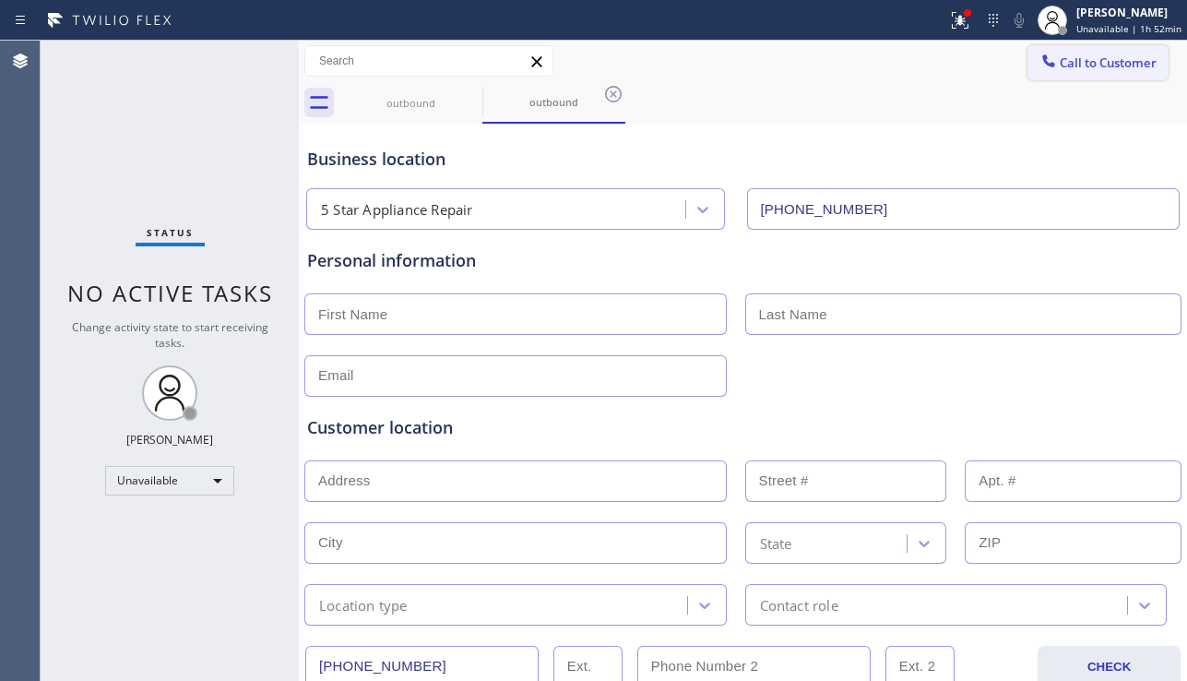
click at [1131, 66] on span "Call to Customer" at bounding box center [1108, 62] width 97 height 17
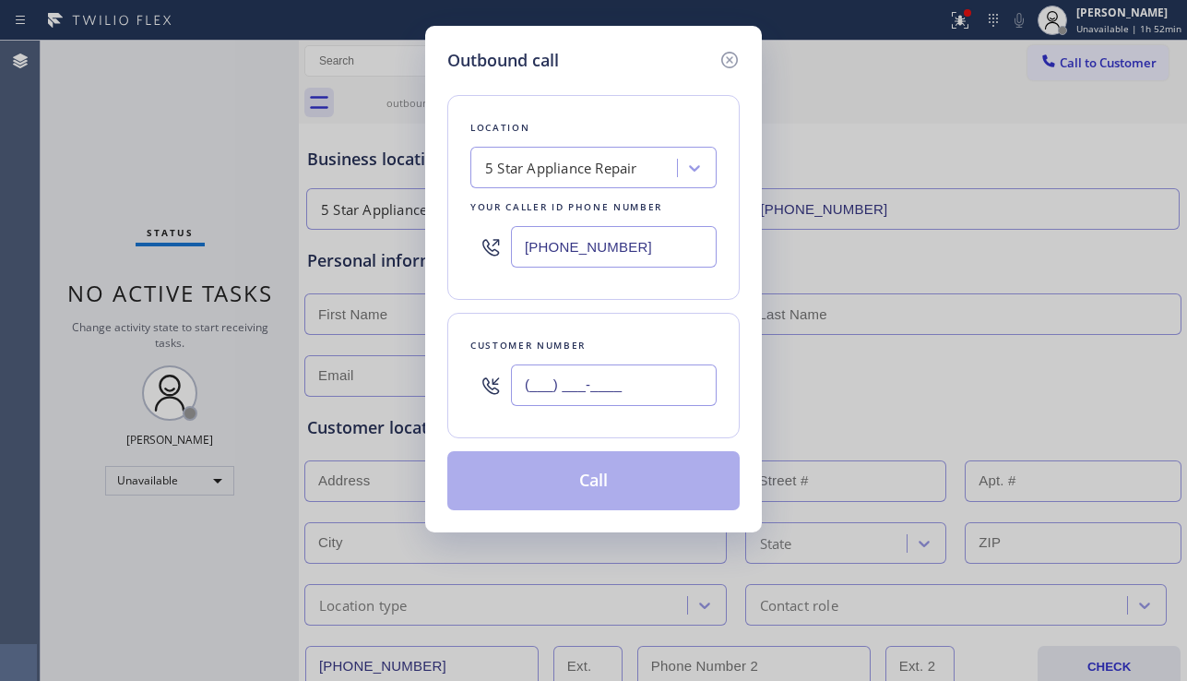
click at [629, 391] on input "(___) ___-____" at bounding box center [614, 384] width 206 height 41
paste input "503) 944-0136"
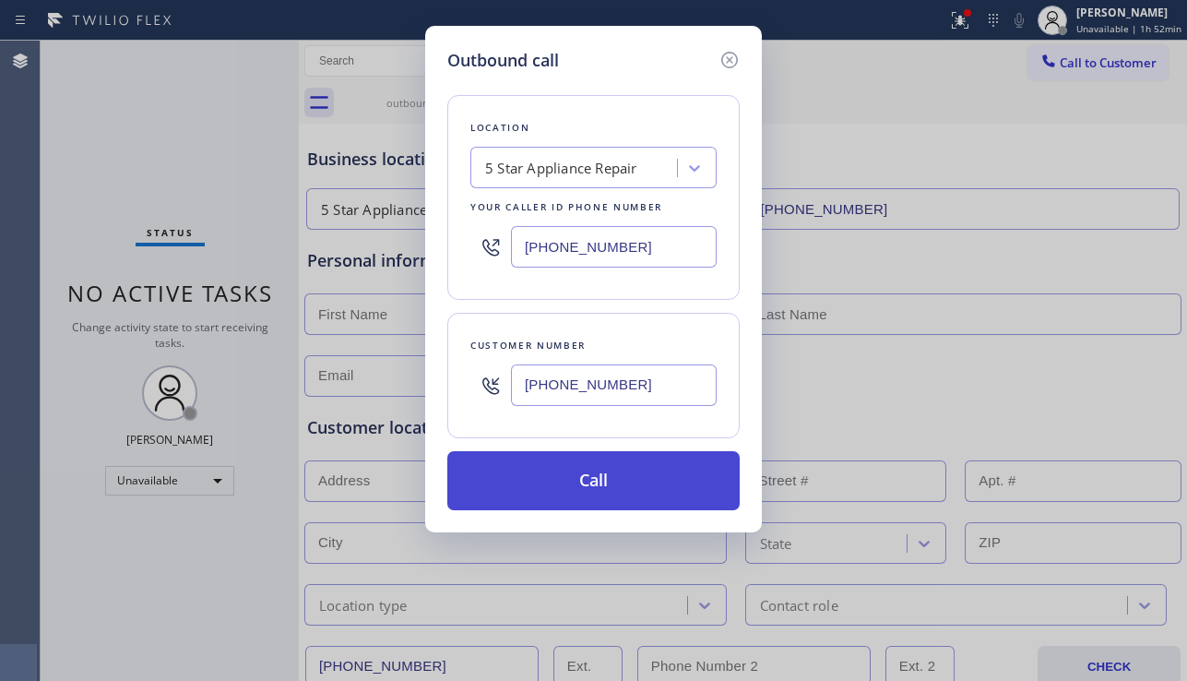
type input "[PHONE_NUMBER]"
click at [630, 499] on button "Call" at bounding box center [593, 480] width 292 height 59
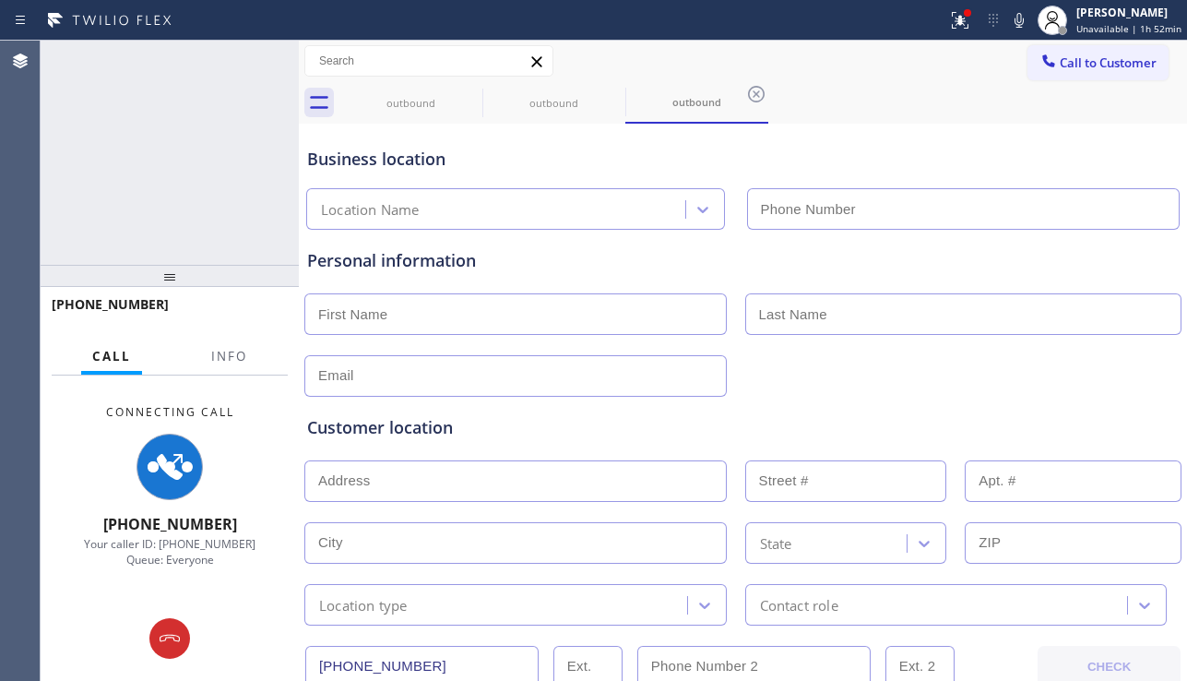
type input "[PHONE_NUMBER]"
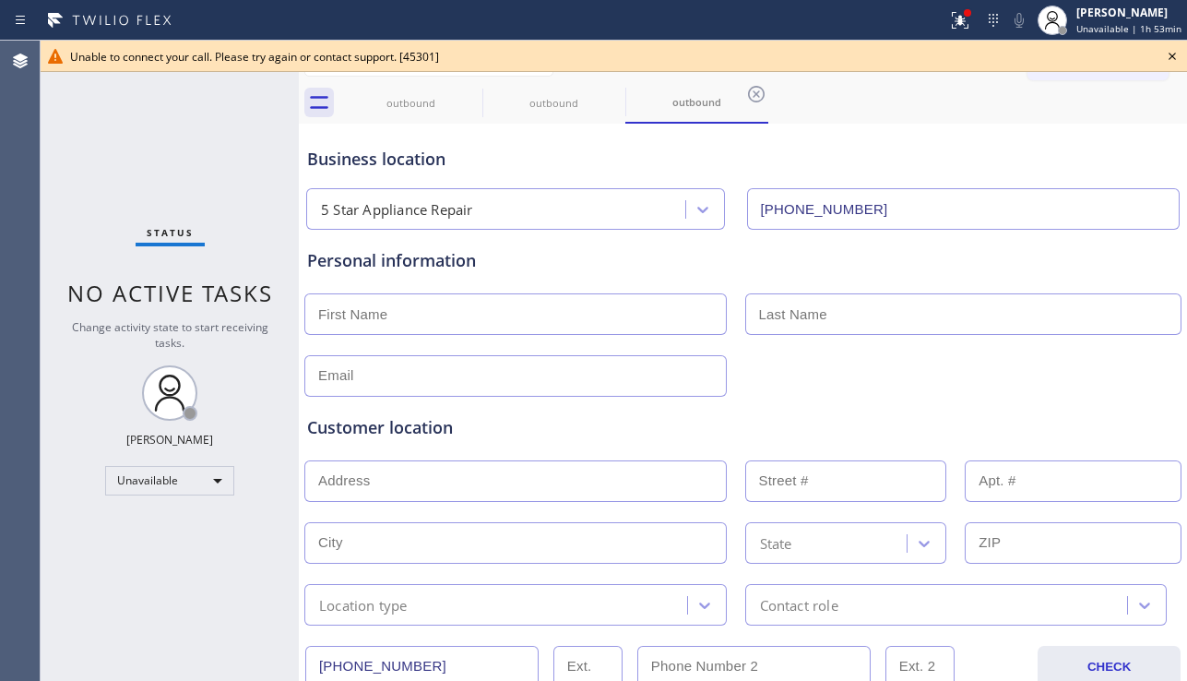
click at [1171, 54] on icon at bounding box center [1172, 56] width 22 height 22
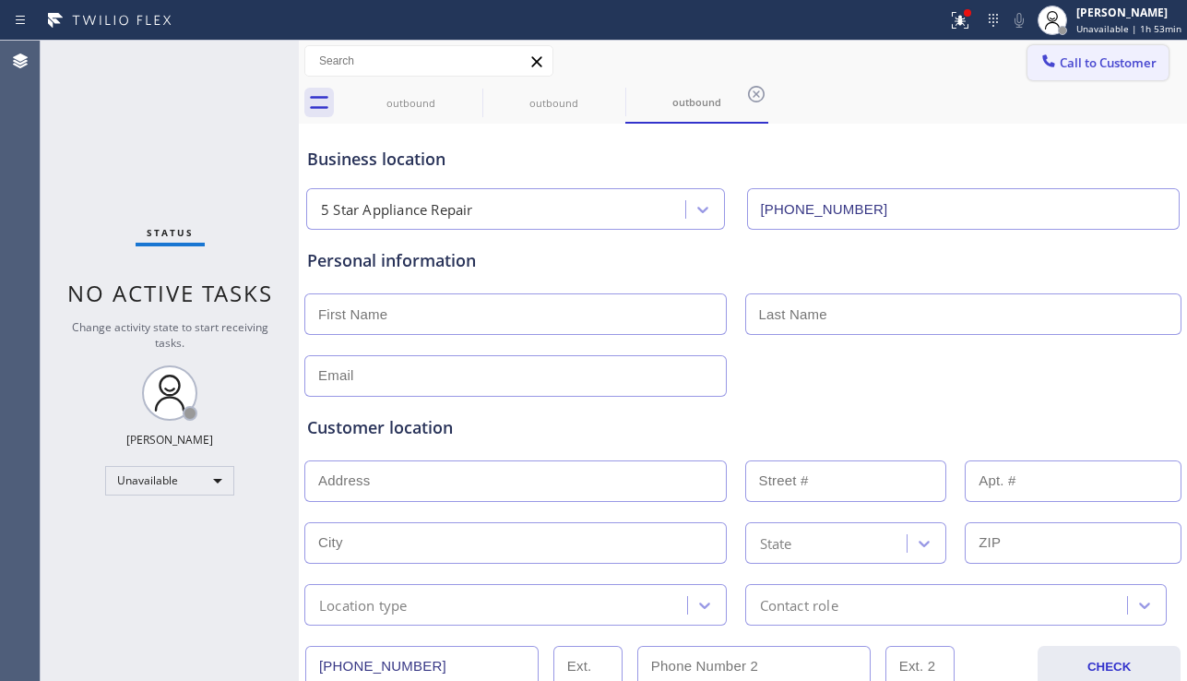
click at [1129, 63] on span "Call to Customer" at bounding box center [1108, 62] width 97 height 17
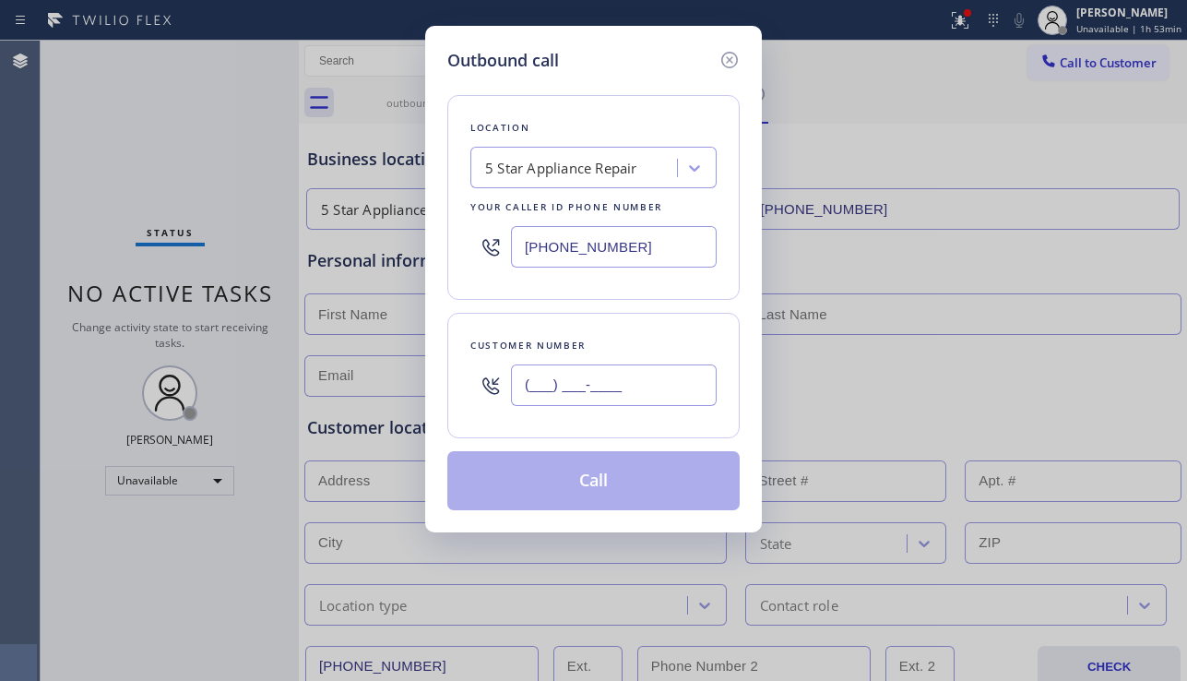
click at [555, 397] on input "(___) ___-____" at bounding box center [614, 384] width 206 height 41
paste input "805) 364-5920"
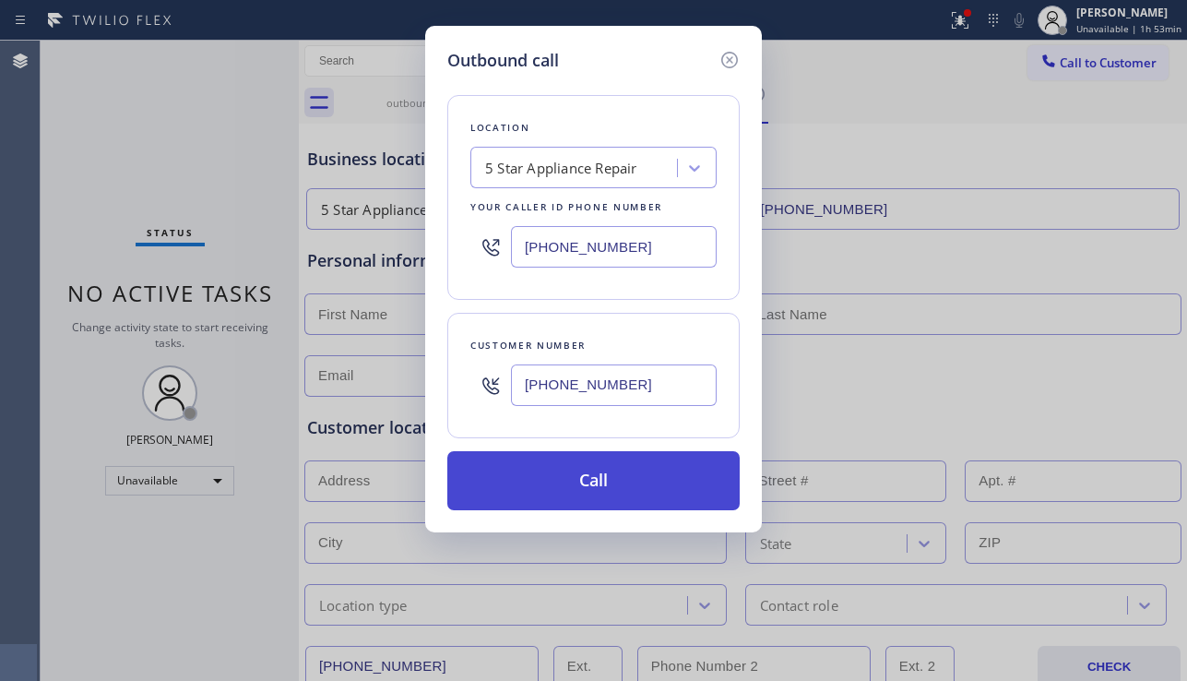
type input "[PHONE_NUMBER]"
click at [627, 467] on button "Call" at bounding box center [593, 480] width 292 height 59
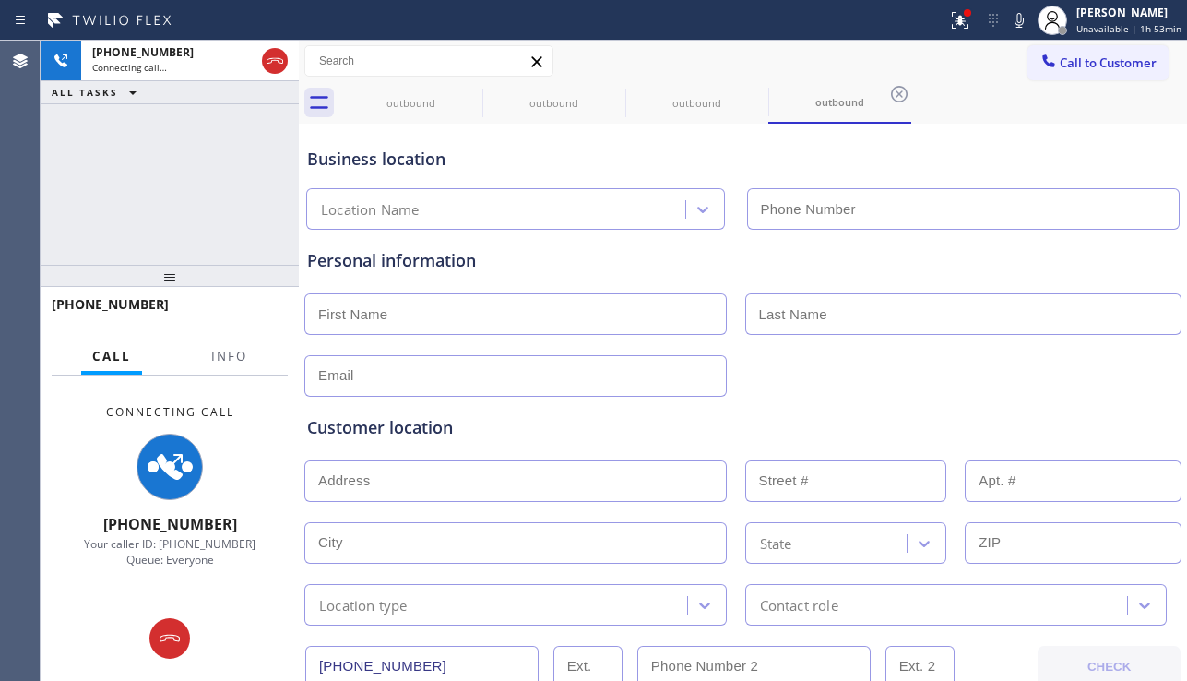
type input "[PHONE_NUMBER]"
click at [521, 432] on div "Customer location" at bounding box center [742, 427] width 871 height 25
click at [443, 429] on div "Customer location" at bounding box center [742, 427] width 871 height 25
click at [432, 429] on div "Customer location" at bounding box center [742, 427] width 871 height 25
click at [431, 429] on div "Customer location" at bounding box center [742, 427] width 871 height 25
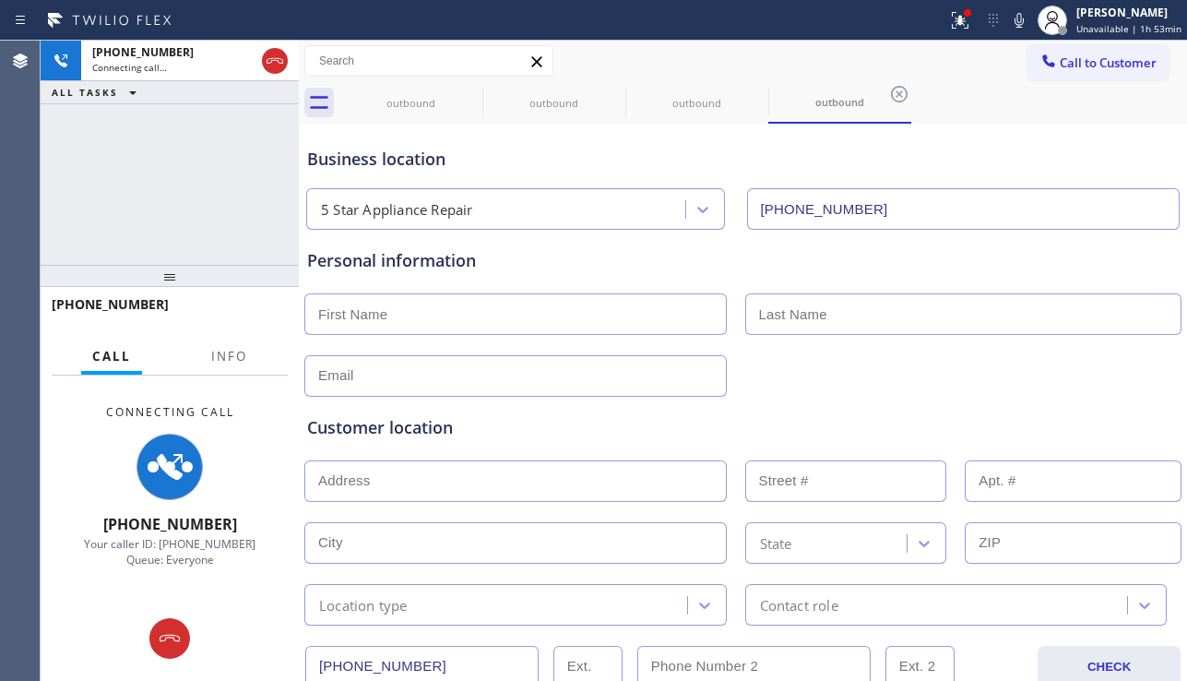
click at [423, 431] on div "Customer location" at bounding box center [742, 427] width 871 height 25
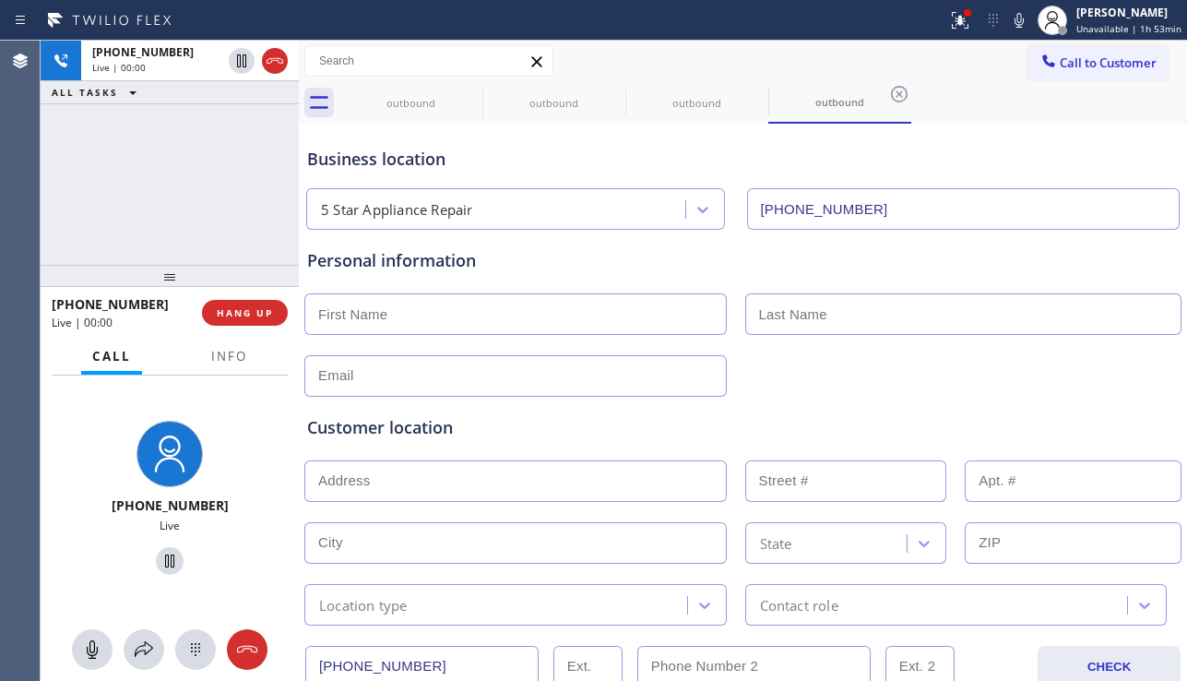
click at [415, 433] on div "Customer location" at bounding box center [742, 427] width 871 height 25
click at [407, 433] on div "Customer location" at bounding box center [742, 427] width 871 height 25
drag, startPoint x: 209, startPoint y: 306, endPoint x: 240, endPoint y: 317, distance: 32.4
click at [211, 308] on button "HANG UP" at bounding box center [245, 313] width 86 height 26
click at [241, 317] on span "HANG UP" at bounding box center [245, 312] width 56 height 13
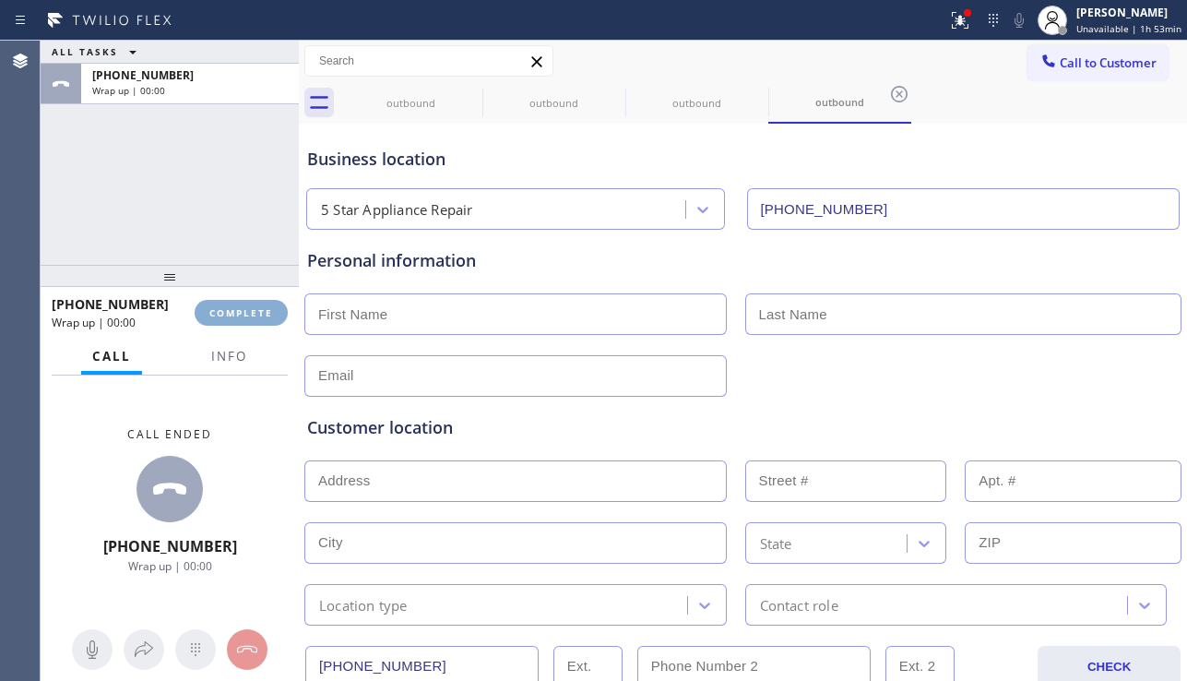
click at [245, 314] on span "COMPLETE" at bounding box center [241, 312] width 64 height 13
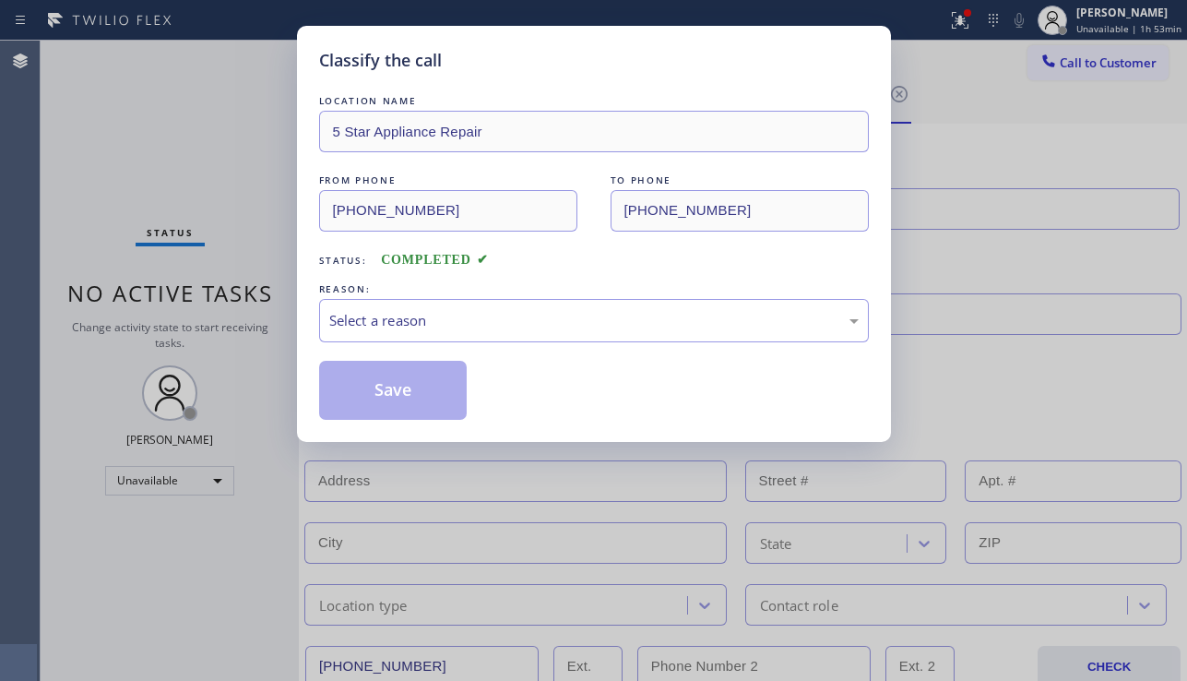
click at [539, 320] on div "Select a reason" at bounding box center [593, 320] width 529 height 21
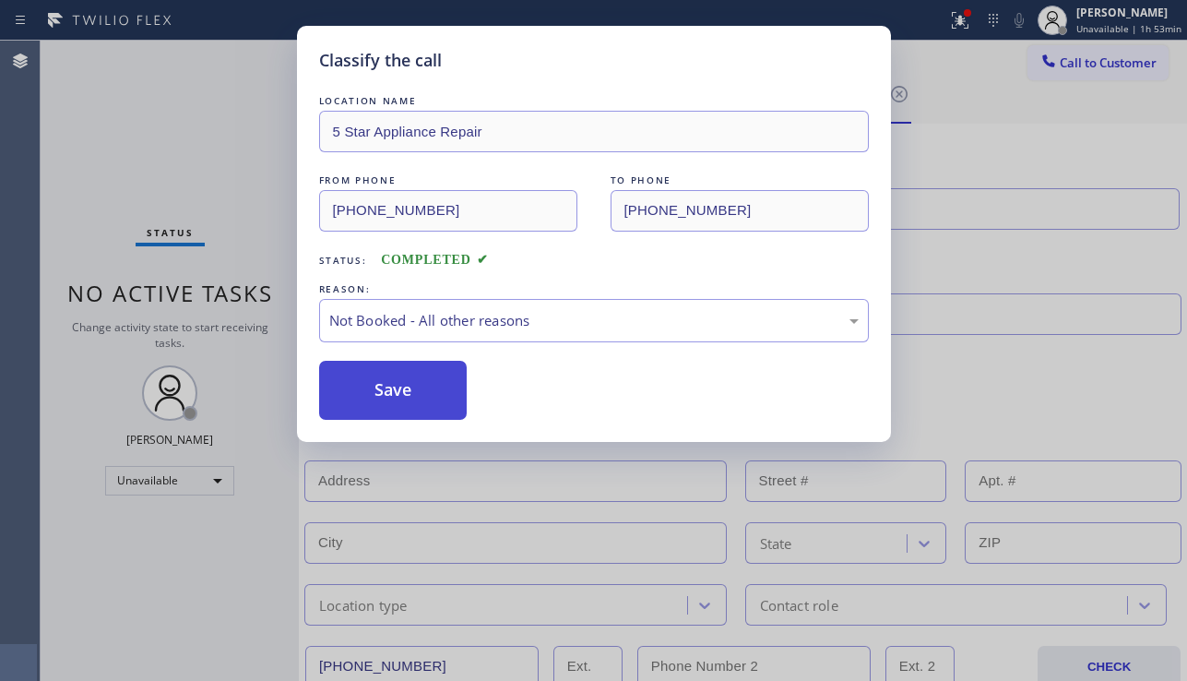
click at [370, 390] on button "Save" at bounding box center [393, 390] width 148 height 59
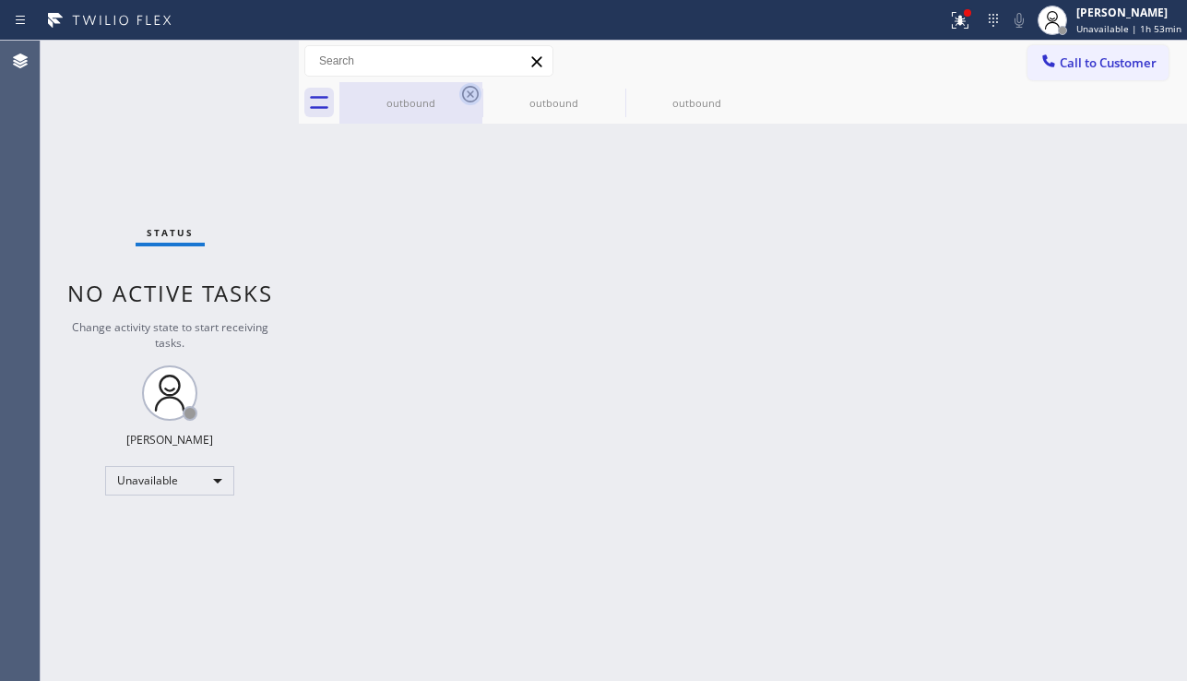
click at [468, 96] on icon at bounding box center [470, 94] width 17 height 17
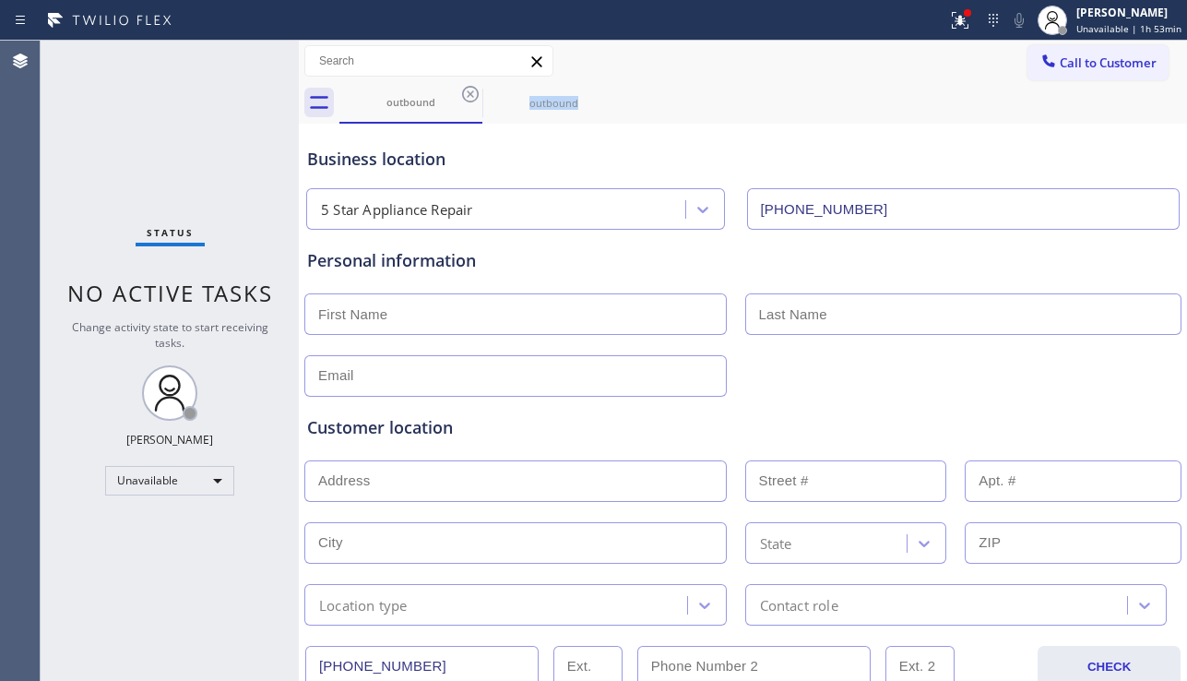
click at [468, 96] on icon at bounding box center [470, 94] width 17 height 17
click at [0, 0] on icon at bounding box center [0, 0] width 0 height 0
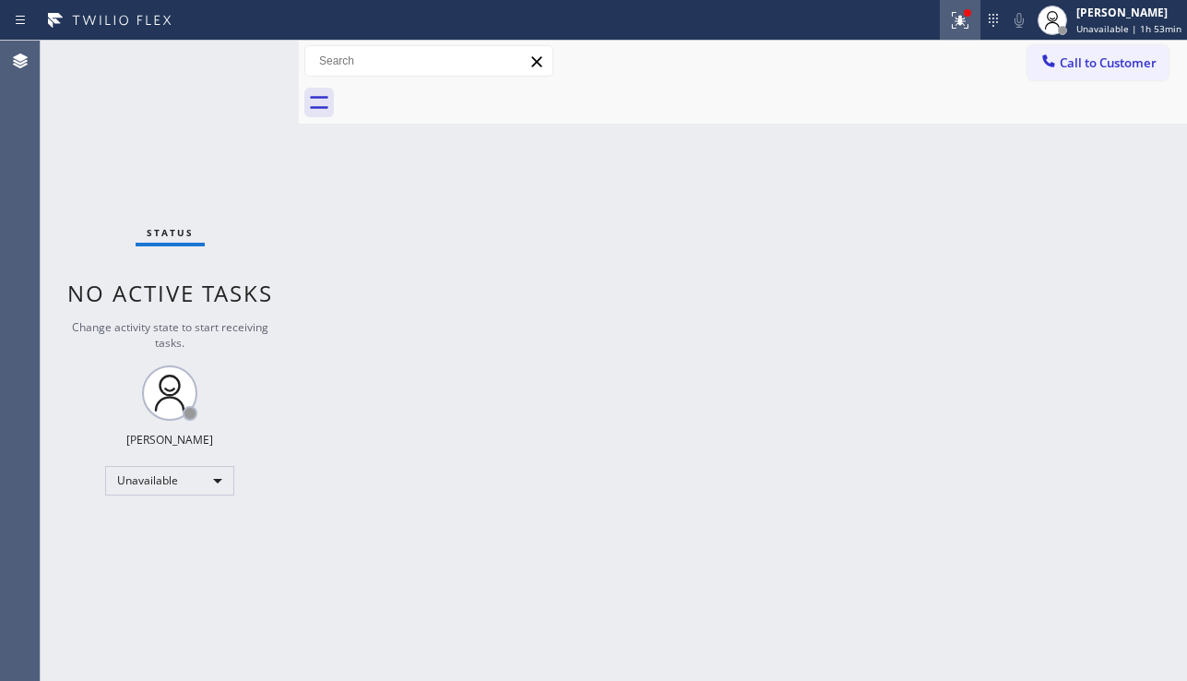
click at [947, 35] on button at bounding box center [960, 20] width 41 height 41
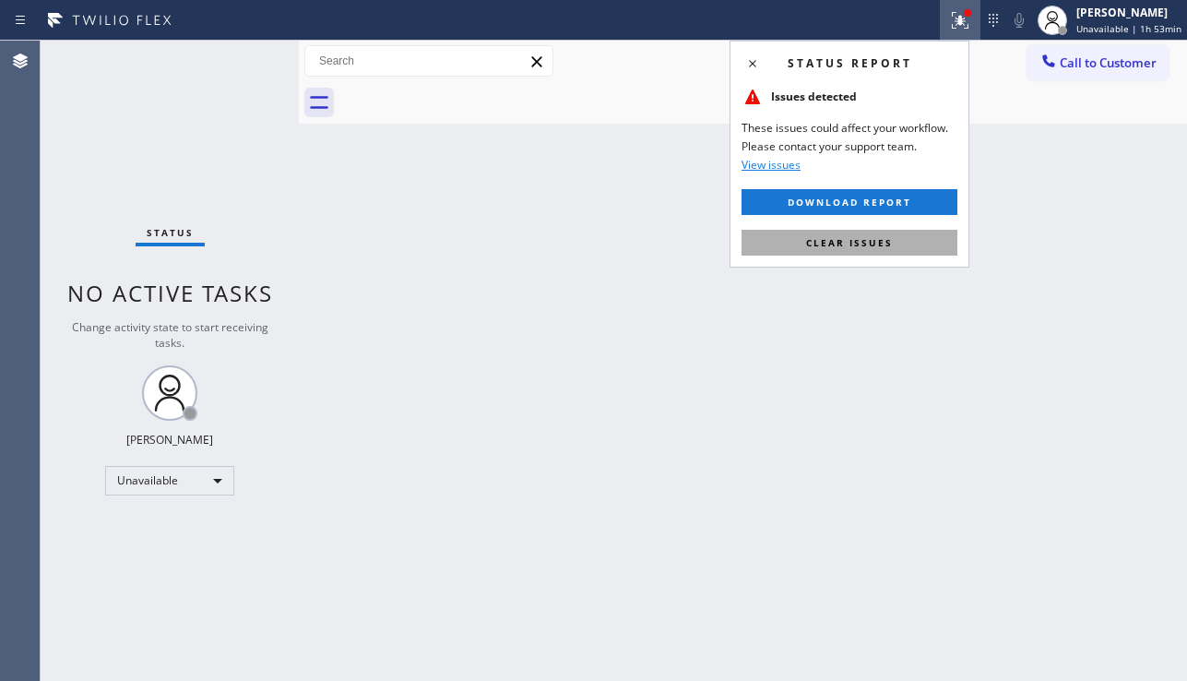
click at [861, 243] on span "Clear issues" at bounding box center [849, 242] width 87 height 13
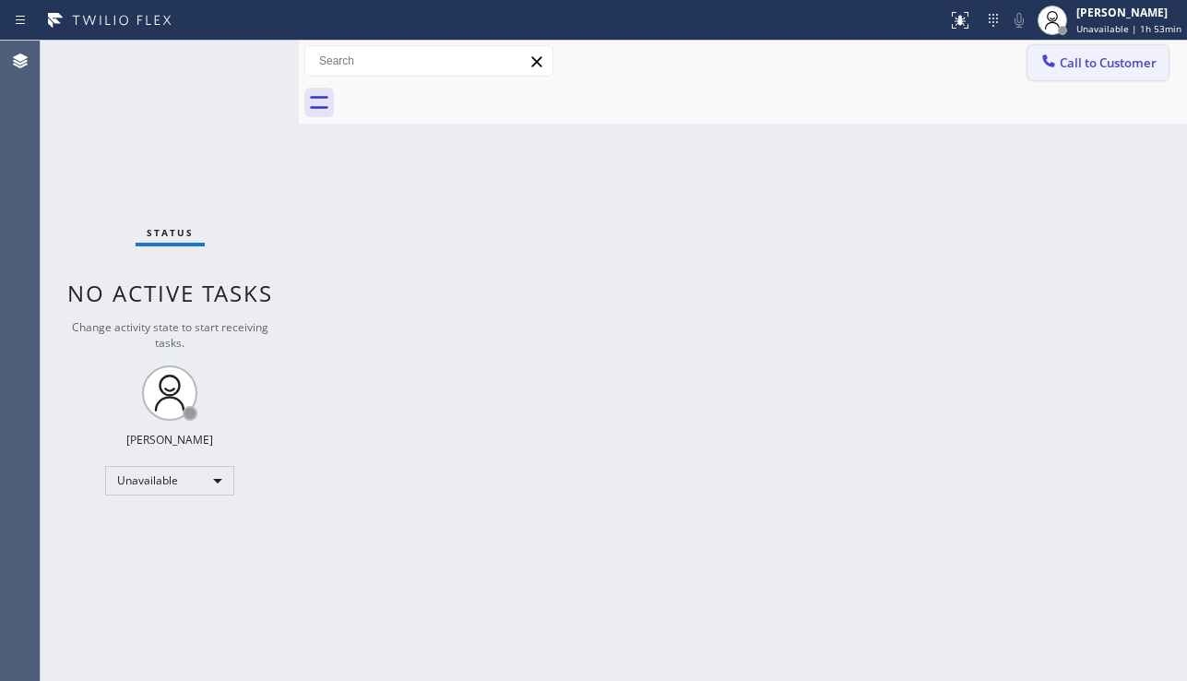
click at [1071, 54] on span "Call to Customer" at bounding box center [1108, 62] width 97 height 17
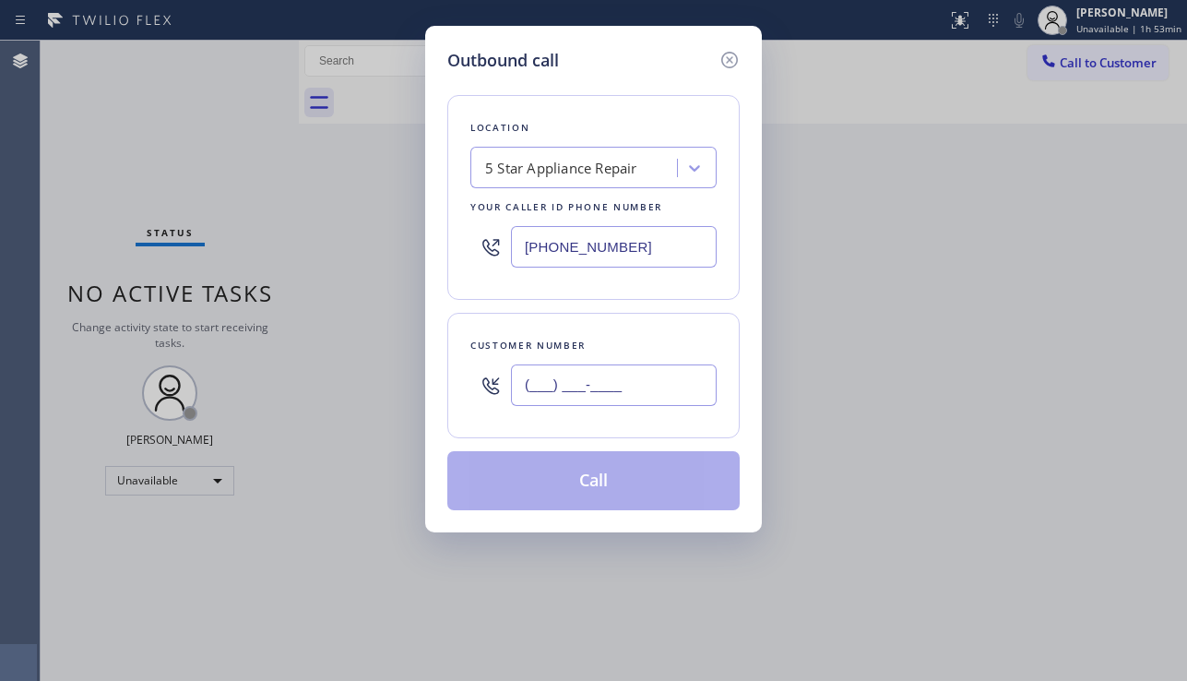
click at [604, 387] on input "(___) ___-____" at bounding box center [614, 384] width 206 height 41
paste input "805) 364-5920"
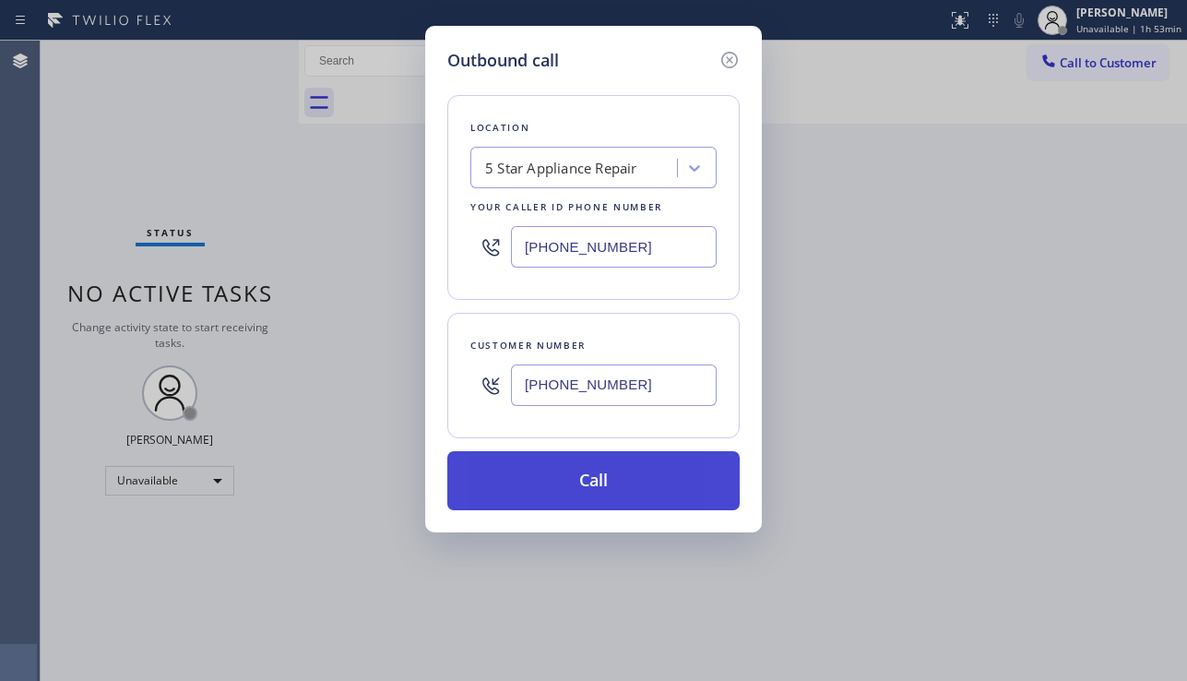
type input "[PHONE_NUMBER]"
click at [626, 477] on button "Call" at bounding box center [593, 480] width 292 height 59
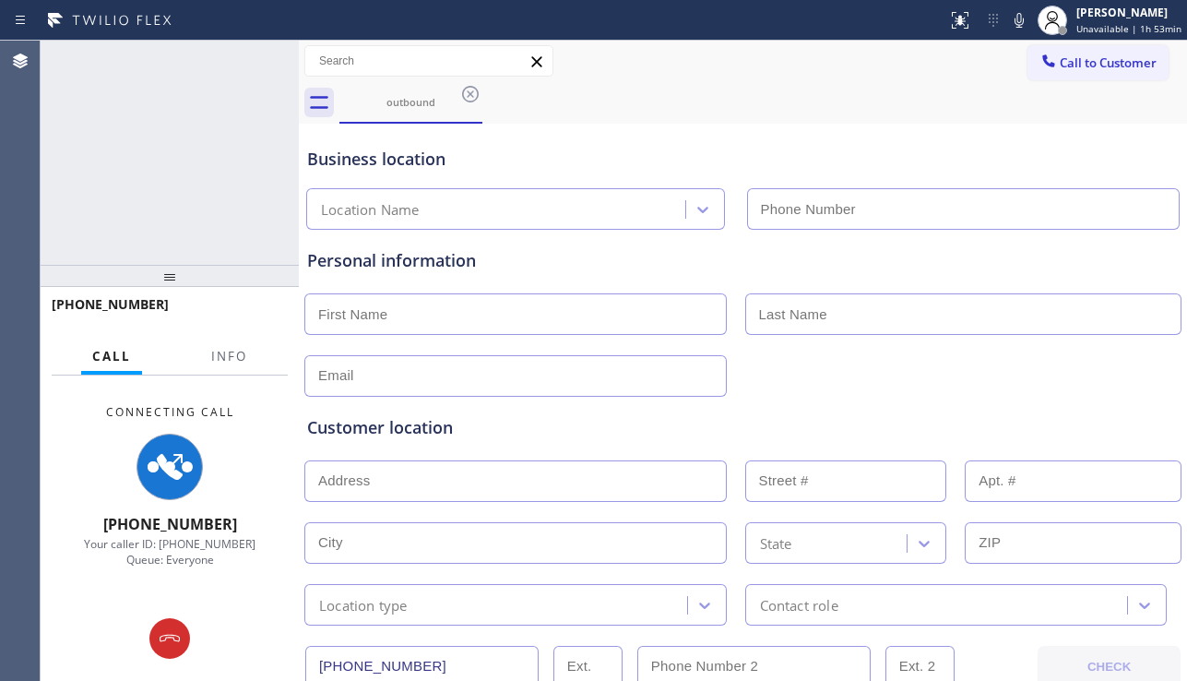
type input "[PHONE_NUMBER]"
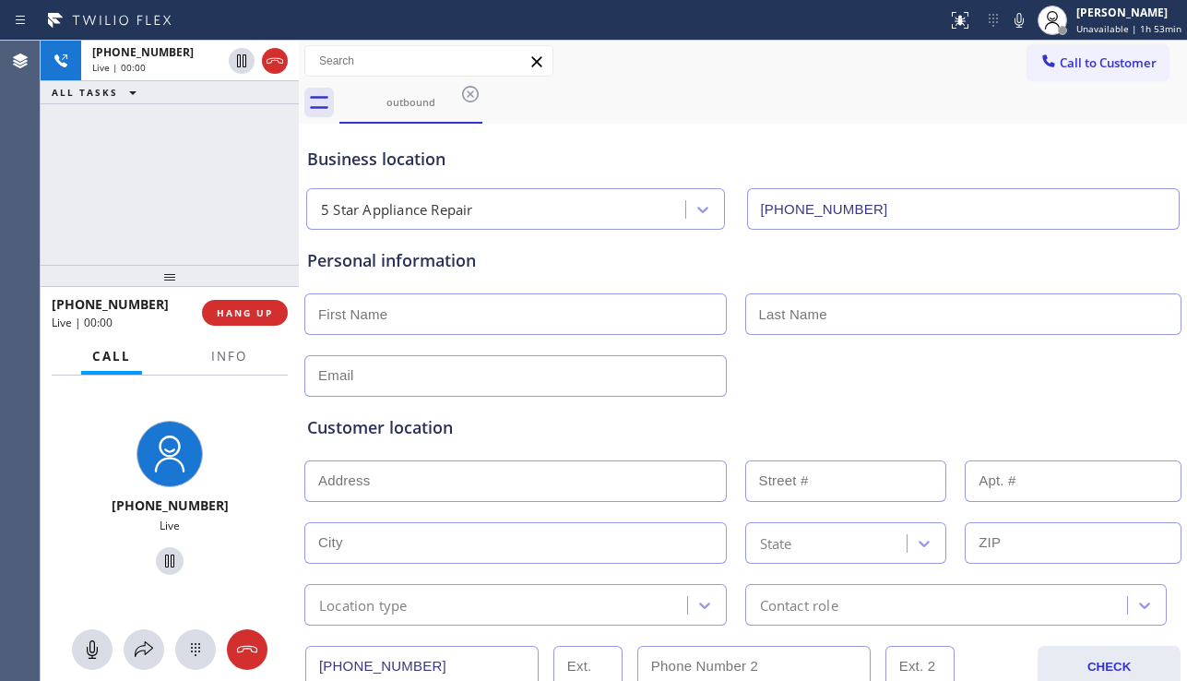
click at [1114, 375] on div at bounding box center [742, 373] width 881 height 45
click at [261, 304] on button "HANG UP" at bounding box center [245, 313] width 86 height 26
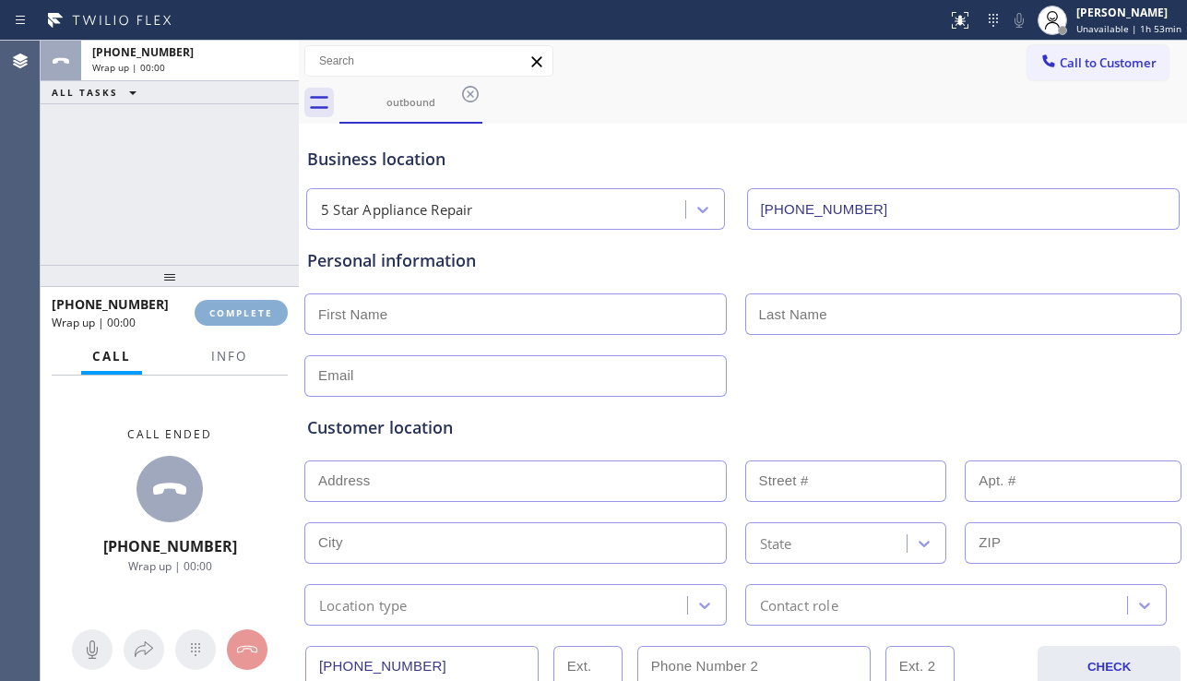
click at [261, 304] on button "COMPLETE" at bounding box center [241, 313] width 93 height 26
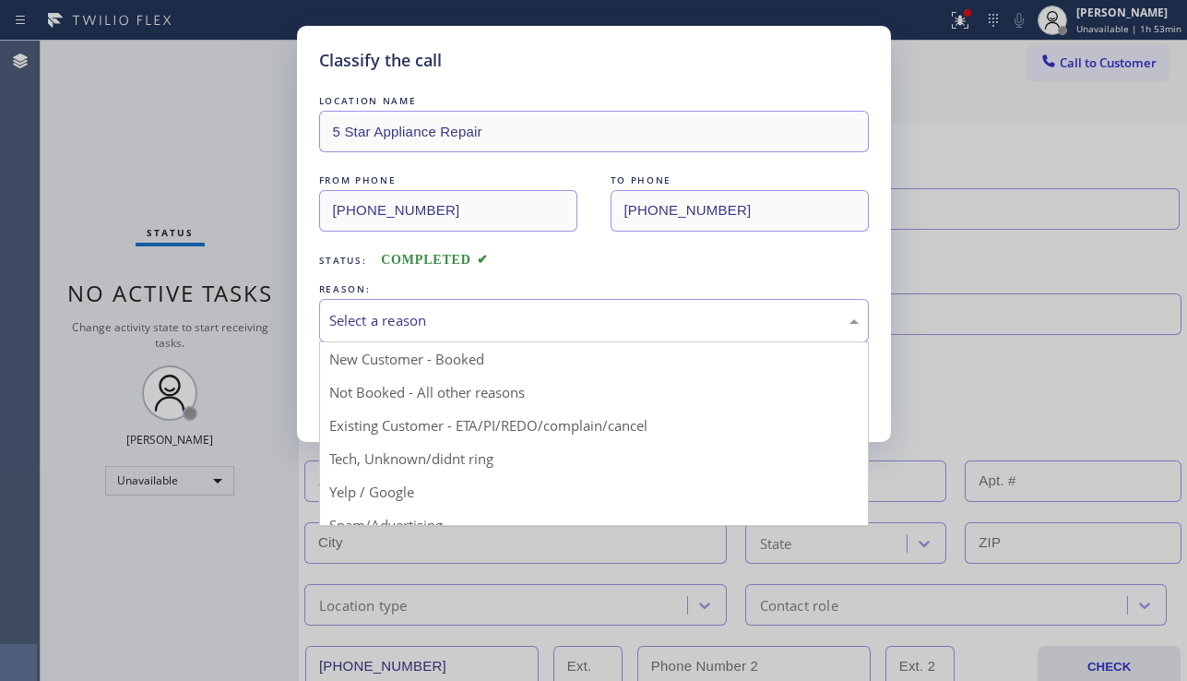
click at [482, 315] on div "Select a reason" at bounding box center [593, 320] width 529 height 21
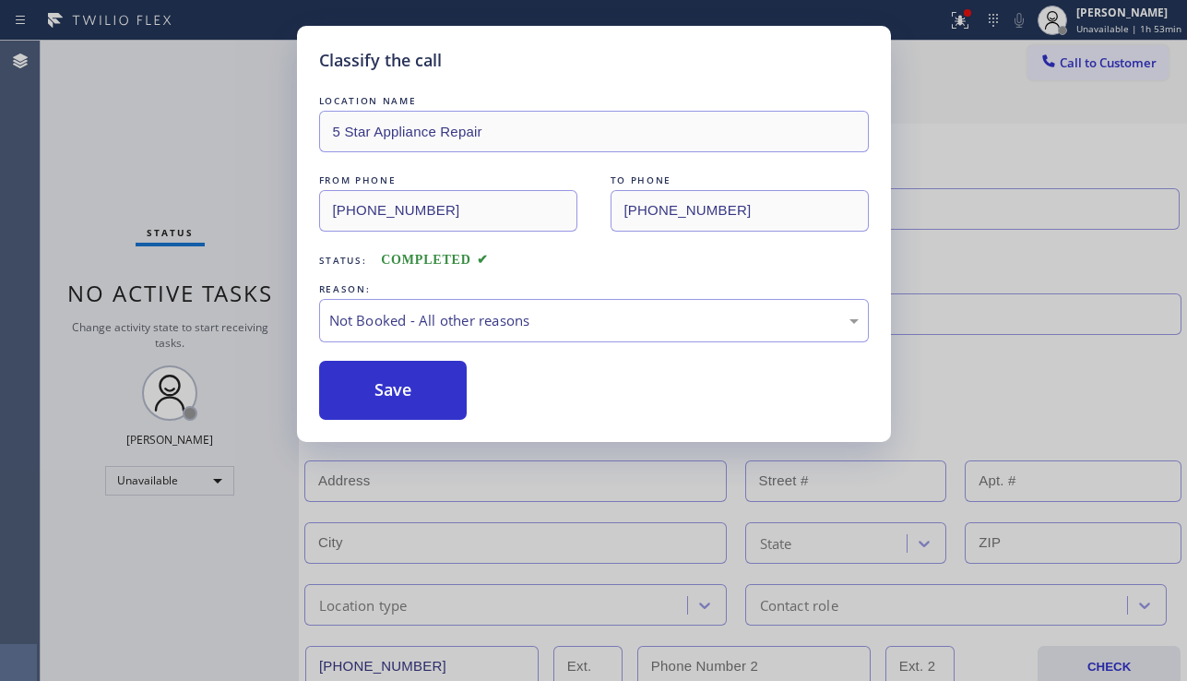
drag, startPoint x: 388, startPoint y: 388, endPoint x: 480, endPoint y: 382, distance: 91.5
click at [391, 388] on button "Save" at bounding box center [393, 390] width 148 height 59
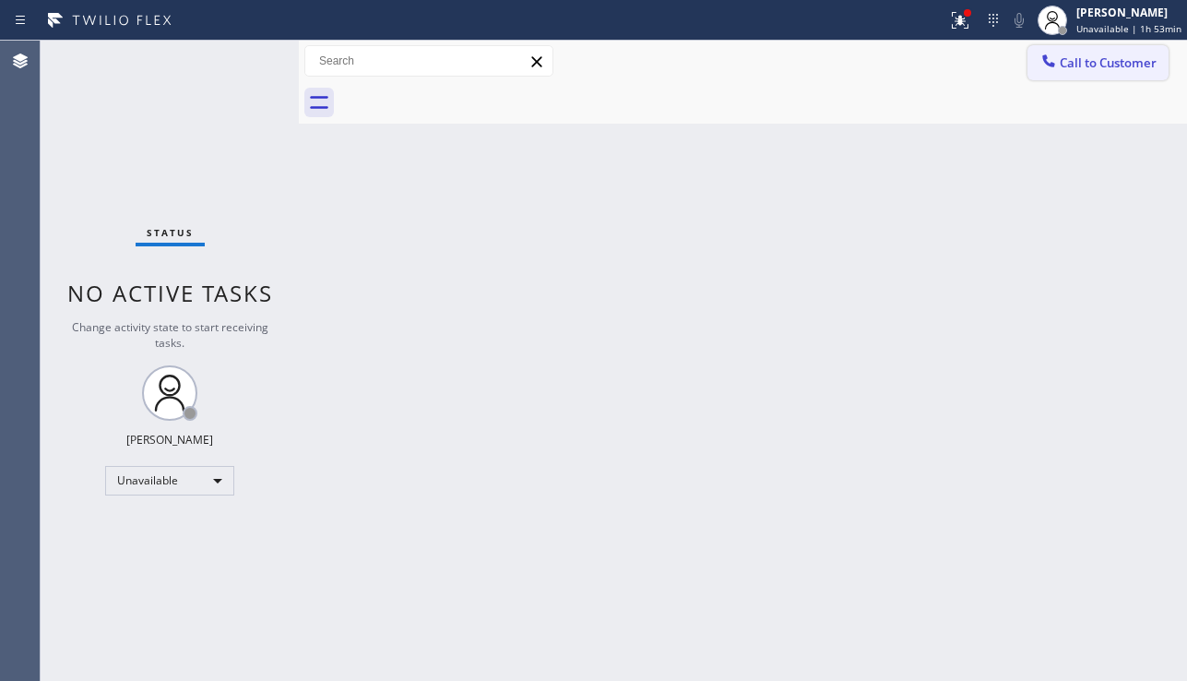
click at [1080, 61] on span "Call to Customer" at bounding box center [1108, 62] width 97 height 17
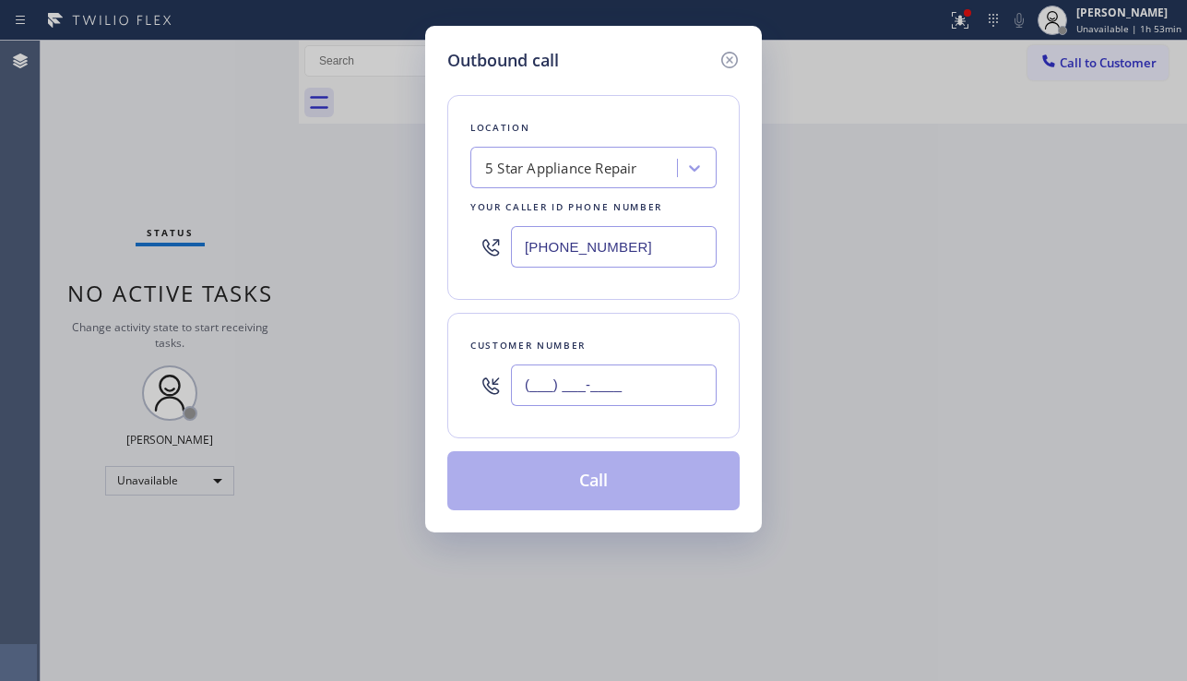
click at [584, 387] on input "(___) ___-____" at bounding box center [614, 384] width 206 height 41
paste input "714) 869-1241"
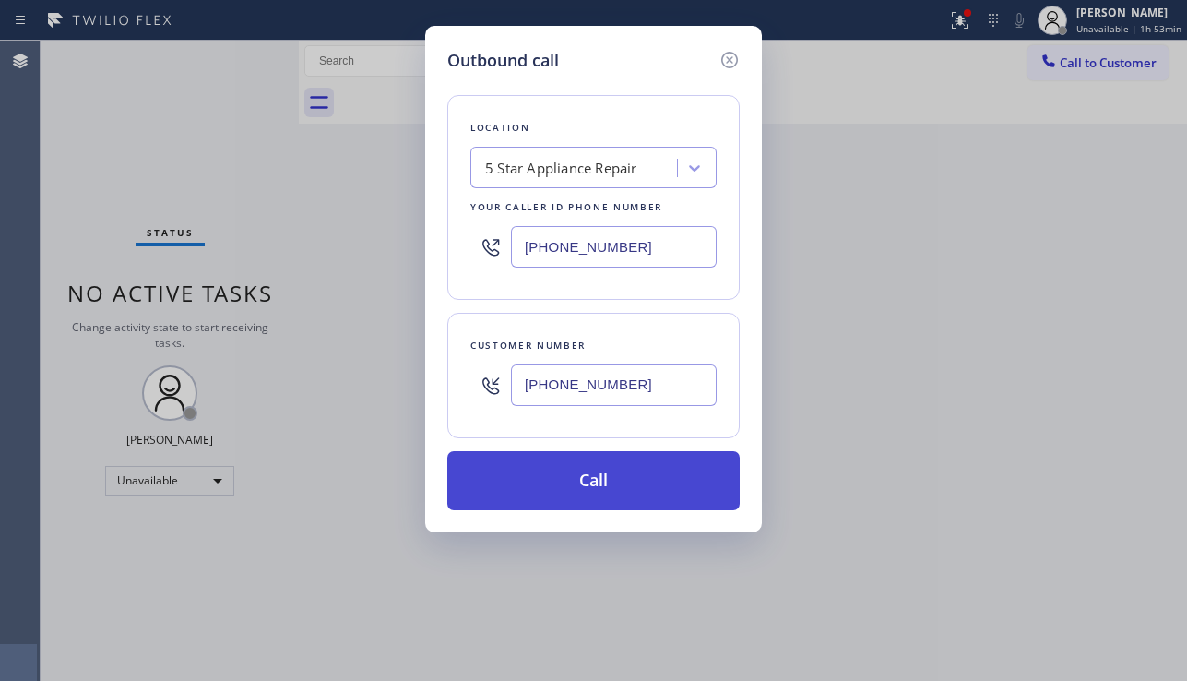
type input "[PHONE_NUMBER]"
click at [590, 483] on button "Call" at bounding box center [593, 480] width 292 height 59
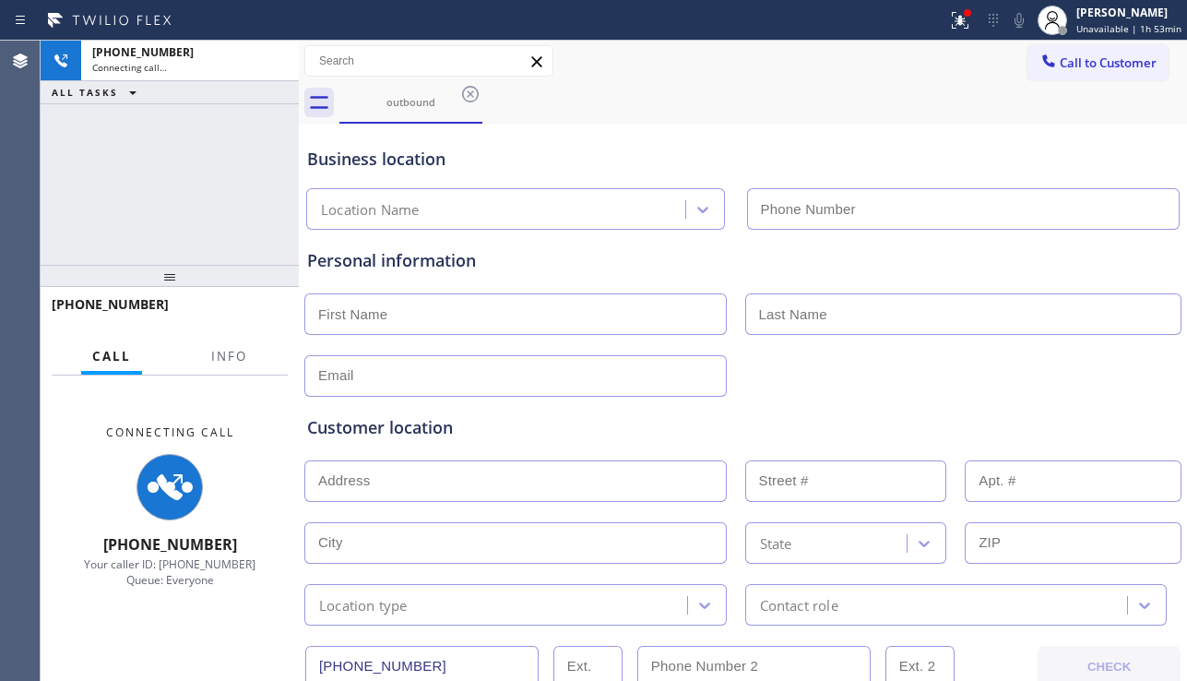
type input "[PHONE_NUMBER]"
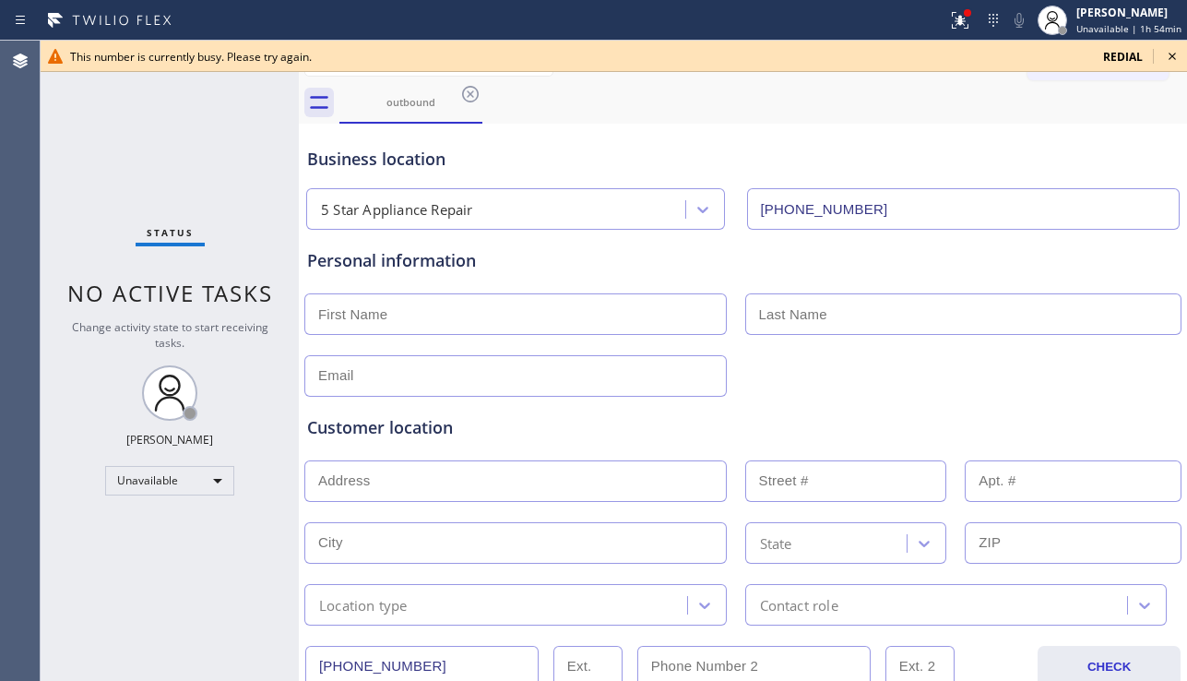
click at [1170, 54] on icon at bounding box center [1171, 56] width 7 height 7
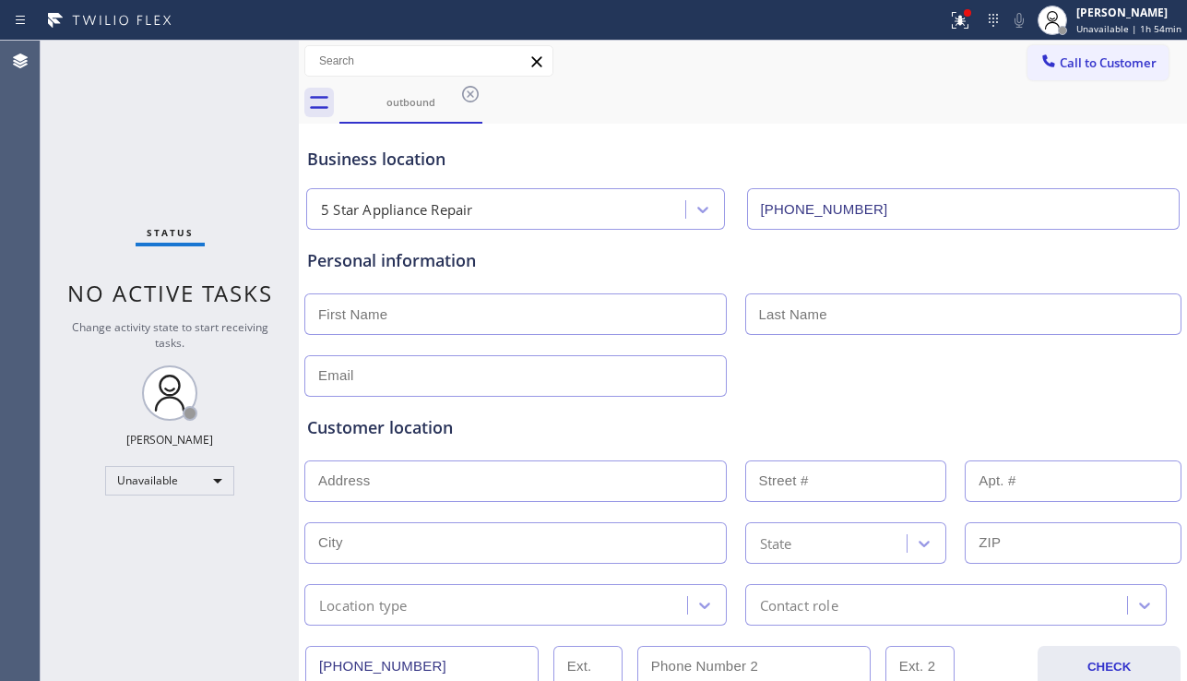
drag, startPoint x: 469, startPoint y: 89, endPoint x: 500, endPoint y: 132, distance: 53.0
click at [471, 89] on icon at bounding box center [470, 94] width 22 height 22
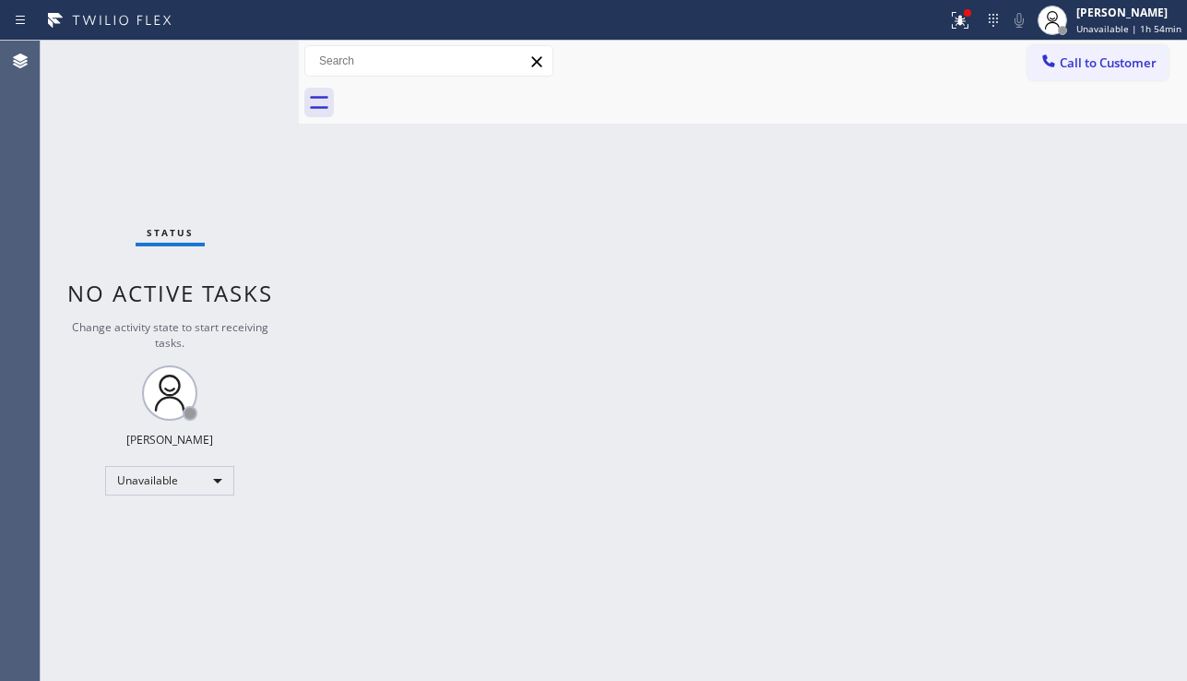
click at [489, 192] on div "Back to Dashboard Change Sender ID Customers Technicians Select a contact Outbo…" at bounding box center [743, 361] width 888 height 640
click at [949, 13] on icon at bounding box center [960, 20] width 22 height 22
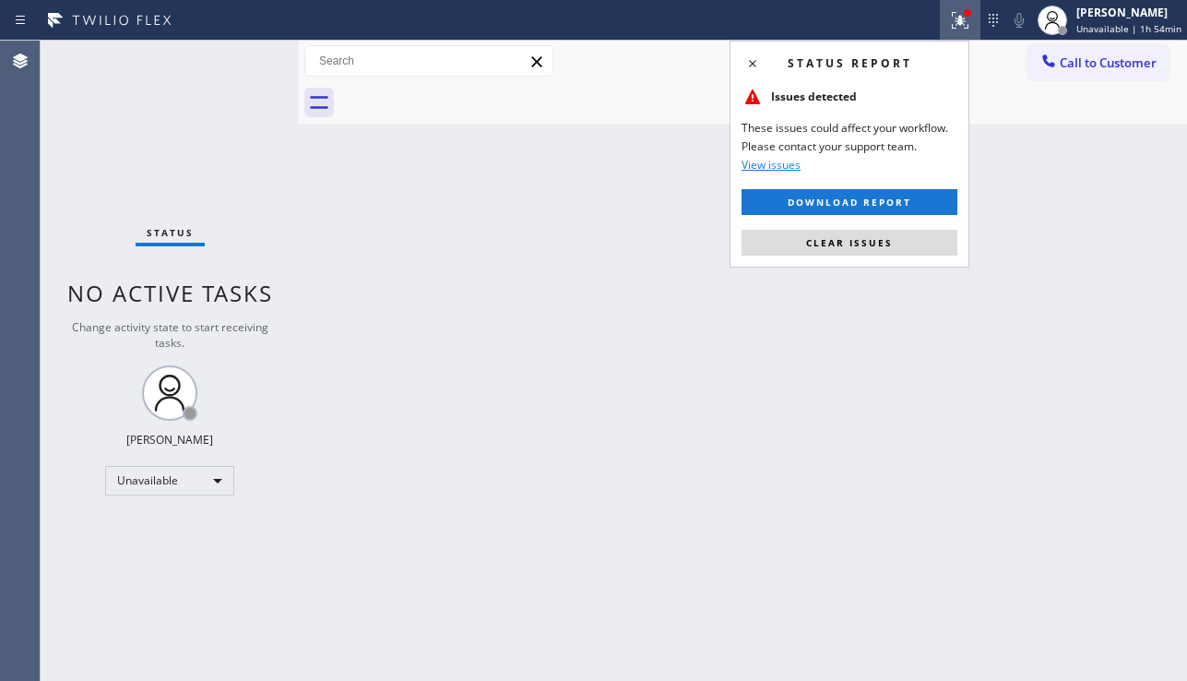
drag, startPoint x: 785, startPoint y: 246, endPoint x: 675, endPoint y: 296, distance: 120.5
click at [785, 247] on button "Clear issues" at bounding box center [849, 243] width 216 height 26
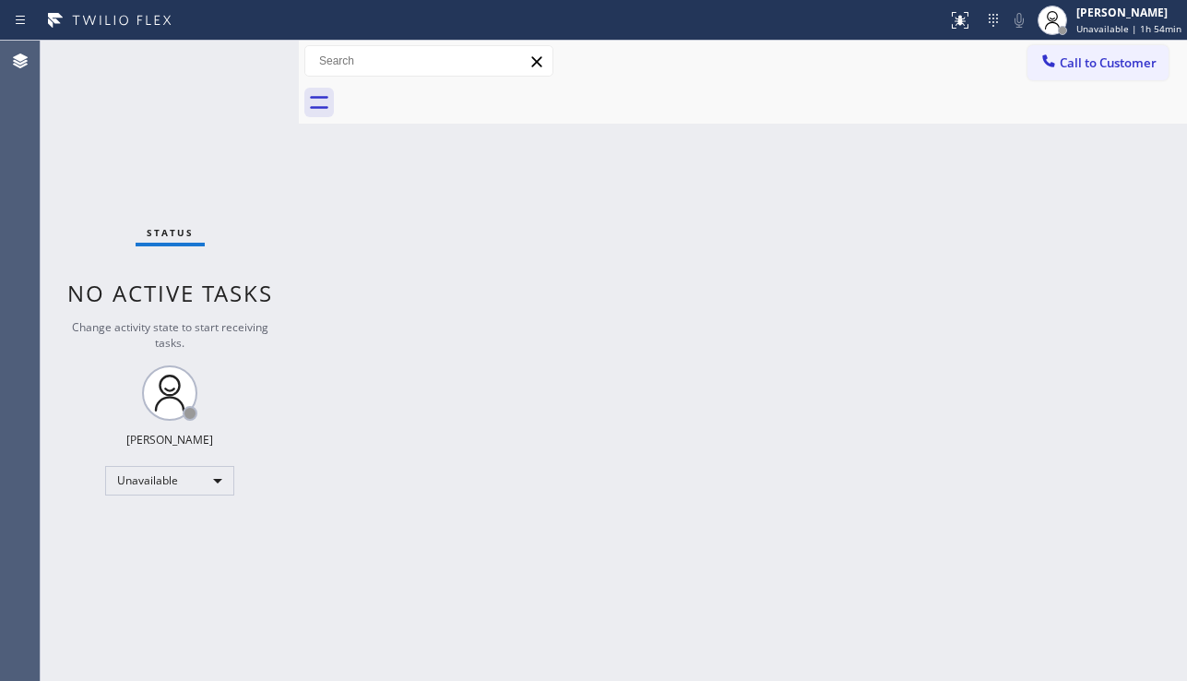
click at [651, 314] on div "Back to Dashboard Change Sender ID Customers Technicians Select a contact Outbo…" at bounding box center [743, 361] width 888 height 640
click at [1060, 62] on span "Call to Customer" at bounding box center [1108, 62] width 97 height 17
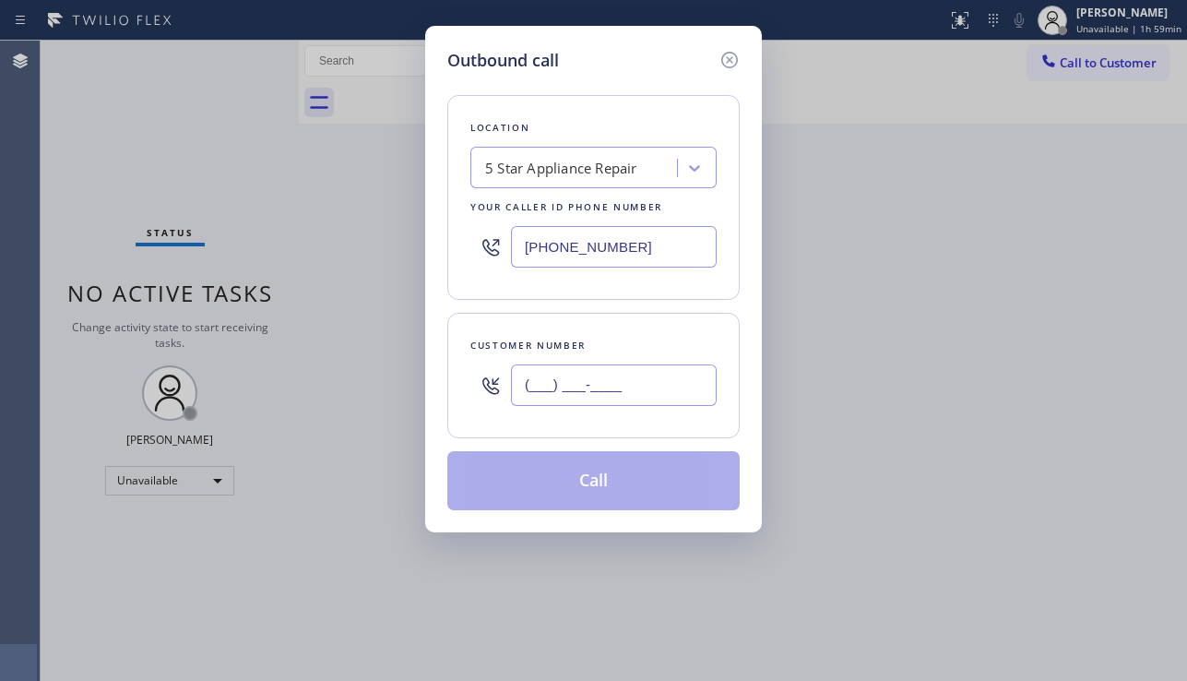
click at [595, 375] on input "(___) ___-____" at bounding box center [614, 384] width 206 height 41
paste input "213) 716-0225"
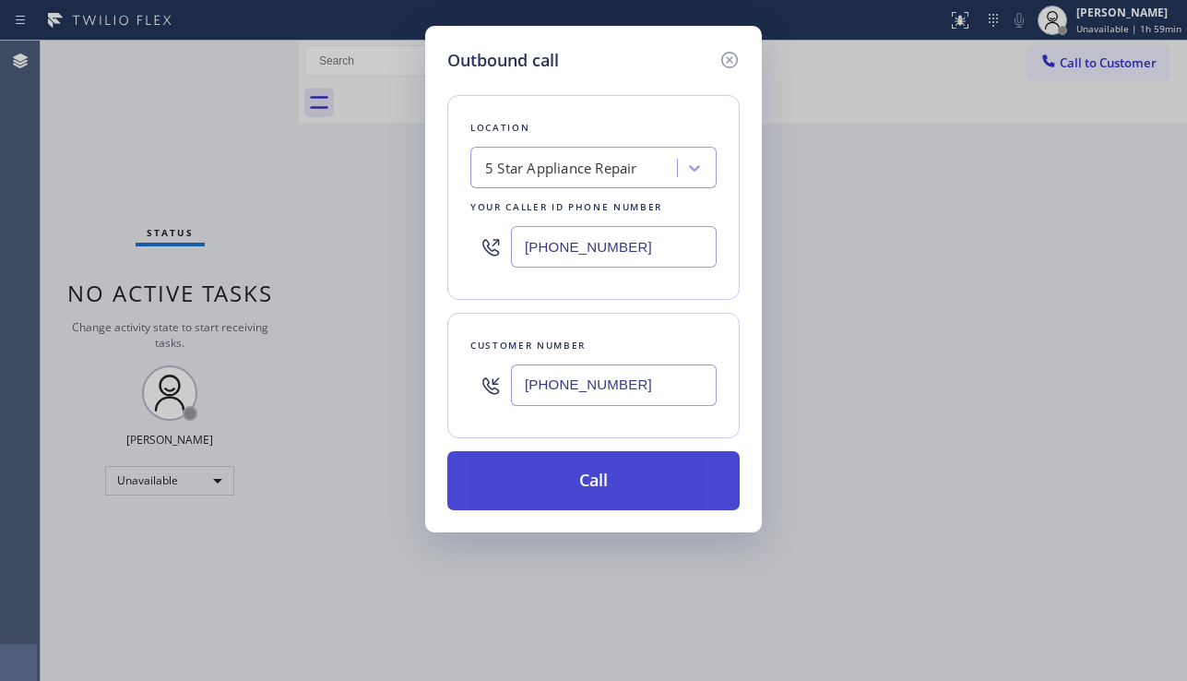
type input "[PHONE_NUMBER]"
click at [592, 480] on button "Call" at bounding box center [593, 480] width 292 height 59
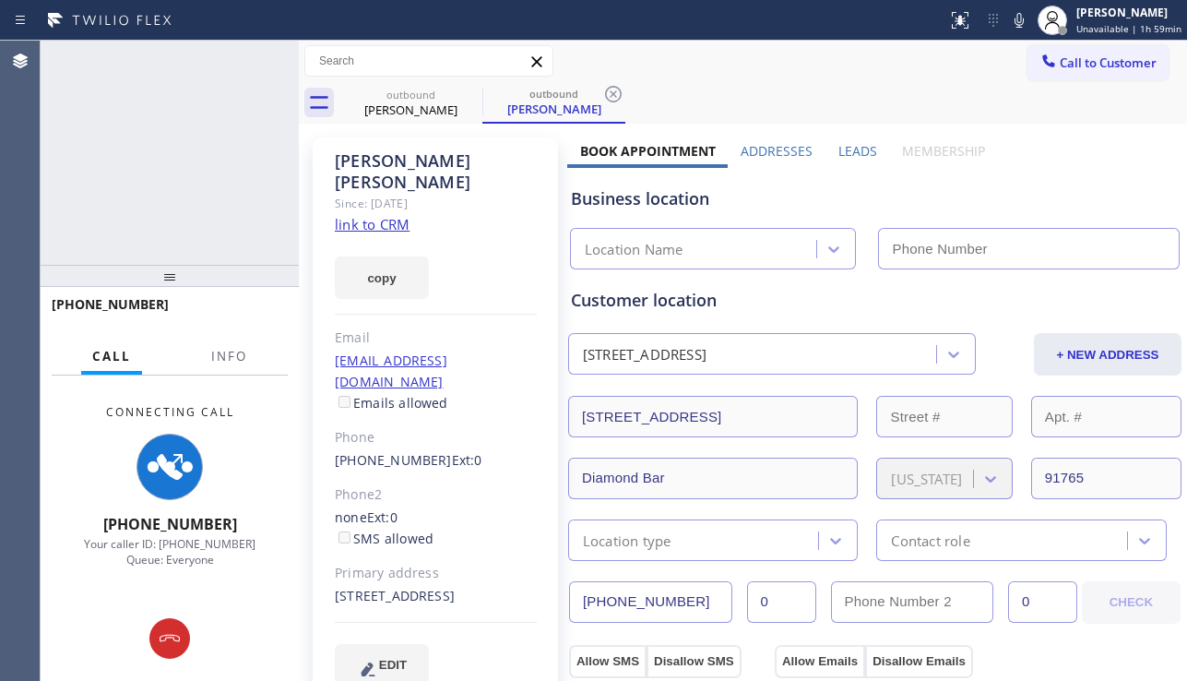
type input "[PHONE_NUMBER]"
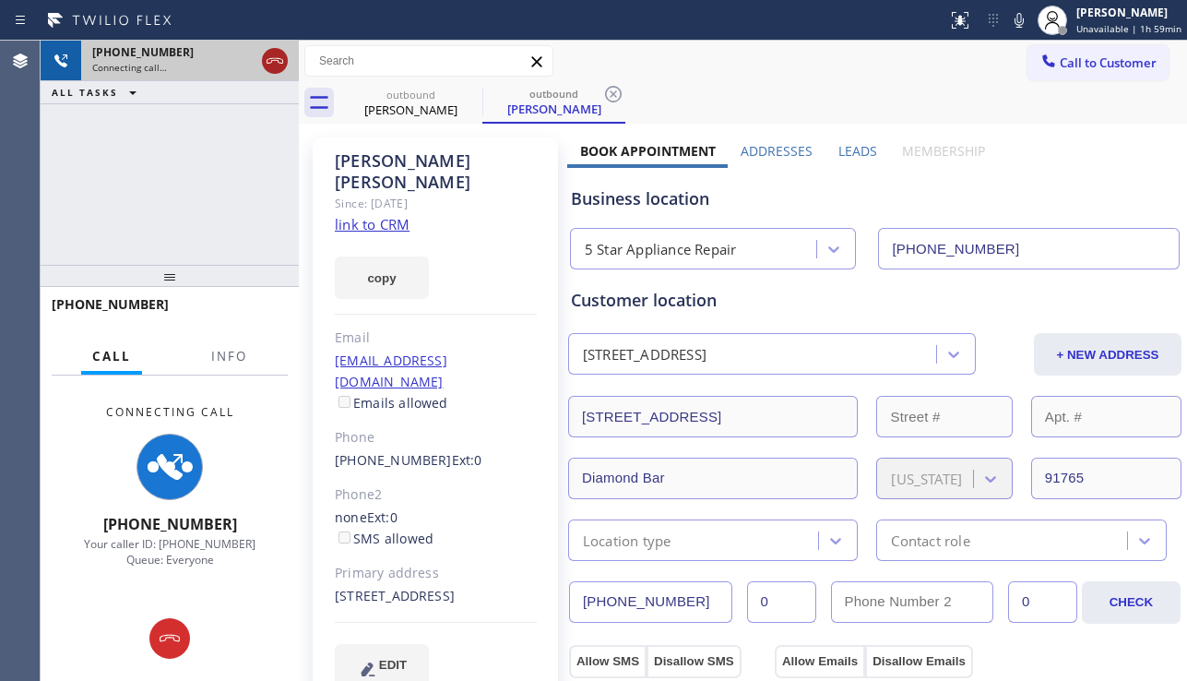
click at [275, 61] on icon at bounding box center [275, 61] width 22 height 22
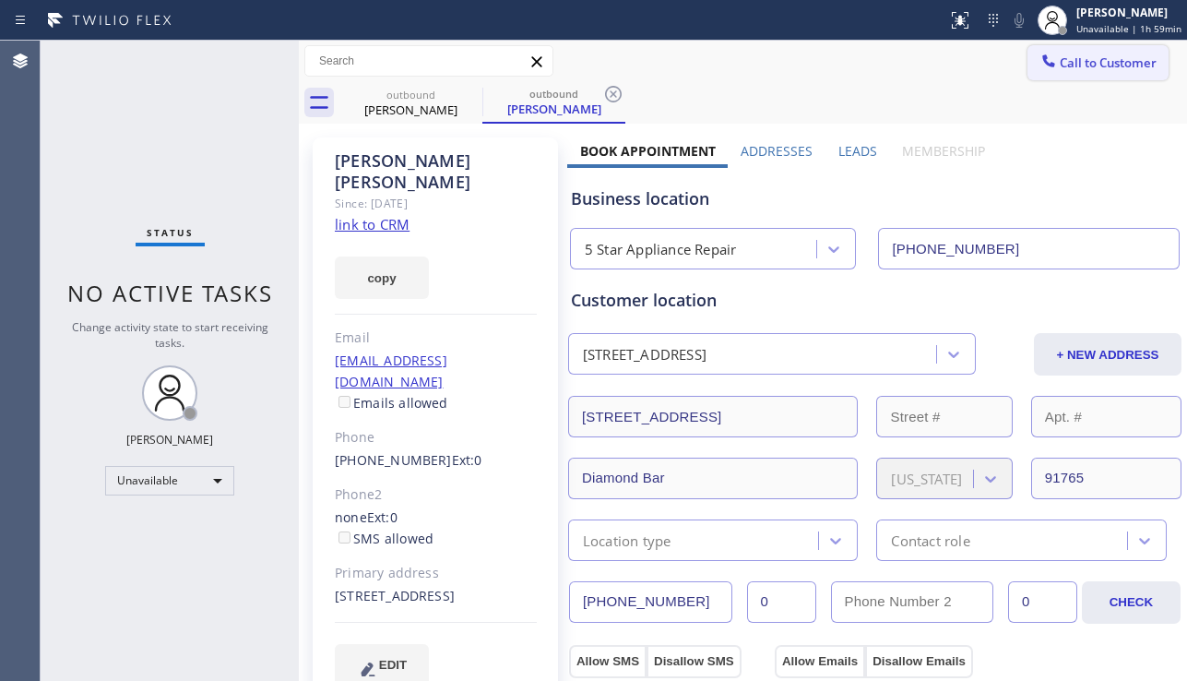
click at [1097, 68] on span "Call to Customer" at bounding box center [1108, 62] width 97 height 17
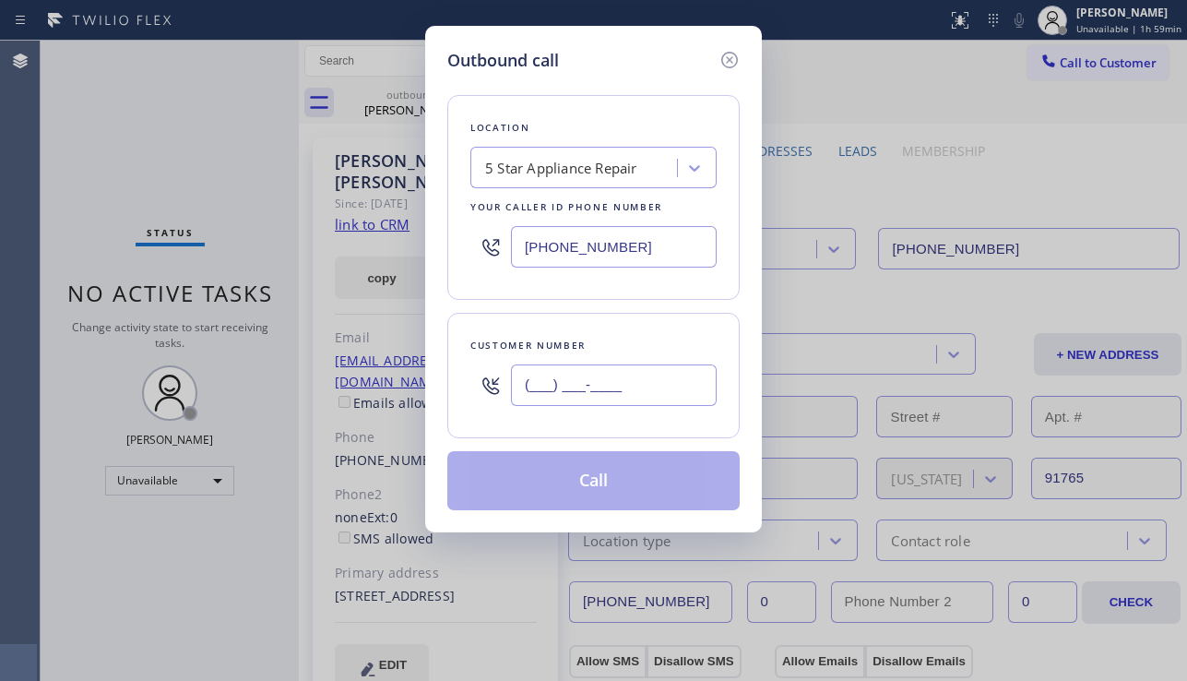
click at [602, 376] on input "(___) ___-____" at bounding box center [614, 384] width 206 height 41
paste input "310) 367-0250"
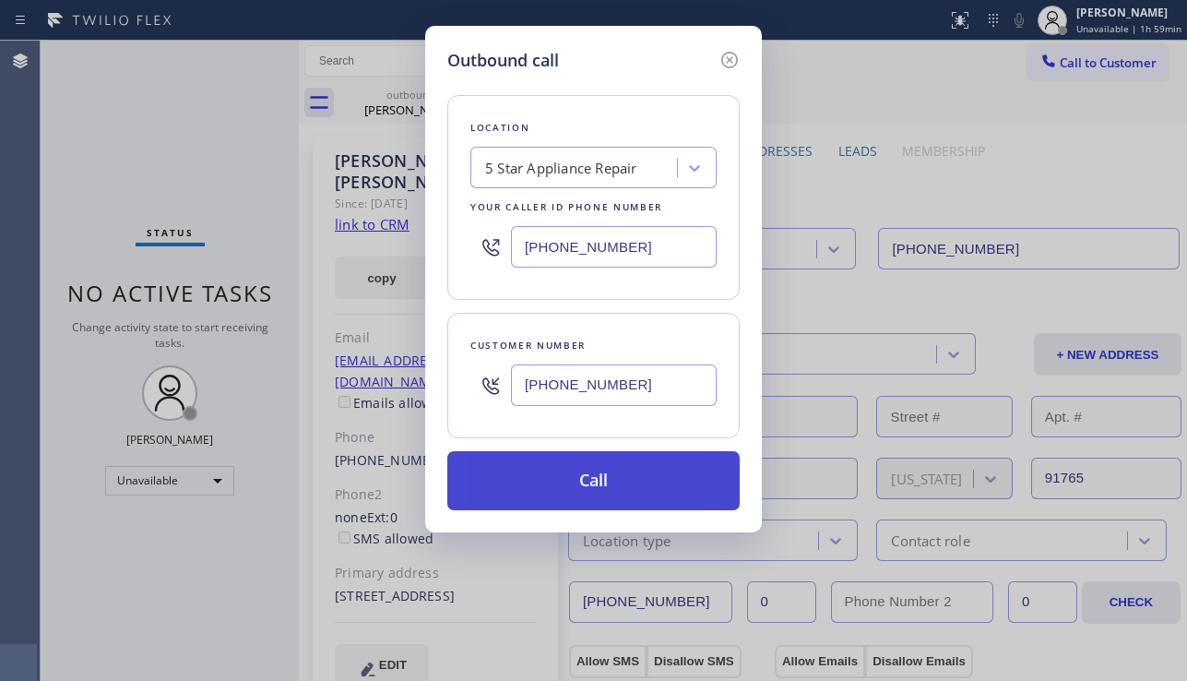
type input "[PHONE_NUMBER]"
click at [584, 484] on button "Call" at bounding box center [593, 480] width 292 height 59
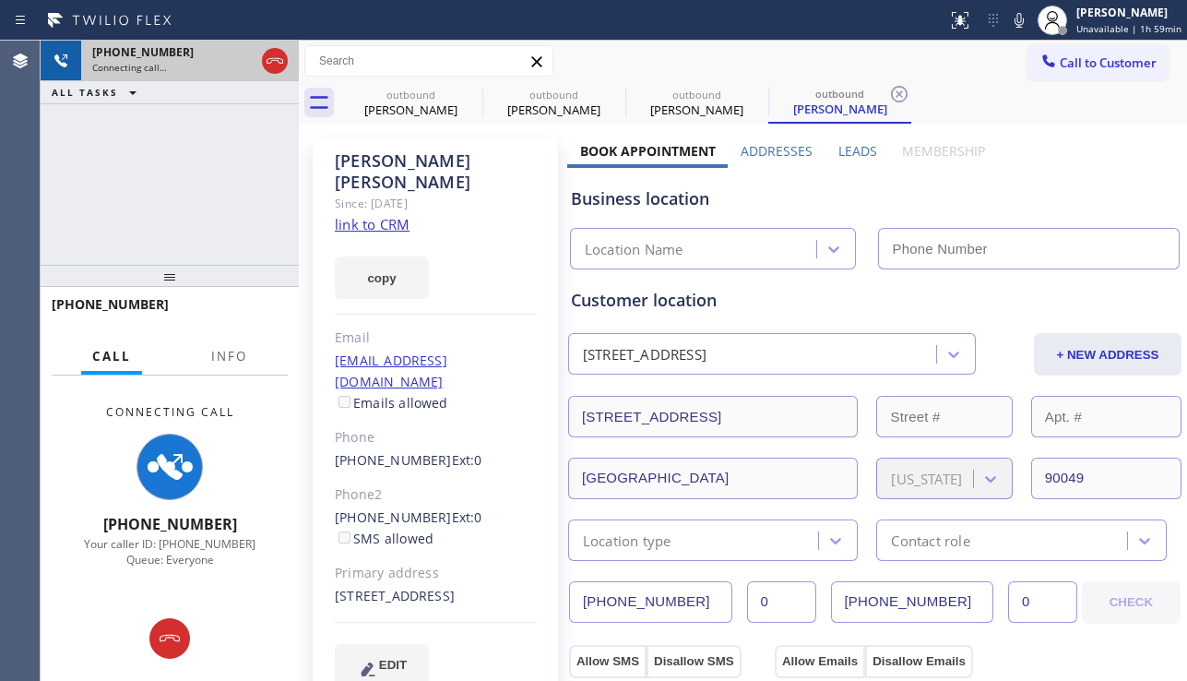
type input "[PHONE_NUMBER]"
click at [277, 64] on icon at bounding box center [275, 61] width 22 height 22
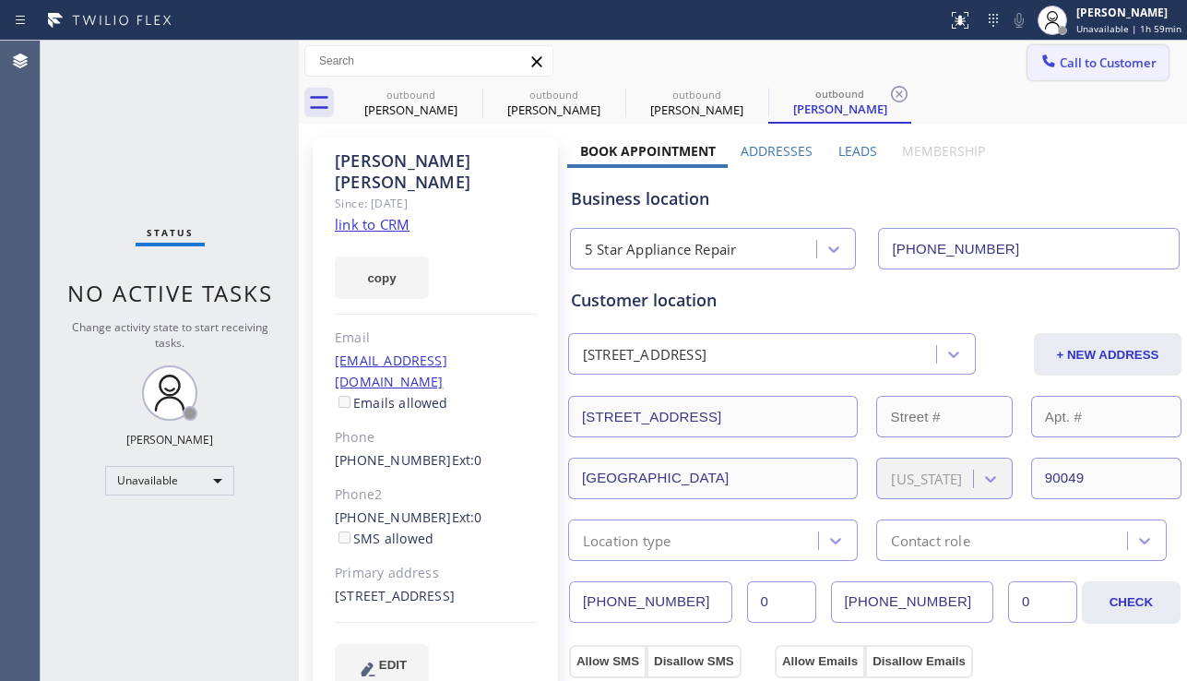
click at [1039, 69] on icon at bounding box center [1048, 61] width 18 height 18
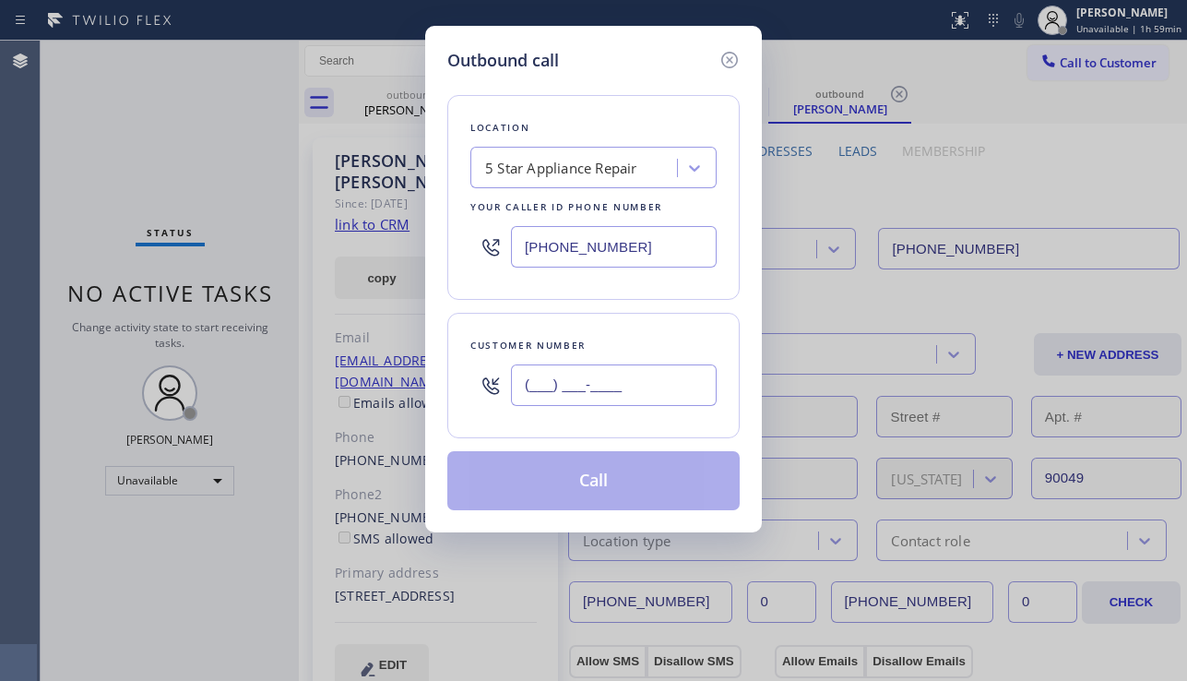
click at [595, 382] on input "(___) ___-____" at bounding box center [614, 384] width 206 height 41
paste input "818) 653-6069"
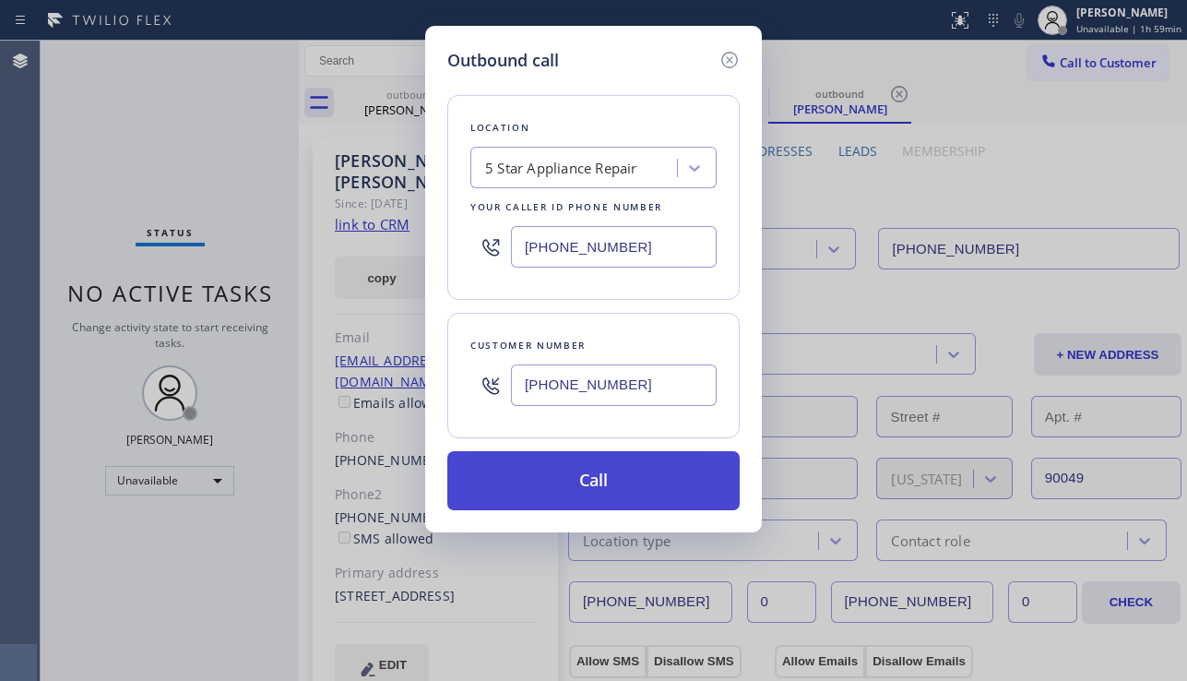
type input "[PHONE_NUMBER]"
click at [584, 482] on button "Call" at bounding box center [593, 480] width 292 height 59
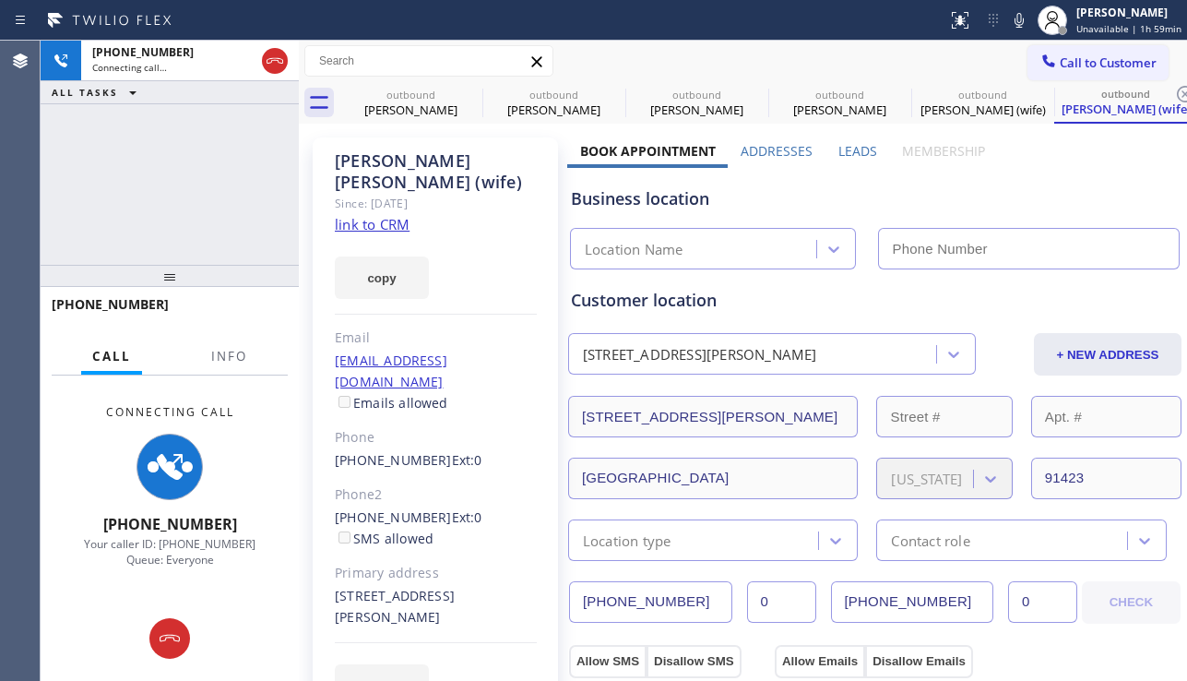
type input "[PHONE_NUMBER]"
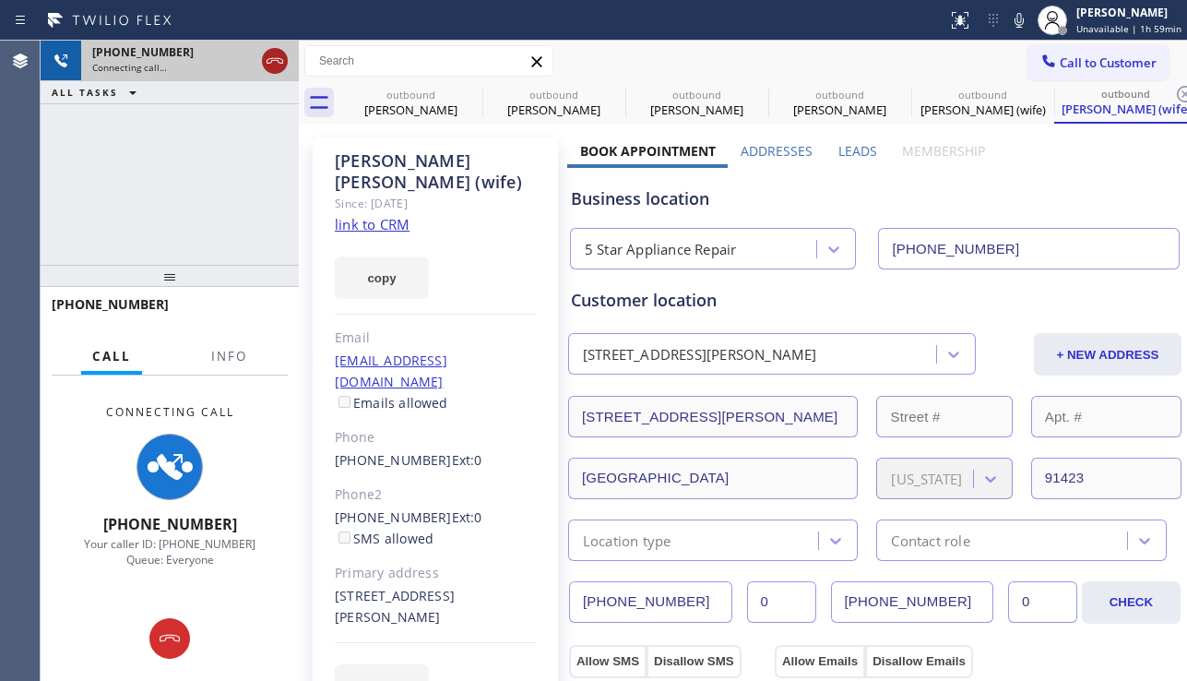
click at [279, 61] on icon at bounding box center [275, 61] width 22 height 22
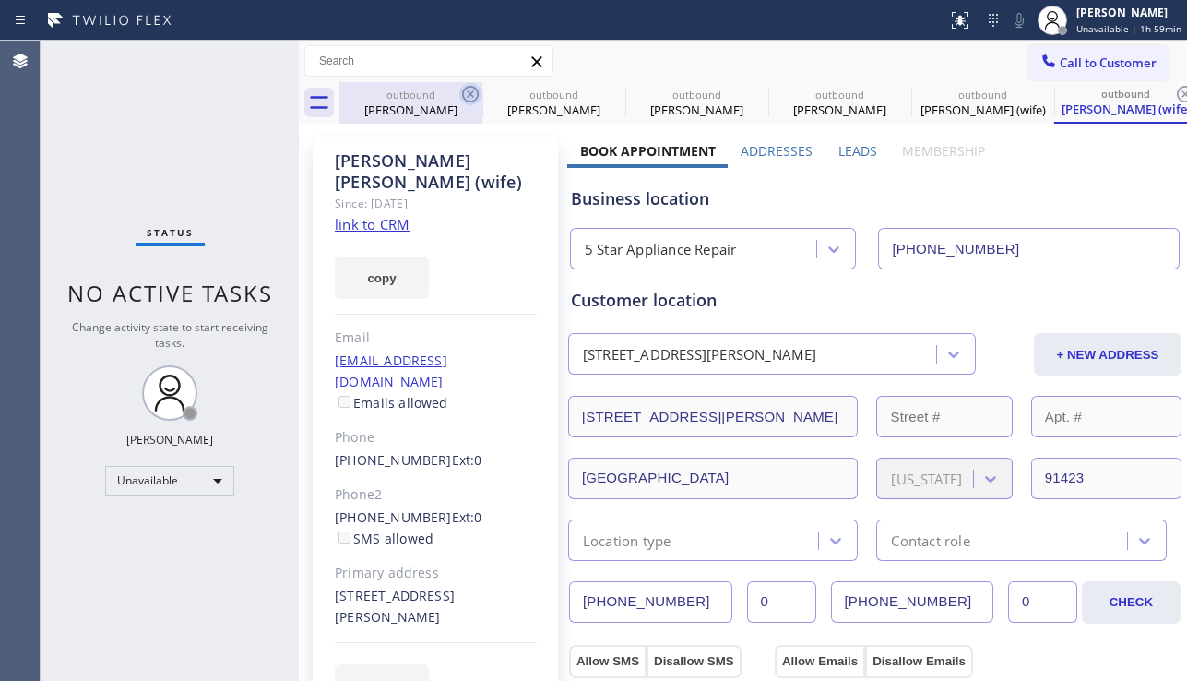
click at [474, 97] on icon at bounding box center [470, 94] width 22 height 22
click at [0, 0] on icon at bounding box center [0, 0] width 0 height 0
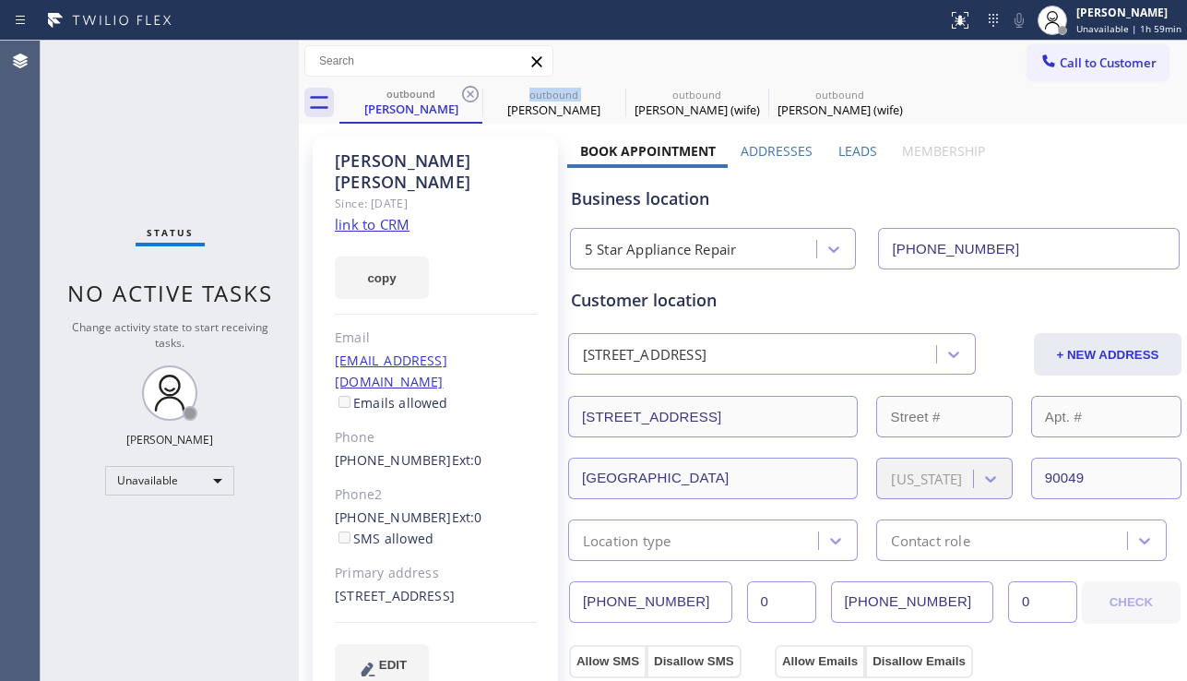
click at [474, 97] on icon at bounding box center [470, 94] width 22 height 22
click at [0, 0] on icon at bounding box center [0, 0] width 0 height 0
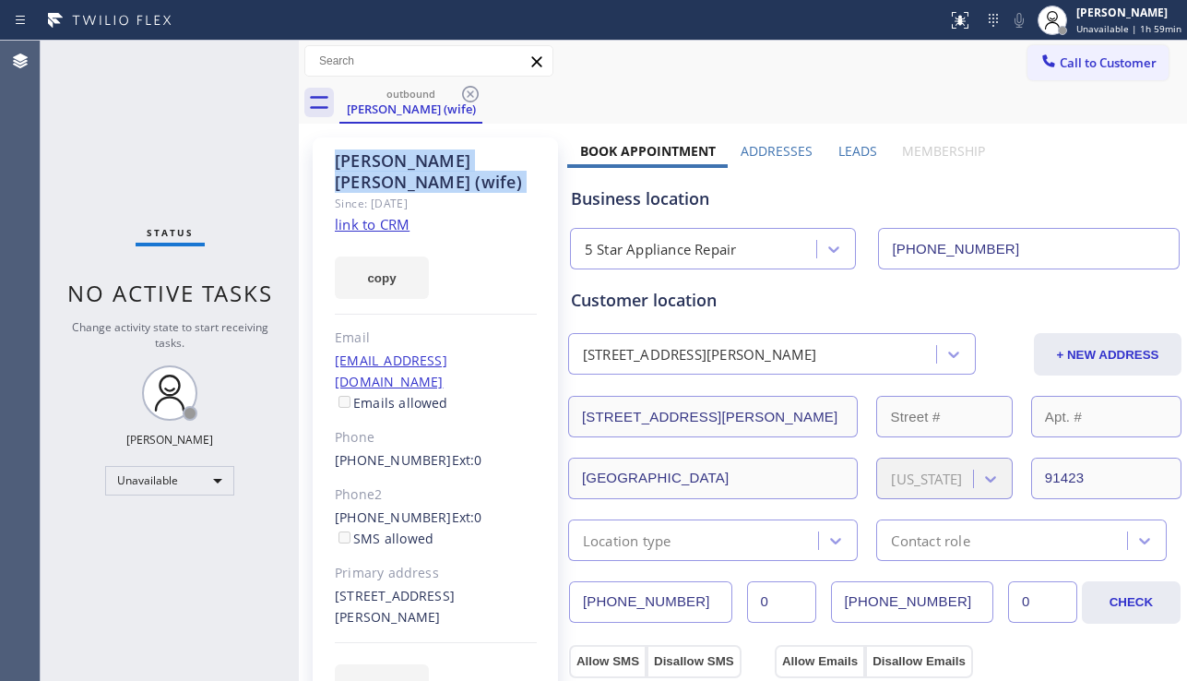
click at [474, 97] on icon at bounding box center [470, 94] width 22 height 22
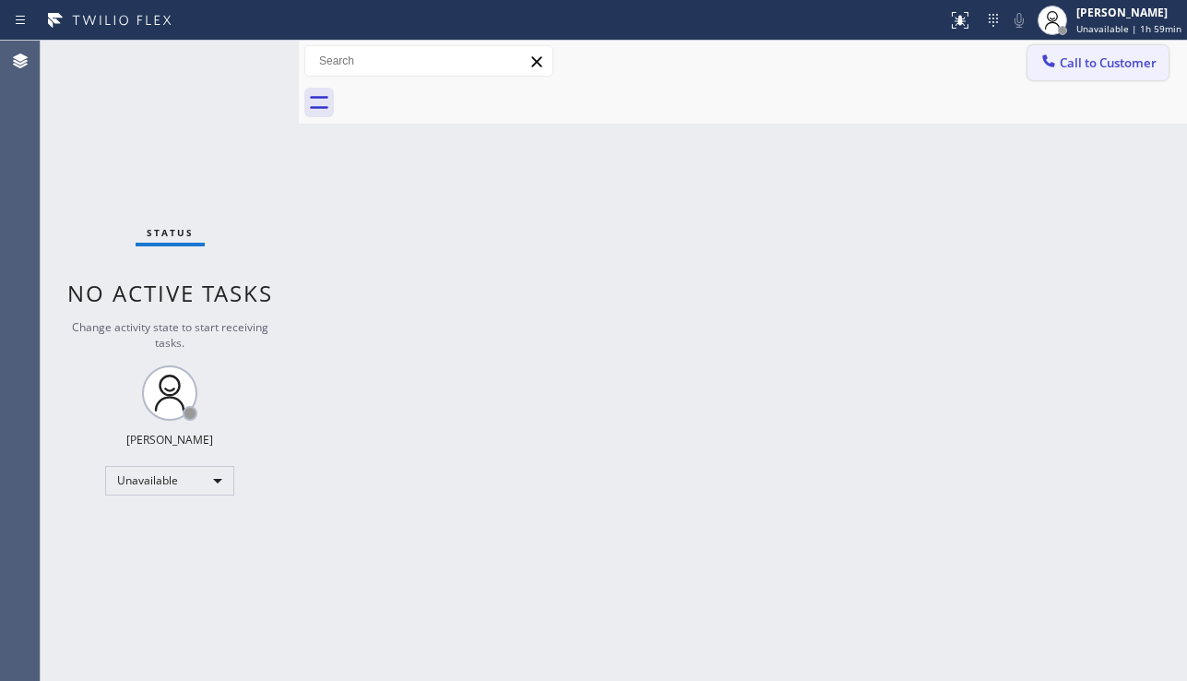
click at [1091, 79] on button "Call to Customer" at bounding box center [1097, 62] width 141 height 35
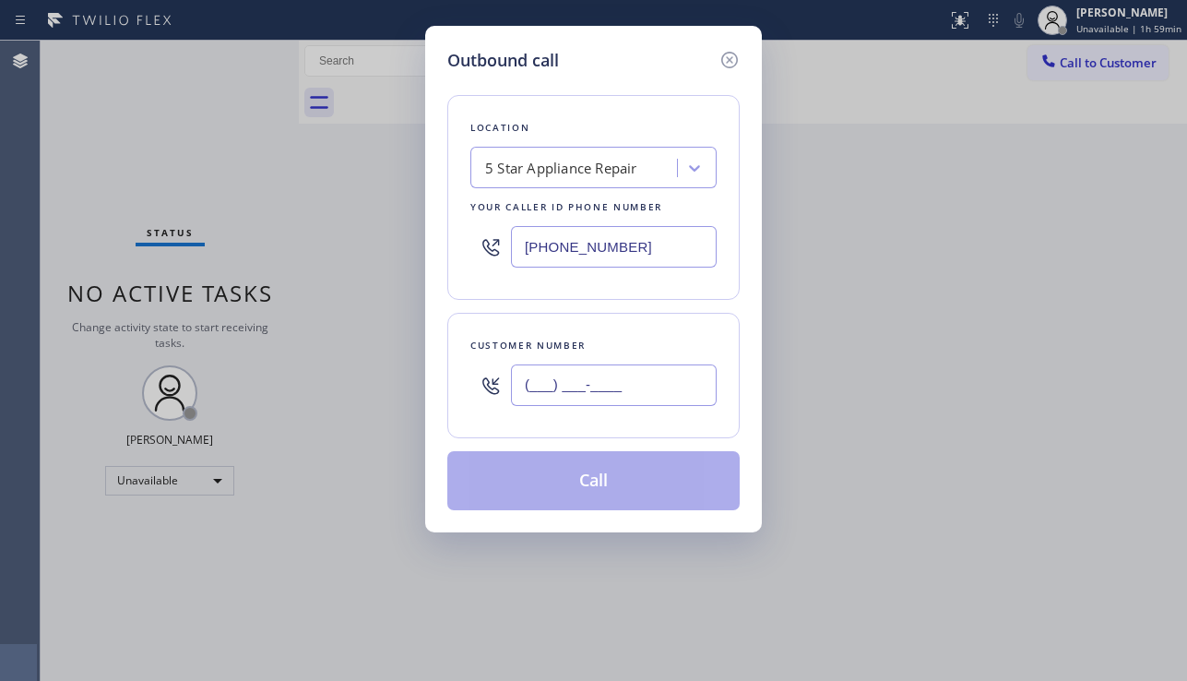
click at [591, 374] on input "(___) ___-____" at bounding box center [614, 384] width 206 height 41
paste input "626) 379-0517"
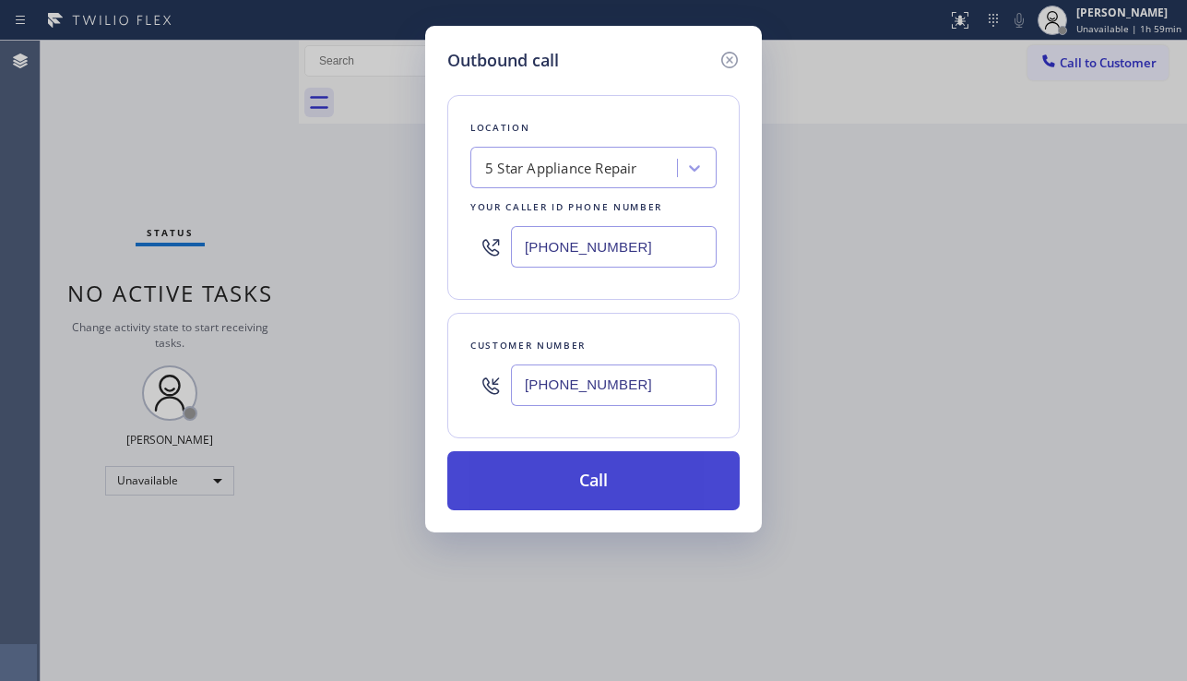
type input "[PHONE_NUMBER]"
click at [610, 475] on button "Call" at bounding box center [593, 480] width 292 height 59
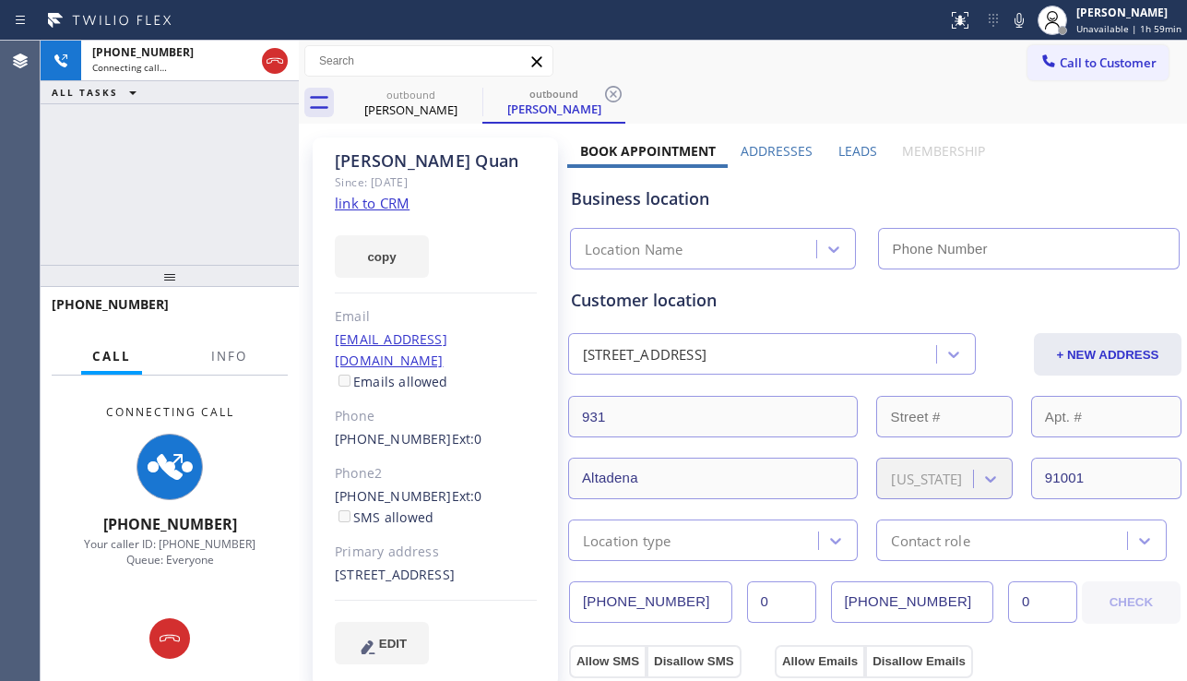
type input "[PHONE_NUMBER]"
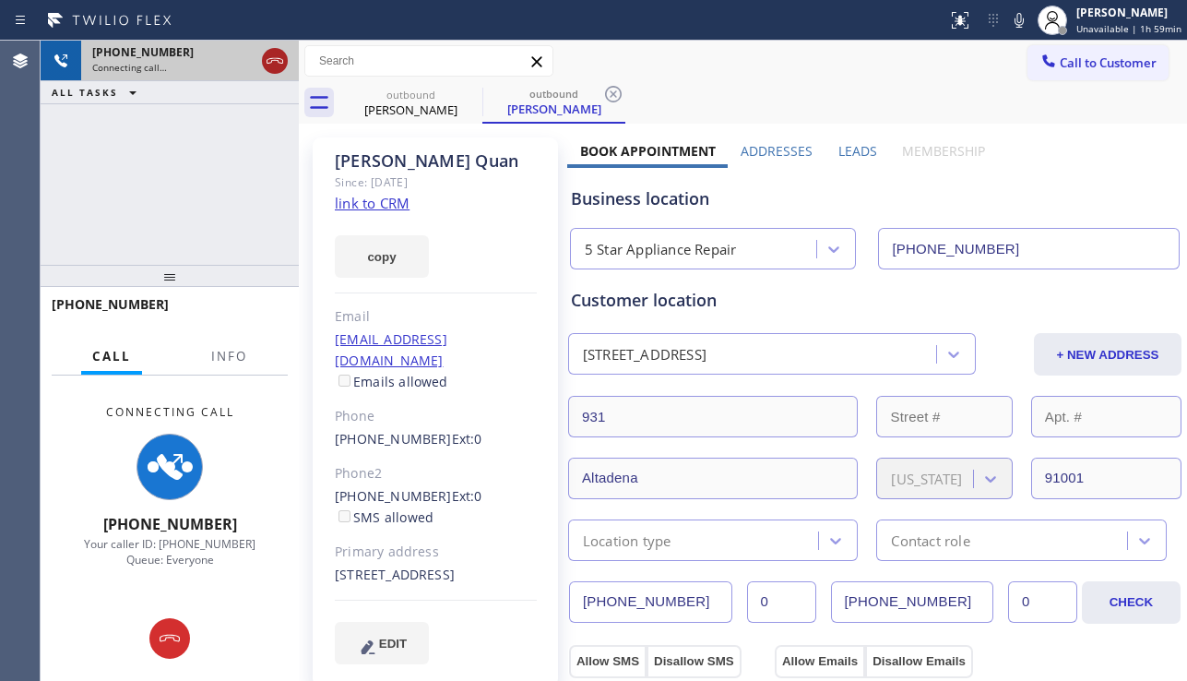
click at [276, 63] on icon at bounding box center [275, 61] width 22 height 22
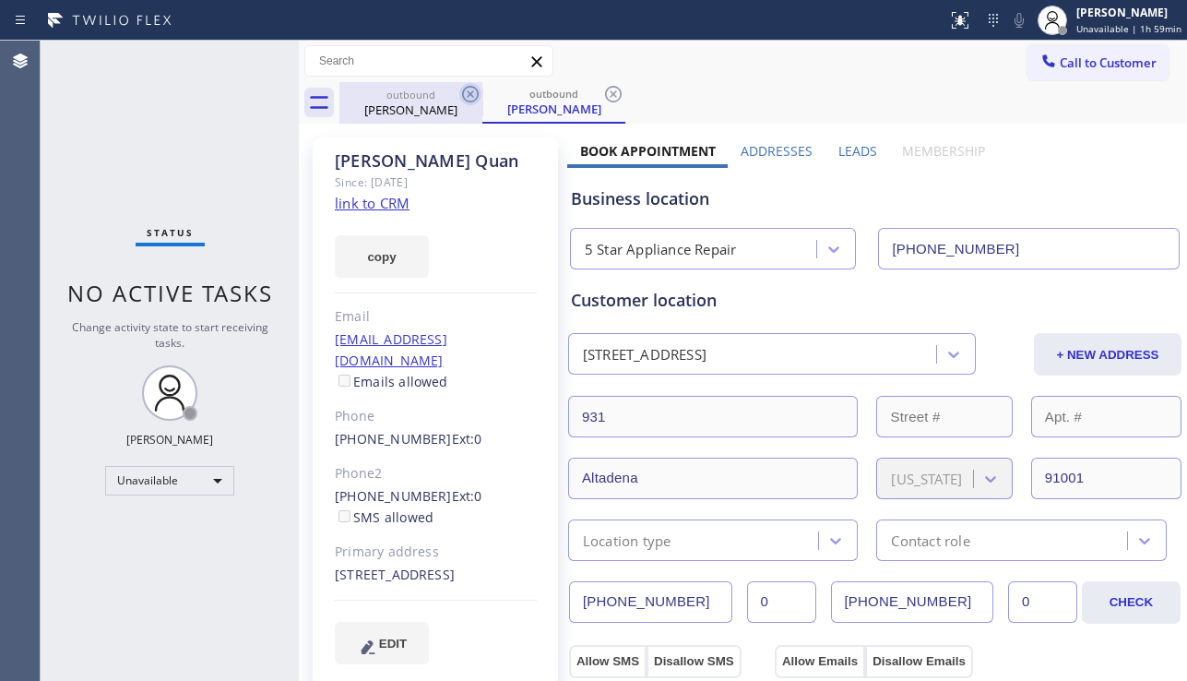
click at [468, 93] on icon at bounding box center [470, 94] width 22 height 22
click at [468, 93] on icon at bounding box center [470, 94] width 17 height 17
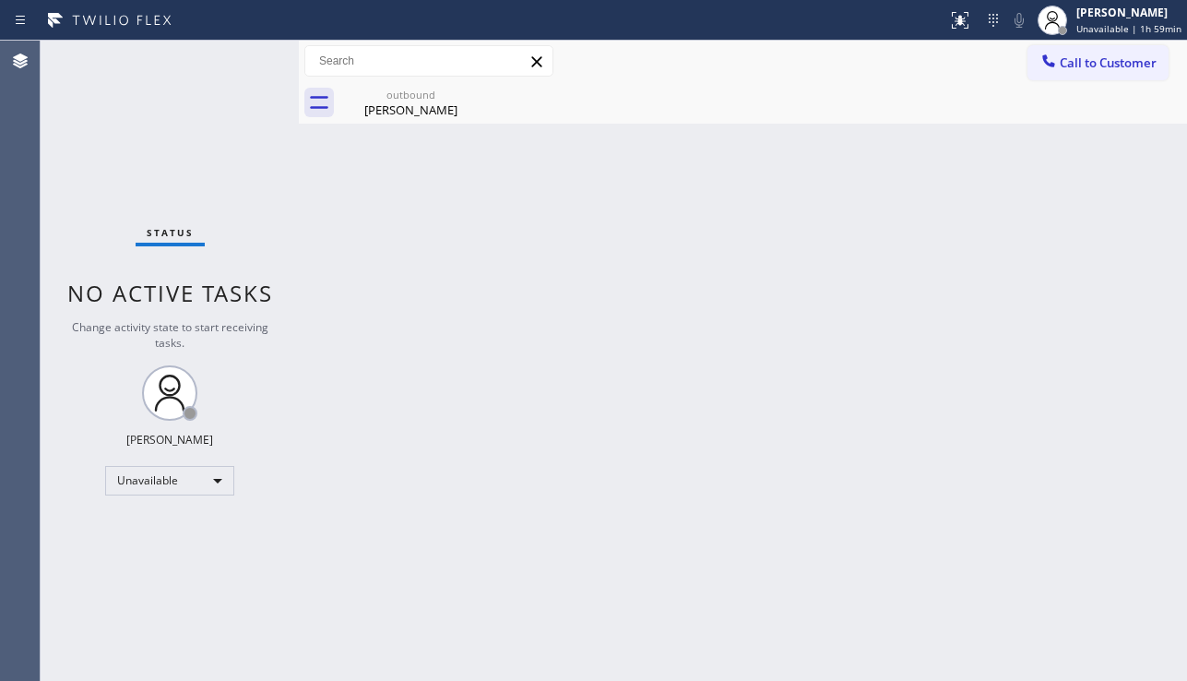
click at [0, 0] on icon at bounding box center [0, 0] width 0 height 0
click at [444, 101] on div "outbound" at bounding box center [410, 95] width 139 height 14
click at [1058, 54] on div at bounding box center [1048, 63] width 22 height 22
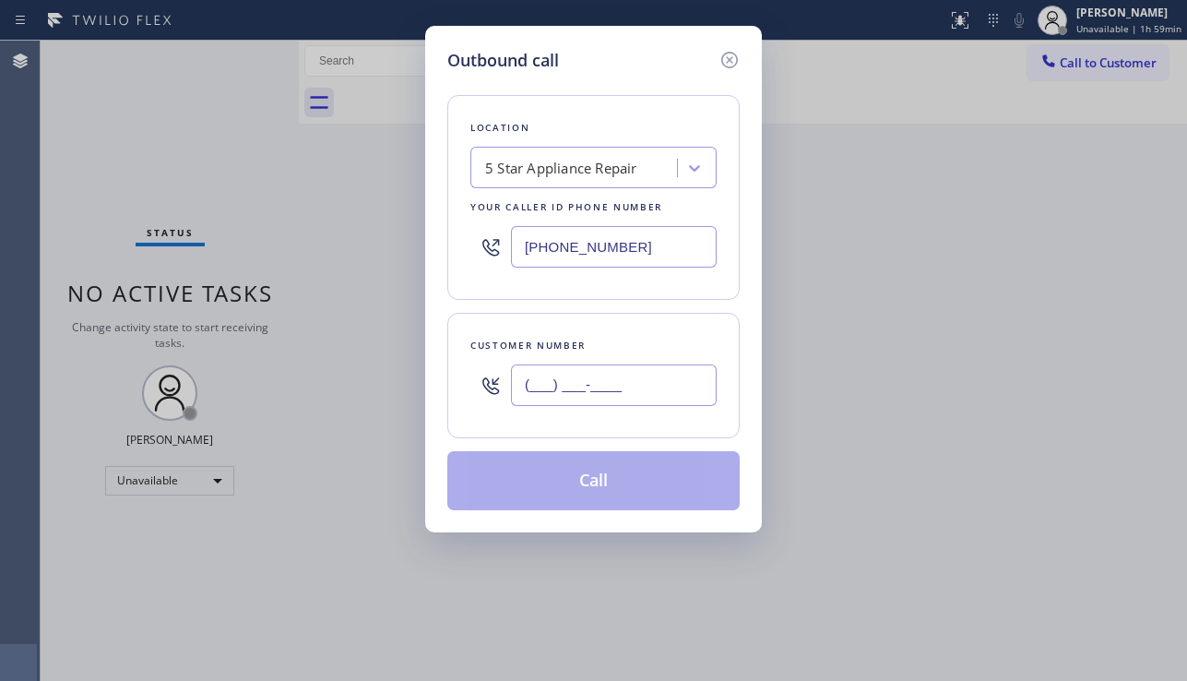
click at [588, 397] on input "(___) ___-____" at bounding box center [614, 384] width 206 height 41
paste input "480) 223-3957"
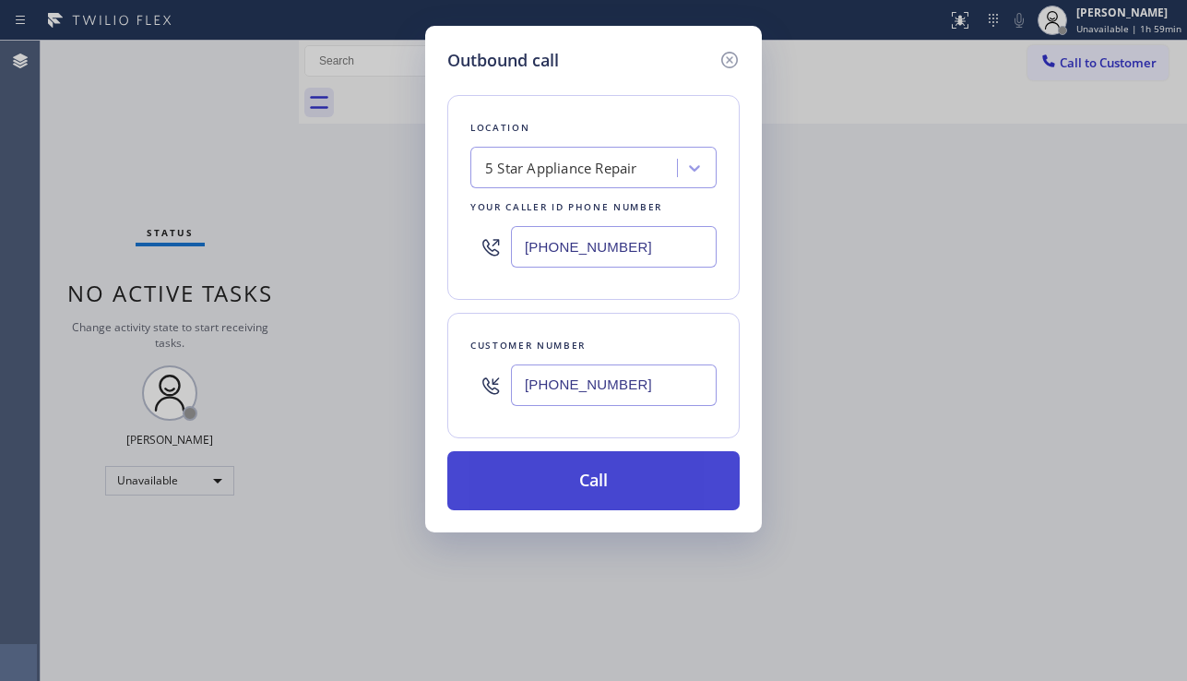
type input "[PHONE_NUMBER]"
click at [631, 488] on button "Call" at bounding box center [593, 480] width 292 height 59
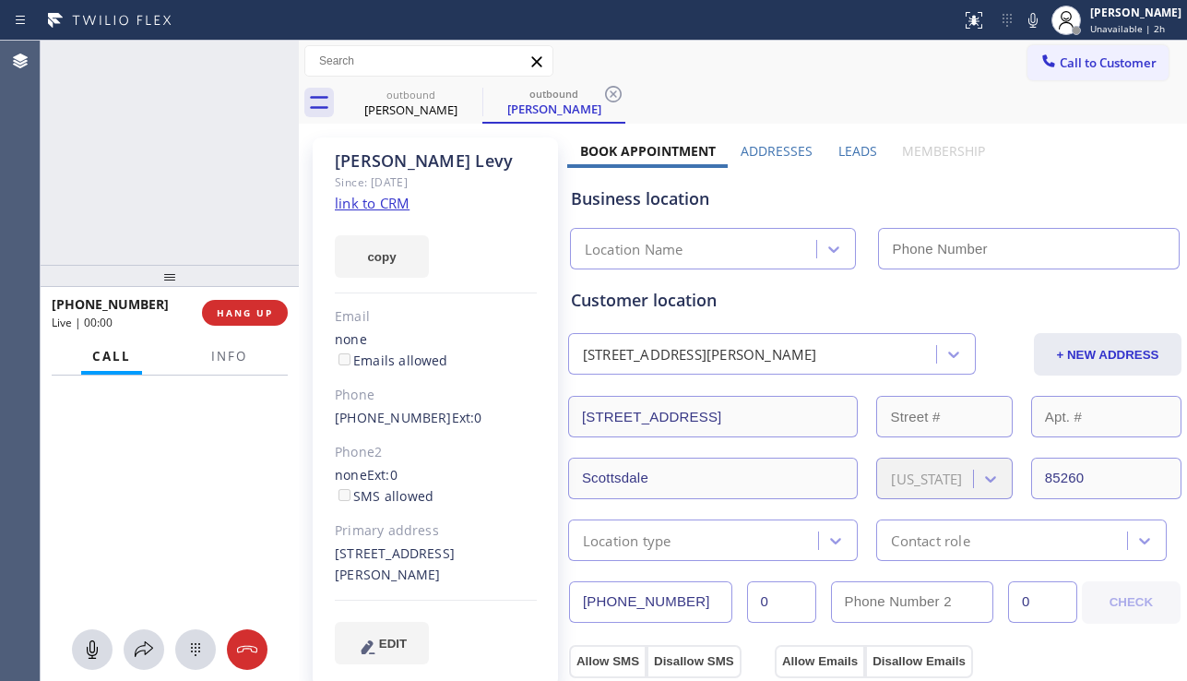
type input "[PHONE_NUMBER]"
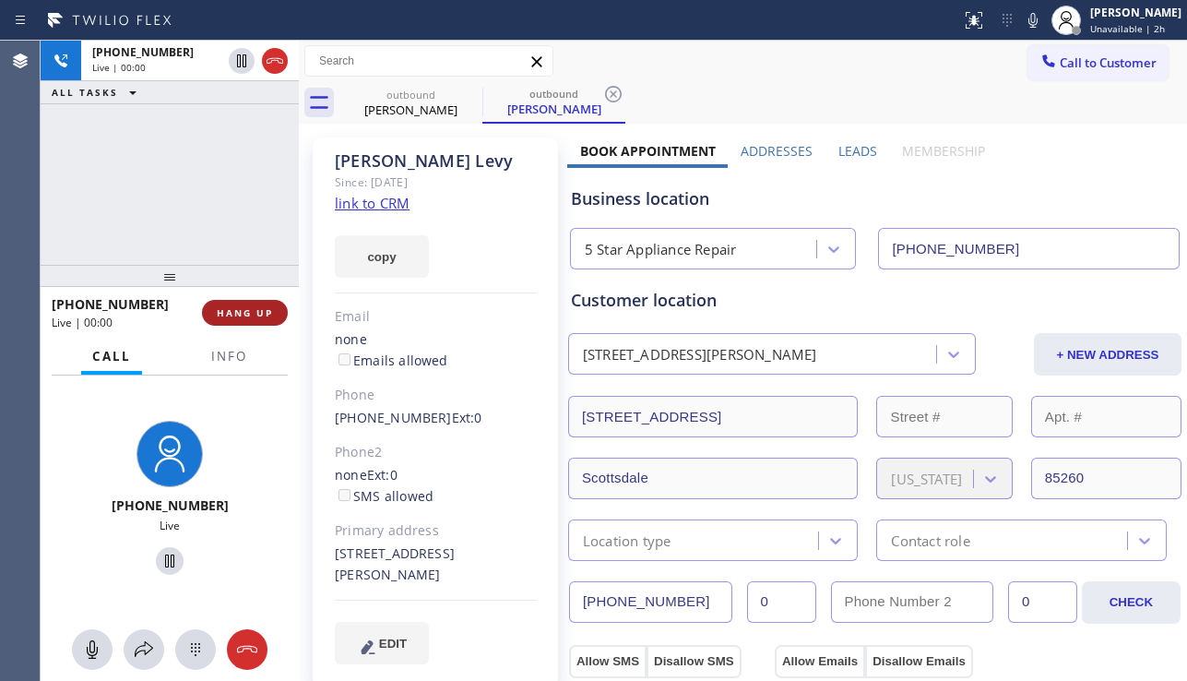
click at [255, 313] on span "HANG UP" at bounding box center [245, 312] width 56 height 13
click at [255, 311] on span "HANG UP" at bounding box center [245, 312] width 56 height 13
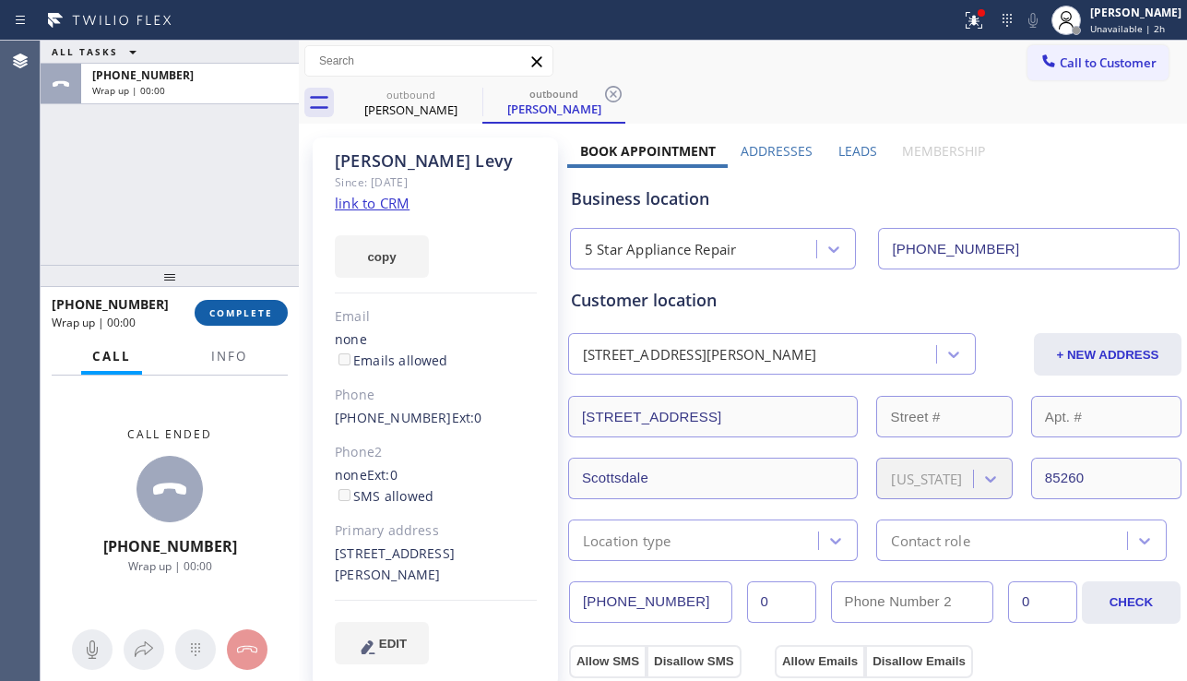
click at [255, 310] on span "COMPLETE" at bounding box center [241, 312] width 64 height 13
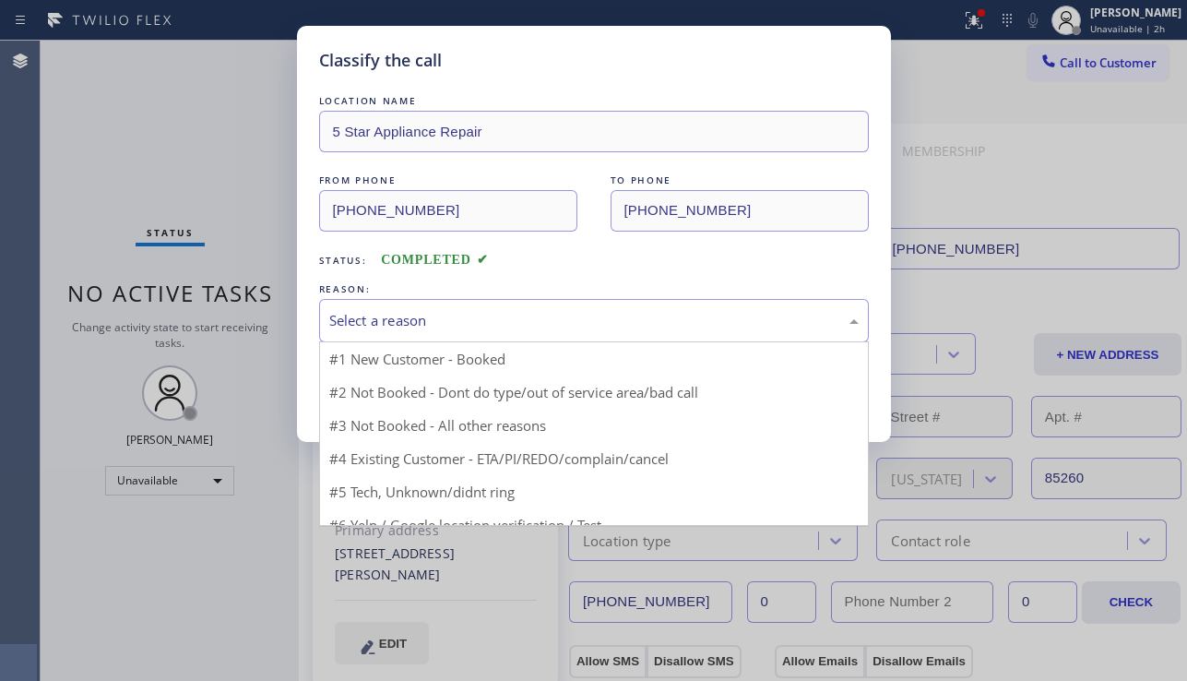
click at [458, 322] on div "Select a reason" at bounding box center [593, 320] width 529 height 21
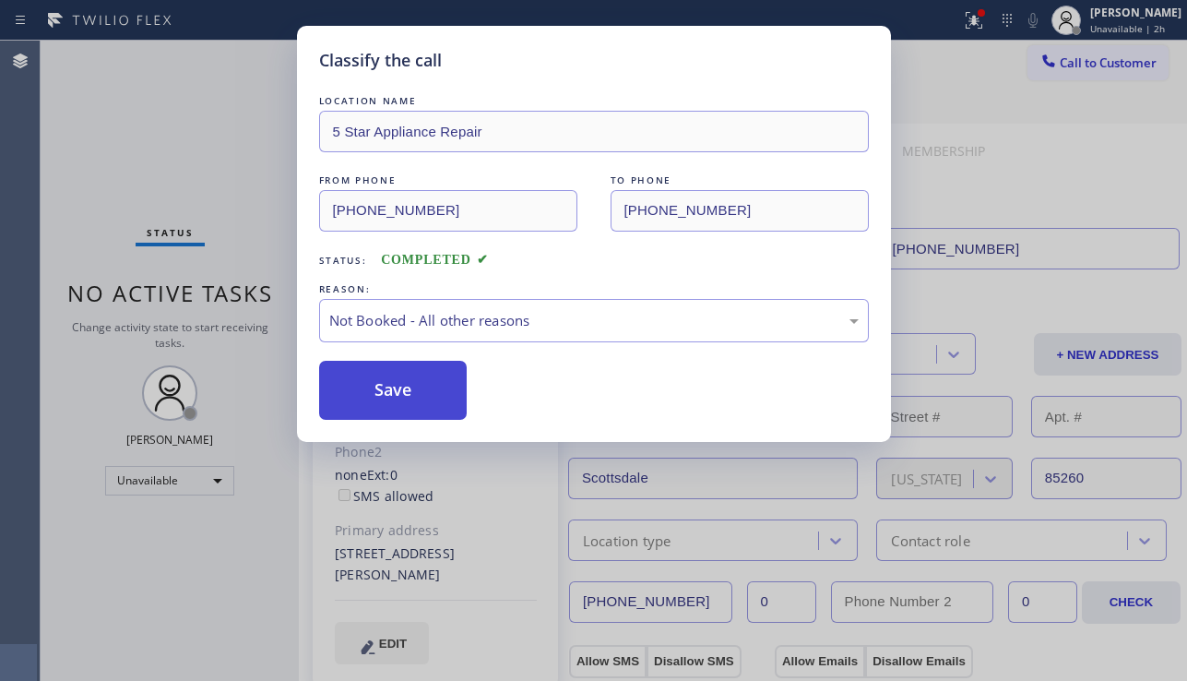
click at [407, 387] on button "Save" at bounding box center [393, 390] width 148 height 59
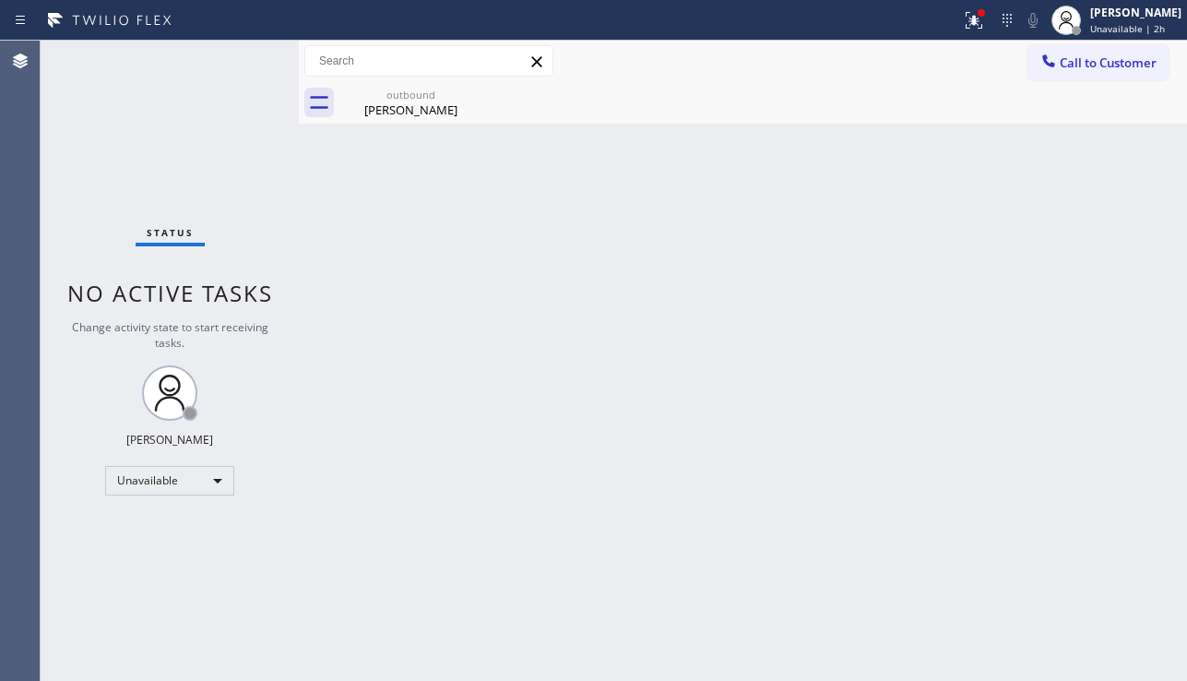
click at [1060, 69] on span "Call to Customer" at bounding box center [1108, 62] width 97 height 17
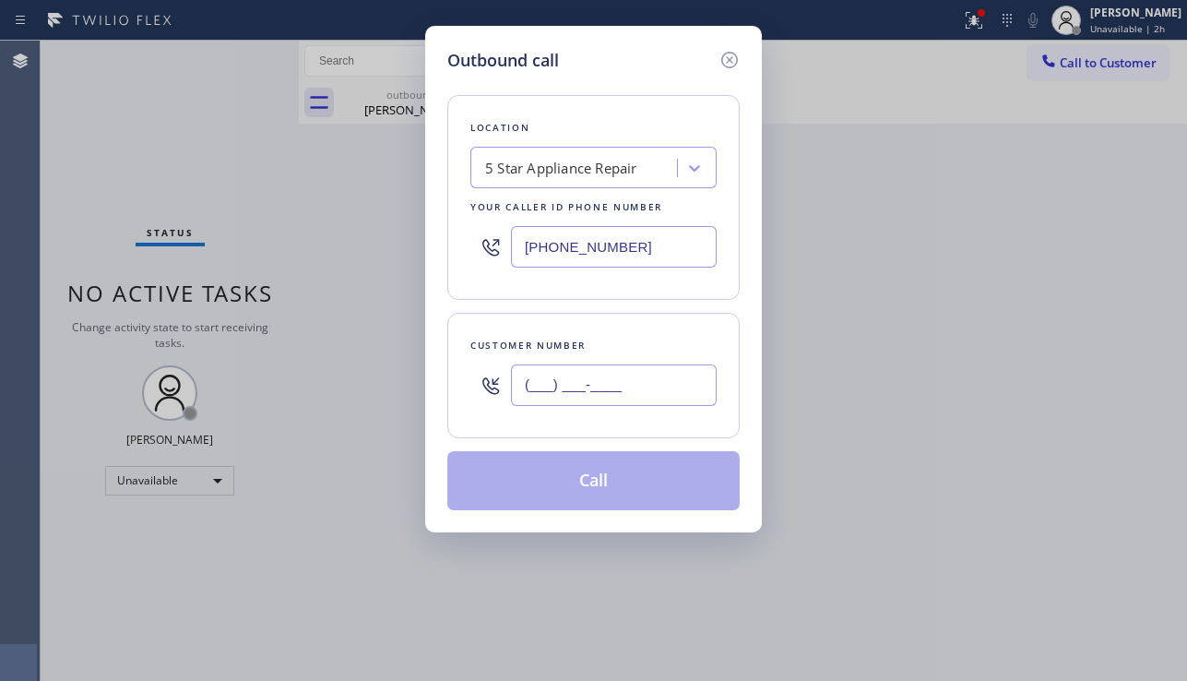
click at [585, 403] on input "(___) ___-____" at bounding box center [614, 384] width 206 height 41
paste input "347) 392-8548"
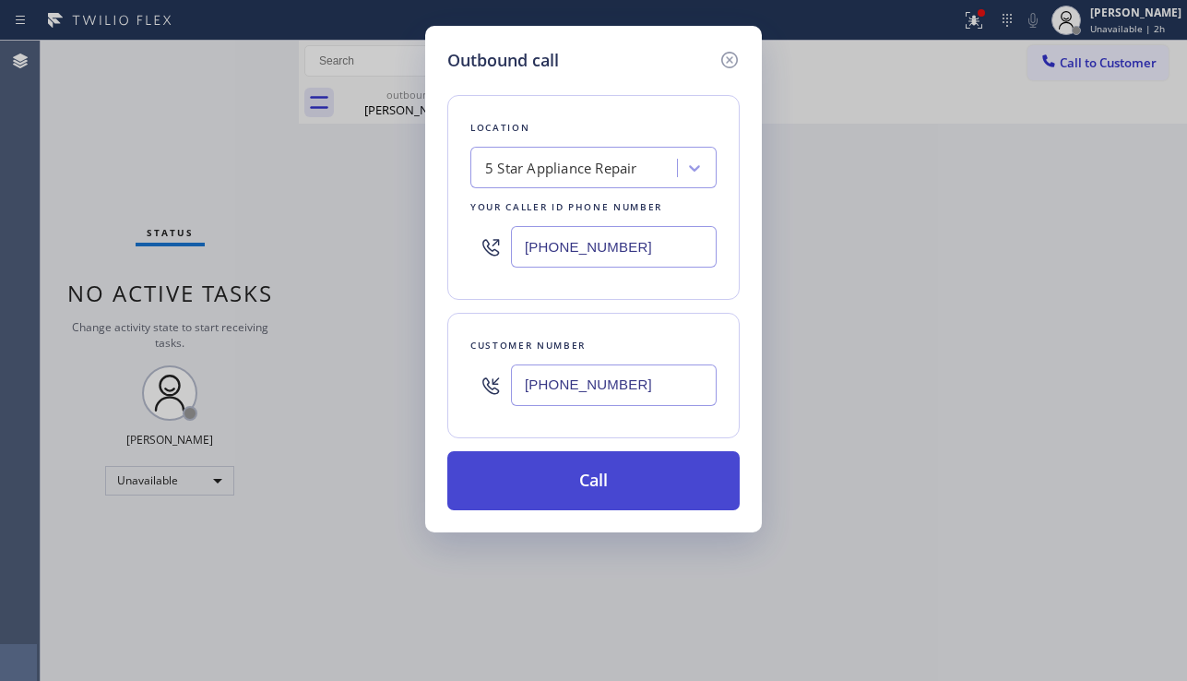
type input "[PHONE_NUMBER]"
click at [618, 478] on button "Call" at bounding box center [593, 480] width 292 height 59
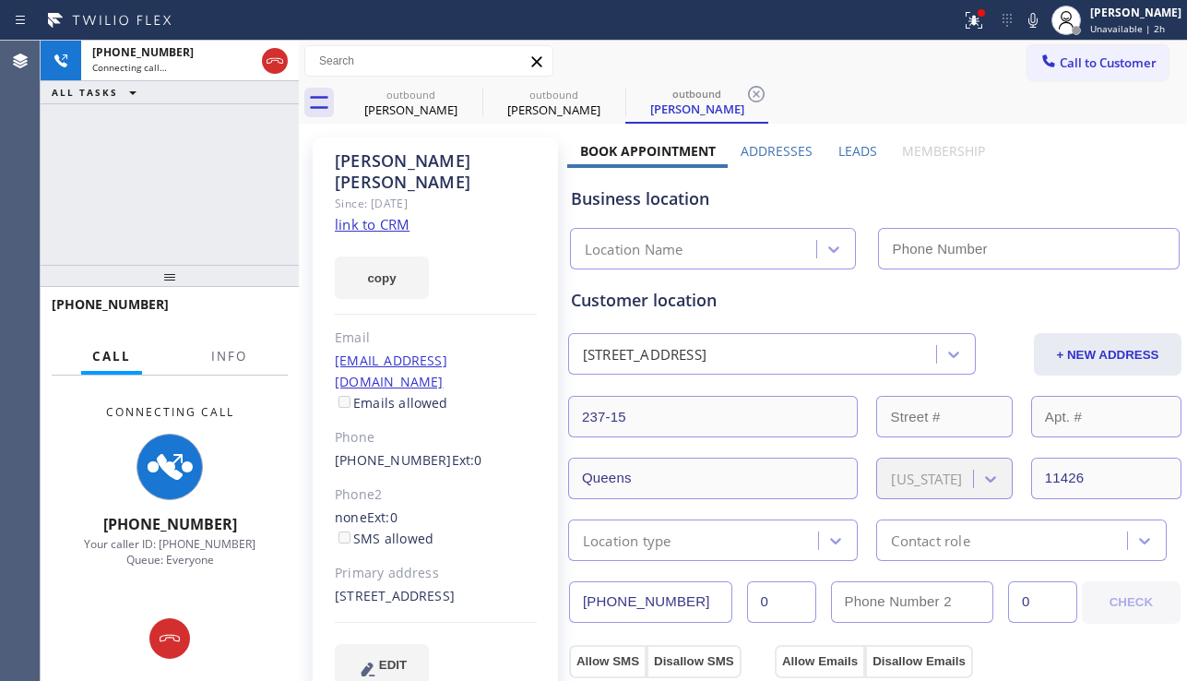
type input "[PHONE_NUMBER]"
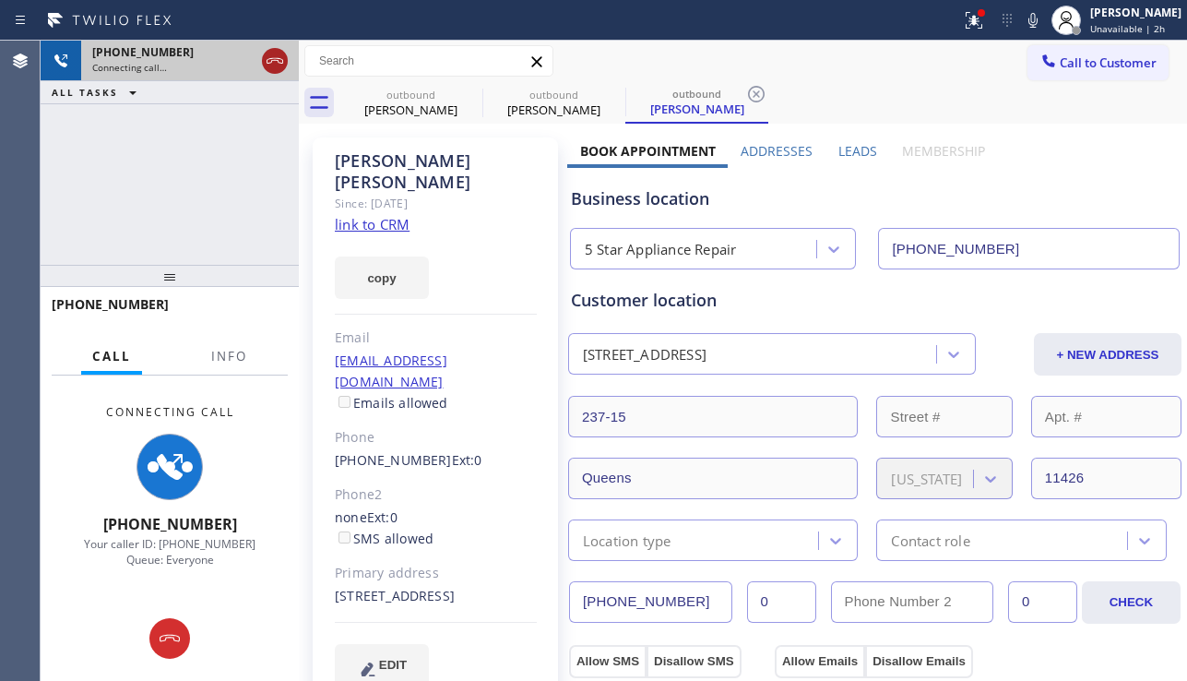
click at [282, 60] on icon at bounding box center [275, 61] width 17 height 6
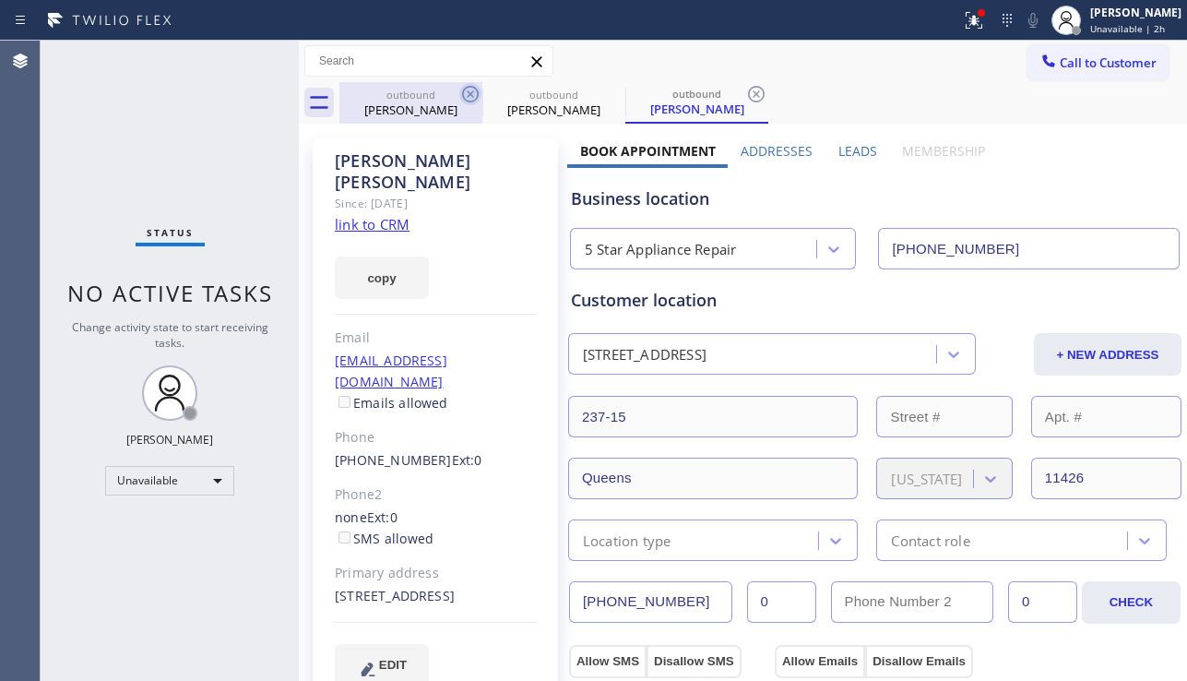
click at [465, 88] on icon at bounding box center [470, 94] width 22 height 22
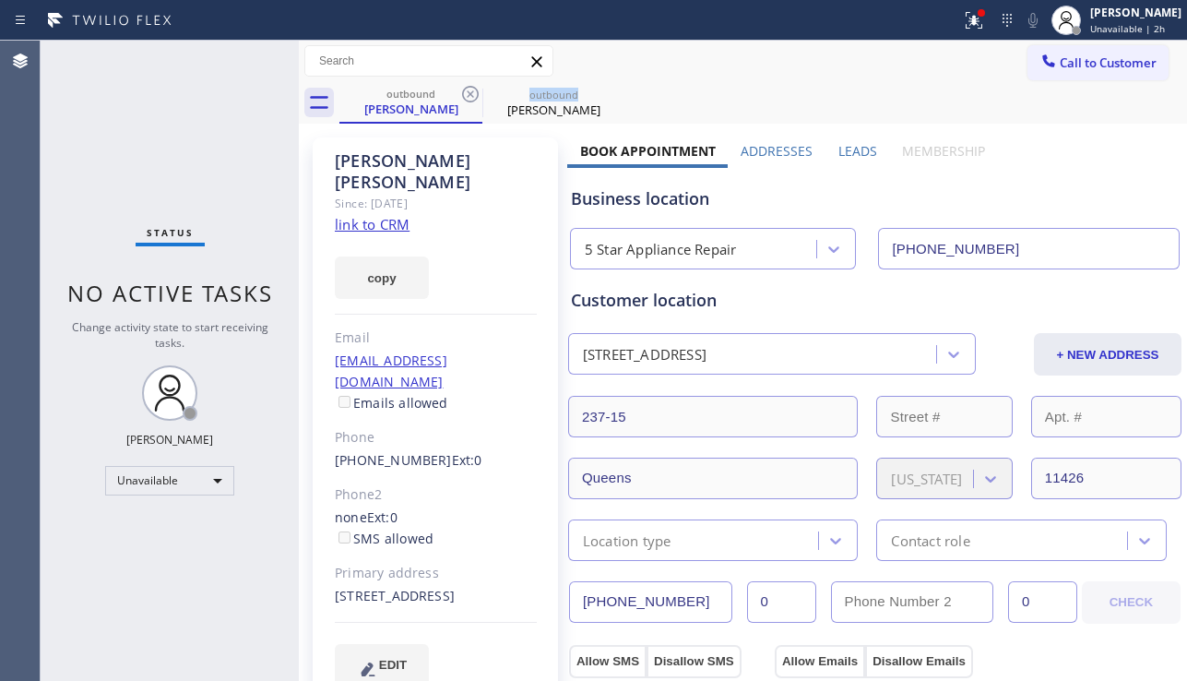
click at [465, 88] on icon at bounding box center [470, 94] width 22 height 22
click at [0, 0] on icon at bounding box center [0, 0] width 0 height 0
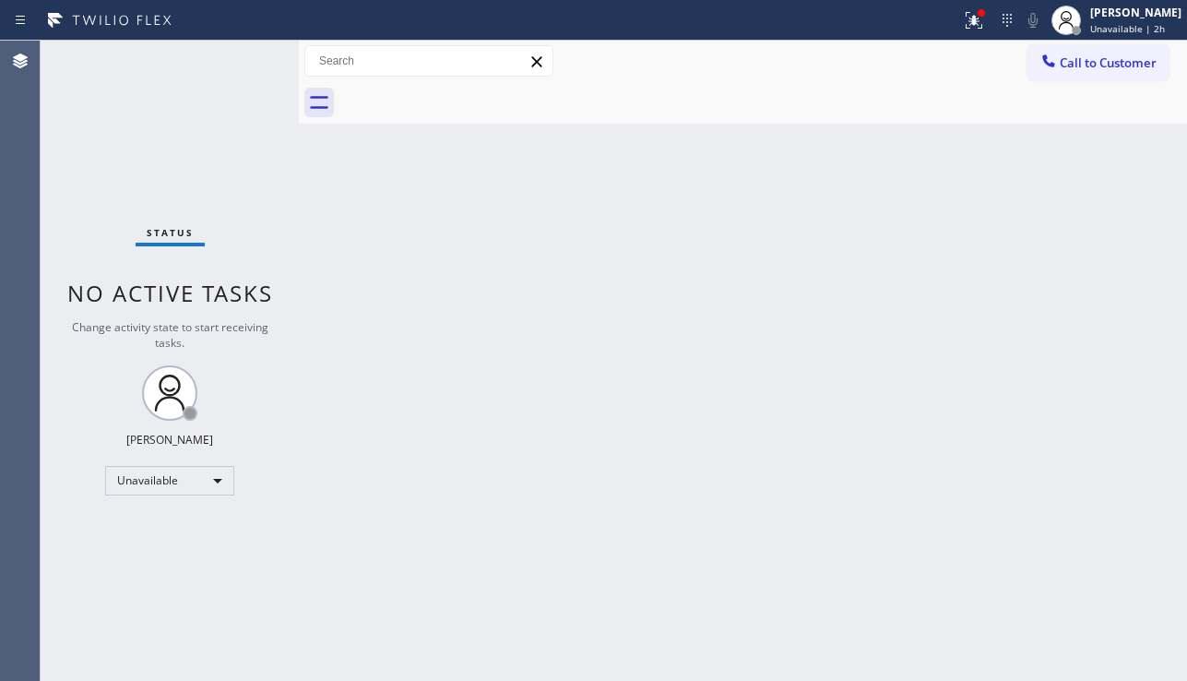
click at [465, 88] on div at bounding box center [762, 102] width 847 height 41
click at [1096, 71] on button "Call to Customer" at bounding box center [1097, 62] width 141 height 35
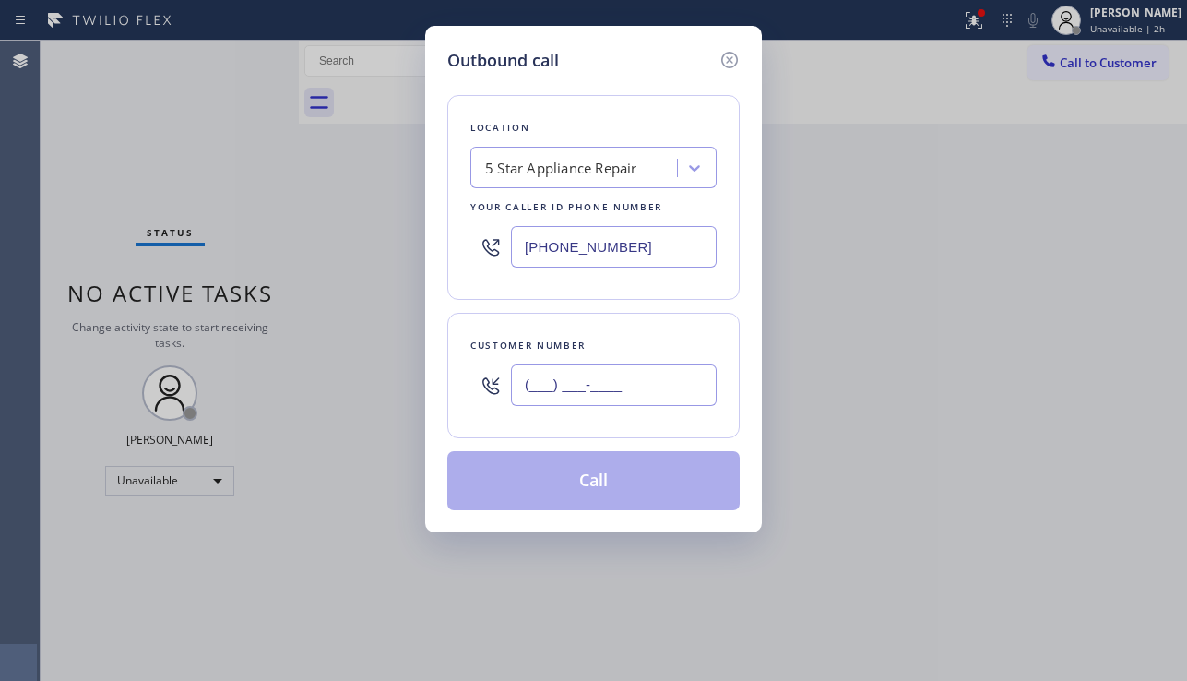
click at [625, 381] on input "(___) ___-____" at bounding box center [614, 384] width 206 height 41
paste input "562) 943-2785"
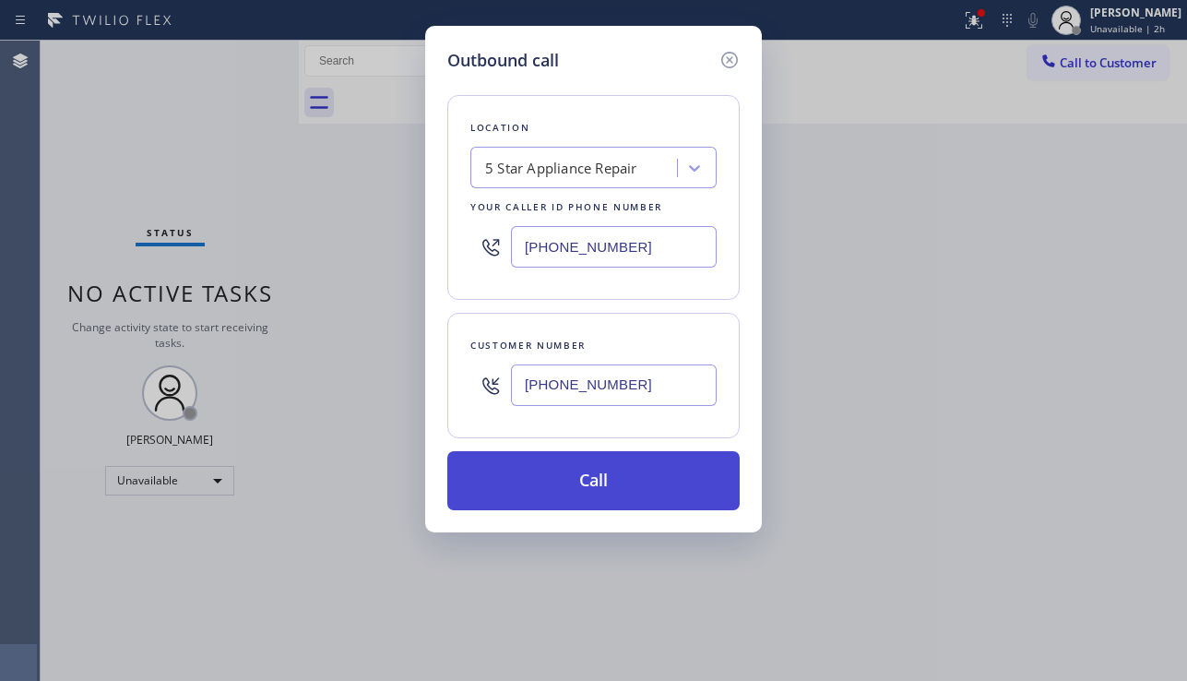
type input "[PHONE_NUMBER]"
click at [616, 466] on button "Call" at bounding box center [593, 480] width 292 height 59
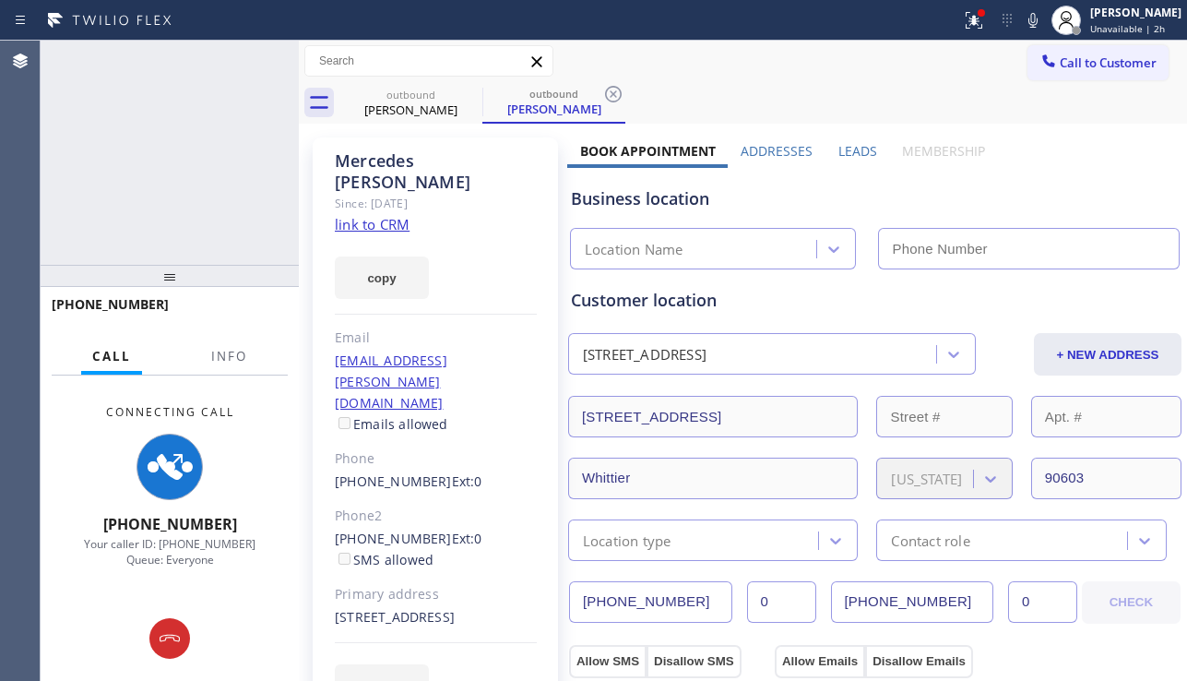
type input "[PHONE_NUMBER]"
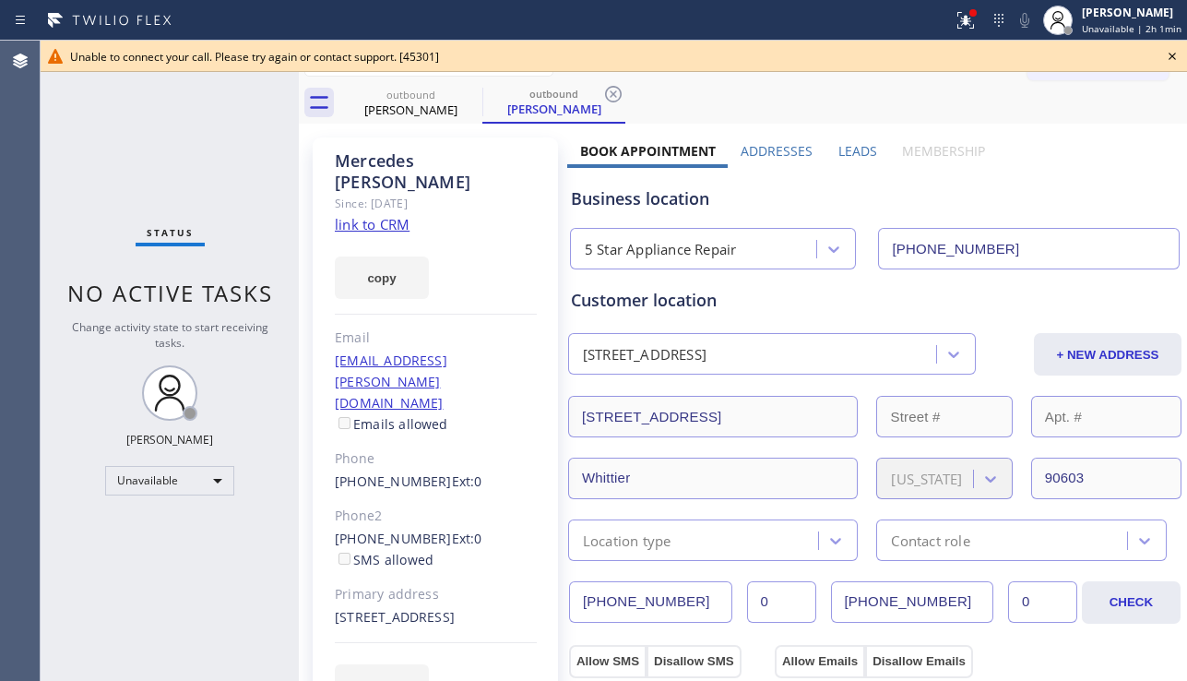
click at [1090, 188] on div "Business location" at bounding box center [875, 198] width 608 height 25
click at [1167, 59] on icon at bounding box center [1172, 56] width 22 height 22
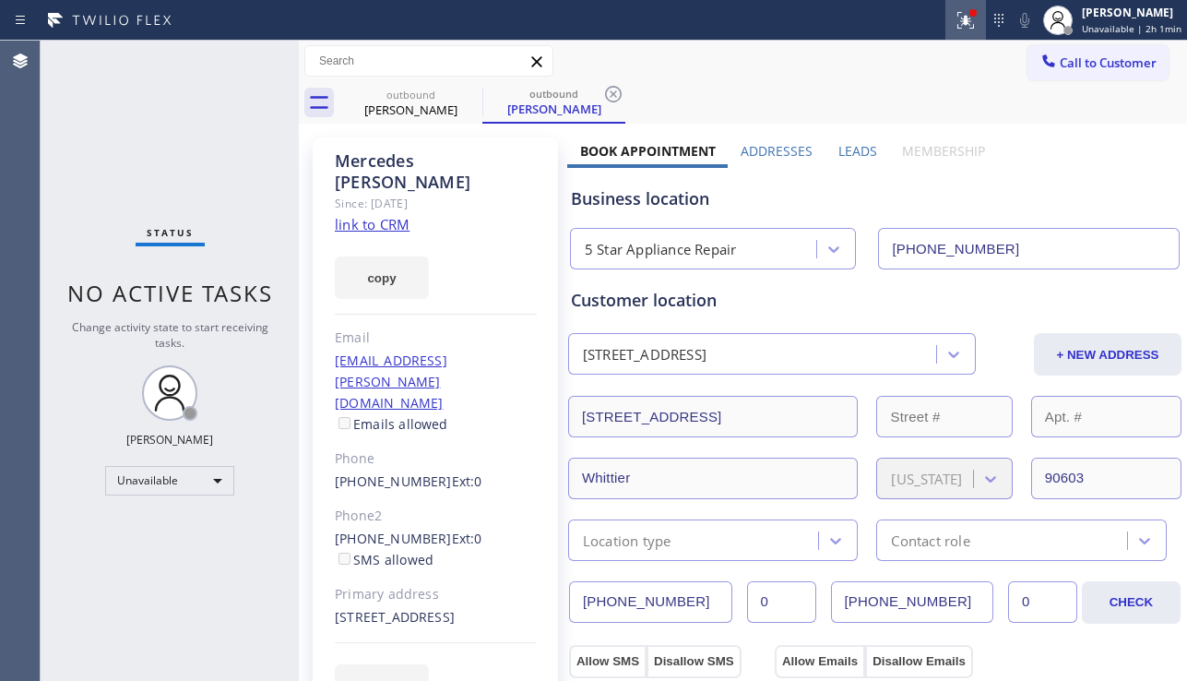
click at [954, 28] on icon at bounding box center [965, 20] width 22 height 22
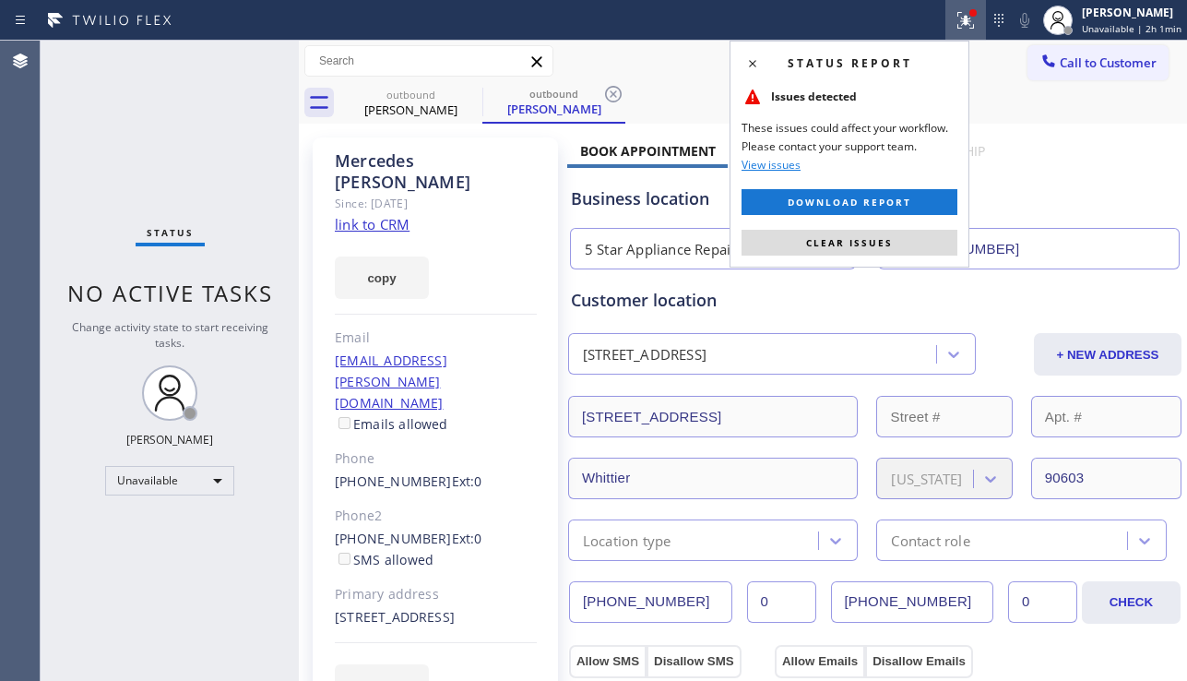
click at [885, 236] on span "Clear issues" at bounding box center [849, 242] width 87 height 13
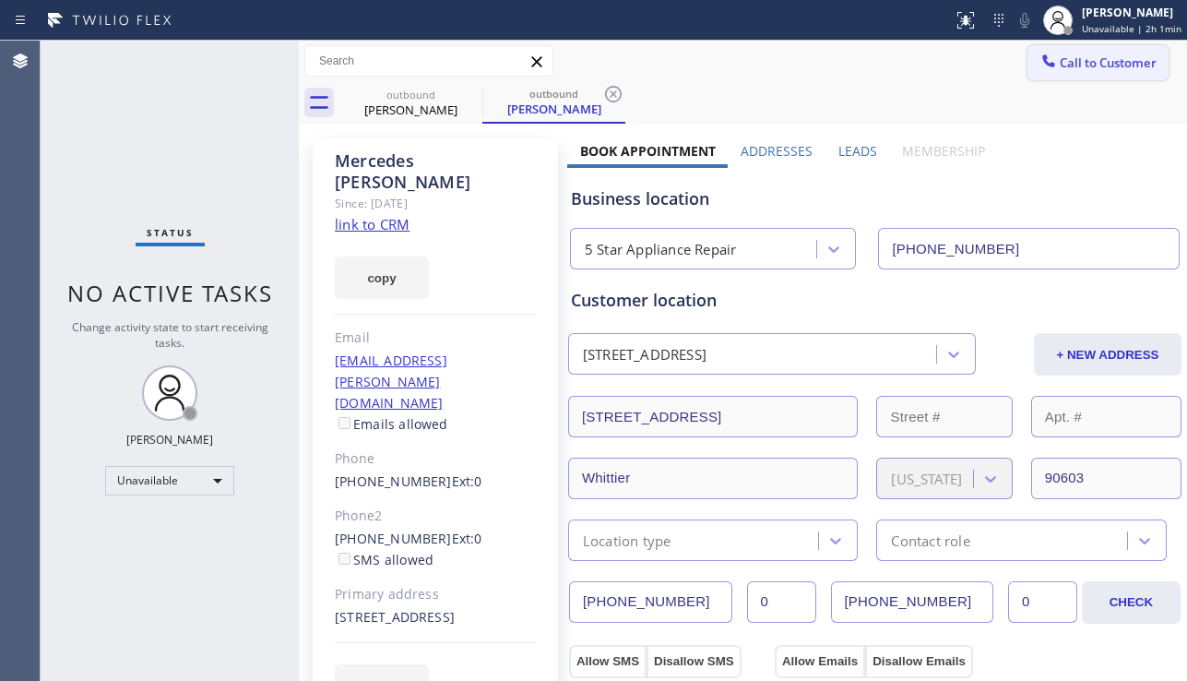
click at [1060, 68] on span "Call to Customer" at bounding box center [1108, 62] width 97 height 17
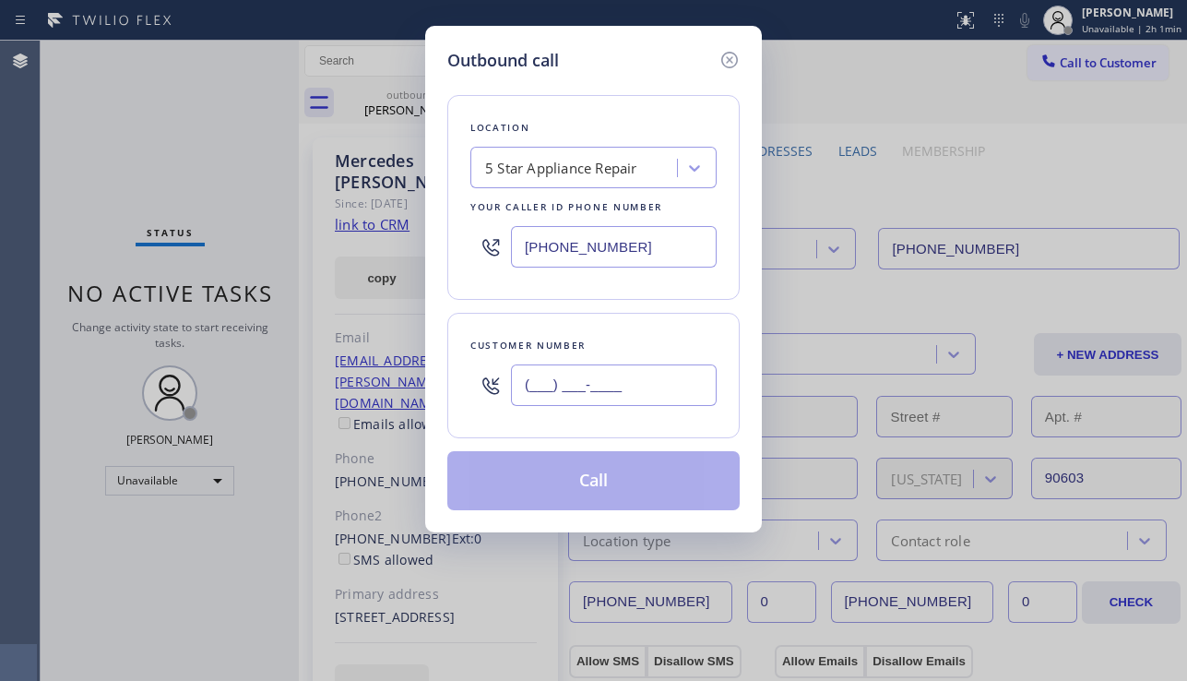
click at [579, 389] on input "(___) ___-____" at bounding box center [614, 384] width 206 height 41
paste input "206) 953-9532"
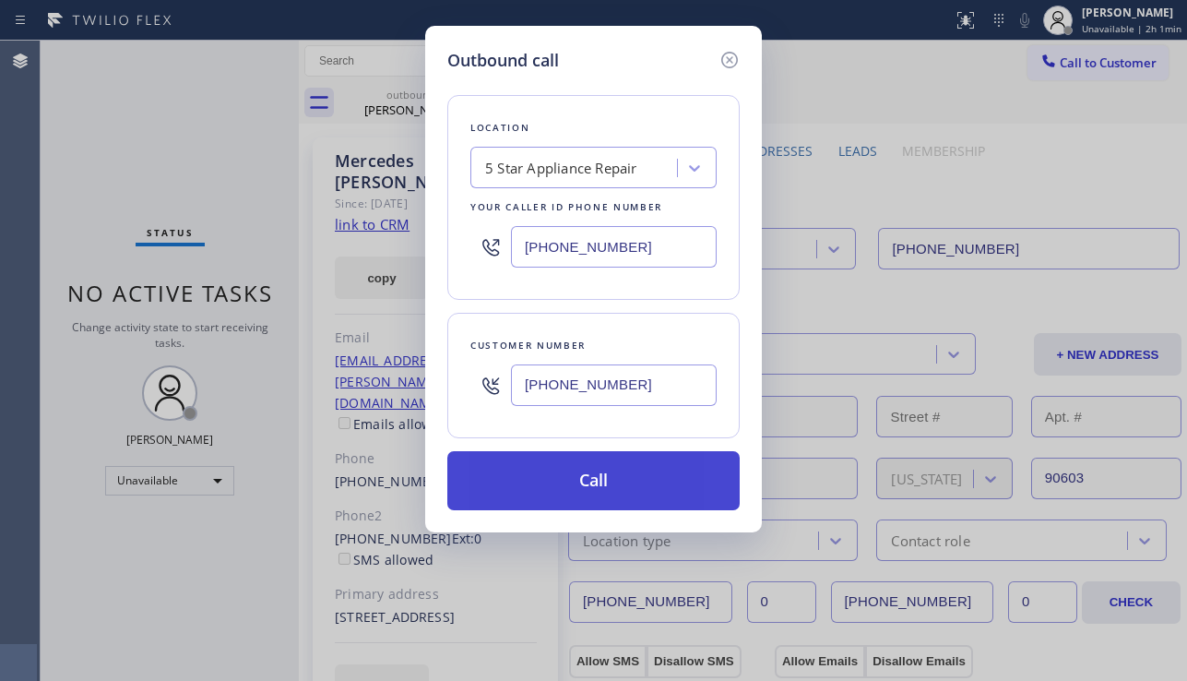
type input "[PHONE_NUMBER]"
click at [563, 480] on button "Call" at bounding box center [593, 480] width 292 height 59
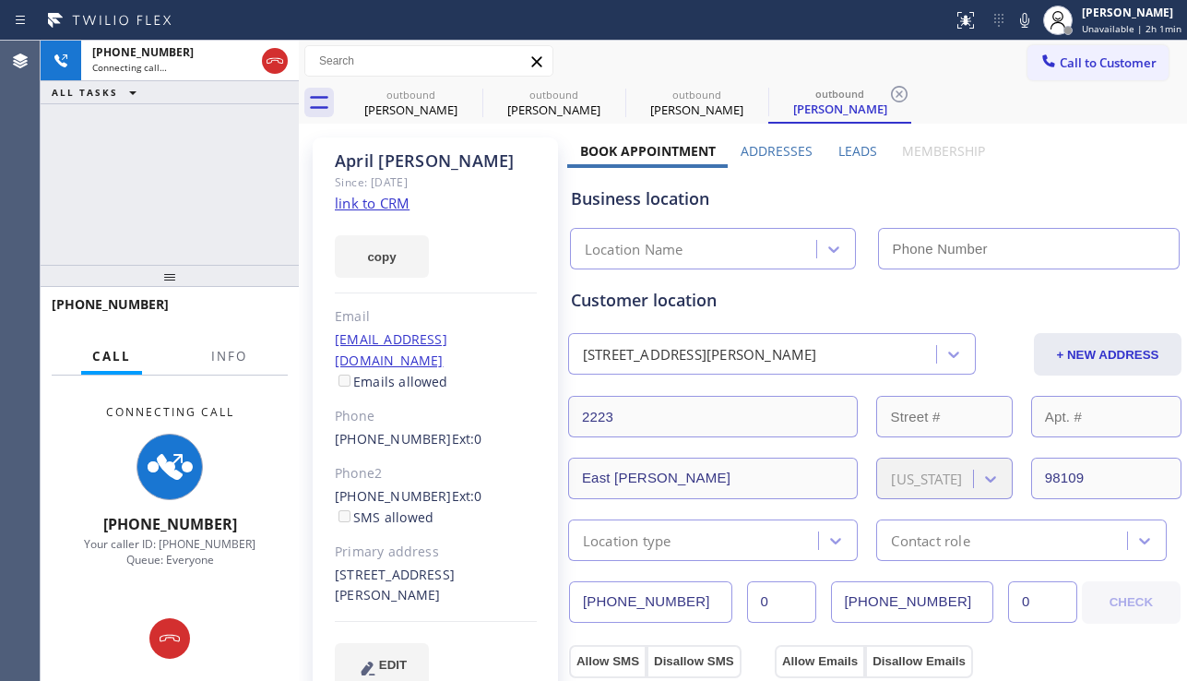
type input "[PHONE_NUMBER]"
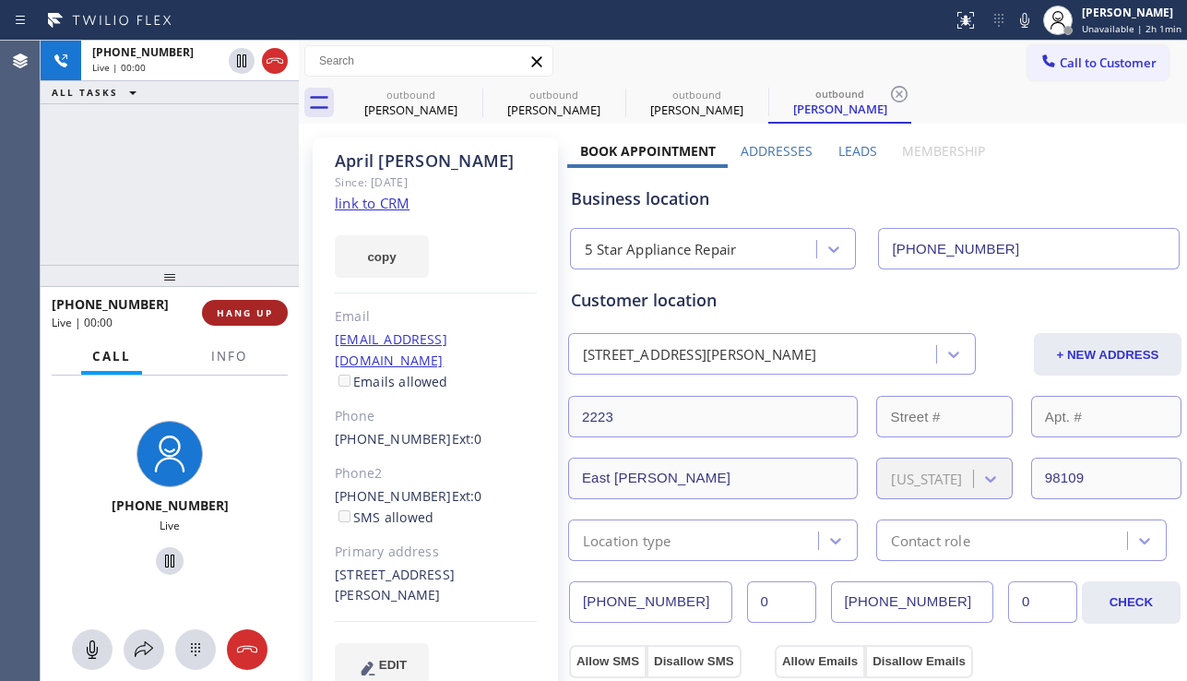
click at [267, 309] on span "HANG UP" at bounding box center [245, 312] width 56 height 13
click at [267, 306] on span "HANG UP" at bounding box center [245, 312] width 56 height 13
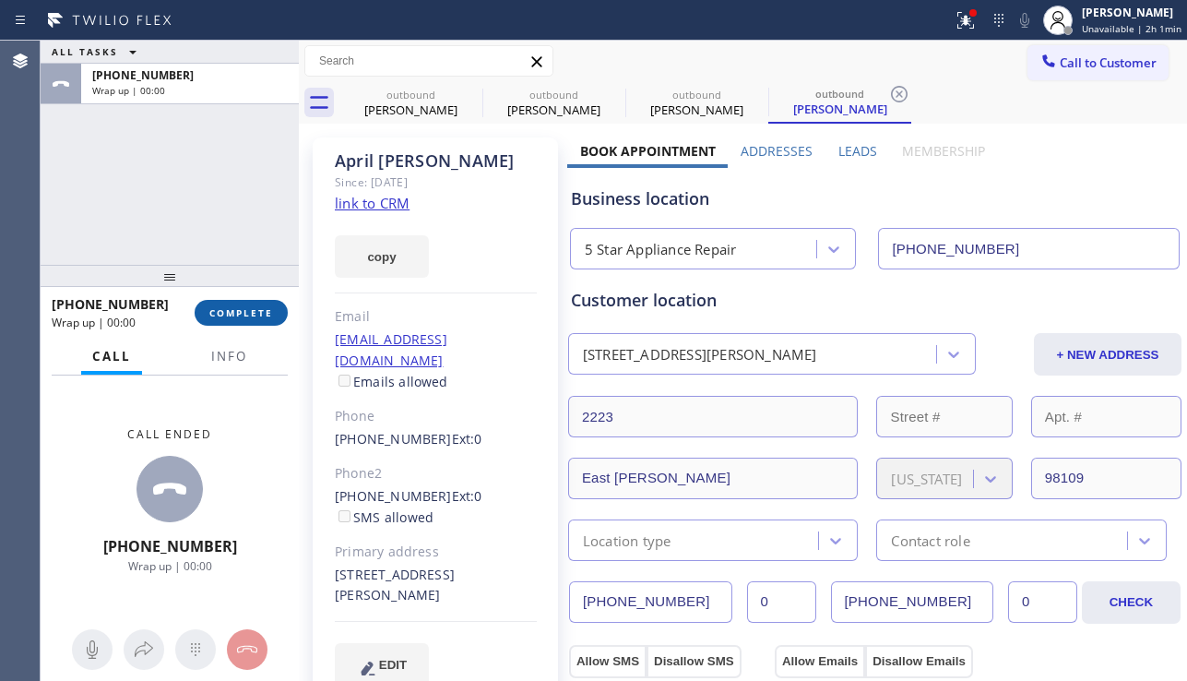
click at [267, 306] on span "COMPLETE" at bounding box center [241, 312] width 64 height 13
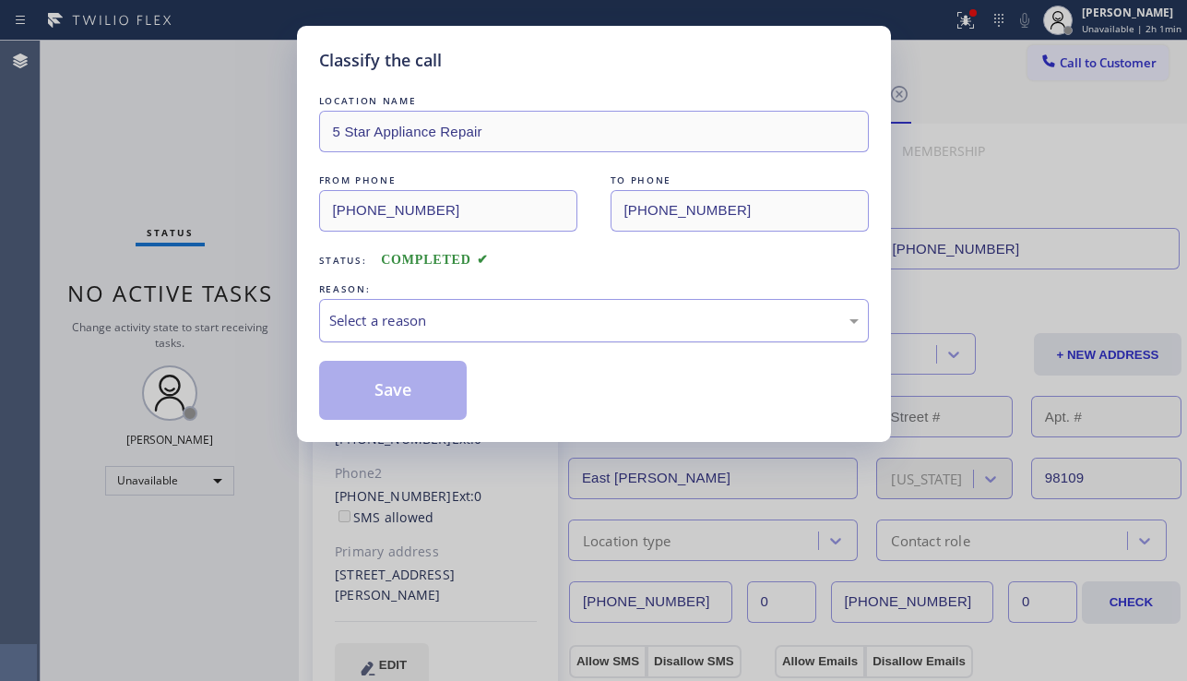
click at [489, 314] on div "Select a reason" at bounding box center [593, 320] width 529 height 21
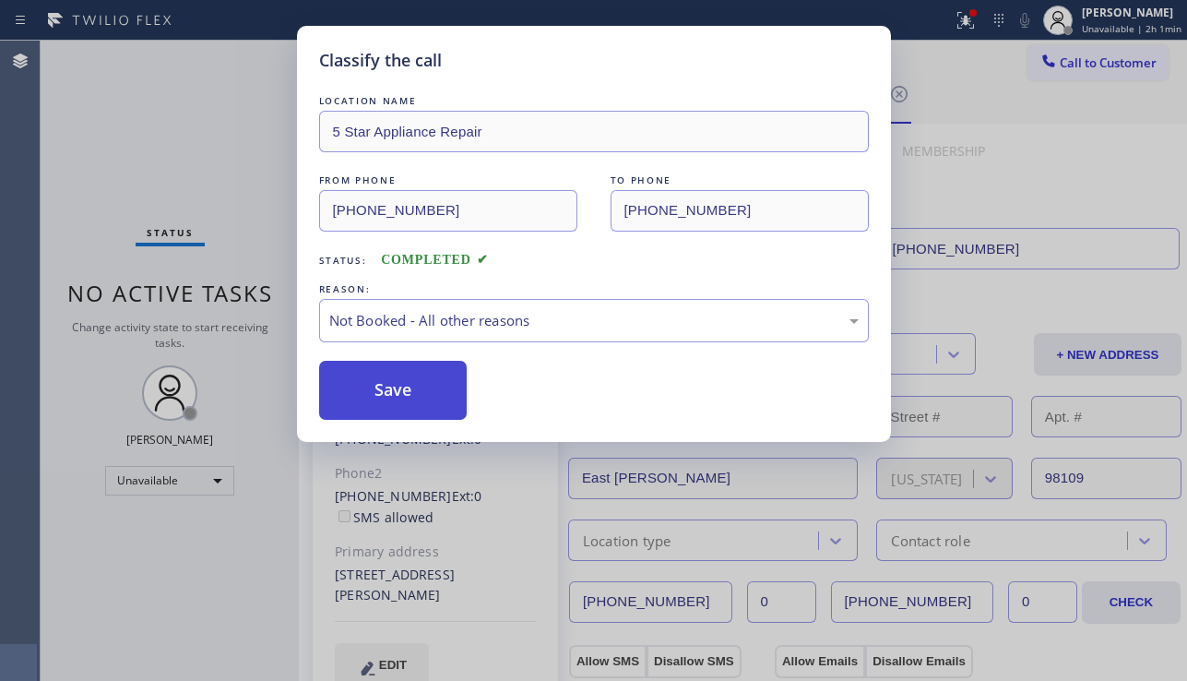
click at [389, 387] on button "Save" at bounding box center [393, 390] width 148 height 59
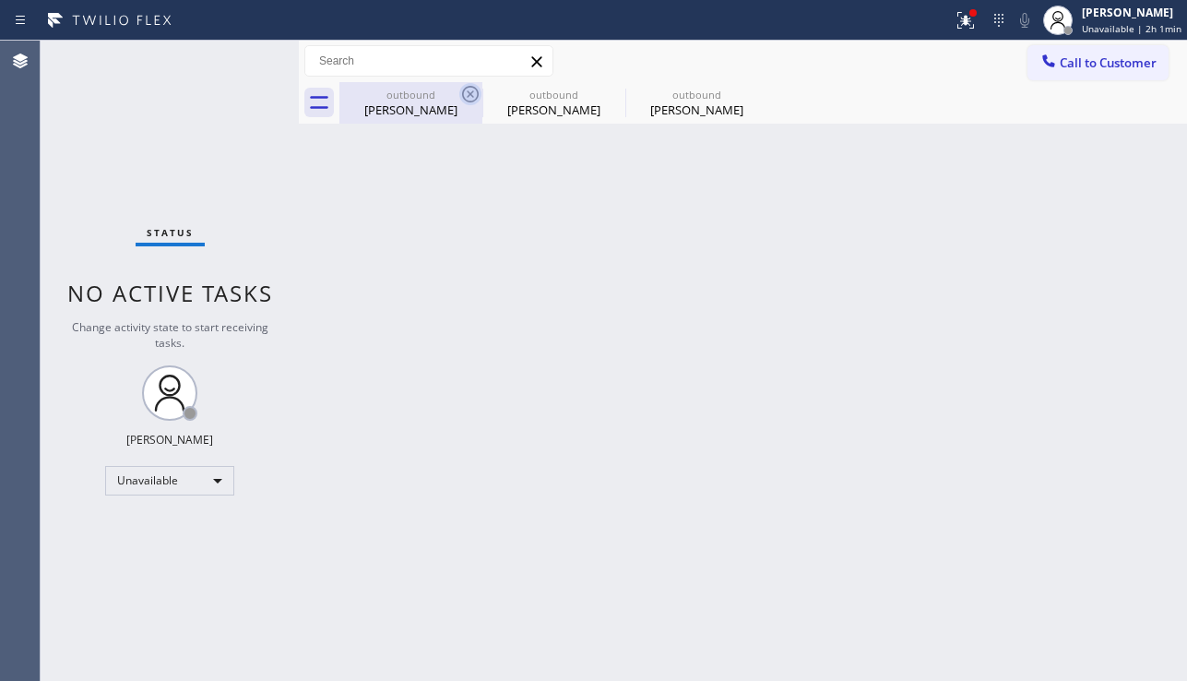
click at [465, 89] on icon at bounding box center [470, 94] width 17 height 17
click at [0, 0] on icon at bounding box center [0, 0] width 0 height 0
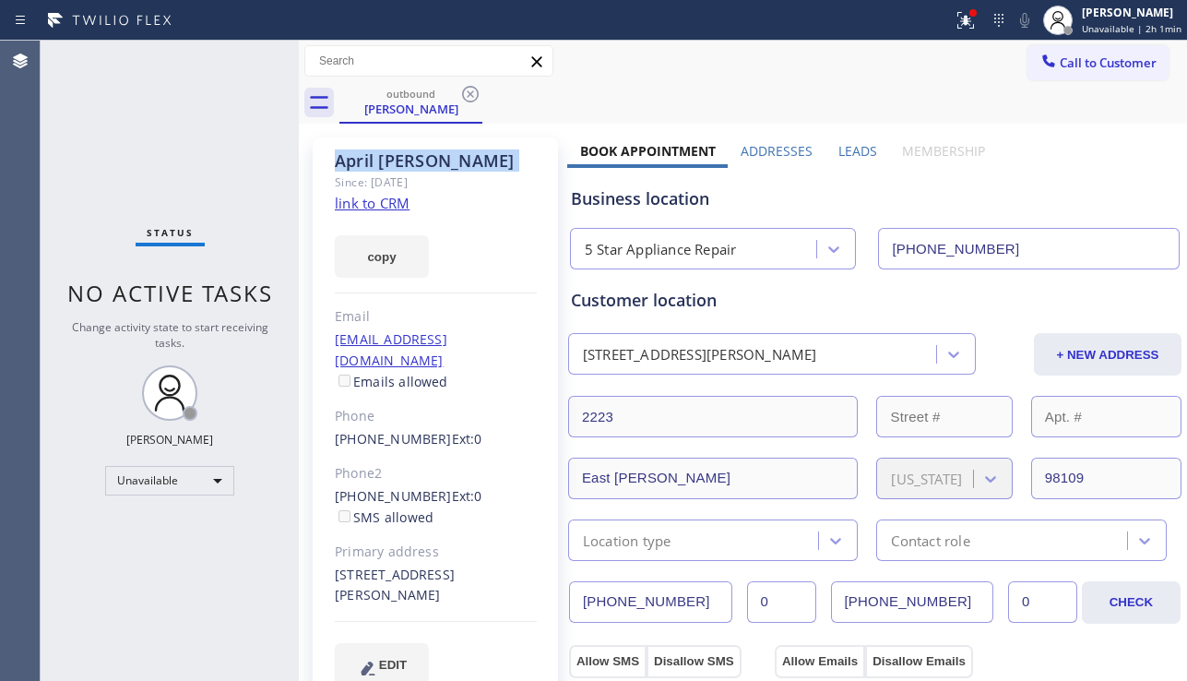
click at [465, 89] on icon at bounding box center [470, 94] width 17 height 17
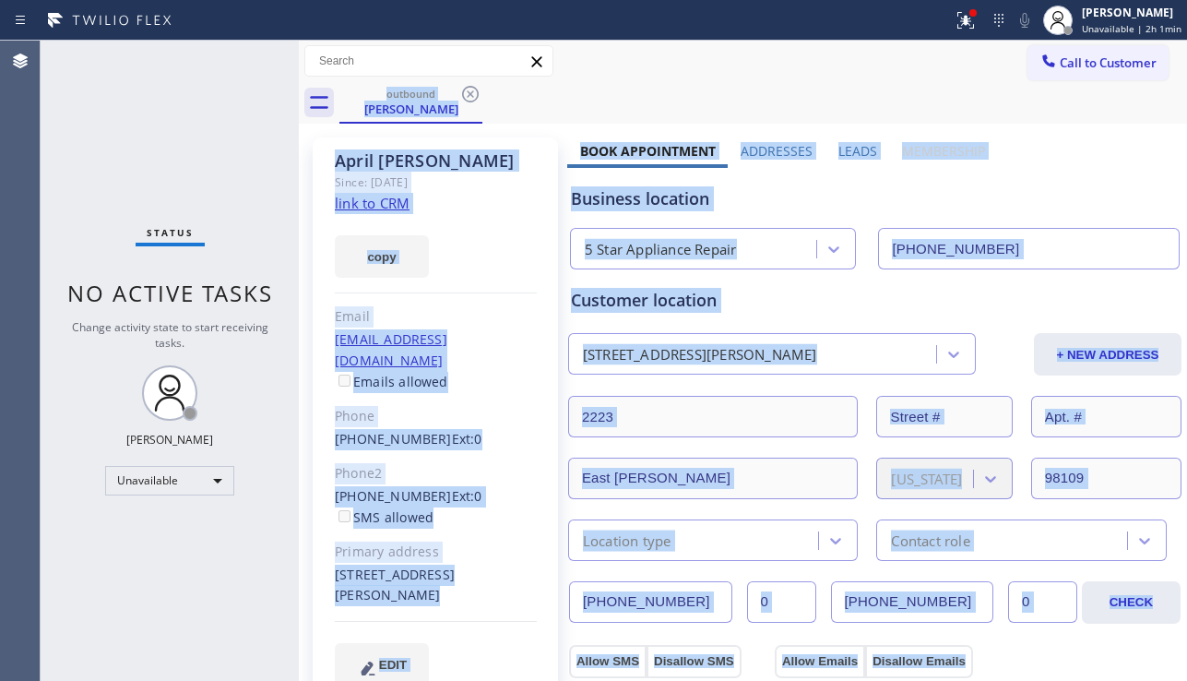
click at [465, 89] on div "outbound [PERSON_NAME]" at bounding box center [762, 102] width 847 height 41
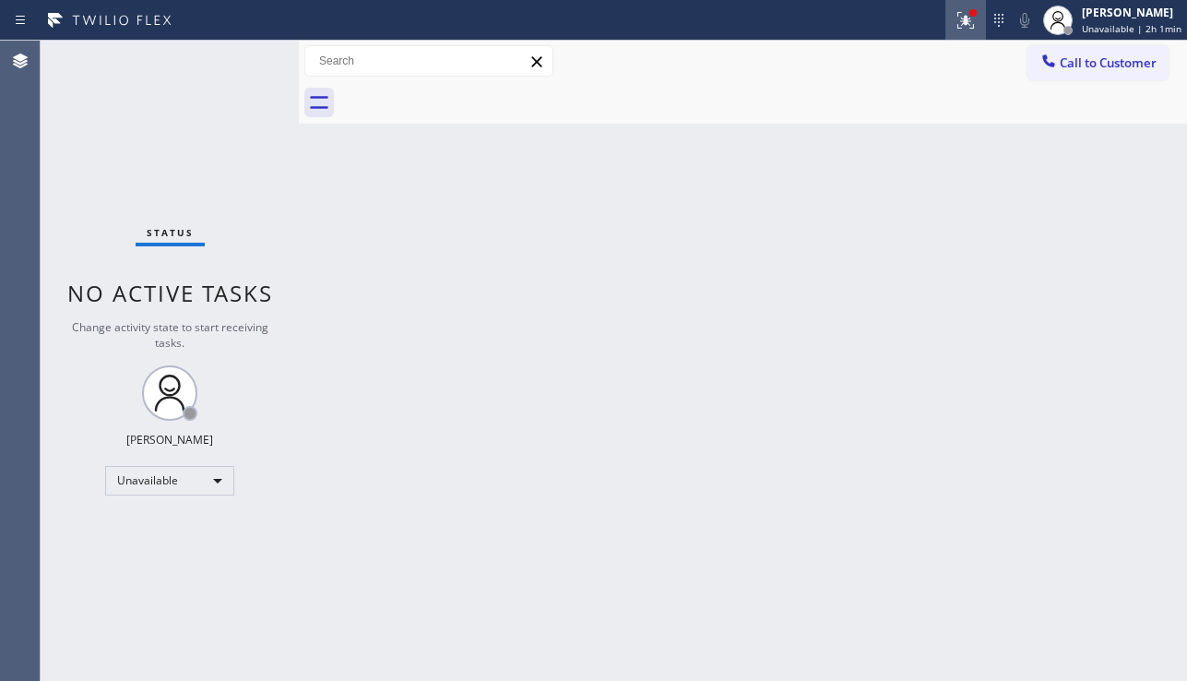
click at [954, 30] on icon at bounding box center [965, 20] width 22 height 22
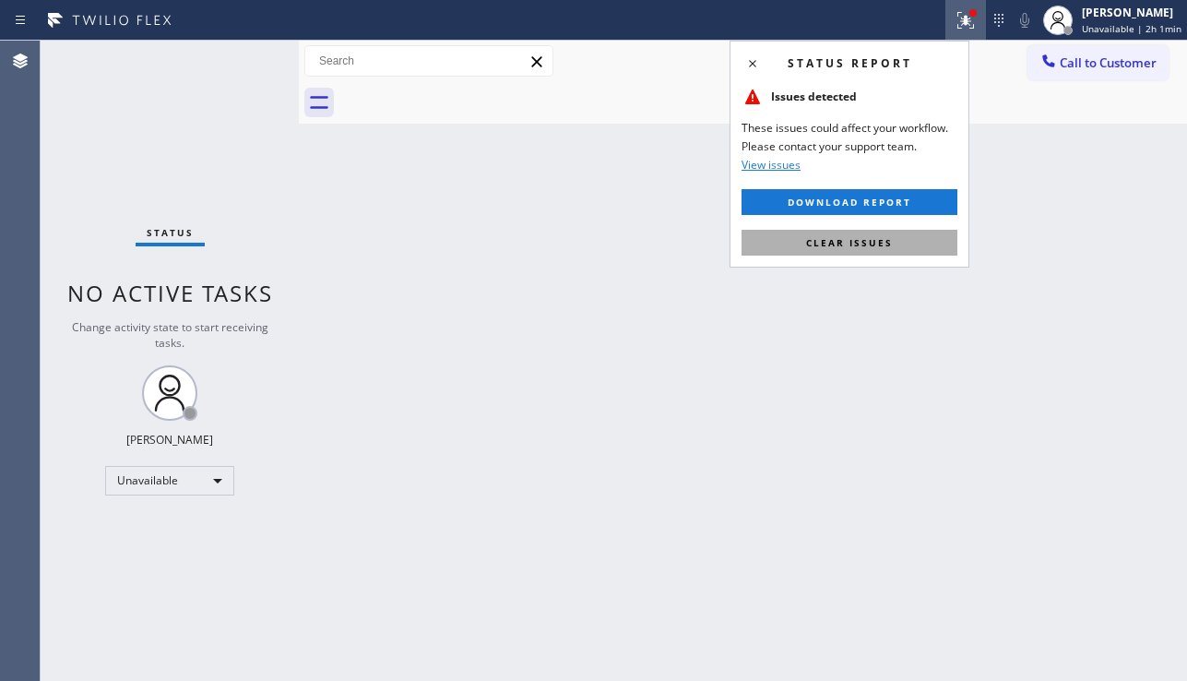
click at [812, 230] on button "Clear issues" at bounding box center [849, 243] width 216 height 26
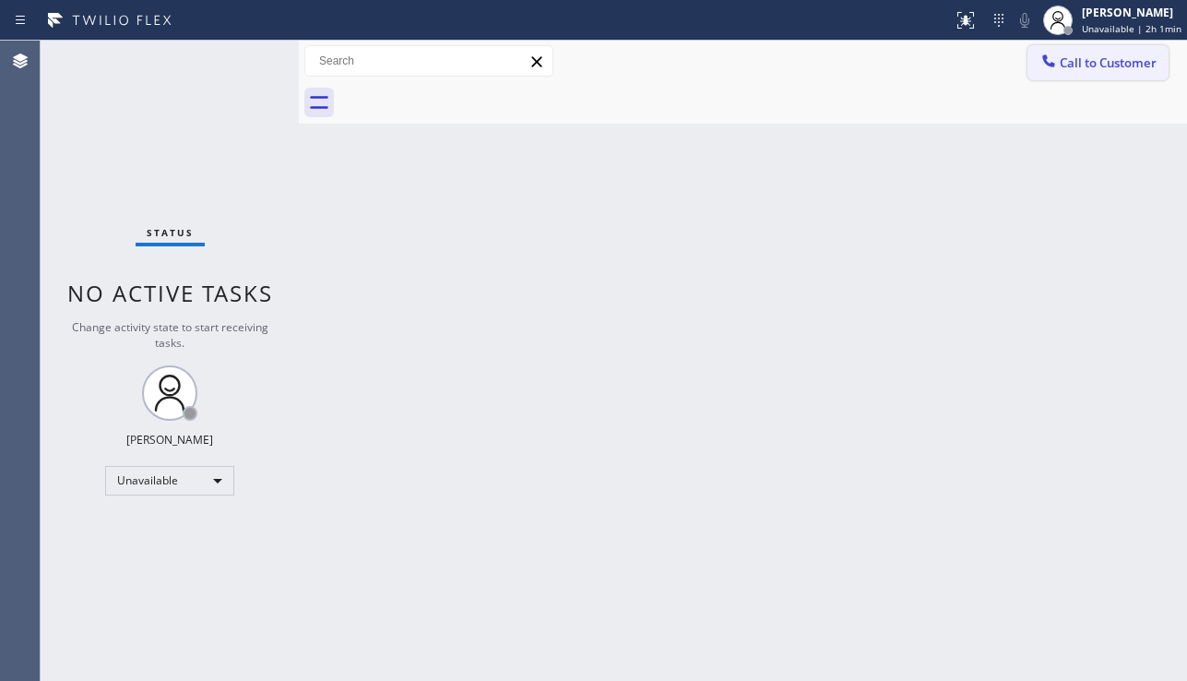
click at [1073, 57] on span "Call to Customer" at bounding box center [1108, 62] width 97 height 17
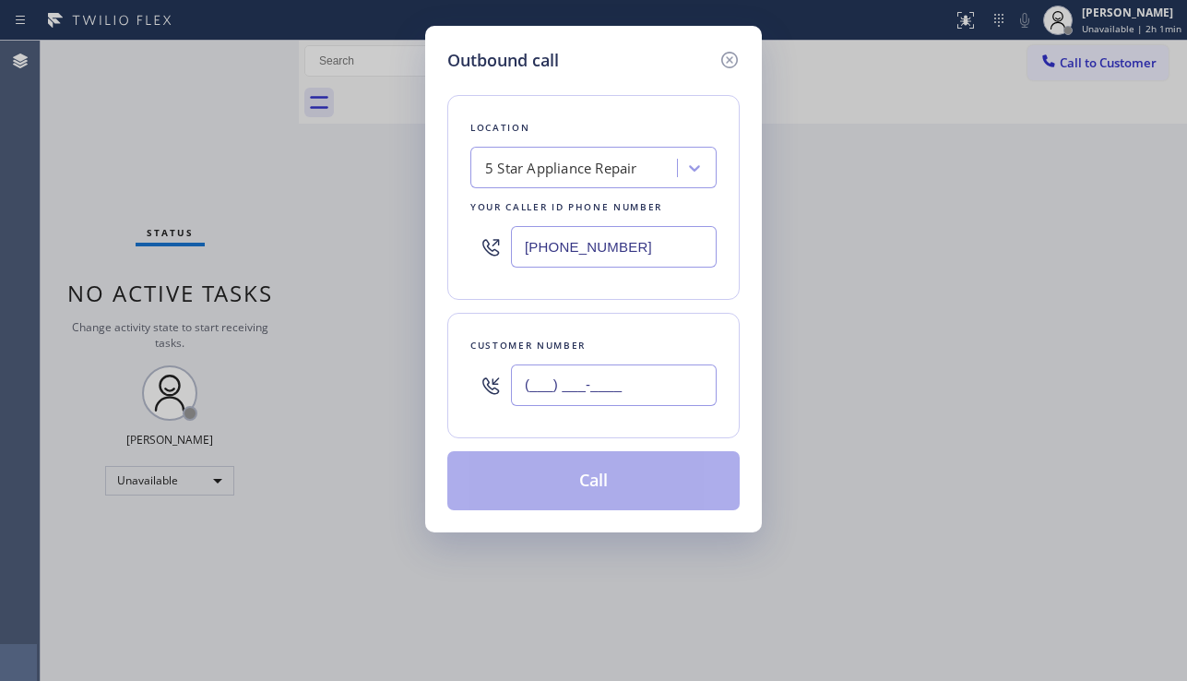
click at [556, 385] on input "(___) ___-____" at bounding box center [614, 384] width 206 height 41
paste input "775) 762-5497"
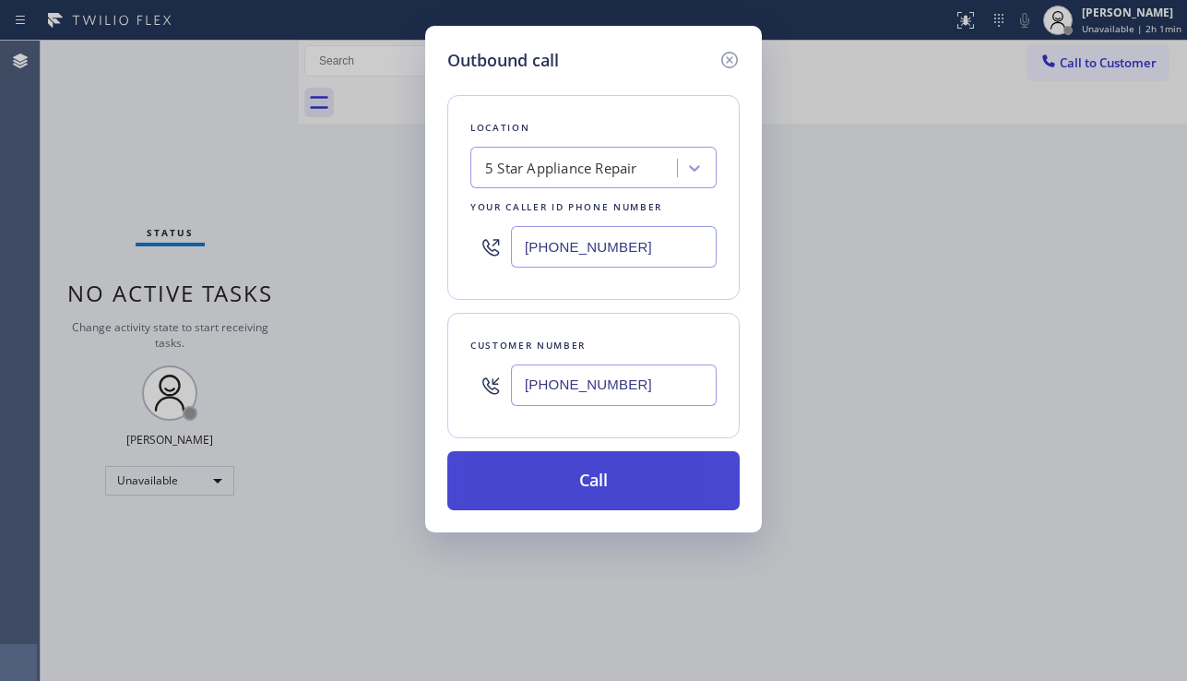
type input "[PHONE_NUMBER]"
drag, startPoint x: 586, startPoint y: 485, endPoint x: 580, endPoint y: 467, distance: 19.3
click at [586, 484] on button "Call" at bounding box center [593, 480] width 292 height 59
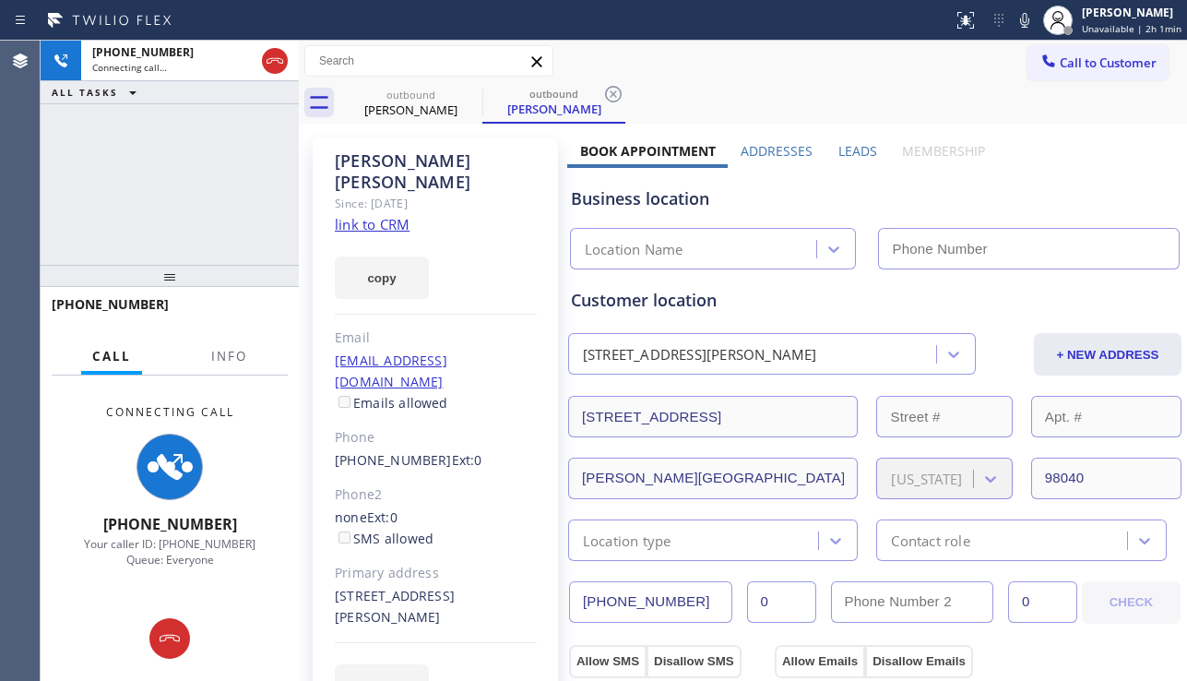
type input "[PHONE_NUMBER]"
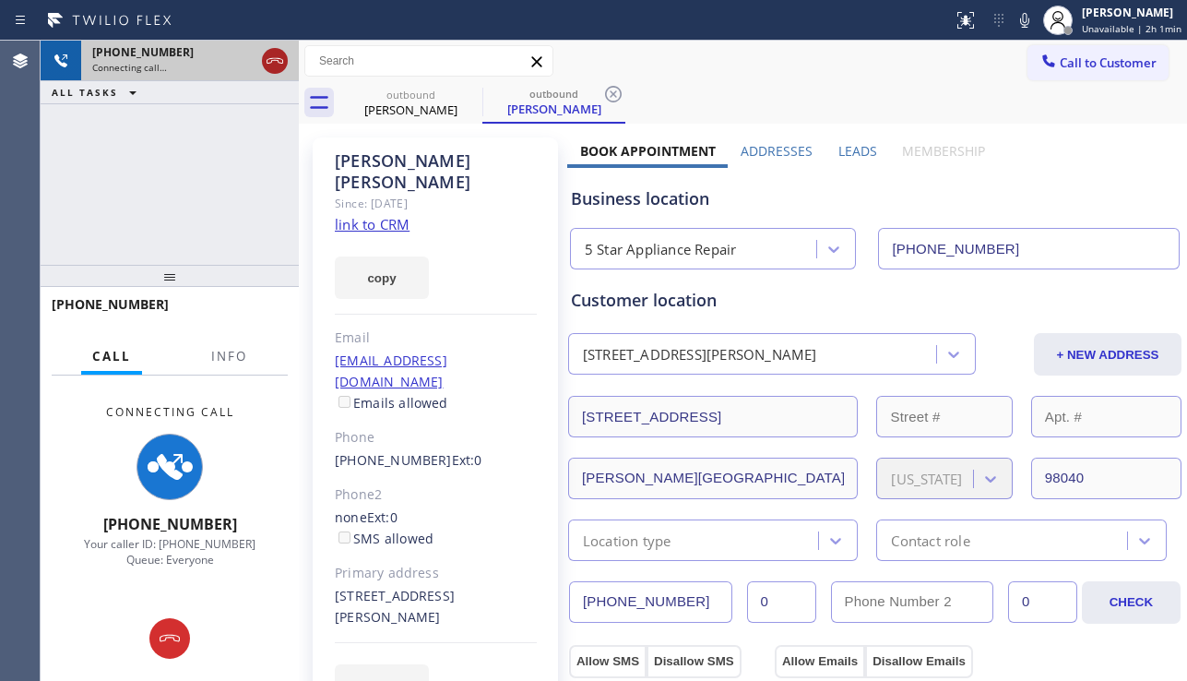
click at [268, 55] on icon at bounding box center [275, 61] width 22 height 22
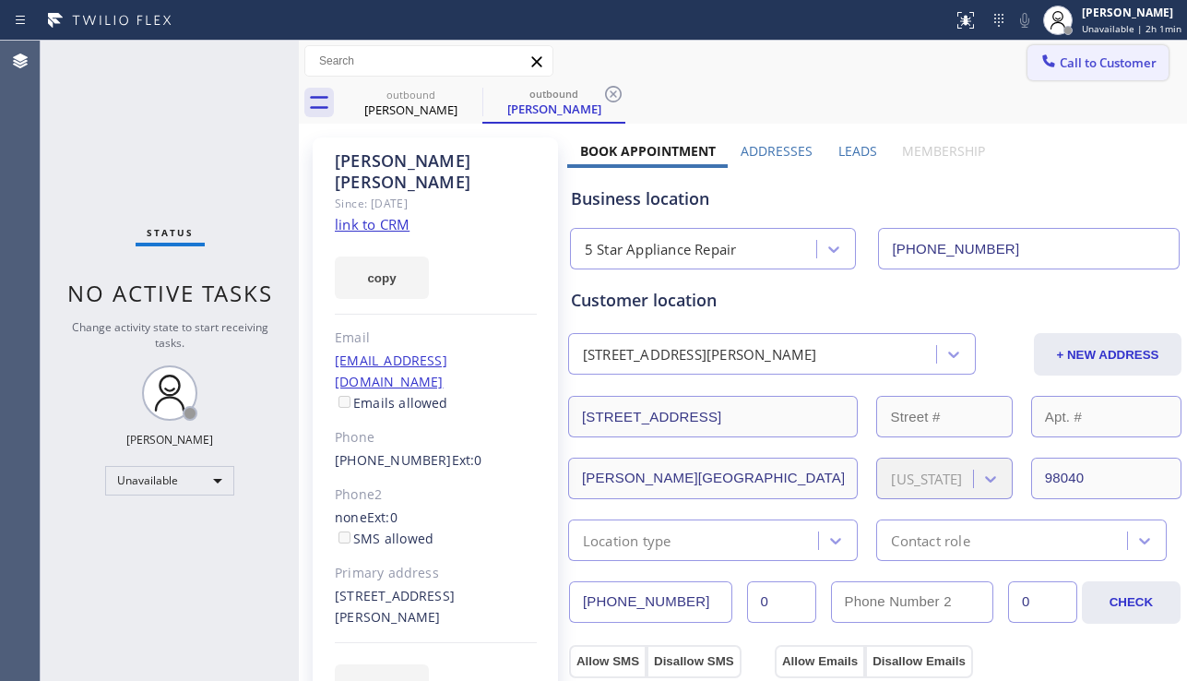
click at [1094, 73] on button "Call to Customer" at bounding box center [1097, 62] width 141 height 35
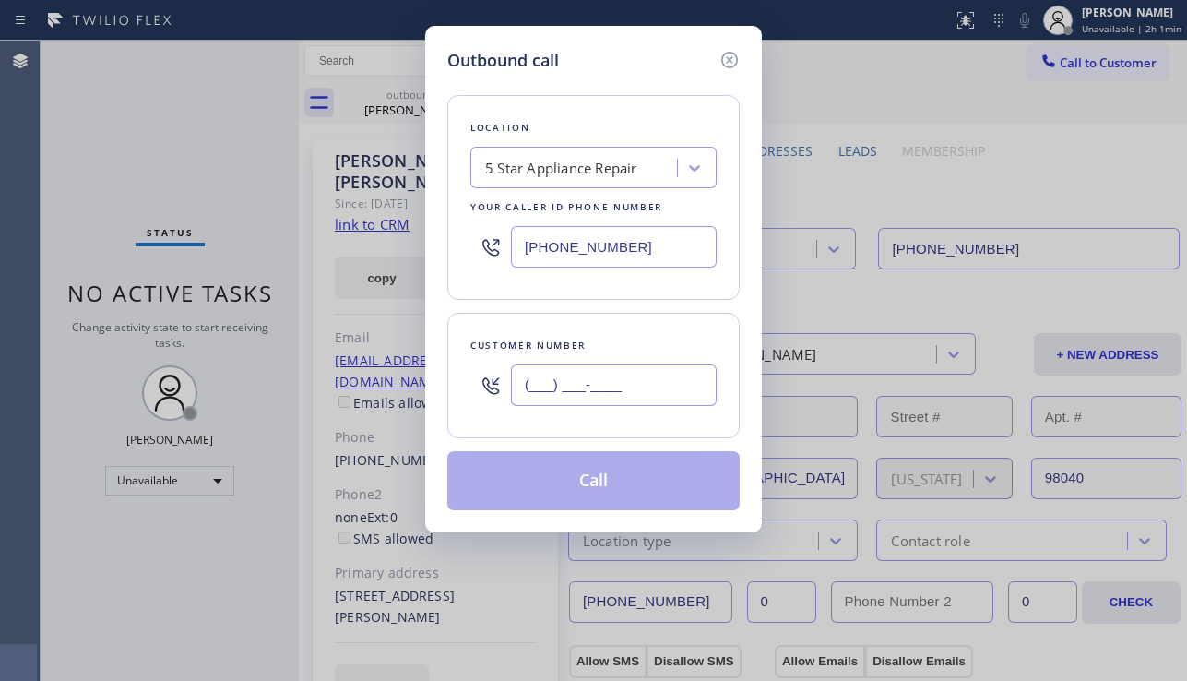
click at [587, 385] on input "(___) ___-____" at bounding box center [614, 384] width 206 height 41
paste input "310) 625-5507"
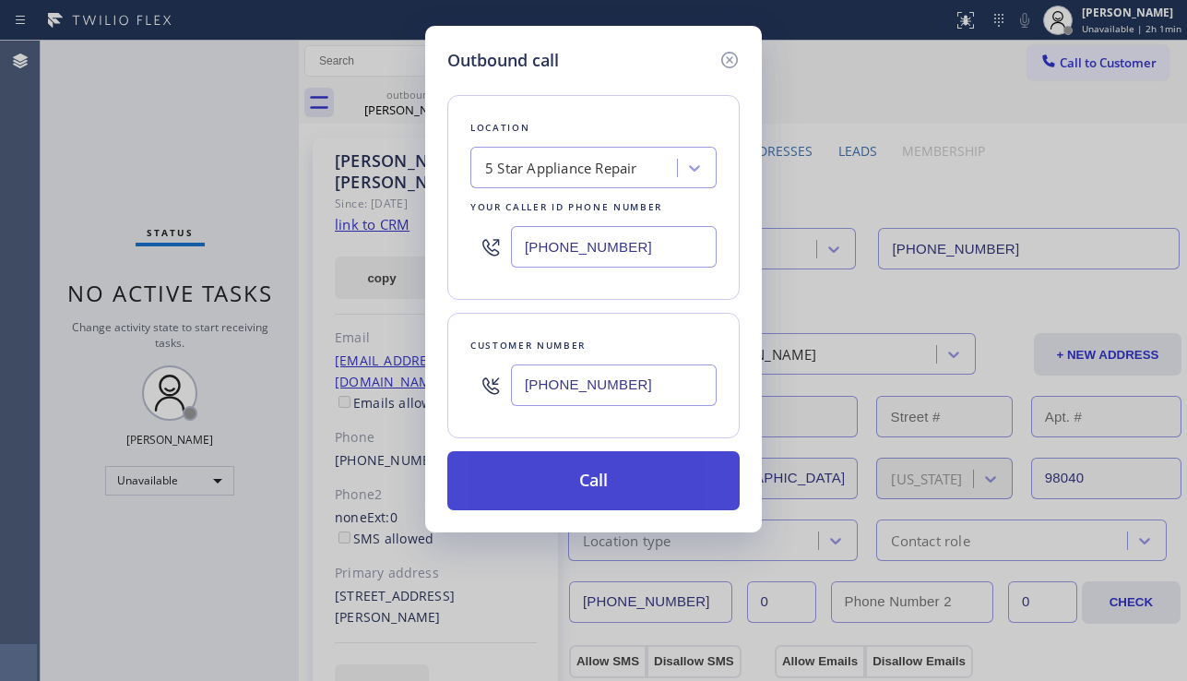
type input "[PHONE_NUMBER]"
click at [588, 482] on button "Call" at bounding box center [593, 480] width 292 height 59
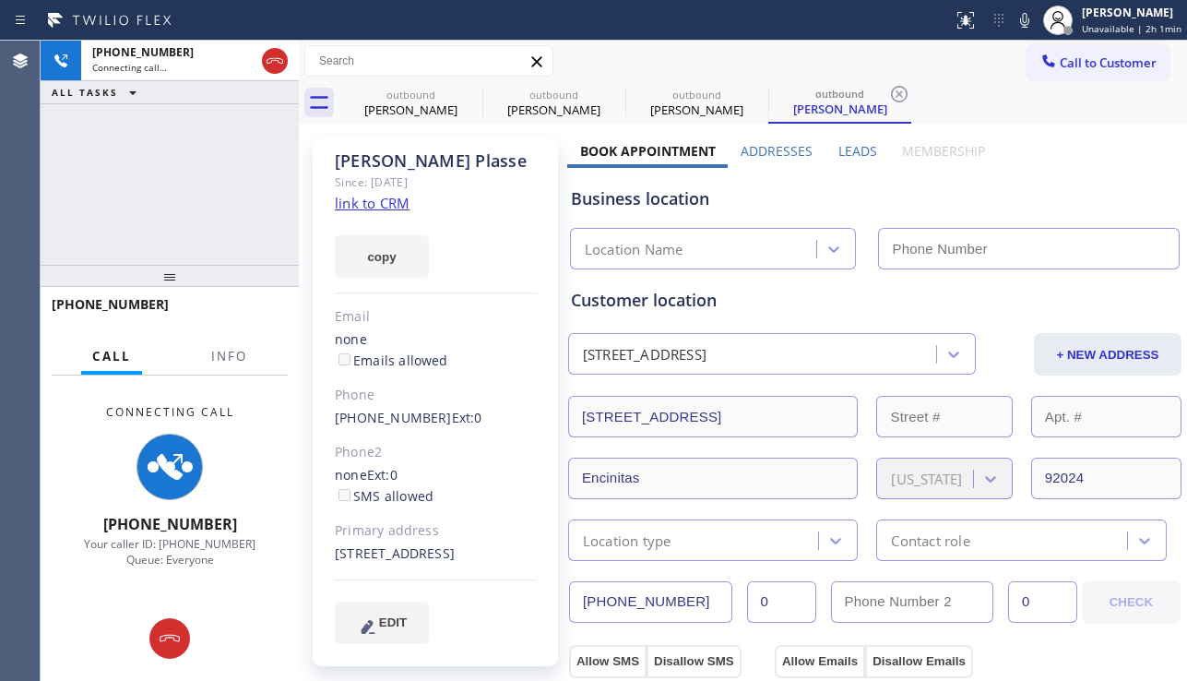
type input "[PHONE_NUMBER]"
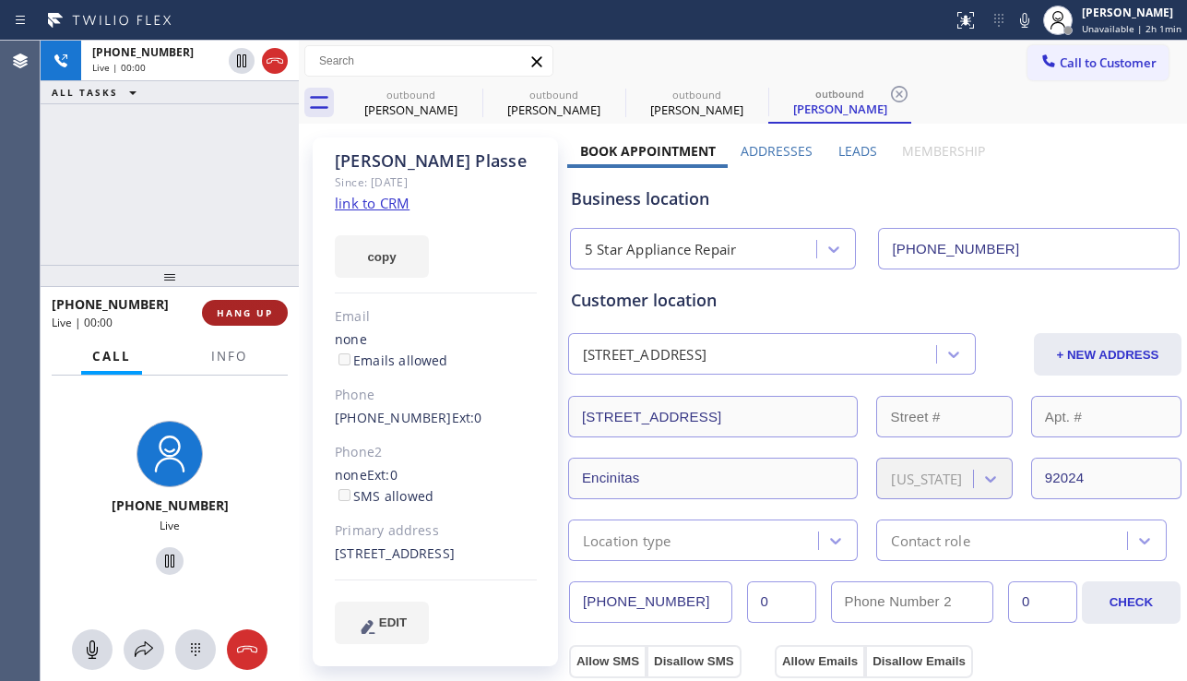
click at [255, 308] on span "HANG UP" at bounding box center [245, 312] width 56 height 13
click at [255, 307] on span "HANG UP" at bounding box center [245, 312] width 56 height 13
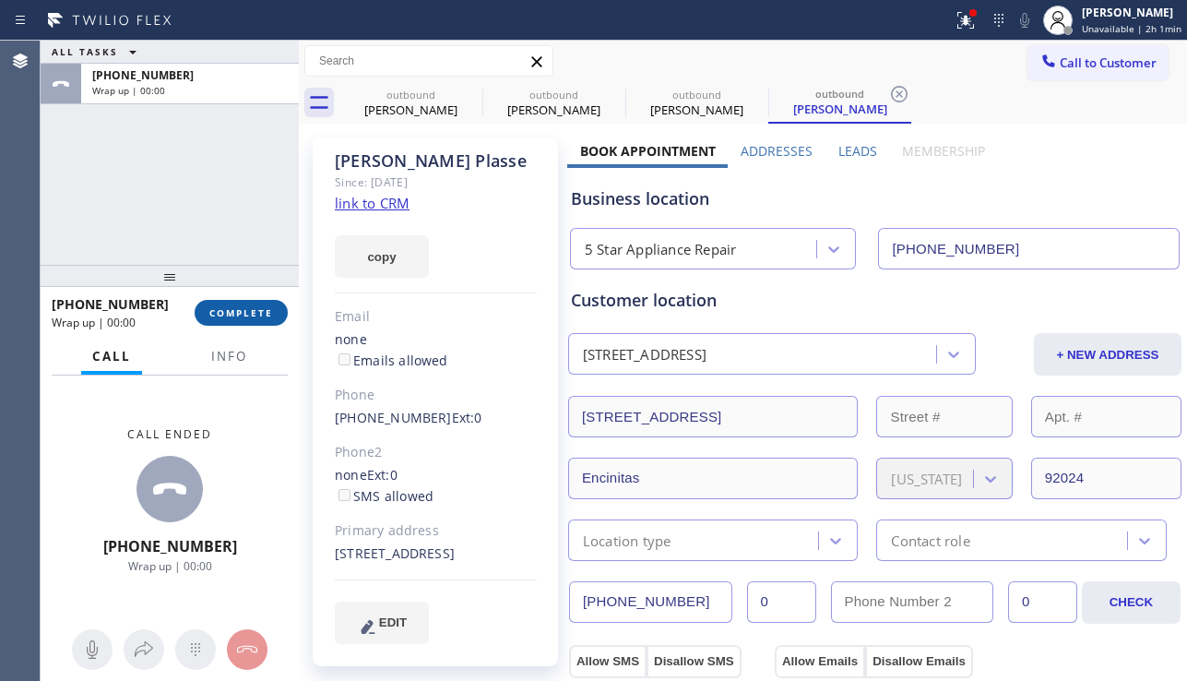
click at [255, 307] on span "COMPLETE" at bounding box center [241, 312] width 64 height 13
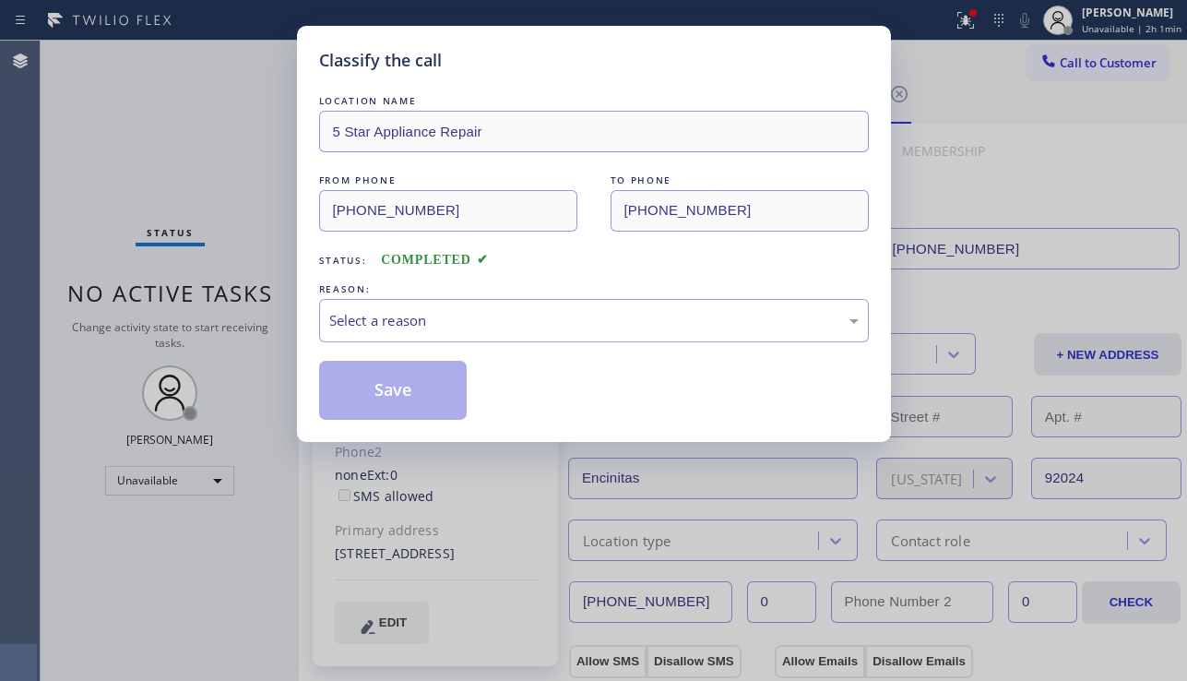
click at [504, 319] on div "Select a reason" at bounding box center [593, 320] width 529 height 21
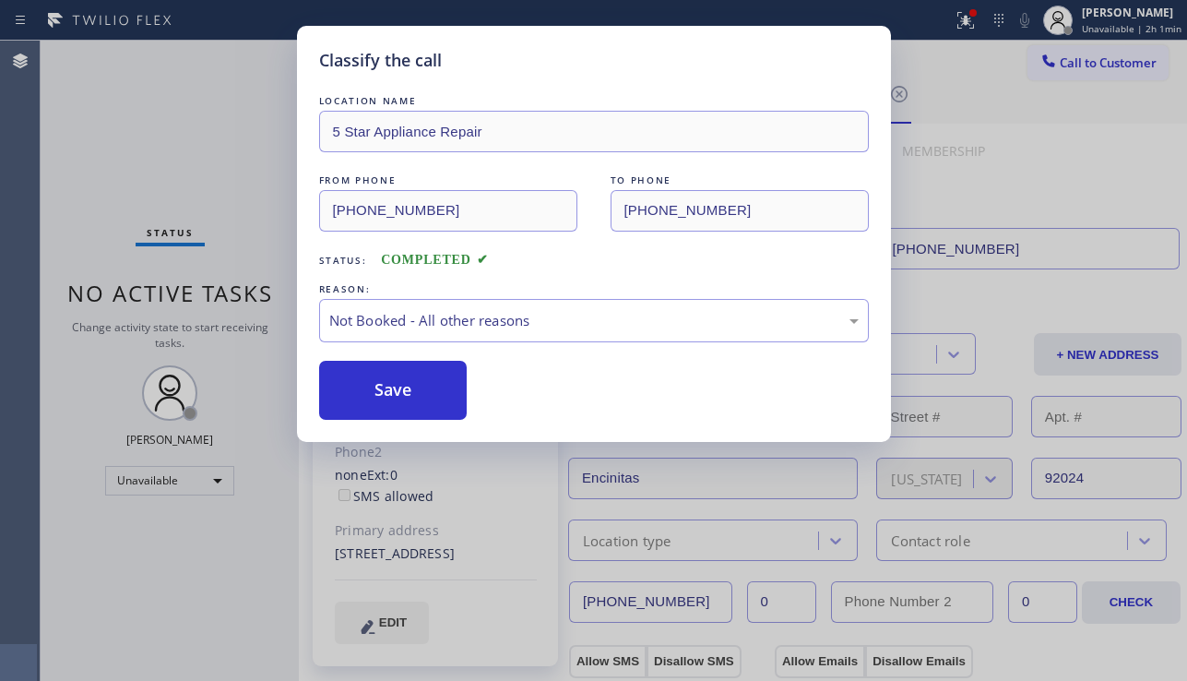
drag, startPoint x: 417, startPoint y: 392, endPoint x: 544, endPoint y: 361, distance: 131.1
click at [418, 391] on button "Save" at bounding box center [393, 390] width 148 height 59
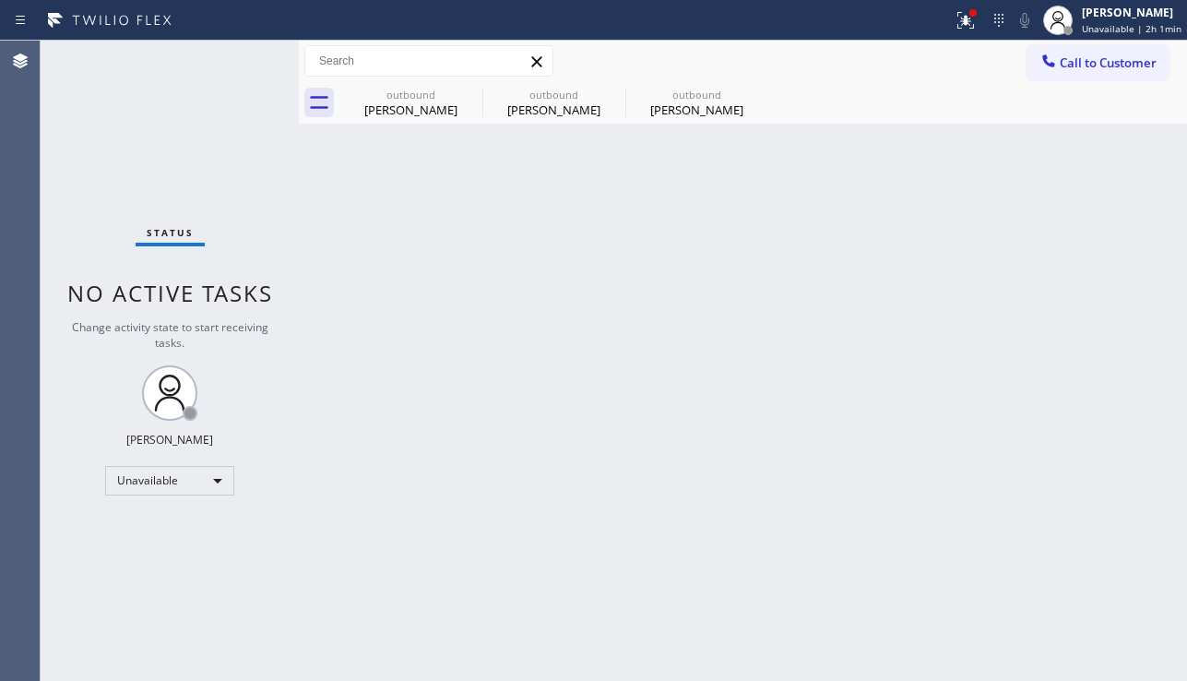
click at [1086, 71] on button "Call to Customer" at bounding box center [1097, 62] width 141 height 35
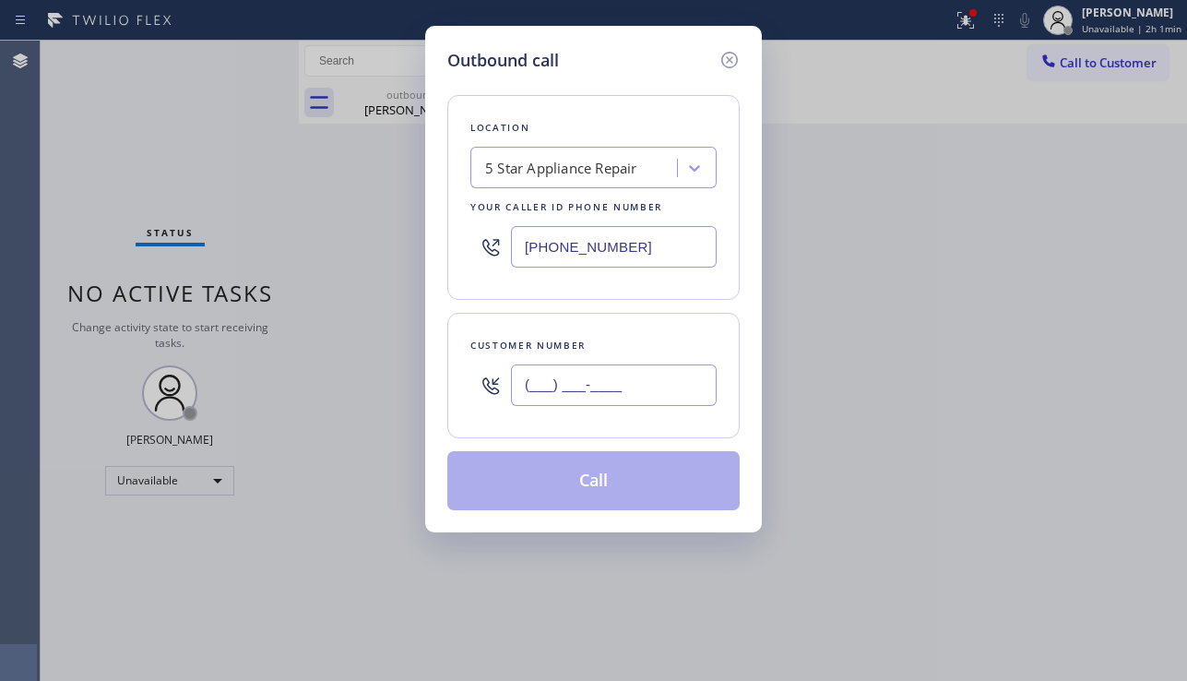
click at [554, 394] on input "(___) ___-____" at bounding box center [614, 384] width 206 height 41
paste input "310) 749-2035"
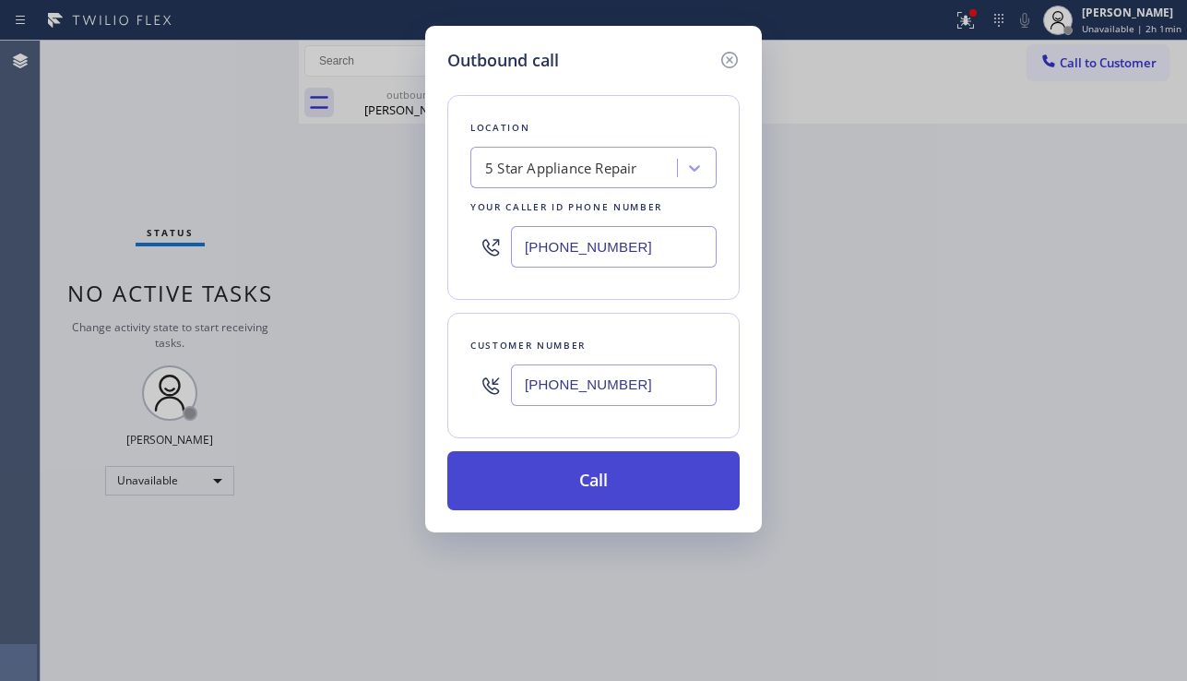
type input "[PHONE_NUMBER]"
click at [558, 468] on button "Call" at bounding box center [593, 480] width 292 height 59
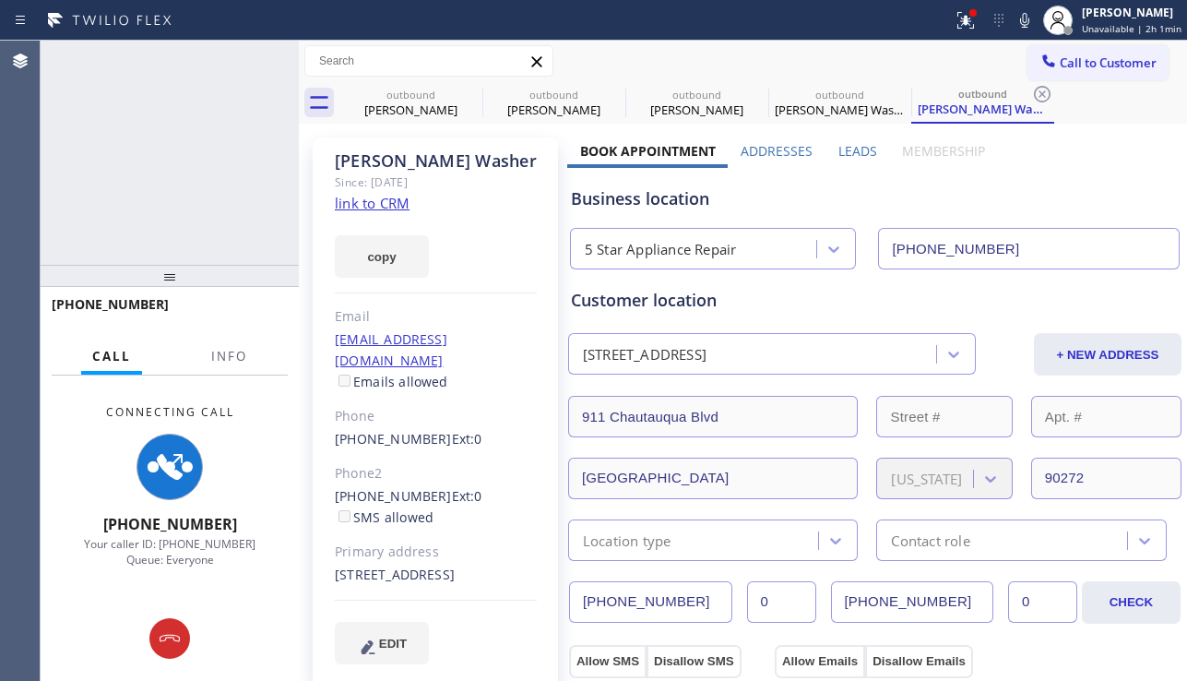
type input "[PHONE_NUMBER]"
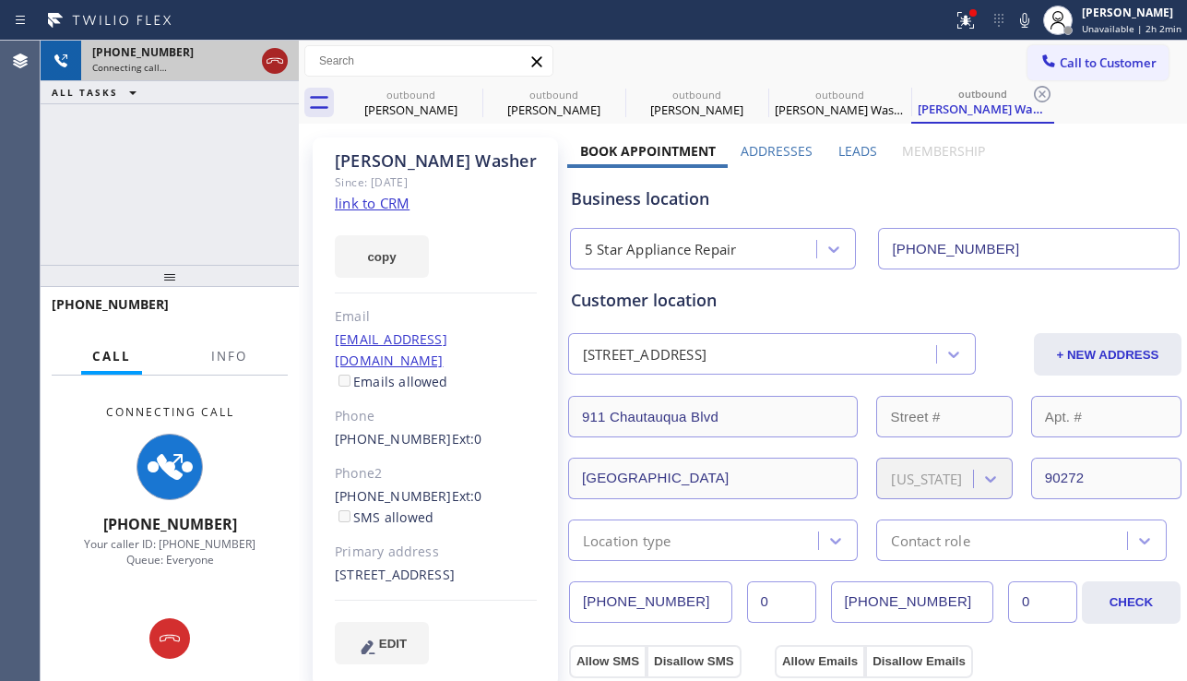
click at [276, 66] on icon at bounding box center [275, 61] width 22 height 22
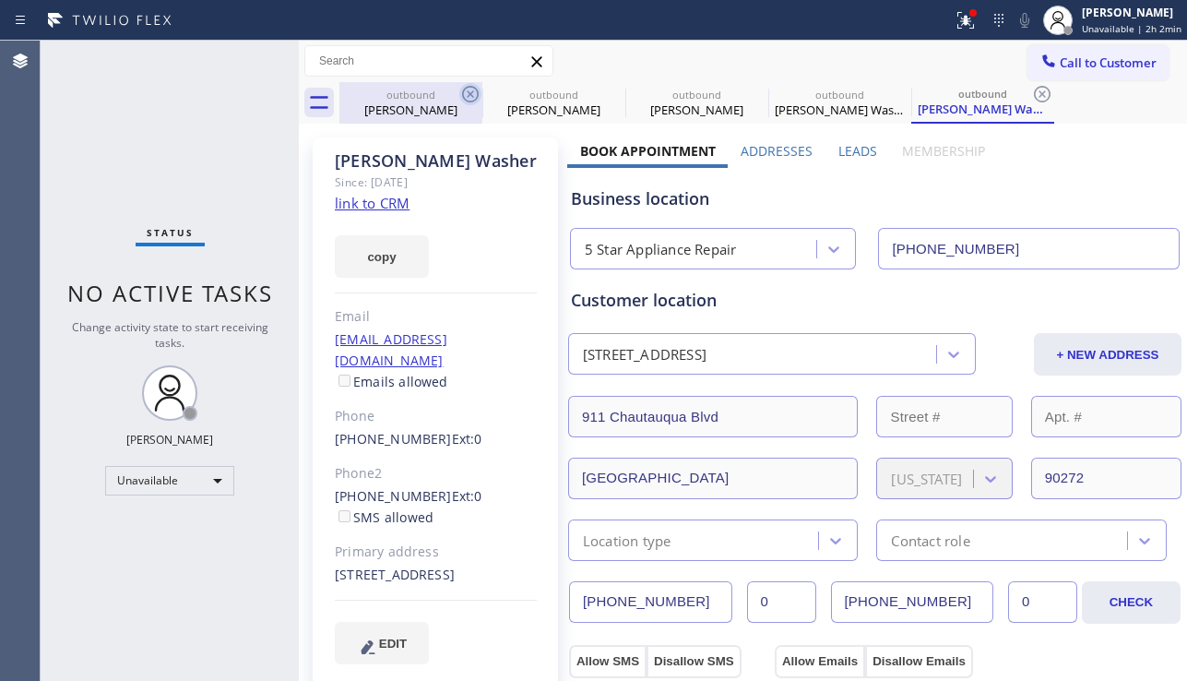
click at [473, 89] on icon at bounding box center [470, 94] width 22 height 22
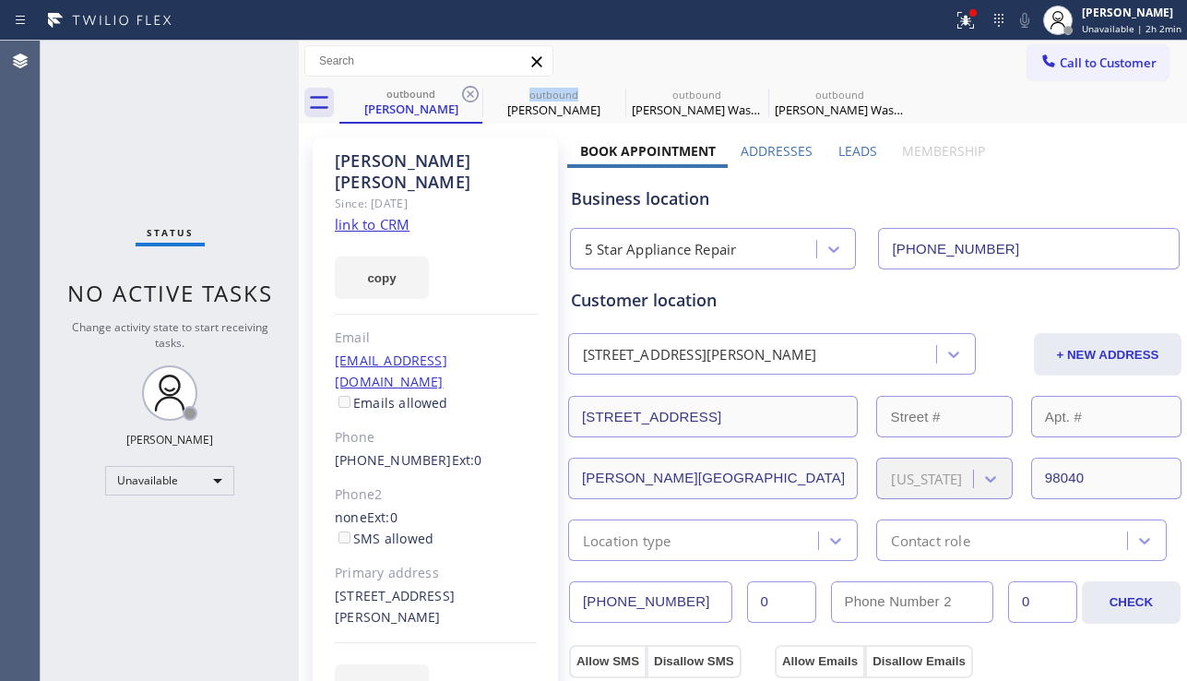
click at [473, 89] on icon at bounding box center [470, 94] width 22 height 22
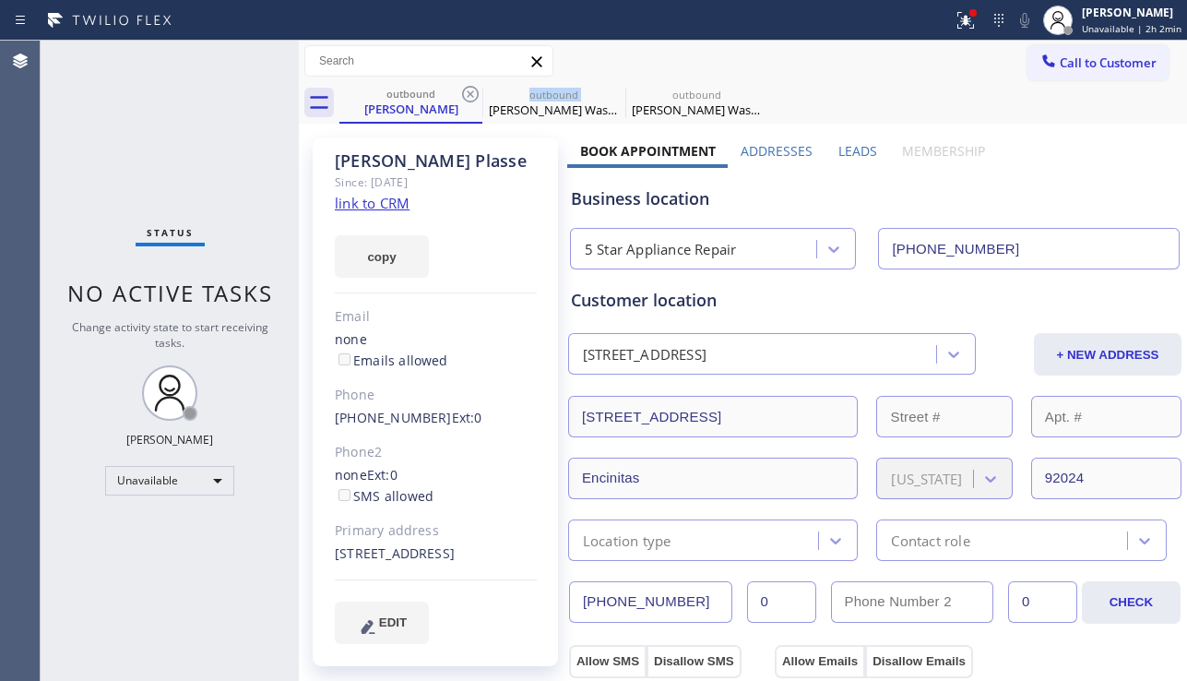
click at [473, 89] on icon at bounding box center [470, 94] width 22 height 22
click at [0, 0] on icon at bounding box center [0, 0] width 0 height 0
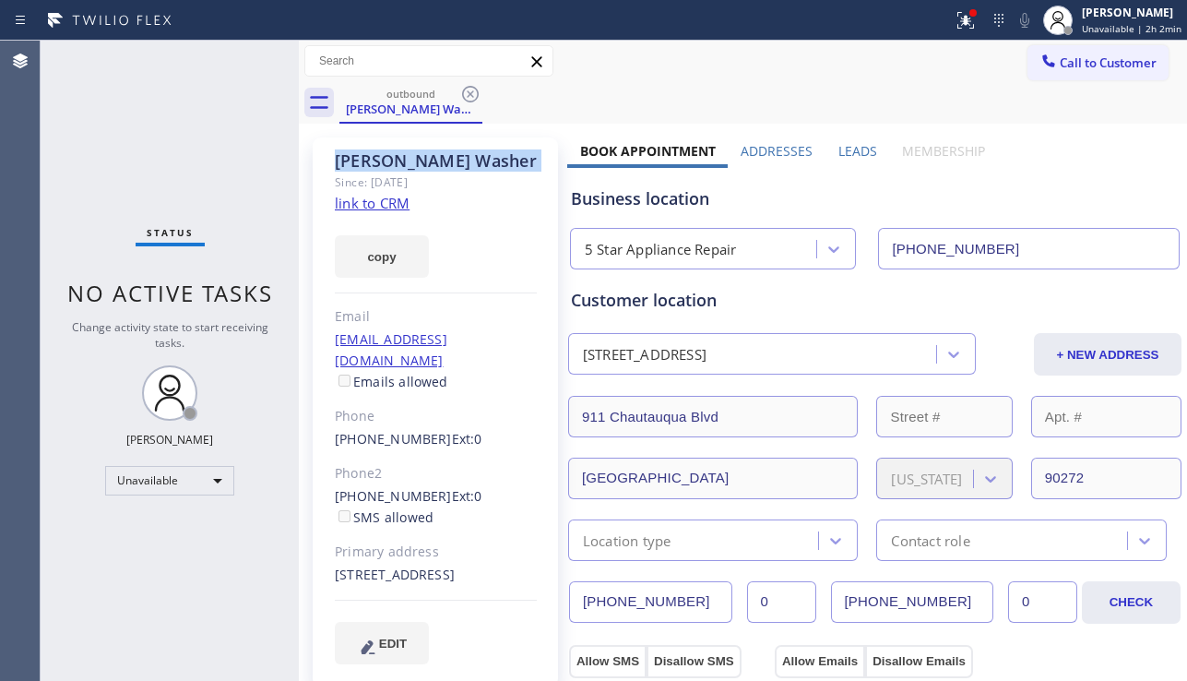
click at [473, 89] on icon at bounding box center [470, 94] width 22 height 22
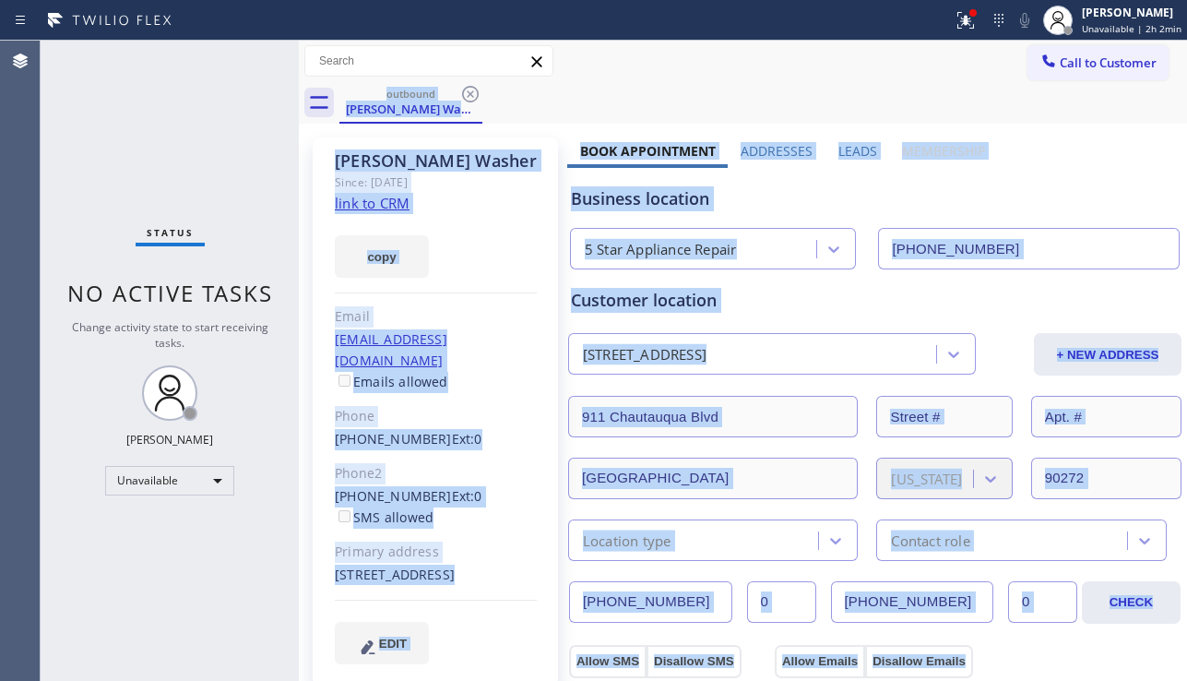
click at [473, 89] on div "outbound [PERSON_NAME] Washer" at bounding box center [762, 102] width 847 height 41
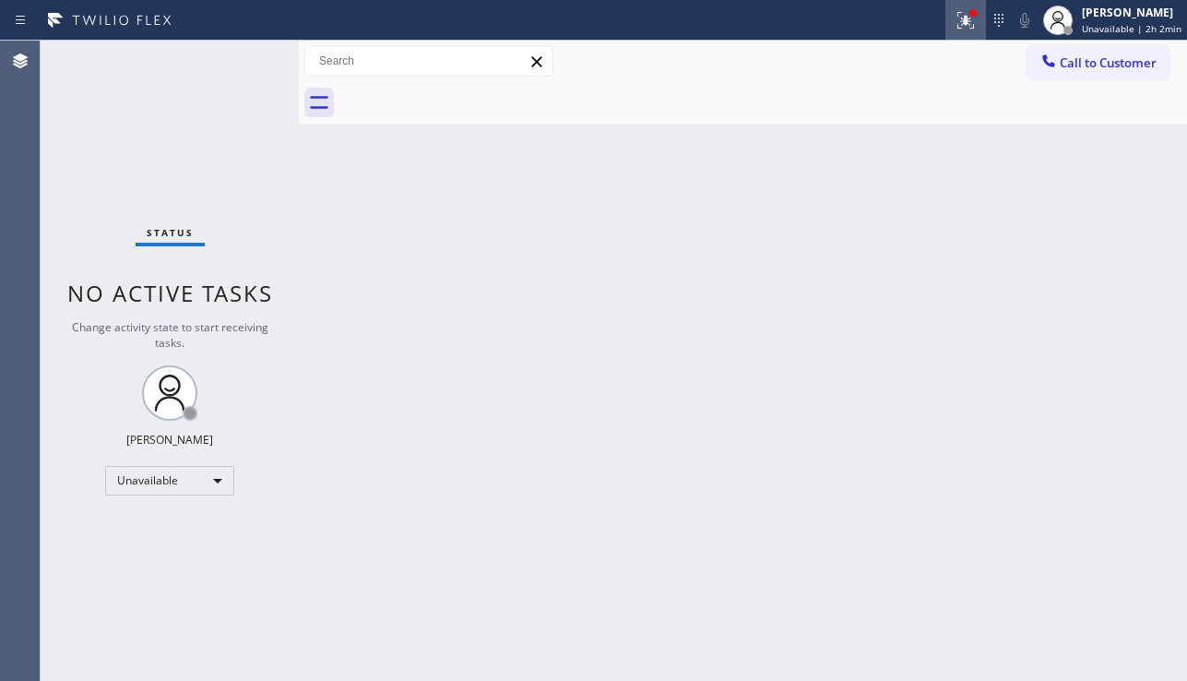
click at [948, 38] on button at bounding box center [965, 20] width 41 height 41
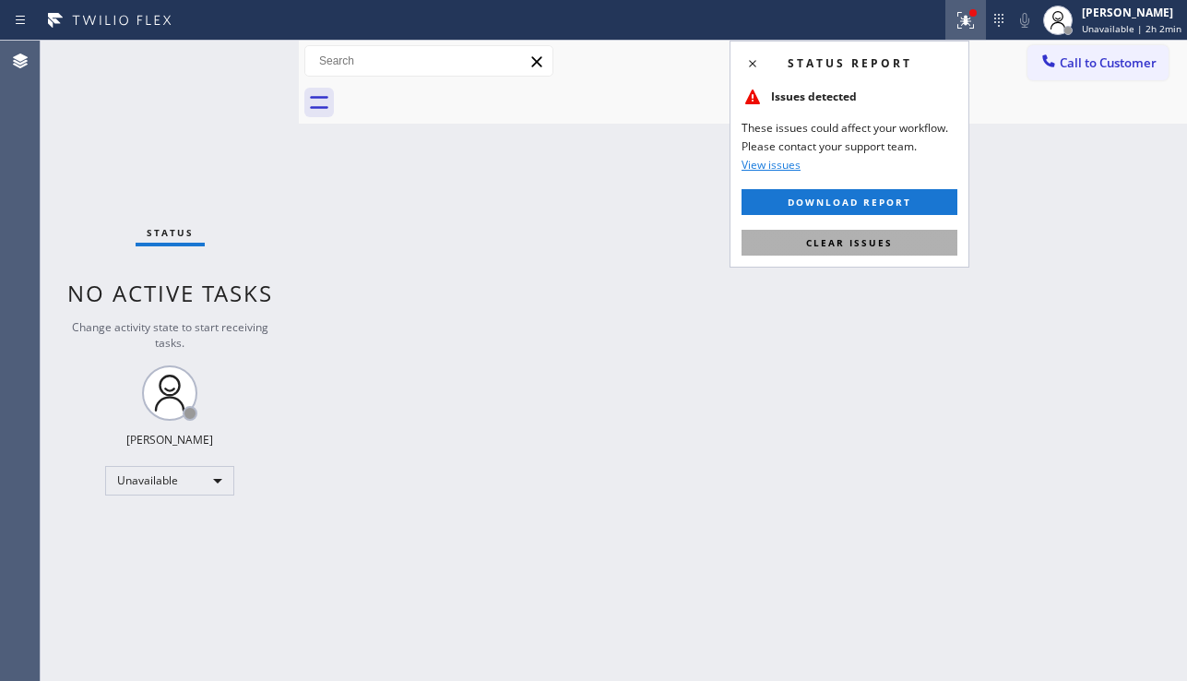
click at [891, 243] on span "Clear issues" at bounding box center [849, 242] width 87 height 13
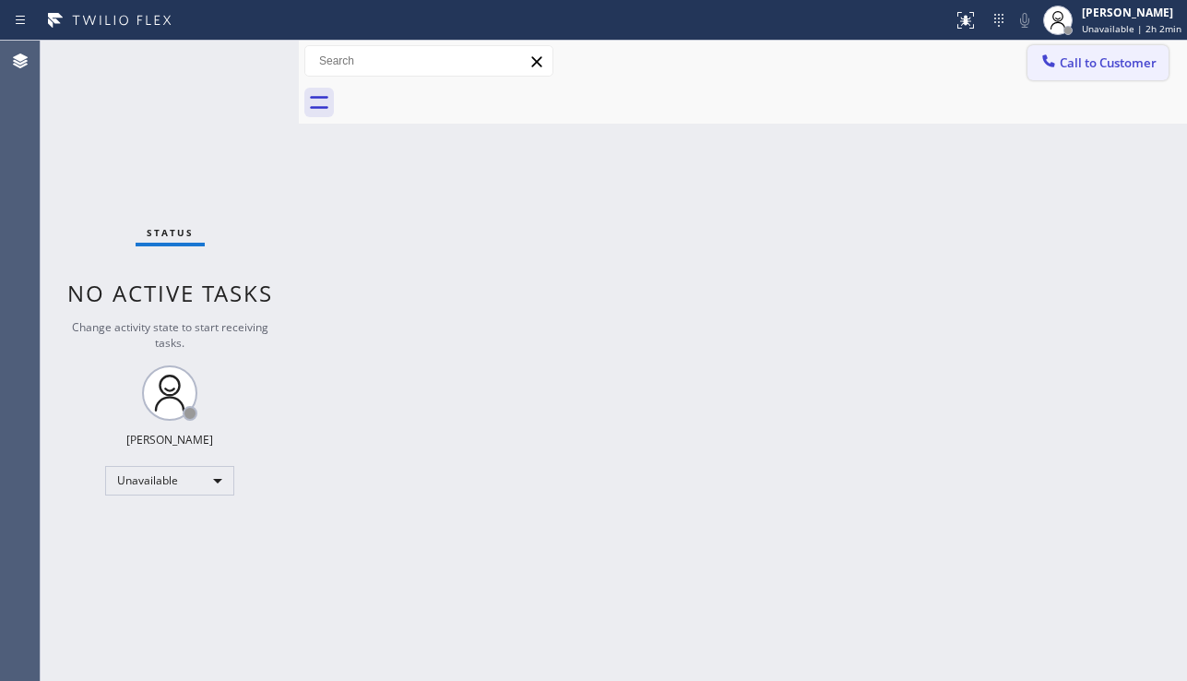
click at [1069, 71] on button "Call to Customer" at bounding box center [1097, 62] width 141 height 35
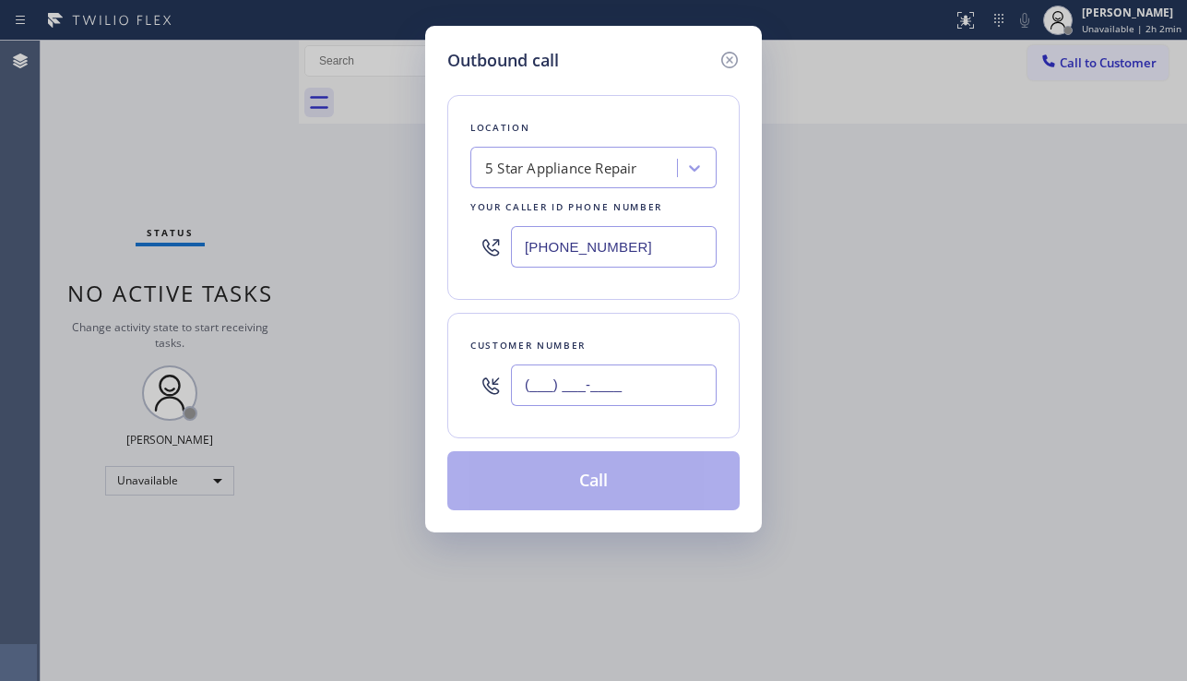
click at [581, 392] on input "(___) ___-____" at bounding box center [614, 384] width 206 height 41
paste input "310) 292-0785"
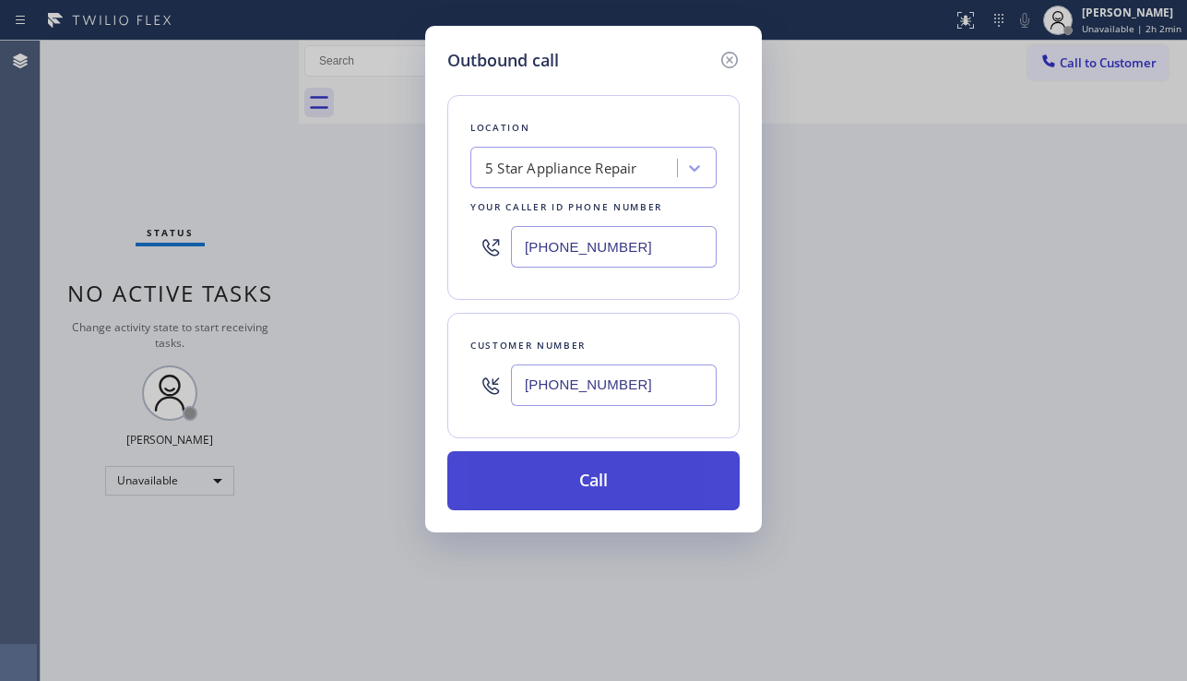
type input "[PHONE_NUMBER]"
click at [568, 483] on button "Call" at bounding box center [593, 480] width 292 height 59
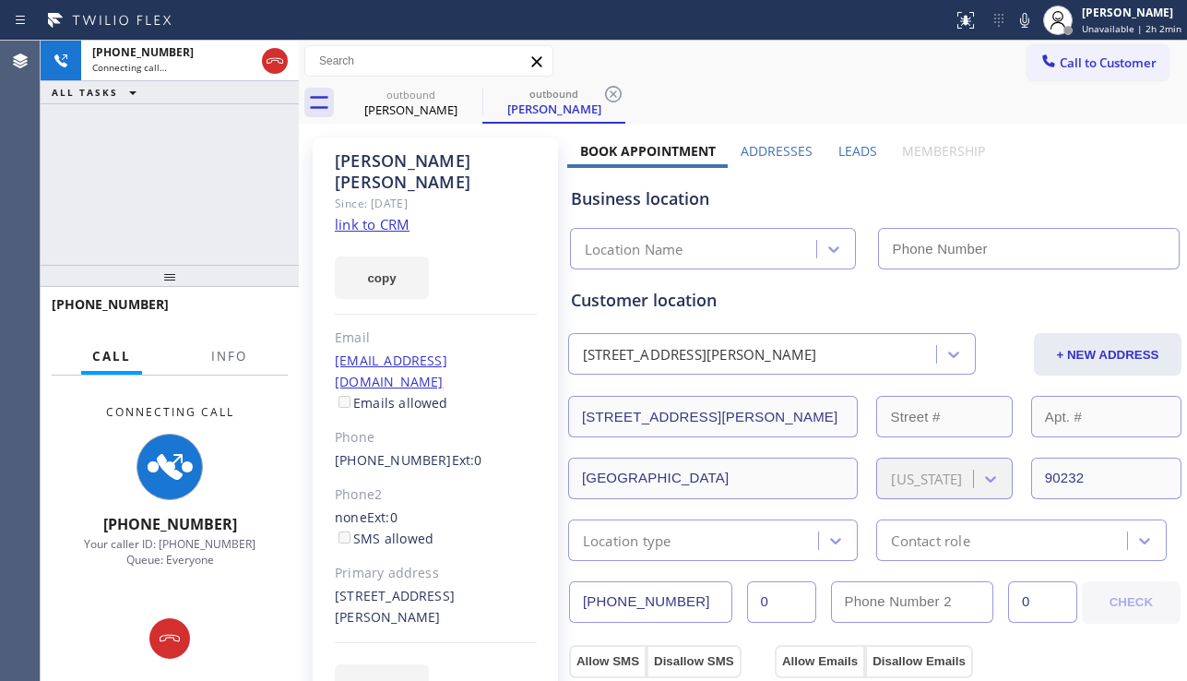
type input "[PHONE_NUMBER]"
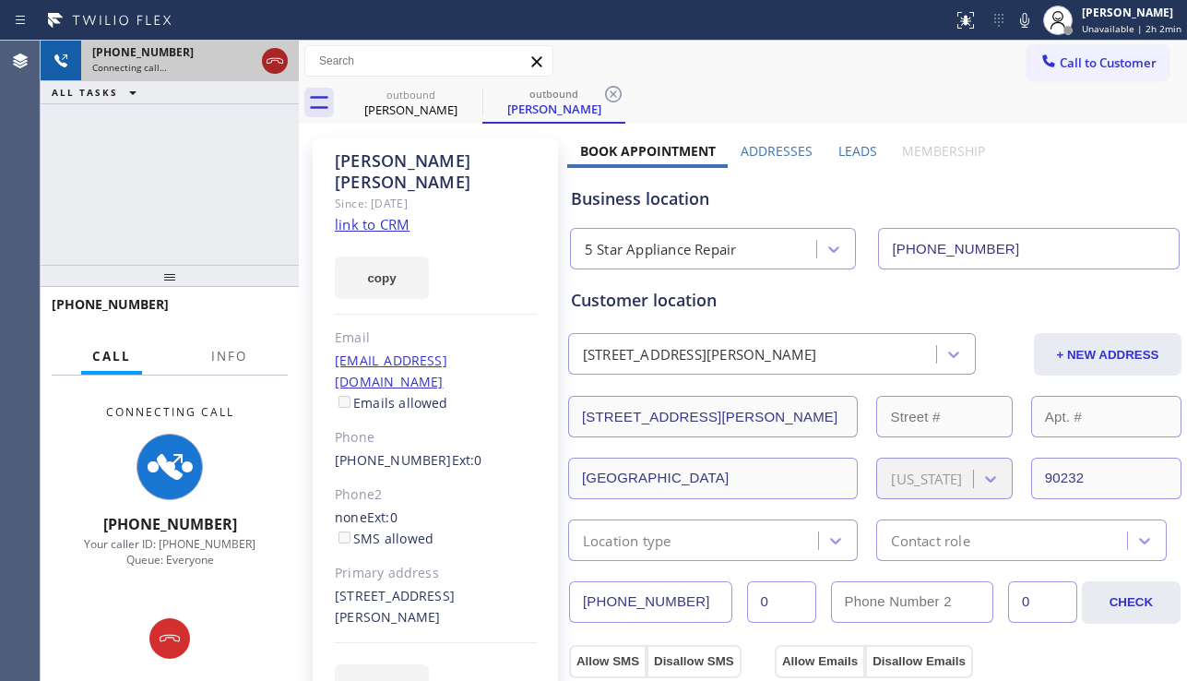
click at [270, 52] on icon at bounding box center [275, 61] width 22 height 22
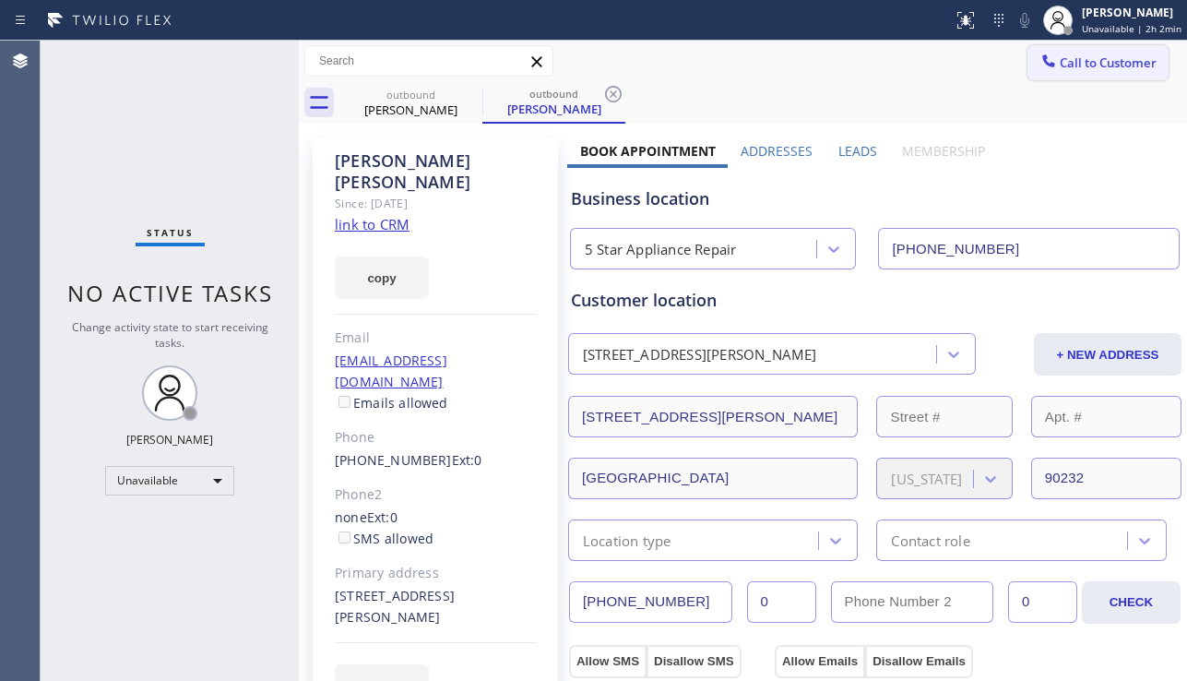
click at [1087, 63] on span "Call to Customer" at bounding box center [1108, 62] width 97 height 17
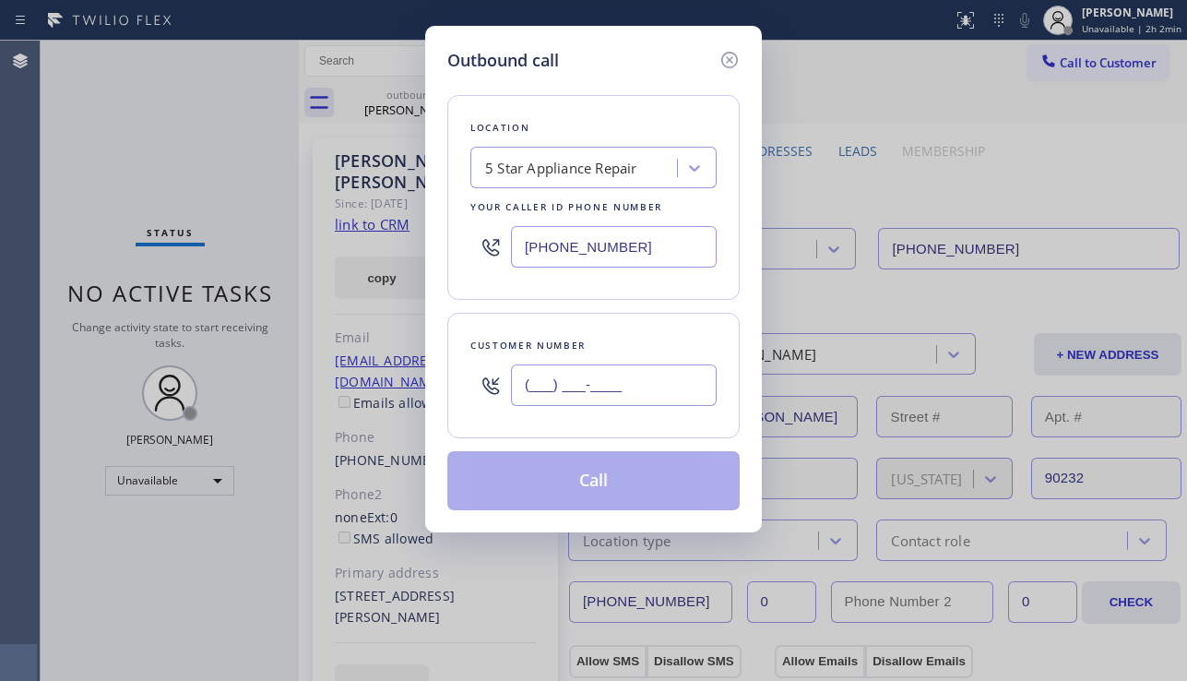
click at [582, 378] on input "(___) ___-____" at bounding box center [614, 384] width 206 height 41
paste input "206) 236-6106"
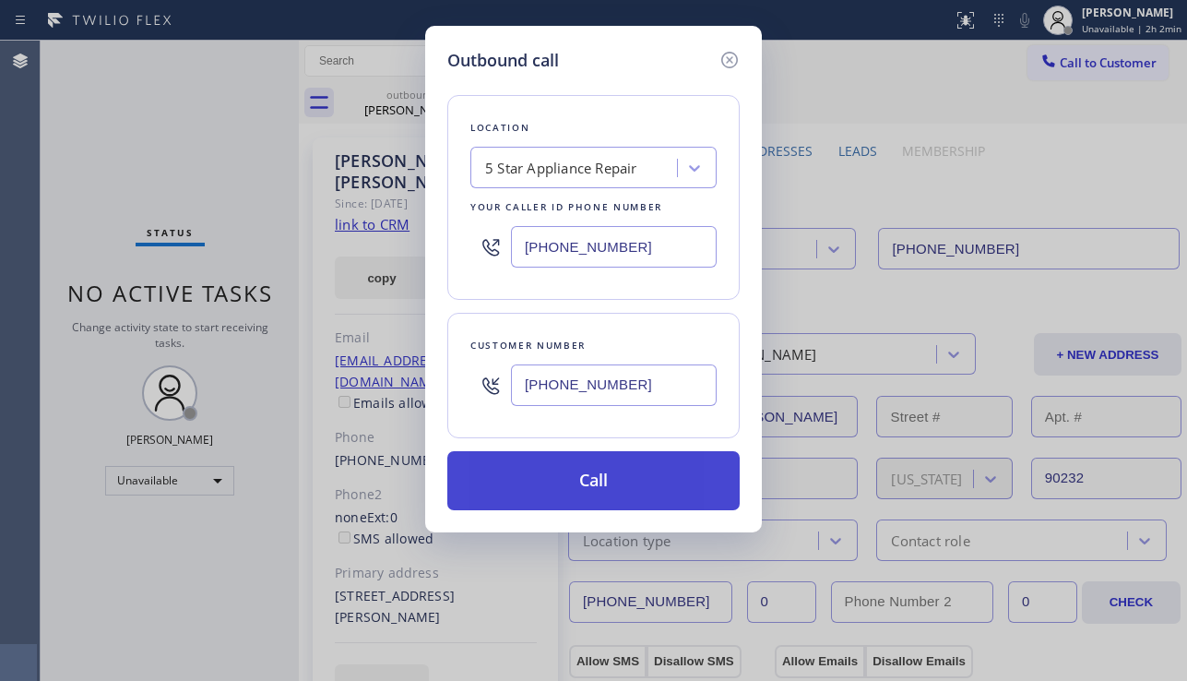
type input "[PHONE_NUMBER]"
click at [601, 473] on button "Call" at bounding box center [593, 480] width 292 height 59
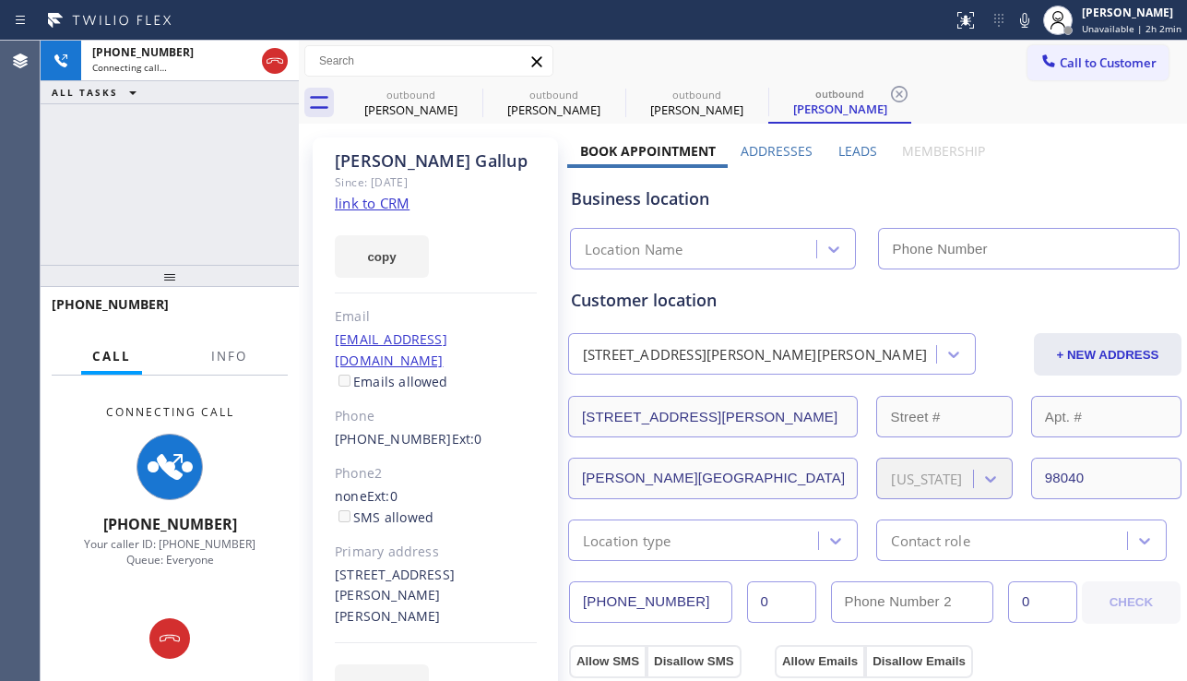
type input "[PHONE_NUMBER]"
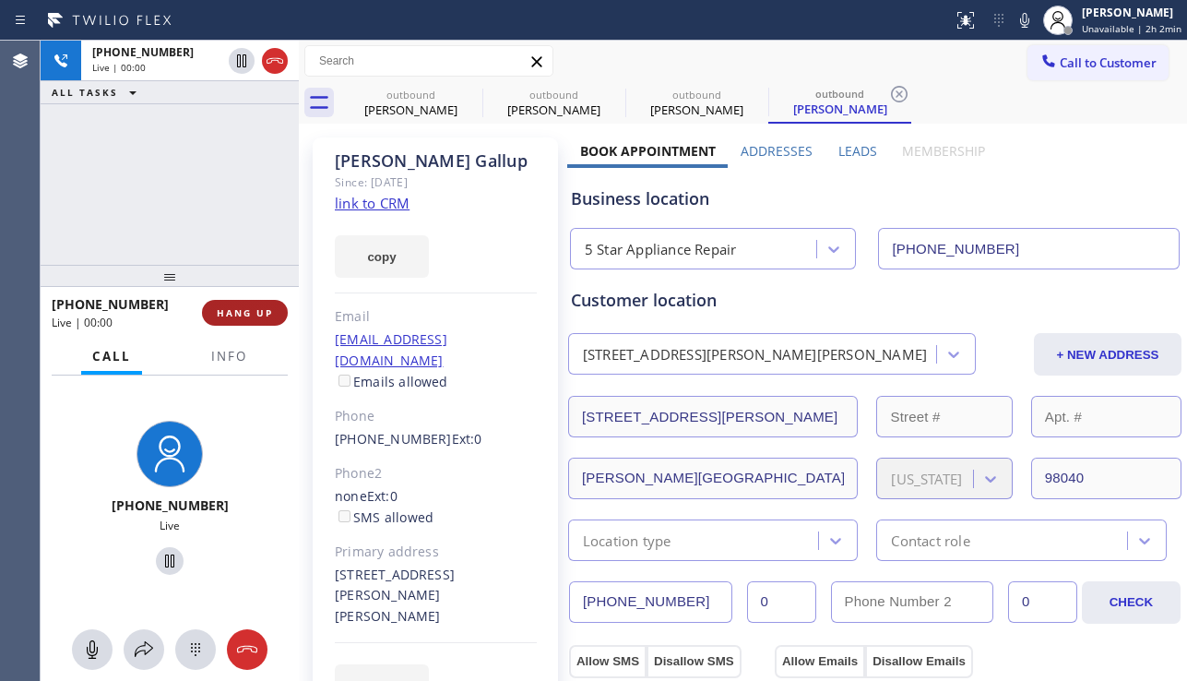
click at [239, 309] on span "HANG UP" at bounding box center [245, 312] width 56 height 13
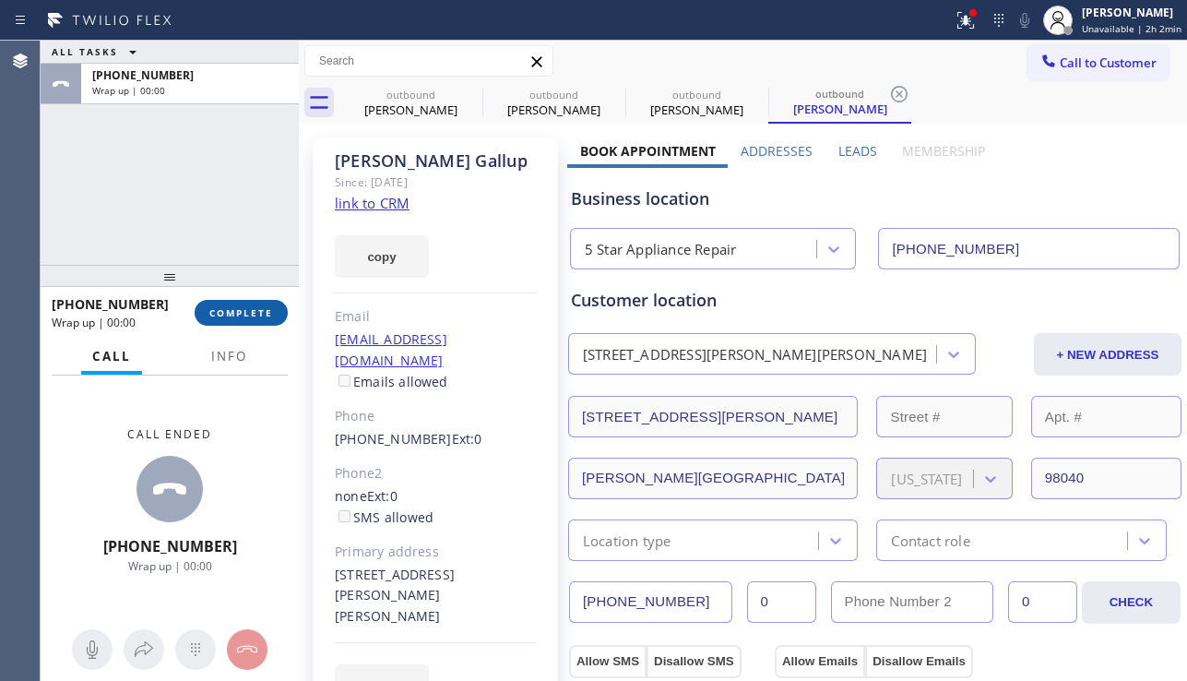
click at [239, 309] on span "COMPLETE" at bounding box center [241, 312] width 64 height 13
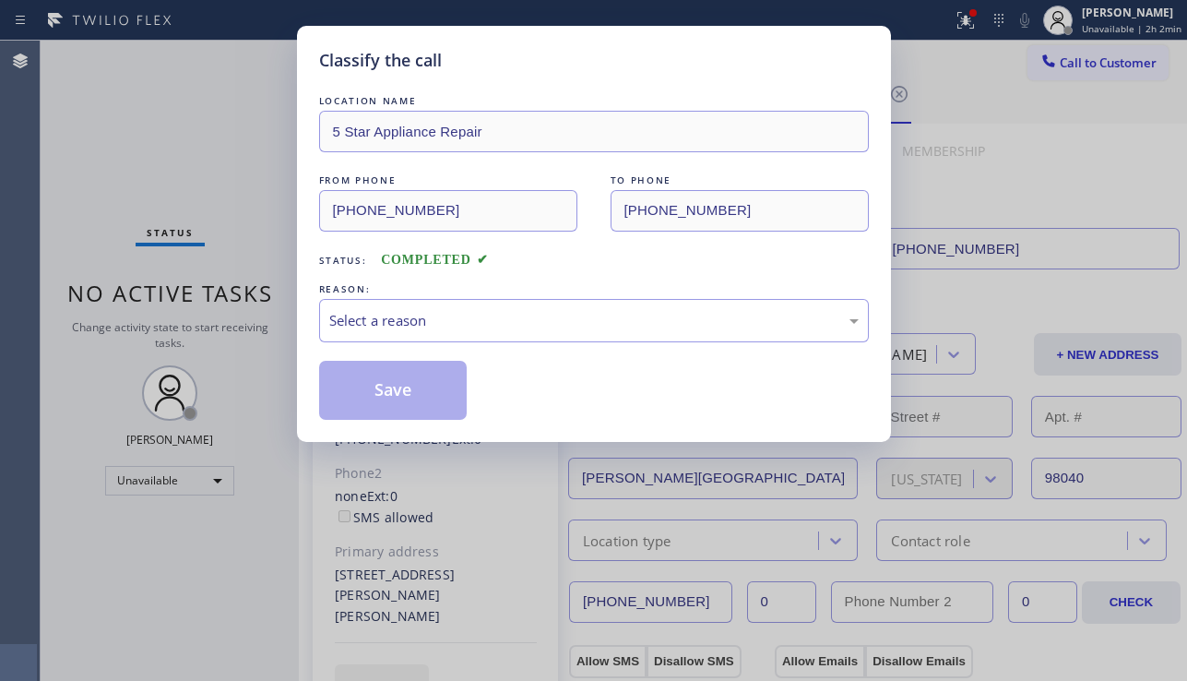
click at [508, 322] on div "Select a reason" at bounding box center [593, 320] width 529 height 21
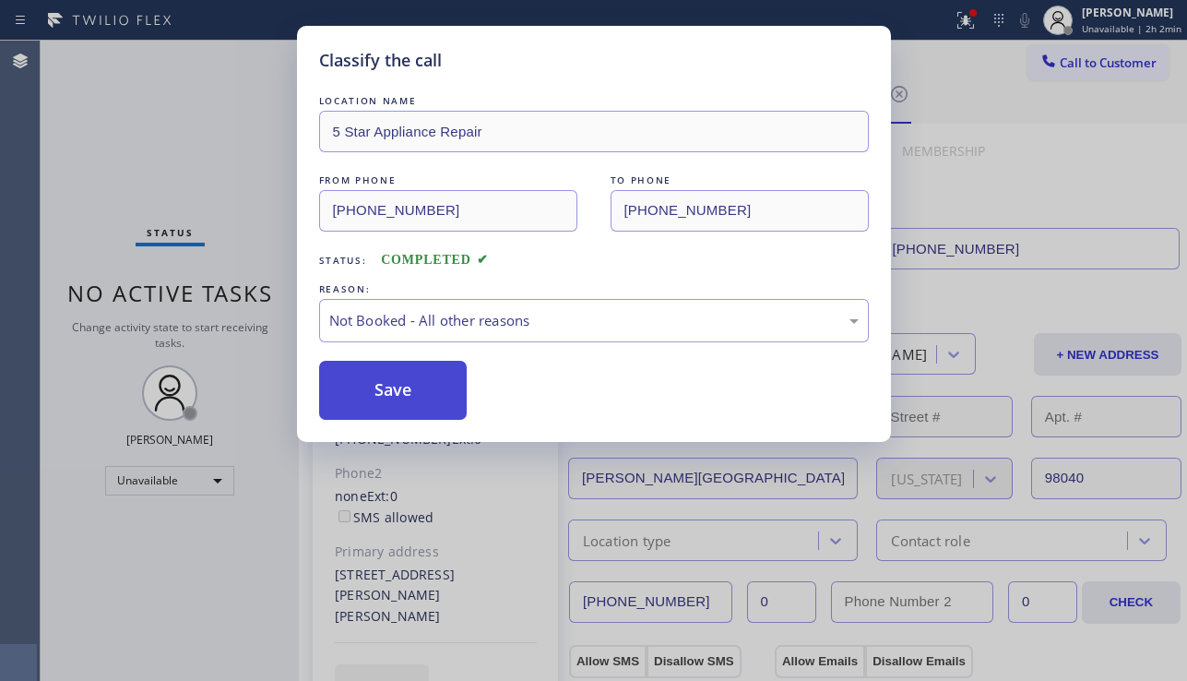
click at [397, 383] on button "Save" at bounding box center [393, 390] width 148 height 59
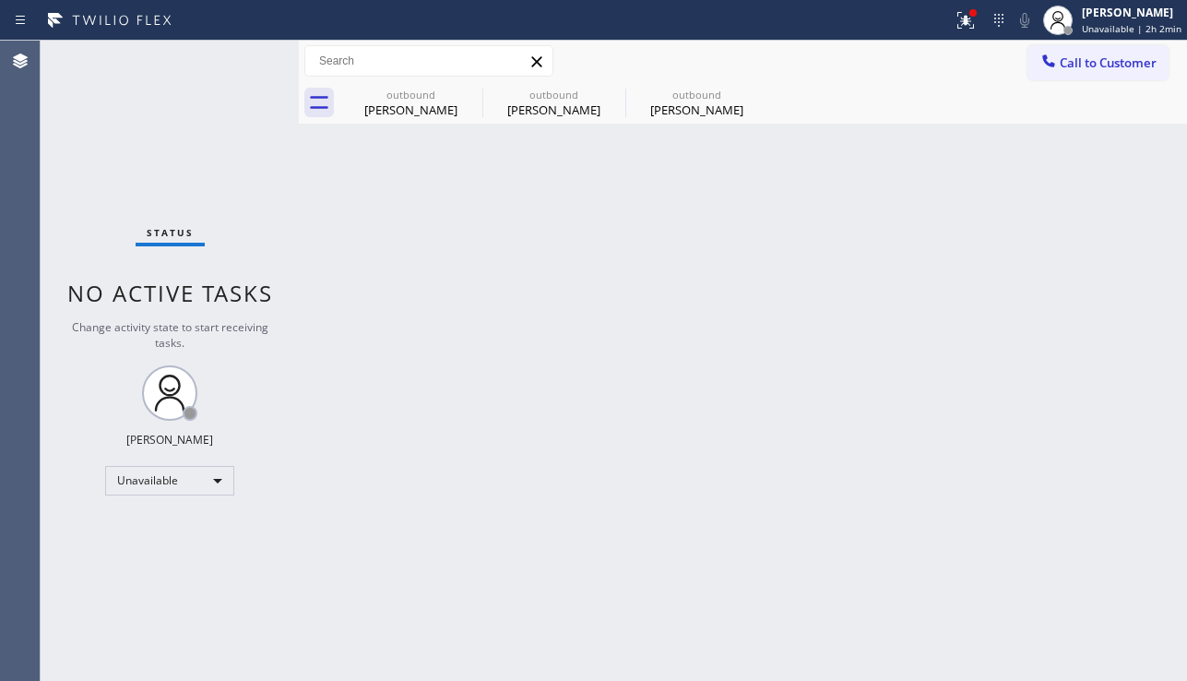
click at [1055, 58] on icon at bounding box center [1048, 61] width 18 height 18
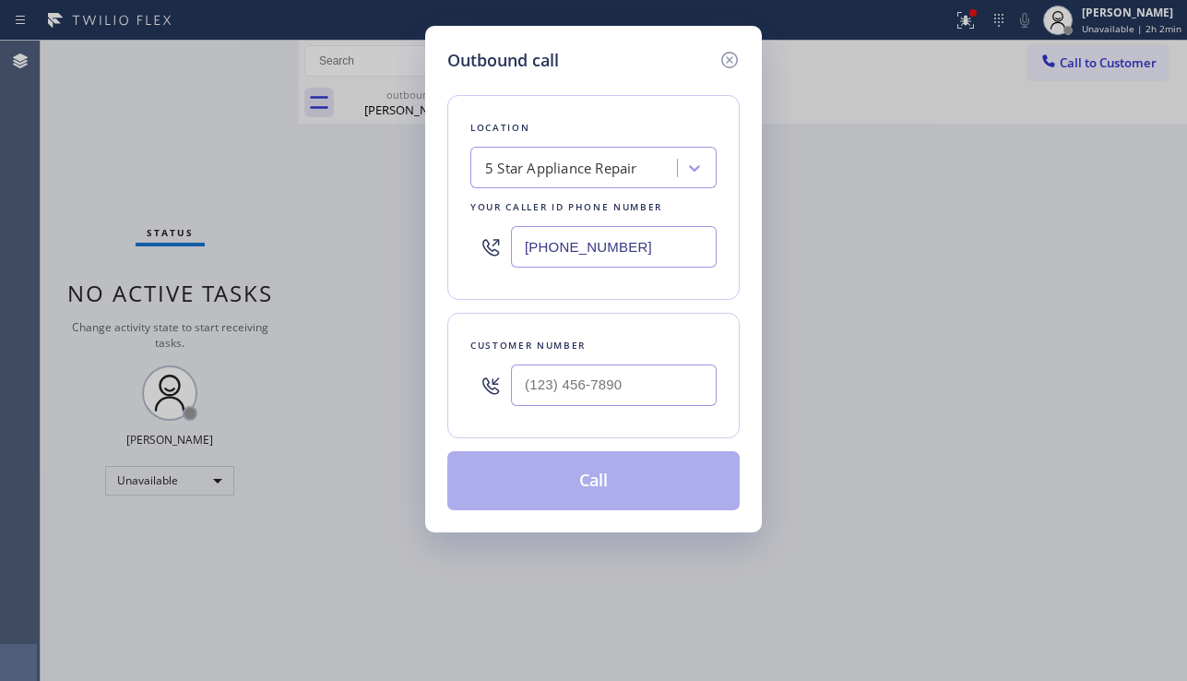
click at [621, 361] on div at bounding box center [614, 385] width 206 height 60
click at [608, 380] on input "(___) ___-____" at bounding box center [614, 384] width 206 height 41
paste input "714) 421-1321"
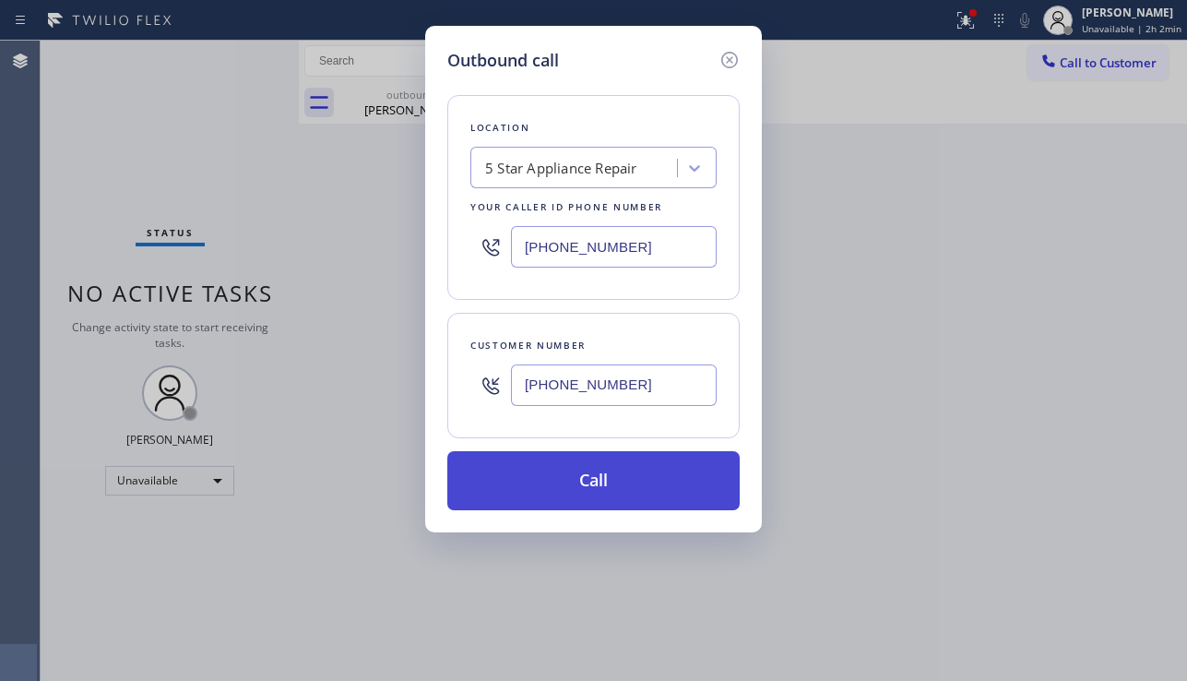
type input "[PHONE_NUMBER]"
click at [577, 482] on button "Call" at bounding box center [593, 480] width 292 height 59
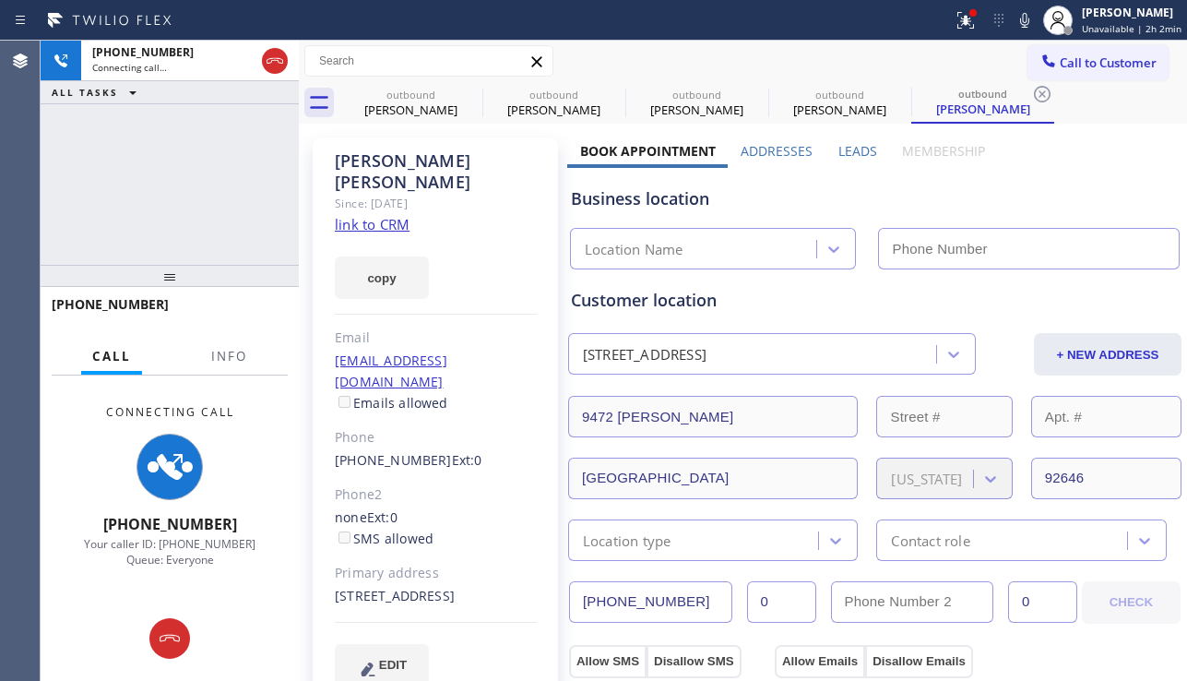
type input "[PHONE_NUMBER]"
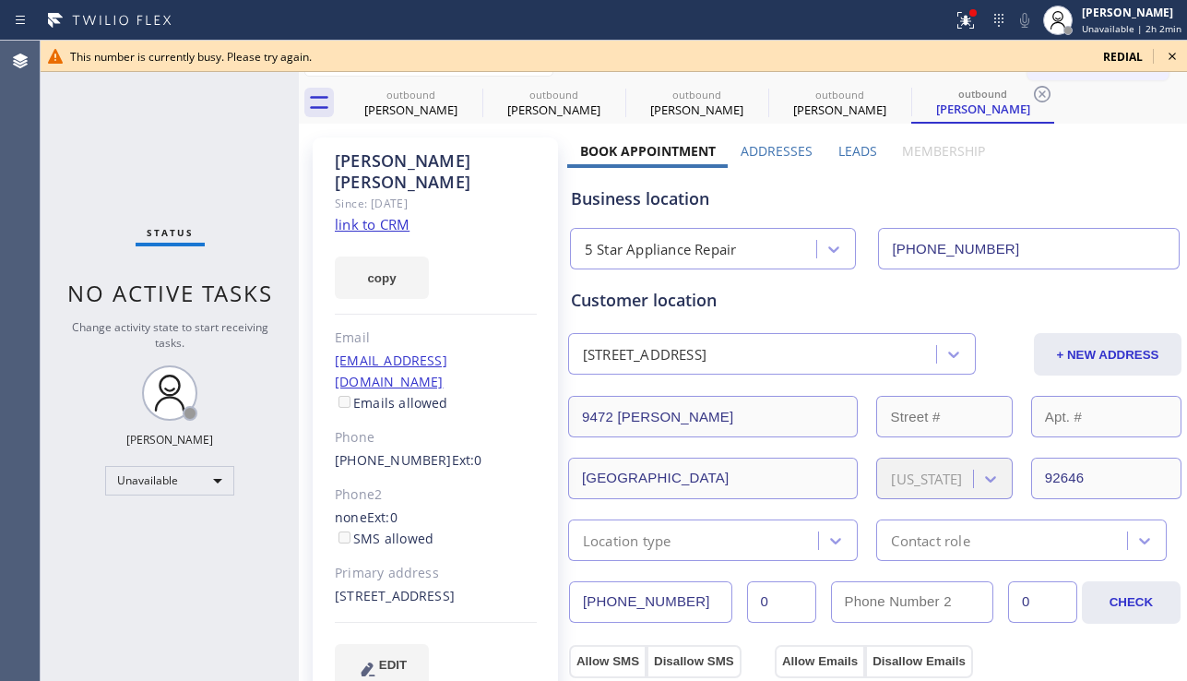
click at [1170, 56] on icon at bounding box center [1172, 56] width 22 height 22
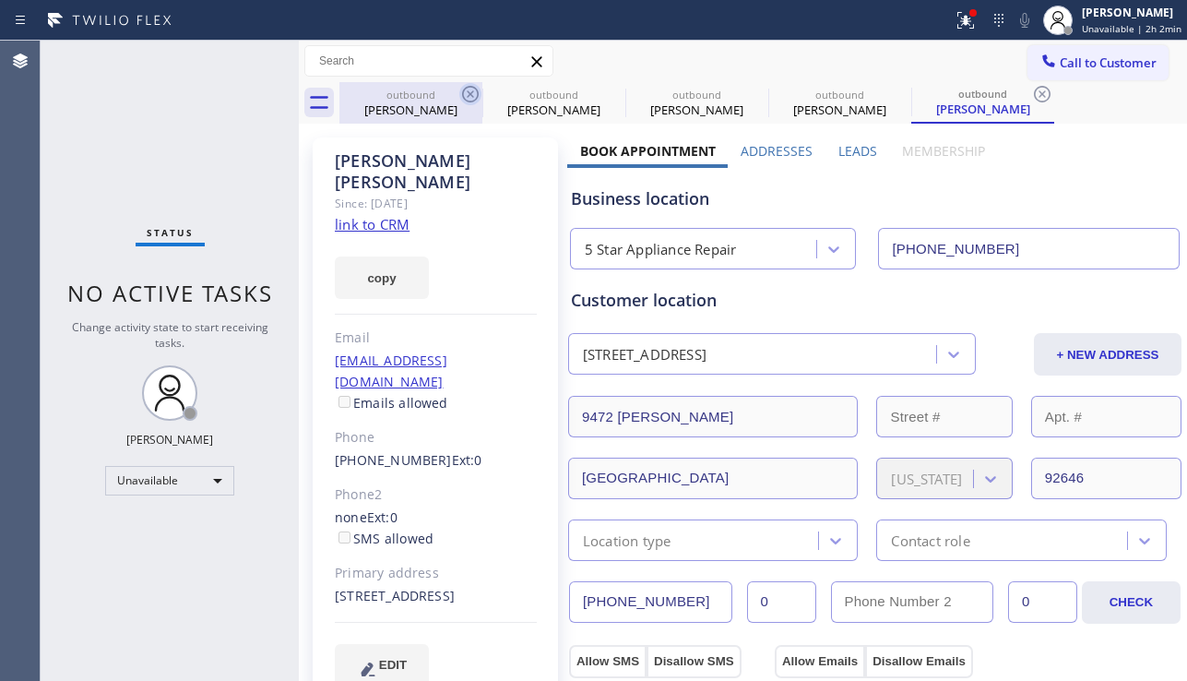
click at [475, 86] on icon at bounding box center [470, 94] width 22 height 22
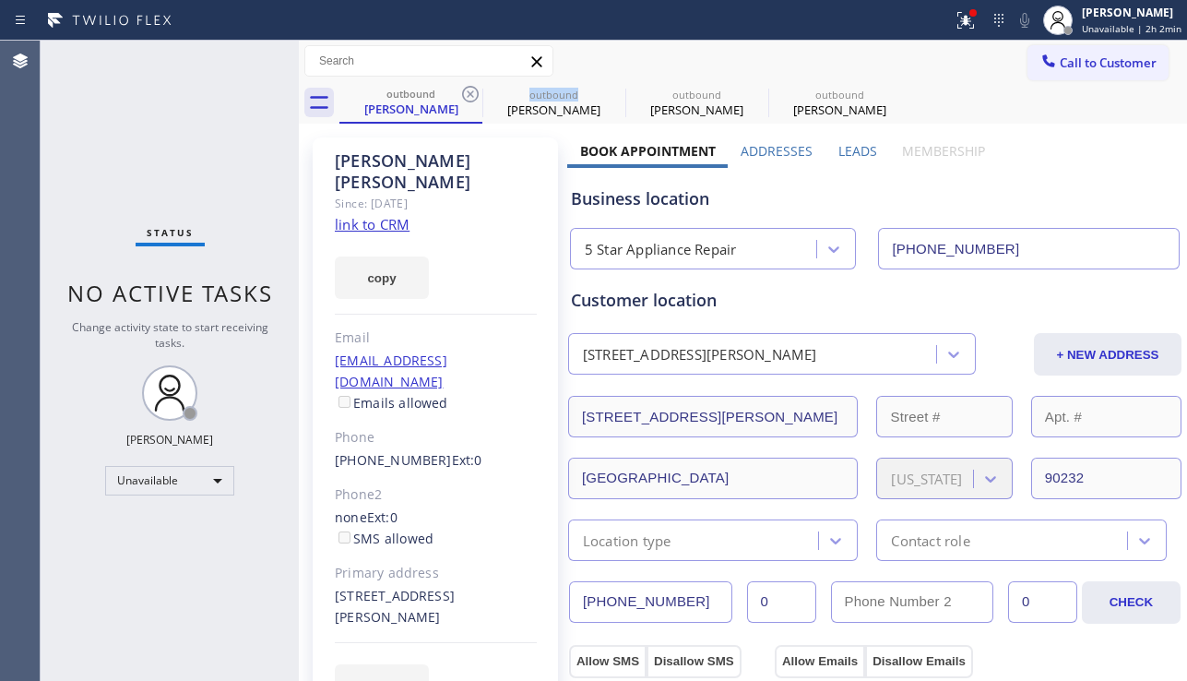
click at [475, 86] on icon at bounding box center [470, 94] width 22 height 22
click at [0, 0] on icon at bounding box center [0, 0] width 0 height 0
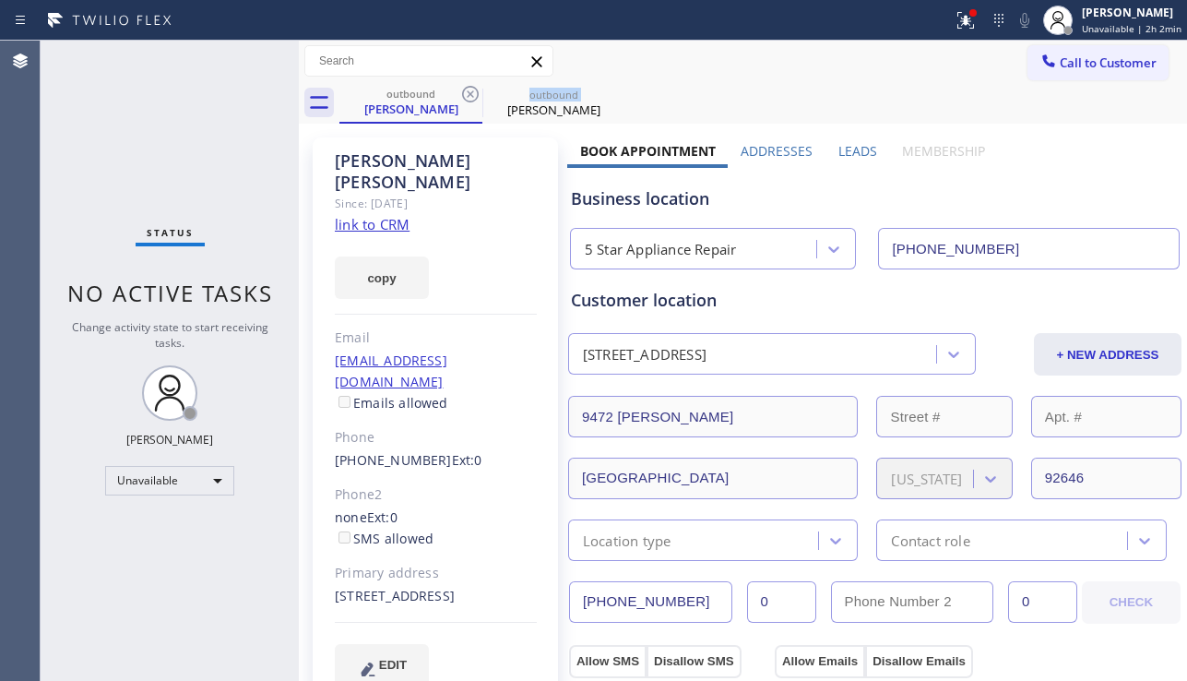
click at [475, 86] on icon at bounding box center [470, 94] width 22 height 22
click at [0, 0] on icon at bounding box center [0, 0] width 0 height 0
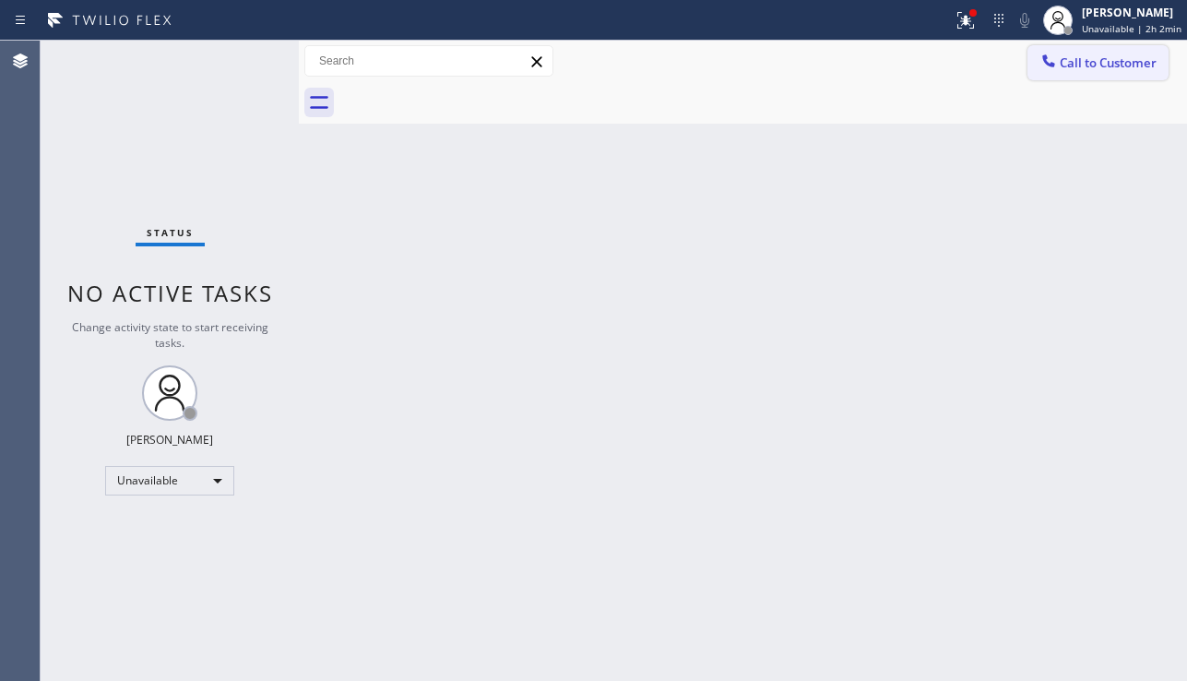
click at [1119, 70] on span "Call to Customer" at bounding box center [1108, 62] width 97 height 17
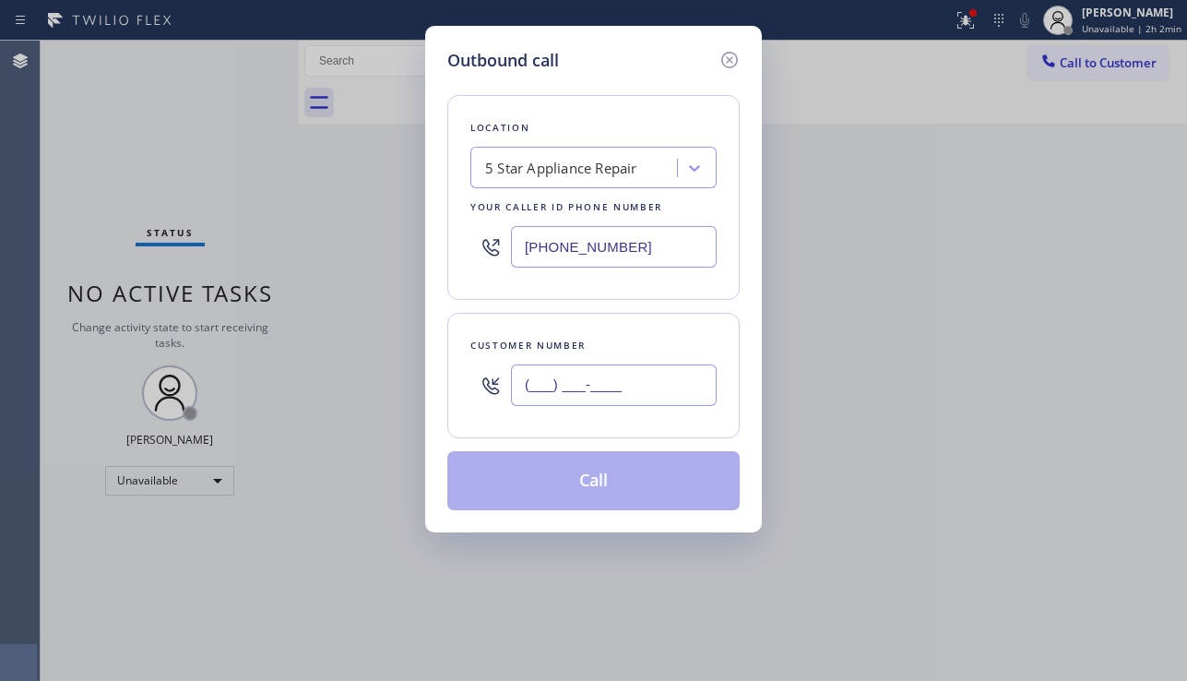
click at [559, 391] on input "(___) ___-____" at bounding box center [614, 384] width 206 height 41
paste input "305) 742-4417"
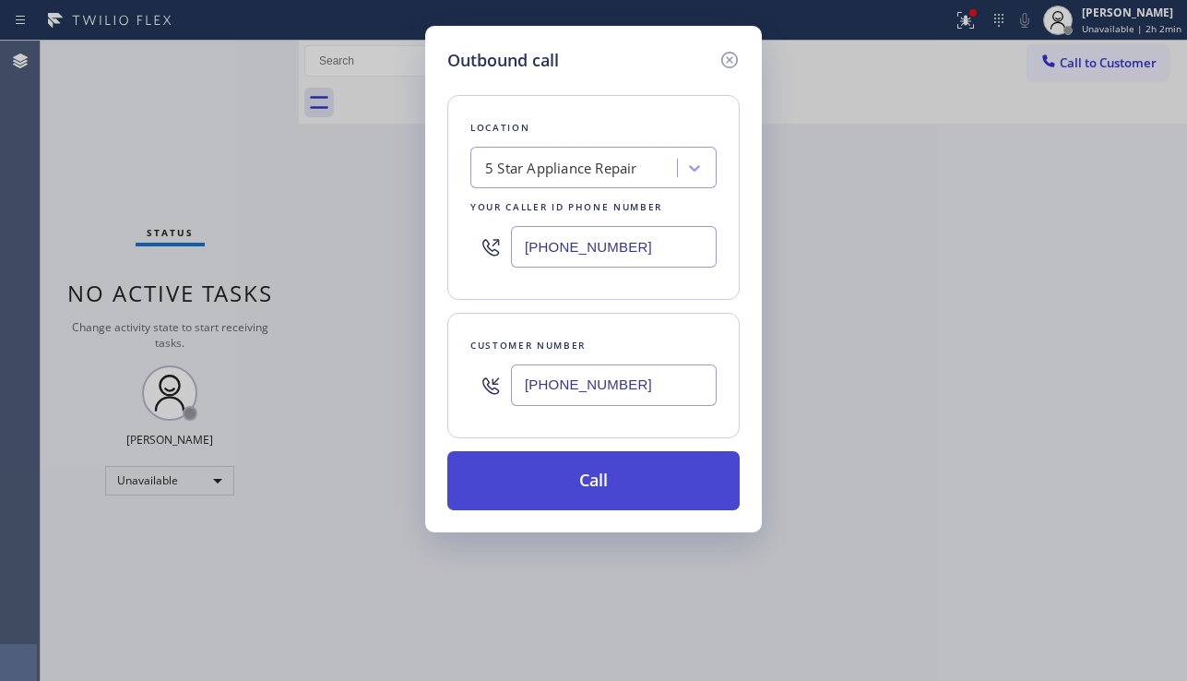
type input "[PHONE_NUMBER]"
click at [580, 474] on button "Call" at bounding box center [593, 480] width 292 height 59
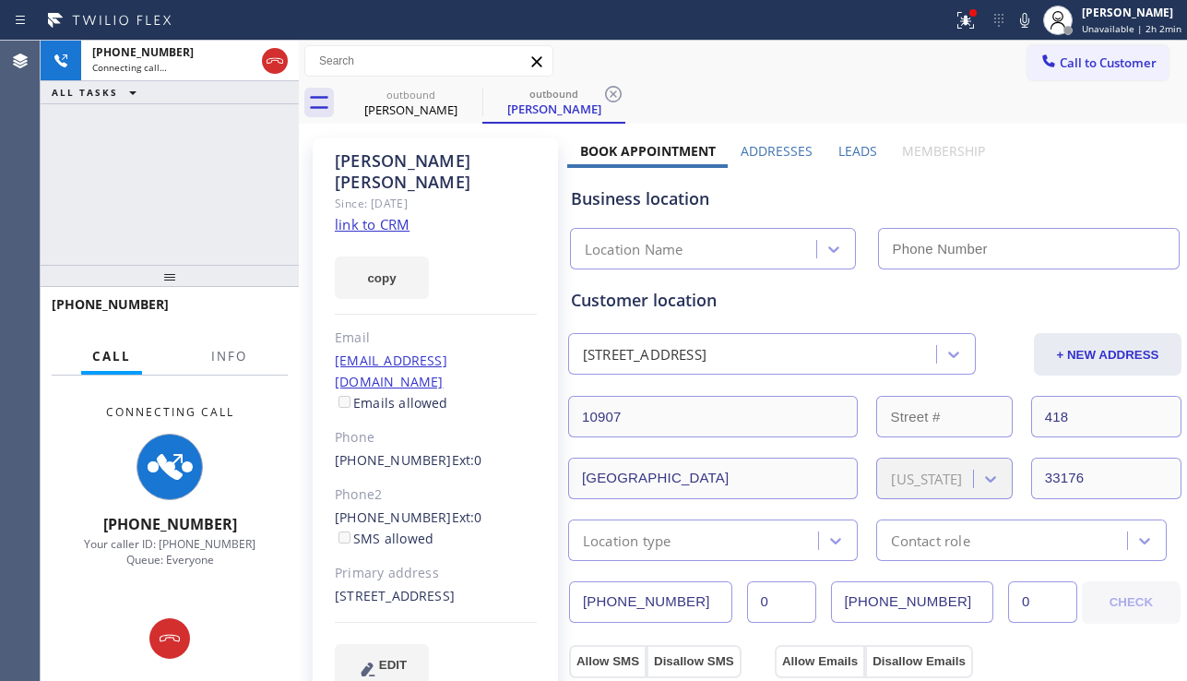
type input "[PHONE_NUMBER]"
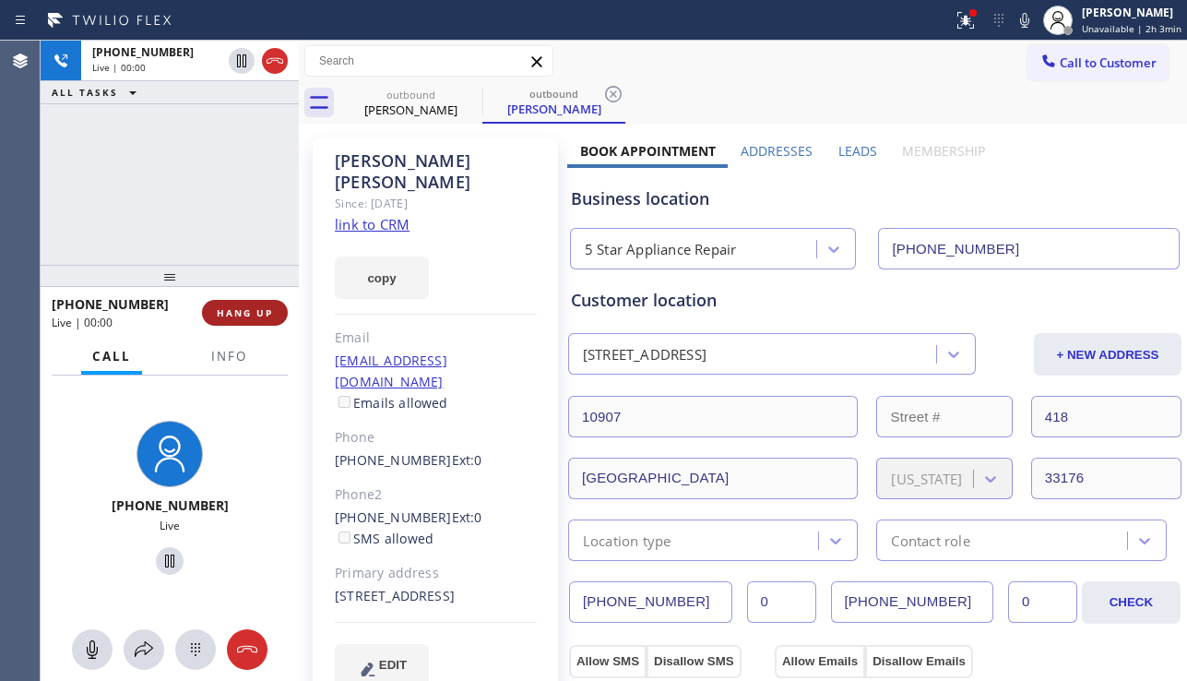
click at [246, 315] on span "HANG UP" at bounding box center [245, 312] width 56 height 13
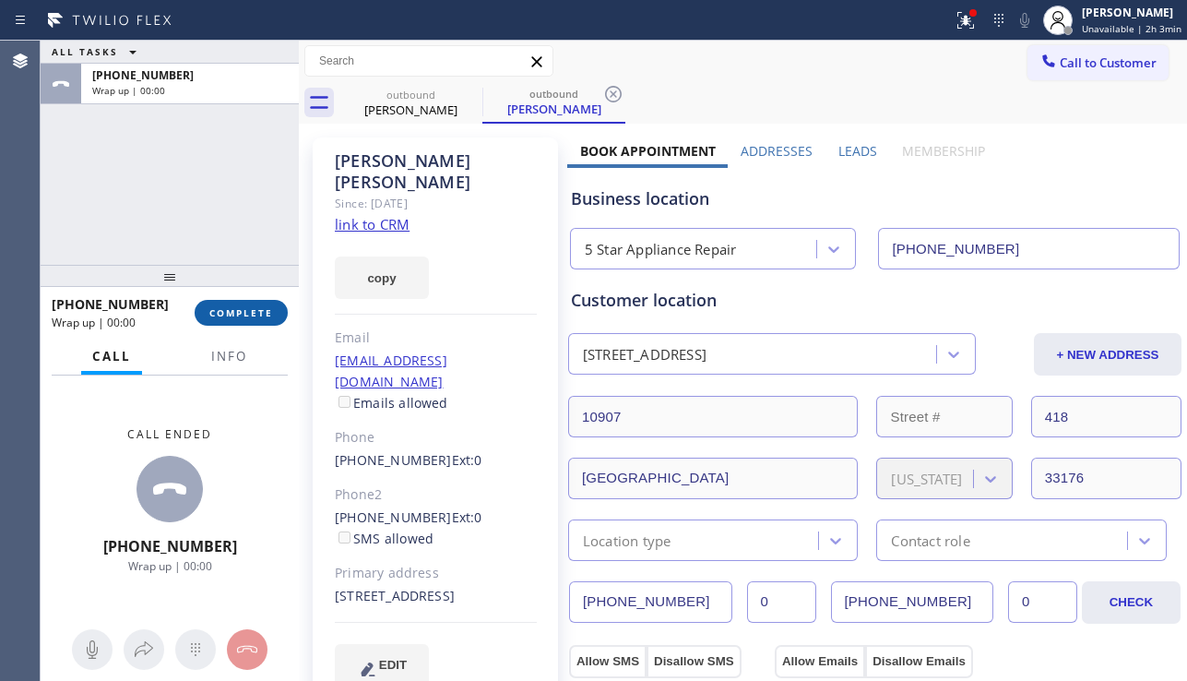
click at [246, 315] on span "COMPLETE" at bounding box center [241, 312] width 64 height 13
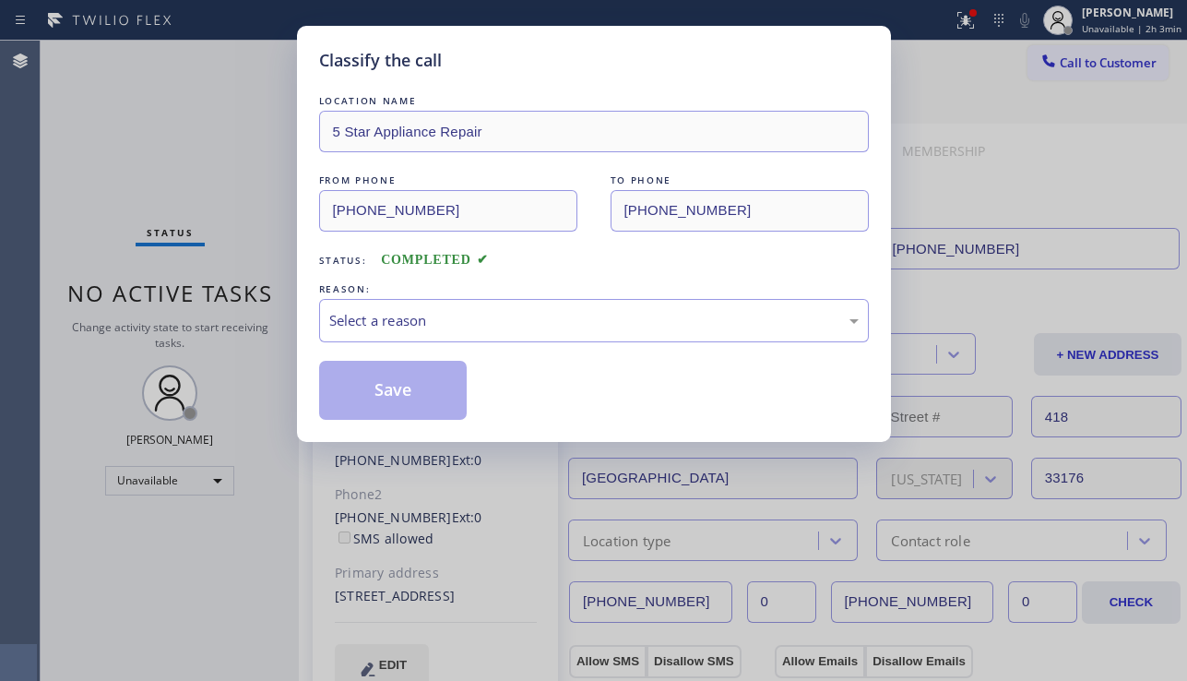
click at [513, 314] on div "Select a reason" at bounding box center [593, 320] width 529 height 21
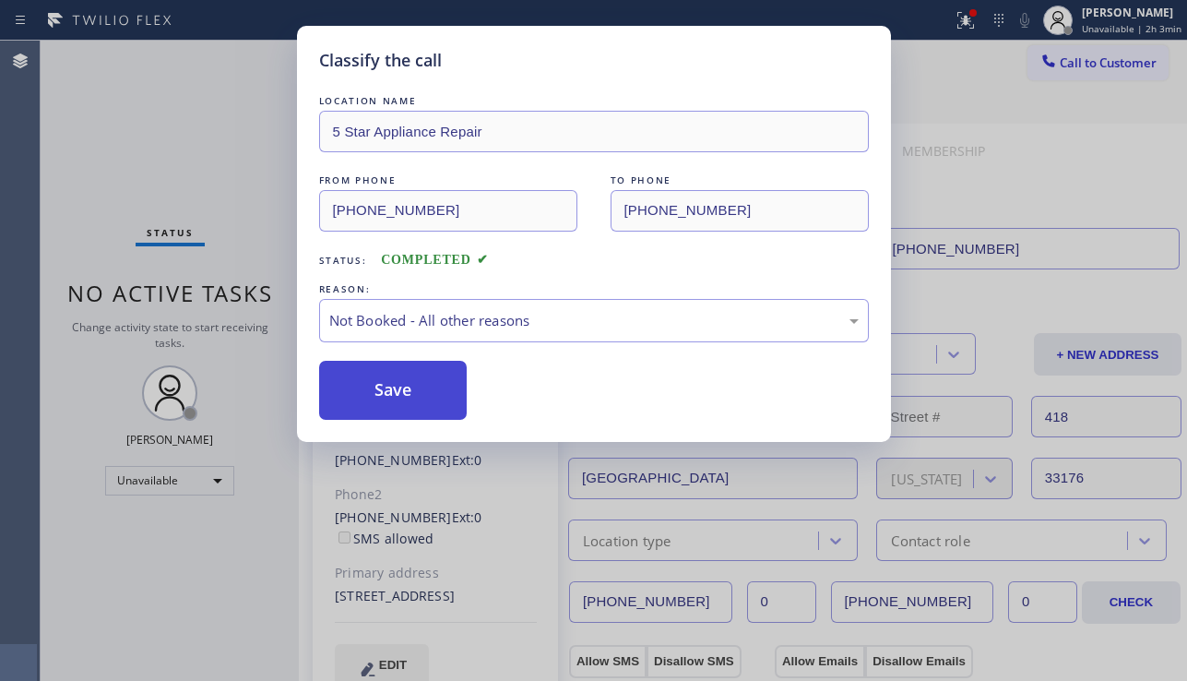
click at [421, 387] on button "Save" at bounding box center [393, 390] width 148 height 59
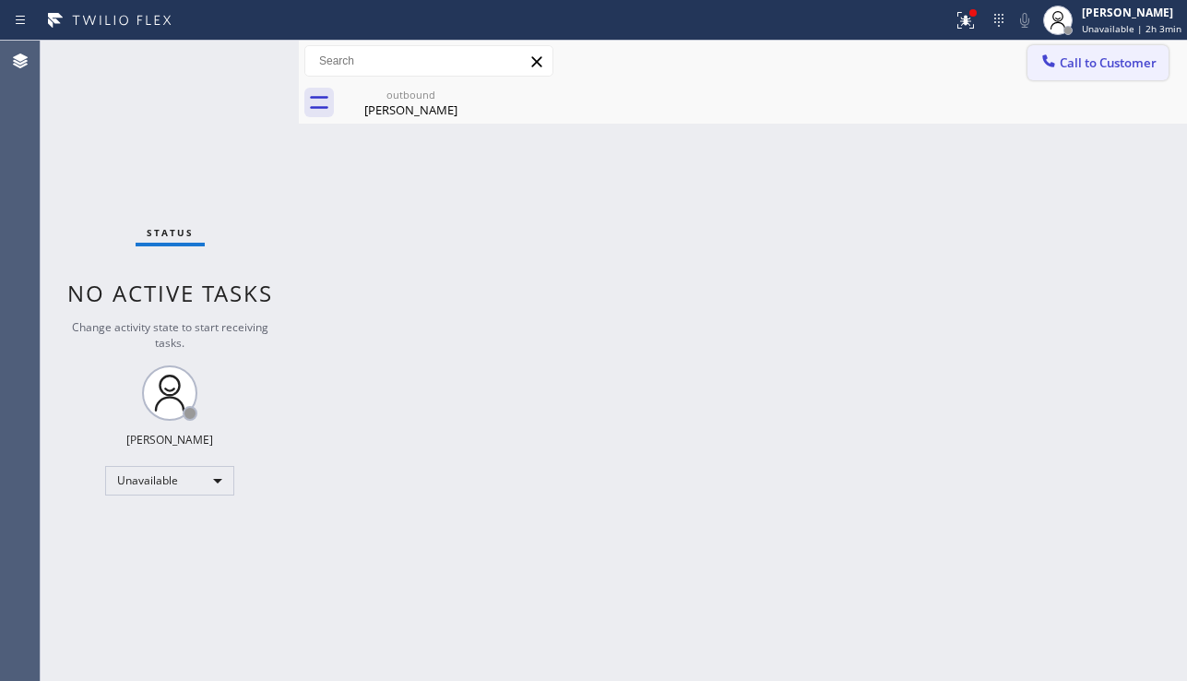
click at [1061, 67] on span "Call to Customer" at bounding box center [1108, 62] width 97 height 17
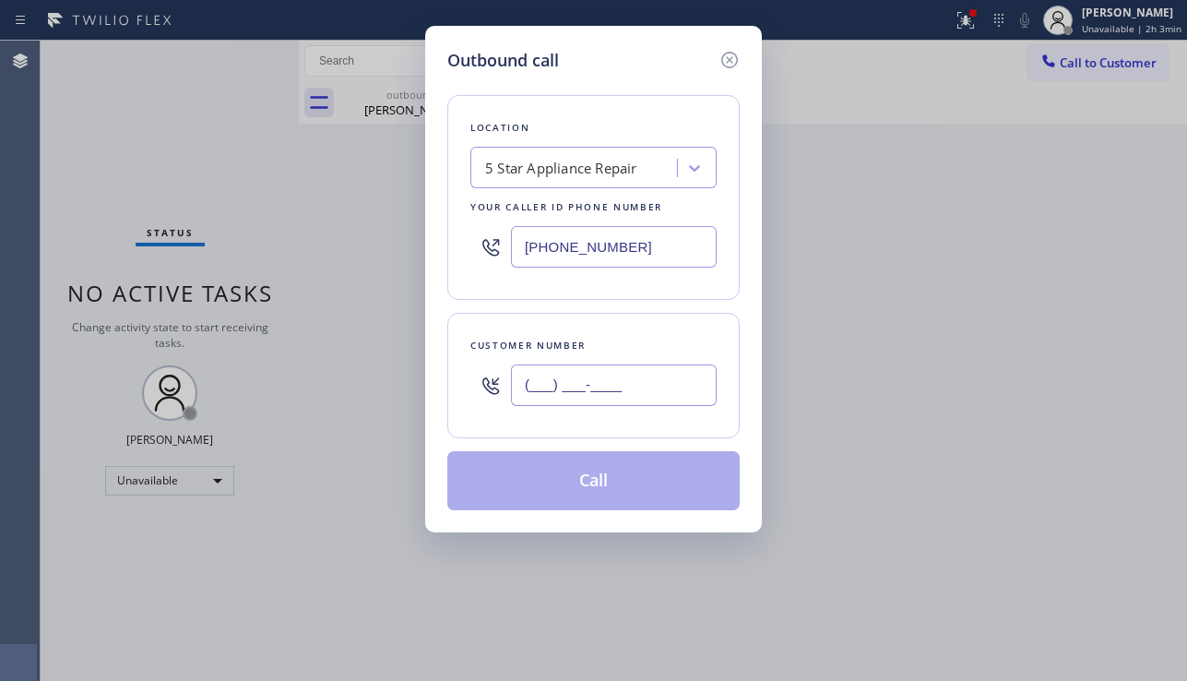
click at [573, 384] on input "(___) ___-____" at bounding box center [614, 384] width 206 height 41
paste input "310) 529-8217"
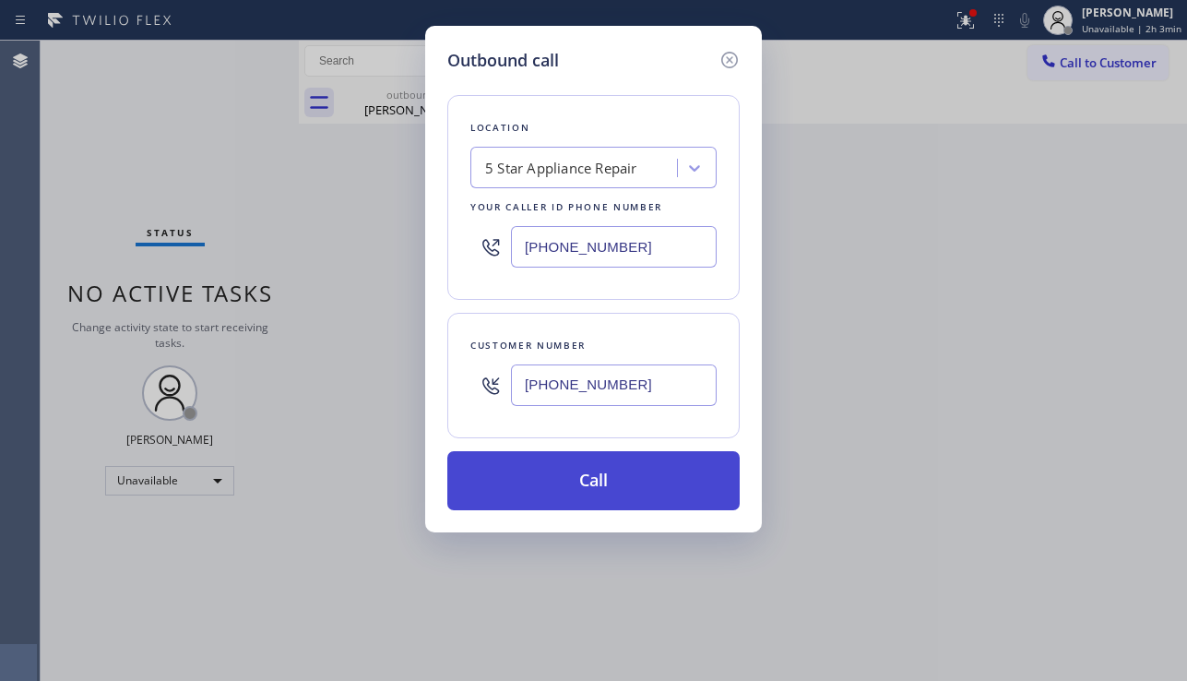
type input "[PHONE_NUMBER]"
click at [605, 480] on button "Call" at bounding box center [593, 480] width 292 height 59
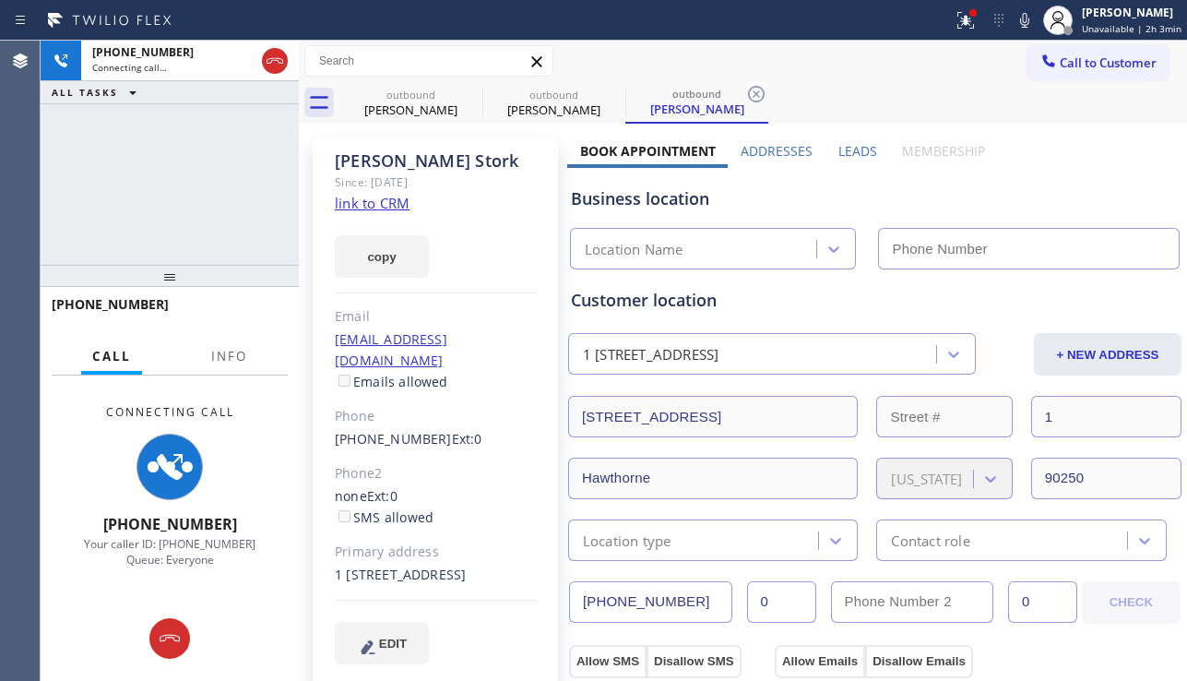
type input "[PHONE_NUMBER]"
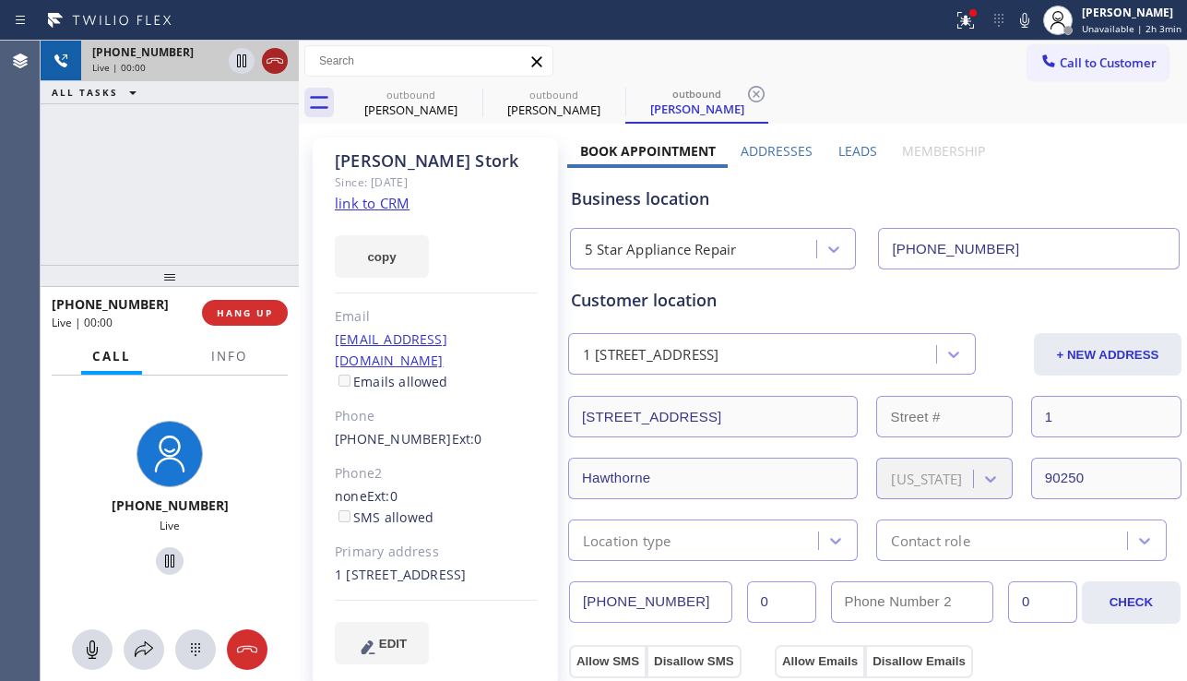
click at [274, 57] on icon at bounding box center [275, 61] width 22 height 22
click at [255, 321] on button "HANG UP" at bounding box center [245, 313] width 86 height 26
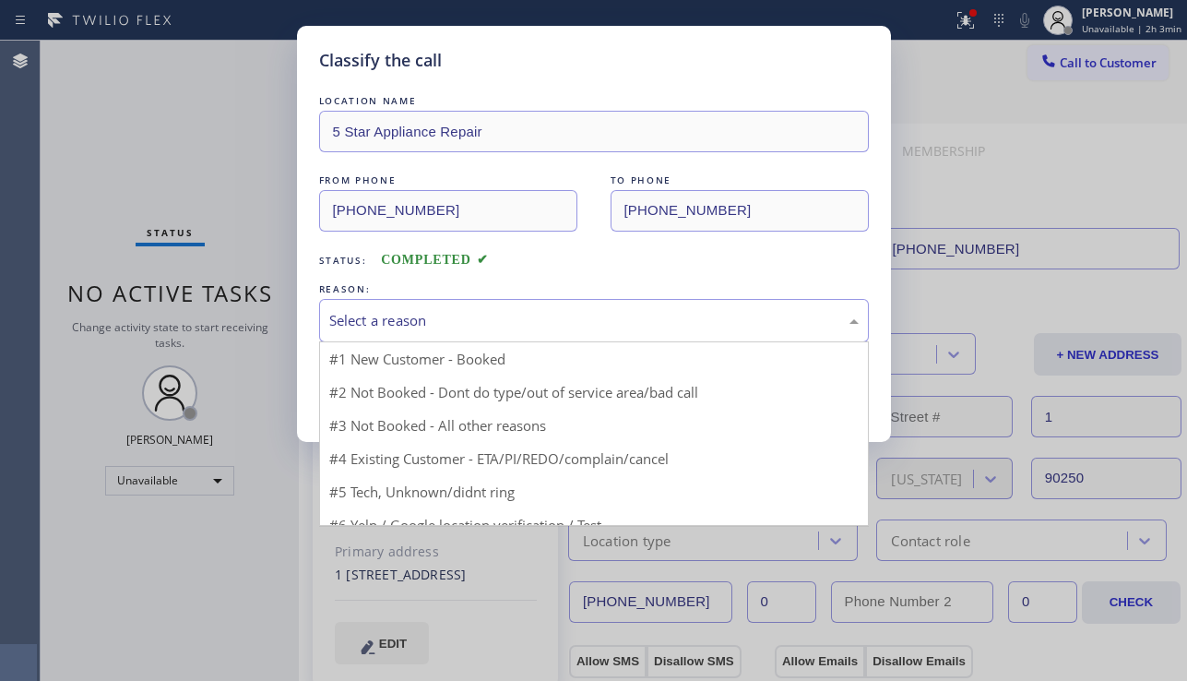
click at [539, 326] on div "Select a reason" at bounding box center [593, 320] width 529 height 21
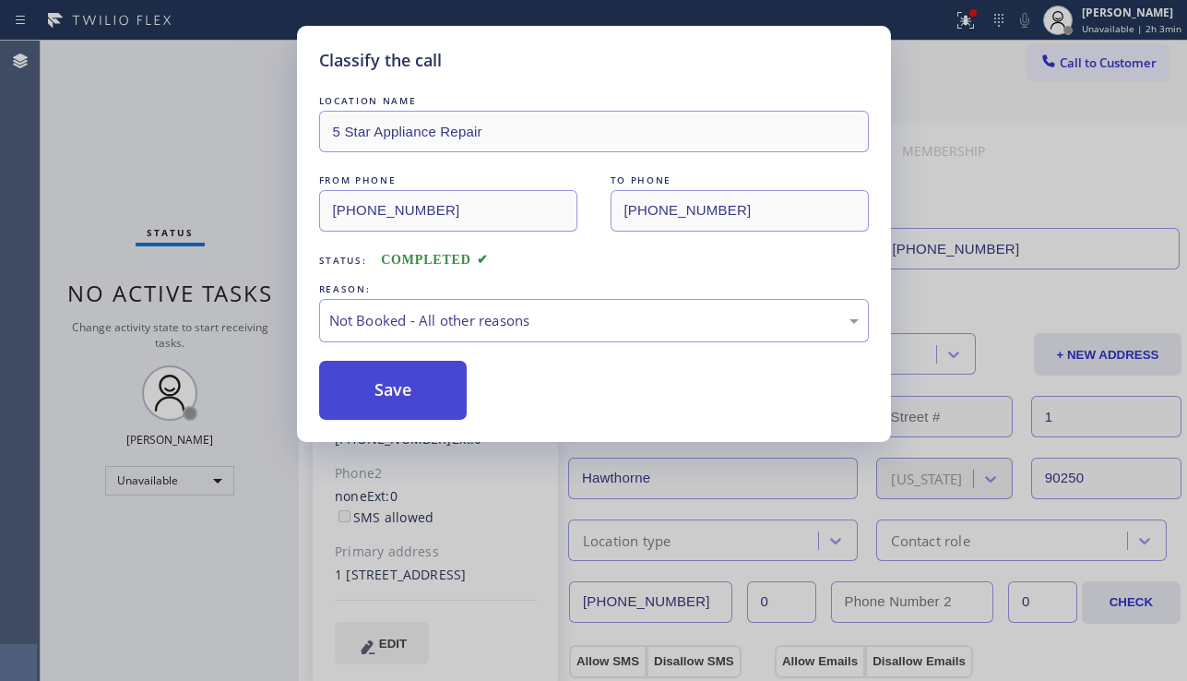
click at [351, 382] on button "Save" at bounding box center [393, 390] width 148 height 59
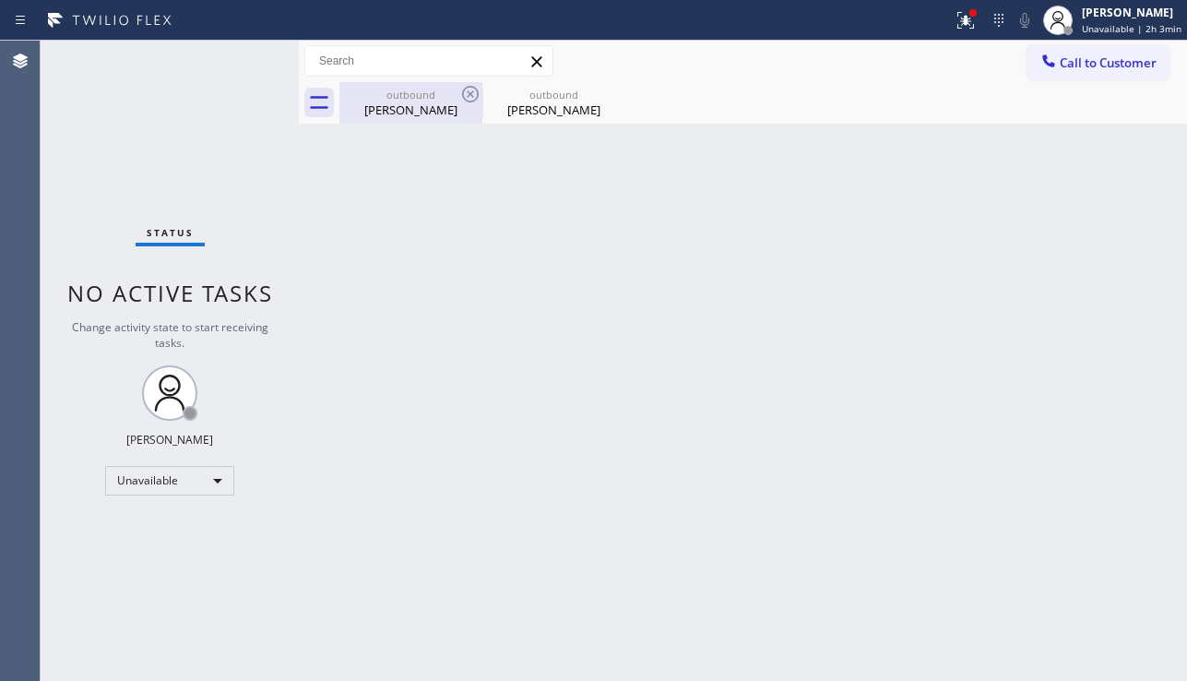
click at [458, 95] on div "outbound" at bounding box center [410, 95] width 139 height 14
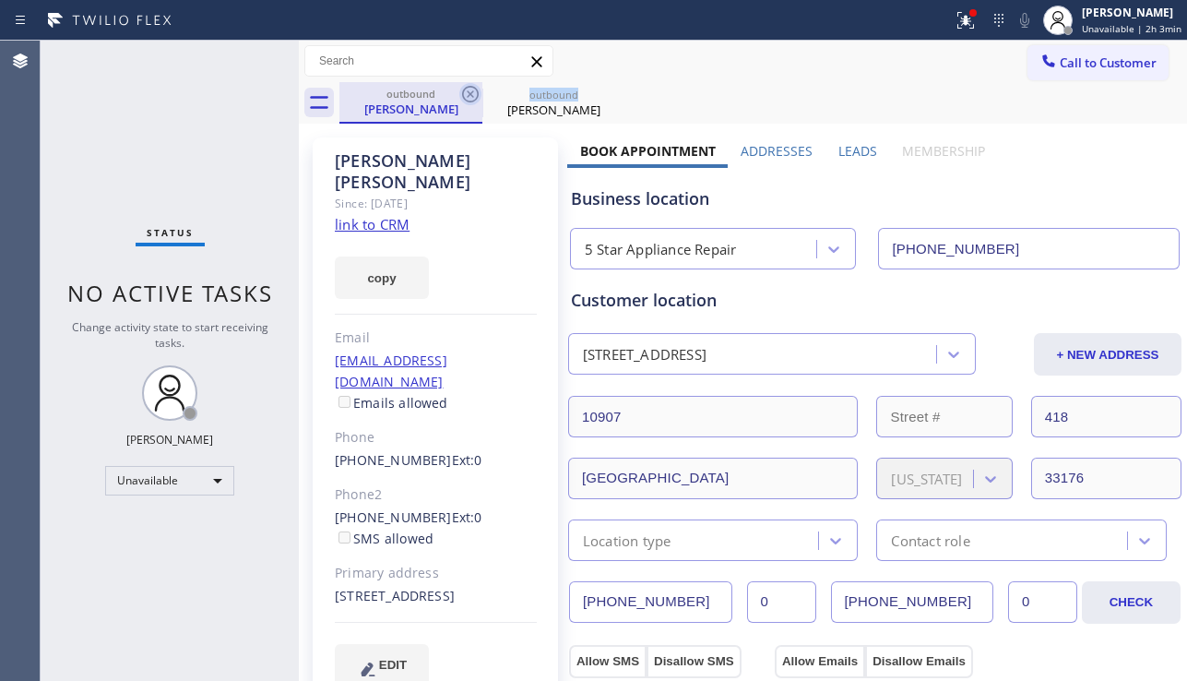
click at [460, 94] on icon at bounding box center [470, 94] width 22 height 22
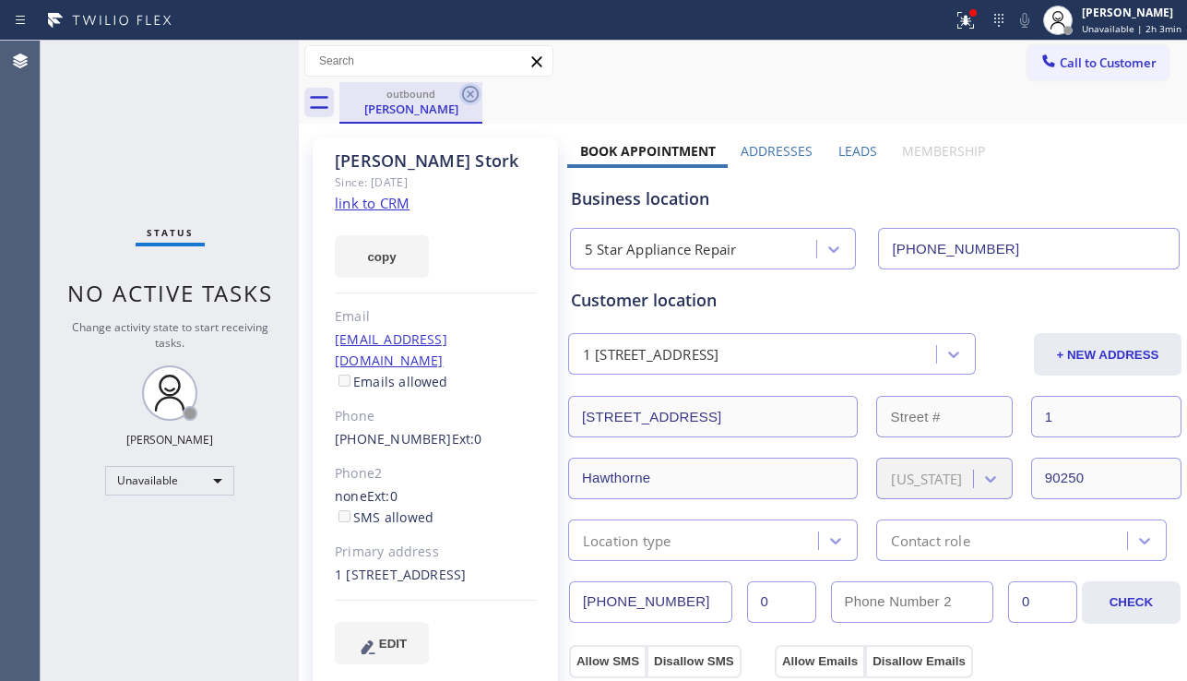
click at [462, 94] on icon at bounding box center [470, 94] width 17 height 17
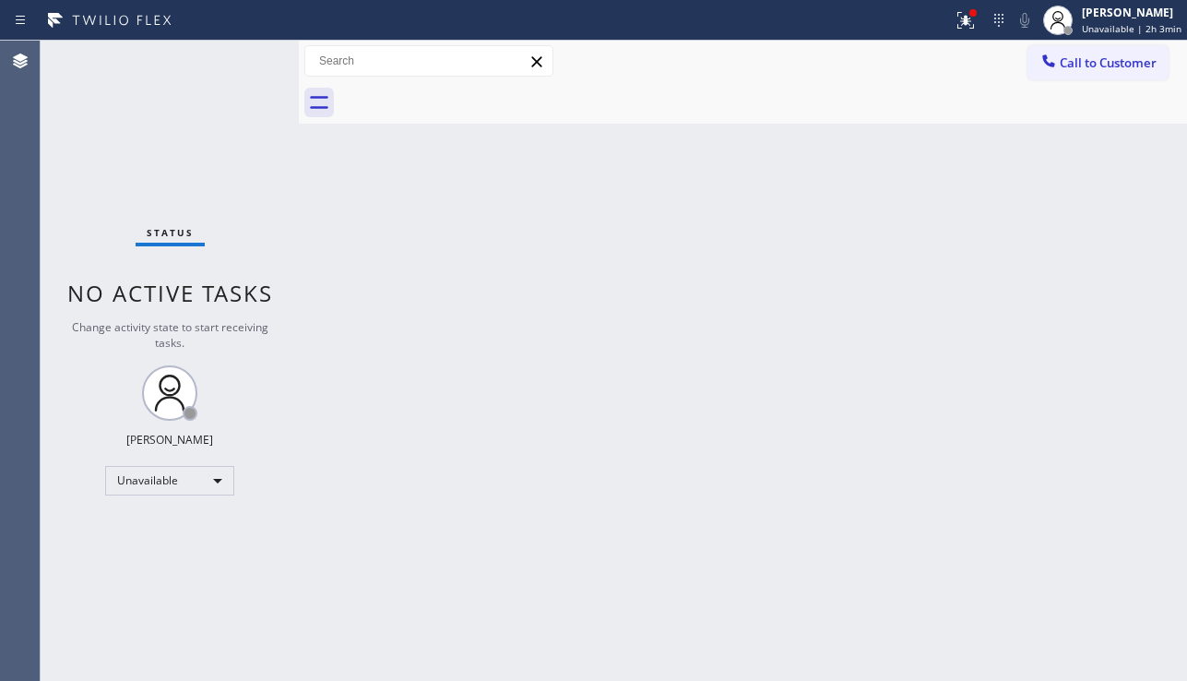
click at [462, 94] on div at bounding box center [762, 102] width 847 height 41
click at [945, 29] on div at bounding box center [965, 20] width 41 height 22
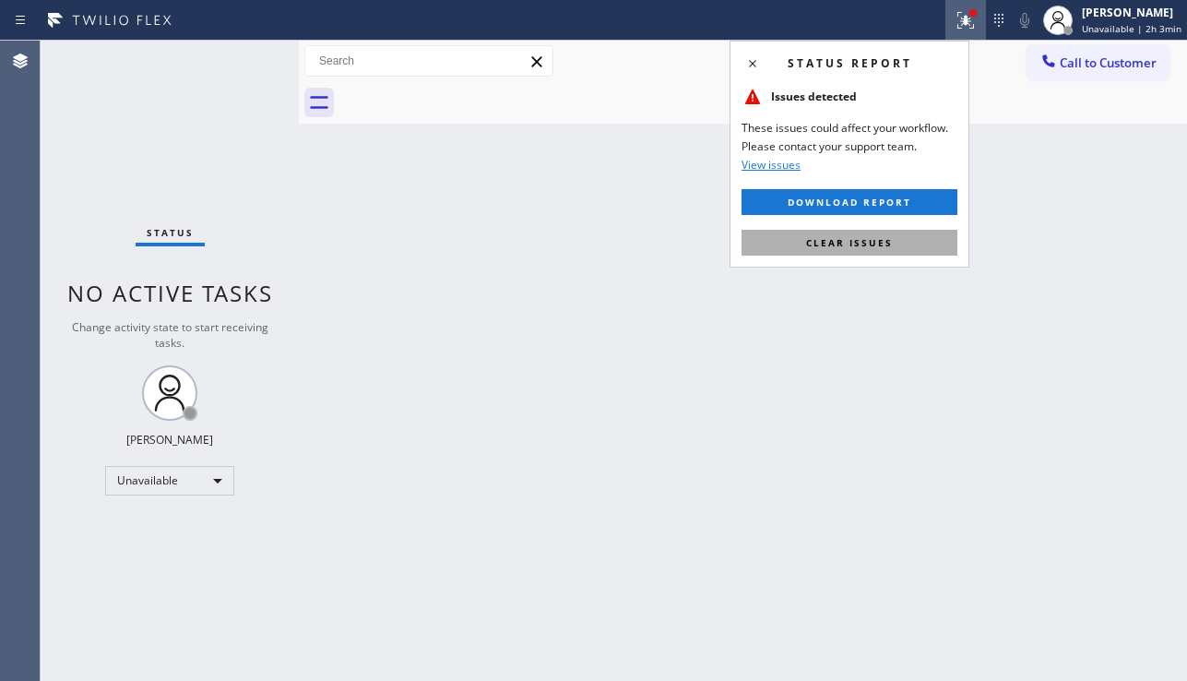
click at [847, 246] on span "Clear issues" at bounding box center [849, 242] width 87 height 13
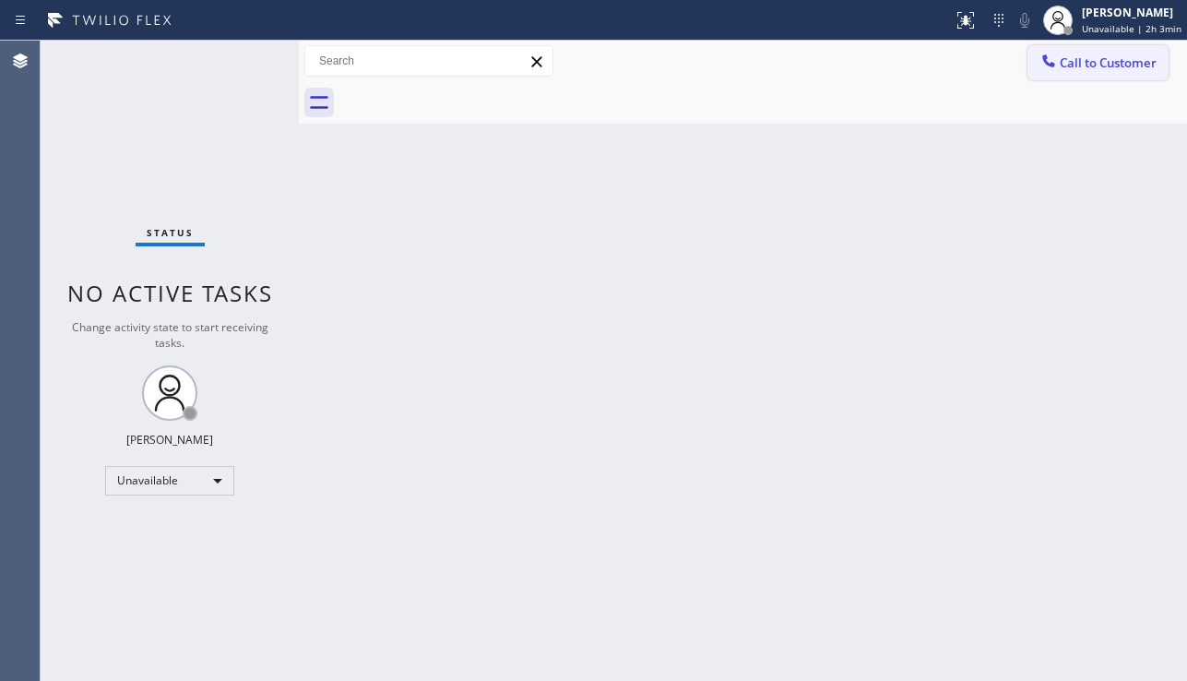
click at [1128, 69] on span "Call to Customer" at bounding box center [1108, 62] width 97 height 17
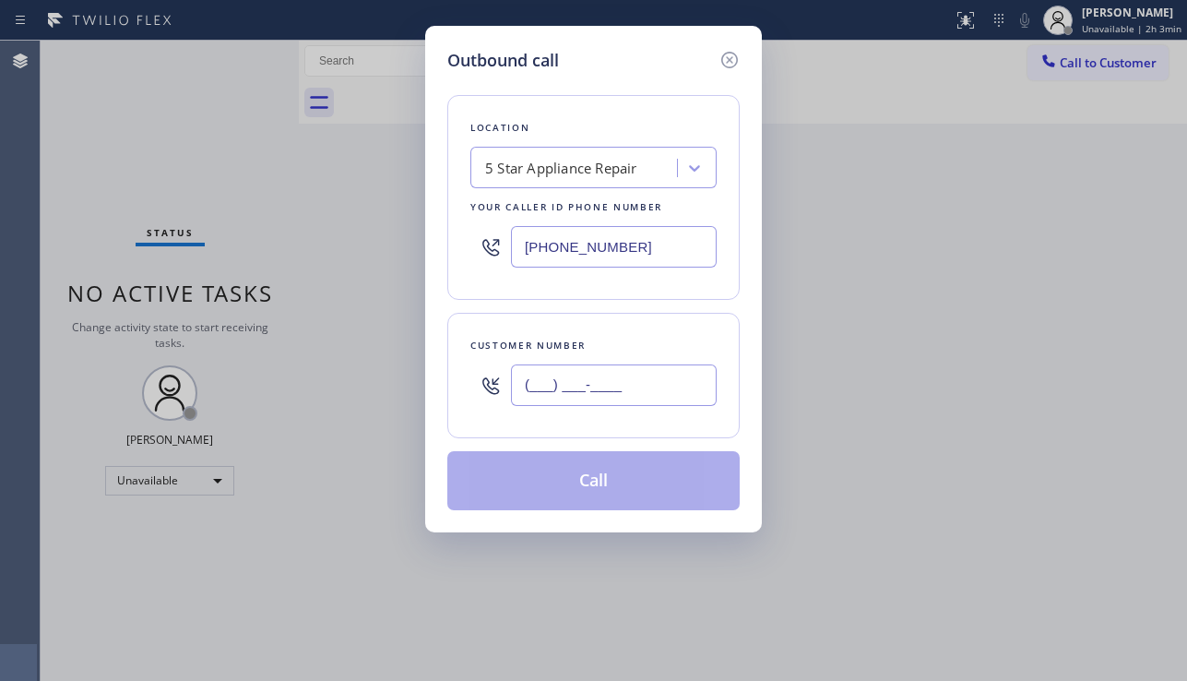
click at [599, 392] on input "(___) ___-____" at bounding box center [614, 384] width 206 height 41
paste input "310) 397-8290"
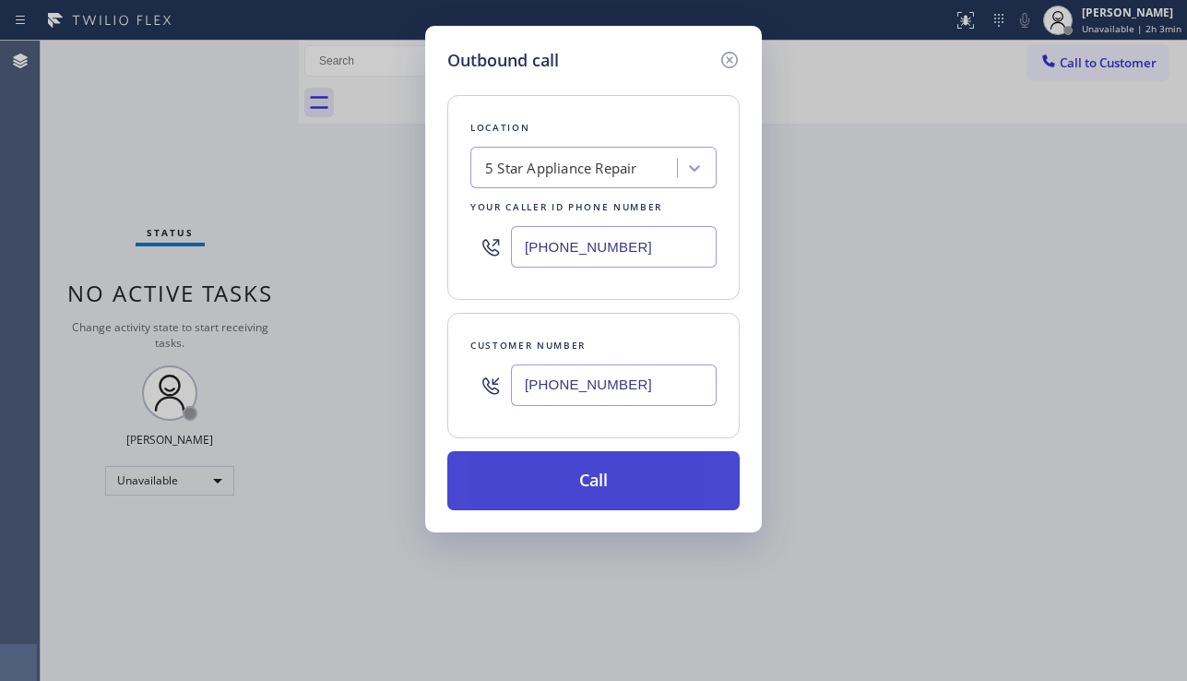
type input "[PHONE_NUMBER]"
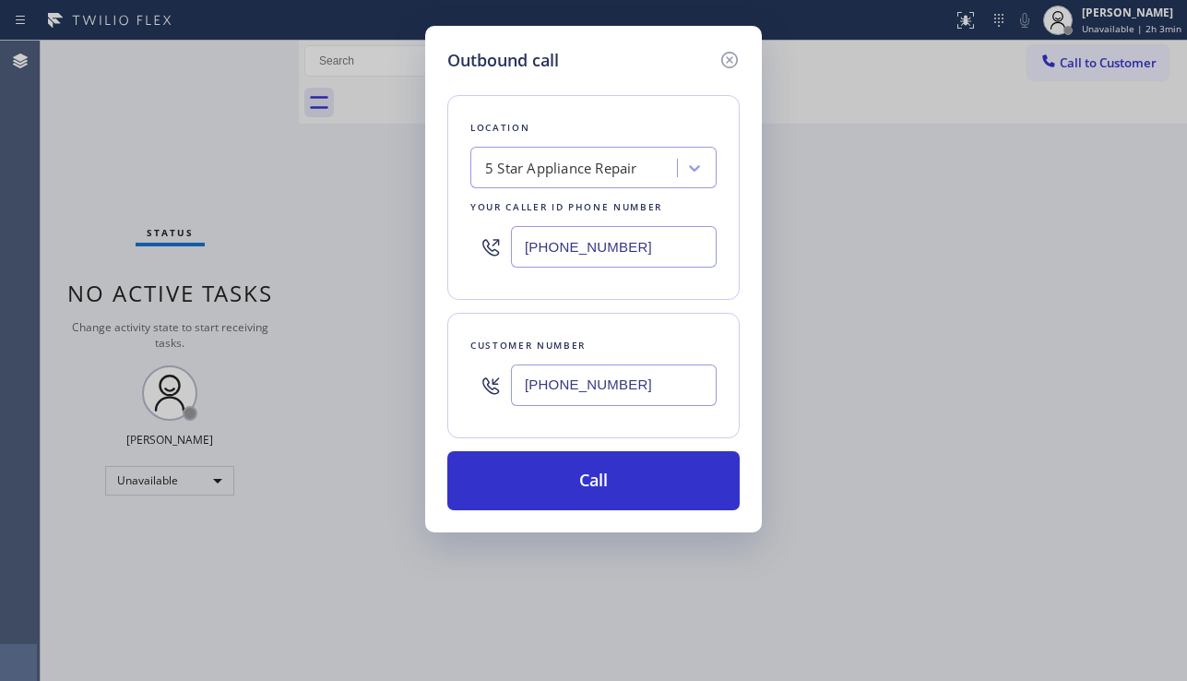
drag, startPoint x: 609, startPoint y: 491, endPoint x: 503, endPoint y: 402, distance: 138.1
click at [610, 487] on button "Call" at bounding box center [593, 480] width 292 height 59
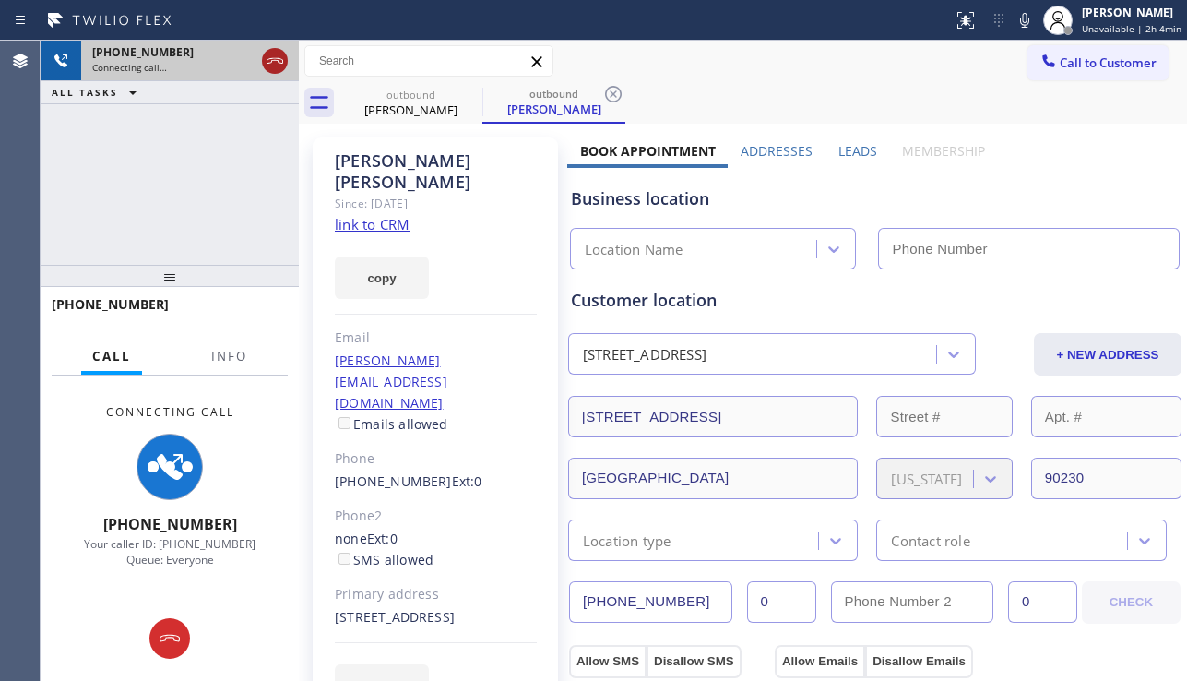
type input "[PHONE_NUMBER]"
click at [279, 66] on icon at bounding box center [275, 61] width 22 height 22
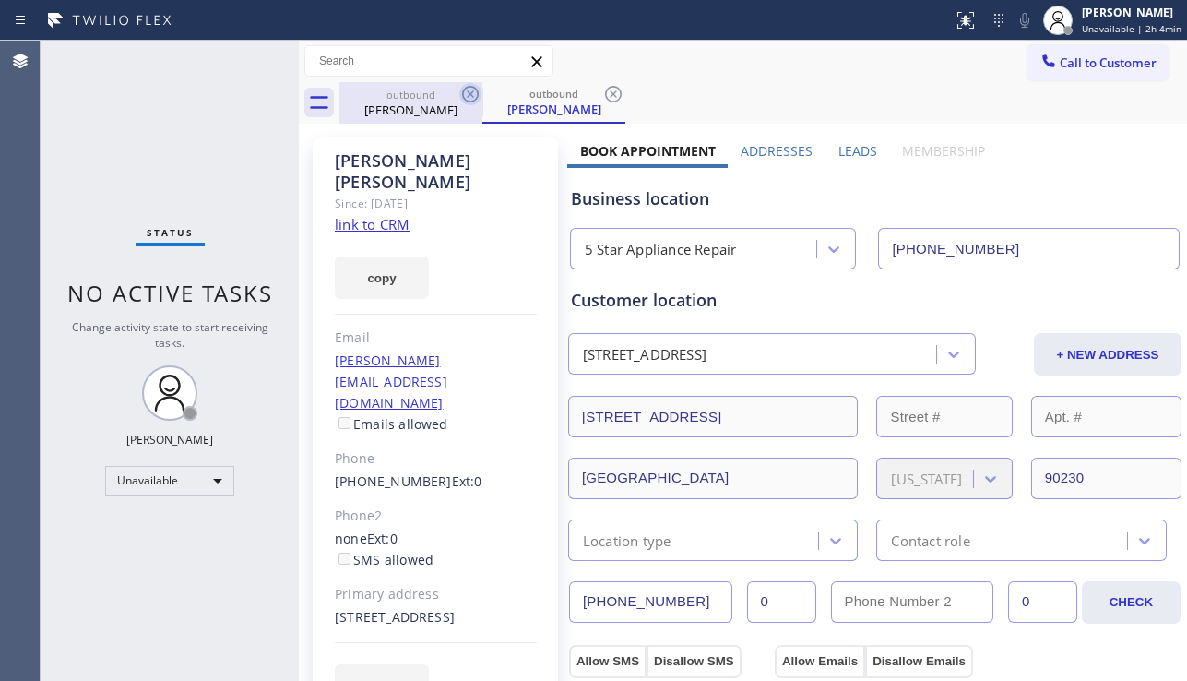
click at [472, 98] on icon at bounding box center [470, 94] width 22 height 22
click at [473, 97] on icon at bounding box center [470, 94] width 17 height 17
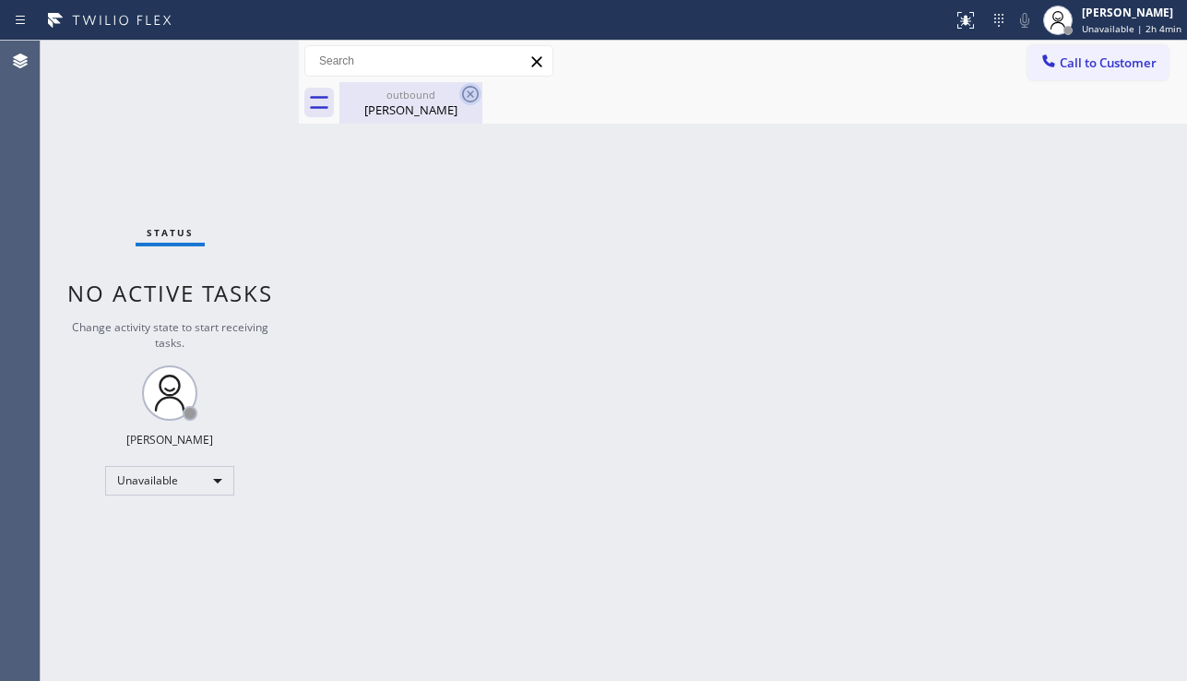
drag, startPoint x: 473, startPoint y: 97, endPoint x: 461, endPoint y: 99, distance: 12.1
click at [473, 97] on icon at bounding box center [470, 94] width 17 height 17
click at [460, 100] on icon at bounding box center [470, 94] width 22 height 22
click at [442, 101] on div "[PERSON_NAME]" at bounding box center [410, 109] width 139 height 17
click at [1100, 74] on button "Call to Customer" at bounding box center [1097, 62] width 141 height 35
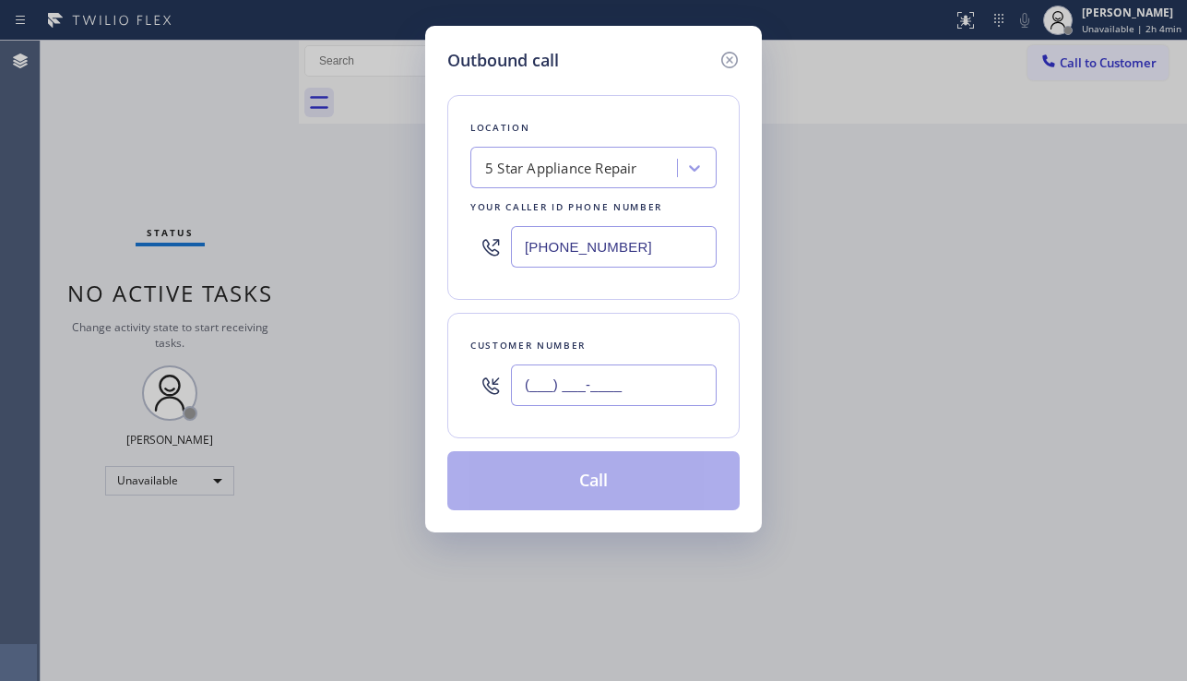
click at [595, 389] on input "(___) ___-____" at bounding box center [614, 384] width 206 height 41
paste input "626) 437-6800"
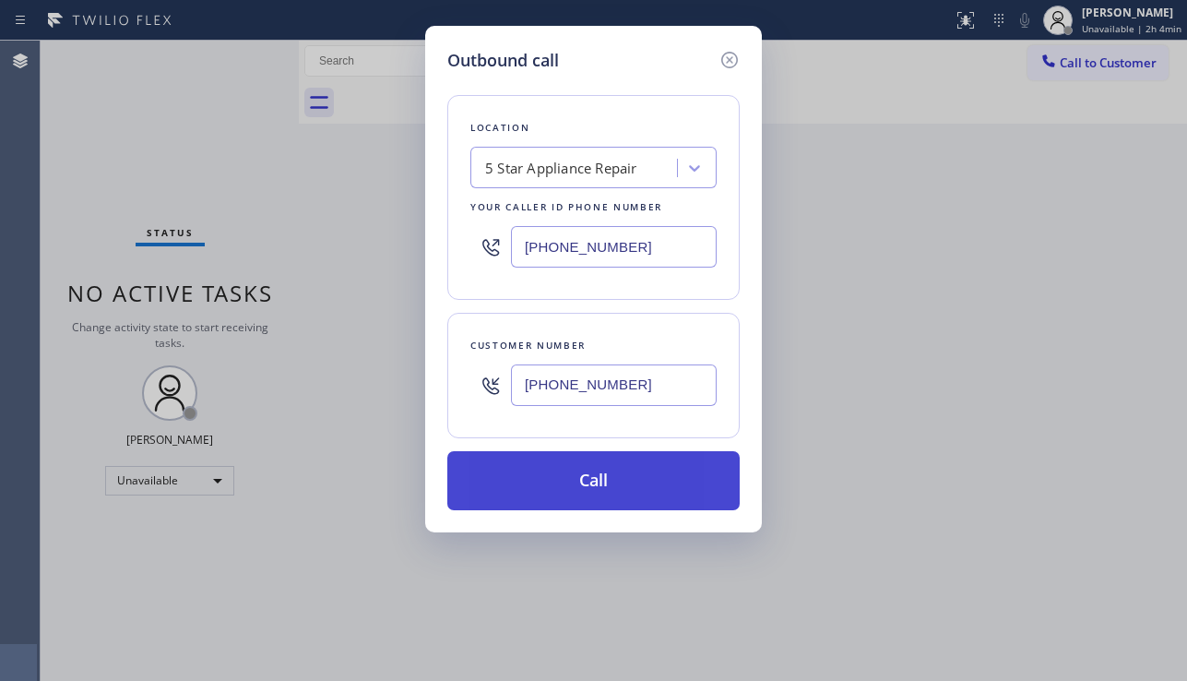
type input "[PHONE_NUMBER]"
click at [645, 482] on button "Call" at bounding box center [593, 480] width 292 height 59
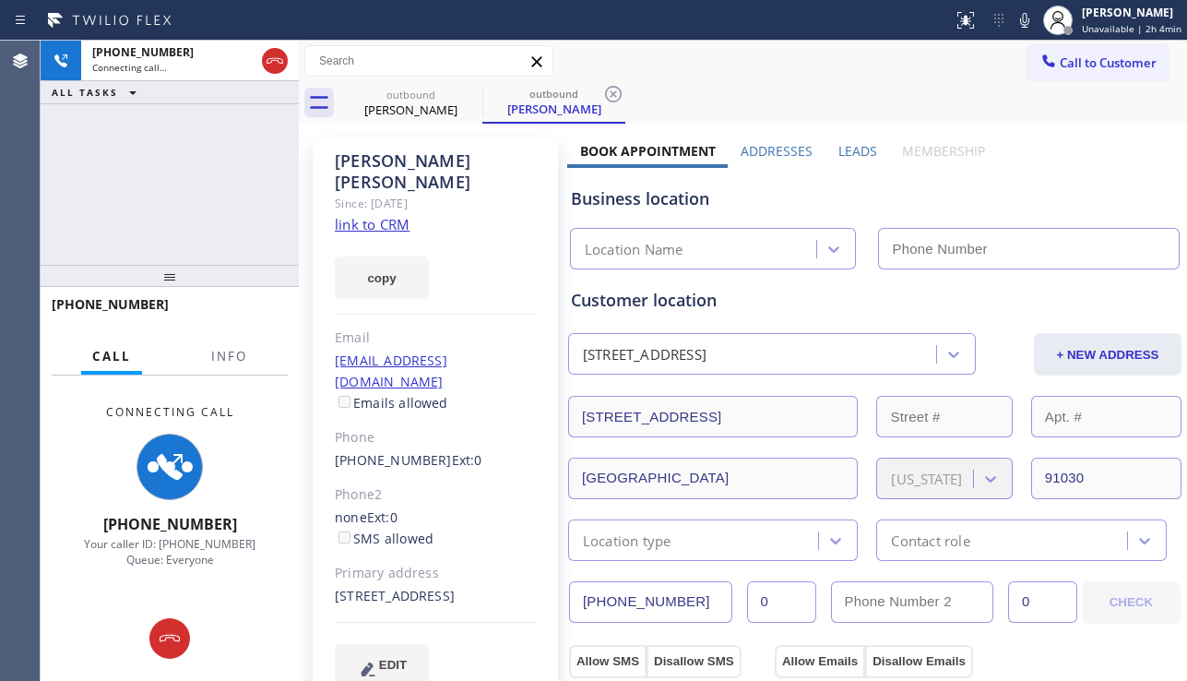
type input "[PHONE_NUMBER]"
drag, startPoint x: 1137, startPoint y: 196, endPoint x: 1034, endPoint y: 207, distance: 103.9
click at [1136, 196] on div "Business location" at bounding box center [875, 198] width 608 height 25
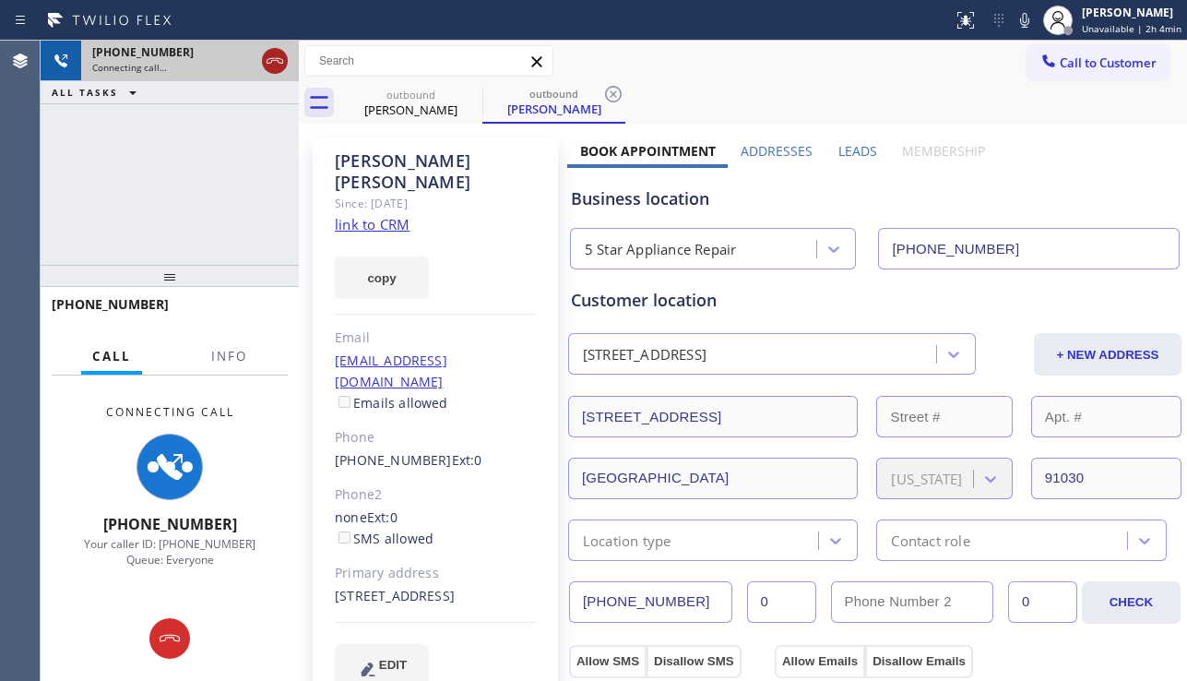
click at [269, 55] on icon at bounding box center [275, 61] width 22 height 22
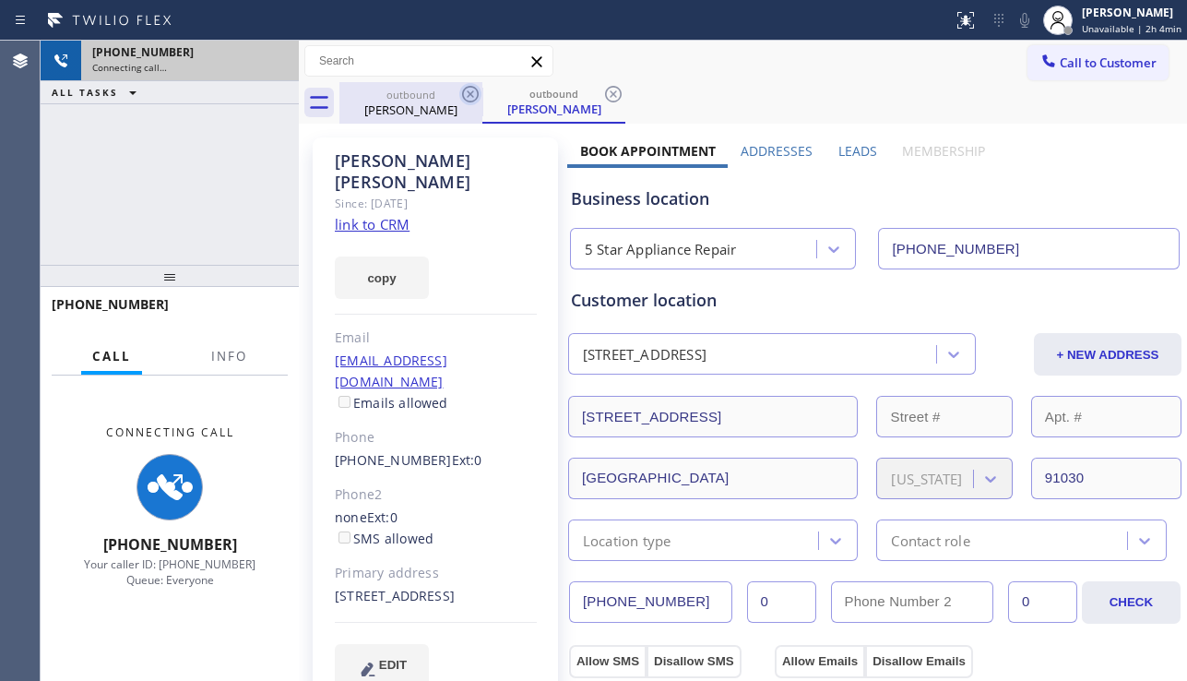
click at [469, 90] on icon at bounding box center [470, 94] width 22 height 22
click at [0, 0] on icon at bounding box center [0, 0] width 0 height 0
click at [602, 90] on icon at bounding box center [613, 94] width 22 height 22
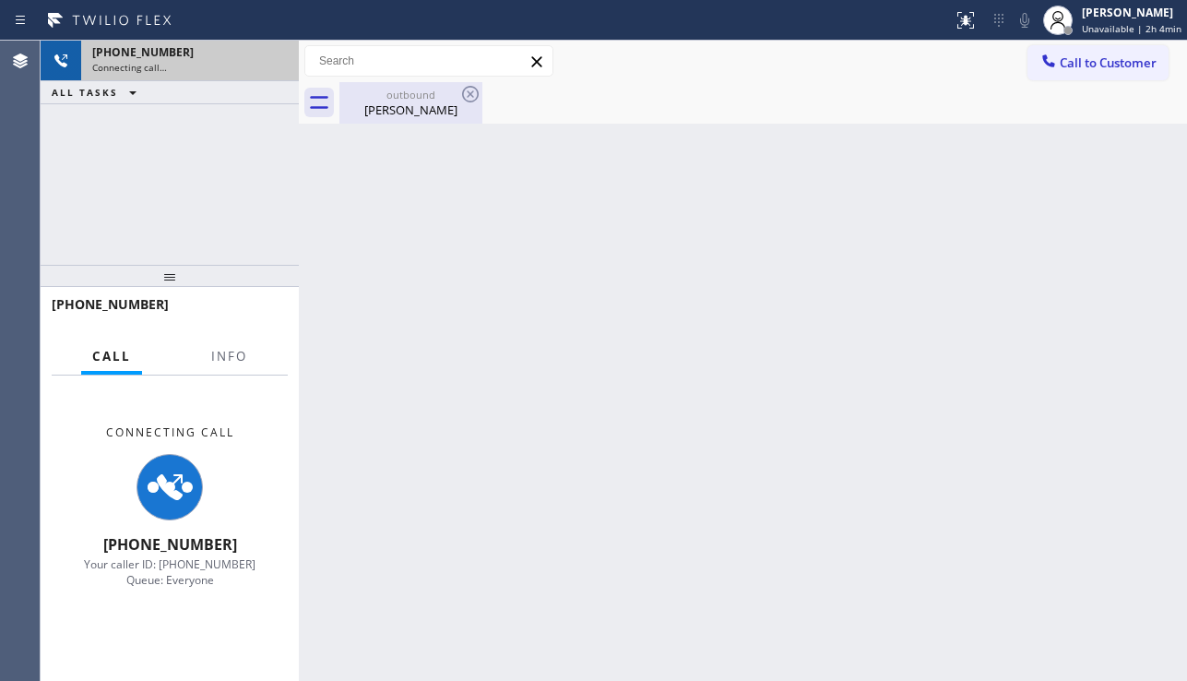
click at [468, 90] on icon at bounding box center [470, 94] width 22 height 22
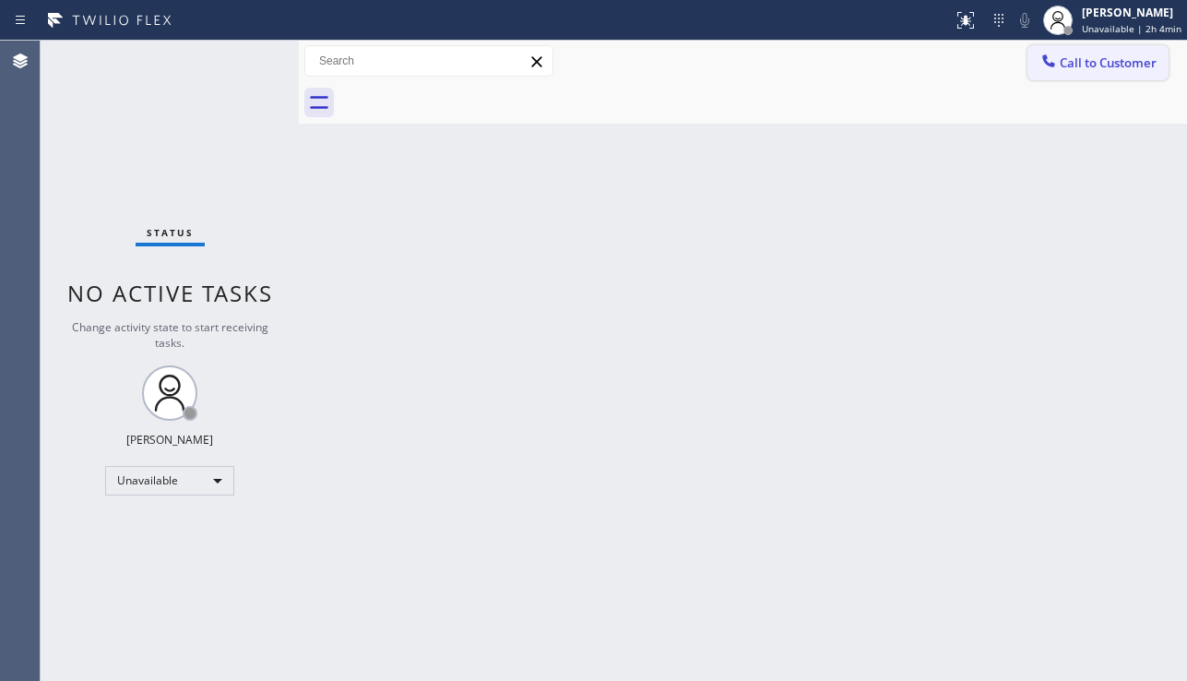
click at [1120, 75] on button "Call to Customer" at bounding box center [1097, 62] width 141 height 35
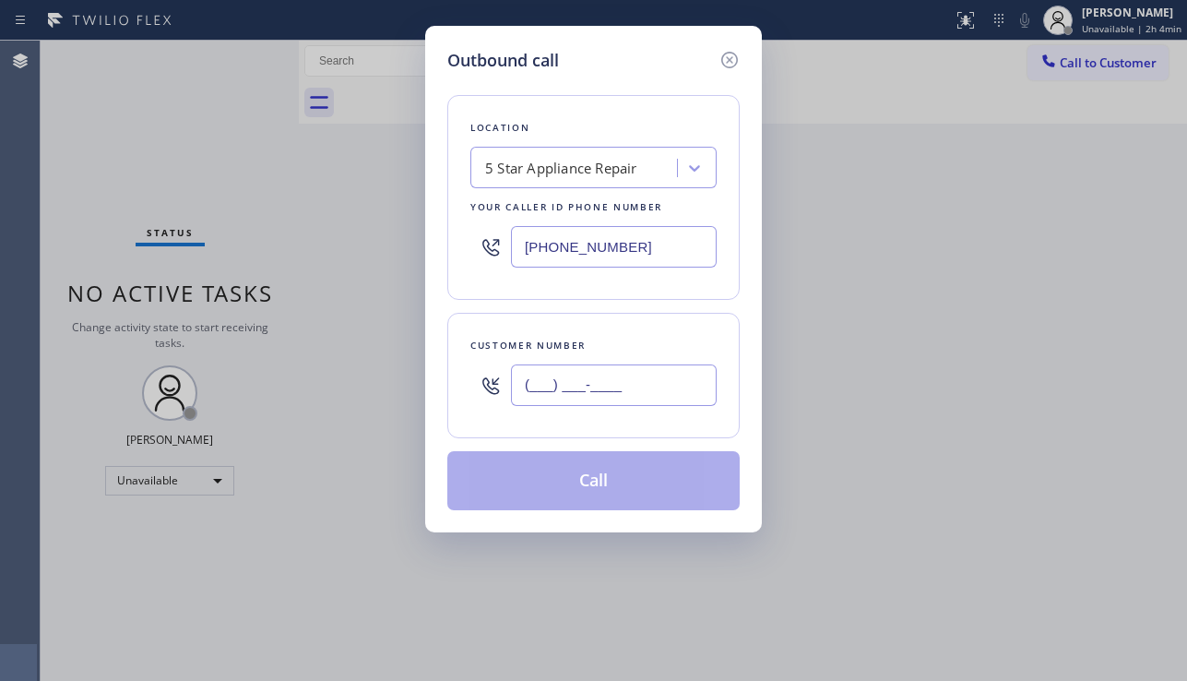
click at [551, 394] on input "(___) ___-____" at bounding box center [614, 384] width 206 height 41
paste input "408) 656-3496"
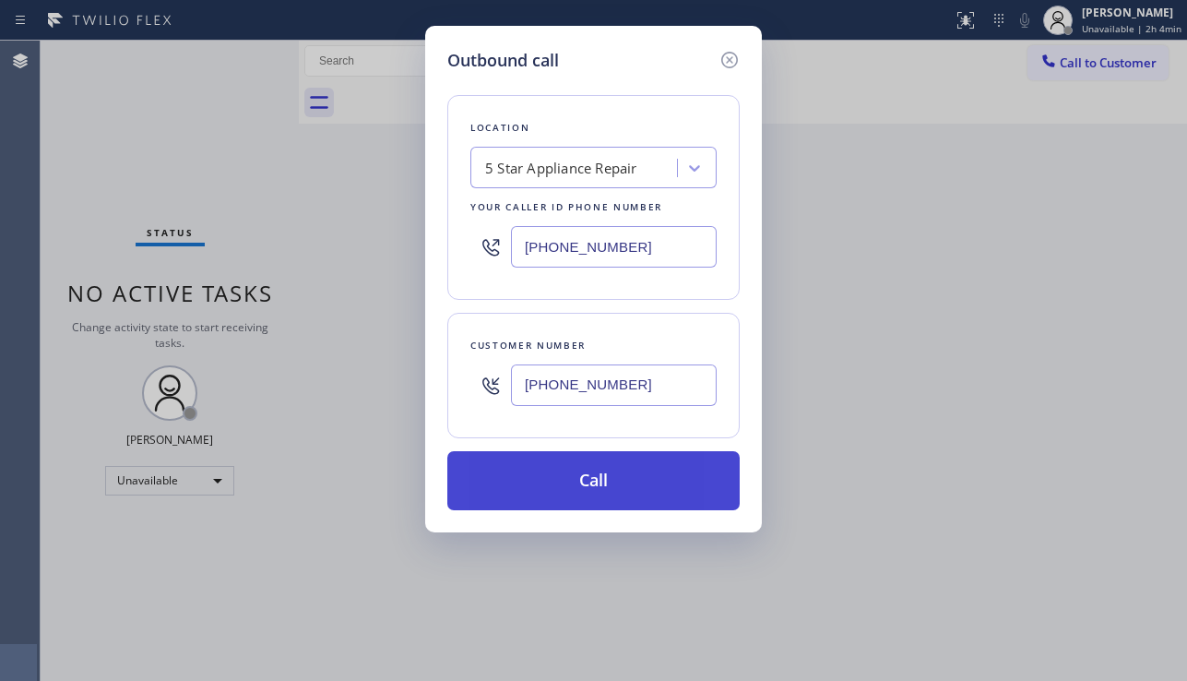
type input "[PHONE_NUMBER]"
click at [565, 482] on button "Call" at bounding box center [593, 480] width 292 height 59
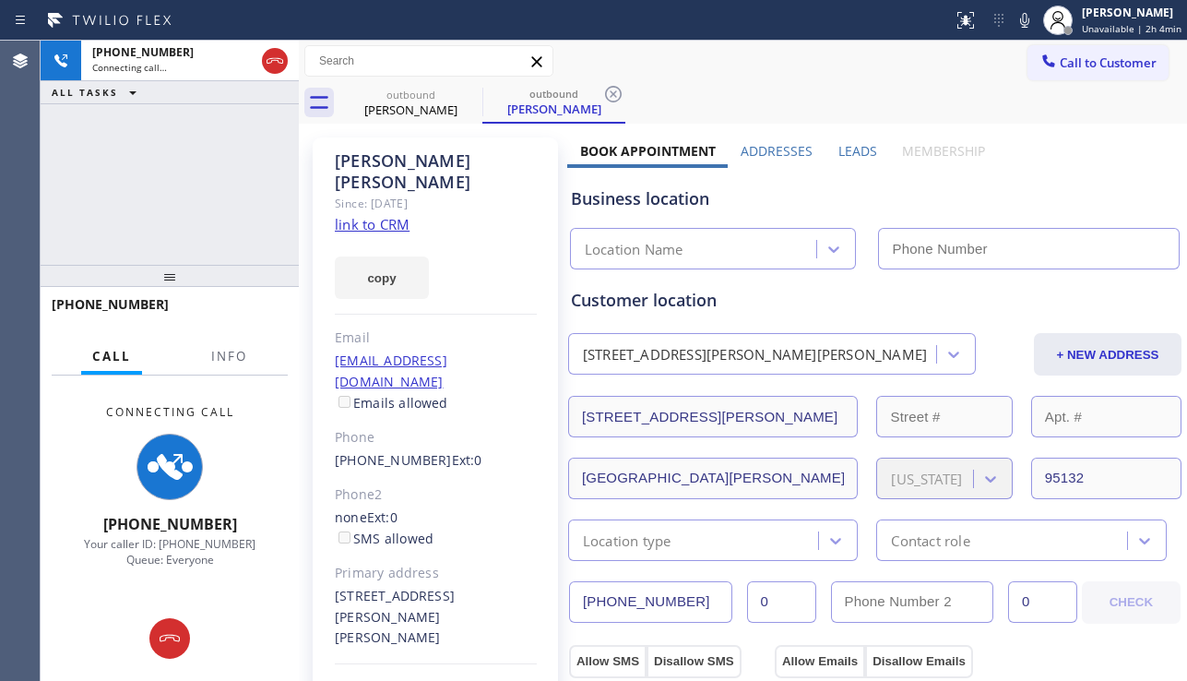
type input "[PHONE_NUMBER]"
click at [1151, 167] on div "Business location 5 Star Appliance Repair [PHONE_NUMBER]" at bounding box center [874, 214] width 615 height 109
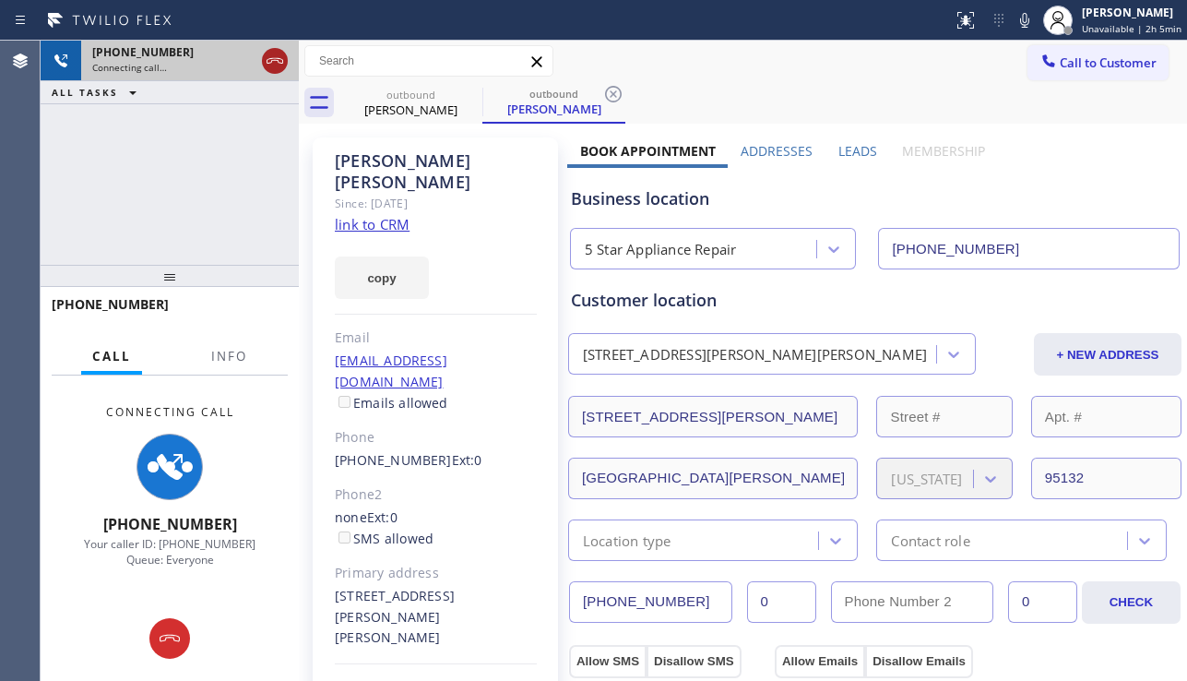
click at [278, 62] on icon at bounding box center [275, 61] width 22 height 22
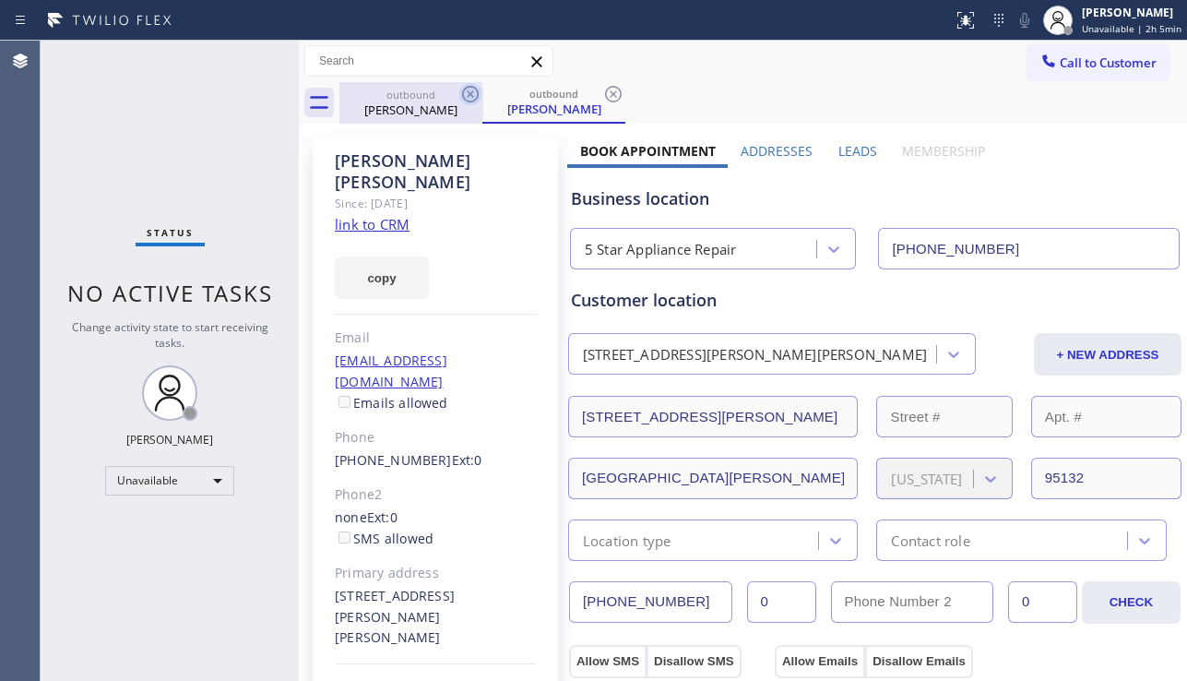
click at [473, 90] on icon at bounding box center [470, 94] width 22 height 22
click at [0, 0] on icon at bounding box center [0, 0] width 0 height 0
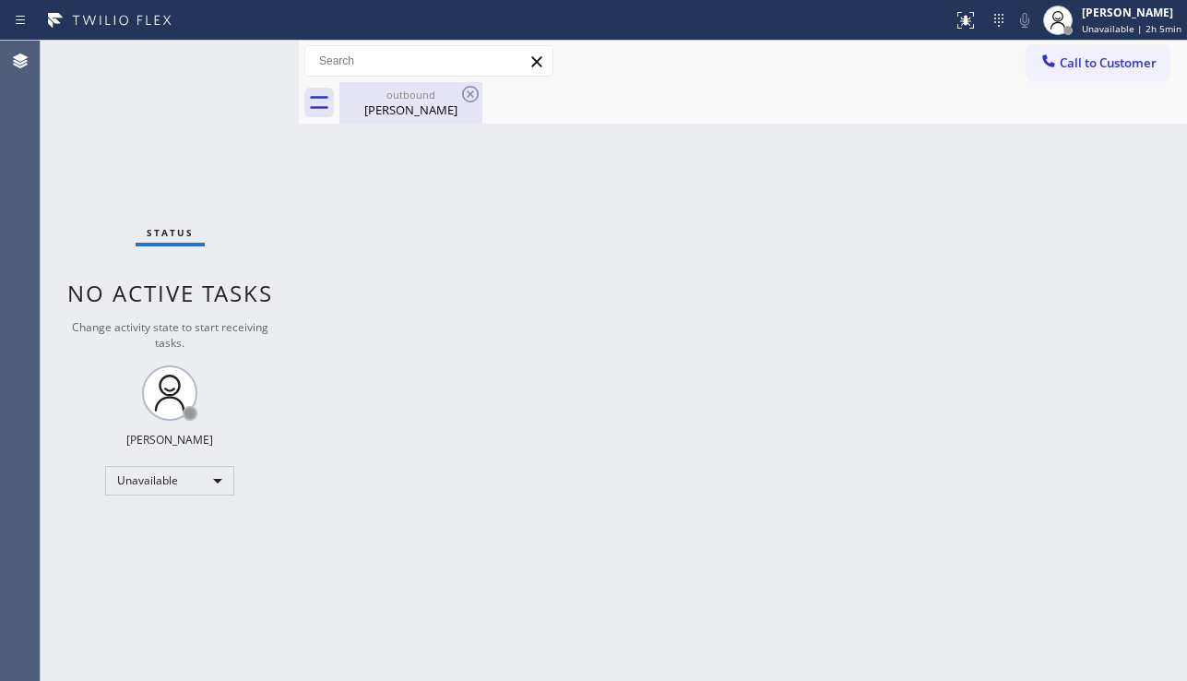
click at [473, 89] on icon at bounding box center [470, 94] width 22 height 22
click at [402, 105] on div "[PERSON_NAME]" at bounding box center [410, 109] width 139 height 17
click at [1053, 53] on icon at bounding box center [1048, 61] width 18 height 18
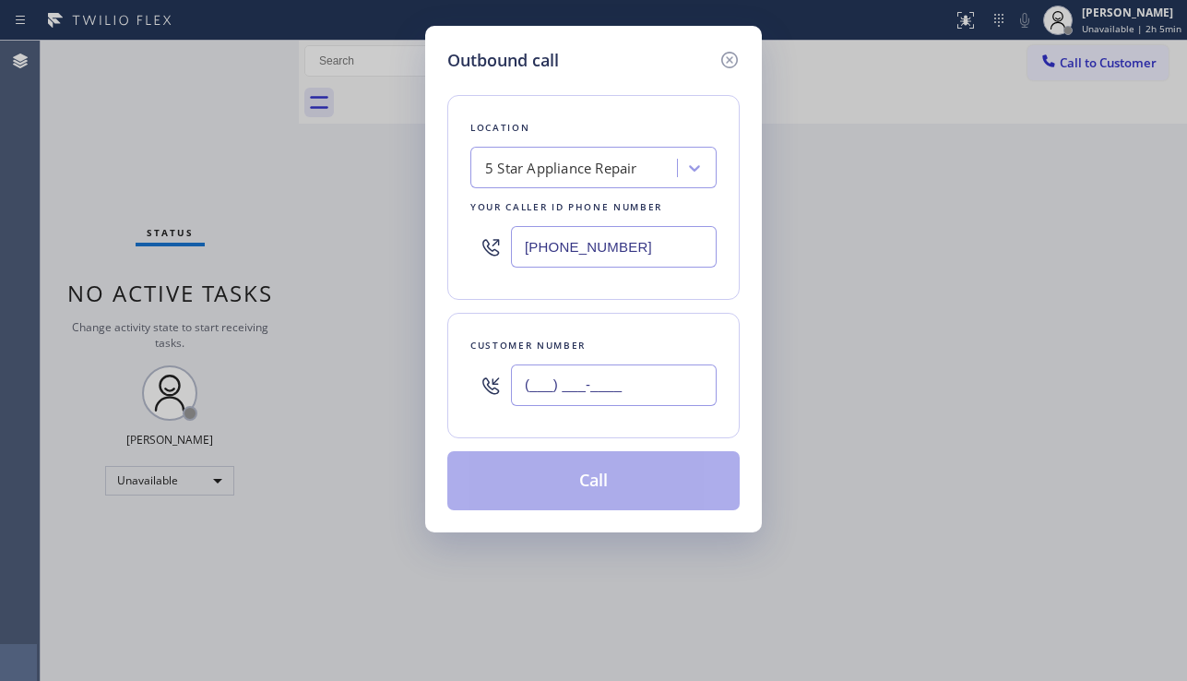
click at [552, 385] on input "(___) ___-____" at bounding box center [614, 384] width 206 height 41
paste input "718) 224-7667"
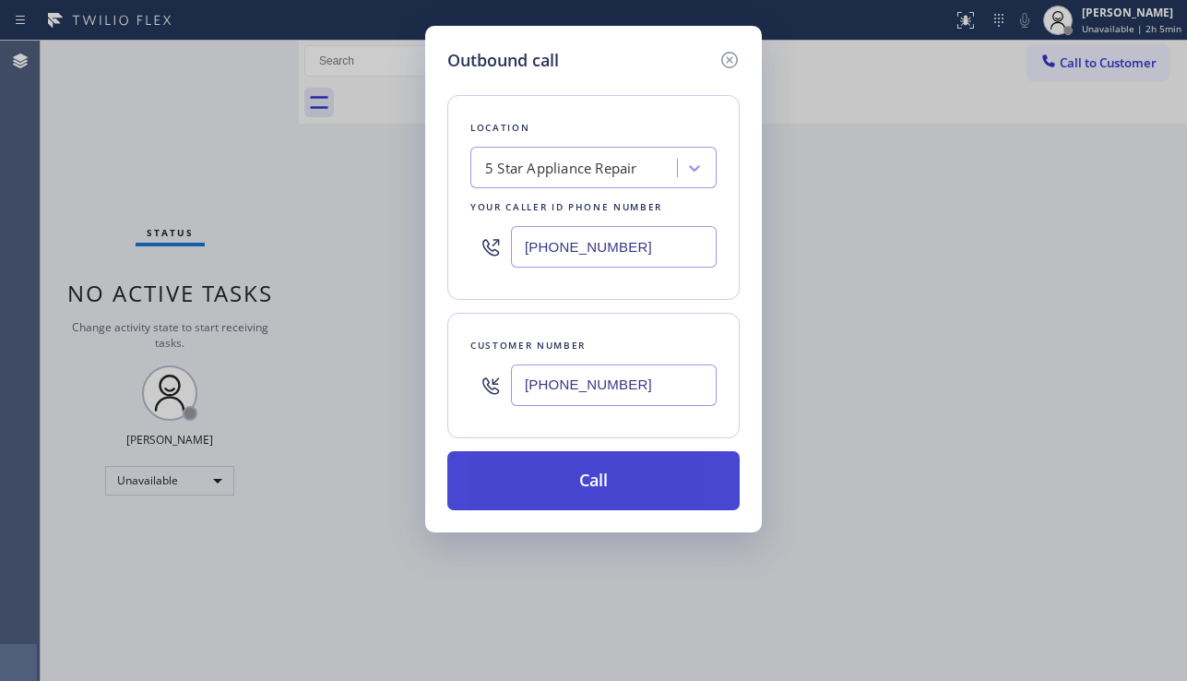
type input "[PHONE_NUMBER]"
click at [603, 486] on button "Call" at bounding box center [593, 480] width 292 height 59
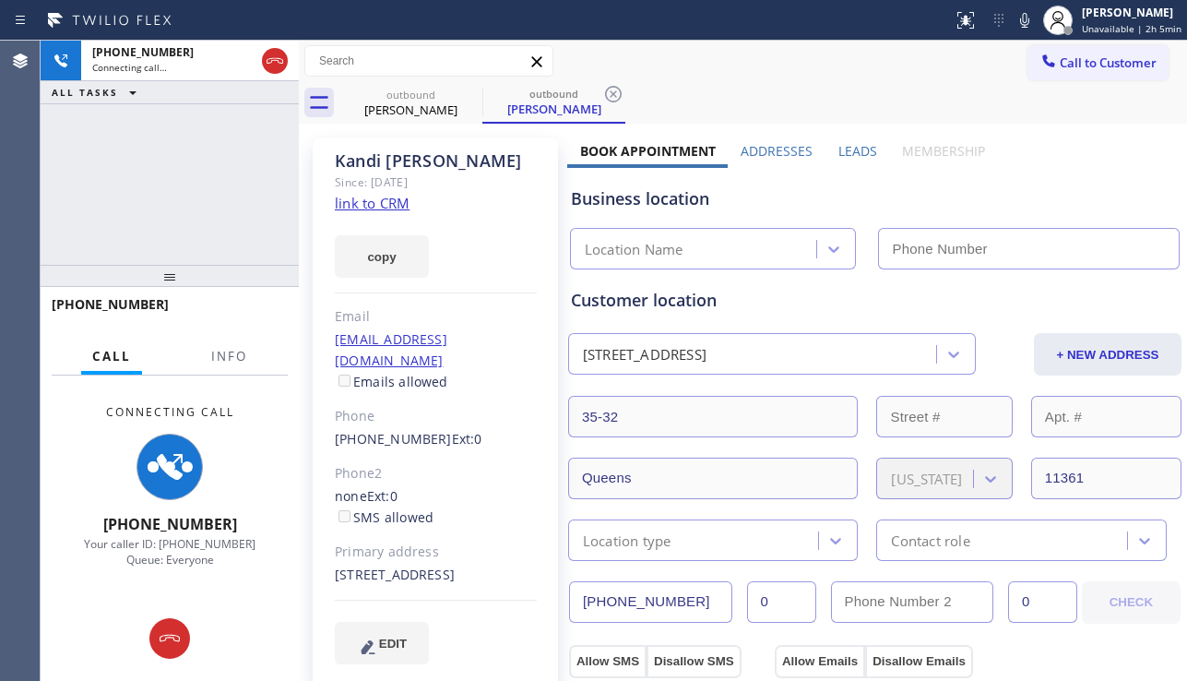
type input "[PHONE_NUMBER]"
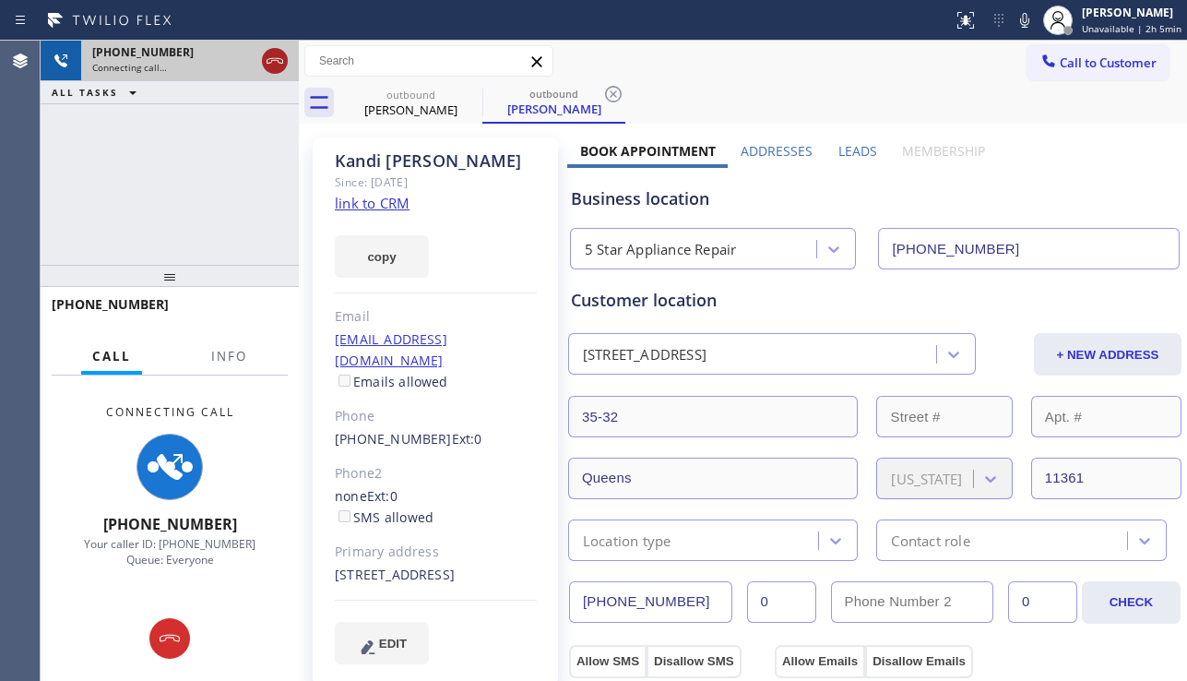
click at [284, 64] on icon at bounding box center [275, 61] width 22 height 22
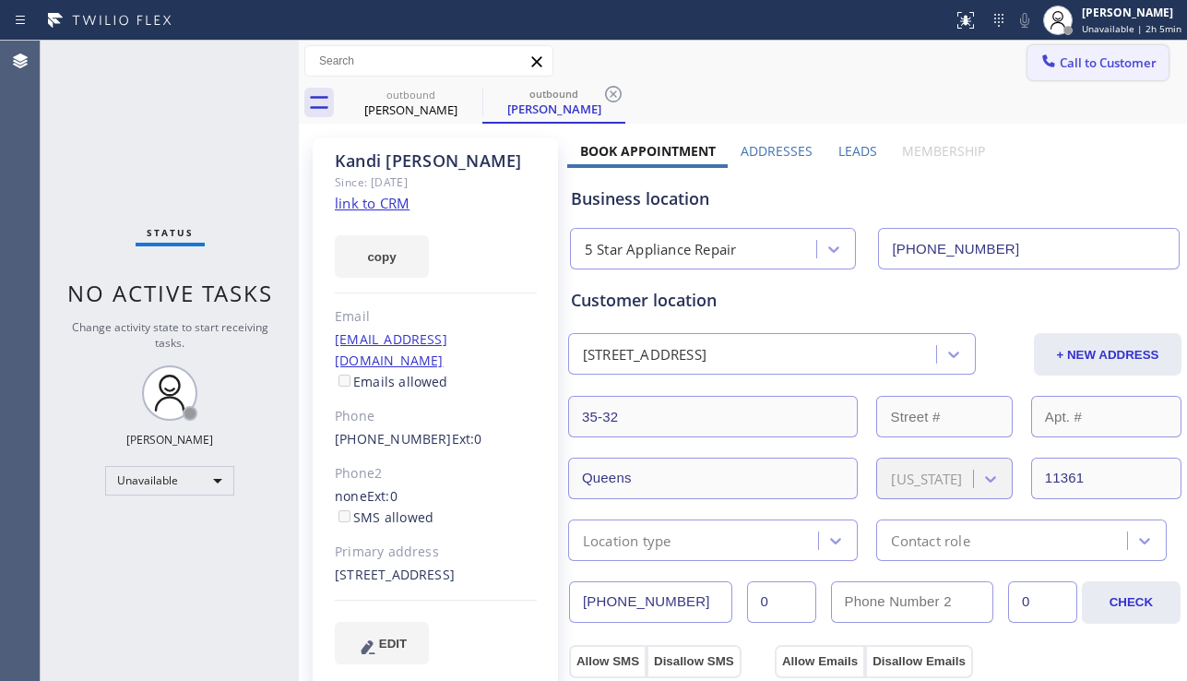
click at [1082, 58] on span "Call to Customer" at bounding box center [1108, 62] width 97 height 17
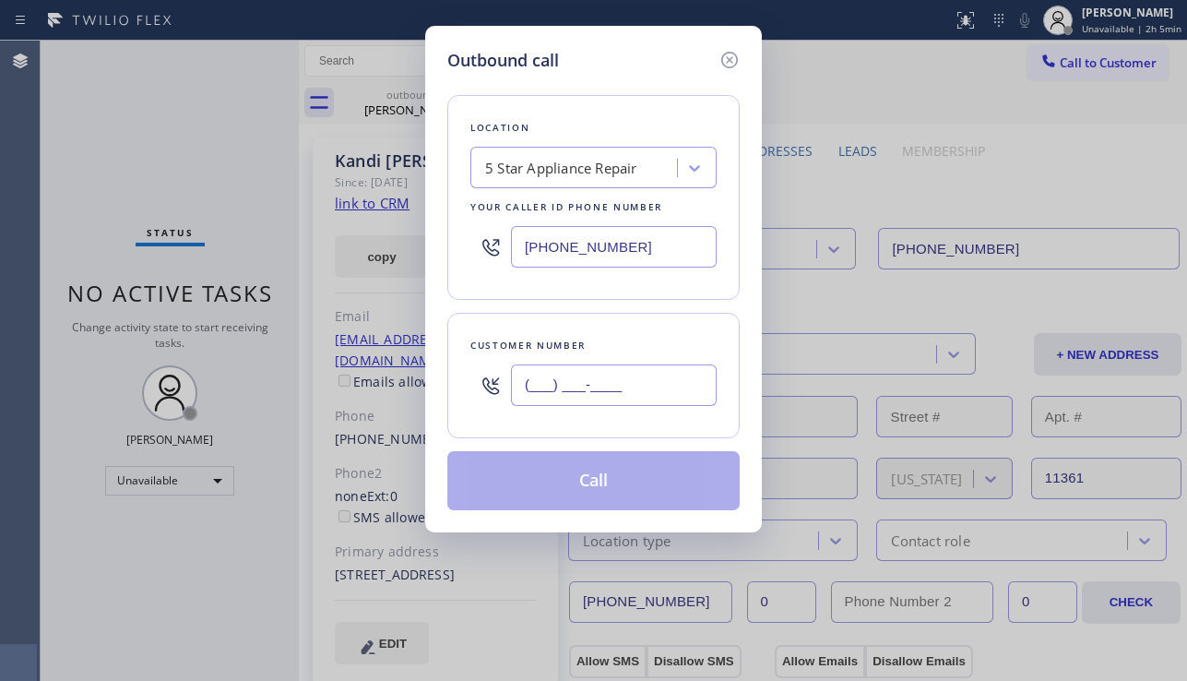
click at [556, 388] on input "(___) ___-____" at bounding box center [614, 384] width 206 height 41
paste input "480) 225-3251"
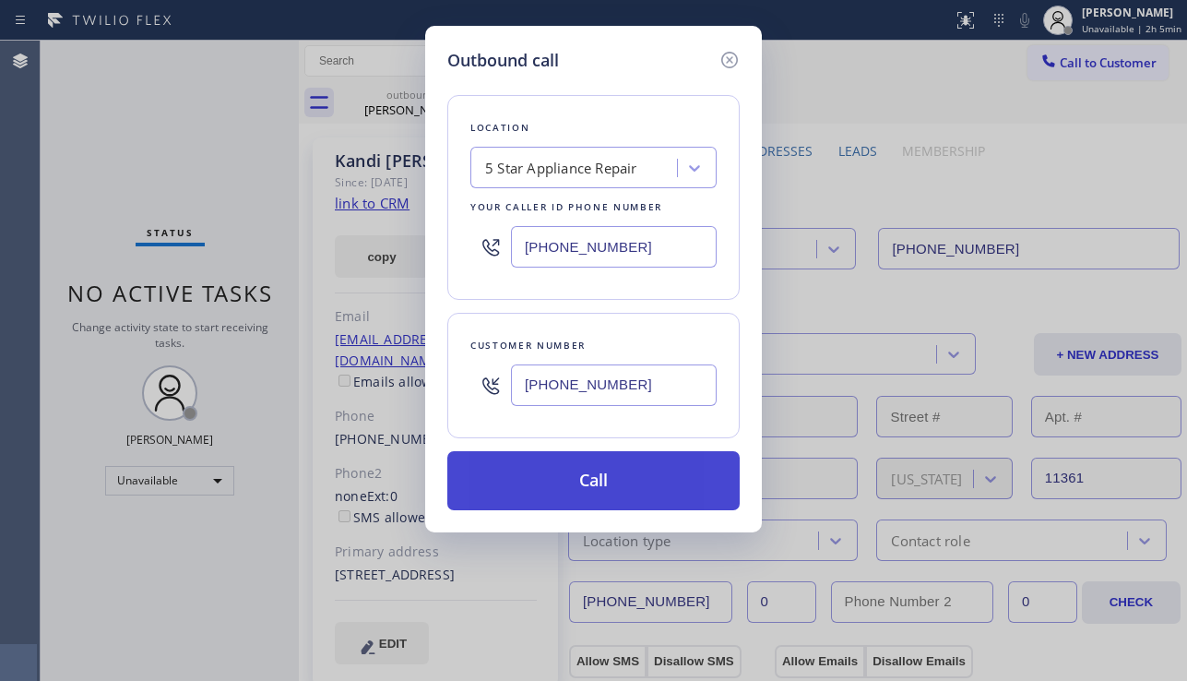
type input "[PHONE_NUMBER]"
click at [591, 481] on button "Call" at bounding box center [593, 480] width 292 height 59
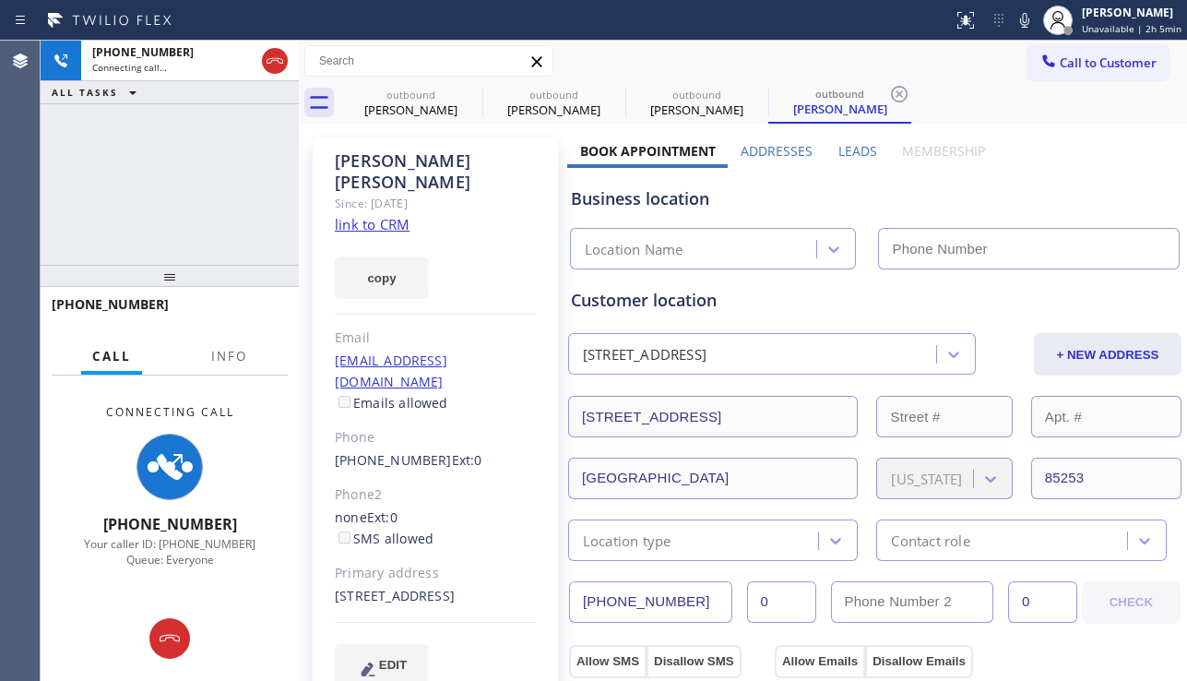
type input "[PHONE_NUMBER]"
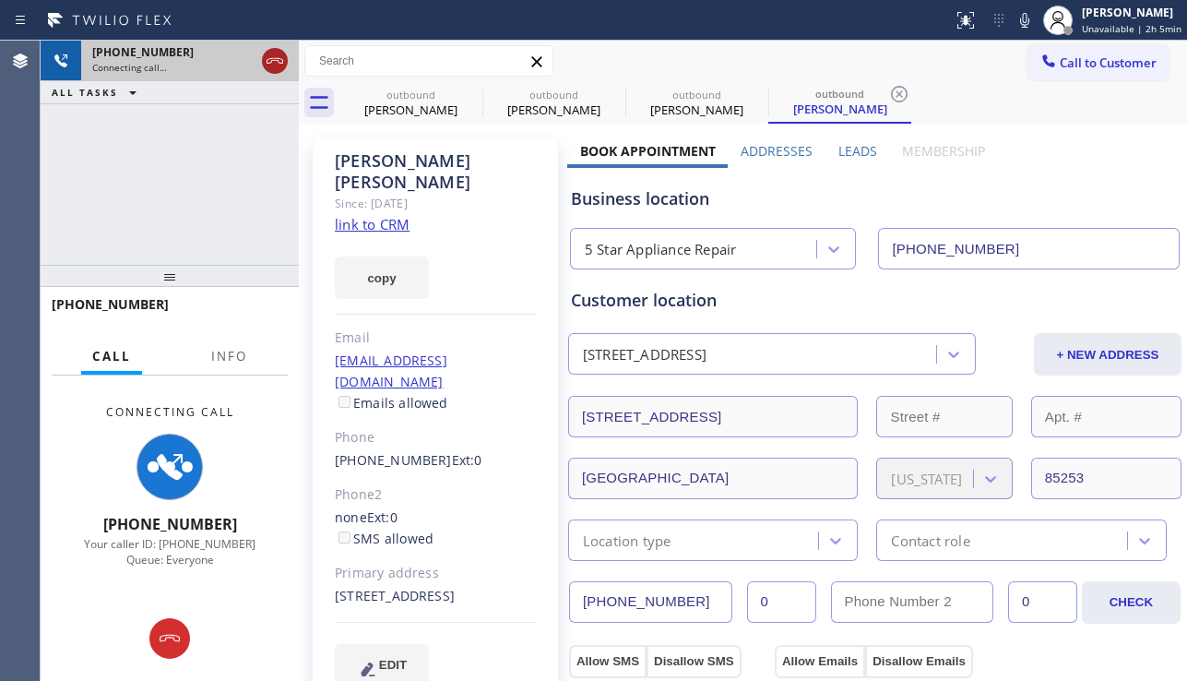
click at [267, 65] on icon at bounding box center [275, 61] width 22 height 22
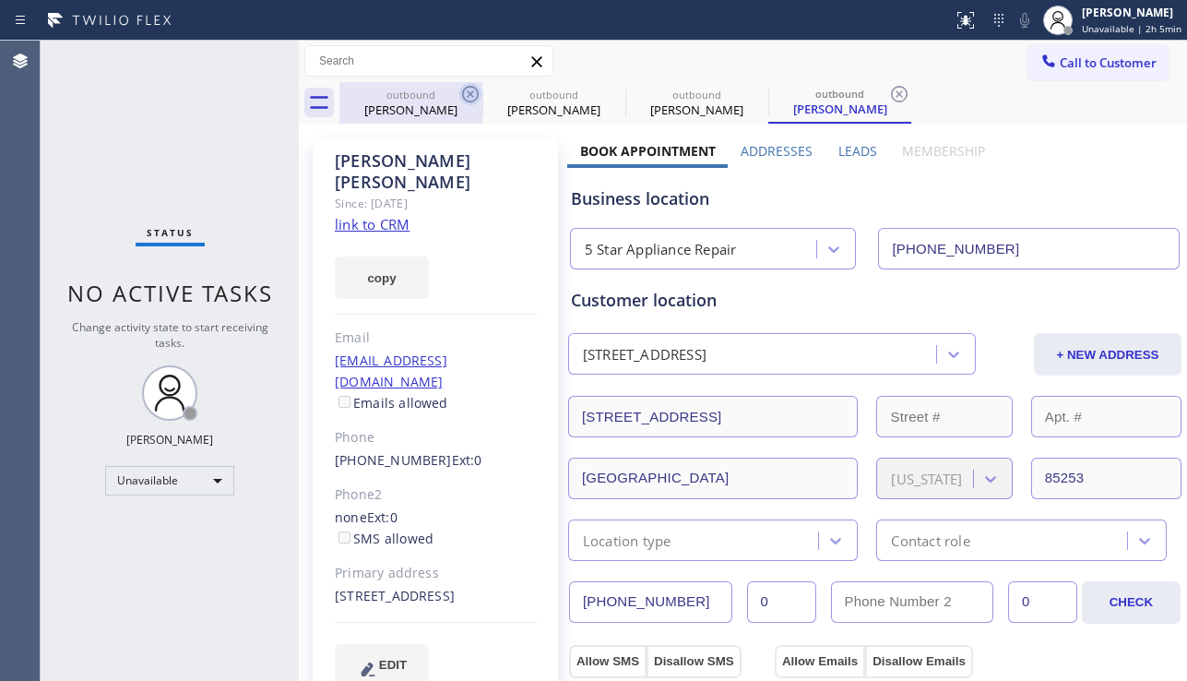
click at [475, 95] on icon at bounding box center [470, 94] width 22 height 22
click at [0, 0] on icon at bounding box center [0, 0] width 0 height 0
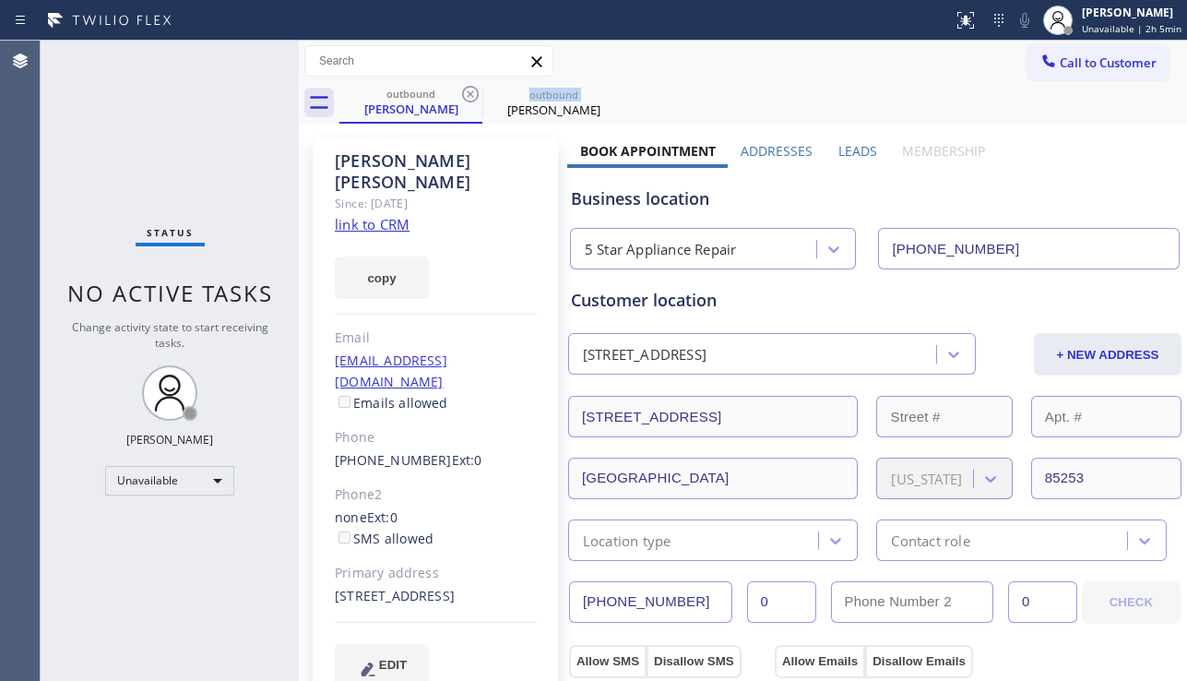
click at [475, 95] on icon at bounding box center [470, 94] width 22 height 22
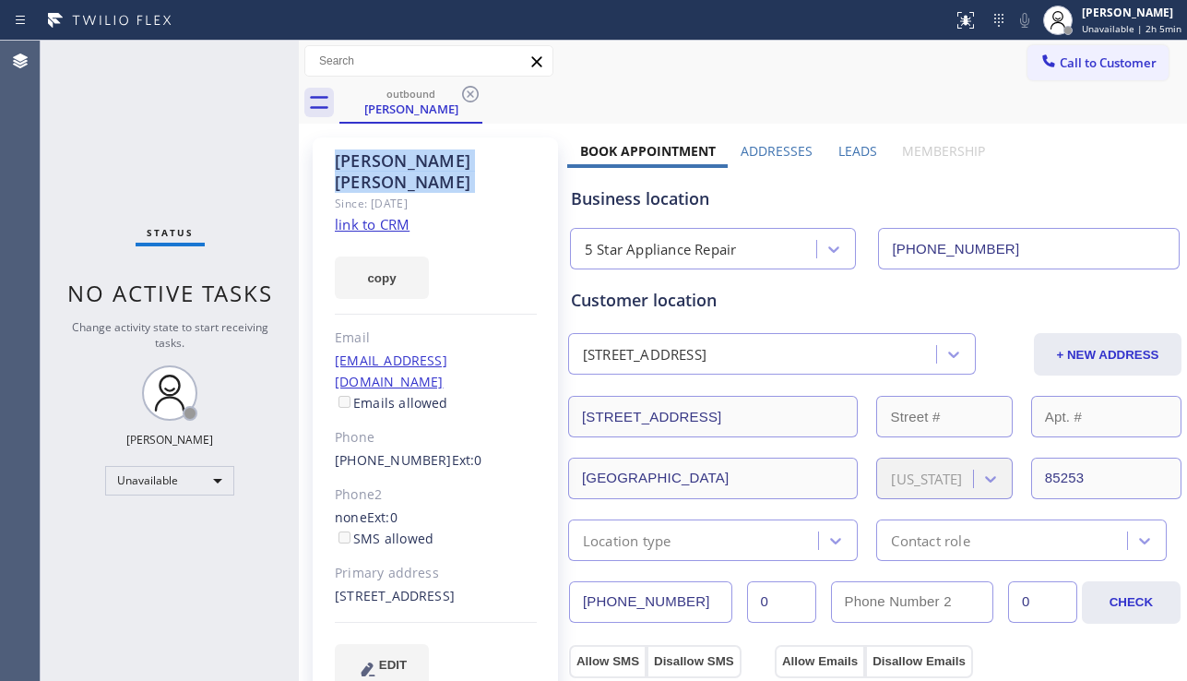
click at [475, 95] on icon at bounding box center [470, 94] width 22 height 22
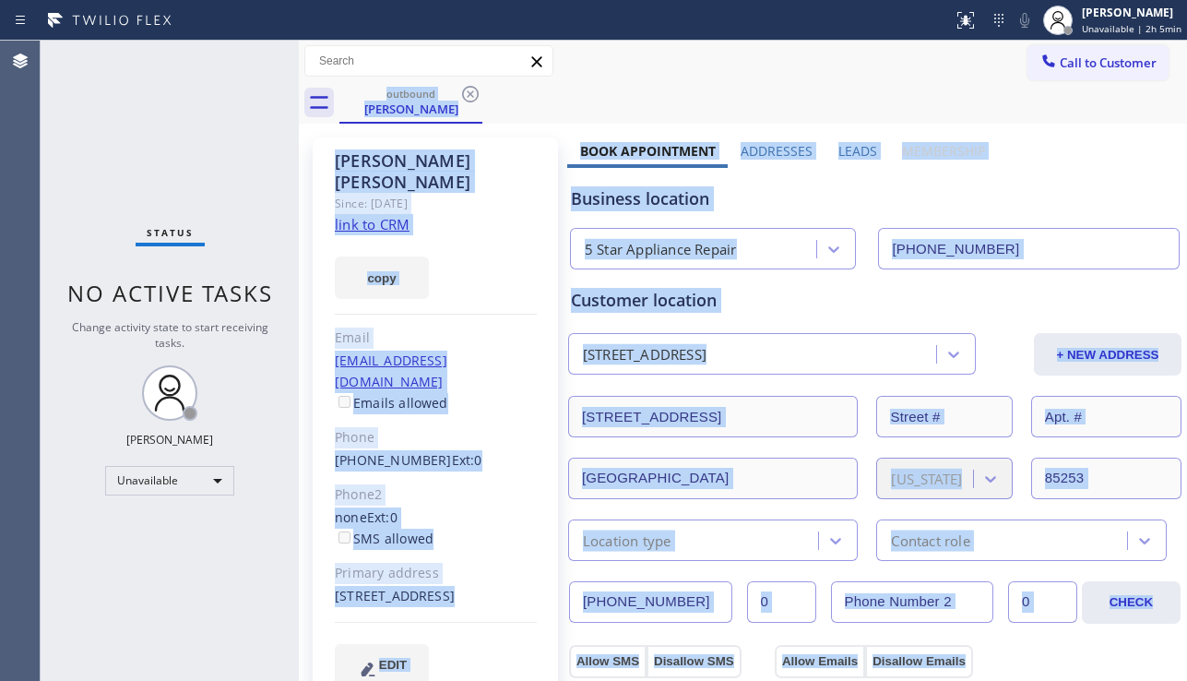
click at [475, 95] on div "outbound [PERSON_NAME]" at bounding box center [762, 102] width 847 height 41
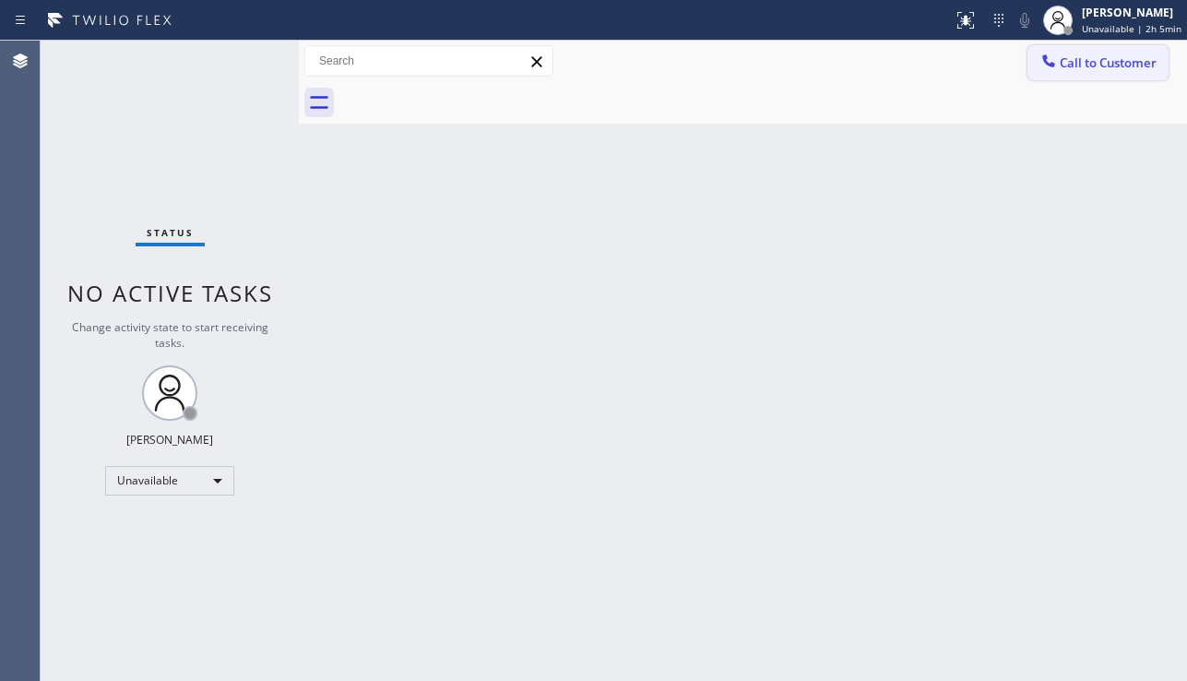
click at [1103, 62] on span "Call to Customer" at bounding box center [1108, 62] width 97 height 17
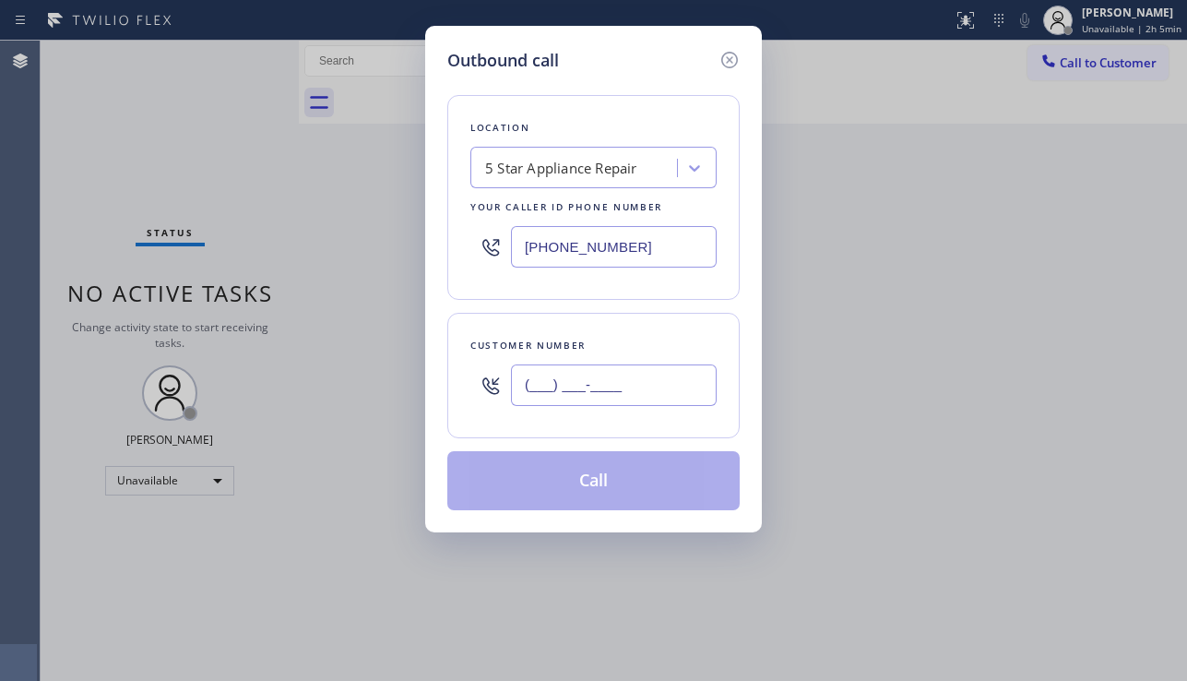
click at [605, 375] on input "(___) ___-____" at bounding box center [614, 384] width 206 height 41
paste input "306) 533-9061"
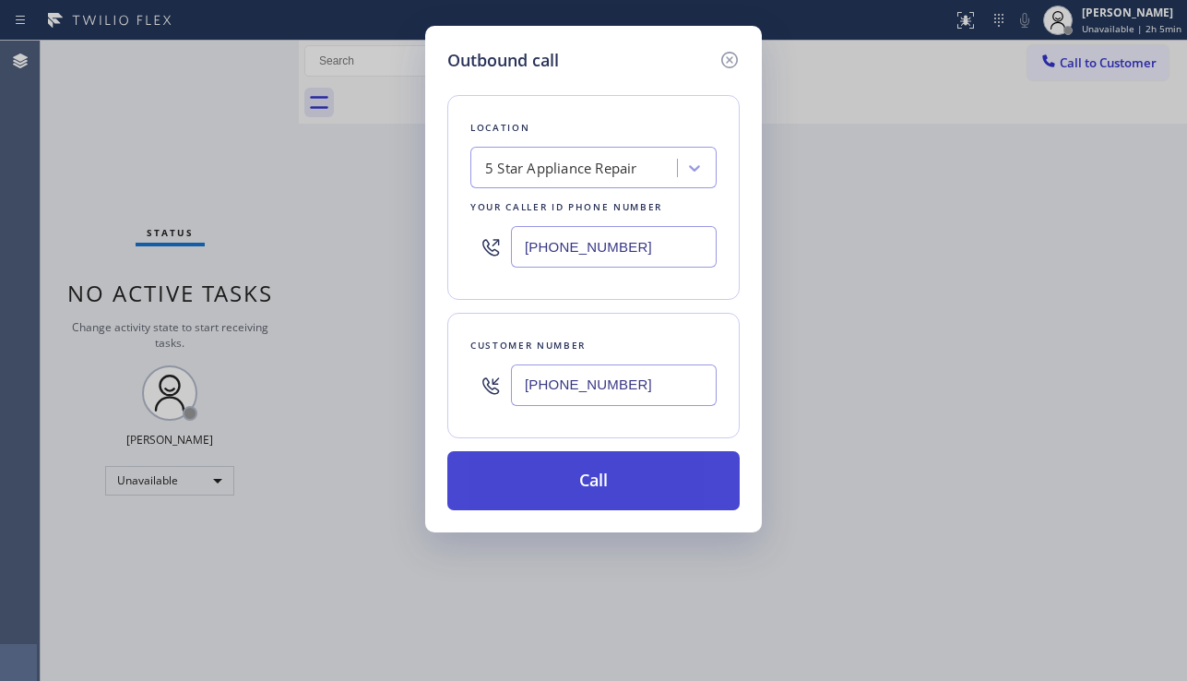
type input "[PHONE_NUMBER]"
click at [601, 478] on button "Call" at bounding box center [593, 480] width 292 height 59
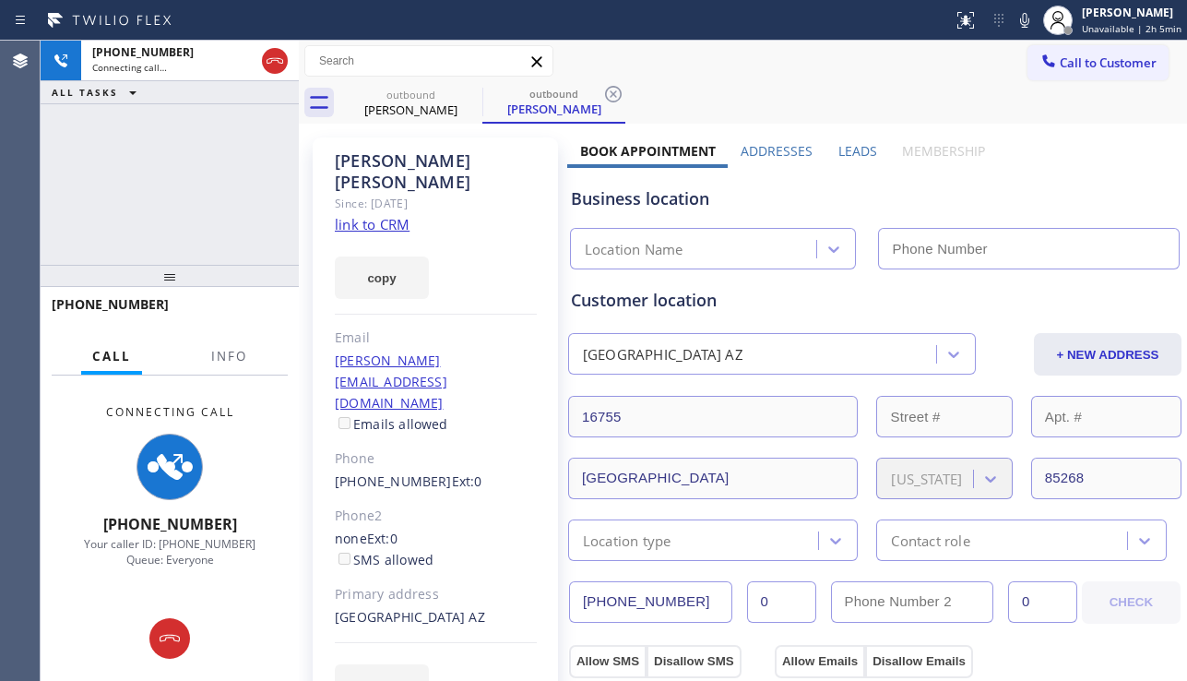
type input "[PHONE_NUMBER]"
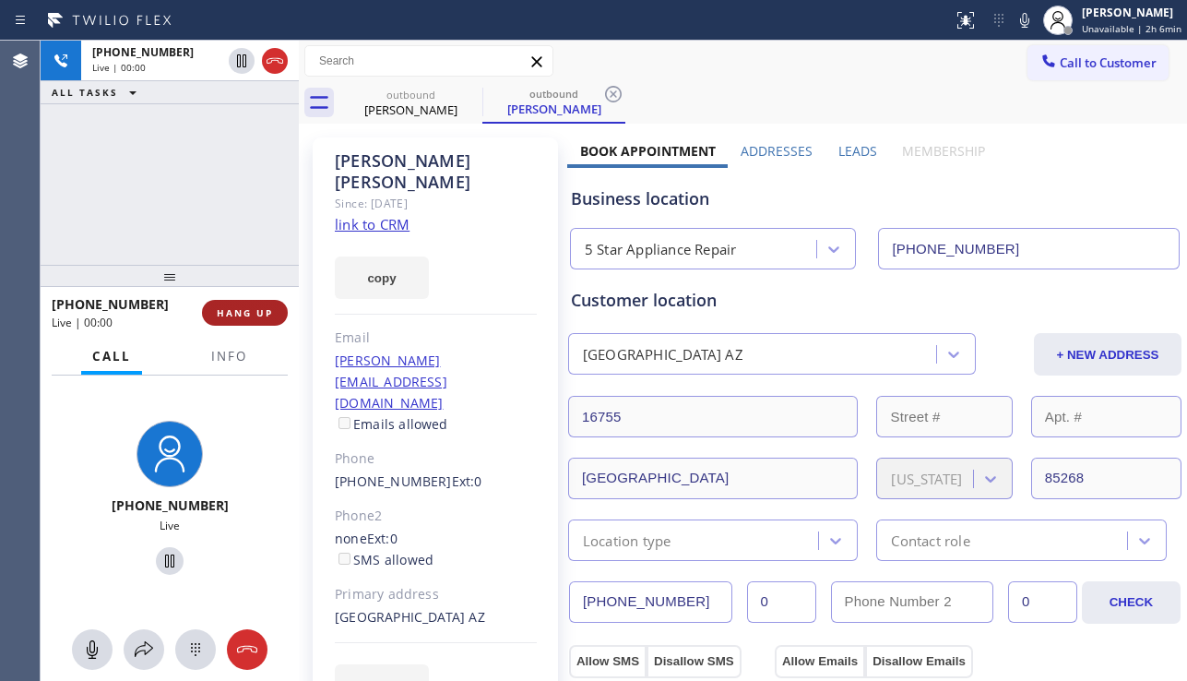
click at [251, 314] on span "HANG UP" at bounding box center [245, 312] width 56 height 13
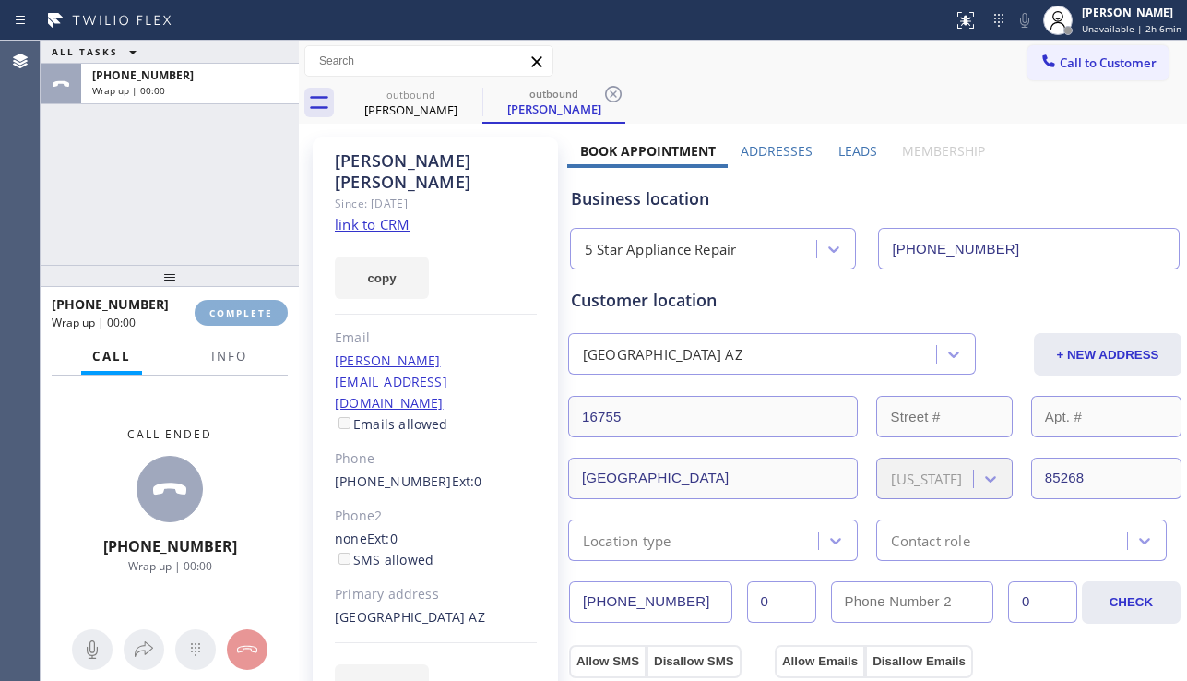
click at [251, 314] on span "COMPLETE" at bounding box center [241, 312] width 64 height 13
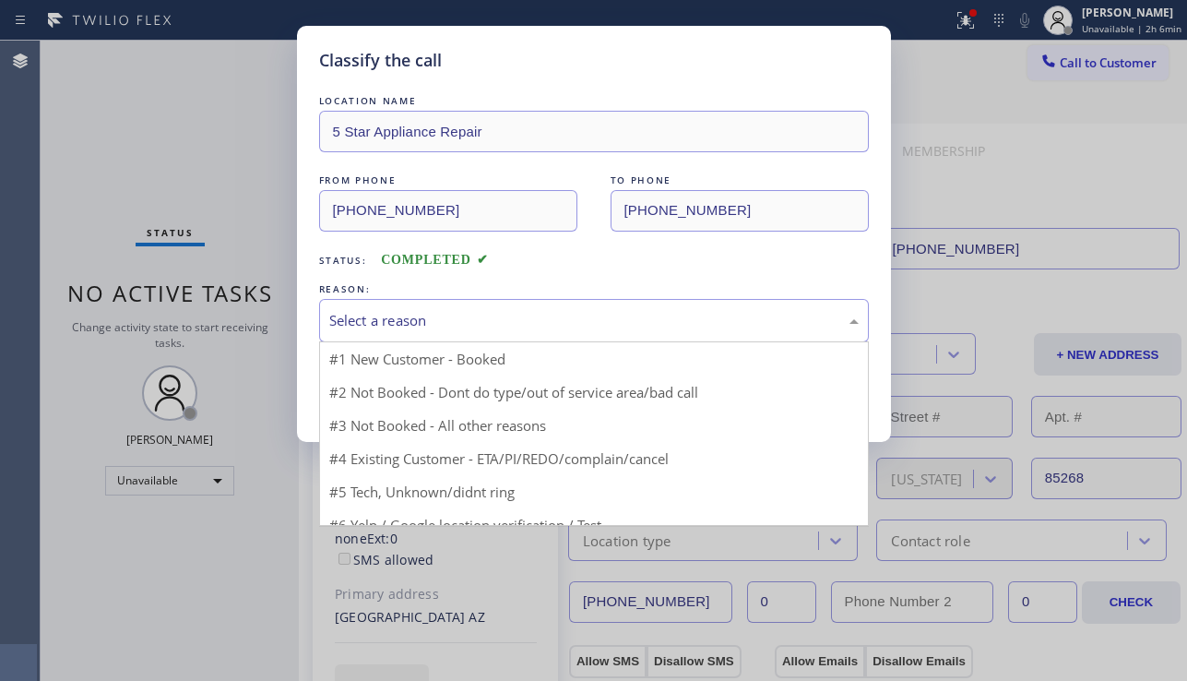
click at [552, 325] on div "Select a reason" at bounding box center [593, 320] width 529 height 21
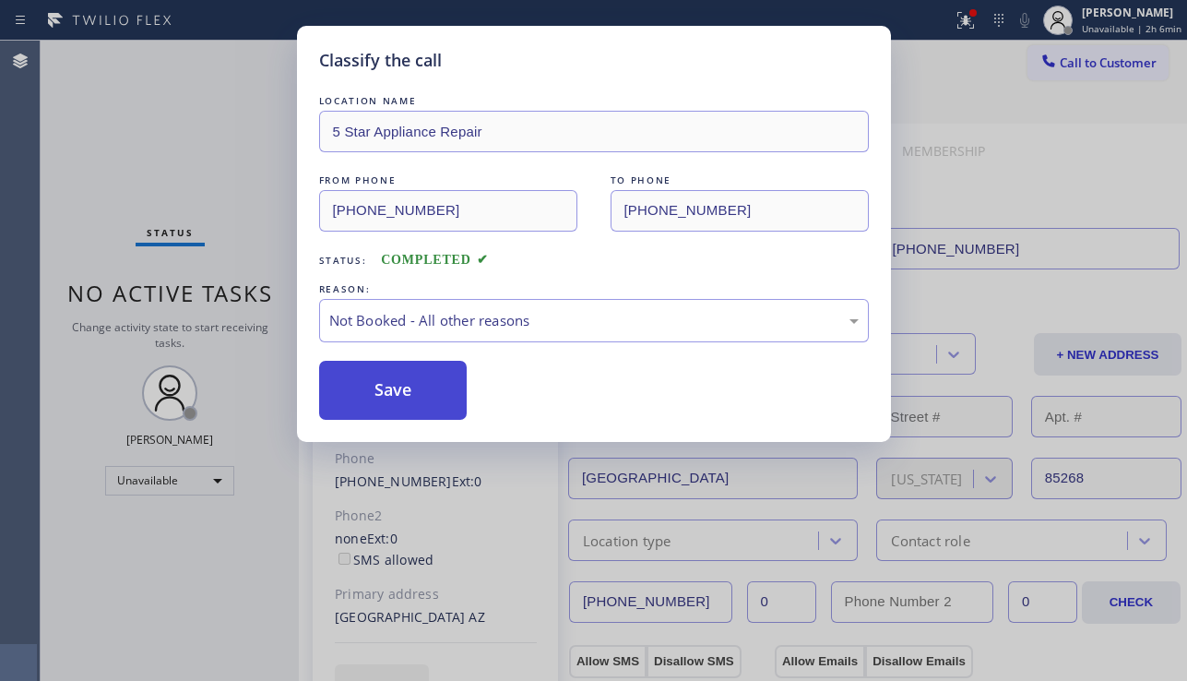
click at [392, 402] on button "Save" at bounding box center [393, 390] width 148 height 59
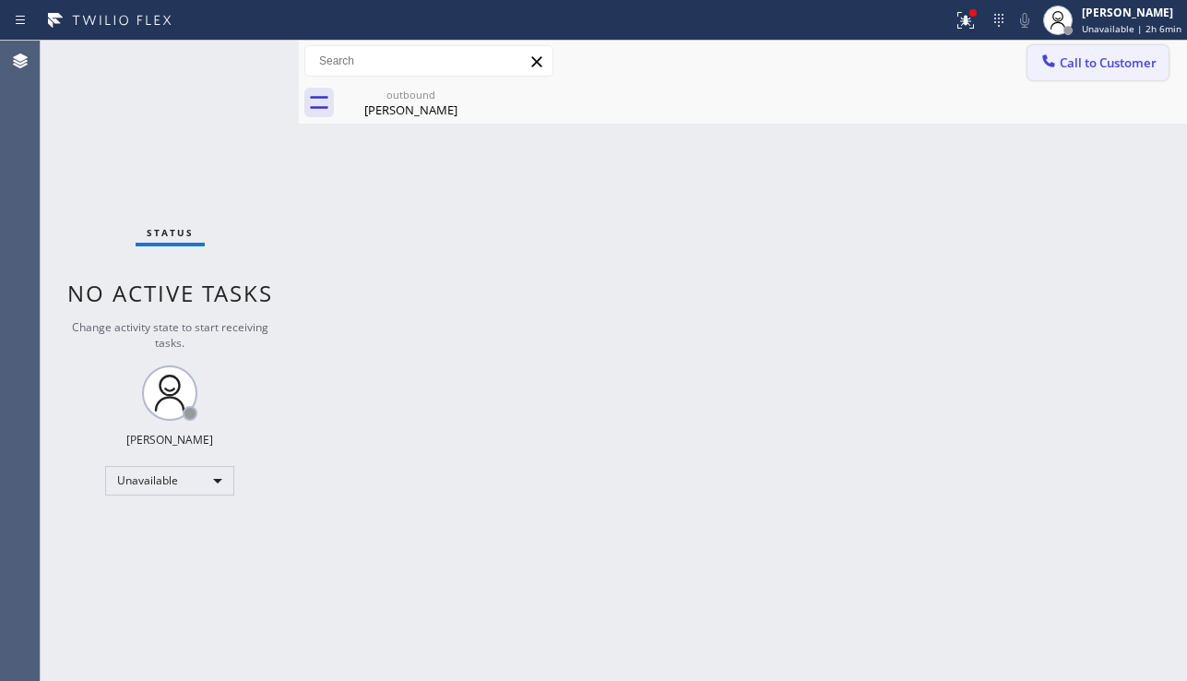
click at [1080, 70] on span "Call to Customer" at bounding box center [1108, 62] width 97 height 17
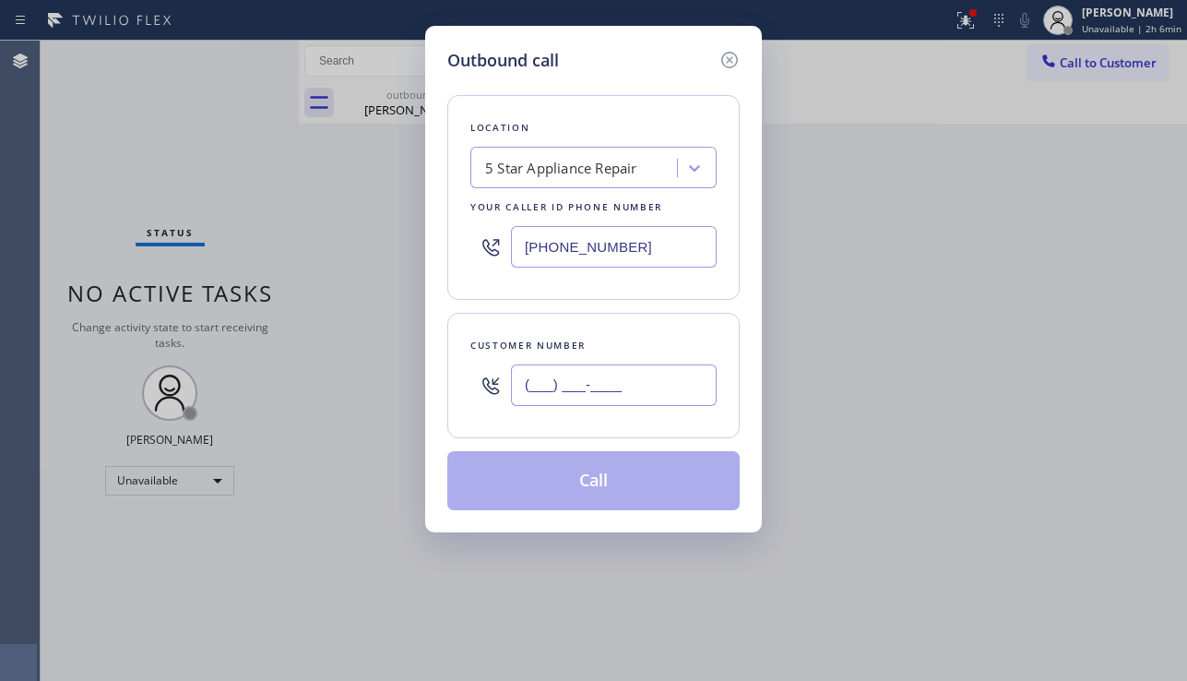
click at [568, 389] on input "(___) ___-____" at bounding box center [614, 384] width 206 height 41
paste input "212) 721-4425"
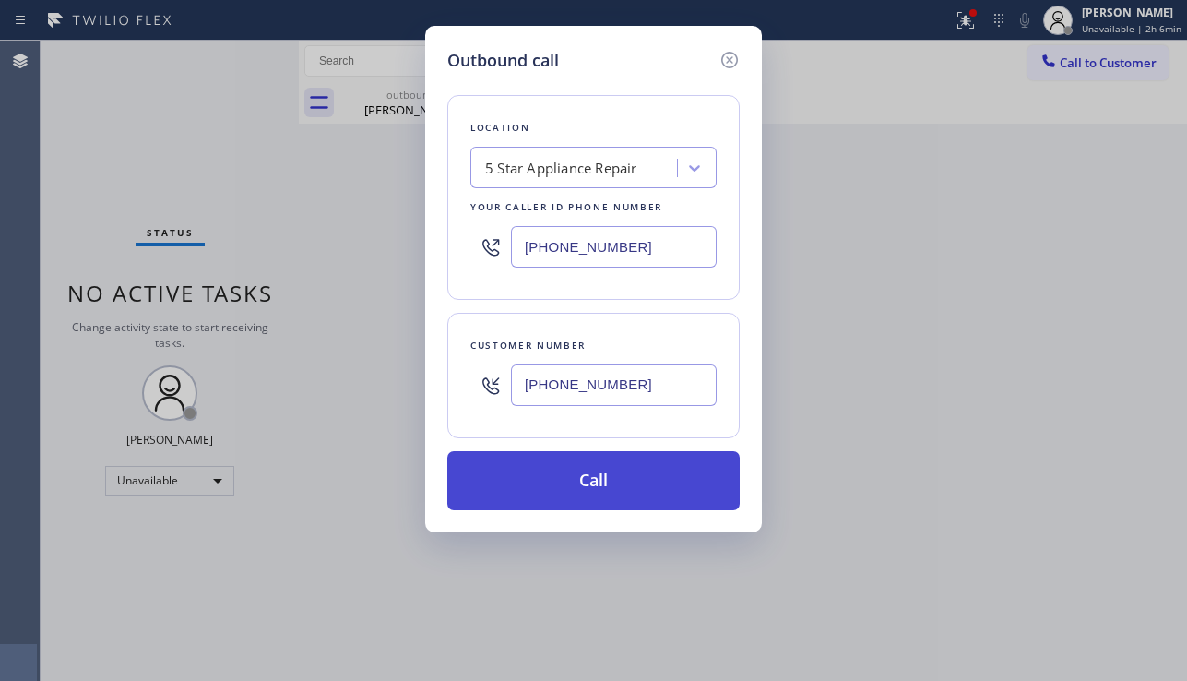
type input "[PHONE_NUMBER]"
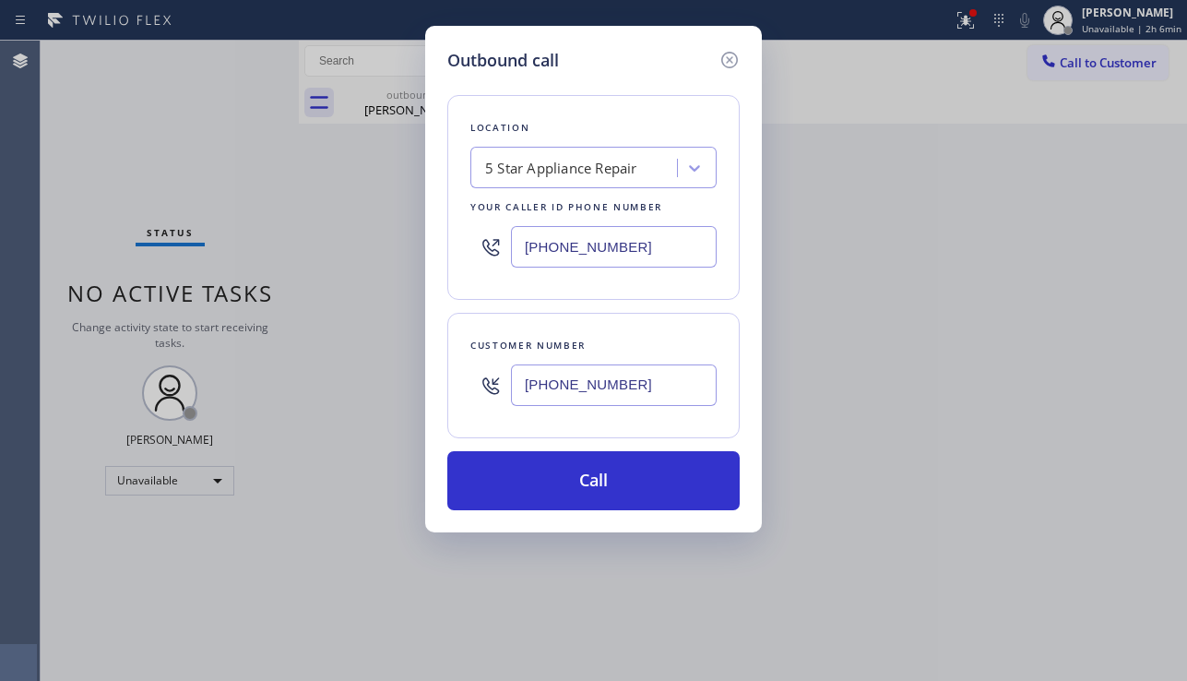
drag, startPoint x: 572, startPoint y: 488, endPoint x: 498, endPoint y: 281, distance: 219.3
click at [572, 486] on button "Call" at bounding box center [593, 480] width 292 height 59
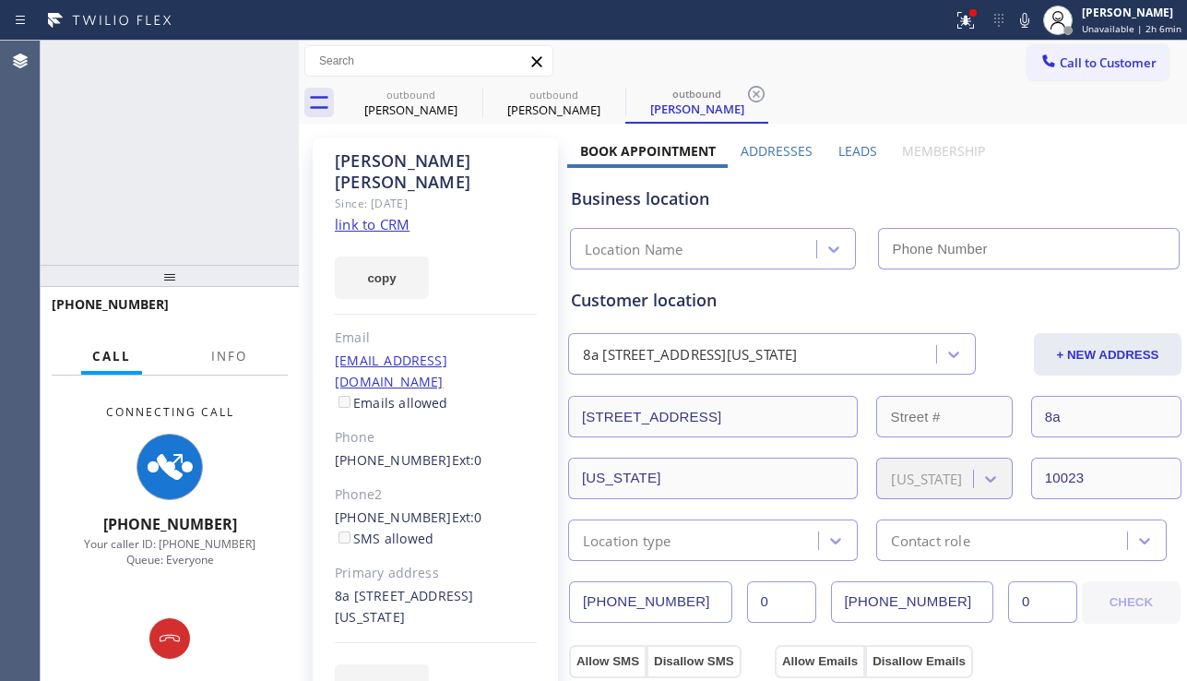
type input "[PHONE_NUMBER]"
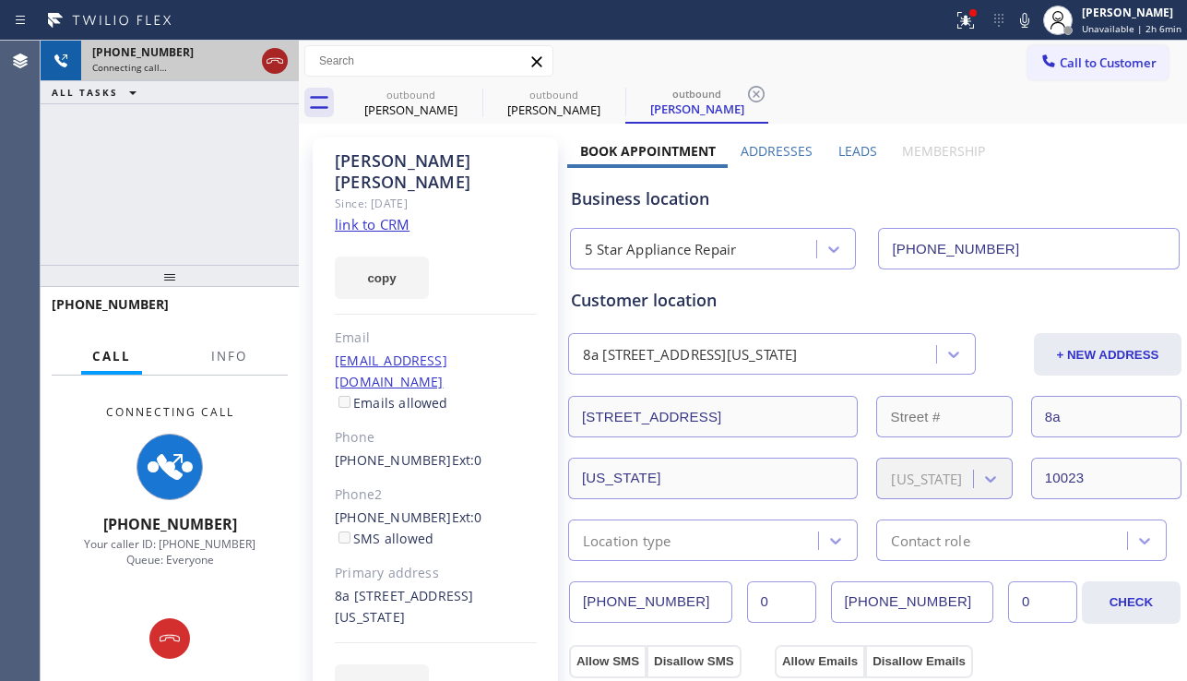
click at [271, 65] on icon at bounding box center [275, 61] width 22 height 22
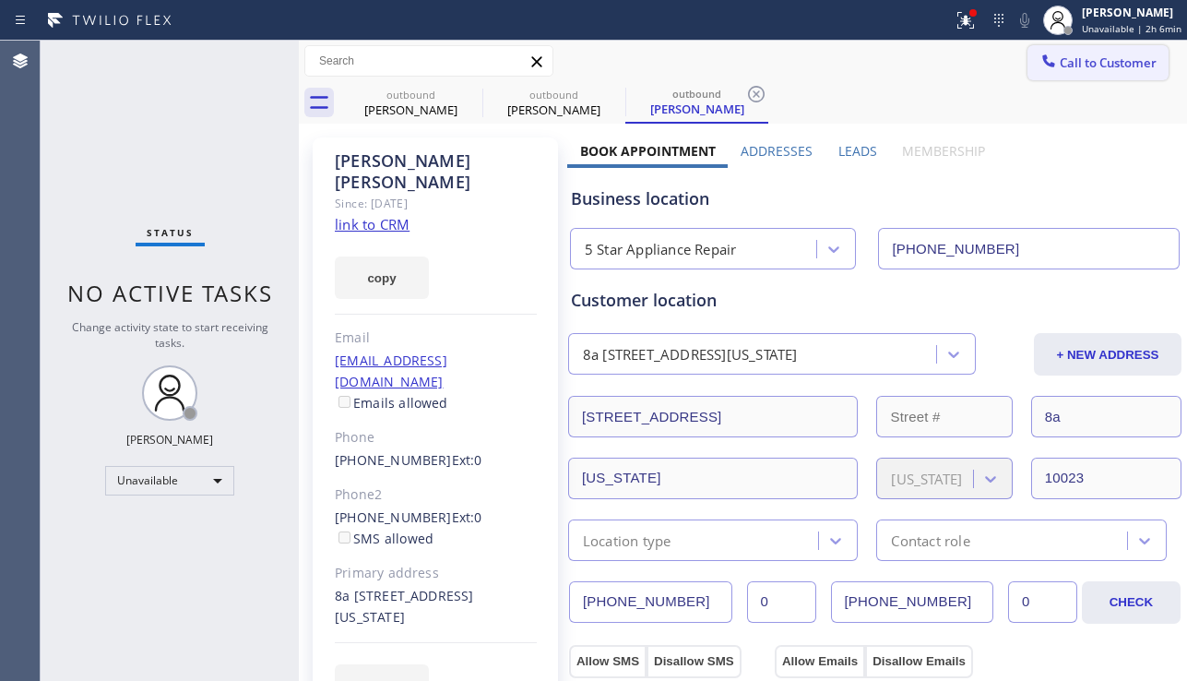
click at [1100, 68] on span "Call to Customer" at bounding box center [1108, 62] width 97 height 17
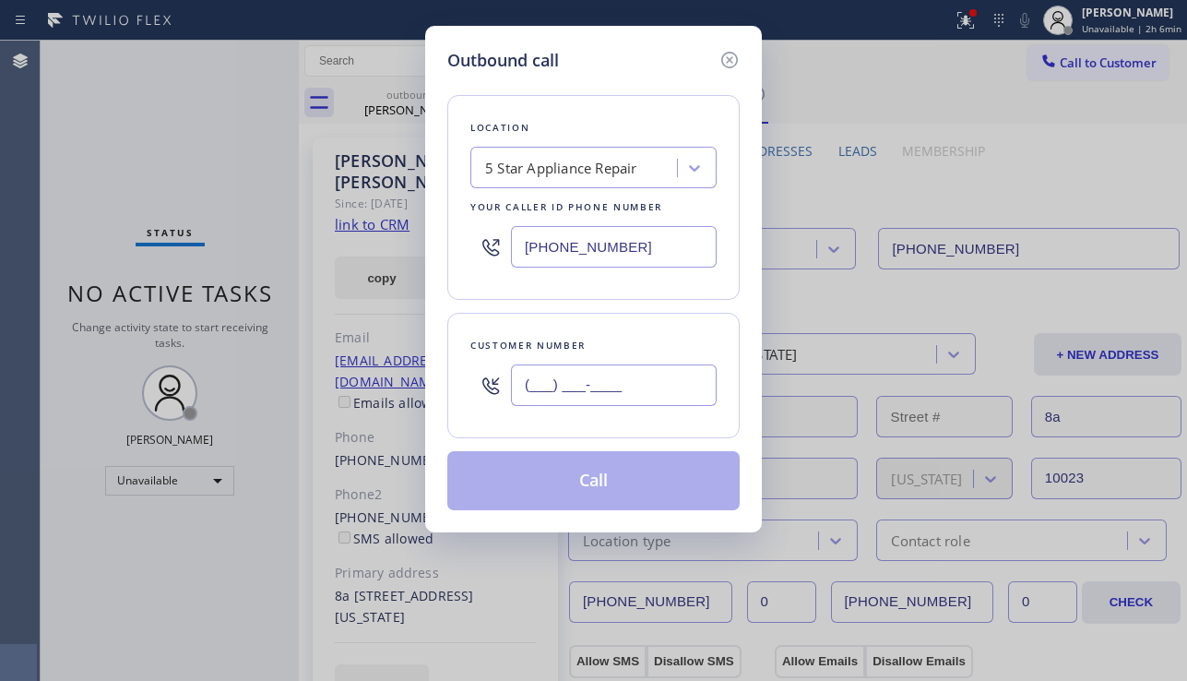
click at [533, 395] on input "(___) ___-____" at bounding box center [614, 384] width 206 height 41
paste input "562) 818-6244"
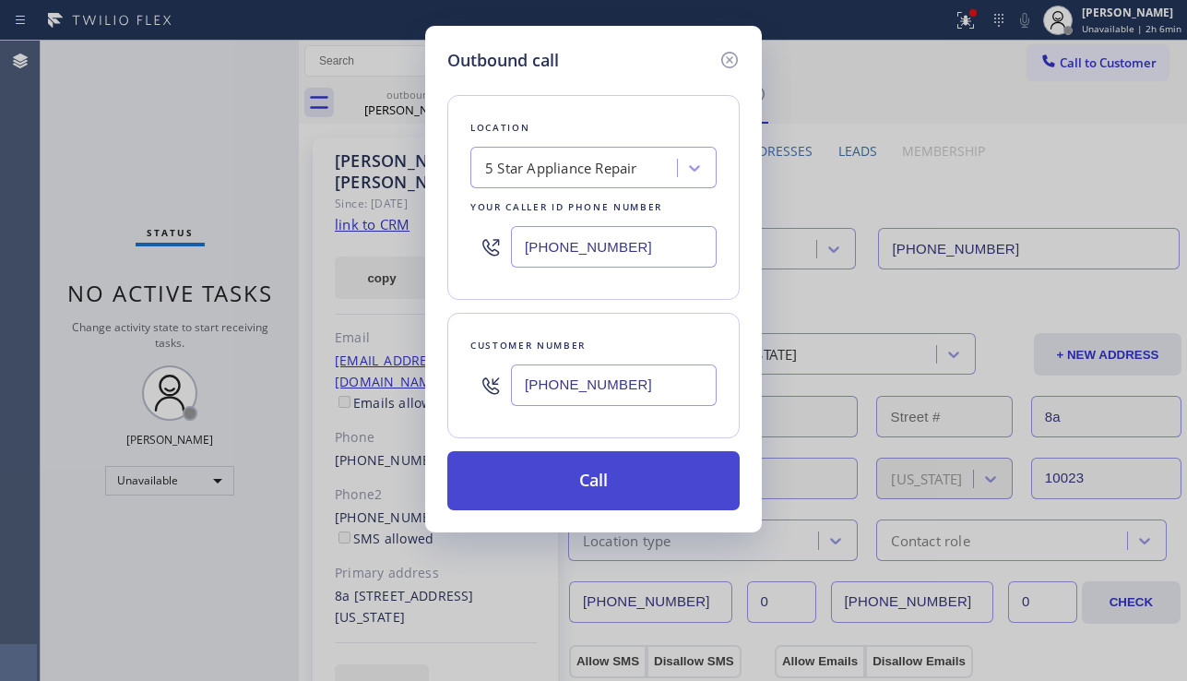
type input "[PHONE_NUMBER]"
click at [619, 482] on button "Call" at bounding box center [593, 480] width 292 height 59
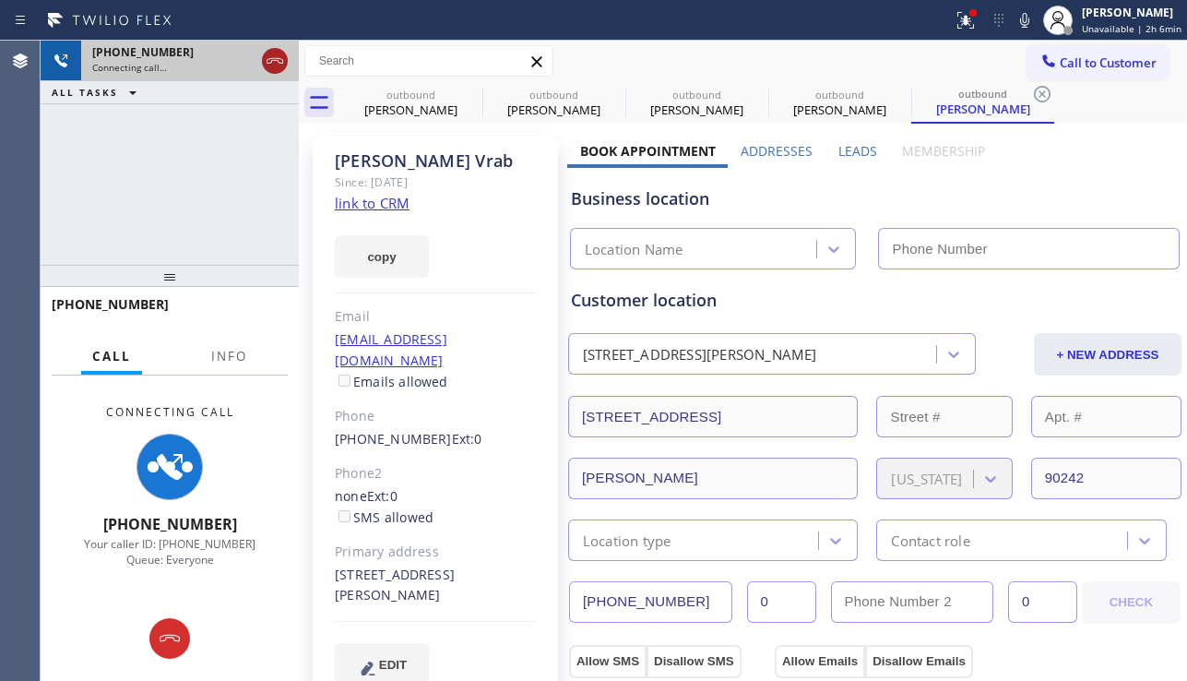
type input "[PHONE_NUMBER]"
click at [274, 63] on icon at bounding box center [275, 61] width 22 height 22
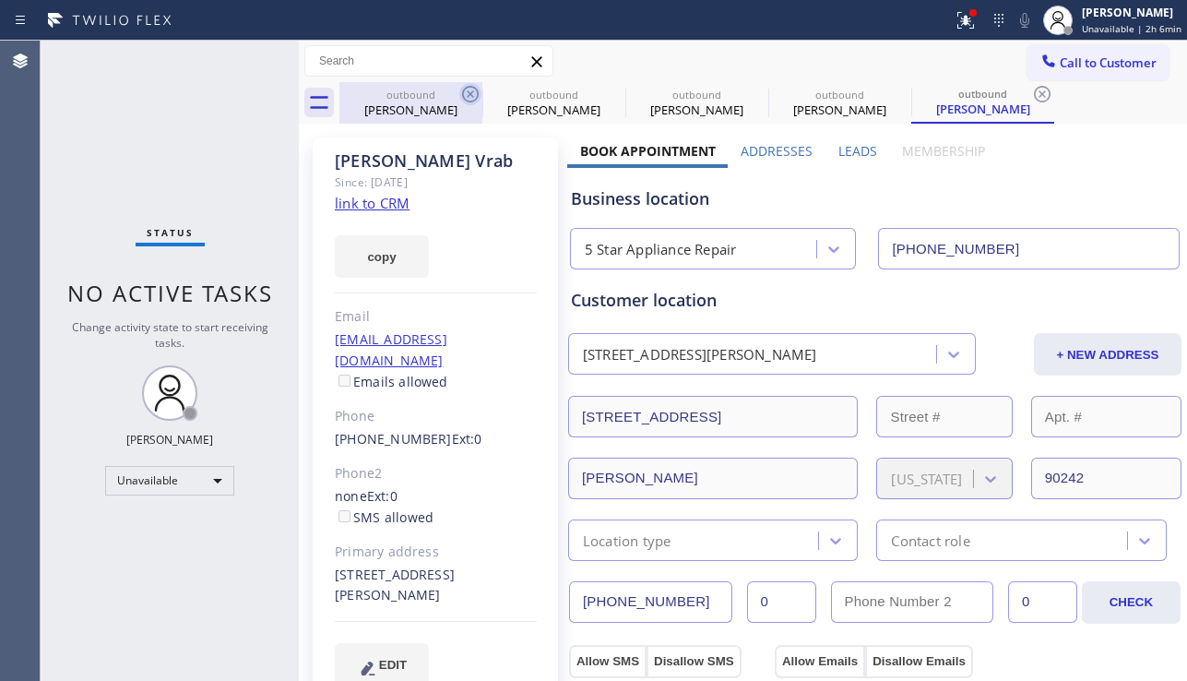
click at [477, 95] on icon at bounding box center [470, 94] width 22 height 22
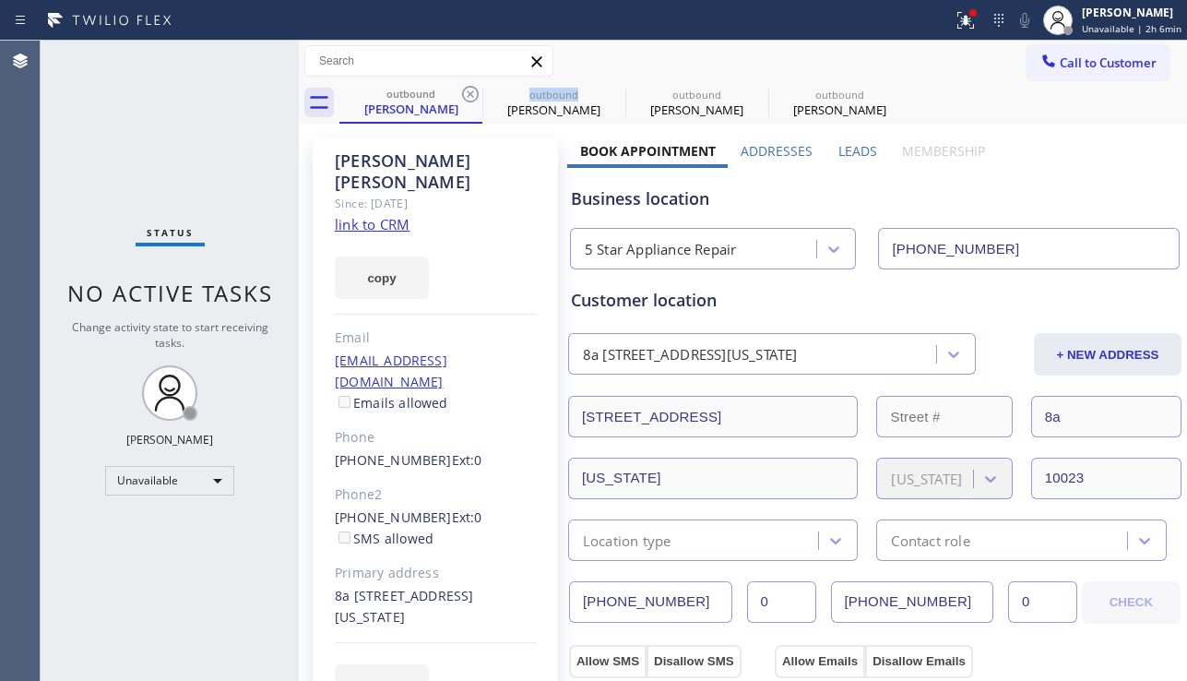
click at [477, 95] on icon at bounding box center [470, 94] width 22 height 22
click at [0, 0] on icon at bounding box center [0, 0] width 0 height 0
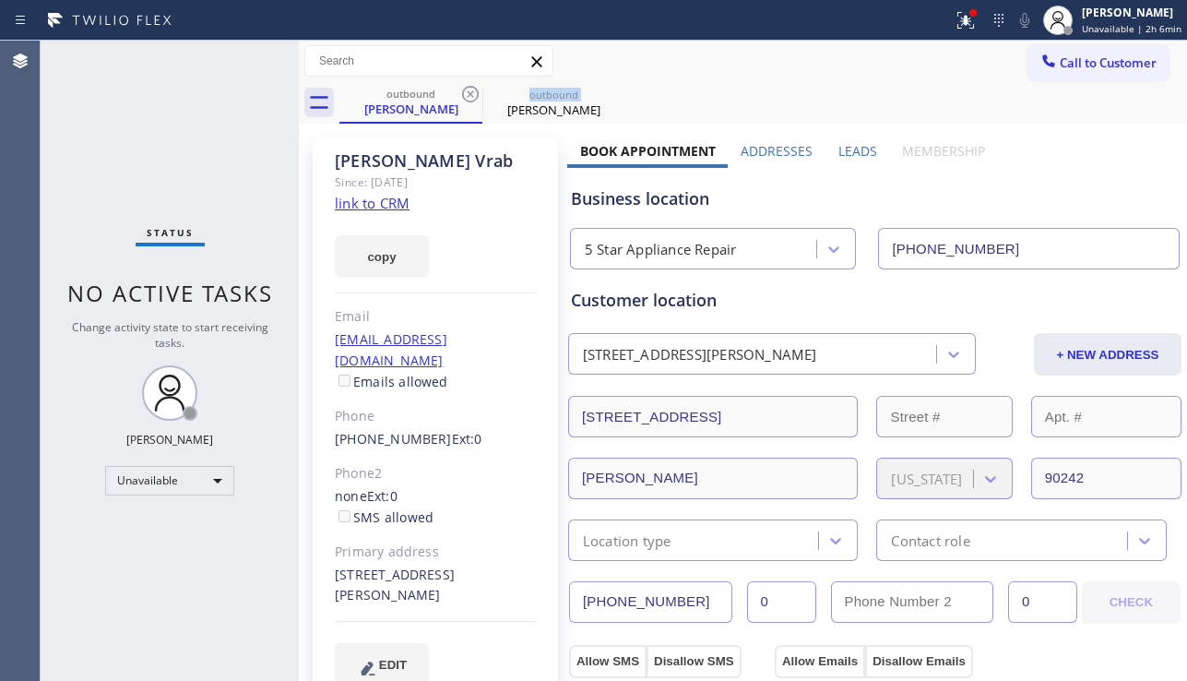
click at [477, 95] on icon at bounding box center [470, 94] width 22 height 22
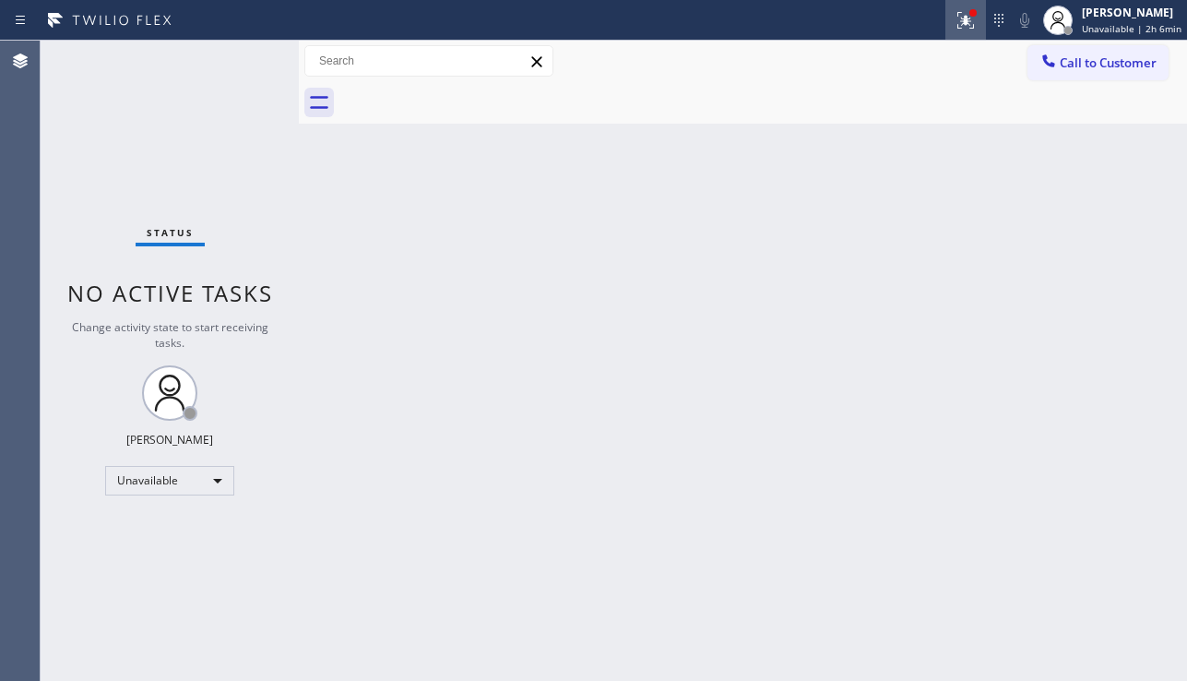
click at [954, 29] on icon at bounding box center [965, 20] width 22 height 22
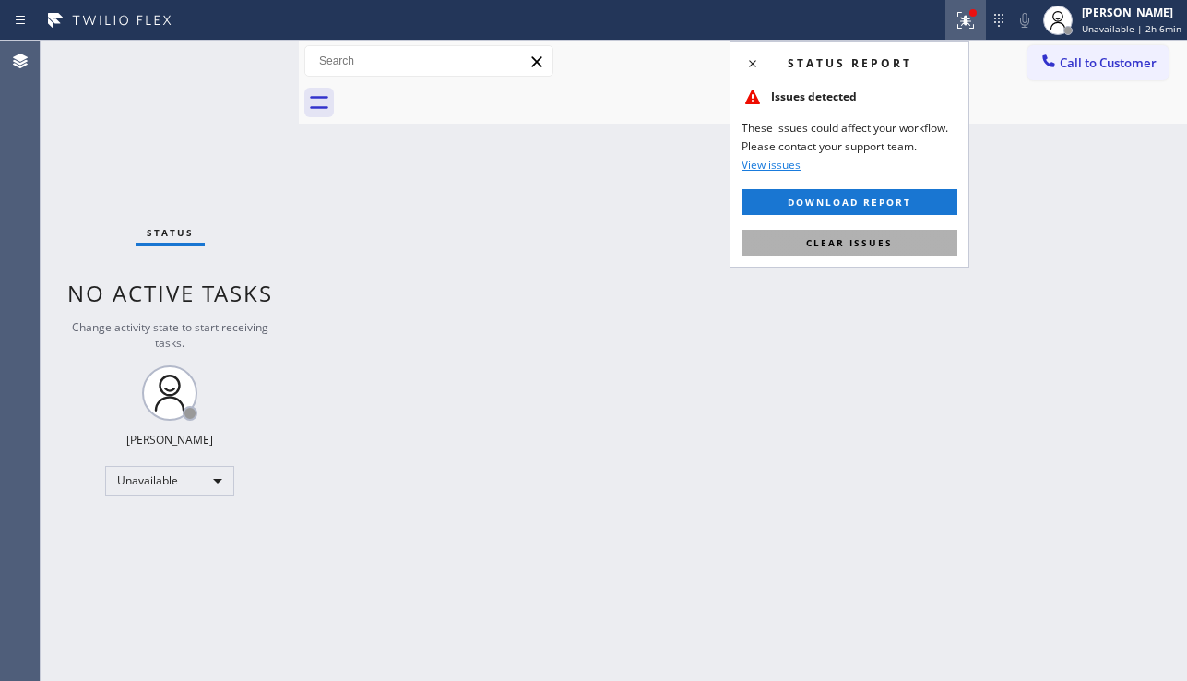
click at [825, 232] on button "Clear issues" at bounding box center [849, 243] width 216 height 26
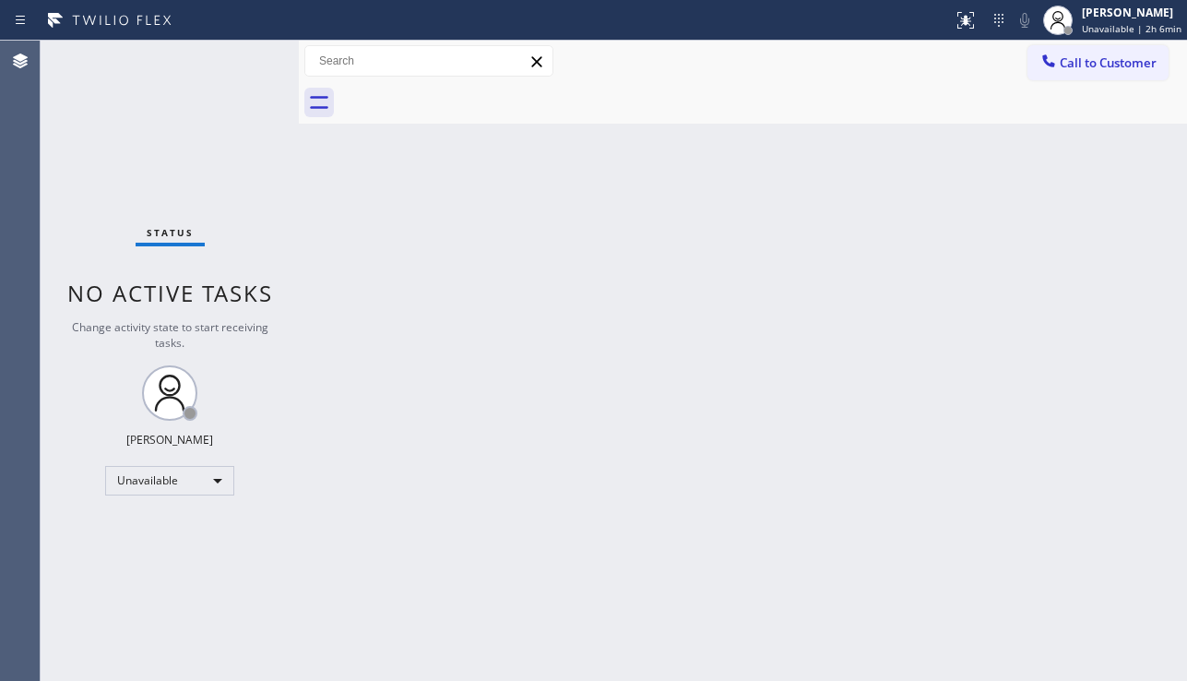
click at [495, 425] on div "Back to Dashboard Change Sender ID Customers Technicians Select a contact Outbo…" at bounding box center [743, 361] width 888 height 640
click at [721, 331] on div "Back to Dashboard Change Sender ID Customers Technicians Select a contact Outbo…" at bounding box center [743, 361] width 888 height 640
click at [1155, 534] on div "Back to Dashboard Change Sender ID Customers Technicians Select a contact Outbo…" at bounding box center [743, 361] width 888 height 640
click at [546, 389] on div "Back to Dashboard Change Sender ID Customers Technicians Select a contact Outbo…" at bounding box center [743, 361] width 888 height 640
click at [1073, 599] on div "Back to Dashboard Change Sender ID Customers Technicians Select a contact Outbo…" at bounding box center [743, 361] width 888 height 640
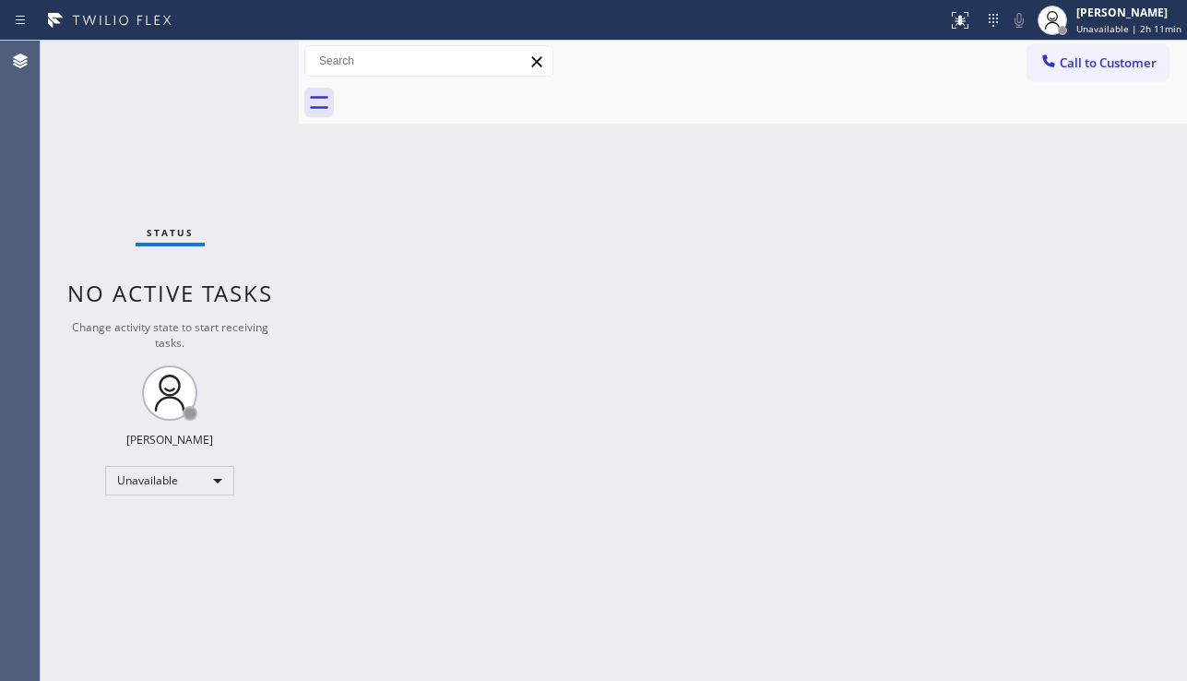
click at [543, 508] on div "Back to Dashboard Change Sender ID Customers Technicians Select a contact Outbo…" at bounding box center [743, 361] width 888 height 640
click at [477, 226] on div "Back to Dashboard Change Sender ID Customers Technicians Select a contact Outbo…" at bounding box center [743, 361] width 888 height 640
click at [1051, 343] on div "Back to Dashboard Change Sender ID Customers Technicians Select a contact Outbo…" at bounding box center [743, 361] width 888 height 640
click at [630, 602] on div "Back to Dashboard Change Sender ID Customers Technicians Select a contact Outbo…" at bounding box center [743, 361] width 888 height 640
click at [1078, 70] on span "Call to Customer" at bounding box center [1108, 62] width 97 height 17
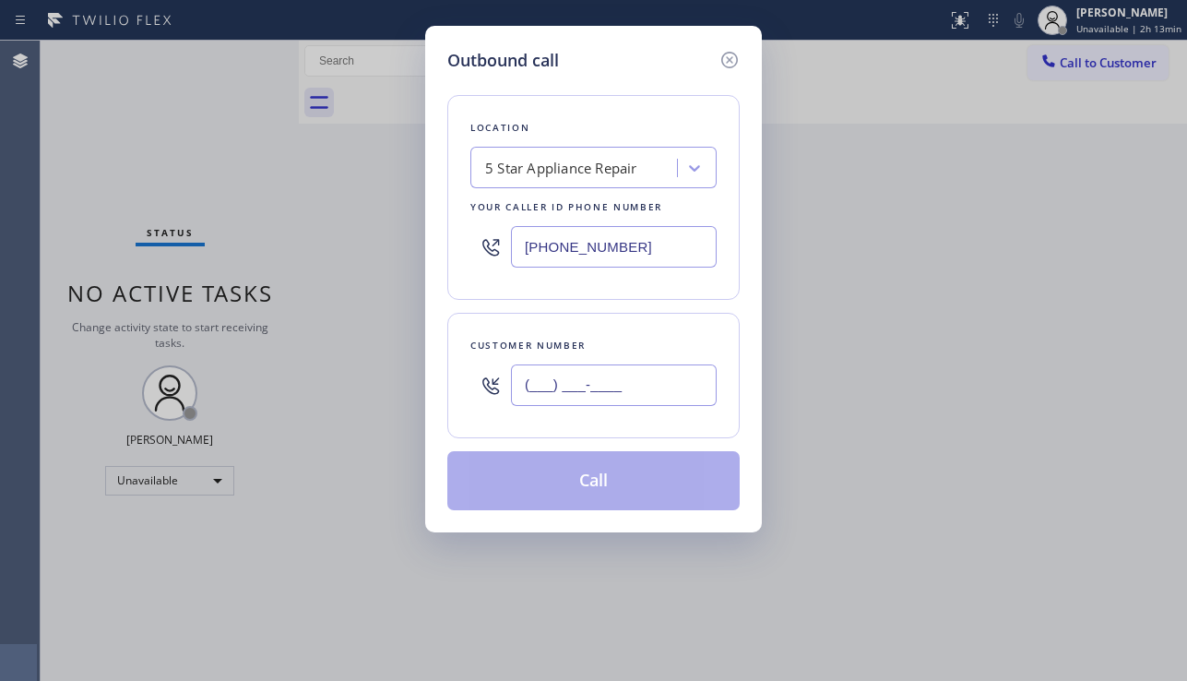
click at [602, 375] on input "(___) ___-____" at bounding box center [614, 384] width 206 height 41
paste input "425) 761-9658"
type input "[PHONE_NUMBER]"
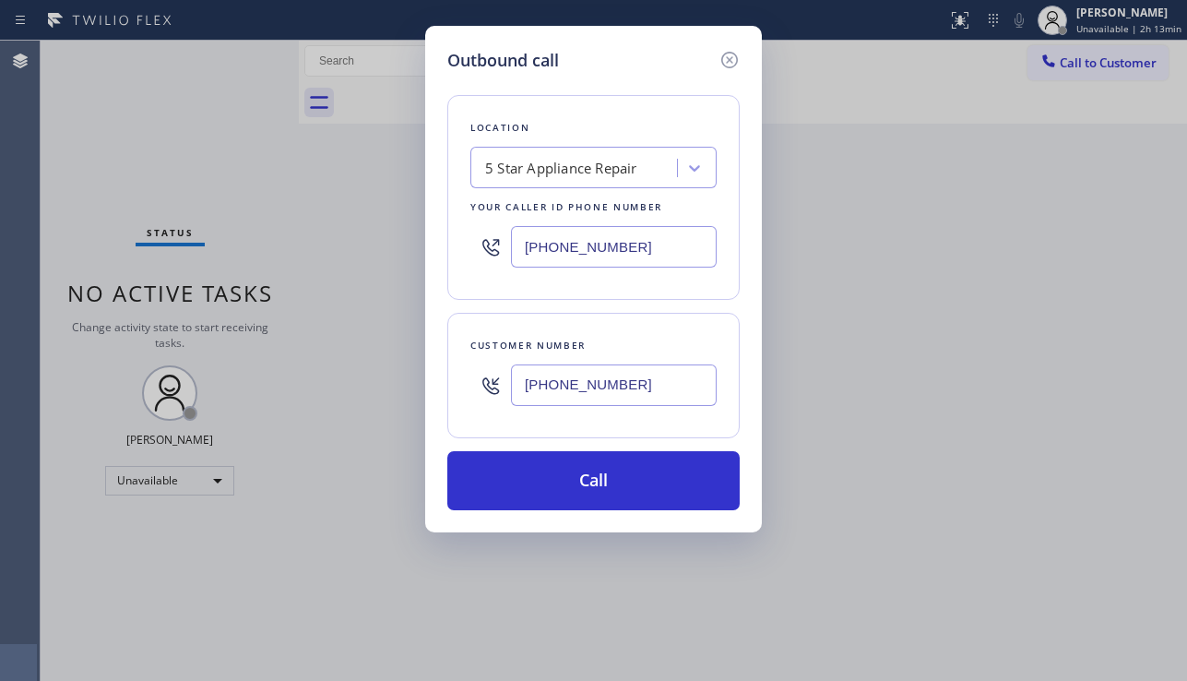
drag, startPoint x: 638, startPoint y: 231, endPoint x: 456, endPoint y: 254, distance: 183.0
click at [456, 254] on div "Location 5 Star Appliance Repair Your caller id phone number [PHONE_NUMBER]" at bounding box center [593, 197] width 292 height 205
paste input "425) 441-306"
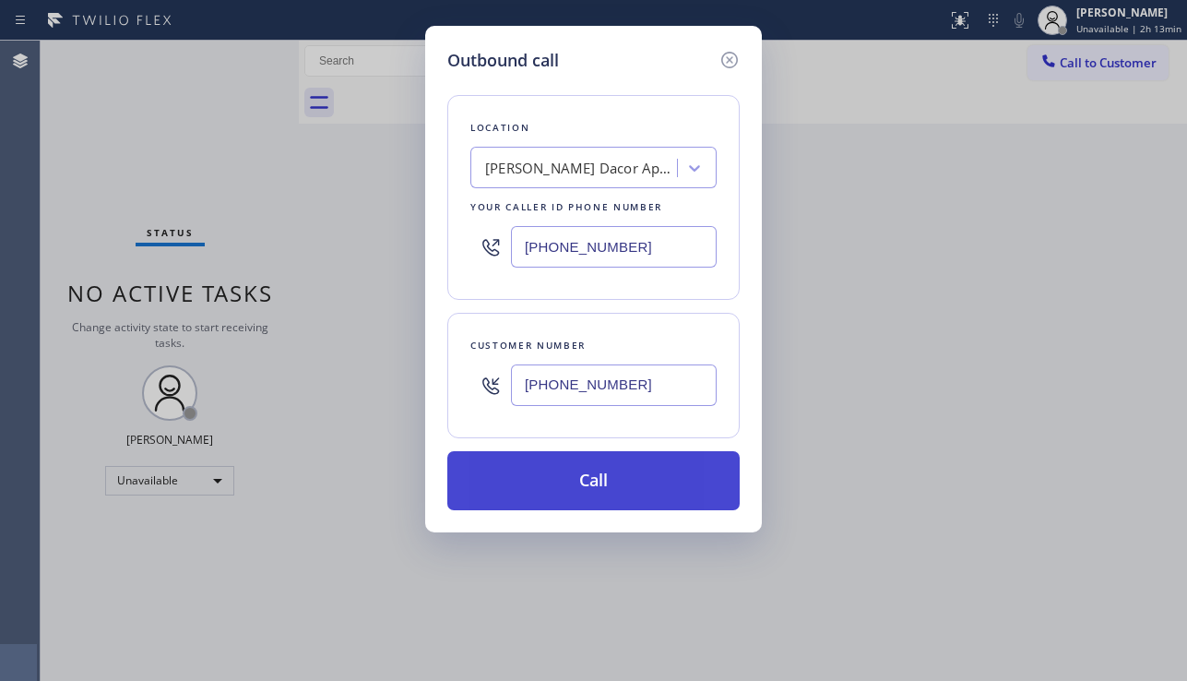
type input "[PHONE_NUMBER]"
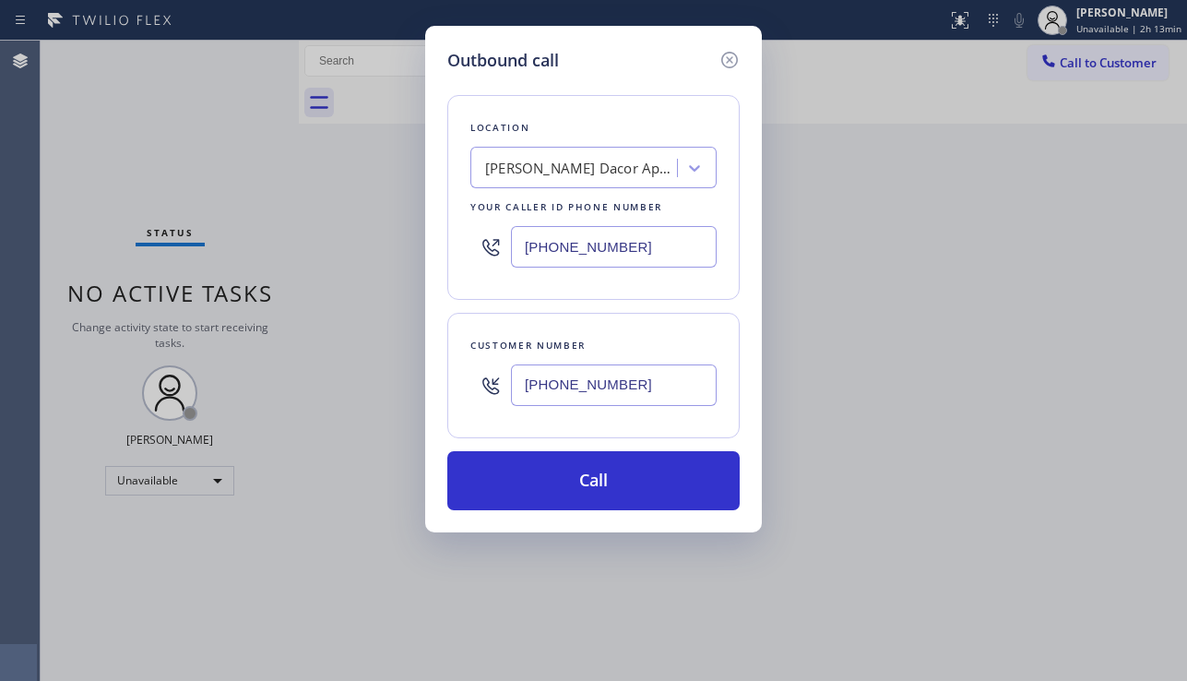
drag, startPoint x: 602, startPoint y: 482, endPoint x: 42, endPoint y: 255, distance: 604.0
click at [602, 481] on button "Call" at bounding box center [593, 480] width 292 height 59
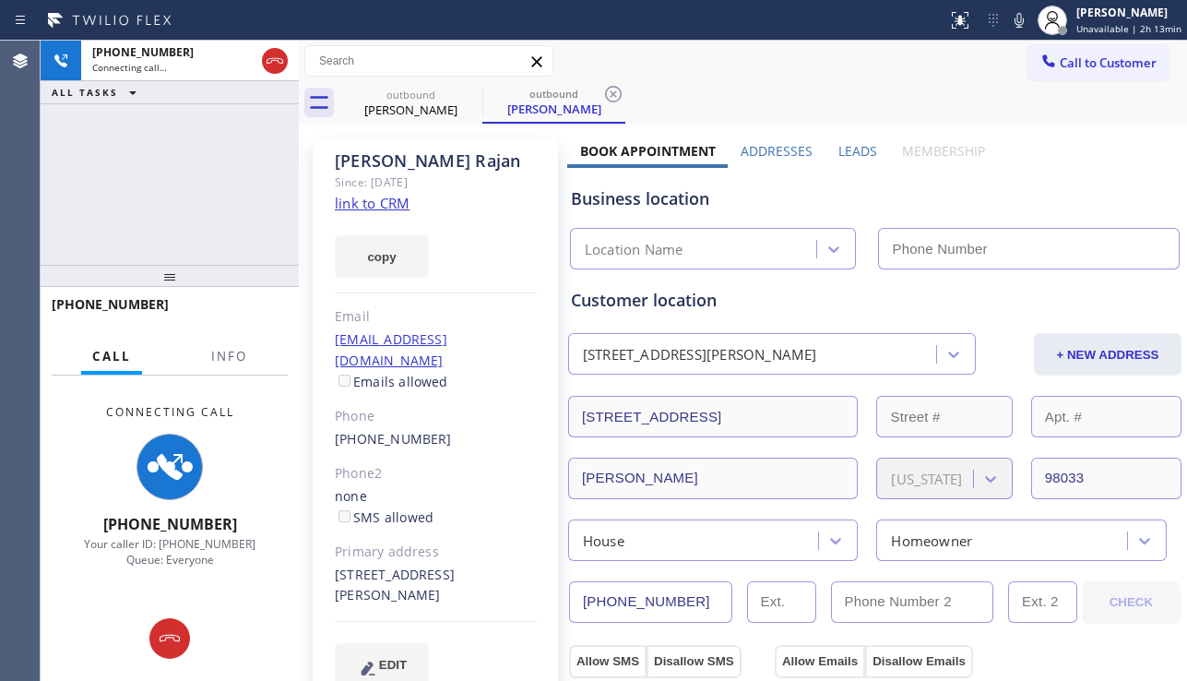
click at [844, 146] on label "Leads" at bounding box center [857, 151] width 39 height 18
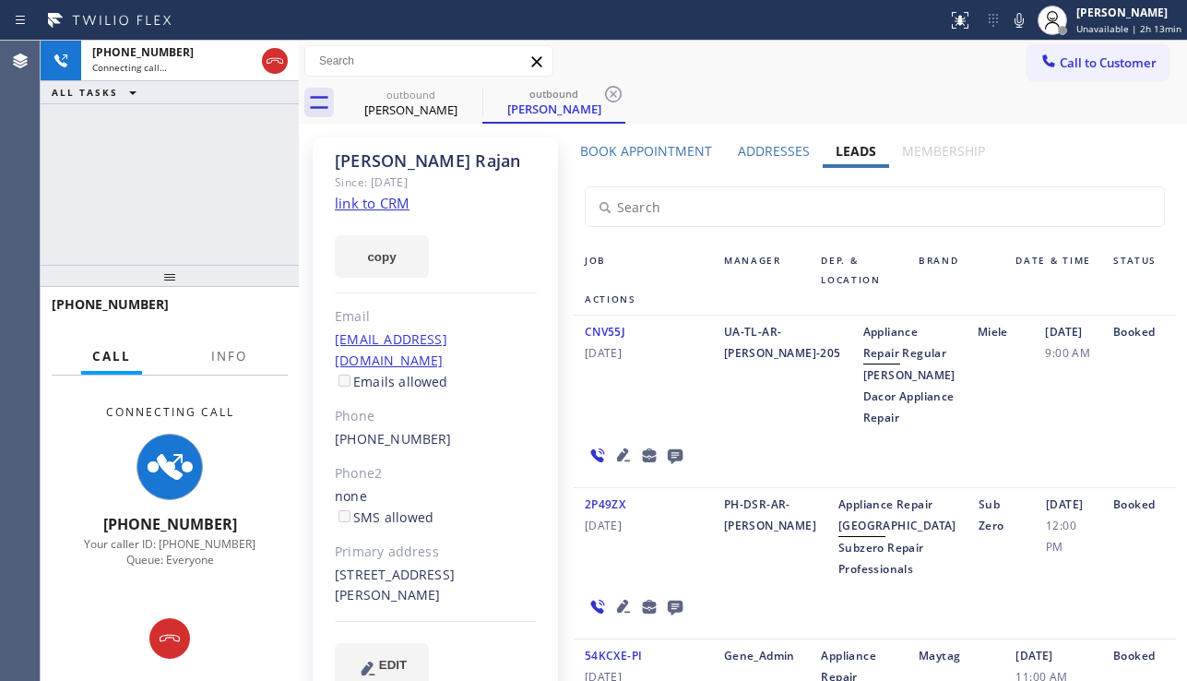
click at [621, 461] on icon at bounding box center [623, 454] width 13 height 13
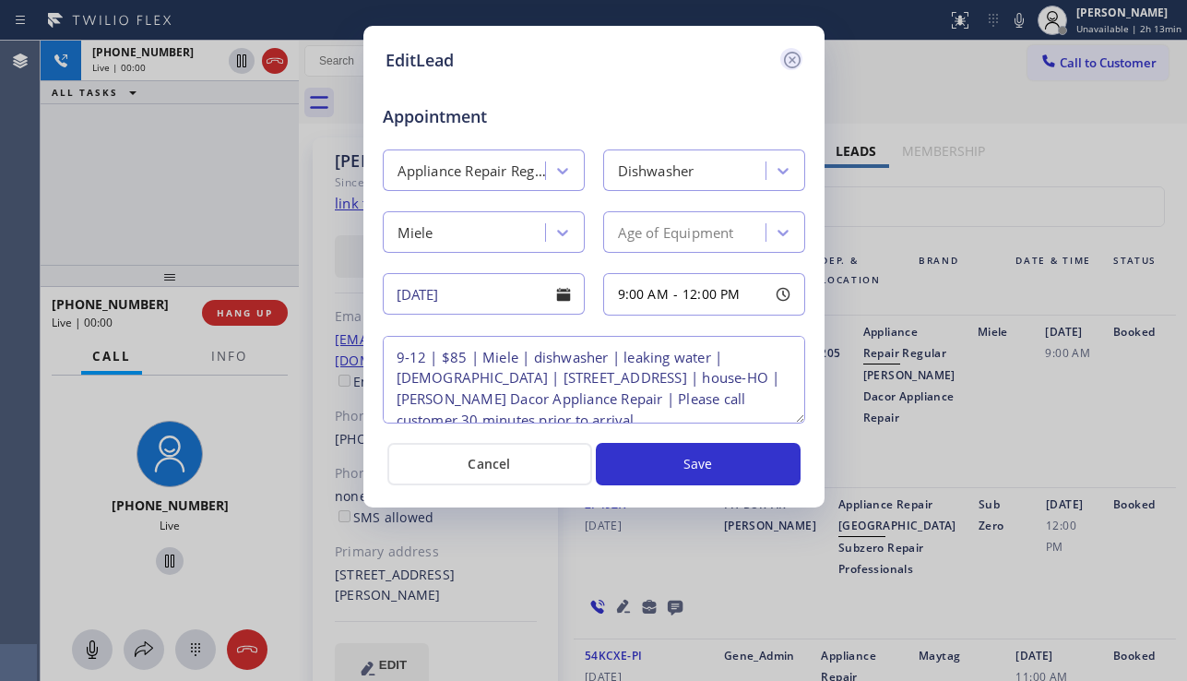
click at [796, 59] on icon at bounding box center [792, 60] width 22 height 22
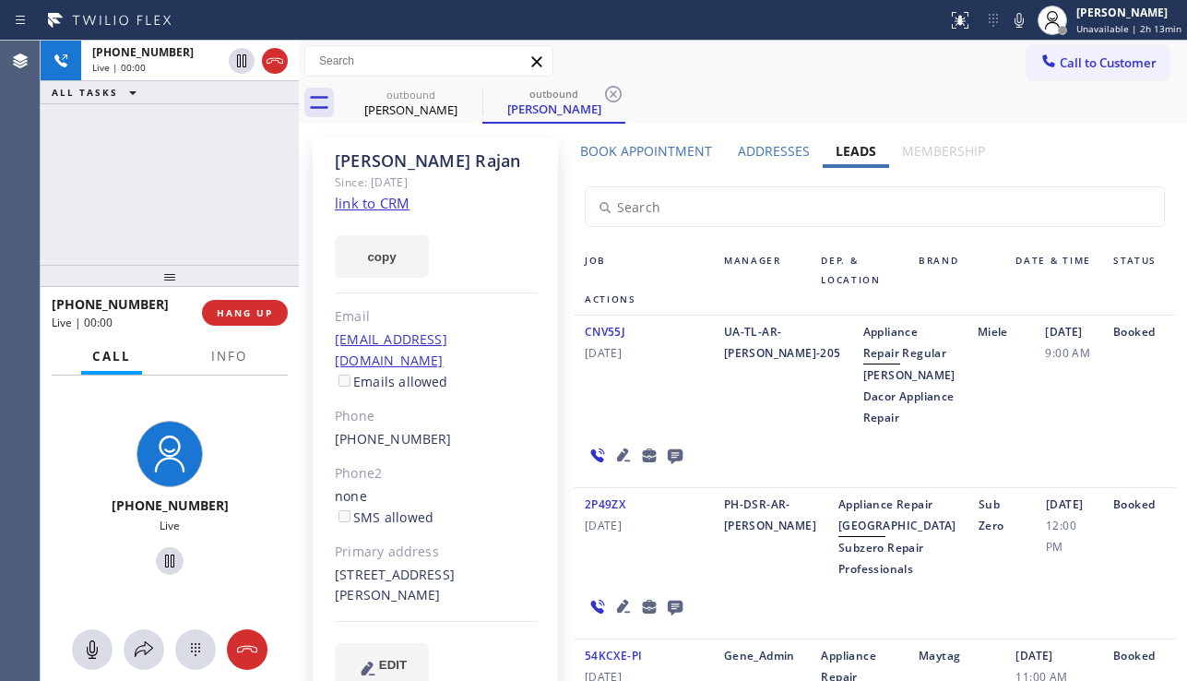
click at [519, 406] on div "Phone" at bounding box center [436, 416] width 202 height 21
click at [617, 461] on icon at bounding box center [623, 454] width 13 height 13
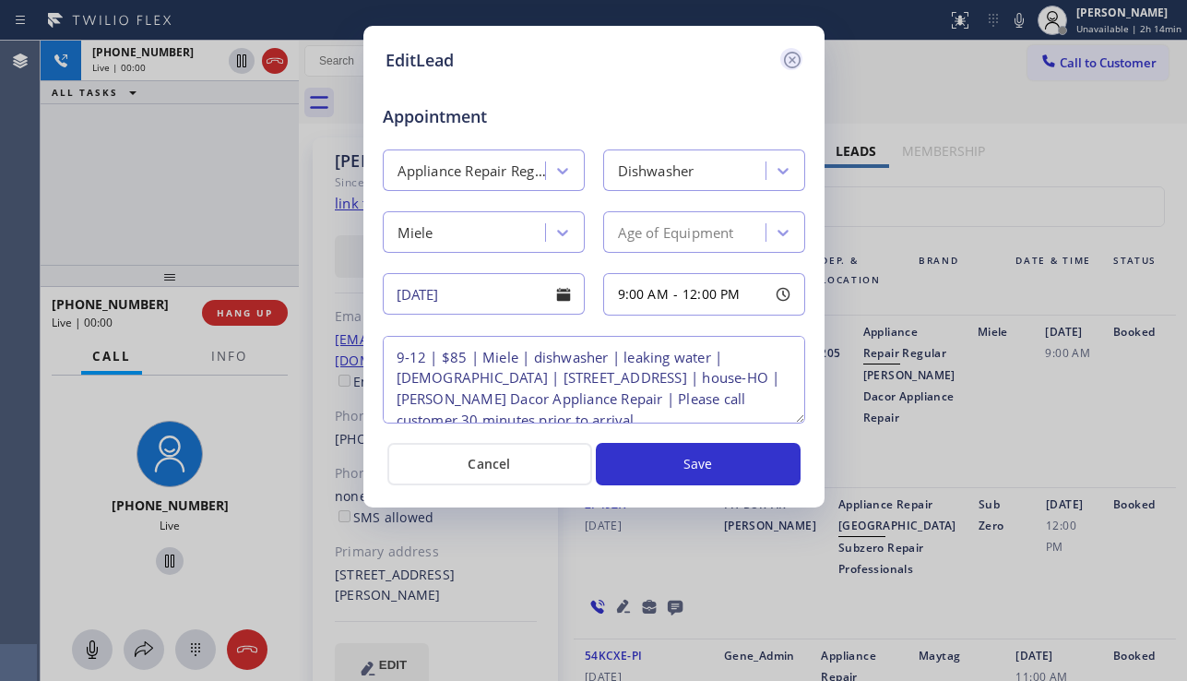
click at [794, 54] on icon at bounding box center [792, 60] width 22 height 22
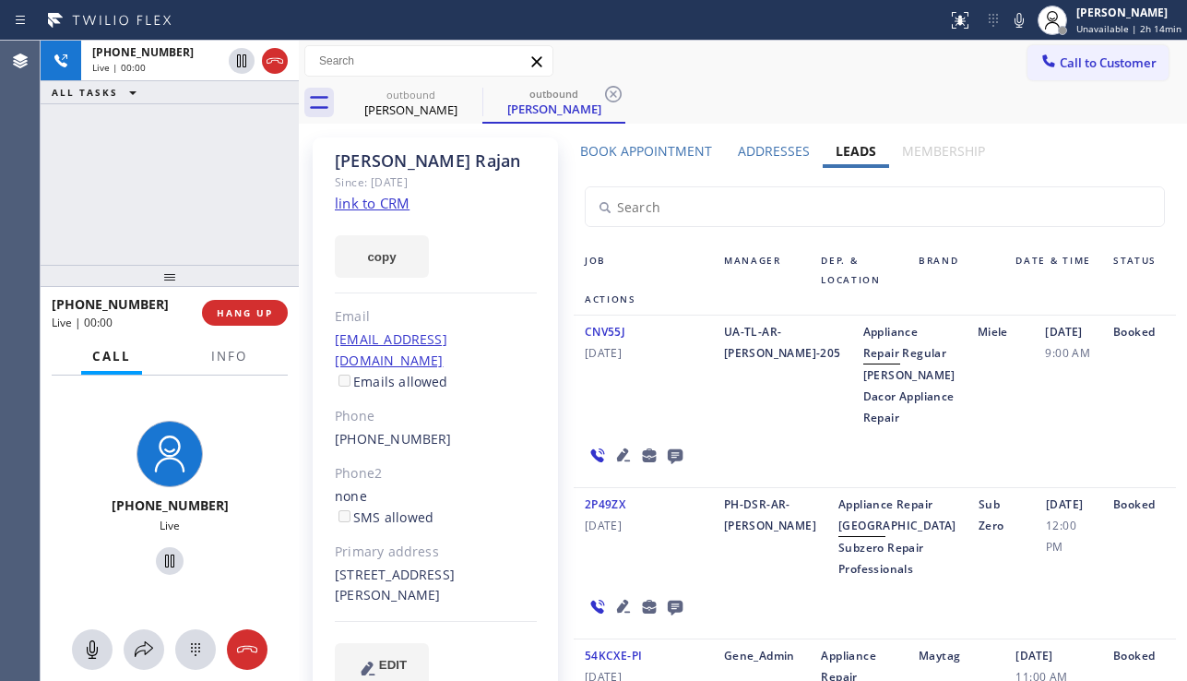
click at [374, 204] on link "link to CRM" at bounding box center [372, 203] width 75 height 18
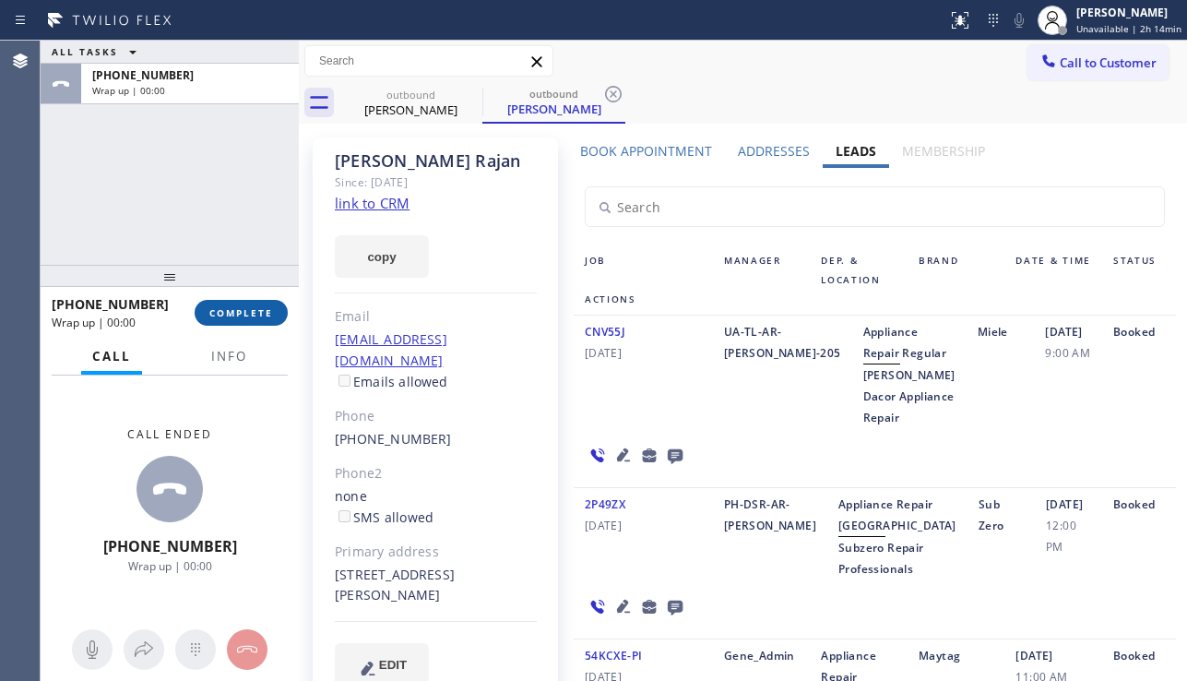
click at [256, 312] on span "COMPLETE" at bounding box center [241, 312] width 64 height 13
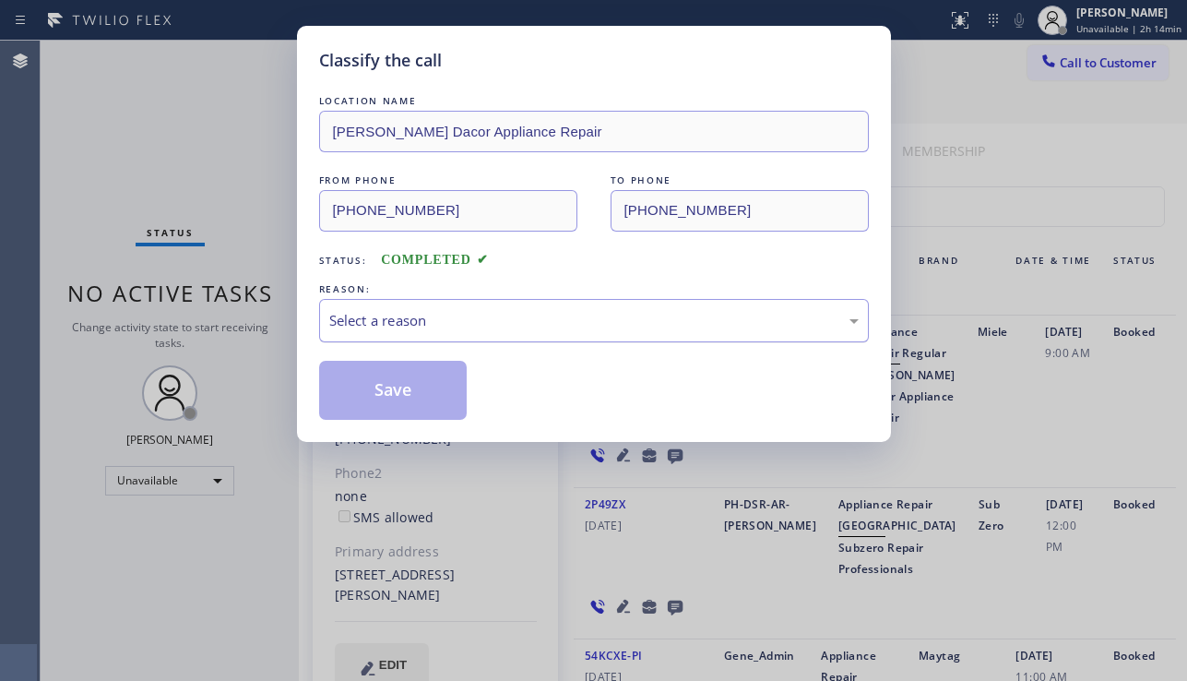
click at [422, 325] on div "Select a reason" at bounding box center [593, 320] width 529 height 21
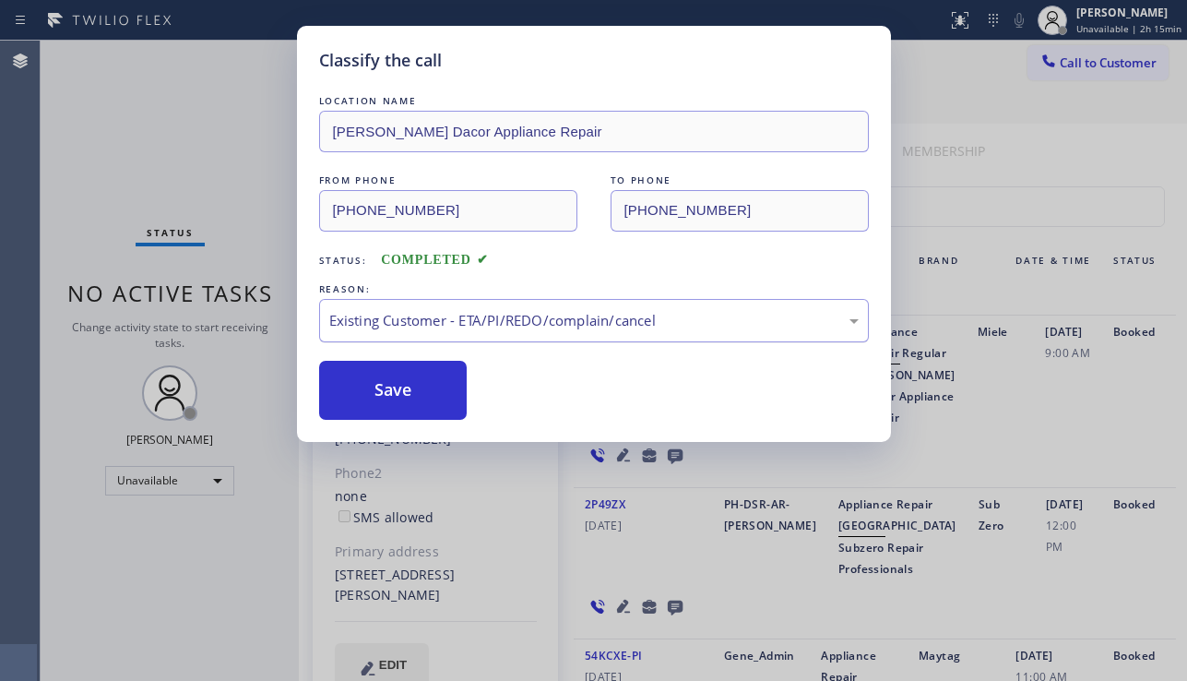
click at [474, 307] on div "Existing Customer - ETA/PI/REDO/complain/cancel" at bounding box center [594, 320] width 550 height 43
click at [397, 385] on button "Save" at bounding box center [393, 390] width 148 height 59
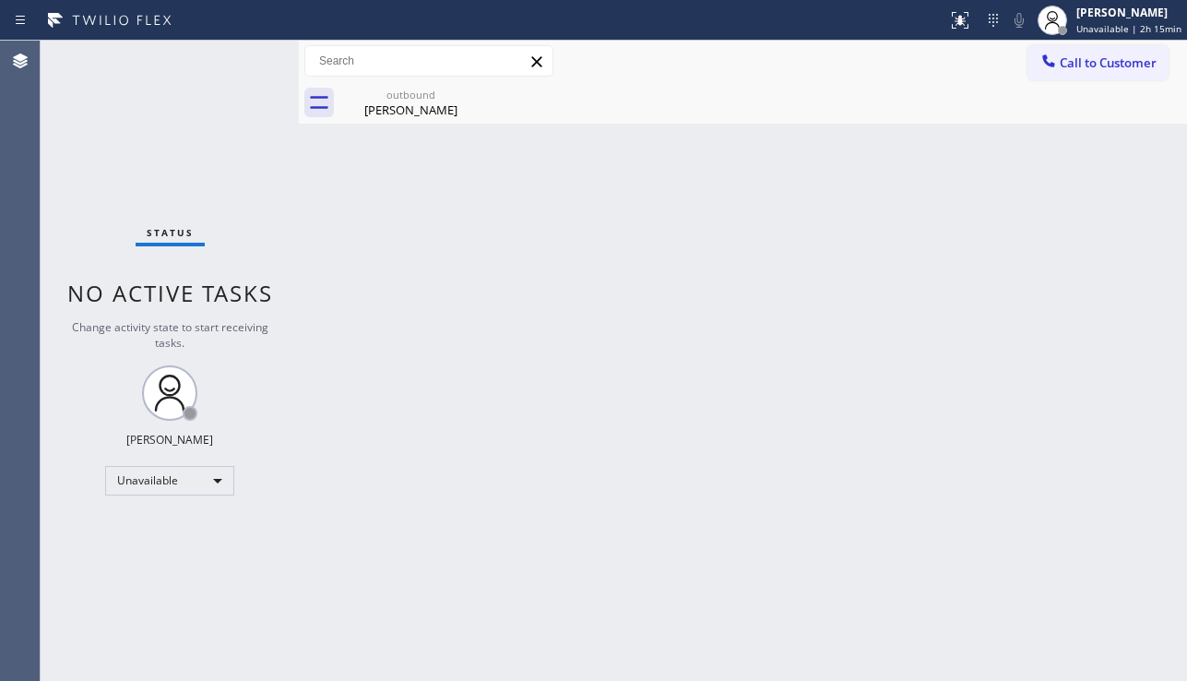
click at [456, 441] on div "Back to Dashboard Change Sender ID Customers Technicians Select a contact Outbo…" at bounding box center [743, 361] width 888 height 640
click at [1179, 447] on div "Back to Dashboard Change Sender ID Customers Technicians Select a contact Outbo…" at bounding box center [743, 361] width 888 height 640
click at [1100, 64] on span "Call to Customer" at bounding box center [1108, 62] width 97 height 17
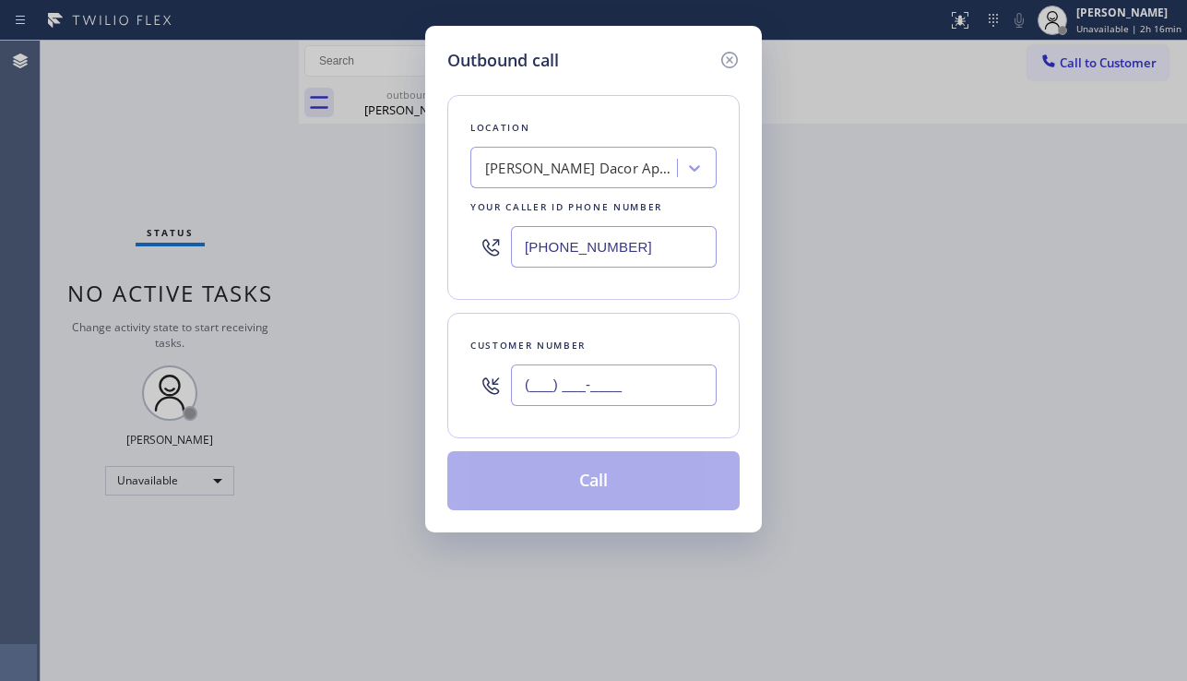
click at [602, 372] on input "(___) ___-____" at bounding box center [614, 384] width 206 height 41
paste input "323) 841-6081"
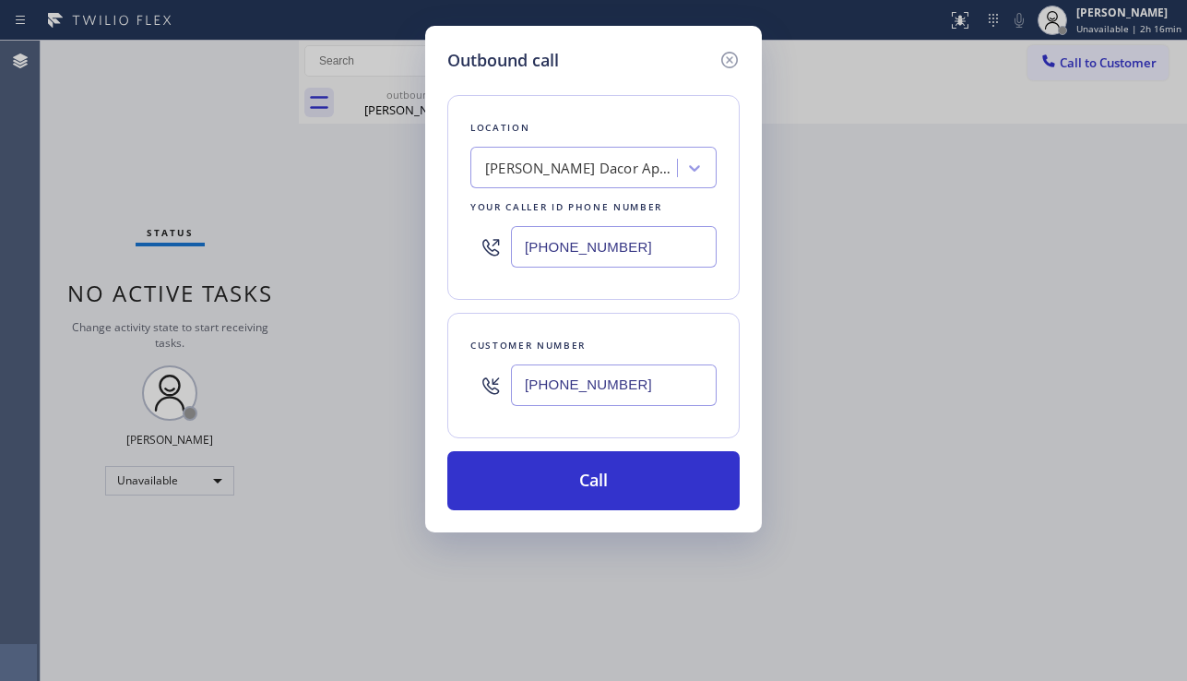
type input "[PHONE_NUMBER]"
click at [529, 175] on div "[PERSON_NAME] Dacor Appliance Repair" at bounding box center [582, 168] width 194 height 21
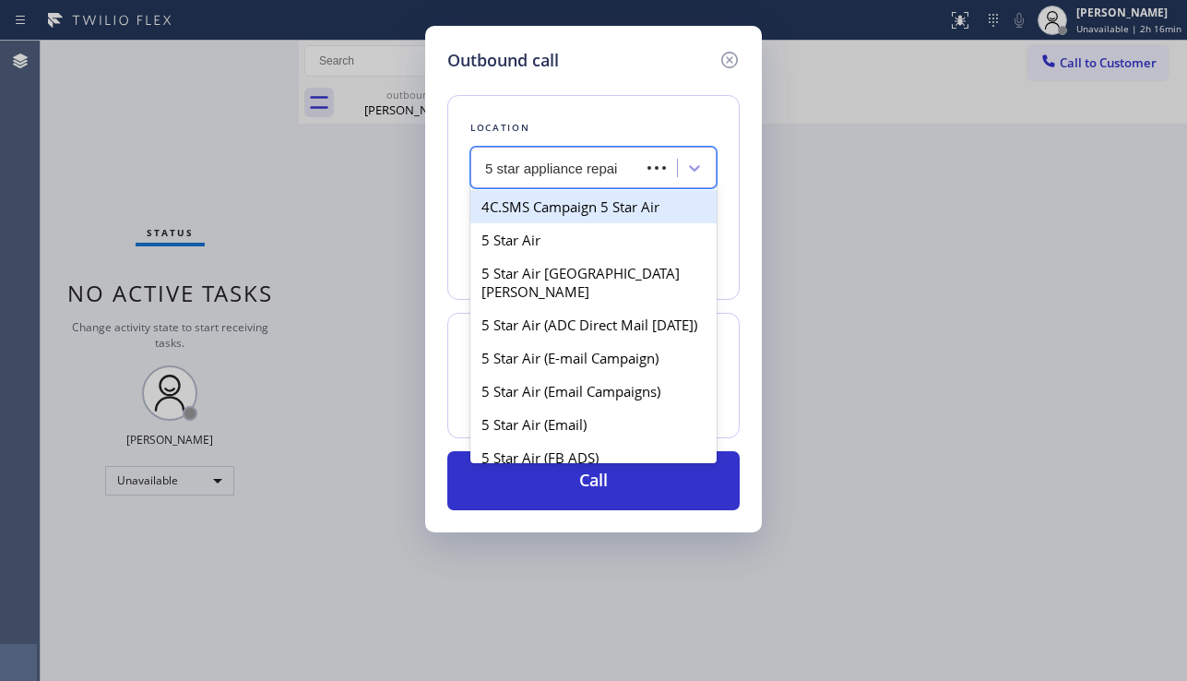
type input "5 star appliance repair"
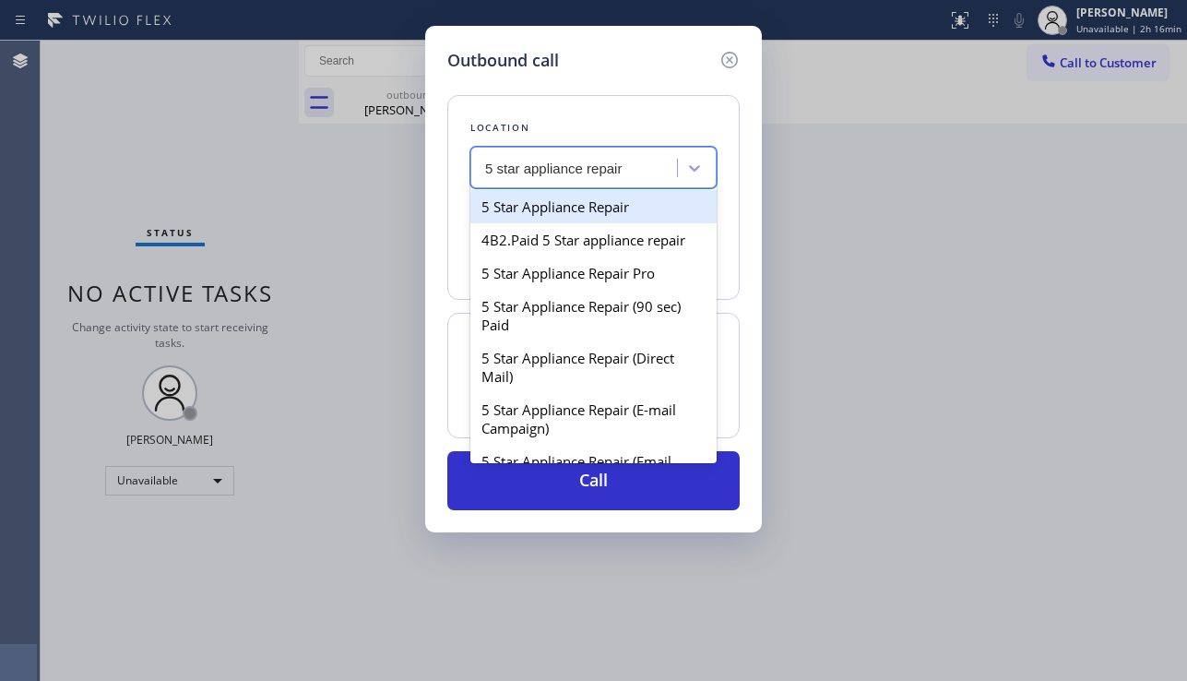
click at [554, 214] on div "5 Star Appliance Repair" at bounding box center [593, 206] width 246 height 33
type input "[PHONE_NUMBER]"
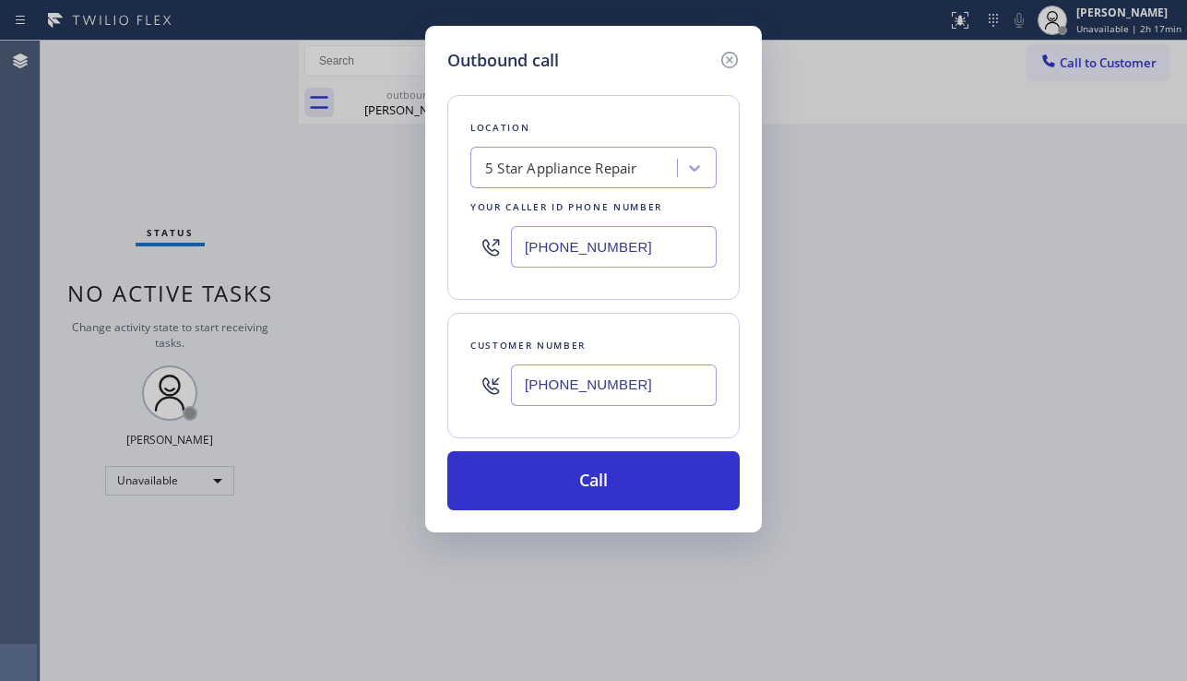
click at [1115, 476] on div "Outbound call Location 5 Star Appliance Repair Your caller id phone number [PHO…" at bounding box center [593, 340] width 1187 height 681
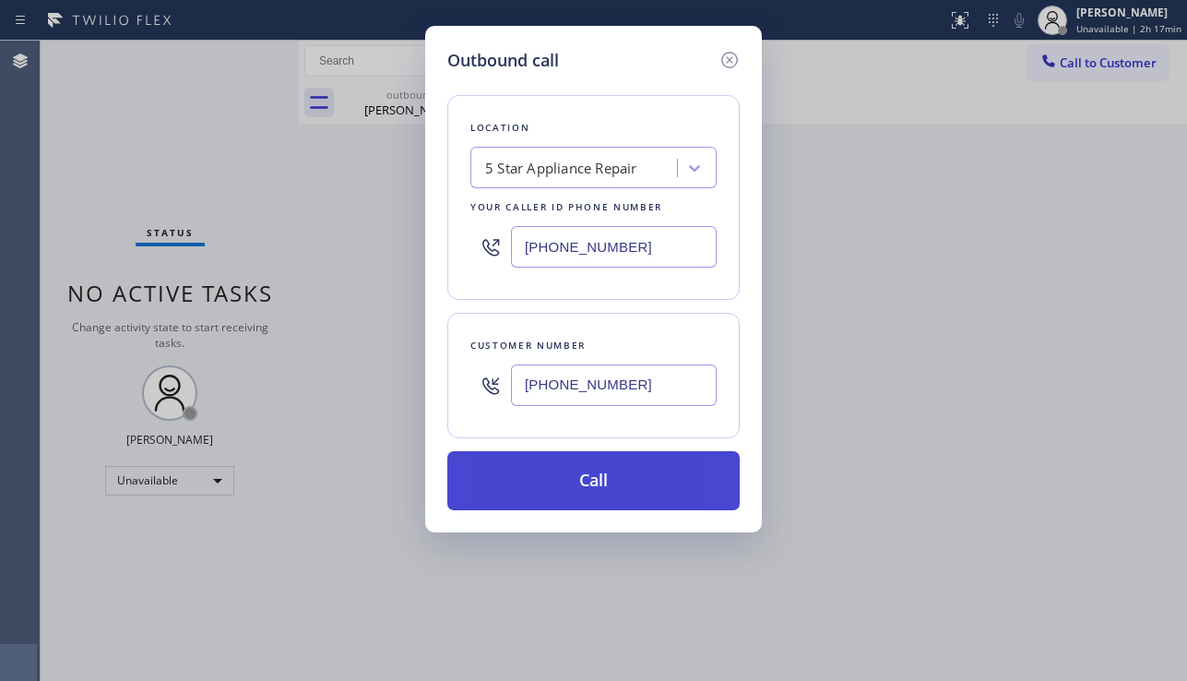
click at [634, 486] on button "Call" at bounding box center [593, 480] width 292 height 59
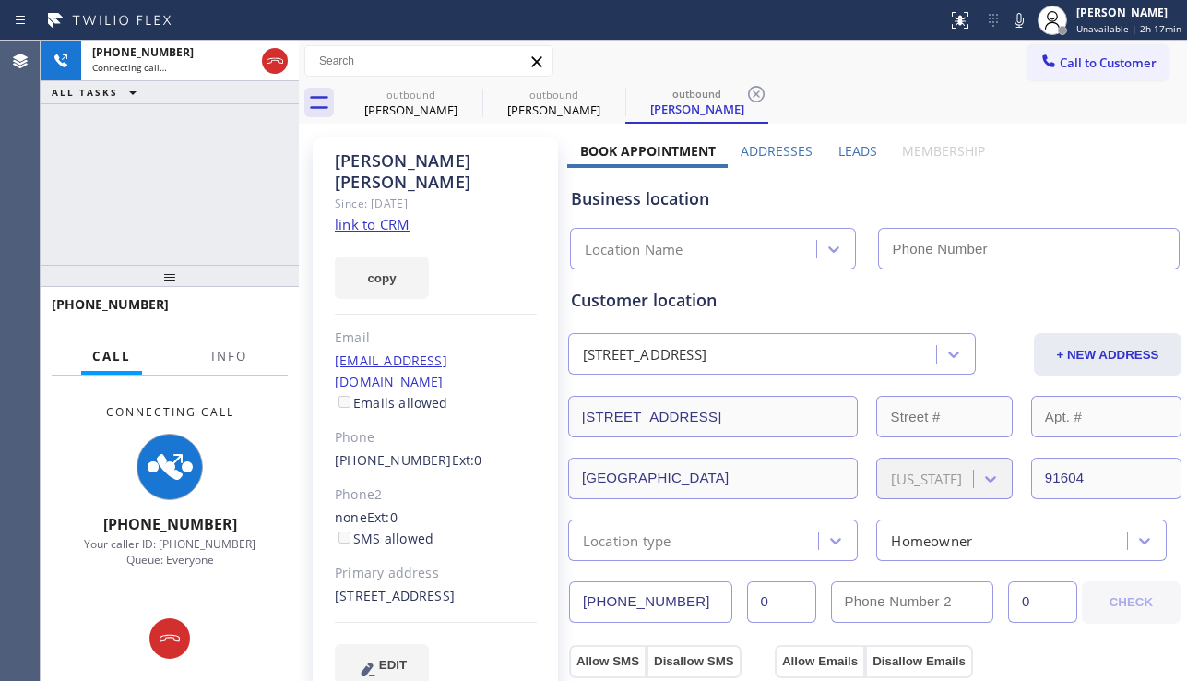
click at [838, 148] on label "Leads" at bounding box center [857, 151] width 39 height 18
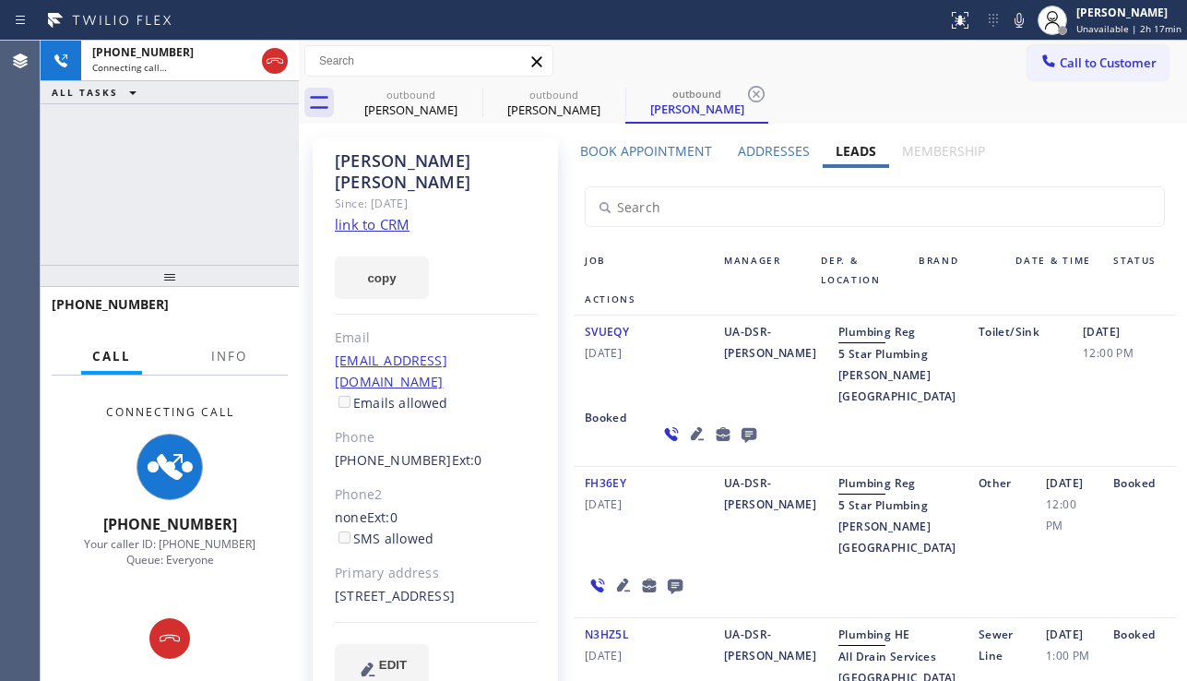
click at [738, 445] on icon at bounding box center [749, 433] width 22 height 23
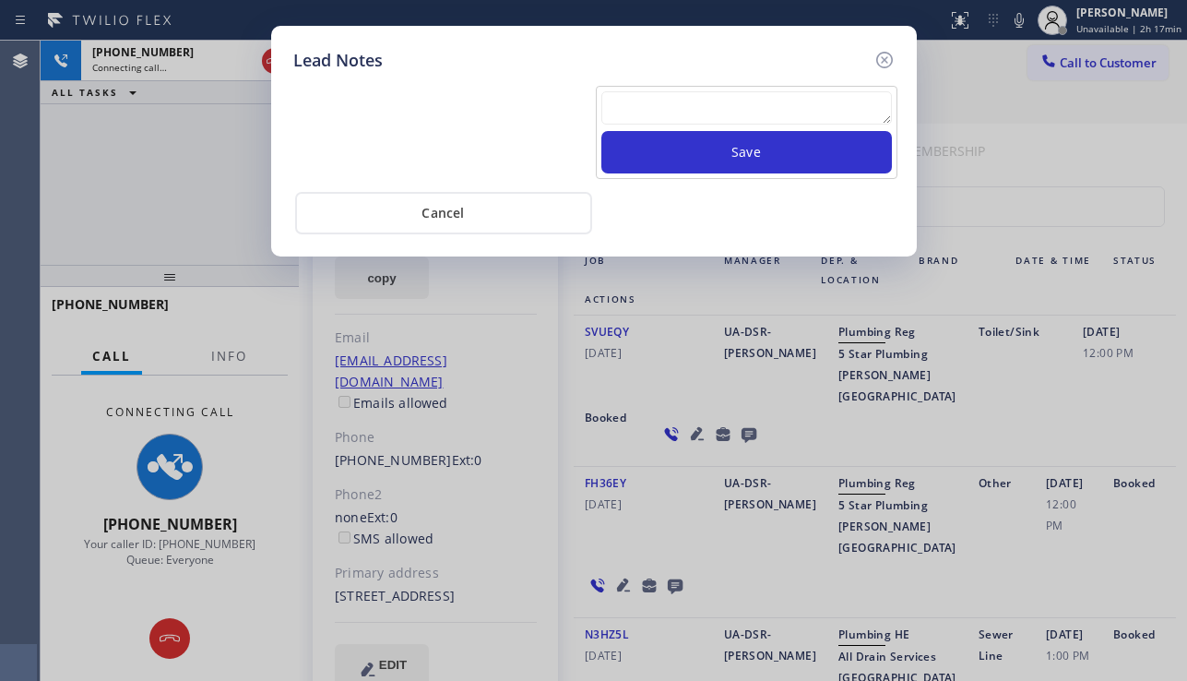
click at [628, 101] on textarea at bounding box center [746, 107] width 290 height 33
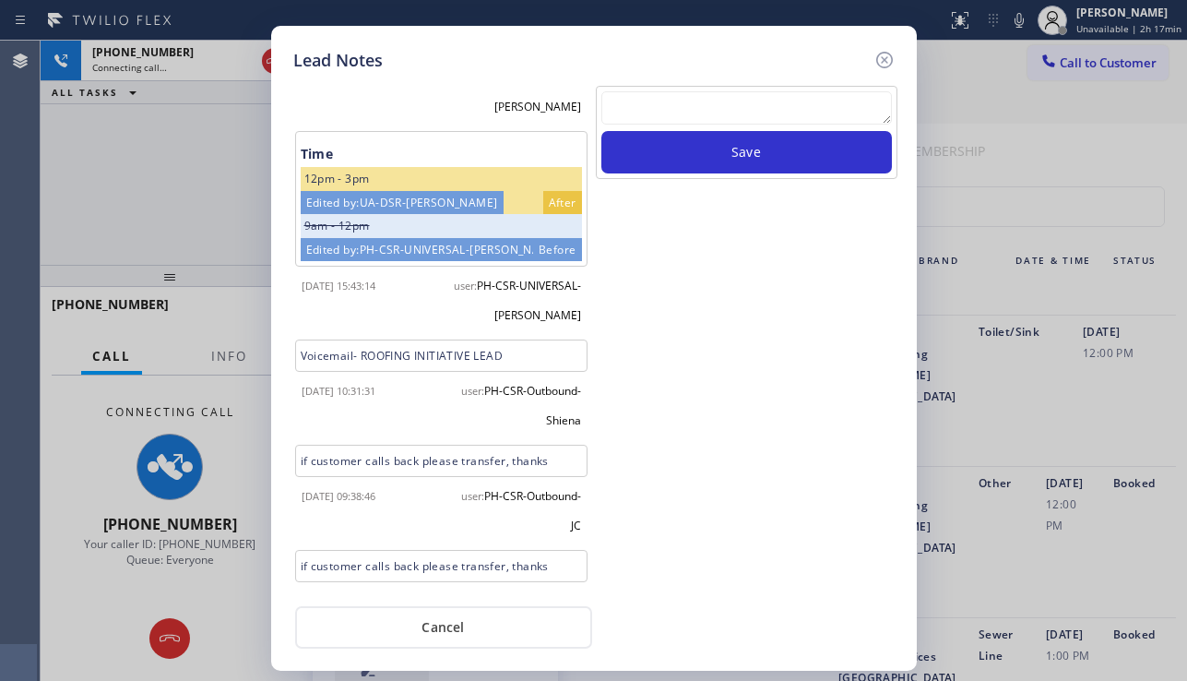
scroll to position [122, 0]
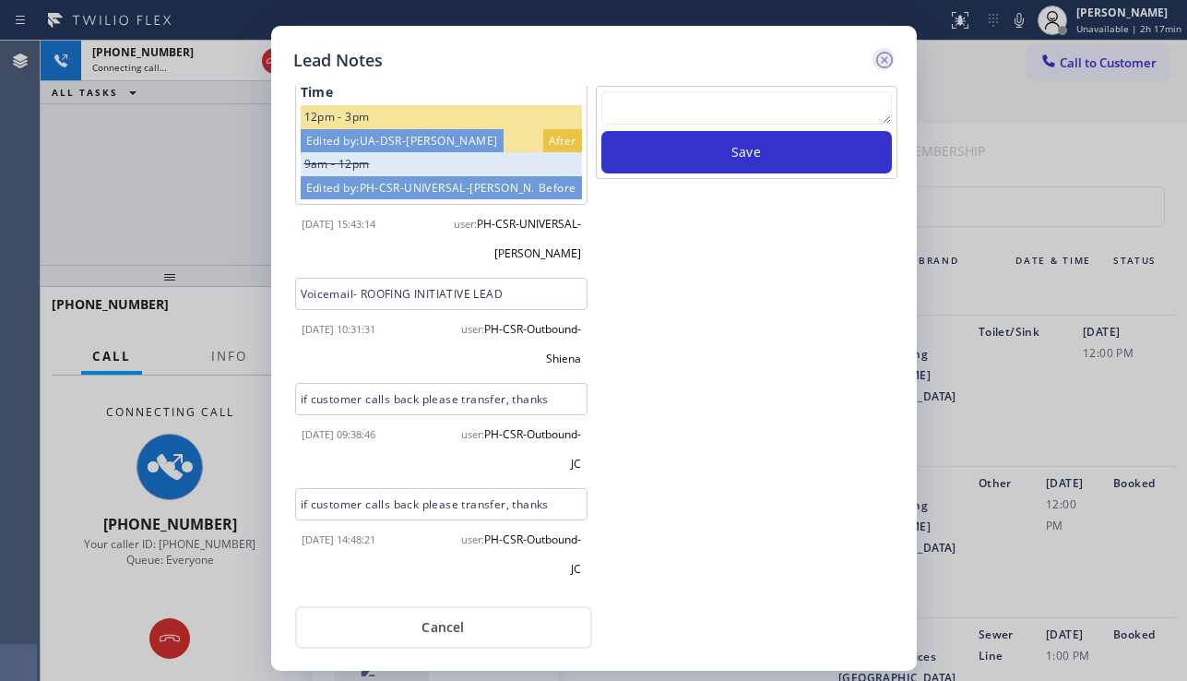
click at [891, 63] on icon at bounding box center [883, 60] width 17 height 17
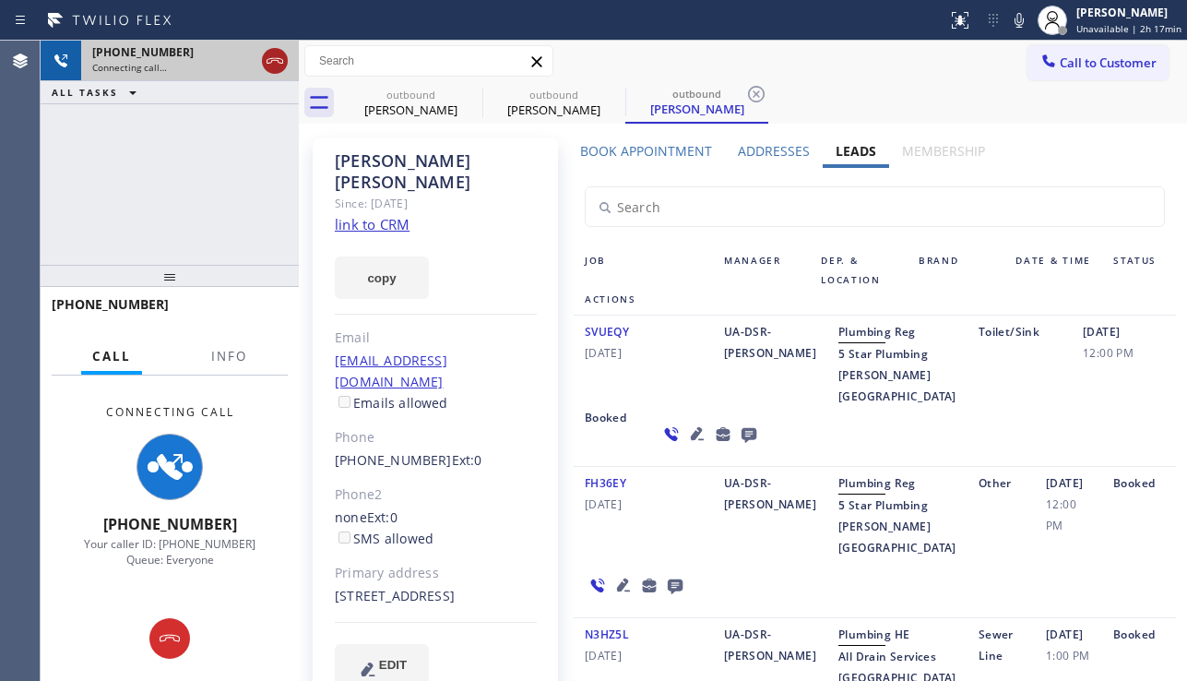
click at [277, 65] on icon at bounding box center [275, 61] width 22 height 22
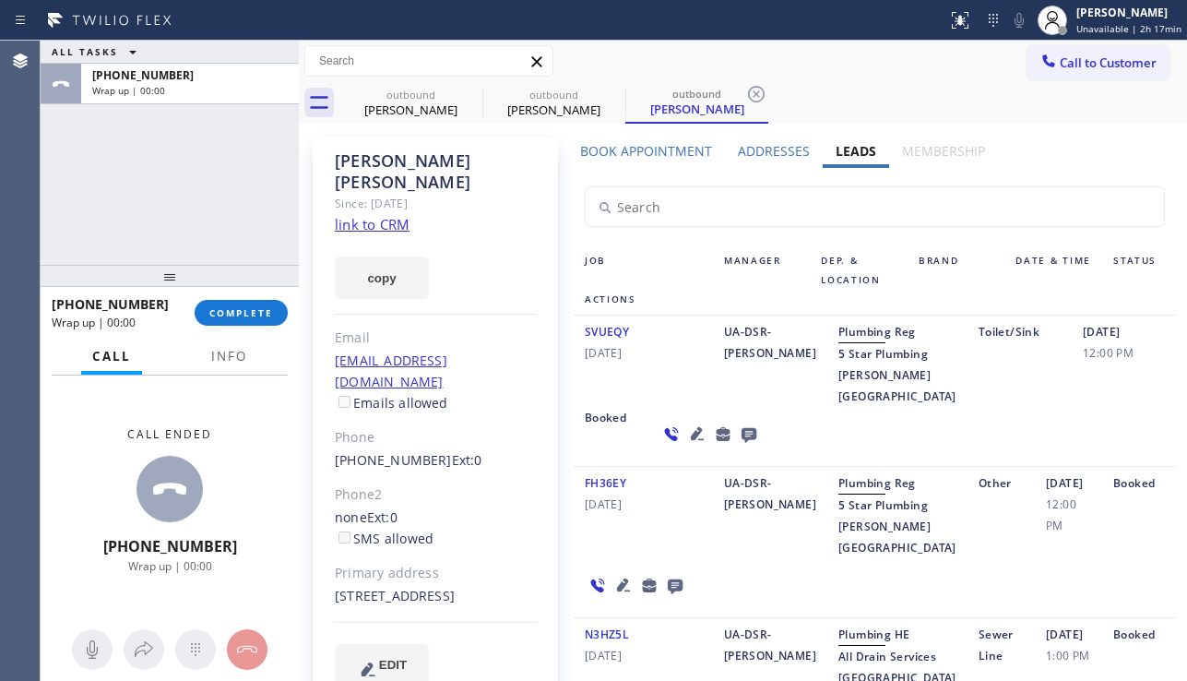
click at [686, 444] on icon at bounding box center [697, 433] width 22 height 22
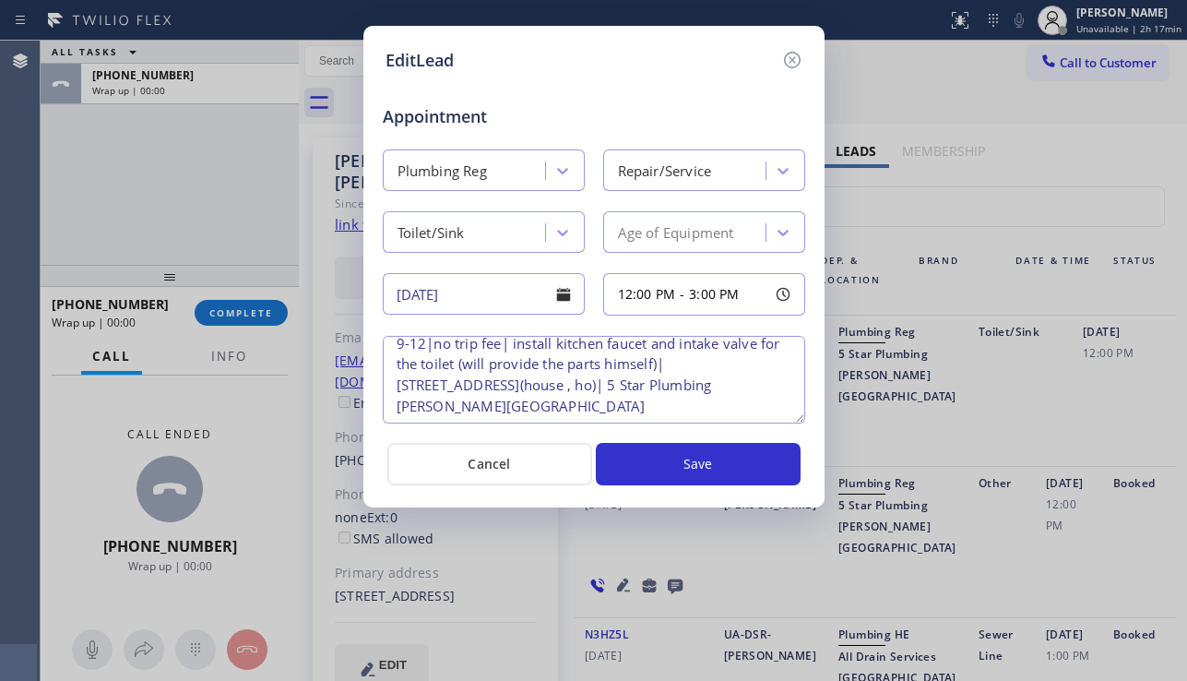
scroll to position [18, 0]
click at [783, 58] on icon at bounding box center [792, 60] width 22 height 22
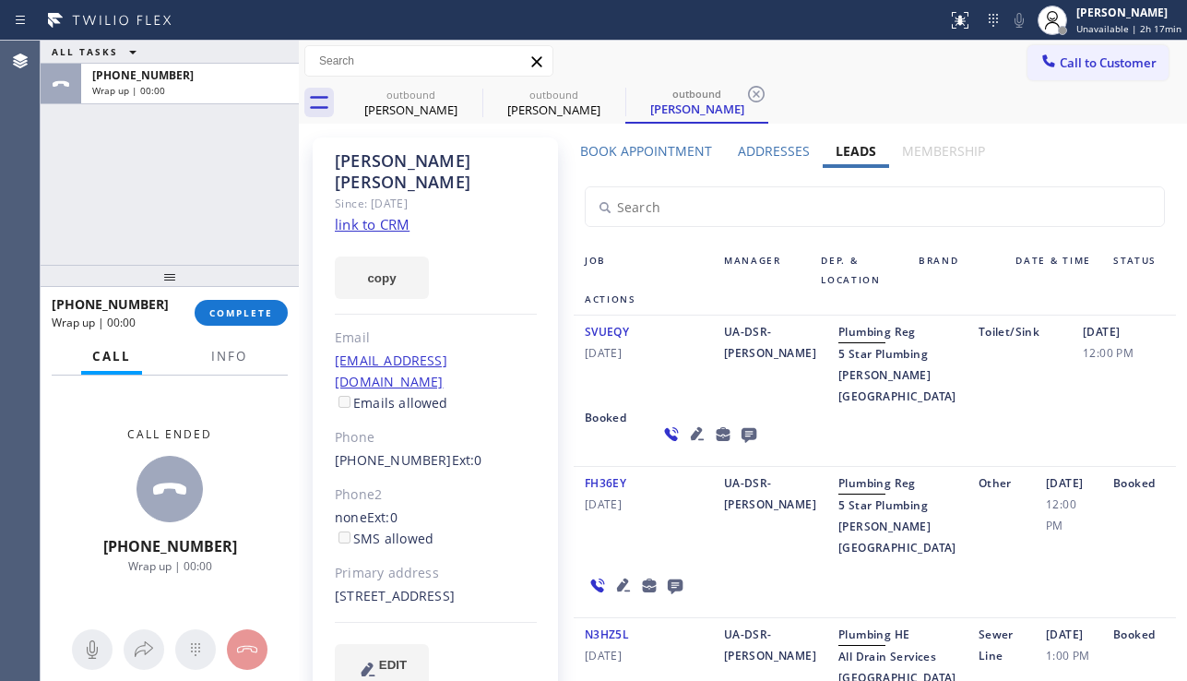
click at [741, 443] on icon at bounding box center [748, 435] width 15 height 15
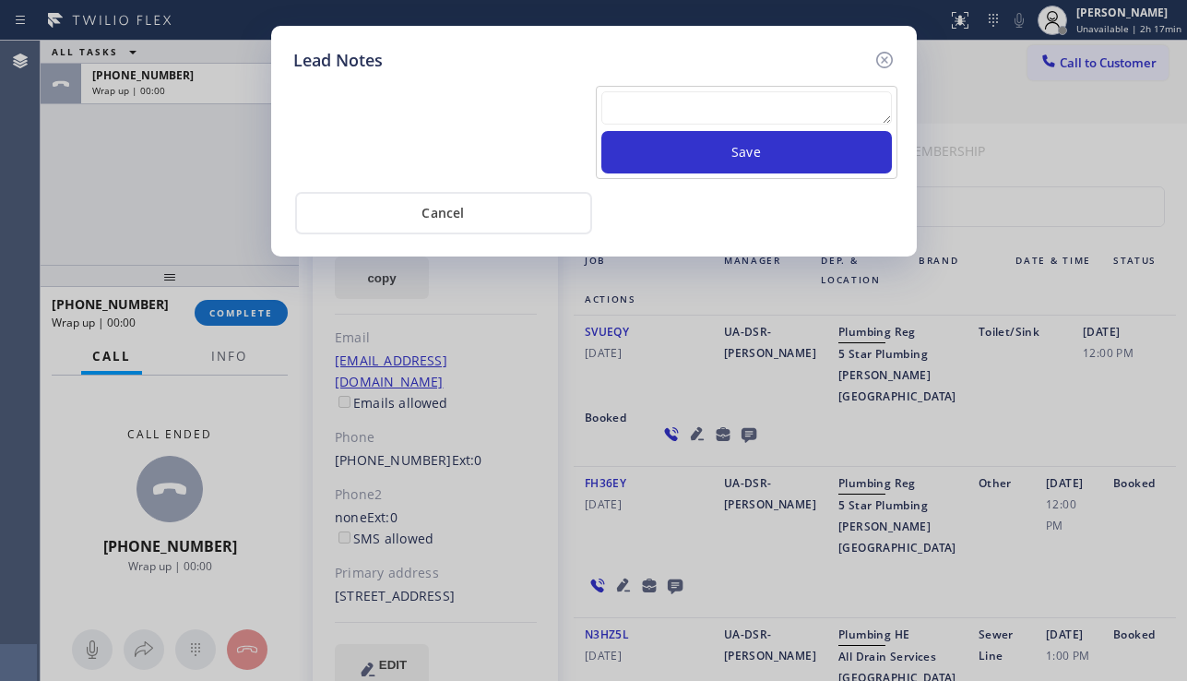
click at [690, 111] on textarea at bounding box center [746, 107] width 290 height 33
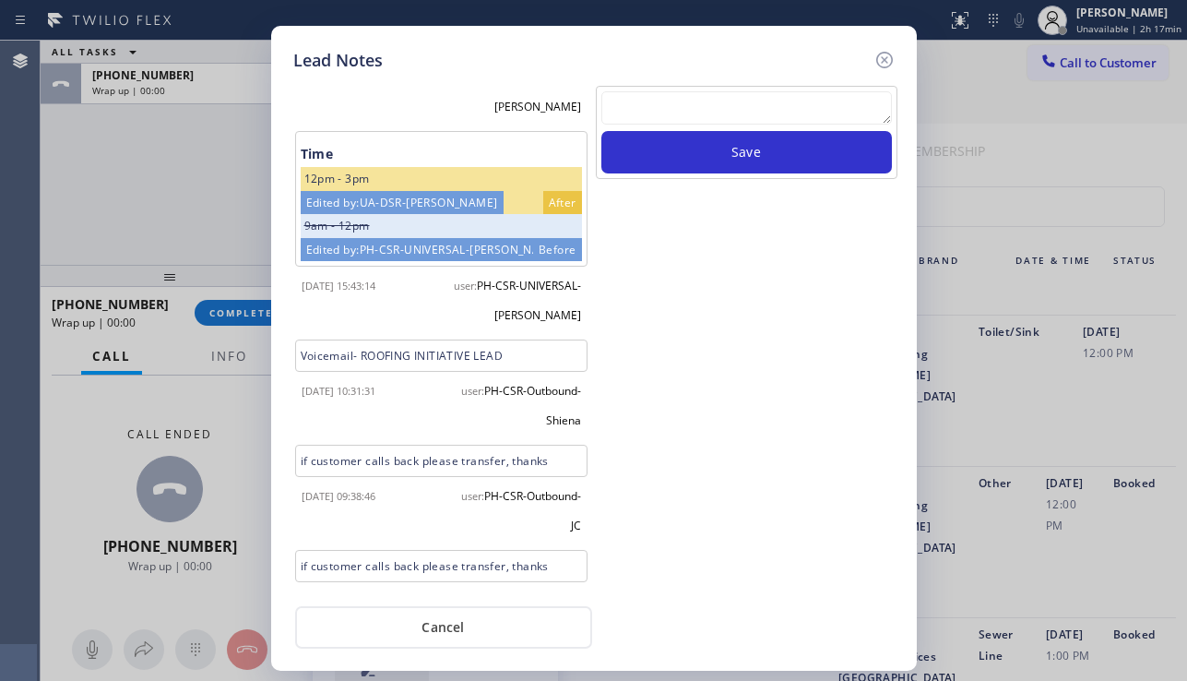
scroll to position [122, 0]
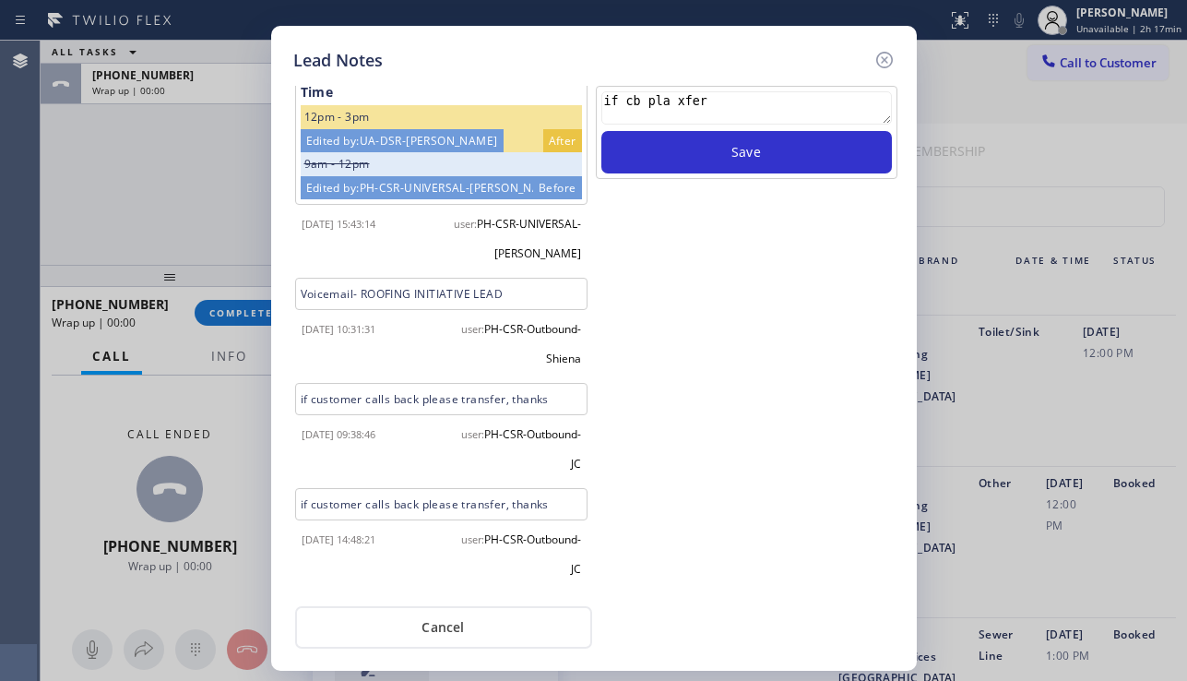
click at [667, 99] on textarea "if cb pla xfer" at bounding box center [746, 107] width 290 height 33
type textarea "if cb pls xfer"
click at [698, 160] on button "Save" at bounding box center [746, 152] width 290 height 42
click at [884, 60] on icon at bounding box center [883, 60] width 17 height 17
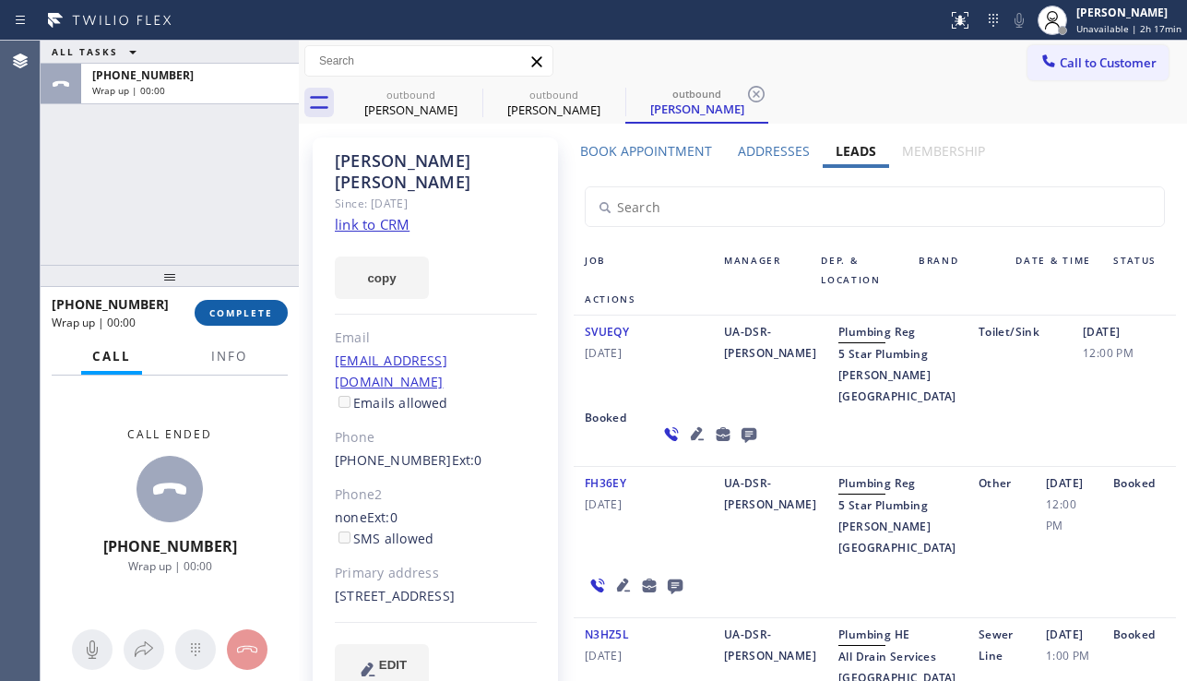
click at [267, 308] on span "COMPLETE" at bounding box center [241, 312] width 64 height 13
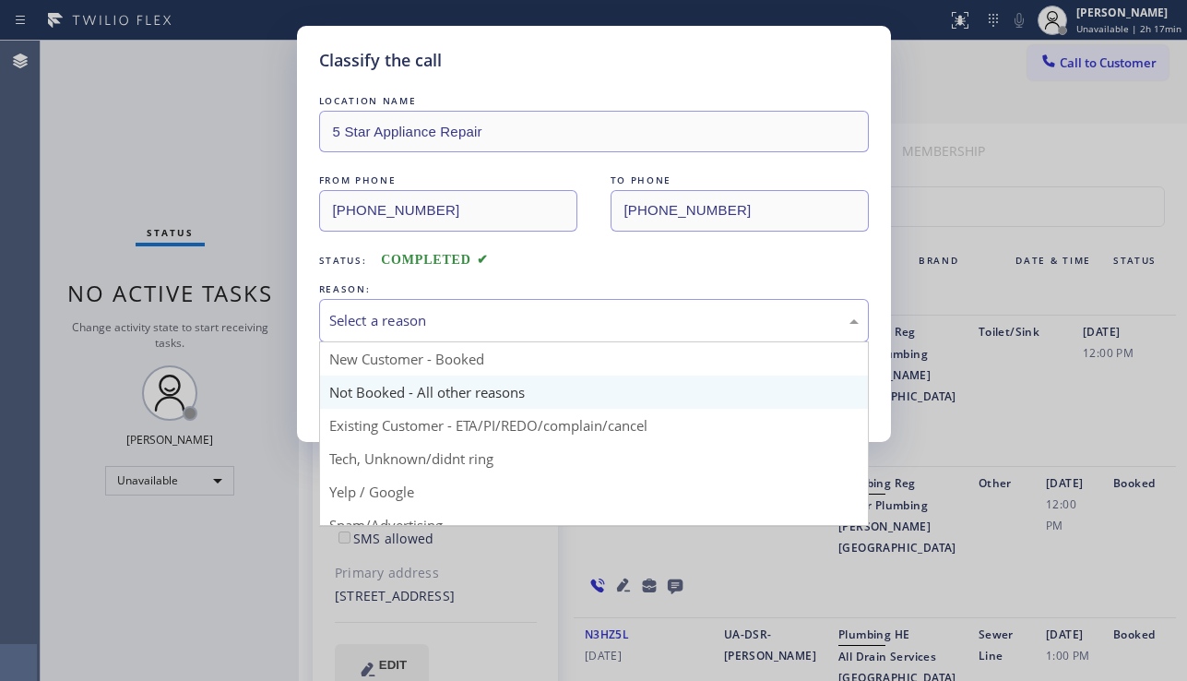
drag, startPoint x: 516, startPoint y: 334, endPoint x: 464, endPoint y: 375, distance: 67.0
click at [516, 333] on div "Select a reason" at bounding box center [594, 320] width 550 height 43
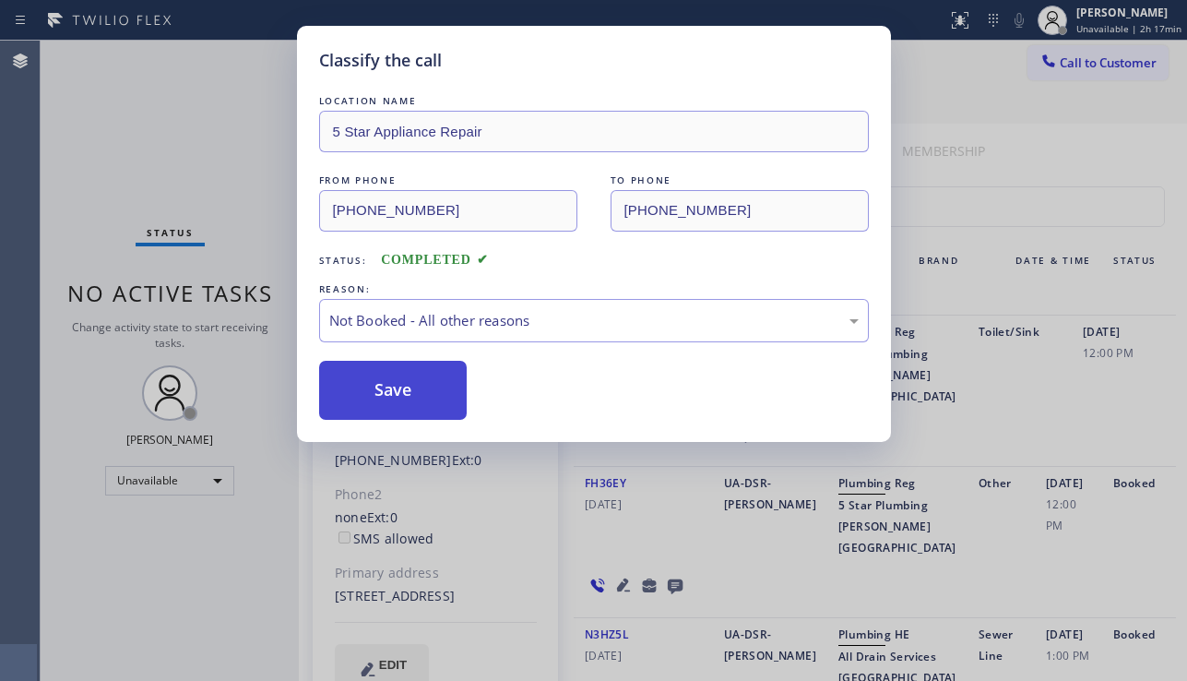
click at [387, 390] on button "Save" at bounding box center [393, 390] width 148 height 59
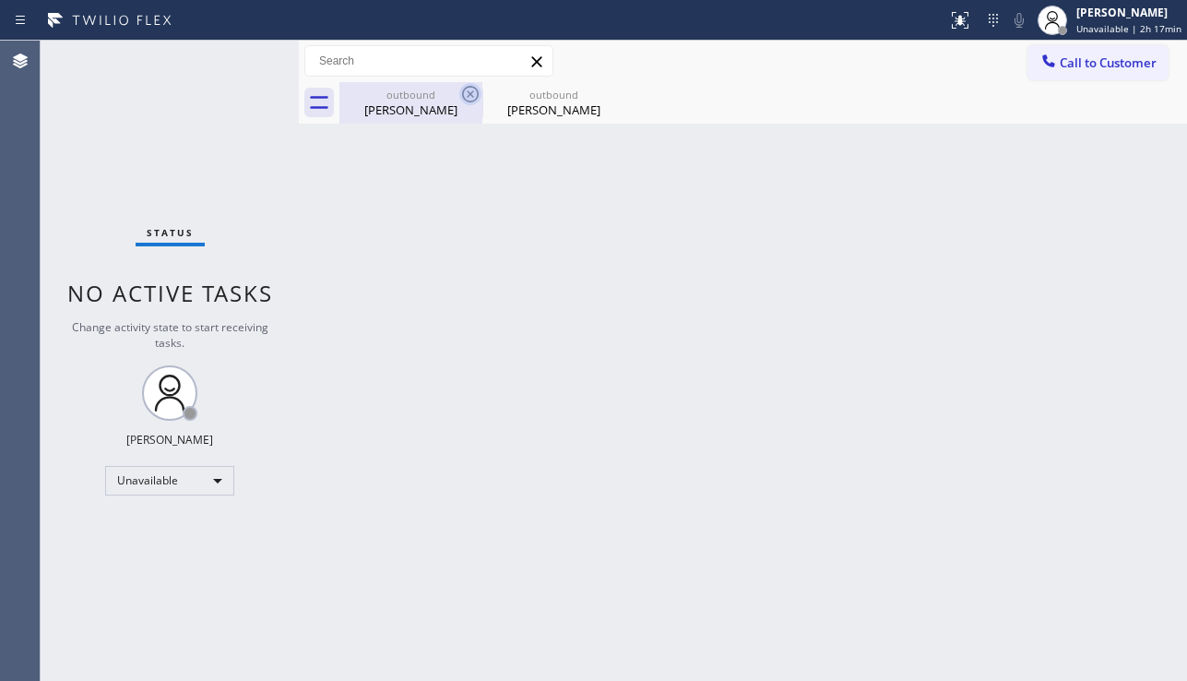
click at [477, 91] on icon at bounding box center [470, 94] width 17 height 17
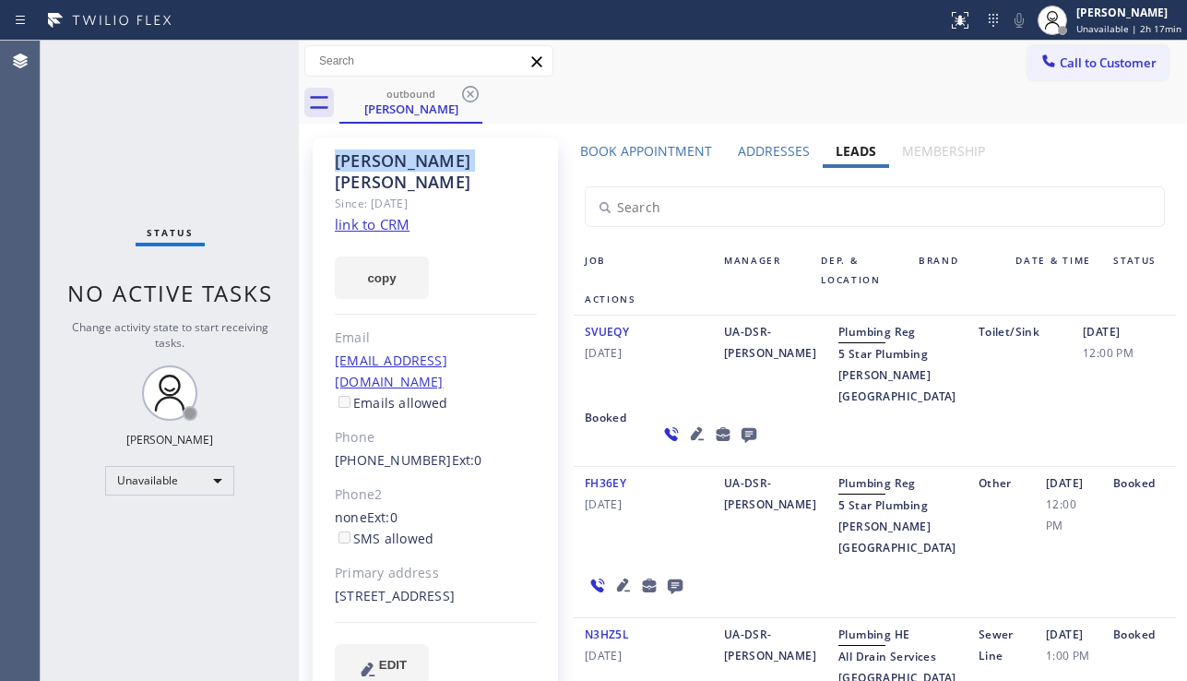
click at [477, 91] on icon at bounding box center [470, 94] width 17 height 17
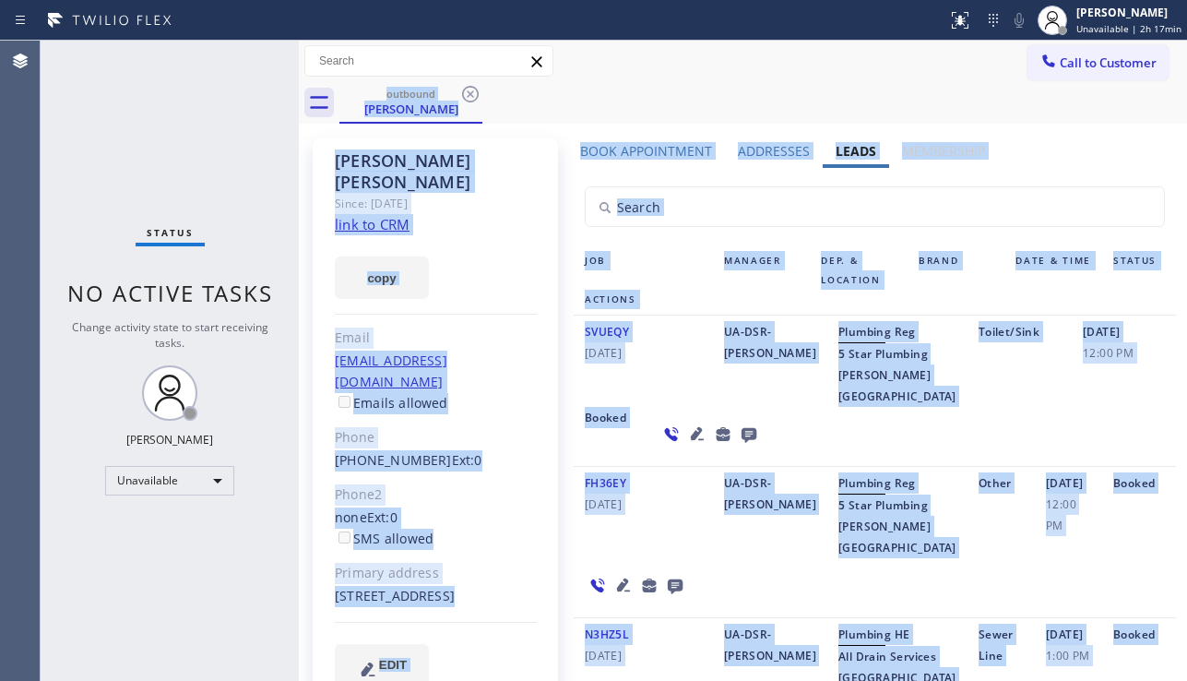
click at [477, 91] on div "outbound [PERSON_NAME]" at bounding box center [762, 102] width 847 height 41
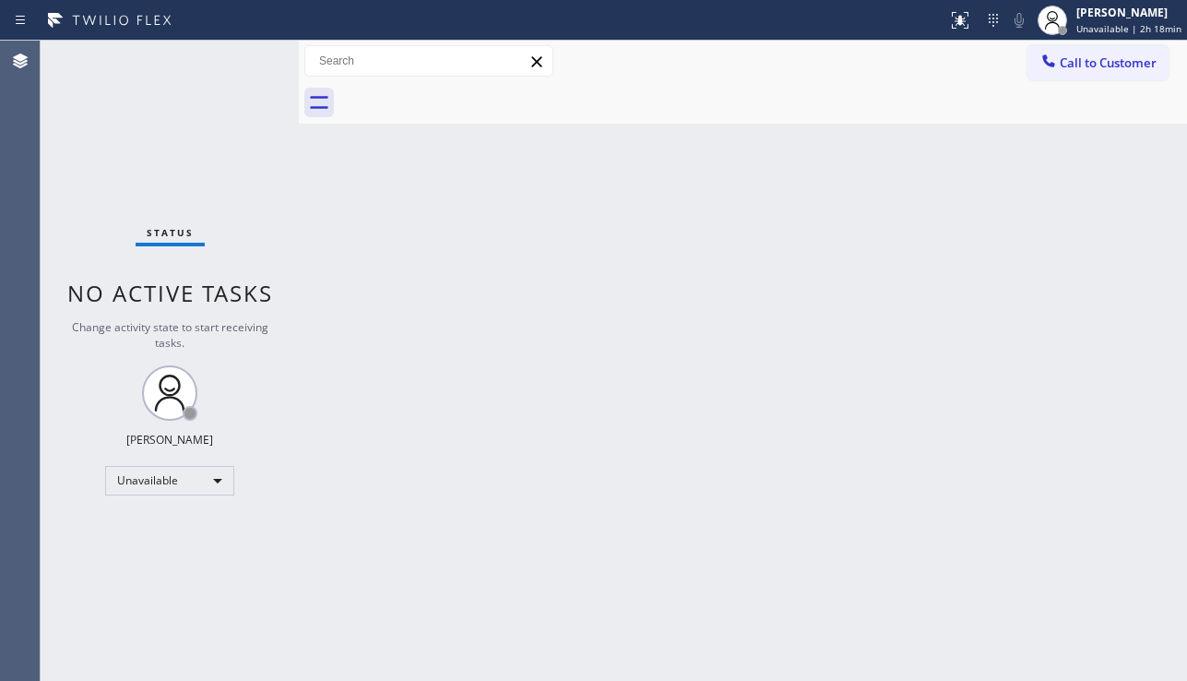
click at [1087, 435] on div "Back to Dashboard Change Sender ID Customers Technicians Select a contact Outbo…" at bounding box center [743, 361] width 888 height 640
click at [1099, 60] on span "Call to Customer" at bounding box center [1108, 62] width 97 height 17
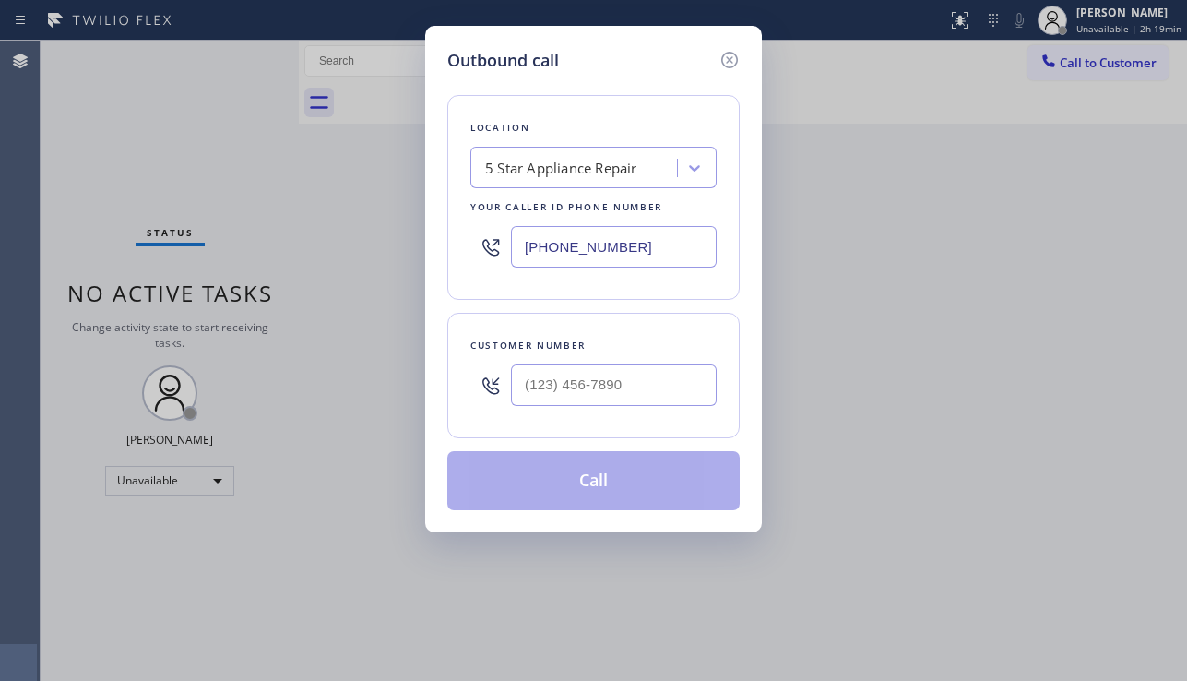
click at [611, 362] on div at bounding box center [614, 385] width 206 height 60
click at [610, 365] on input "(___) ___-____" at bounding box center [614, 384] width 206 height 41
paste input "310) 848-4268"
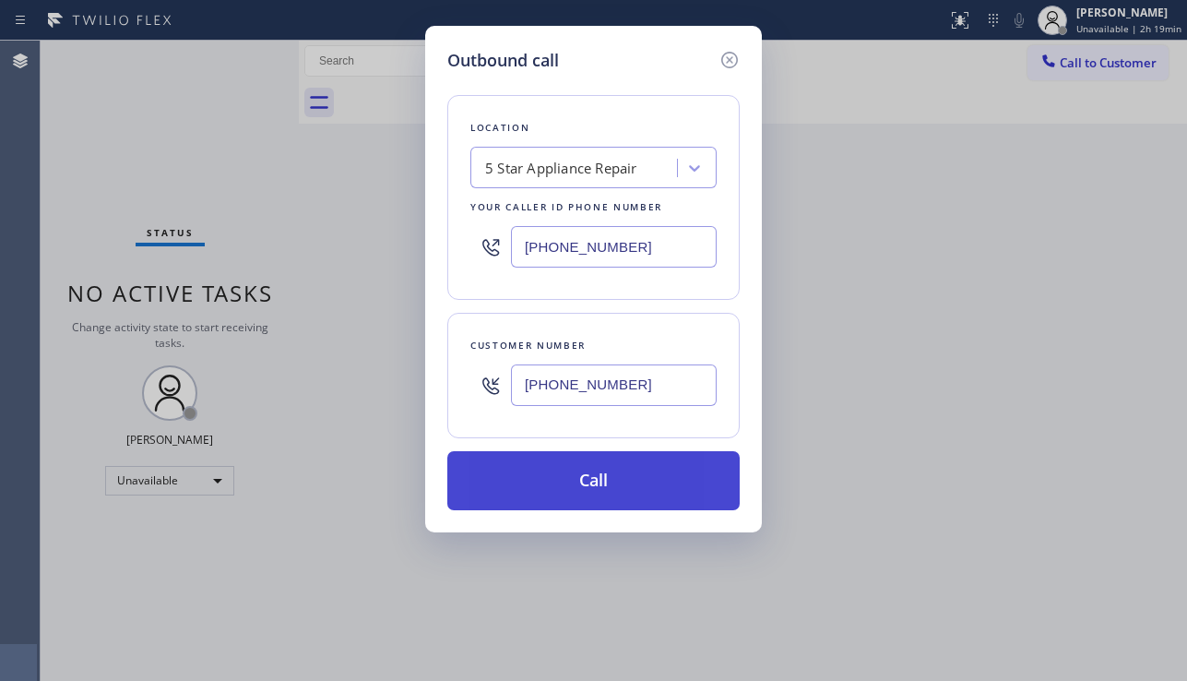
click at [563, 494] on button "Call" at bounding box center [593, 480] width 292 height 59
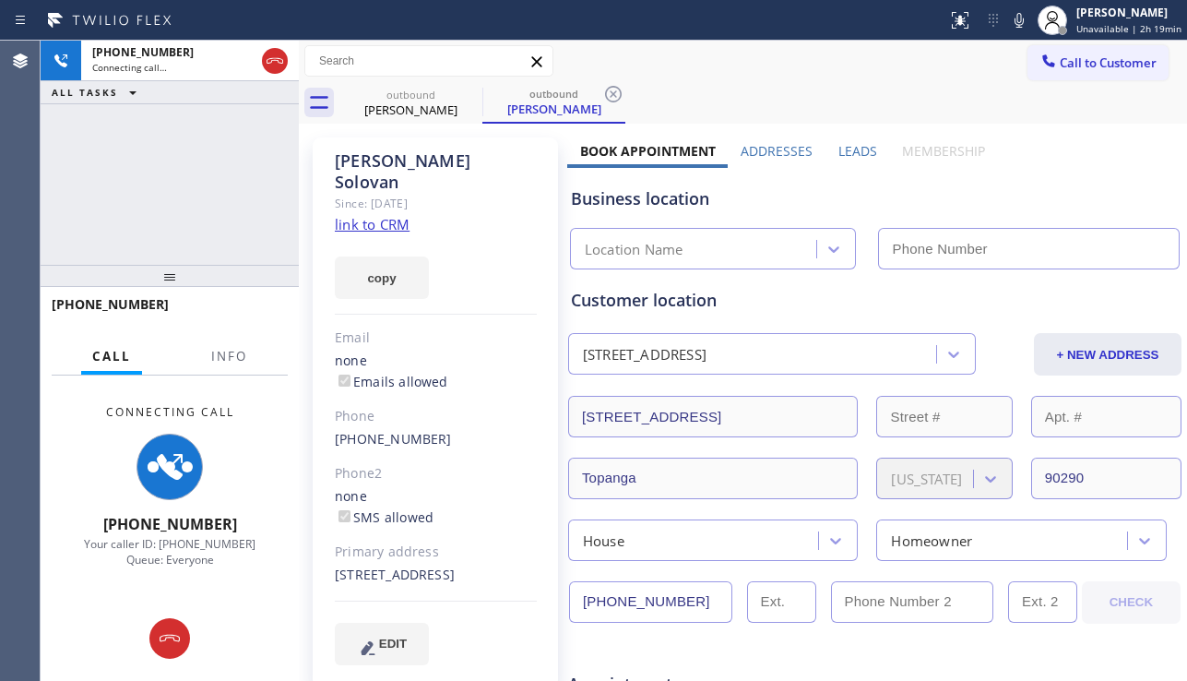
click at [839, 160] on div "Leads" at bounding box center [857, 155] width 65 height 26
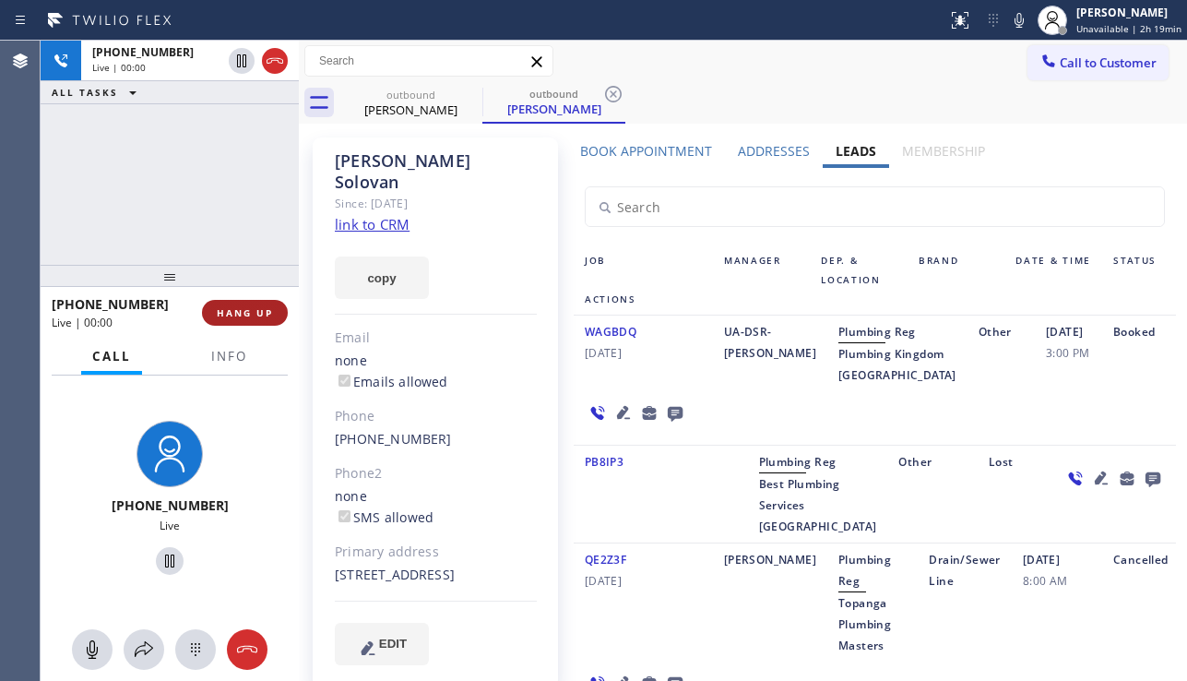
click at [250, 308] on span "HANG UP" at bounding box center [245, 312] width 56 height 13
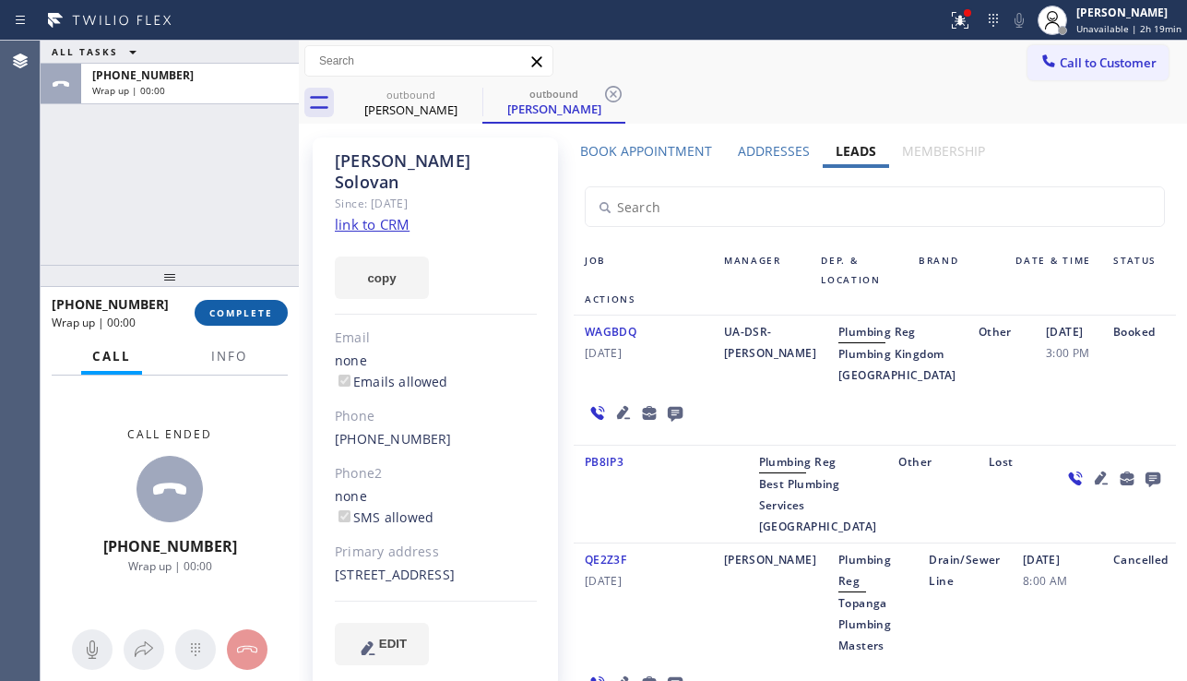
click at [271, 308] on span "COMPLETE" at bounding box center [241, 312] width 64 height 13
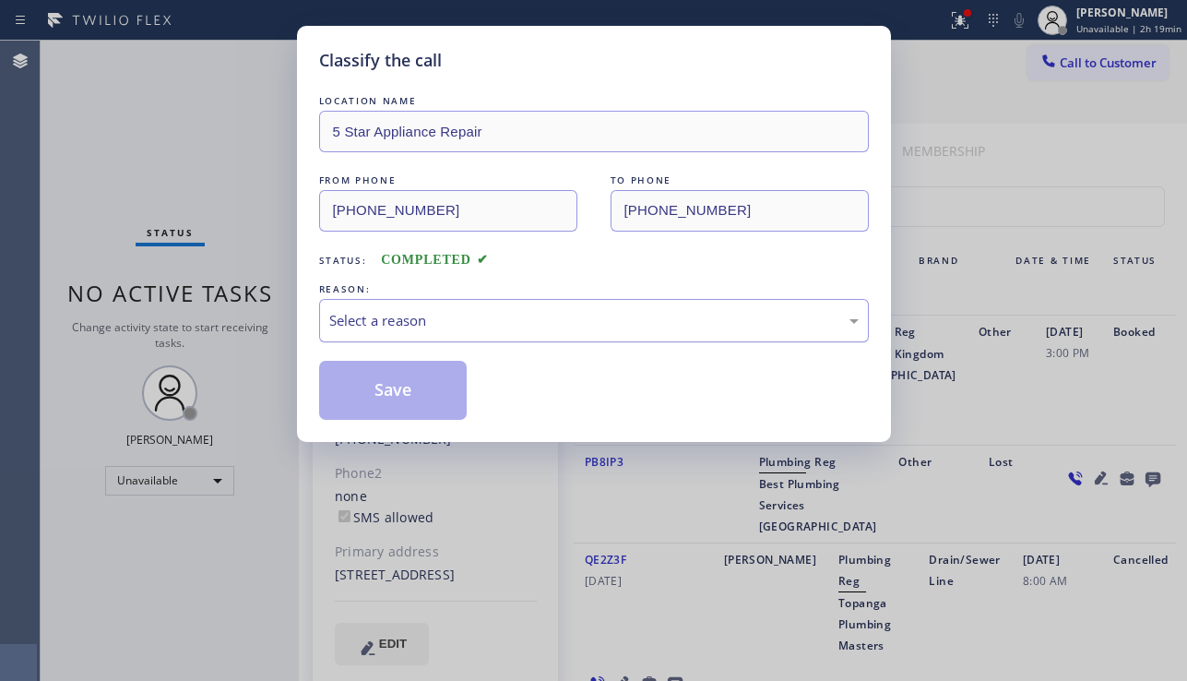
click at [499, 314] on div "Select a reason" at bounding box center [593, 320] width 529 height 21
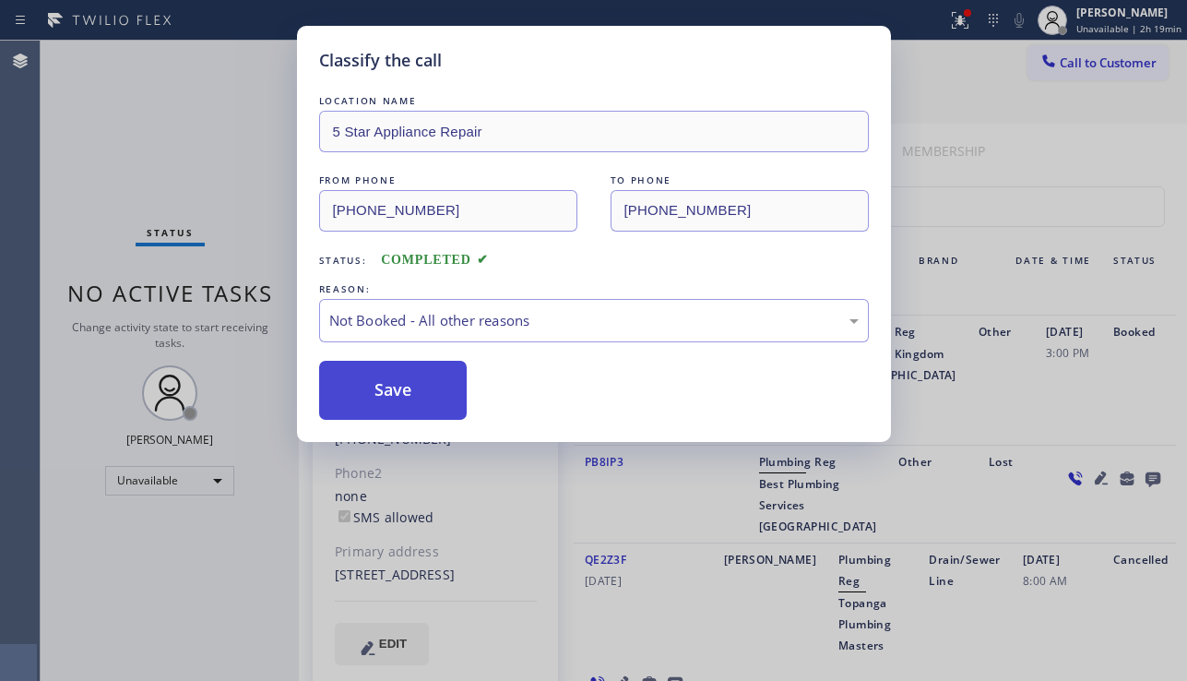
click at [396, 385] on button "Save" at bounding box center [393, 390] width 148 height 59
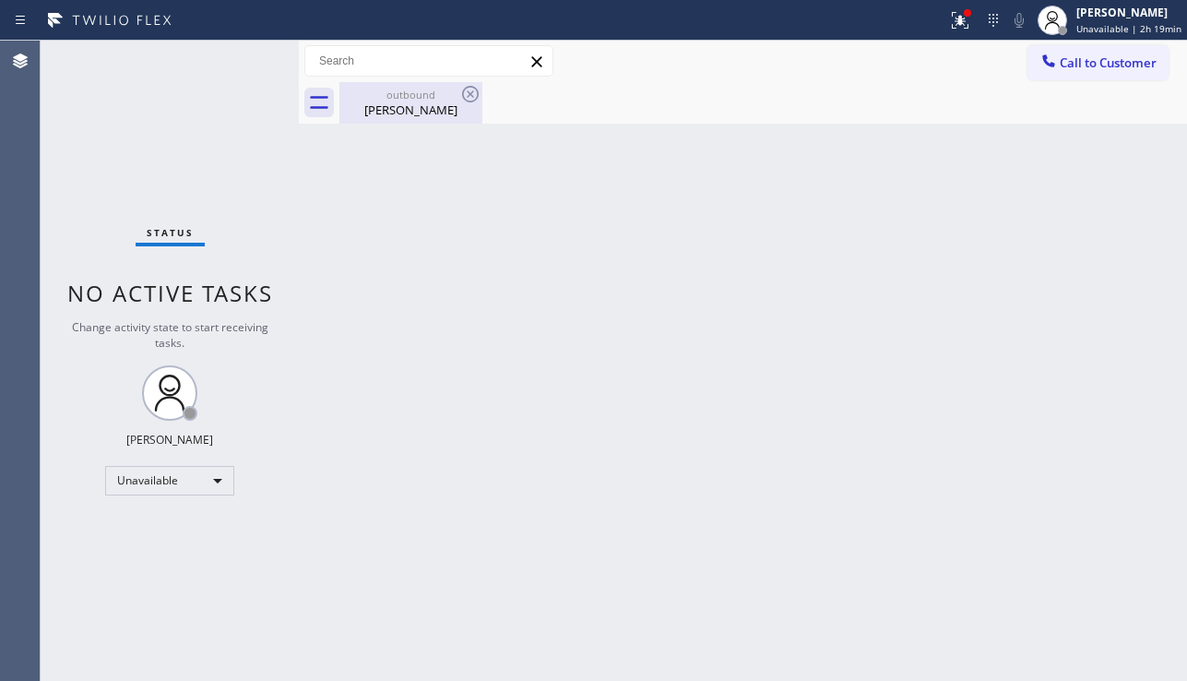
click at [453, 113] on div "[PERSON_NAME]" at bounding box center [410, 109] width 139 height 17
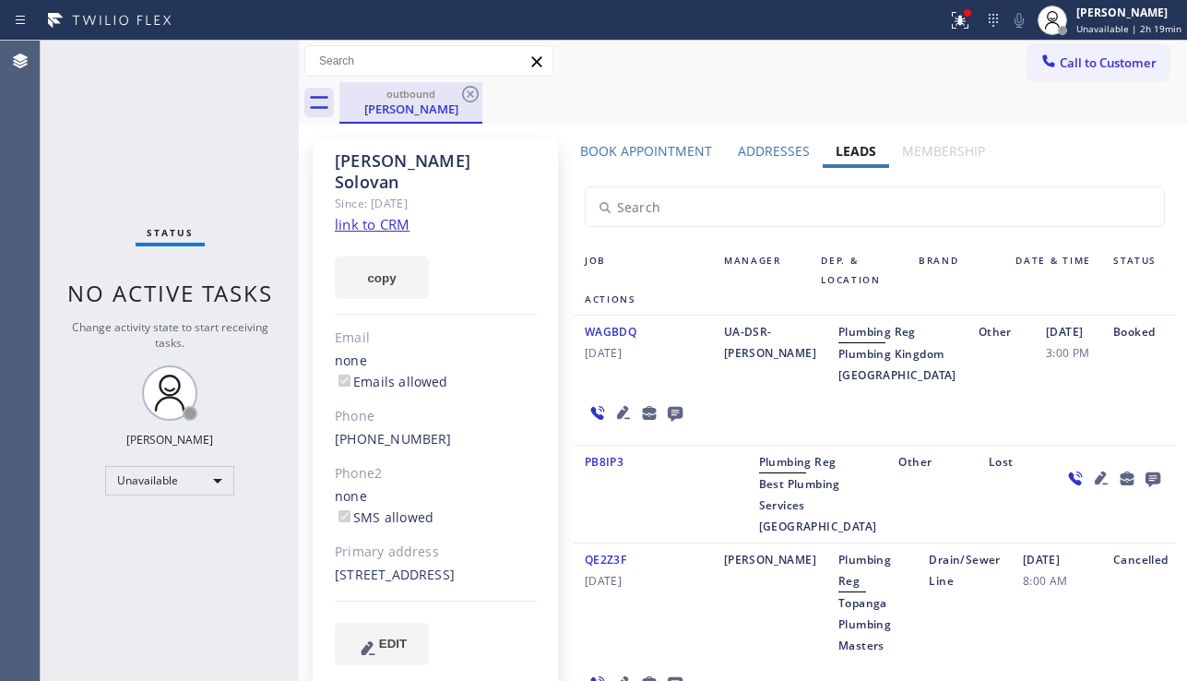
click at [481, 98] on div "outbound [PERSON_NAME]" at bounding box center [410, 102] width 143 height 41
click at [467, 86] on icon at bounding box center [470, 94] width 22 height 22
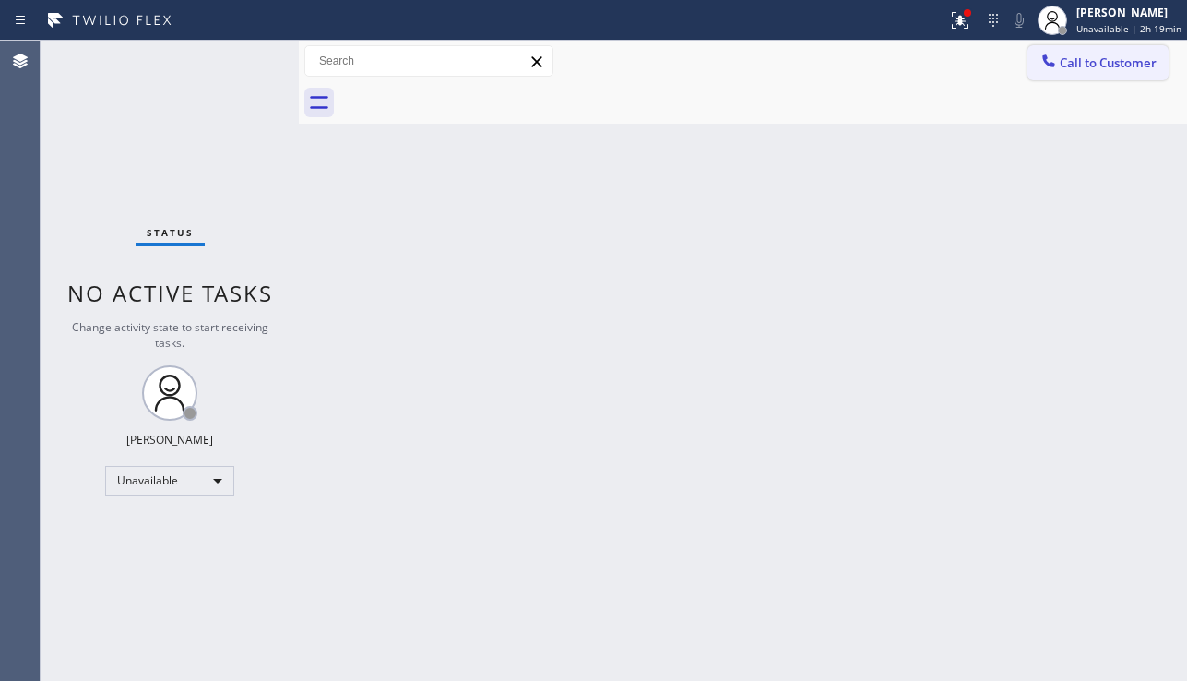
click at [1102, 62] on span "Call to Customer" at bounding box center [1108, 62] width 97 height 17
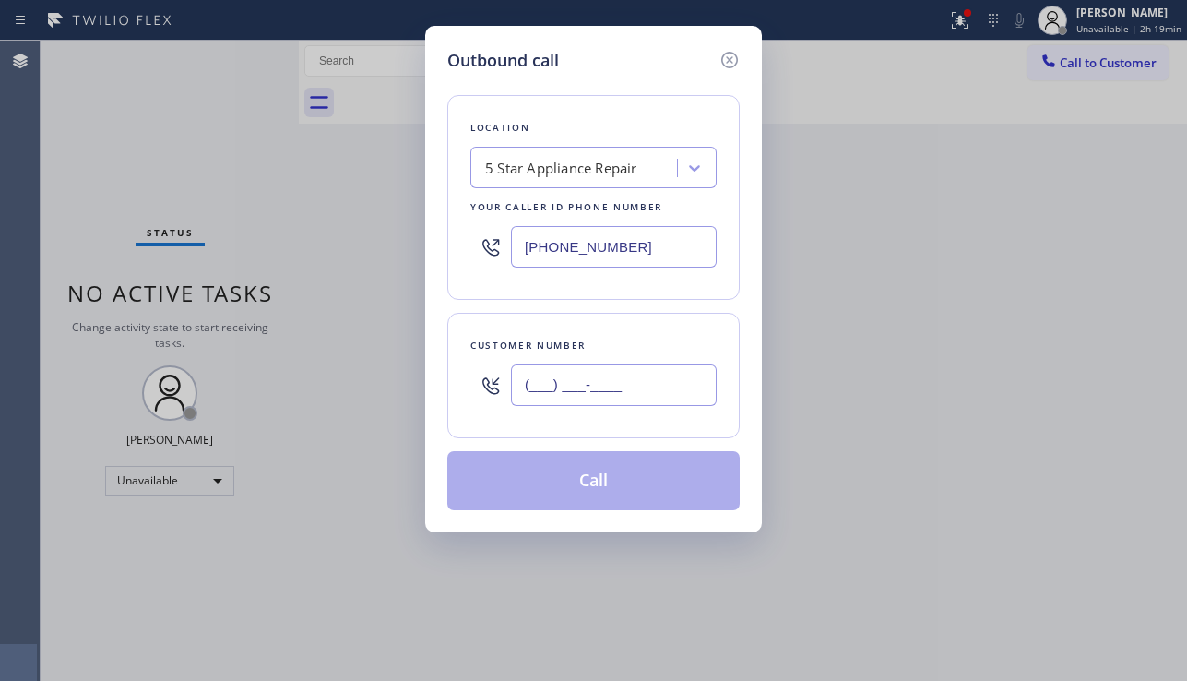
click at [605, 384] on input "(___) ___-____" at bounding box center [614, 384] width 206 height 41
paste input "305) 391-9049"
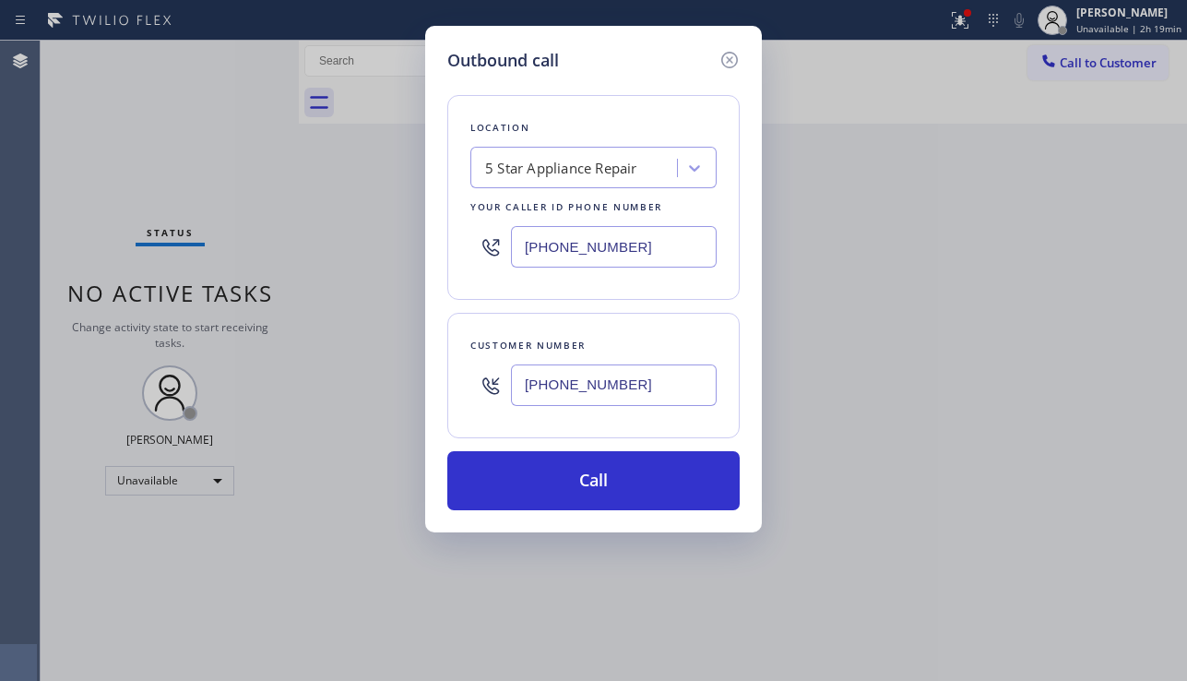
type input "[PHONE_NUMBER]"
drag, startPoint x: 647, startPoint y: 255, endPoint x: 504, endPoint y: 261, distance: 144.0
click at [504, 261] on div "[PHONE_NUMBER]" at bounding box center [593, 247] width 246 height 60
paste input "786) 936-1853"
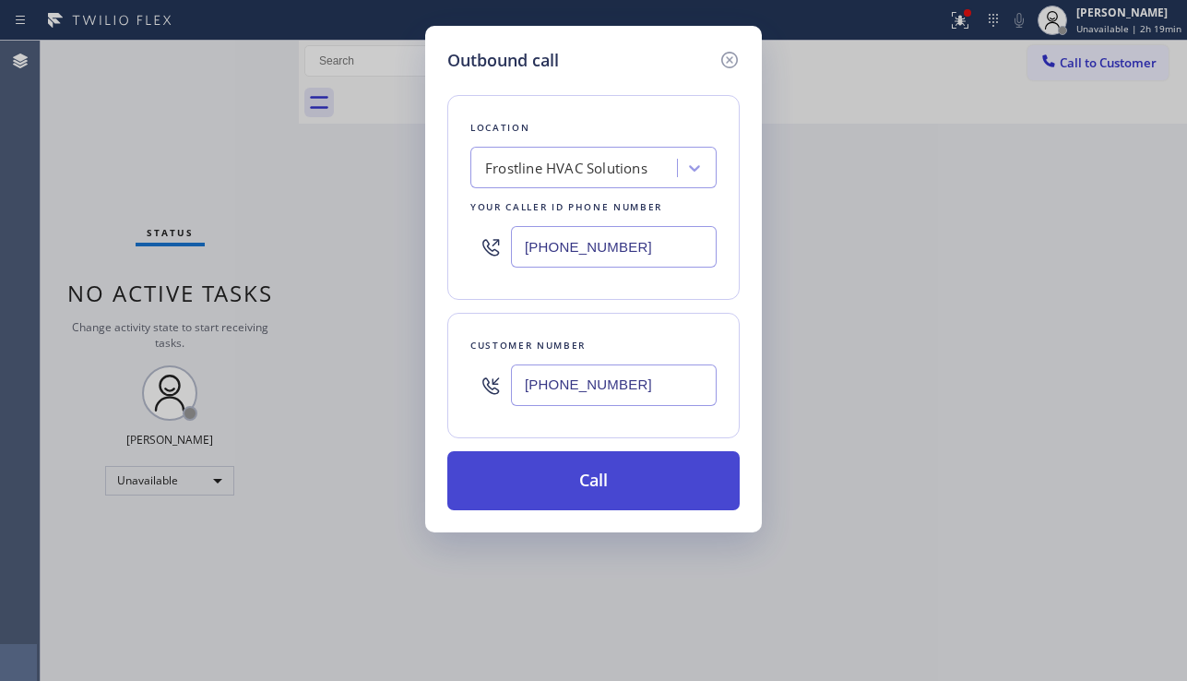
type input "[PHONE_NUMBER]"
click at [606, 460] on button "Call" at bounding box center [593, 480] width 292 height 59
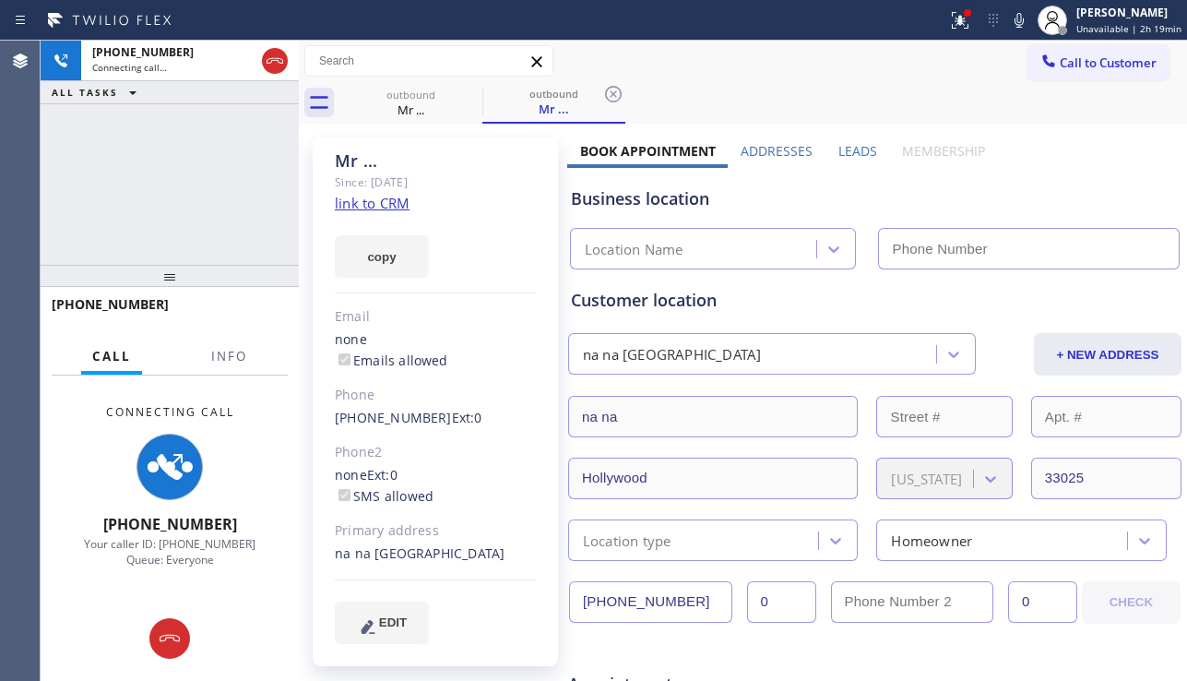
click at [848, 151] on label "Leads" at bounding box center [857, 151] width 39 height 18
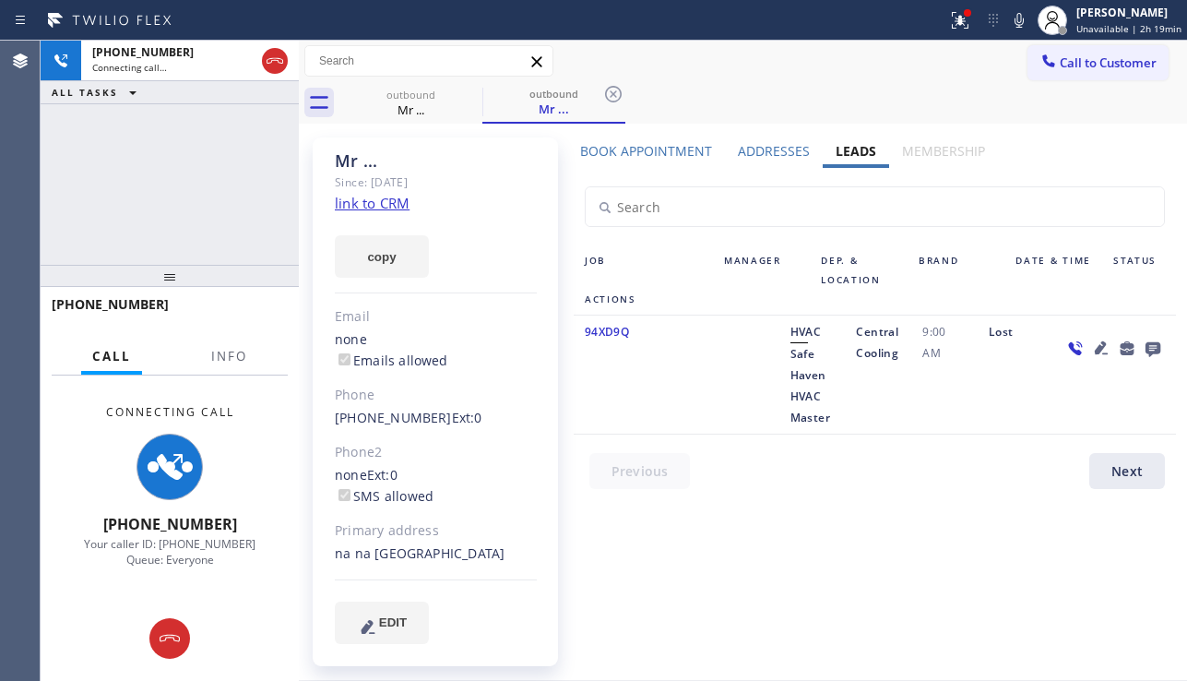
click at [1157, 352] on icon at bounding box center [1152, 349] width 15 height 15
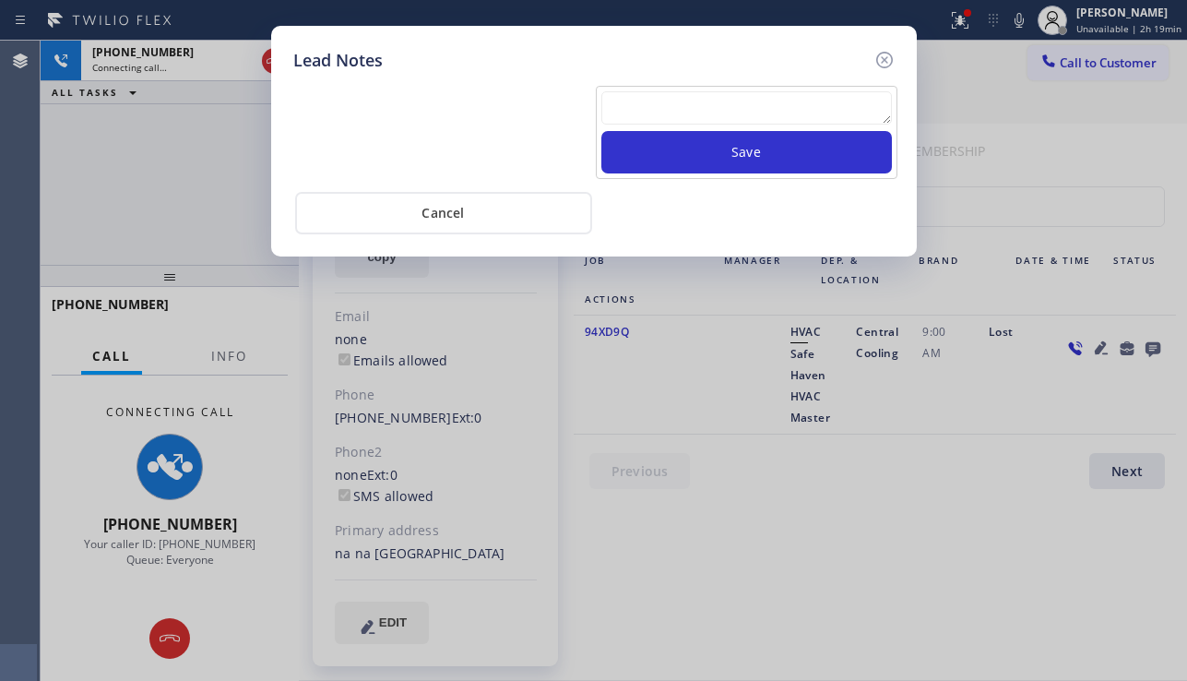
click at [673, 86] on div "Save" at bounding box center [747, 132] width 302 height 93
click at [672, 102] on textarea at bounding box center [746, 107] width 290 height 33
click at [660, 115] on textarea at bounding box center [746, 107] width 290 height 33
click at [670, 113] on textarea at bounding box center [746, 107] width 290 height 33
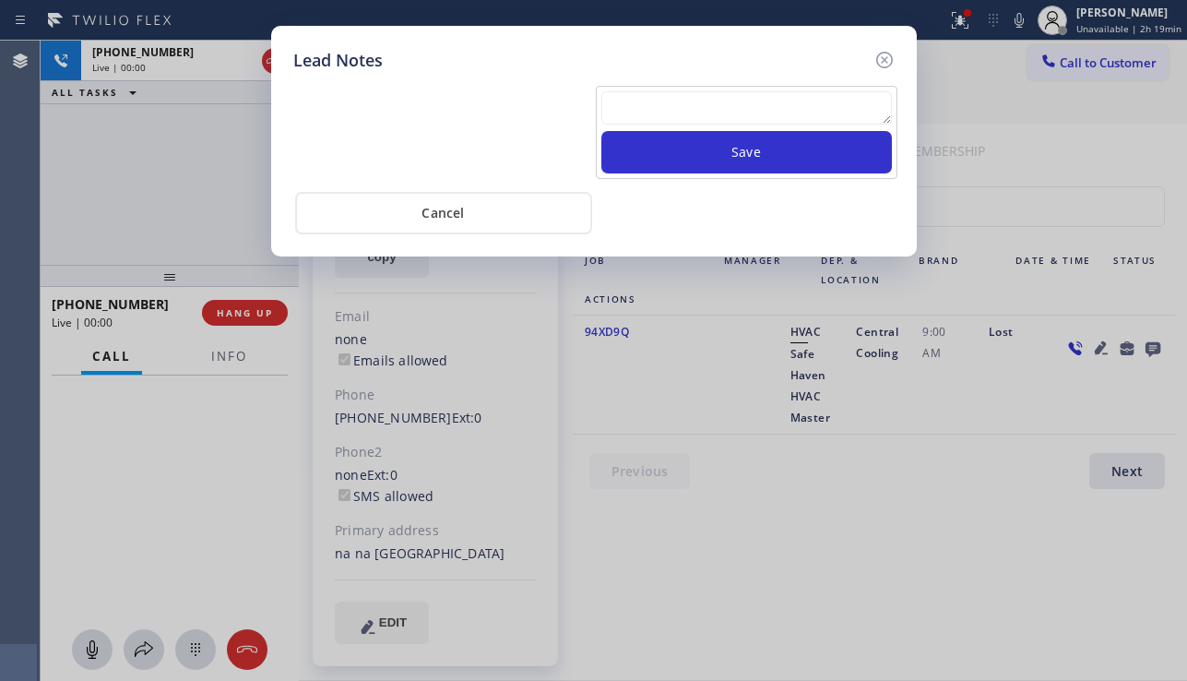
click at [670, 112] on textarea at bounding box center [746, 107] width 290 height 33
click at [670, 111] on textarea at bounding box center [746, 107] width 290 height 33
click at [670, 109] on textarea at bounding box center [746, 107] width 290 height 33
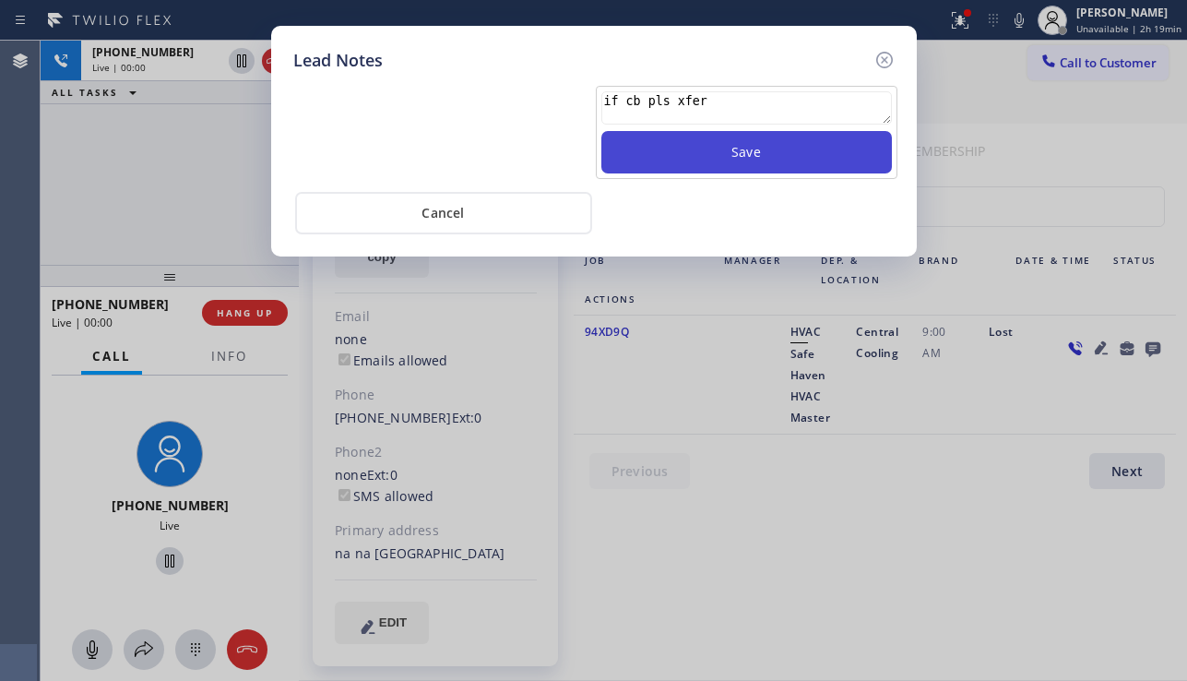
type textarea "if cb pls xfer"
click at [701, 143] on button "Save" at bounding box center [746, 152] width 290 height 42
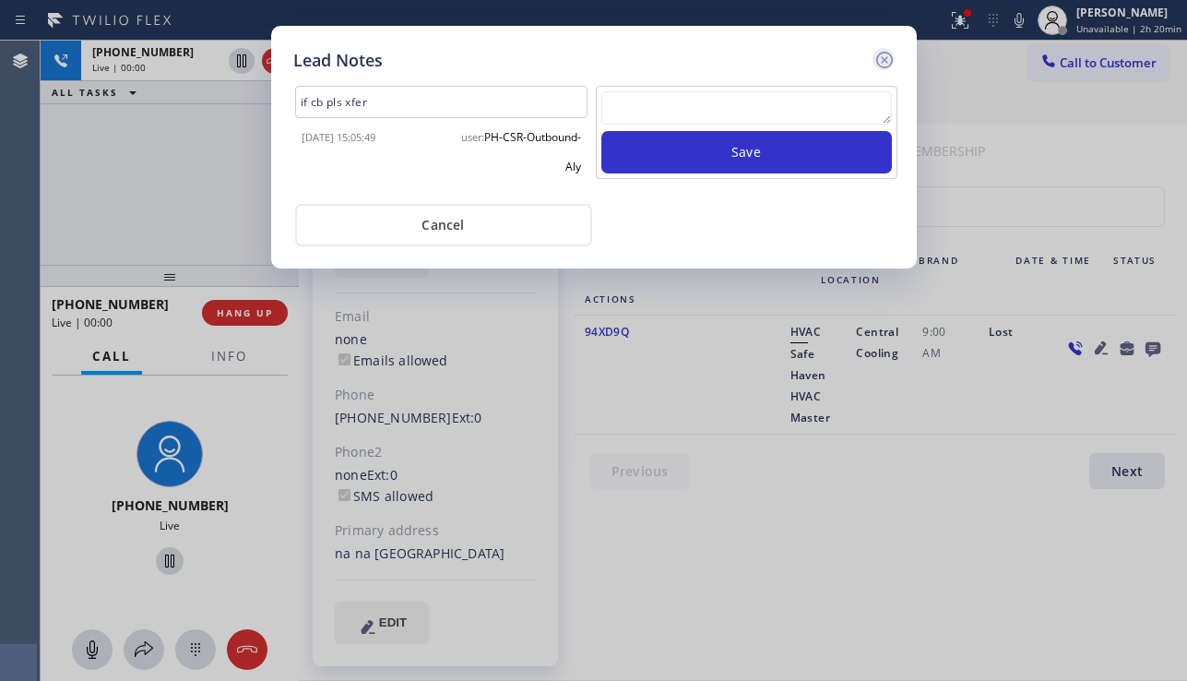
click at [876, 59] on icon at bounding box center [883, 60] width 17 height 17
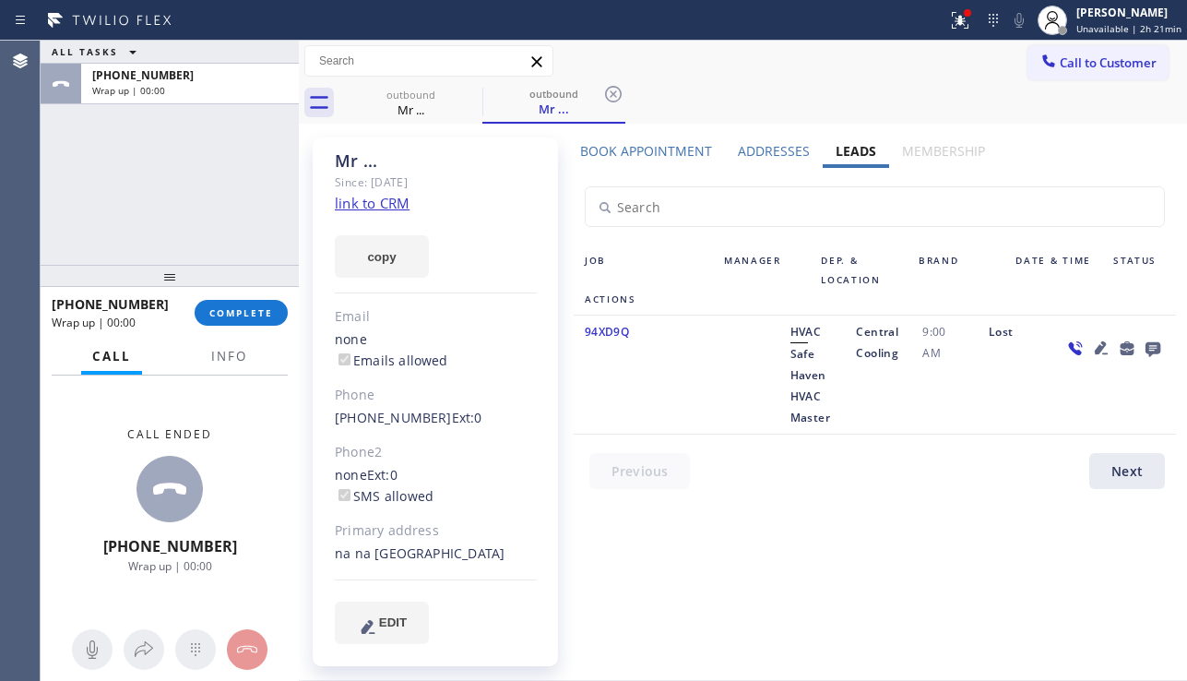
click at [1069, 413] on div at bounding box center [1113, 374] width 124 height 107
click at [257, 300] on button "COMPLETE" at bounding box center [241, 313] width 93 height 26
click at [450, 316] on div "Classify the call LOCATION NAME 5 Star Appliance Repair FROM PHONE [PHONE_NUMBE…" at bounding box center [614, 361] width 1146 height 640
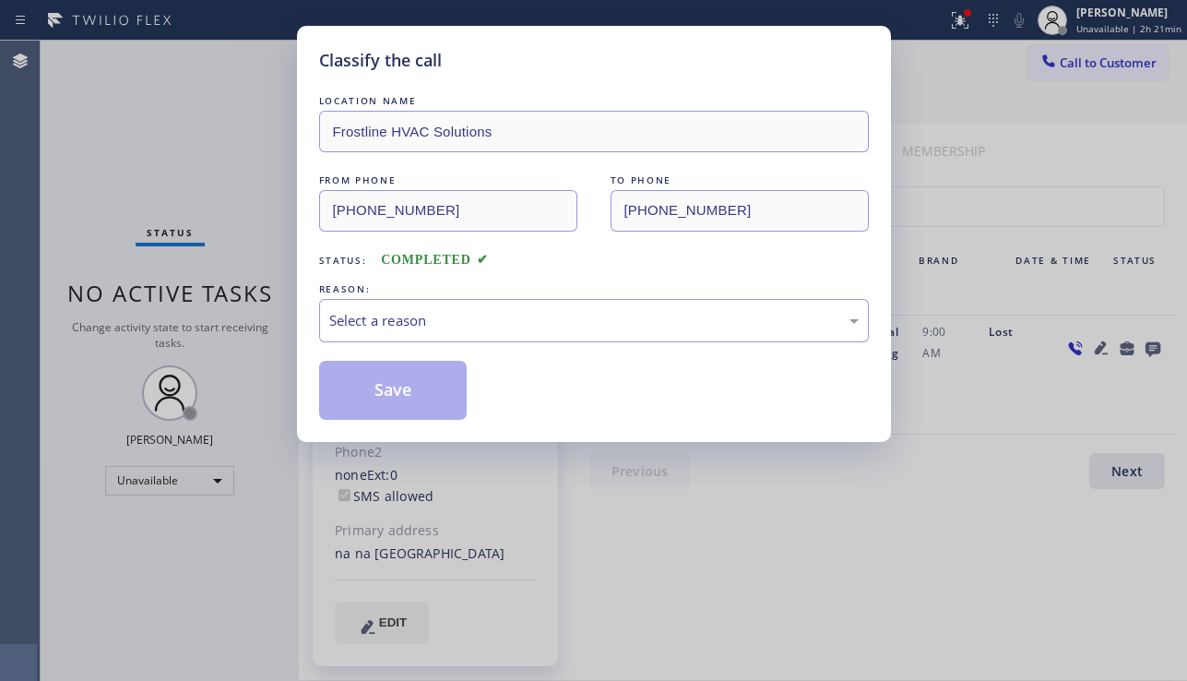
click at [450, 316] on div "Select a reason" at bounding box center [593, 320] width 529 height 21
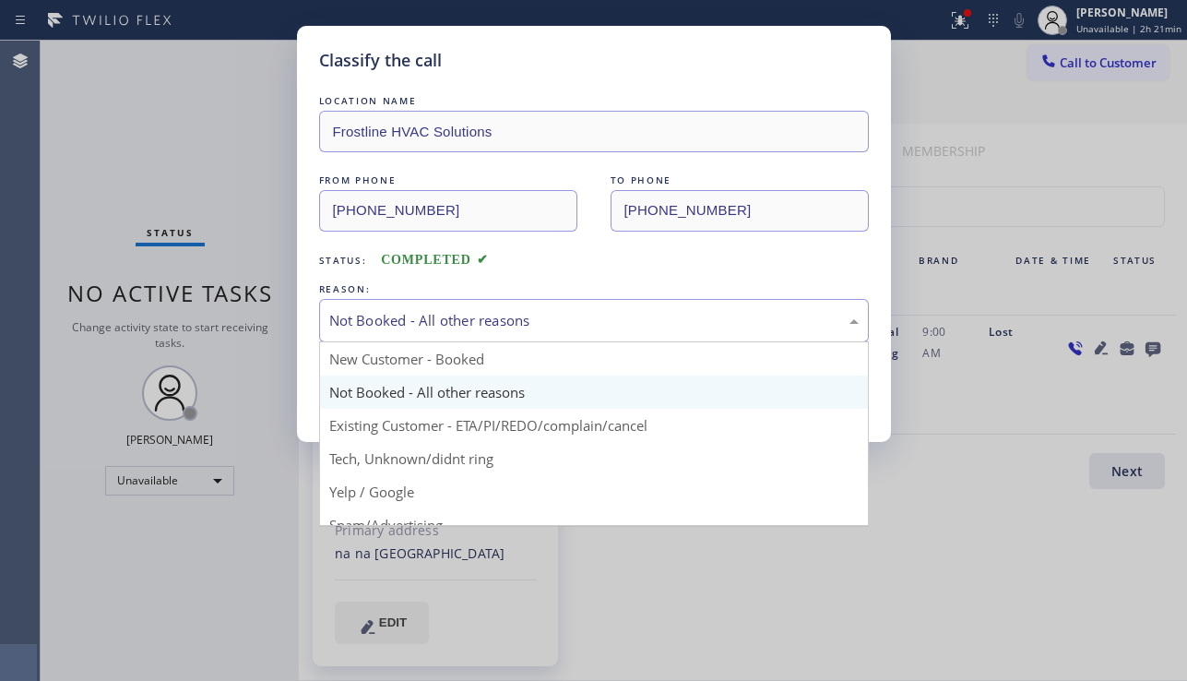
click at [517, 326] on div "Not Booked - All other reasons" at bounding box center [593, 320] width 529 height 21
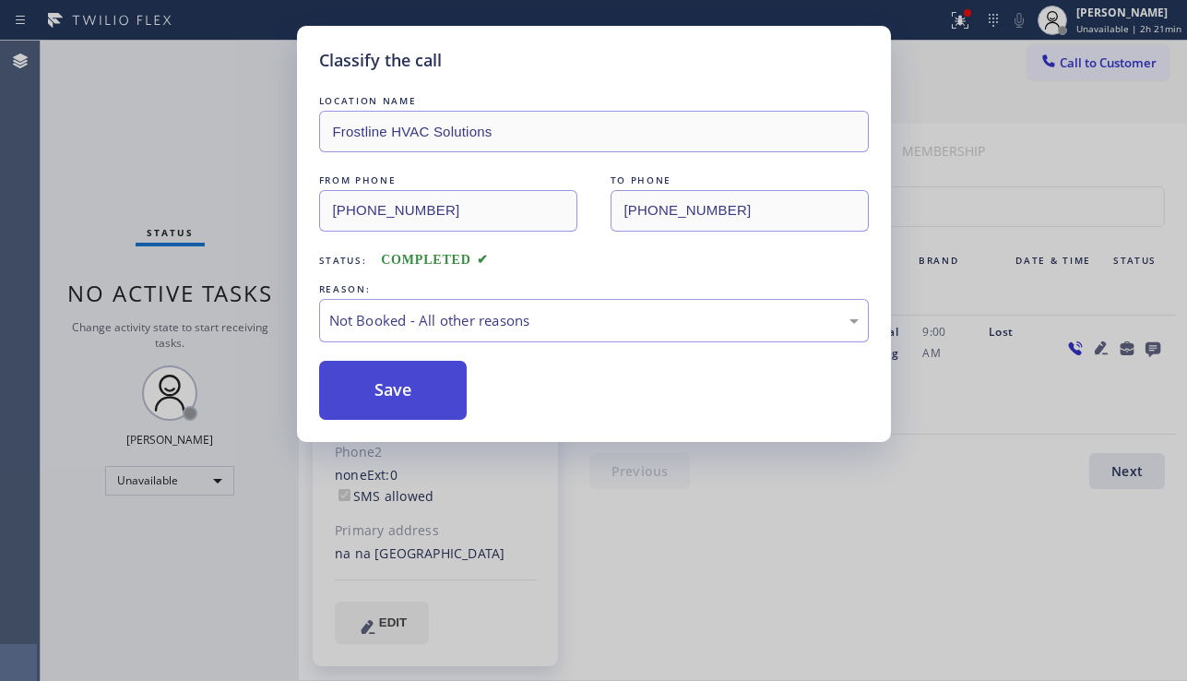
click at [391, 388] on button "Save" at bounding box center [393, 390] width 148 height 59
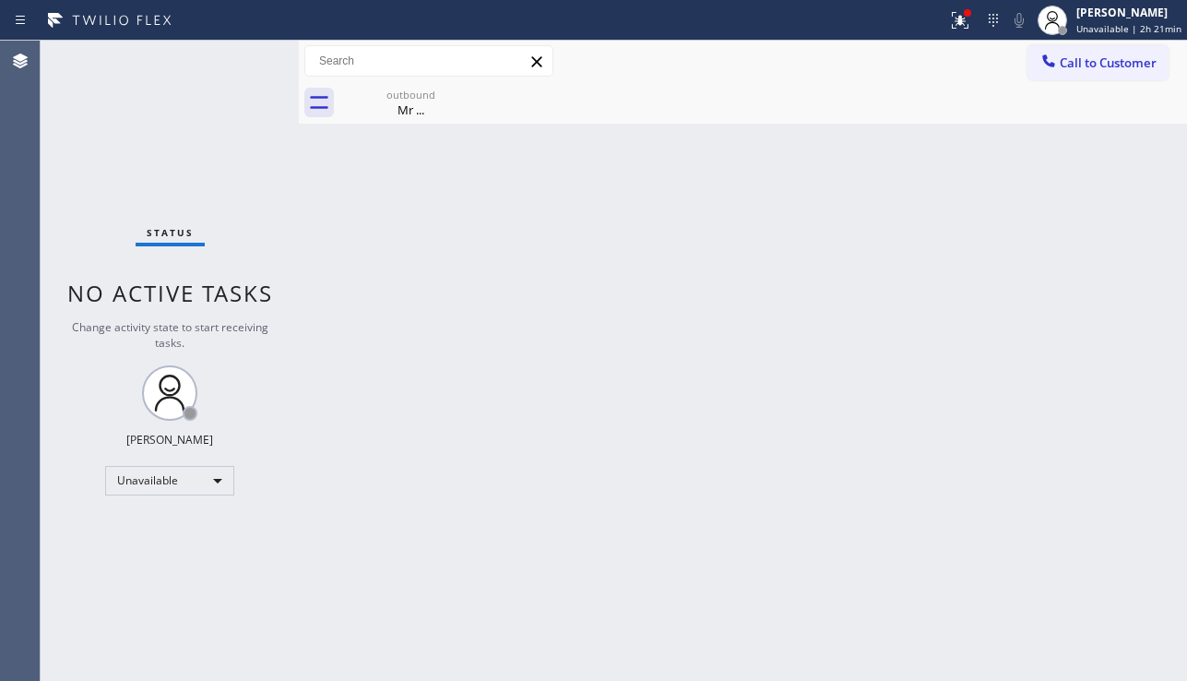
drag, startPoint x: 484, startPoint y: 314, endPoint x: 481, endPoint y: 342, distance: 28.7
click at [484, 314] on div "Back to Dashboard Change Sender ID Customers Technicians Select a contact Outbo…" at bounding box center [743, 361] width 888 height 640
click at [1070, 66] on span "Call to Customer" at bounding box center [1108, 62] width 97 height 17
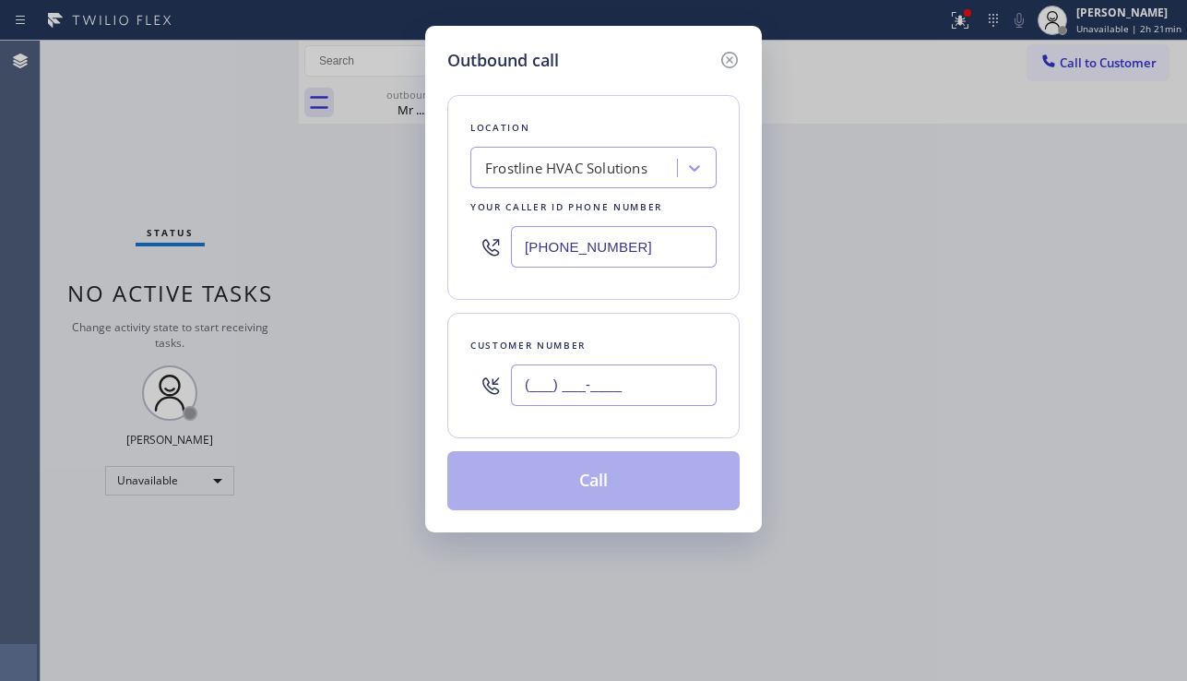
click at [581, 375] on input "(___) ___-____" at bounding box center [614, 384] width 206 height 41
paste input "253) 221-5809"
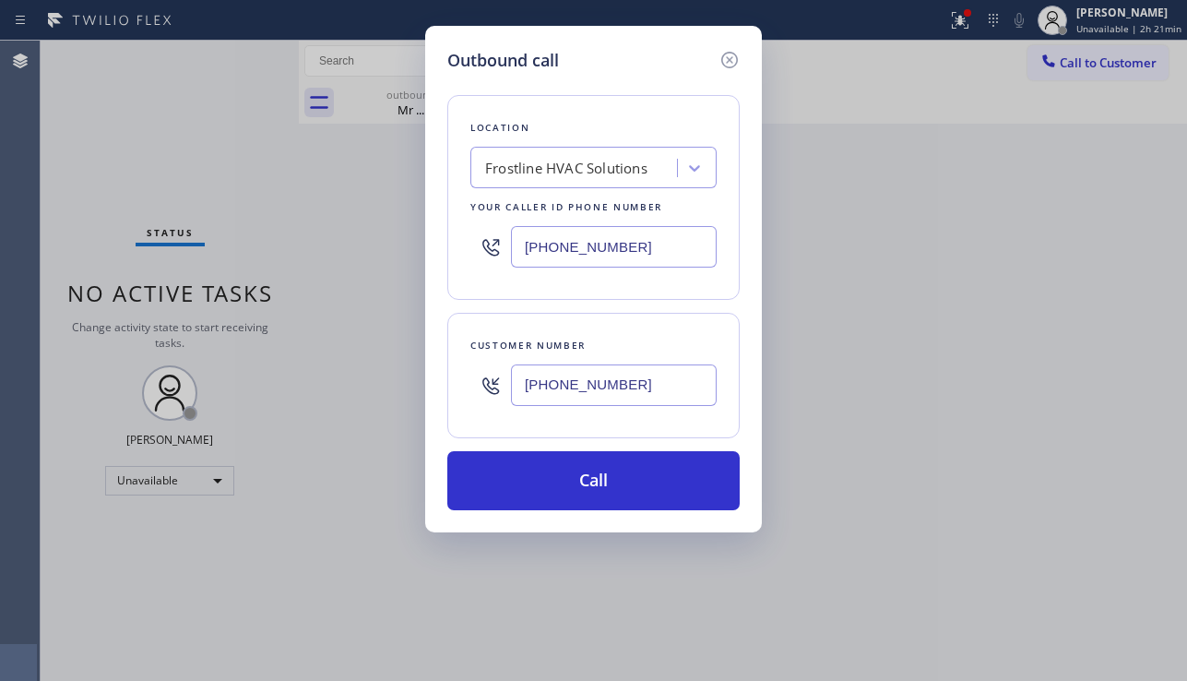
type input "[PHONE_NUMBER]"
drag, startPoint x: 639, startPoint y: 259, endPoint x: 468, endPoint y: 259, distance: 171.5
click at [468, 259] on div "Location Frostline HVAC Solutions Your caller id phone number [PHONE_NUMBER]" at bounding box center [593, 197] width 292 height 205
paste input "206) 202-1006"
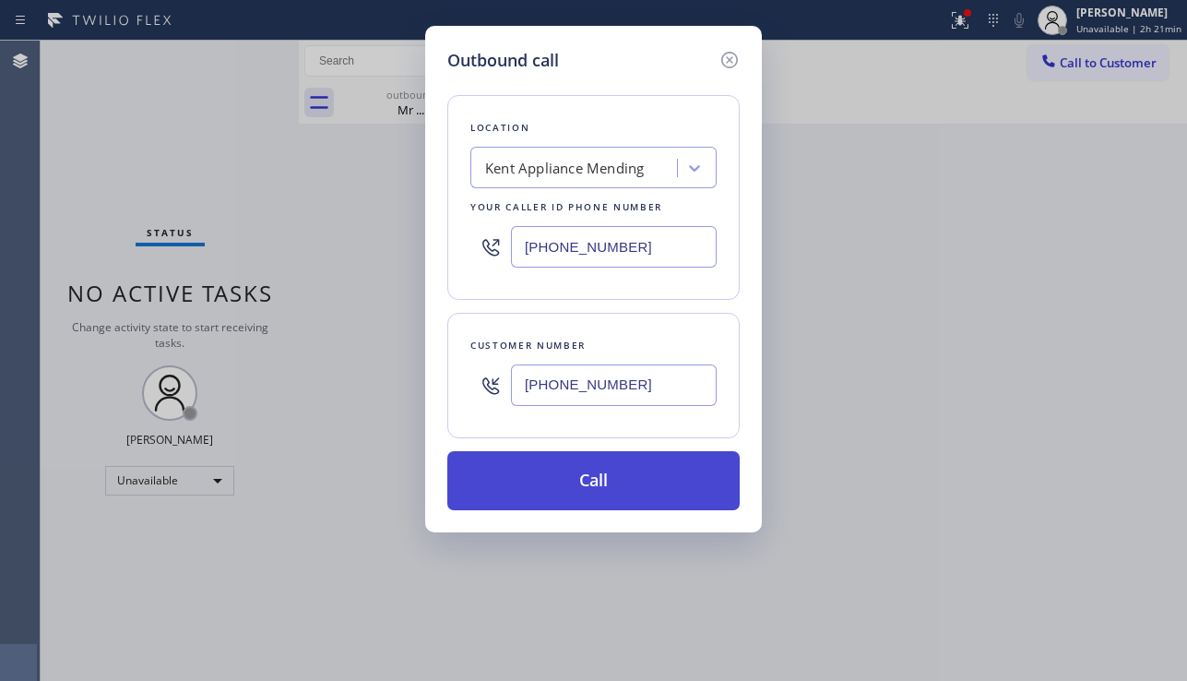
type input "[PHONE_NUMBER]"
click at [586, 463] on button "Call" at bounding box center [593, 480] width 292 height 59
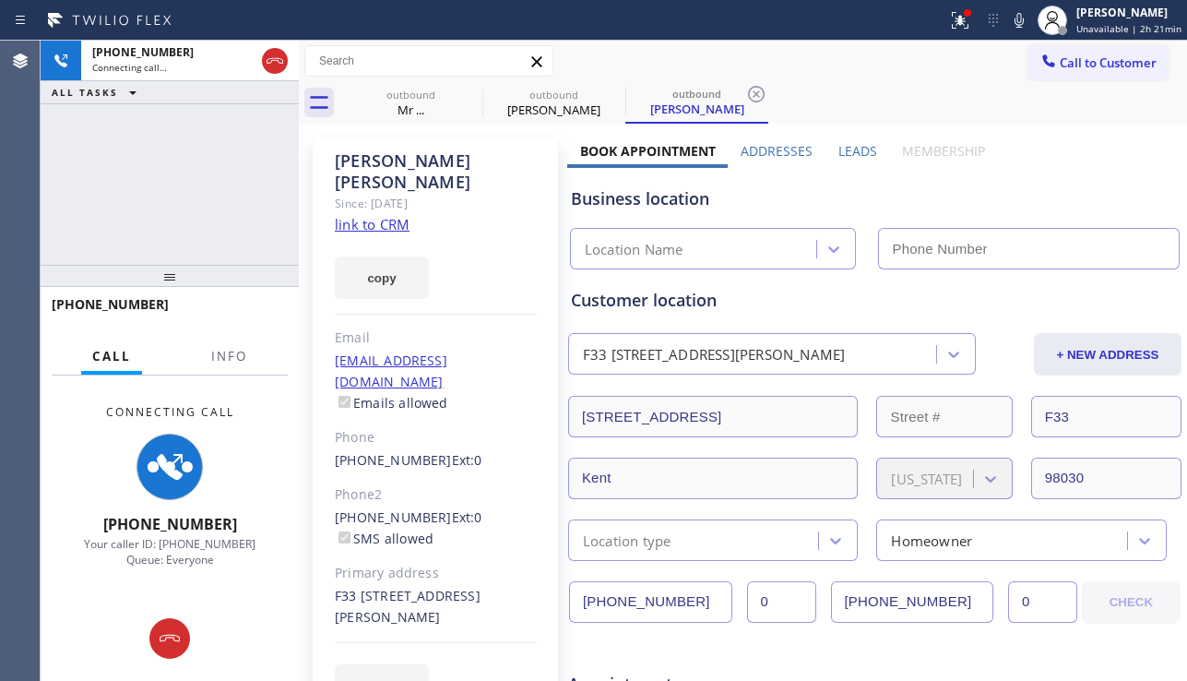
click at [847, 146] on label "Leads" at bounding box center [857, 151] width 39 height 18
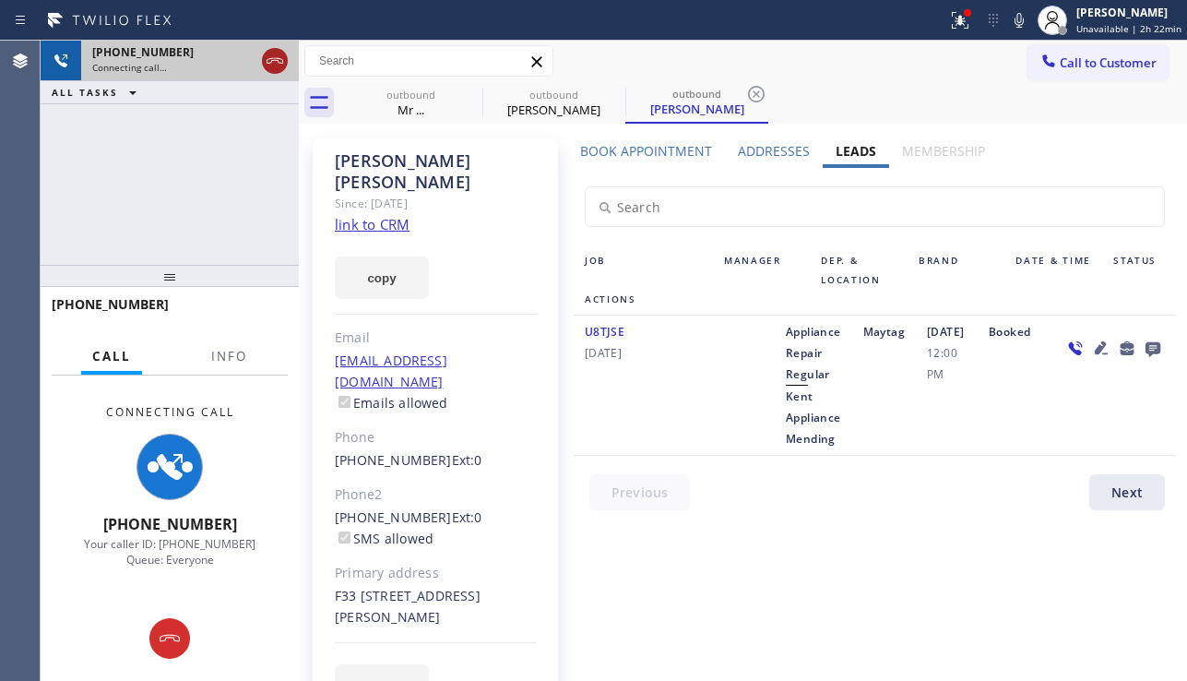
click at [271, 71] on icon at bounding box center [275, 61] width 22 height 22
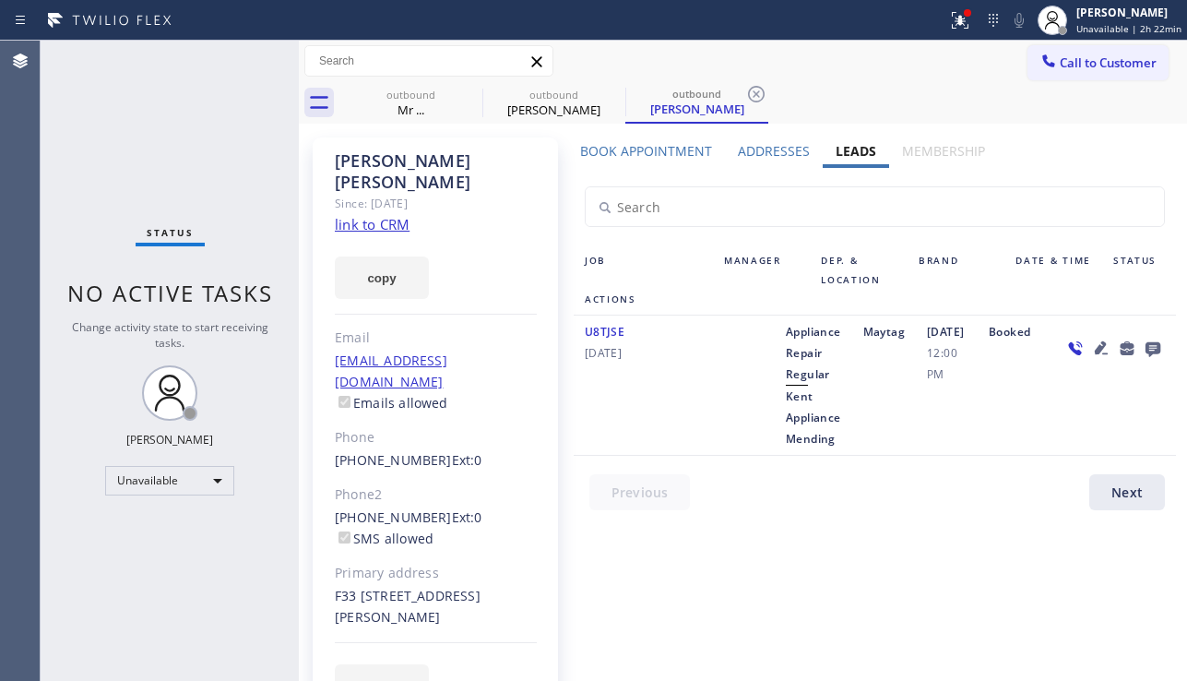
click at [1090, 346] on icon at bounding box center [1101, 348] width 22 height 22
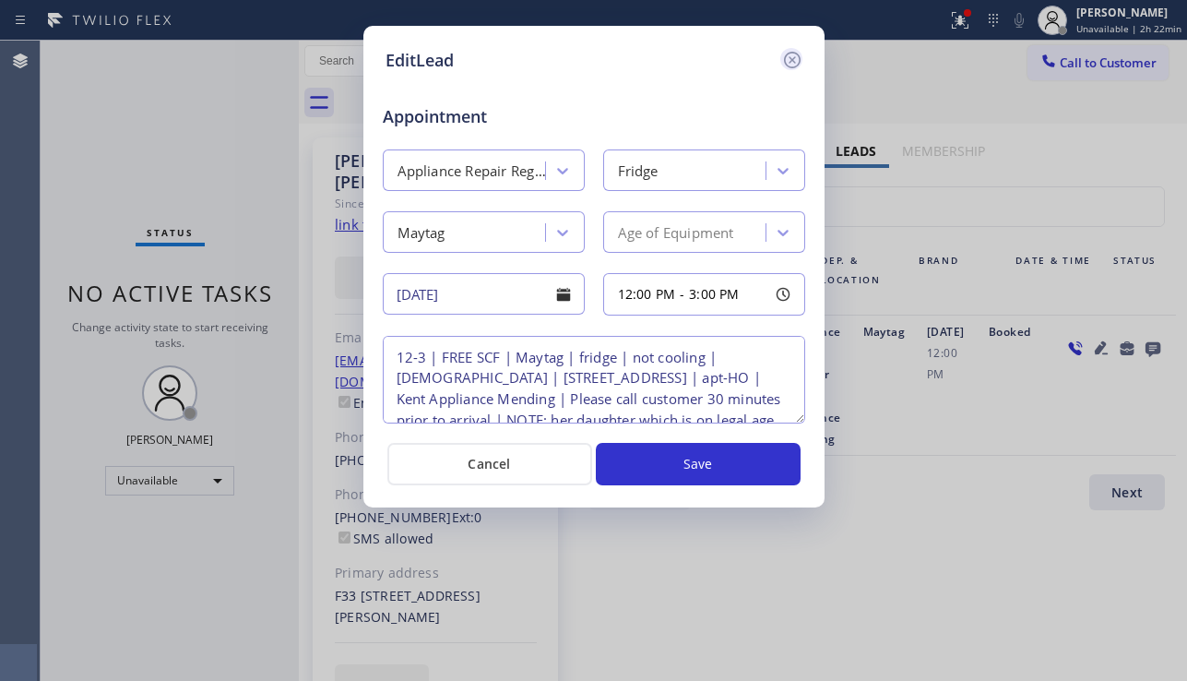
click at [793, 65] on icon at bounding box center [792, 60] width 22 height 22
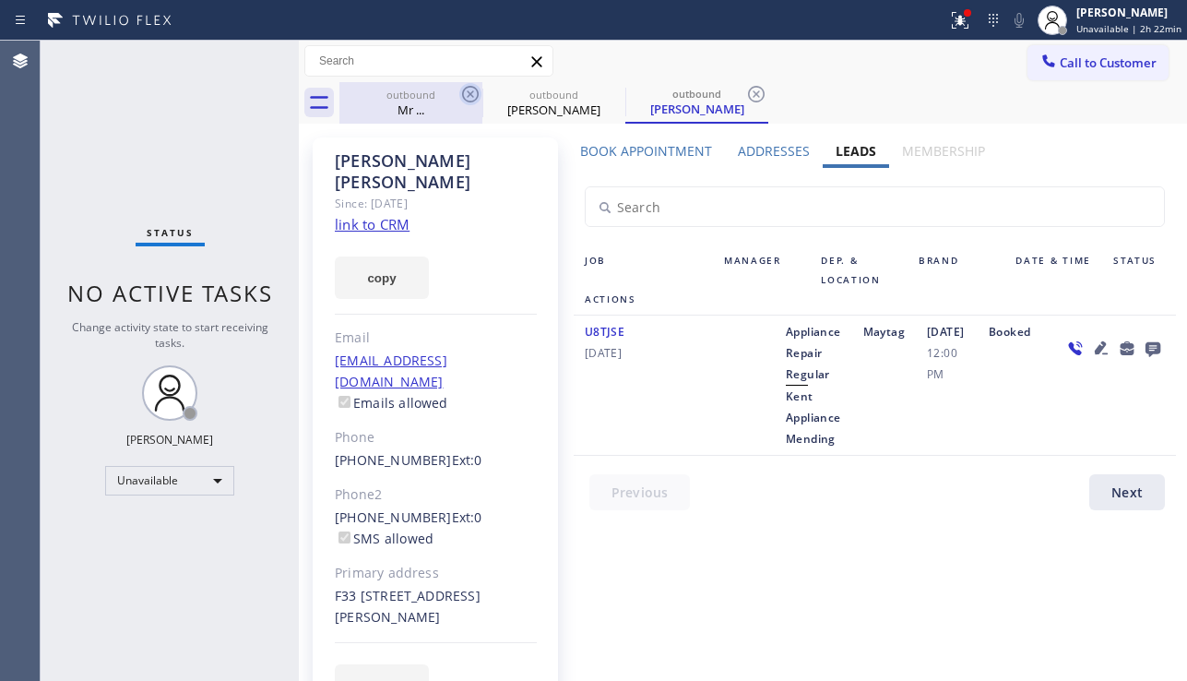
click at [472, 97] on icon at bounding box center [470, 94] width 17 height 17
click at [0, 0] on icon at bounding box center [0, 0] width 0 height 0
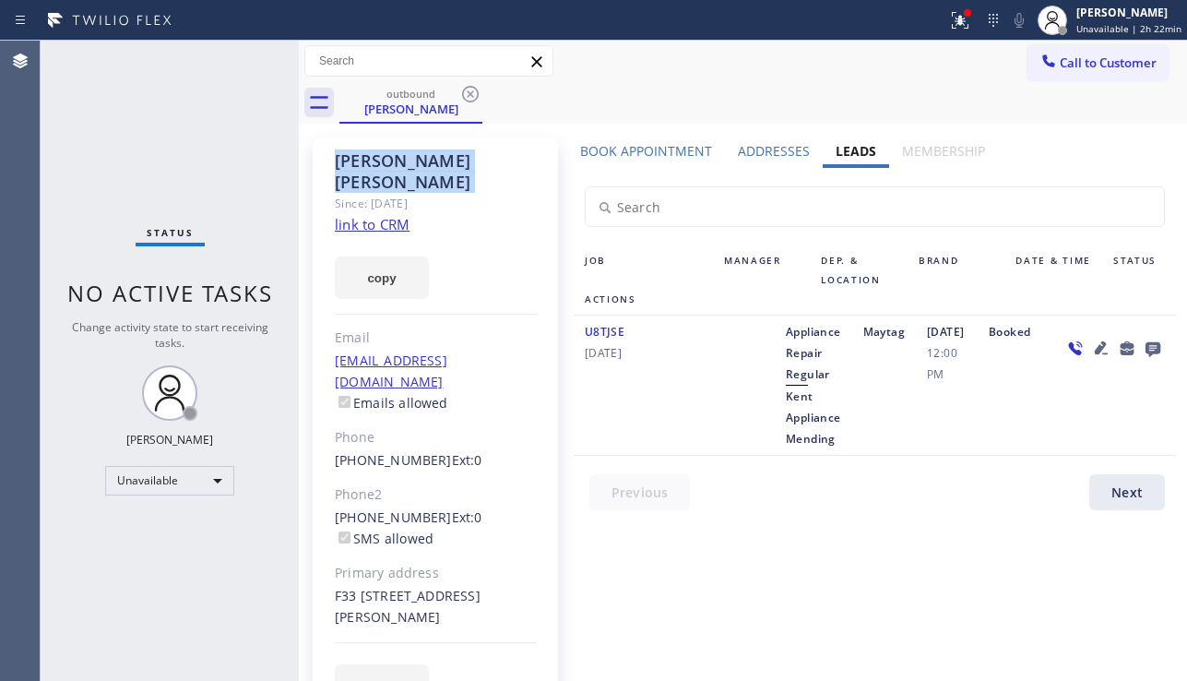
click at [472, 97] on icon at bounding box center [470, 94] width 17 height 17
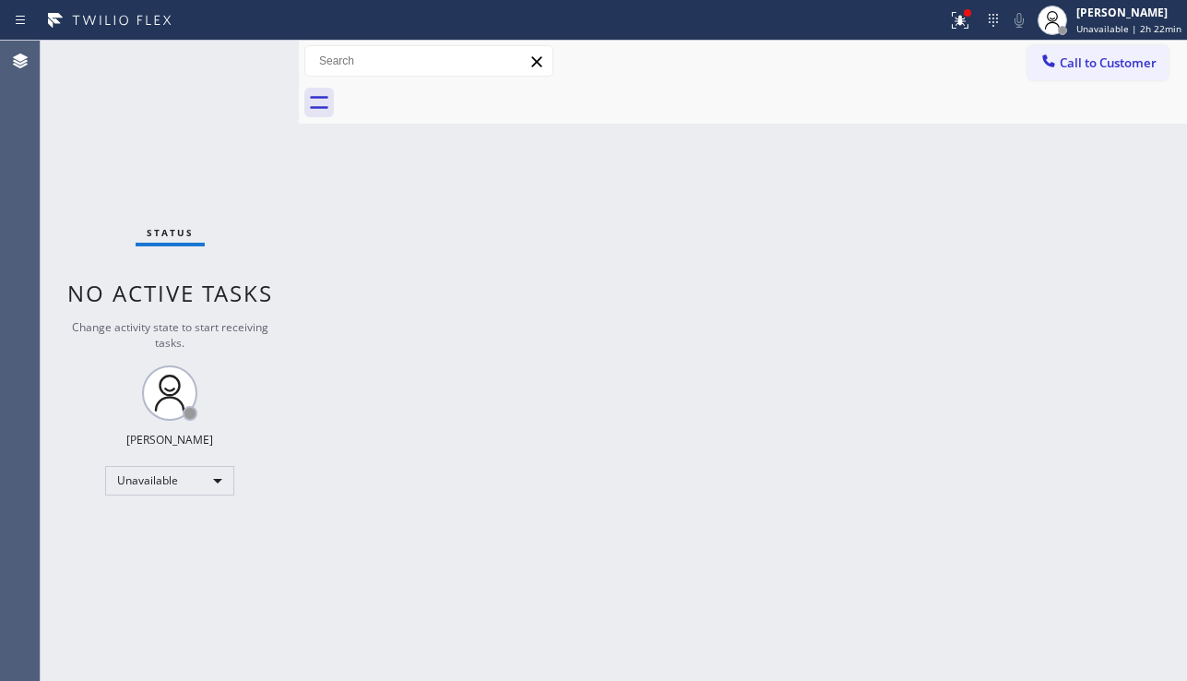
click at [472, 97] on div at bounding box center [762, 102] width 847 height 41
click at [1134, 519] on div "Back to Dashboard Change Sender ID Customers Technicians Select a contact Outbo…" at bounding box center [743, 361] width 888 height 640
click at [954, 30] on icon at bounding box center [960, 20] width 22 height 22
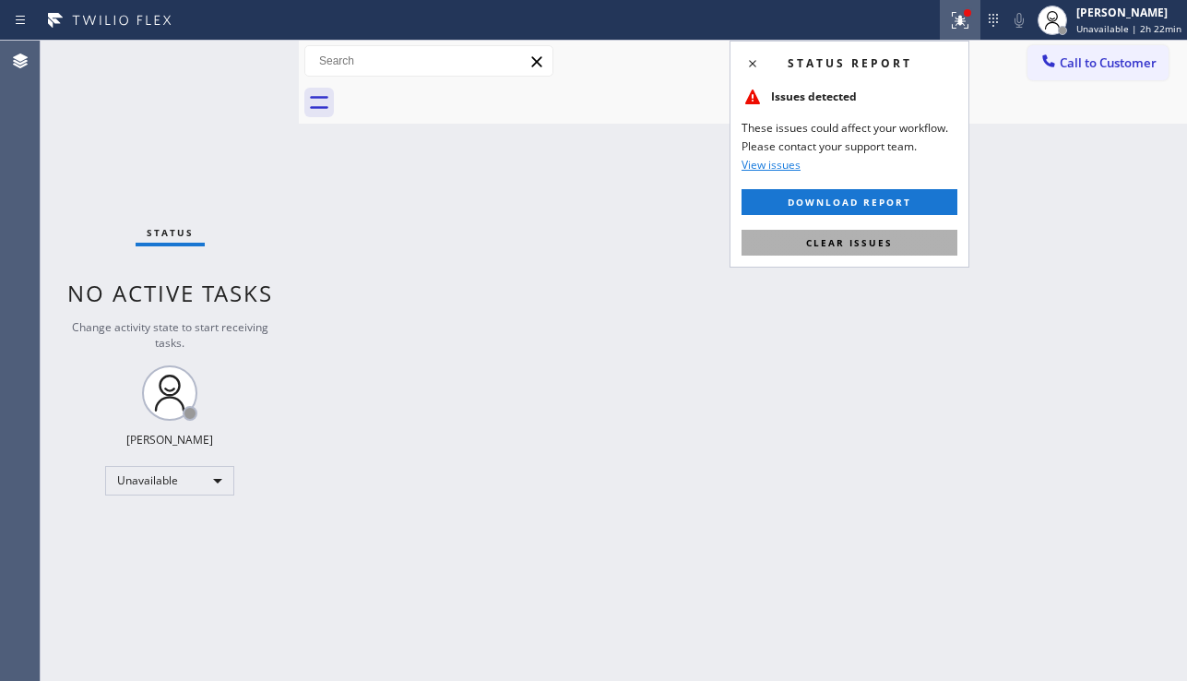
click at [848, 237] on span "Clear issues" at bounding box center [849, 242] width 87 height 13
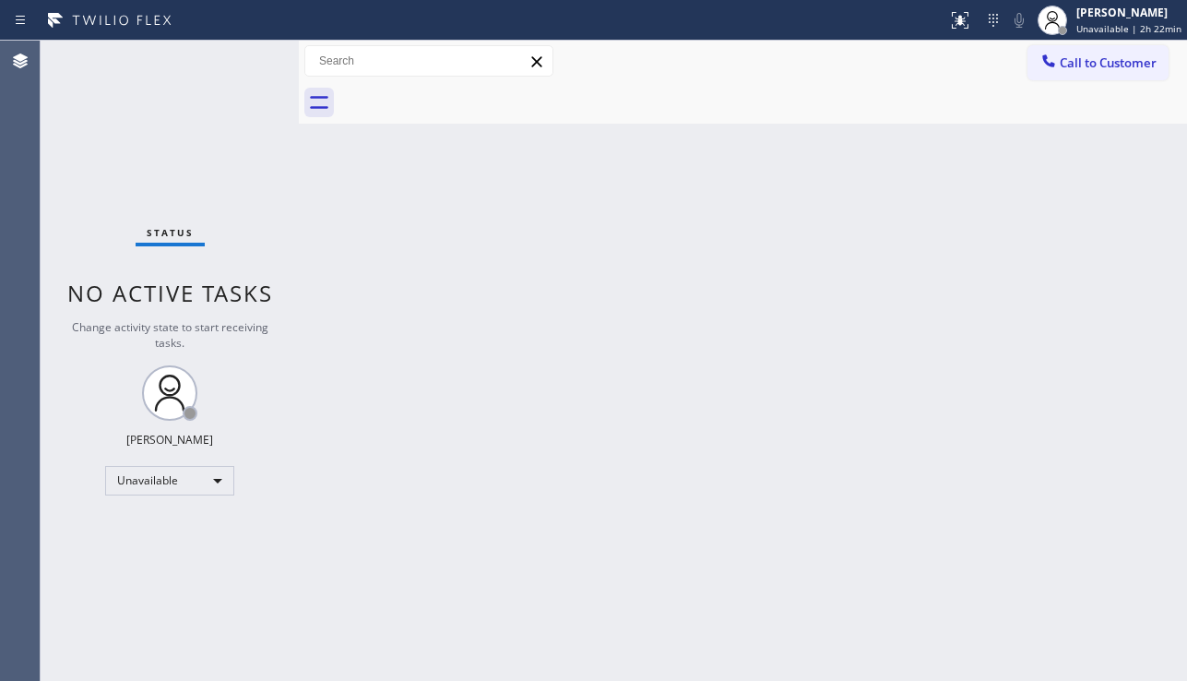
click at [622, 233] on div "Back to Dashboard Change Sender ID Customers Technicians Select a contact Outbo…" at bounding box center [743, 361] width 888 height 640
click at [402, 295] on div "Back to Dashboard Change Sender ID Customers Technicians Select a contact Outbo…" at bounding box center [743, 361] width 888 height 640
click at [1121, 531] on div "Back to Dashboard Change Sender ID Customers Technicians Select a contact Outbo…" at bounding box center [743, 361] width 888 height 640
click at [1072, 498] on div "Back to Dashboard Change Sender ID Customers Technicians Select a contact Outbo…" at bounding box center [743, 361] width 888 height 640
click at [1099, 609] on div "Back to Dashboard Change Sender ID Customers Technicians Select a contact Outbo…" at bounding box center [743, 361] width 888 height 640
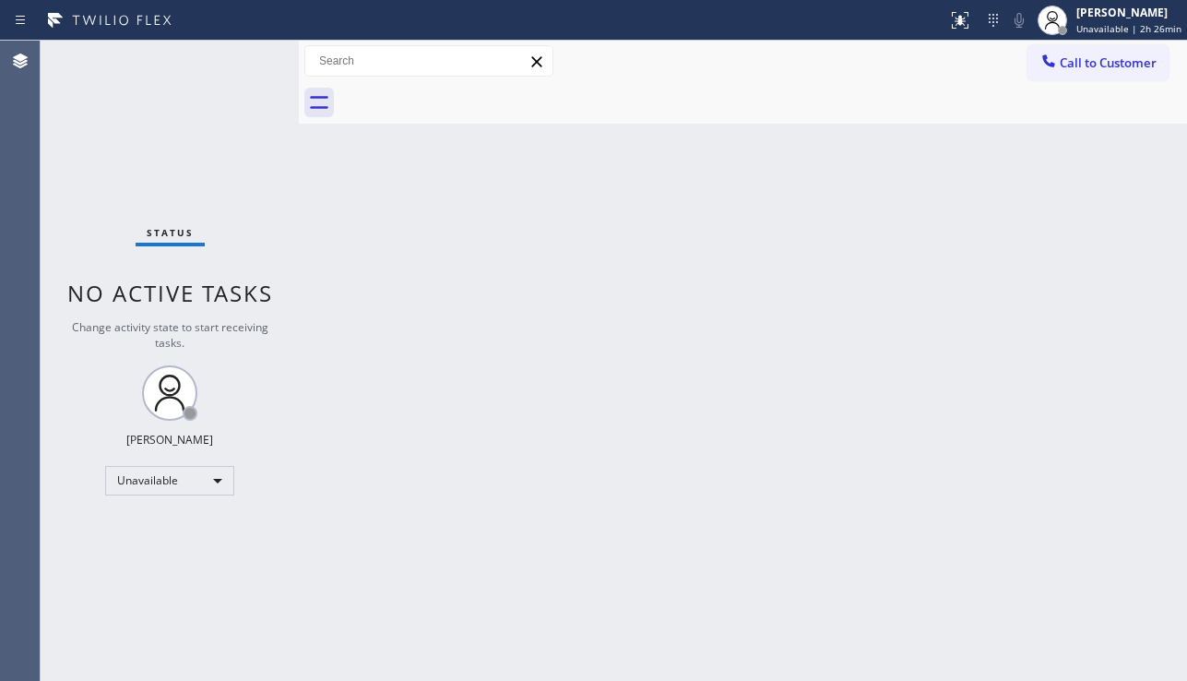
drag, startPoint x: 1122, startPoint y: 571, endPoint x: 1088, endPoint y: 445, distance: 130.0
click at [1122, 570] on div "Back to Dashboard Change Sender ID Customers Technicians Select a contact Outbo…" at bounding box center [743, 361] width 888 height 640
click at [1108, 75] on button "Call to Customer" at bounding box center [1097, 62] width 141 height 35
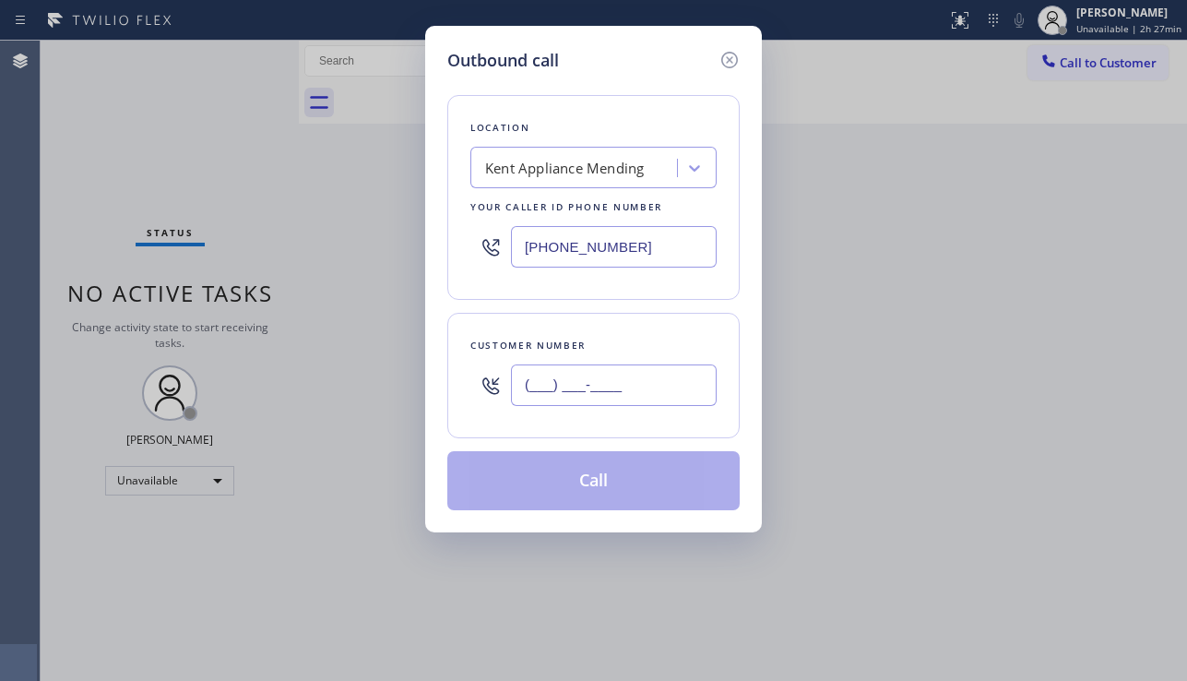
click at [547, 379] on input "(___) ___-____" at bounding box center [614, 384] width 206 height 41
paste input "310) 403-0009"
type input "[PHONE_NUMBER]"
click at [551, 177] on div "Kent Appliance Mending" at bounding box center [564, 168] width 159 height 21
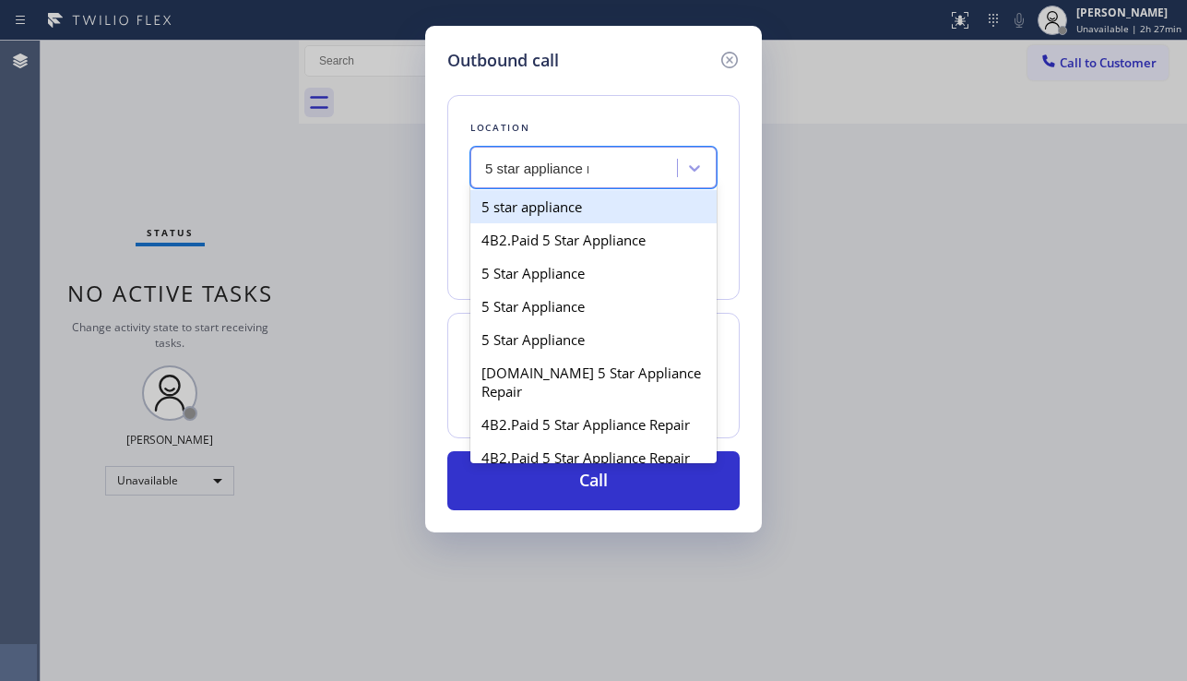
type input "5 star appliance re"
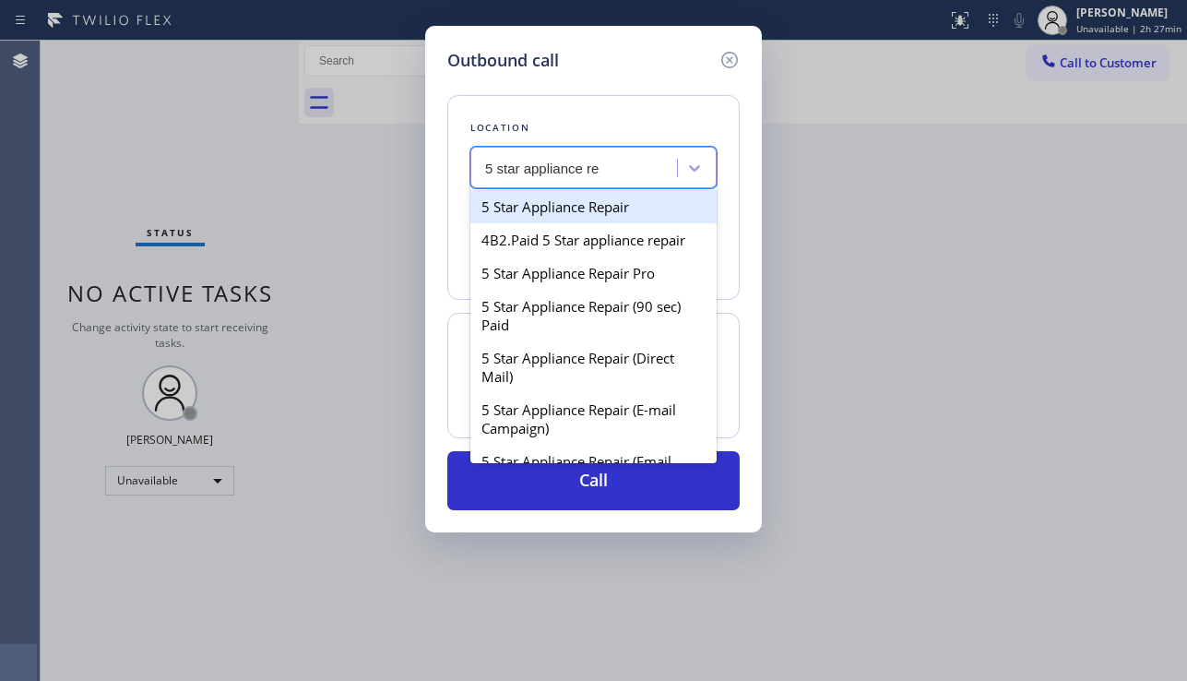
click at [593, 202] on div "5 Star Appliance Repair" at bounding box center [593, 206] width 246 height 33
type input "[PHONE_NUMBER]"
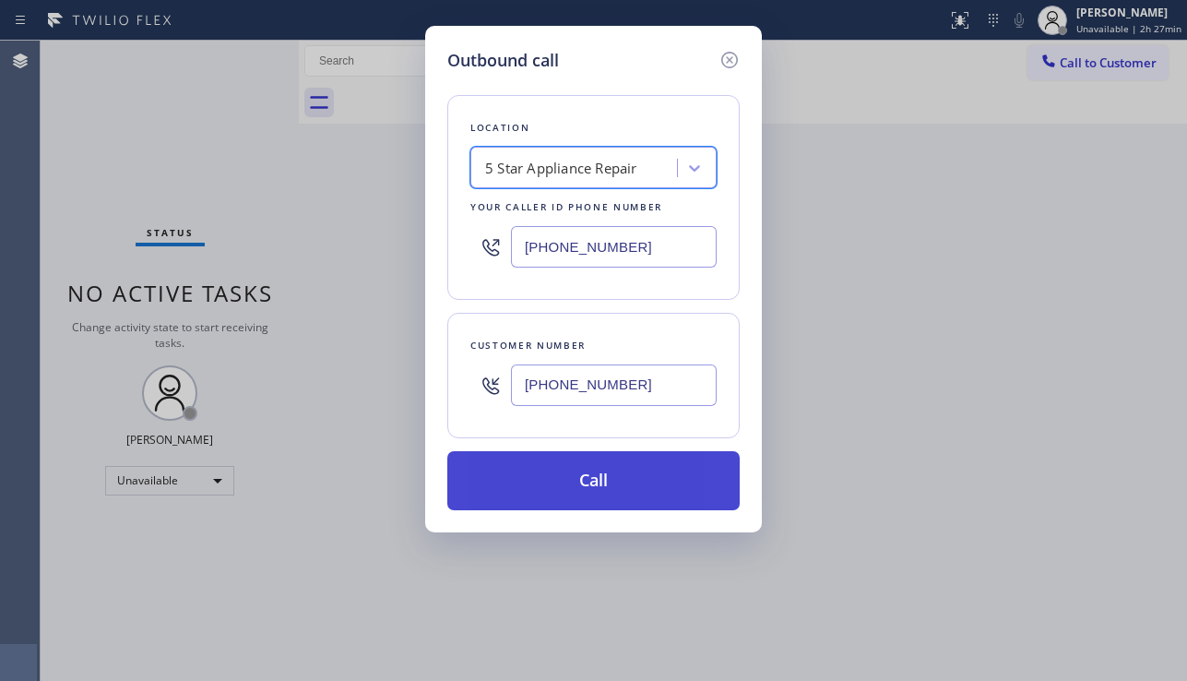
click at [587, 501] on button "Call" at bounding box center [593, 480] width 292 height 59
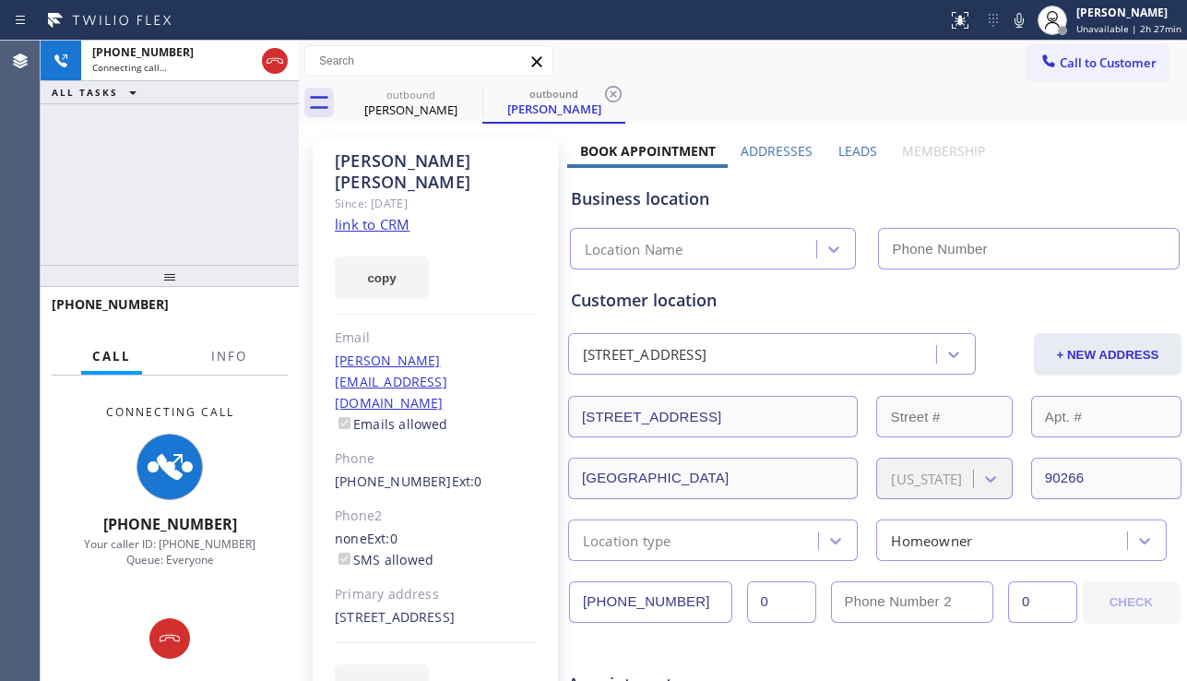
click at [143, 279] on div at bounding box center [170, 276] width 258 height 22
click at [852, 148] on label "Leads" at bounding box center [857, 151] width 39 height 18
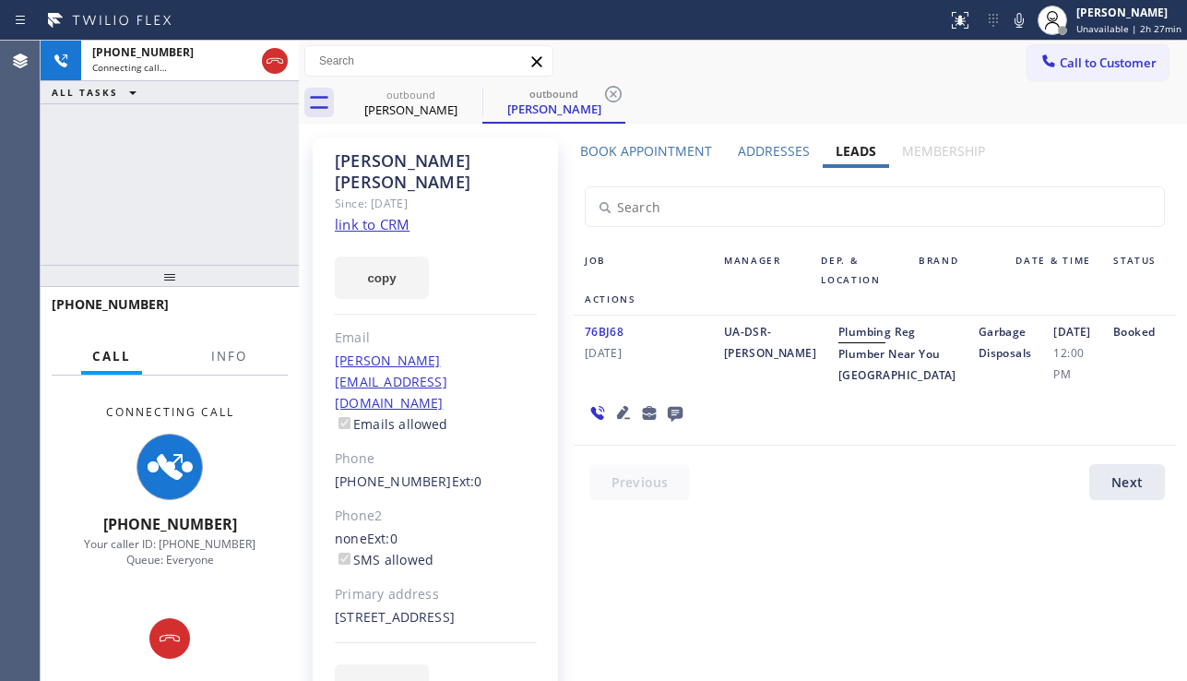
click at [673, 424] on icon at bounding box center [675, 412] width 22 height 23
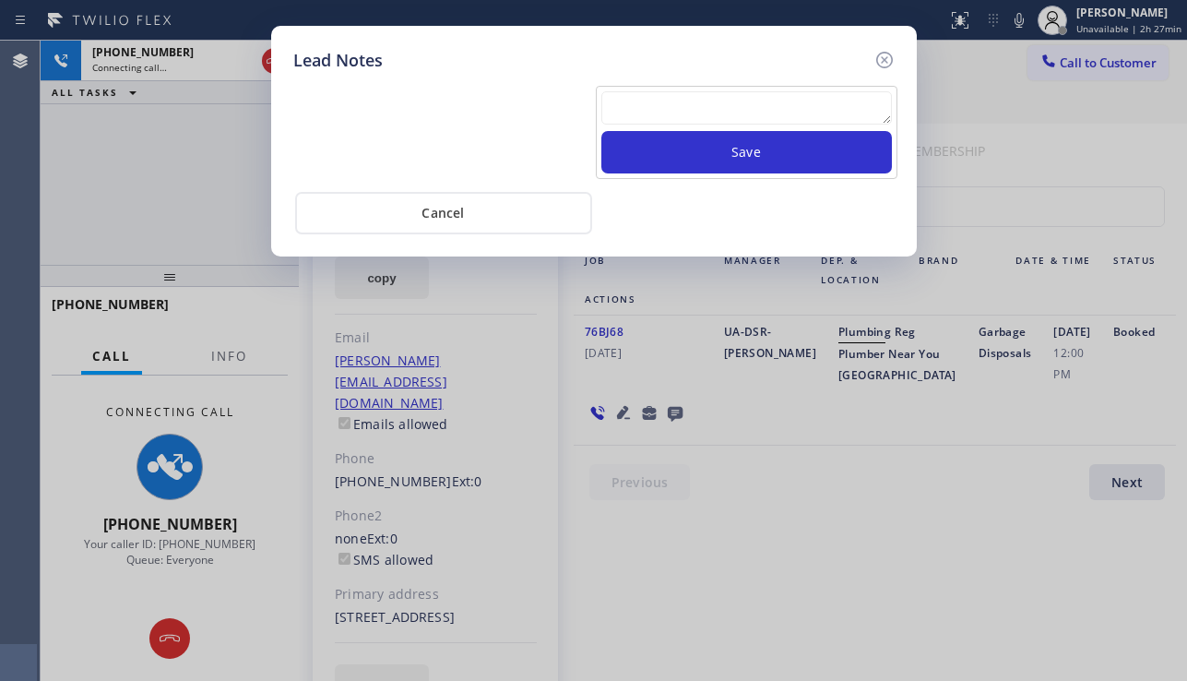
click at [682, 95] on textarea at bounding box center [746, 107] width 290 height 33
click at [659, 106] on textarea at bounding box center [746, 107] width 290 height 33
click at [796, 399] on div "Lead Notes Save Cancel" at bounding box center [593, 340] width 1187 height 681
click at [882, 64] on icon at bounding box center [884, 60] width 22 height 22
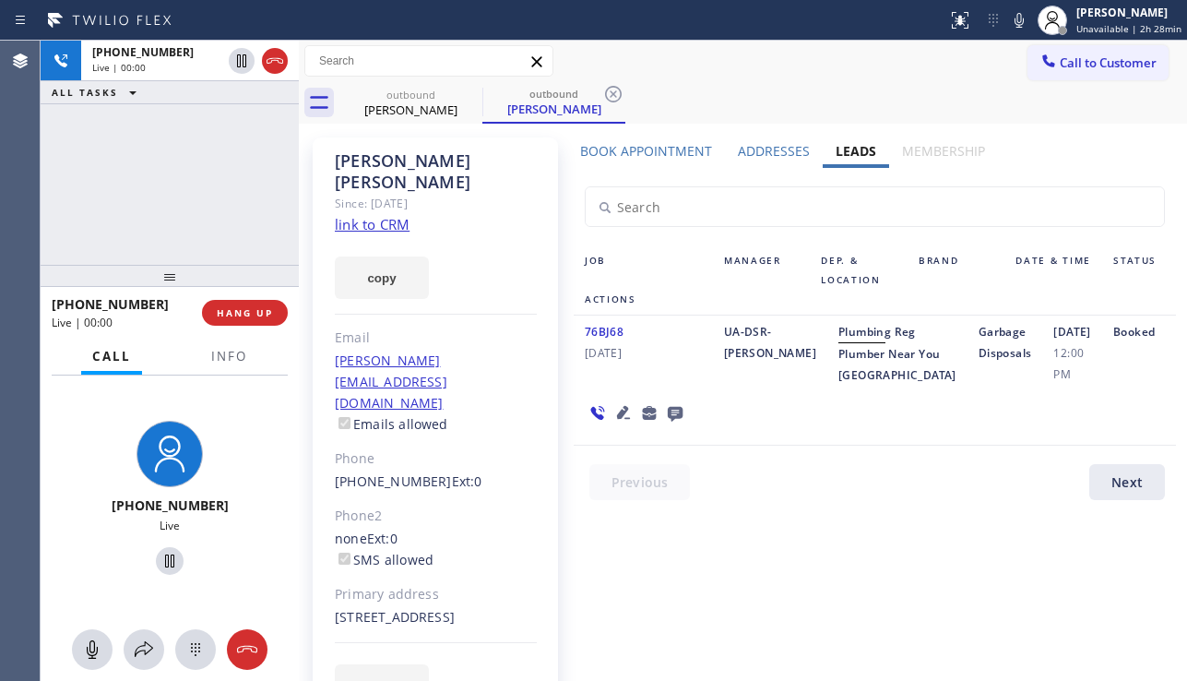
click at [1049, 385] on div "[DATE] 12:00 PM" at bounding box center [1072, 353] width 60 height 65
click at [267, 310] on span "HANG UP" at bounding box center [245, 312] width 56 height 13
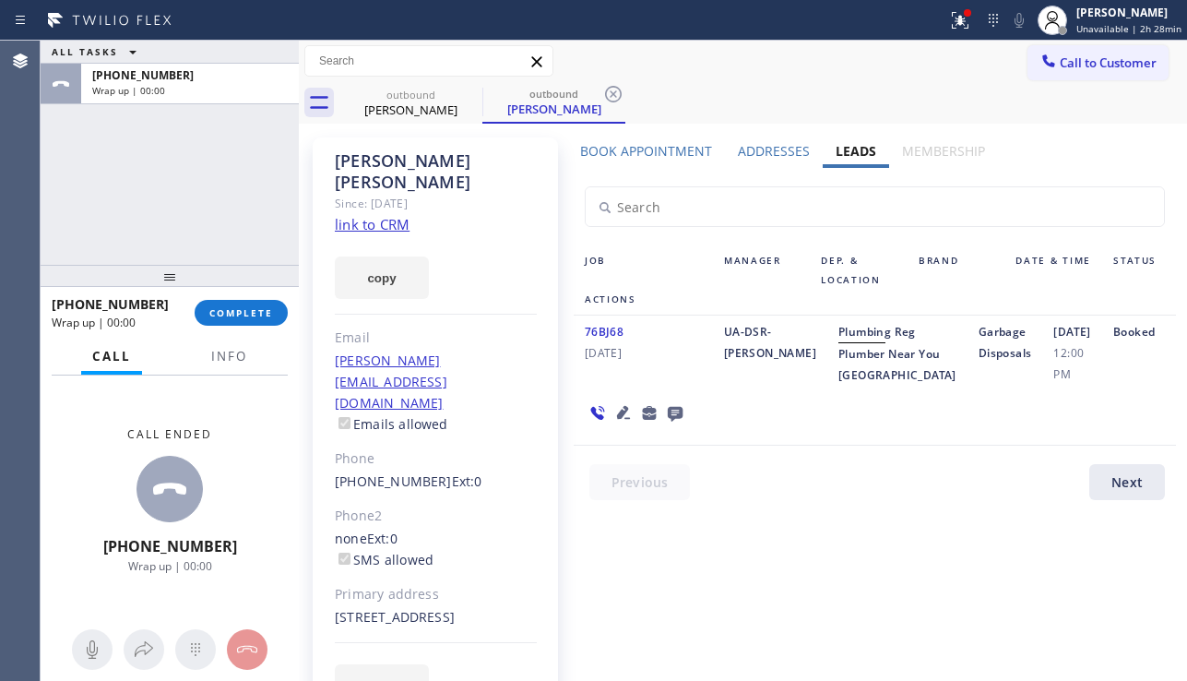
click at [673, 421] on icon at bounding box center [675, 414] width 15 height 15
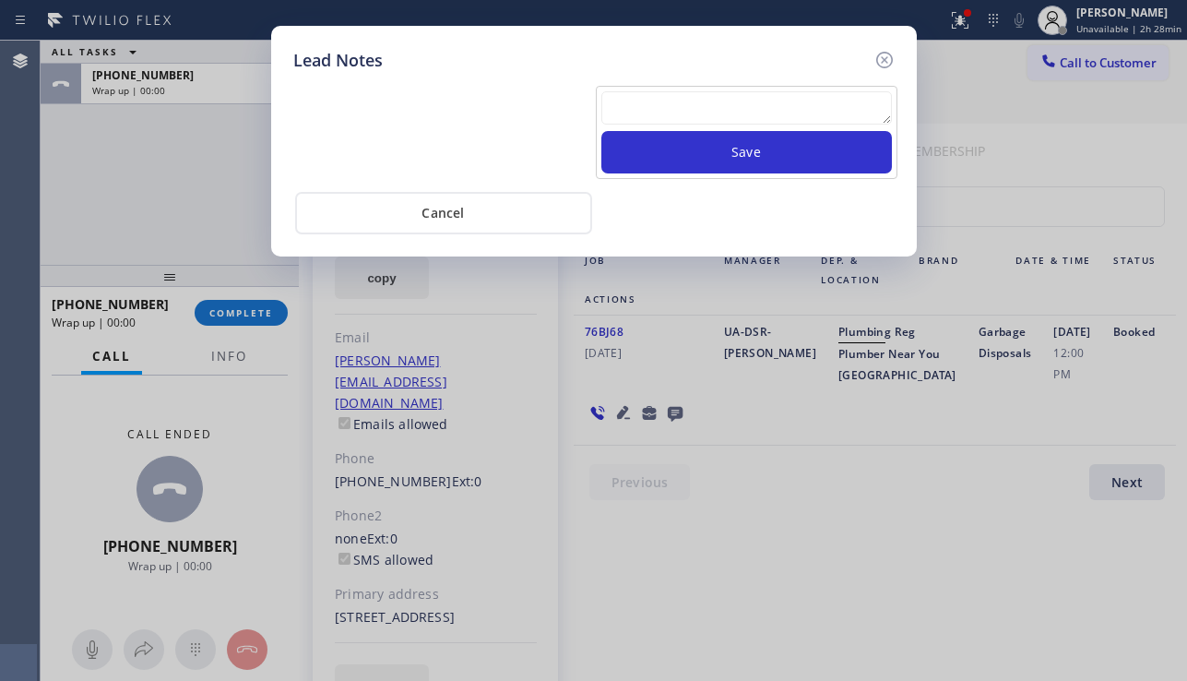
click at [693, 108] on textarea at bounding box center [746, 107] width 290 height 33
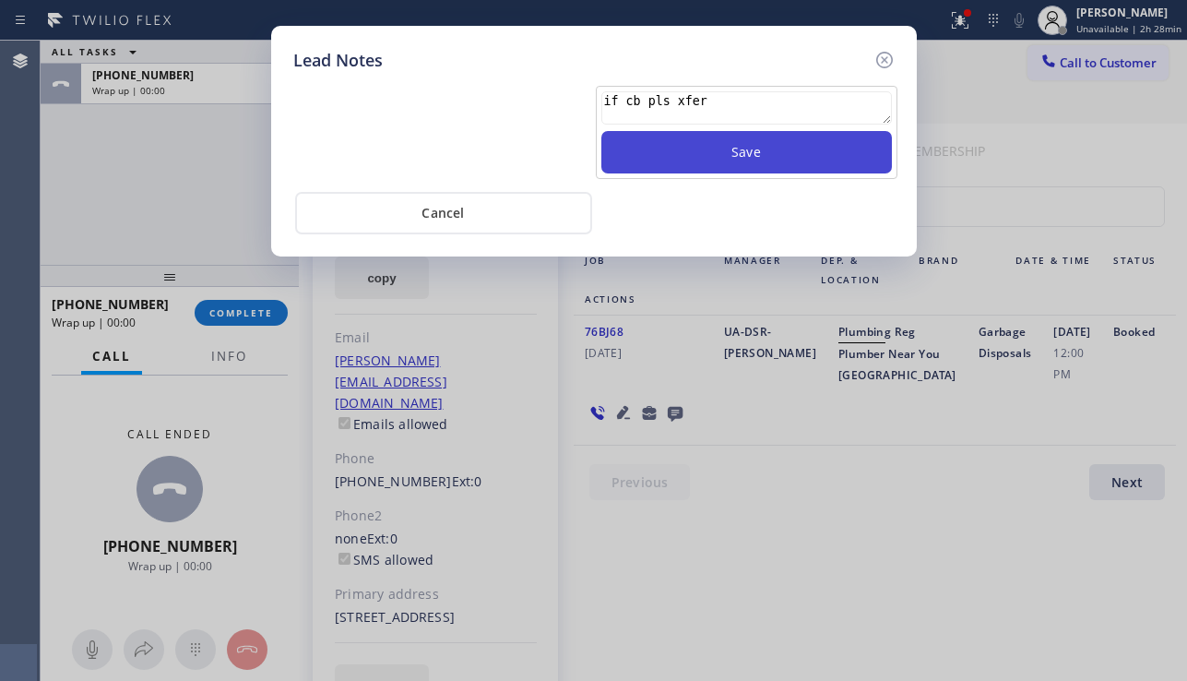
type textarea "if cb pls xfer"
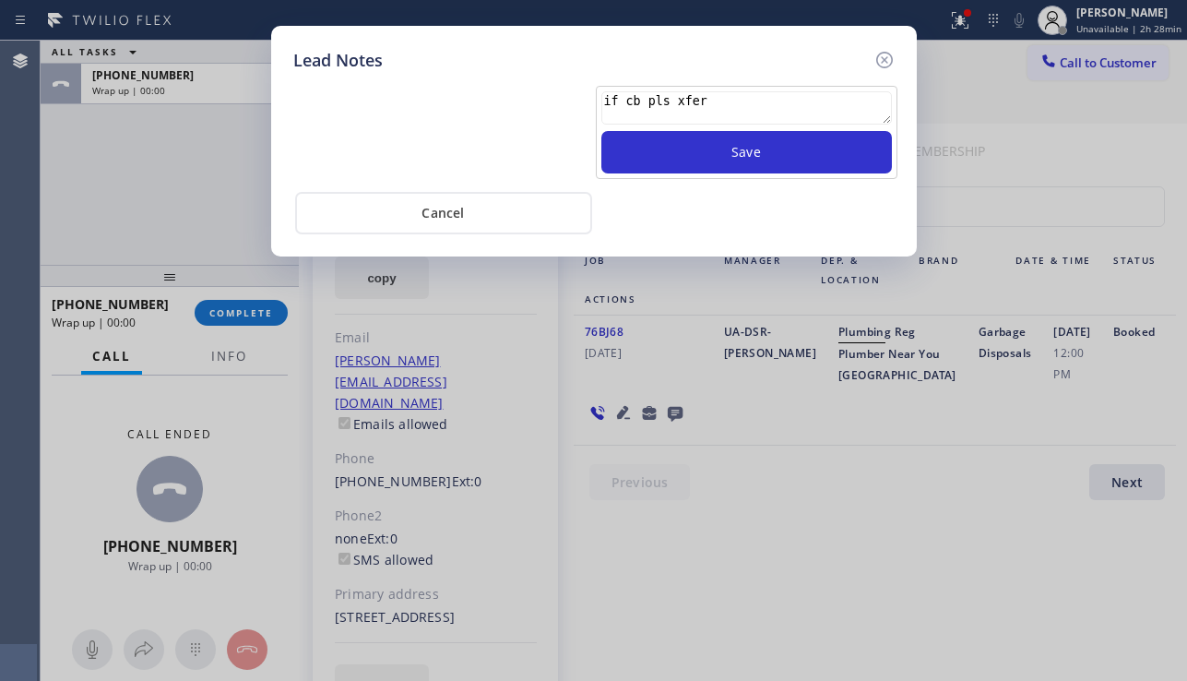
drag, startPoint x: 736, startPoint y: 144, endPoint x: 862, endPoint y: 111, distance: 130.6
click at [737, 146] on button "Save" at bounding box center [746, 152] width 290 height 42
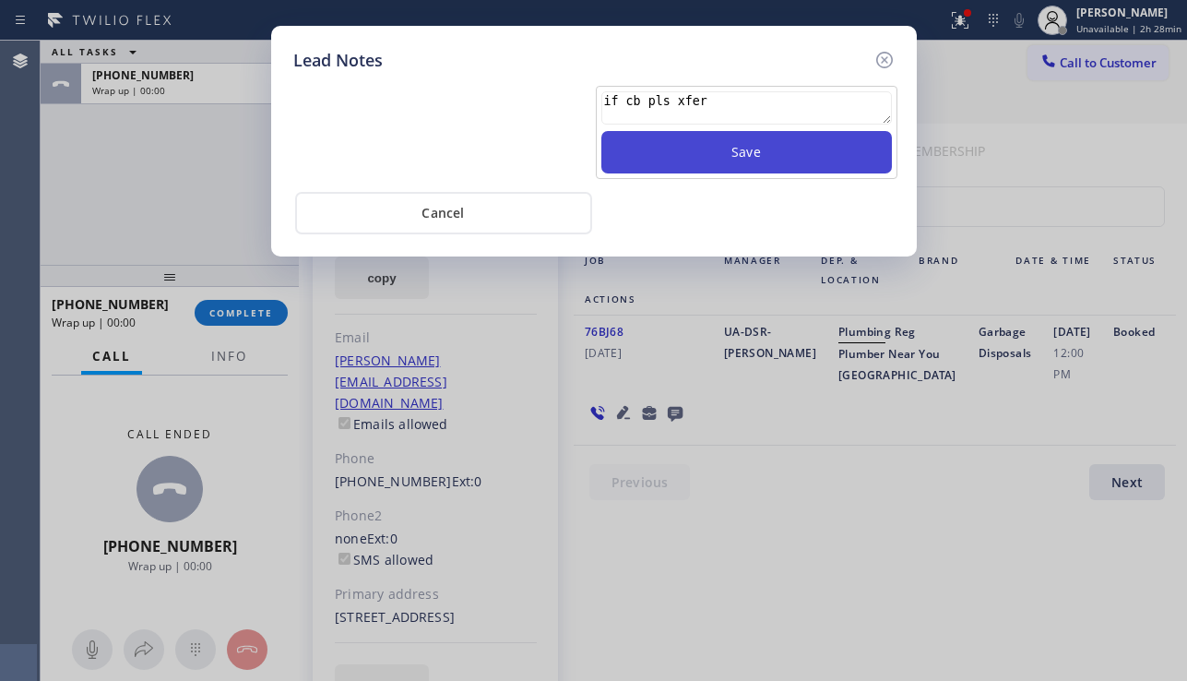
click at [747, 154] on button "Save" at bounding box center [746, 152] width 290 height 42
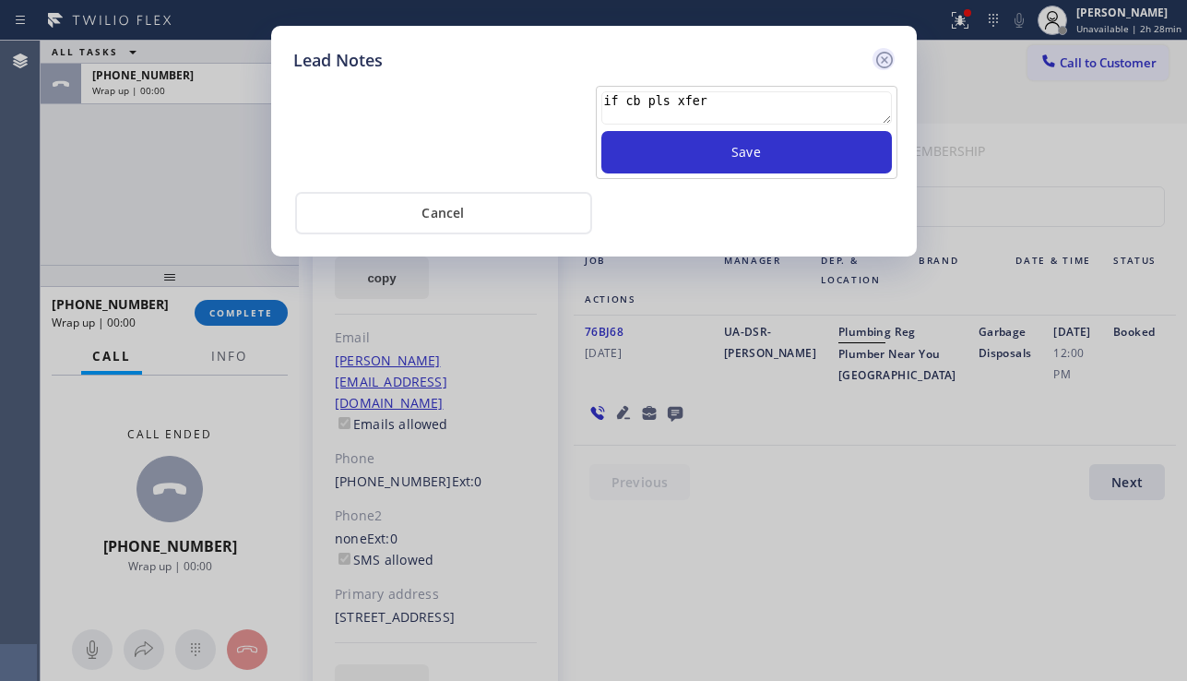
click at [883, 61] on icon at bounding box center [883, 60] width 17 height 17
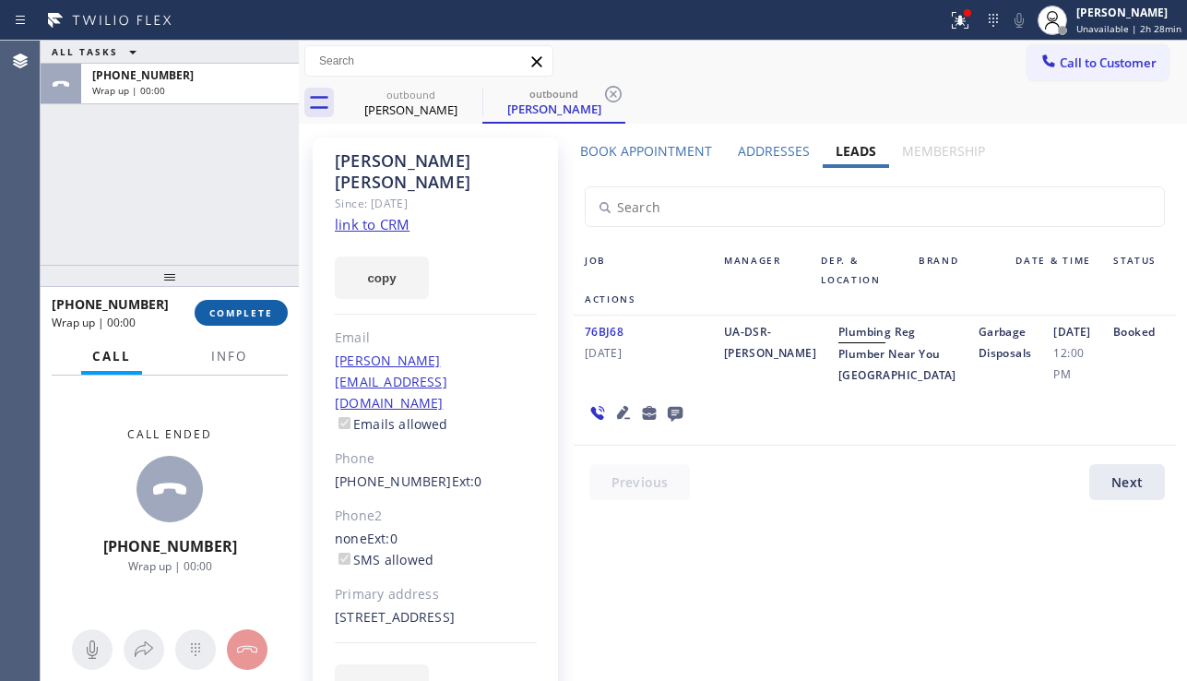
click at [243, 309] on span "COMPLETE" at bounding box center [241, 312] width 64 height 13
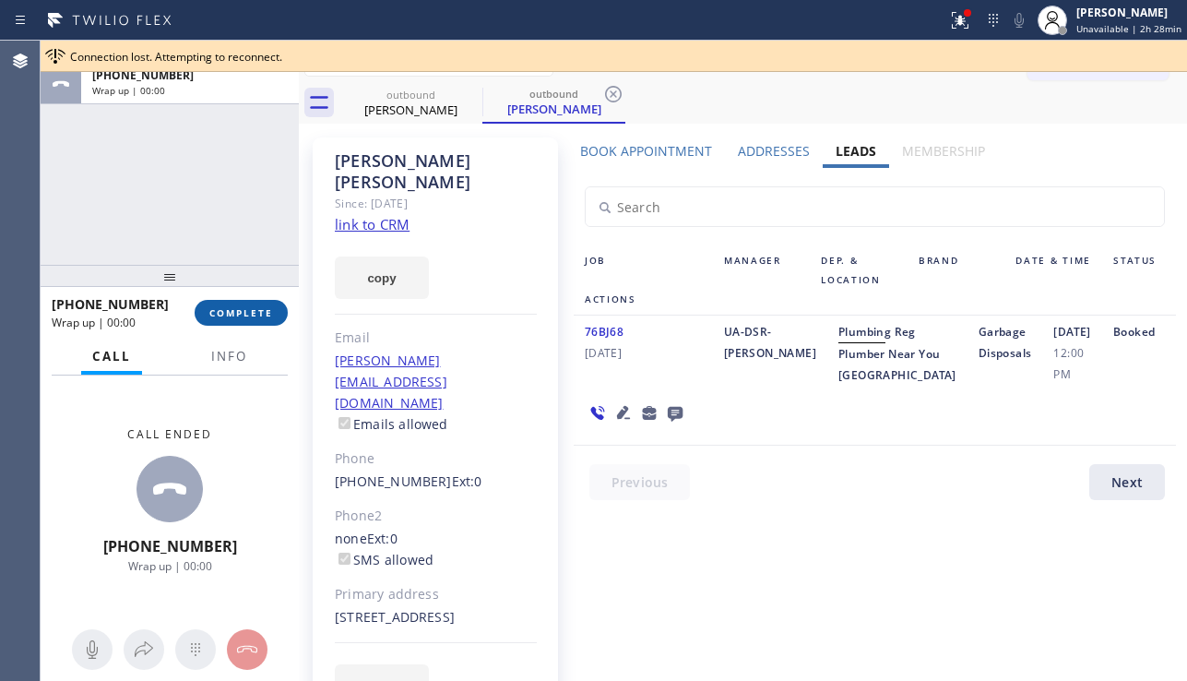
click at [234, 316] on span "COMPLETE" at bounding box center [241, 312] width 64 height 13
click at [243, 314] on span "COMPLETE" at bounding box center [241, 312] width 64 height 13
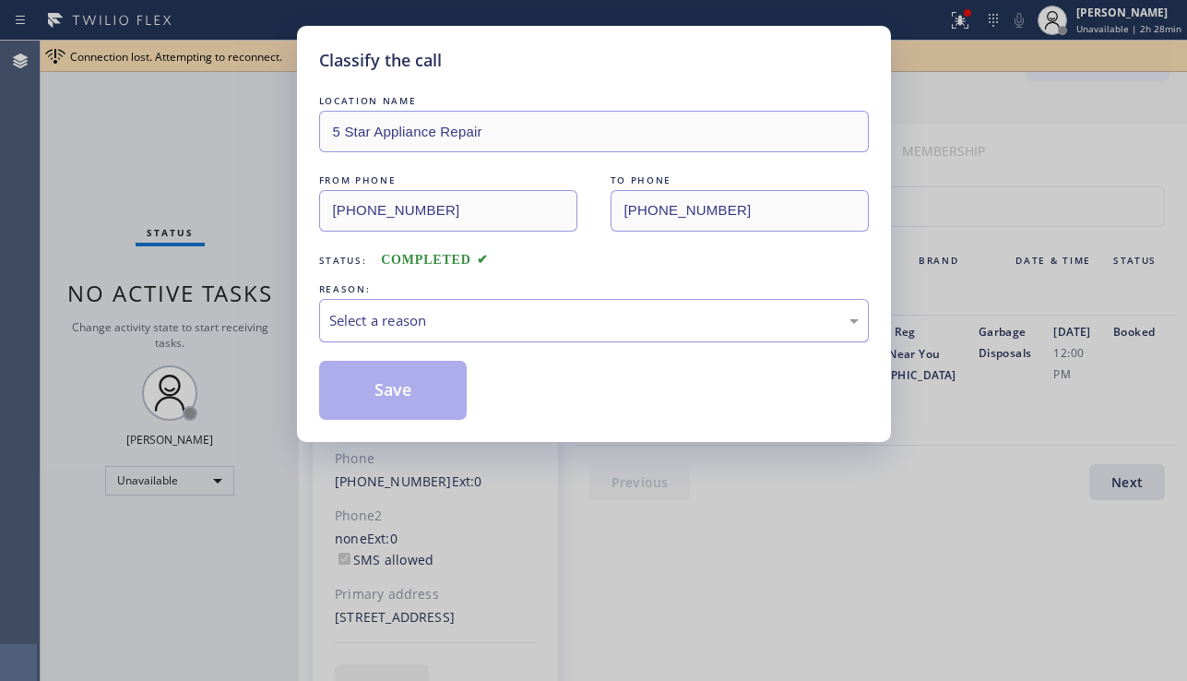
click at [456, 325] on div "Select a reason" at bounding box center [593, 320] width 529 height 21
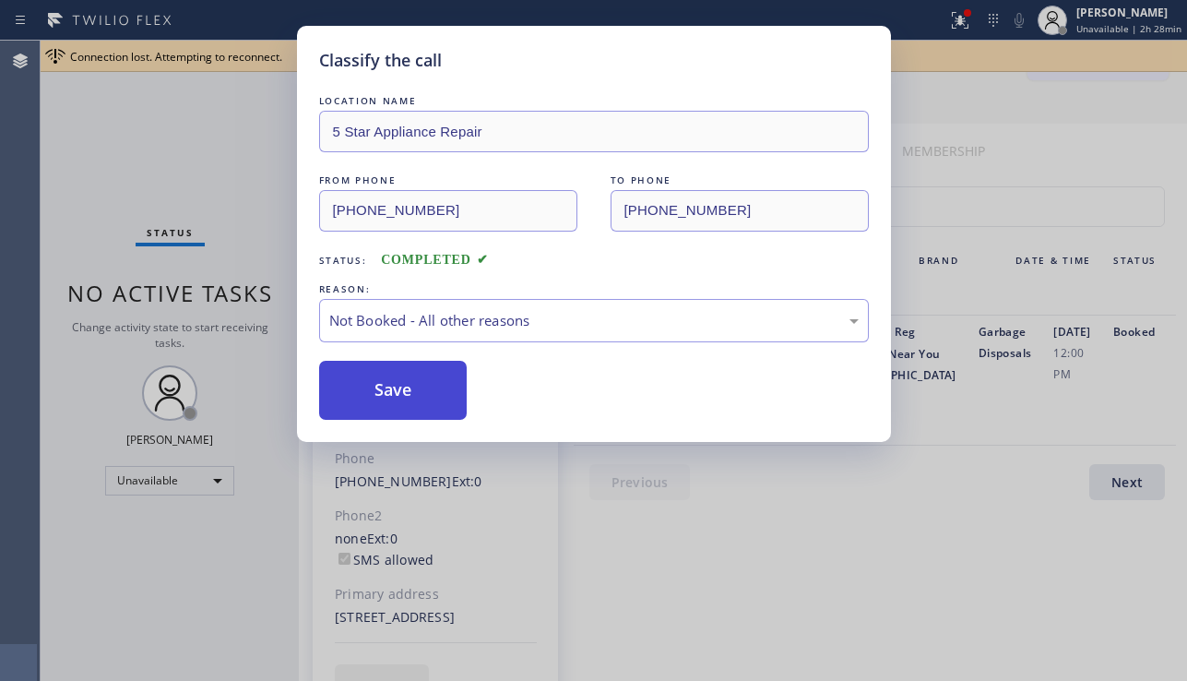
click at [397, 393] on button "Save" at bounding box center [393, 390] width 148 height 59
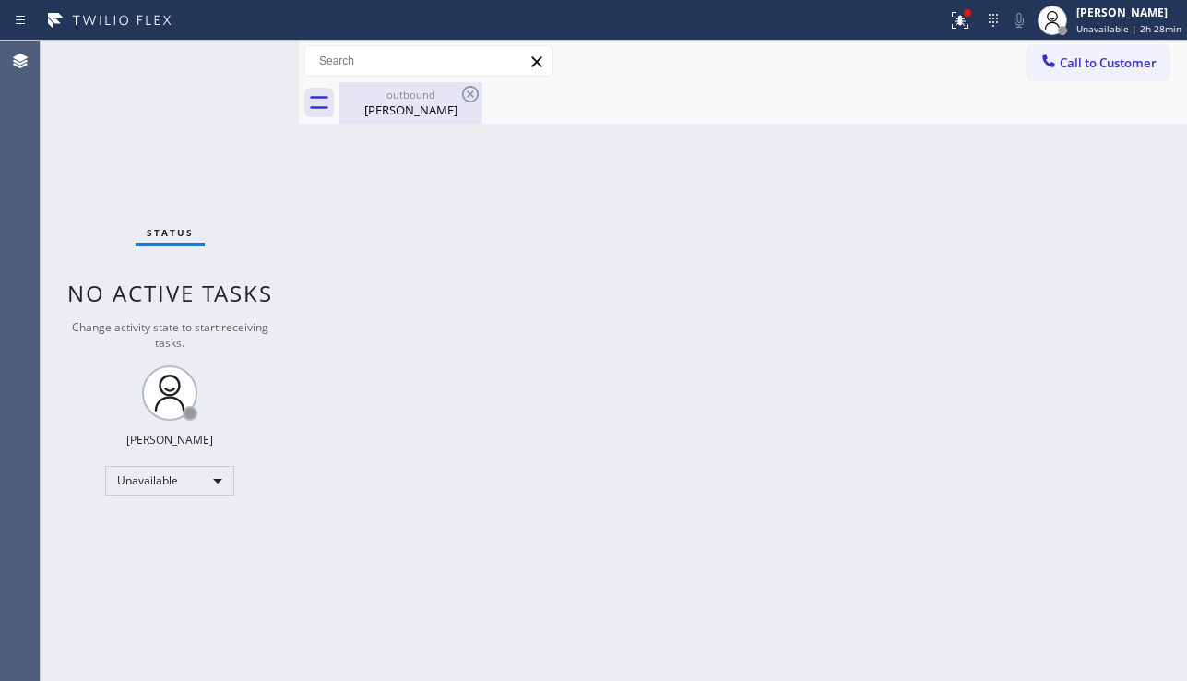
click at [385, 119] on div "outbound [PERSON_NAME]" at bounding box center [410, 102] width 139 height 41
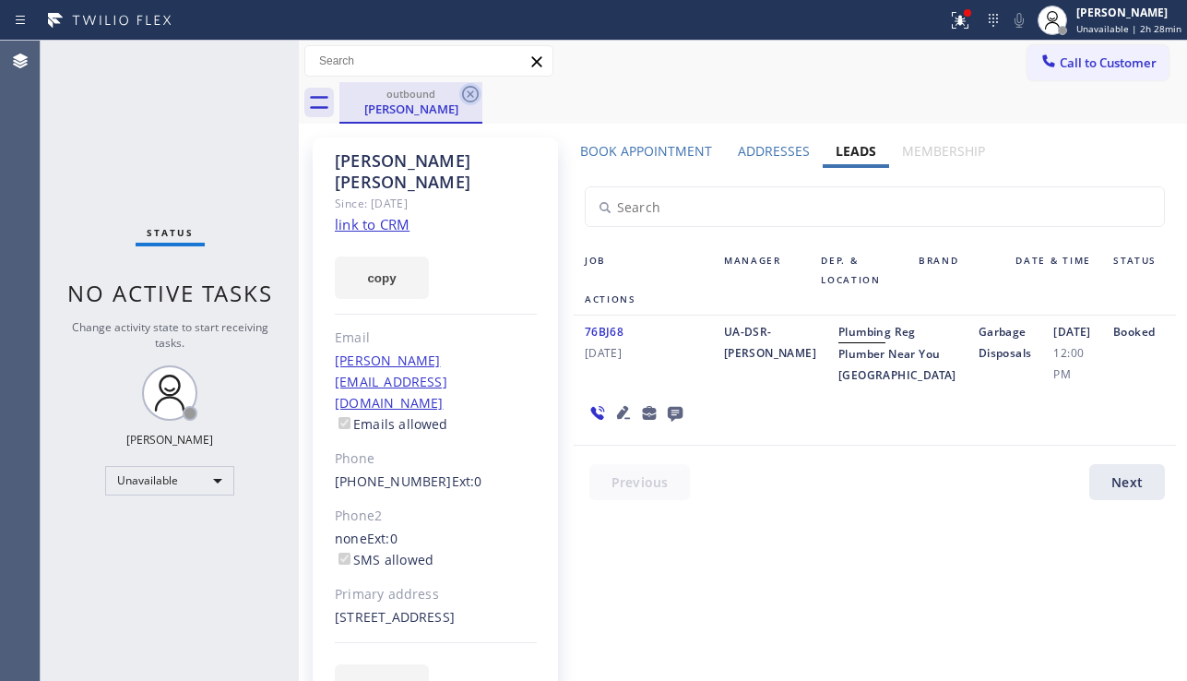
click at [478, 92] on icon at bounding box center [470, 94] width 17 height 17
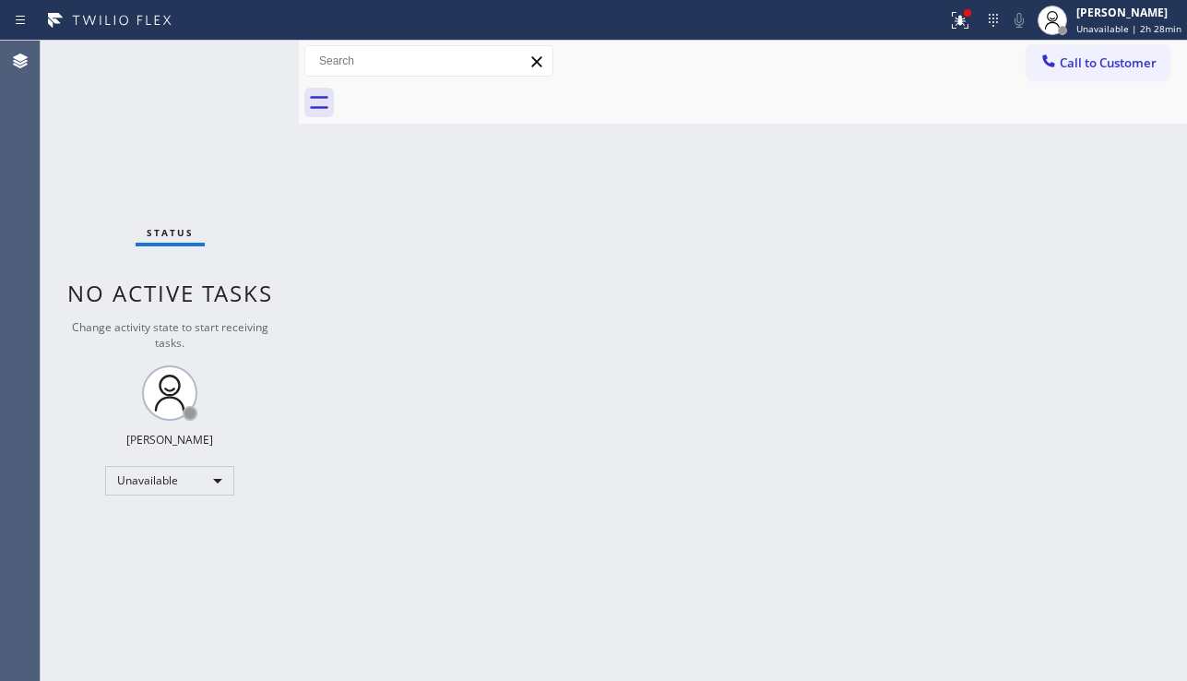
click at [458, 318] on div "Back to Dashboard Change Sender ID Customers Technicians Select a contact Outbo…" at bounding box center [743, 361] width 888 height 640
click at [1084, 433] on div "Back to Dashboard Change Sender ID Customers Technicians Select a contact Outbo…" at bounding box center [743, 361] width 888 height 640
click at [206, 487] on div "Unavailable" at bounding box center [169, 481] width 129 height 30
click at [178, 564] on li "Break" at bounding box center [168, 575] width 125 height 22
click at [383, 544] on div "Back to Dashboard Change Sender ID Customers Technicians Select a contact Outbo…" at bounding box center [743, 361] width 888 height 640
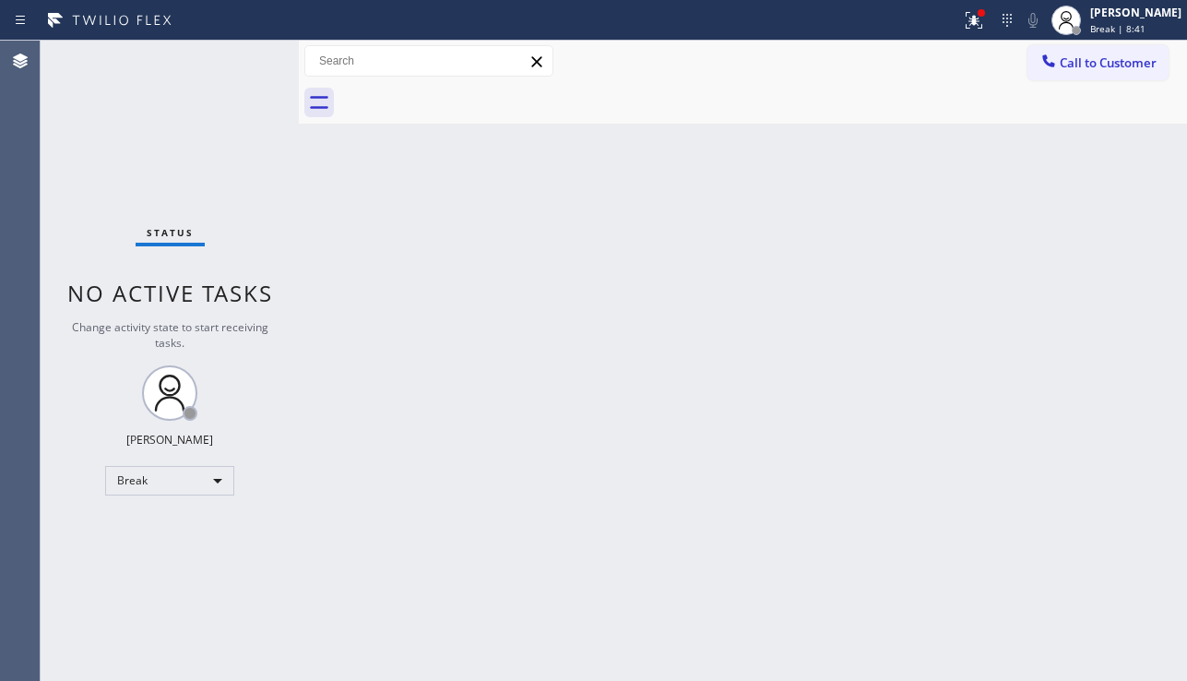
drag, startPoint x: 562, startPoint y: 562, endPoint x: 369, endPoint y: 585, distance: 194.1
click at [561, 561] on div "Back to Dashboard Change Sender ID Customers Technicians Select a contact Outbo…" at bounding box center [743, 361] width 888 height 640
click at [189, 487] on div "Break" at bounding box center [169, 481] width 129 height 30
click at [188, 548] on li "Unavailable" at bounding box center [168, 552] width 125 height 22
click at [409, 545] on div "Back to Dashboard Change Sender ID Customers Technicians Select a contact Outbo…" at bounding box center [743, 361] width 888 height 640
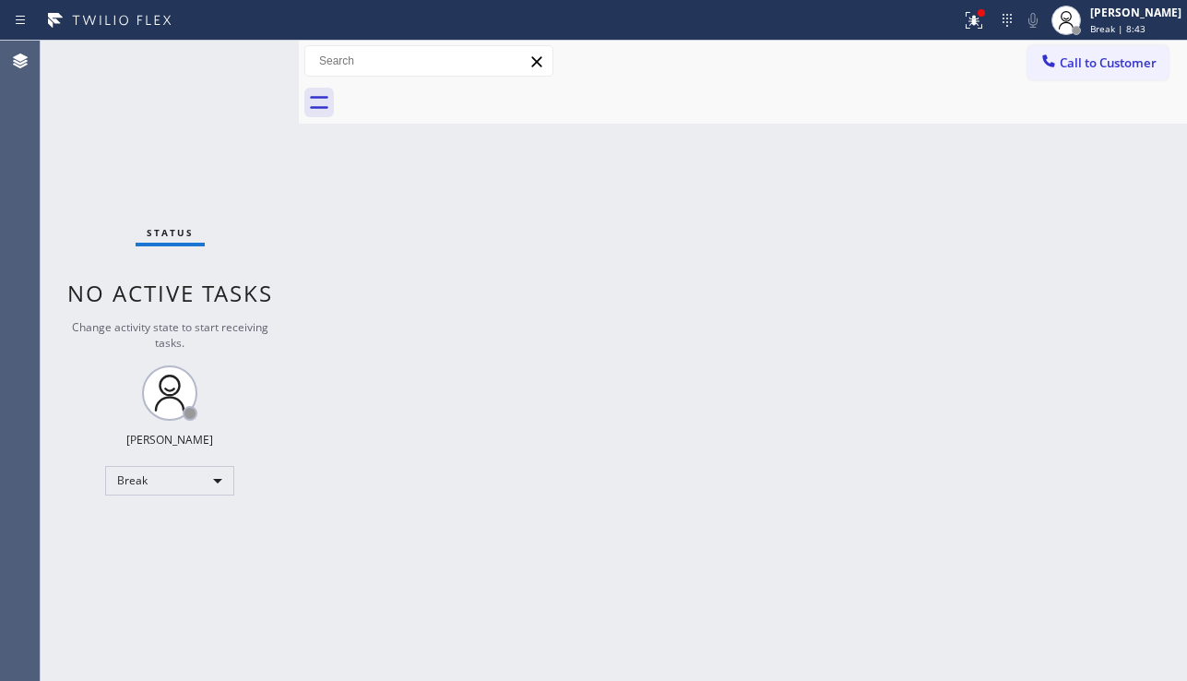
click at [409, 545] on div "Back to Dashboard Change Sender ID Customers Technicians Select a contact Outbo…" at bounding box center [743, 361] width 888 height 640
click at [514, 511] on div "Back to Dashboard Change Sender ID Customers Technicians Select a contact Outbo…" at bounding box center [743, 361] width 888 height 640
click at [963, 19] on icon at bounding box center [974, 20] width 22 height 22
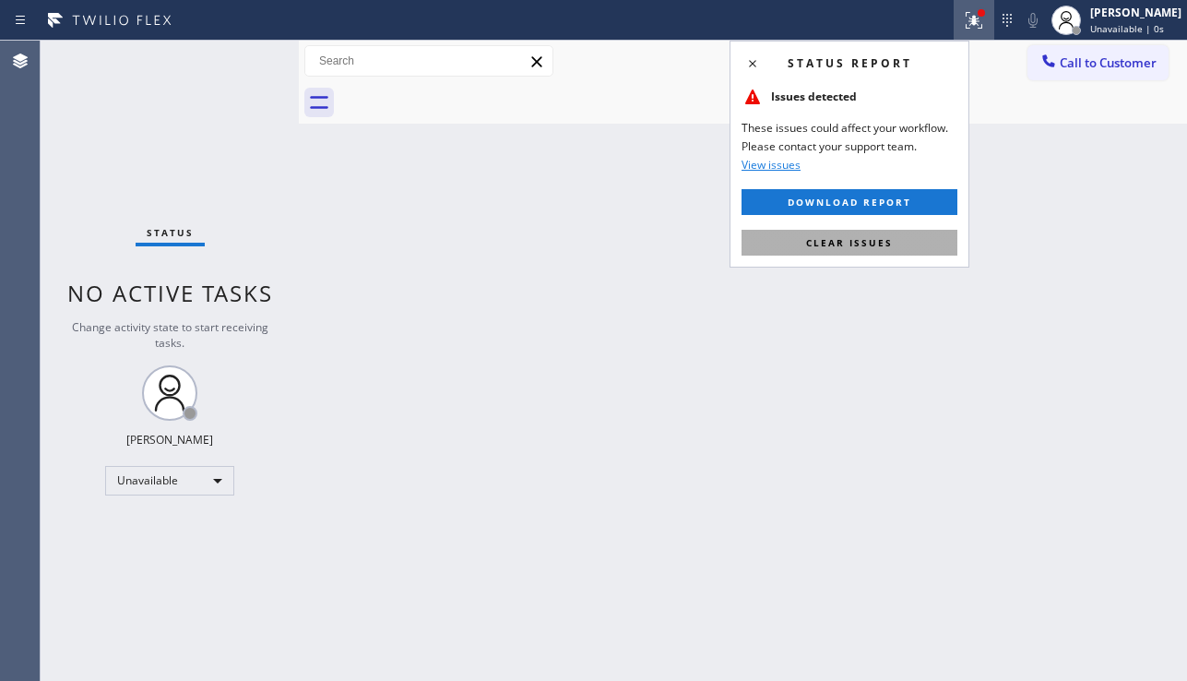
click at [849, 238] on span "Clear issues" at bounding box center [849, 242] width 87 height 13
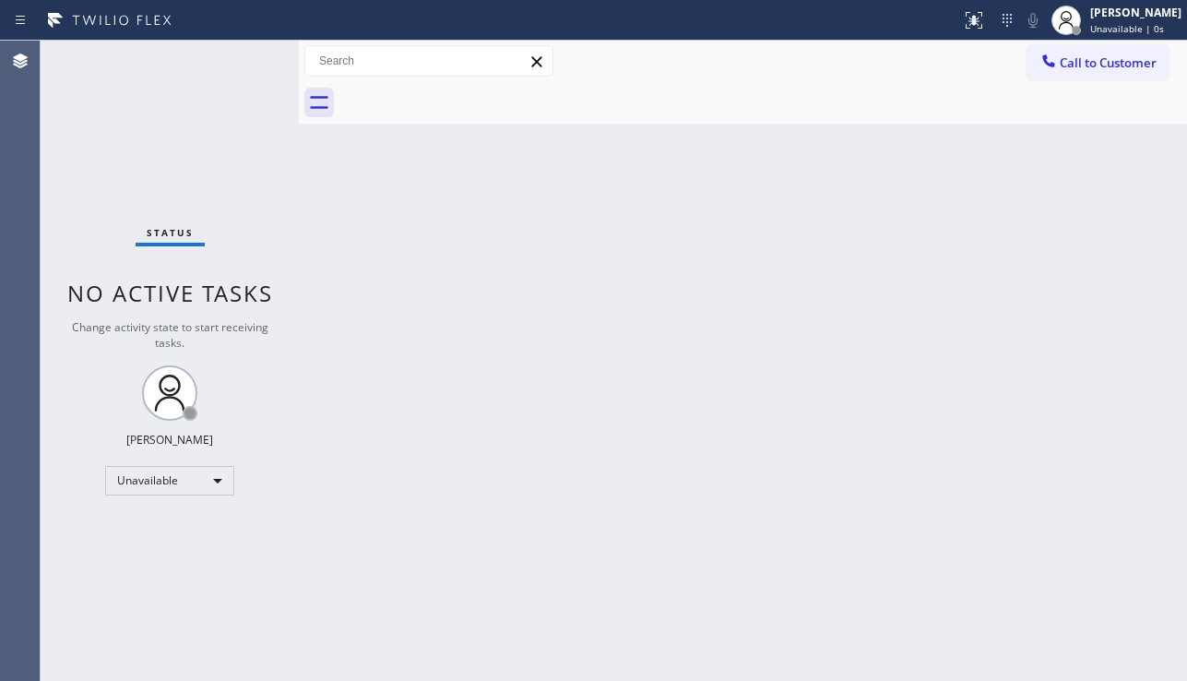
click at [728, 279] on div "Back to Dashboard Change Sender ID Customers Technicians Select a contact Outbo…" at bounding box center [743, 361] width 888 height 640
click at [600, 433] on div "Back to Dashboard Change Sender ID Customers Technicians Select a contact Outbo…" at bounding box center [743, 361] width 888 height 640
click at [1084, 471] on div "Back to Dashboard Change Sender ID Customers Technicians Select a contact Outbo…" at bounding box center [743, 361] width 888 height 640
click at [821, 409] on div "Back to Dashboard Change Sender ID Customers Technicians Select a contact Outbo…" at bounding box center [743, 361] width 888 height 640
click at [1047, 71] on div at bounding box center [1048, 63] width 22 height 22
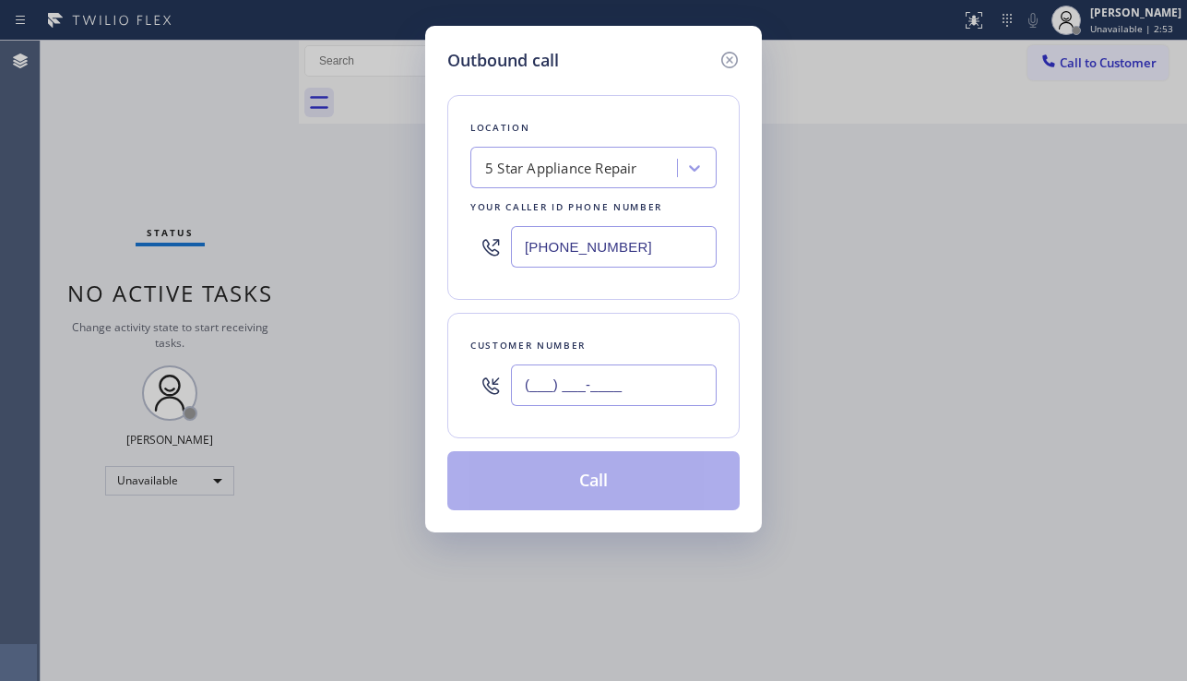
click at [566, 394] on input "(___) ___-____" at bounding box center [614, 384] width 206 height 41
paste input "714) 833-8719"
type input "[PHONE_NUMBER]"
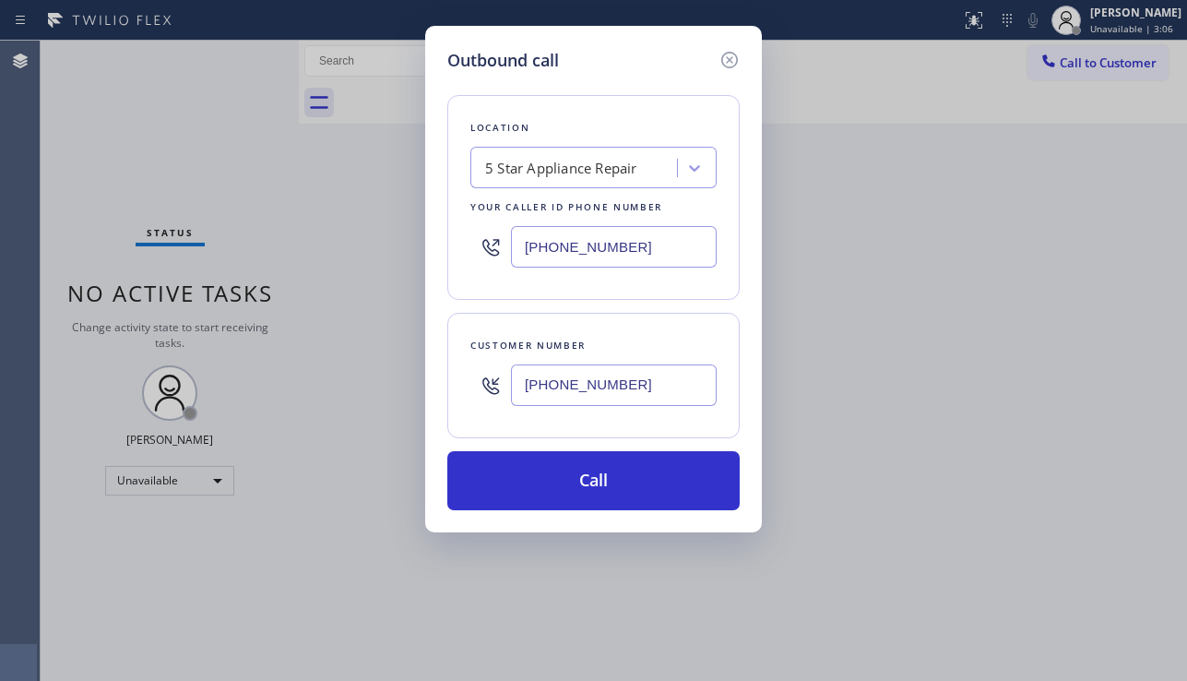
drag, startPoint x: 1158, startPoint y: 456, endPoint x: 1098, endPoint y: 437, distance: 62.7
click at [1158, 456] on div "Outbound call Location 5 Star Appliance Repair Your caller id phone number [PHO…" at bounding box center [593, 340] width 1187 height 681
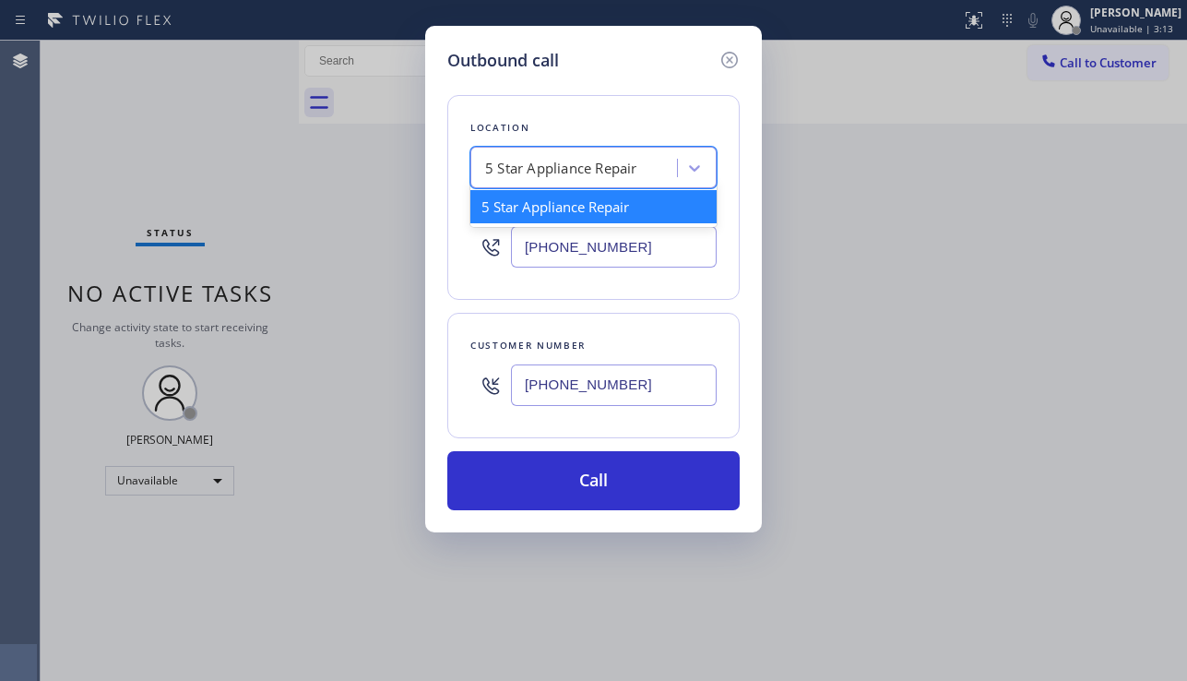
click at [505, 173] on div "5 Star Appliance Repair" at bounding box center [561, 168] width 152 height 21
paste input "Oasis Plumbers [GEOGRAPHIC_DATA]"
type input "Oasis Plumbers [GEOGRAPHIC_DATA]"
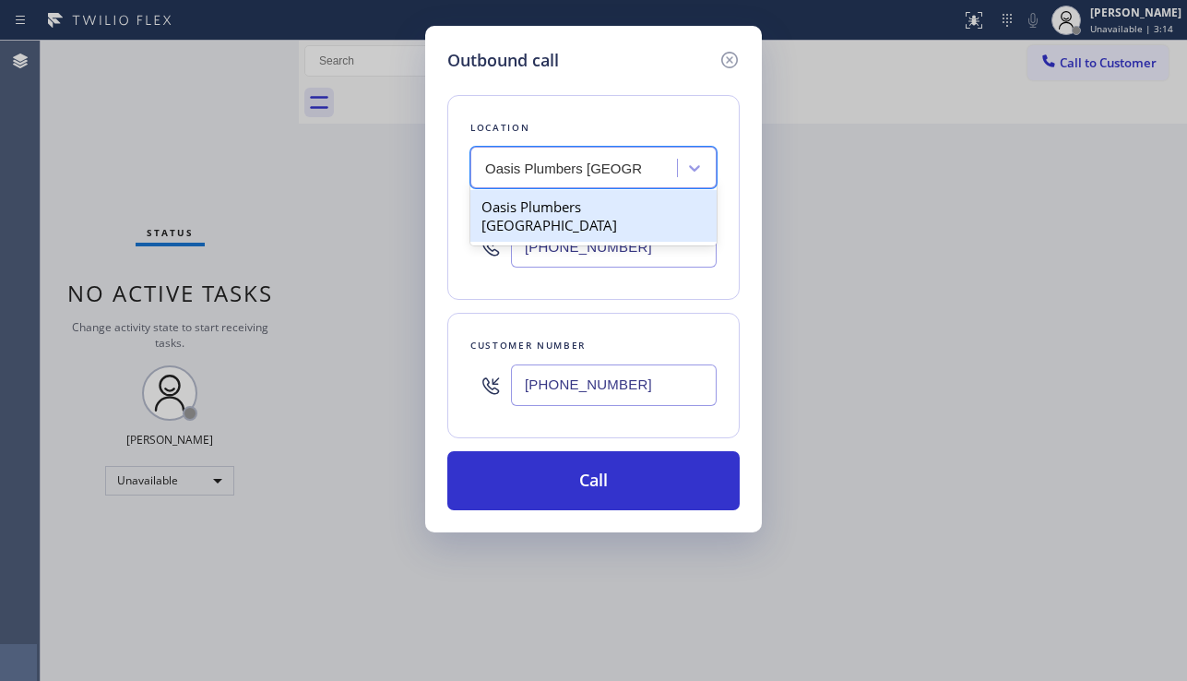
click at [587, 211] on div "Oasis Plumbers [GEOGRAPHIC_DATA]" at bounding box center [593, 216] width 246 height 52
type input "[PHONE_NUMBER]"
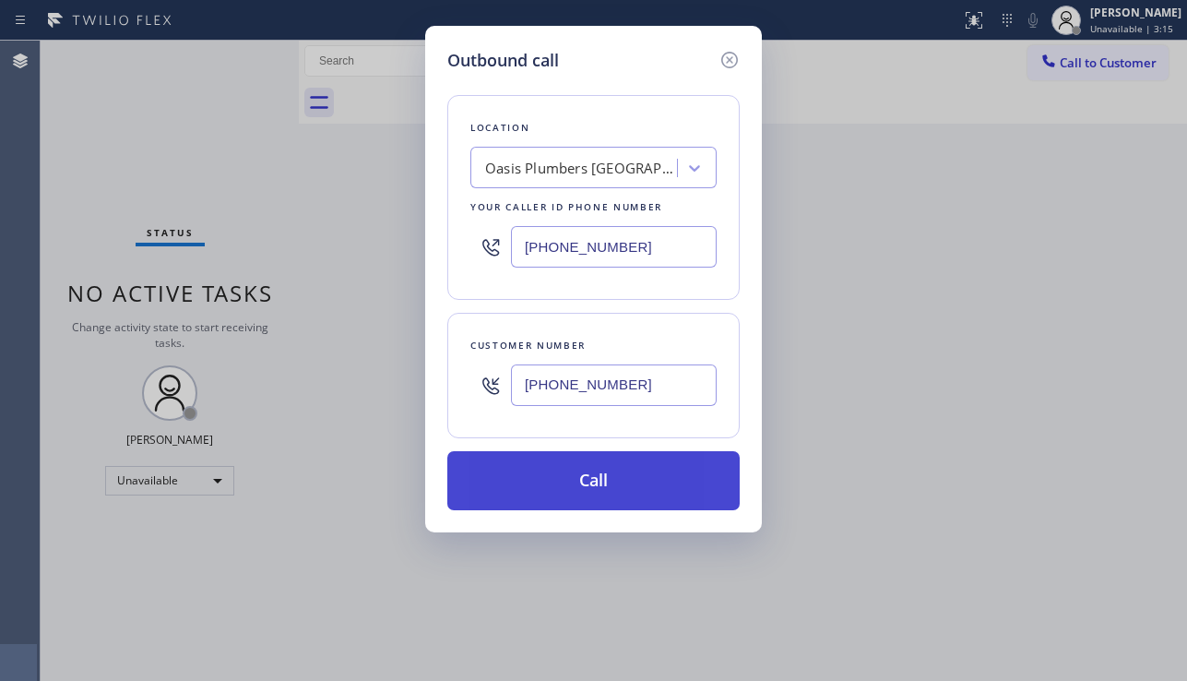
click at [570, 479] on button "Call" at bounding box center [593, 480] width 292 height 59
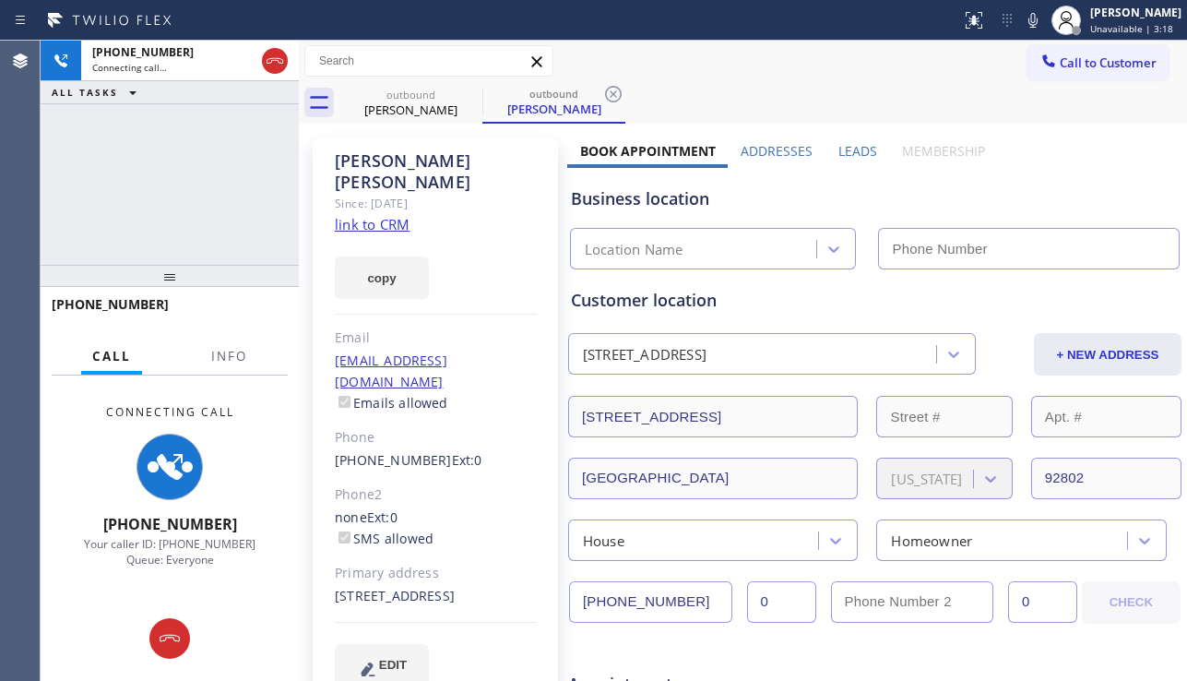
click at [842, 151] on label "Leads" at bounding box center [857, 151] width 39 height 18
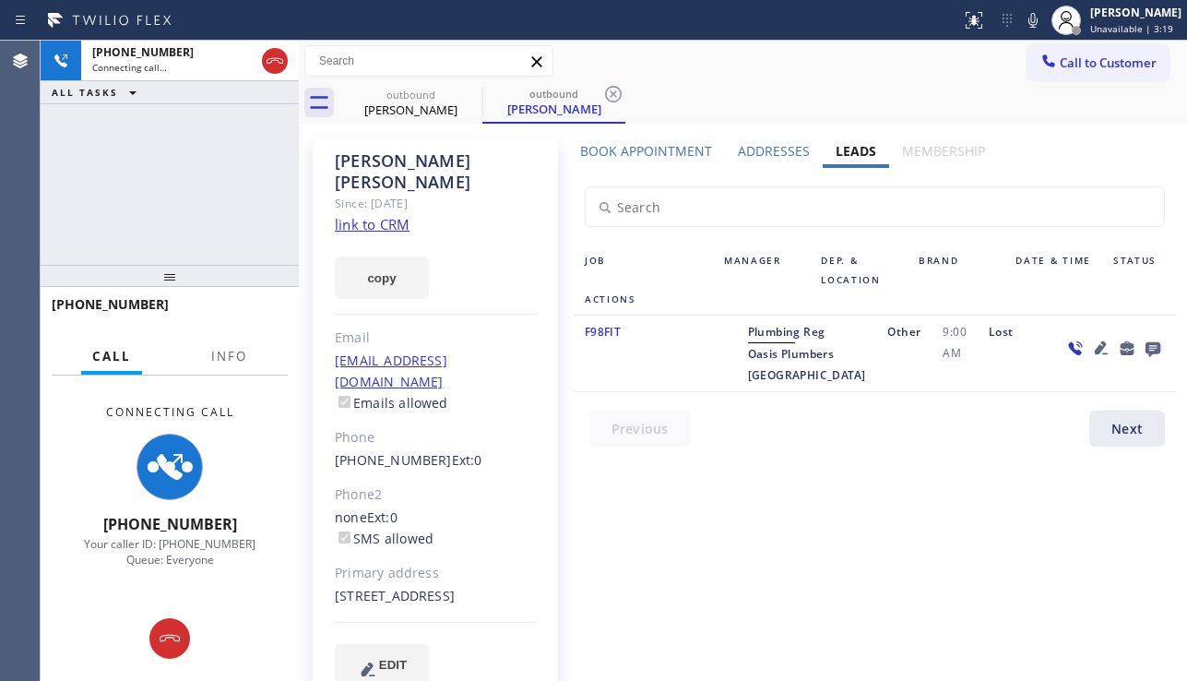
click at [1090, 344] on icon at bounding box center [1101, 348] width 22 height 22
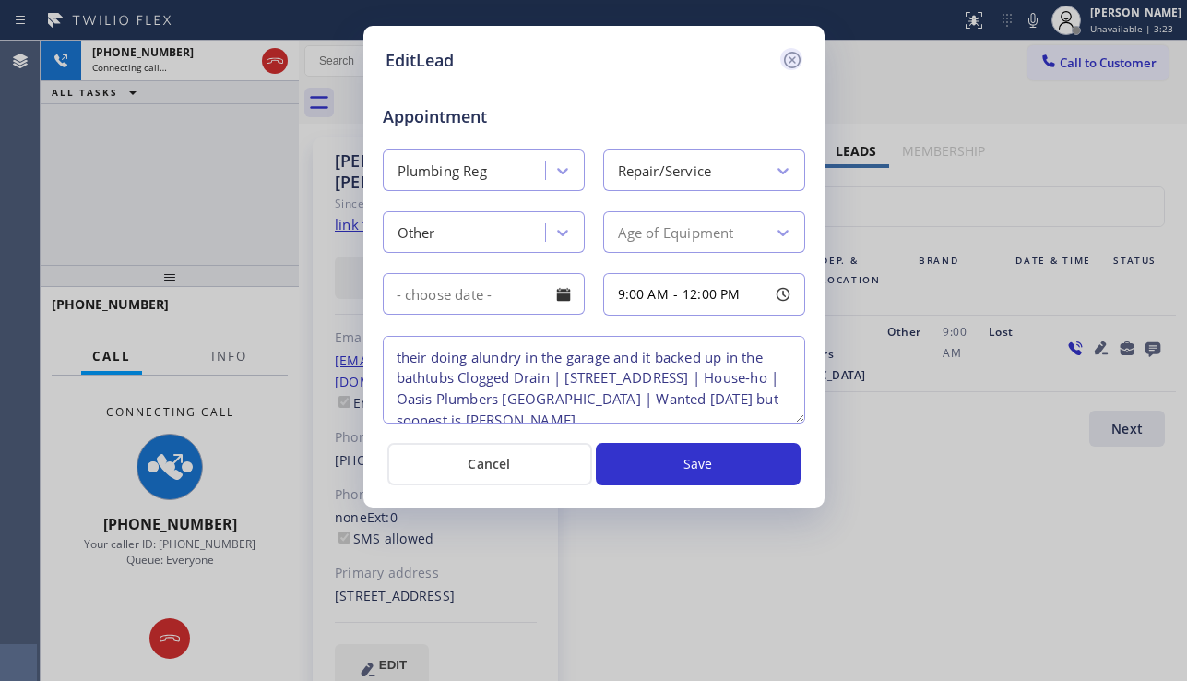
click at [793, 57] on icon at bounding box center [792, 60] width 22 height 22
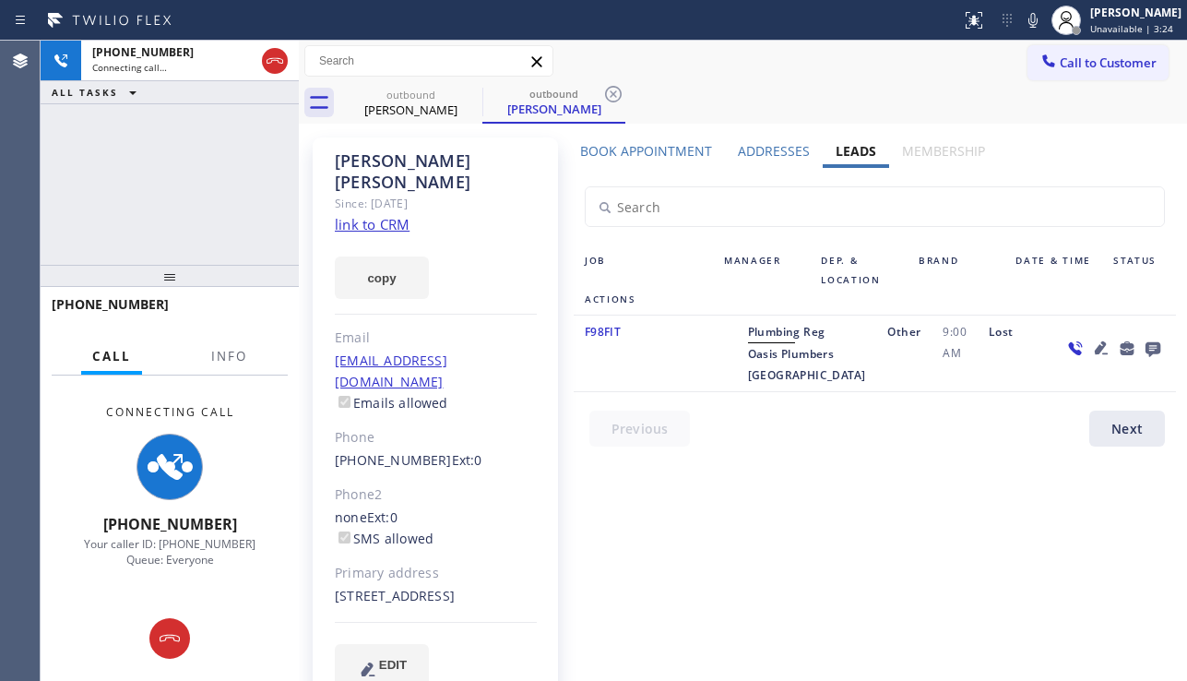
click at [1095, 346] on icon at bounding box center [1101, 347] width 13 height 13
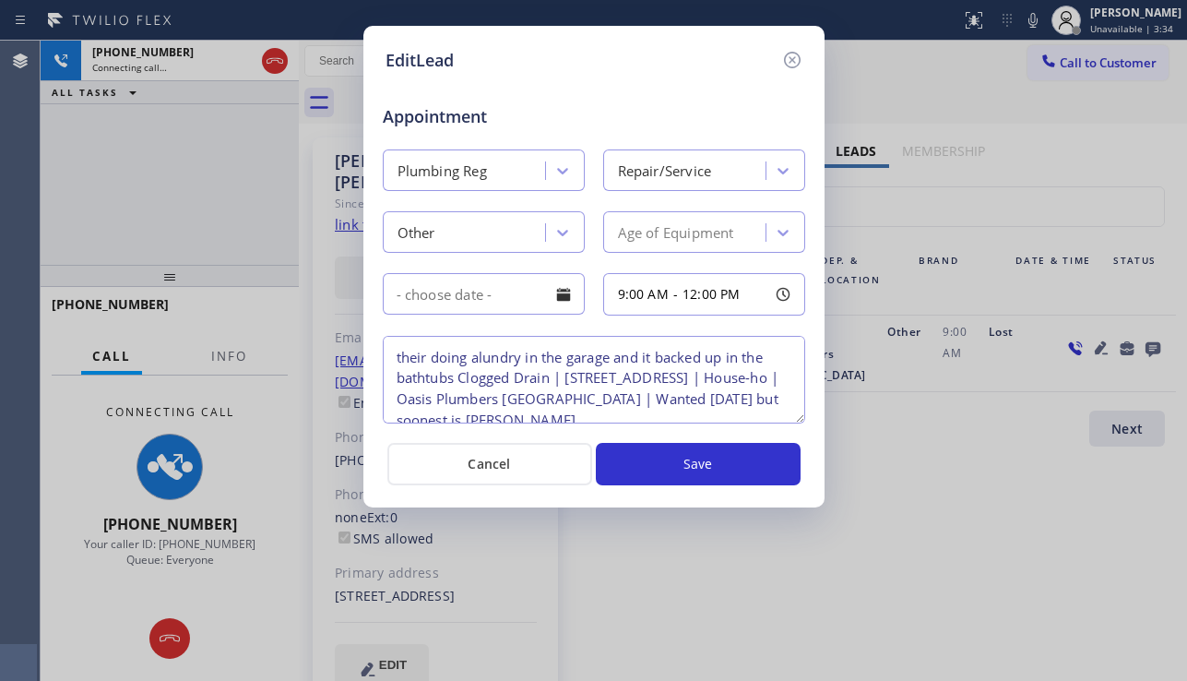
click at [554, 376] on textarea "their doing alundry in the garage and it backed up in the bathtubs Clogged Drai…" at bounding box center [594, 380] width 422 height 88
click at [560, 383] on textarea "their doing alundry in the garage and it backed up in the bathtubs Clogged Drai…" at bounding box center [594, 380] width 422 height 88
click at [567, 379] on textarea "their doing alundry in the garage and it backed up in the bathtubs Clogged Drai…" at bounding box center [594, 380] width 422 height 88
click at [559, 381] on textarea "their doing alundry in the garage and it backed up in the bathtubs Clogged Drai…" at bounding box center [594, 380] width 422 height 88
click at [565, 379] on textarea "their doing alundry in the garage and it backed up in the bathtubs Clogged Drai…" at bounding box center [594, 380] width 422 height 88
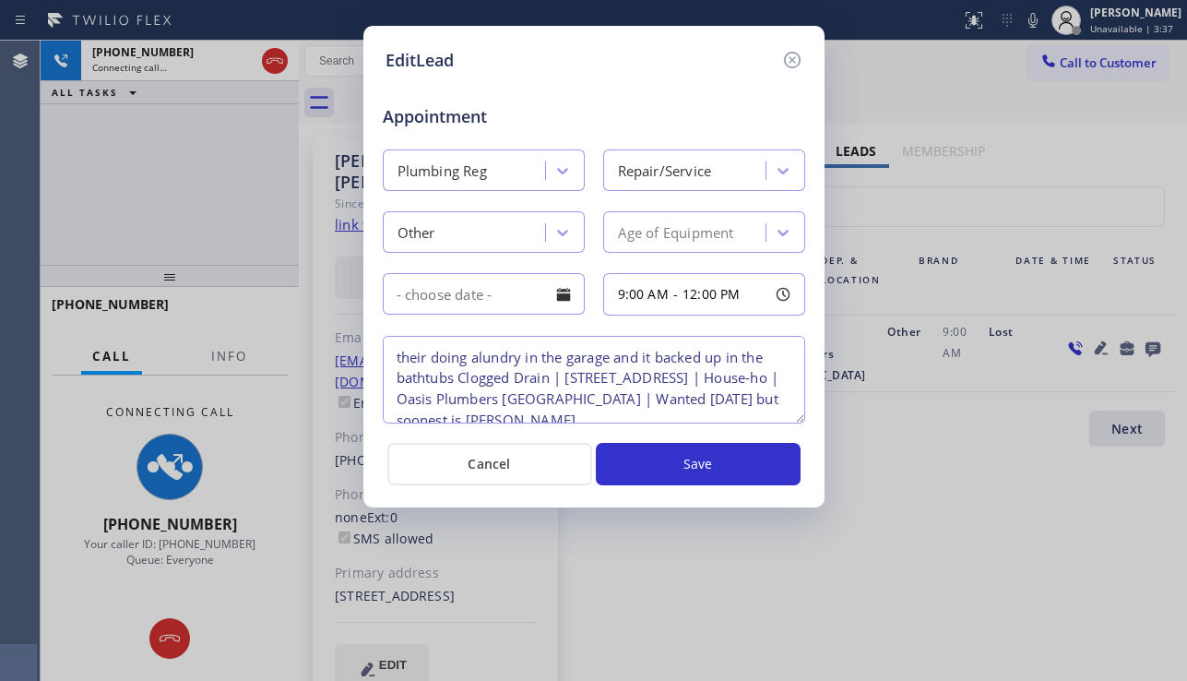
click at [568, 378] on textarea "their doing alundry in the garage and it backed up in the bathtubs Clogged Drai…" at bounding box center [594, 380] width 422 height 88
click at [563, 380] on textarea "their doing alundry in the garage and it backed up in the bathtubs Clogged Drai…" at bounding box center [594, 380] width 422 height 88
click at [570, 378] on textarea "their doing alundry in the garage and it backed up in the bathtubs Clogged Drai…" at bounding box center [594, 380] width 422 height 88
click at [563, 380] on textarea "their doing alundry in the garage and it backed up in the bathtubs Clogged Drai…" at bounding box center [594, 380] width 422 height 88
click at [568, 378] on textarea "their doing alundry in the garage and it backed up in the bathtubs Clogged Drai…" at bounding box center [594, 380] width 422 height 88
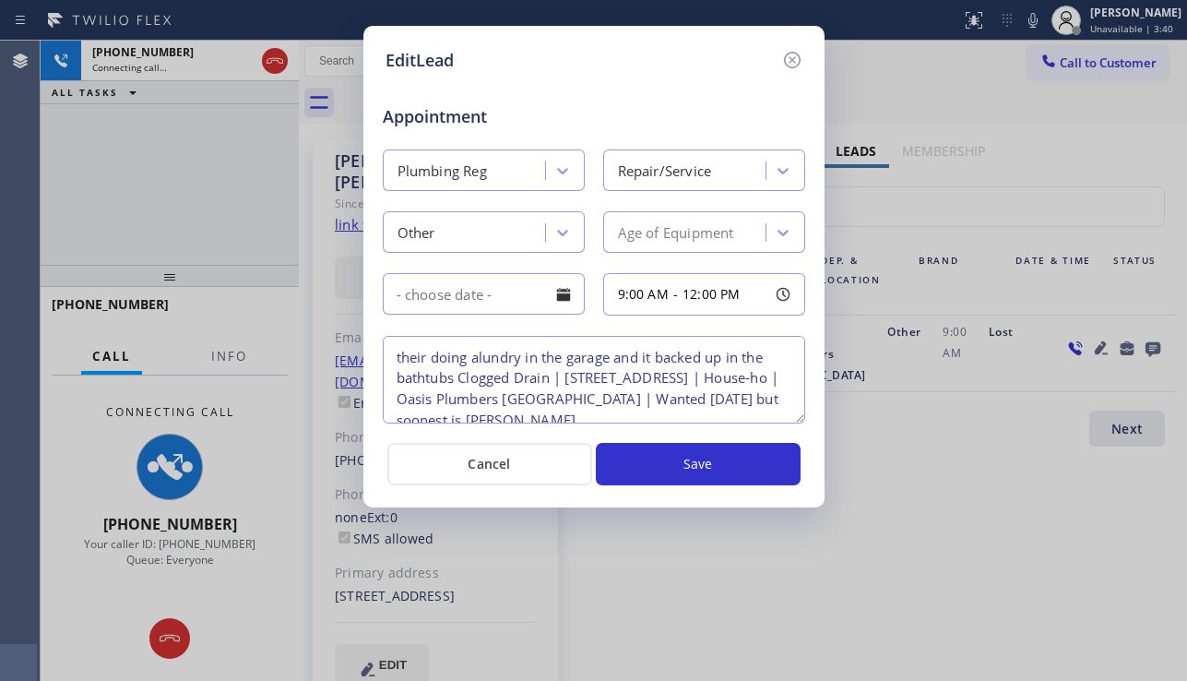
click at [562, 380] on textarea "their doing alundry in the garage and it backed up in the bathtubs Clogged Drai…" at bounding box center [594, 380] width 422 height 88
click at [568, 379] on textarea "their doing alundry in the garage and it backed up in the bathtubs Clogged Drai…" at bounding box center [594, 380] width 422 height 88
click at [552, 379] on textarea "their doing alundry in the garage and it backed up in the bathtubs Clogged Drai…" at bounding box center [594, 380] width 422 height 88
click at [556, 378] on textarea "their doing alundry in the garage and it backed up in the bathtubs Clogged Drai…" at bounding box center [594, 380] width 422 height 88
click at [547, 381] on textarea "their doing alundry in the garage and it backed up in the bathtubs Clogged Drai…" at bounding box center [594, 380] width 422 height 88
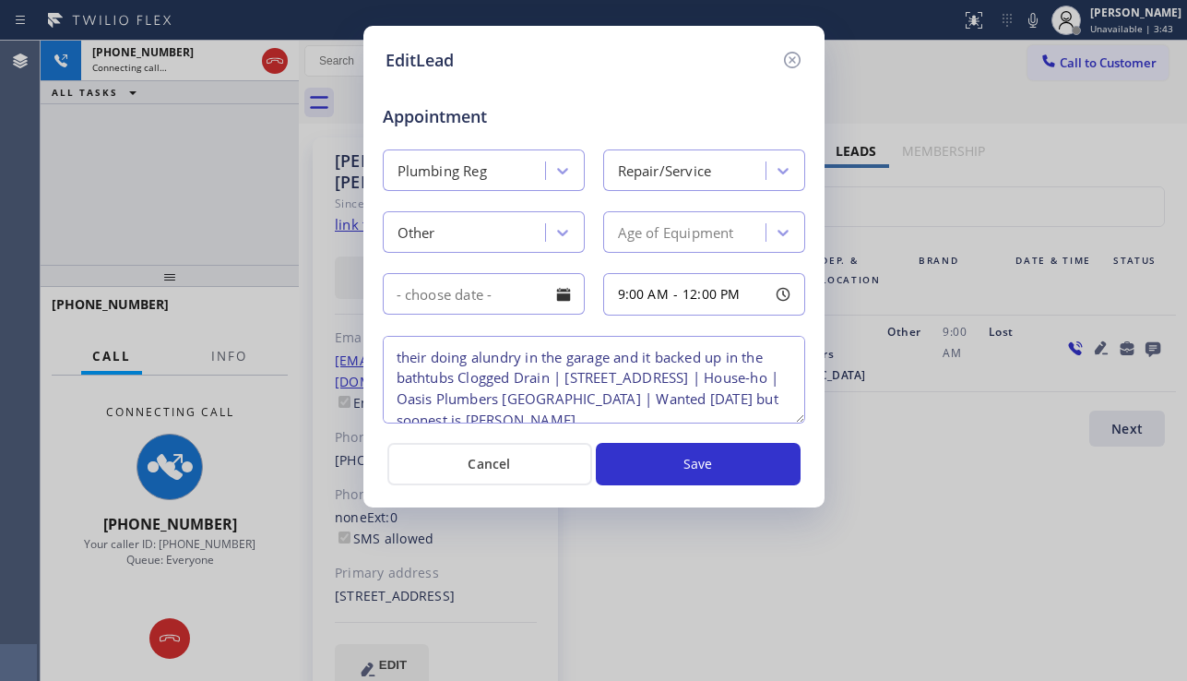
click at [565, 379] on textarea "their doing alundry in the garage and it backed up in the bathtubs Clogged Drai…" at bounding box center [594, 380] width 422 height 88
click at [571, 378] on textarea "their doing alundry in the garage and it backed up in the bathtubs Clogged Drai…" at bounding box center [594, 380] width 422 height 88
click at [562, 380] on textarea "their doing alundry in the garage and it backed up in the bathtubs Clogged Drai…" at bounding box center [594, 380] width 422 height 88
click at [551, 380] on textarea "their doing alundry in the garage and it backed up in the bathtubs Clogged Drai…" at bounding box center [594, 380] width 422 height 88
click at [558, 378] on textarea "their doing alundry in the garage and it backed up in the bathtubs Clogged Drai…" at bounding box center [594, 380] width 422 height 88
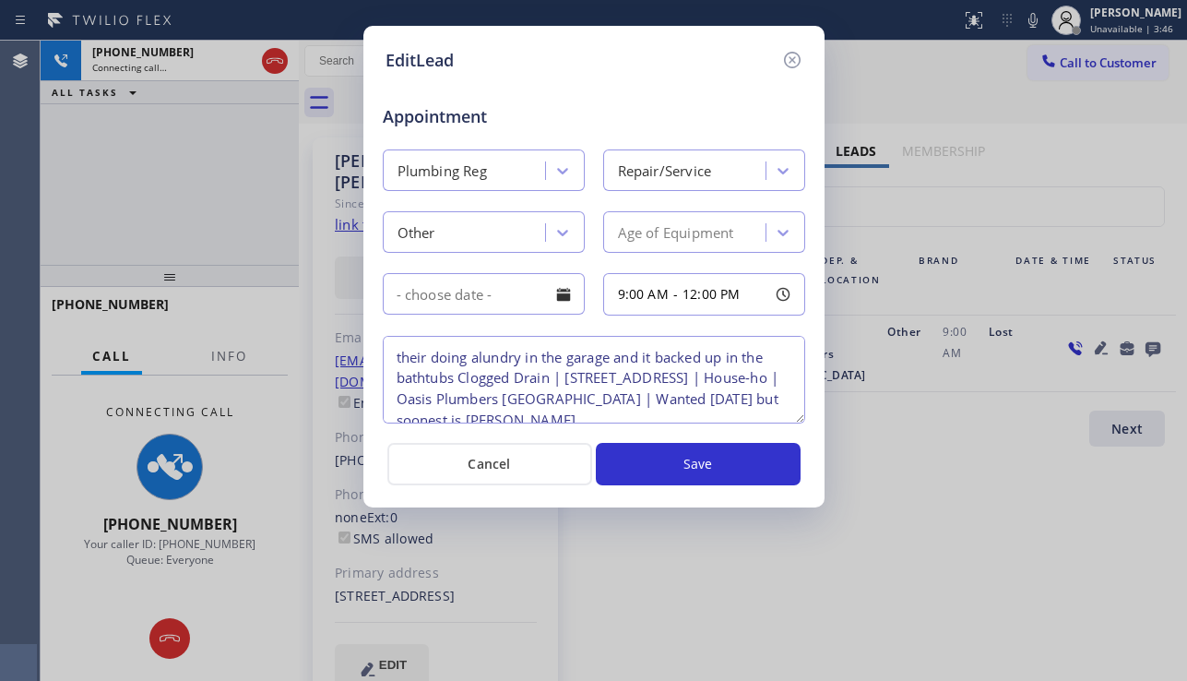
click at [566, 377] on textarea "their doing alundry in the garage and it backed up in the bathtubs Clogged Drai…" at bounding box center [594, 380] width 422 height 88
click at [561, 379] on textarea "their doing alundry in the garage and it backed up in the bathtubs Clogged Drai…" at bounding box center [594, 380] width 422 height 88
click at [552, 380] on textarea "their doing alundry in the garage and it backed up in the bathtubs Clogged Drai…" at bounding box center [594, 380] width 422 height 88
click at [558, 378] on textarea "their doing alundry in the garage and it backed up in the bathtubs Clogged Drai…" at bounding box center [594, 380] width 422 height 88
click at [568, 378] on textarea "their doing alundry in the garage and it backed up in the bathtubs Clogged Drai…" at bounding box center [594, 380] width 422 height 88
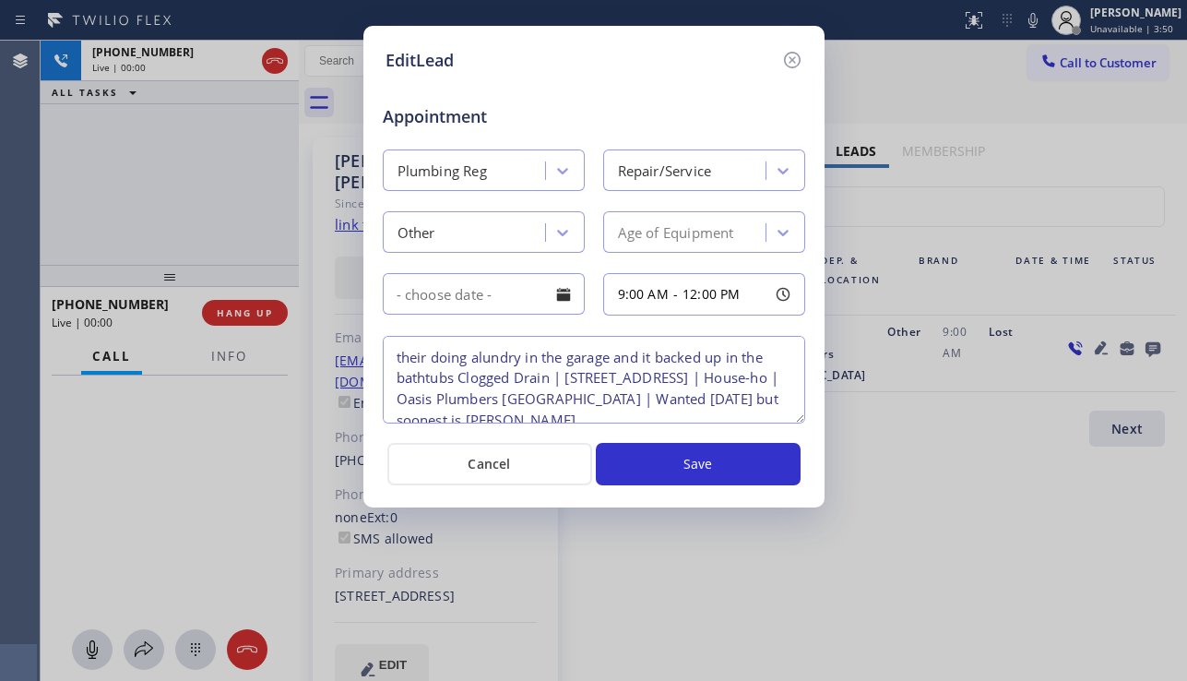
click at [551, 380] on textarea "their doing alundry in the garage and it backed up in the bathtubs Clogged Drai…" at bounding box center [594, 380] width 422 height 88
click at [560, 377] on textarea "their doing alundry in the garage and it backed up in the bathtubs Clogged Drai…" at bounding box center [594, 380] width 422 height 88
click at [566, 376] on textarea "their doing alundry in the garage and it backed up in the bathtubs Clogged Drai…" at bounding box center [594, 380] width 422 height 88
click at [563, 379] on textarea "their doing alundry in the garage and it backed up in the bathtubs Clogged Drai…" at bounding box center [594, 380] width 422 height 88
click at [569, 378] on textarea "their doing alundry in the garage and it backed up in the bathtubs Clogged Drai…" at bounding box center [594, 380] width 422 height 88
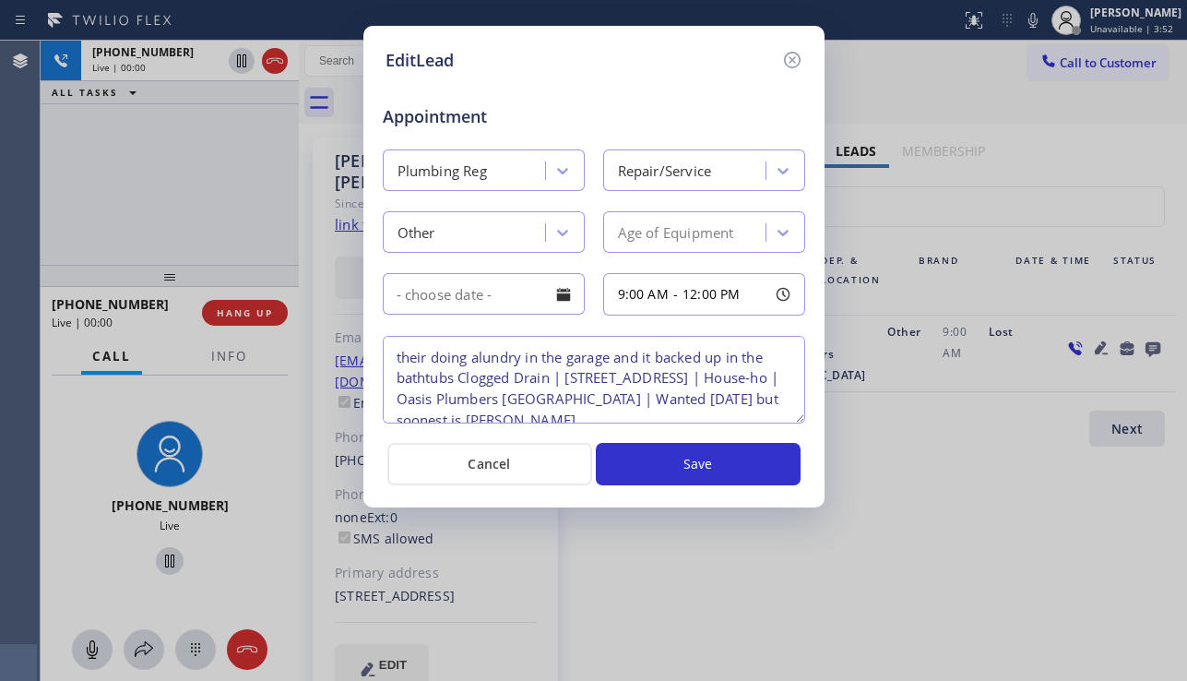
click at [560, 380] on textarea "their doing alundry in the garage and it backed up in the bathtubs Clogged Drai…" at bounding box center [594, 380] width 422 height 88
click at [552, 381] on textarea "their doing alundry in the garage and it backed up in the bathtubs Clogged Drai…" at bounding box center [594, 380] width 422 height 88
click at [558, 378] on textarea "their doing alundry in the garage and it backed up in the bathtubs Clogged Drai…" at bounding box center [594, 380] width 422 height 88
click at [565, 378] on textarea "their doing alundry in the garage and it backed up in the bathtubs Clogged Drai…" at bounding box center [594, 380] width 422 height 88
click at [573, 378] on textarea "their doing alundry in the garage and it backed up in the bathtubs Clogged Drai…" at bounding box center [594, 380] width 422 height 88
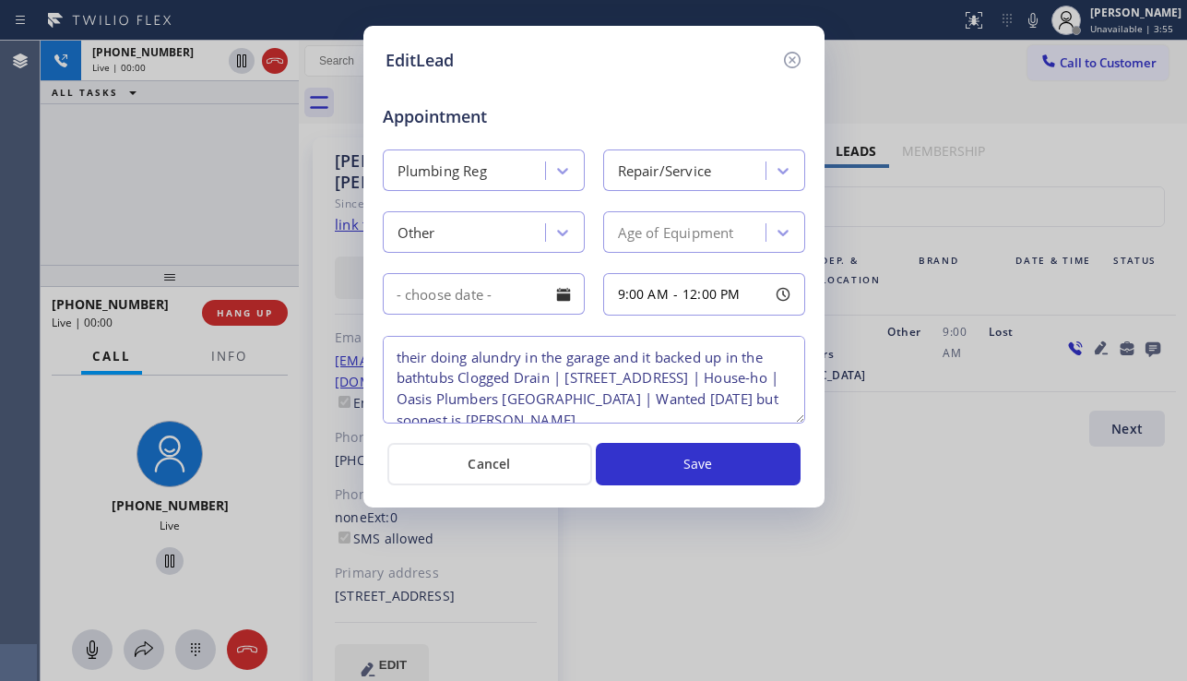
click at [563, 380] on textarea "their doing alundry in the garage and it backed up in the bathtubs Clogged Drai…" at bounding box center [594, 380] width 422 height 88
click at [568, 378] on textarea "their doing alundry in the garage and it backed up in the bathtubs Clogged Drai…" at bounding box center [594, 380] width 422 height 88
click at [550, 379] on textarea "their doing alundry in the garage and it backed up in the bathtubs Clogged Drai…" at bounding box center [594, 380] width 422 height 88
click at [797, 68] on icon at bounding box center [792, 60] width 22 height 22
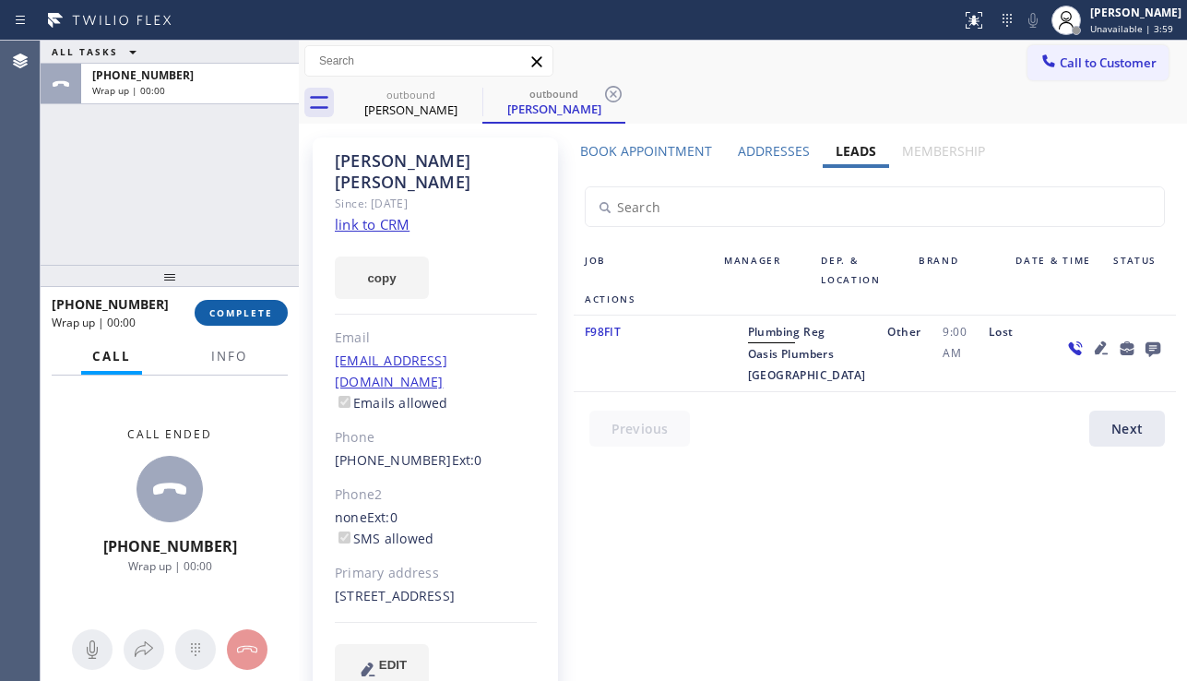
click at [249, 314] on span "COMPLETE" at bounding box center [241, 312] width 64 height 13
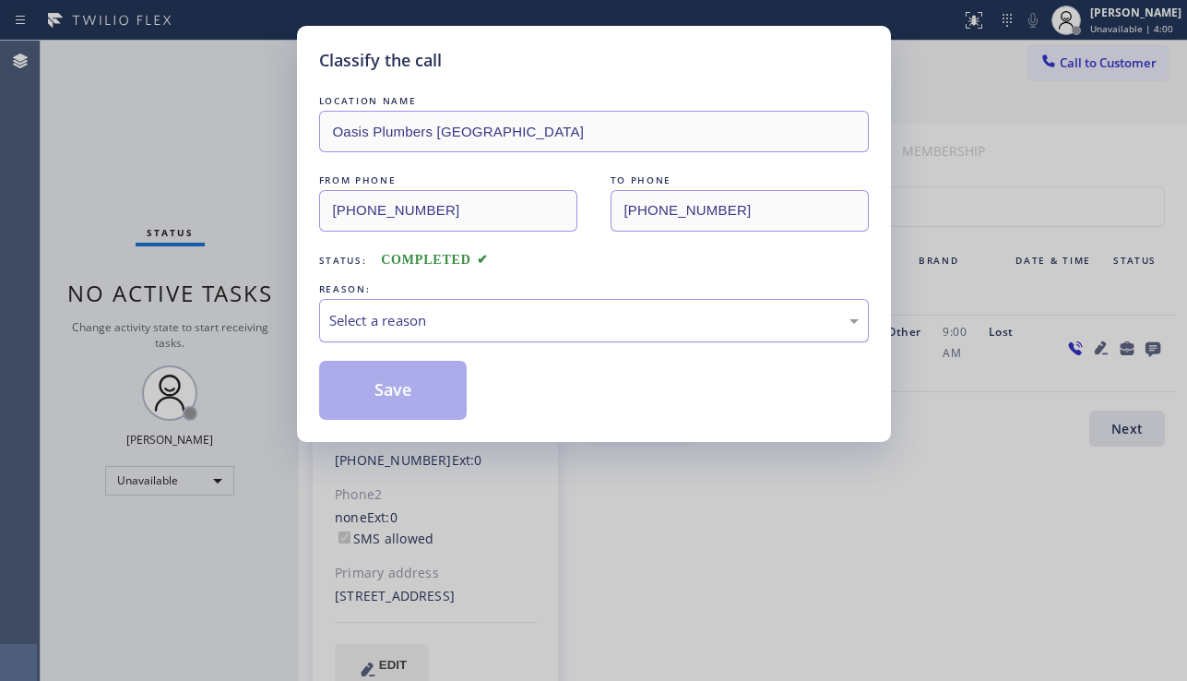
click at [464, 325] on div "Select a reason" at bounding box center [593, 320] width 529 height 21
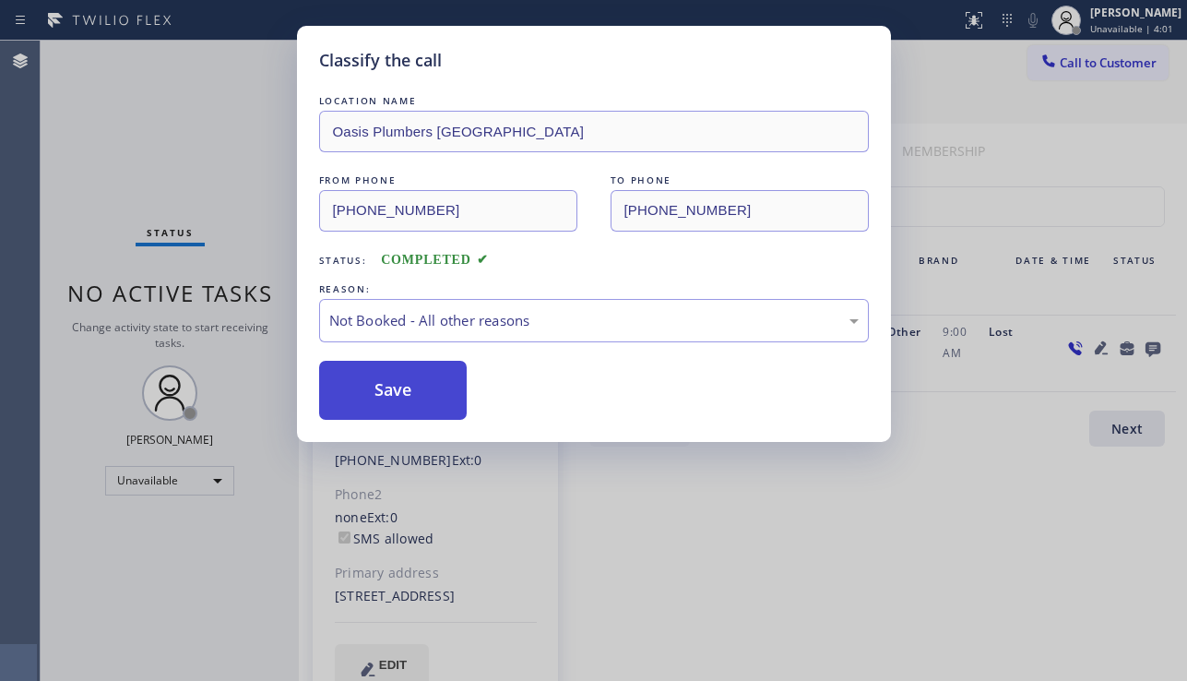
click at [412, 390] on button "Save" at bounding box center [393, 390] width 148 height 59
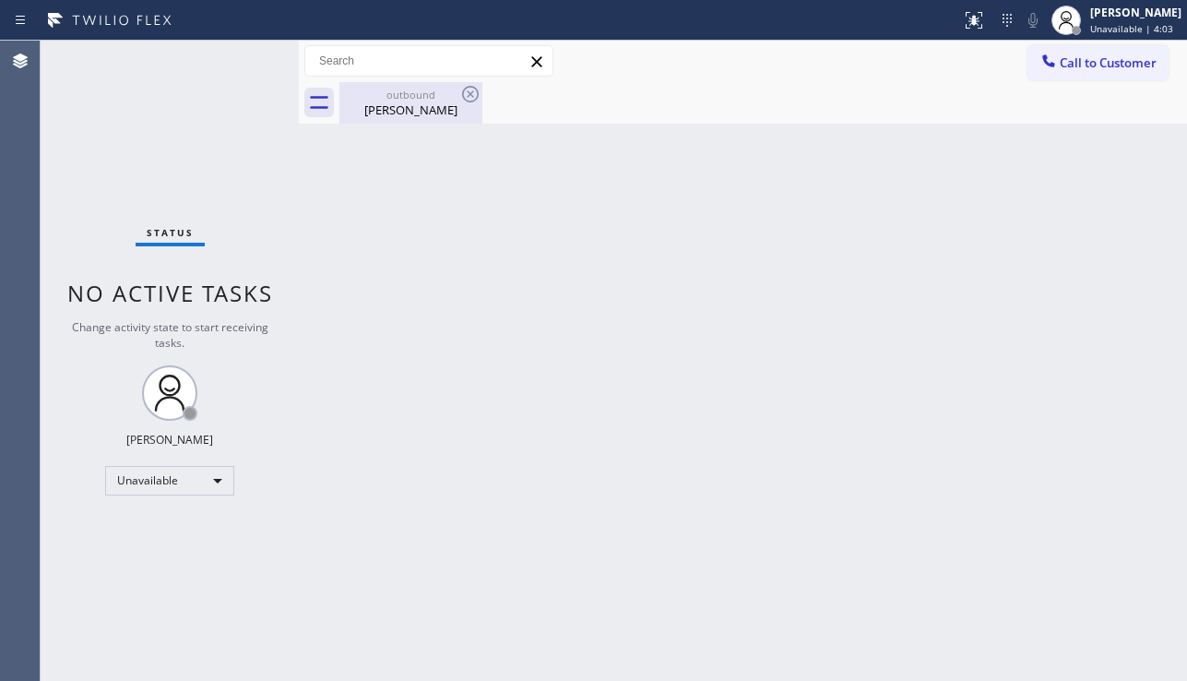
click at [425, 116] on div "[PERSON_NAME]" at bounding box center [410, 109] width 139 height 17
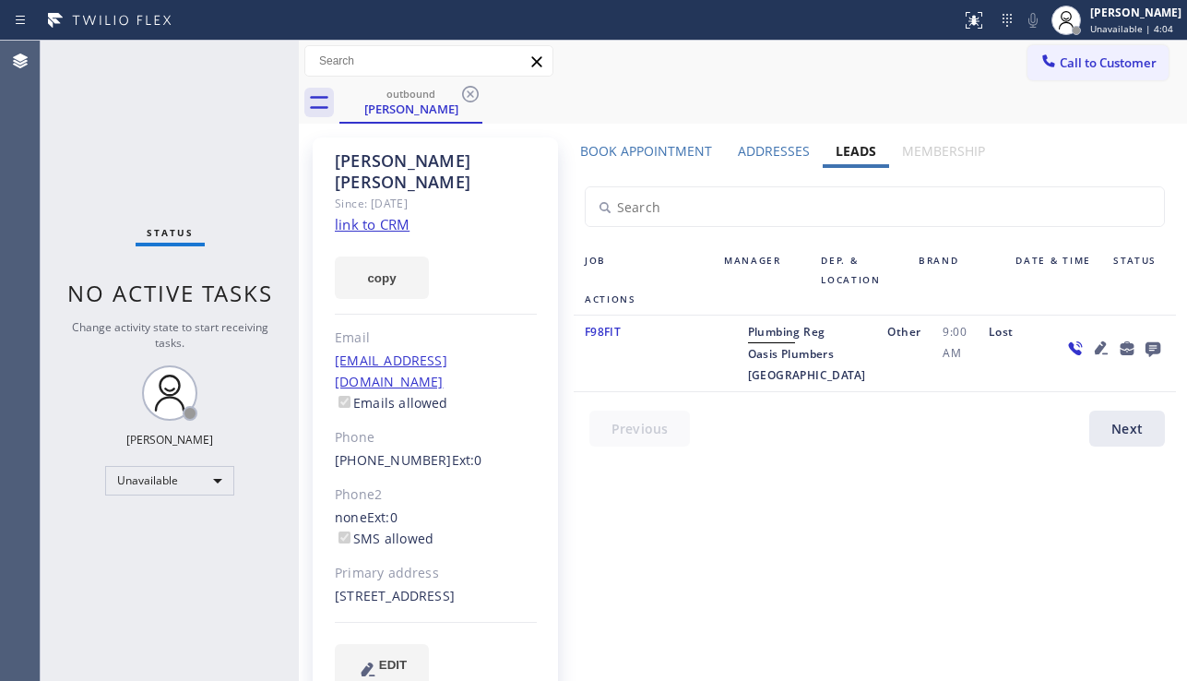
click at [689, 152] on label "Book Appointment" at bounding box center [646, 151] width 132 height 18
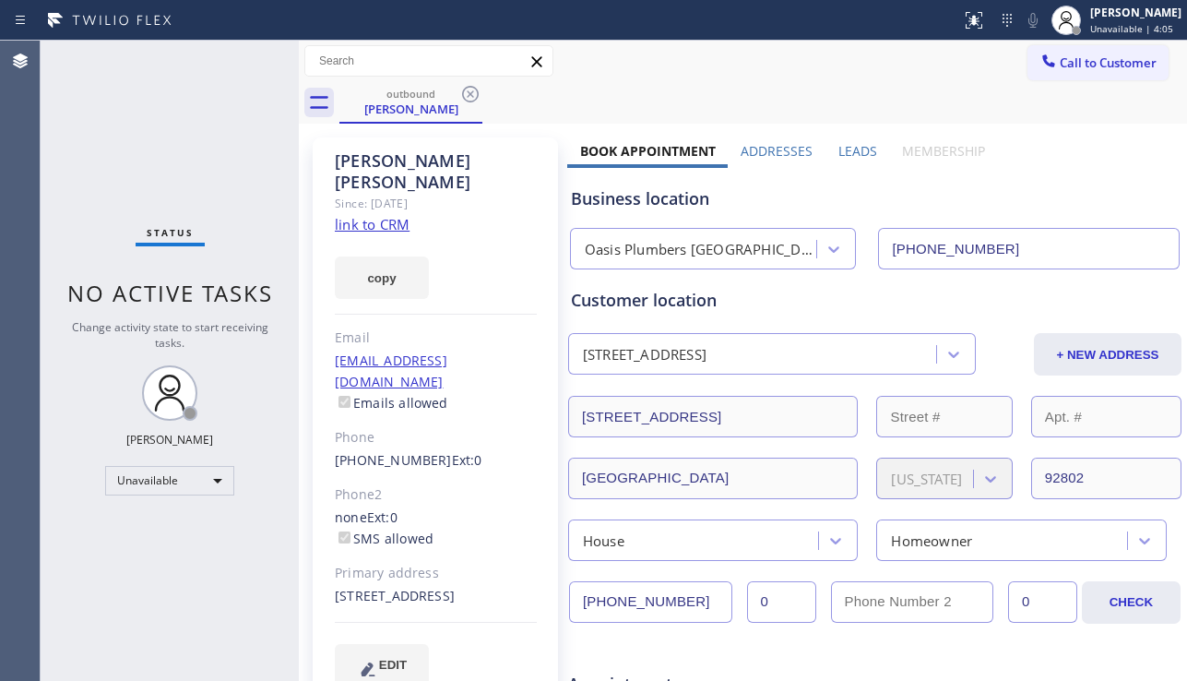
drag, startPoint x: 680, startPoint y: 587, endPoint x: 556, endPoint y: 590, distance: 123.6
click at [523, 406] on div "[PERSON_NAME] Since: [DATE] link to CRM copy Email [EMAIL_ADDRESS][DOMAIN_NAME]…" at bounding box center [435, 422] width 245 height 571
click at [464, 92] on icon at bounding box center [470, 94] width 22 height 22
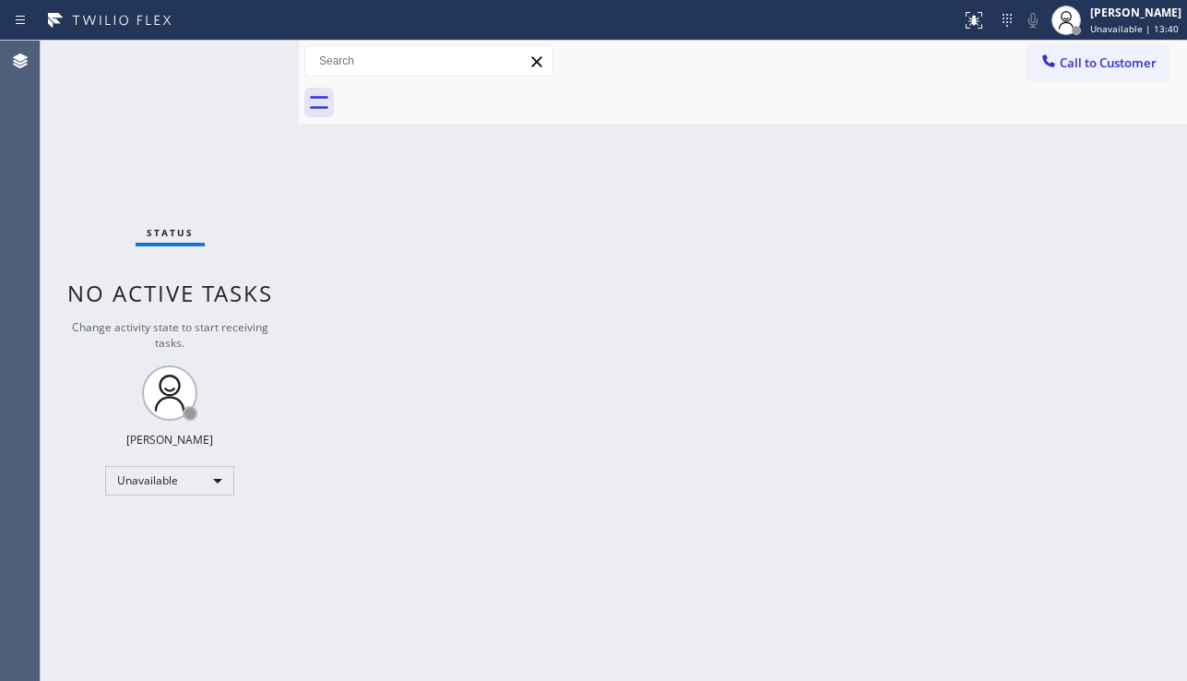
click at [498, 341] on div "Back to Dashboard Change Sender ID Customers Technicians Select a contact Outbo…" at bounding box center [743, 361] width 888 height 640
